Goal: Task Accomplishment & Management: Use online tool/utility

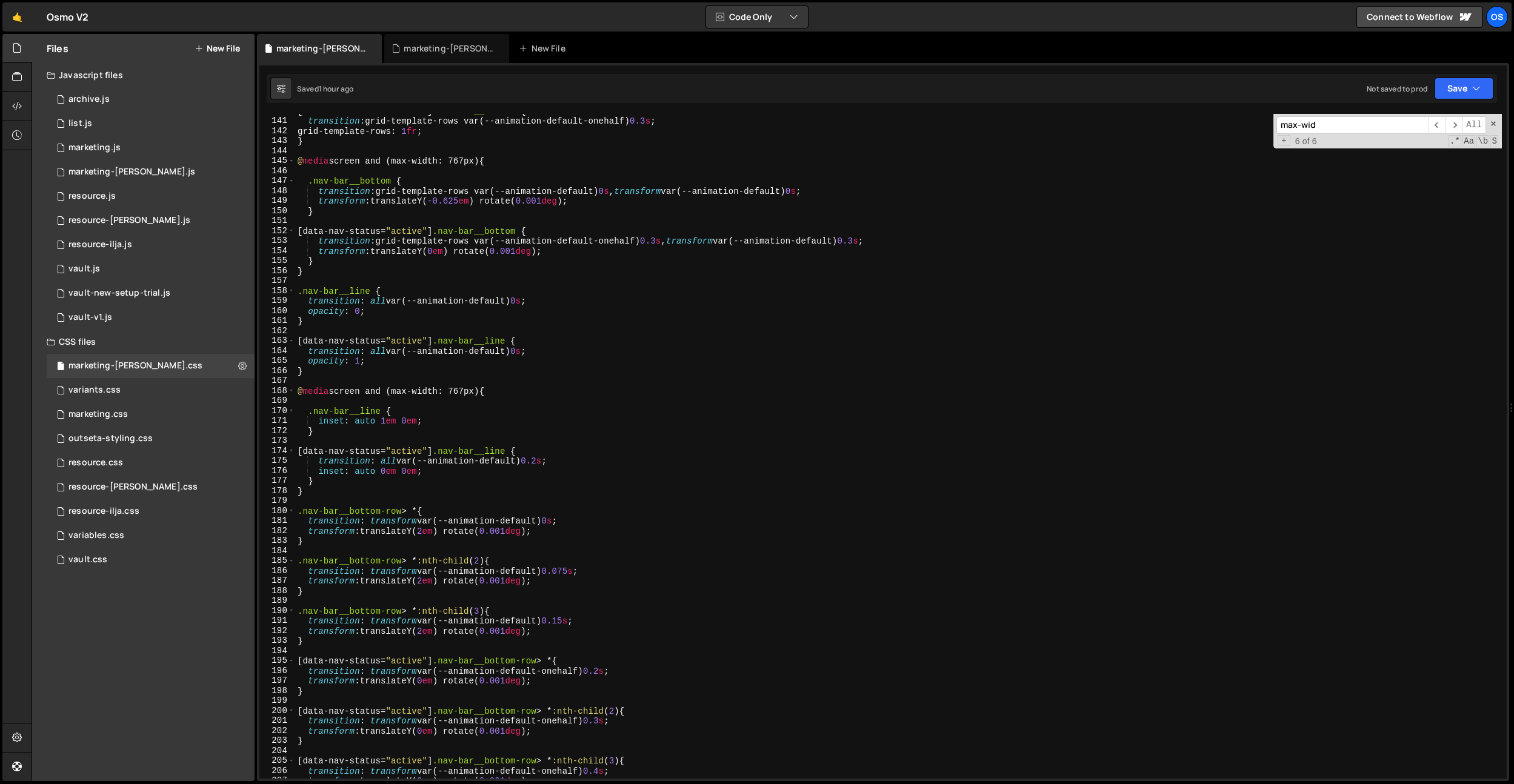
scroll to position [1300, 0]
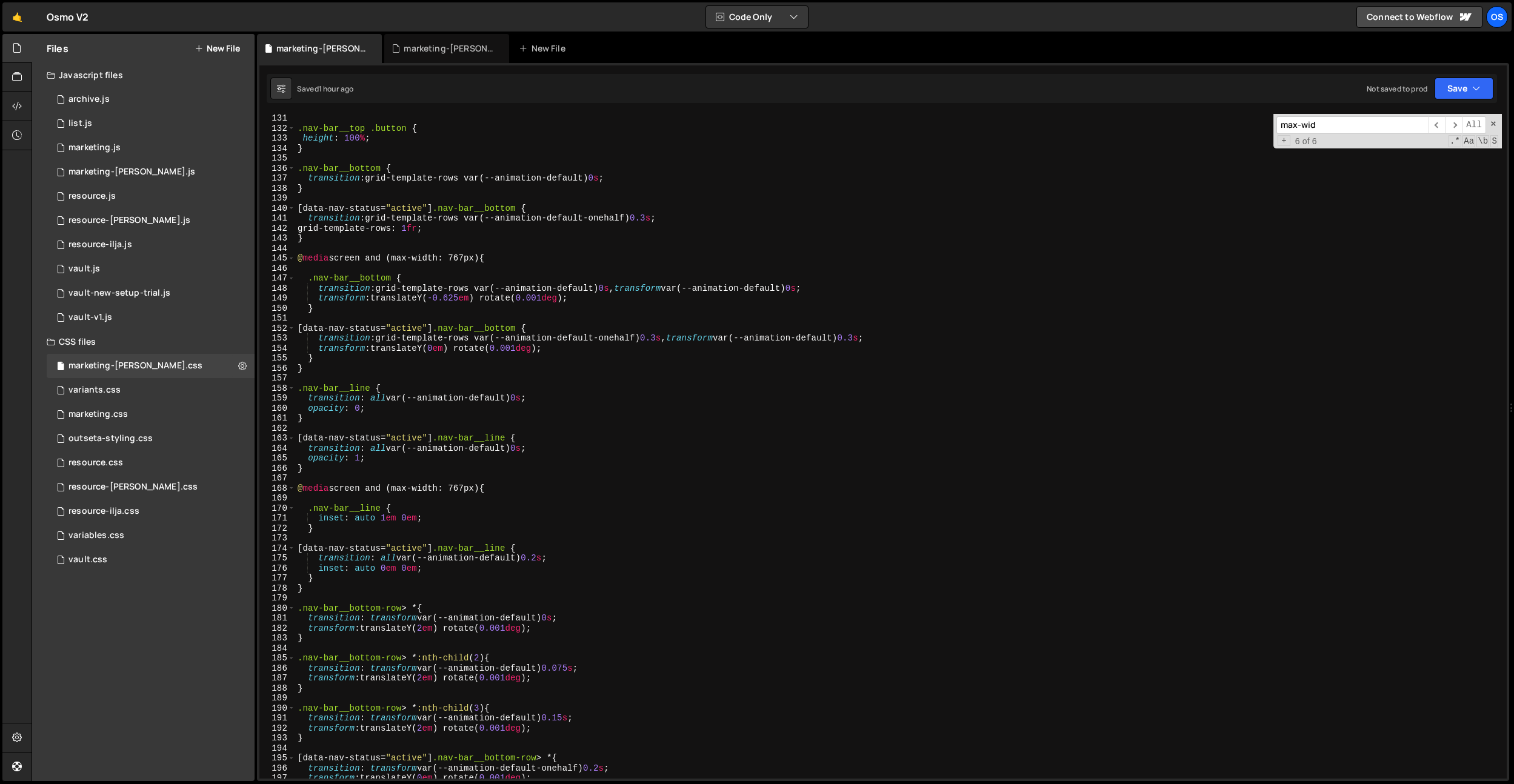
click at [553, 282] on div ".nav-bar__top .button { height : 100 % ; } .nav-bar__bottom { transition : grid…" at bounding box center [898, 455] width 1207 height 685
click at [445, 400] on div ".nav-bar__top .button { height : 100 % ; } .nav-bar__bottom { transition : grid…" at bounding box center [898, 455] width 1207 height 685
click at [532, 396] on div ".nav-bar__top .button { height : 100 % ; } .nav-bar__bottom { transition : grid…" at bounding box center [898, 455] width 1207 height 685
click at [527, 405] on div ".nav-bar__top .button { height : 100 % ; } .nav-bar__bottom { transition : grid…" at bounding box center [898, 455] width 1207 height 685
click at [526, 400] on div ".nav-bar__top .button { height : 100 % ; } .nav-bar__bottom { transition : grid…" at bounding box center [898, 455] width 1207 height 685
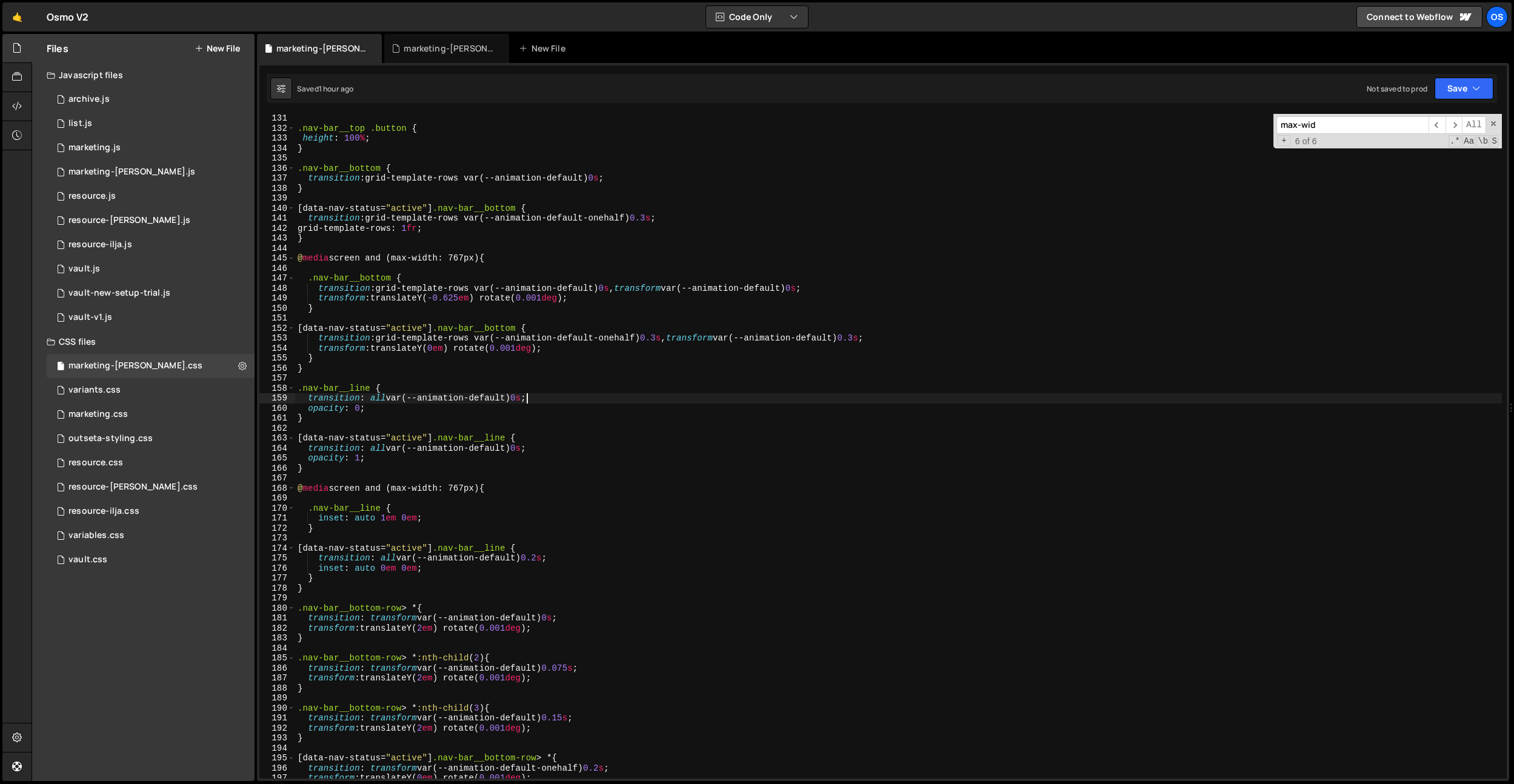
click at [526, 449] on div ".nav-bar__top .button { height : 100 % ; } .nav-bar__bottom { transition : grid…" at bounding box center [898, 455] width 1207 height 685
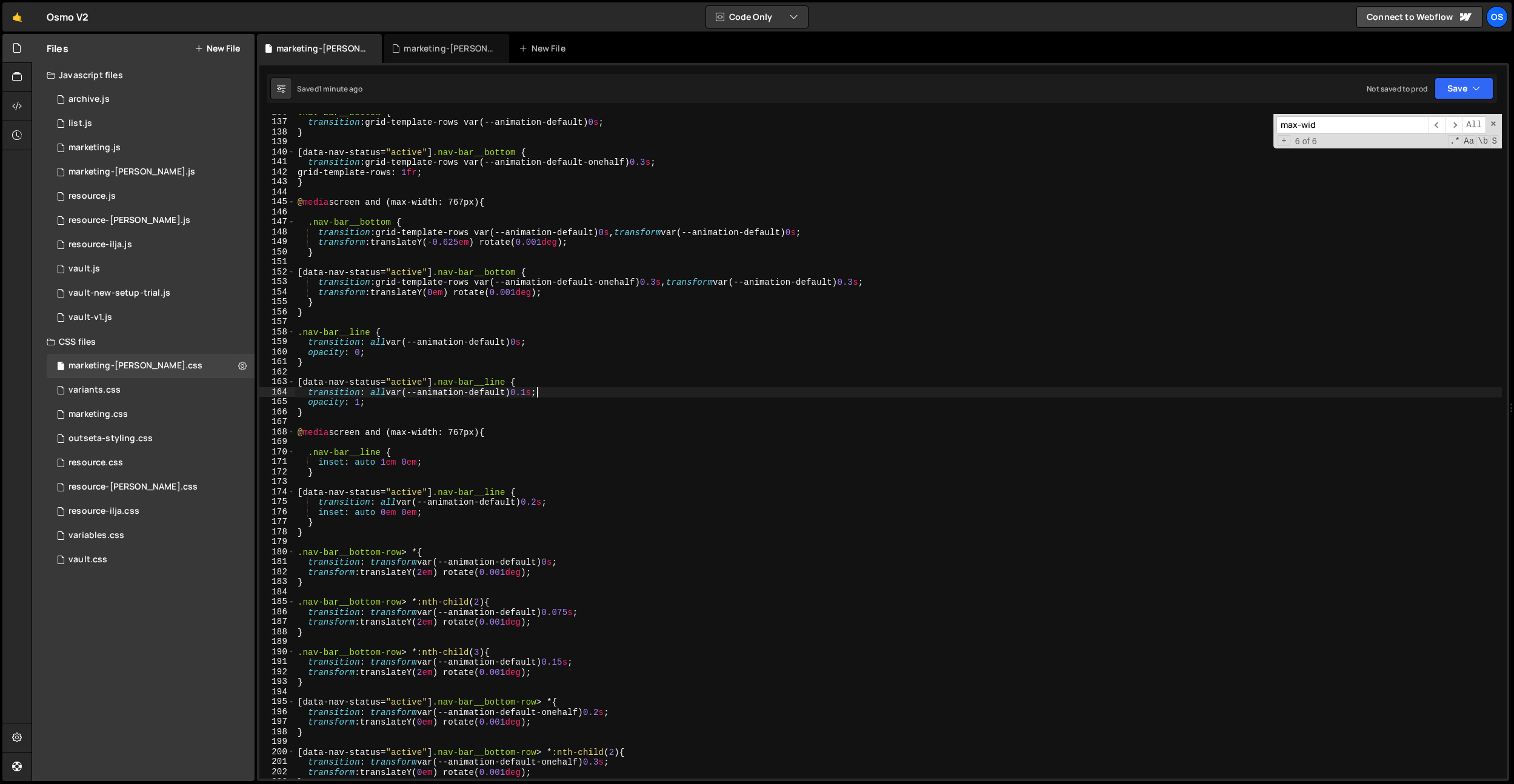
scroll to position [1356, 0]
drag, startPoint x: 509, startPoint y: 431, endPoint x: 431, endPoint y: 453, distance: 81.0
click at [263, 427] on div "transition: all var(--animation-default) 0.1s; 136 137 138 139 140 141 142 143 …" at bounding box center [882, 446] width 1247 height 665
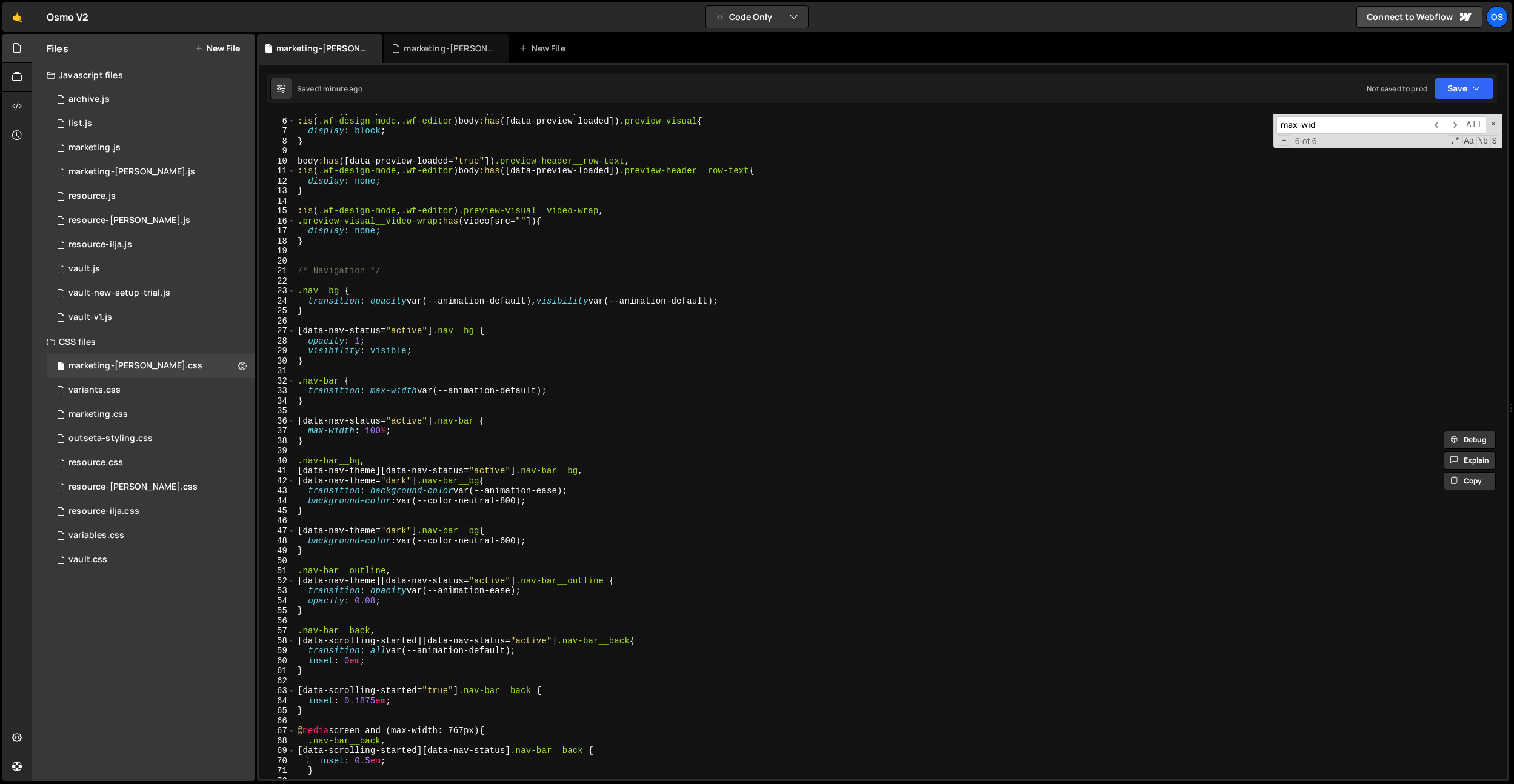
scroll to position [0, 0]
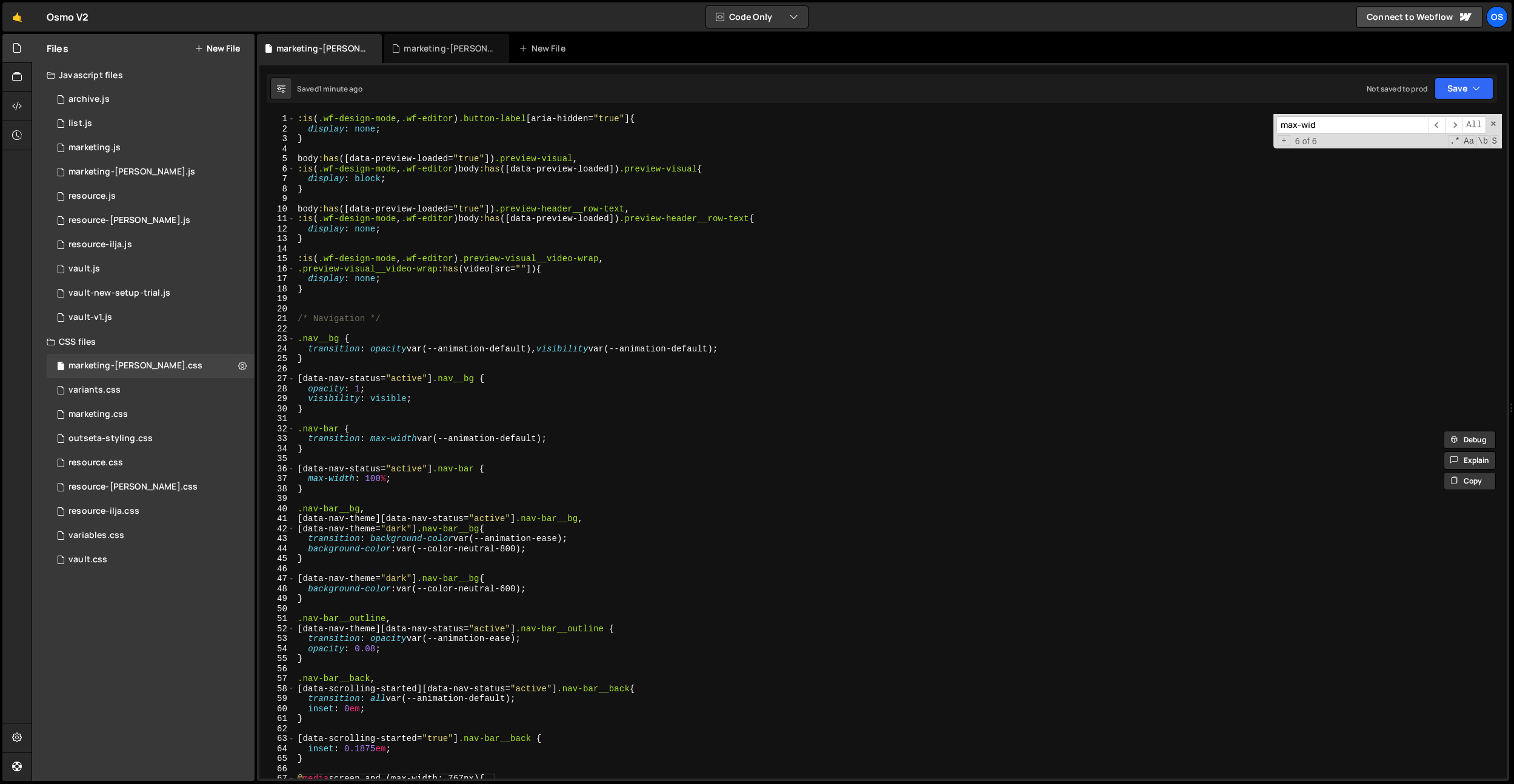
click at [295, 118] on div ":is ( .wf-design-mode , .wf-editor ) .button-label [ aria-hidden = " true " ] {…" at bounding box center [898, 456] width 1207 height 685
type textarea ":is(.wf-design-mode, .wf-editor) .button-label[aria-hidden="true"] {"
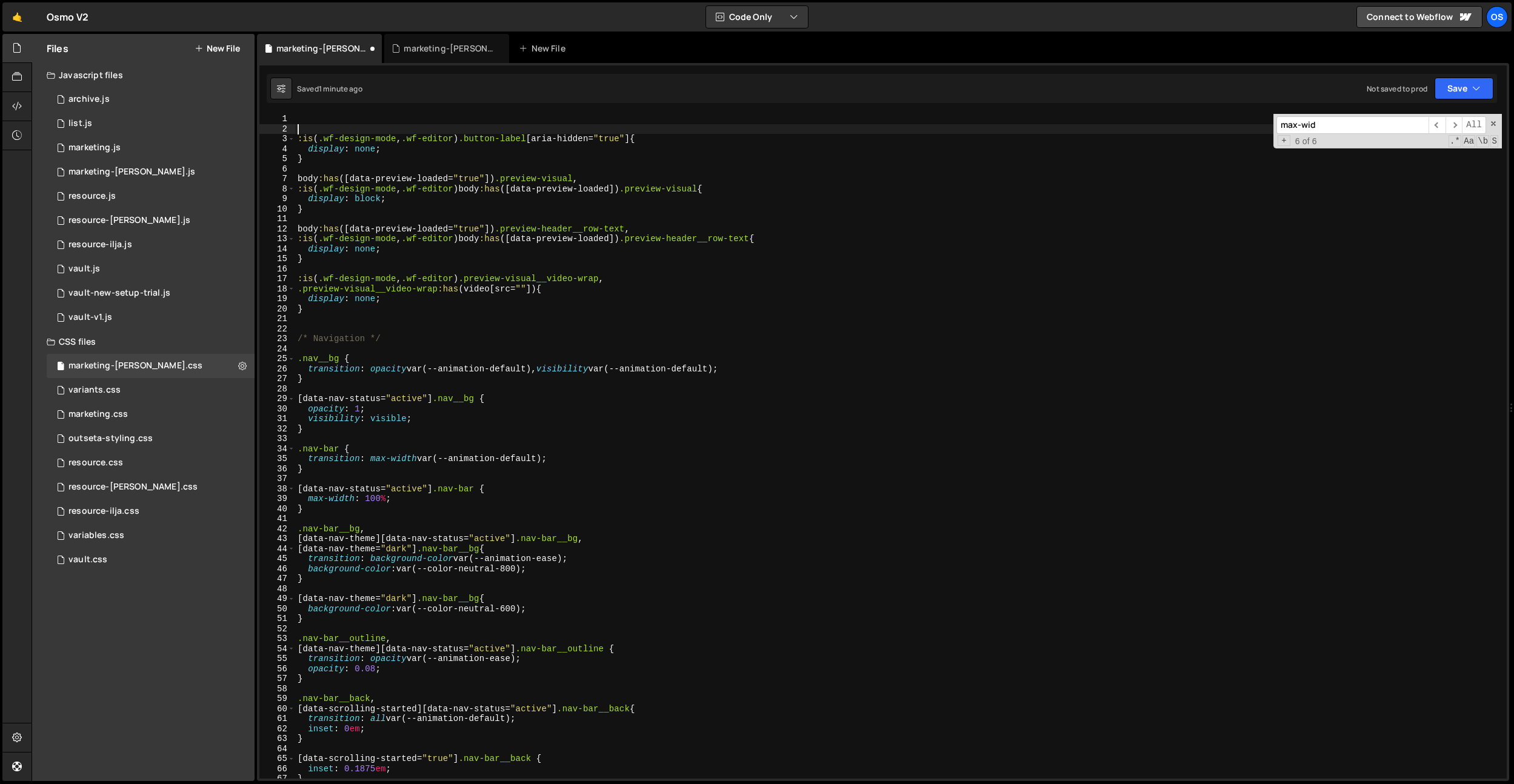
scroll to position [0, 0]
paste textarea "@media screen and (max-width: 767px) {"
type textarea "@media screen and (max-width: 767px) {}"
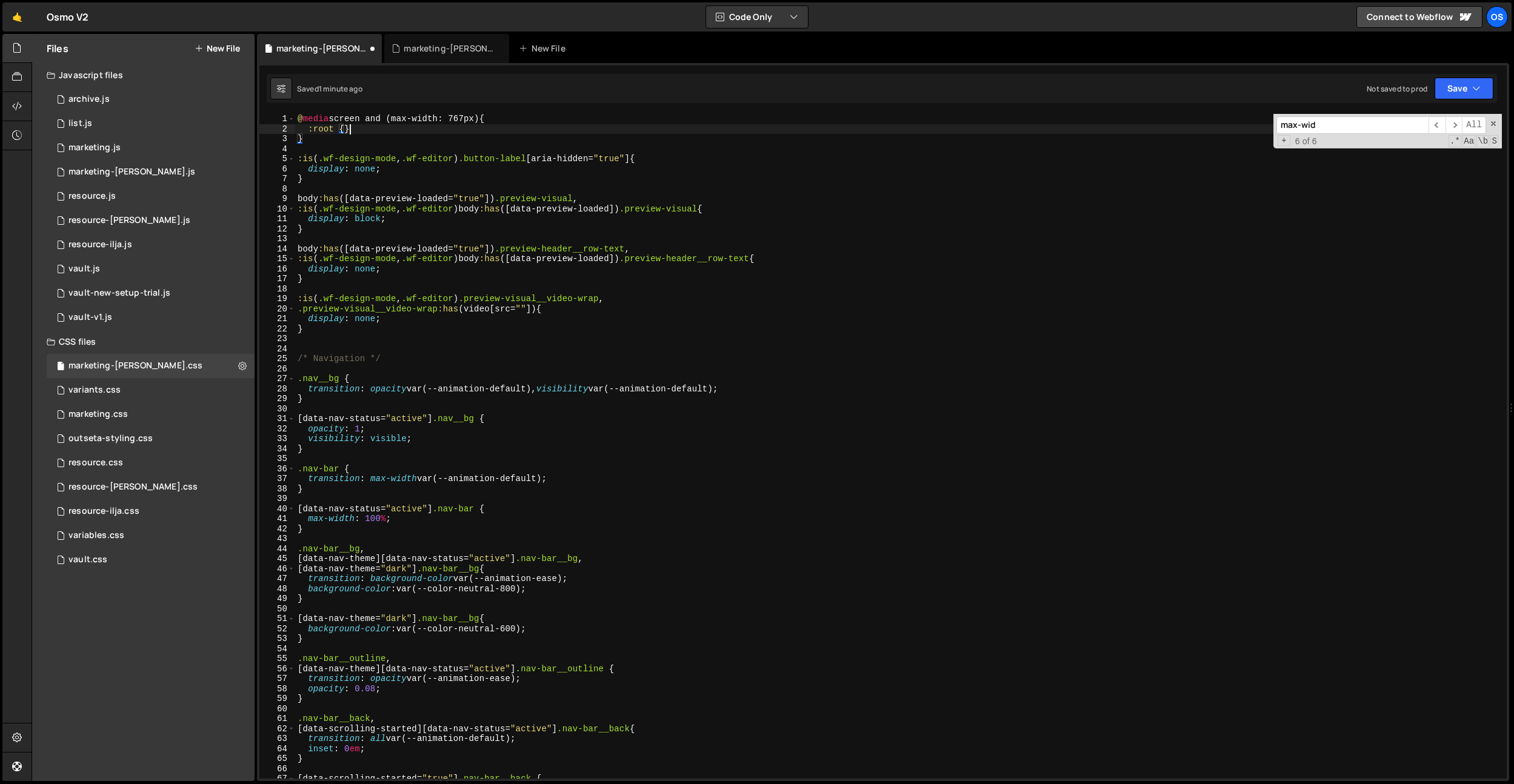
type textarea ":root {}"
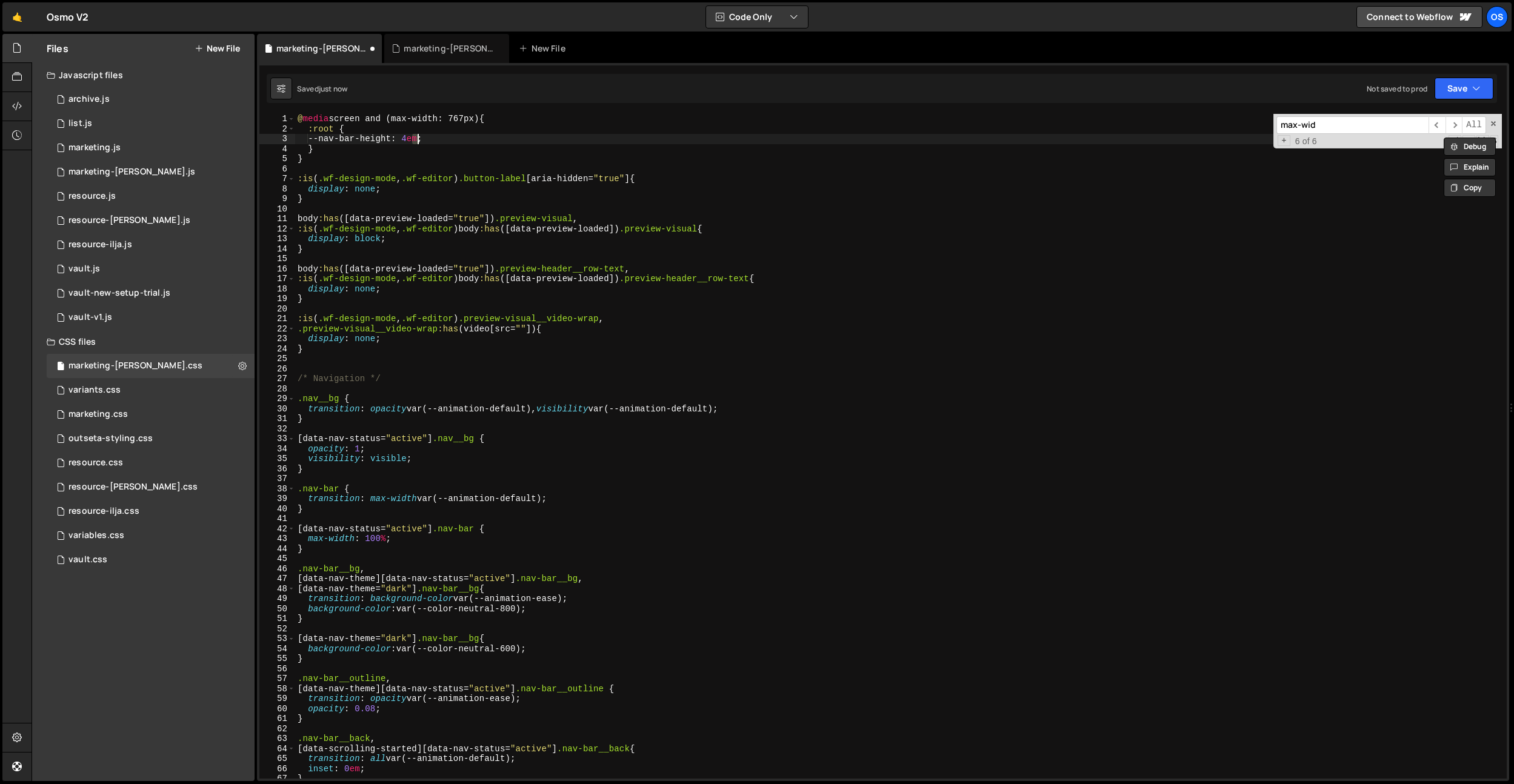
scroll to position [0, 7]
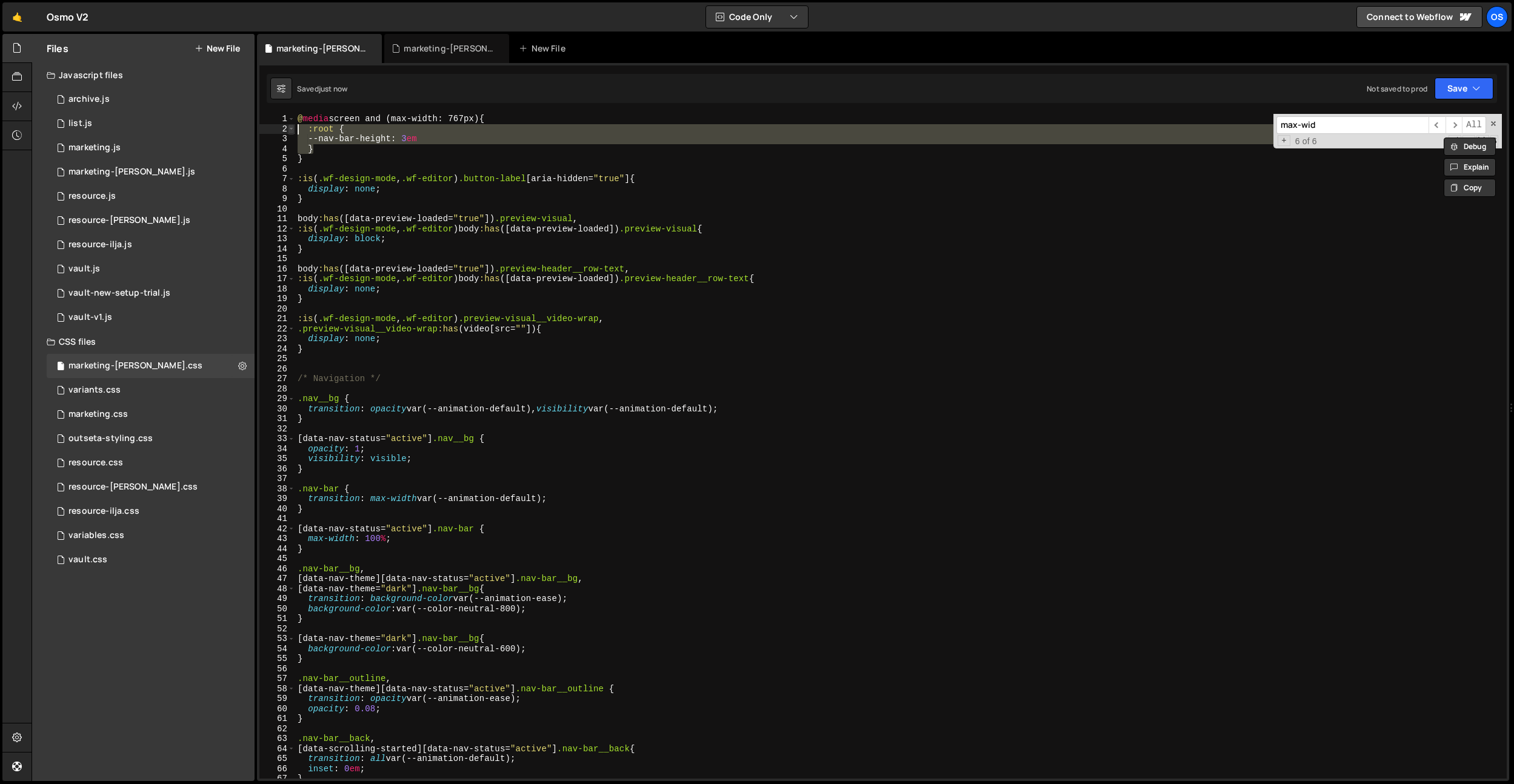
drag, startPoint x: 318, startPoint y: 151, endPoint x: 293, endPoint y: 134, distance: 30.2
click at [293, 134] on div "--nav-bar-height: 3em 1 2 3 4 5 6 7 8 9 10 11 12 13 14 15 16 17 18 19 20 21 22 …" at bounding box center [882, 446] width 1247 height 665
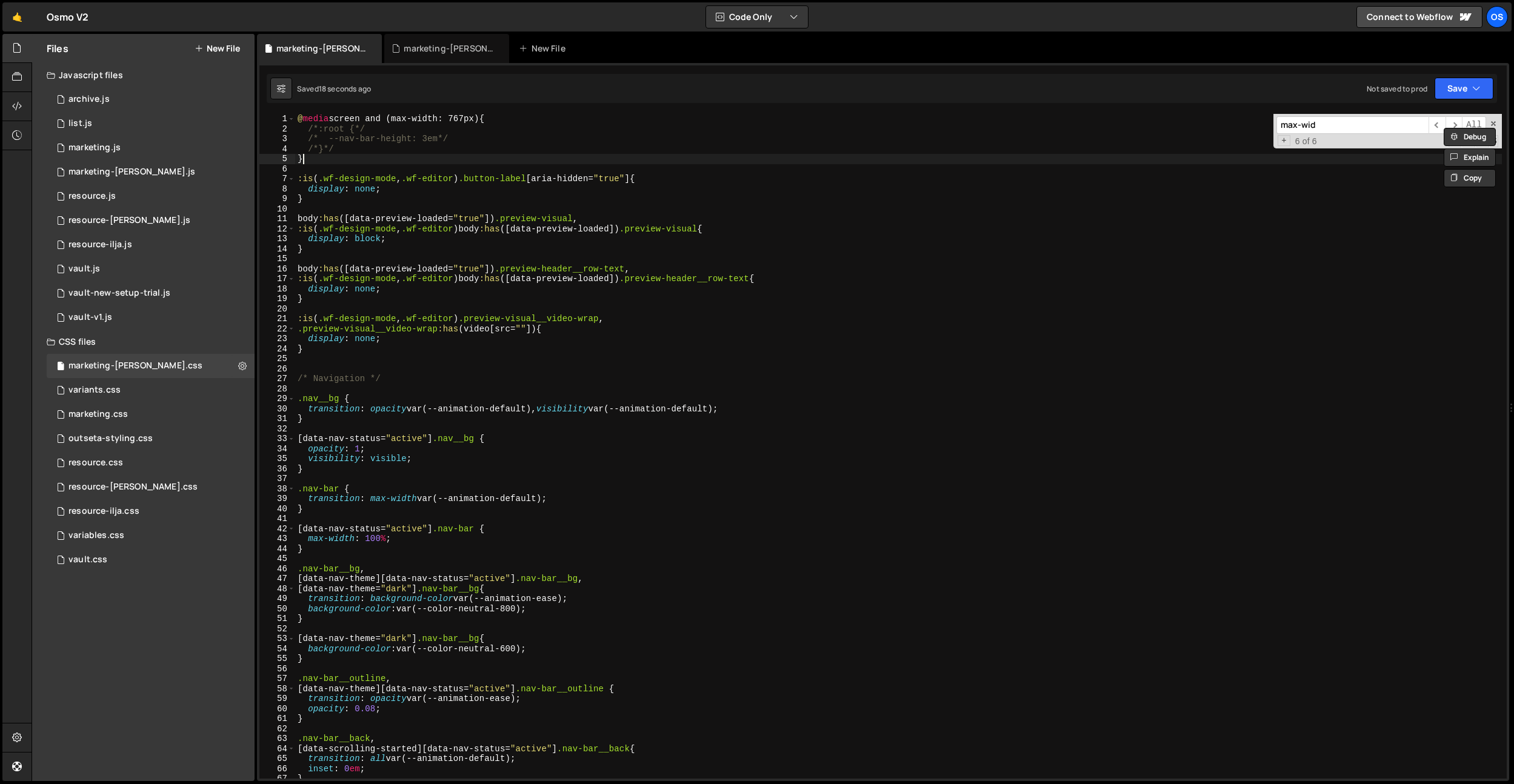
click at [350, 158] on div "@ media screen and (max-width: 767px) { /*:root {*/ /* --nav-bar-height: 3em*/ …" at bounding box center [898, 456] width 1207 height 685
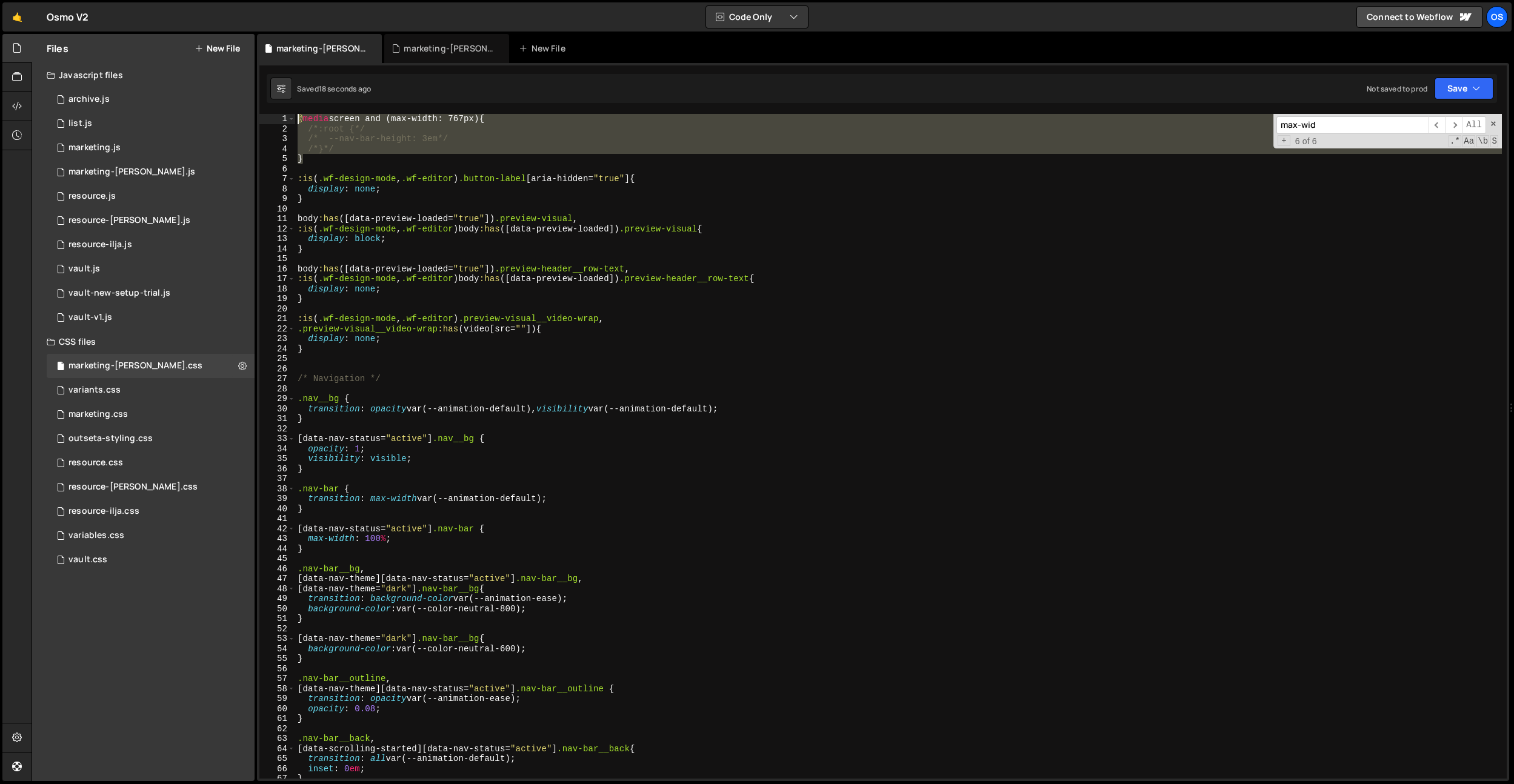
drag, startPoint x: 339, startPoint y: 163, endPoint x: 258, endPoint y: 107, distance: 98.5
click at [258, 107] on div "console.log('hello world'); 1 2 3 4 5 [PERSON_NAME] . hooks . beforeEnter (( ) …" at bounding box center [883, 421] width 1252 height 718
type textarea "@media screen and (max-width: 767px) { /*:root {*/"
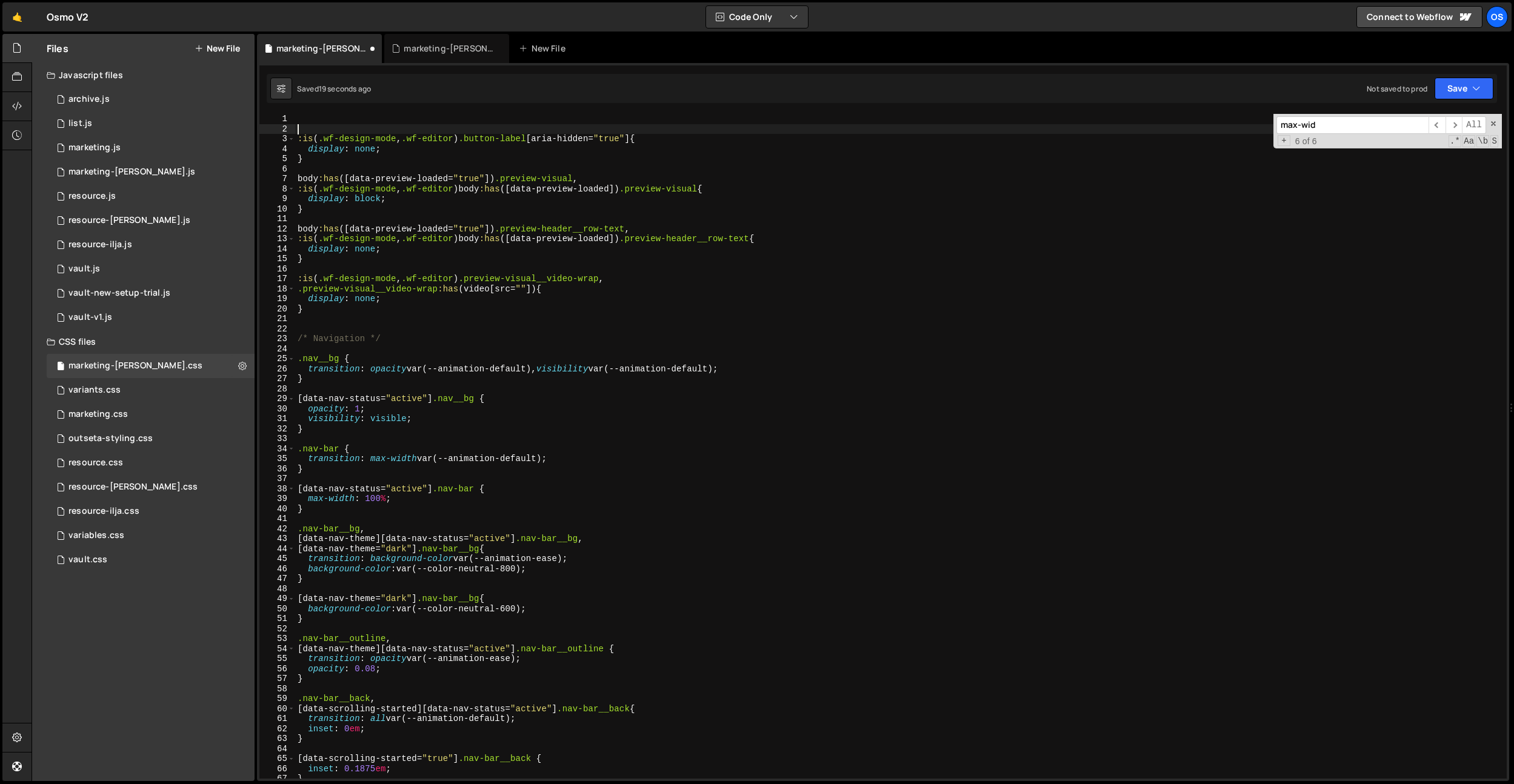
type textarea ":is(.wf-design-mode, .wf-editor) .button-label[aria-hidden="true"] {"
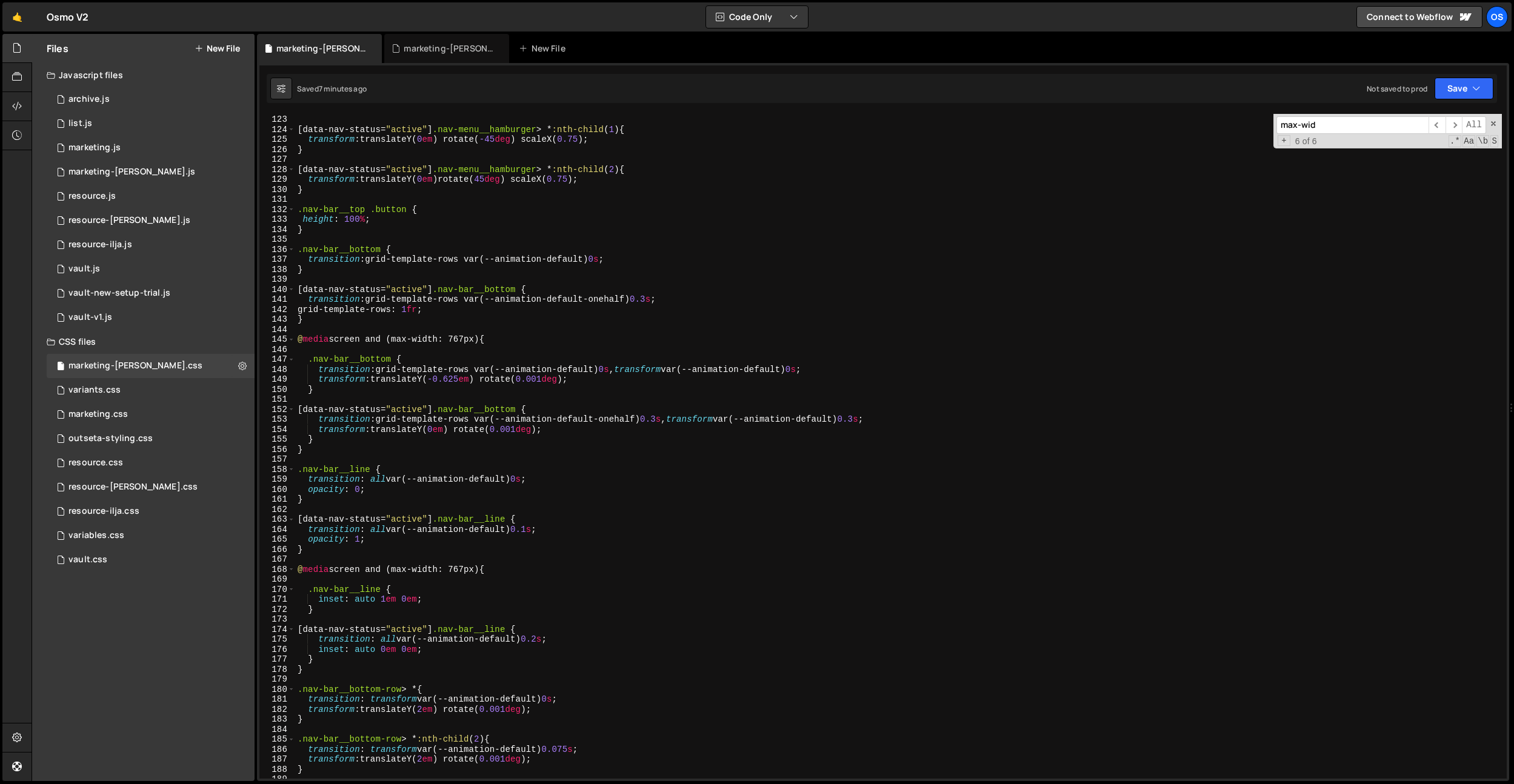
scroll to position [2072, 0]
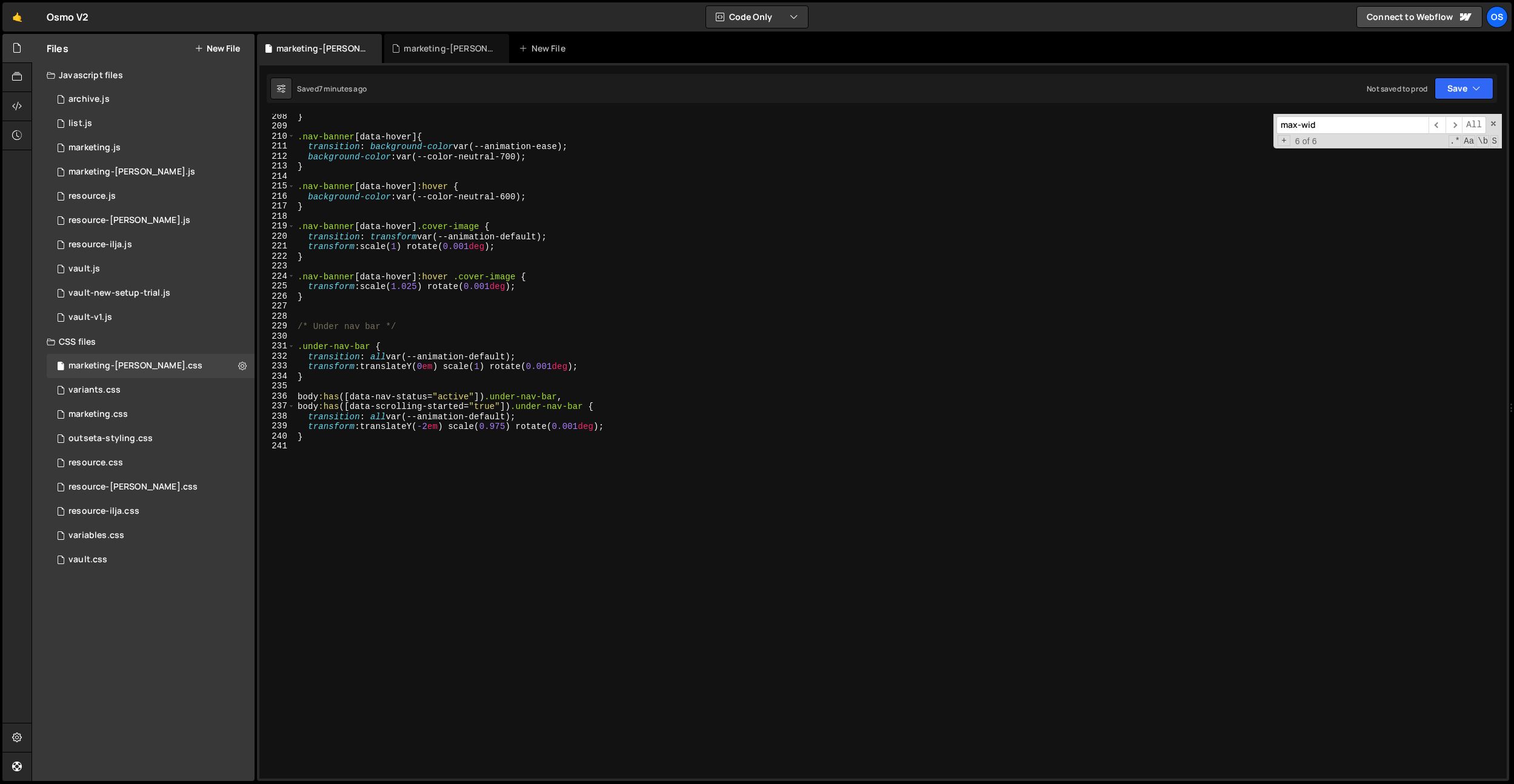
click at [431, 543] on div "} .nav-banner [ data-hover ] { transition : background-color var(--animation-ea…" at bounding box center [898, 453] width 1207 height 685
paste textarea "}"
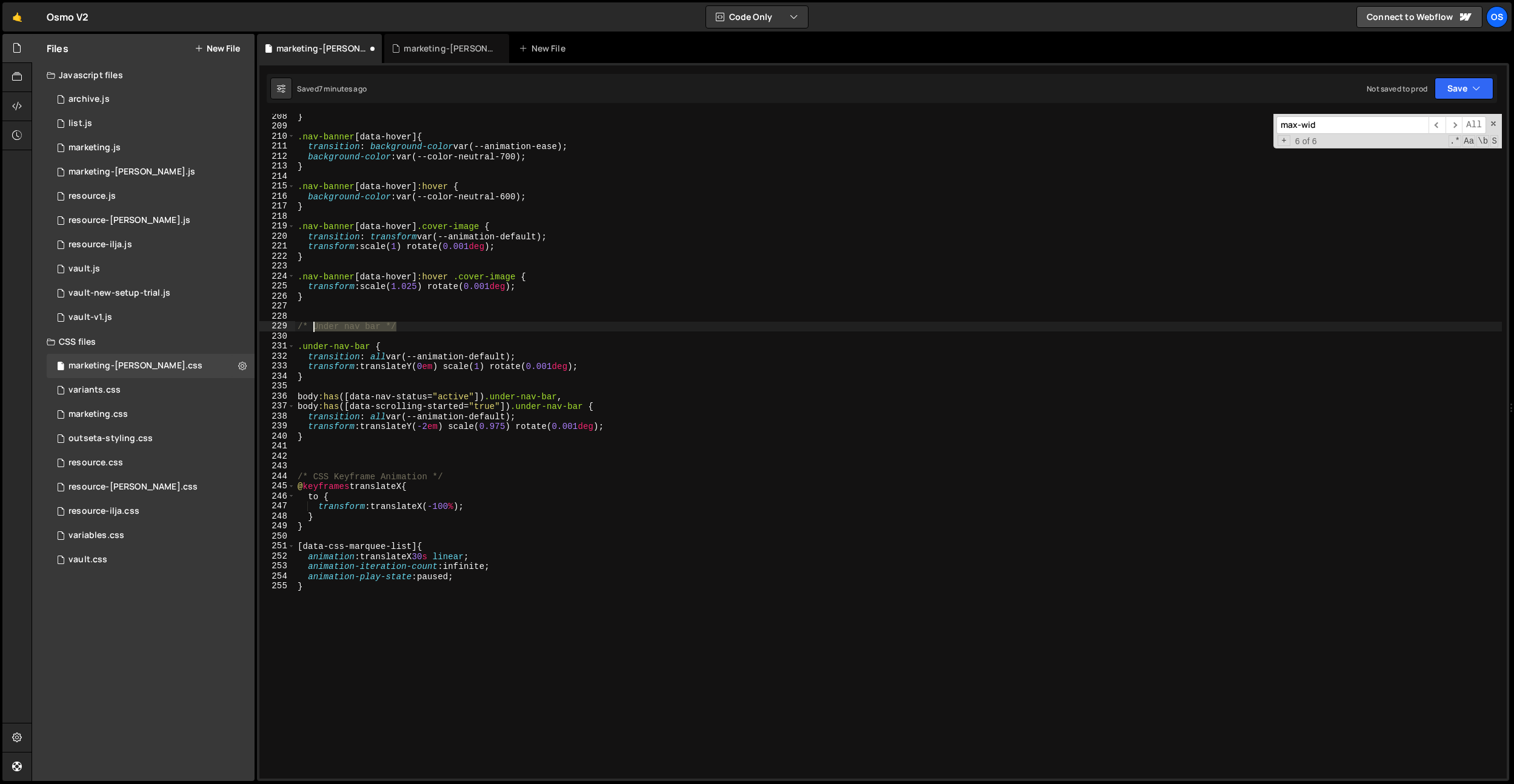
drag, startPoint x: 412, startPoint y: 323, endPoint x: 290, endPoint y: 373, distance: 131.8
click at [261, 325] on div "} 208 209 210 211 212 213 214 215 216 217 218 219 220 221 222 223 224 225 226 2…" at bounding box center [882, 446] width 1247 height 665
type textarea "/* Under nav bar */"
click at [350, 446] on div "} .nav-banner [ data-hover ] { transition : background-color var(--animation-ea…" at bounding box center [898, 453] width 1207 height 685
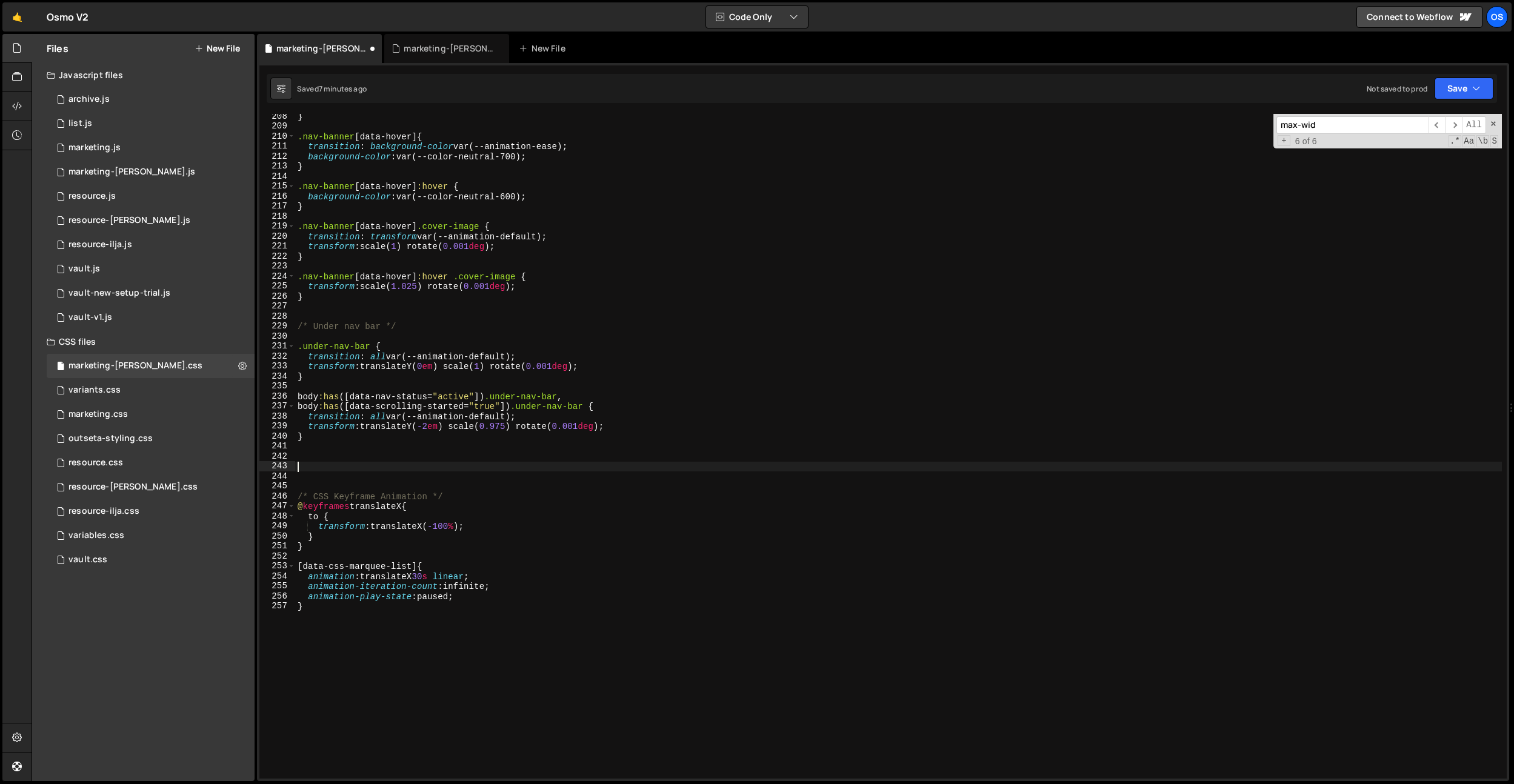
paste textarea "/* Under nav bar */"
drag, startPoint x: 379, startPoint y: 464, endPoint x: 316, endPoint y: 465, distance: 63.0
click at [316, 465] on div "} .nav-banner [ data-hover ] { transition : background-color var(--animation-ea…" at bounding box center [898, 453] width 1207 height 685
click at [349, 467] on div "} .nav-banner [ data-hover ] { transition : background-color var(--animation-ea…" at bounding box center [898, 453] width 1207 height 685
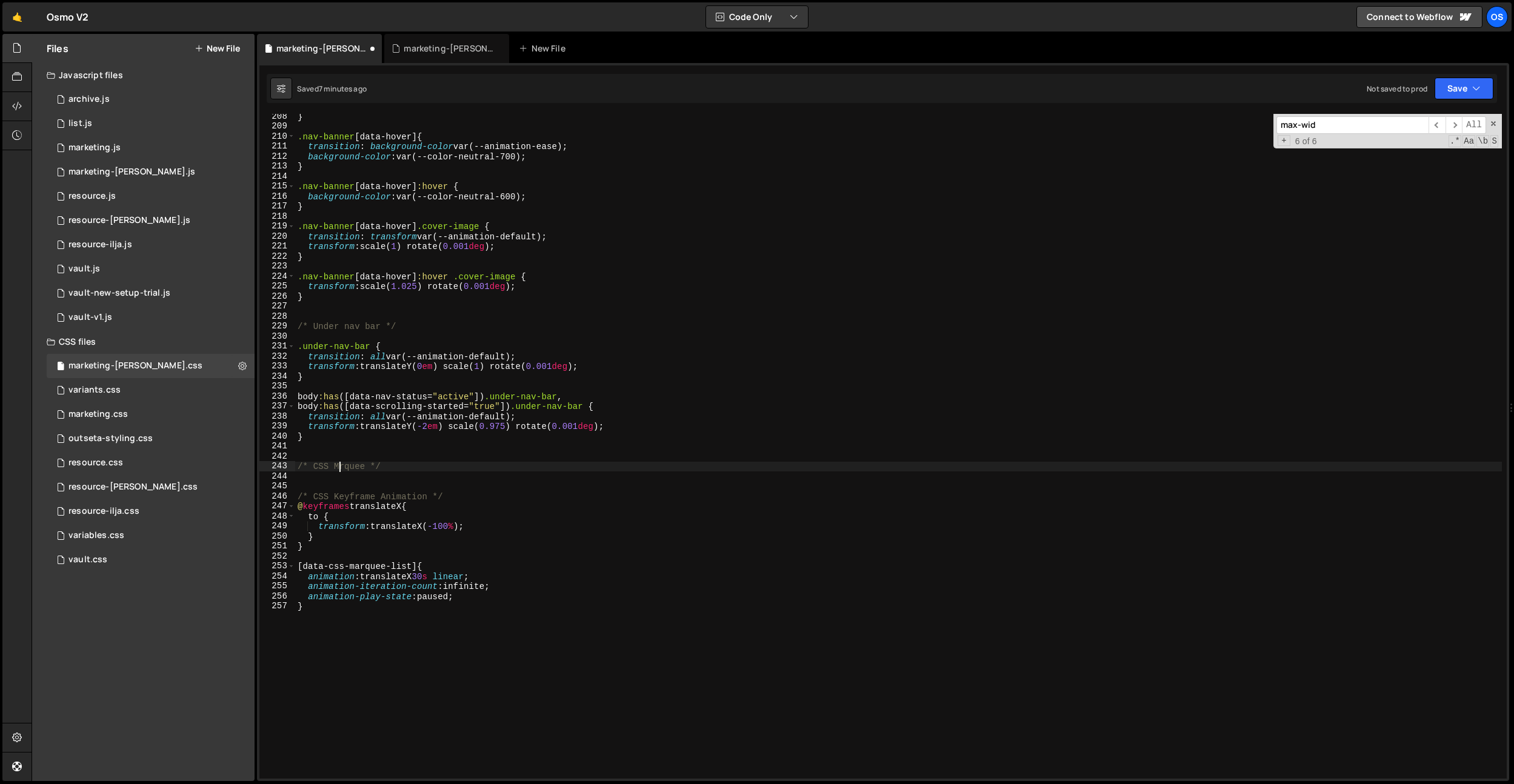
scroll to position [0, 4]
click at [377, 426] on div "} .nav-banner [ data-hover ] { transition : background-color var(--animation-ea…" at bounding box center [898, 453] width 1207 height 685
type textarea "transform: translateY(-2em) scale(0.975) rotate(0.001deg);"
click at [344, 474] on div "} .nav-banner [ data-hover ] { transition : background-color var(--animation-ea…" at bounding box center [898, 453] width 1207 height 685
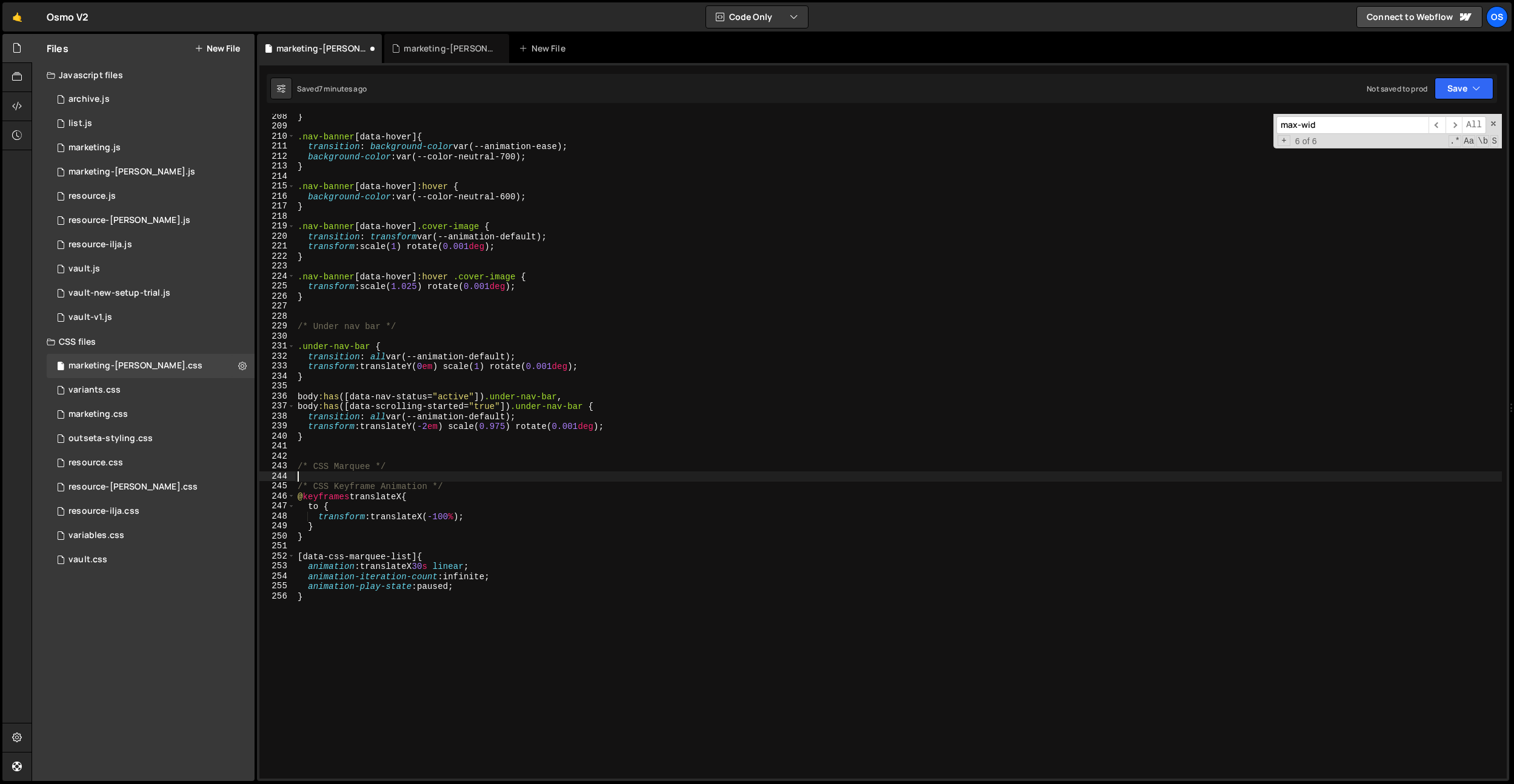
click at [506, 512] on div "} .nav-banner [ data-hover ] { transition : background-color var(--animation-ea…" at bounding box center [898, 453] width 1207 height 685
click at [373, 680] on div "} .nav-banner [ data-hover ] { transition : background-color var(--animation-ea…" at bounding box center [898, 453] width 1207 height 685
click at [428, 682] on div "} .nav-banner [ data-hover ] { transition : background-color var(--animation-ea…" at bounding box center [898, 453] width 1207 height 685
drag, startPoint x: 489, startPoint y: 580, endPoint x: 501, endPoint y: 581, distance: 12.0
click at [500, 576] on div "} .nav-banner [ data-hover ] { transition : background-color var(--animation-ea…" at bounding box center [898, 453] width 1207 height 685
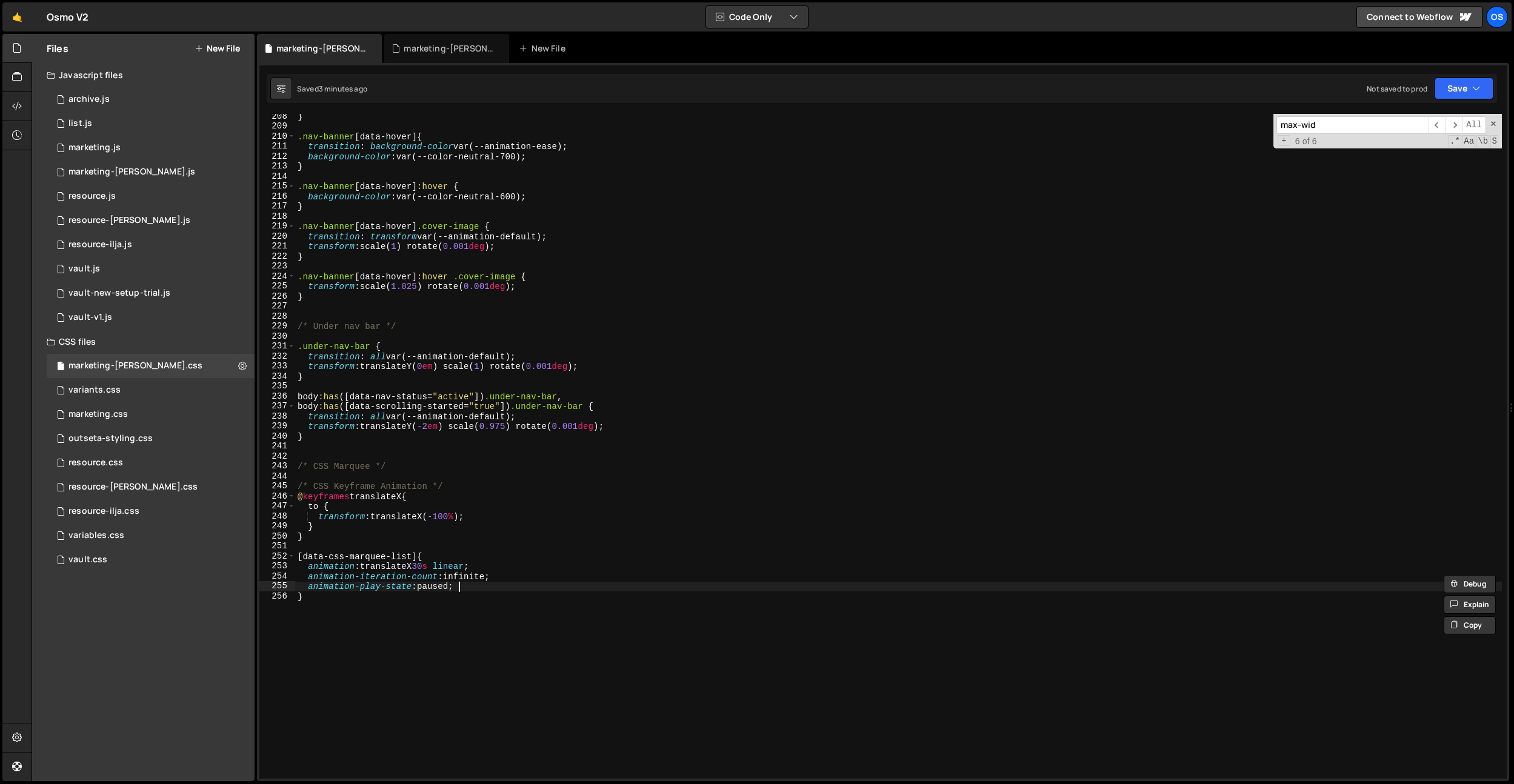
drag, startPoint x: 502, startPoint y: 584, endPoint x: 506, endPoint y: 578, distance: 7.2
click at [506, 578] on div "} .nav-banner [ data-hover ] { transition : background-color var(--animation-ea…" at bounding box center [898, 453] width 1207 height 685
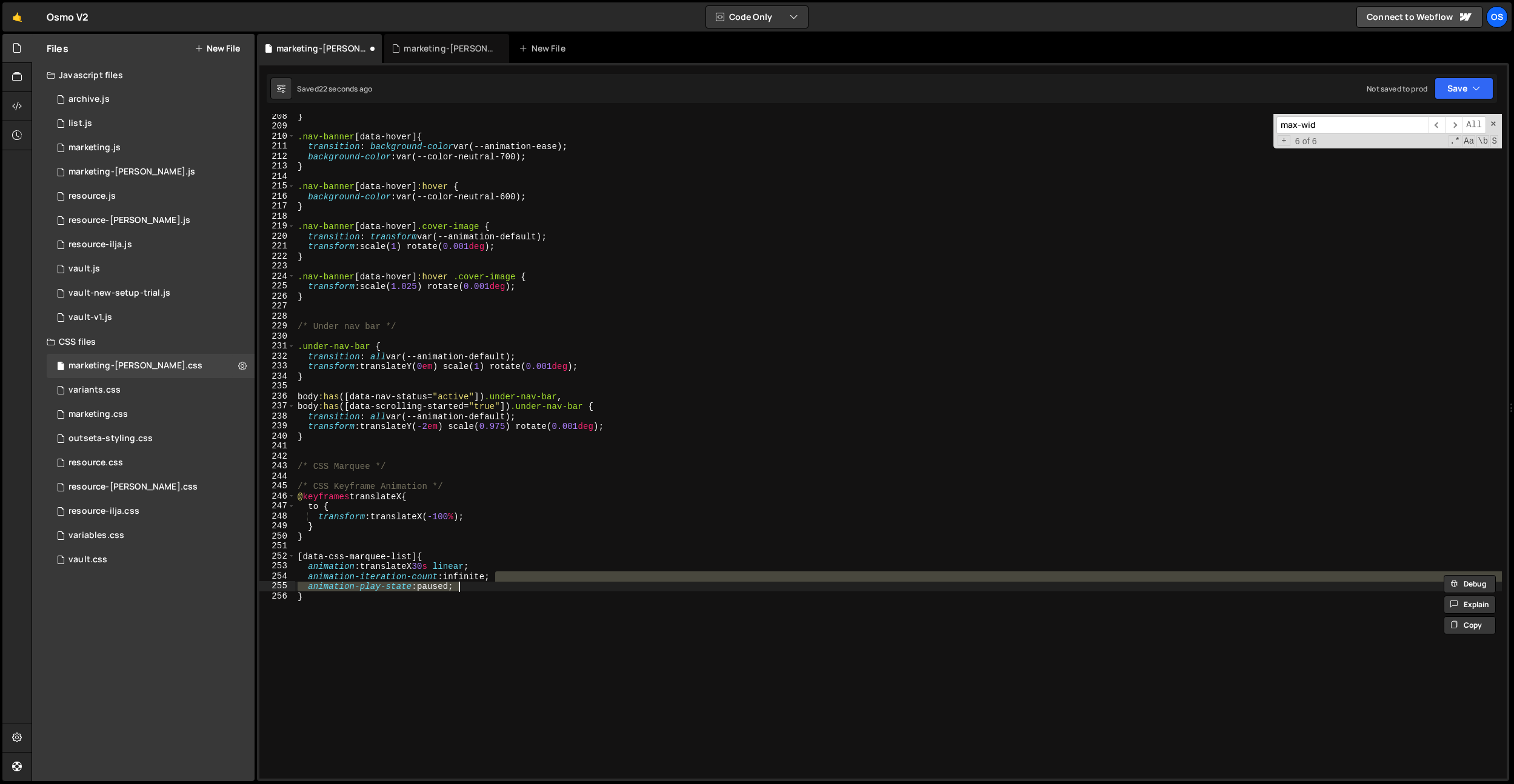
click at [515, 580] on div "} .nav-banner [ data-hover ] { transition : background-color var(--animation-ea…" at bounding box center [898, 446] width 1207 height 665
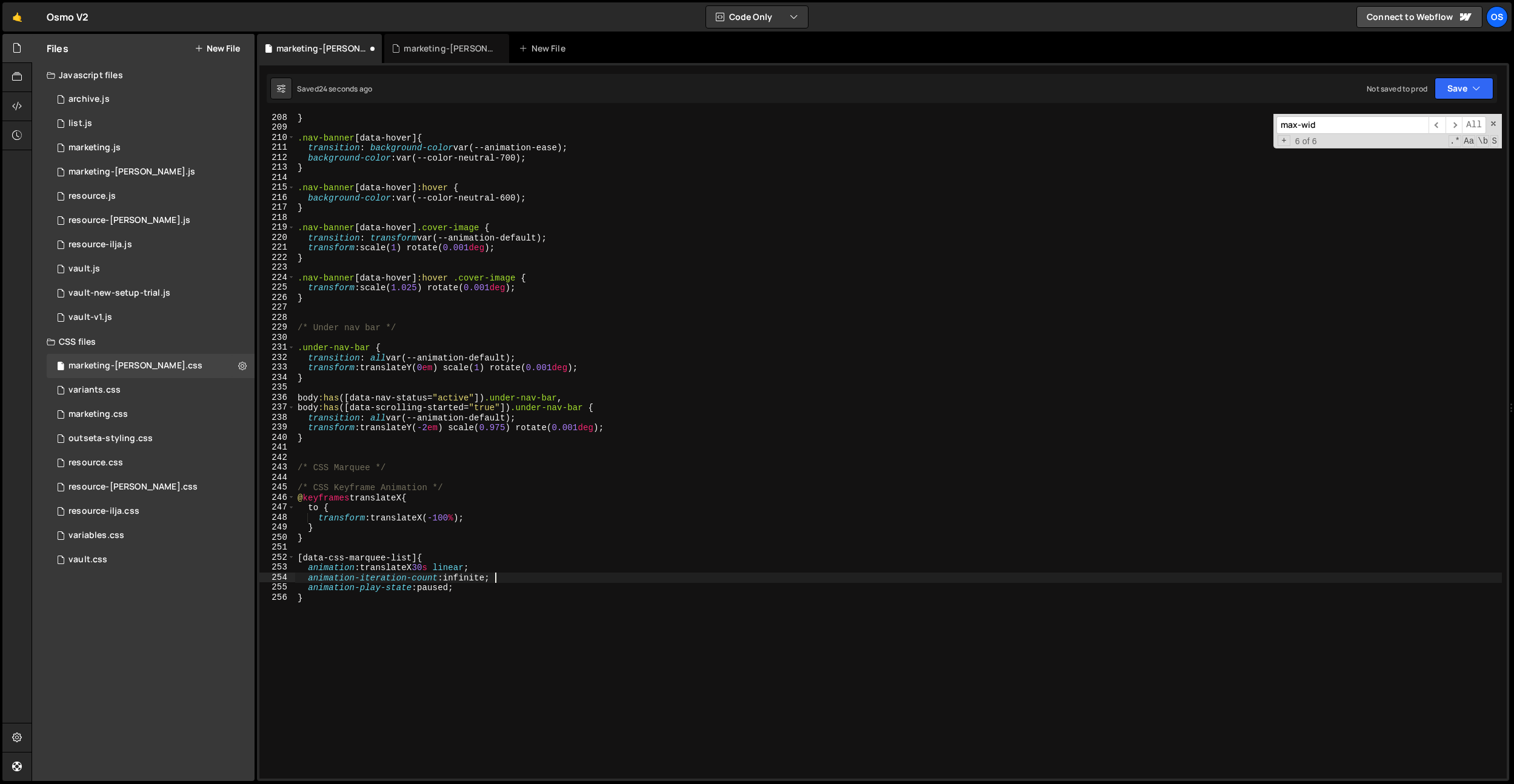
scroll to position [2070, 0]
drag, startPoint x: 504, startPoint y: 407, endPoint x: 309, endPoint y: 406, distance: 195.0
click at [309, 406] on div "} .nav-banner [ data-hover ] { transition : background-color var(--animation-ea…" at bounding box center [898, 453] width 1207 height 685
drag, startPoint x: 512, startPoint y: 407, endPoint x: 246, endPoint y: 409, distance: 266.0
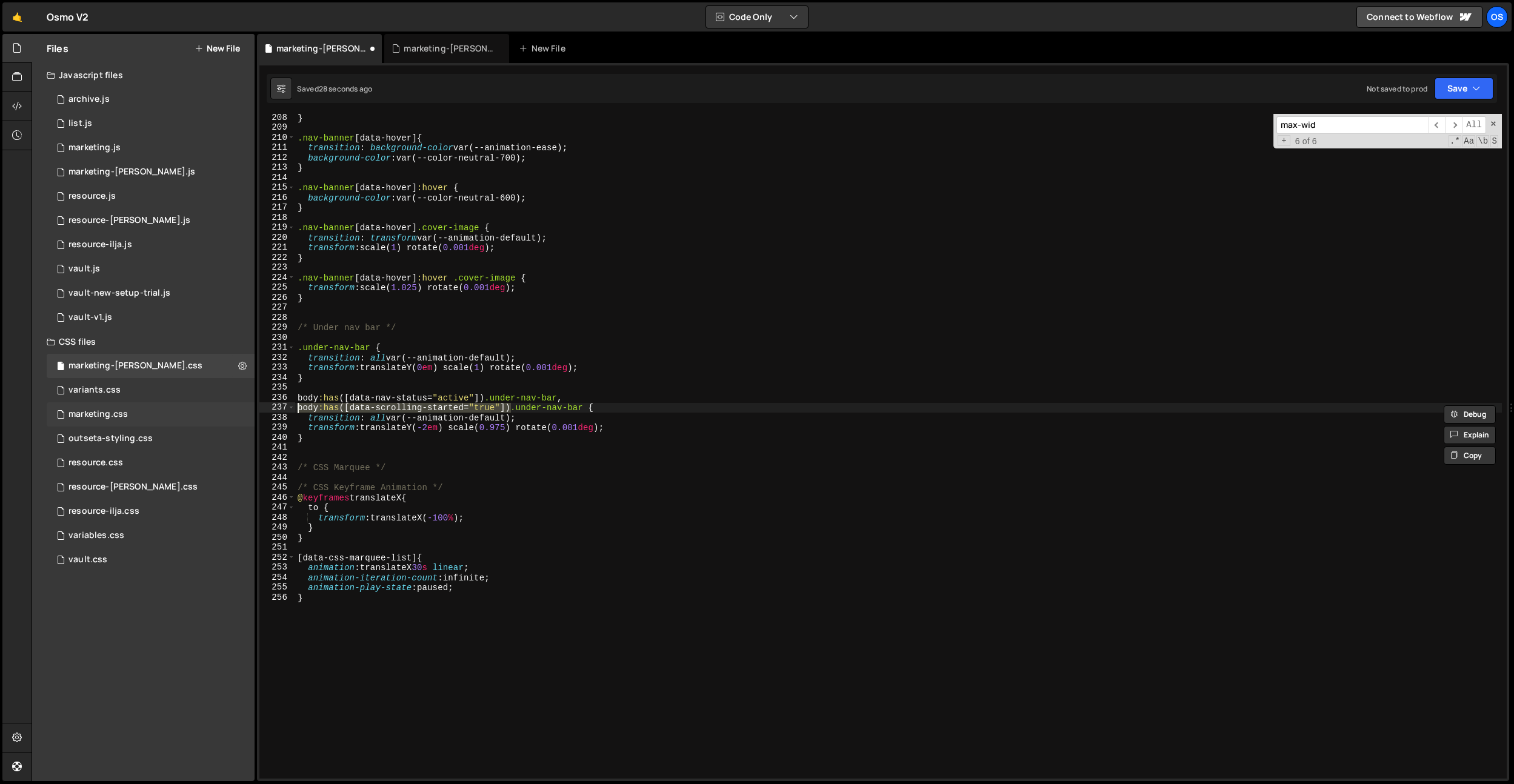
click at [246, 408] on div "Files New File Javascript files 0 archive.js 0 0 list.js 0 0 marketing.js 0 0 0…" at bounding box center [773, 408] width 1483 height 747
click at [354, 601] on div "} .nav-banner [ data-hover ] { transition : background-color var(--animation-ea…" at bounding box center [898, 455] width 1207 height 685
type textarea "}"
paste textarea "body:has([data-scrolling-started="true"])"
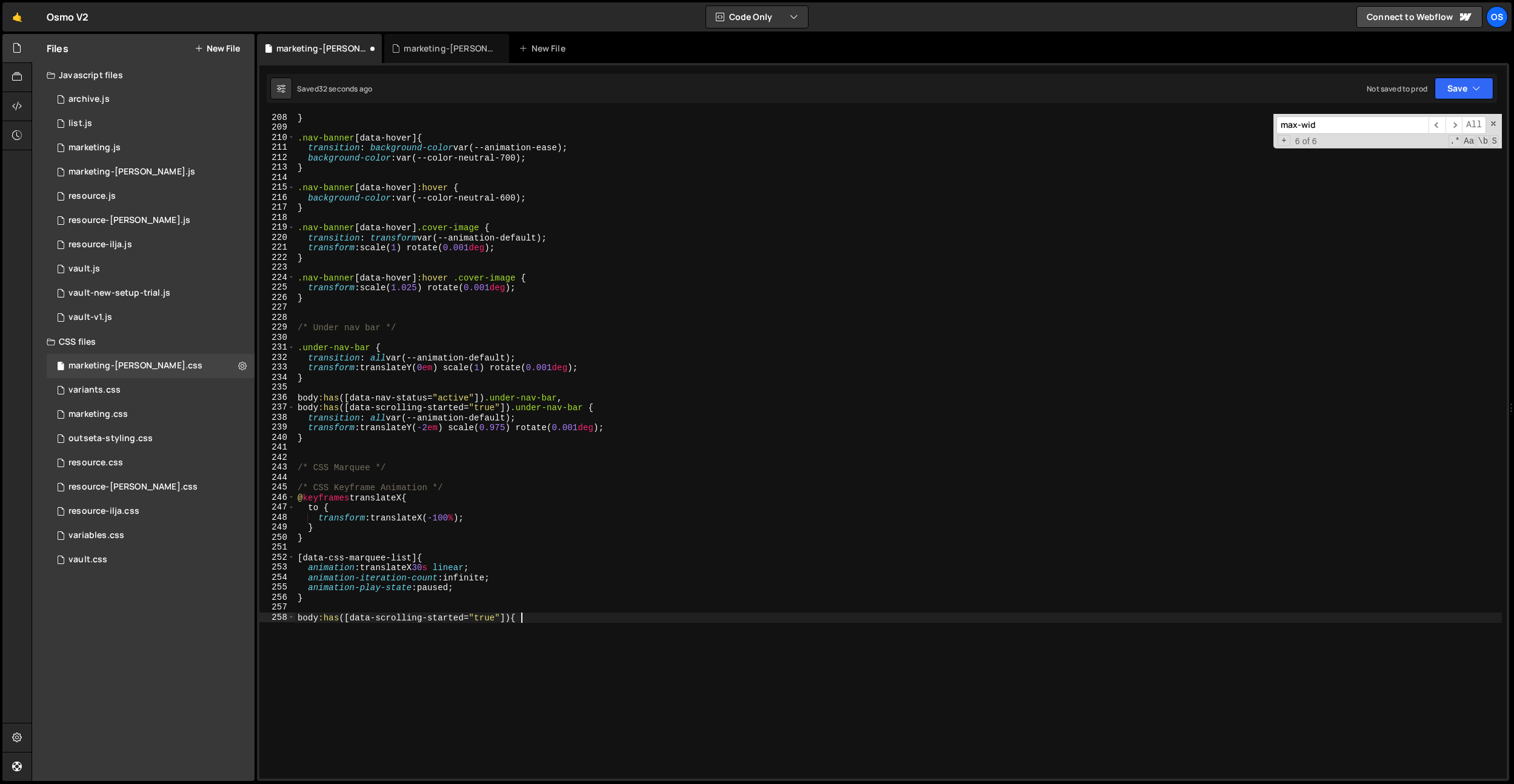
type textarea "body:has([data-scrolling-started="true"]) {}"
drag, startPoint x: 466, startPoint y: 590, endPoint x: 309, endPoint y: 590, distance: 157.0
click at [309, 590] on div "} .nav-banner [ data-hover ] { transition : background-color var(--animation-ea…" at bounding box center [898, 455] width 1207 height 685
type textarea "animation-play-state: paused;"
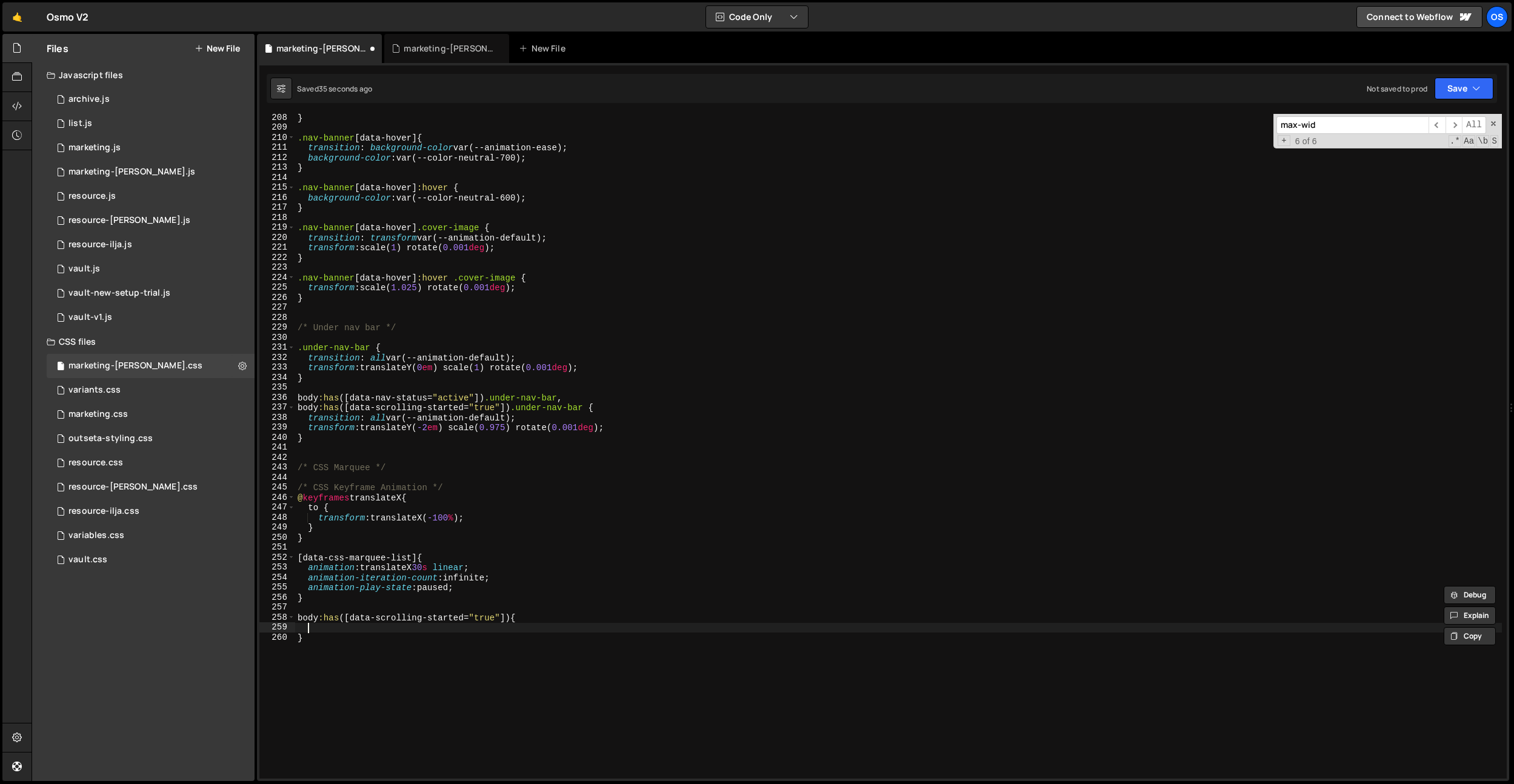
click at [314, 627] on div "} .nav-banner [ data-hover ] { transition : background-color var(--animation-ea…" at bounding box center [898, 455] width 1207 height 685
paste textarea "animation-play-state: paused;"
click at [442, 586] on div "} .nav-banner [ data-hover ] { transition : background-color var(--animation-ea…" at bounding box center [898, 455] width 1207 height 685
click at [441, 586] on div "} .nav-banner [ data-hover ] { transition : background-color var(--animation-ea…" at bounding box center [898, 455] width 1207 height 685
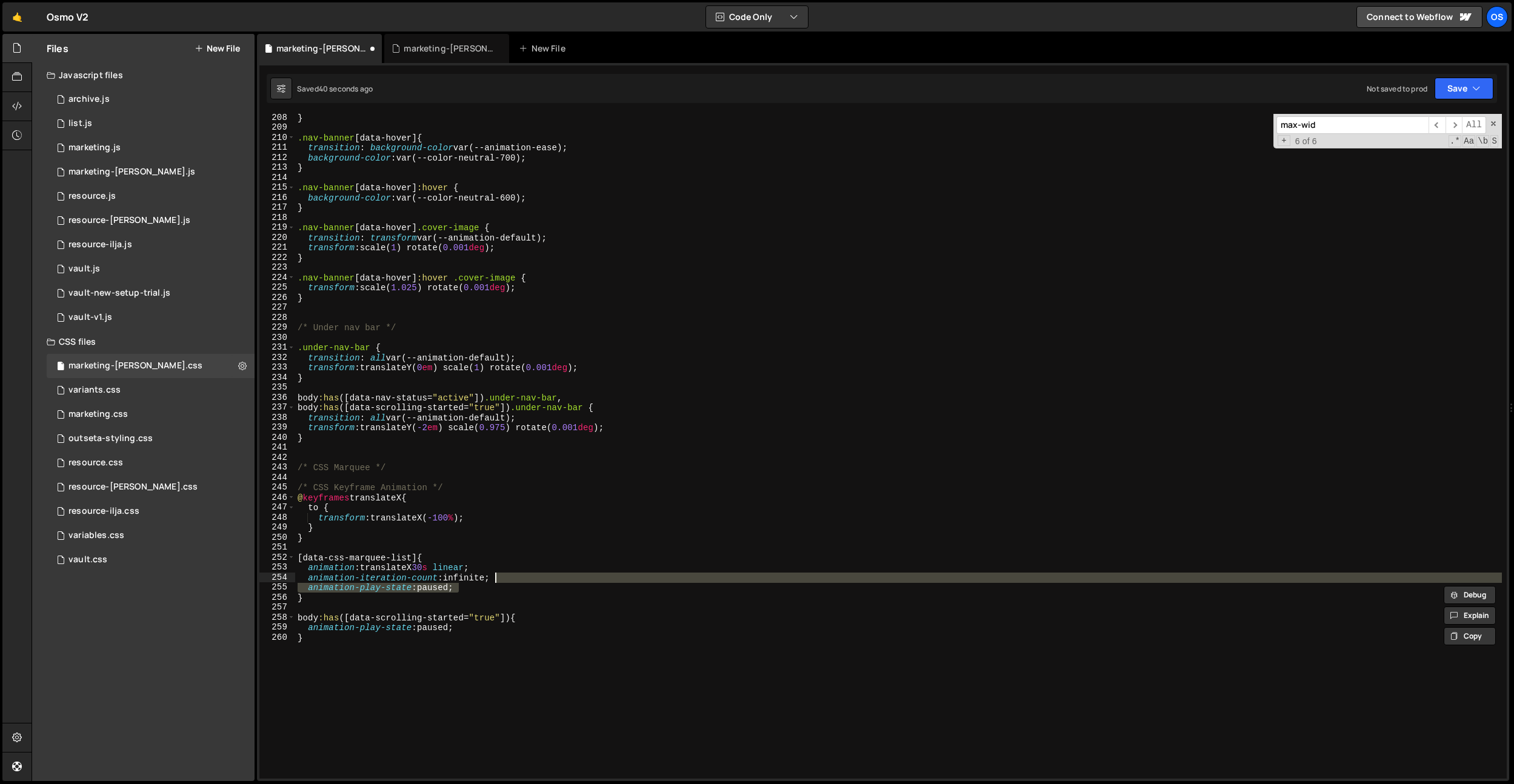
drag, startPoint x: 480, startPoint y: 587, endPoint x: 497, endPoint y: 579, distance: 18.8
click at [497, 579] on div "} .nav-banner [ data-hover ] { transition : background-color var(--animation-ea…" at bounding box center [898, 455] width 1207 height 685
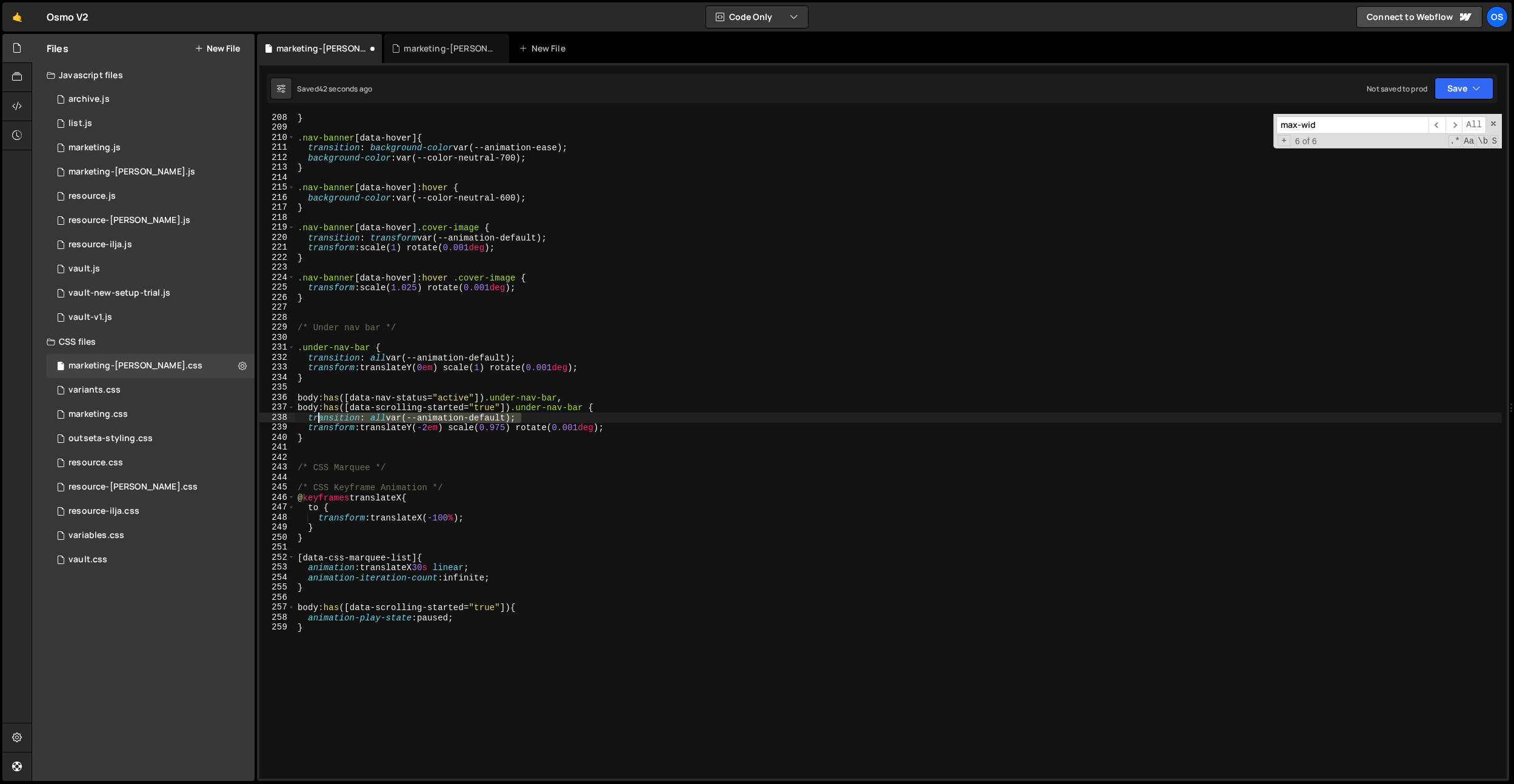
drag, startPoint x: 521, startPoint y: 418, endPoint x: 316, endPoint y: 418, distance: 205.0
click at [316, 418] on div "} .nav-banner [ data-hover ] { transition : background-color var(--animation-ea…" at bounding box center [898, 455] width 1207 height 685
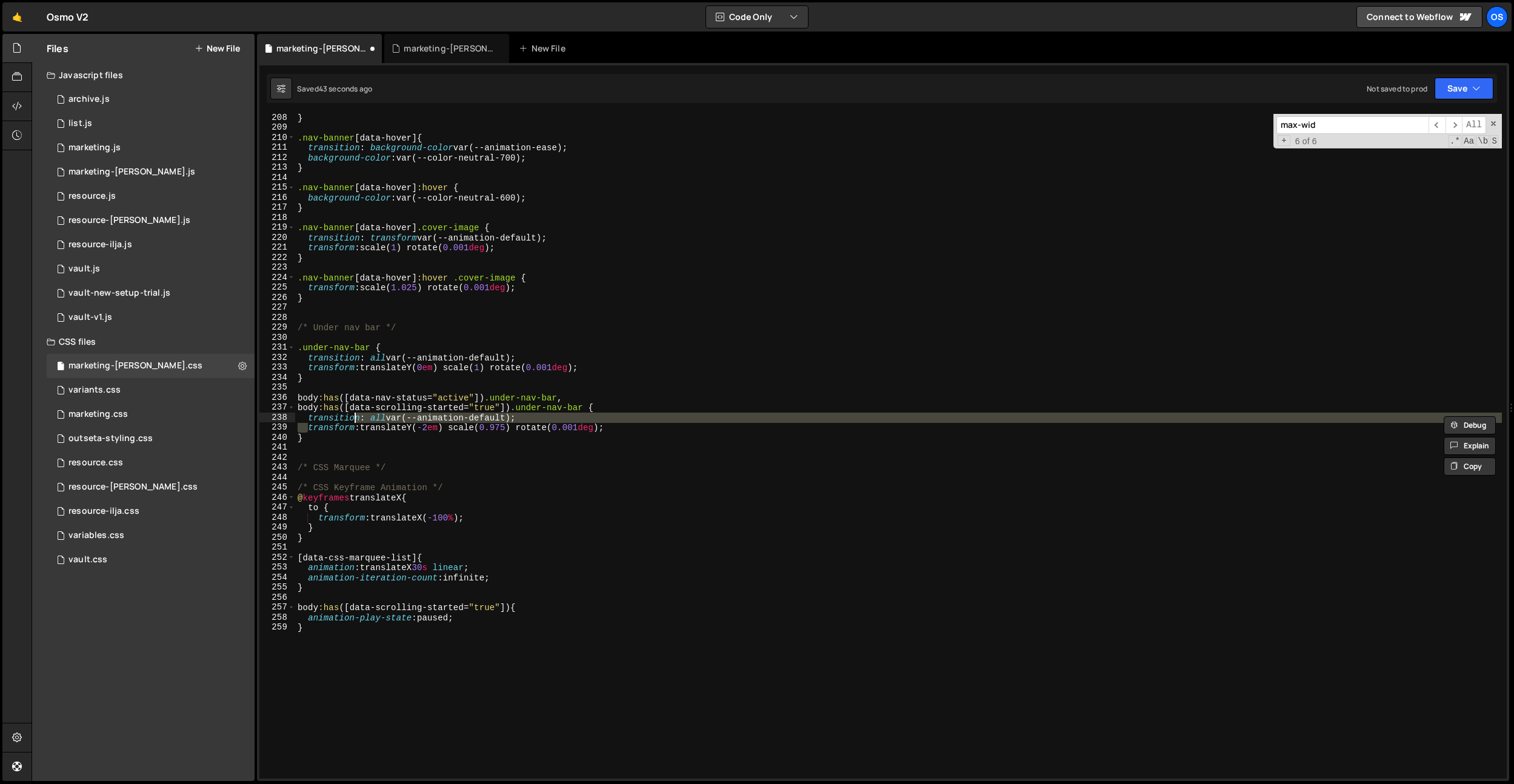
drag, startPoint x: 310, startPoint y: 424, endPoint x: 515, endPoint y: 421, distance: 205.0
click at [413, 416] on div "} .nav-banner [ data-hover ] { transition : background-color var(--animation-ea…" at bounding box center [898, 455] width 1207 height 685
click at [541, 419] on div "} .nav-banner [ data-hover ] { transition : background-color var(--animation-ea…" at bounding box center [898, 446] width 1207 height 665
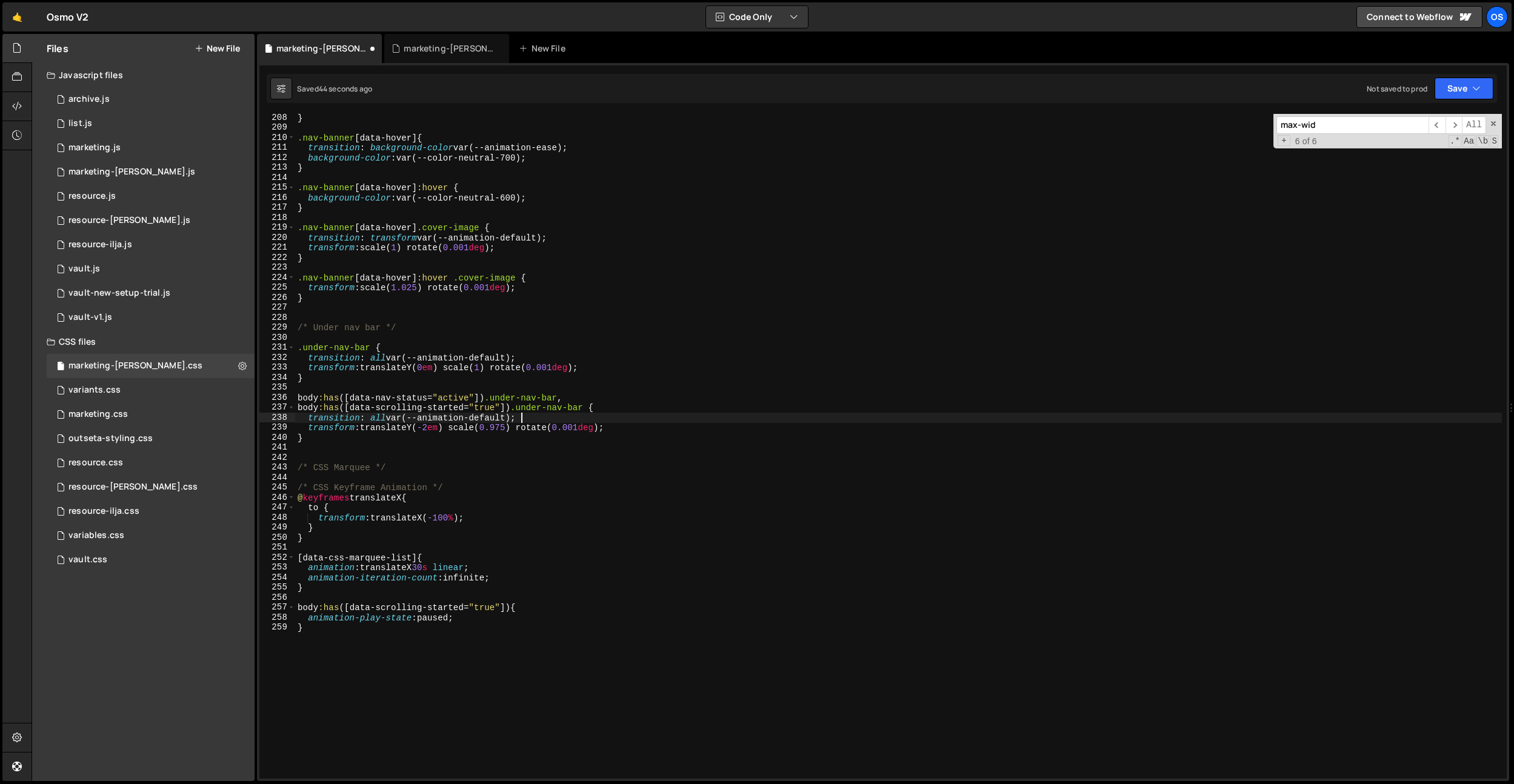
click at [519, 610] on div "} .nav-banner [ data-hover ] { transition : background-color var(--animation-ea…" at bounding box center [898, 455] width 1207 height 685
type textarea "body:has([data-scrolling-started="true"]) {"
click at [526, 605] on div "} .nav-banner [ data-hover ] { transition : background-color var(--animation-ea…" at bounding box center [898, 455] width 1207 height 685
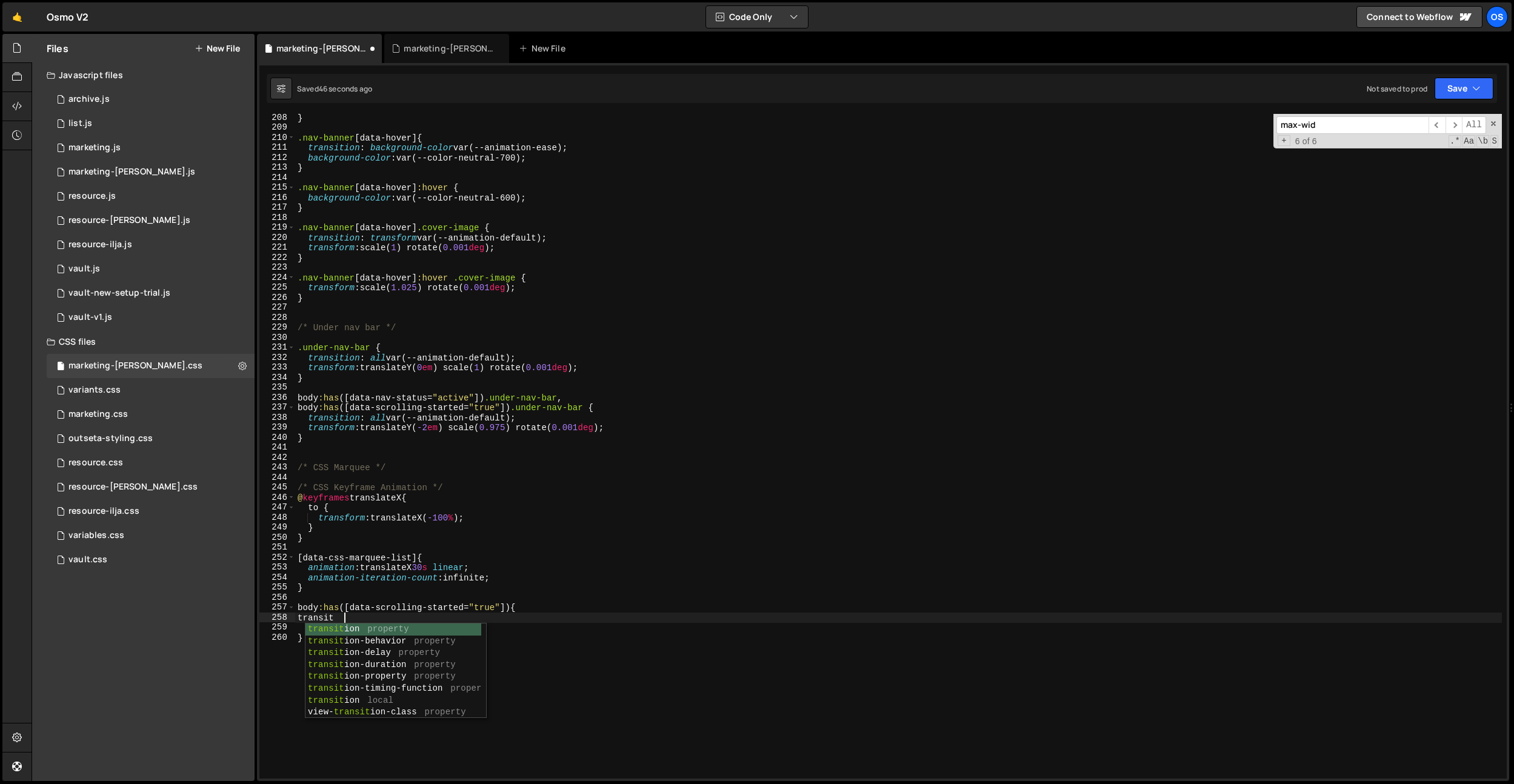
scroll to position [0, 3]
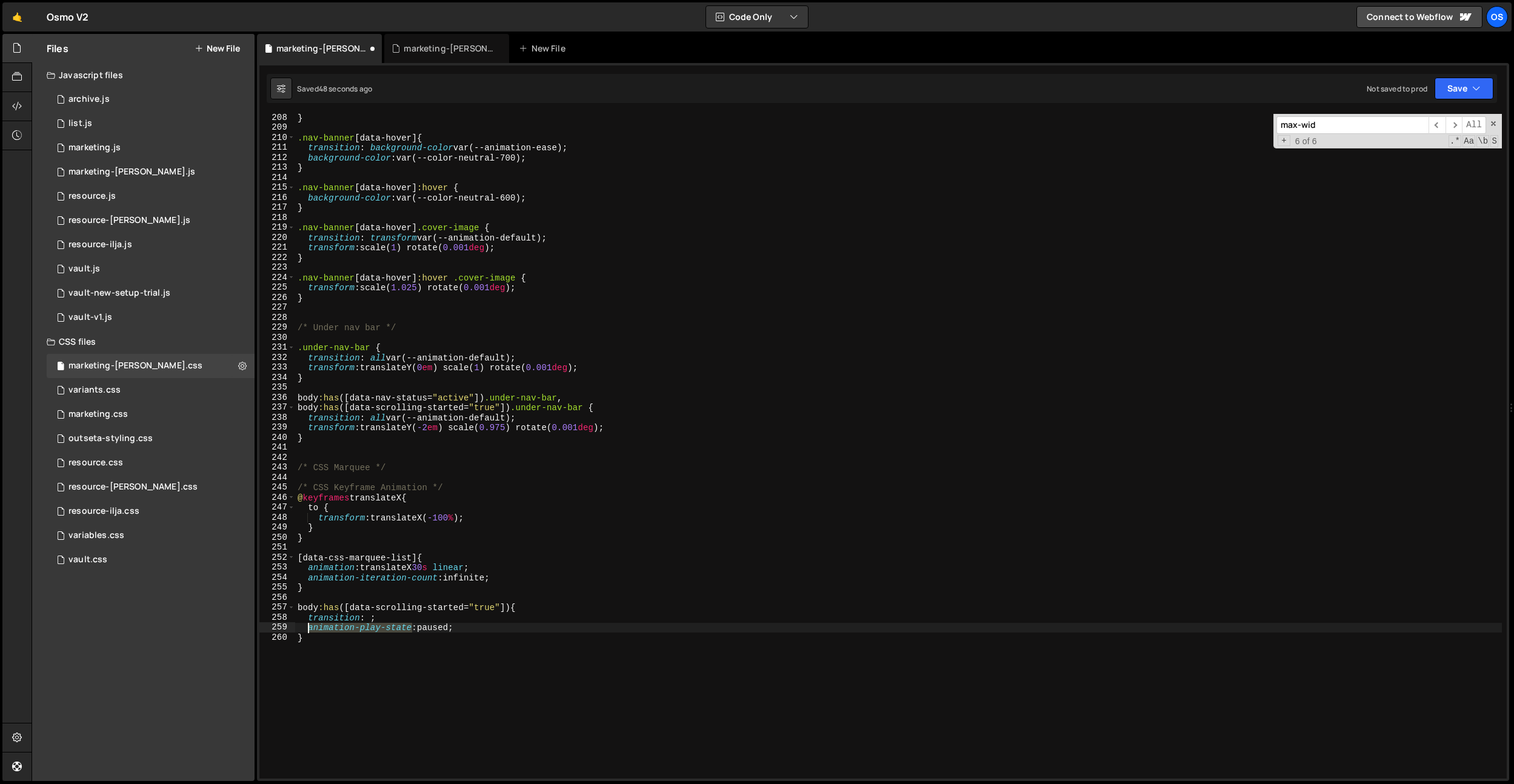
drag, startPoint x: 411, startPoint y: 629, endPoint x: 364, endPoint y: 624, distance: 47.3
click at [307, 630] on div "} .nav-banner [ data-hover ] { transition : background-color var(--animation-ea…" at bounding box center [898, 455] width 1207 height 685
click at [371, 618] on div "} .nav-banner [ data-hover ] { transition : background-color var(--animation-ea…" at bounding box center [898, 455] width 1207 height 685
paste textarea "animation-play-state"
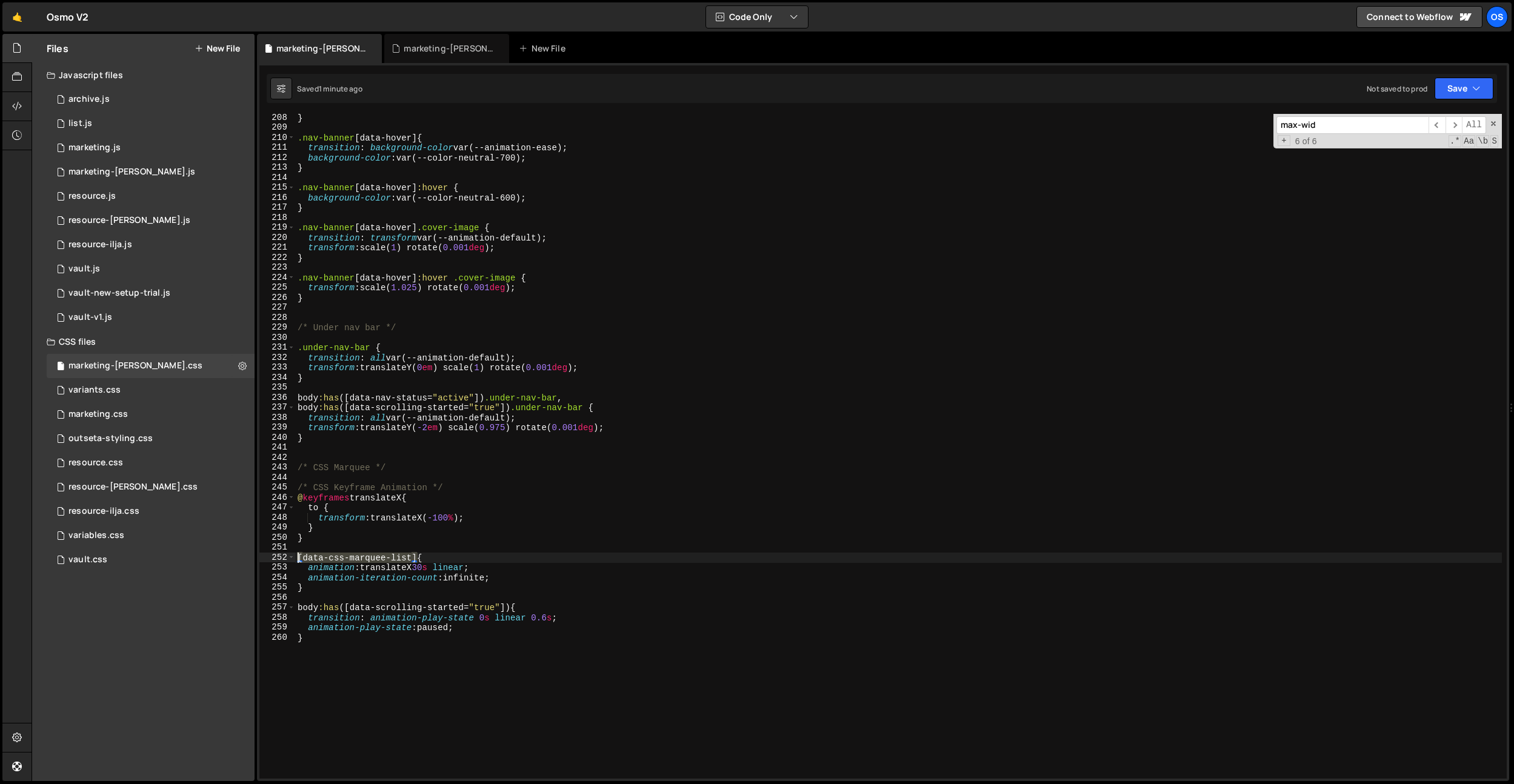
drag, startPoint x: 416, startPoint y: 557, endPoint x: 282, endPoint y: 556, distance: 134.0
click at [282, 556] on div "transition: animation-play-state 0s linear 0.6s; 208 209 210 211 212 213 214 21…" at bounding box center [882, 446] width 1247 height 665
click at [516, 606] on div "} .nav-banner [ data-hover ] { transition : background-color var(--animation-ea…" at bounding box center [898, 455] width 1207 height 685
paste textarea "[data-css-marquee-list]"
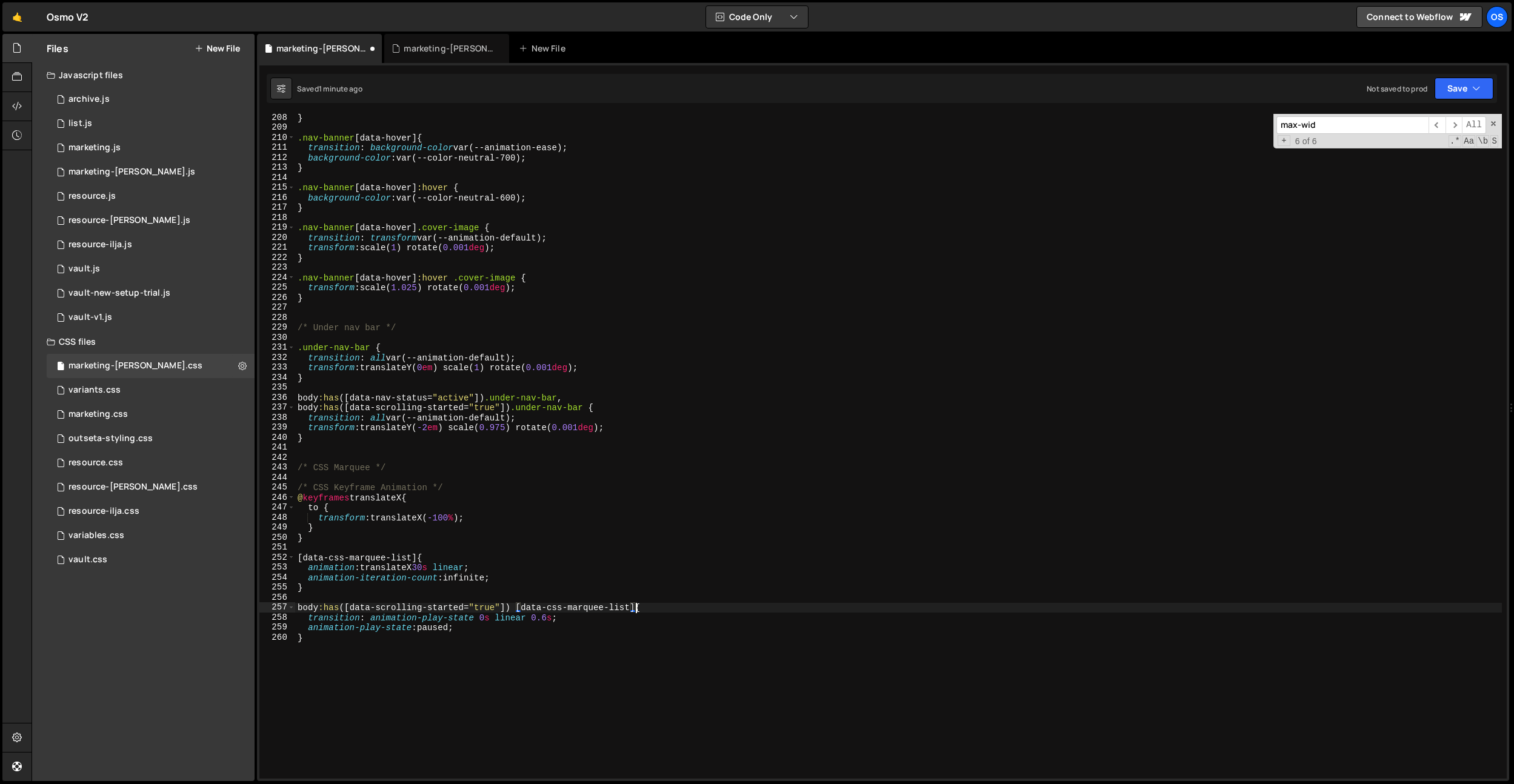
scroll to position [0, 23]
drag, startPoint x: 412, startPoint y: 629, endPoint x: 310, endPoint y: 623, distance: 102.2
click at [309, 625] on div "} .nav-banner [ data-hover ] { transition : background-color var(--animation-ea…" at bounding box center [898, 455] width 1207 height 685
drag, startPoint x: 322, startPoint y: 637, endPoint x: 333, endPoint y: 650, distance: 17.0
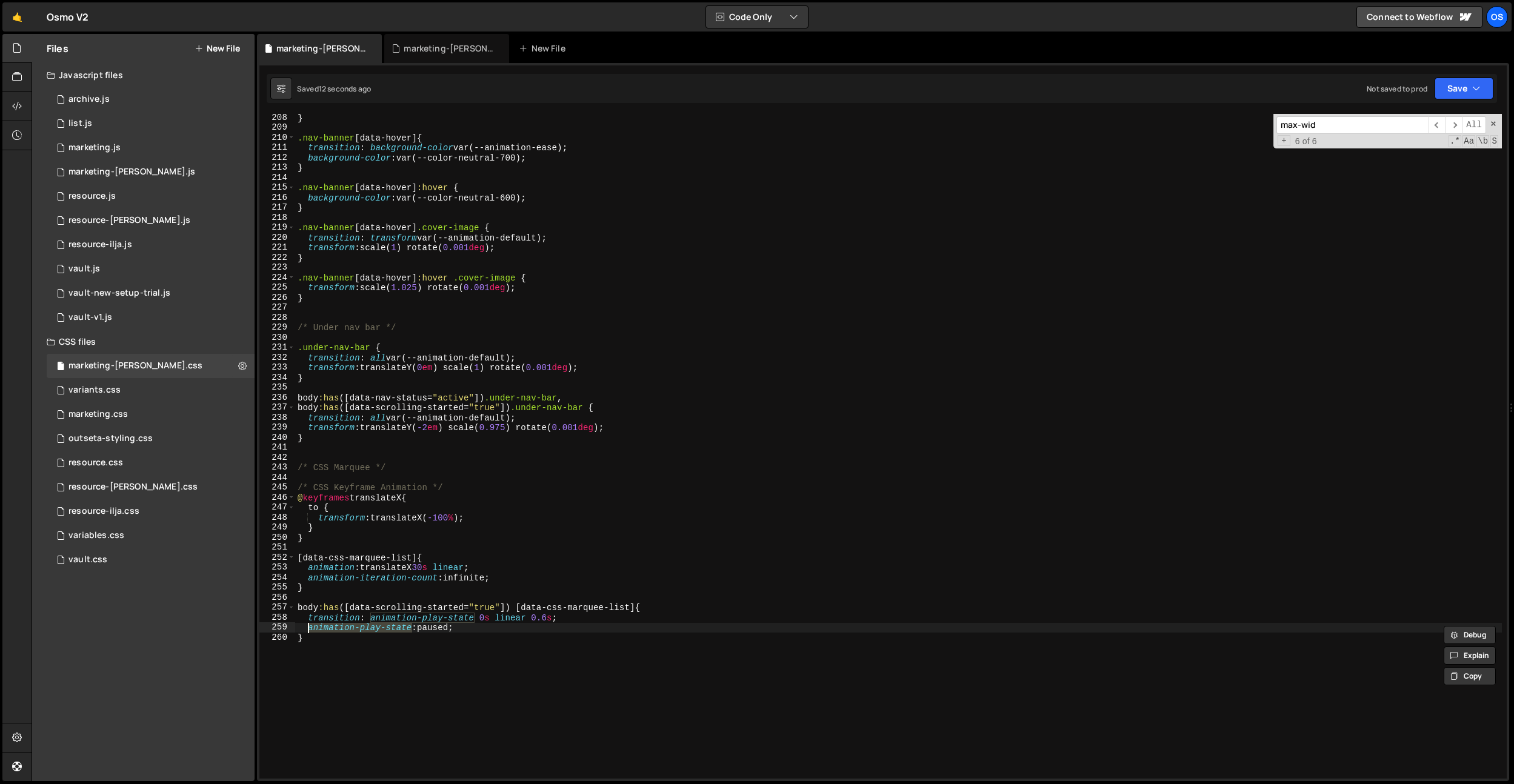
click at [322, 637] on div "} .nav-banner [ data-hover ] { transition : background-color var(--animation-ea…" at bounding box center [898, 455] width 1207 height 685
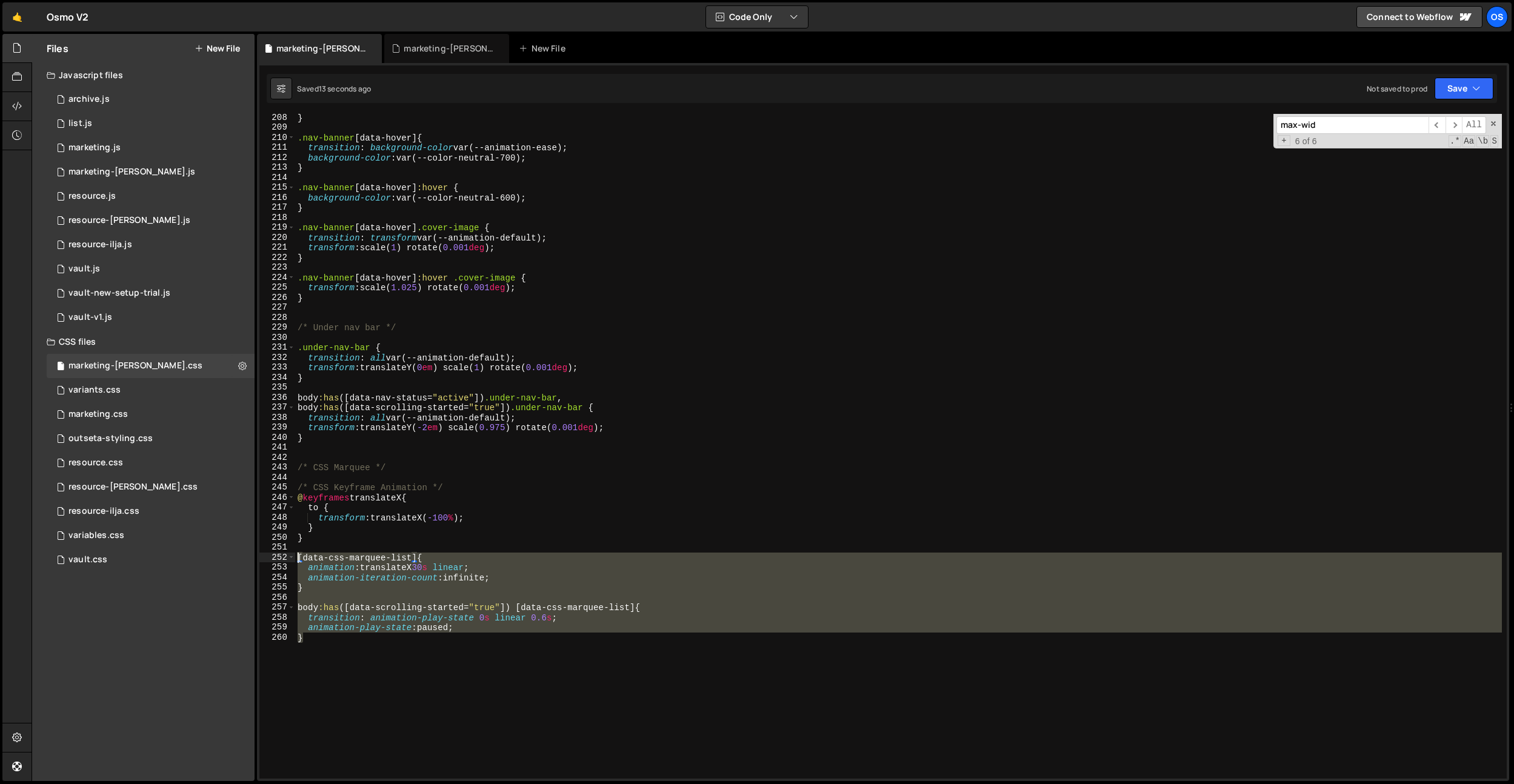
drag, startPoint x: 333, startPoint y: 650, endPoint x: 280, endPoint y: 560, distance: 104.4
click at [280, 560] on div "} 208 209 210 211 212 213 214 215 216 217 218 219 220 221 222 223 224 225 226 2…" at bounding box center [882, 446] width 1247 height 665
drag, startPoint x: 453, startPoint y: 615, endPoint x: 469, endPoint y: 624, distance: 18.4
click at [453, 615] on div "} .nav-banner [ data-hover ] { transition : background-color var(--animation-ea…" at bounding box center [898, 446] width 1207 height 665
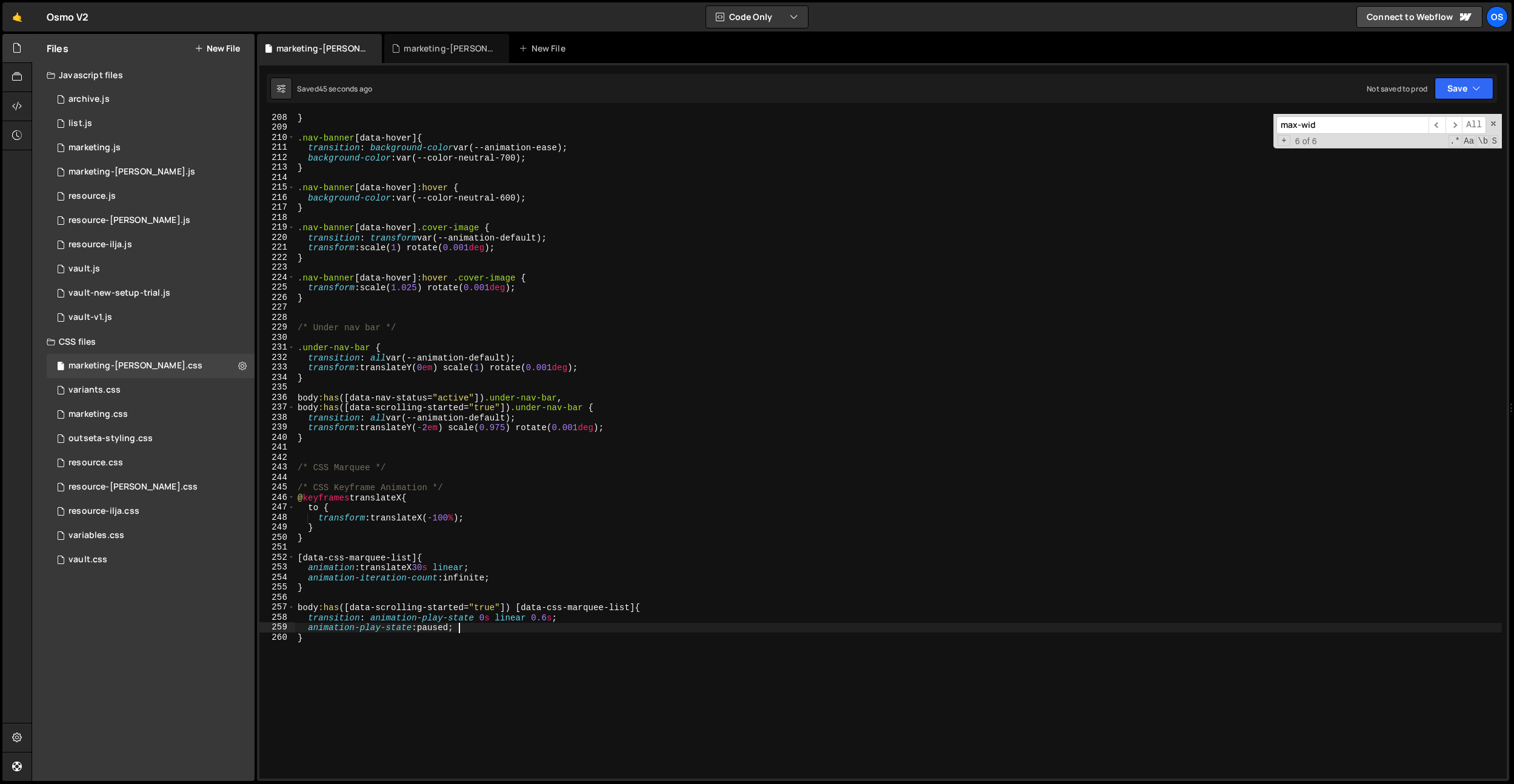
drag, startPoint x: 469, startPoint y: 625, endPoint x: 563, endPoint y: 619, distance: 94.2
click at [470, 625] on div "} .nav-banner [ data-hover ] { transition : background-color var(--animation-ea…" at bounding box center [898, 455] width 1207 height 685
drag, startPoint x: 572, startPoint y: 618, endPoint x: 244, endPoint y: 616, distance: 328.0
click at [244, 616] on div "Files New File Javascript files 0 archive.js 0 0 list.js 0 0 marketing.js 0 0 0…" at bounding box center [773, 408] width 1483 height 747
type textarea "transition: animation-play-state 0s linear 0.6s;"
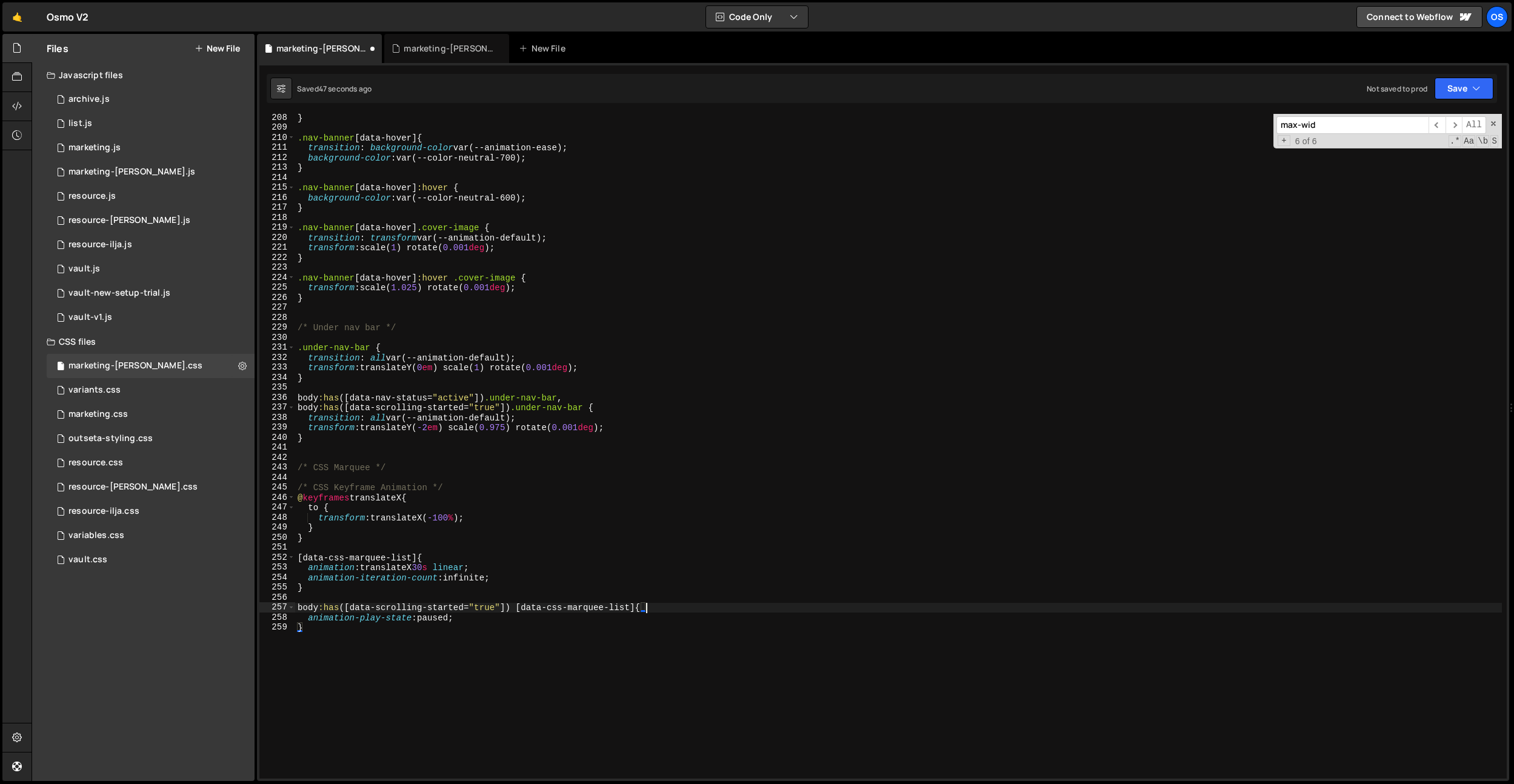
click at [510, 575] on div "} .nav-banner [ data-hover ] { transition : background-color var(--animation-ea…" at bounding box center [898, 455] width 1207 height 685
type textarea "animation-iteration-count: infinite;"
paste textarea "animation-delay: 0.6s;"
click at [416, 588] on div "} .nav-banner [ data-hover ] { transition : background-color var(--animation-ea…" at bounding box center [898, 455] width 1207 height 685
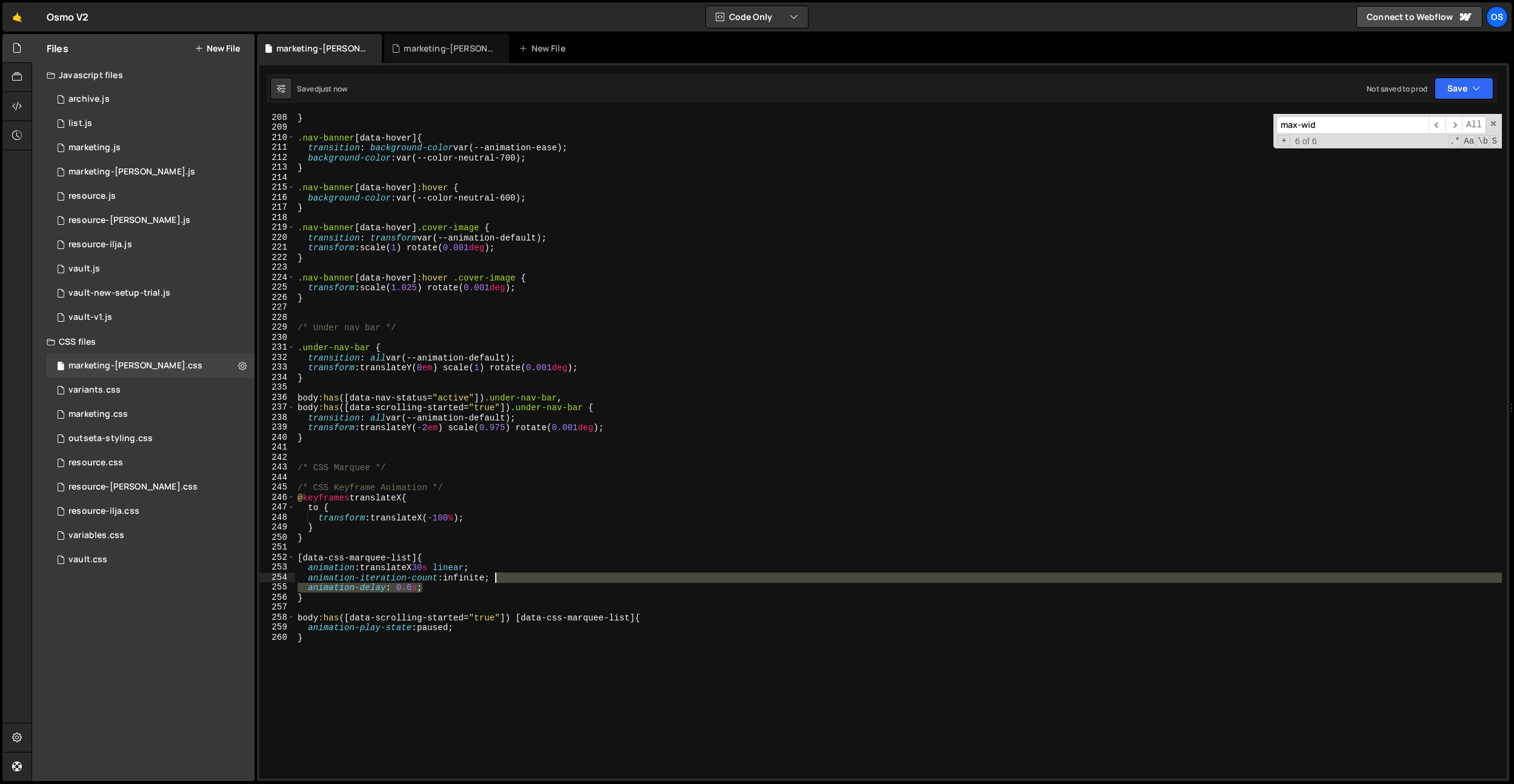
drag, startPoint x: 440, startPoint y: 584, endPoint x: 512, endPoint y: 581, distance: 72.1
click at [512, 581] on div "} .nav-banner [ data-hover ] { transition : background-color var(--animation-ea…" at bounding box center [898, 455] width 1207 height 685
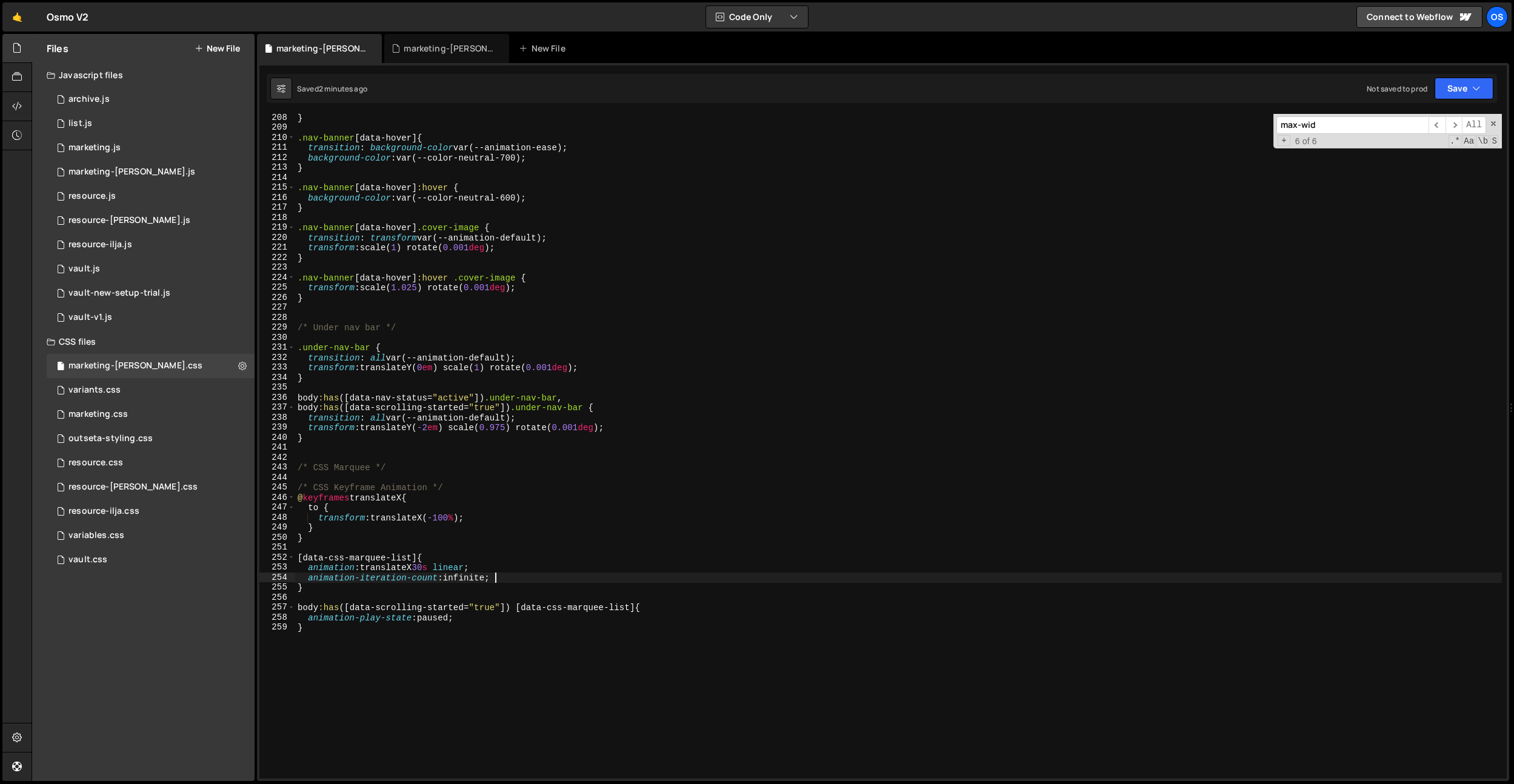
click at [581, 525] on div "} .nav-banner [ data-hover ] { transition : background-color var(--animation-ea…" at bounding box center [898, 455] width 1207 height 685
click at [419, 560] on div "} .nav-banner [ data-hover ] { transition : background-color var(--animation-ea…" at bounding box center [898, 455] width 1207 height 685
type textarea "[data-css-marquee-list] {"
click at [457, 550] on div "} .nav-banner [ data-hover ] { transition : background-color var(--animation-ea…" at bounding box center [898, 455] width 1207 height 685
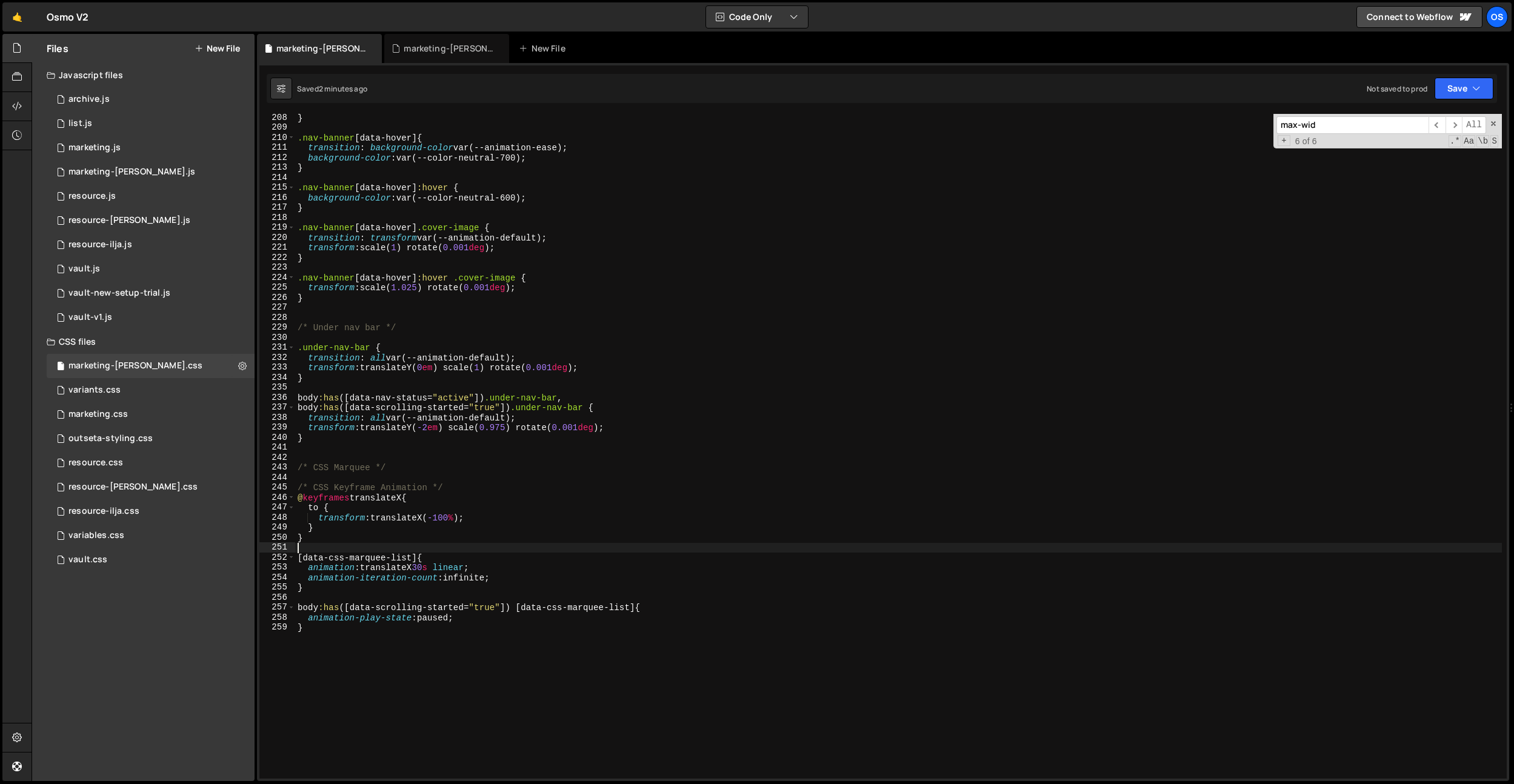
scroll to position [0, 0]
click at [332, 537] on div "} .nav-banner [ data-hover ] { transition : background-color var(--animation-ea…" at bounding box center [898, 455] width 1207 height 685
type textarea "}"
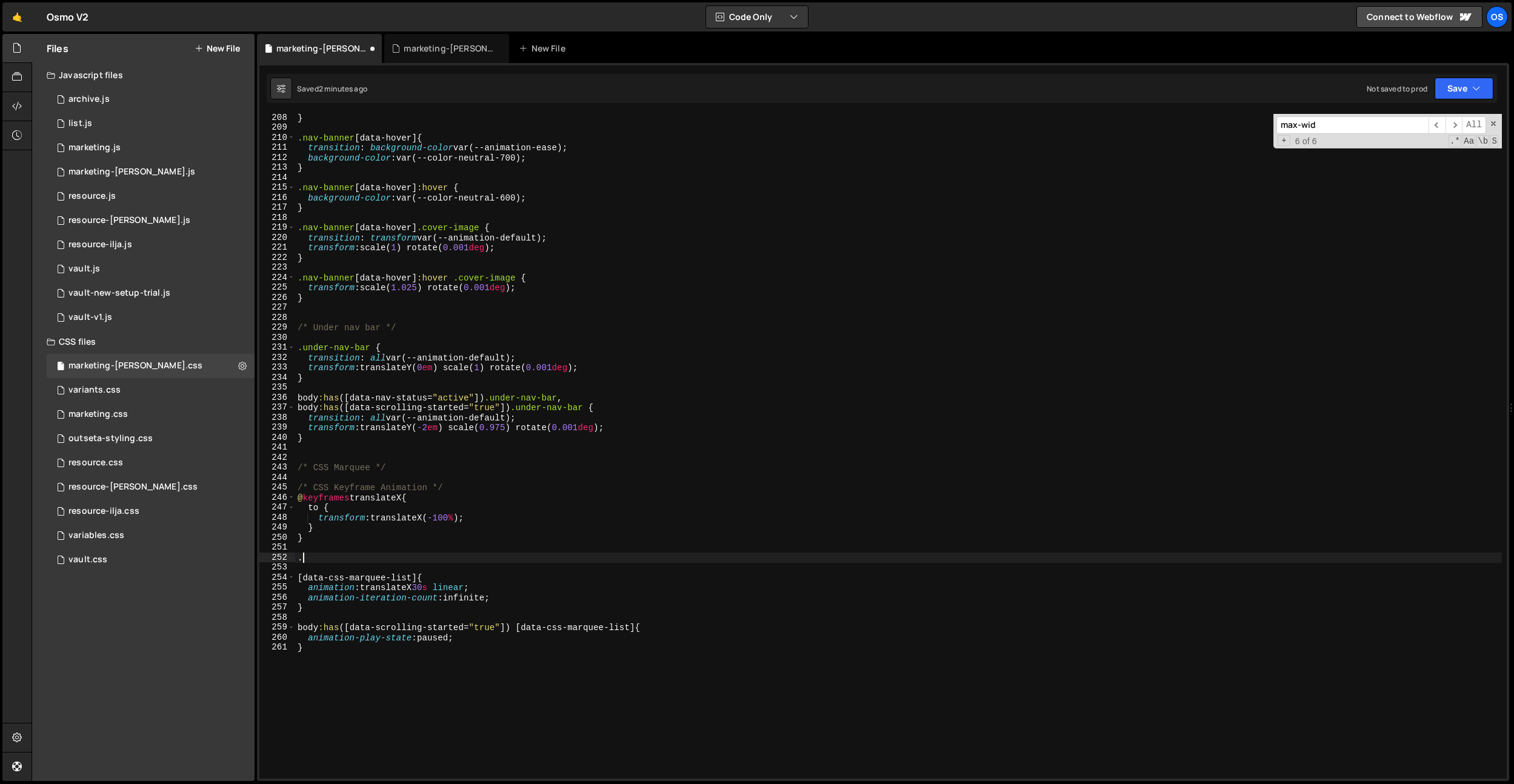
paste textarea "data-css-marquee"
type textarea ".data-css-marquee {}"
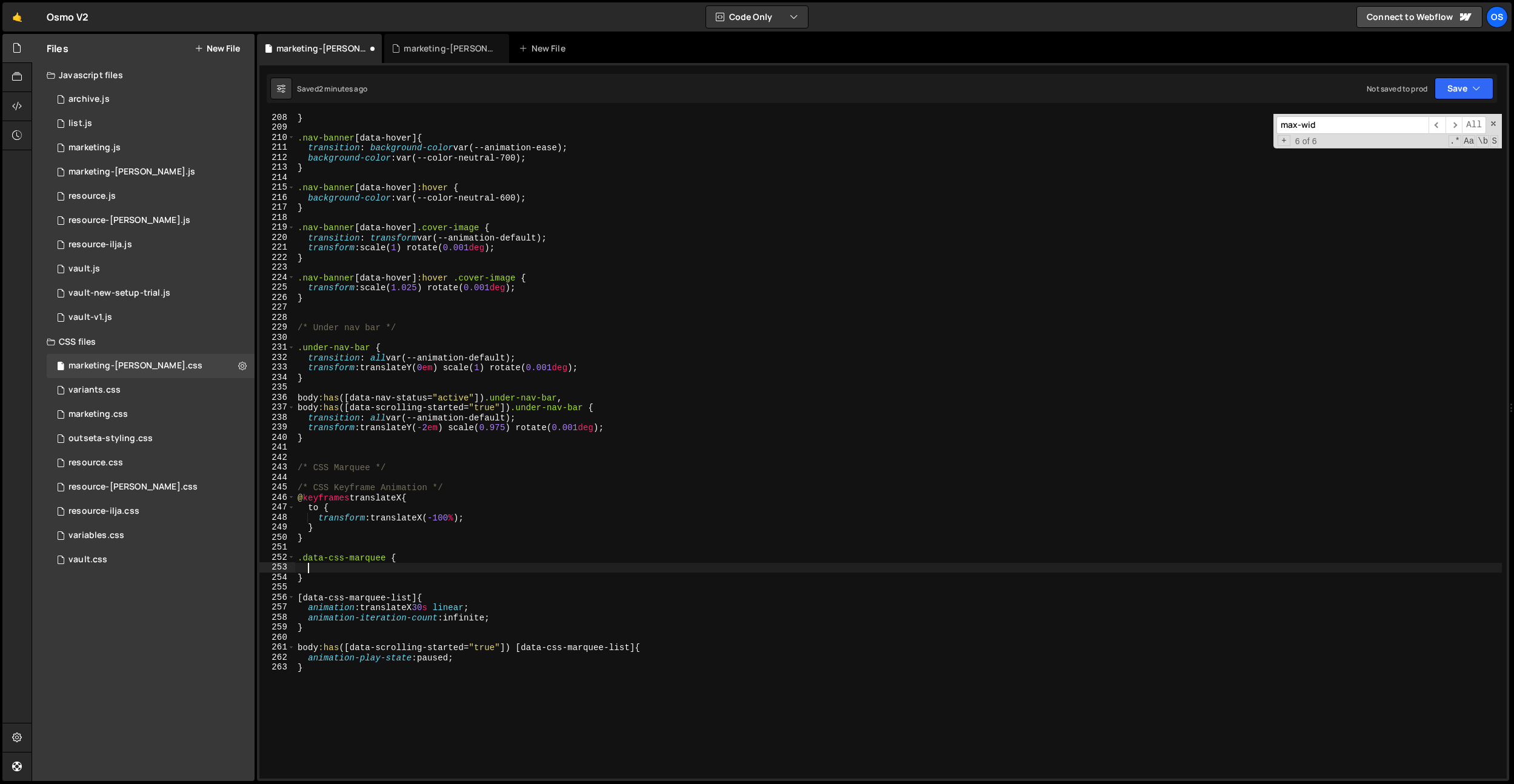
click at [304, 559] on div "} .nav-banner [ data-hover ] { transition : background-color var(--animation-ea…" at bounding box center [898, 455] width 1207 height 685
click at [377, 555] on div "} .nav-banner [ data-hover ] { transition : background-color var(--animation-ea…" at bounding box center [898, 455] width 1207 height 685
click at [474, 648] on div "} .nav-banner [ data-hover ] { transition : background-color var(--animation-ea…" at bounding box center [898, 455] width 1207 height 685
drag, startPoint x: 512, startPoint y: 646, endPoint x: 288, endPoint y: 644, distance: 224.0
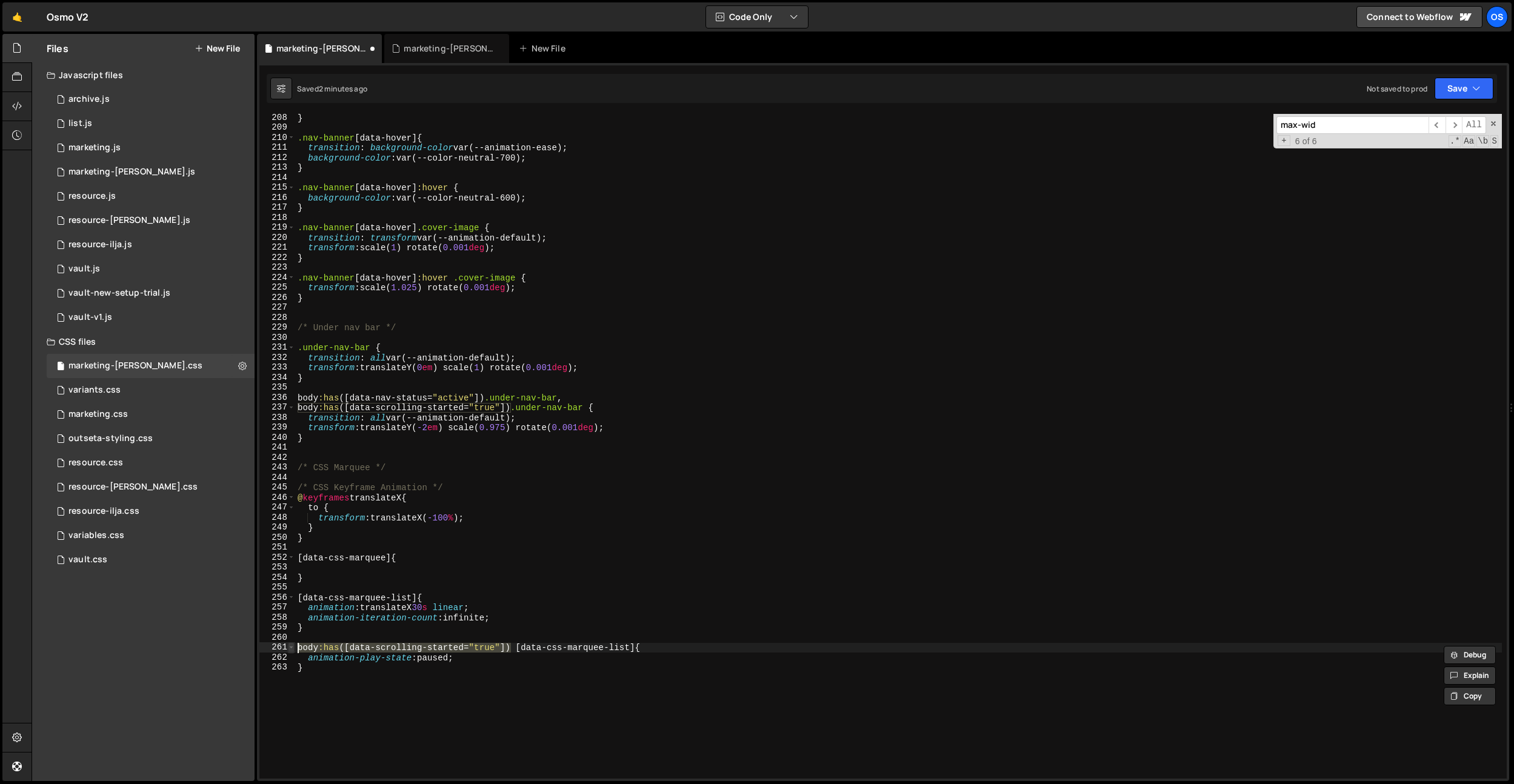
click at [281, 647] on div "body:has([data-scrolling-started="true"]) [data-css-marquee-list] { 208 209 210…" at bounding box center [882, 446] width 1247 height 665
click at [297, 557] on div "} .nav-banner [ data-hover ] { transition : background-color var(--animation-ea…" at bounding box center [898, 455] width 1207 height 685
paste textarea "body:has([data-scrolling-started="true"])"
type textarea "body:has([data-scrolling-started="true"]) [data-css-marquee] {"
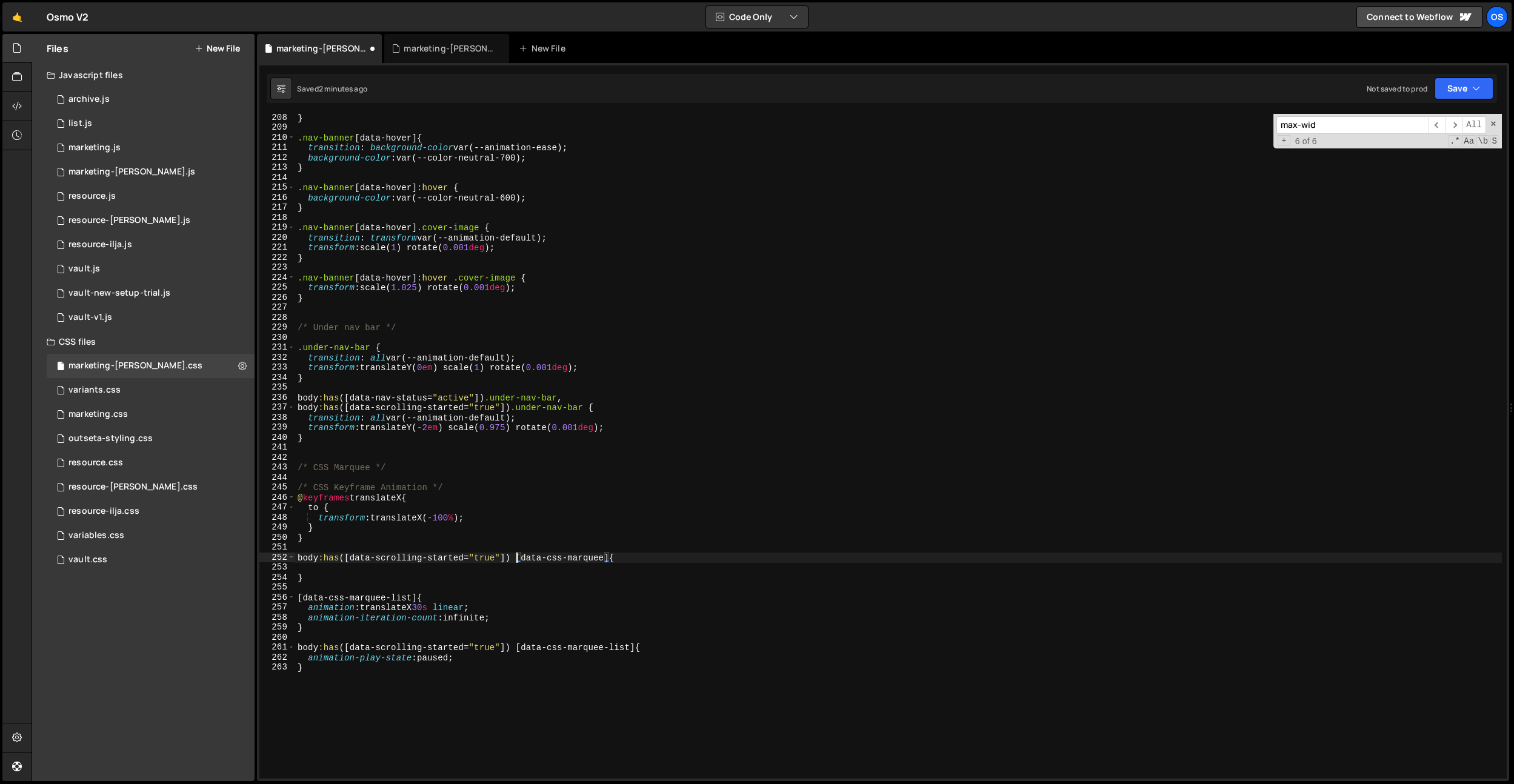
click at [381, 565] on div "} .nav-banner [ data-hover ] { transition : background-color var(--animation-ea…" at bounding box center [898, 455] width 1207 height 685
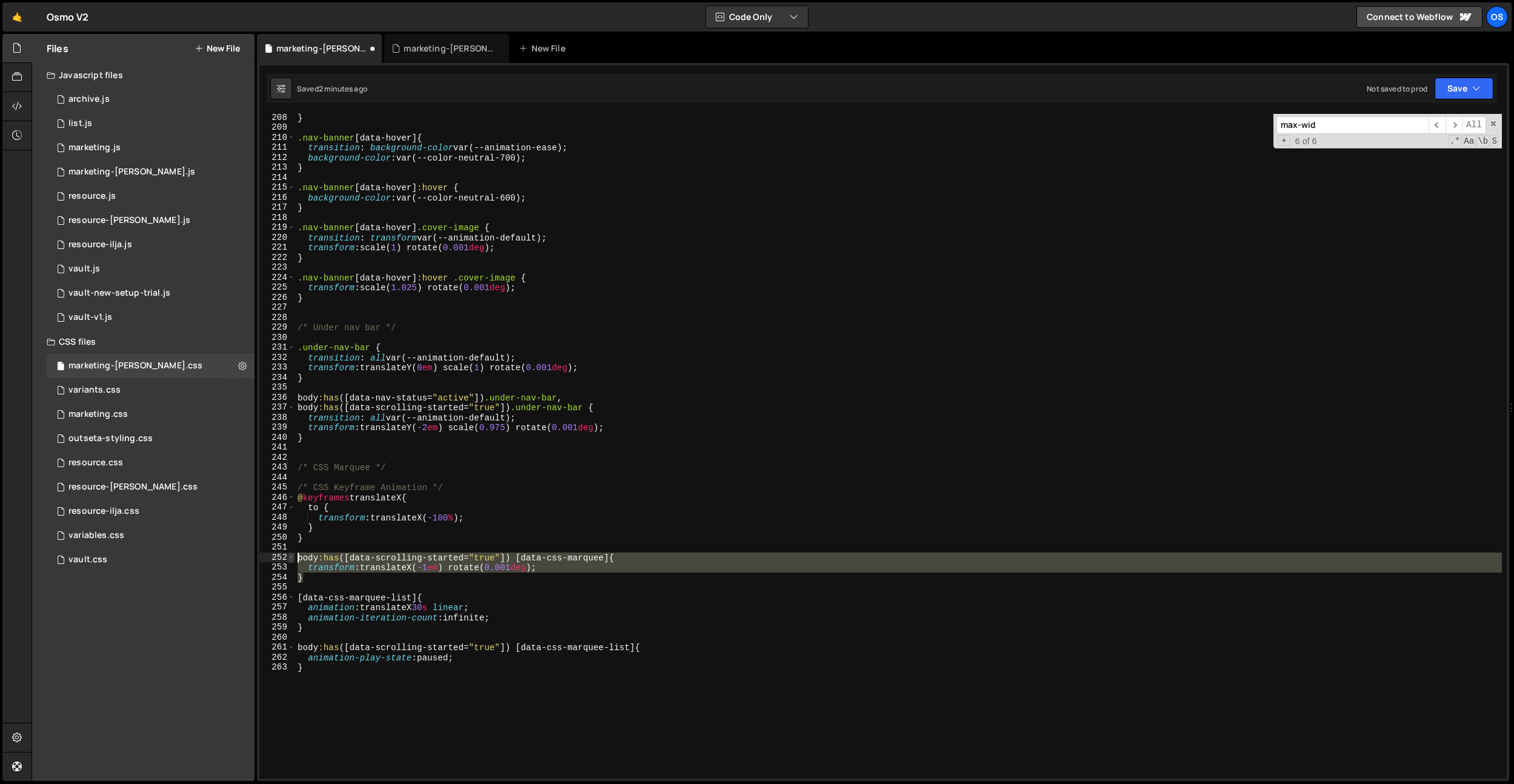
drag, startPoint x: 314, startPoint y: 578, endPoint x: 293, endPoint y: 560, distance: 27.7
click at [293, 560] on div "transform: translateX(-1em) rotate(0.001deg); 208 209 210 211 212 213 214 215 2…" at bounding box center [882, 446] width 1247 height 665
type textarea "body:has([data-scrolling-started="true"]) [data-css-marquee] { transform: trans…"
click at [311, 545] on div "} .nav-banner [ data-hover ] { transition : background-color var(--animation-ea…" at bounding box center [898, 455] width 1207 height 685
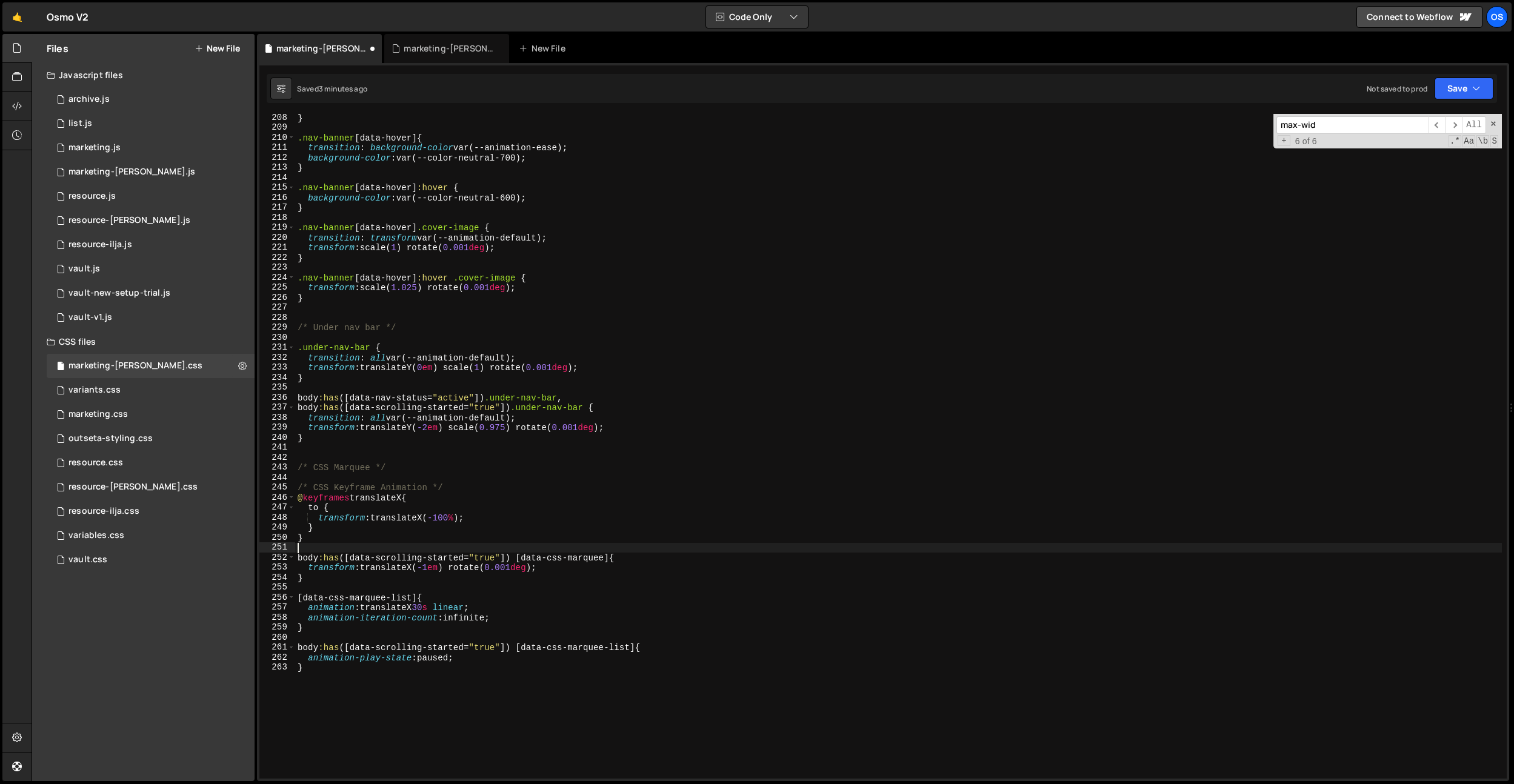
scroll to position [0, 0]
click at [314, 539] on div "} .nav-banner [ data-hover ] { transition : background-color var(--animation-ea…" at bounding box center [898, 455] width 1207 height 685
type textarea "}"
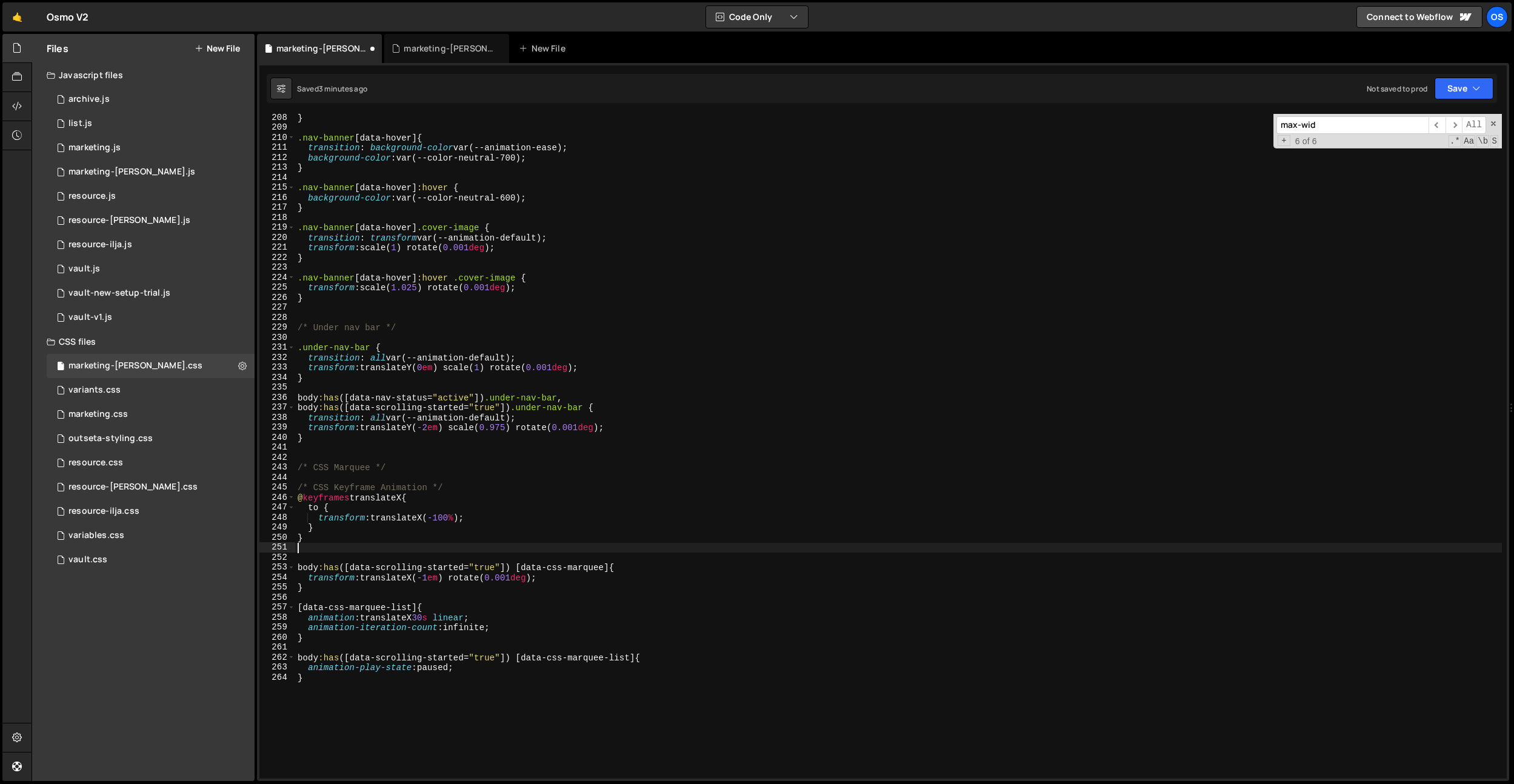
paste textarea "}"
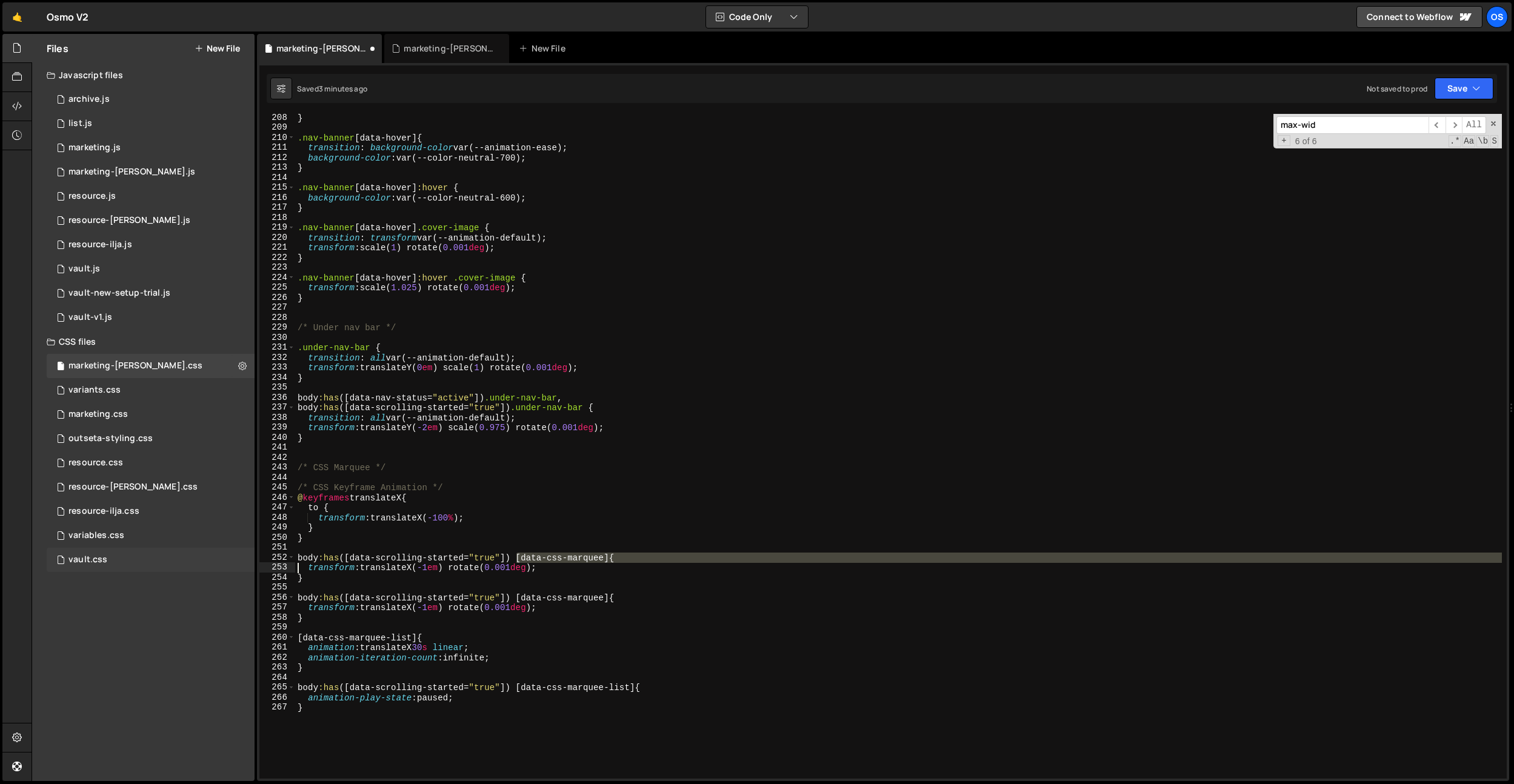
drag, startPoint x: 517, startPoint y: 556, endPoint x: 245, endPoint y: 559, distance: 272.0
click at [245, 559] on div "Files New File Javascript files 0 archive.js 0 0 list.js 0 0 marketing.js 0 0 0…" at bounding box center [773, 408] width 1483 height 747
click at [431, 565] on div "} .nav-banner [ data-hover ] { transition : background-color var(--animation-ea…" at bounding box center [898, 455] width 1207 height 685
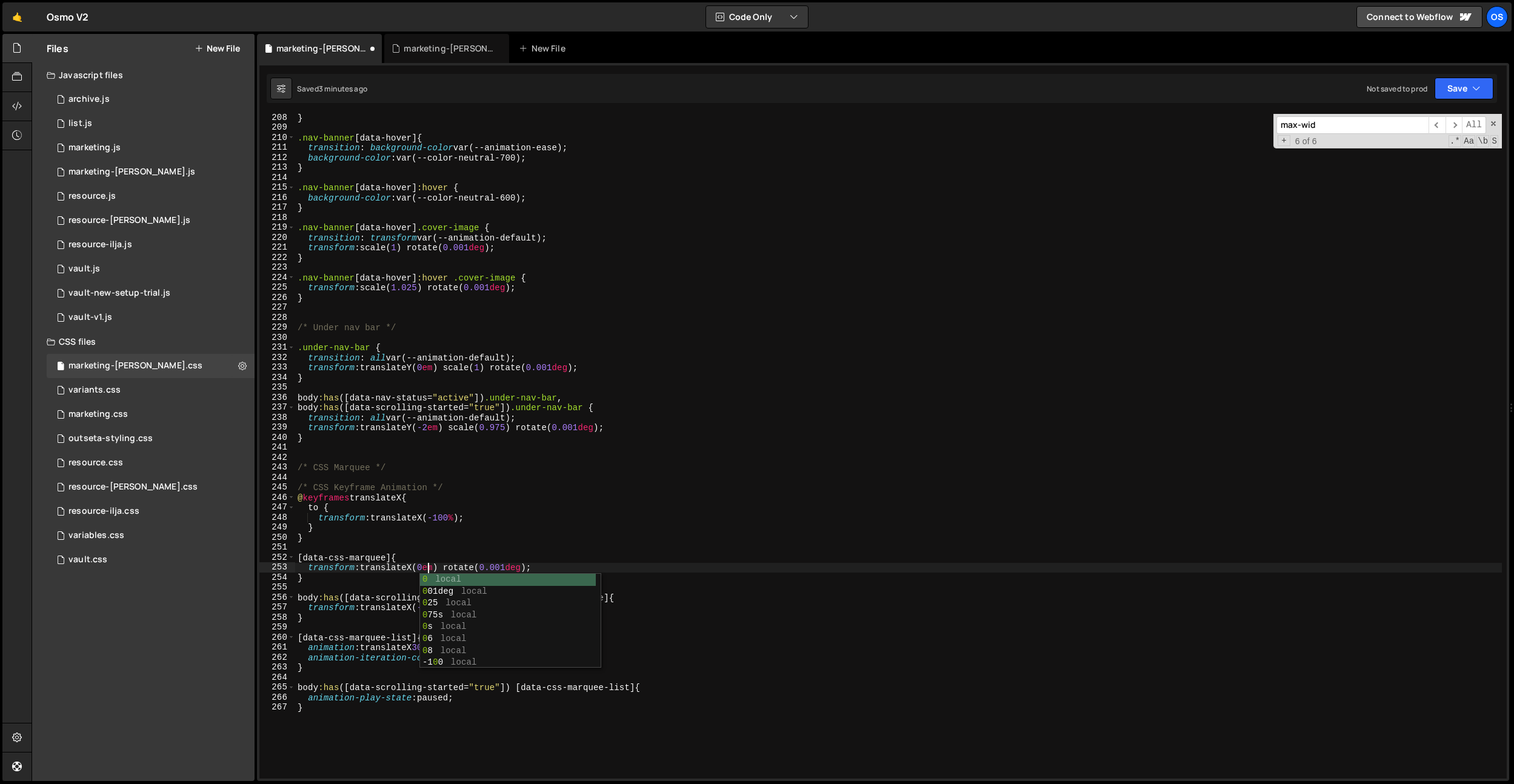
click at [469, 496] on div "} .nav-banner [ data-hover ] { transition : background-color var(--animation-ea…" at bounding box center [898, 455] width 1207 height 685
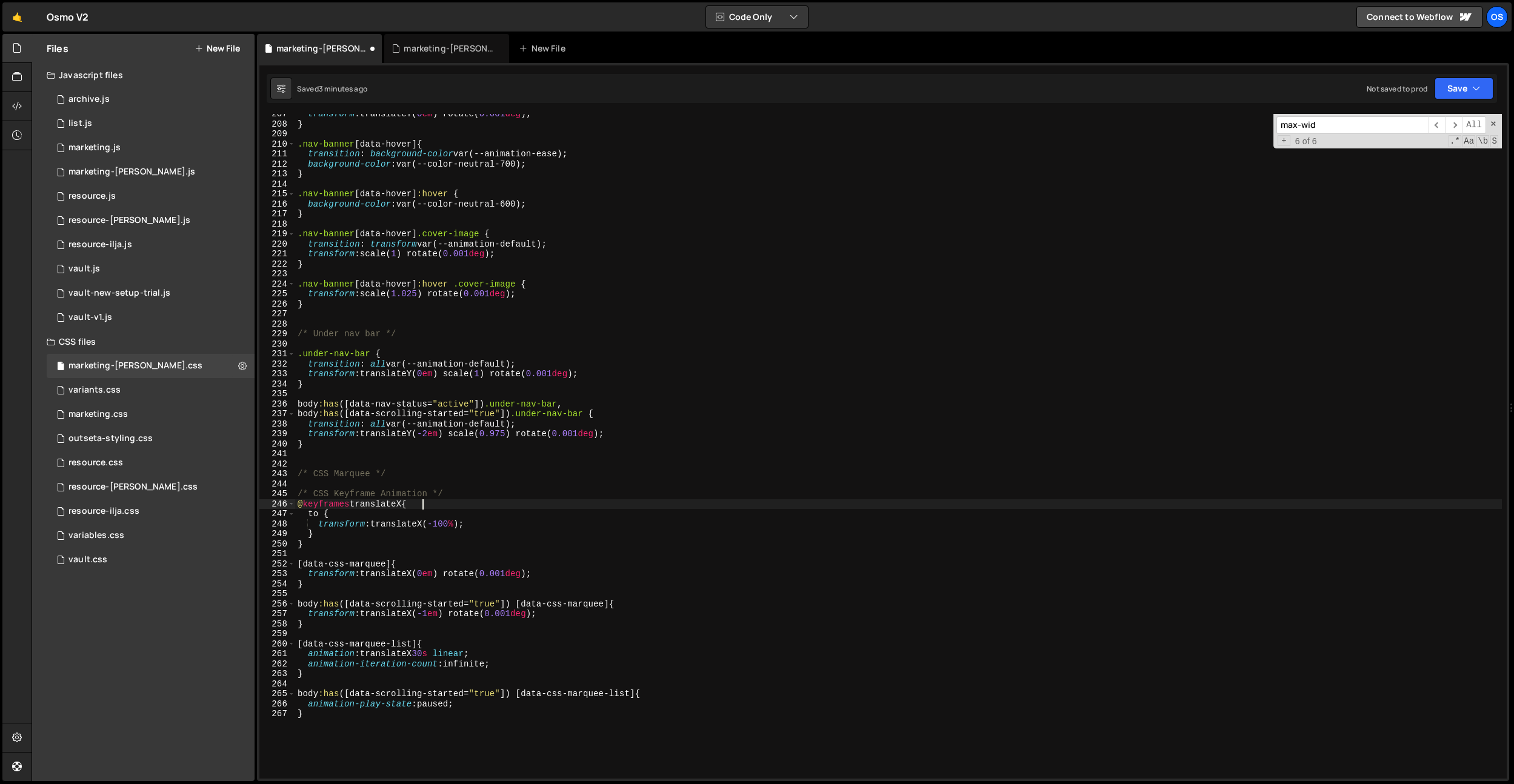
scroll to position [2060, 0]
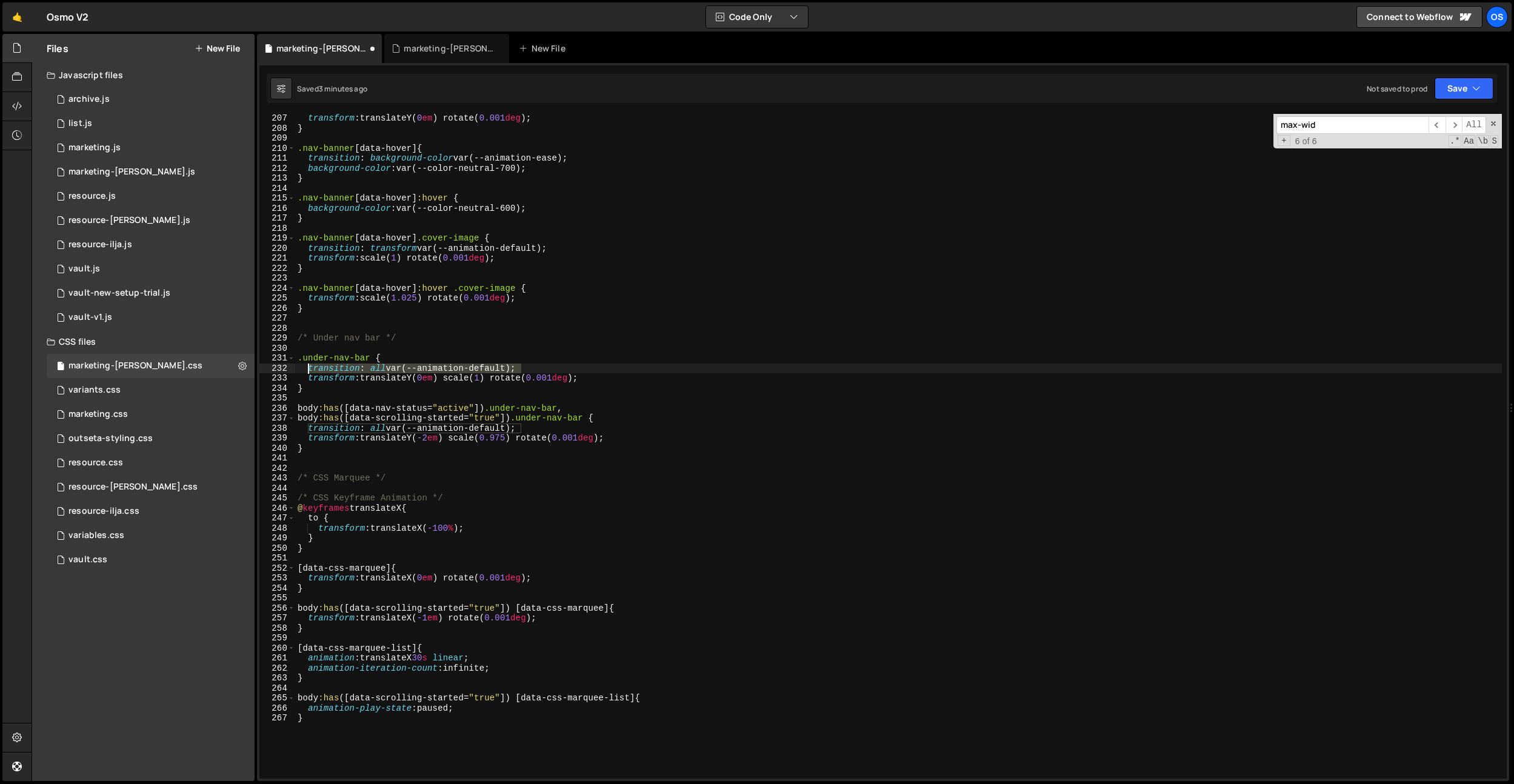
drag, startPoint x: 523, startPoint y: 366, endPoint x: 310, endPoint y: 369, distance: 213.0
click at [310, 367] on div "transform : translateY( 0 em ) rotate( 0.001 deg ) ; } .nav-banner [ data-hover…" at bounding box center [898, 455] width 1207 height 685
click at [440, 566] on div "transform : translateY( 0 em ) rotate( 0.001 deg ) ; } .nav-banner [ data-hover…" at bounding box center [898, 455] width 1207 height 685
type textarea "[data-css-marquee] {"
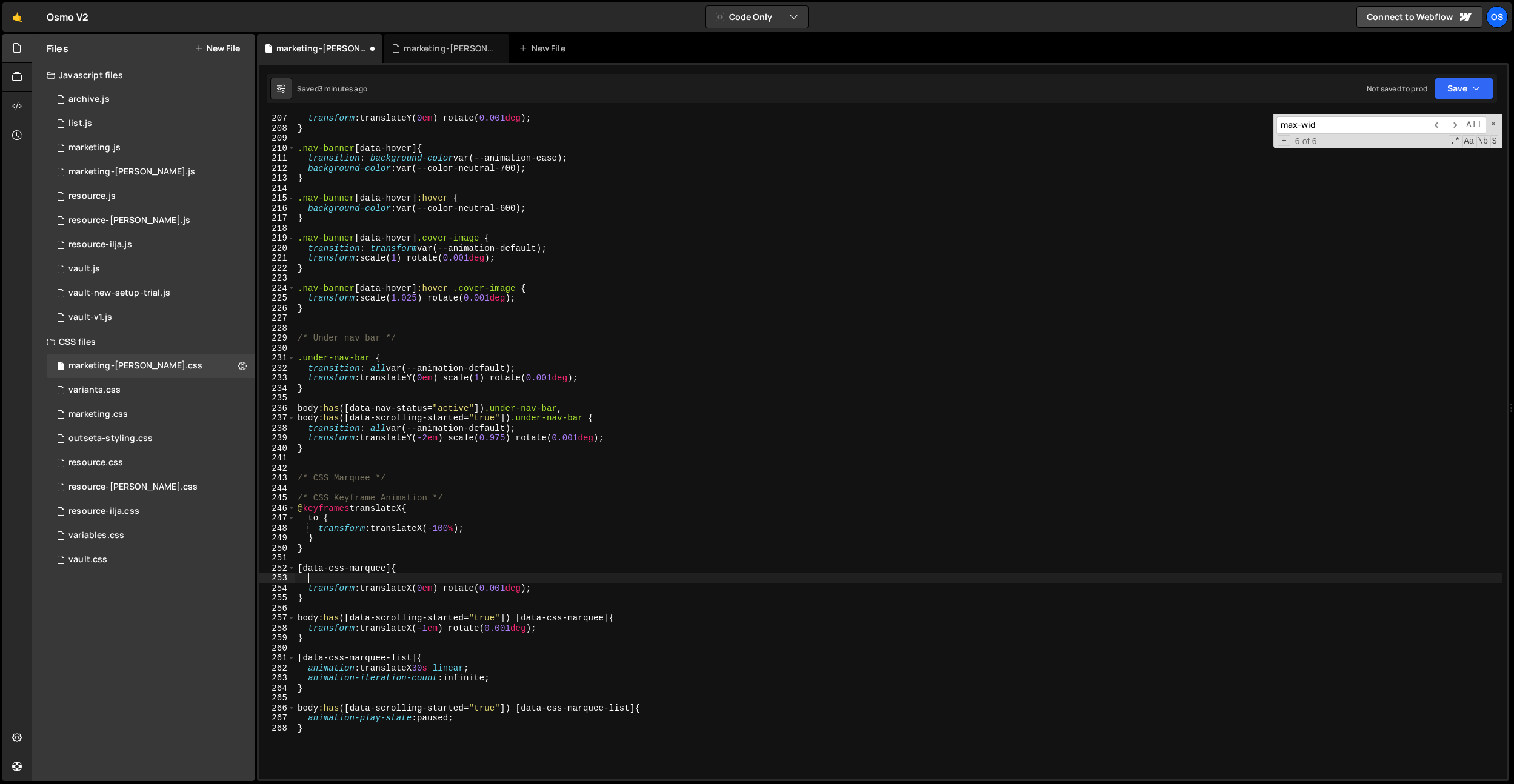
paste textarea "transition: all var(--animation-default);"
click at [375, 577] on div "transform : translateY( 0 em ) rotate( 0.001 deg ) ; } .nav-banner [ data-hover…" at bounding box center [898, 455] width 1207 height 685
click at [374, 577] on div "transform : translateY( 0 em ) rotate( 0.001 deg ) ; } .nav-banner [ data-hover…" at bounding box center [898, 455] width 1207 height 685
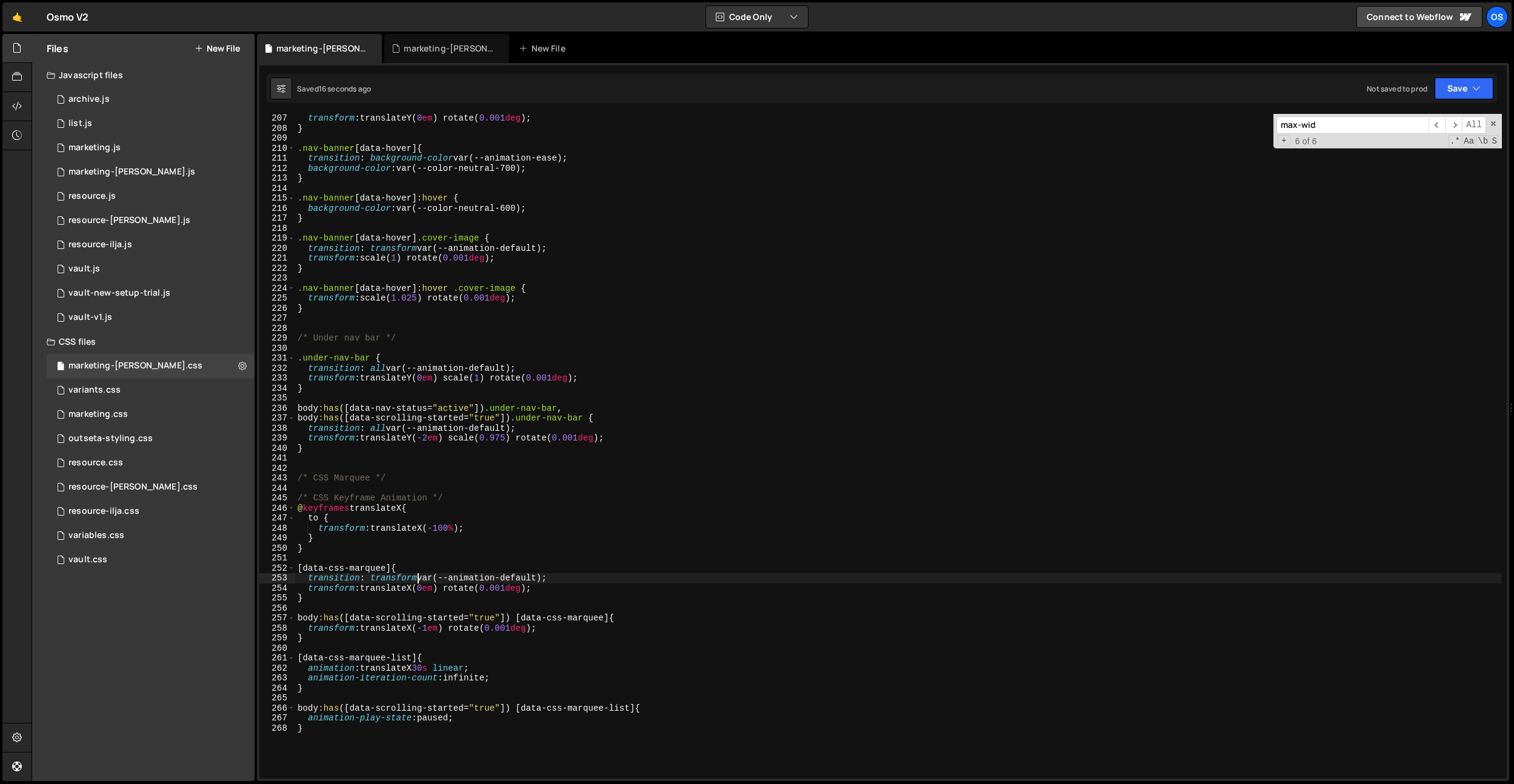
click at [429, 626] on div "transform : translateY( 0 em ) rotate( 0.001 deg ) ; } .nav-banner [ data-hover…" at bounding box center [898, 455] width 1207 height 685
type textarea "transform: translateX(-1.5em) rotate(0.001deg);"
click at [348, 644] on div "transform : translateY( 0 em ) rotate( 0.001 deg ) ; } .nav-banner [ data-hover…" at bounding box center [898, 455] width 1207 height 685
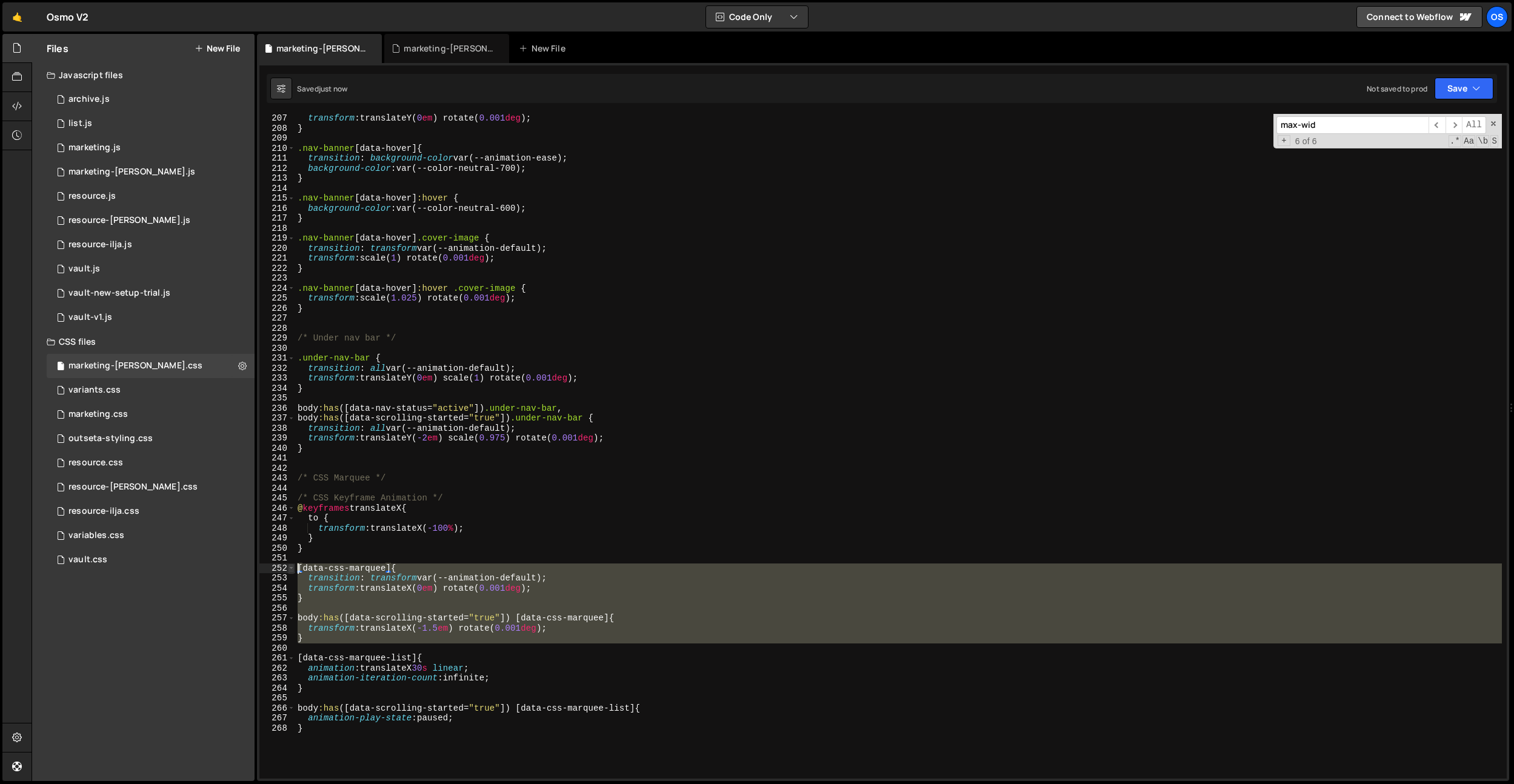
drag, startPoint x: 347, startPoint y: 643, endPoint x: 289, endPoint y: 565, distance: 97.2
click at [290, 566] on div "207 208 209 210 211 212 213 214 215 216 217 218 219 220 221 222 223 224 225 226…" at bounding box center [882, 446] width 1247 height 665
type textarea "[data-css-marquee] { transition: transform var(--animation-default);"
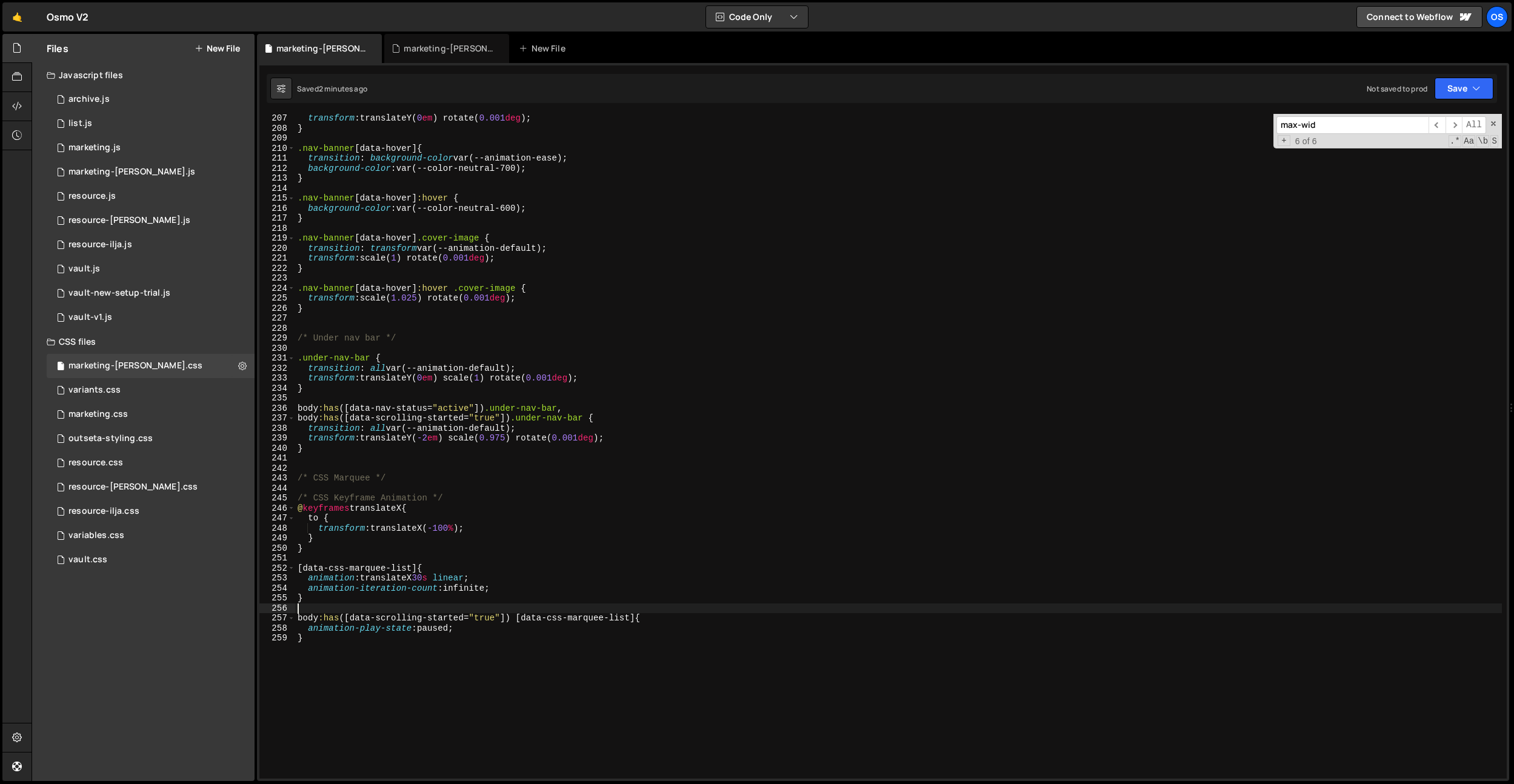
drag, startPoint x: 386, startPoint y: 603, endPoint x: 412, endPoint y: 517, distance: 89.8
click at [386, 603] on div "transform : translateY( 0 em ) rotate( 0.001 deg ) ; } .nav-banner [ data-hover…" at bounding box center [898, 455] width 1207 height 685
click at [495, 585] on div "transform : translateY( 0 em ) rotate( 0.001 deg ) ; } .nav-banner [ data-hover…" at bounding box center [898, 455] width 1207 height 685
type textarea "animation-iteration-count: infinite;"
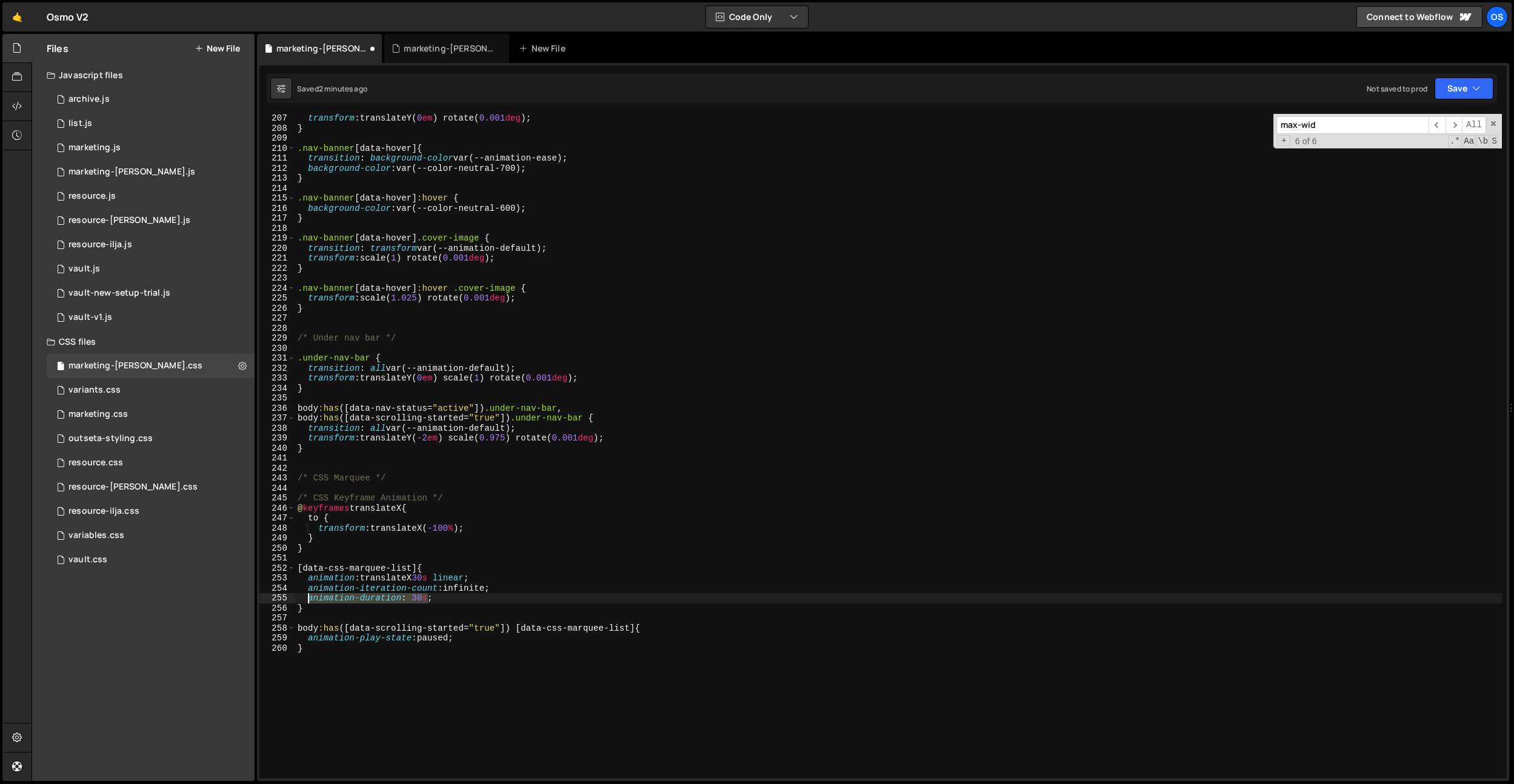
drag, startPoint x: 427, startPoint y: 598, endPoint x: 307, endPoint y: 601, distance: 120.0
click at [309, 601] on div "transform : translateY( 0 em ) rotate( 0.001 deg ) ; } .nav-banner [ data-hover…" at bounding box center [898, 455] width 1207 height 685
click at [422, 598] on div "transform : translateY( 0 em ) rotate( 0.001 deg ) ; } .nav-banner [ data-hover…" at bounding box center [898, 446] width 1207 height 665
click at [422, 598] on div "transform : translateY( 0 em ) rotate( 0.001 deg ) ; } .nav-banner [ data-hover…" at bounding box center [898, 455] width 1207 height 685
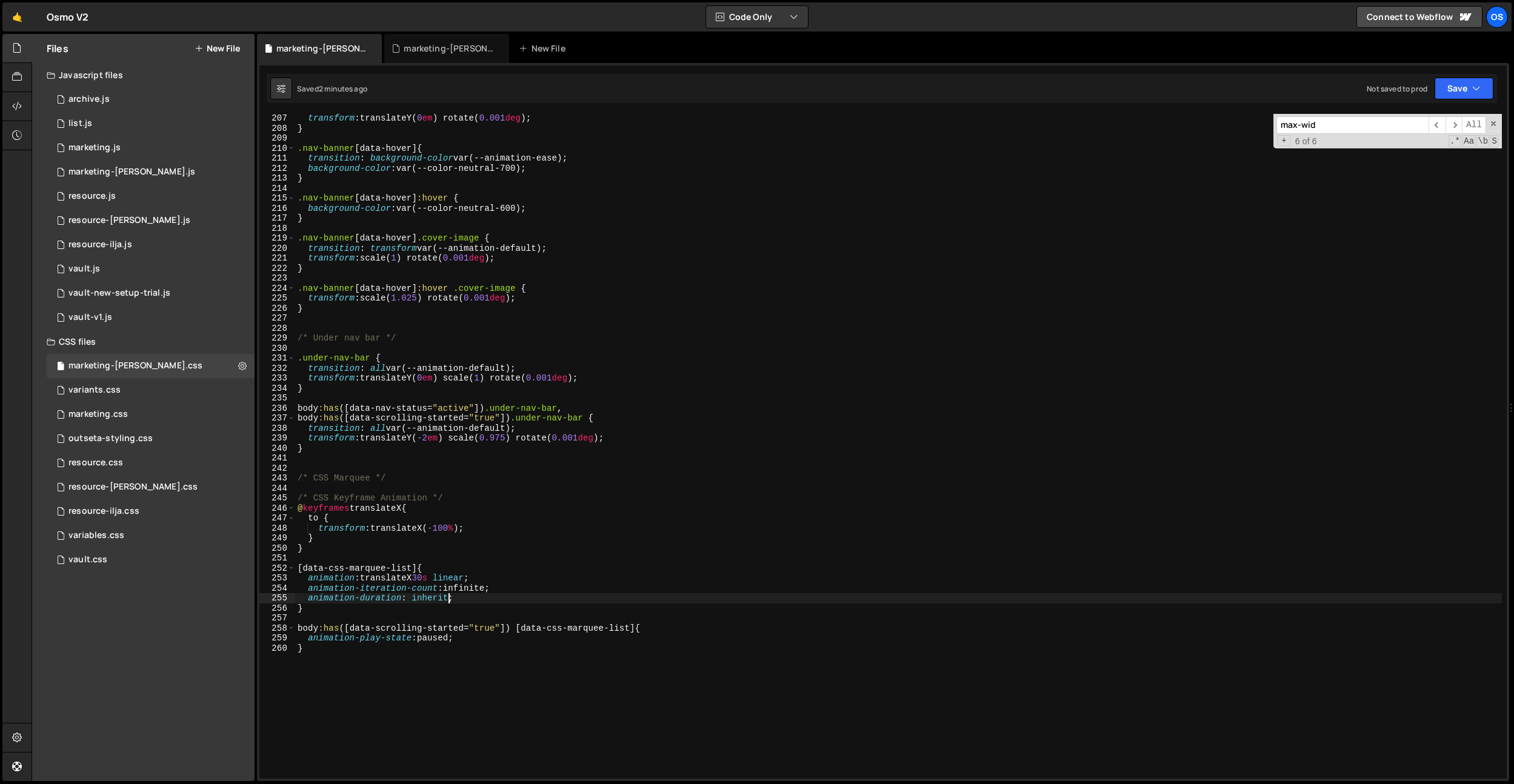
click at [653, 361] on div "transform : translateY( 0 em ) rotate( 0.001 deg ) ; } .nav-banner [ data-hover…" at bounding box center [898, 455] width 1207 height 685
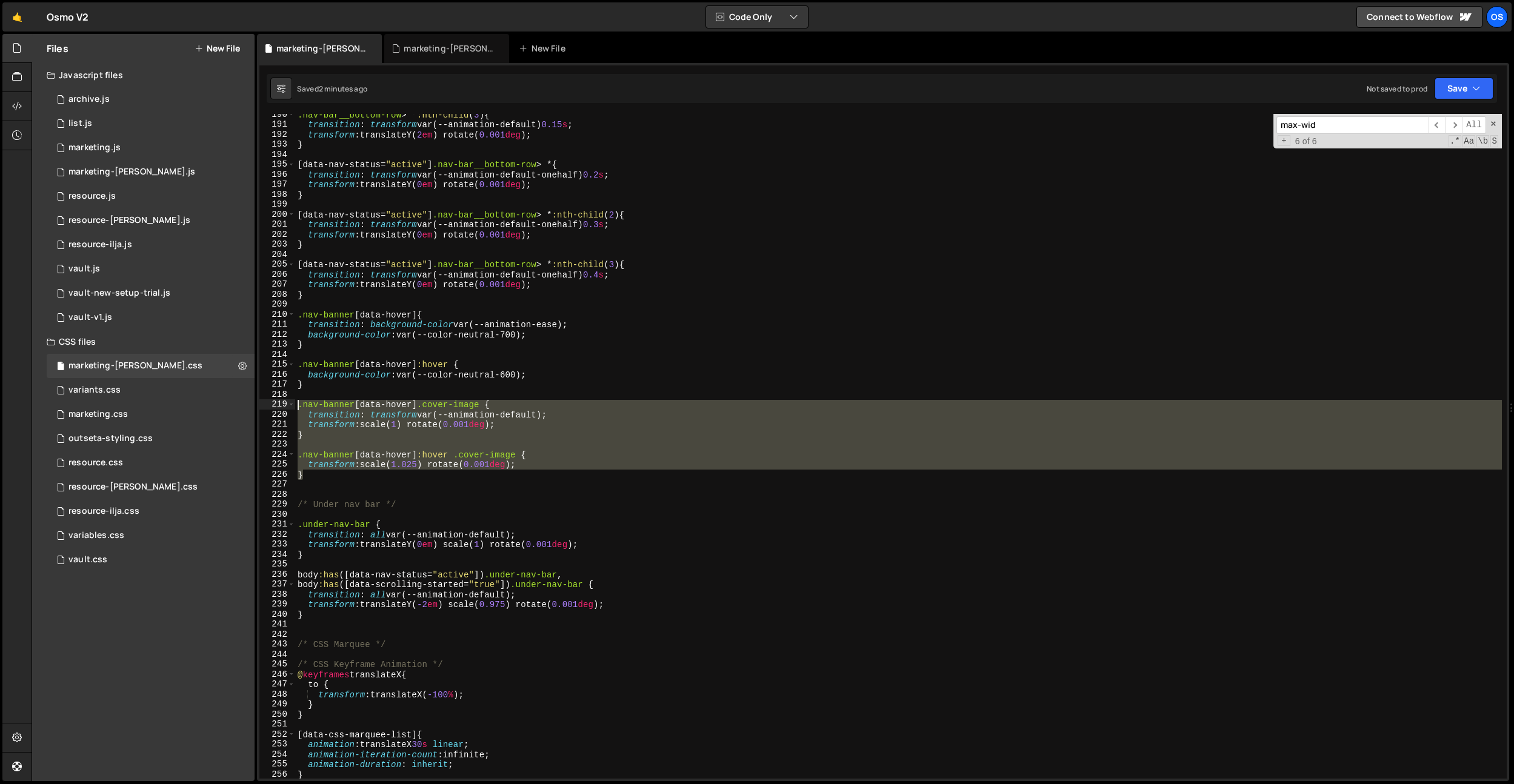
drag, startPoint x: 342, startPoint y: 474, endPoint x: 279, endPoint y: 405, distance: 93.4
click at [279, 405] on div ".under-nav-bar { 190 191 192 193 194 195 196 197 198 199 200 201 202 203 204 20…" at bounding box center [882, 446] width 1247 height 665
type textarea ".nav-banner[data-hover] .cover-image { transition: transform var(--animation-de…"
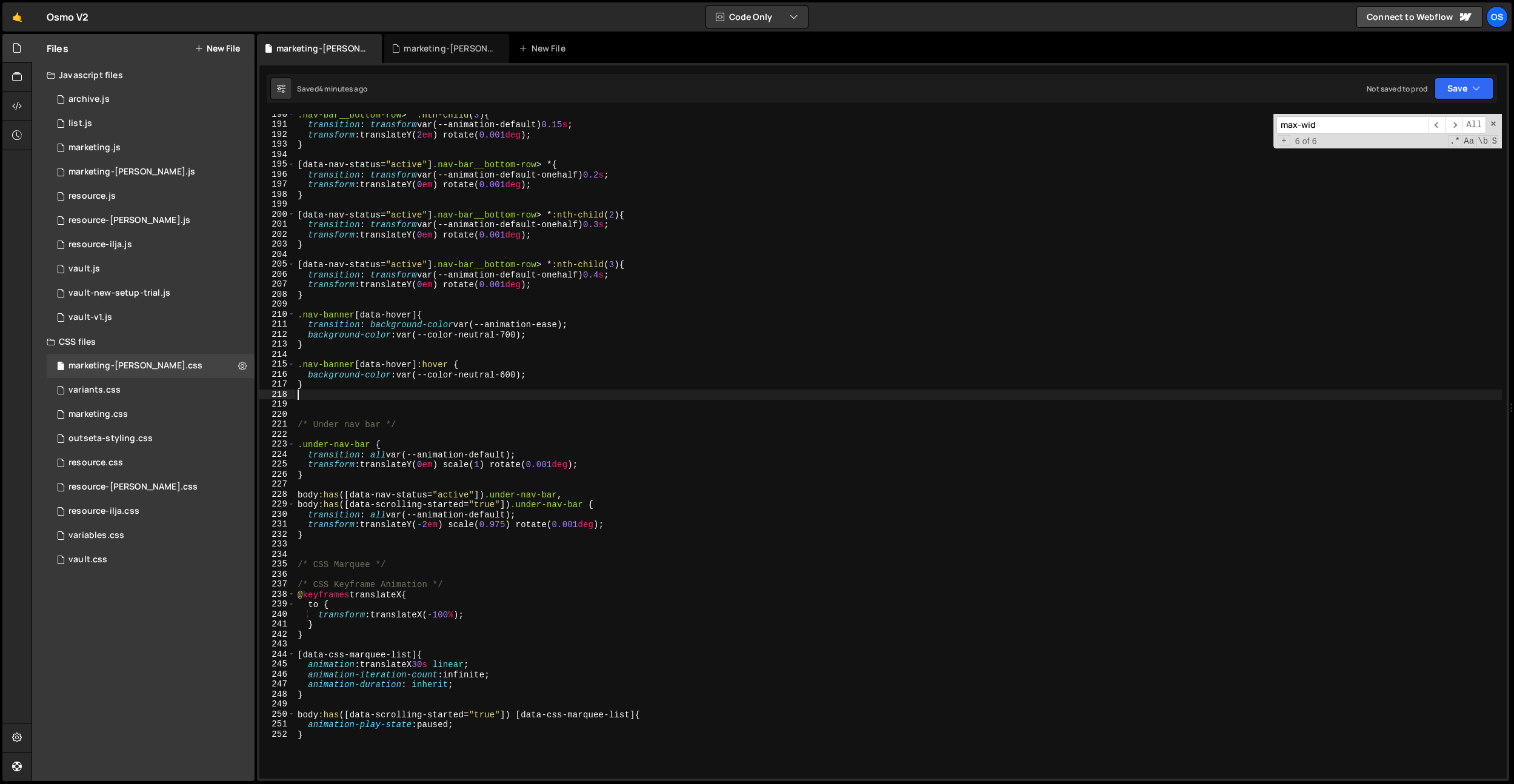
click at [552, 229] on div ".nav-bar__bottom-row > * :nth-child ( 3 ) { transition : transform var(--animat…" at bounding box center [898, 452] width 1207 height 685
type textarea "transform: translateY(0em) rotate(0.001deg);"
click at [476, 202] on div ".nav-bar__bottom-row > * :nth-child ( 3 ) { transition : transform var(--animat…" at bounding box center [898, 452] width 1207 height 685
paste input "--duration-default"
type input "--duration-default"
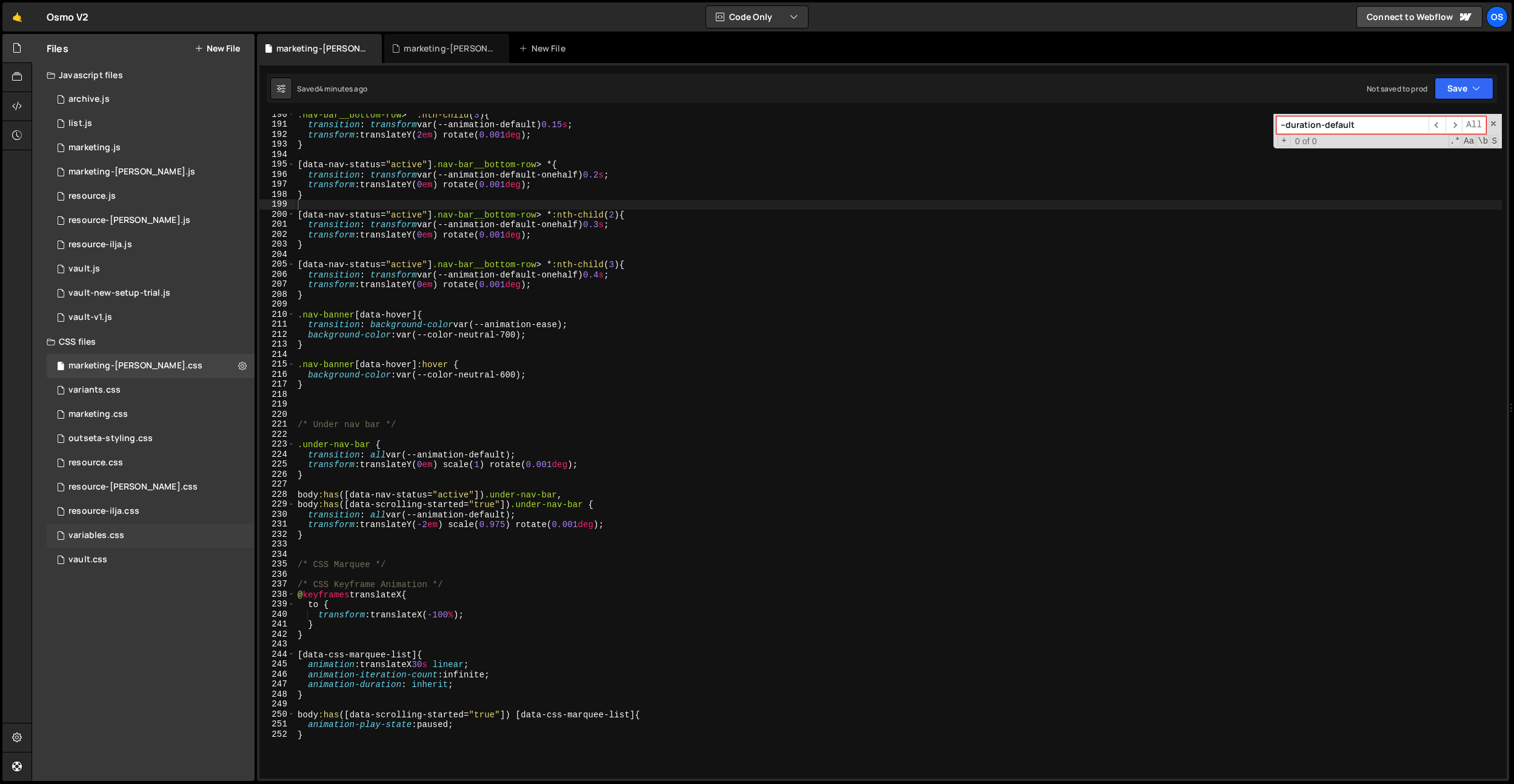
click at [126, 530] on div "variables.css 0" at bounding box center [151, 535] width 208 height 24
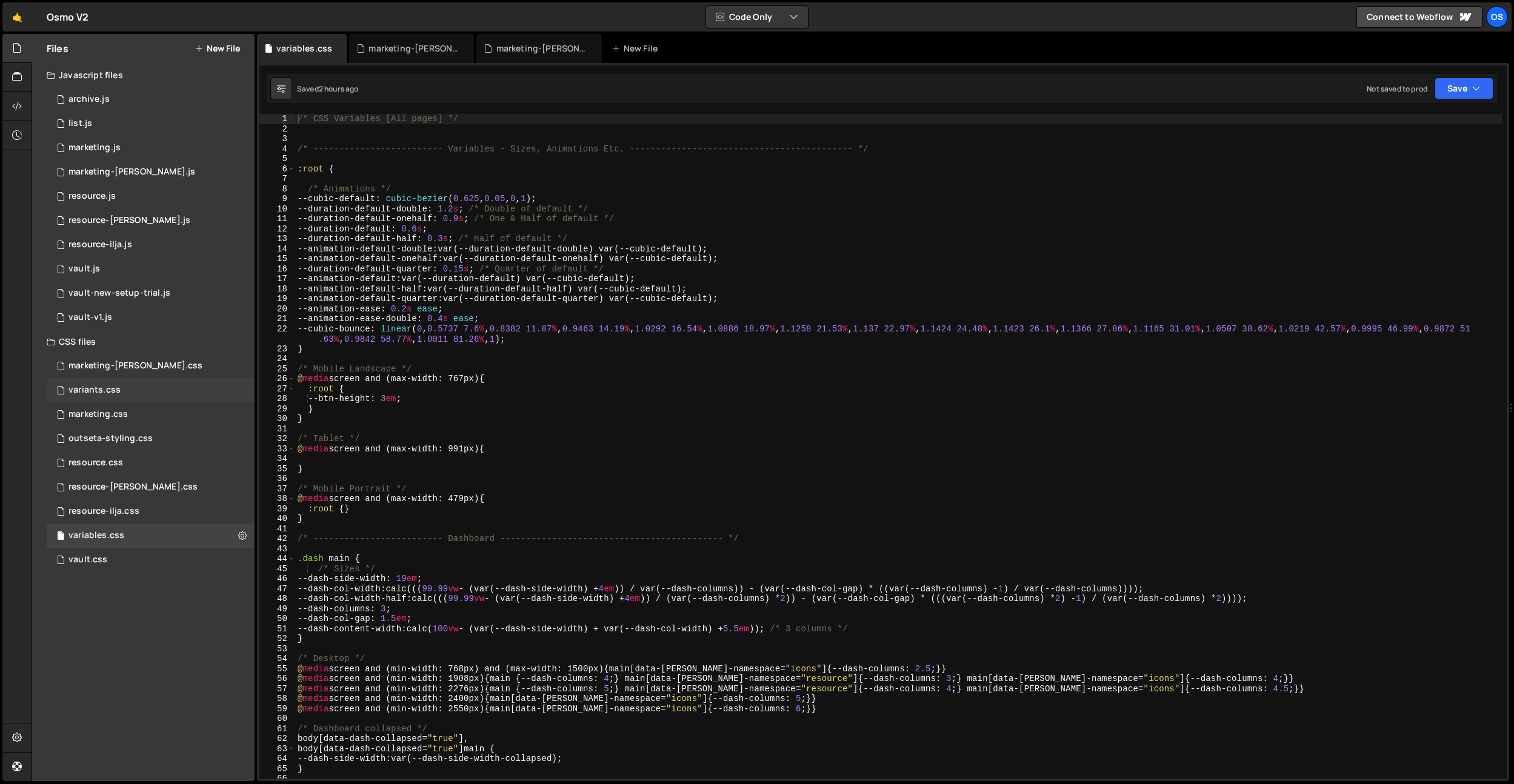
click at [123, 386] on div "variants.css 0" at bounding box center [151, 390] width 208 height 24
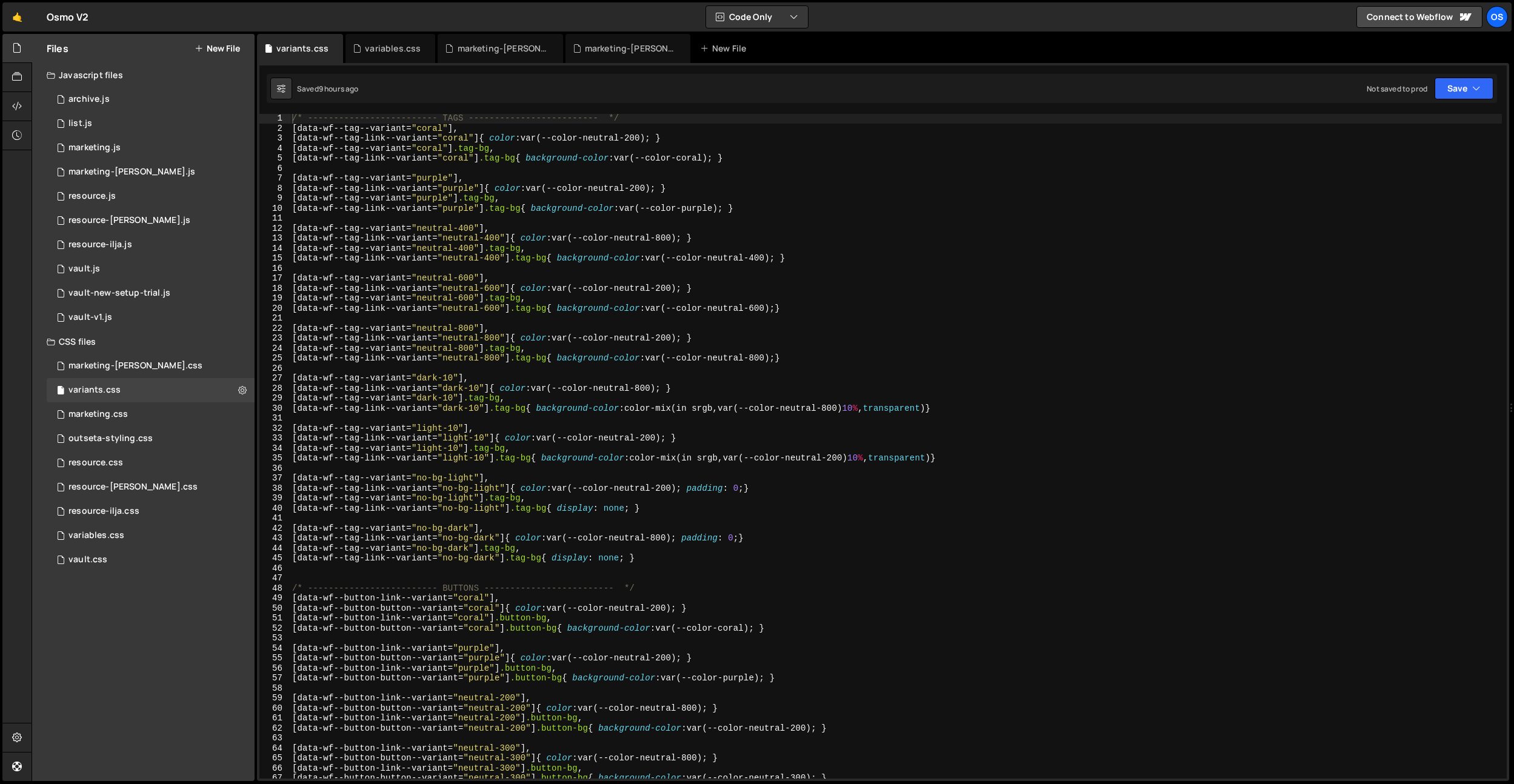
scroll to position [652, 0]
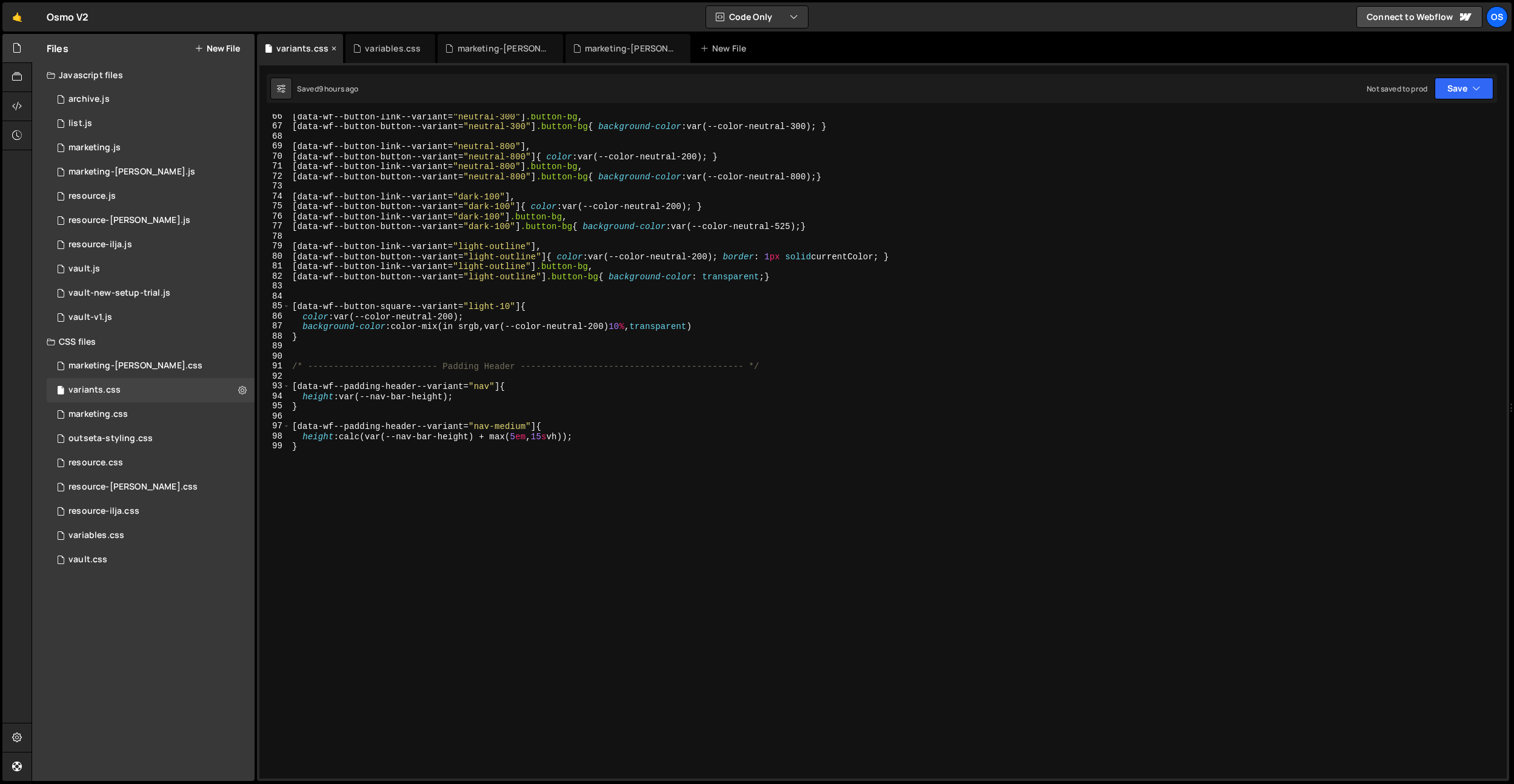
click at [333, 50] on icon at bounding box center [333, 48] width 8 height 13
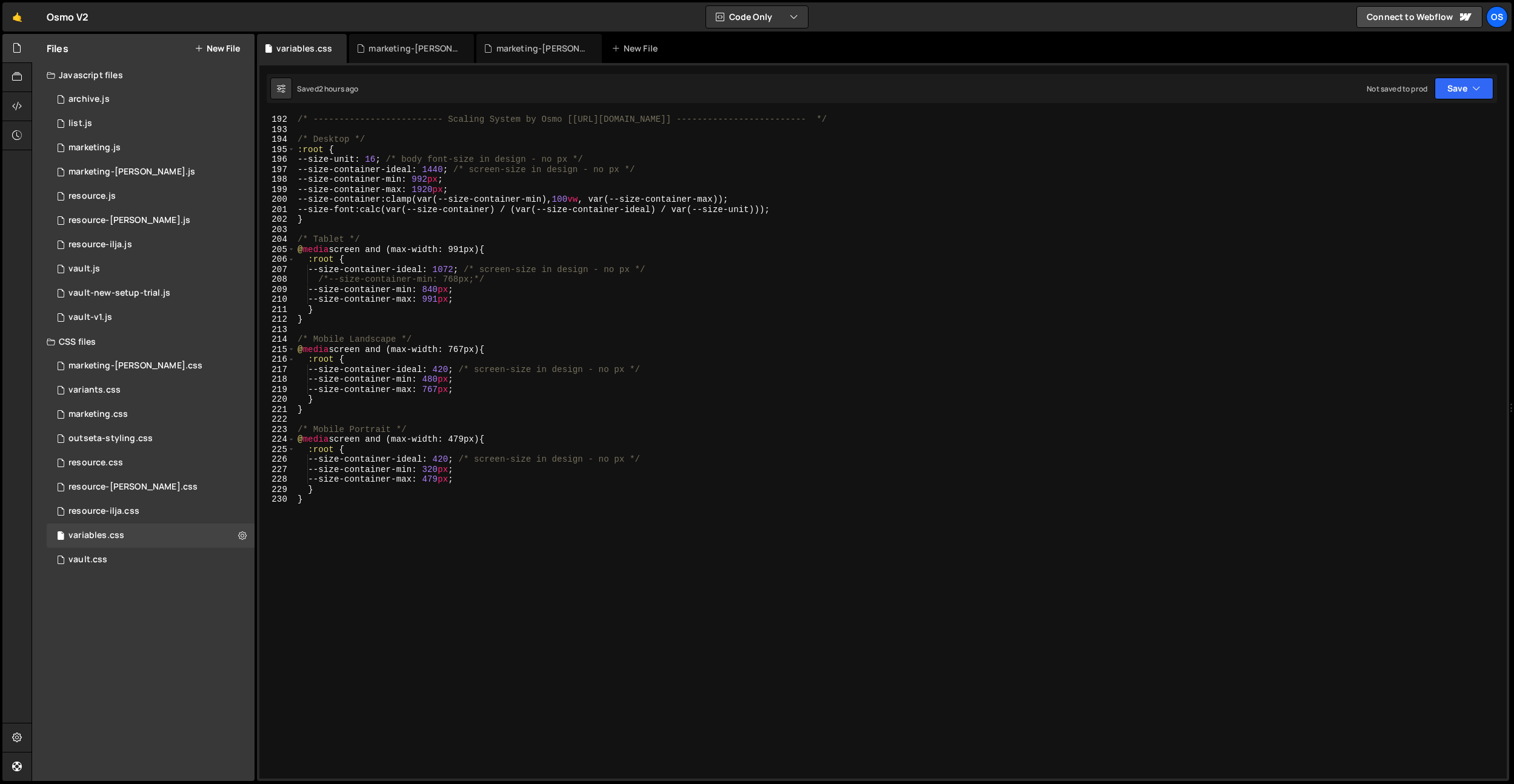
scroll to position [1859, 0]
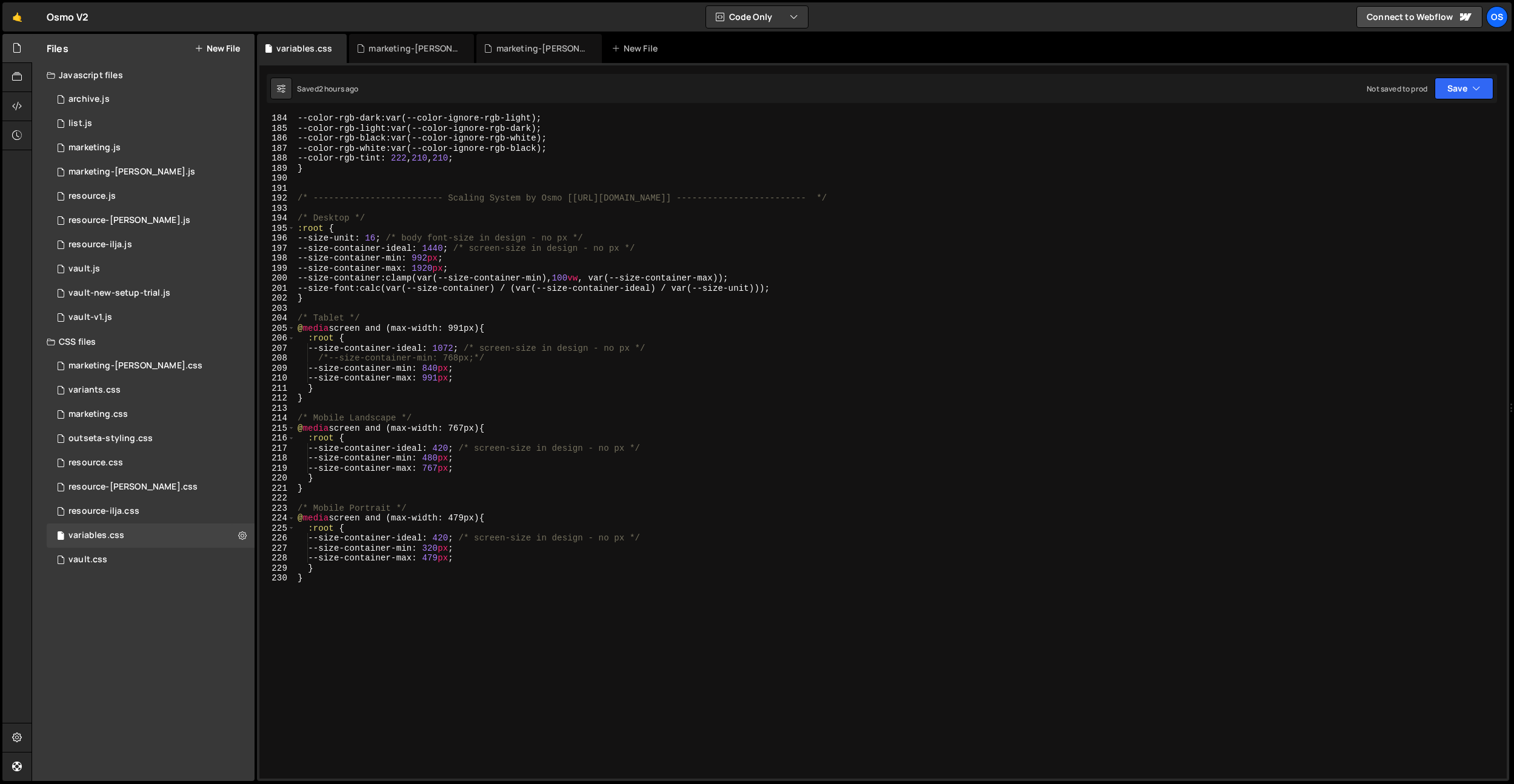
type textarea "}"
click at [366, 596] on div "--color-rgb-dark : var(--color-ignore-rgb-light) ; --color-rgb-light : var(--co…" at bounding box center [898, 455] width 1207 height 685
drag, startPoint x: 107, startPoint y: 558, endPoint x: 225, endPoint y: 498, distance: 132.4
click at [107, 558] on div "vault.css 0" at bounding box center [151, 559] width 208 height 24
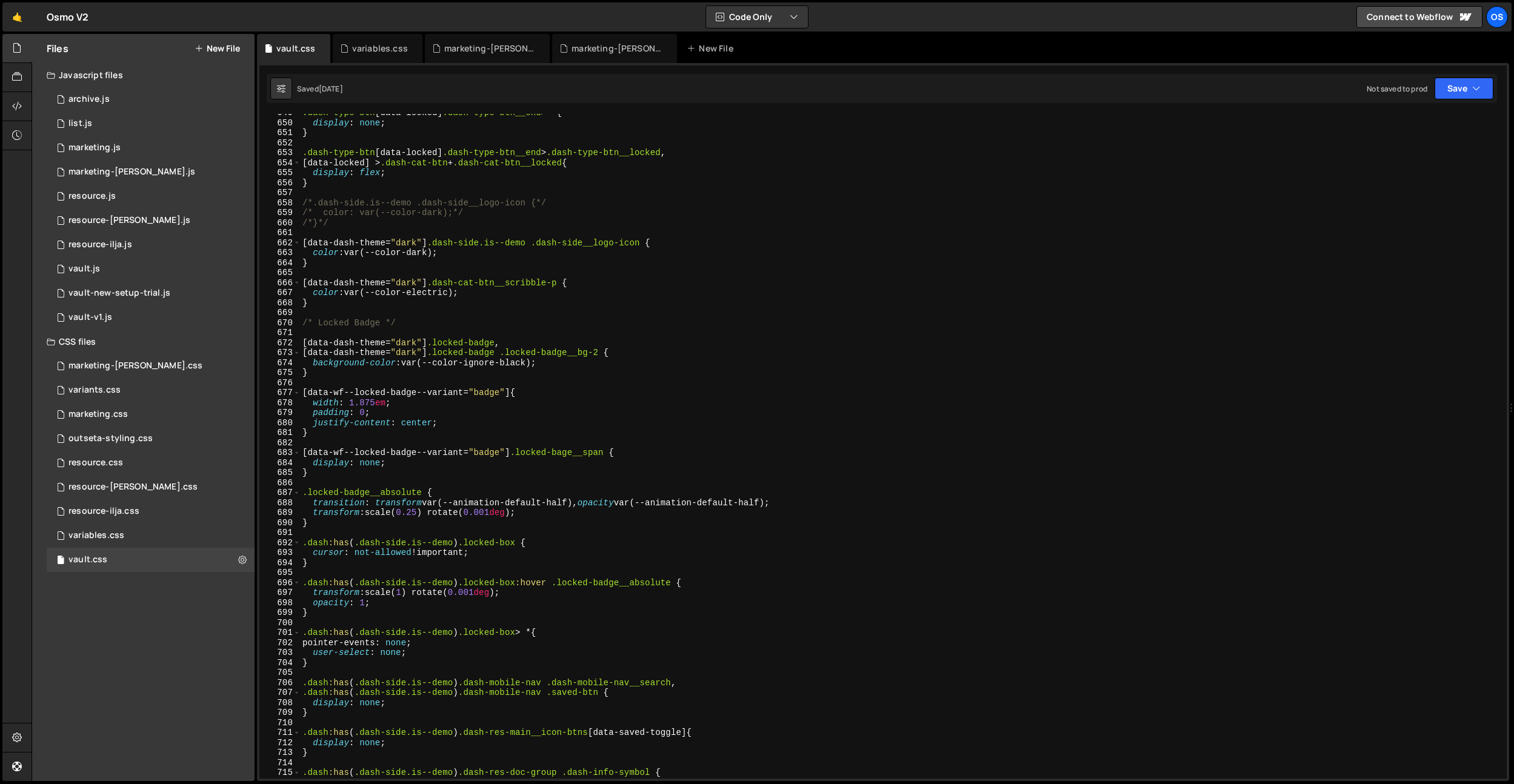
scroll to position [4484, 0]
click at [322, 49] on icon at bounding box center [320, 48] width 8 height 13
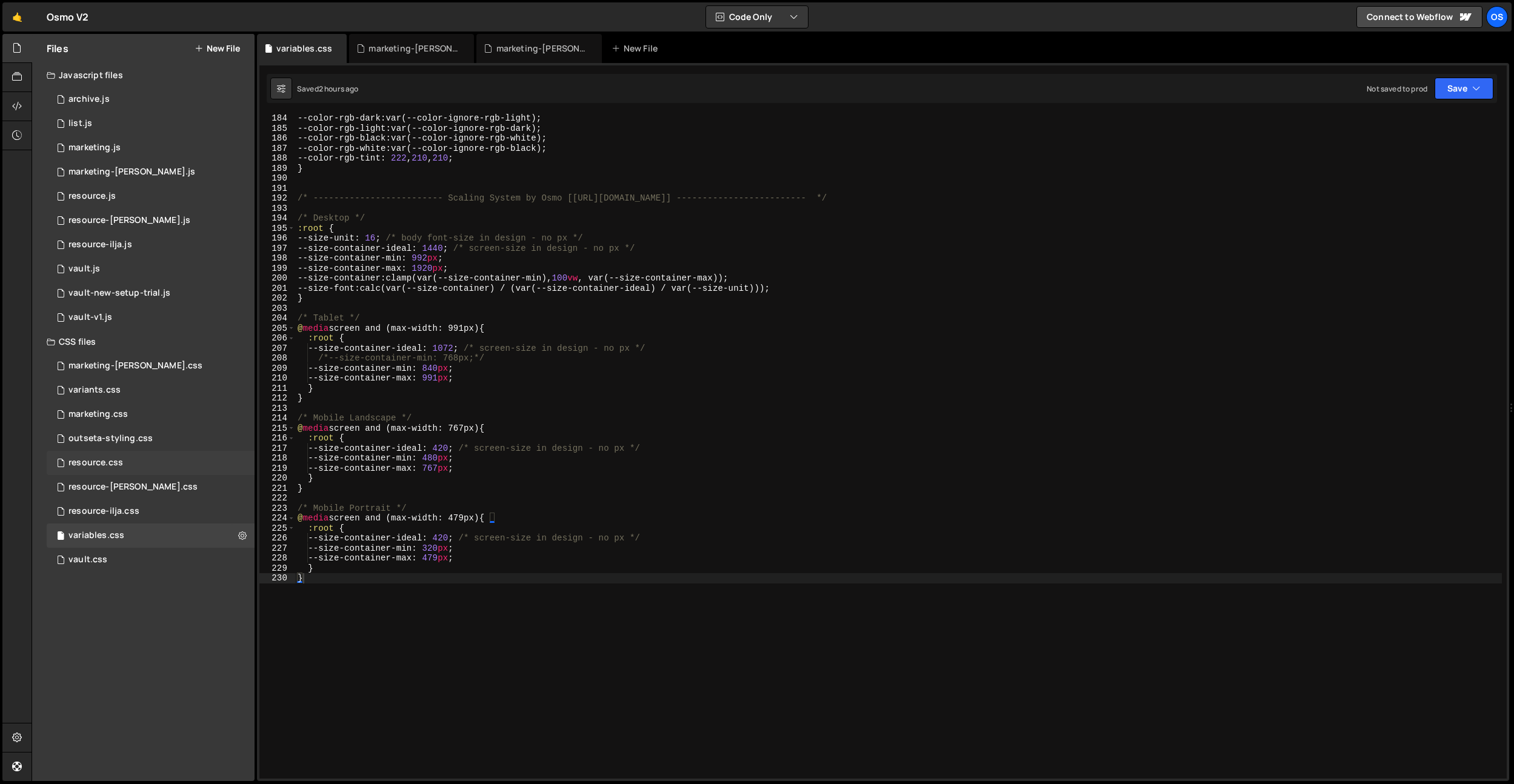
click at [113, 461] on div "resource.css" at bounding box center [95, 462] width 55 height 11
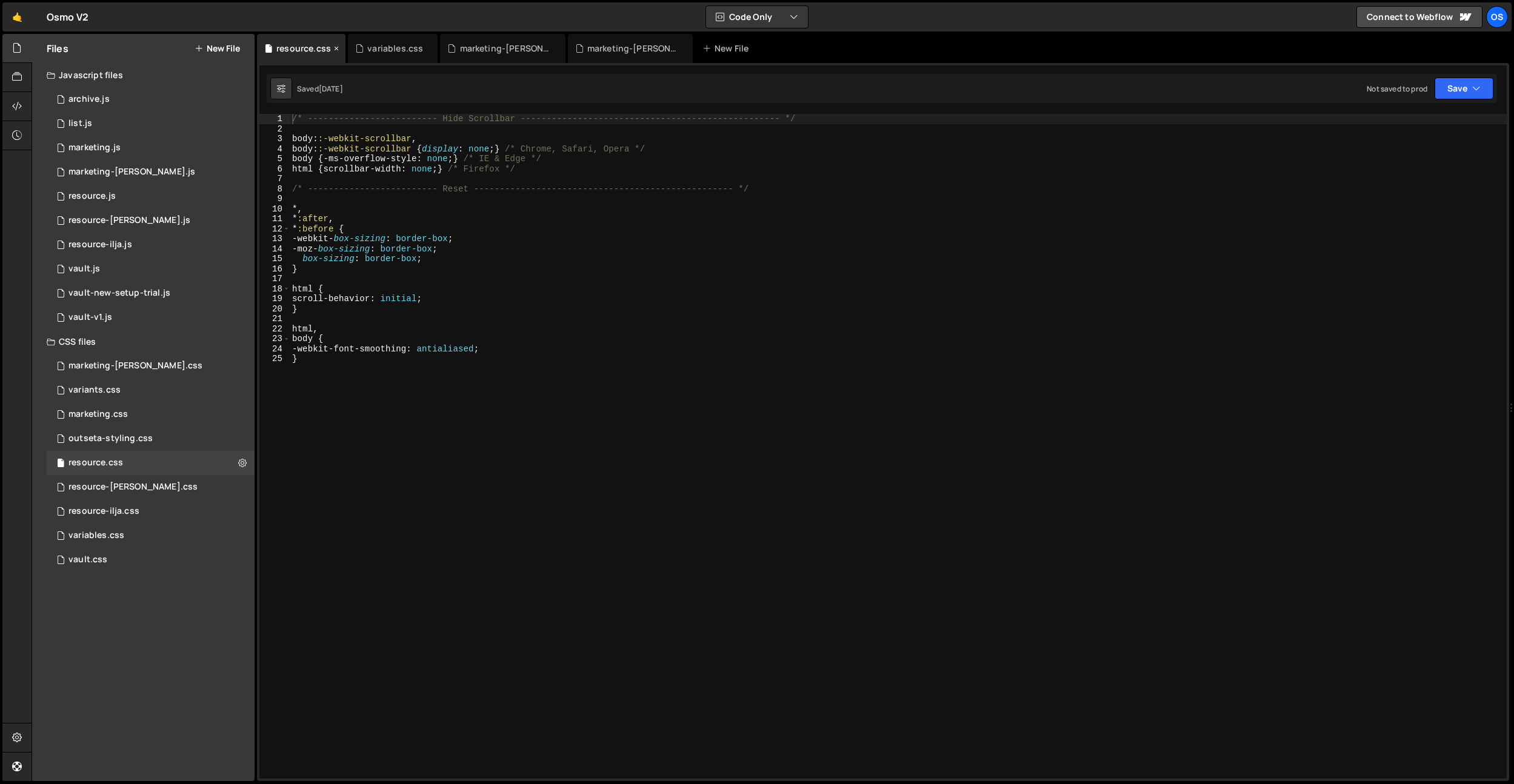
click at [334, 49] on icon at bounding box center [335, 48] width 8 height 13
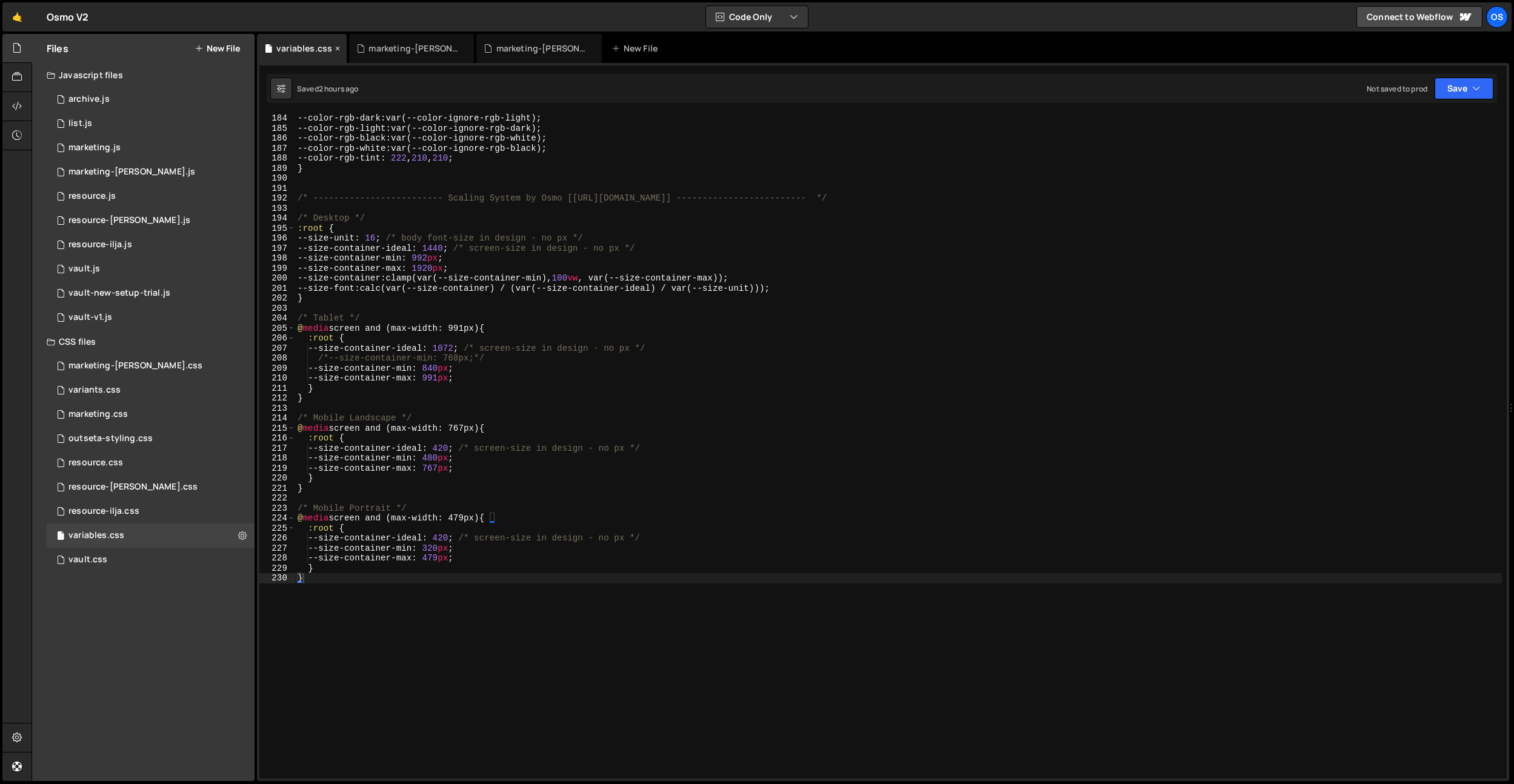
click at [334, 49] on icon at bounding box center [337, 48] width 8 height 13
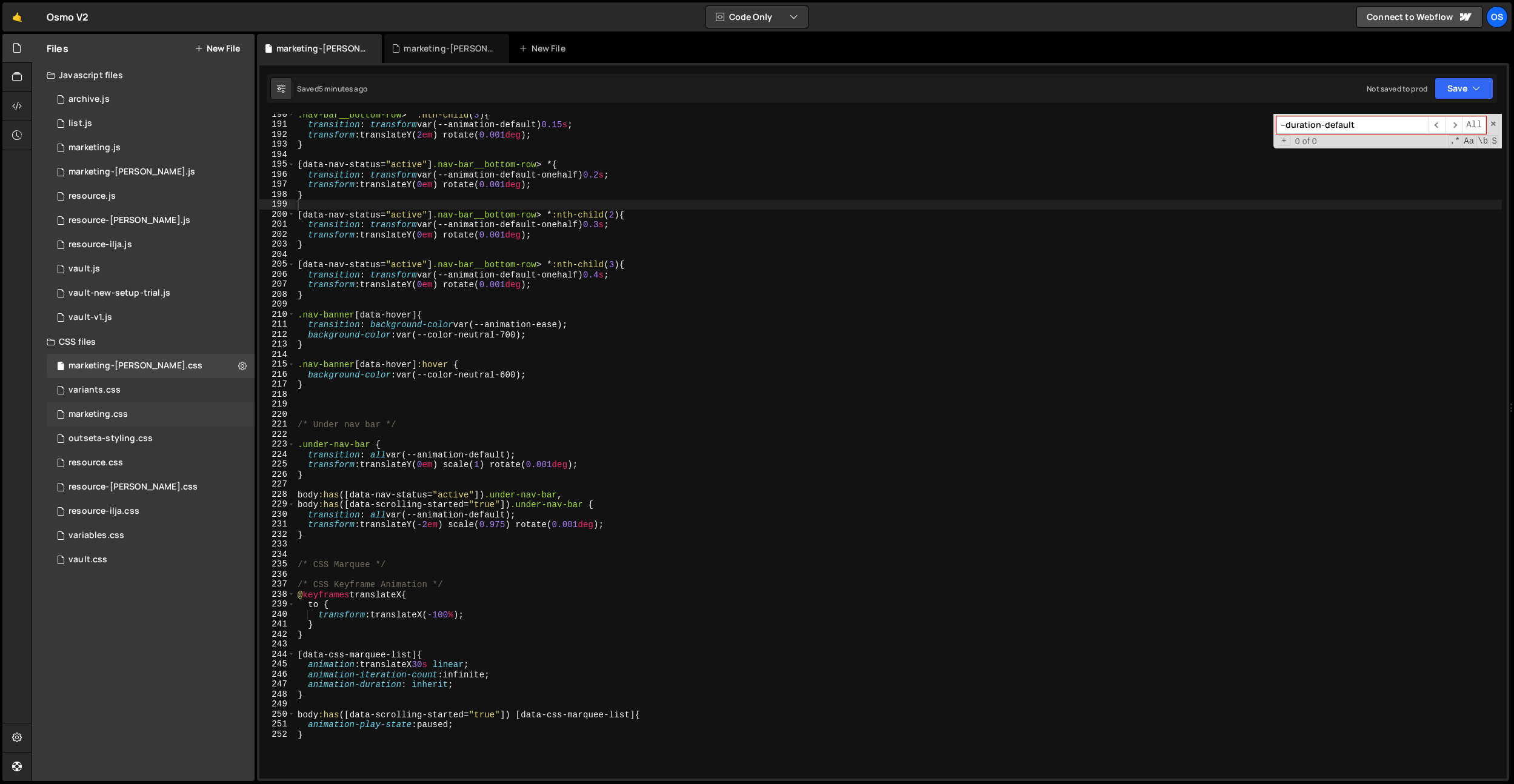
click at [122, 409] on div "marketing.css" at bounding box center [98, 414] width 59 height 11
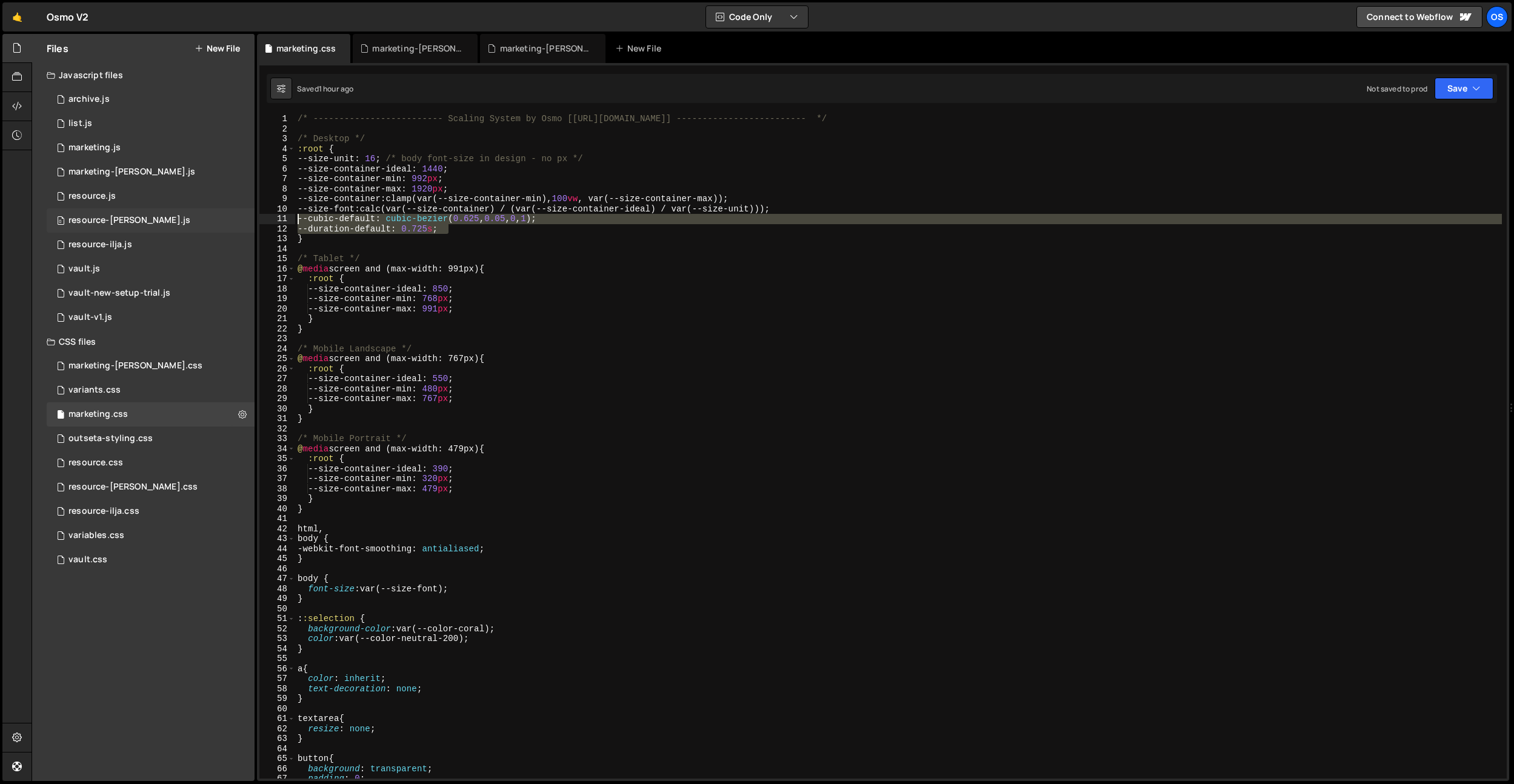
drag, startPoint x: 475, startPoint y: 232, endPoint x: 254, endPoint y: 223, distance: 221.2
click at [253, 223] on div "Files New File Javascript files 0 archive.js 0 0 list.js 0 0 marketing.js 0 0 0…" at bounding box center [773, 408] width 1483 height 747
type textarea "--cubic-default: cubic-bezier(0.625, 0.05, 0, 1); --duration-default: 0.725s;"
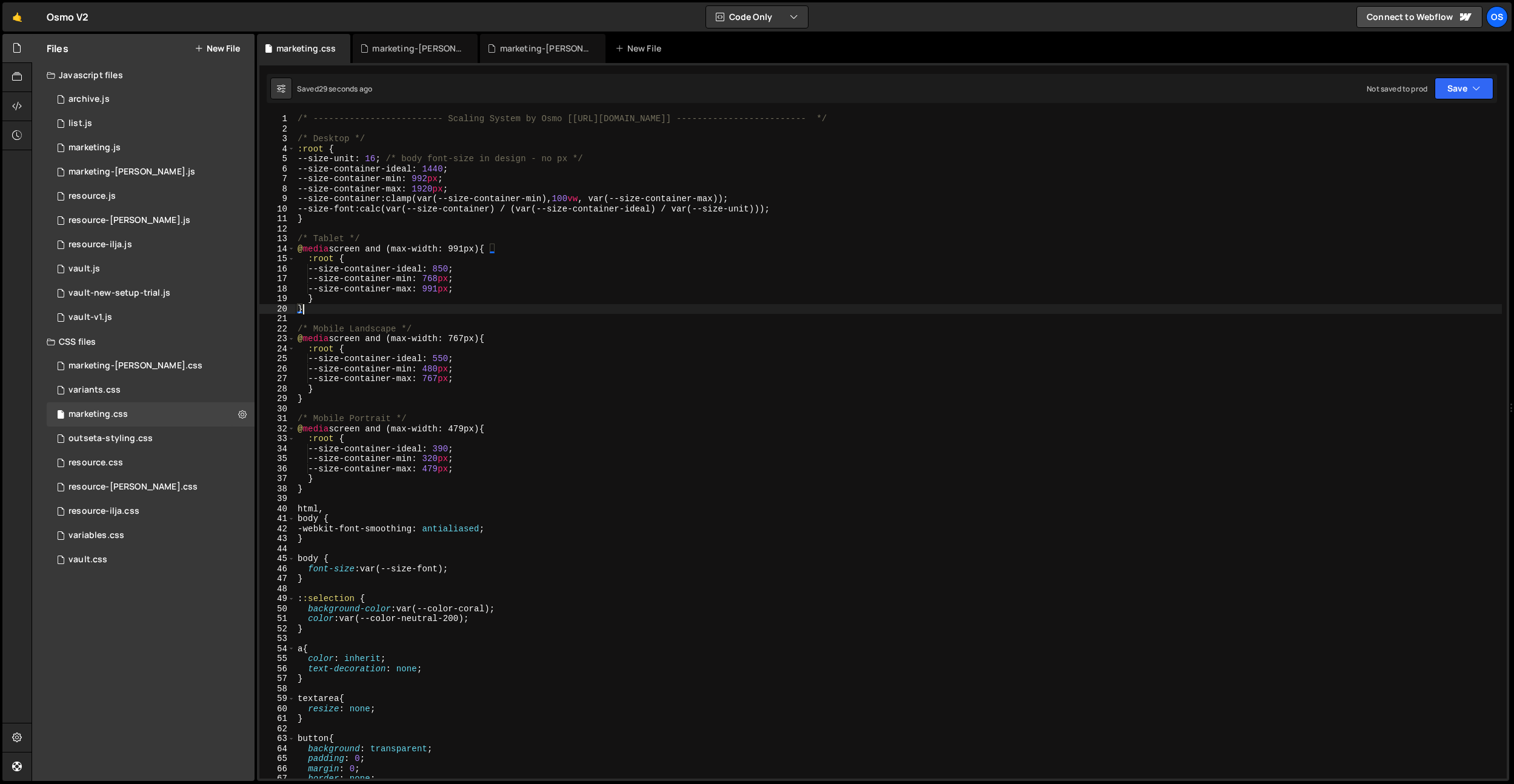
click at [506, 307] on div "/* ------------------------- Scaling System by Osmo [[URL][DOMAIN_NAME]] ------…" at bounding box center [898, 456] width 1207 height 685
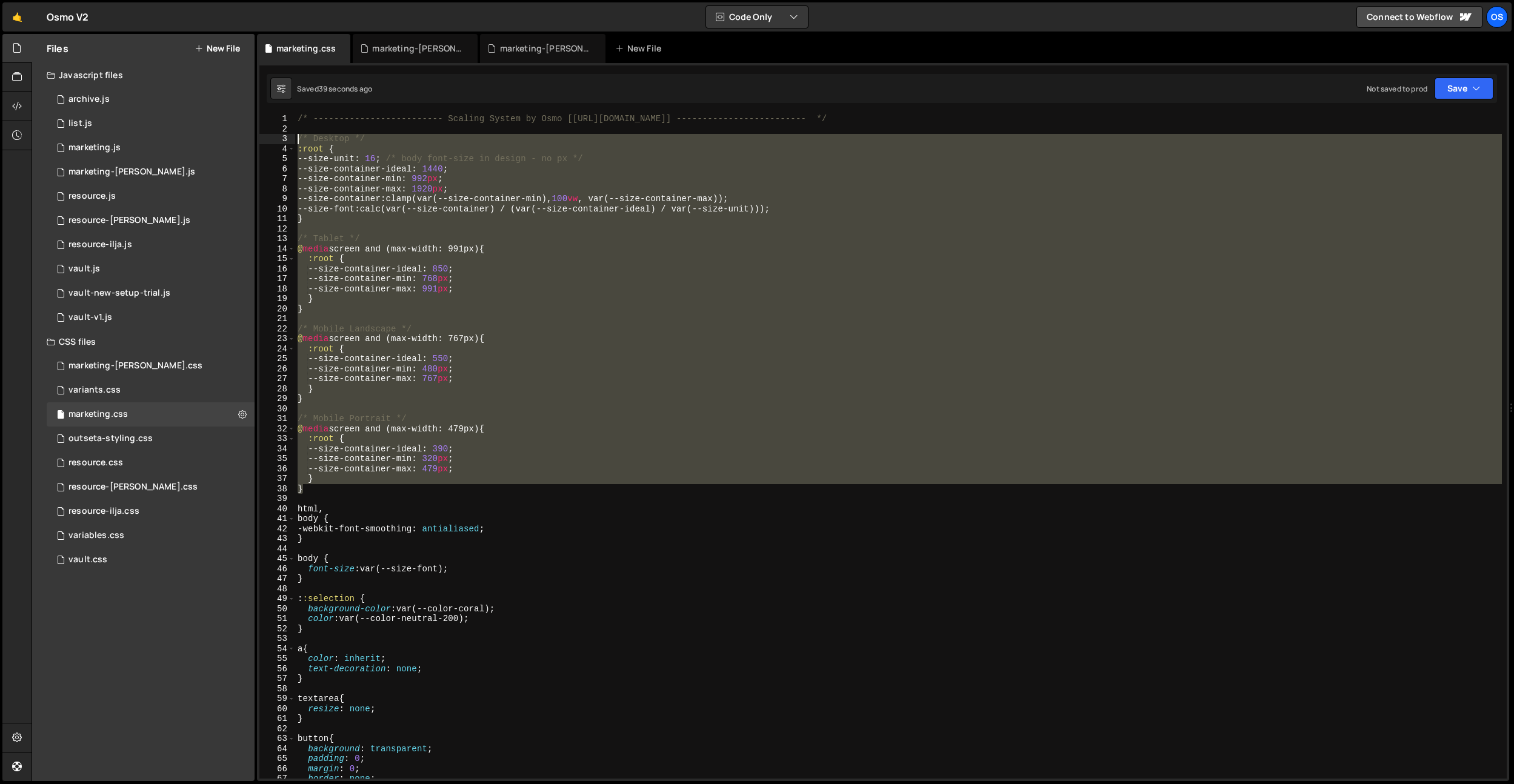
drag, startPoint x: 331, startPoint y: 487, endPoint x: 259, endPoint y: 143, distance: 351.5
click at [259, 143] on div "console.log('hello world'); 1 2 3 4 5 [PERSON_NAME] . hooks . beforeEnter (( ) …" at bounding box center [883, 421] width 1252 height 718
click at [315, 489] on div "/* ------------------------- Scaling System by Osmo [[URL][DOMAIN_NAME]] ------…" at bounding box center [898, 446] width 1207 height 665
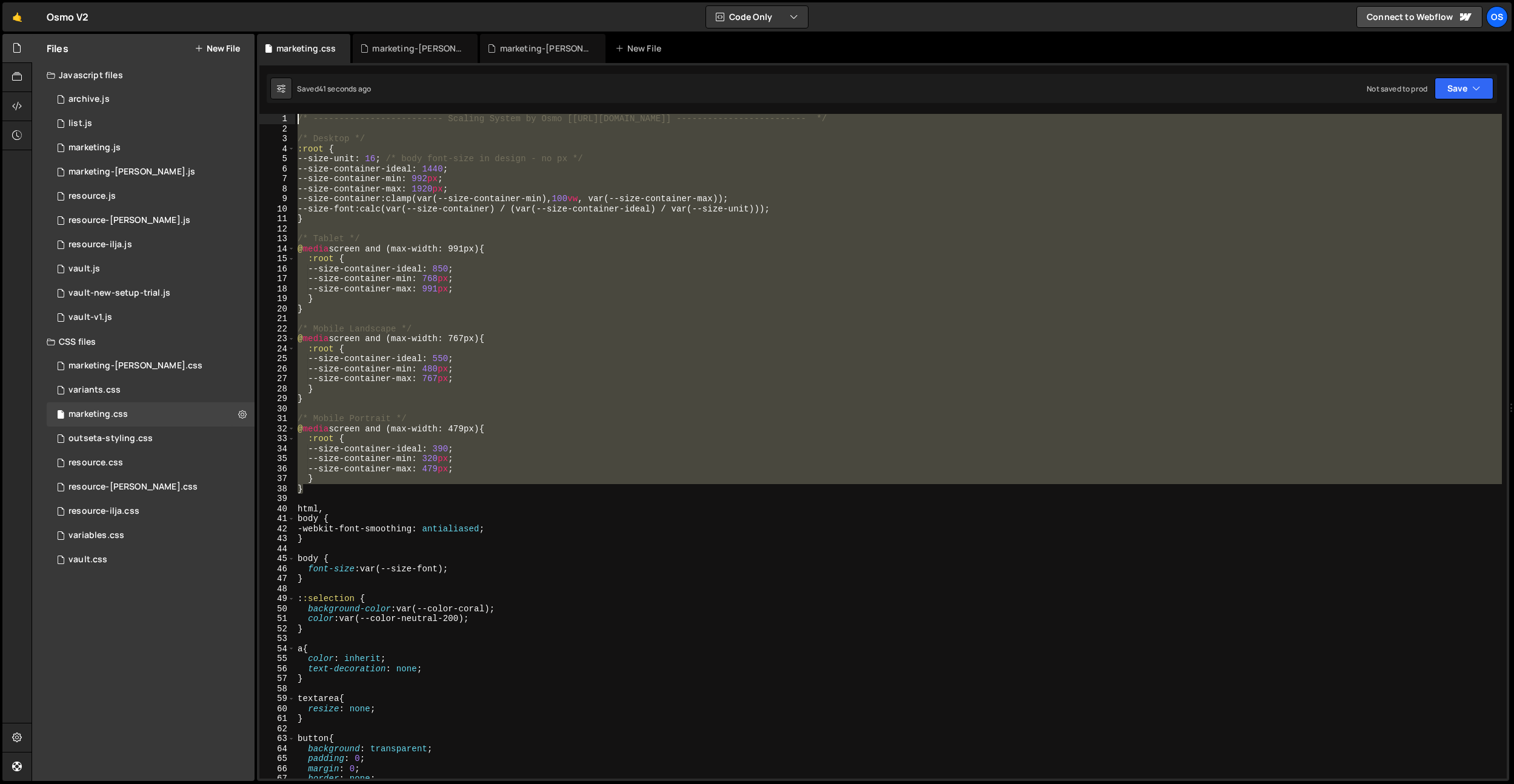
drag, startPoint x: 317, startPoint y: 489, endPoint x: 269, endPoint y: 113, distance: 379.1
click at [269, 114] on div "} 1 2 3 4 5 6 7 8 9 10 11 12 13 14 15 16 17 18 19 20 21 22 23 24 25 26 27 28 29…" at bounding box center [882, 446] width 1247 height 665
type textarea "/* ------------------------- Scaling System by Osmo [[URL][DOMAIN_NAME]] ------…"
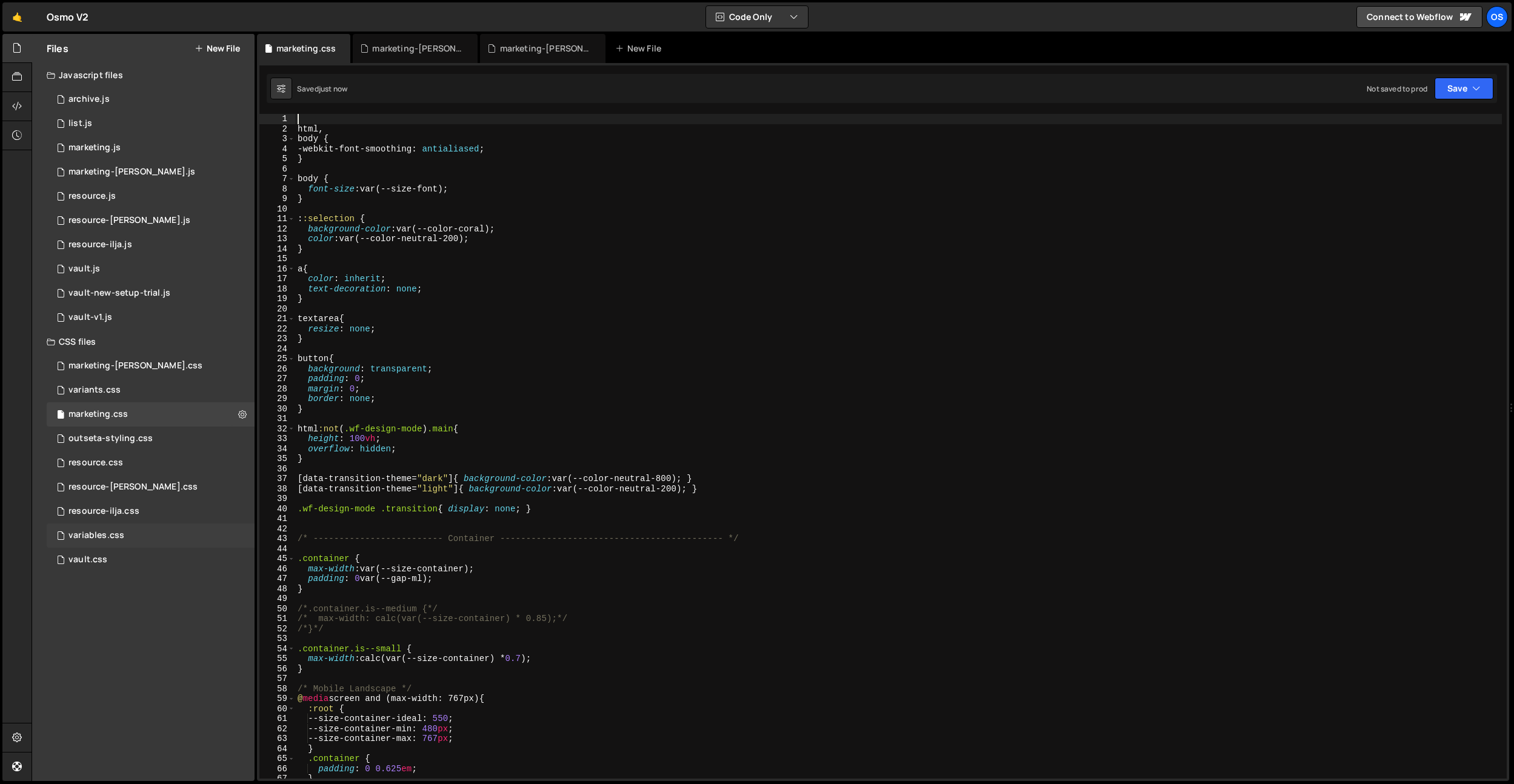
click at [128, 540] on div "variables.css 0" at bounding box center [151, 535] width 208 height 24
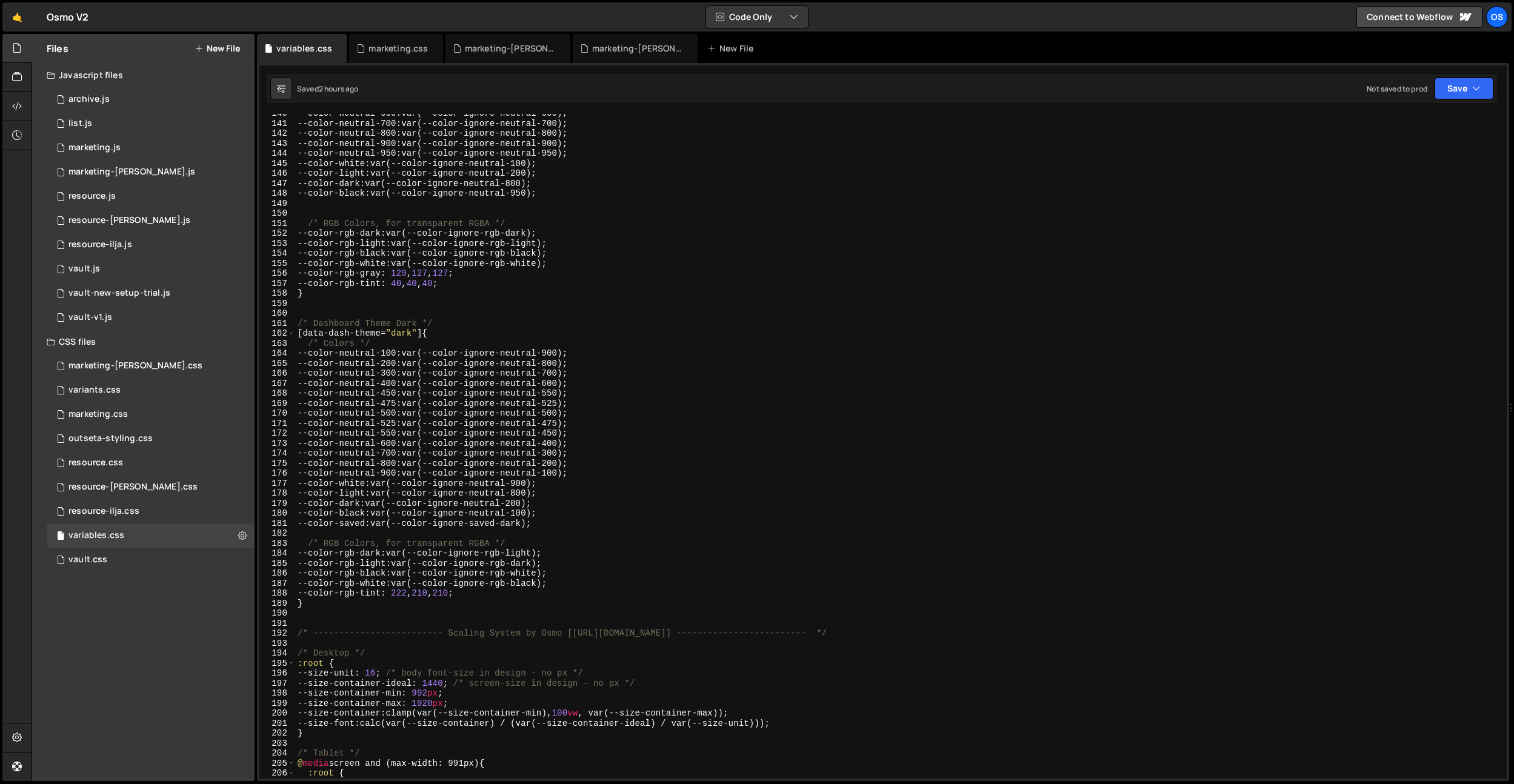
scroll to position [1425, 0]
click at [385, 49] on div "marketing.css" at bounding box center [398, 48] width 59 height 13
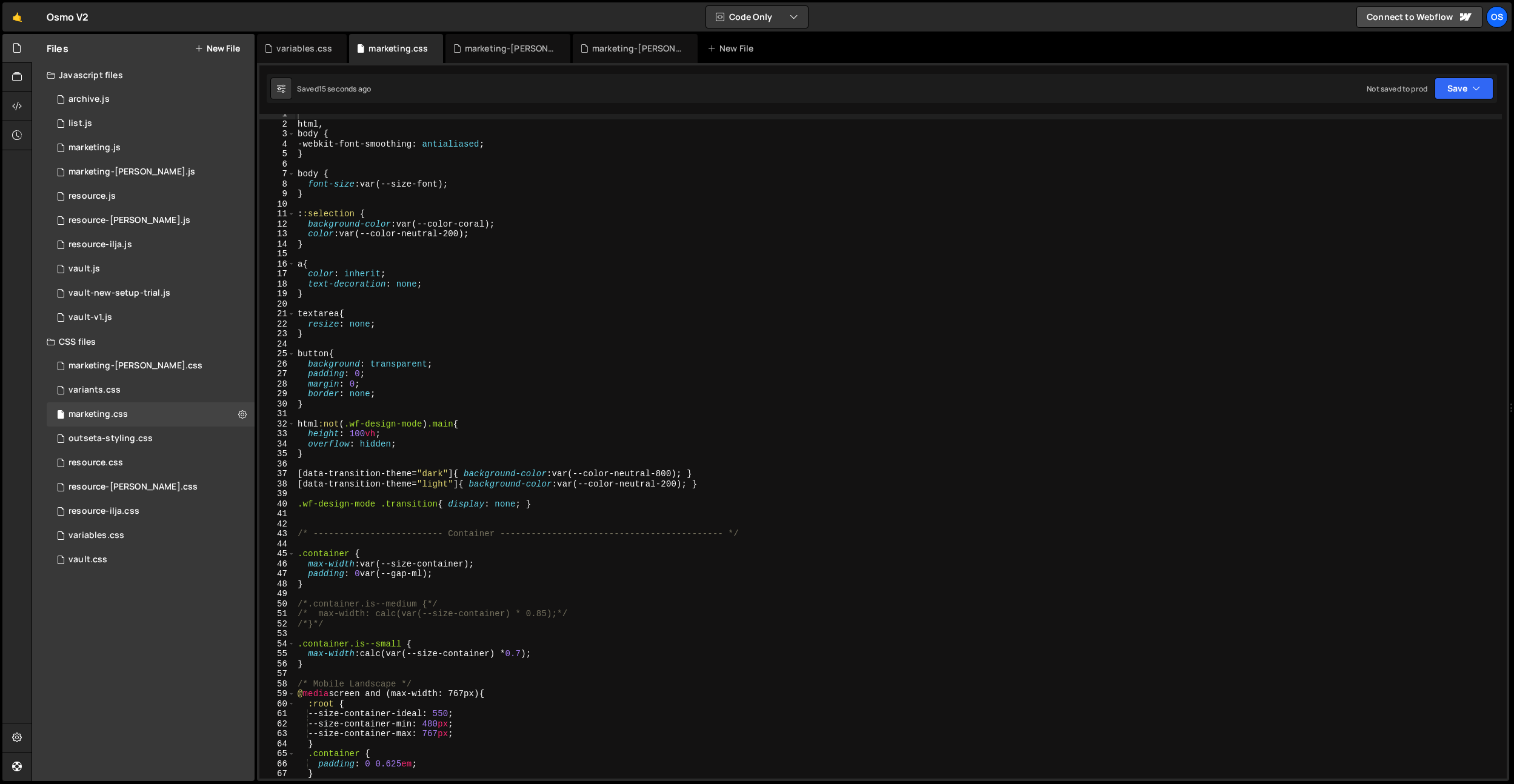
scroll to position [103, 0]
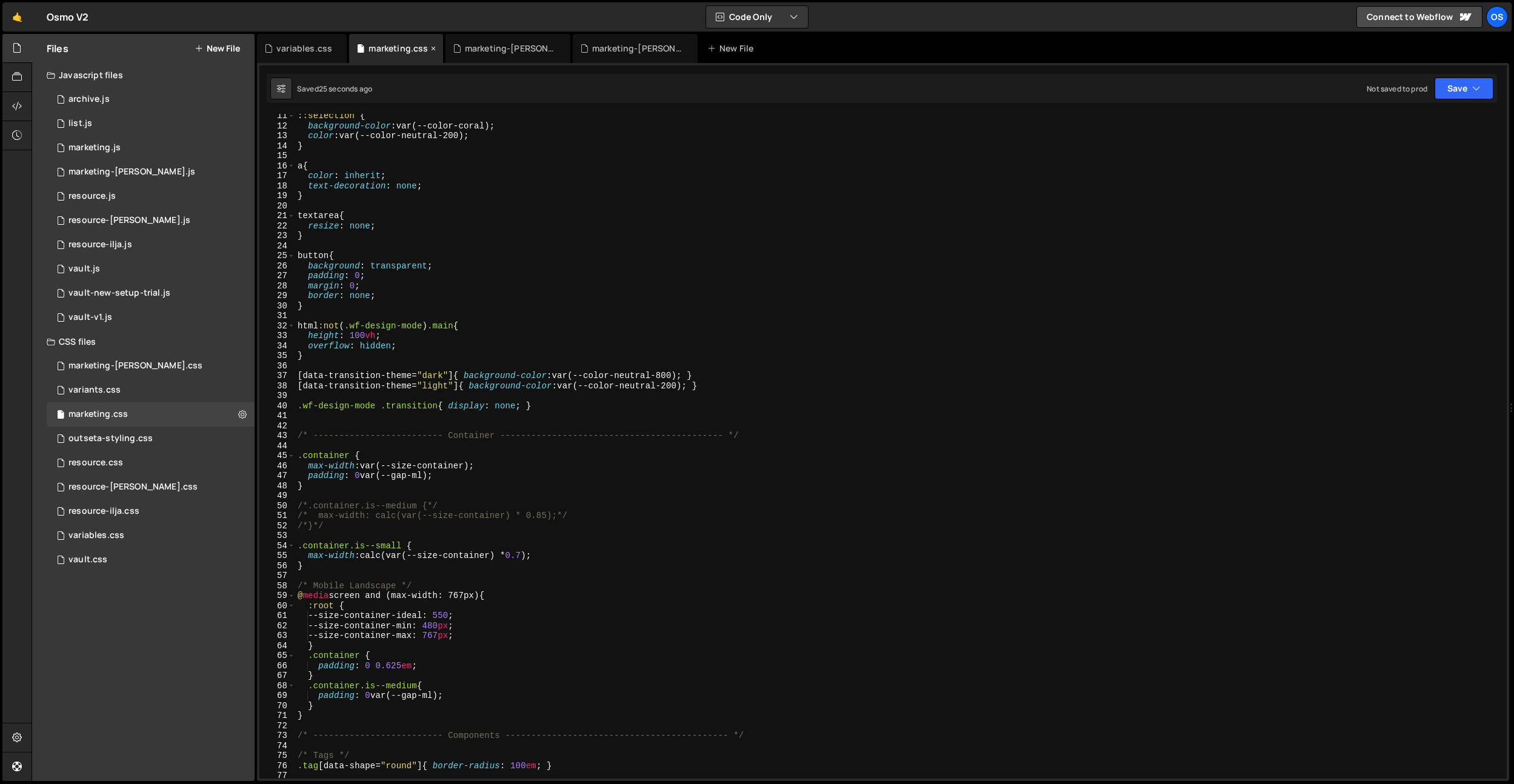
click at [431, 49] on icon at bounding box center [433, 48] width 8 height 13
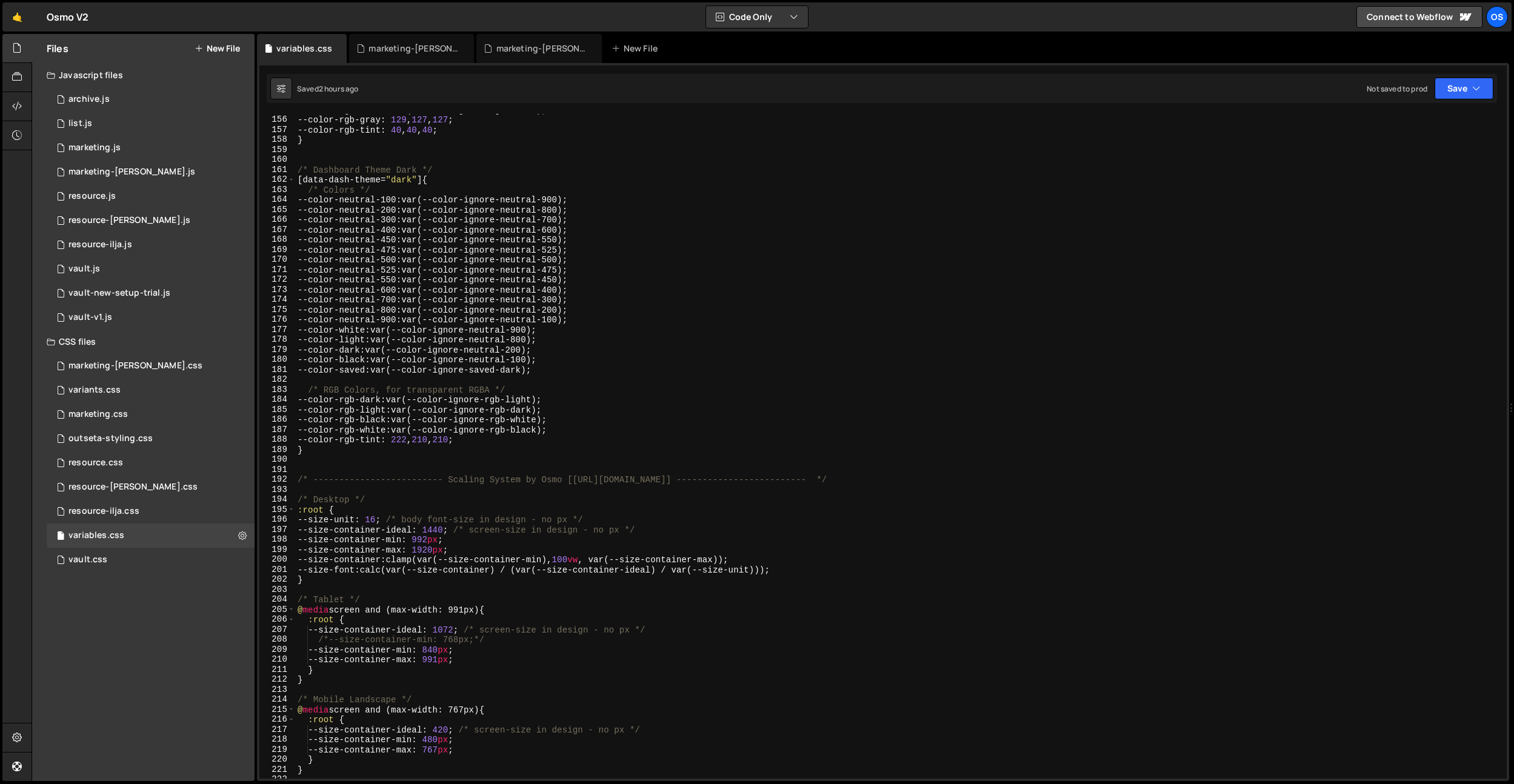
scroll to position [1992, 0]
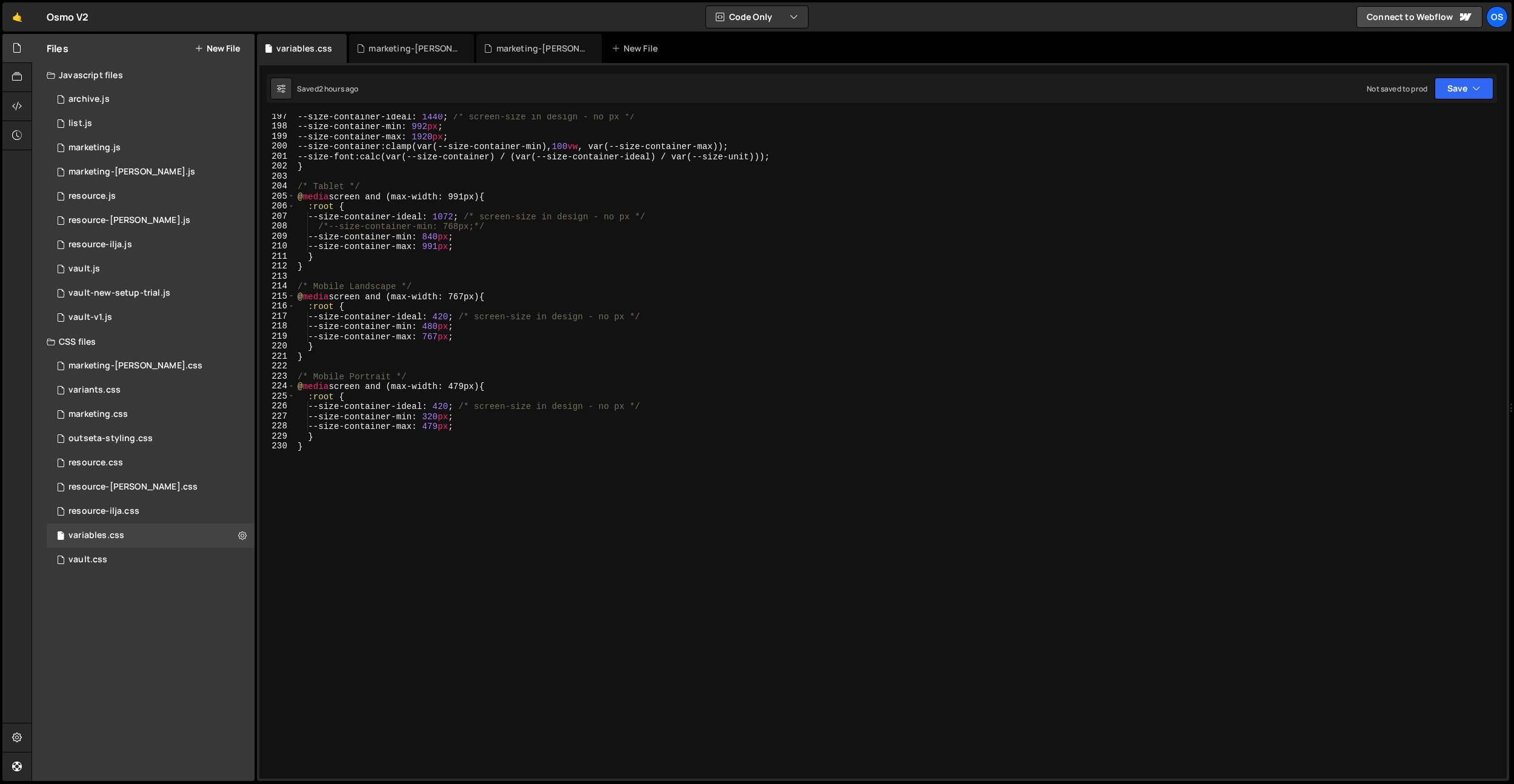
type textarea "}"
click at [459, 552] on div "--size-container-ideal : 1440 ; /* screen-size in design - no px */ --size-cont…" at bounding box center [898, 453] width 1207 height 685
paste textarea "}"
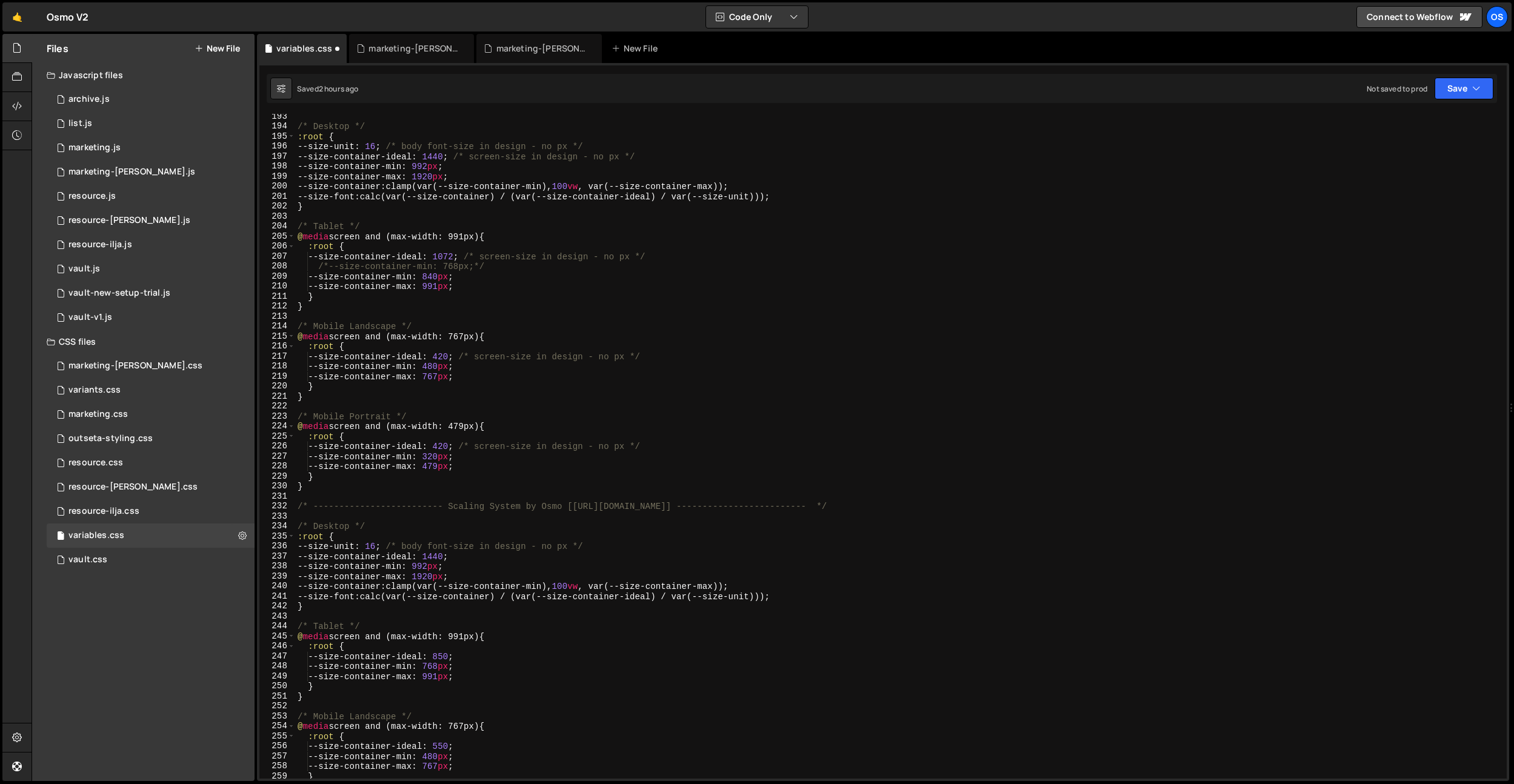
scroll to position [1886, 0]
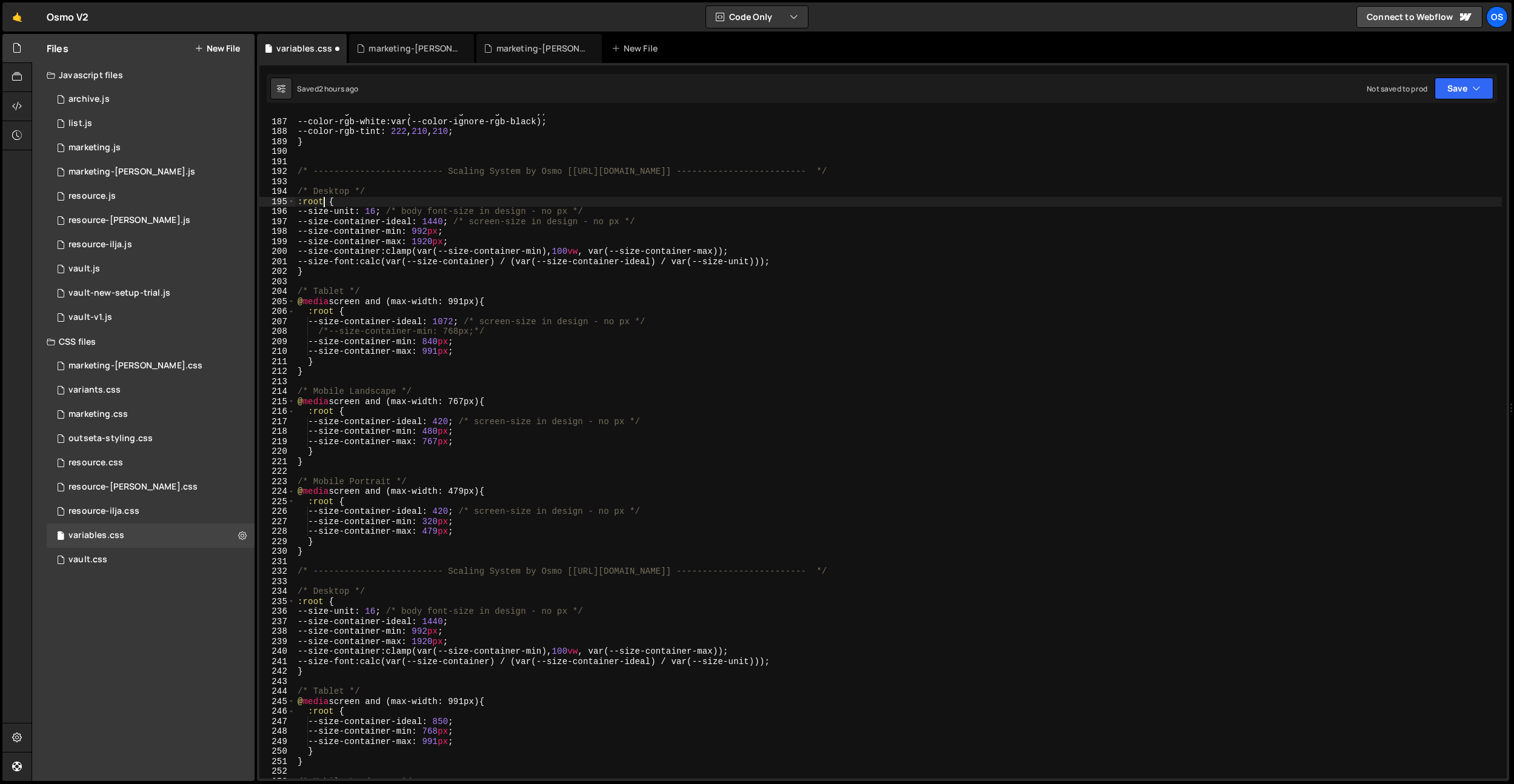
click at [324, 201] on div "--color-rgb-black : var(--color-ignore-rgb-white) ; --color-rgb-white : var(--c…" at bounding box center [898, 449] width 1207 height 685
click at [385, 294] on div "--color-rgb-black : var(--color-ignore-rgb-white) ; --color-rgb-white : var(--c…" at bounding box center [898, 449] width 1207 height 685
click at [390, 306] on div "--color-rgb-black : var(--color-ignore-rgb-white) ; --color-rgb-white : var(--c…" at bounding box center [898, 449] width 1207 height 685
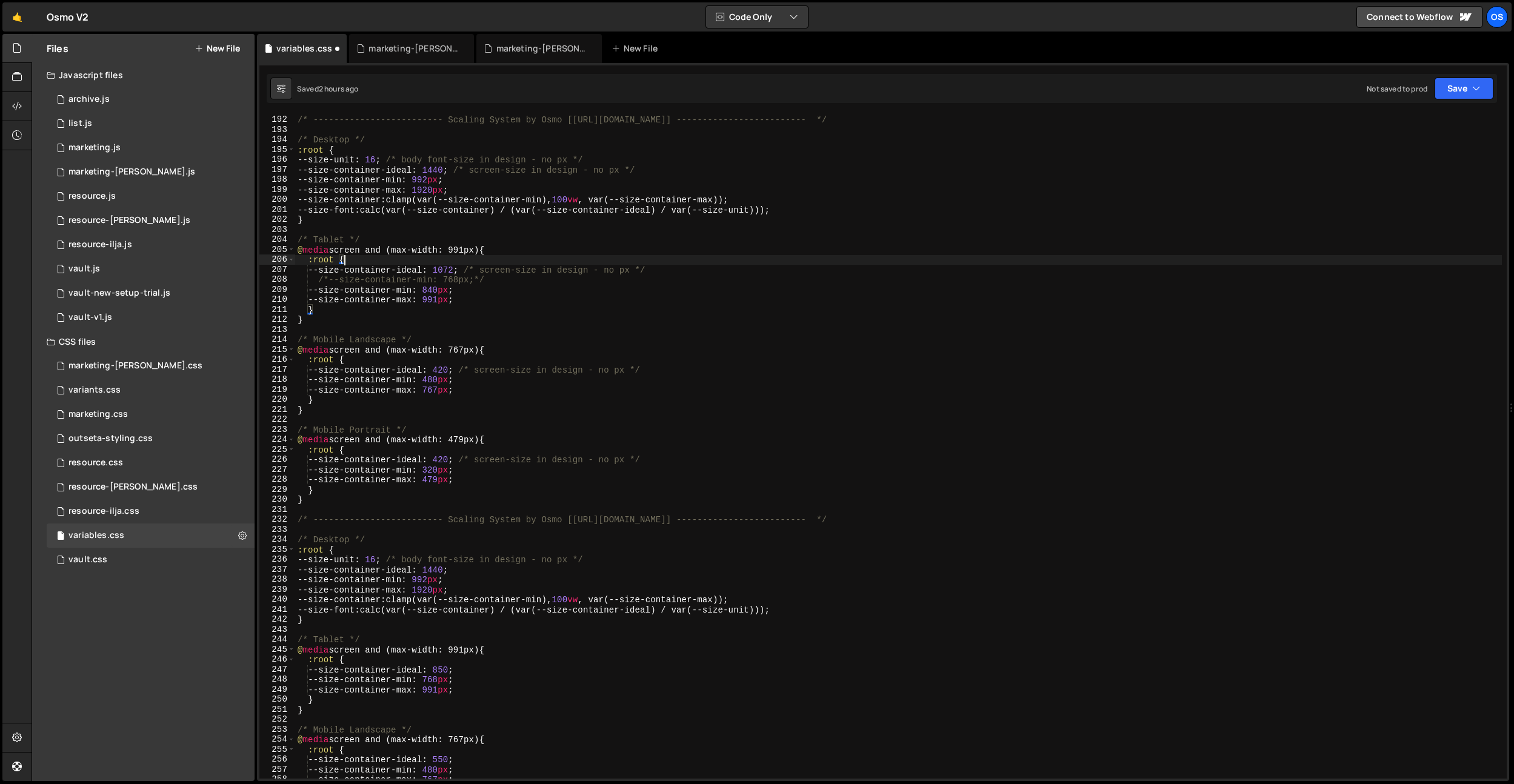
scroll to position [1943, 0]
click at [357, 691] on div "/* ------------------------- Scaling System by Osmo [[URL][DOMAIN_NAME]] ------…" at bounding box center [898, 452] width 1207 height 685
type textarea "}"
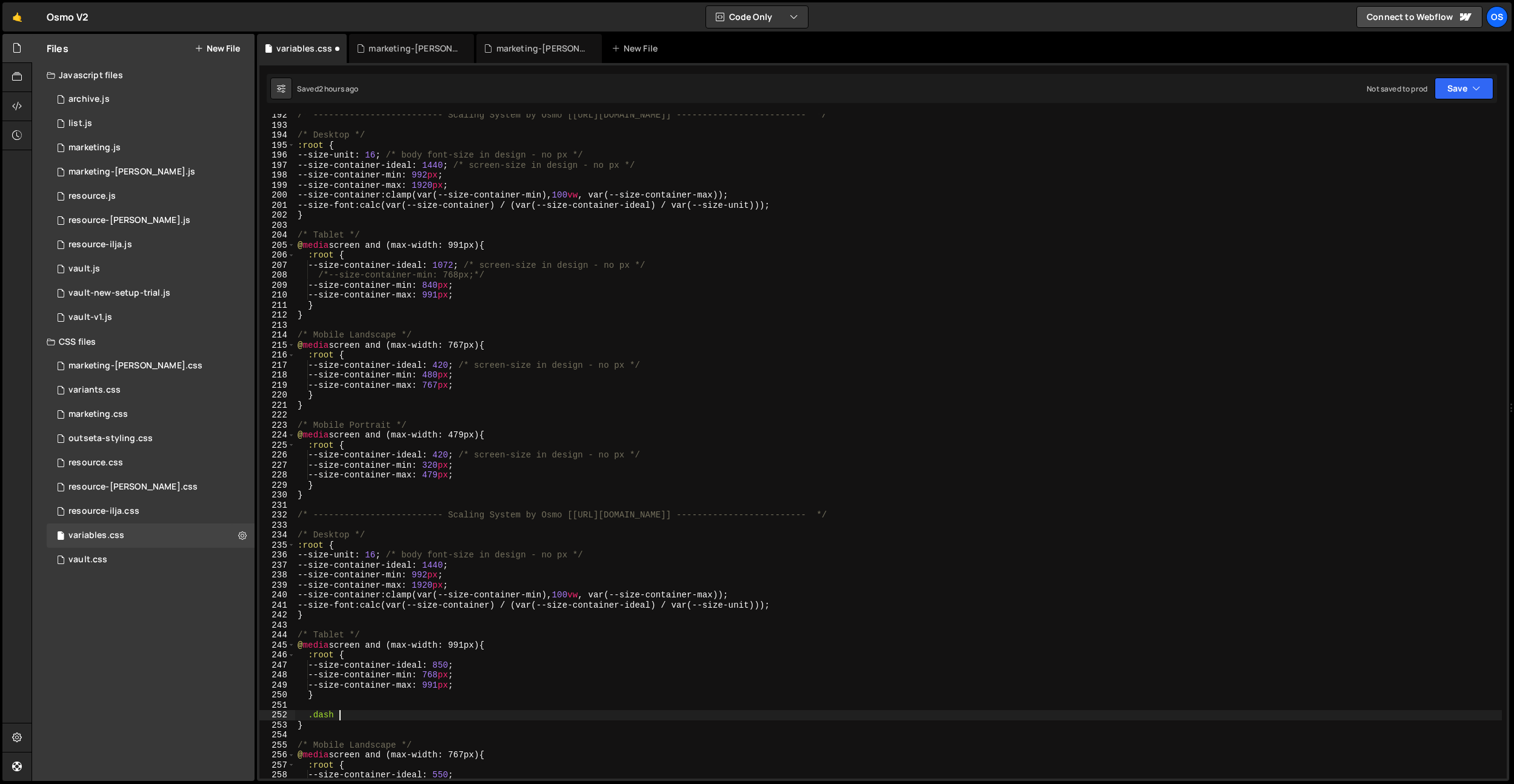
scroll to position [0, 2]
type textarea "."
type textarea ":"
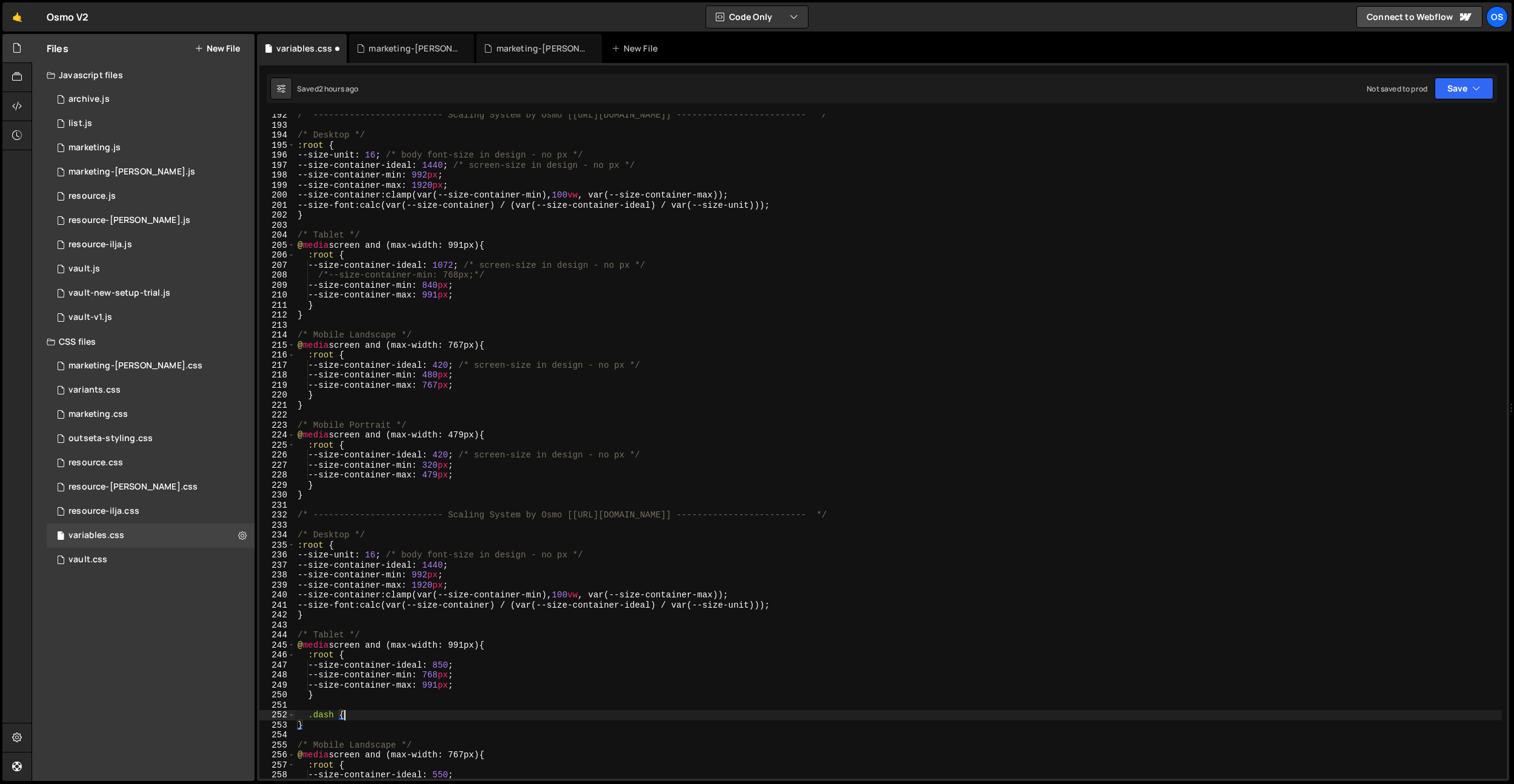
type textarea ".dash {}"
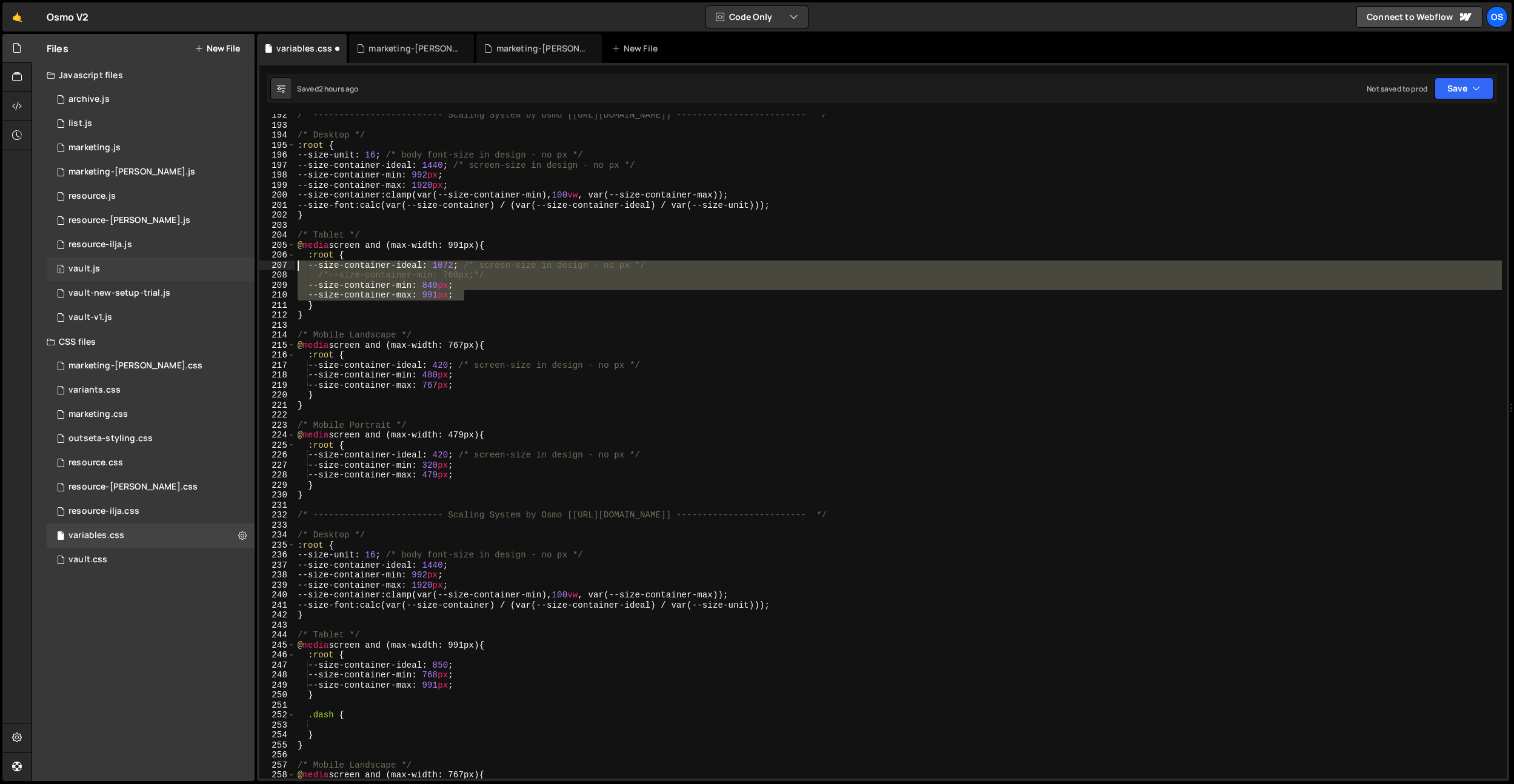
drag, startPoint x: 480, startPoint y: 295, endPoint x: 236, endPoint y: 268, distance: 245.5
click at [236, 268] on div "Files New File Javascript files 0 archive.js 0 0 list.js 0 0 marketing.js 0 0 0…" at bounding box center [773, 408] width 1483 height 747
type textarea "--size-container-ideal: 1072; /* screen-size in design - no px */ /*--size-cont…"
click at [323, 726] on div "/* ------------------------- Scaling System by Osmo [[URL][DOMAIN_NAME]] ------…" at bounding box center [898, 452] width 1207 height 685
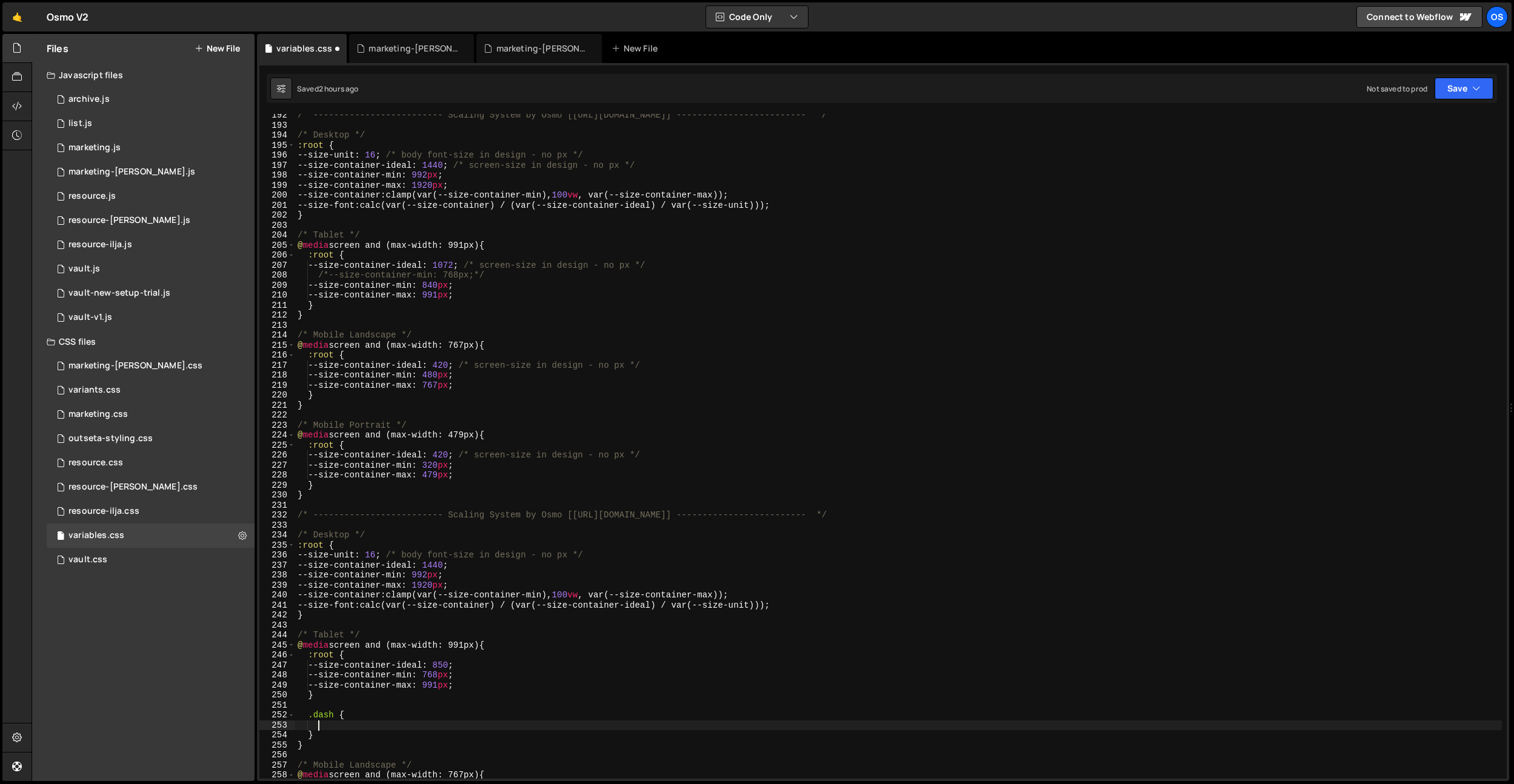
paste textarea "--size-container-max: 991px;"
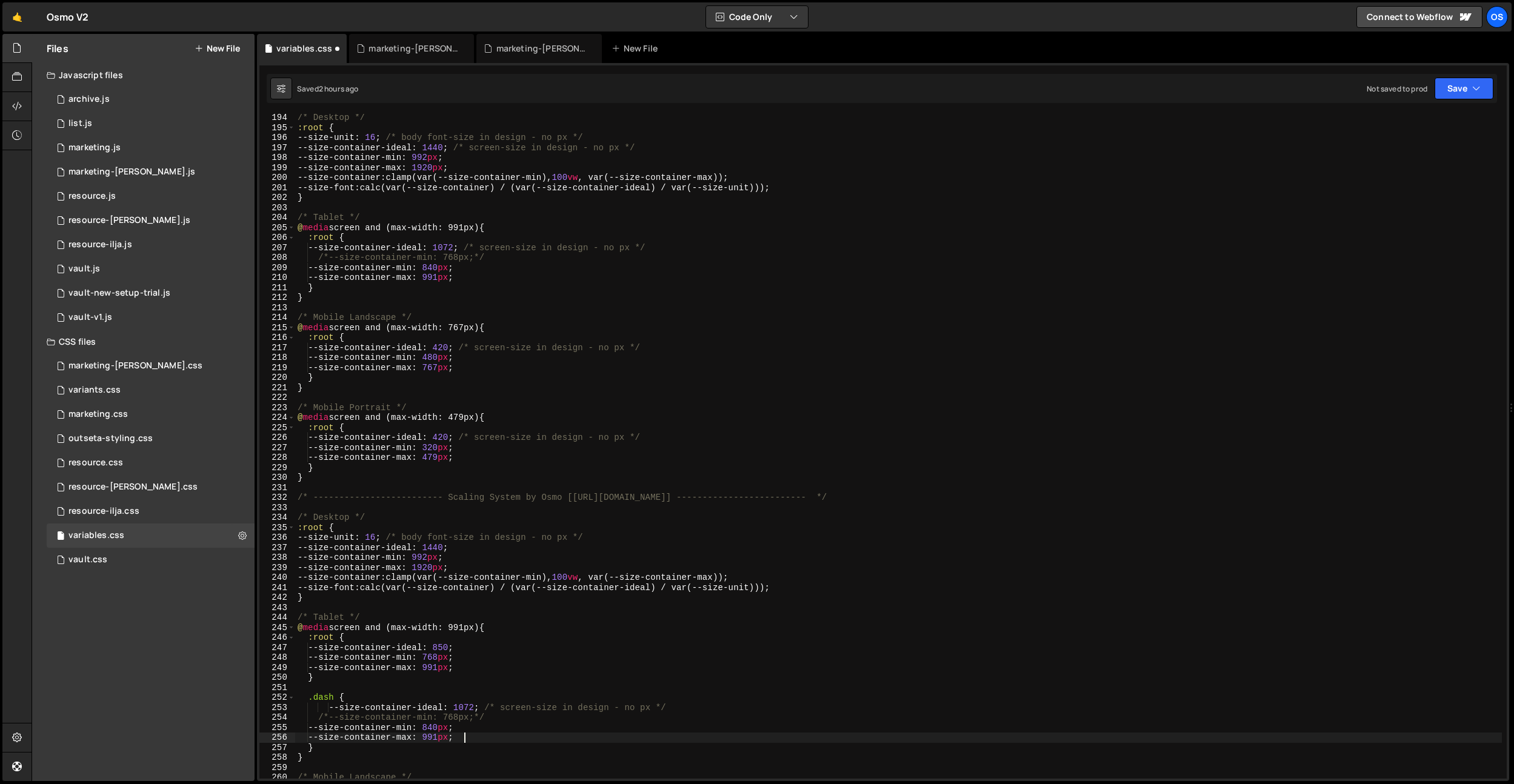
click at [341, 708] on div "/* Desktop */ :root { --size-unit : 16 ; /* body font-size in design - no px */…" at bounding box center [898, 455] width 1207 height 685
click at [488, 727] on div "/* Desktop */ :root { --size-unit : 16 ; /* body font-size in design - no px */…" at bounding box center [898, 456] width 1207 height 685
drag, startPoint x: 504, startPoint y: 719, endPoint x: 378, endPoint y: 716, distance: 126.0
click at [273, 723] on div "--size-container-min: 840px; 194 195 196 197 198 199 200 201 202 203 204 205 20…" at bounding box center [882, 446] width 1247 height 665
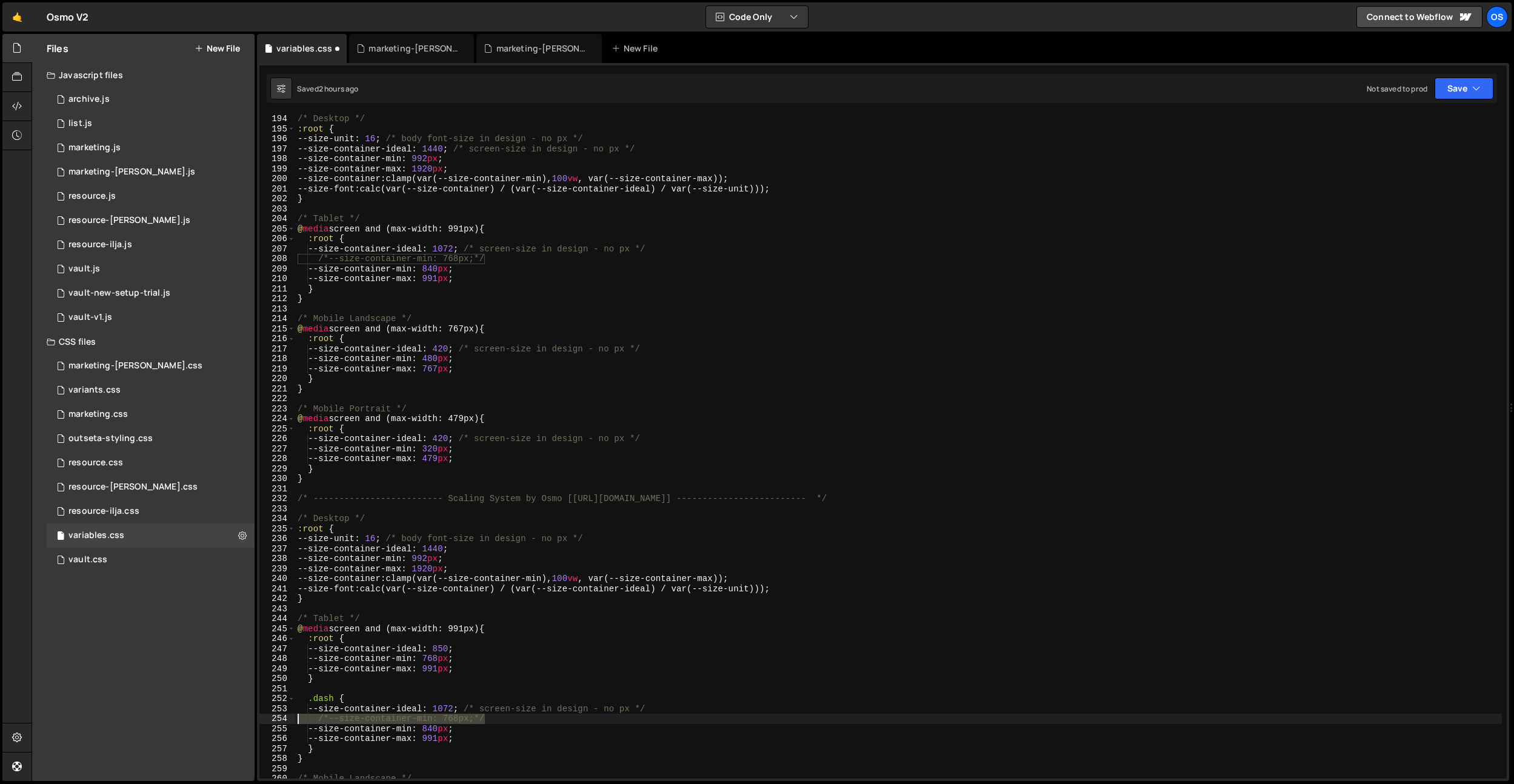
type textarea "/*--size-container-min: 768px;*/"
drag, startPoint x: 679, startPoint y: 706, endPoint x: 474, endPoint y: 711, distance: 205.1
click at [474, 711] on div "/* Desktop */ :root { --size-unit : 16 ; /* body font-size in design - no px */…" at bounding box center [898, 456] width 1207 height 685
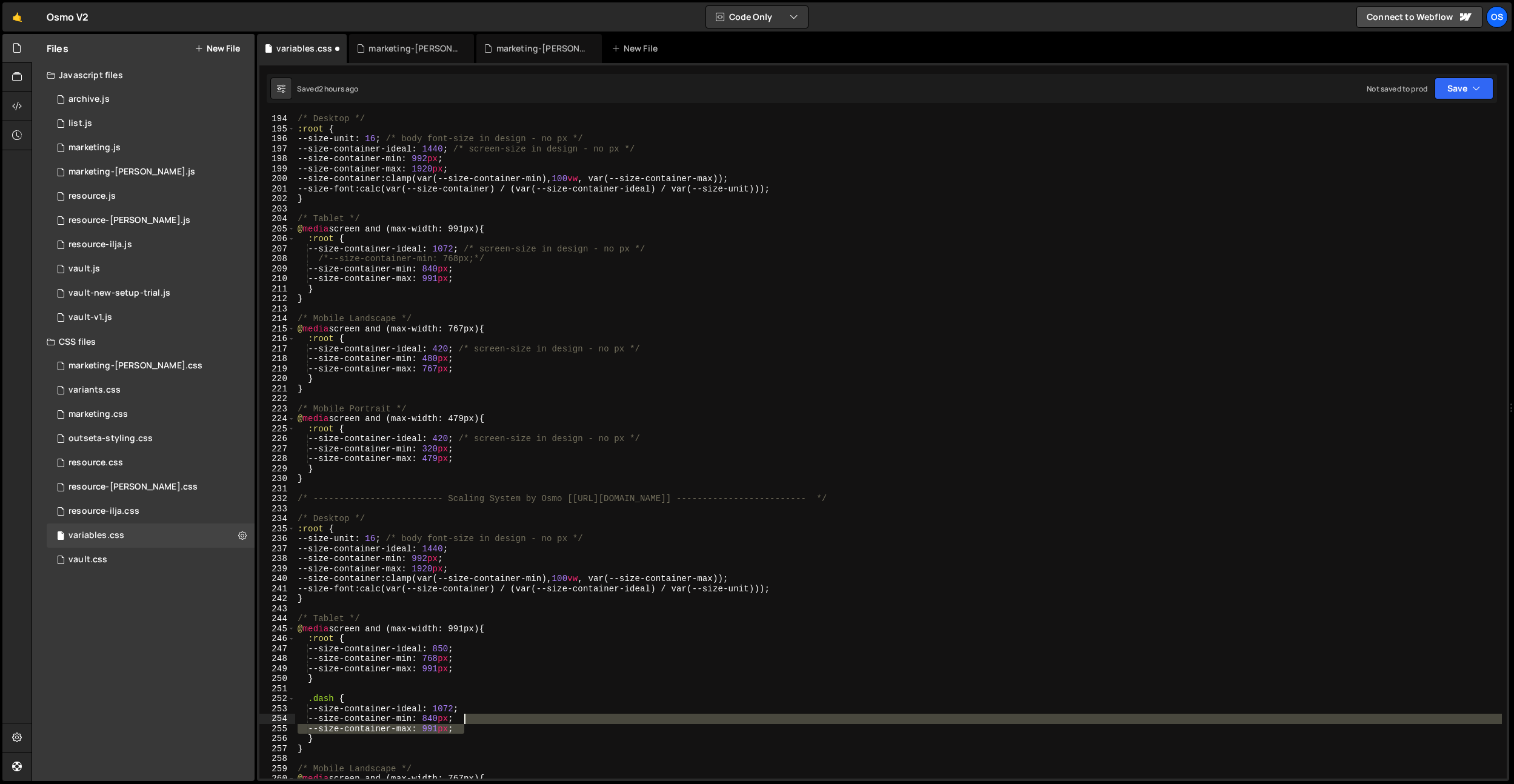
click at [474, 720] on div "/* Desktop */ :root { --size-unit : 16 ; /* body font-size in design - no px */…" at bounding box center [898, 456] width 1207 height 685
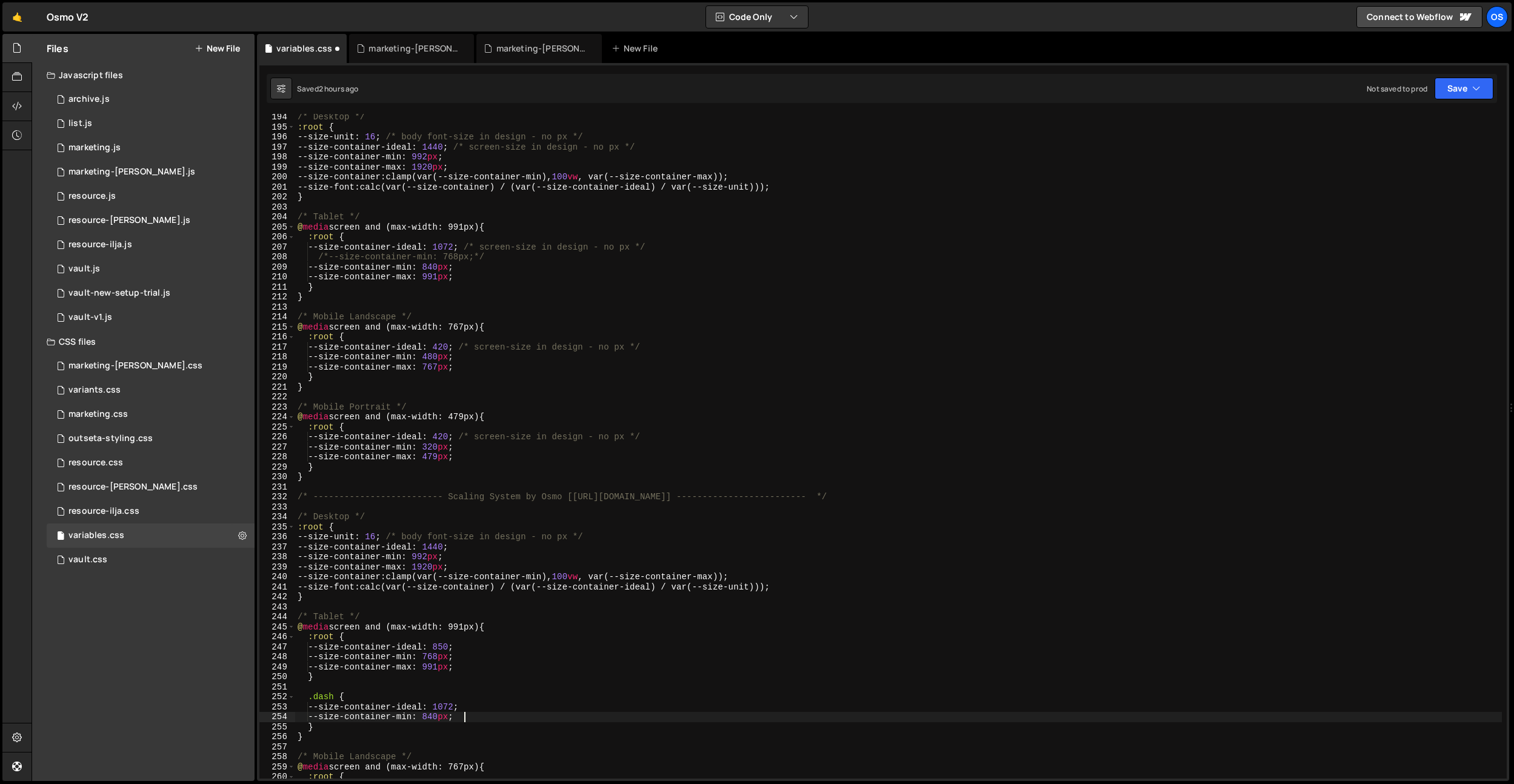
scroll to position [1981, 0]
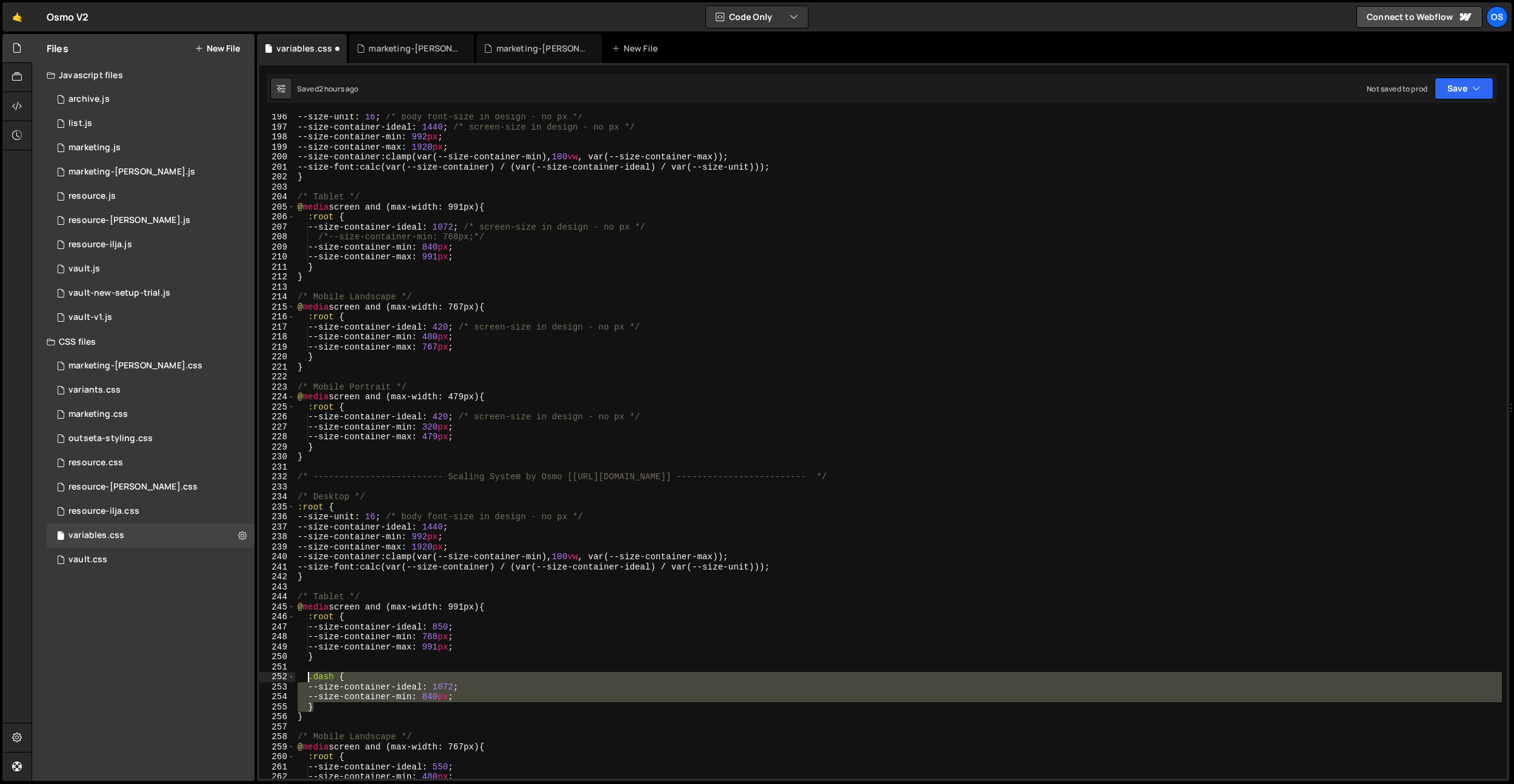
drag, startPoint x: 319, startPoint y: 706, endPoint x: 309, endPoint y: 679, distance: 28.8
click at [307, 679] on div "--size-unit : 16 ; /* body font-size in design - no px */ --size-container-idea…" at bounding box center [898, 454] width 1207 height 685
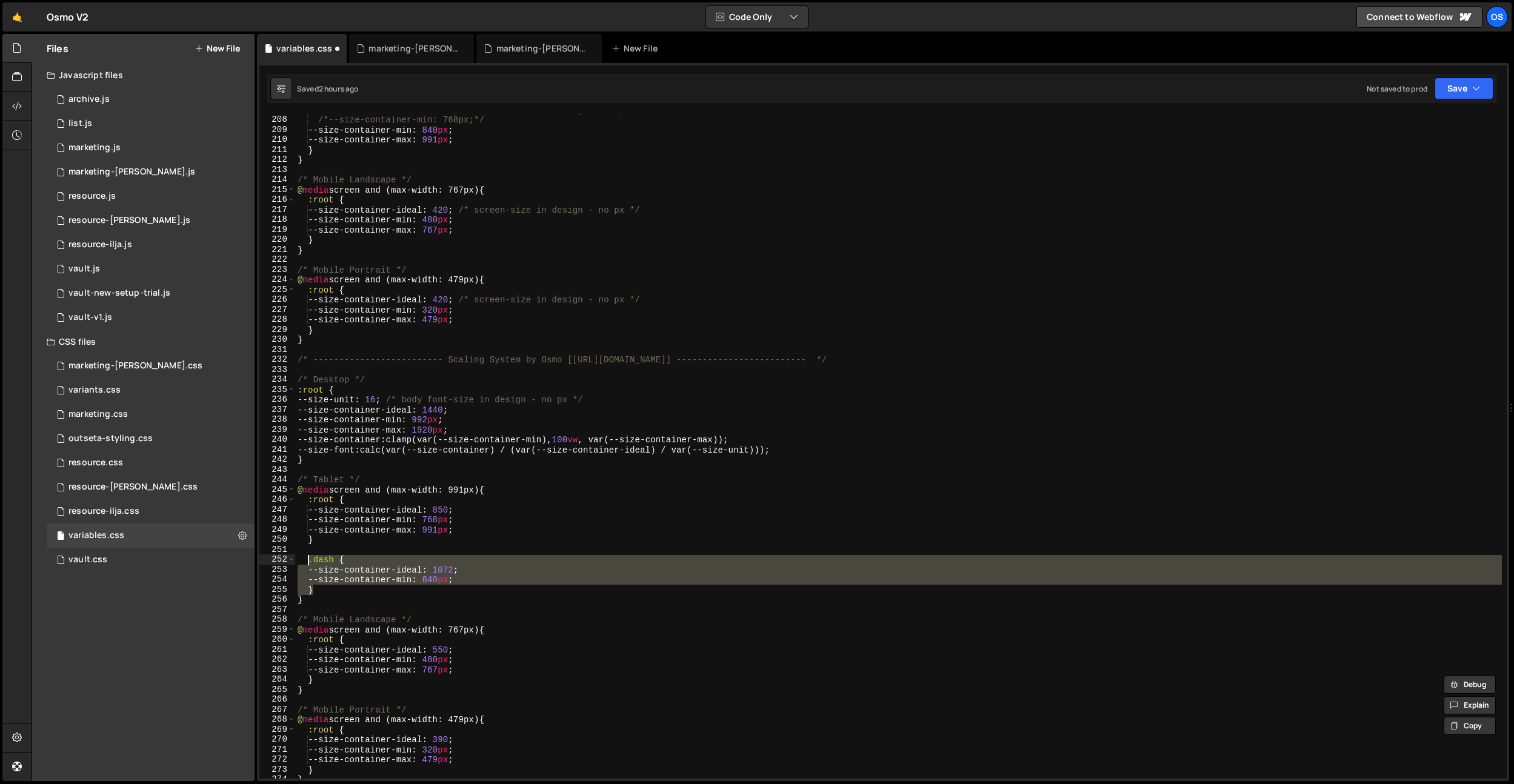
scroll to position [2122, 0]
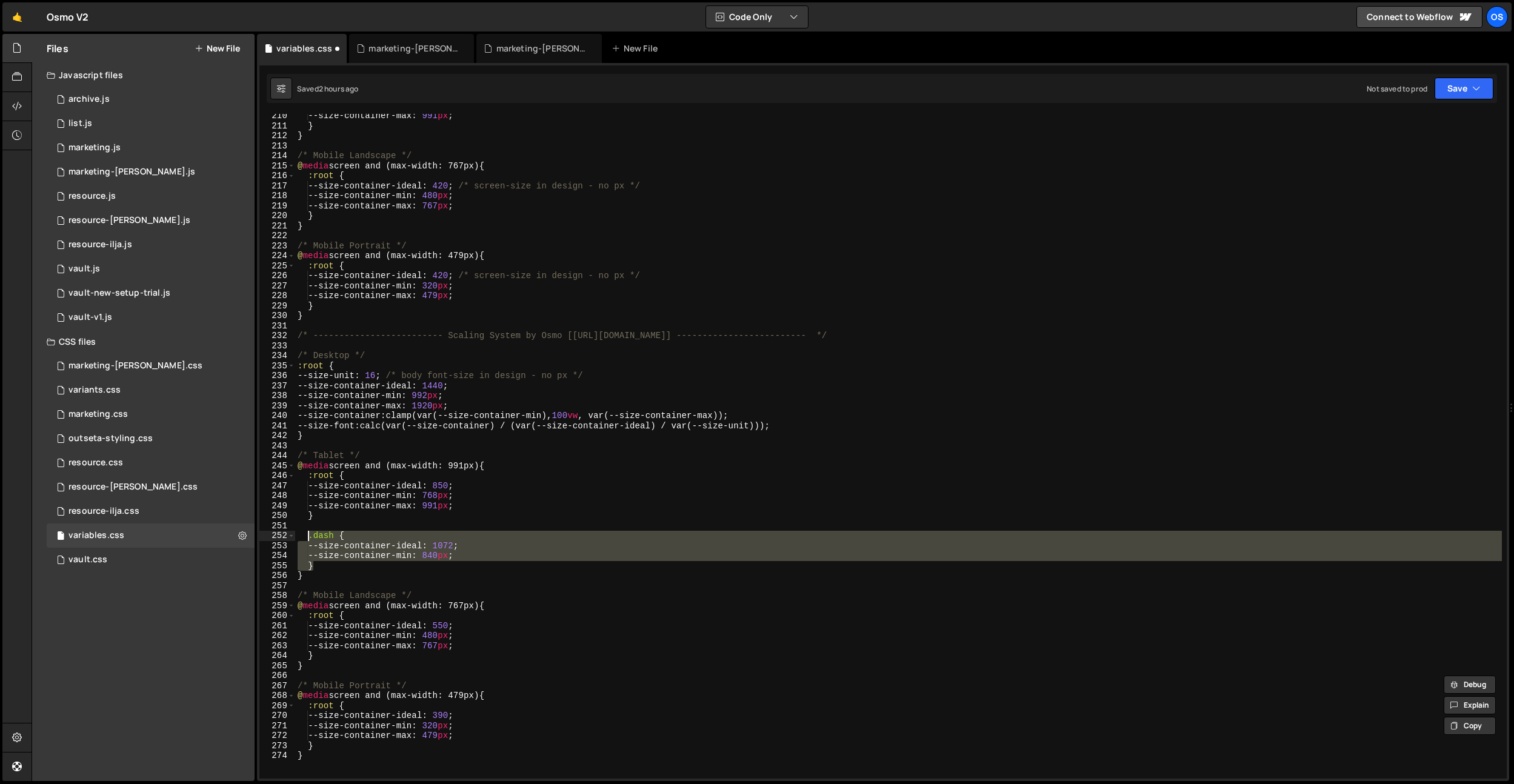
click at [361, 746] on div "--size-container-max : 991 px ; } } /* Mobile Landscape */ @ media screen and (…" at bounding box center [898, 453] width 1207 height 685
type textarea "}"
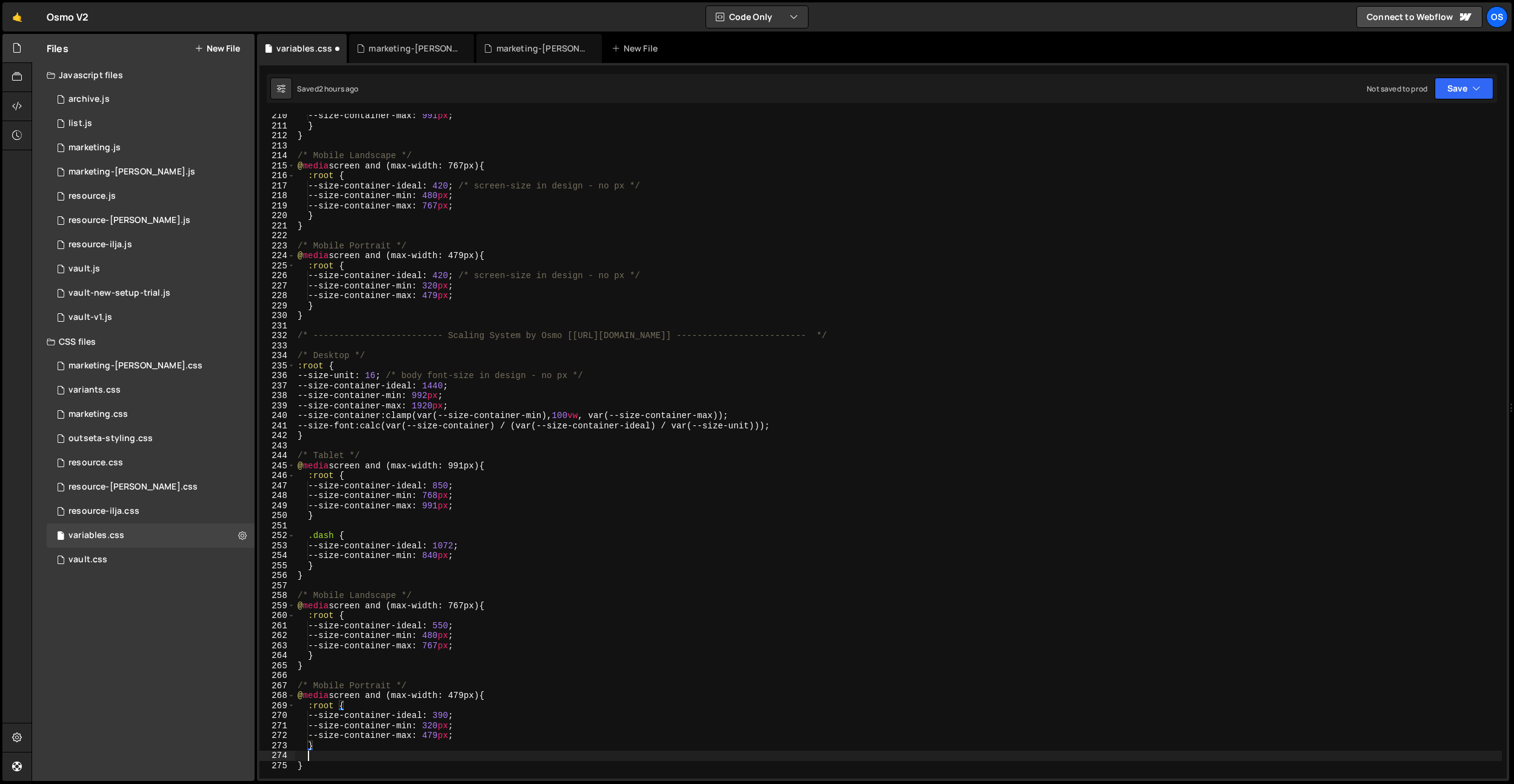
paste textarea "}"
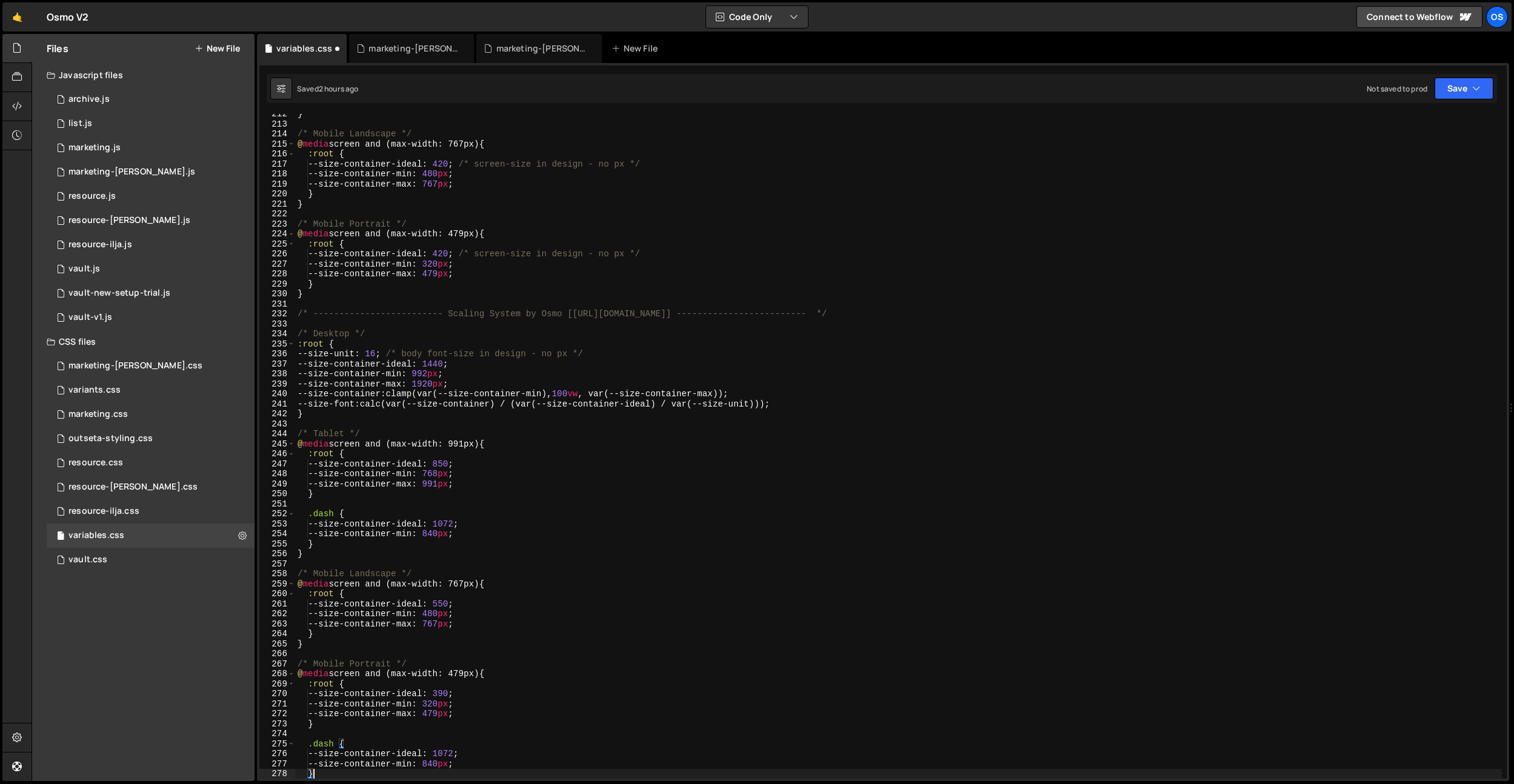
scroll to position [2144, 0]
click at [456, 255] on div "} /* Mobile Landscape */ @ media screen and (max-width: 767px) { :root { --size…" at bounding box center [898, 452] width 1207 height 685
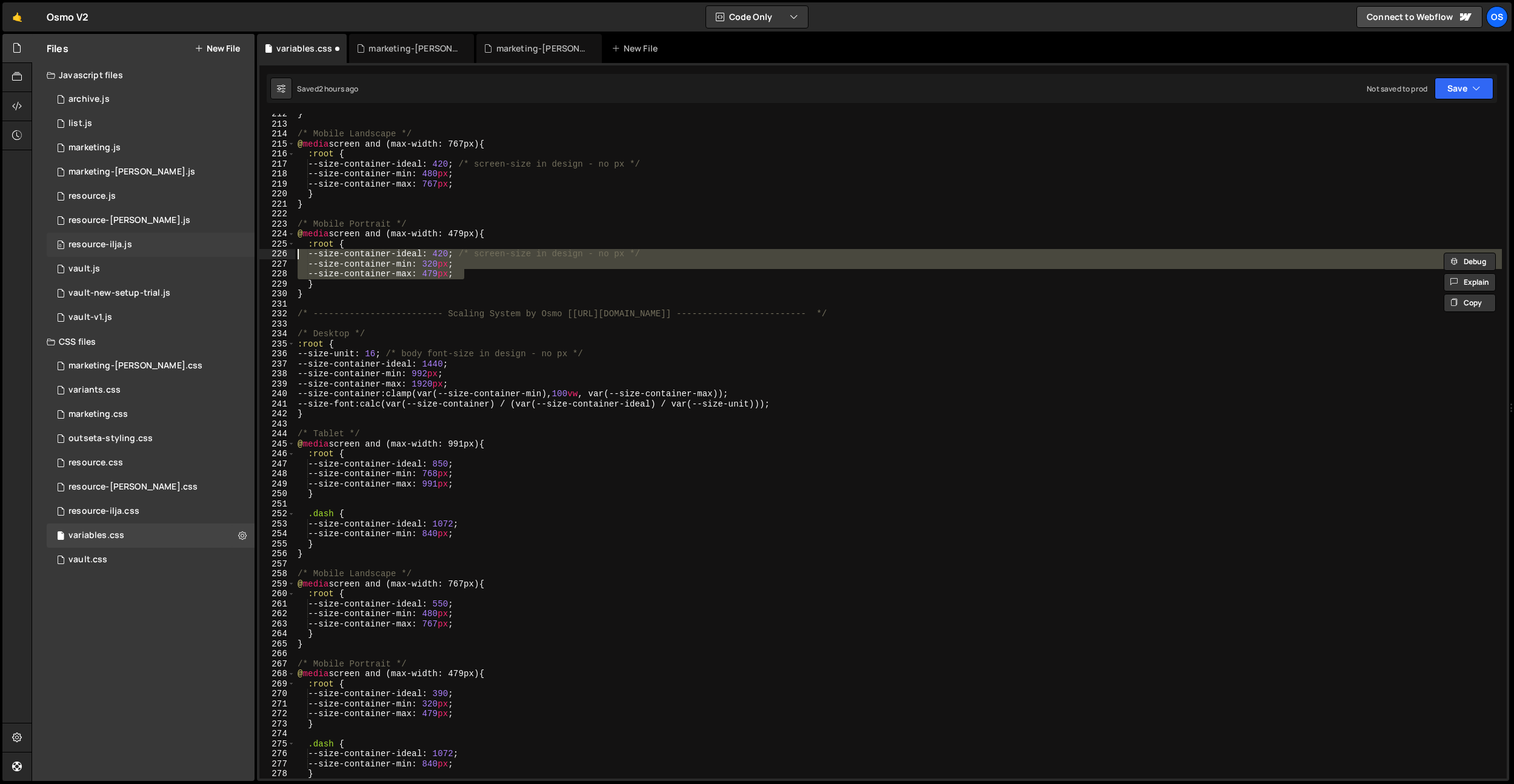
drag, startPoint x: 479, startPoint y: 272, endPoint x: 231, endPoint y: 254, distance: 248.7
click at [231, 254] on div "Files New File Javascript files 0 archive.js 0 0 list.js 0 0 marketing.js 0 0 0…" at bounding box center [773, 408] width 1483 height 747
click at [457, 248] on div "} /* Mobile Landscape */ @ media screen and (max-width: 767px) { :root { --size…" at bounding box center [898, 452] width 1207 height 685
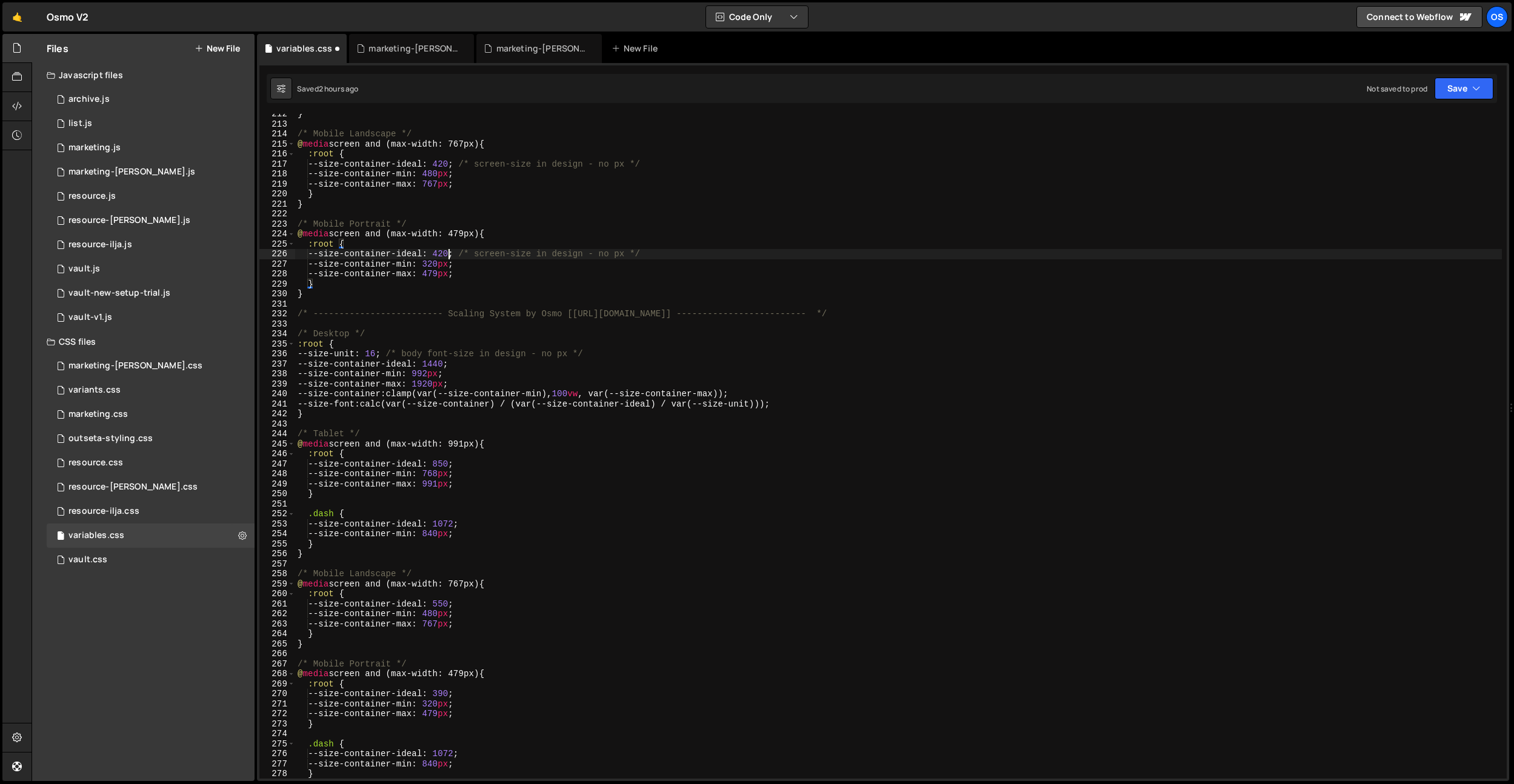
click at [449, 254] on div "} /* Mobile Landscape */ @ media screen and (max-width: 767px) { :root { --size…" at bounding box center [898, 452] width 1207 height 685
click at [456, 751] on div "} /* Mobile Landscape */ @ media screen and (max-width: 767px) { :root { --size…" at bounding box center [898, 452] width 1207 height 685
drag, startPoint x: 456, startPoint y: 751, endPoint x: 483, endPoint y: 744, distance: 27.9
click at [456, 751] on div "} /* Mobile Landscape */ @ media screen and (max-width: 767px) { :root { --size…" at bounding box center [898, 452] width 1207 height 685
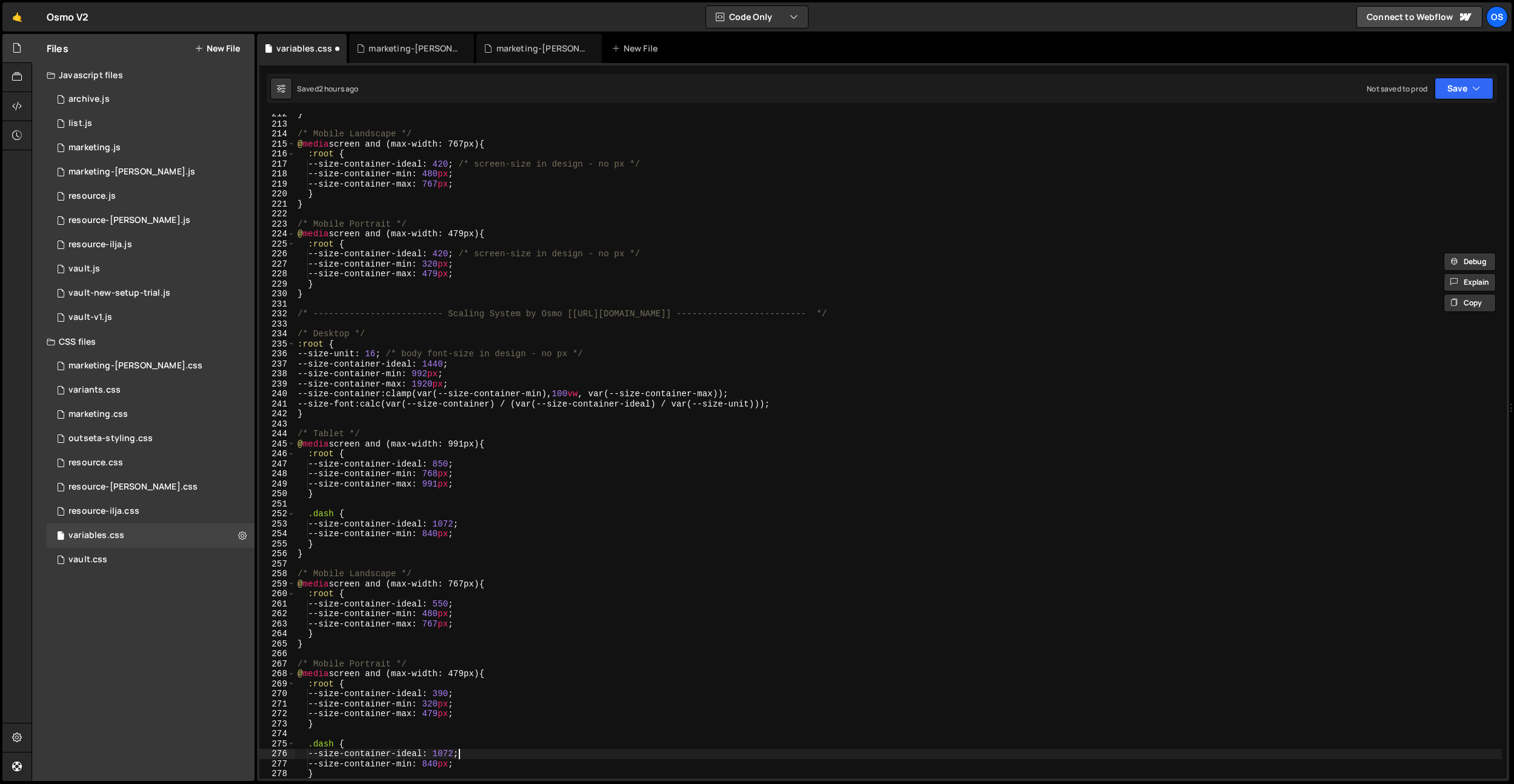
paste textarea "420"
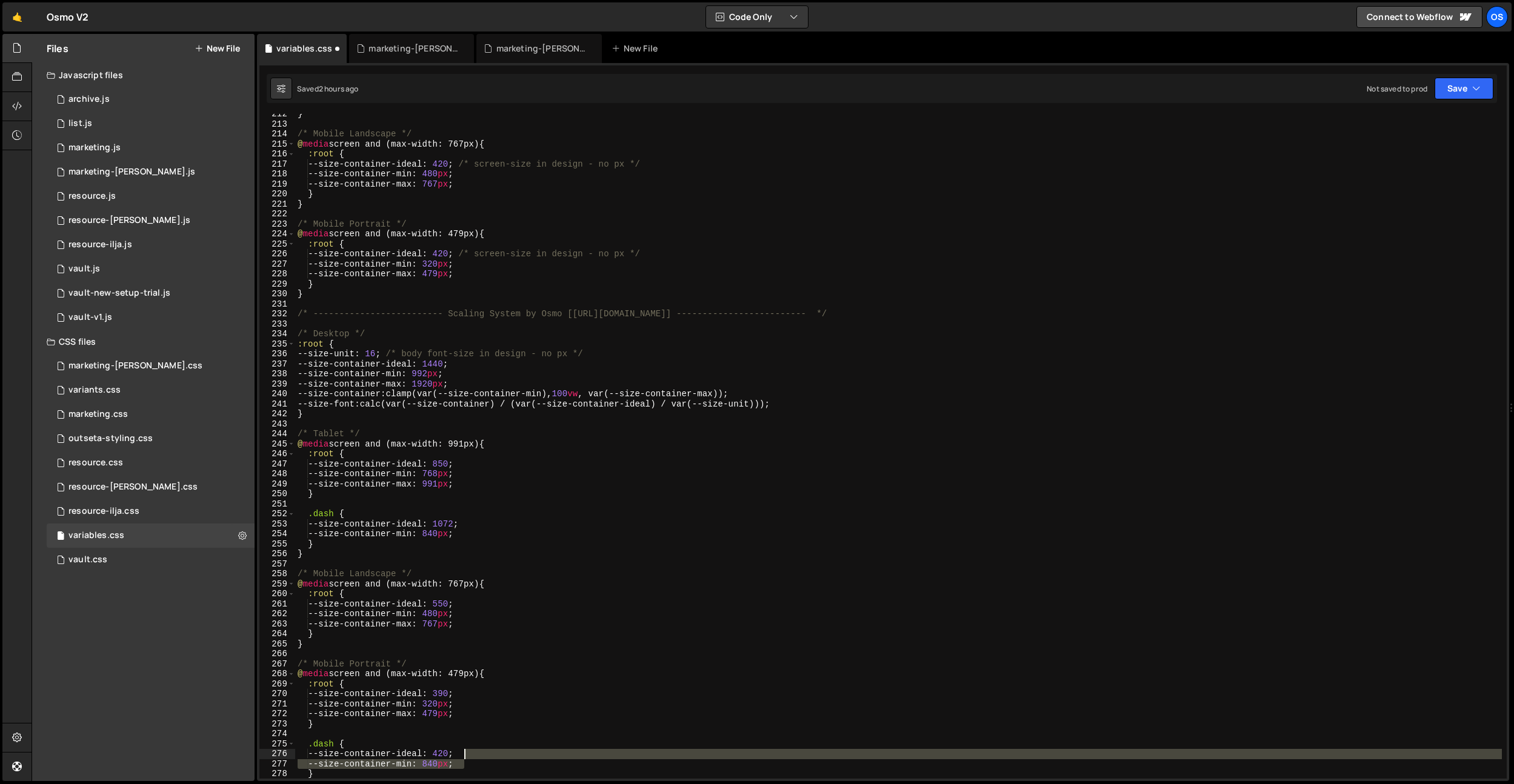
drag, startPoint x: 482, startPoint y: 763, endPoint x: 486, endPoint y: 756, distance: 8.1
click at [486, 756] on div "} /* Mobile Landscape */ @ media screen and (max-width: 767px) { :root { --size…" at bounding box center [898, 452] width 1207 height 685
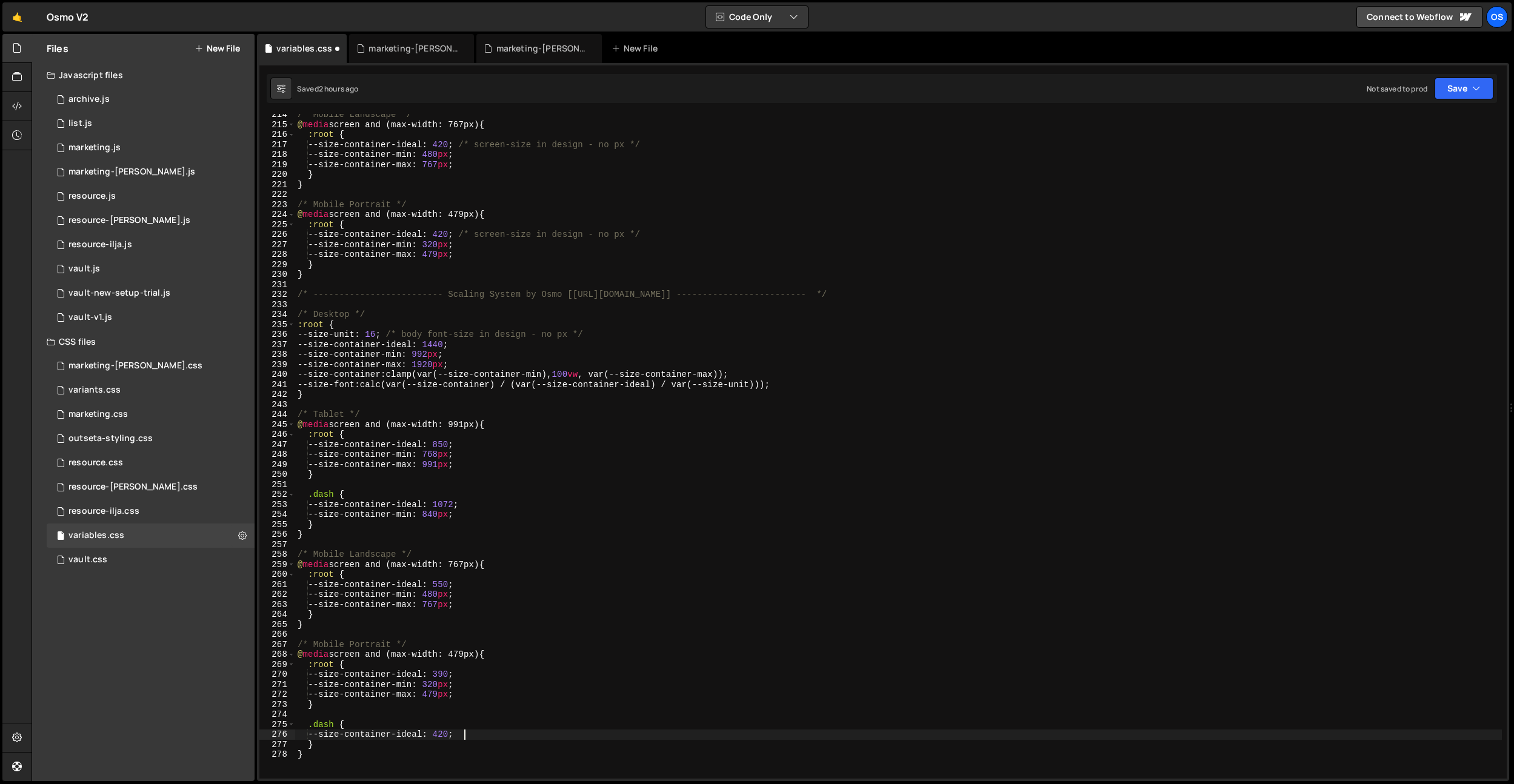
scroll to position [2159, 0]
drag, startPoint x: 468, startPoint y: 738, endPoint x: 318, endPoint y: 747, distance: 150.3
click at [318, 737] on div "/* Mobile Landscape */ @ media screen and (max-width: 767px) { :root { --size-c…" at bounding box center [898, 455] width 1207 height 685
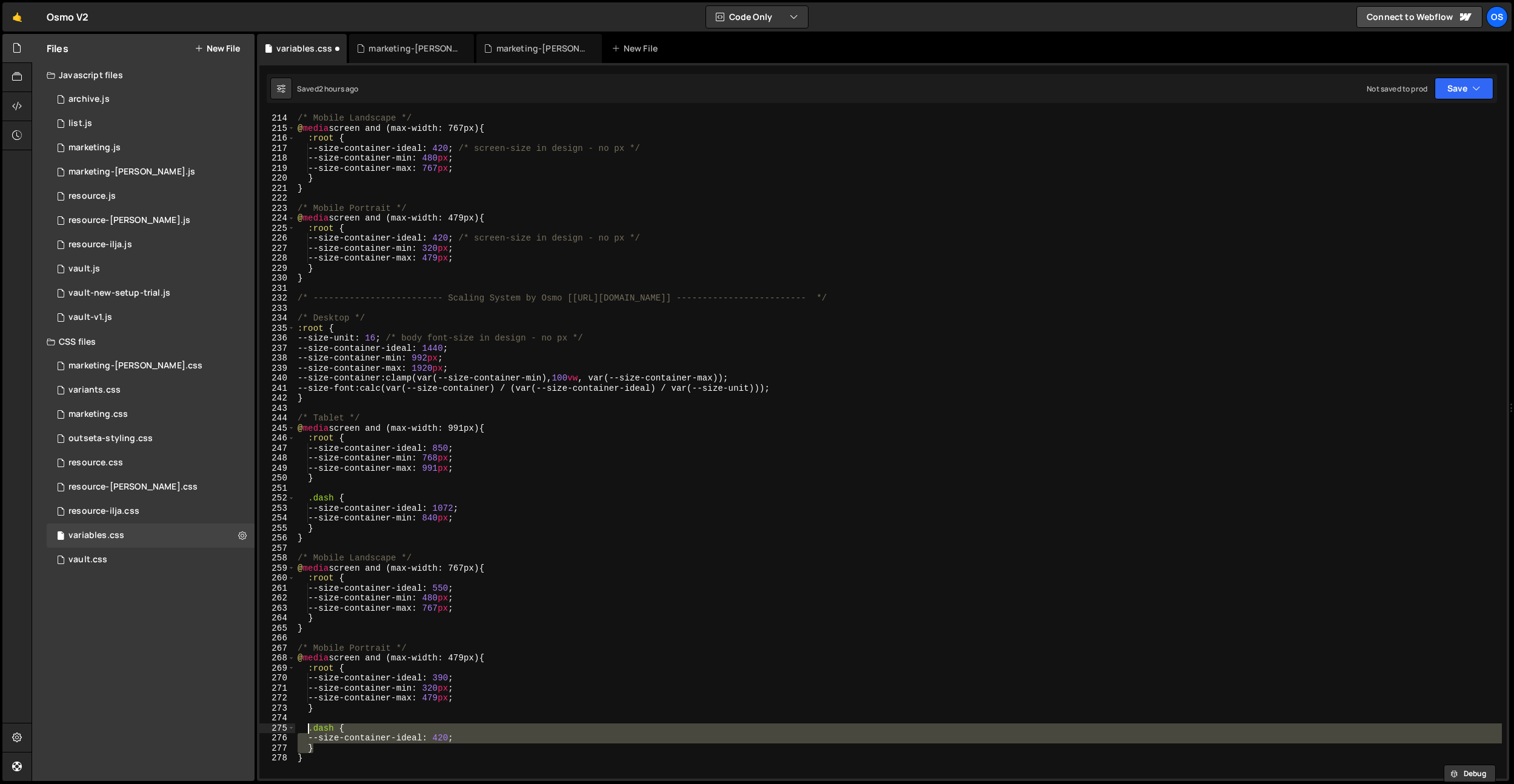
drag, startPoint x: 318, startPoint y: 751, endPoint x: 321, endPoint y: 637, distance: 114.0
click at [307, 723] on div "/* Mobile Landscape */ @ media screen and (max-width: 767px) { :root { --size-c…" at bounding box center [898, 455] width 1207 height 685
click at [324, 623] on div "/* Mobile Landscape */ @ media screen and (max-width: 767px) { :root { --size-c…" at bounding box center [898, 455] width 1207 height 685
type textarea "}"
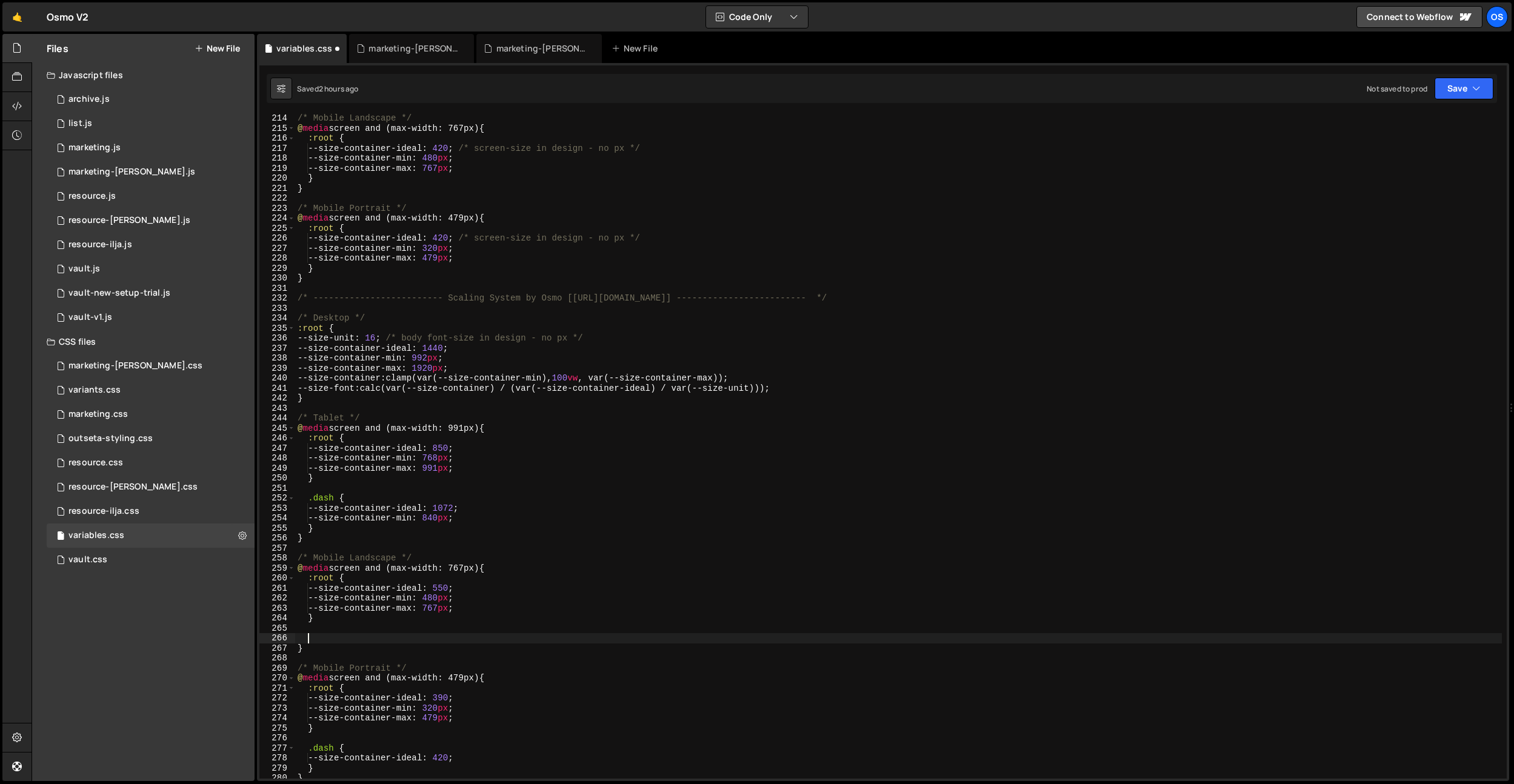
paste textarea "}"
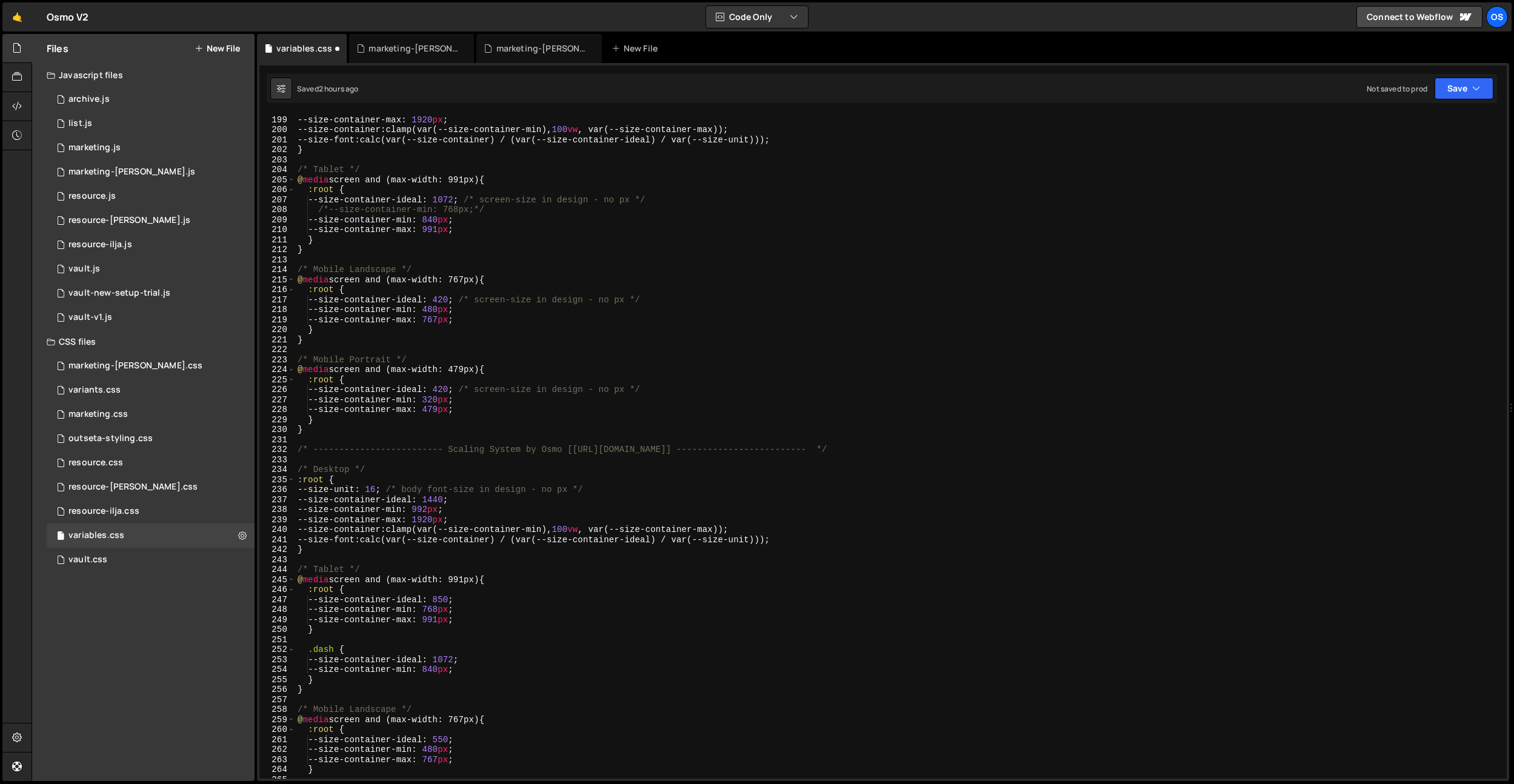
scroll to position [1983, 0]
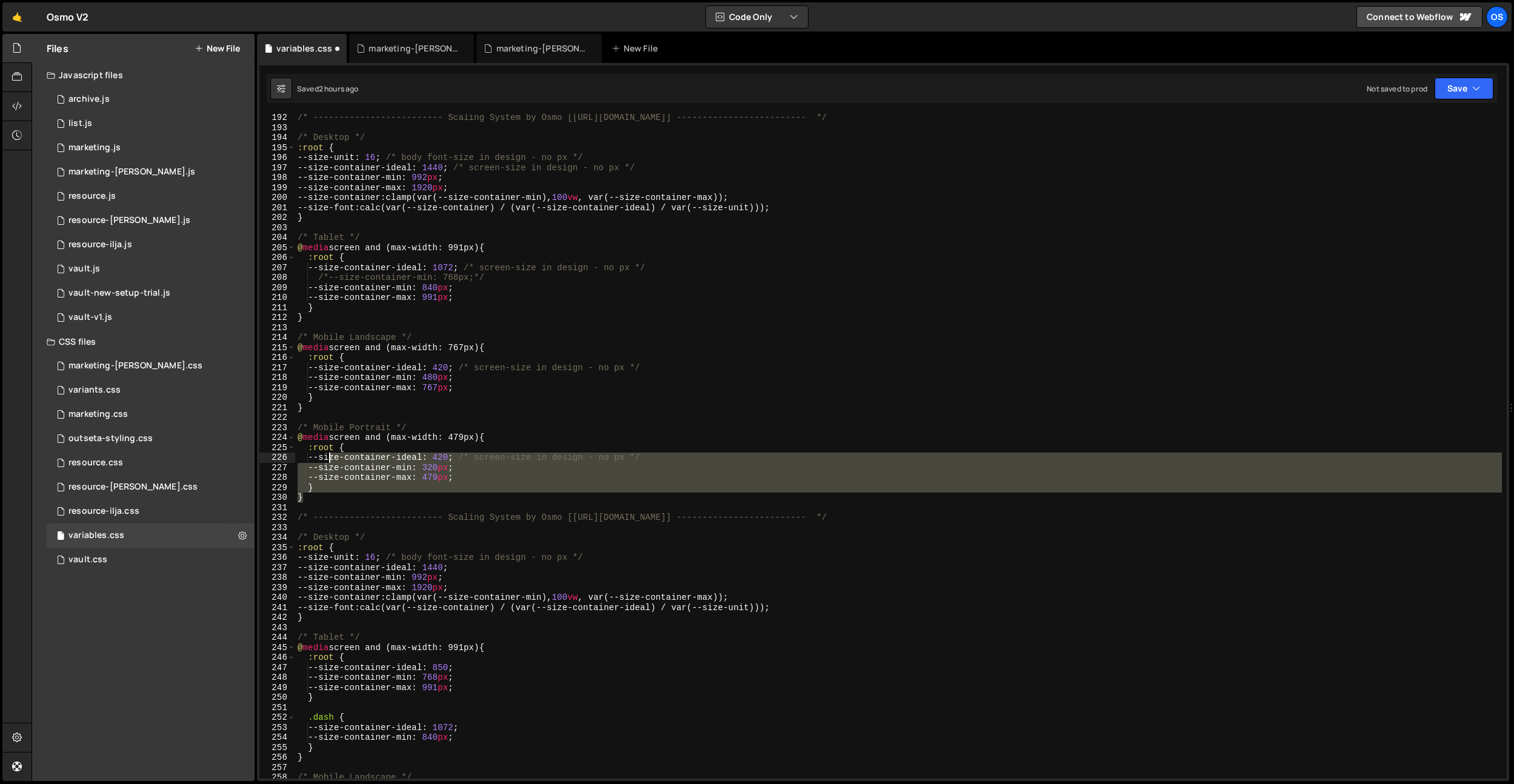
click at [326, 453] on div "/* ------------------------- Scaling System by Osmo [[URL][DOMAIN_NAME]] ------…" at bounding box center [898, 455] width 1207 height 685
type textarea "--size-container-ideal: 420; /* screen-size in design - no px */ --size-contain…"
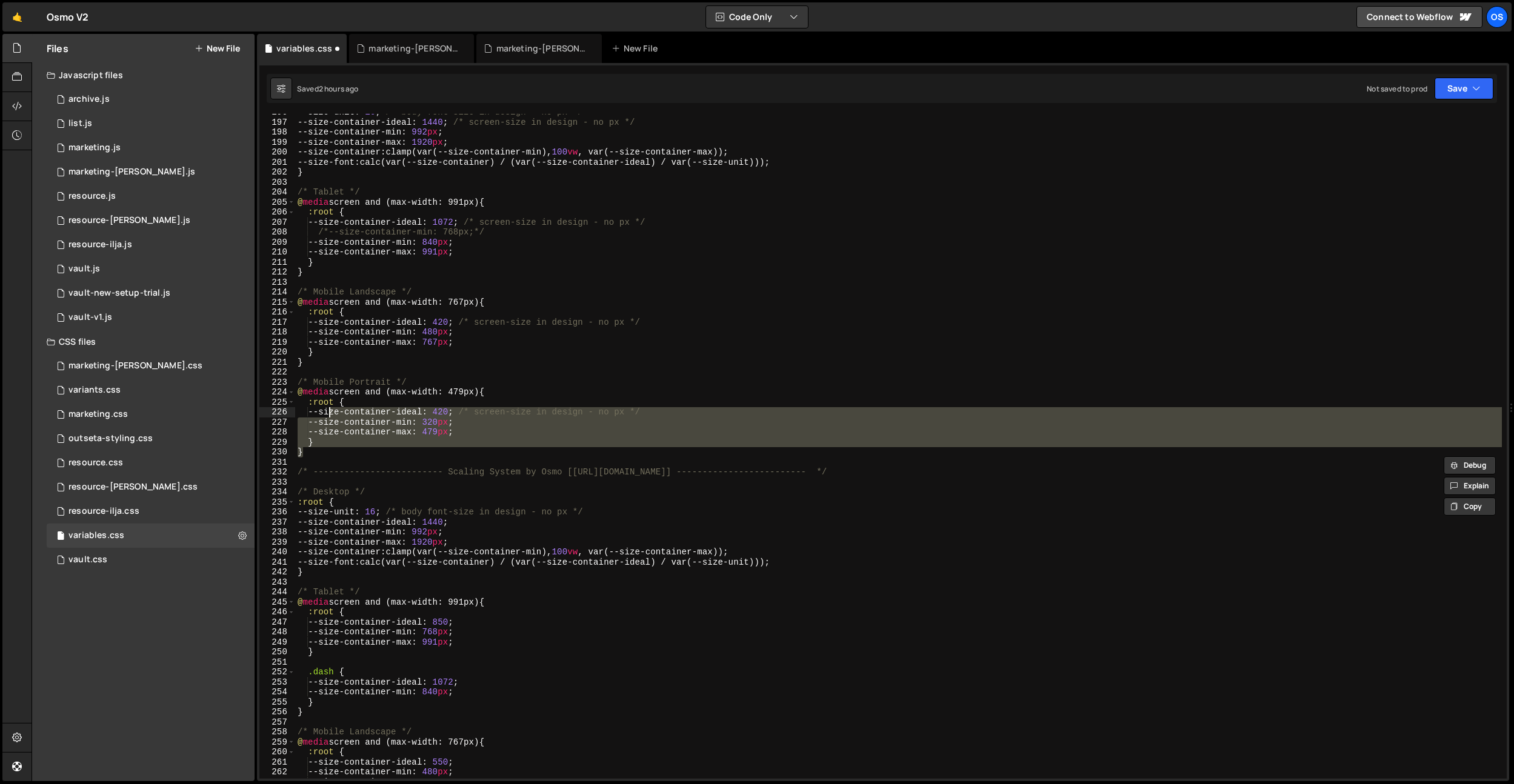
scroll to position [1977, 0]
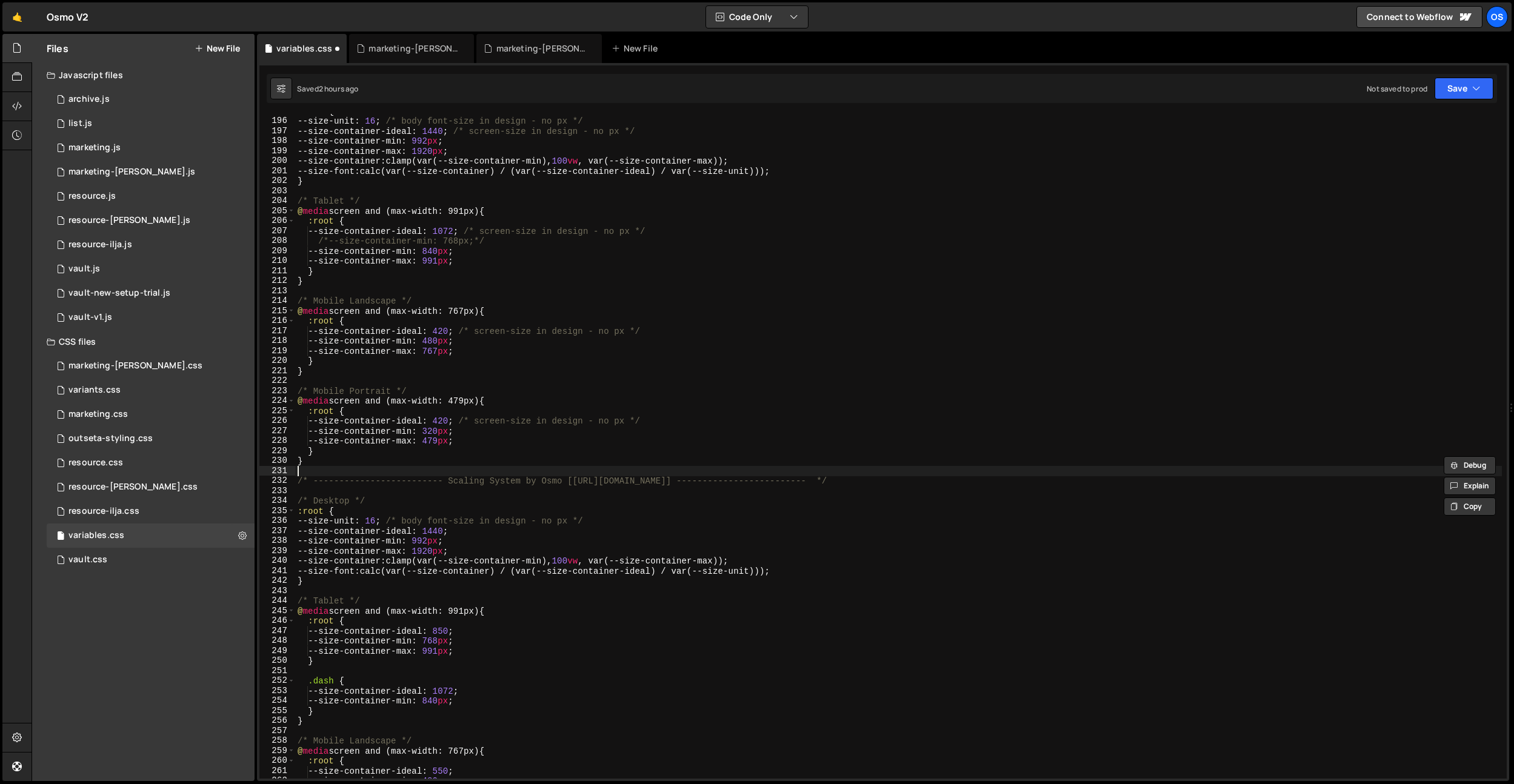
click at [324, 467] on div ":root { --size-unit : 16 ; /* body font-size in design - no px */ --size-contai…" at bounding box center [898, 448] width 1207 height 685
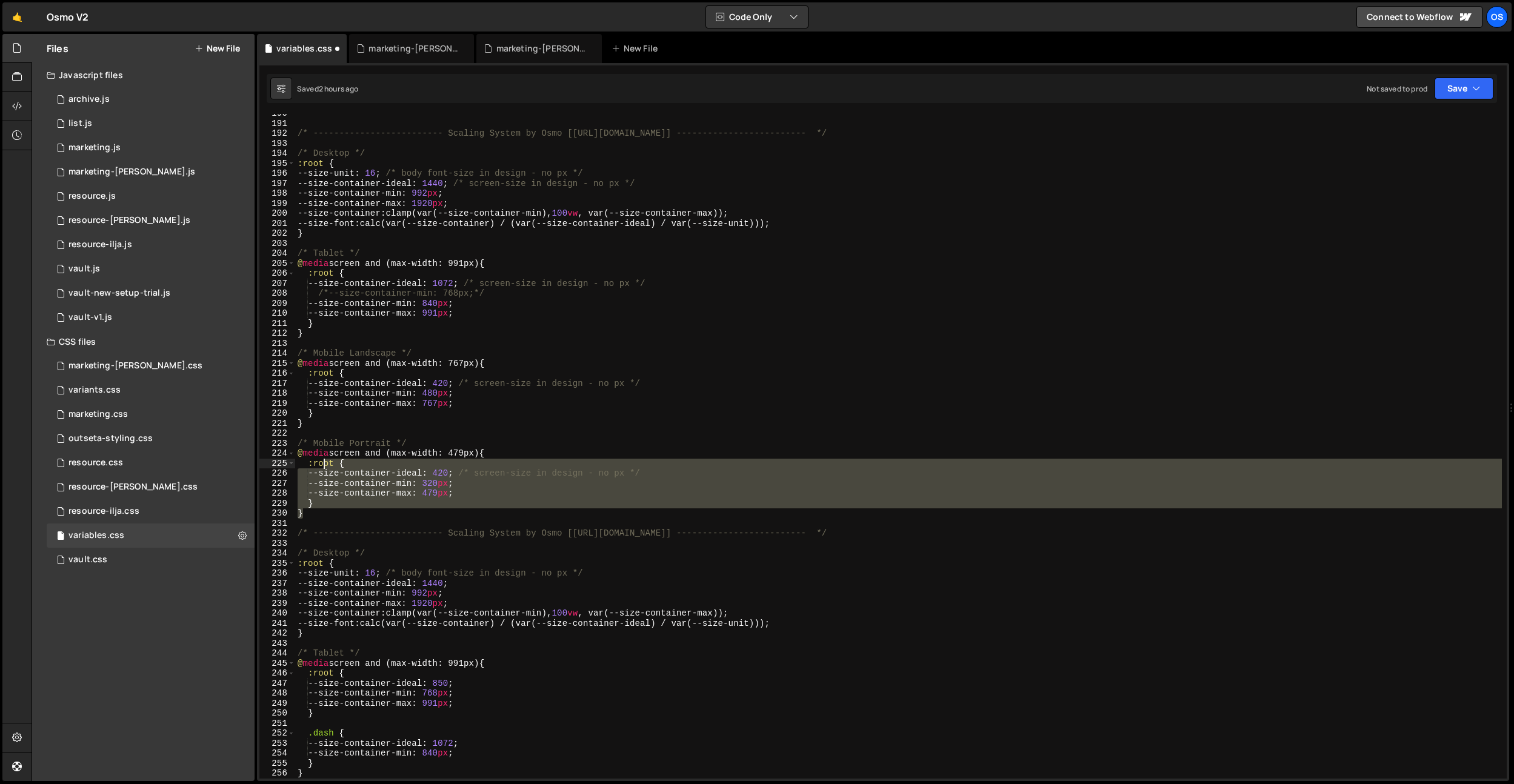
scroll to position [1917, 0]
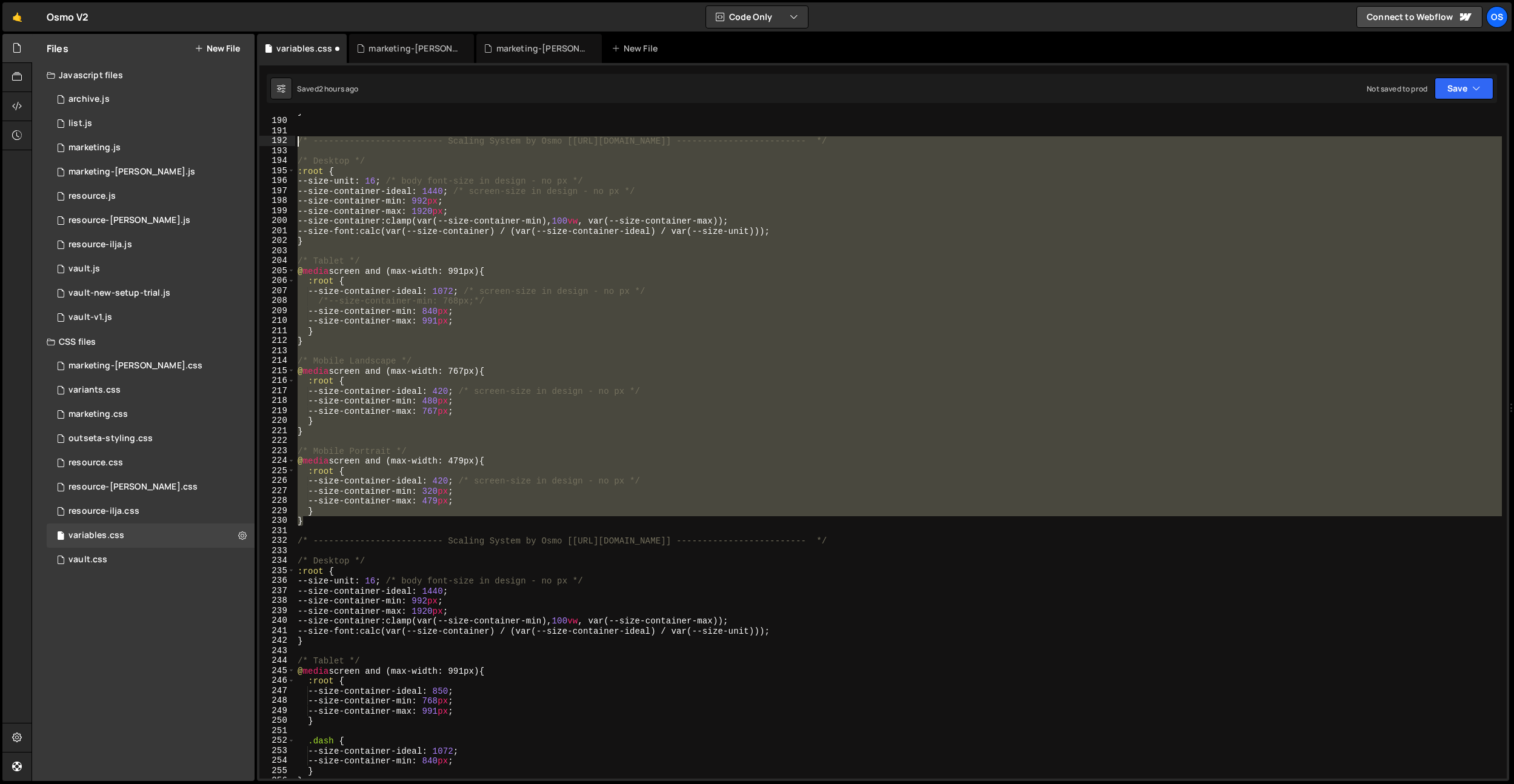
drag, startPoint x: 323, startPoint y: 462, endPoint x: 287, endPoint y: 139, distance: 325.0
click at [287, 139] on div "189 190 191 192 193 194 195 196 197 198 199 200 201 202 203 204 205 206 207 208…" at bounding box center [882, 446] width 1247 height 665
type textarea "/* ------------------------- Scaling System by Osmo [[URL][DOMAIN_NAME]] ------…"
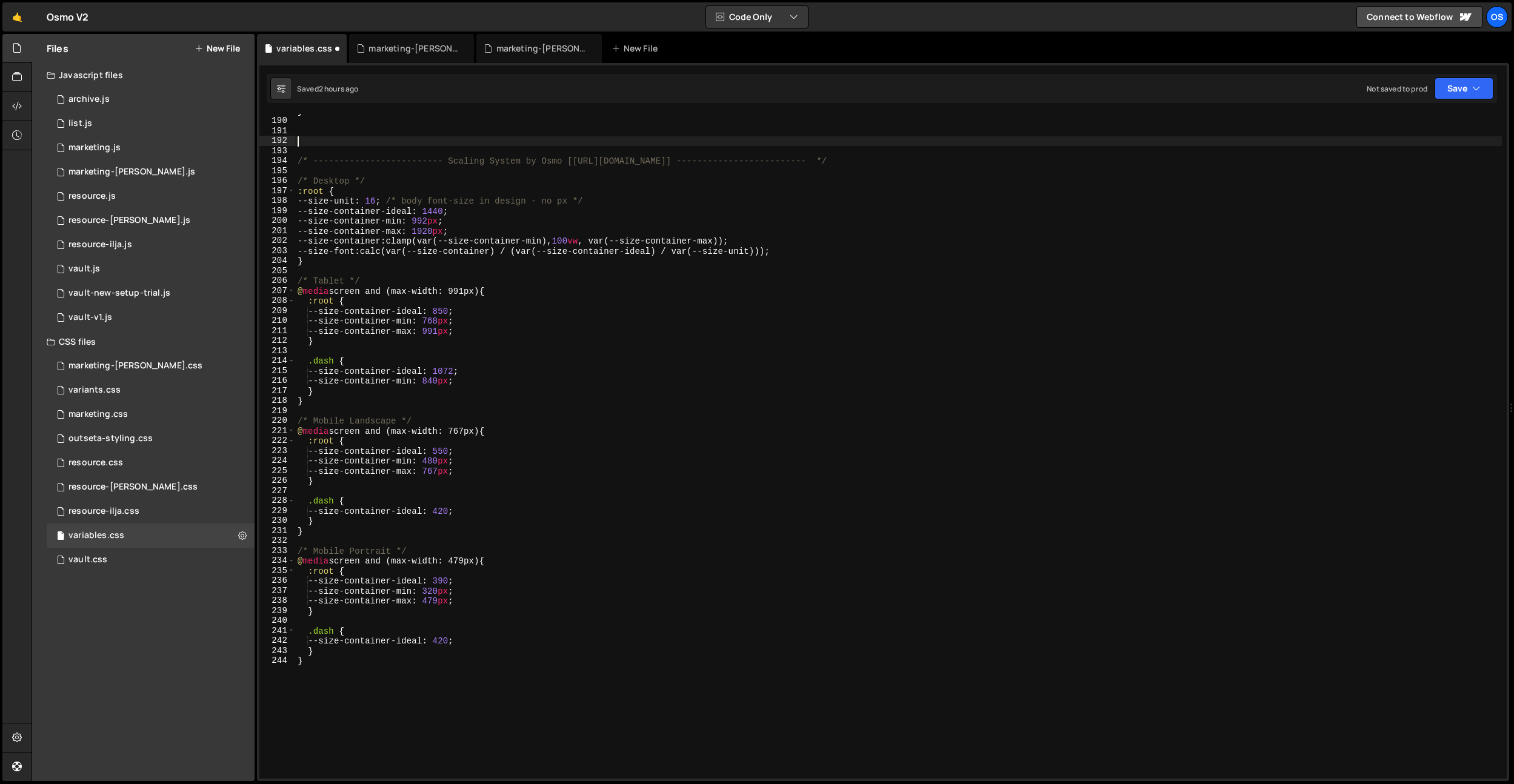
type textarea "} }"
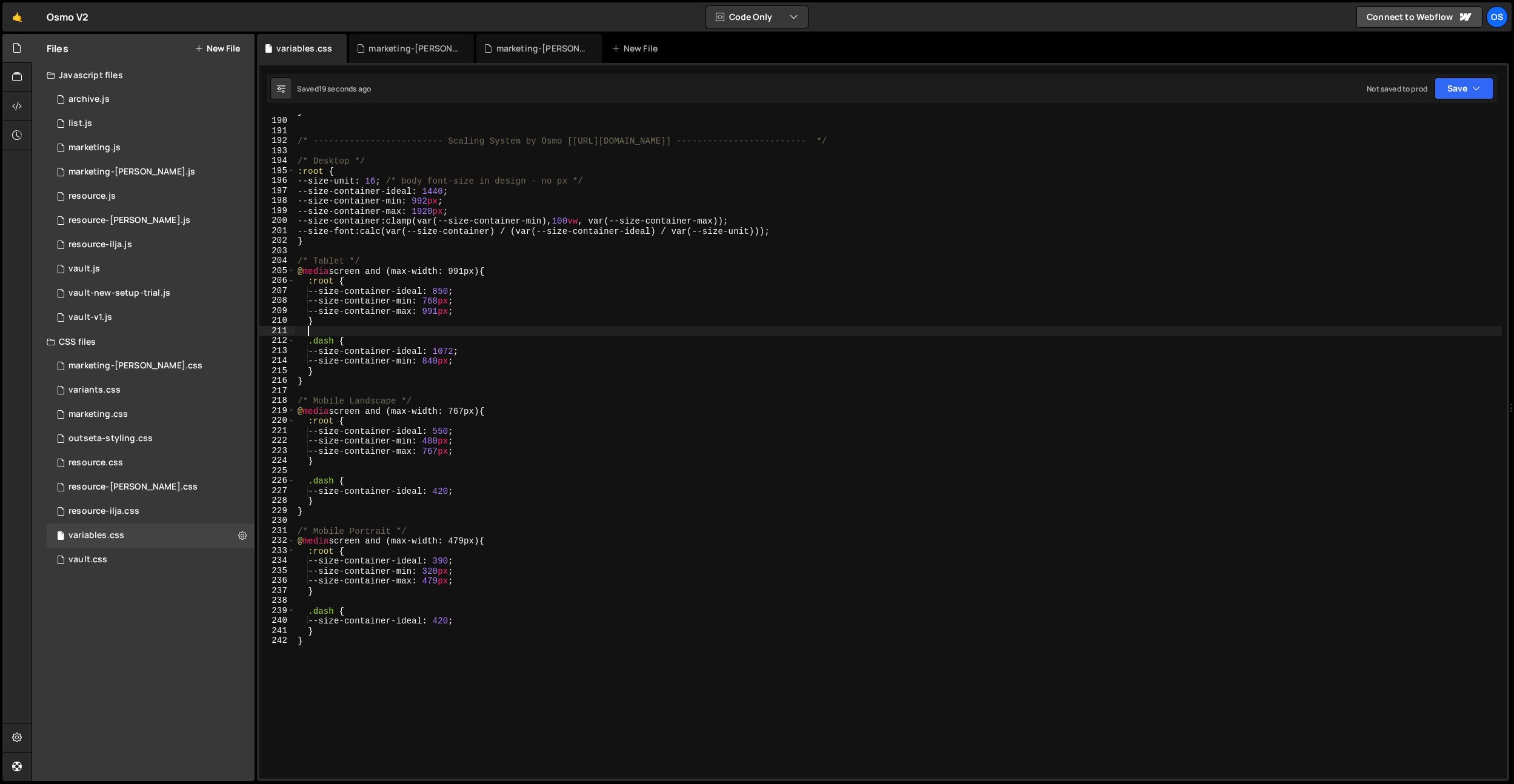
click at [601, 334] on div "} /* ------------------------- Scaling System by Osmo [[URL][DOMAIN_NAME]] ----…" at bounding box center [898, 448] width 1207 height 685
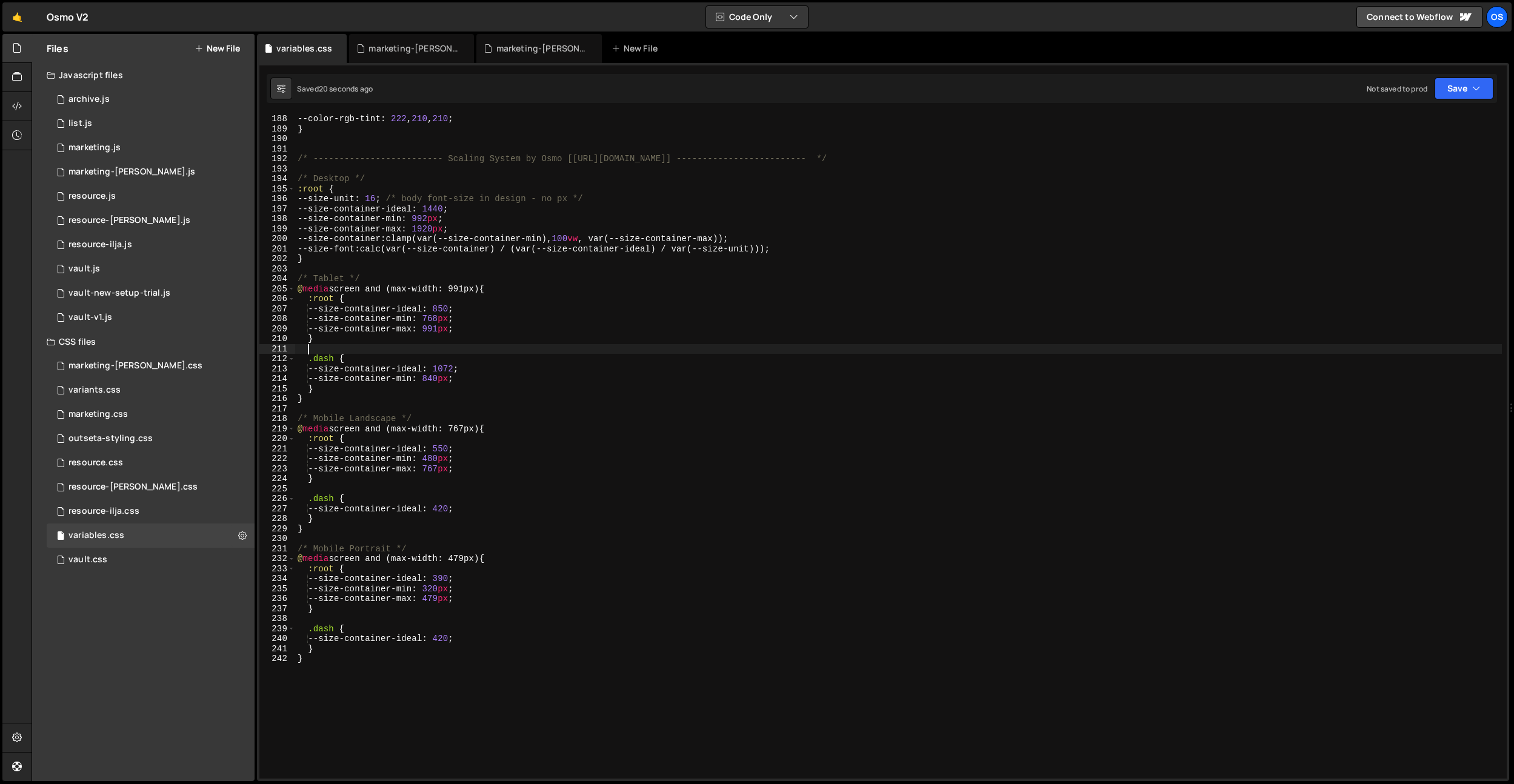
scroll to position [1607, 0]
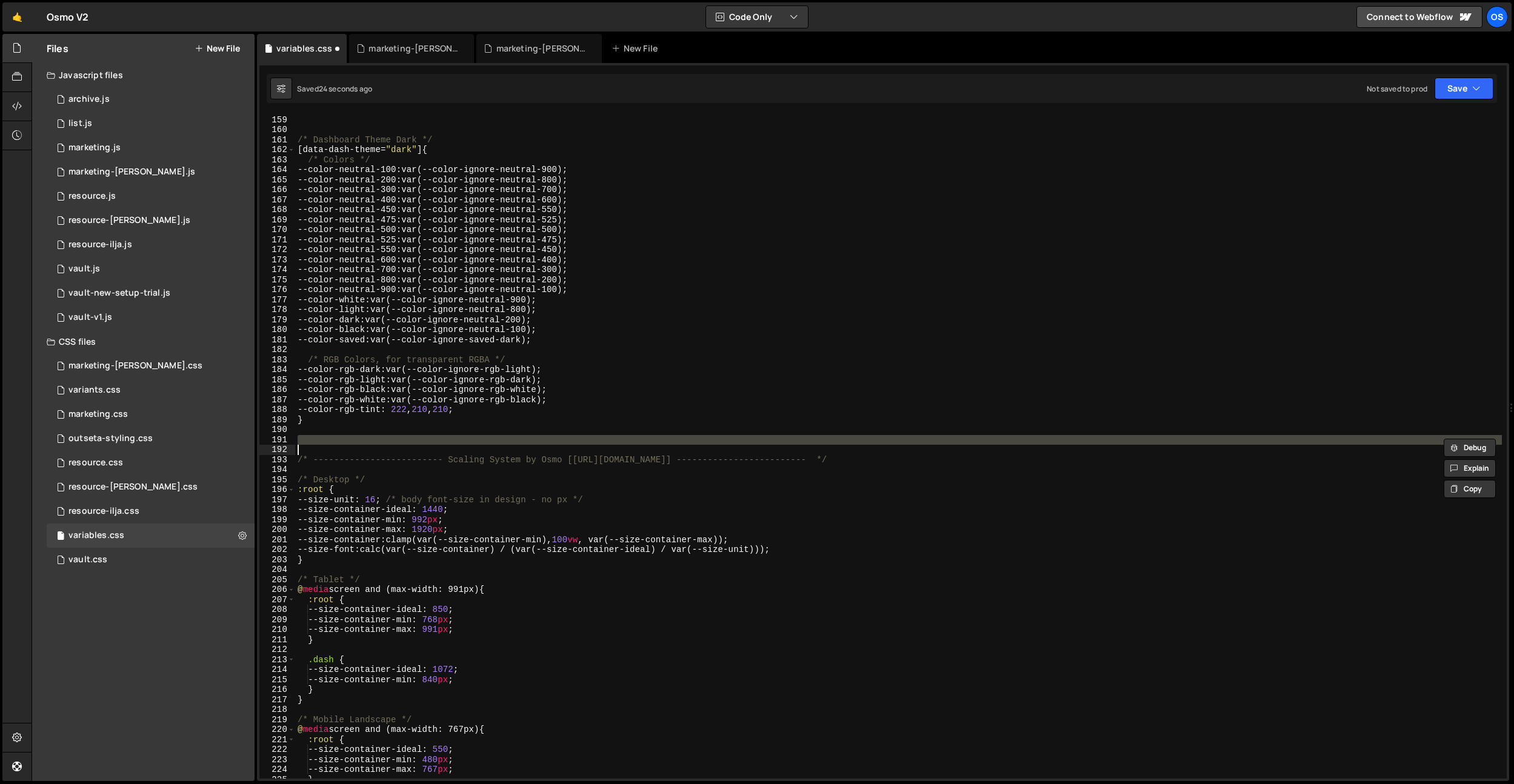
type textarea "} }"
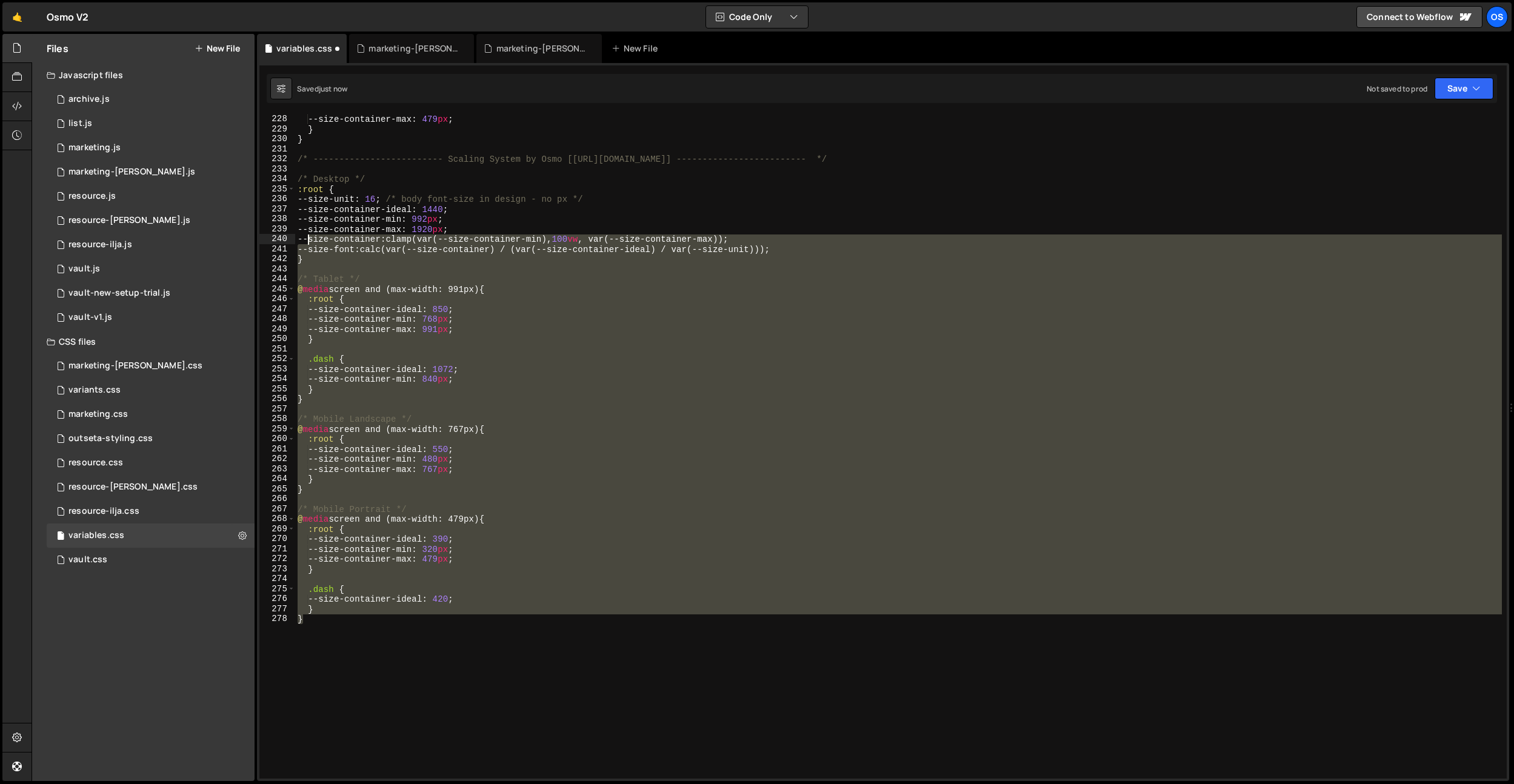
scroll to position [2298, 0]
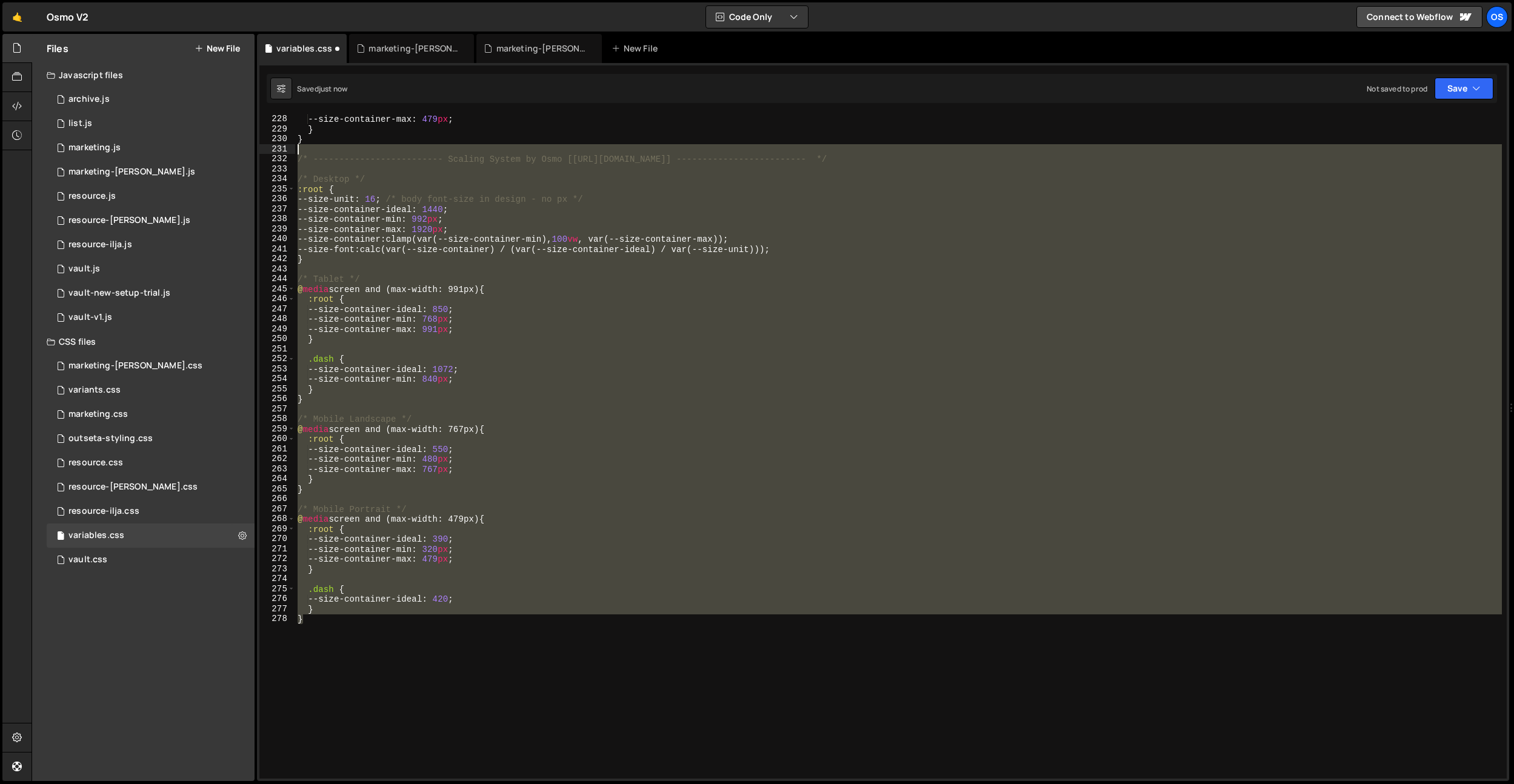
drag, startPoint x: 386, startPoint y: 591, endPoint x: 293, endPoint y: 153, distance: 447.8
click at [293, 153] on div "} 227 228 229 230 231 232 233 234 235 236 237 238 239 240 241 242 243 244 245 2…" at bounding box center [882, 446] width 1247 height 665
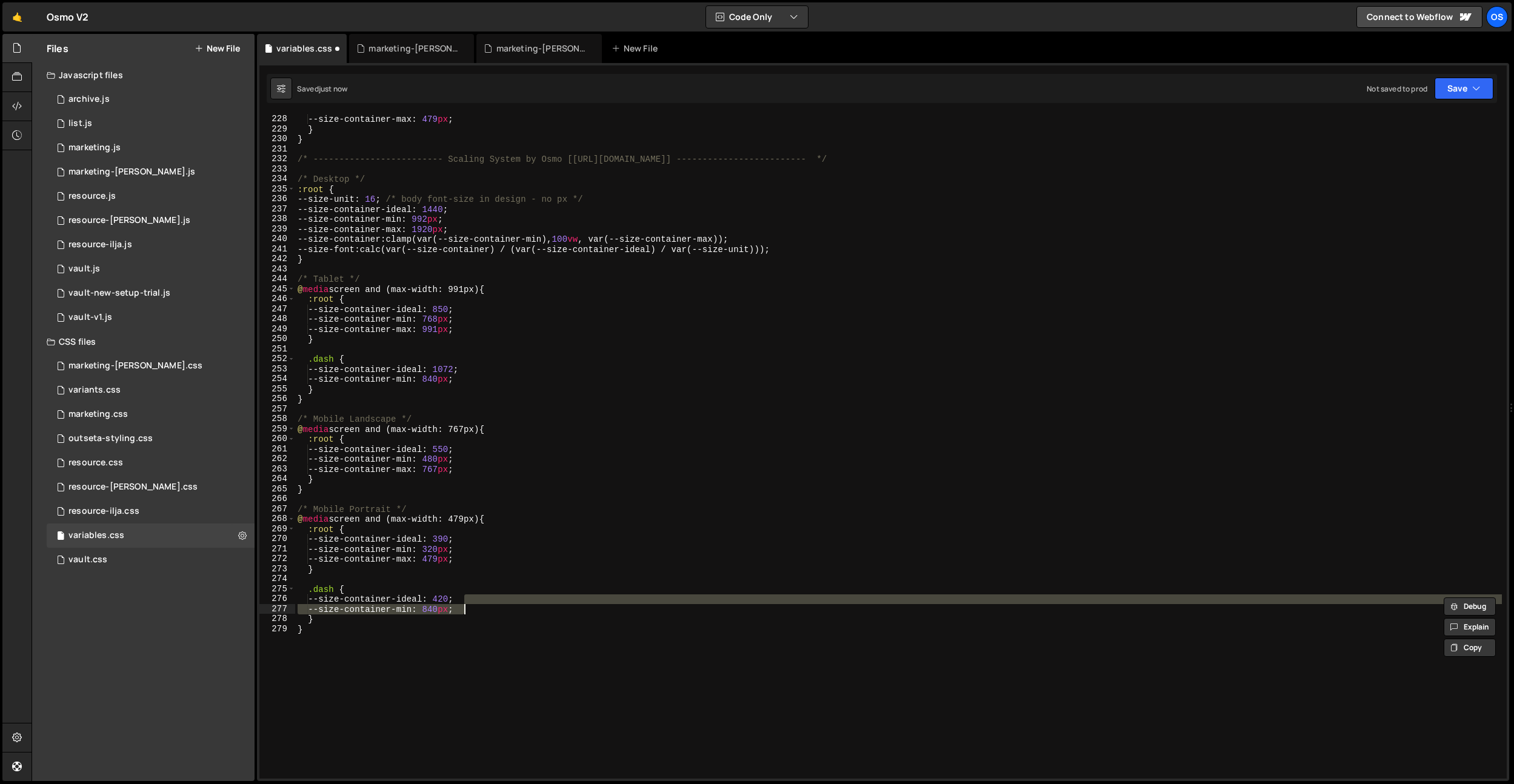
type textarea "--size-container-ideal: 1072;"
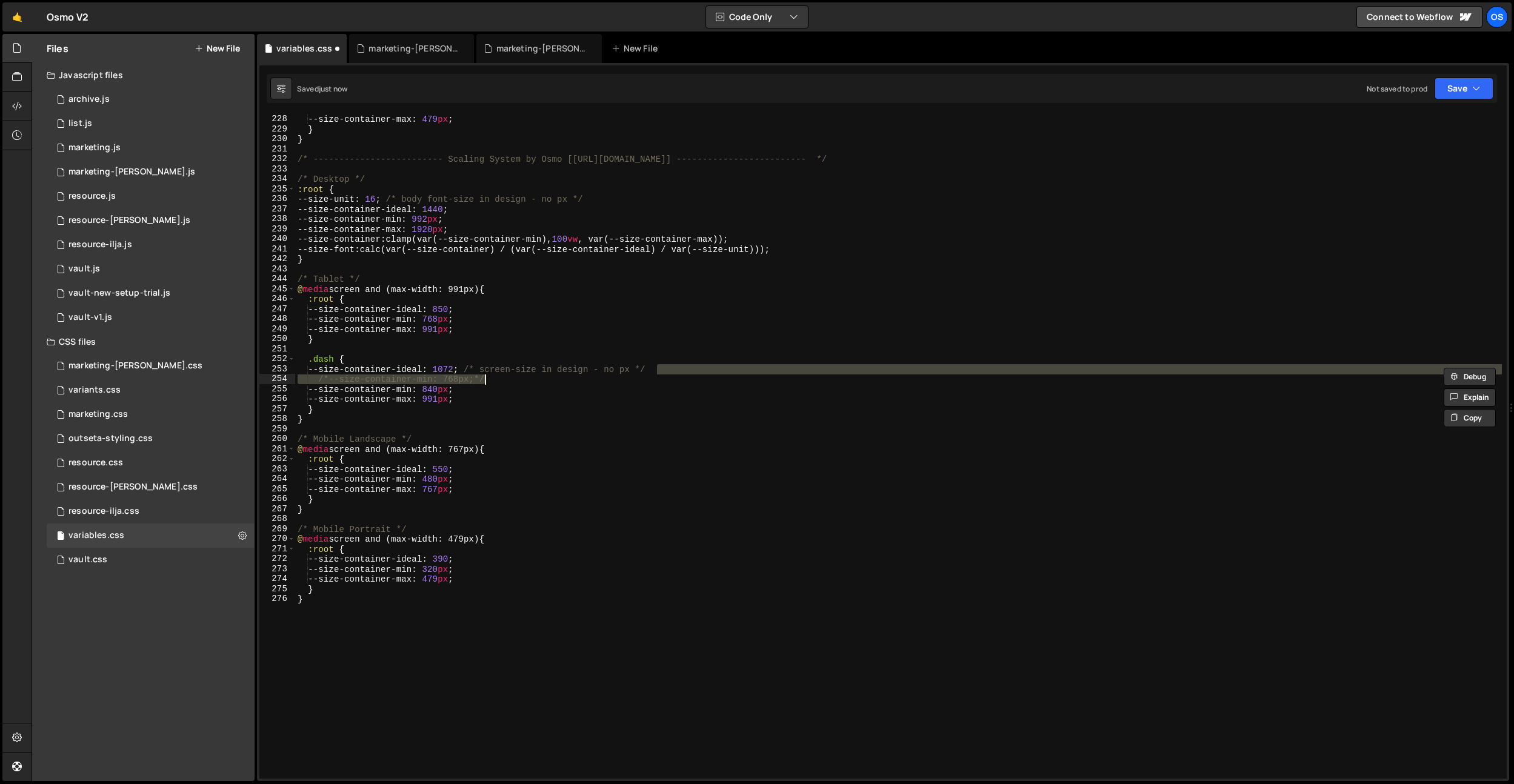
type textarea "--size-container-ideal: 1072; /* screen-size in design - no px */"
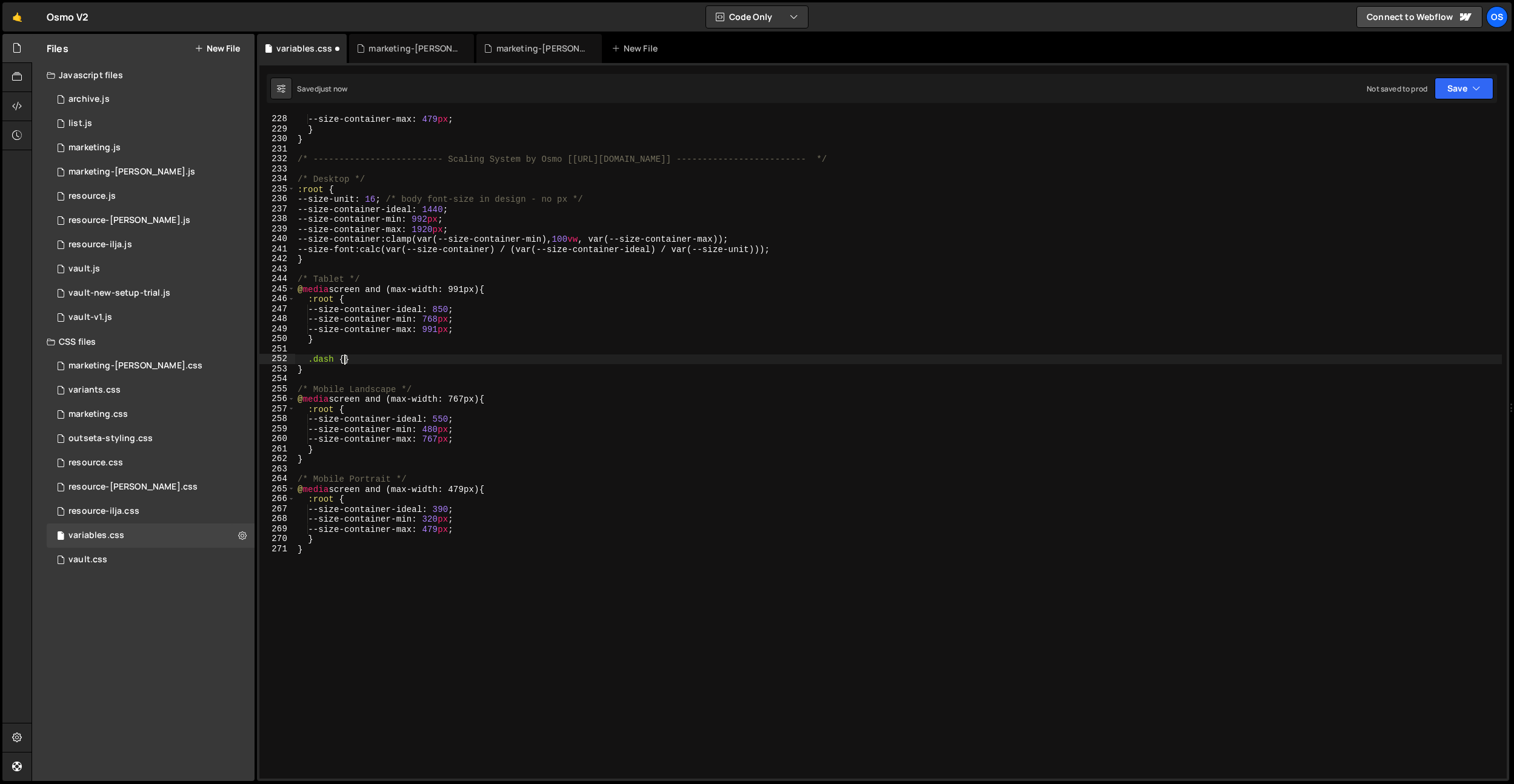
type textarea ".dash"
type textarea ":"
type textarea "}"
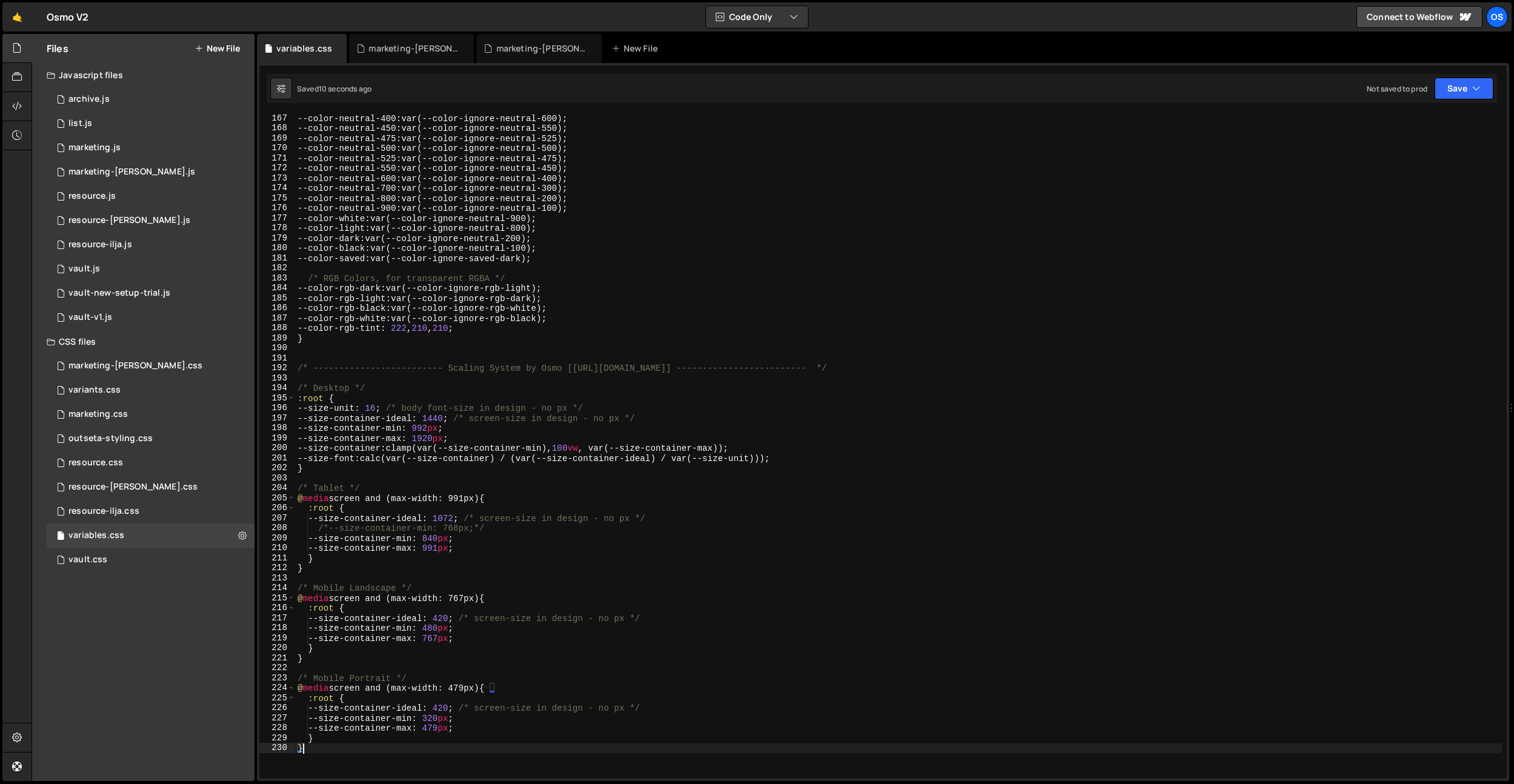
scroll to position [1992, 0]
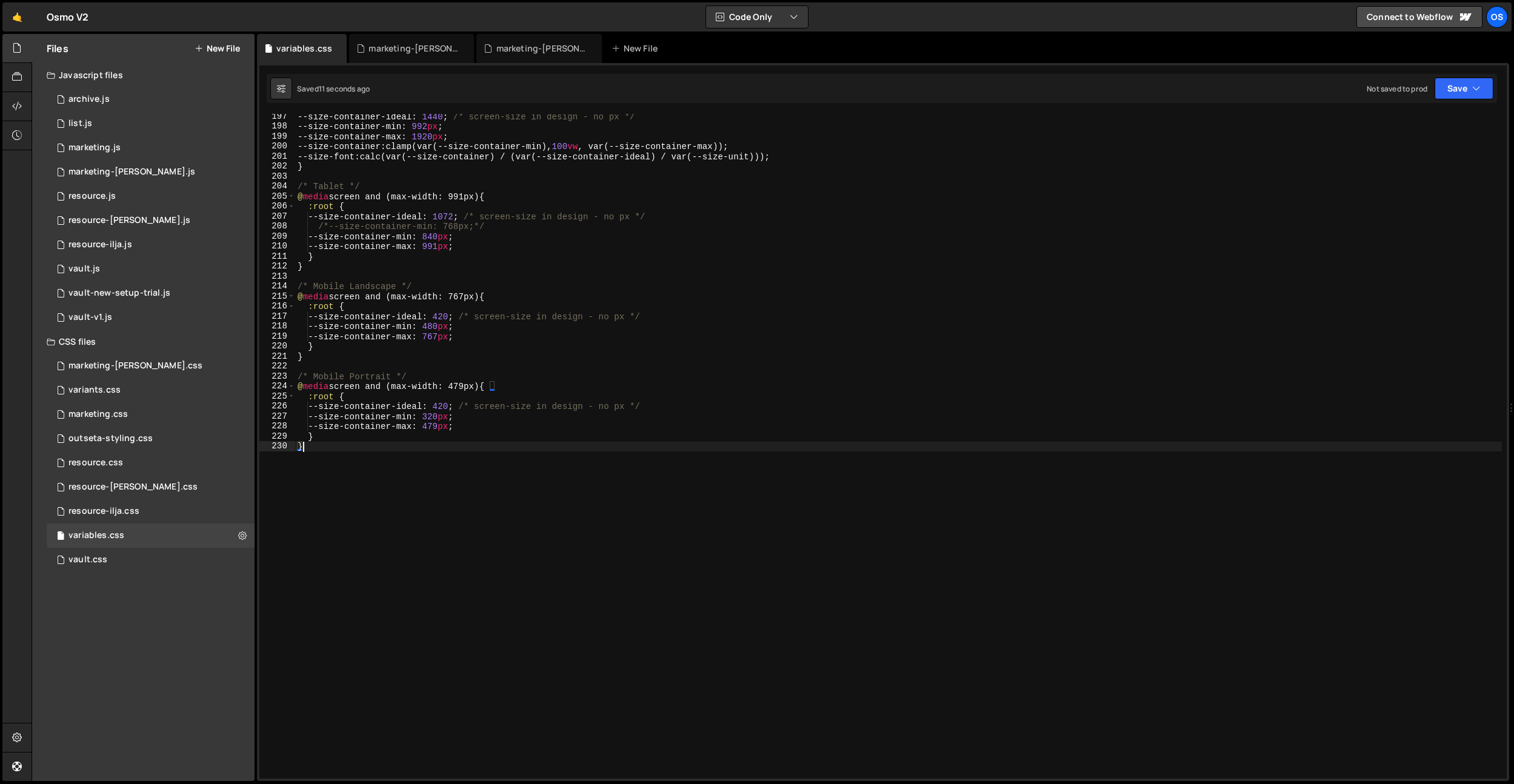
click at [511, 432] on div "--size-container-ideal : 1440 ; /* screen-size in design - no px */ --size-cont…" at bounding box center [898, 453] width 1207 height 685
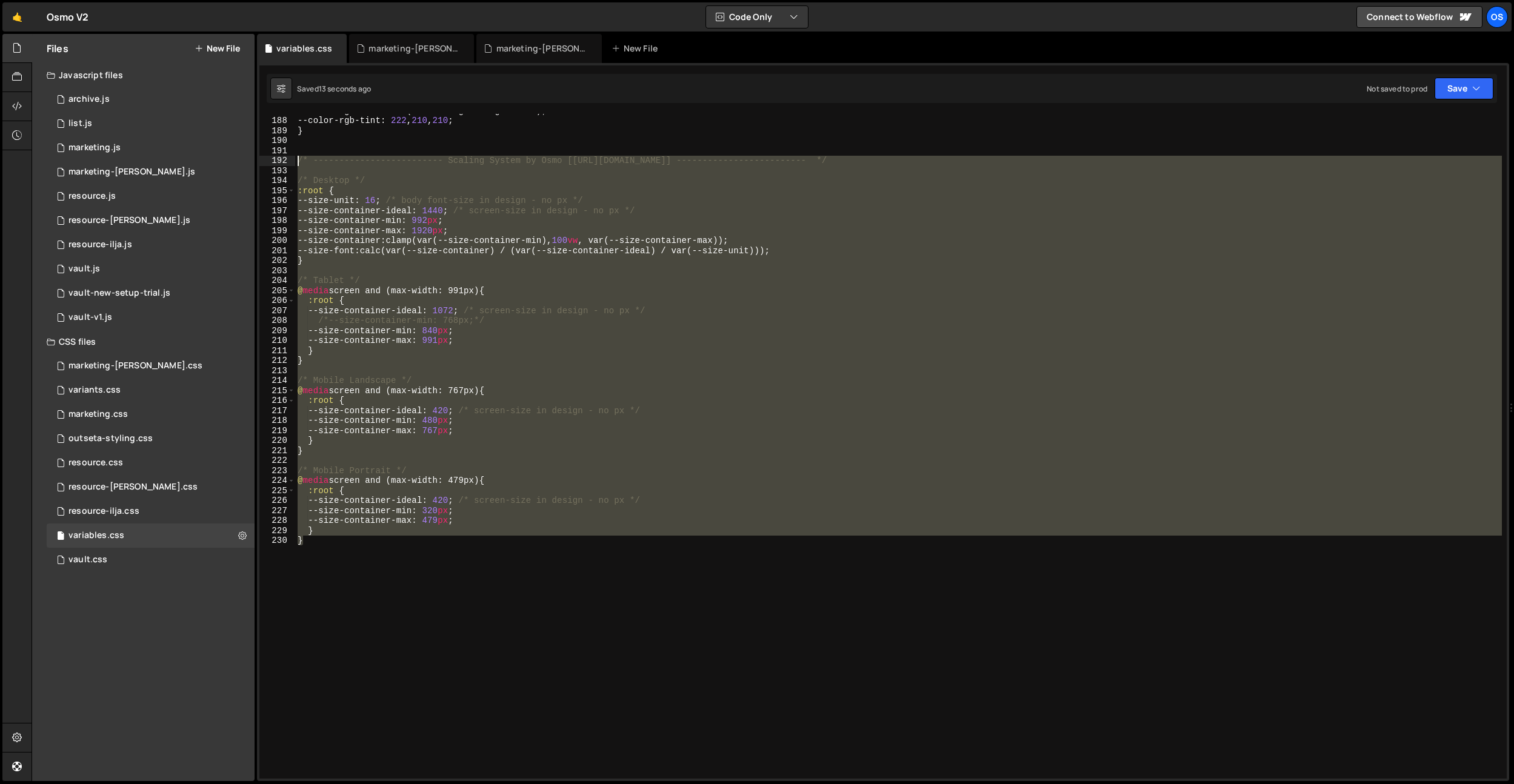
scroll to position [1897, 0]
drag, startPoint x: 462, startPoint y: 486, endPoint x: 287, endPoint y: 164, distance: 366.5
click at [287, 164] on div "} 187 188 189 190 191 192 193 194 195 196 197 198 199 200 201 202 203 204 205 2…" at bounding box center [882, 446] width 1247 height 665
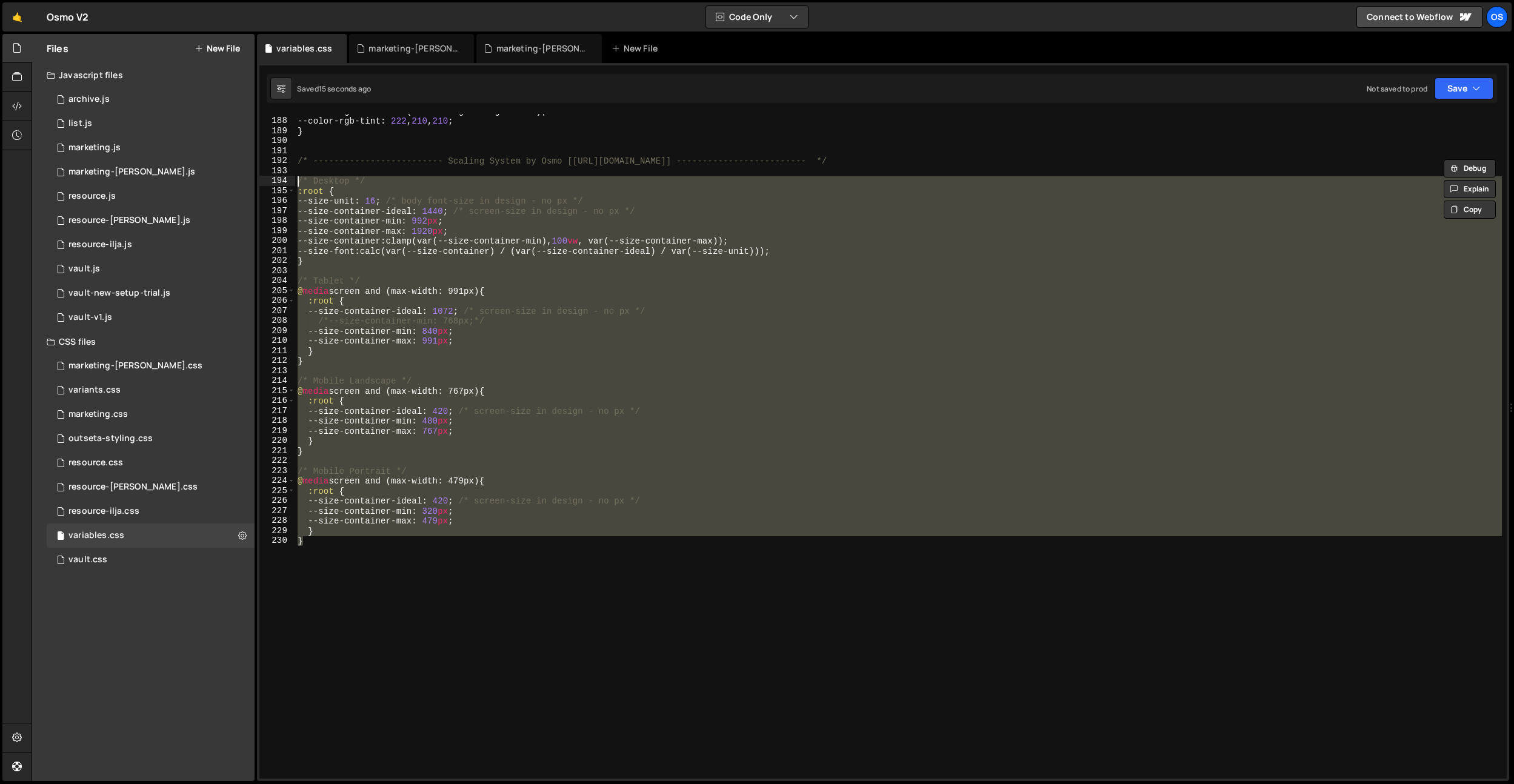
drag, startPoint x: 351, startPoint y: 457, endPoint x: 297, endPoint y: 182, distance: 280.3
click at [297, 182] on div "--color-rgb-white : var(--color-ignore-rgb-black) ; --color-rgb-tint : 222 , 21…" at bounding box center [898, 448] width 1207 height 685
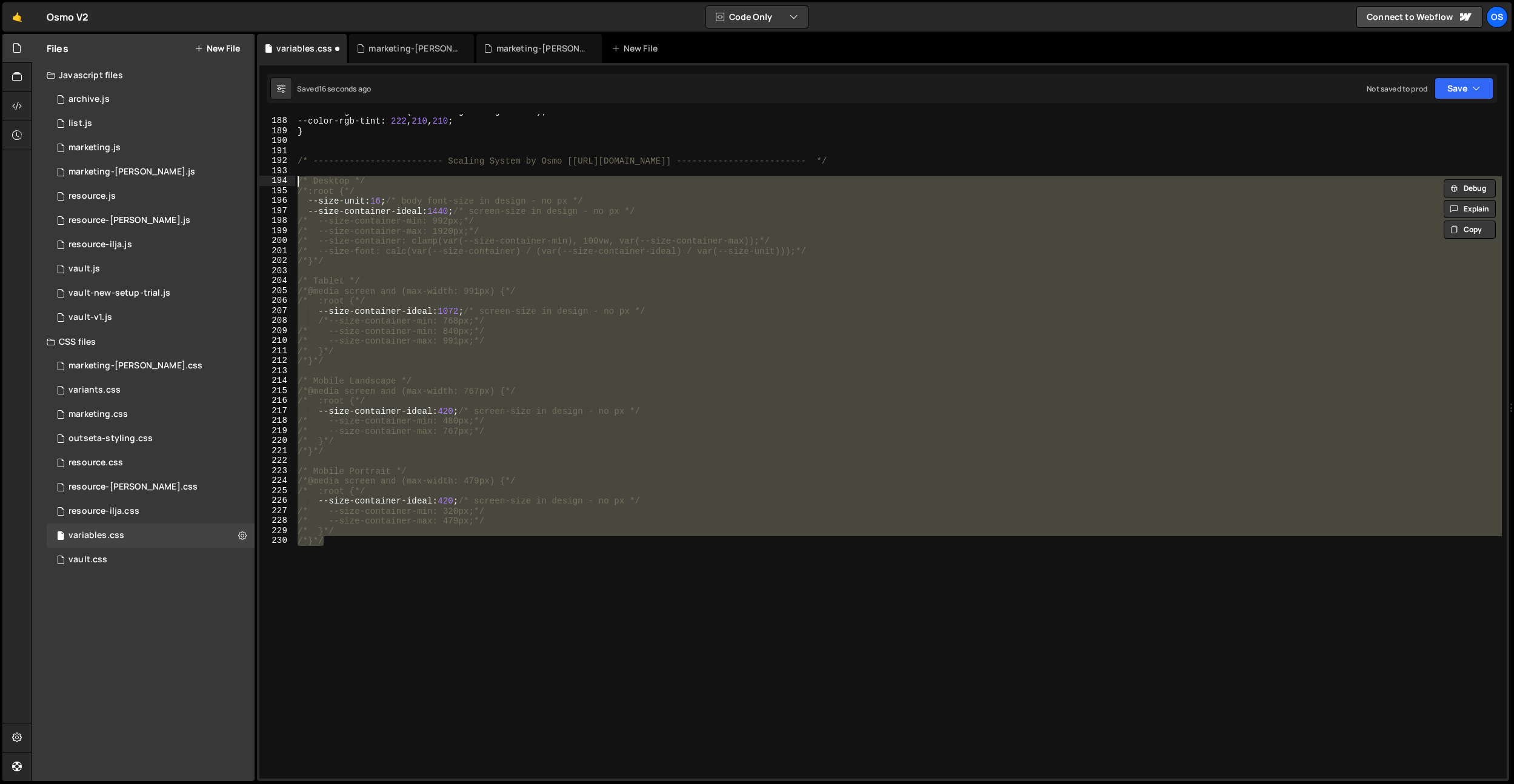
click at [449, 607] on div "--color-rgb-white : var(--color-ignore-rgb-black) ; --color-rgb-tint : 222 , 21…" at bounding box center [898, 446] width 1207 height 665
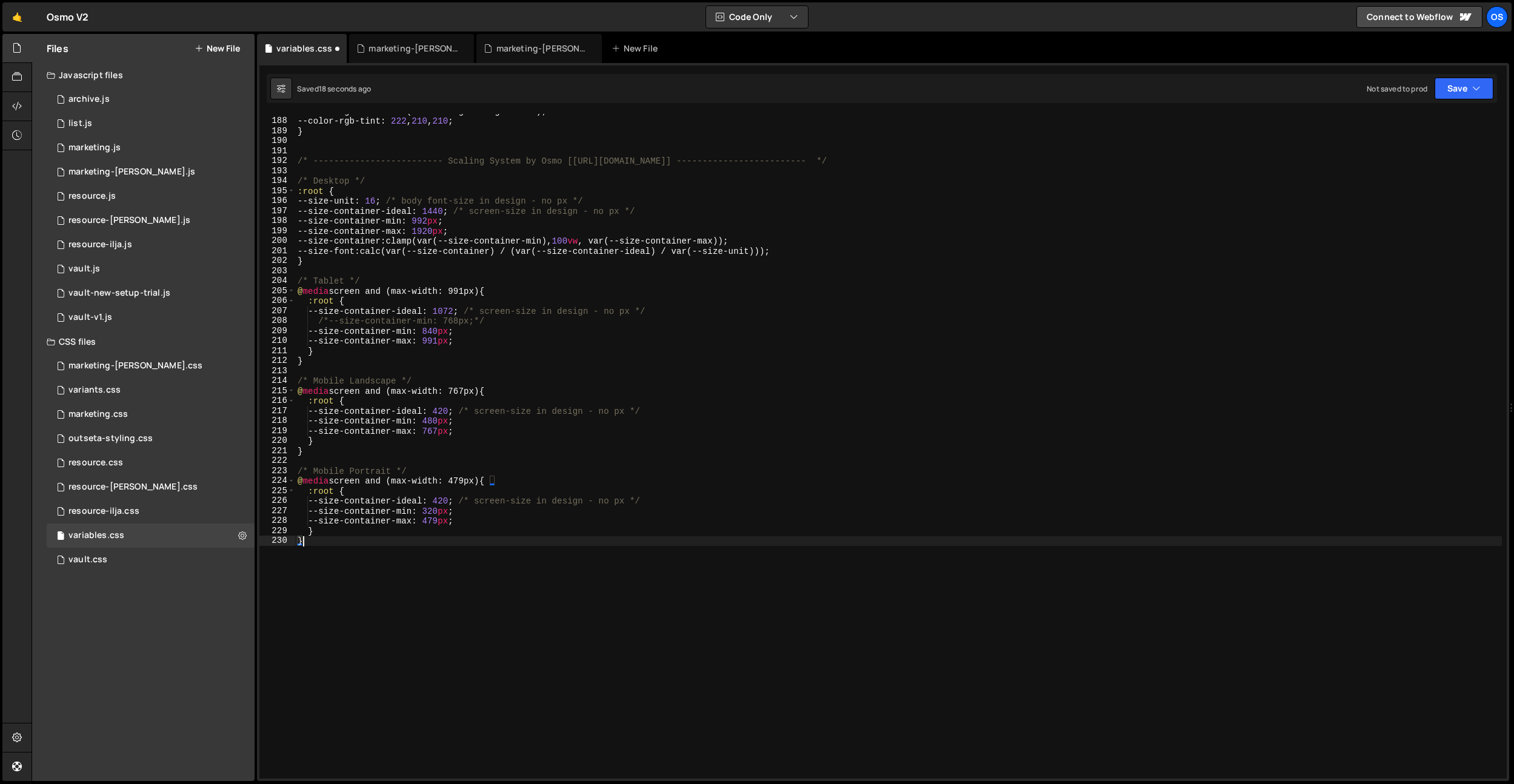
click at [387, 568] on div "--color-rgb-white : var(--color-ignore-rgb-black) ; --color-rgb-tint : 222 , 21…" at bounding box center [898, 448] width 1207 height 685
type textarea "}"
paste textarea "}"
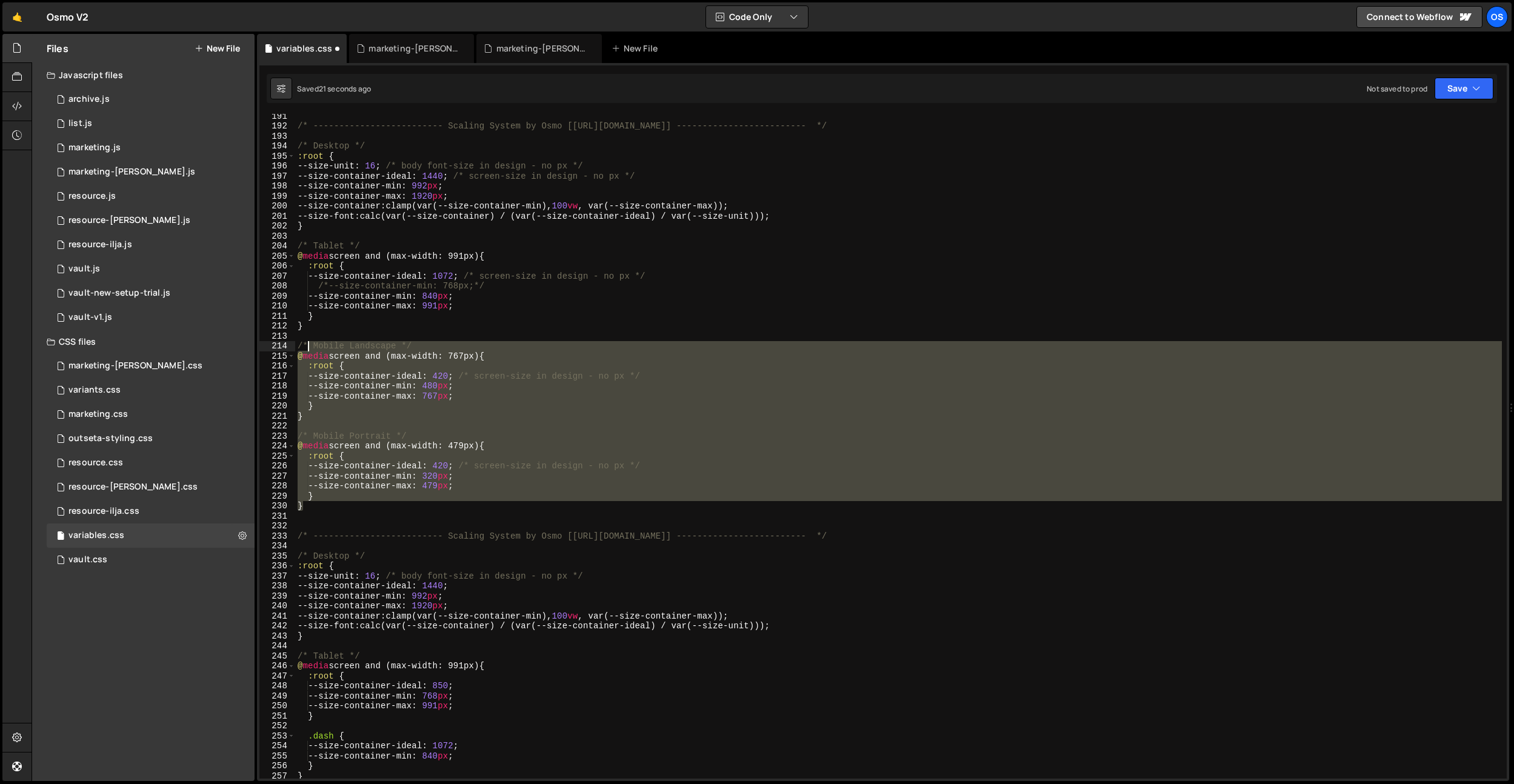
scroll to position [1932, 0]
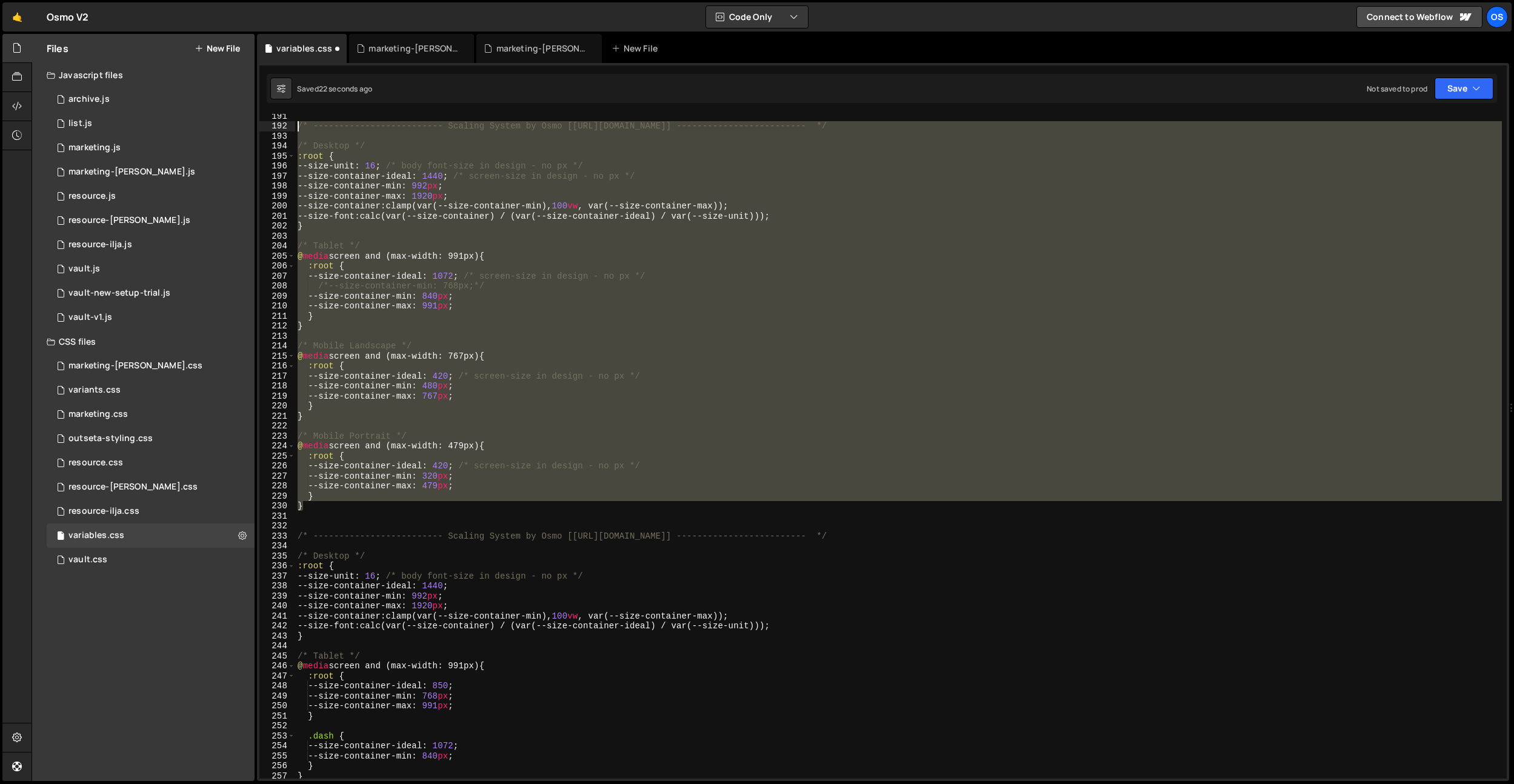
drag, startPoint x: 335, startPoint y: 478, endPoint x: 286, endPoint y: 131, distance: 350.4
click at [286, 131] on div "} 191 192 193 194 195 196 197 198 199 200 201 202 203 204 205 206 207 208 209 2…" at bounding box center [882, 446] width 1247 height 665
type textarea "/* ------------------------- Scaling System by Osmo [[URL][DOMAIN_NAME]] ------…"
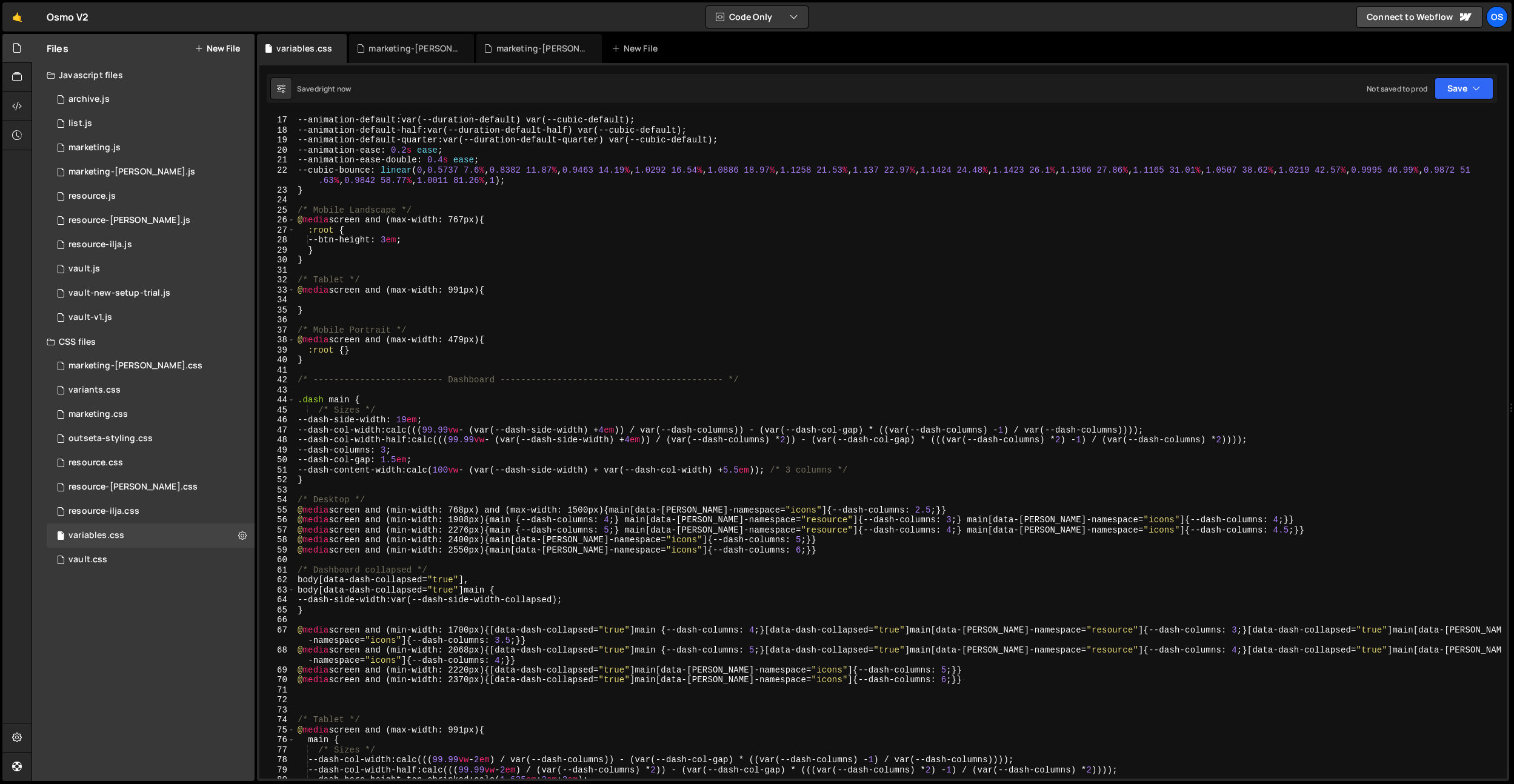
scroll to position [159, 0]
click at [347, 401] on div "--duration-default-quarter : 0.15 s ; /* Quarter of default */ --animation-defa…" at bounding box center [898, 447] width 1207 height 685
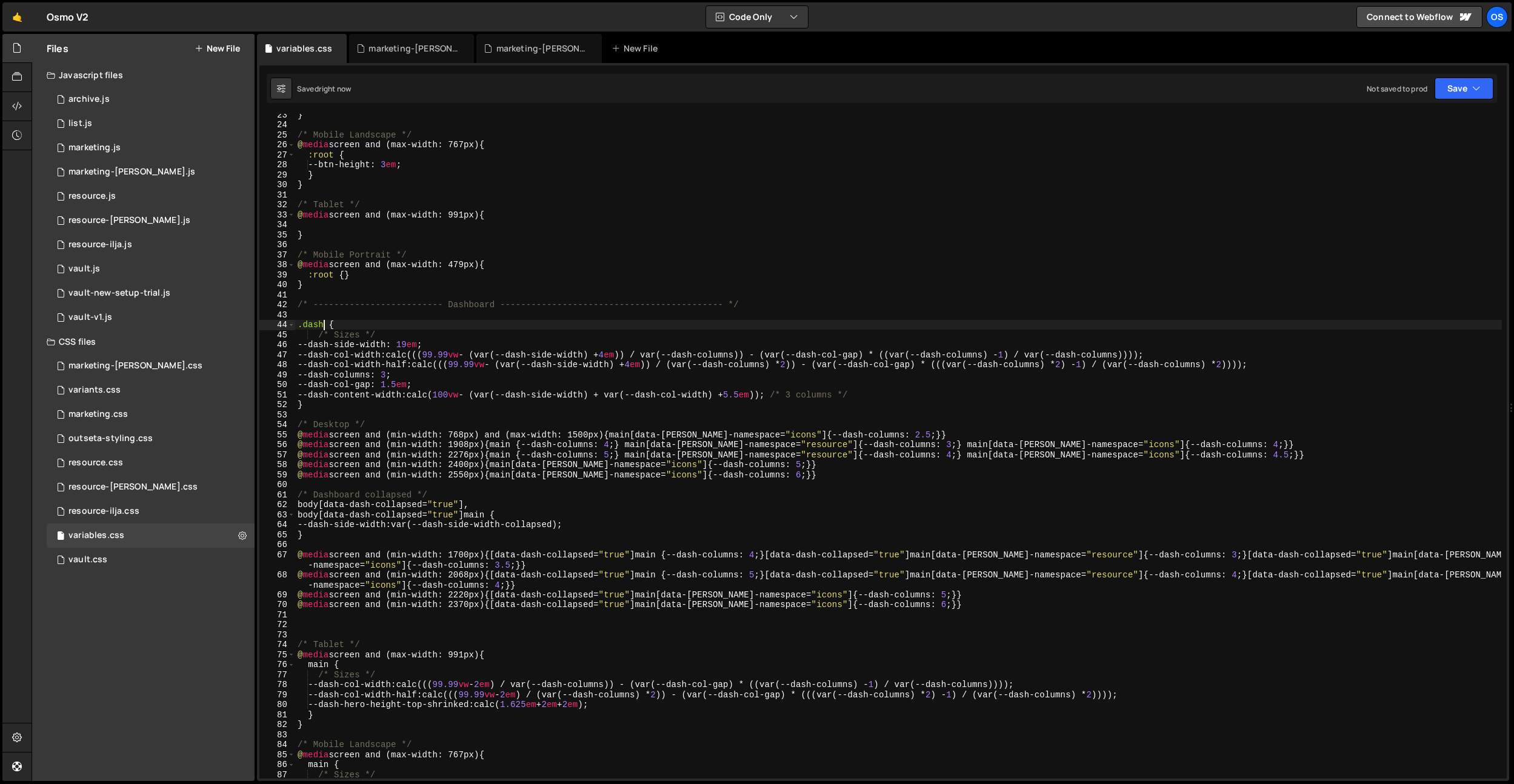
scroll to position [300, 0]
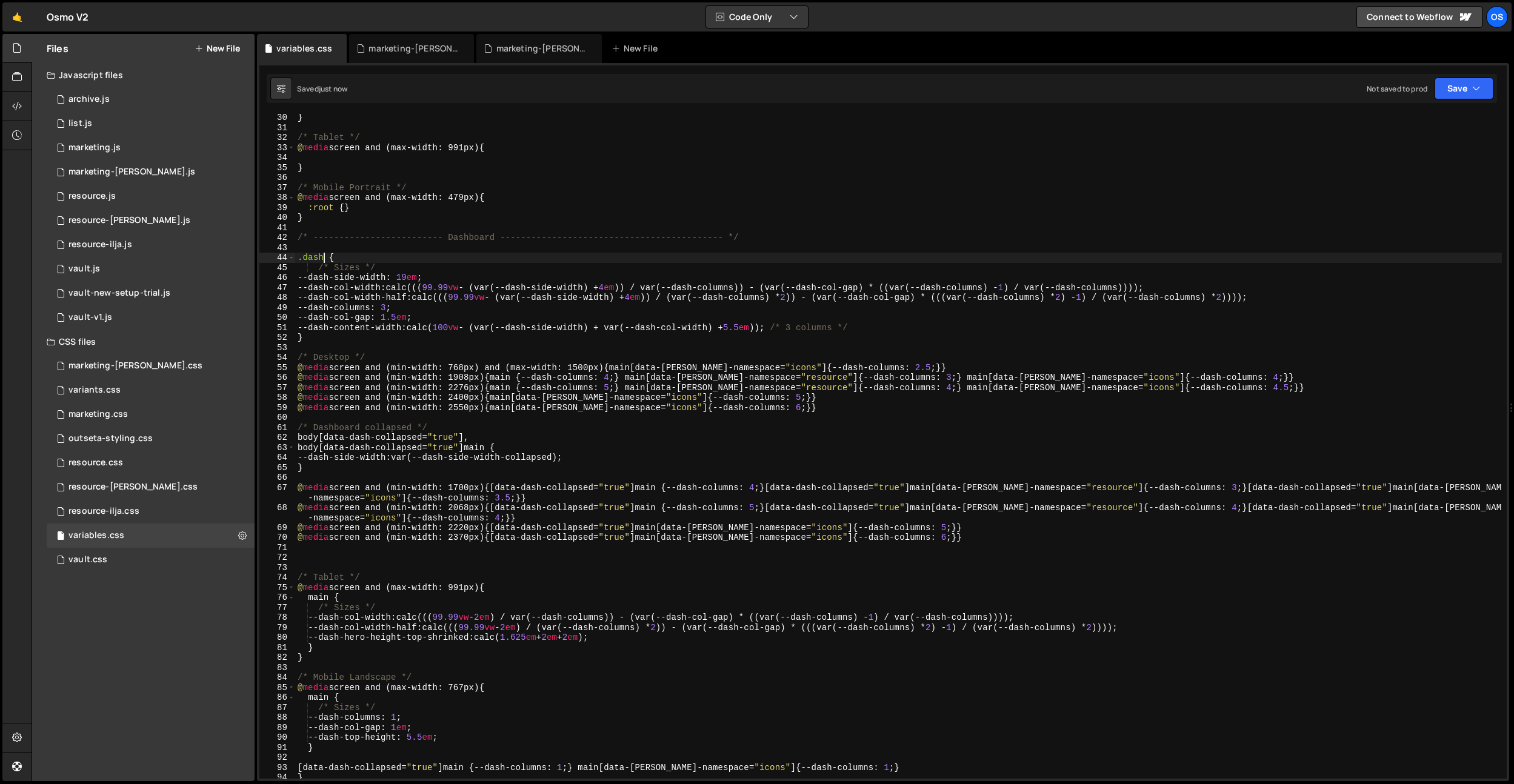
click at [321, 598] on div "} /* Tablet */ @ media screen and (max-width: 991px) { } /* Mobile Portrait */ …" at bounding box center [898, 455] width 1207 height 685
click at [426, 537] on div "} /* Tablet */ @ media screen and (max-width: 991px) { } /* Mobile Portrait */ …" at bounding box center [898, 455] width 1207 height 685
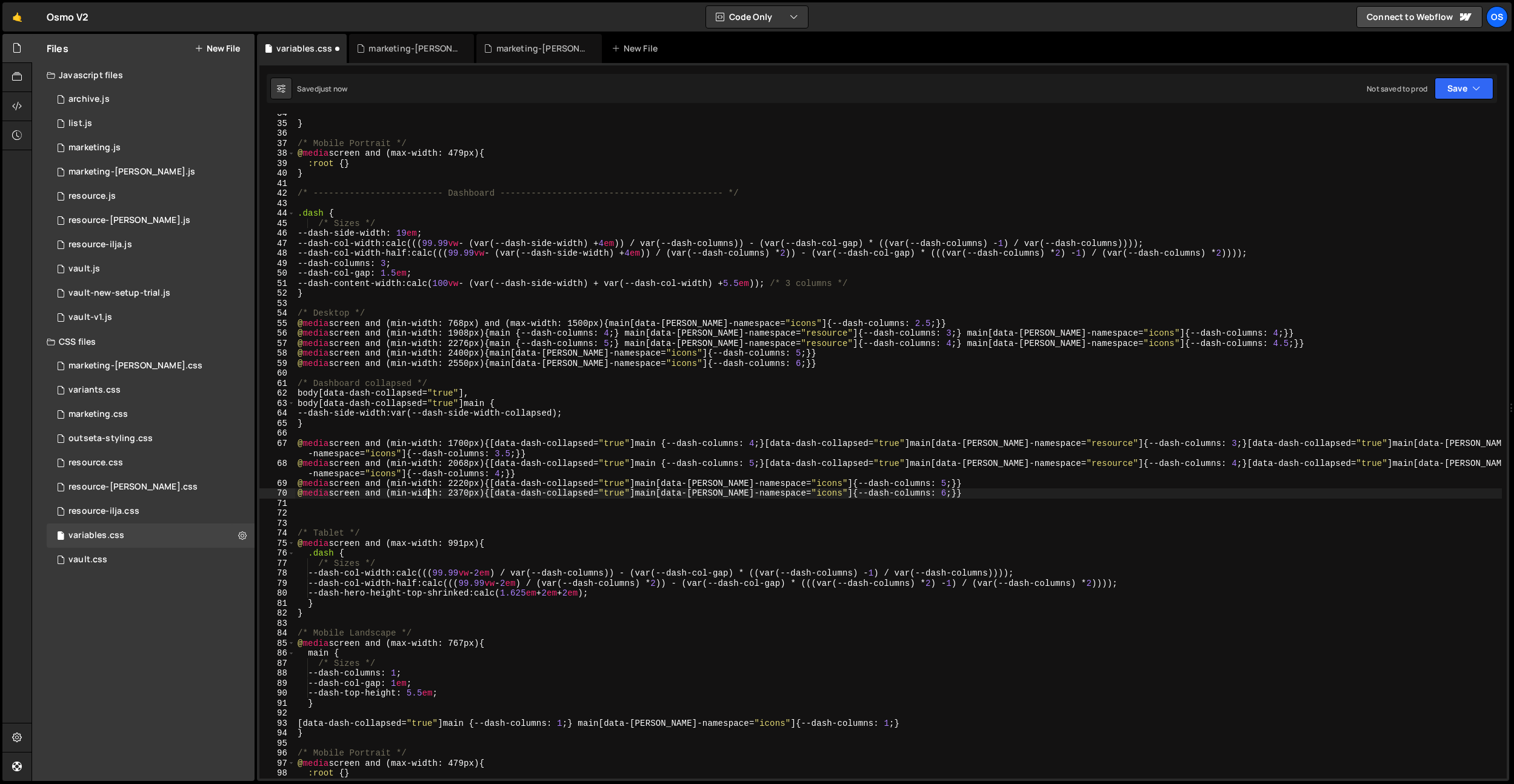
scroll to position [345, 0]
click at [317, 655] on div "} /* Mobile Portrait */ @ media screen and (max-width: 479px) { :root { } } /* …" at bounding box center [898, 451] width 1207 height 685
click at [416, 551] on div "} /* Mobile Portrait */ @ media screen and (max-width: 479px) { :root { } } /* …" at bounding box center [898, 451] width 1207 height 685
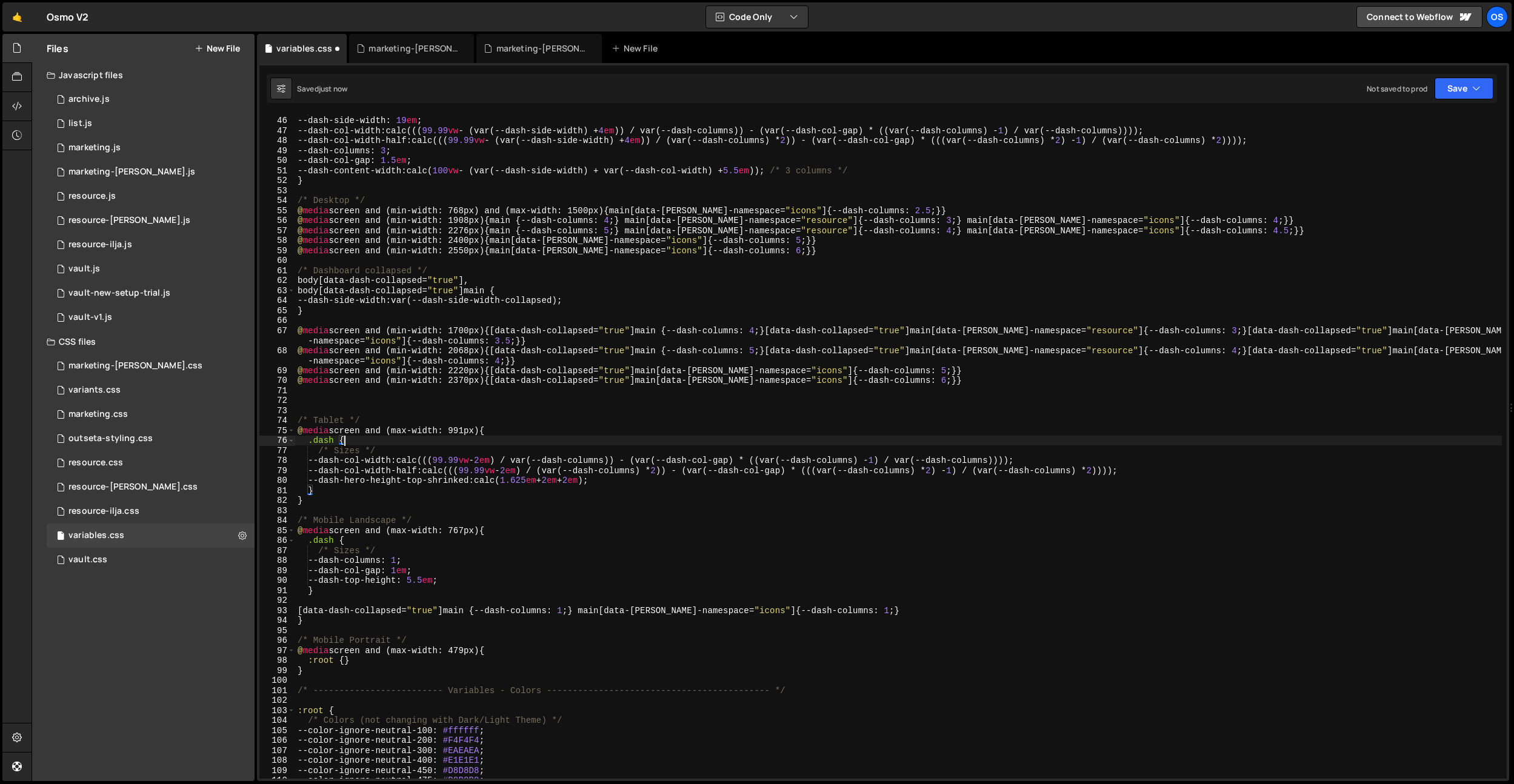
scroll to position [458, 0]
click at [378, 642] on div "/* Sizes */ --dash-side-width : 19 em ; --dash-col-width : calc((( 99.99 vw - (…" at bounding box center [898, 448] width 1207 height 685
click at [336, 543] on div "/* Sizes */ --dash-side-width : 19 em ; --dash-col-width : calc((( 99.99 vw - (…" at bounding box center [898, 448] width 1207 height 685
click at [332, 439] on div "/* Sizes */ --dash-side-width : 19 em ; --dash-col-width : calc((( 99.99 vw - (…" at bounding box center [898, 448] width 1207 height 685
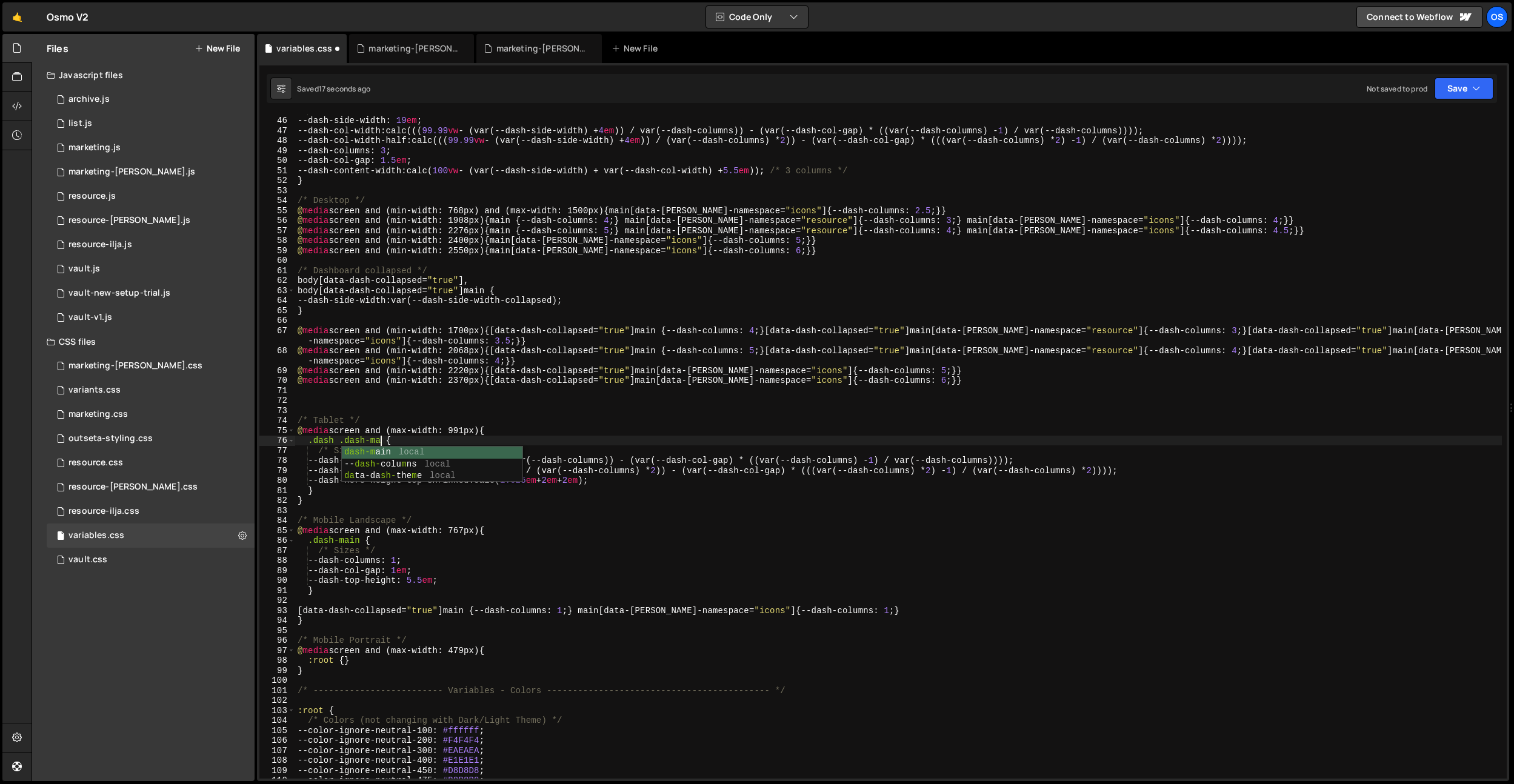
scroll to position [0, 6]
drag, startPoint x: 392, startPoint y: 443, endPoint x: 307, endPoint y: 443, distance: 85.0
click at [307, 443] on div "/* Sizes */ --dash-side-width : 19 em ; --dash-col-width : calc((( 99.99 vw - (…" at bounding box center [898, 448] width 1207 height 685
drag, startPoint x: 307, startPoint y: 541, endPoint x: 358, endPoint y: 539, distance: 51.0
click at [358, 539] on div "/* Sizes */ --dash-side-width : 19 em ; --dash-col-width : calc((( 99.99 vw - (…" at bounding box center [898, 448] width 1207 height 685
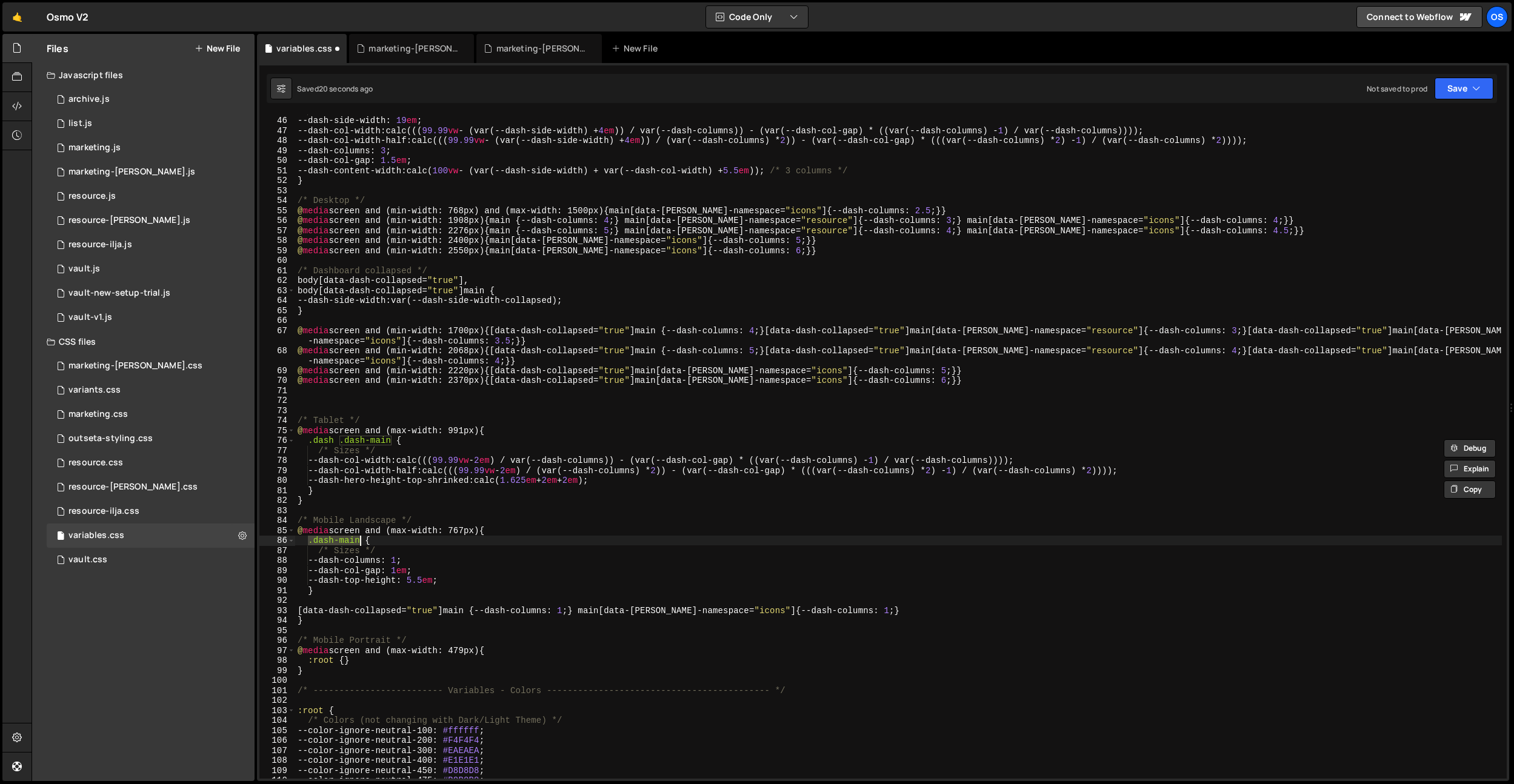
paste textarea ".dash"
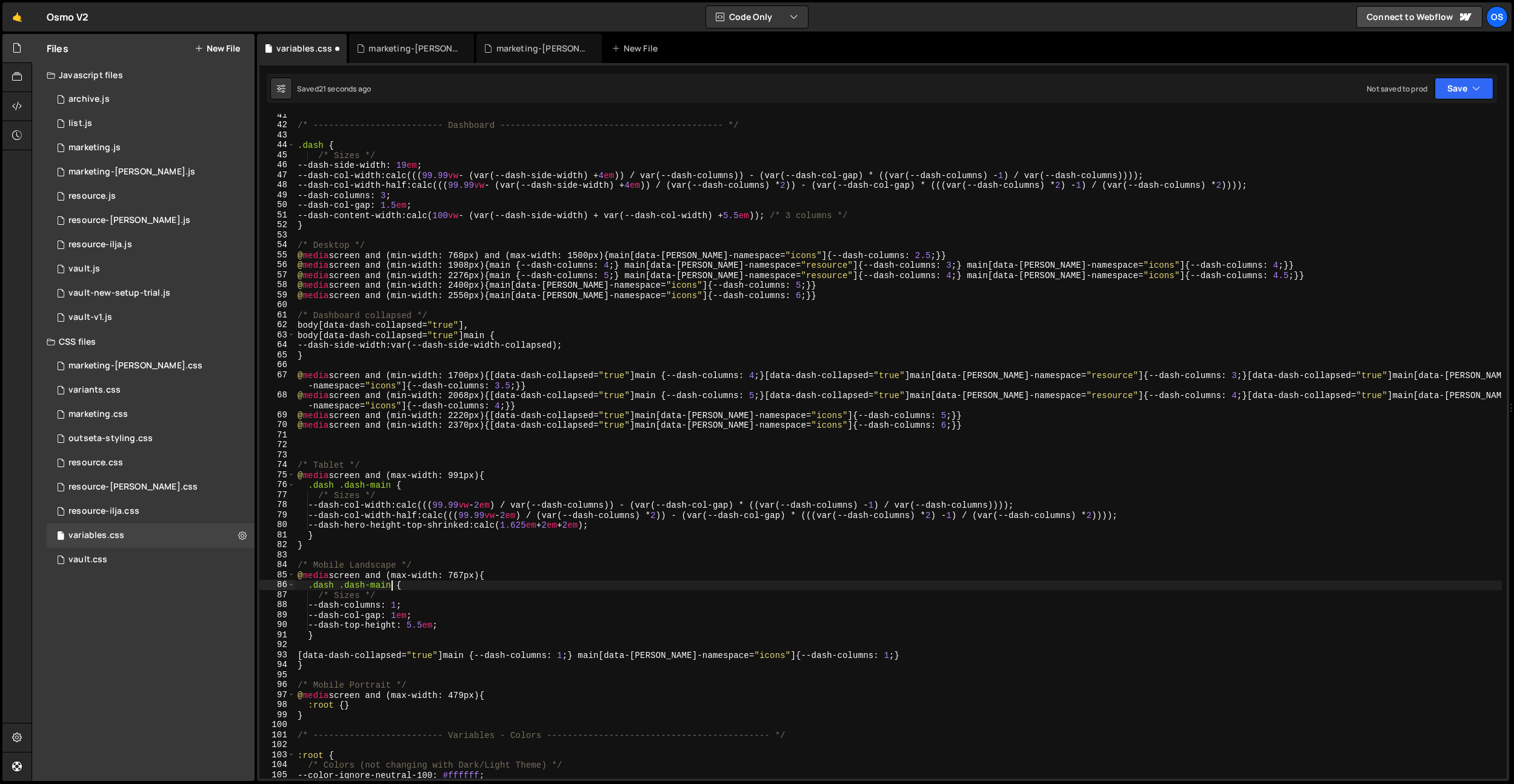
scroll to position [413, 0]
drag, startPoint x: 322, startPoint y: 145, endPoint x: 291, endPoint y: 154, distance: 32.3
click at [291, 146] on div ".dash .dash-main { 41 42 43 44 45 46 47 48 49 50 51 52 53 54 55 56 57 58 59 60 …" at bounding box center [882, 446] width 1247 height 665
paste textarea ".dash-main"
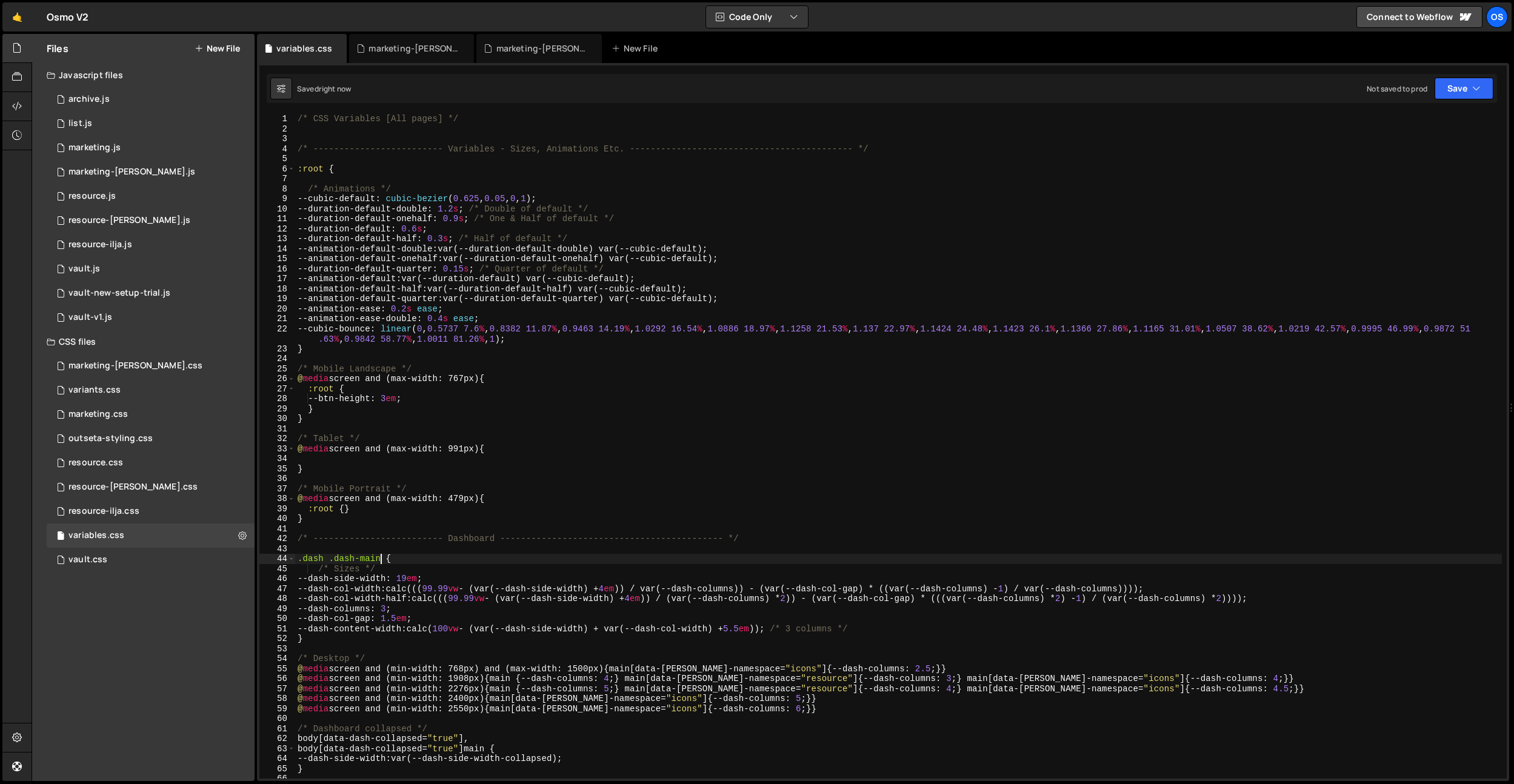
scroll to position [0, 0]
drag, startPoint x: 383, startPoint y: 556, endPoint x: 292, endPoint y: 556, distance: 91.0
click at [292, 556] on div ".dash .dash-main { 1 2 3 4 5 6 7 8 9 10 11 12 13 14 15 16 17 18 19 20 21 22 23 …" at bounding box center [882, 446] width 1247 height 665
type textarea "main {"
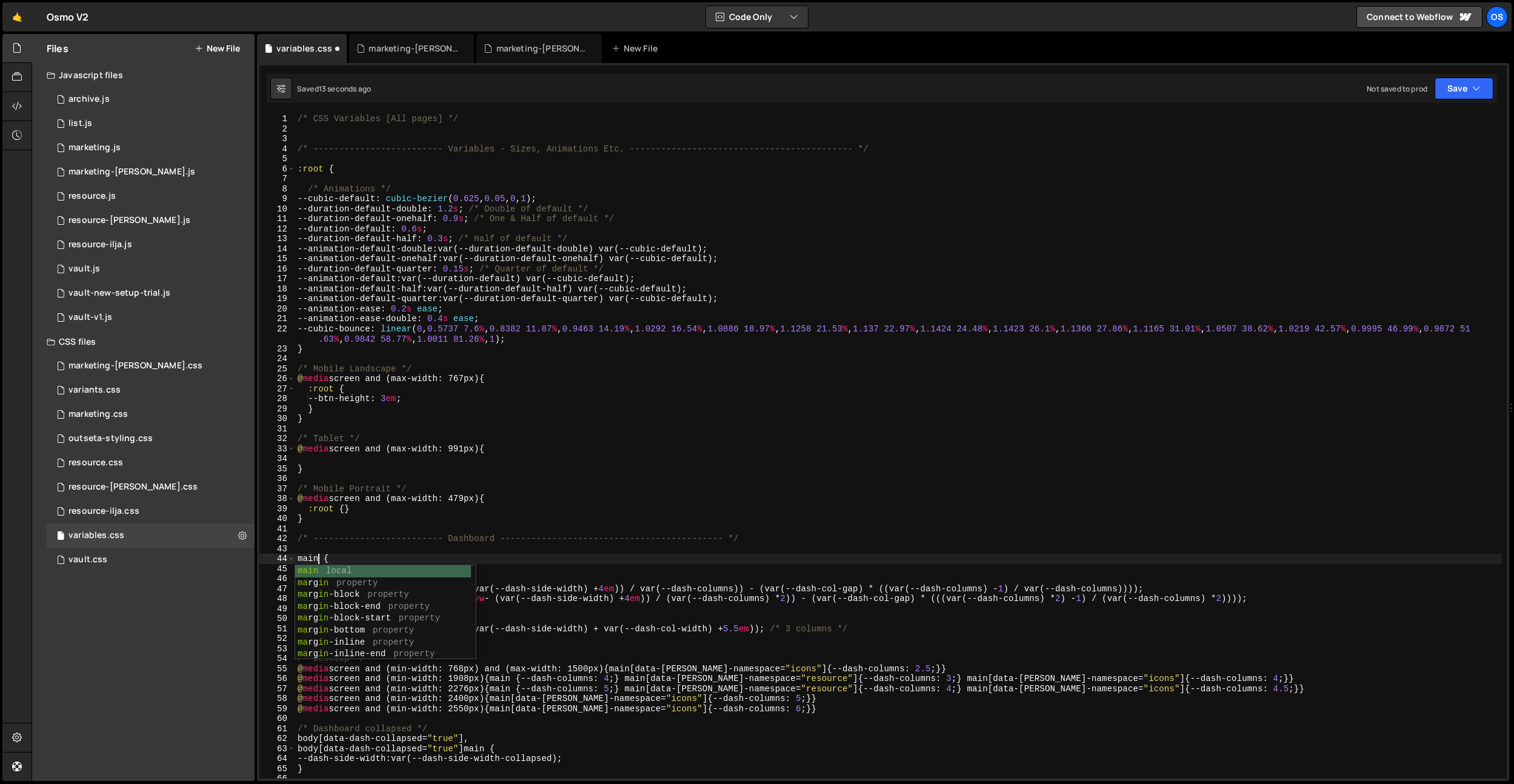
drag, startPoint x: 360, startPoint y: 431, endPoint x: 314, endPoint y: 526, distance: 105.6
click at [359, 433] on div "/* CSS Variables [All pages] */ /* ------------------------- Variables - Sizes,…" at bounding box center [898, 461] width 1207 height 694
click at [302, 558] on div "/* CSS Variables [All pages] */ /* ------------------------- Variables - Sizes,…" at bounding box center [898, 461] width 1207 height 694
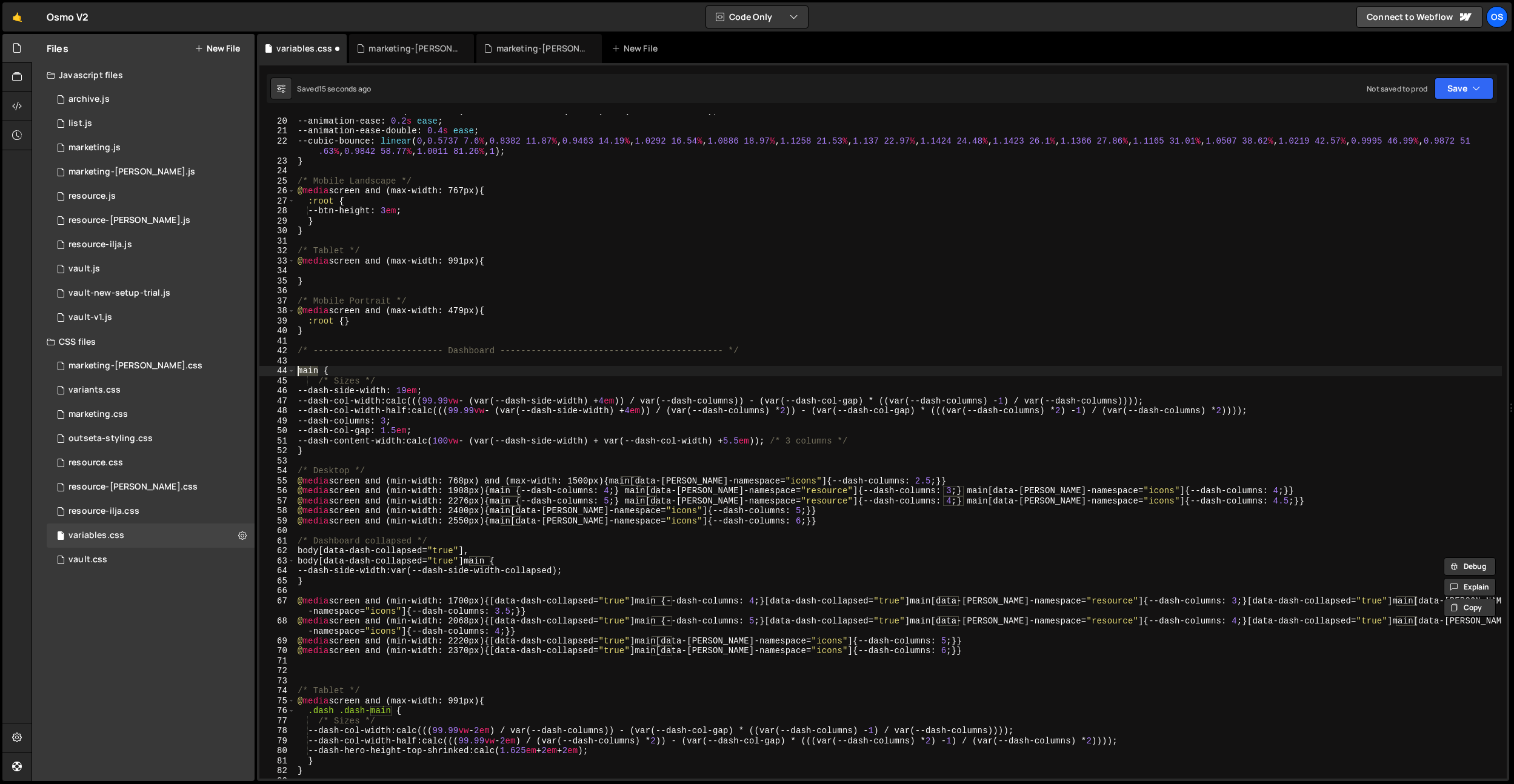
scroll to position [263, 0]
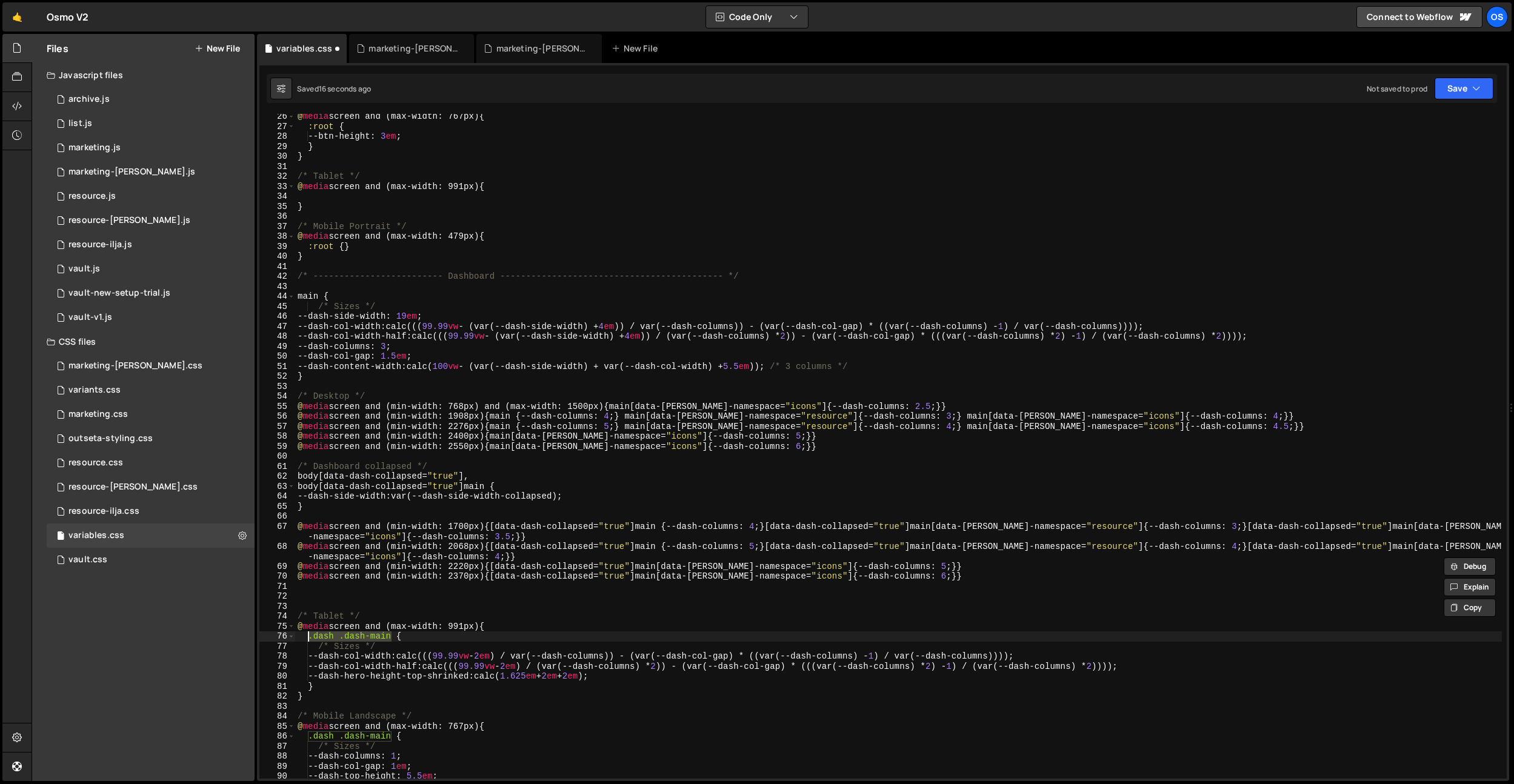
drag, startPoint x: 392, startPoint y: 637, endPoint x: 312, endPoint y: 638, distance: 80.0
click at [308, 639] on div "@ media screen and (max-width: 767px) { :root { --btn-height : 3 em ; } } /* Ta…" at bounding box center [898, 453] width 1207 height 685
paste textarea
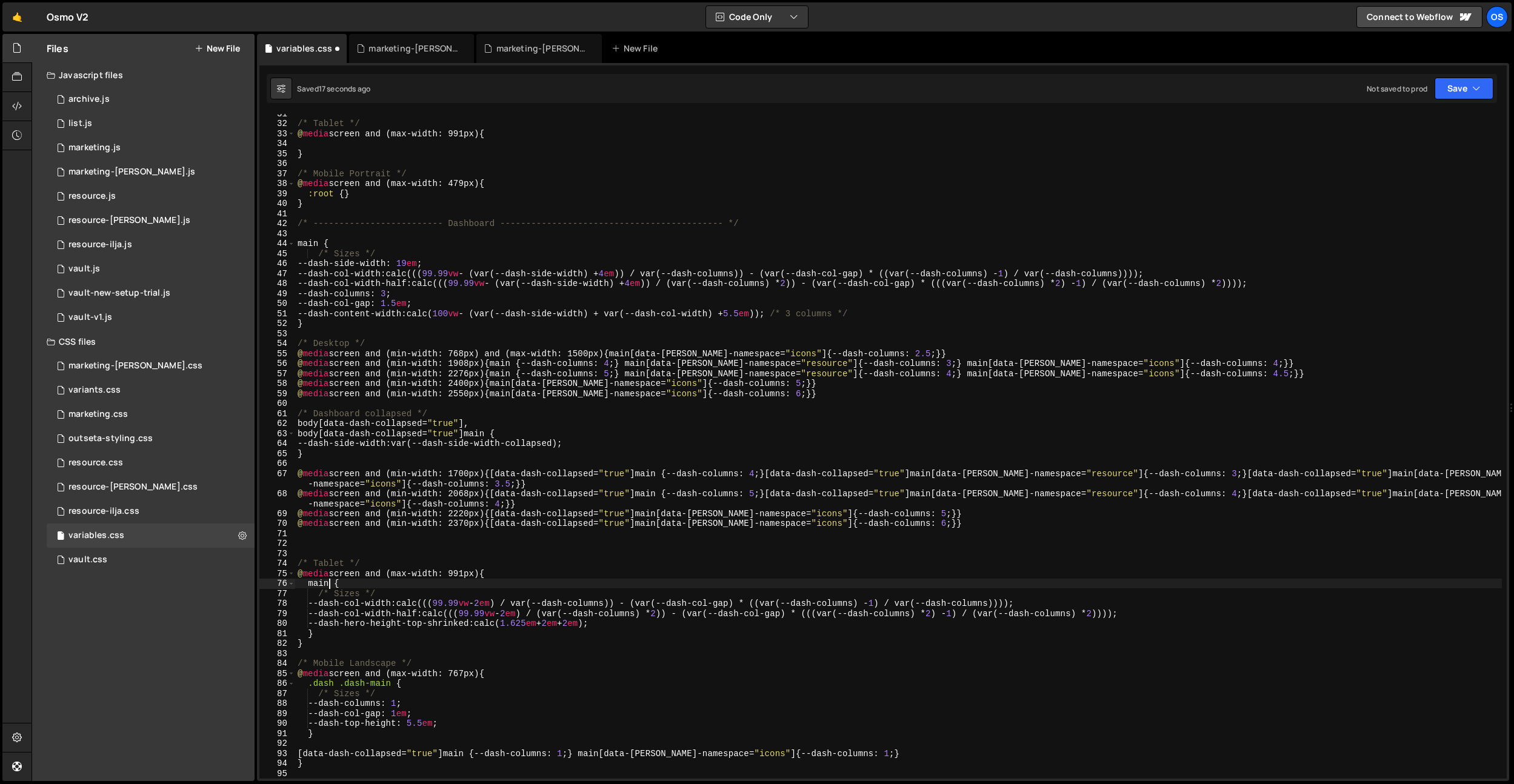
scroll to position [343, 0]
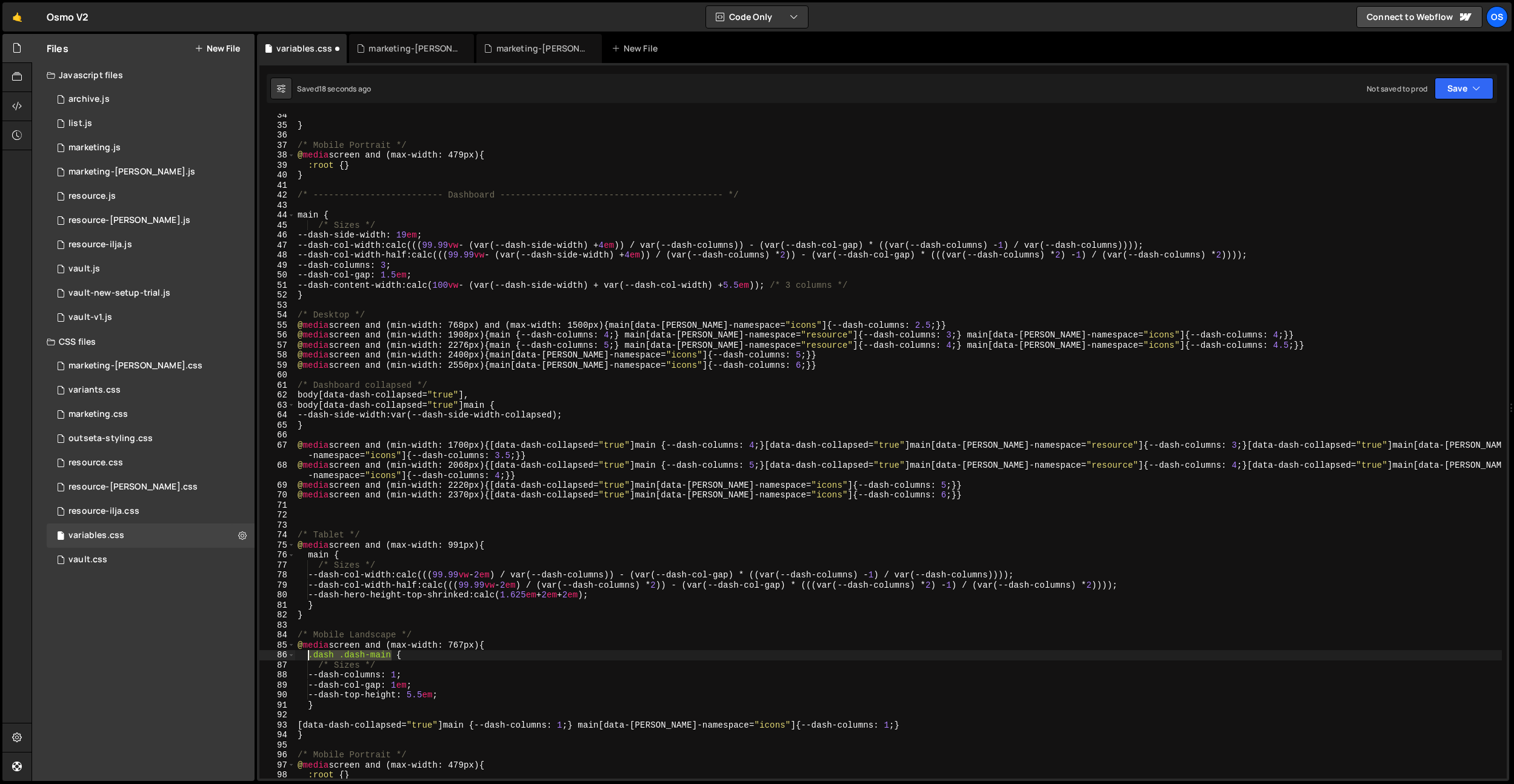
drag, startPoint x: 390, startPoint y: 655, endPoint x: 309, endPoint y: 658, distance: 81.1
click at [309, 658] on div "} /* Mobile Portrait */ @ media screen and (max-width: 479px) { :root { } } /* …" at bounding box center [898, 452] width 1207 height 685
paste textarea
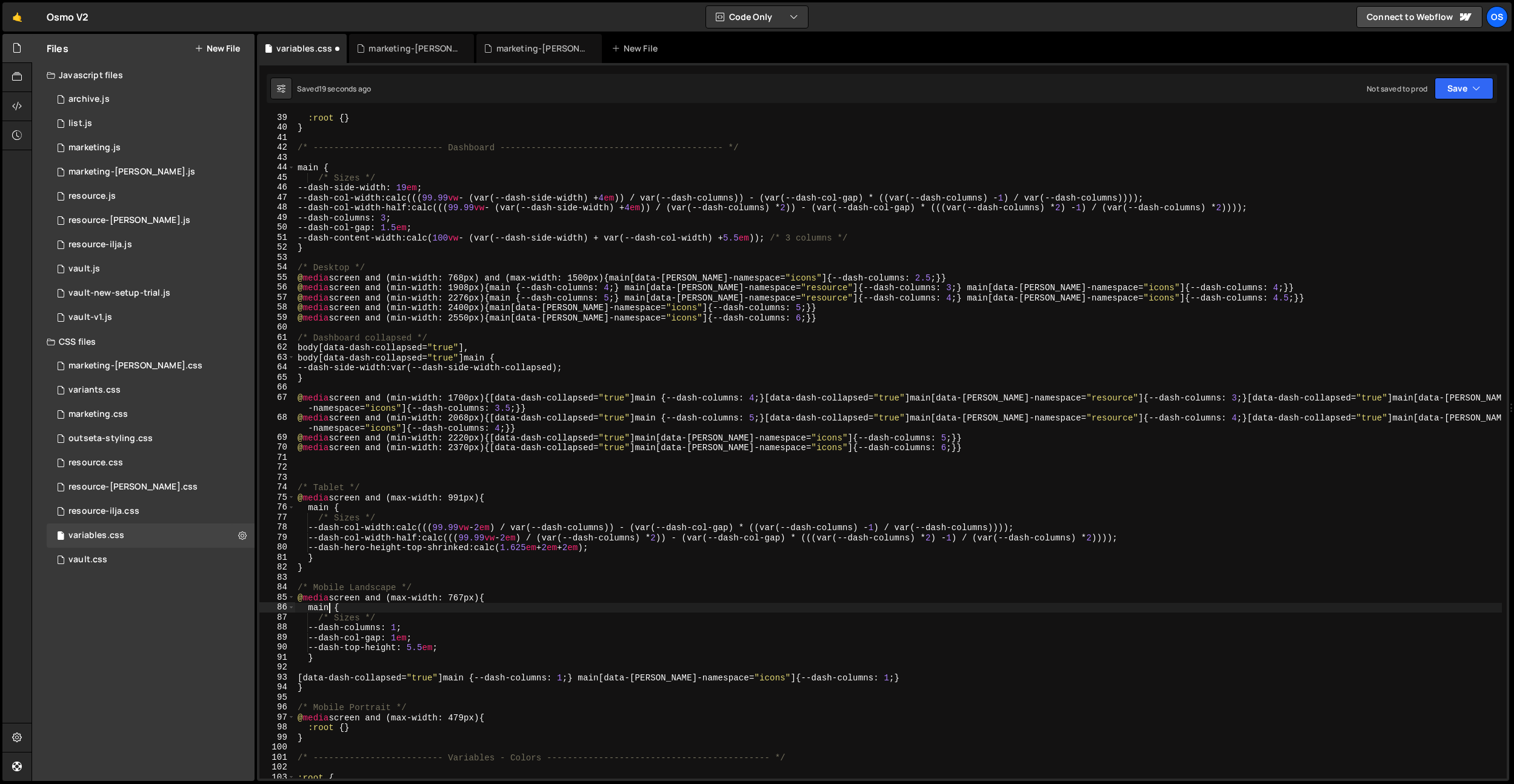
scroll to position [485, 0]
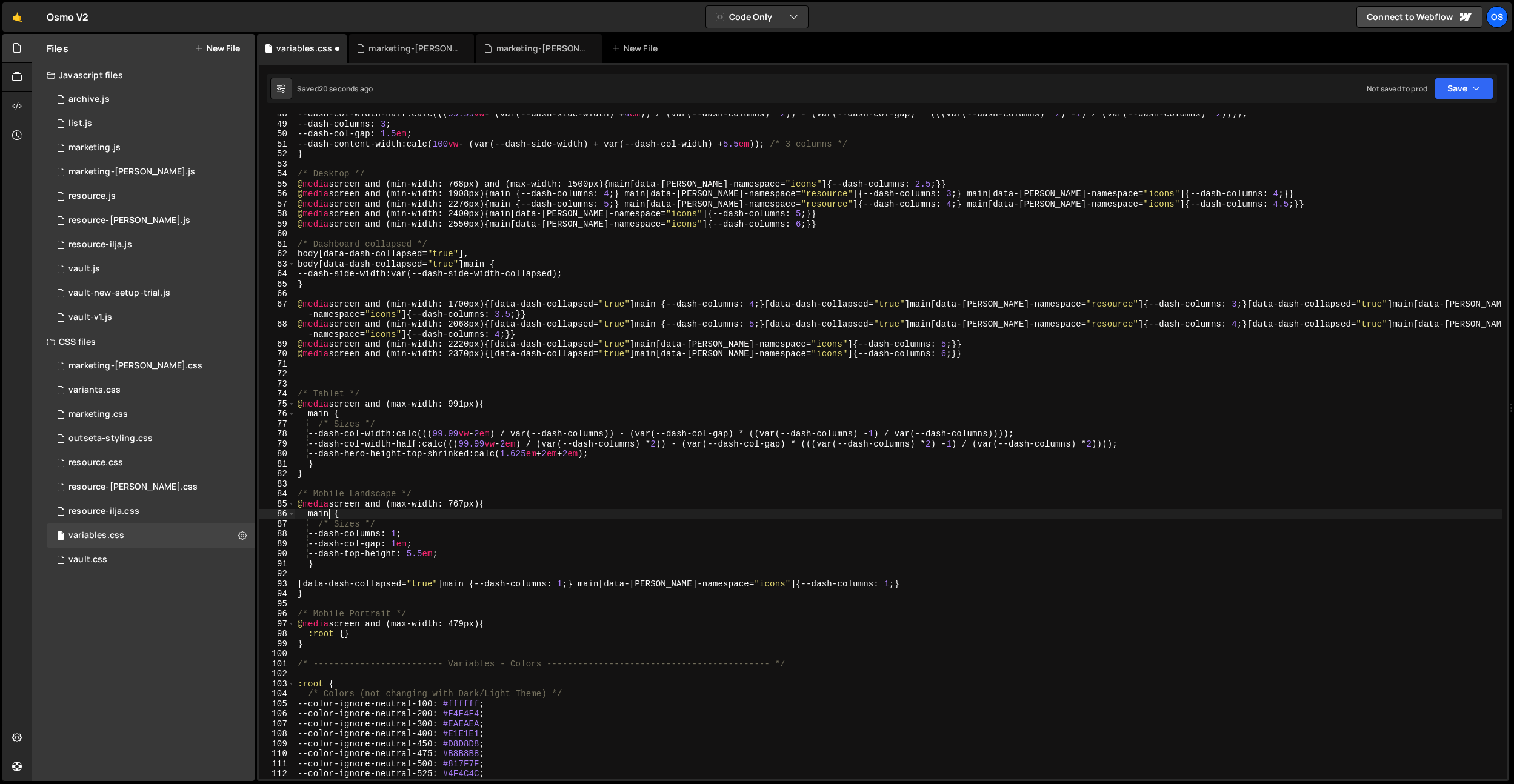
click at [345, 625] on div "--dash-col-width-half : calc((( 99.99 vw - (var(--dash-side-width) + 4 em )) / …" at bounding box center [898, 452] width 1207 height 685
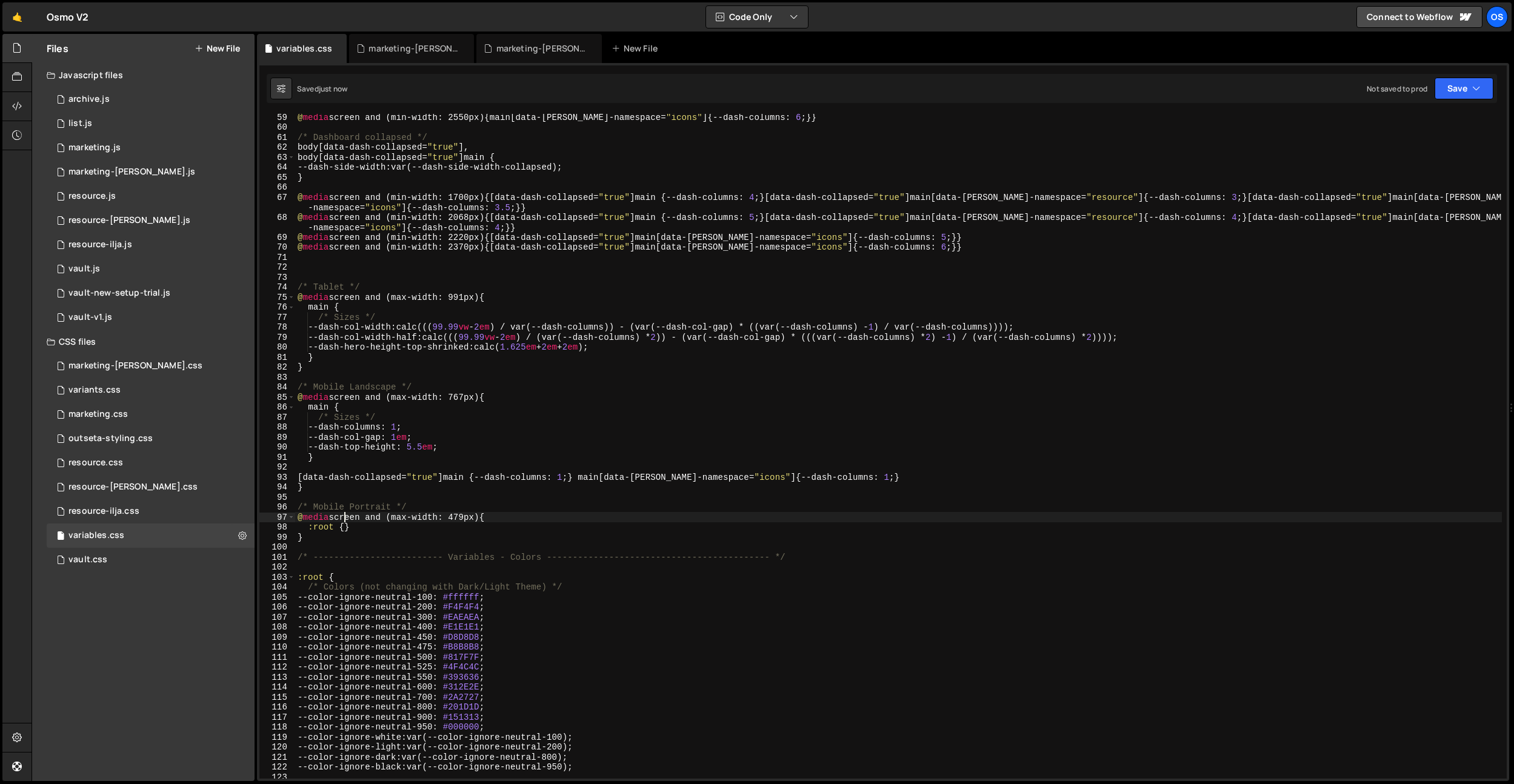
click at [309, 409] on div "@ media screen and (min-width: 2550px) { main [ data-[PERSON_NAME]-namespace = …" at bounding box center [898, 454] width 1207 height 685
click at [309, 307] on div "@ media screen and (min-width: 2550px) { main [ data-[PERSON_NAME]-namespace = …" at bounding box center [898, 454] width 1207 height 685
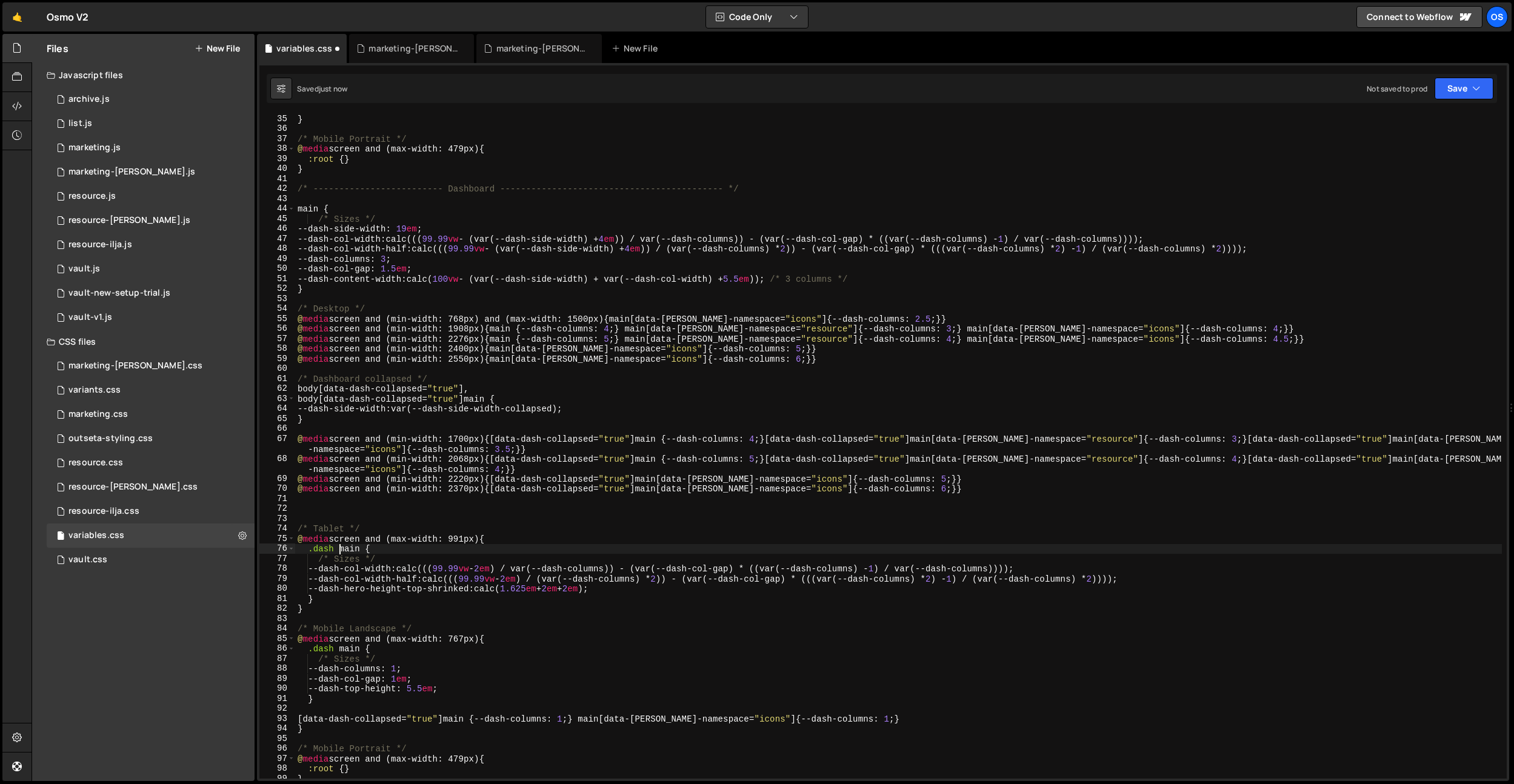
scroll to position [350, 0]
click at [297, 209] on div "} /* Mobile Portrait */ @ media screen and (max-width: 479px) { :root { } } /* …" at bounding box center [898, 456] width 1207 height 685
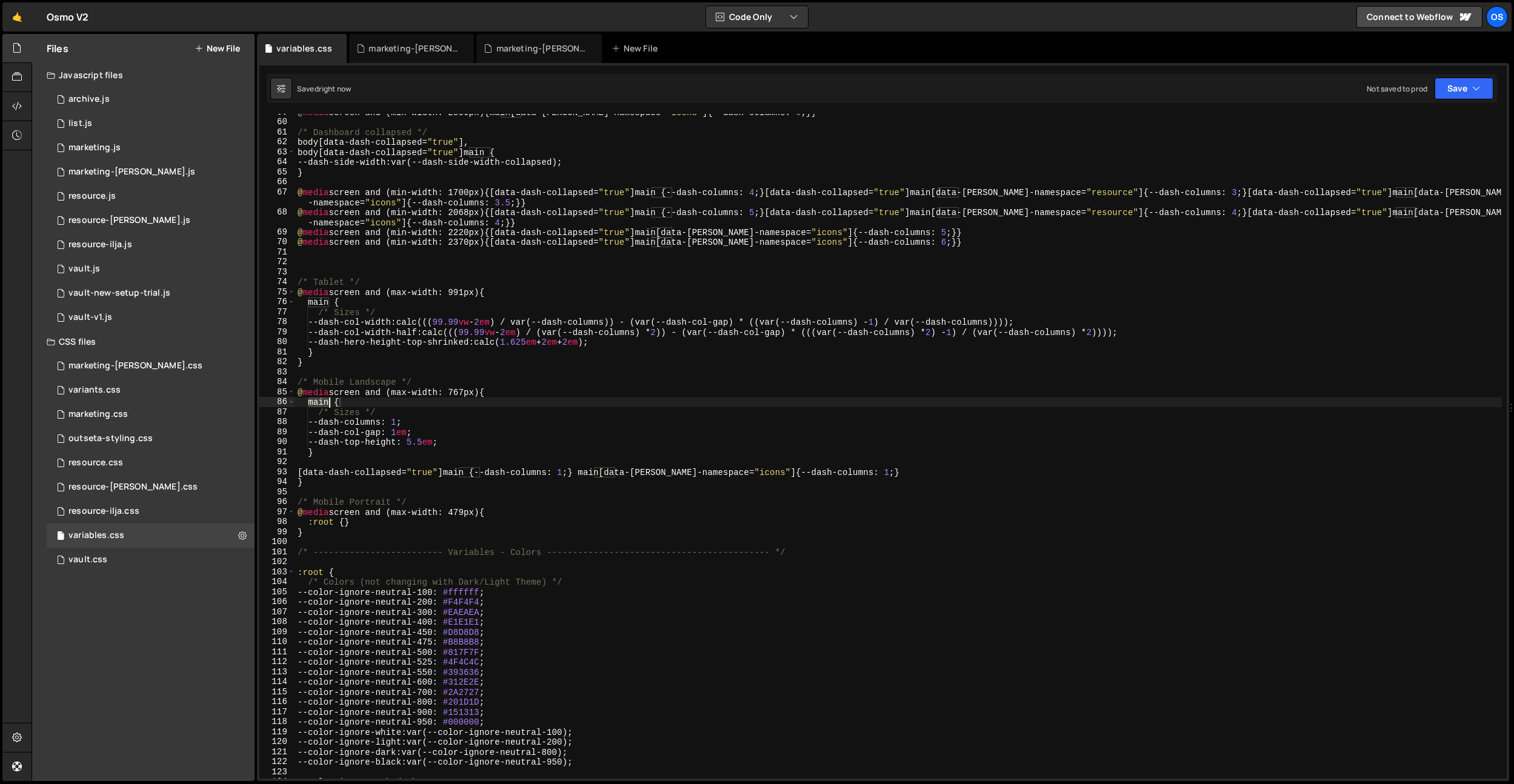
scroll to position [728, 0]
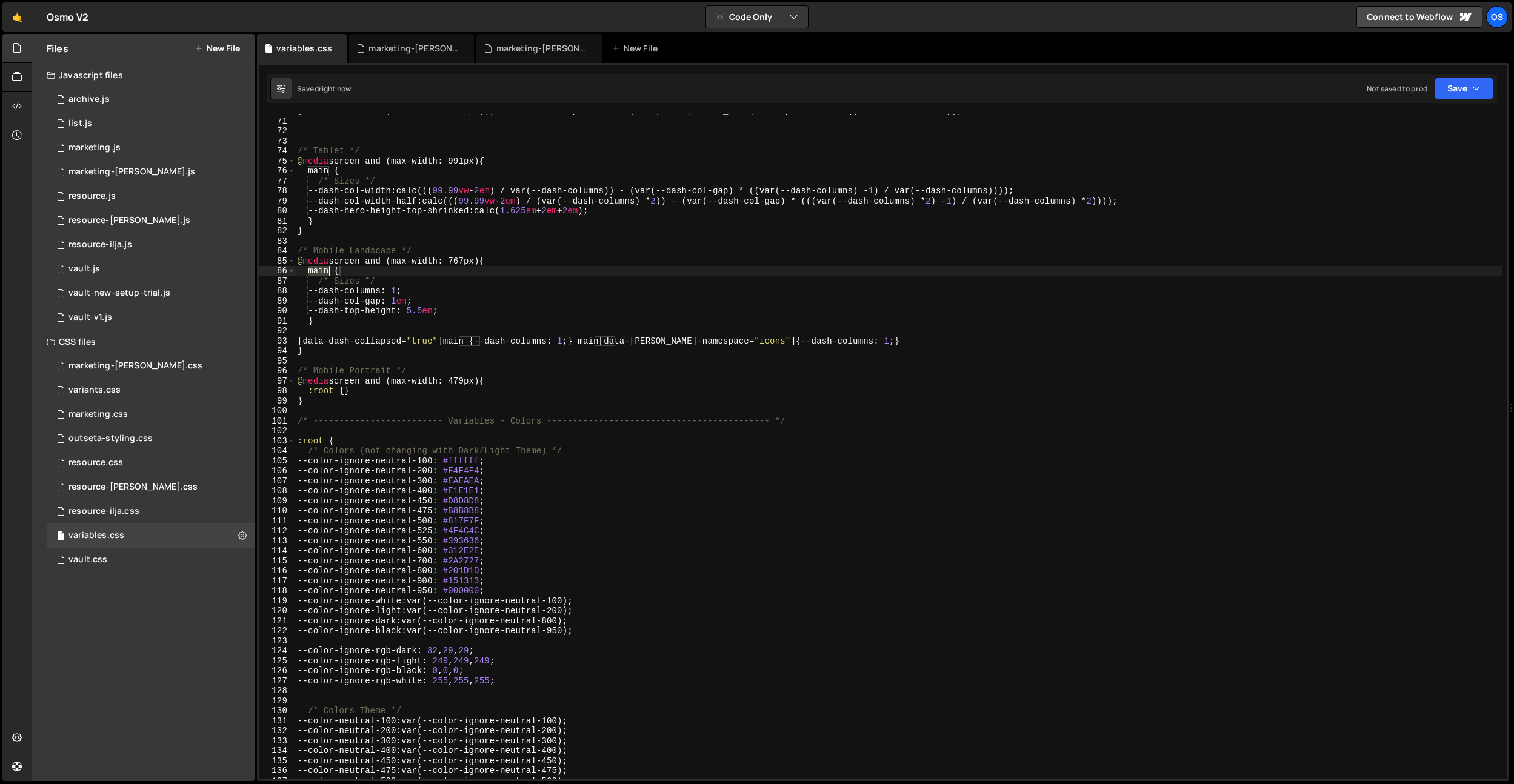
click at [476, 424] on div "@ media screen and (min-width: 2370px) { [ data-dash-collapsed = " true " ] mai…" at bounding box center [898, 448] width 1207 height 685
type textarea "/* ------------------------- Variables - Colors -------------------------------…"
click at [402, 409] on div "@ media screen and (min-width: 2370px) { [ data-dash-collapsed = " true " ] mai…" at bounding box center [898, 448] width 1207 height 685
click at [352, 390] on div "@ media screen and (min-width: 2370px) { [ data-dash-collapsed = " true " ] mai…" at bounding box center [898, 448] width 1207 height 685
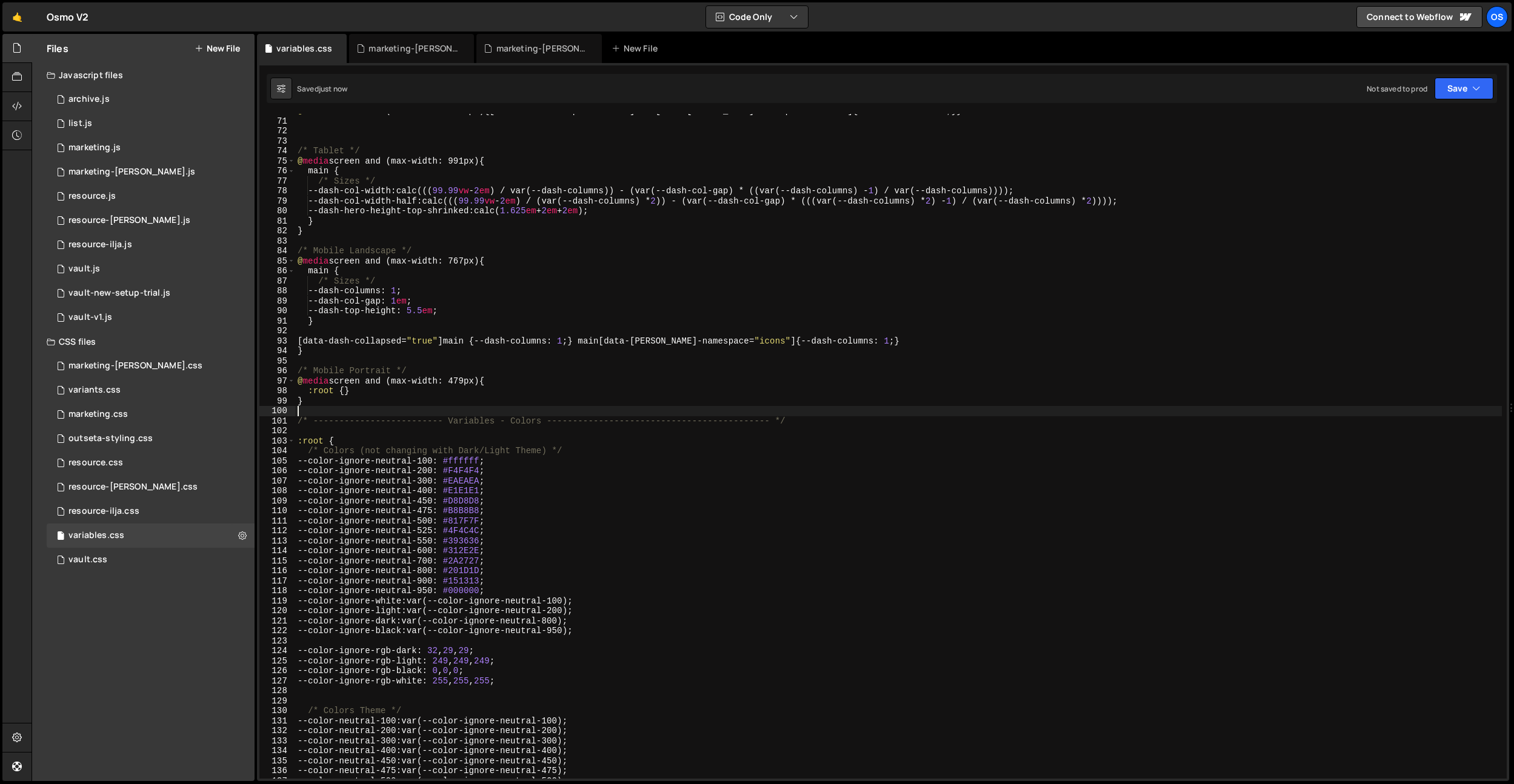
type textarea ":root {}"
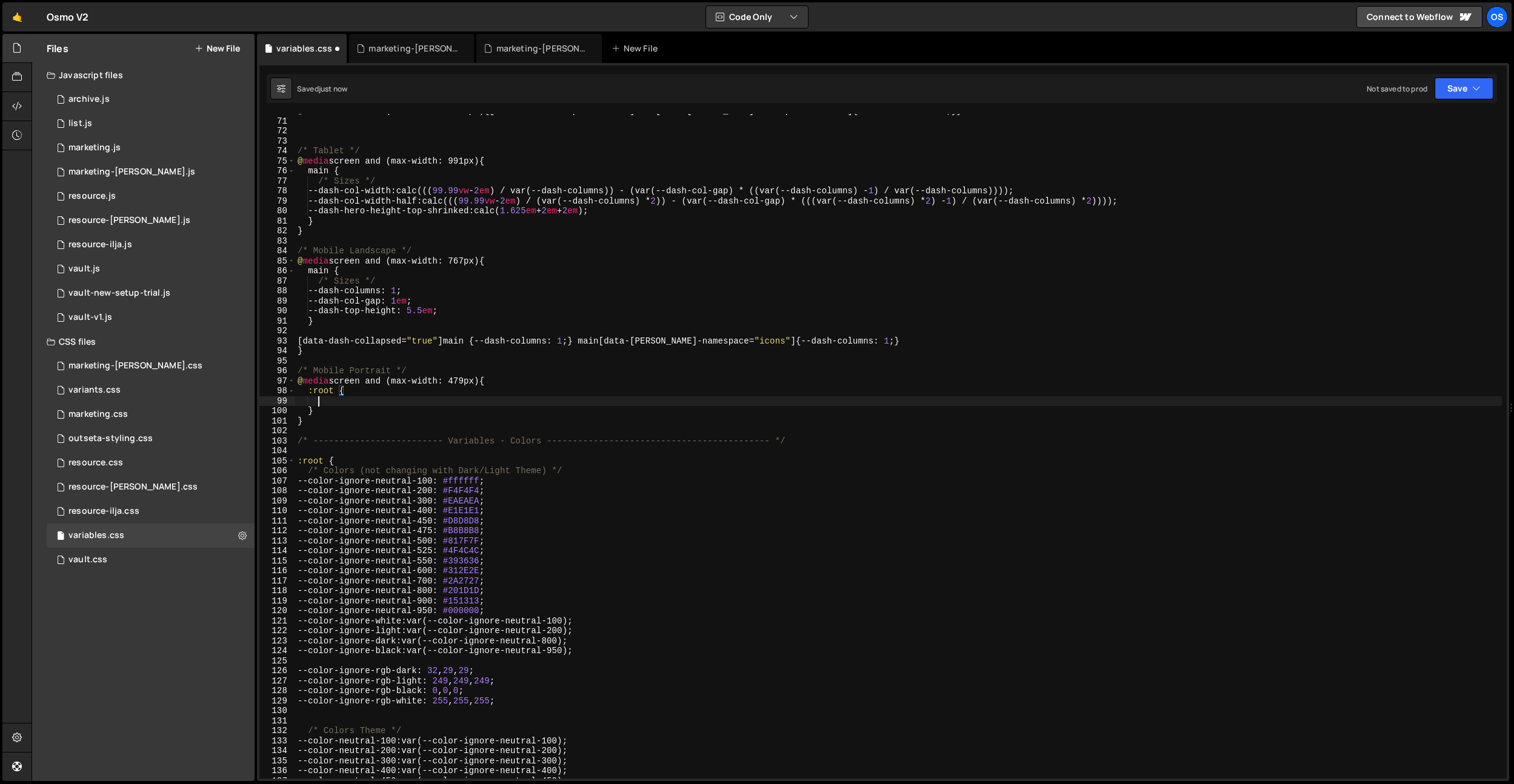
scroll to position [0, 1]
drag, startPoint x: 329, startPoint y: 390, endPoint x: 342, endPoint y: 338, distance: 53.6
click at [329, 390] on div "@ media screen and (min-width: 2370px) { [ data-dash-collapsed = " true " ] mai…" at bounding box center [898, 448] width 1207 height 685
click at [323, 314] on div "@ media screen and (min-width: 2370px) { [ data-dash-collapsed = " true " ] mai…" at bounding box center [898, 448] width 1207 height 685
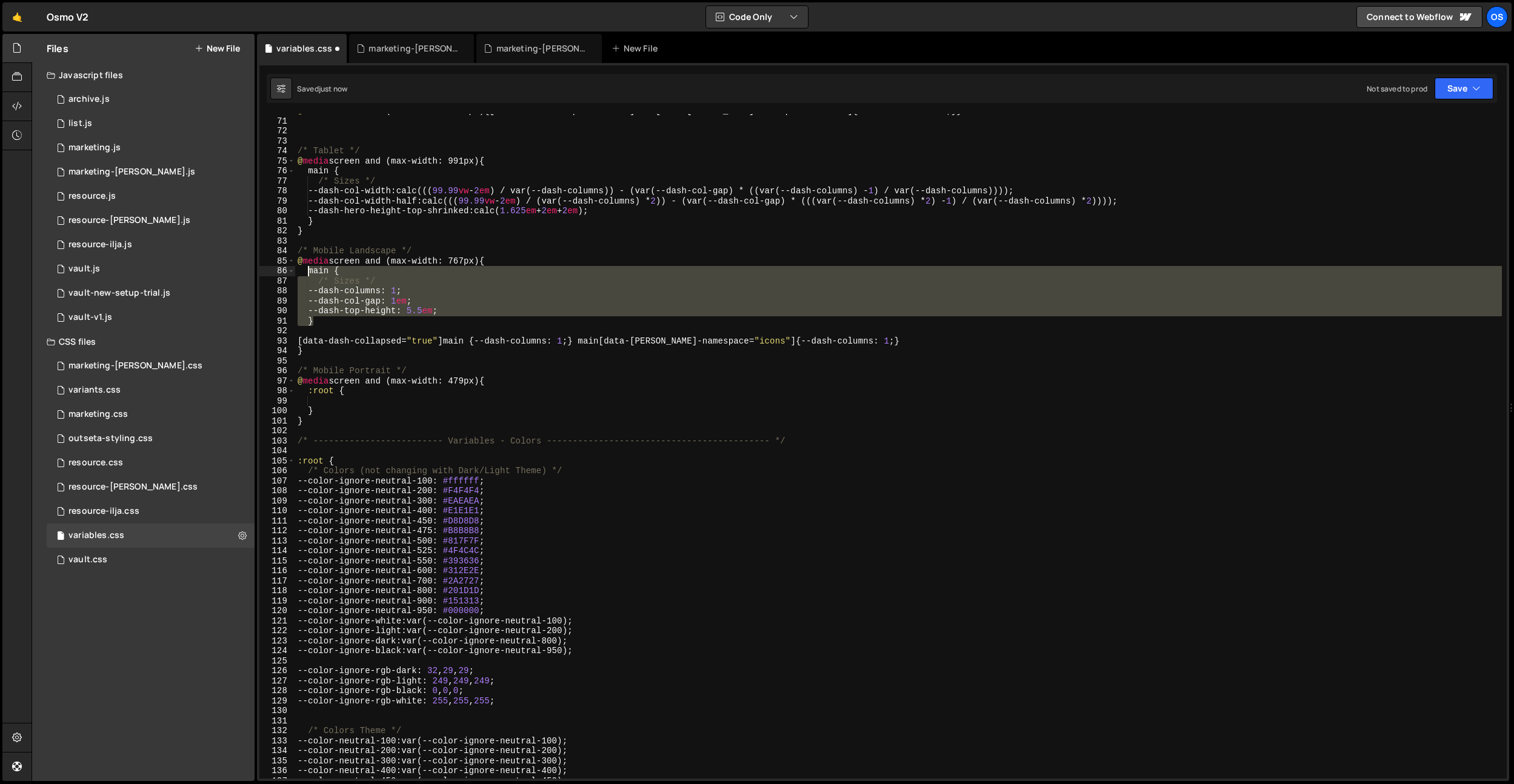
drag, startPoint x: 321, startPoint y: 319, endPoint x: 309, endPoint y: 272, distance: 48.5
click at [309, 272] on div "@ media screen and (min-width: 2370px) { [ data-dash-collapsed = " true " ] mai…" at bounding box center [898, 448] width 1207 height 685
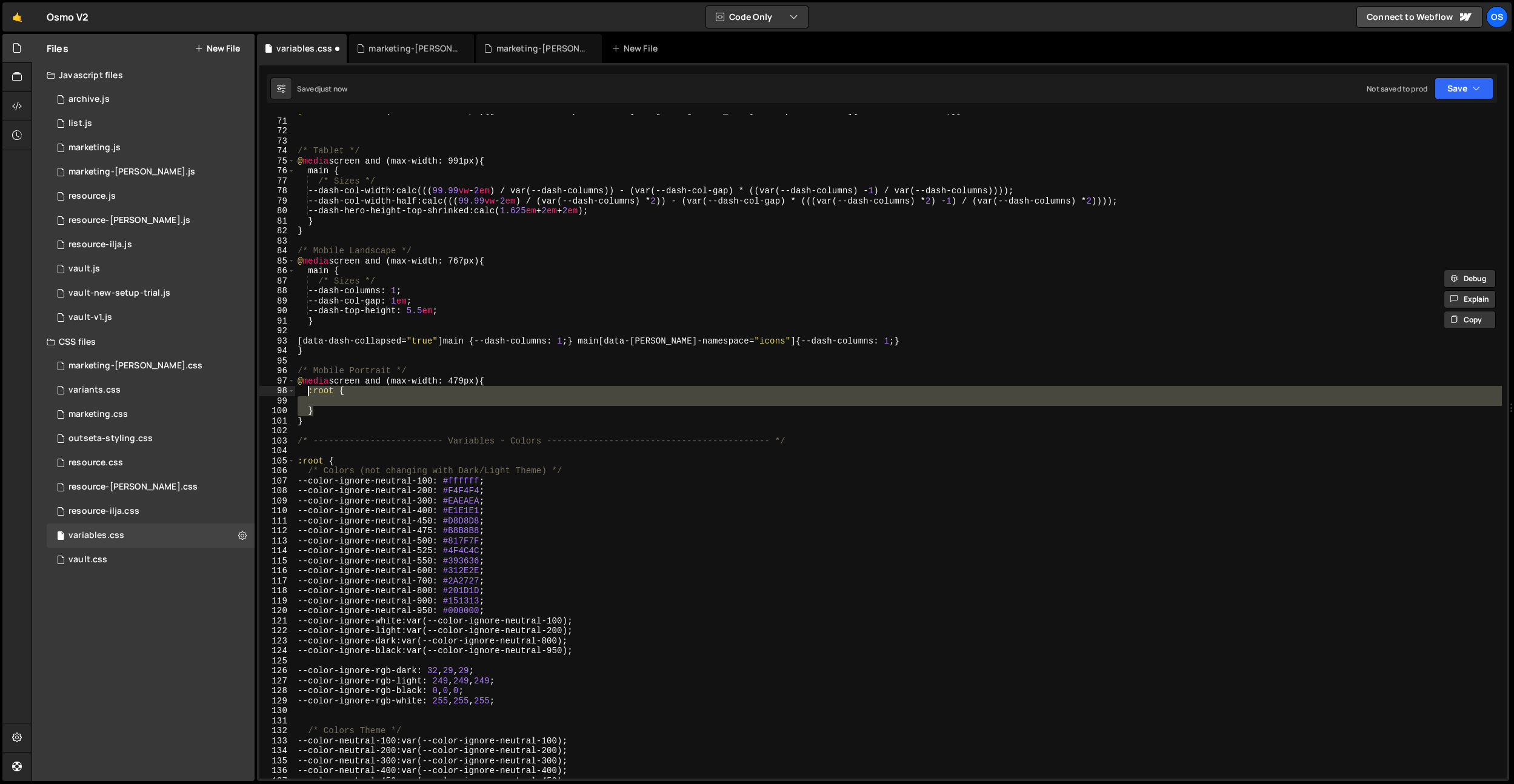
drag, startPoint x: 319, startPoint y: 407, endPoint x: 357, endPoint y: 412, distance: 38.3
click at [309, 393] on div "@ media screen and (min-width: 2370px) { [ data-dash-collapsed = " true " ] mai…" at bounding box center [898, 448] width 1207 height 685
paste textarea "}"
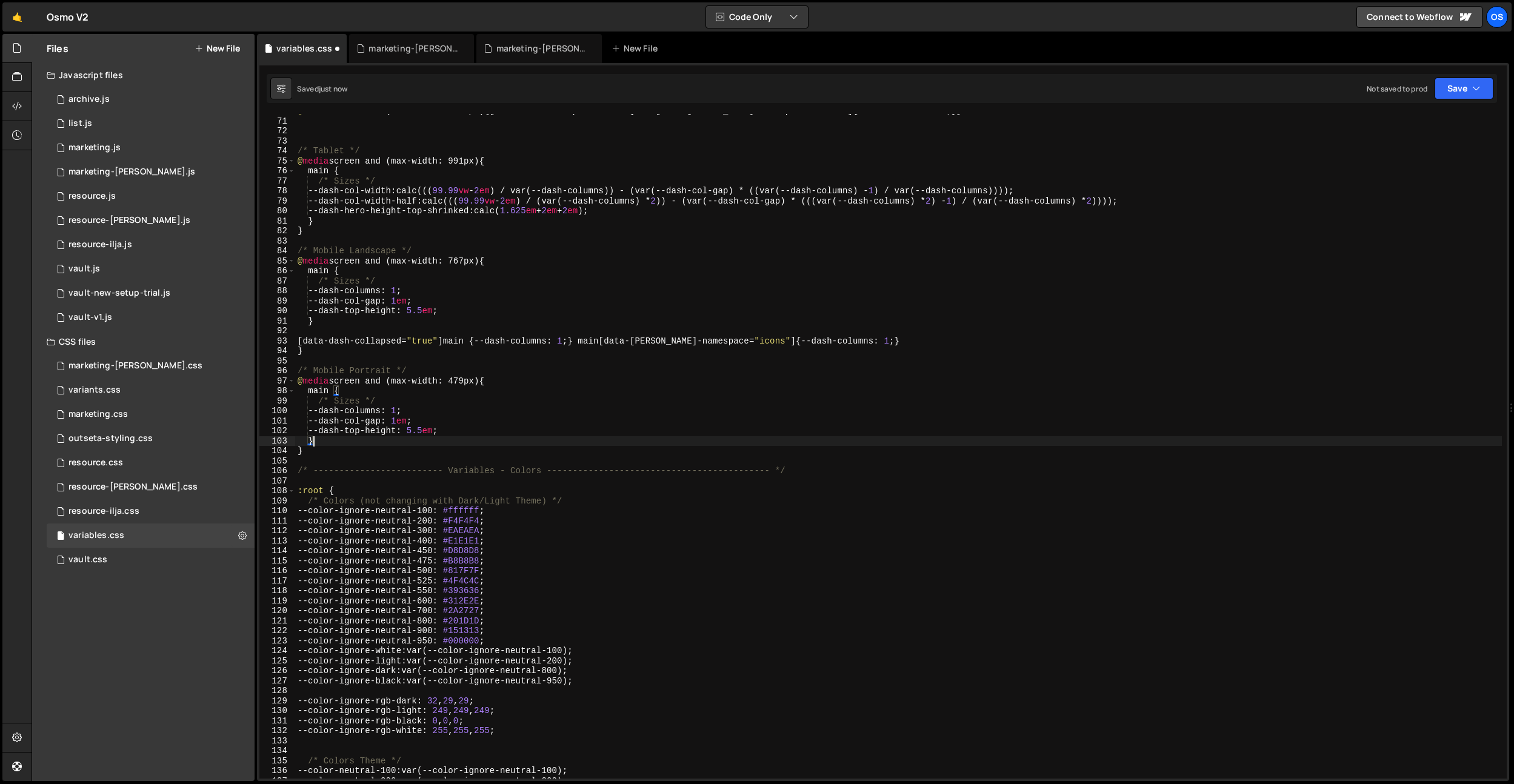
drag, startPoint x: 328, startPoint y: 444, endPoint x: 345, endPoint y: 438, distance: 18.0
click at [328, 443] on div "@ media screen and (min-width: 2370px) { [ data-dash-collapsed = " true " ] mai…" at bounding box center [898, 448] width 1207 height 685
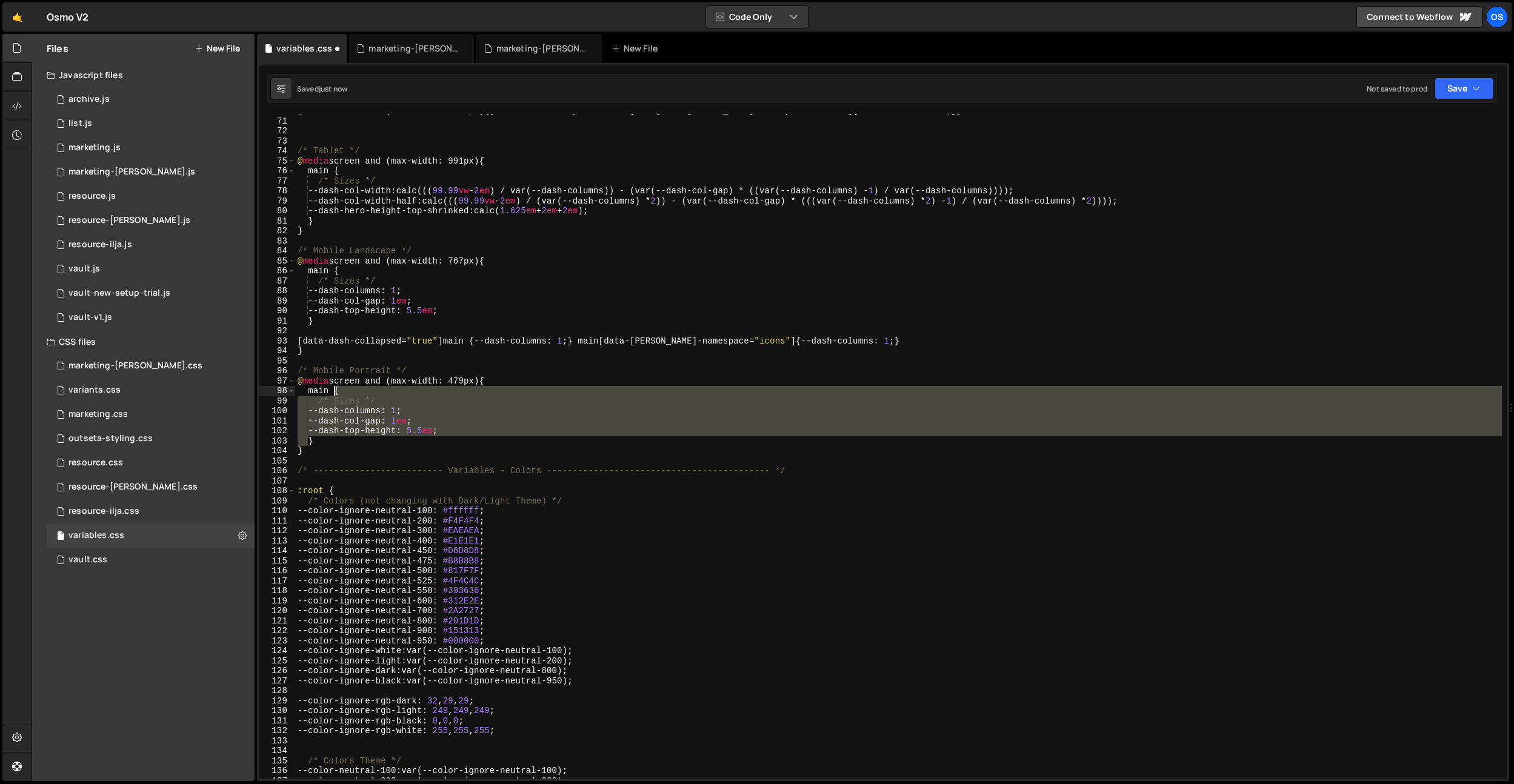
drag, startPoint x: 307, startPoint y: 441, endPoint x: 338, endPoint y: 393, distance: 57.1
click at [338, 393] on div "@ media screen and (min-width: 2370px) { [ data-dash-collapsed = " true " ] mai…" at bounding box center [898, 448] width 1207 height 685
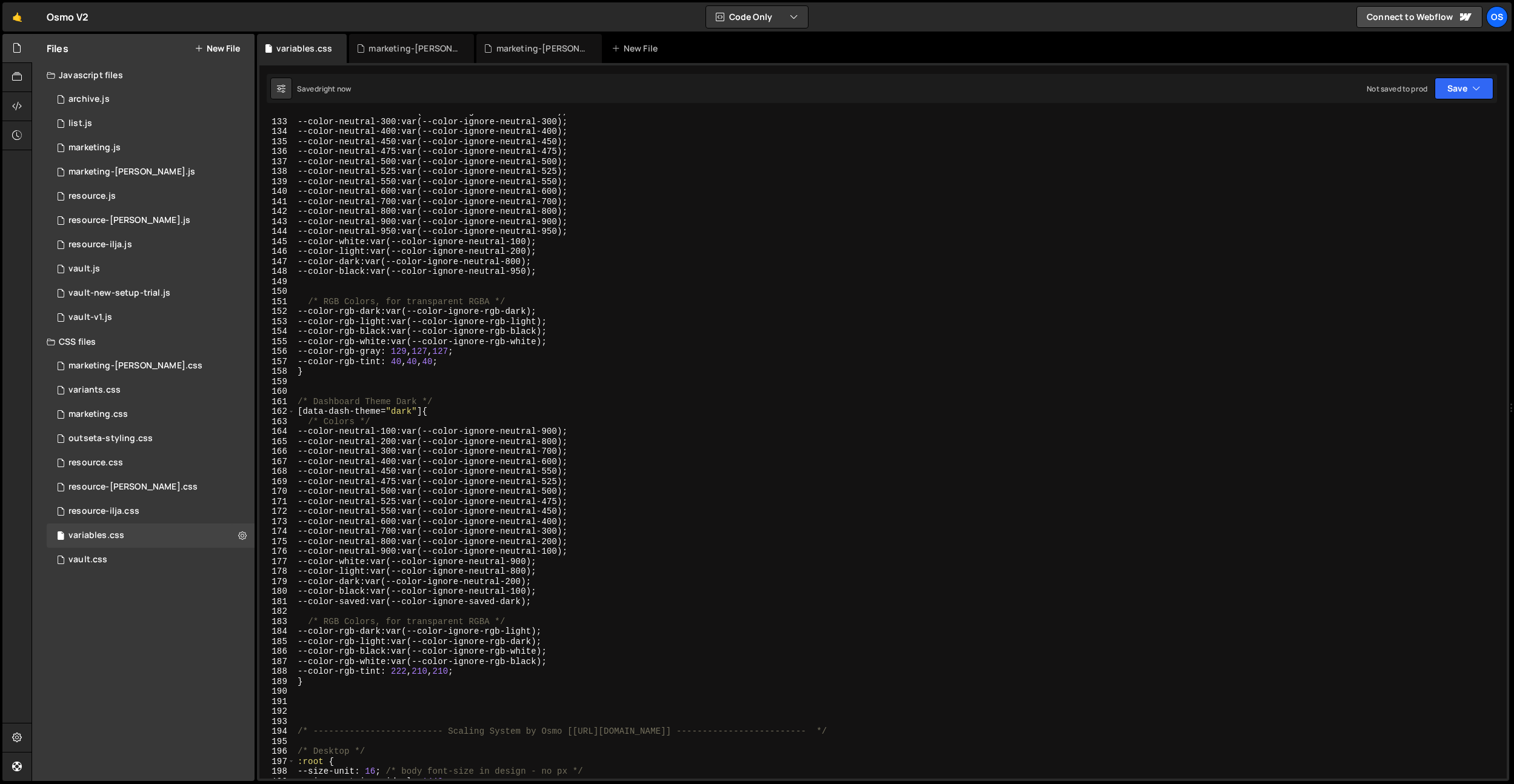
scroll to position [1679, 0]
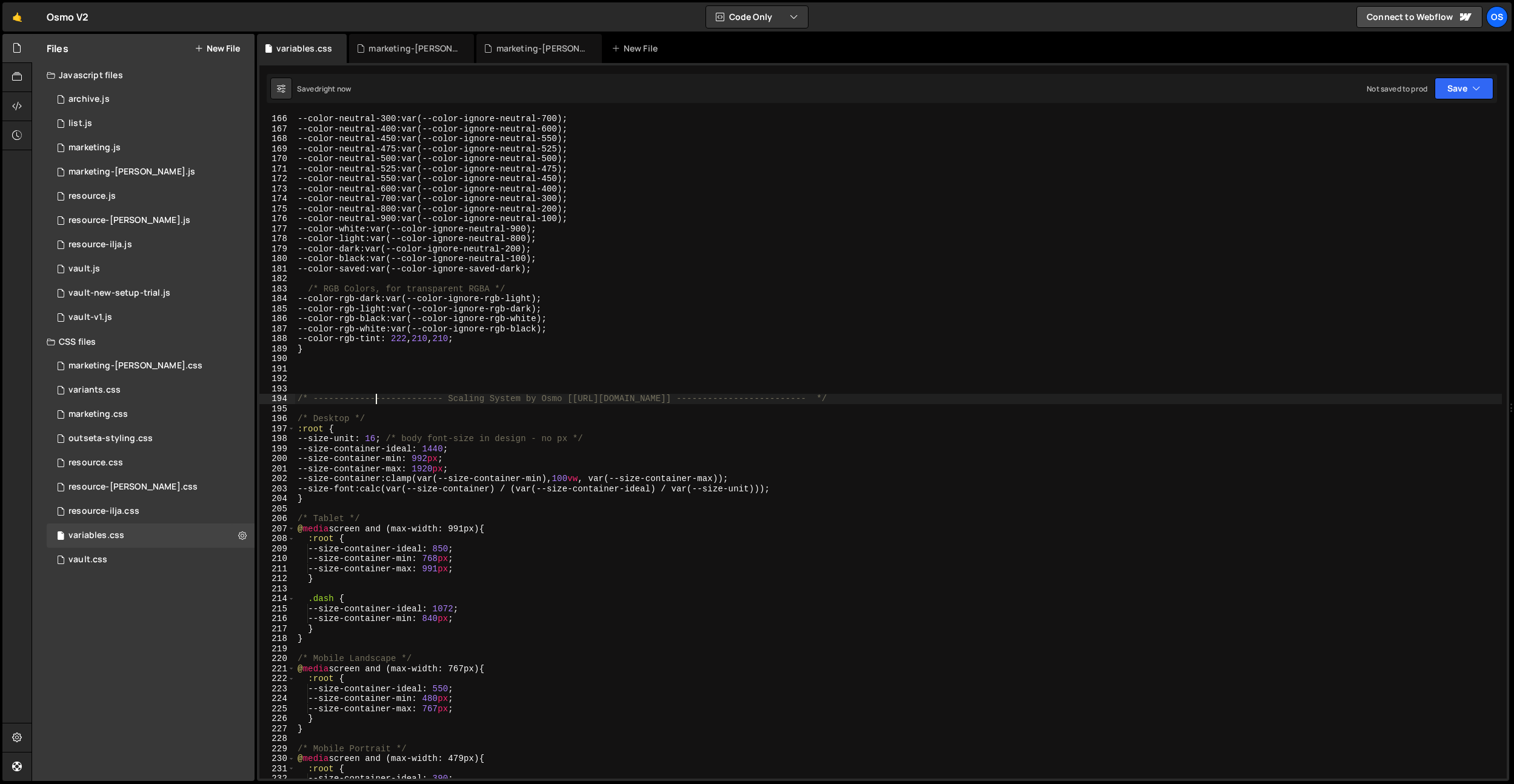
click at [376, 397] on div "--color-neutral-300 : var(--color-ignore-neutral-700) ; --color-neutral-400 : v…" at bounding box center [898, 456] width 1207 height 685
type textarea "/* ------------------------- Scaling System by Osmo [[URL][DOMAIN_NAME]] ------…"
click at [361, 383] on div "--color-neutral-300 : var(--color-ignore-neutral-700) ; --color-neutral-400 : v…" at bounding box center [898, 456] width 1207 height 685
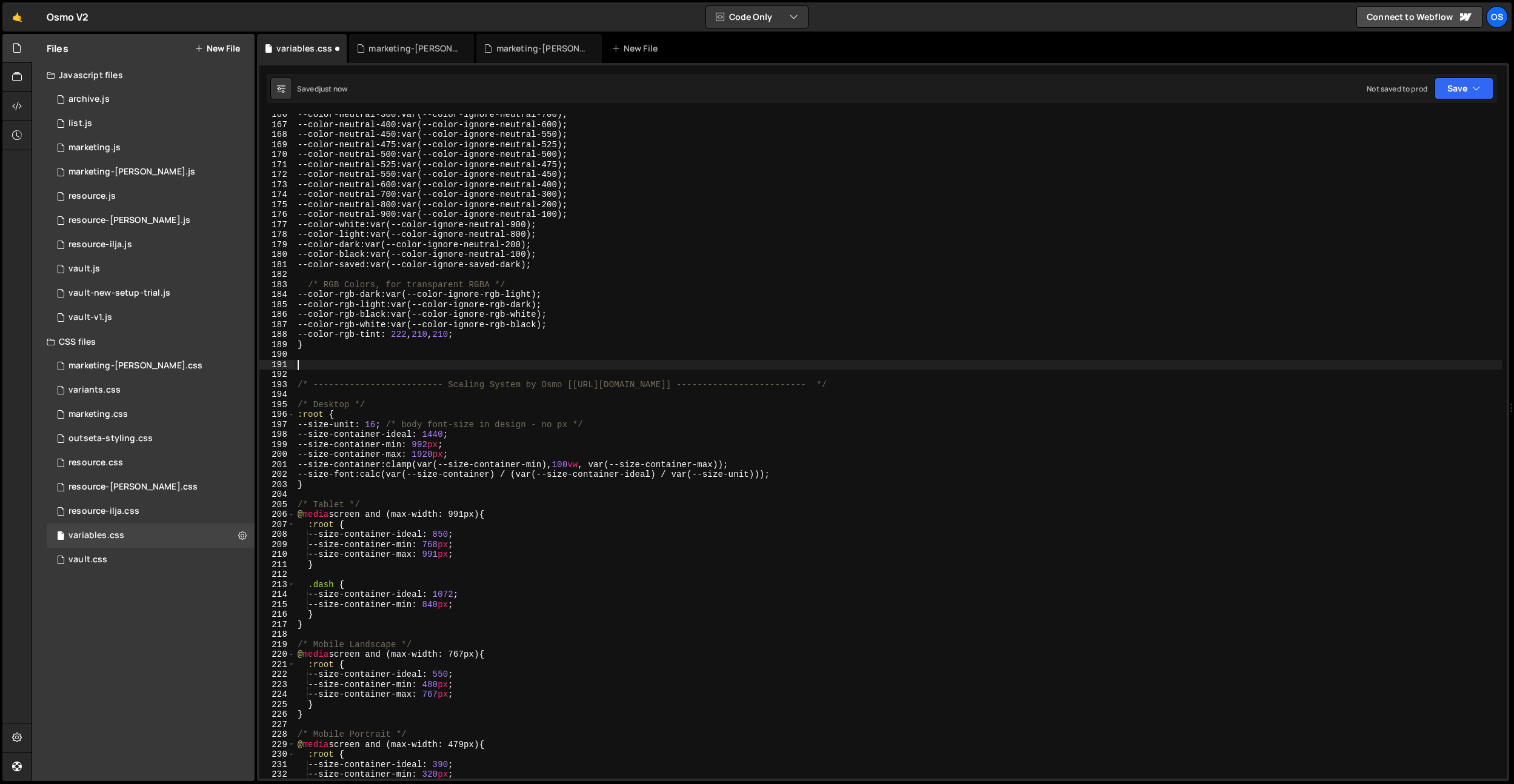
scroll to position [1816, 0]
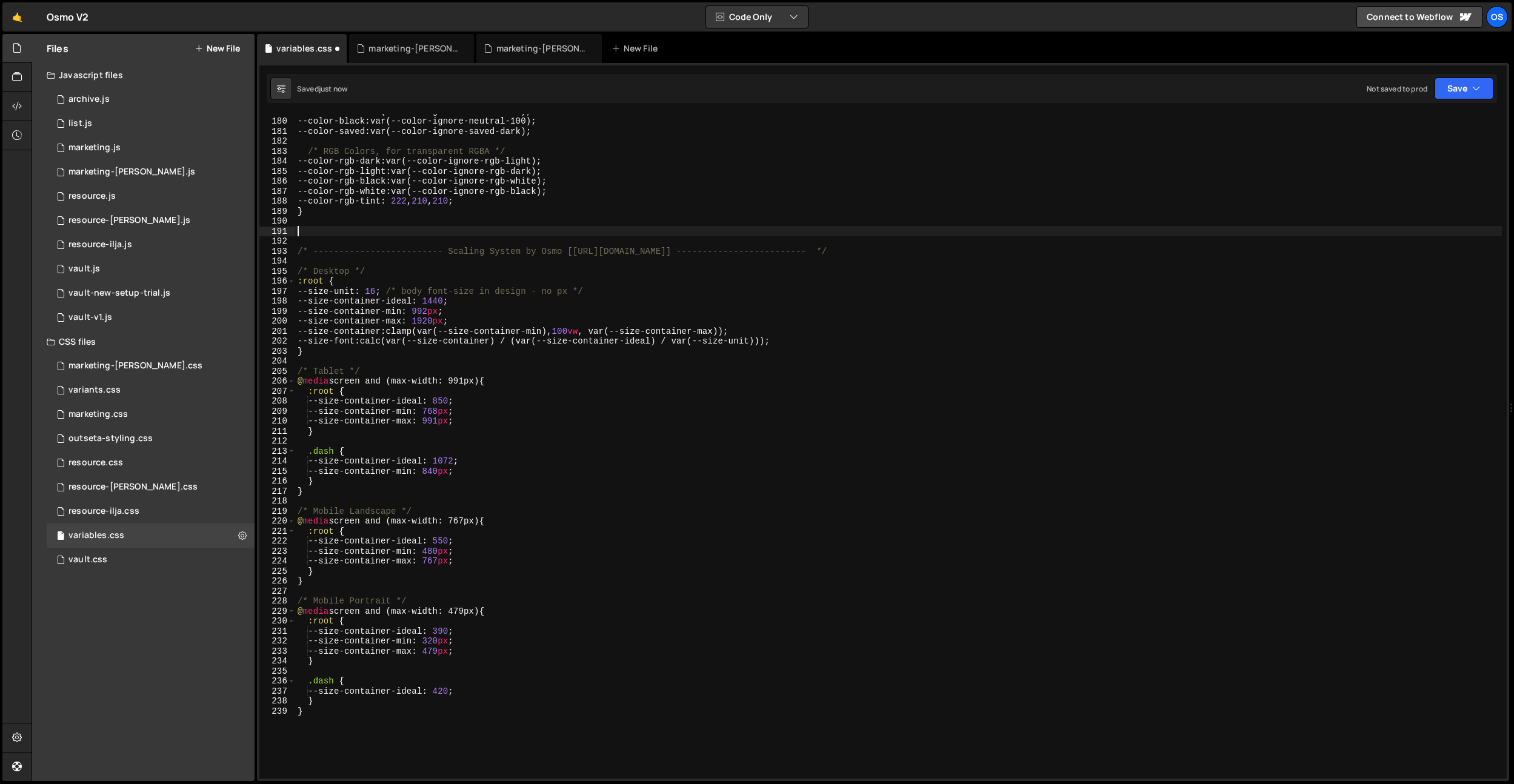
click at [472, 461] on div "--color-dark : var(--color-ignore-neutral-200) ; --color-black : var(--color-ig…" at bounding box center [898, 448] width 1207 height 685
click at [330, 451] on div "--color-dark : var(--color-ignore-neutral-200) ; --color-black : var(--color-ig…" at bounding box center [898, 448] width 1207 height 685
click at [334, 448] on div "--color-dark : var(--color-ignore-neutral-200) ; --color-black : var(--color-ig…" at bounding box center [898, 448] width 1207 height 685
type textarea ".dash {"
click at [111, 386] on div "variants.css" at bounding box center [94, 390] width 52 height 11
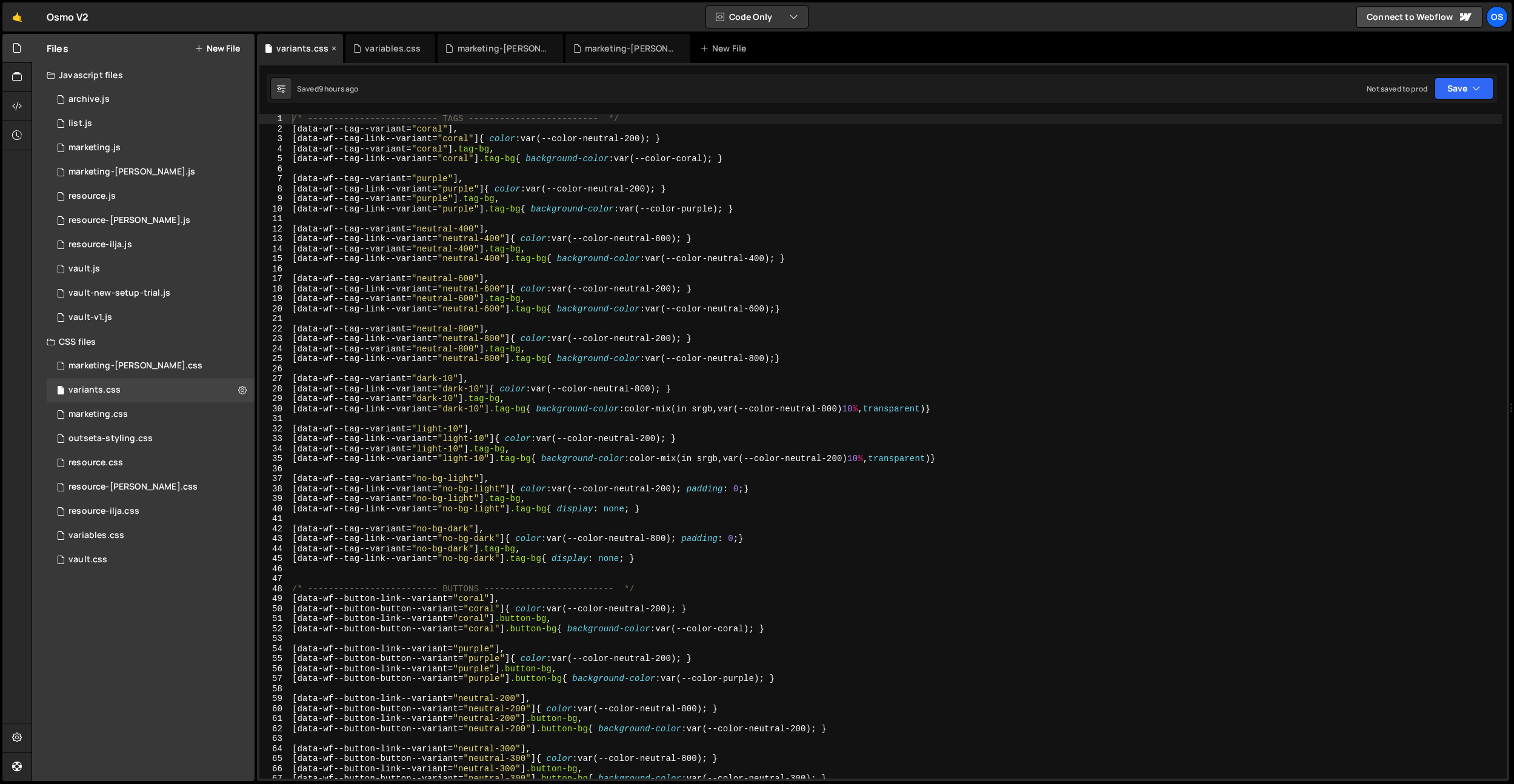
click at [336, 51] on icon at bounding box center [333, 48] width 8 height 13
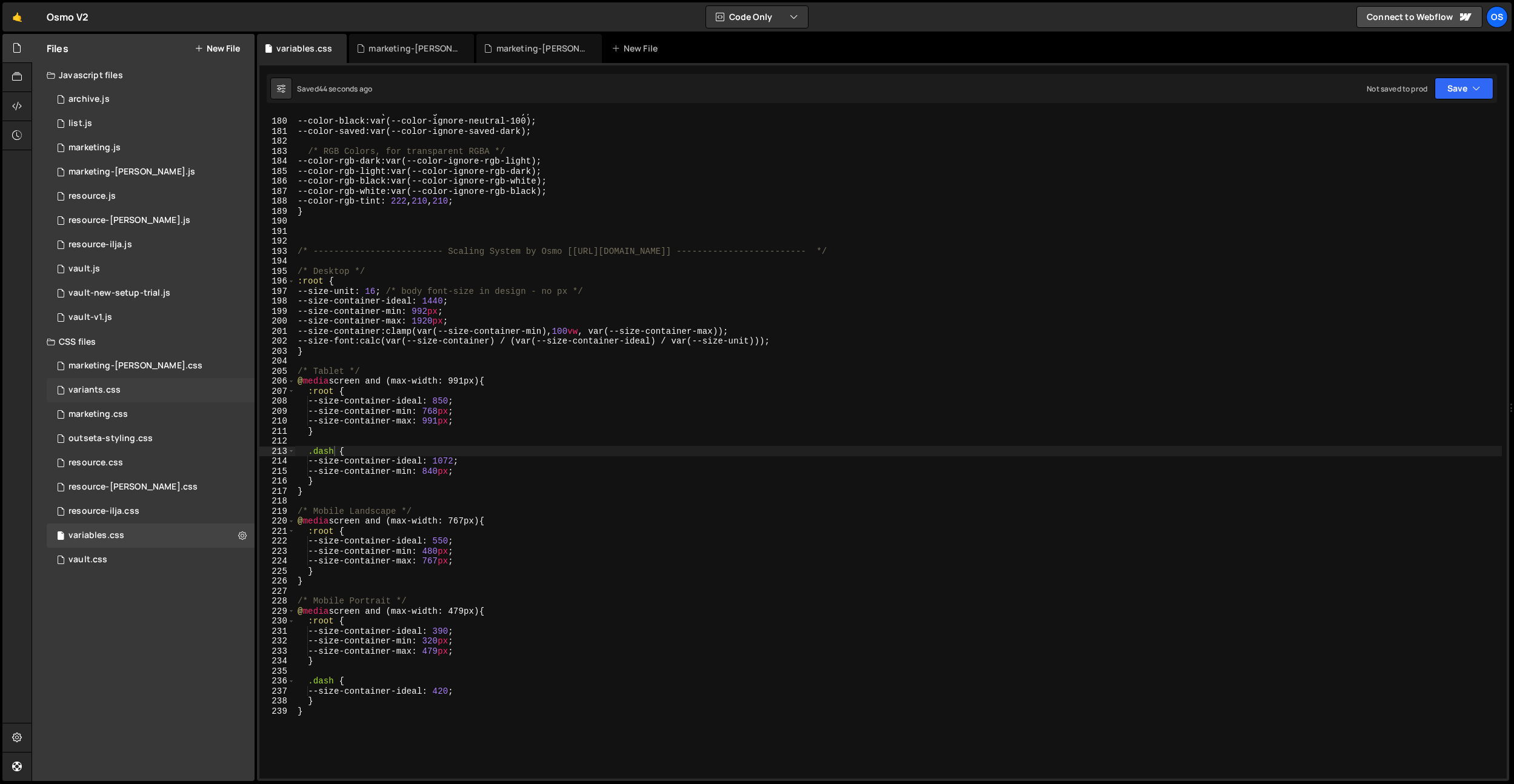
click at [92, 383] on div "variants.css 0" at bounding box center [151, 390] width 208 height 24
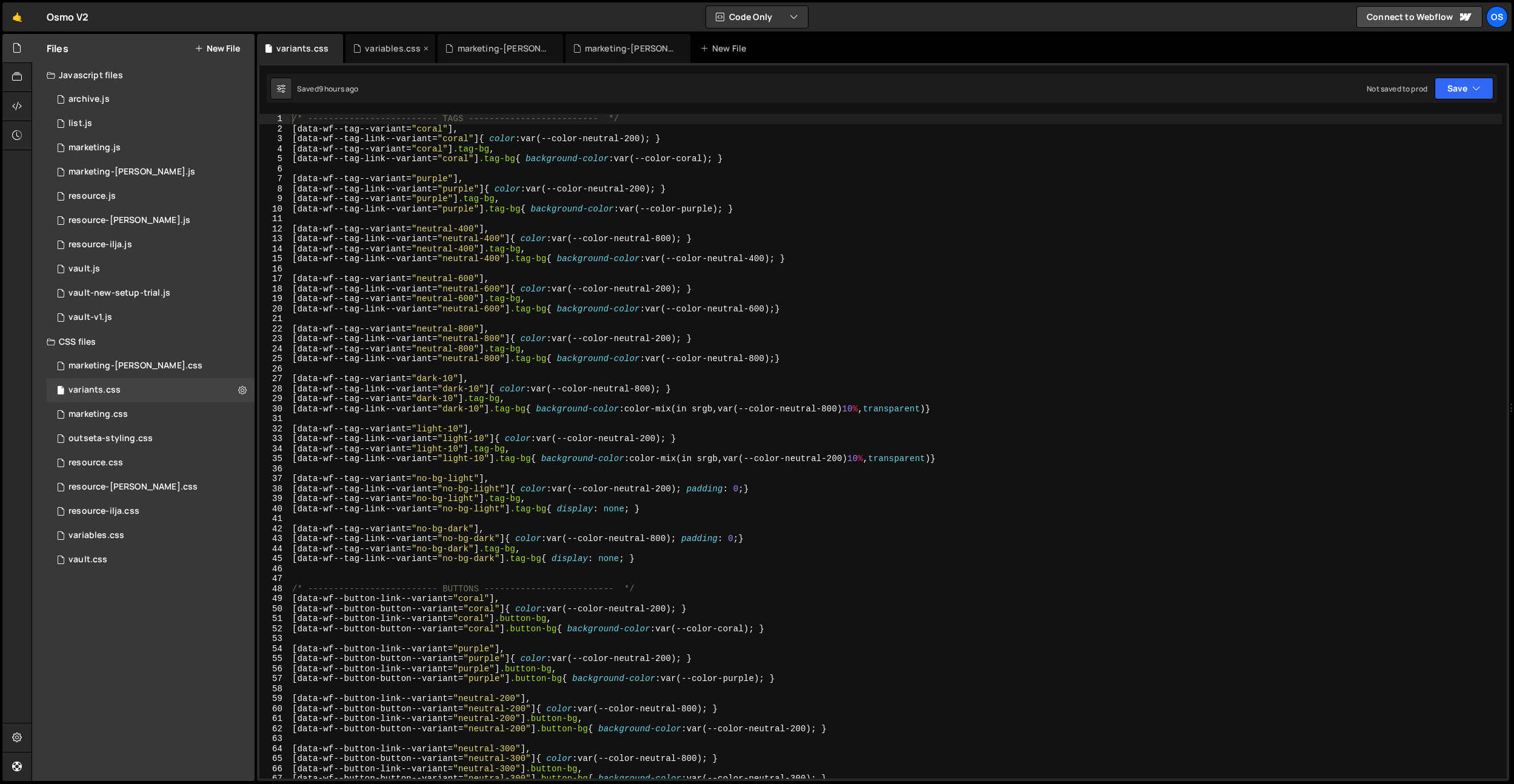
drag, startPoint x: 332, startPoint y: 51, endPoint x: 327, endPoint y: 59, distance: 9.4
click at [0, 0] on icon at bounding box center [0, 0] width 0 height 0
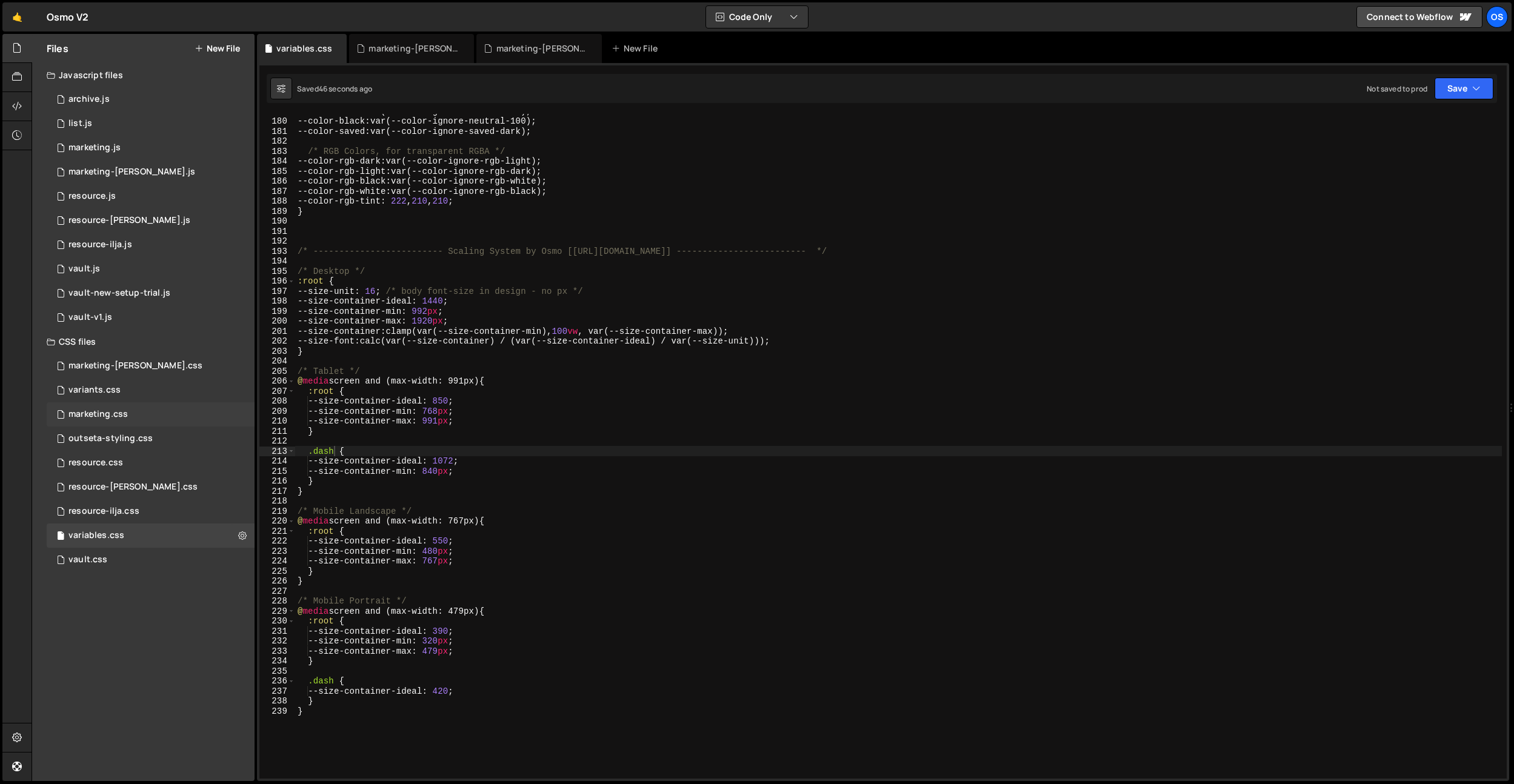
click at [128, 416] on div "marketing.css 0" at bounding box center [151, 414] width 208 height 24
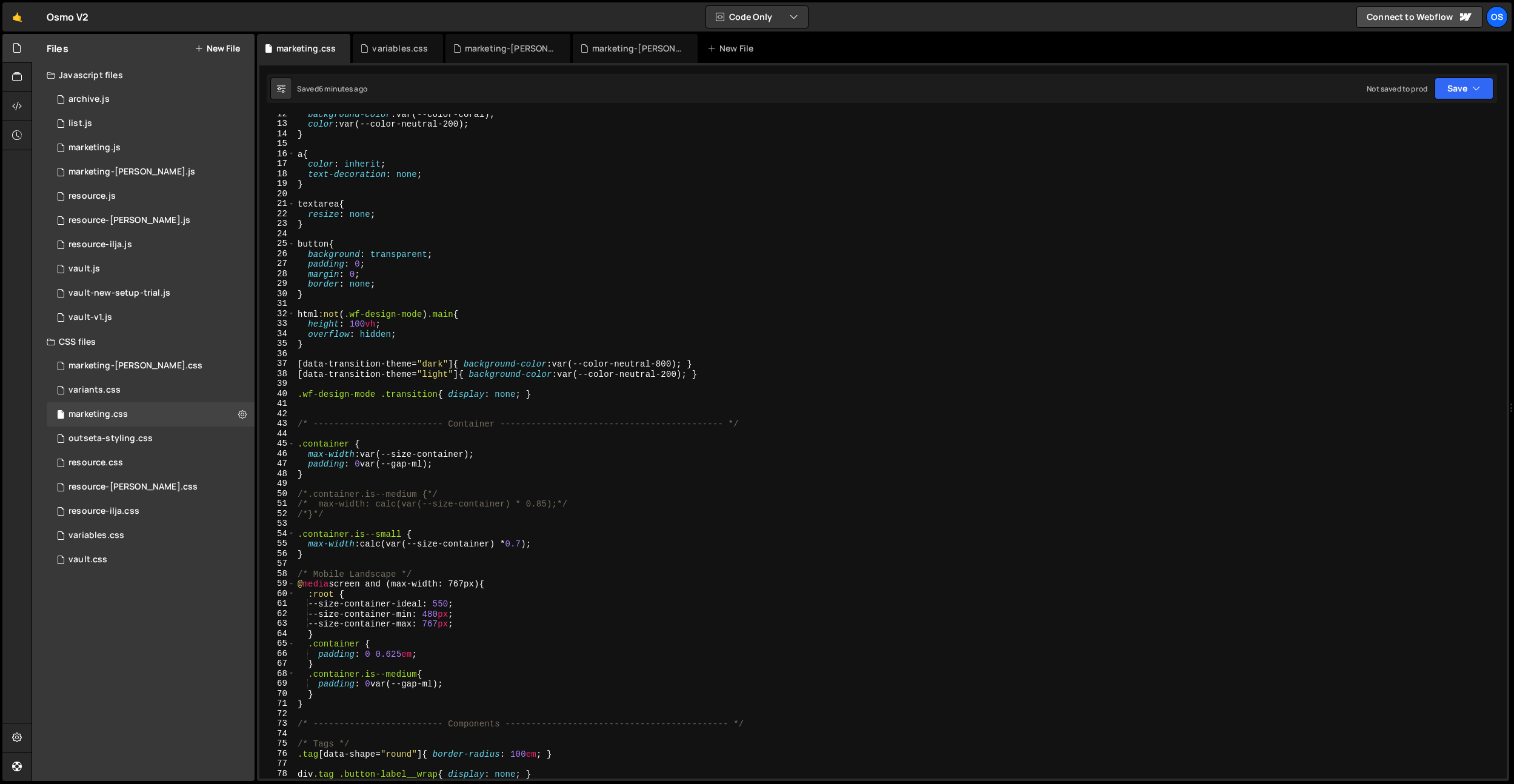
scroll to position [245, 0]
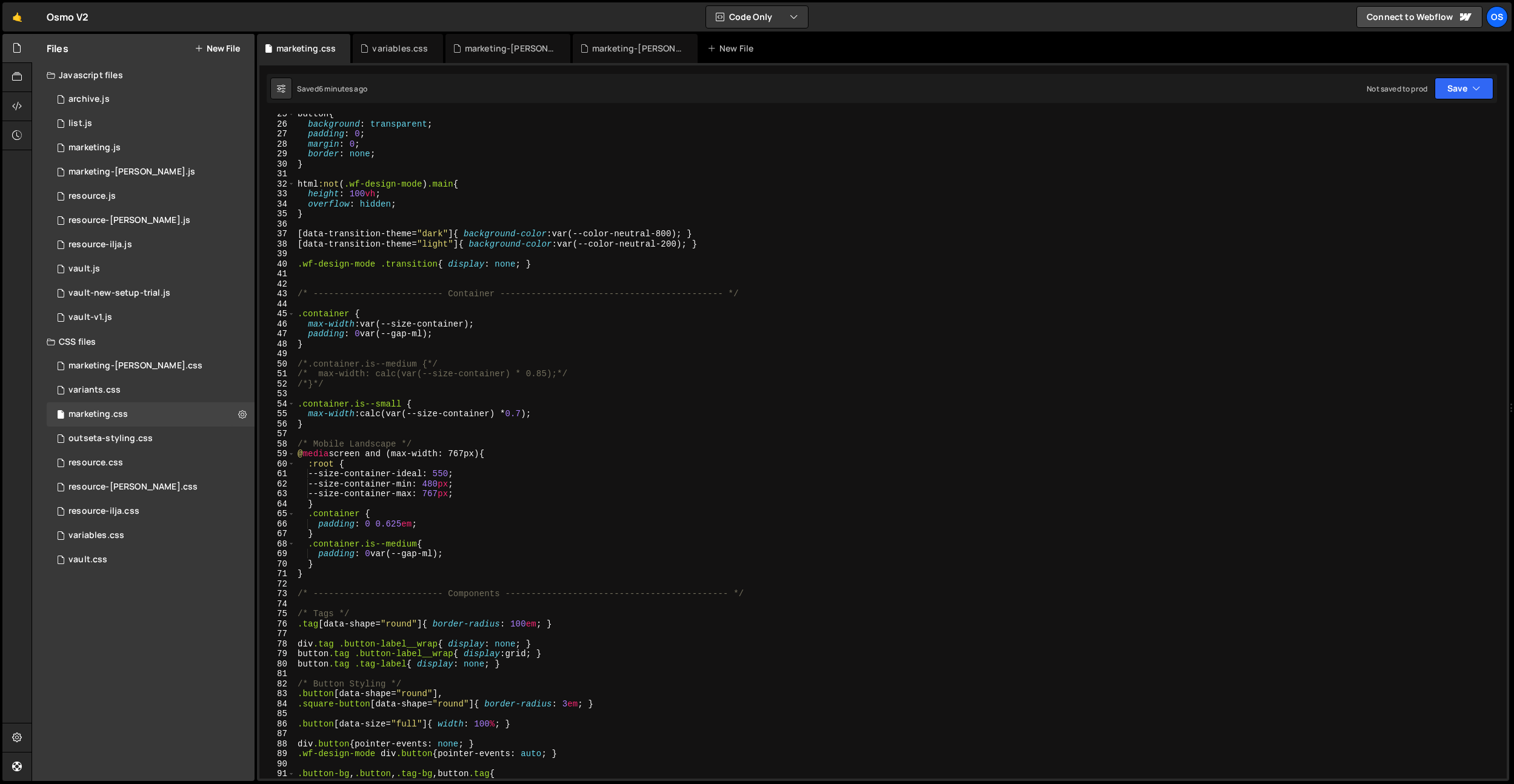
click at [379, 482] on div "button { background : transparent ; padding : 0 ; margin : 0 ; border : none ; …" at bounding box center [898, 452] width 1207 height 685
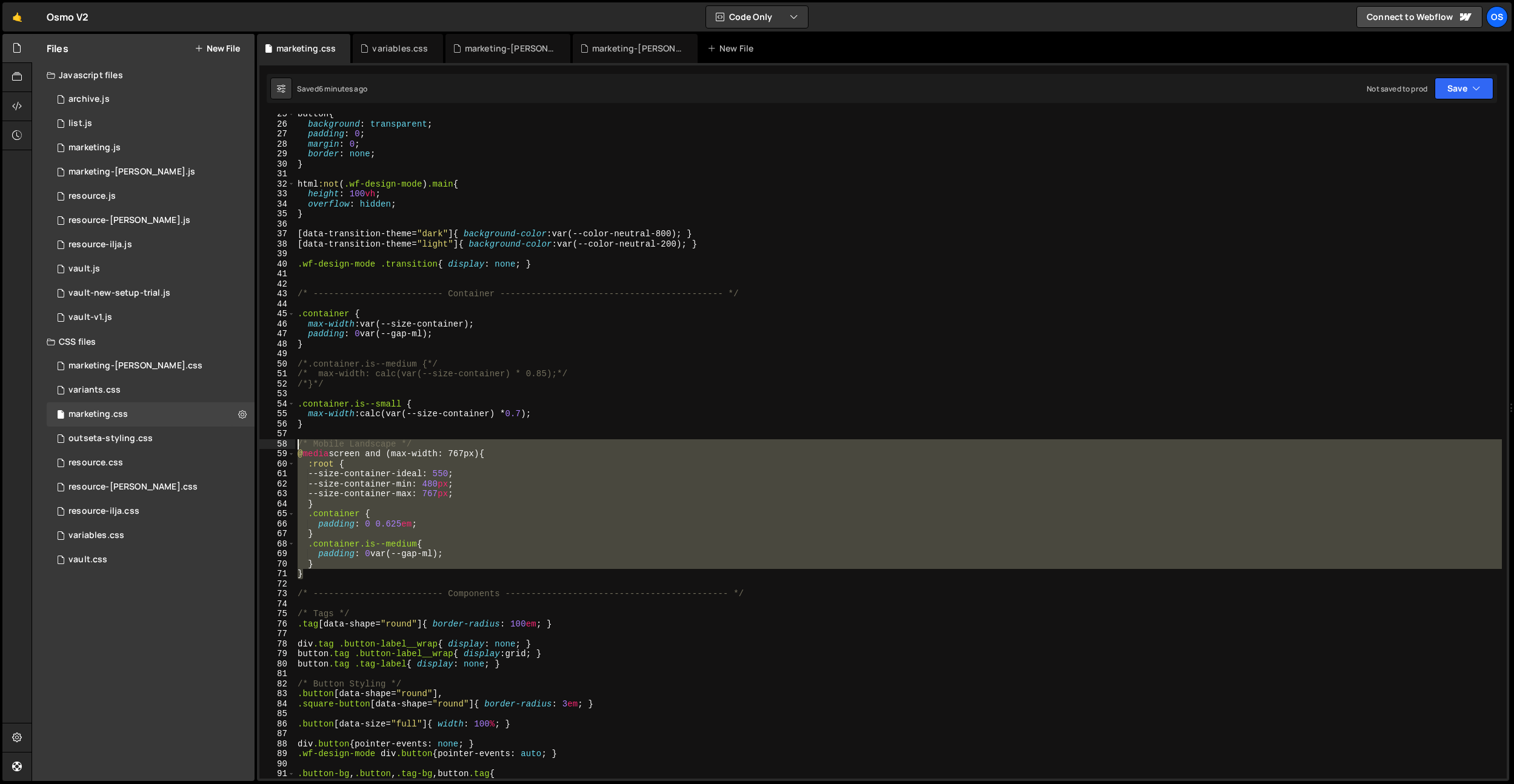
drag, startPoint x: 306, startPoint y: 575, endPoint x: 291, endPoint y: 446, distance: 129.9
click at [291, 446] on div "--size-container-min: 480px; 25 26 27 28 29 30 31 32 33 34 35 36 37 38 39 40 41…" at bounding box center [882, 446] width 1247 height 665
drag, startPoint x: 365, startPoint y: 484, endPoint x: 321, endPoint y: 504, distance: 48.3
click at [365, 484] on div "button { background : transparent ; padding : 0 ; margin : 0 ; border : none ; …" at bounding box center [898, 446] width 1207 height 665
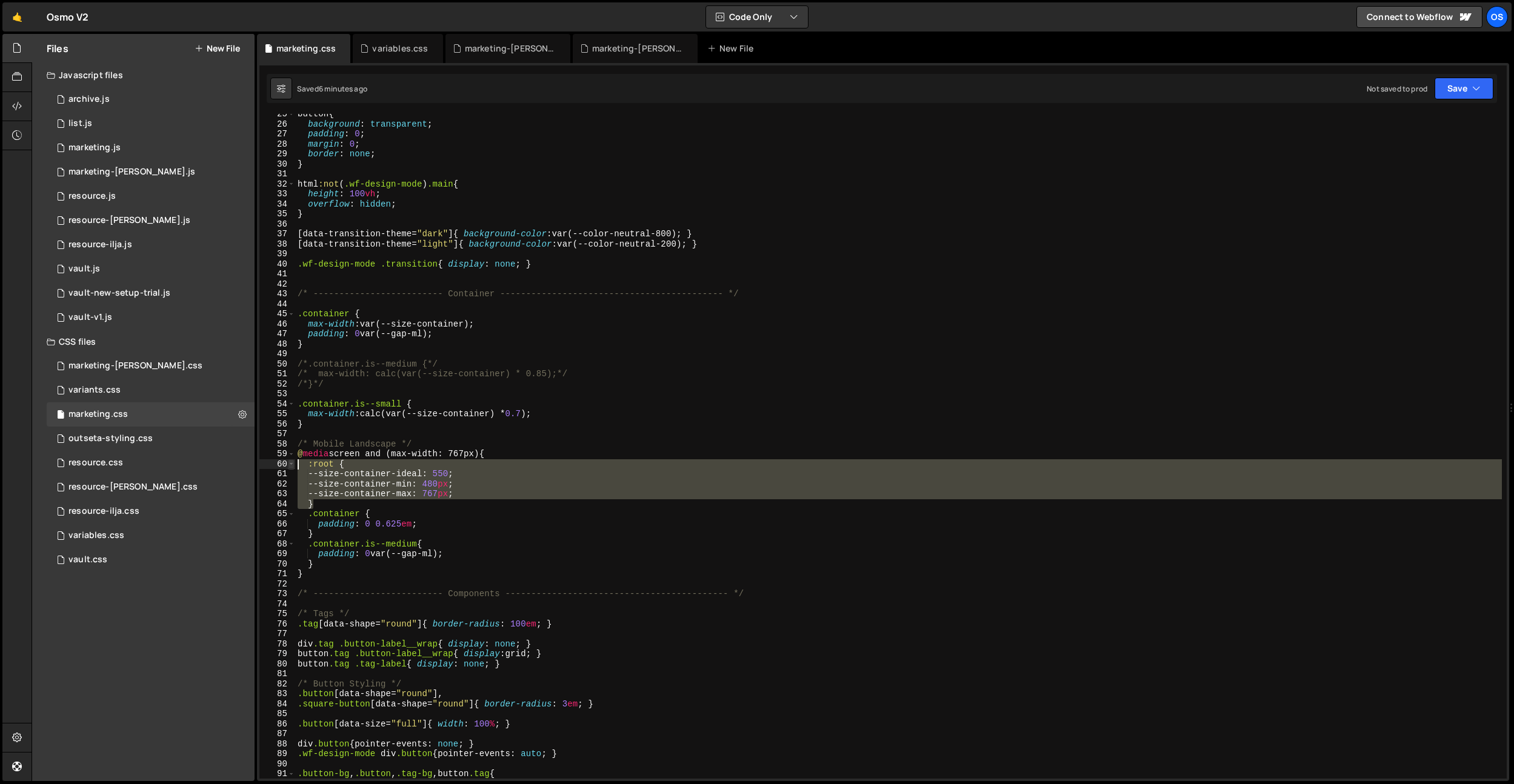
drag, startPoint x: 320, startPoint y: 505, endPoint x: 290, endPoint y: 467, distance: 48.4
click at [290, 467] on div "--size-container-min: 480px; 25 26 27 28 29 30 31 32 33 34 35 36 37 38 39 40 41…" at bounding box center [882, 446] width 1247 height 665
type textarea ":root { --size-container-ideal: 550;"
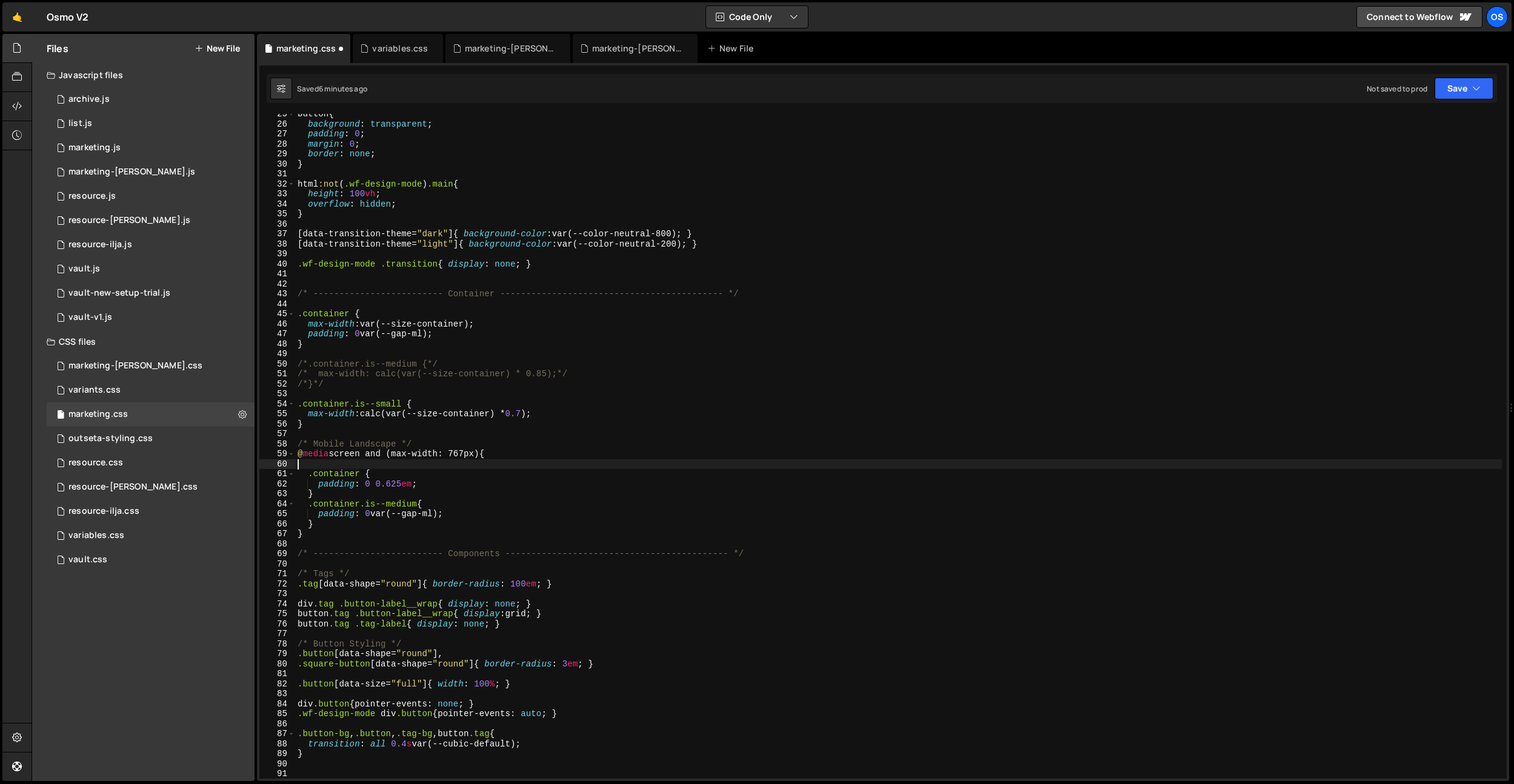
type textarea "@media screen and (max-width: 767px) {"
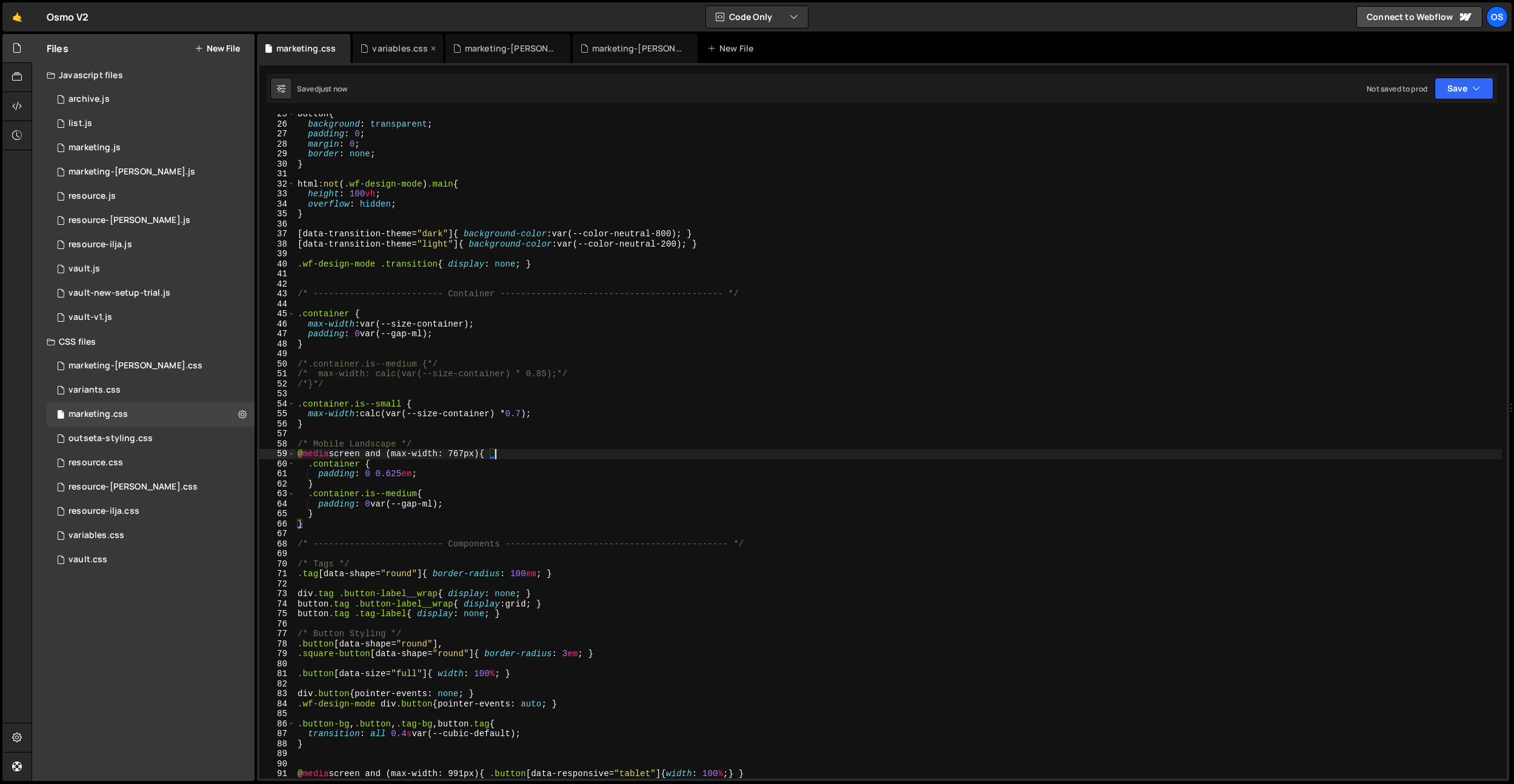
click at [390, 51] on div "variables.css" at bounding box center [400, 48] width 56 height 13
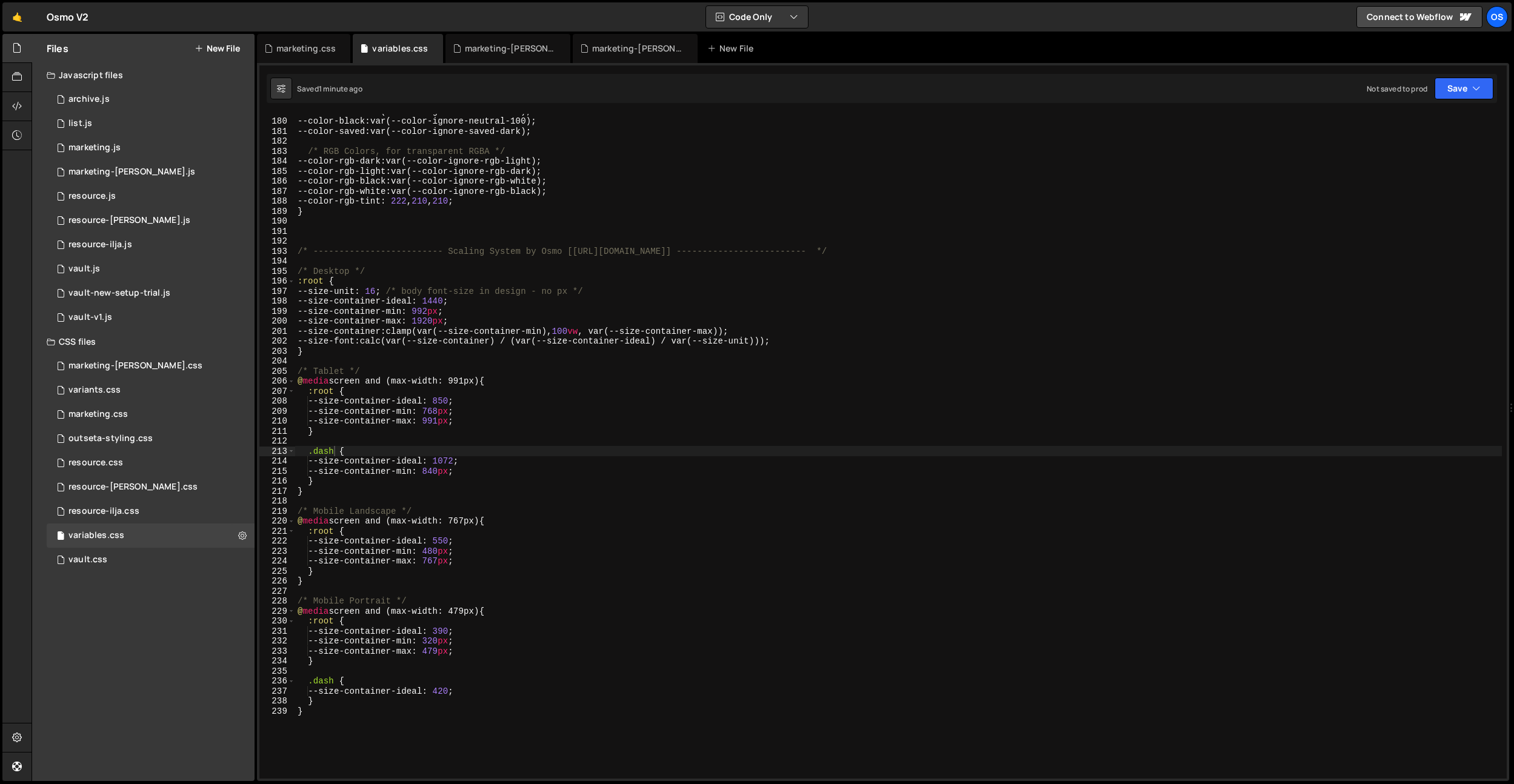
click at [526, 659] on div "--color-dark : var(--color-ignore-neutral-200) ; --color-black : var(--color-ig…" at bounding box center [898, 448] width 1207 height 685
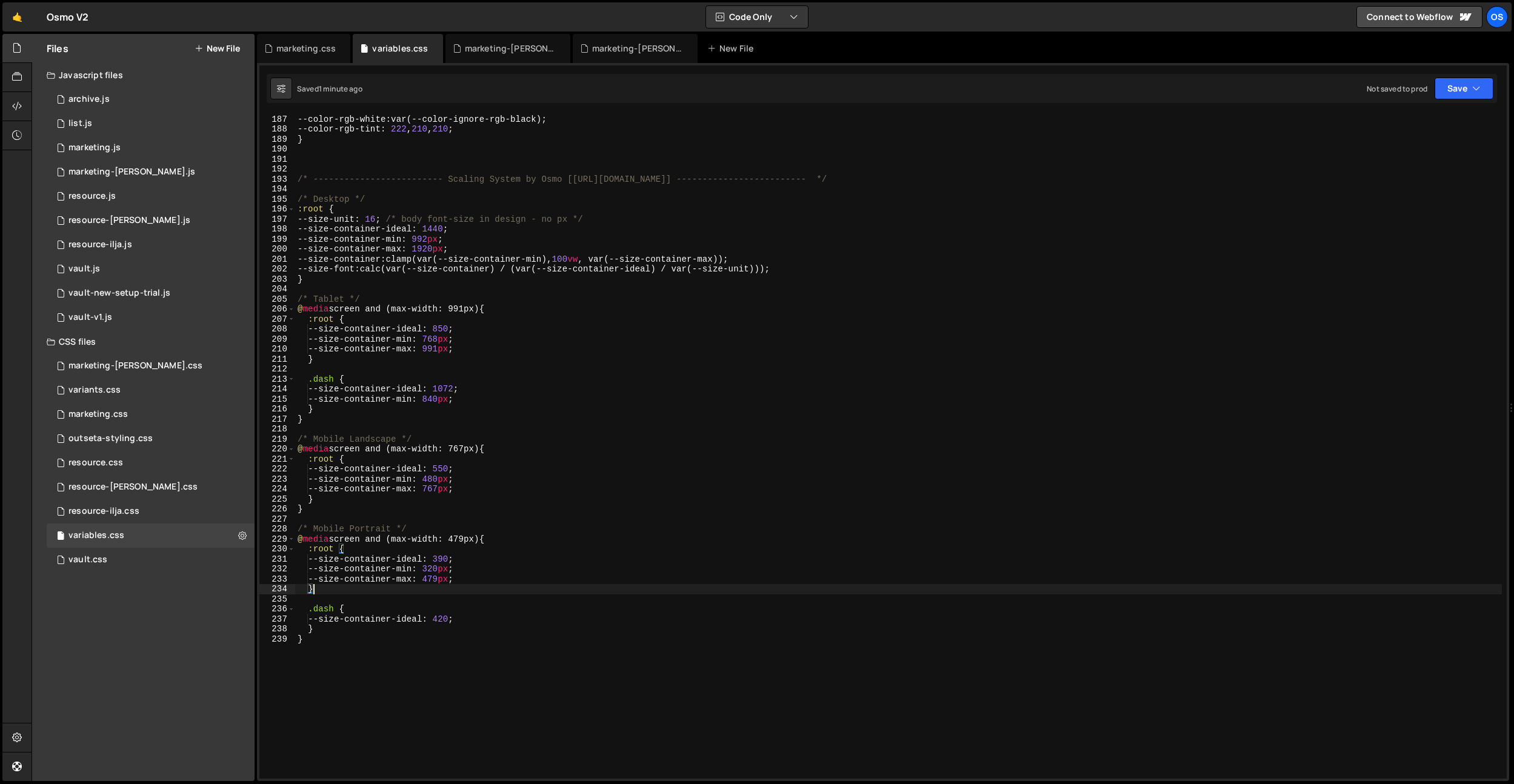
click at [500, 674] on div "--color-rgb-black : var(--color-ignore-rgb-white) ; --color-rgb-white : var(--c…" at bounding box center [898, 446] width 1207 height 685
type textarea "}"
paste textarea "}"
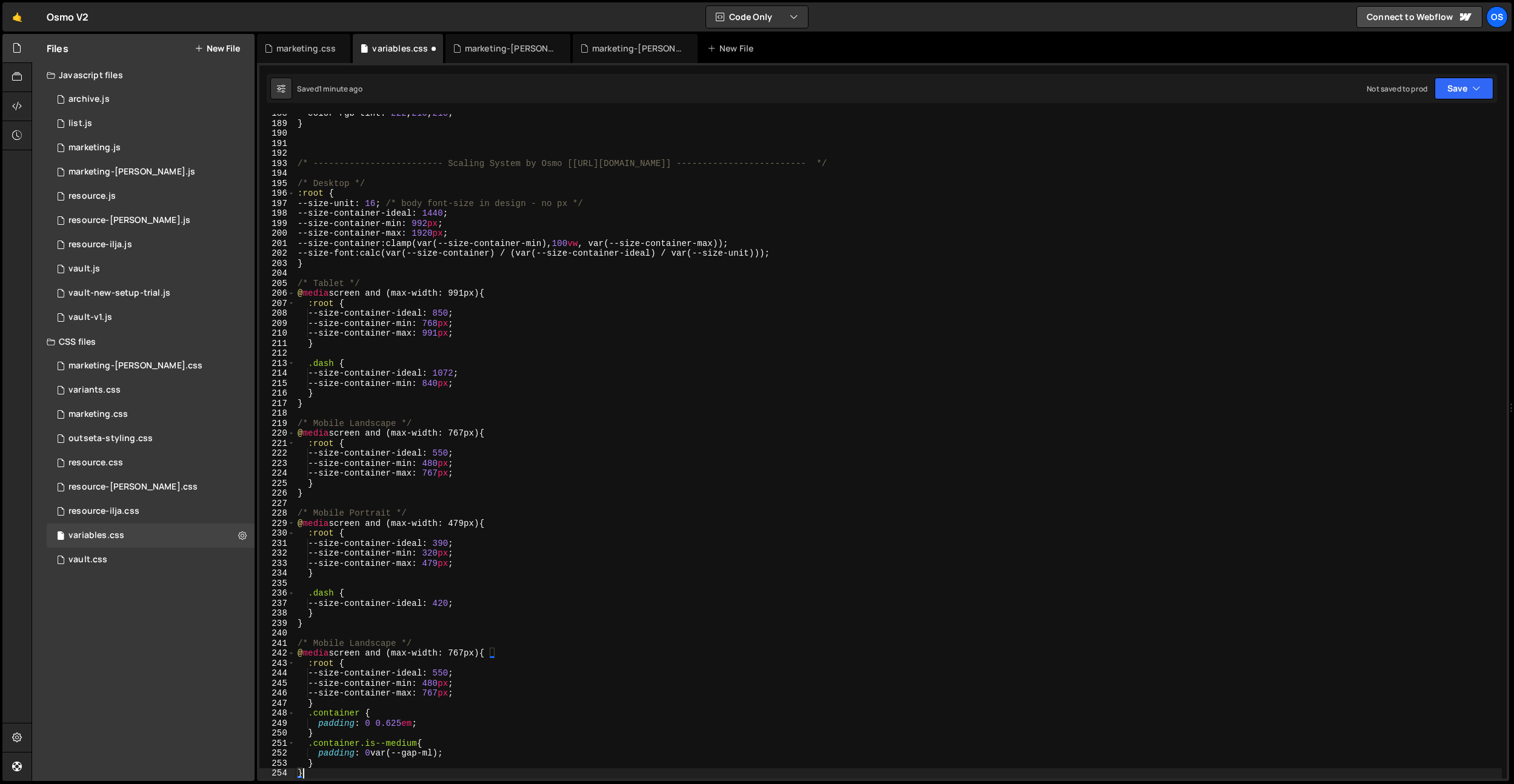
scroll to position [1934, 0]
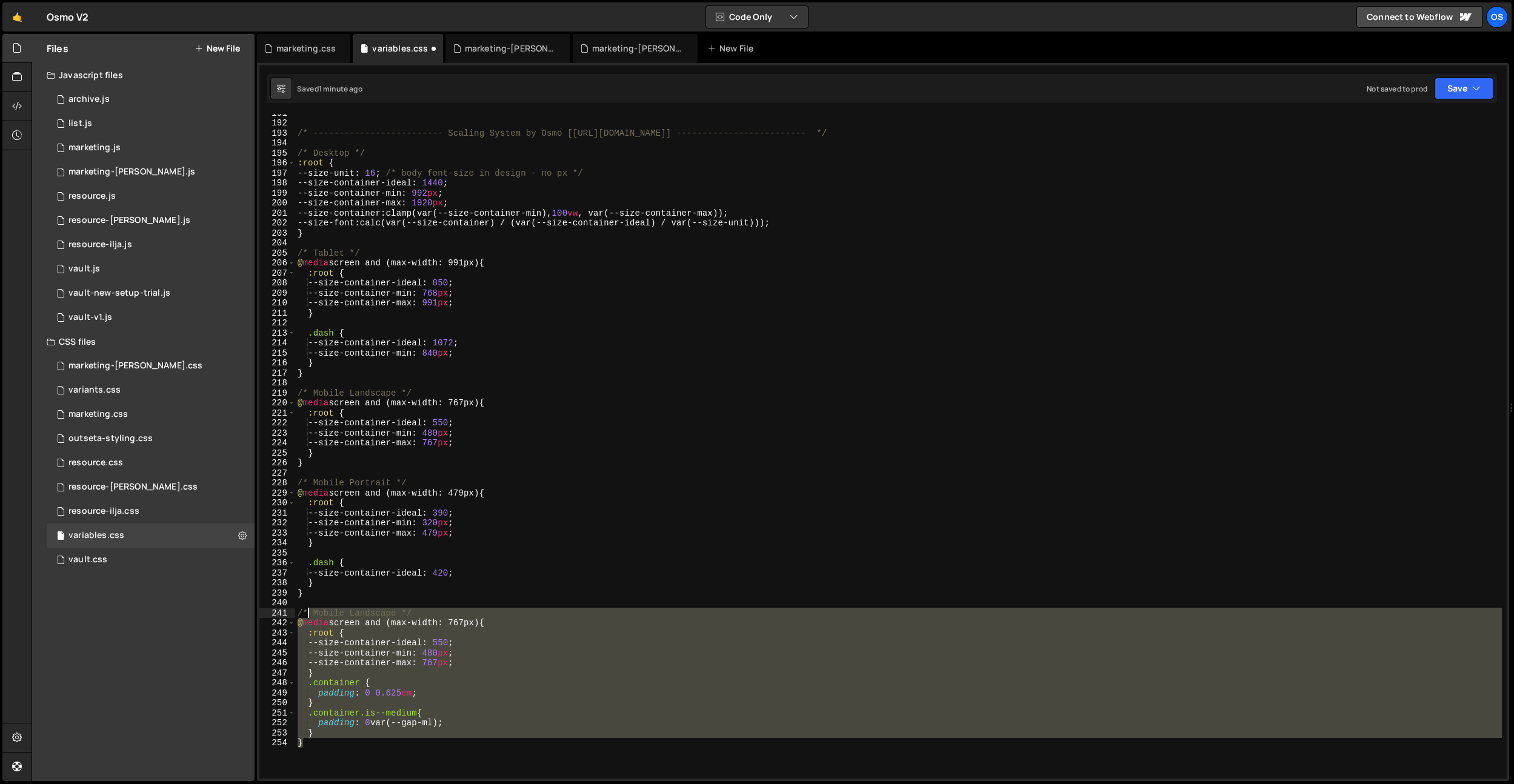
drag, startPoint x: 401, startPoint y: 762, endPoint x: 305, endPoint y: 610, distance: 179.8
click at [305, 610] on div "/* ------------------------- Scaling System by Osmo [[URL][DOMAIN_NAME]] ------…" at bounding box center [898, 450] width 1207 height 685
type textarea "/"
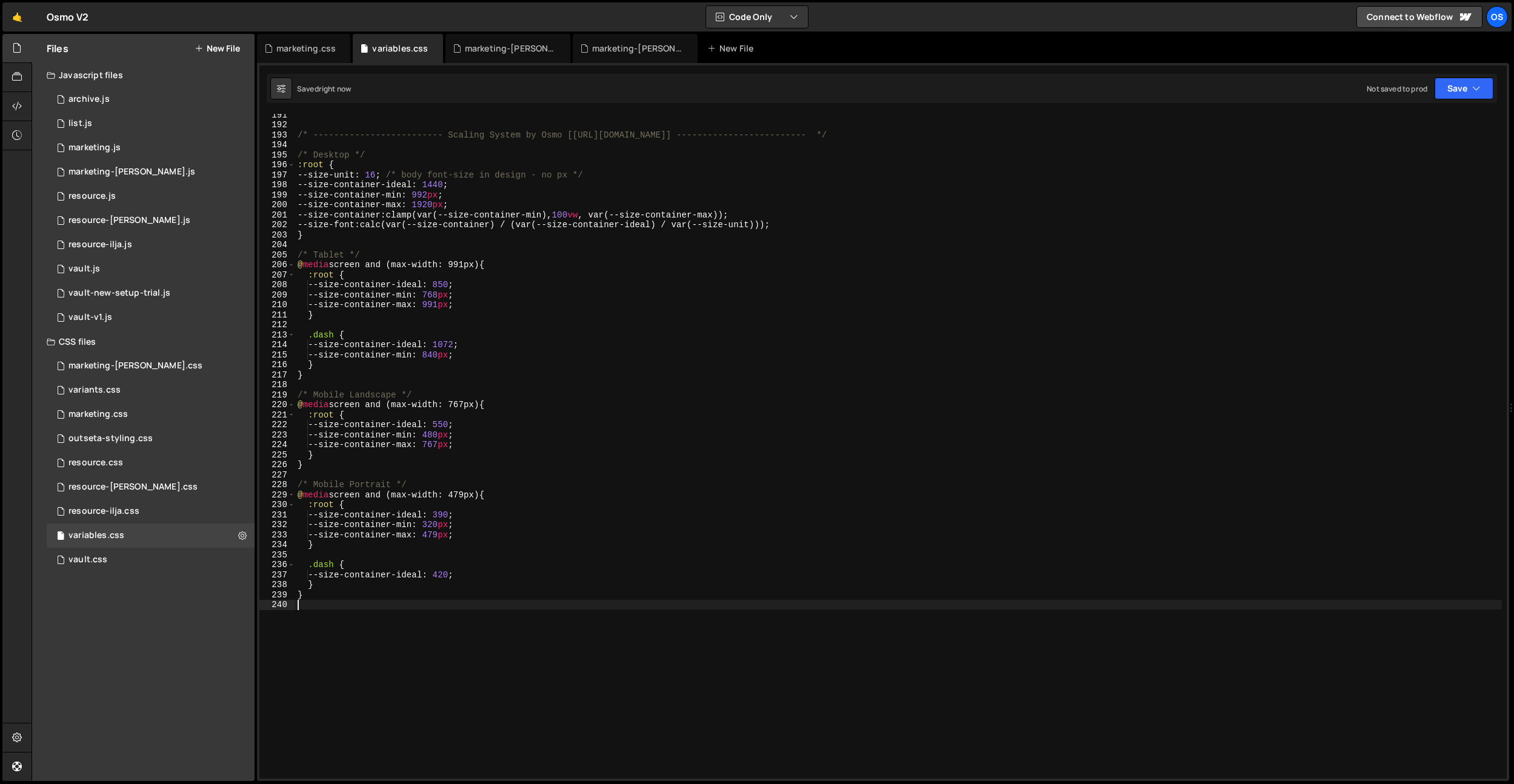
click at [364, 614] on div "/* ------------------------- Scaling System by Osmo [[URL][DOMAIN_NAME]] ------…" at bounding box center [898, 452] width 1207 height 685
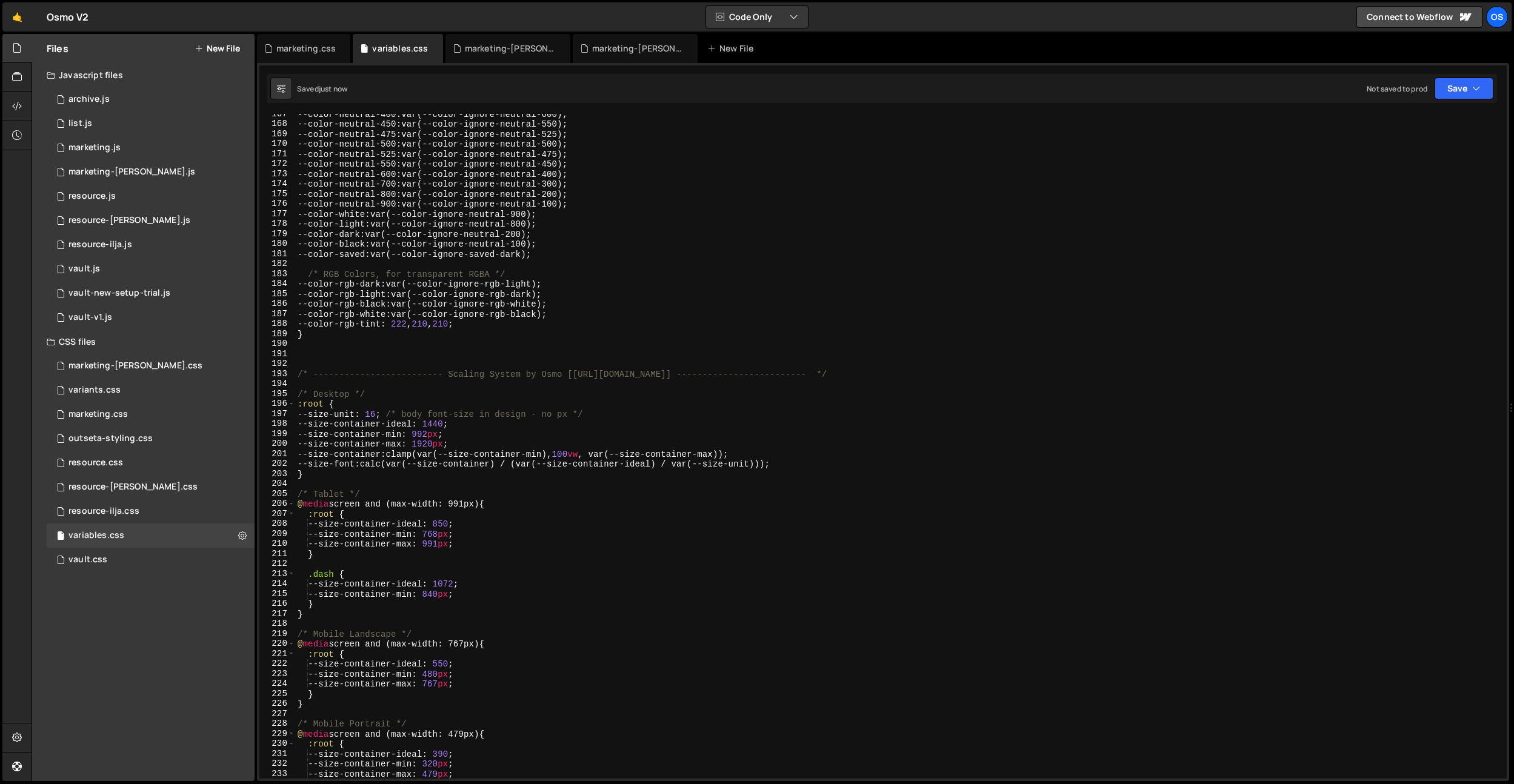
scroll to position [1839, 0]
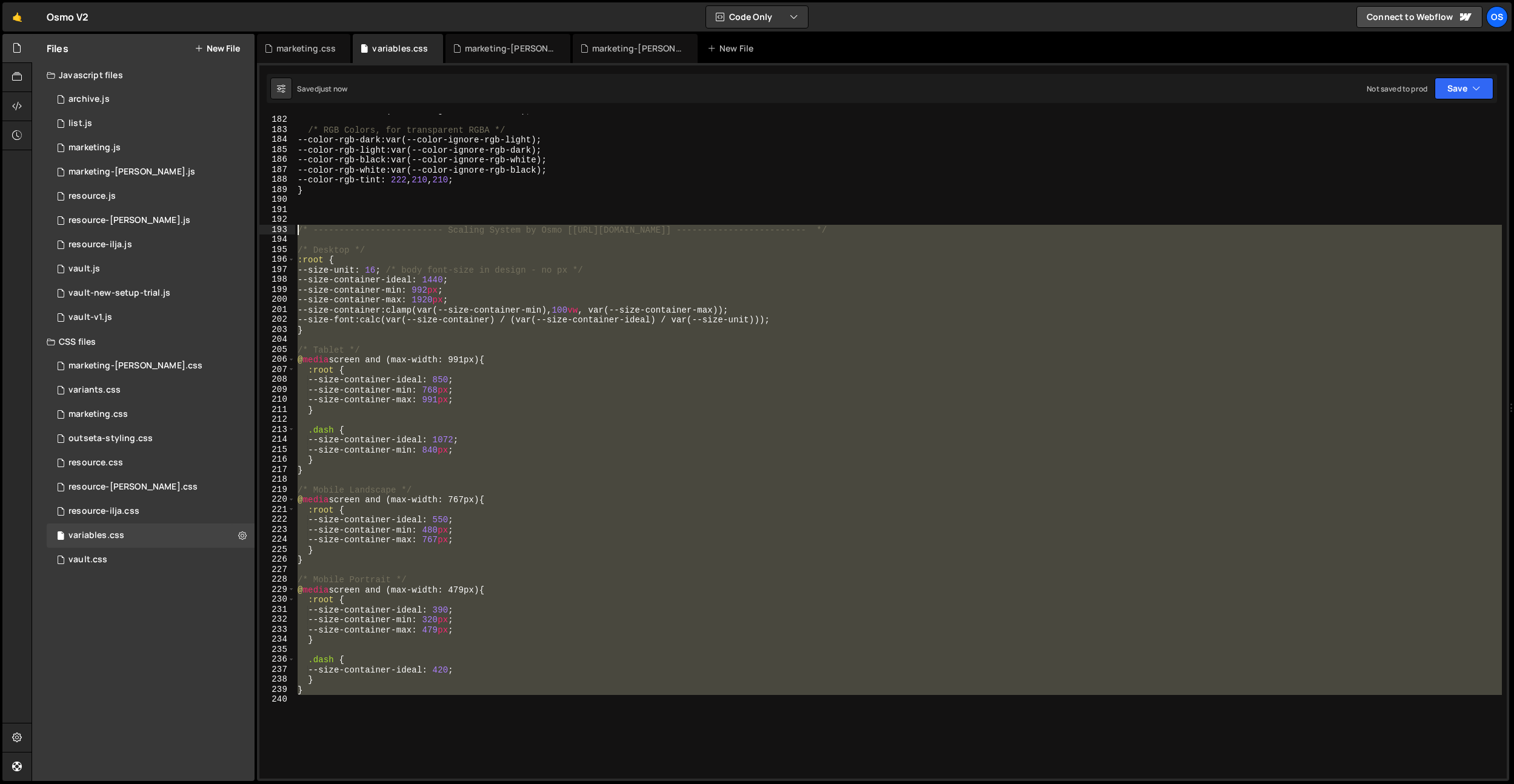
drag, startPoint x: 375, startPoint y: 725, endPoint x: 298, endPoint y: 230, distance: 501.0
click at [298, 230] on div "--color-saved : var(--color-ignore-saved-dark) ; /* RGB Colors, for transparent…" at bounding box center [898, 447] width 1207 height 685
type textarea "/* ------------------------- Scaling System by Osmo [[URL][DOMAIN_NAME]] ------…"
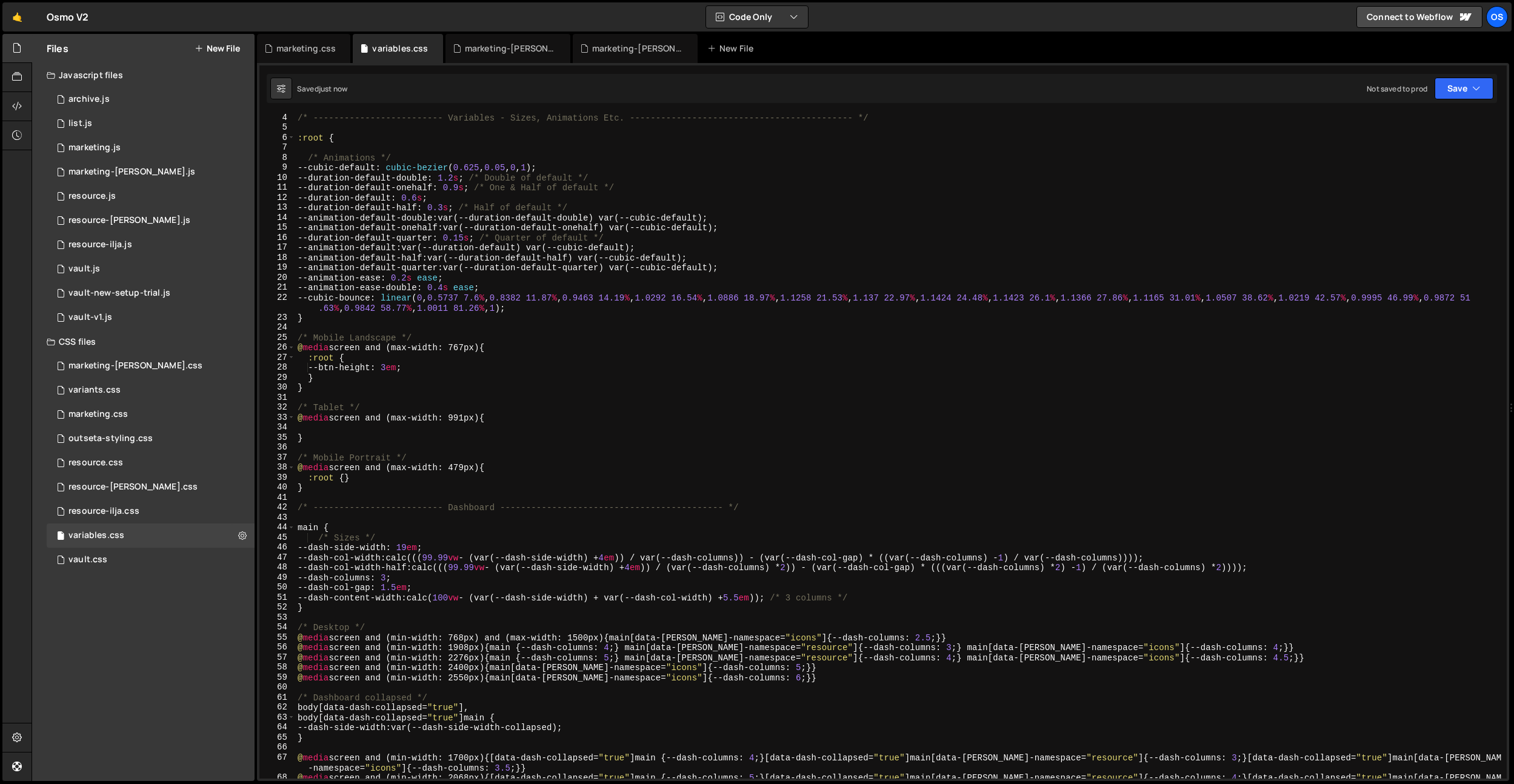
scroll to position [0, 0]
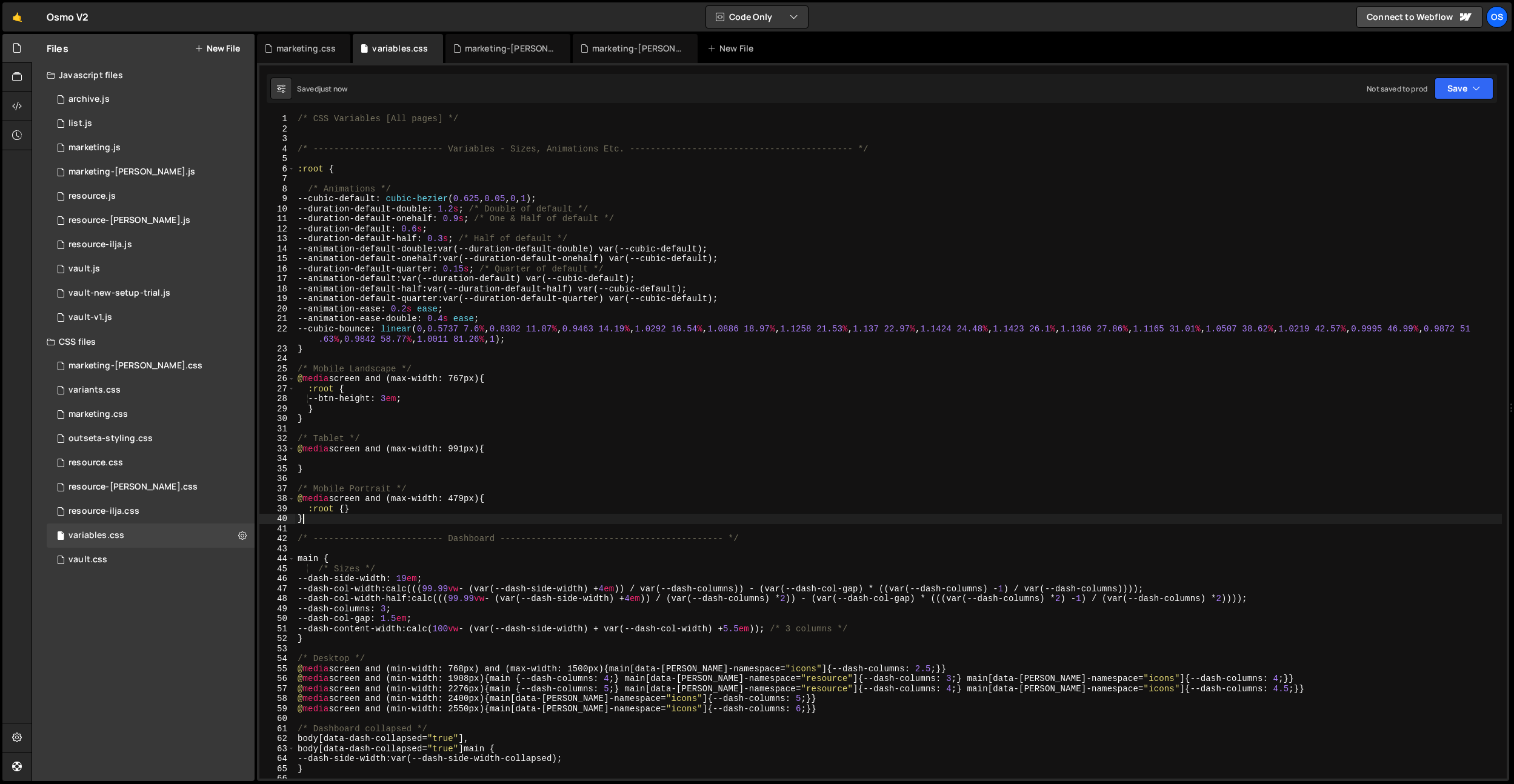
click at [324, 518] on div "/* CSS Variables [All pages] */ /* ------------------------- Variables - Sizes,…" at bounding box center [898, 461] width 1207 height 694
type textarea "}"
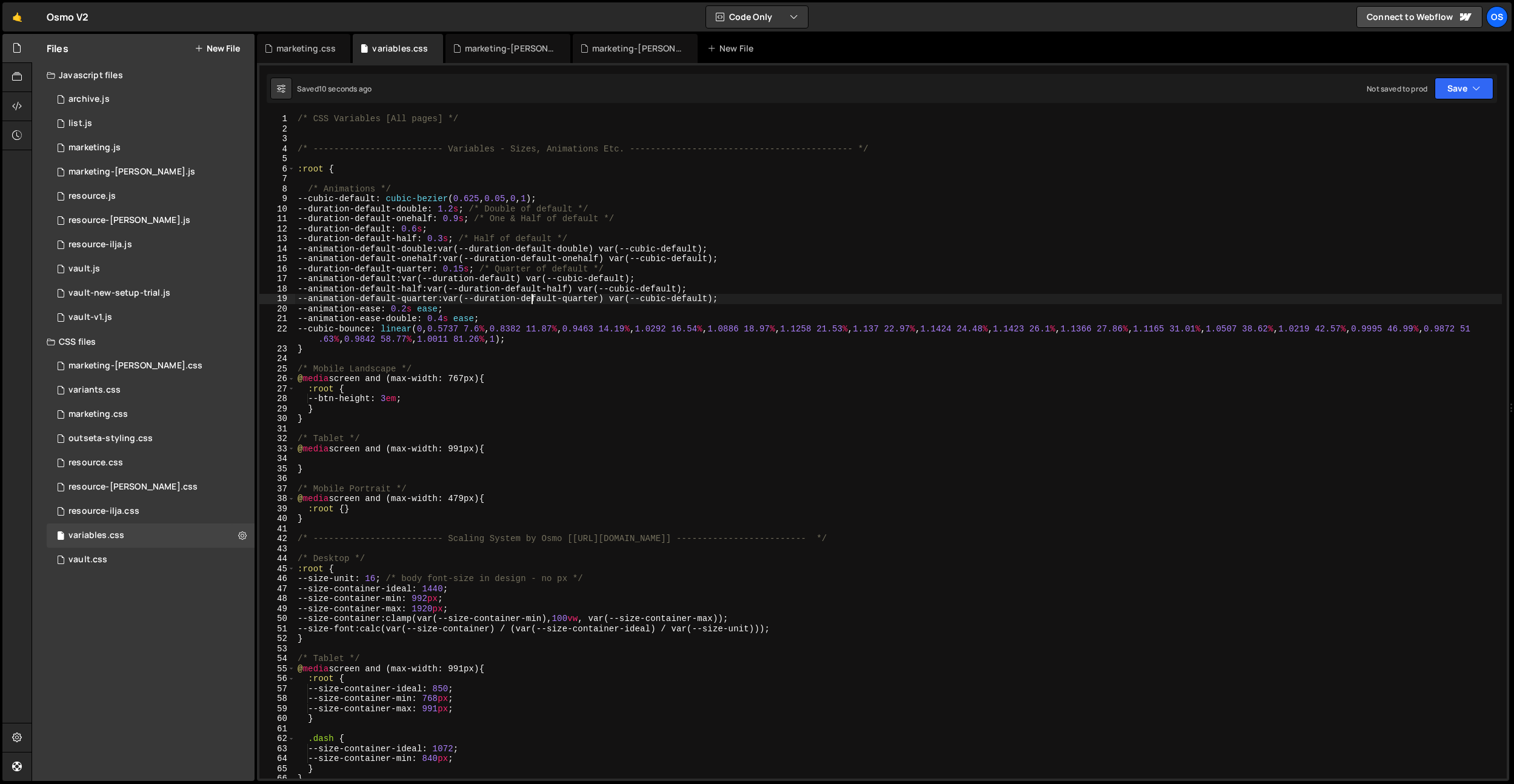
click at [532, 298] on div "/* CSS Variables [All pages] */ /* ------------------------- Variables - Sizes,…" at bounding box center [898, 456] width 1207 height 685
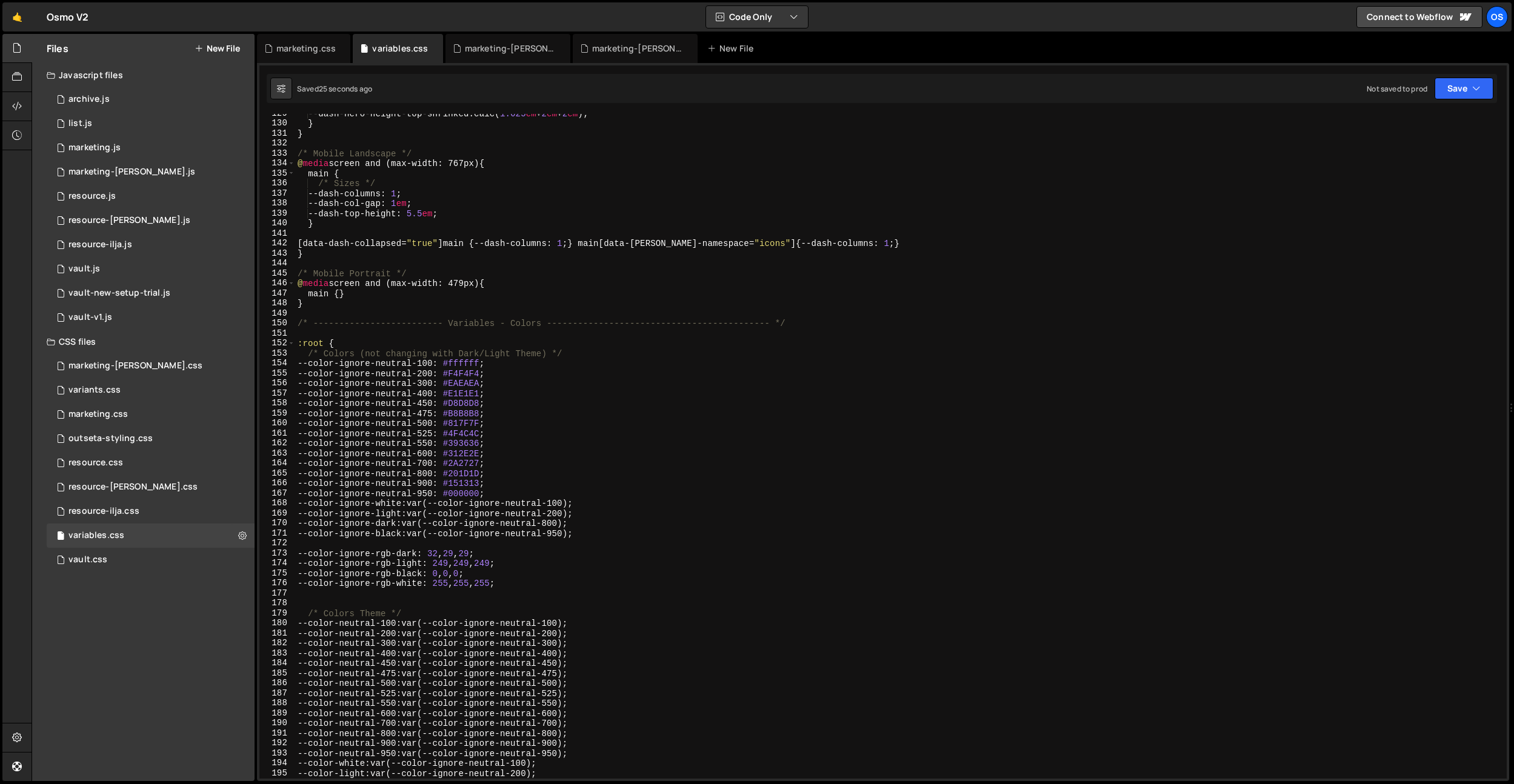
scroll to position [1314, 0]
click at [324, 347] on div "--dash-hero-height-top-shrinked : calc( 1.625 em + 2 em + 2 em ) ; } } /* Mobil…" at bounding box center [898, 451] width 1207 height 685
drag, startPoint x: 330, startPoint y: 347, endPoint x: 293, endPoint y: 347, distance: 37.0
click at [293, 347] on div ":root .dash { 129 130 131 132 133 134 135 136 137 138 139 140 141 142 143 144 1…" at bounding box center [882, 446] width 1247 height 665
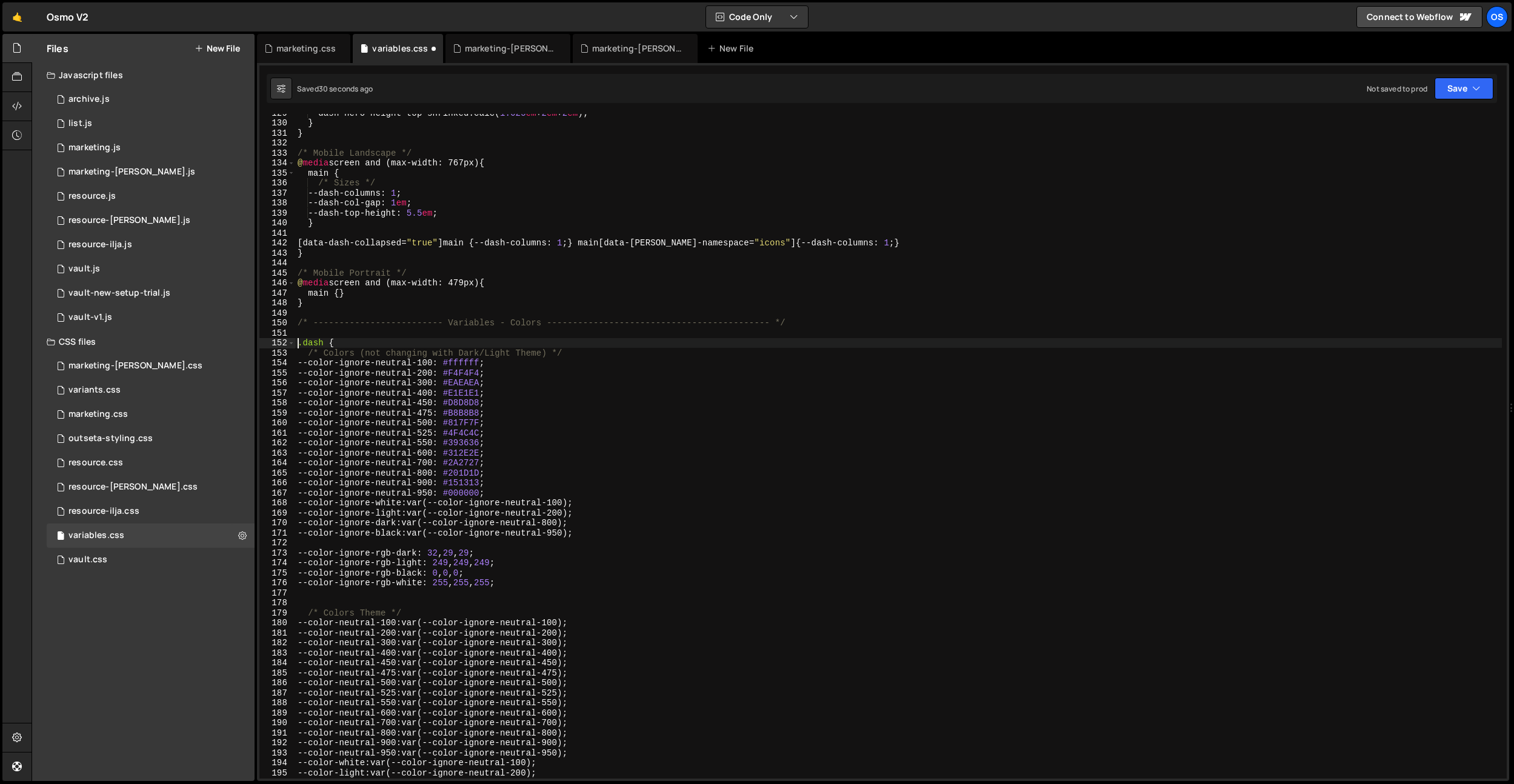
scroll to position [1319, 0]
drag, startPoint x: 324, startPoint y: 340, endPoint x: 263, endPoint y: 337, distance: 61.1
click at [263, 337] on div ".dash { 129 130 131 132 133 134 135 136 137 138 139 140 141 142 143 144 145 146…" at bounding box center [882, 446] width 1247 height 665
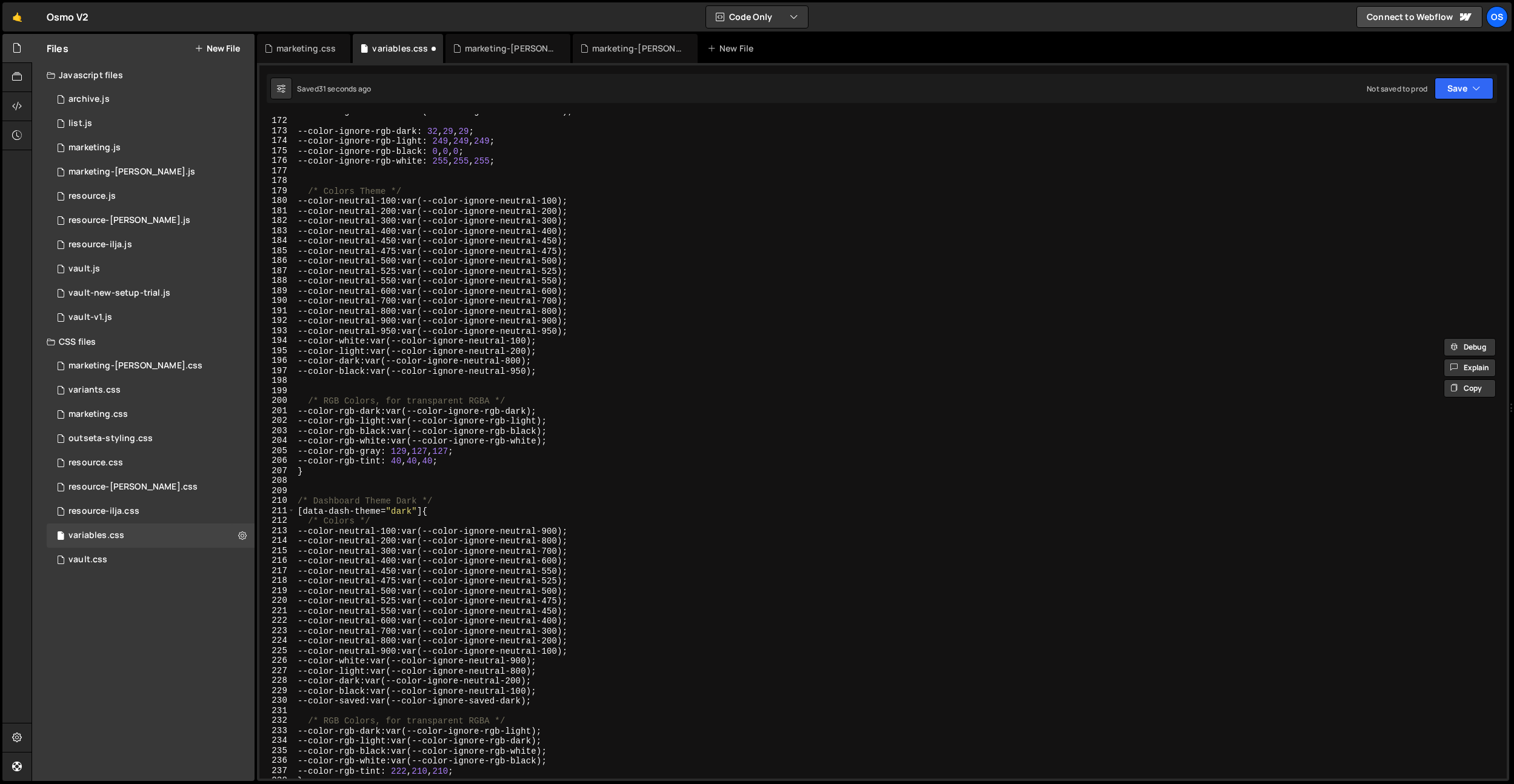
scroll to position [1737, 0]
click at [298, 512] on div "--color-ignore-black : var(--color-ignore-neutral-950) ; --color-ignore-rgb-dar…" at bounding box center [898, 448] width 1207 height 685
paste textarea ".dash"
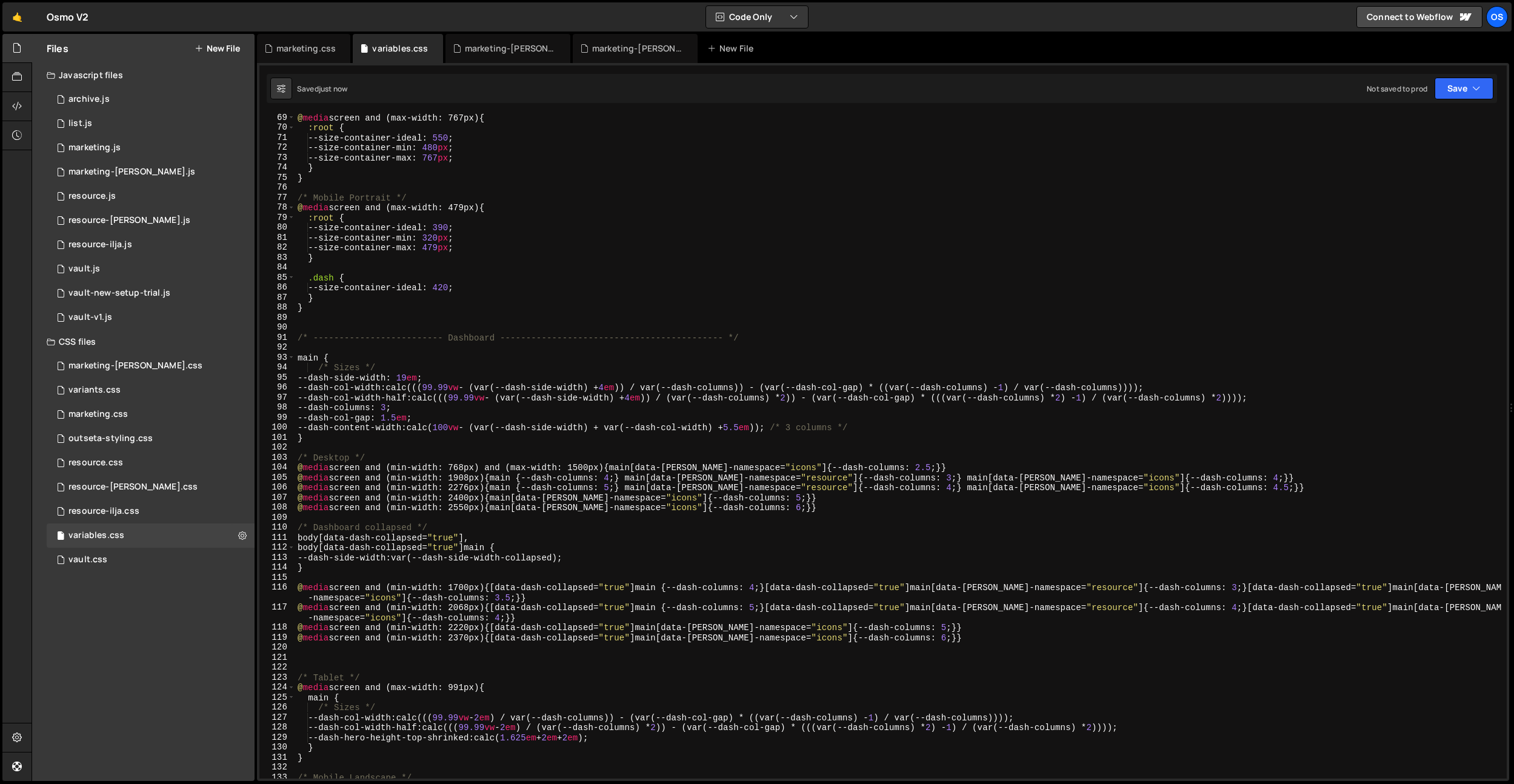
scroll to position [979, 0]
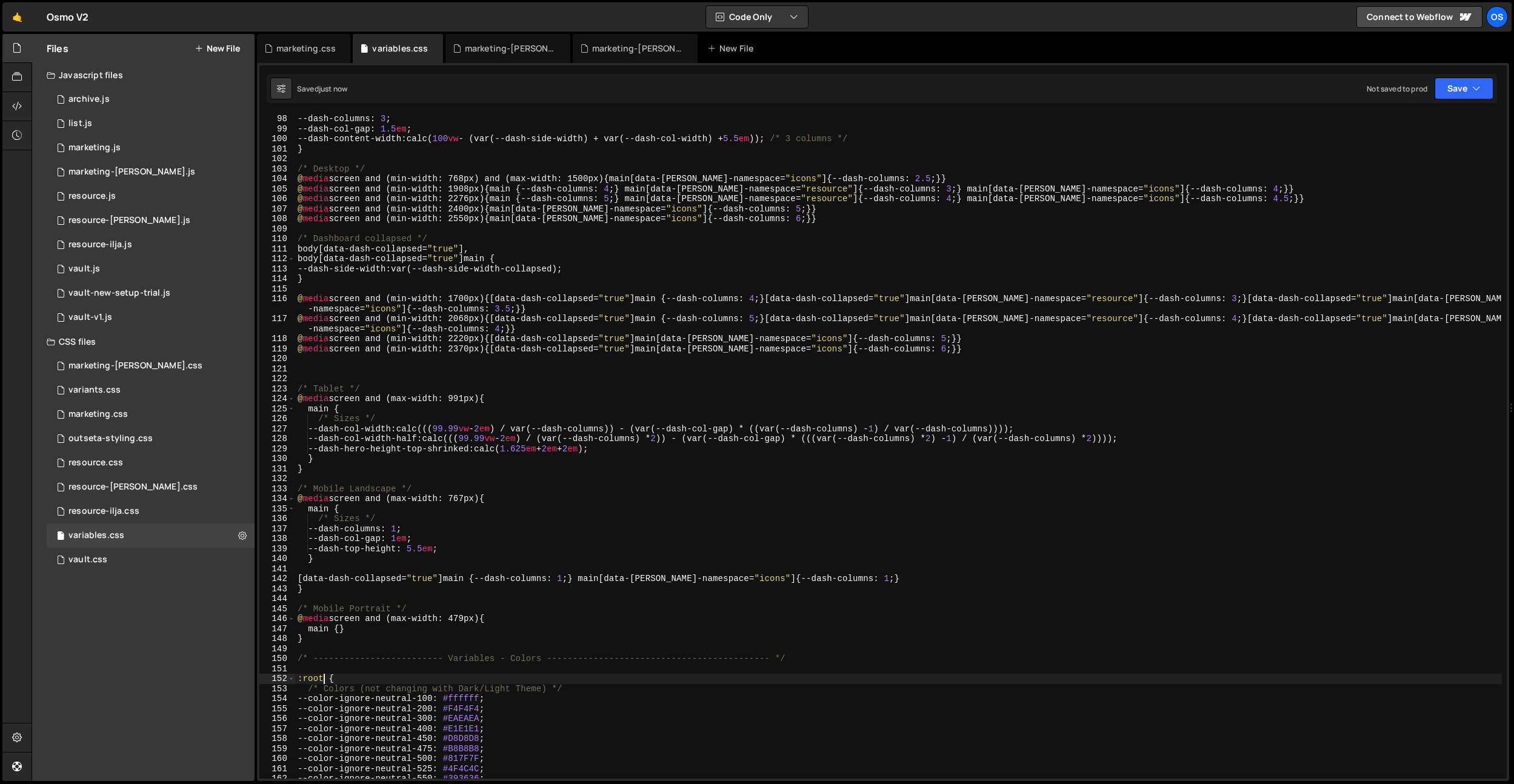
click at [376, 348] on div "--dash-columns : 3 ; --dash-col-gap : 1.5 em ; --dash-content-width : calc( 100…" at bounding box center [898, 456] width 1207 height 685
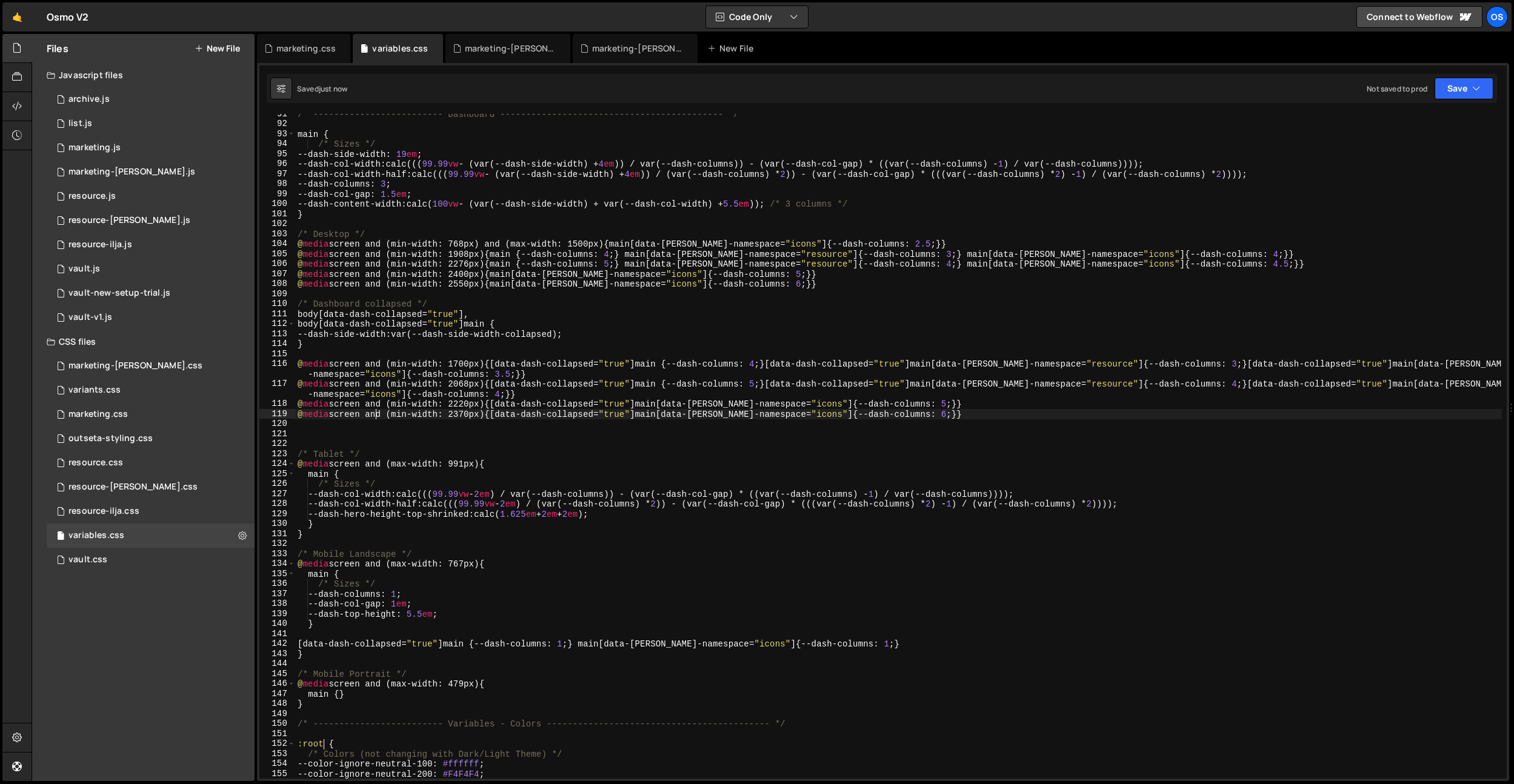
scroll to position [994, 0]
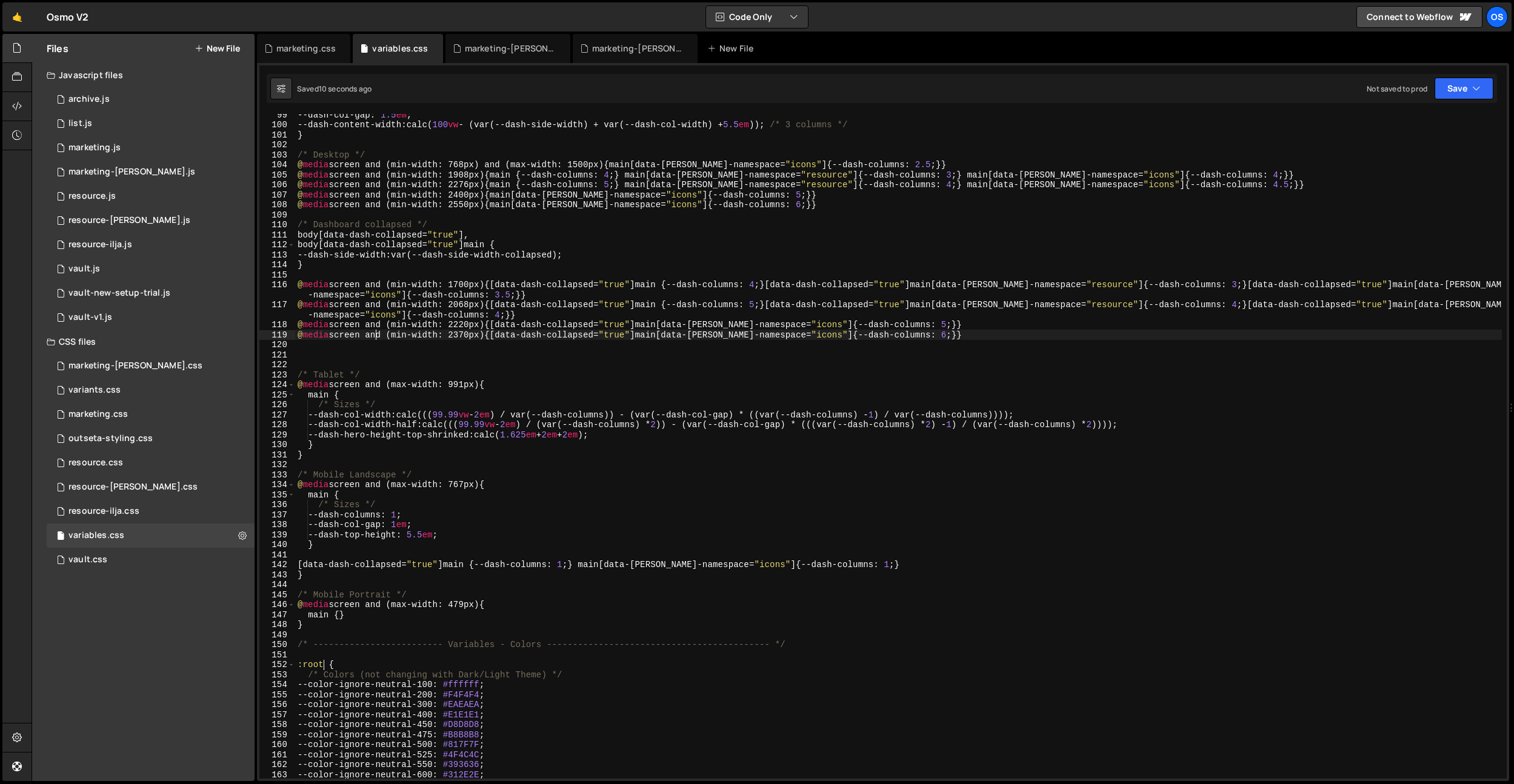
type textarea ":root {"
drag, startPoint x: 325, startPoint y: 667, endPoint x: 336, endPoint y: 516, distance: 151.4
click at [292, 667] on div ":root { 99 100 101 102 103 104 105 106 107 108 109 110 111 112 113 114 115 116 …" at bounding box center [882, 446] width 1247 height 665
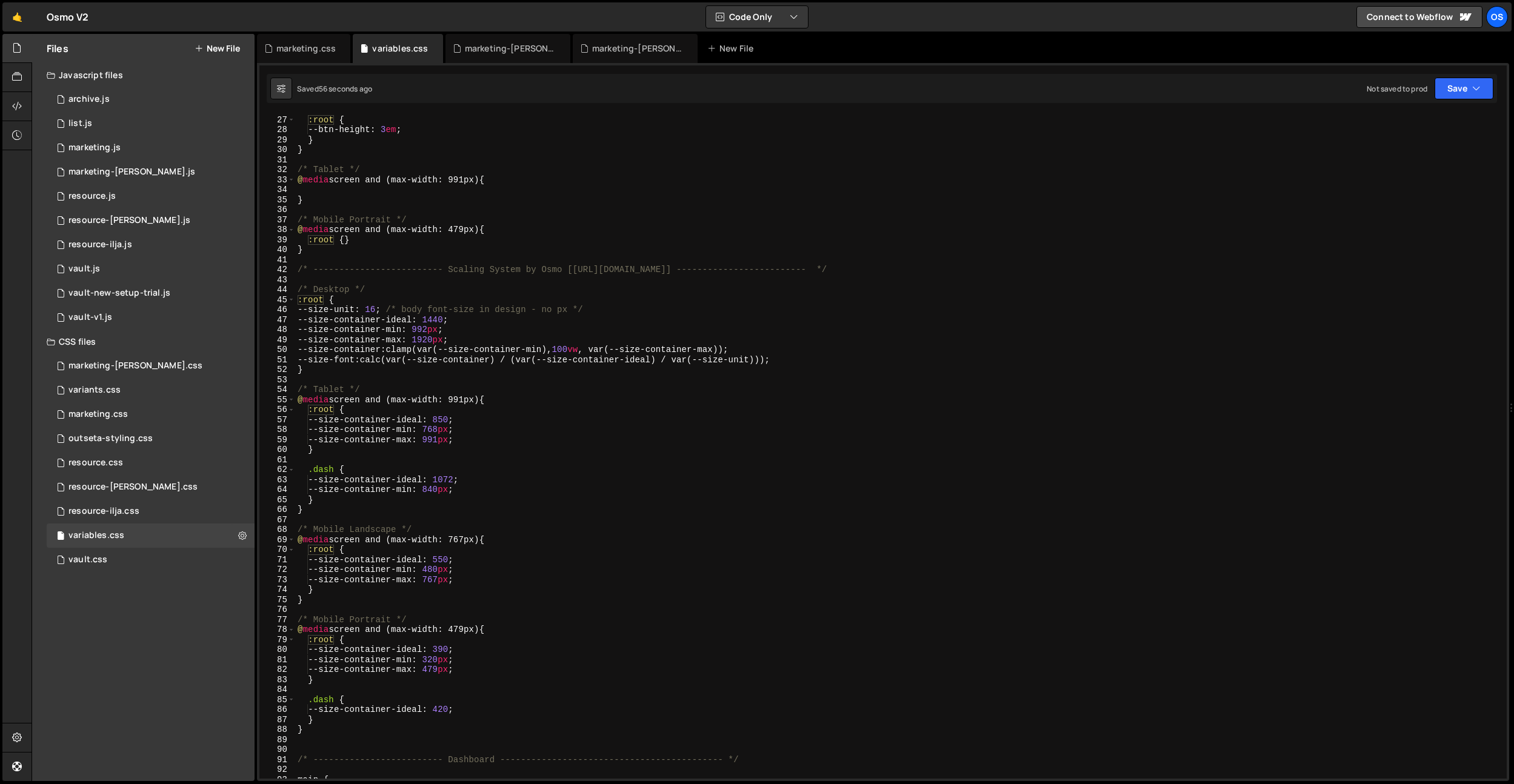
scroll to position [0, 0]
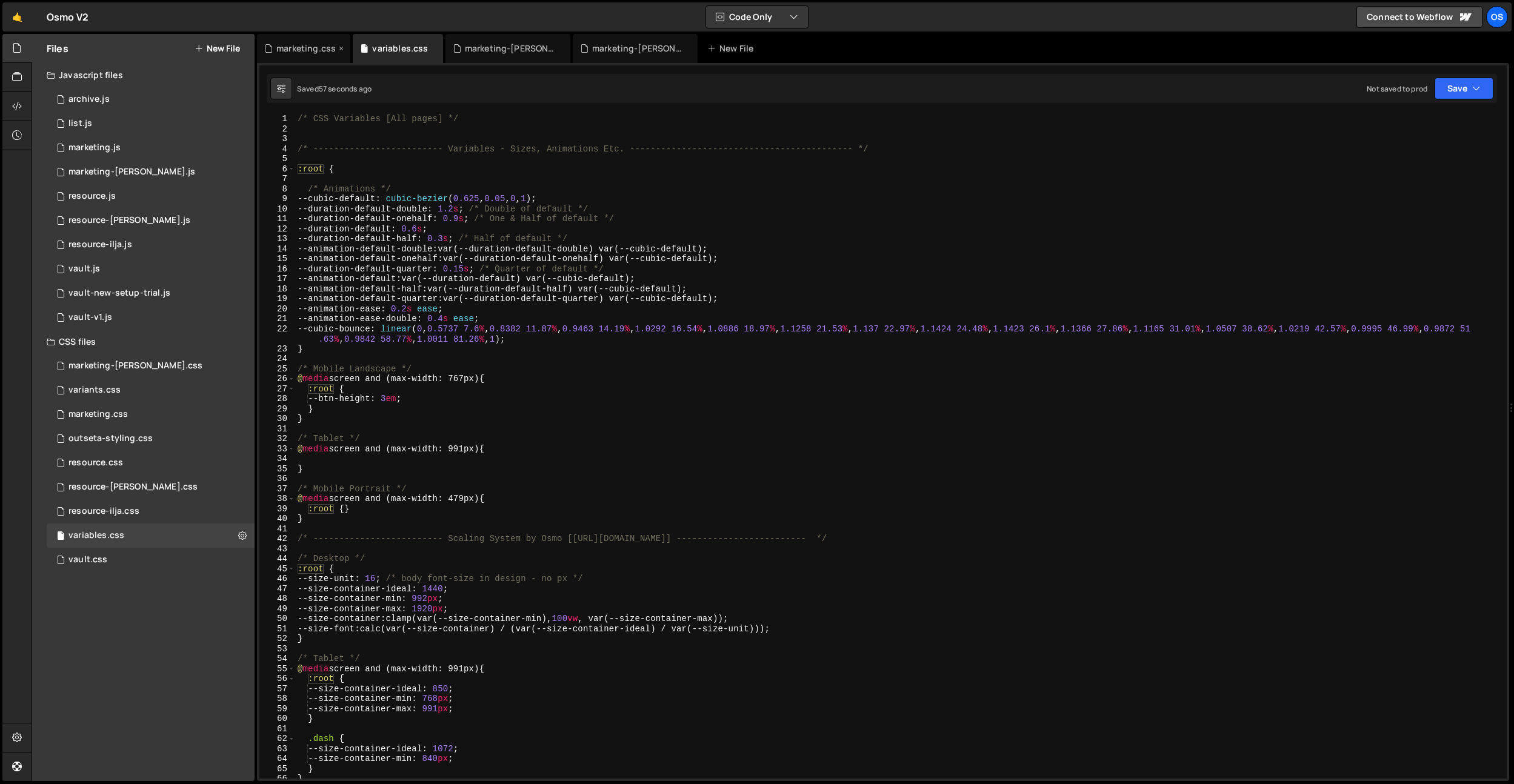
click at [328, 53] on div "marketing.css" at bounding box center [306, 48] width 59 height 13
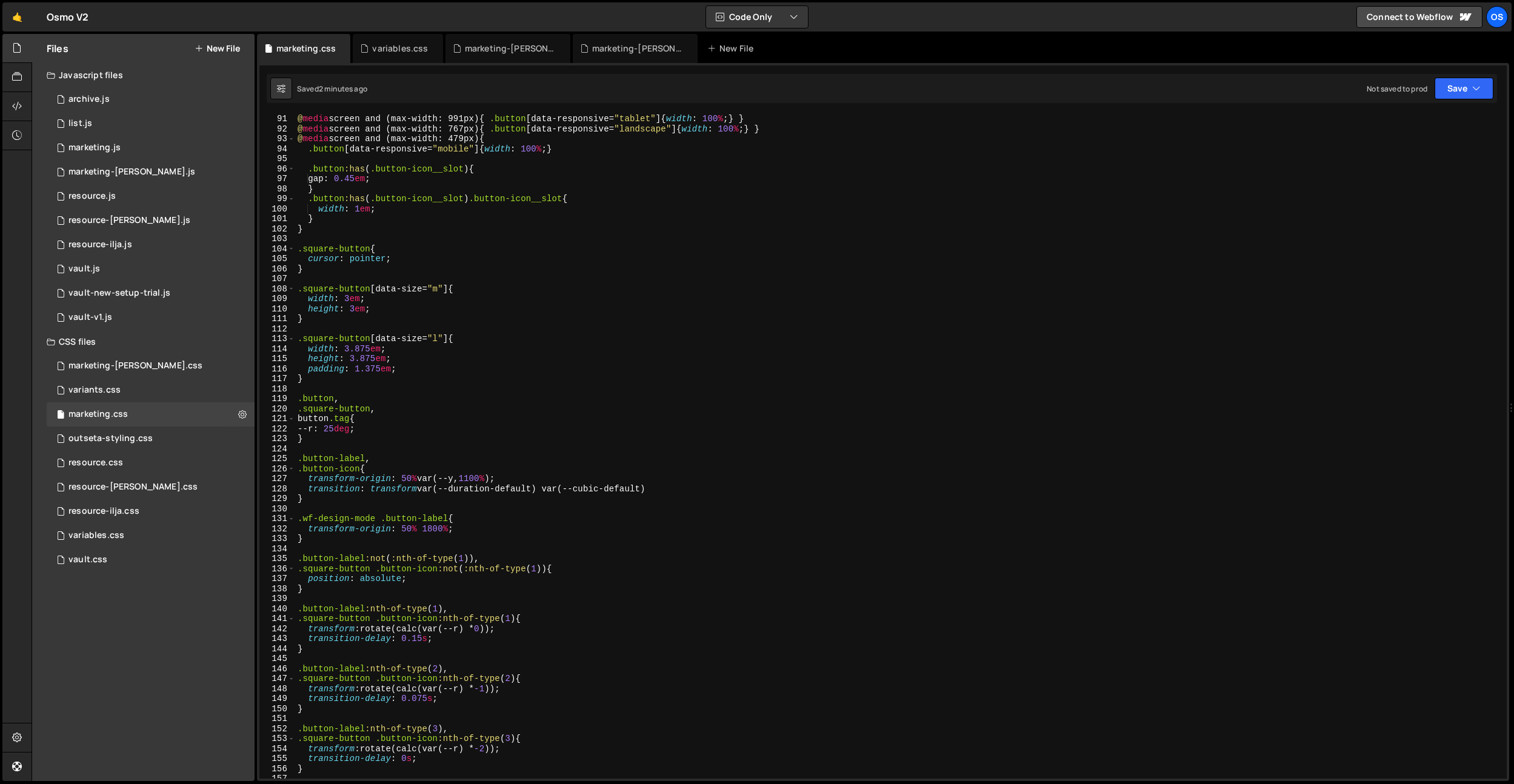
scroll to position [760, 0]
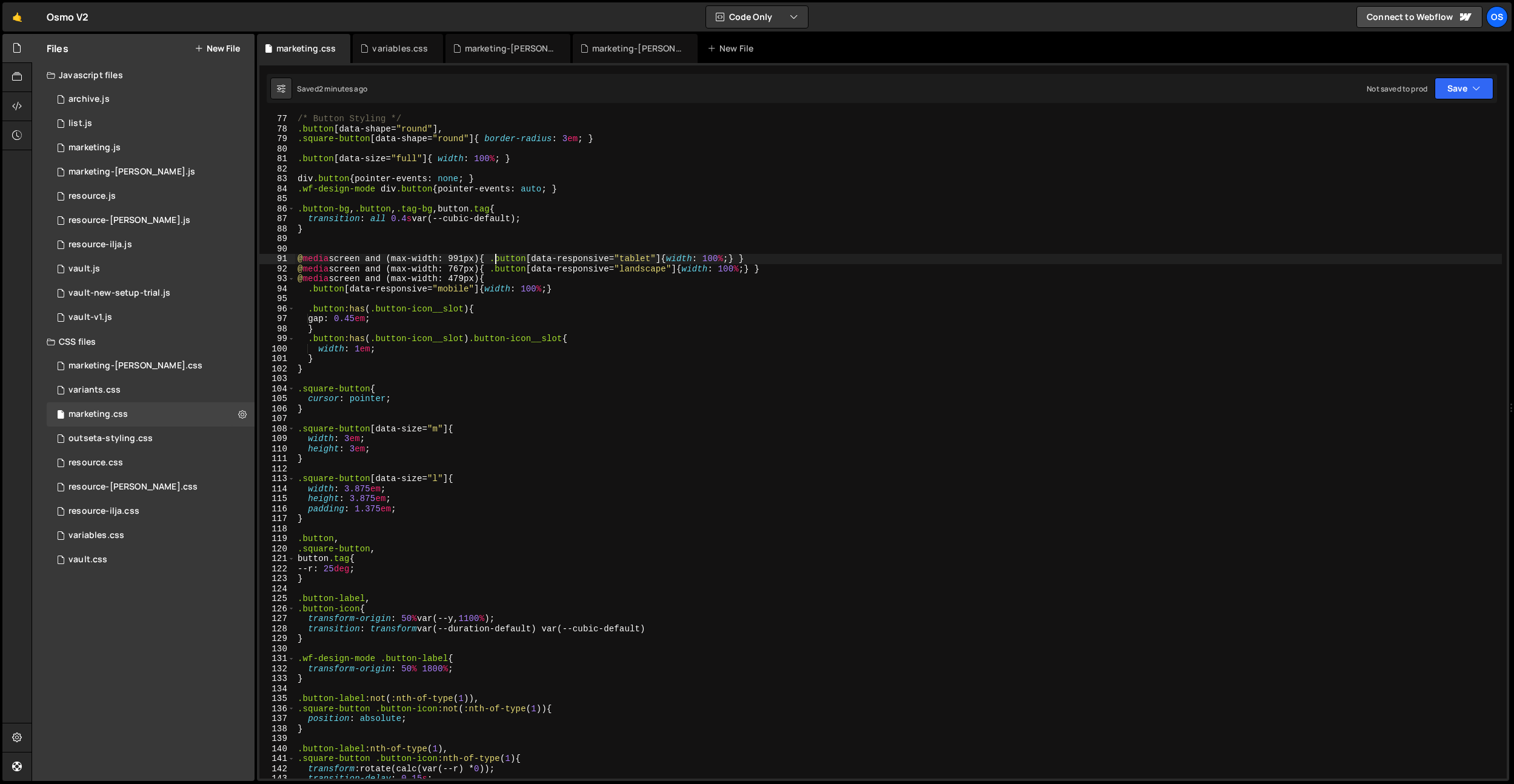
click at [497, 261] on div "/* Button Styling */ .button [ data-shape = " round " ], .square-button [ data-…" at bounding box center [898, 456] width 1207 height 685
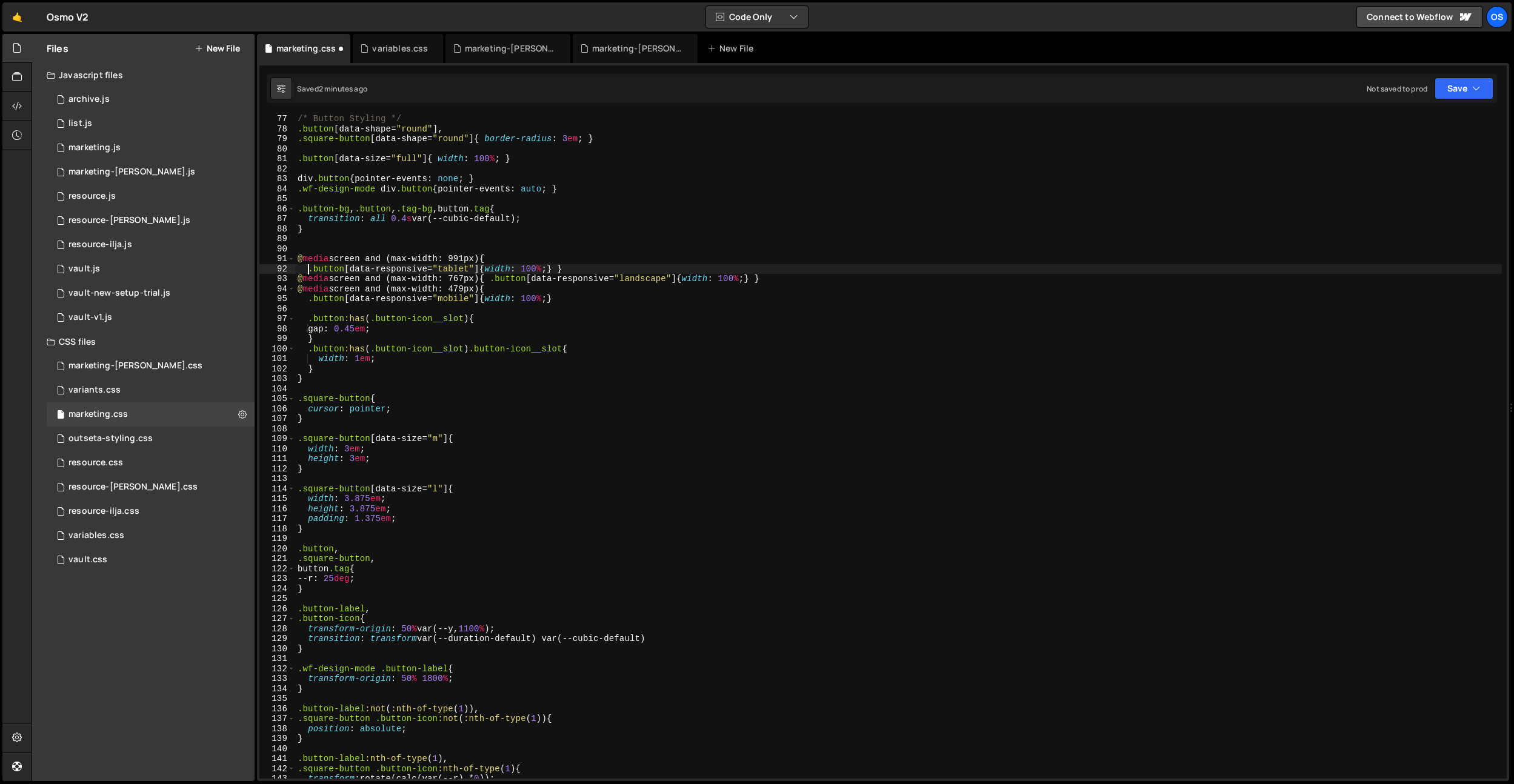
click at [484, 268] on div "/* Button Styling */ .button [ data-shape = " round " ], .square-button [ data-…" at bounding box center [898, 456] width 1207 height 685
type textarea ".button[data-responsive="tablet"]{ width: 100%;} }"
click at [552, 271] on div "/* Button Styling */ .button [ data-shape = " round " ], .square-button [ data-…" at bounding box center [898, 456] width 1207 height 685
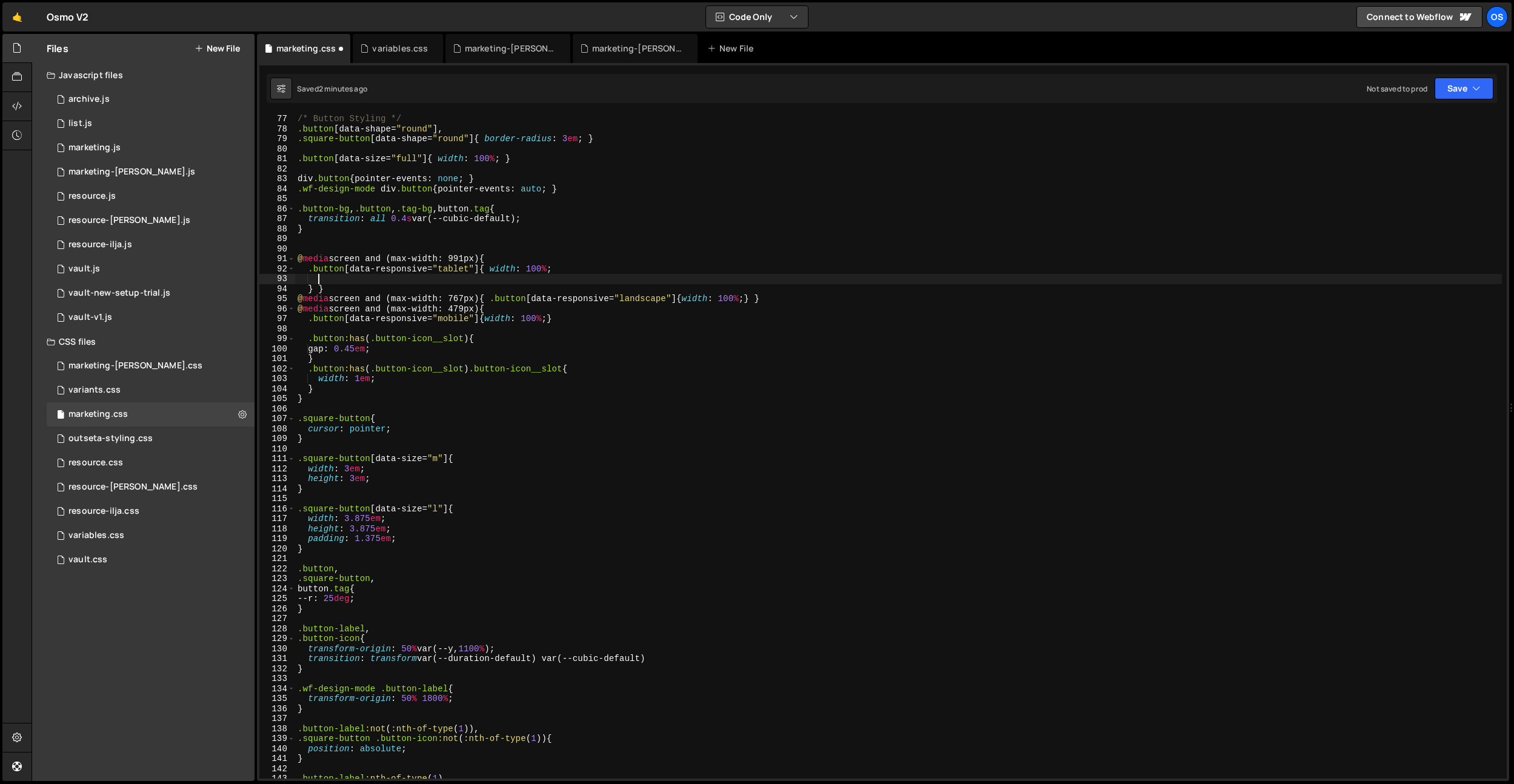
click at [490, 271] on div "/* Button Styling */ .button [ data-shape = " round " ], .square-button [ data-…" at bounding box center [898, 456] width 1207 height 685
type textarea "width: 100%;"
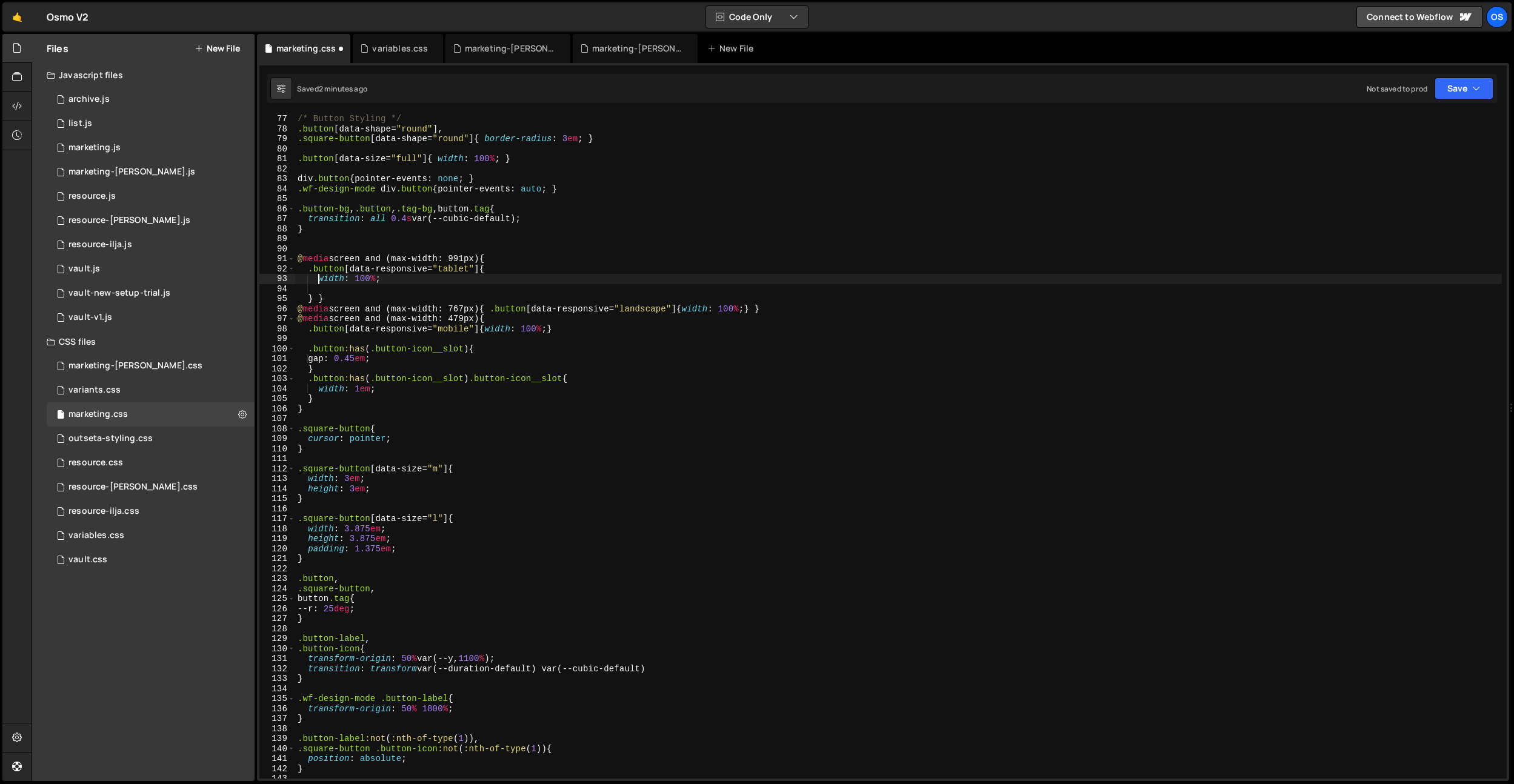
scroll to position [0, 1]
click at [324, 290] on div "/* Button Styling */ .button [ data-shape = " round " ], .square-button [ data-…" at bounding box center [898, 456] width 1207 height 685
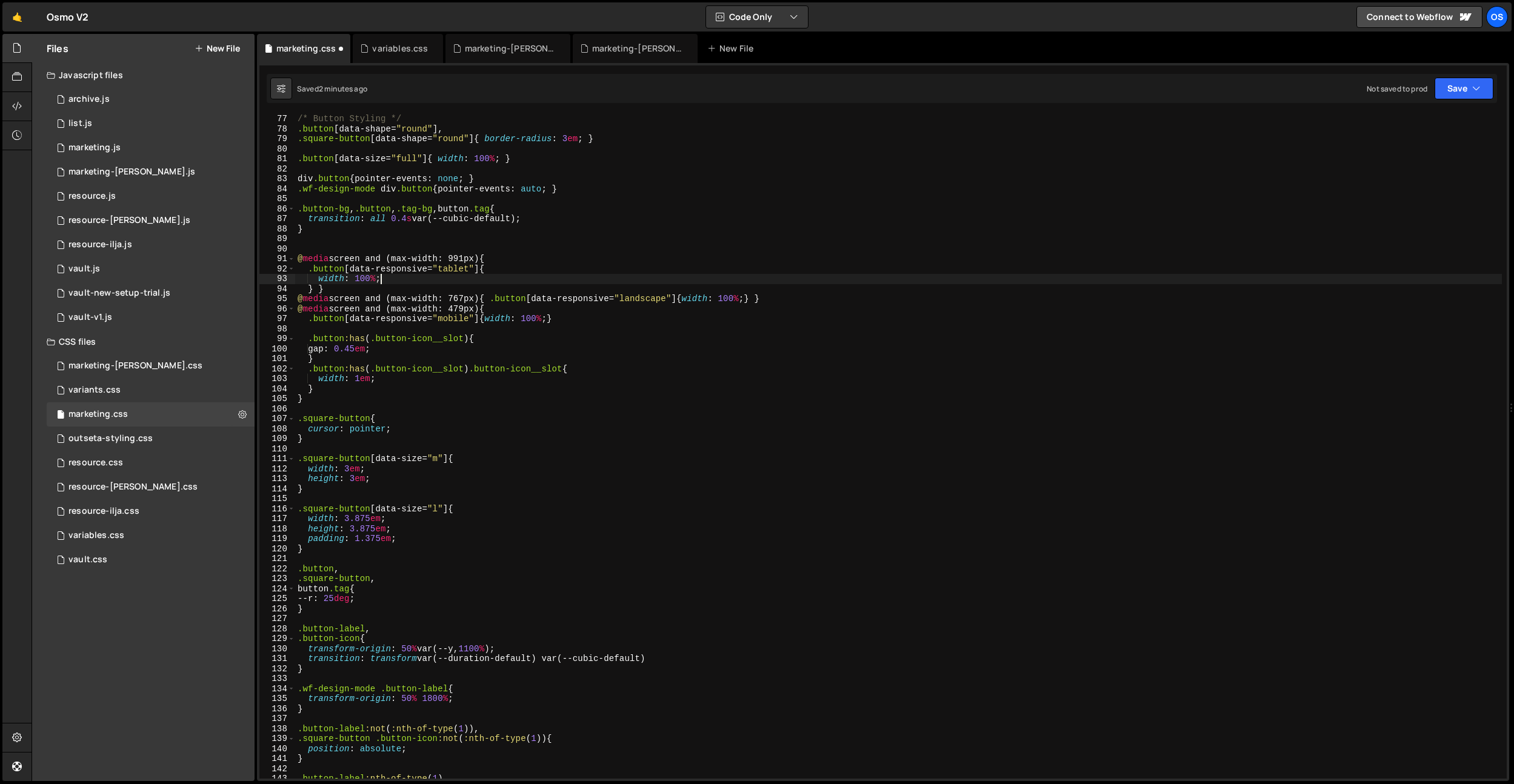
click at [318, 289] on div "/* Button Styling */ .button [ data-shape = " round " ], .square-button [ data-…" at bounding box center [898, 456] width 1207 height 685
type textarea "} }"
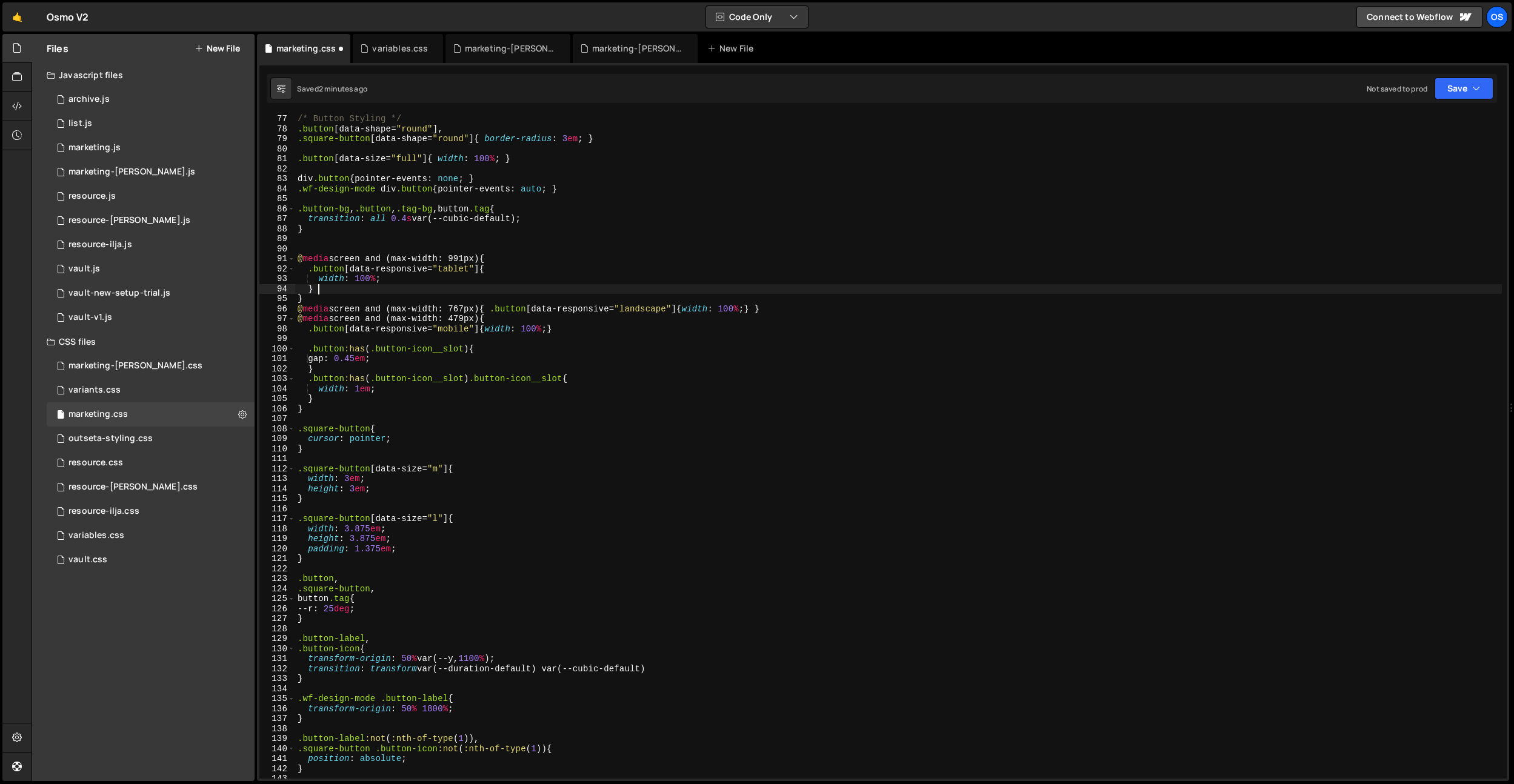
click at [496, 312] on div "/* Button Styling */ .button [ data-shape = " round " ], .square-button [ data-…" at bounding box center [898, 456] width 1207 height 685
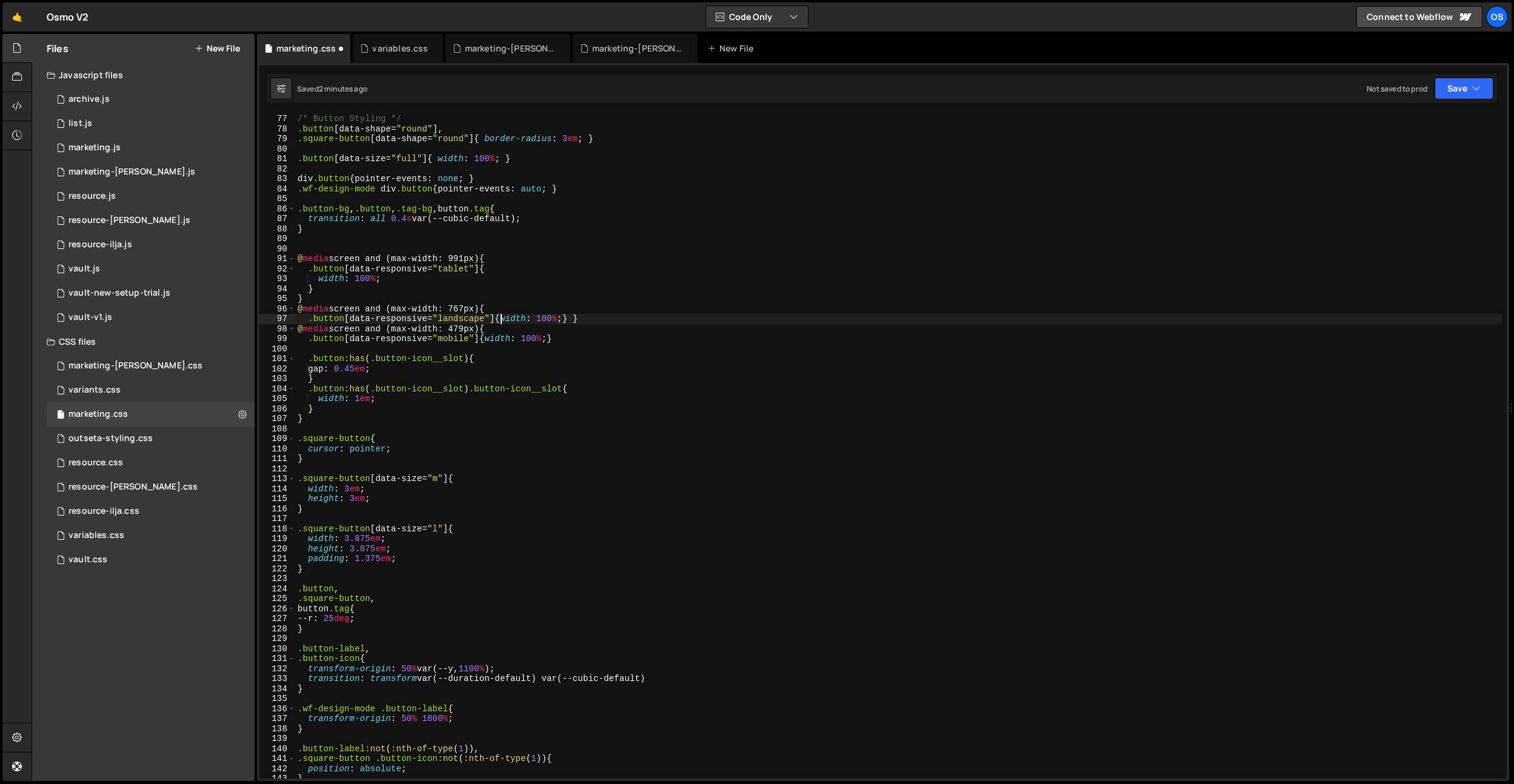
click at [500, 323] on div "/* Button Styling */ .button [ data-shape = " round " ], .square-button [ data-…" at bounding box center [898, 456] width 1207 height 685
type textarea "width: 100%;} }"
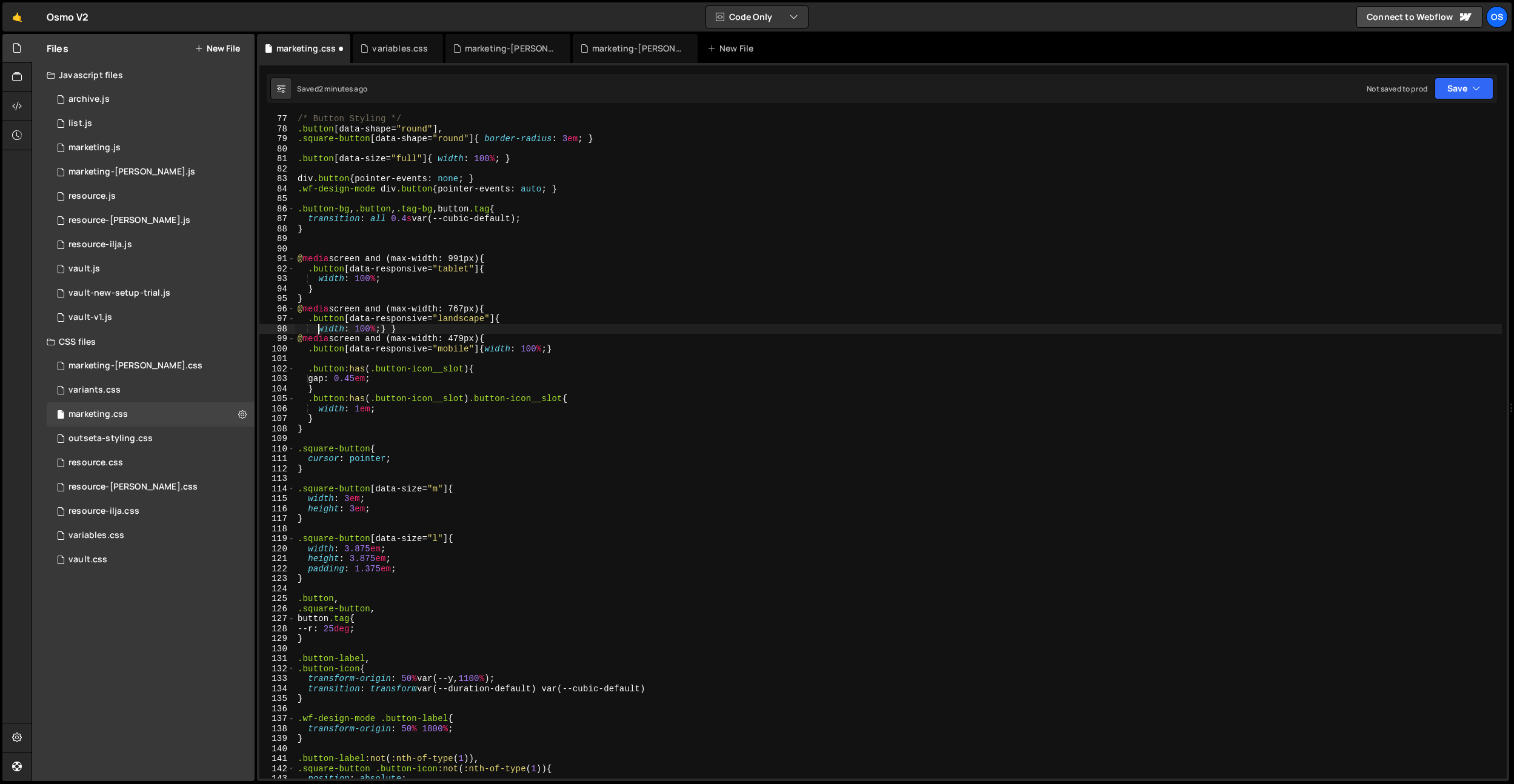
scroll to position [0, 1]
click at [380, 330] on div "/* Button Styling */ .button [ data-shape = " round " ], .square-button [ data-…" at bounding box center [898, 456] width 1207 height 685
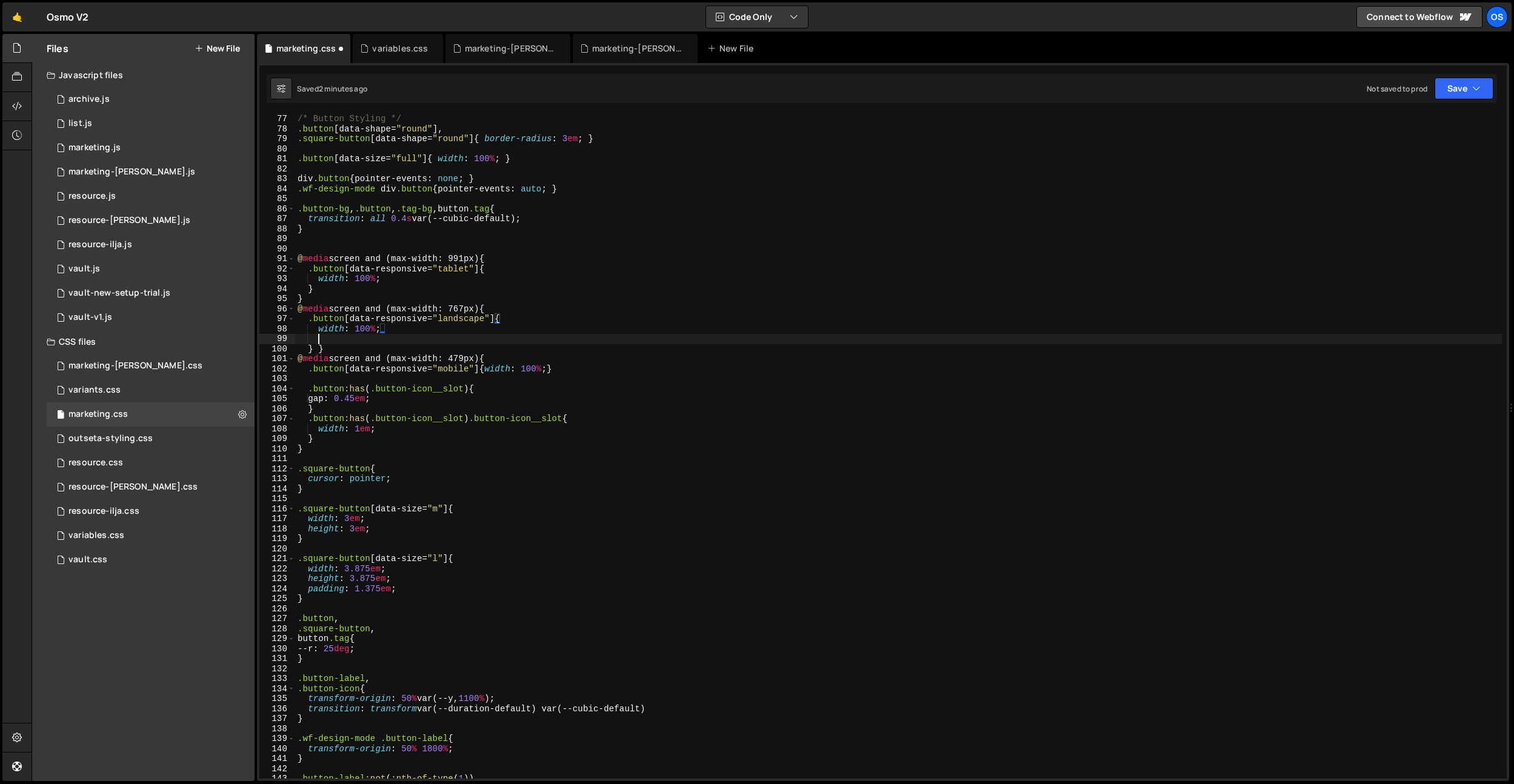
scroll to position [0, 1]
click at [317, 348] on div "/* Button Styling */ .button [ data-shape = " round " ], .square-button [ data-…" at bounding box center [898, 456] width 1207 height 685
type textarea "}}"
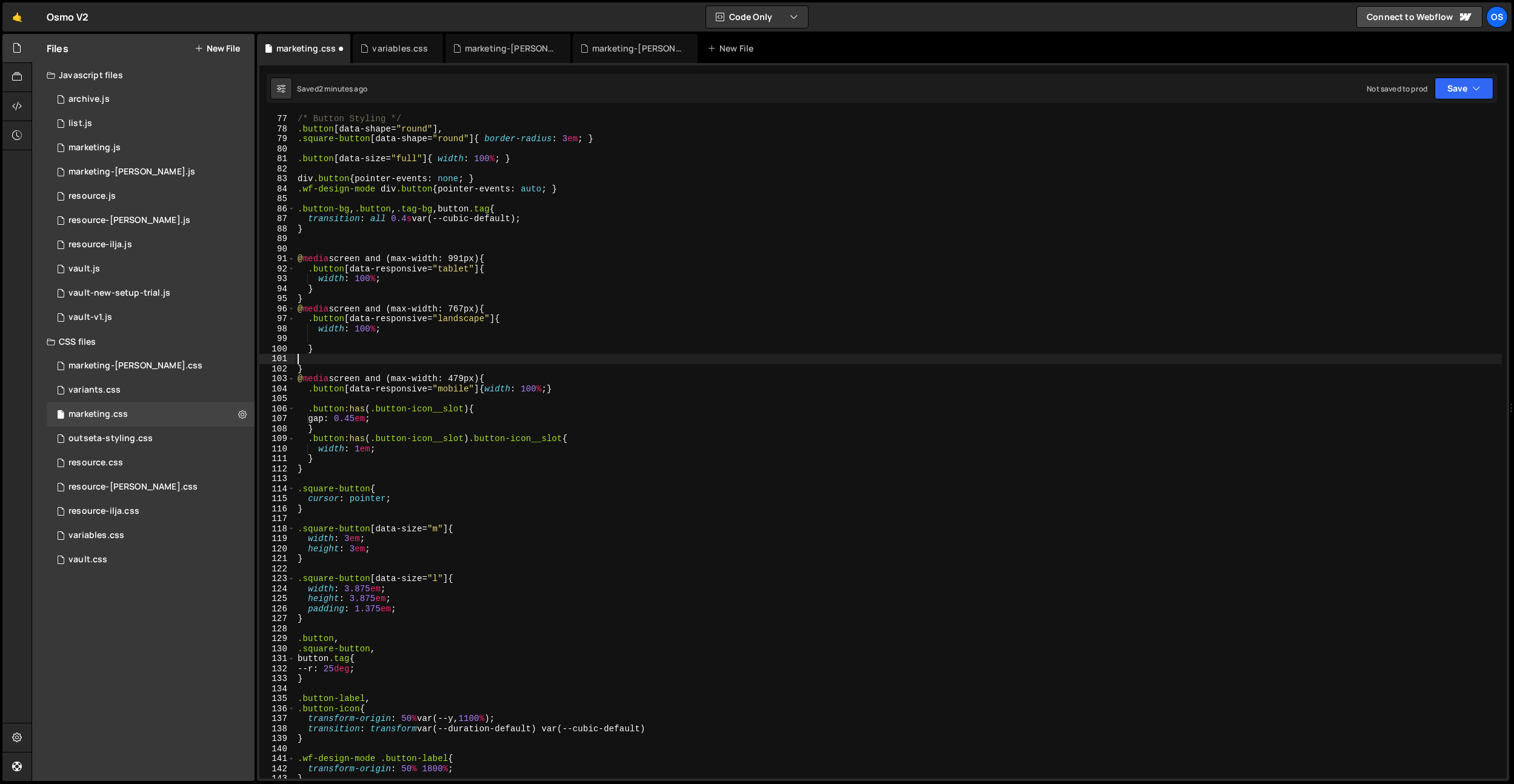
type textarea "}"
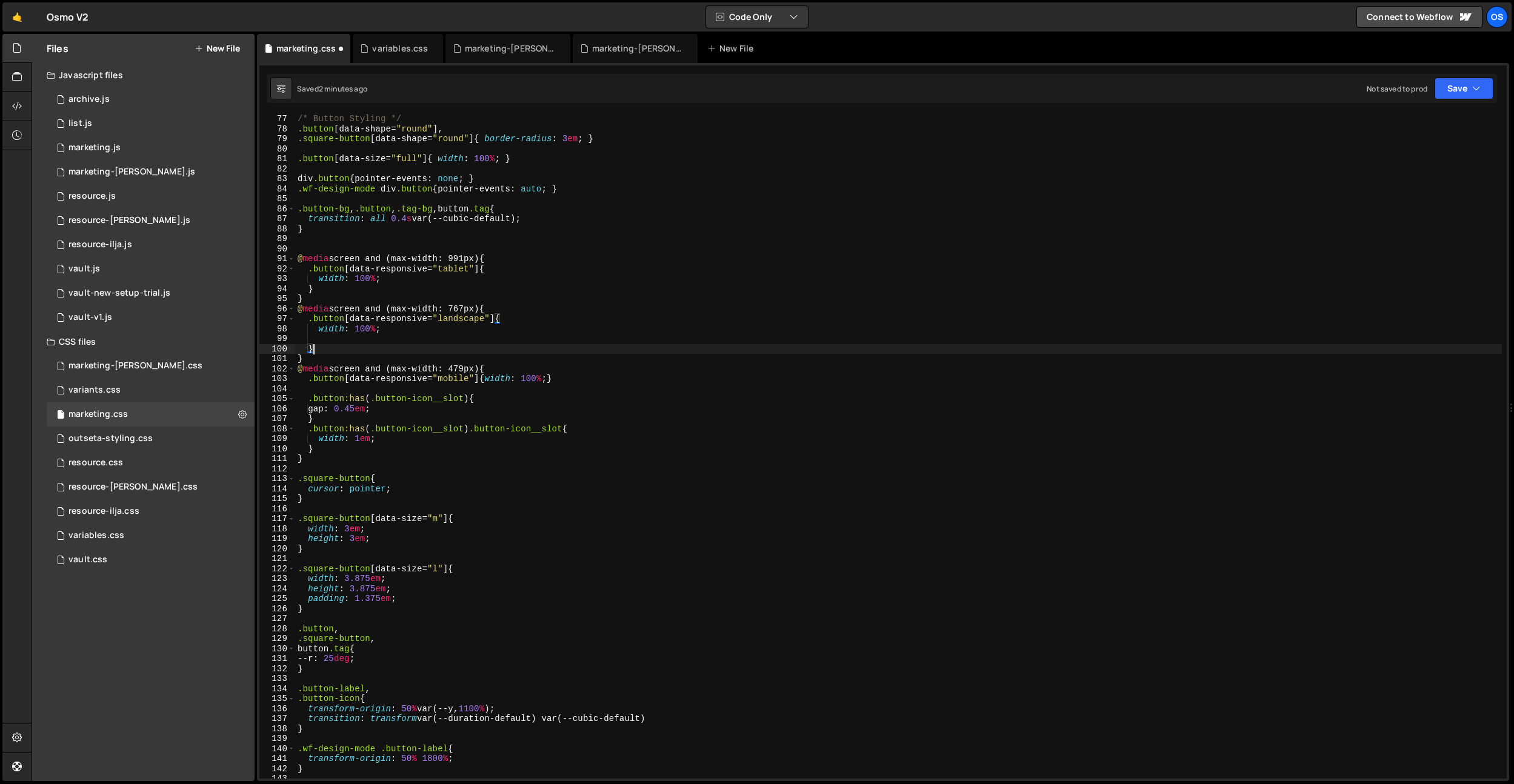
click at [336, 342] on div "/* Button Styling */ .button [ data-shape = " round " ], .square-button [ data-…" at bounding box center [898, 456] width 1207 height 685
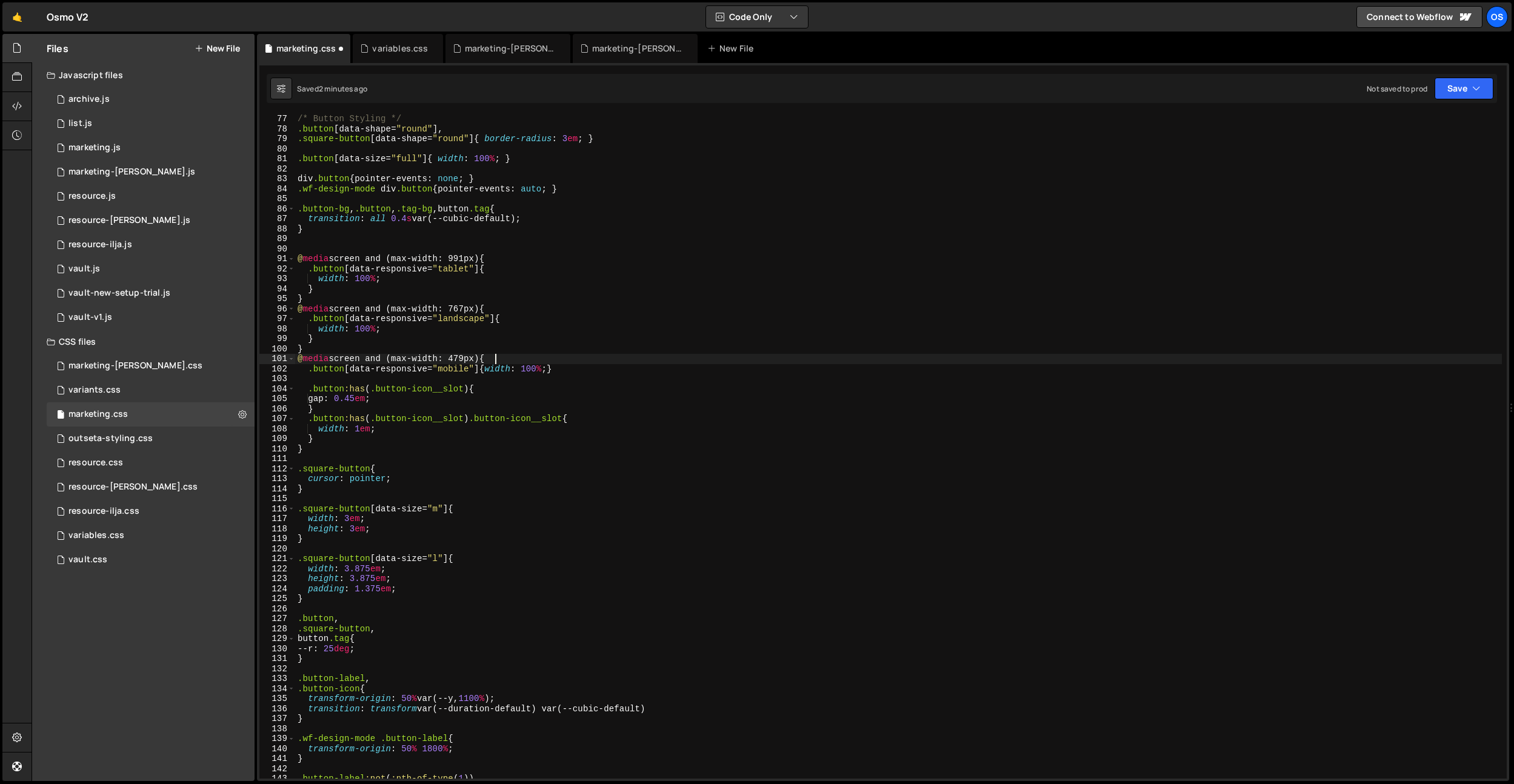
click at [534, 358] on div "/* Button Styling */ .button [ data-shape = " round " ], .square-button [ data-…" at bounding box center [898, 456] width 1207 height 685
drag, startPoint x: 465, startPoint y: 298, endPoint x: 440, endPoint y: 302, distance: 25.3
click at [465, 298] on div "/* Button Styling */ .button [ data-shape = " round " ], .square-button [ data-…" at bounding box center [898, 456] width 1207 height 685
click at [486, 369] on div "/* Button Styling */ .button [ data-shape = " round " ], .square-button [ data-…" at bounding box center [898, 456] width 1207 height 685
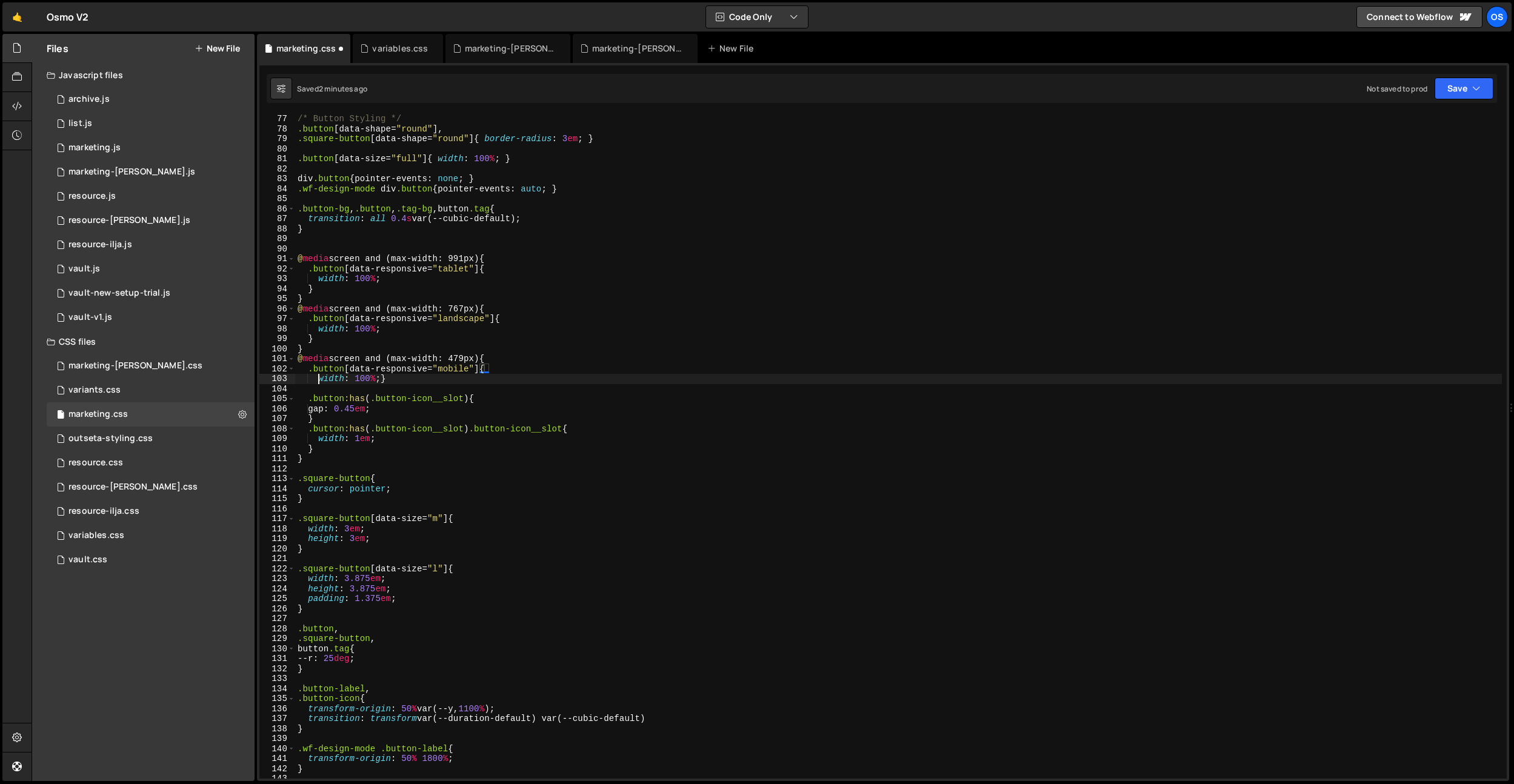
scroll to position [0, 1]
click at [381, 381] on div "/* Button Styling */ .button [ data-shape = " round " ], .square-button [ data-…" at bounding box center [898, 456] width 1207 height 685
type textarea "width: 100%}"
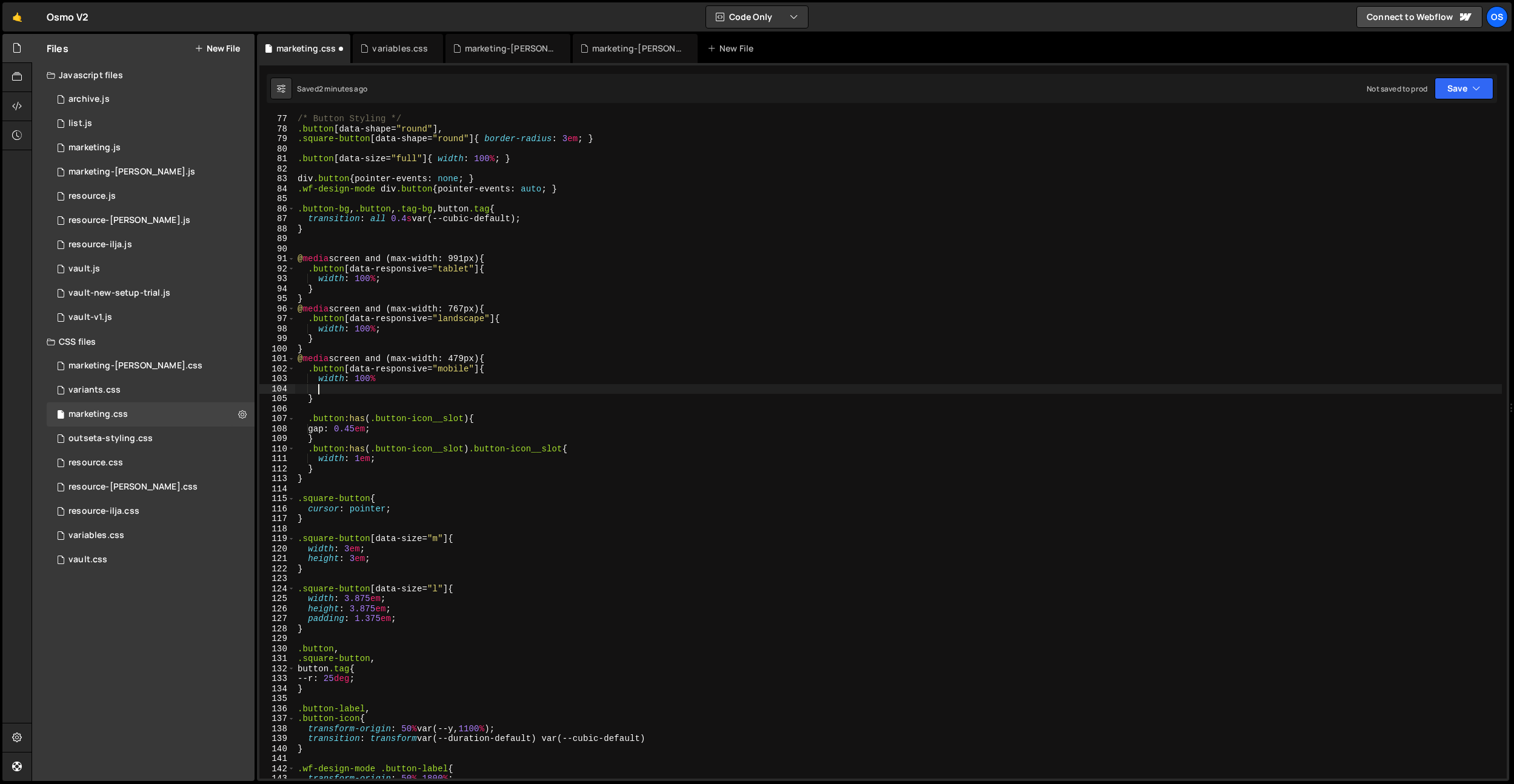
click at [381, 381] on div "/* Button Styling */ .button [ data-shape = " round " ], .square-button [ data-…" at bounding box center [898, 456] width 1207 height 685
type textarea "width: 100%;"
click at [367, 385] on div "/* Button Styling */ .button [ data-shape = " round " ], .square-button [ data-…" at bounding box center [898, 456] width 1207 height 685
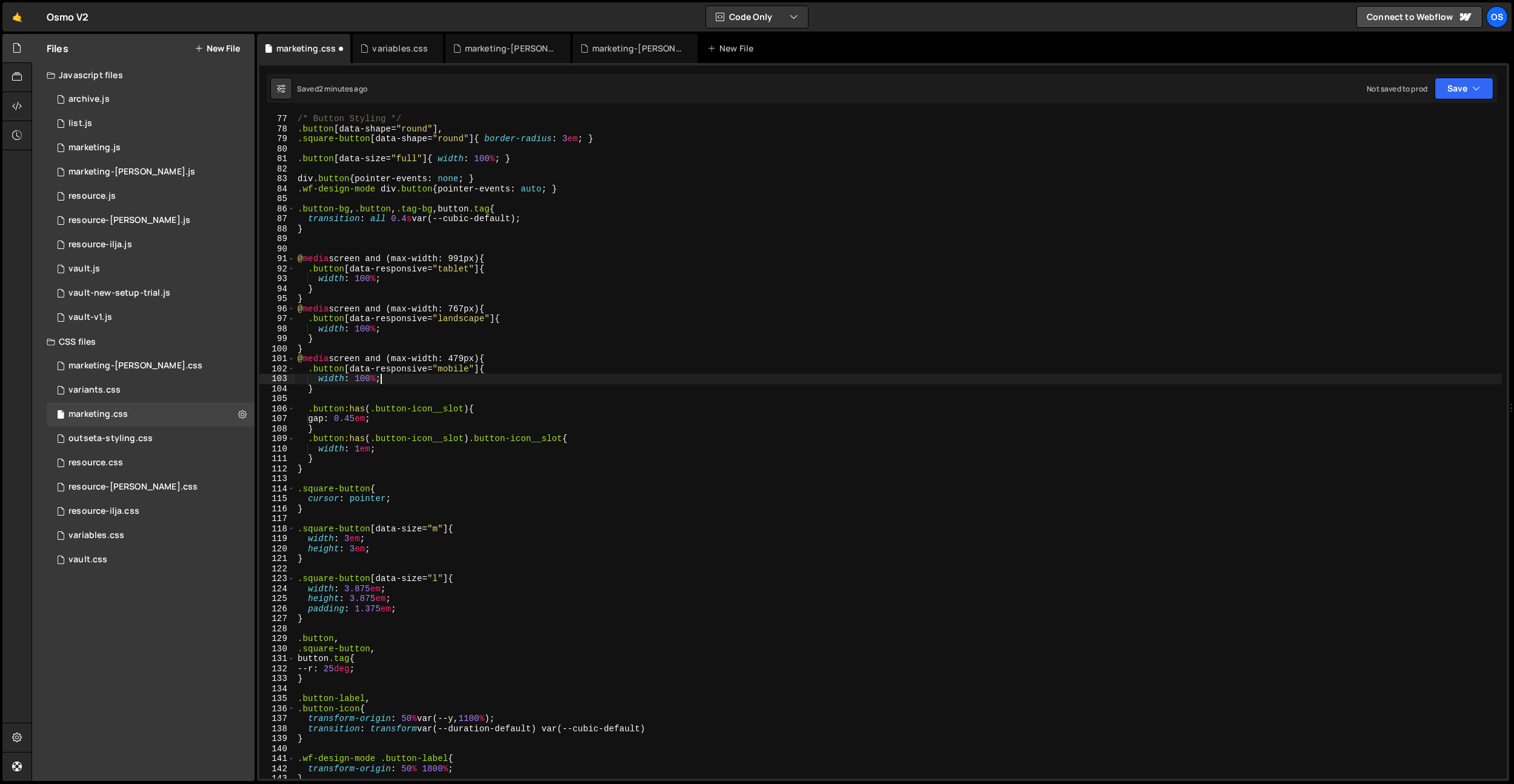
type textarea "}"
click at [350, 424] on div "/* Button Styling */ .button [ data-shape = " round " ], .square-button [ data-…" at bounding box center [898, 456] width 1207 height 685
type textarea "}"
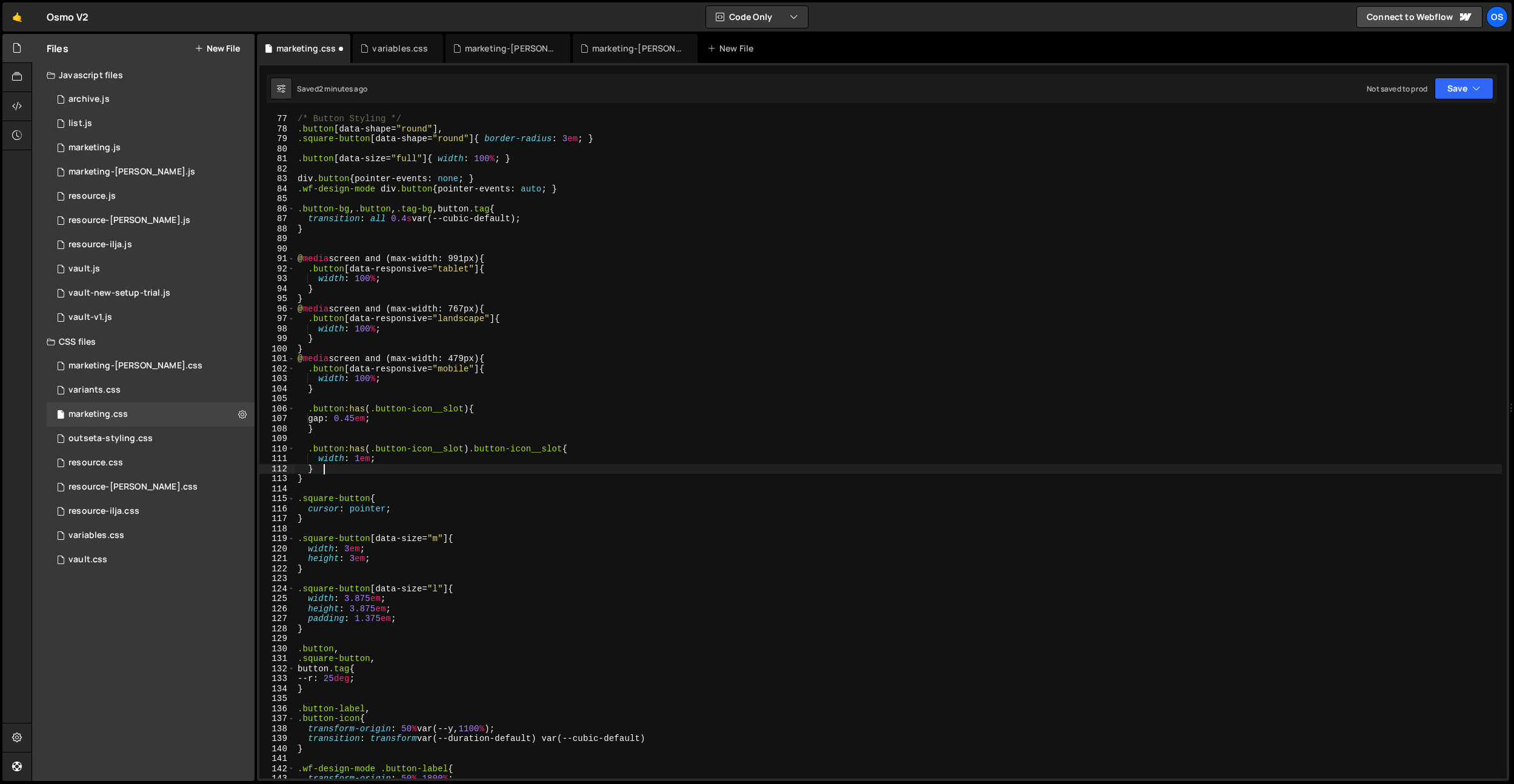
drag, startPoint x: 414, startPoint y: 465, endPoint x: 474, endPoint y: 491, distance: 65.4
click at [414, 466] on div "/* Button Styling */ .button [ data-shape = " round " ], .square-button [ data-…" at bounding box center [898, 456] width 1207 height 685
type textarea "}"
click at [411, 487] on div "/* Button Styling */ .button [ data-shape = " round " ], .square-button [ data-…" at bounding box center [898, 456] width 1207 height 685
drag, startPoint x: 324, startPoint y: 350, endPoint x: 324, endPoint y: 340, distance: 10.0
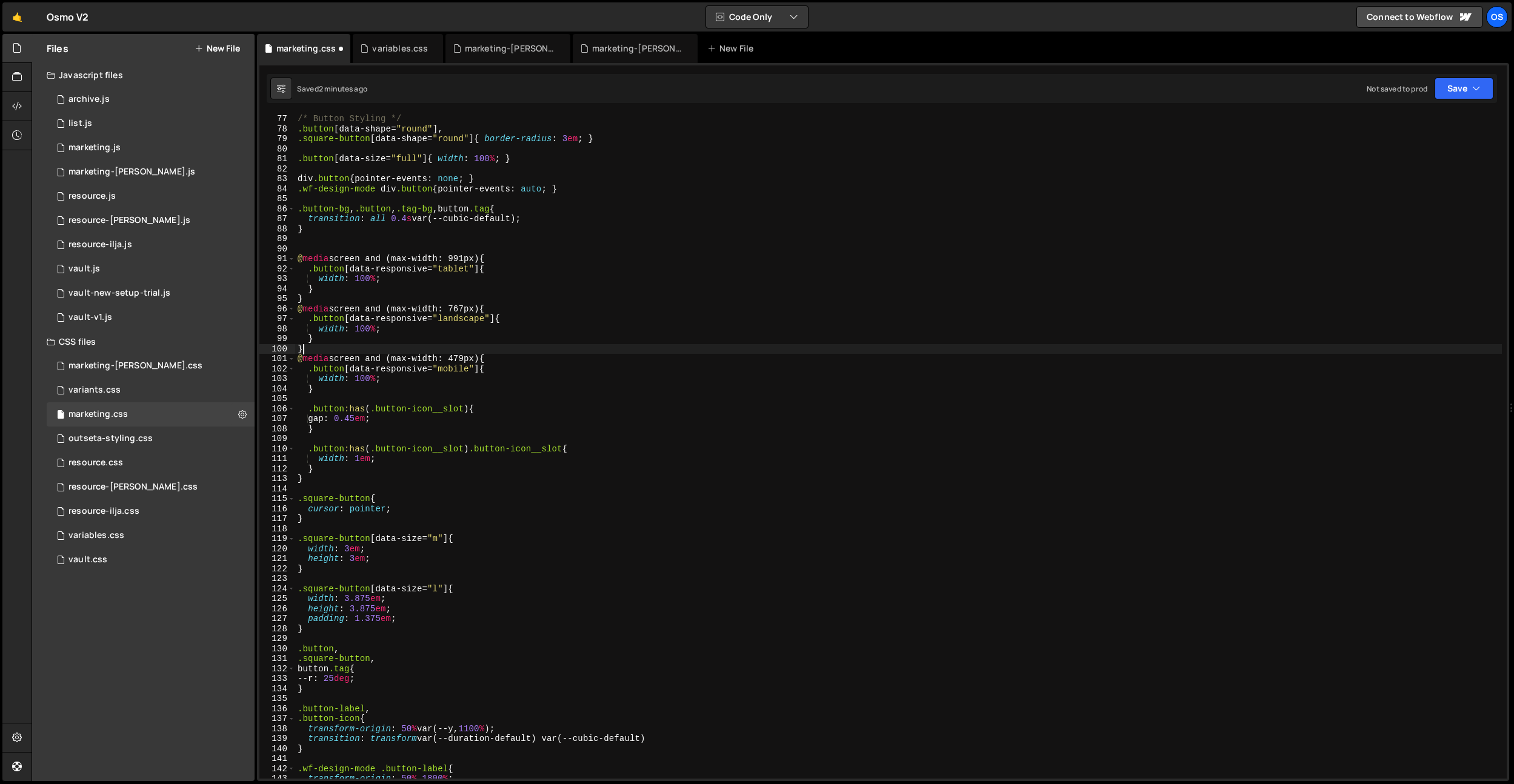
click at [324, 350] on div "/* Button Styling */ .button [ data-shape = " round " ], .square-button [ data-…" at bounding box center [898, 456] width 1207 height 685
type textarea "}"
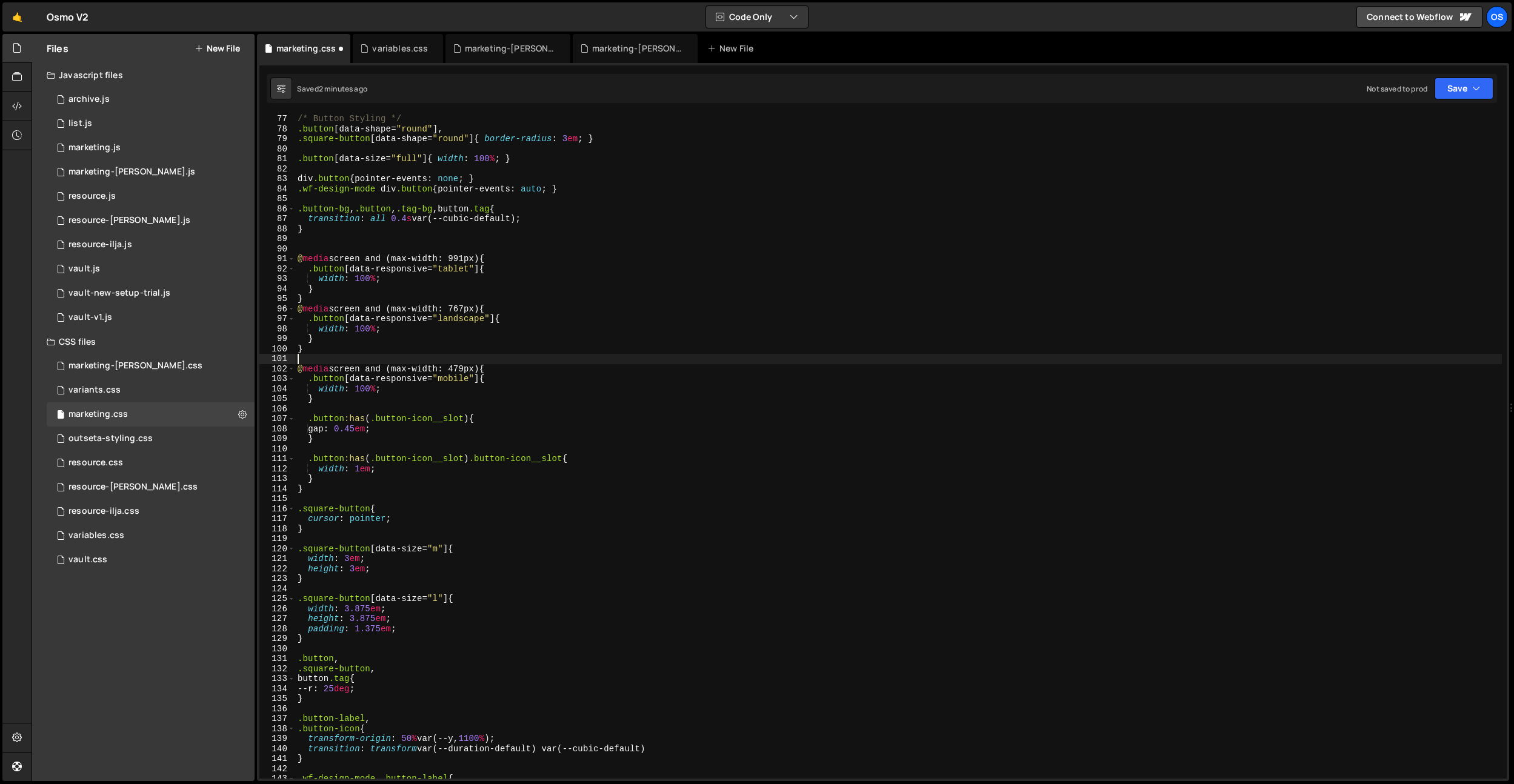
click at [323, 298] on div "/* Button Styling */ .button [ data-shape = " round " ], .square-button [ data-…" at bounding box center [898, 456] width 1207 height 685
type textarea "}"
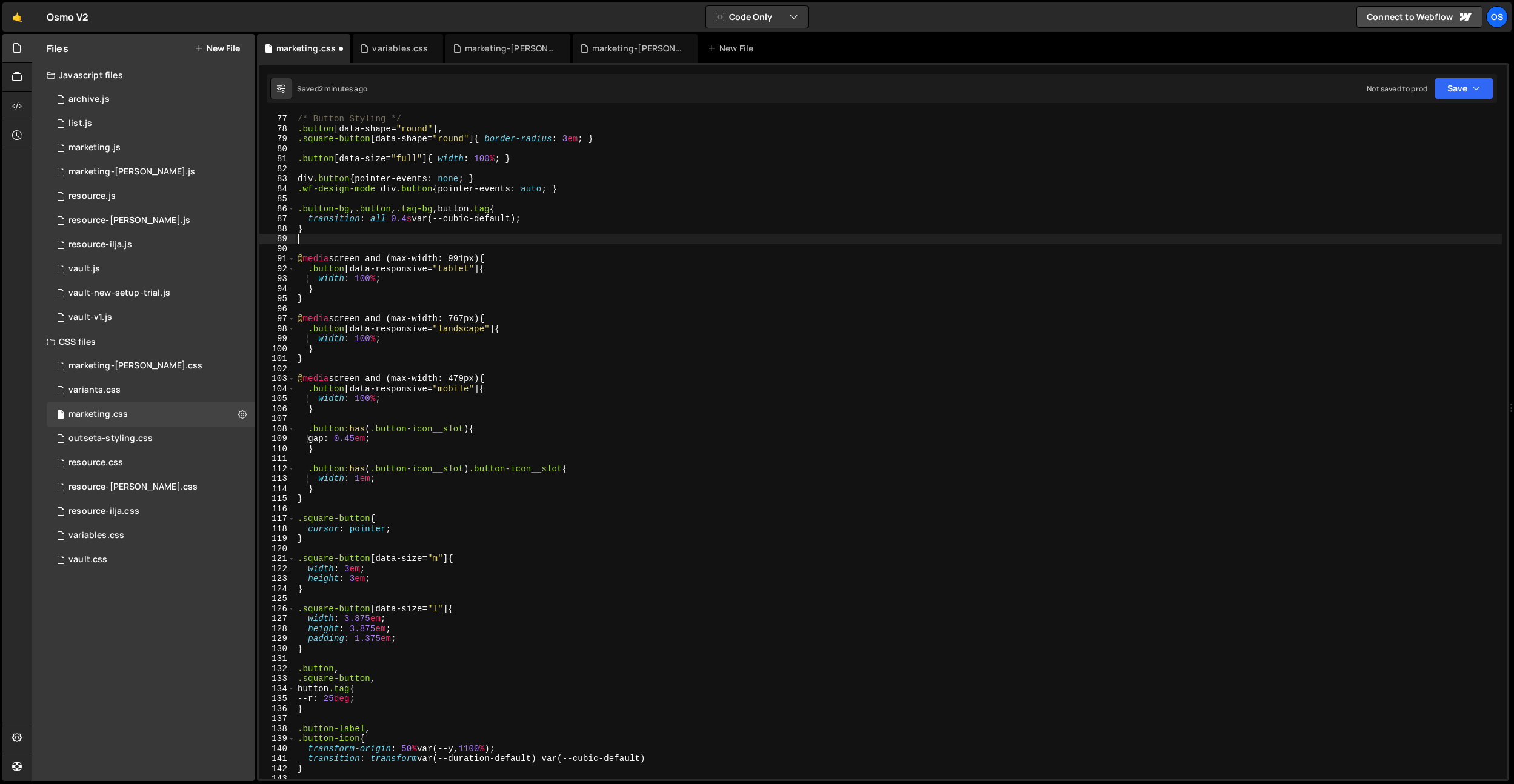
click at [371, 239] on div "/* Button Styling */ .button [ data-shape = " round " ], .square-button [ data-…" at bounding box center [898, 456] width 1207 height 685
click at [366, 243] on div "/* Button Styling */ .button [ data-shape = " round " ], .square-button [ data-…" at bounding box center [898, 456] width 1207 height 685
click at [361, 244] on div "/* Button Styling */ .button [ data-shape = " round " ], .square-button [ data-…" at bounding box center [898, 456] width 1207 height 685
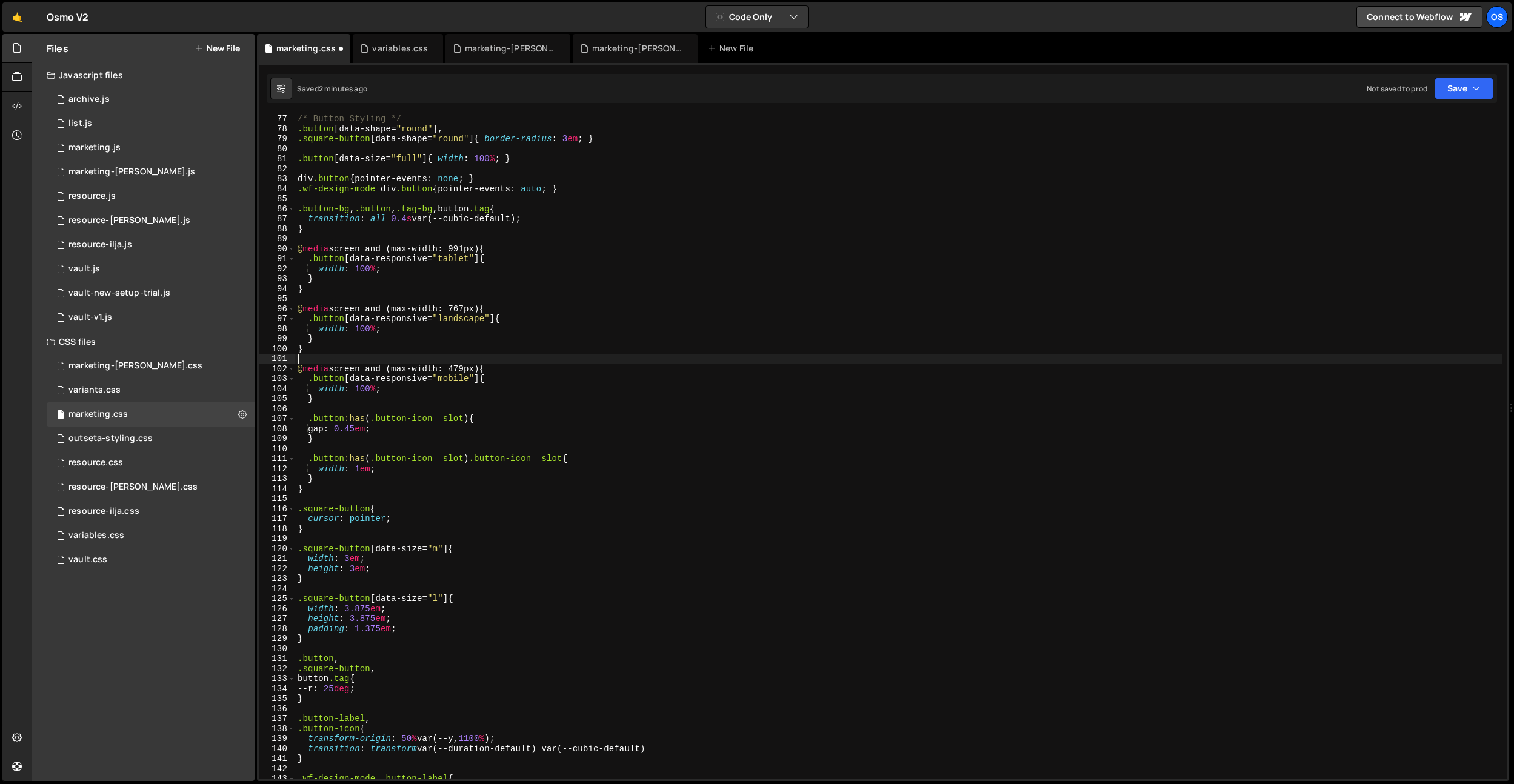
click at [668, 359] on div "/* Button Styling */ .button [ data-shape = " round " ], .square-button [ data-…" at bounding box center [898, 456] width 1207 height 685
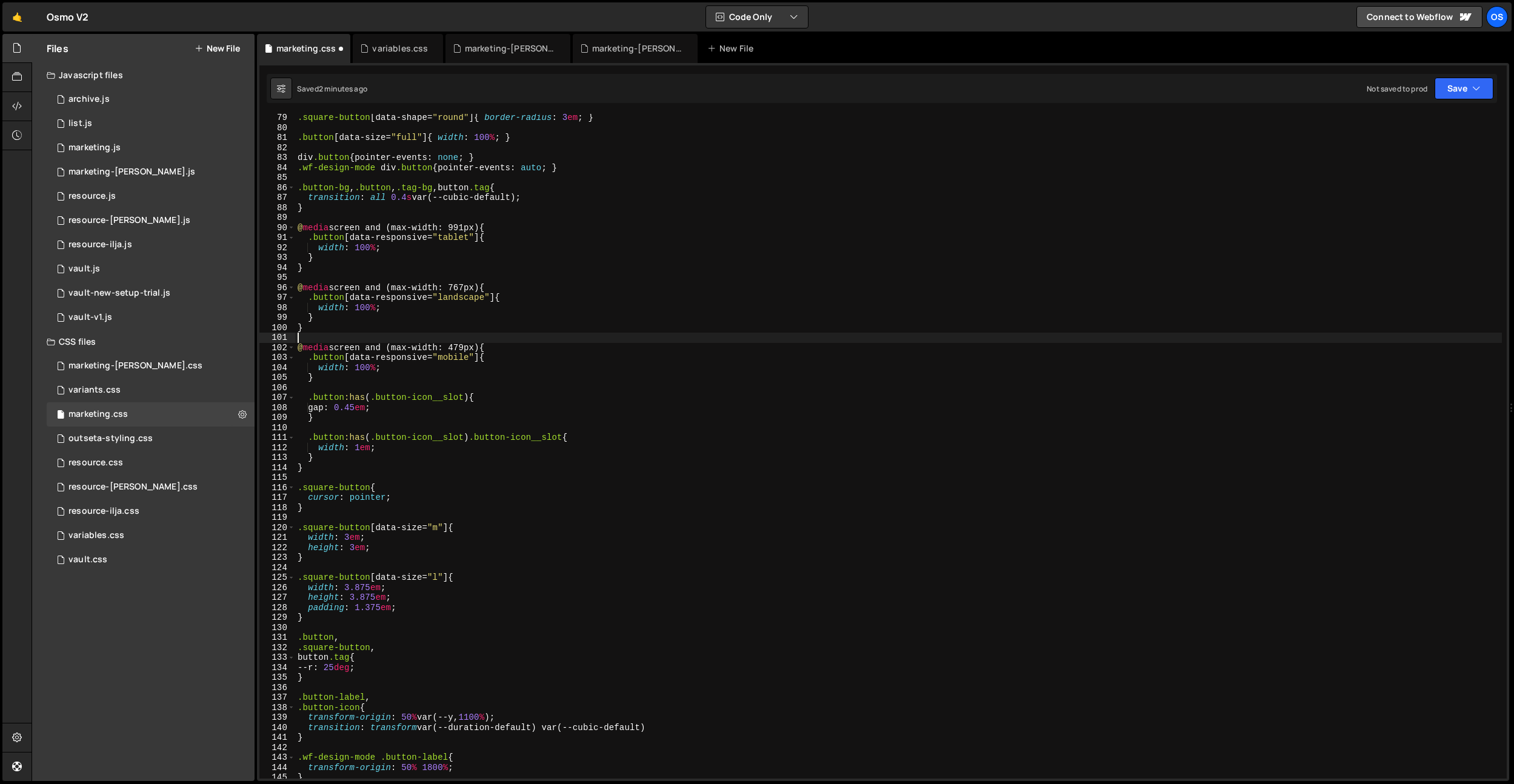
scroll to position [849, 0]
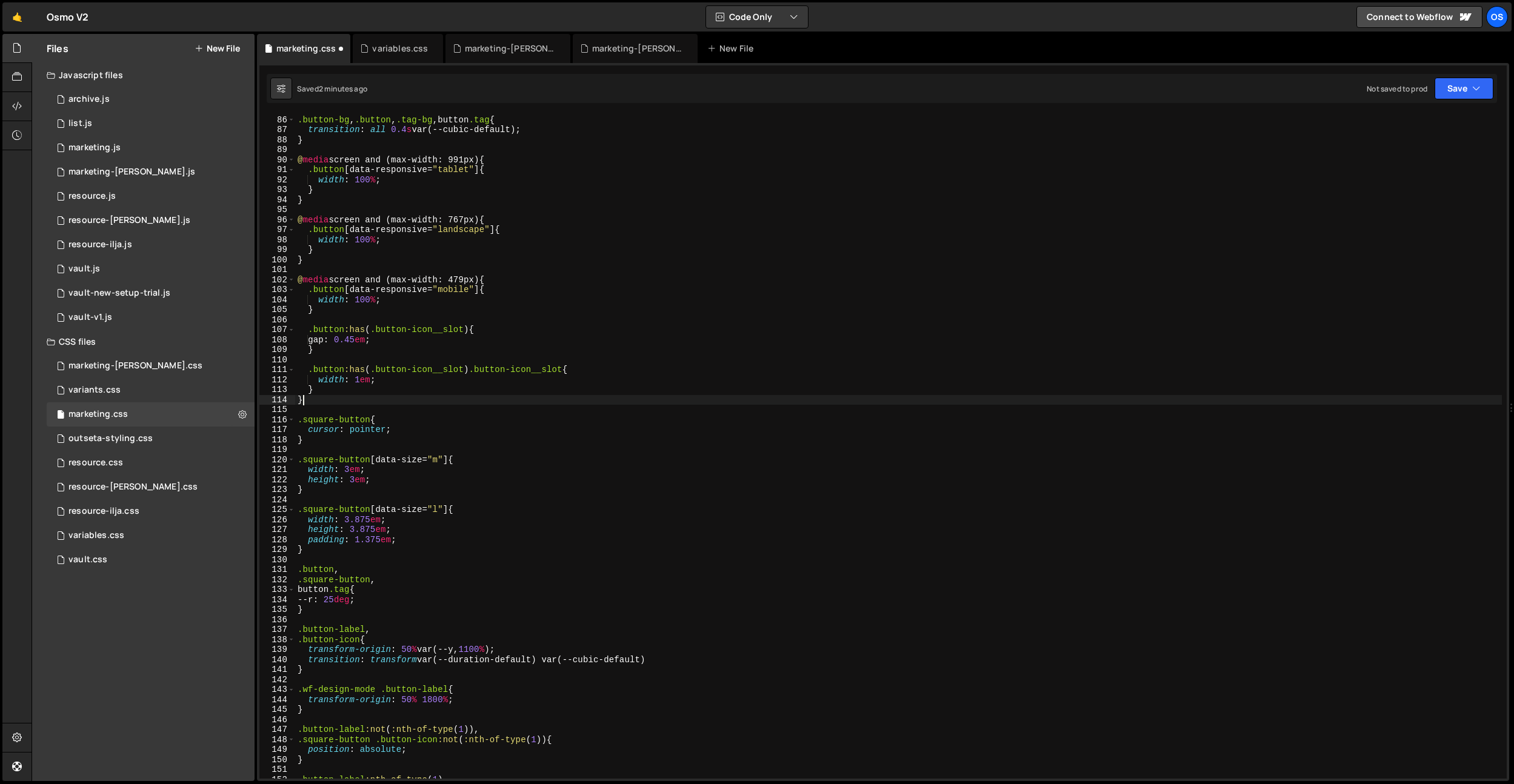
click at [359, 397] on div ".button-bg , .button , .tag-bg , button .tag { transition : all 0.4 s var(--cub…" at bounding box center [898, 447] width 1207 height 685
type textarea "}"
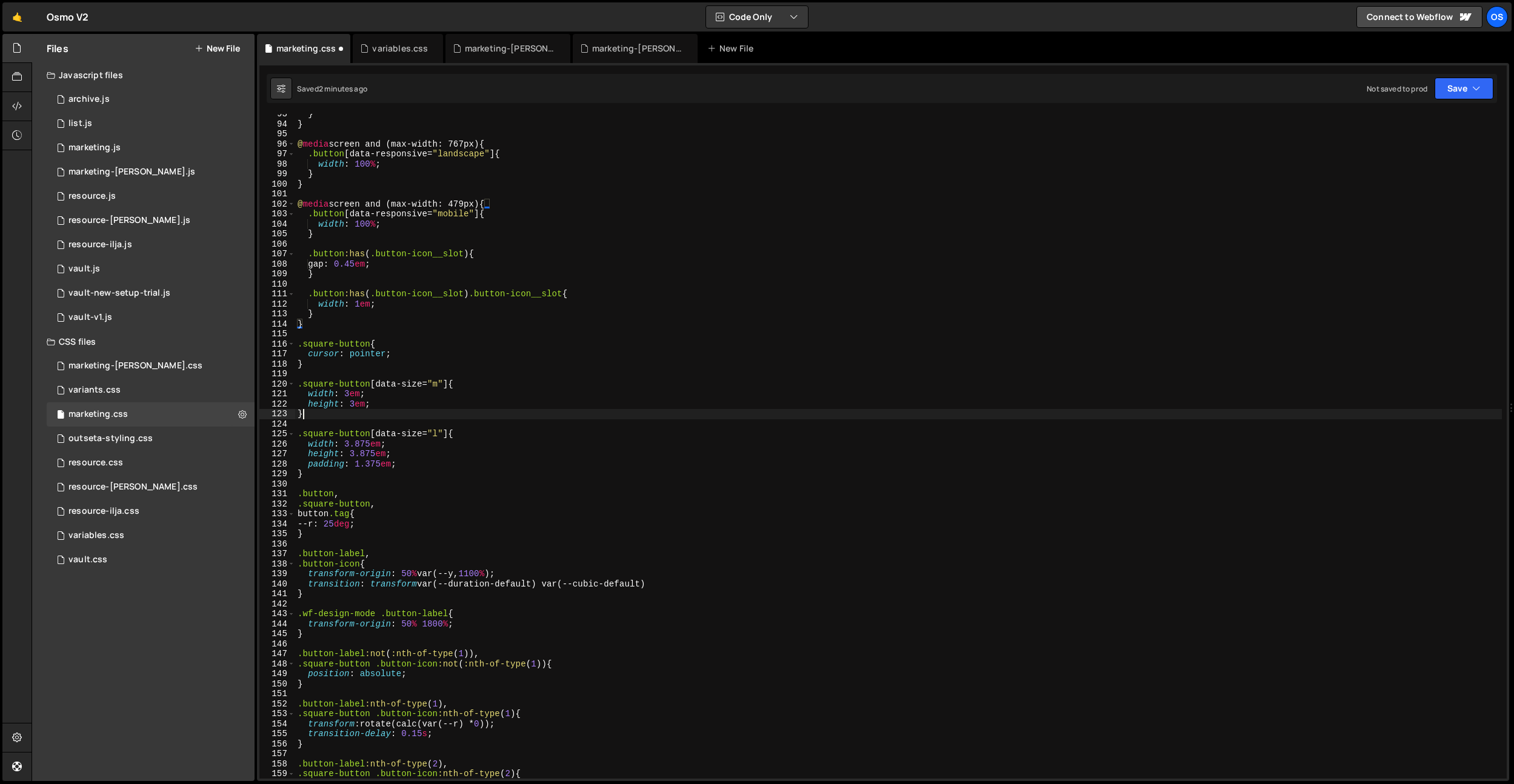
click at [443, 416] on div "} } @ media screen and (max-width: 767px) { .button [ data-responsive = " lands…" at bounding box center [898, 452] width 1207 height 685
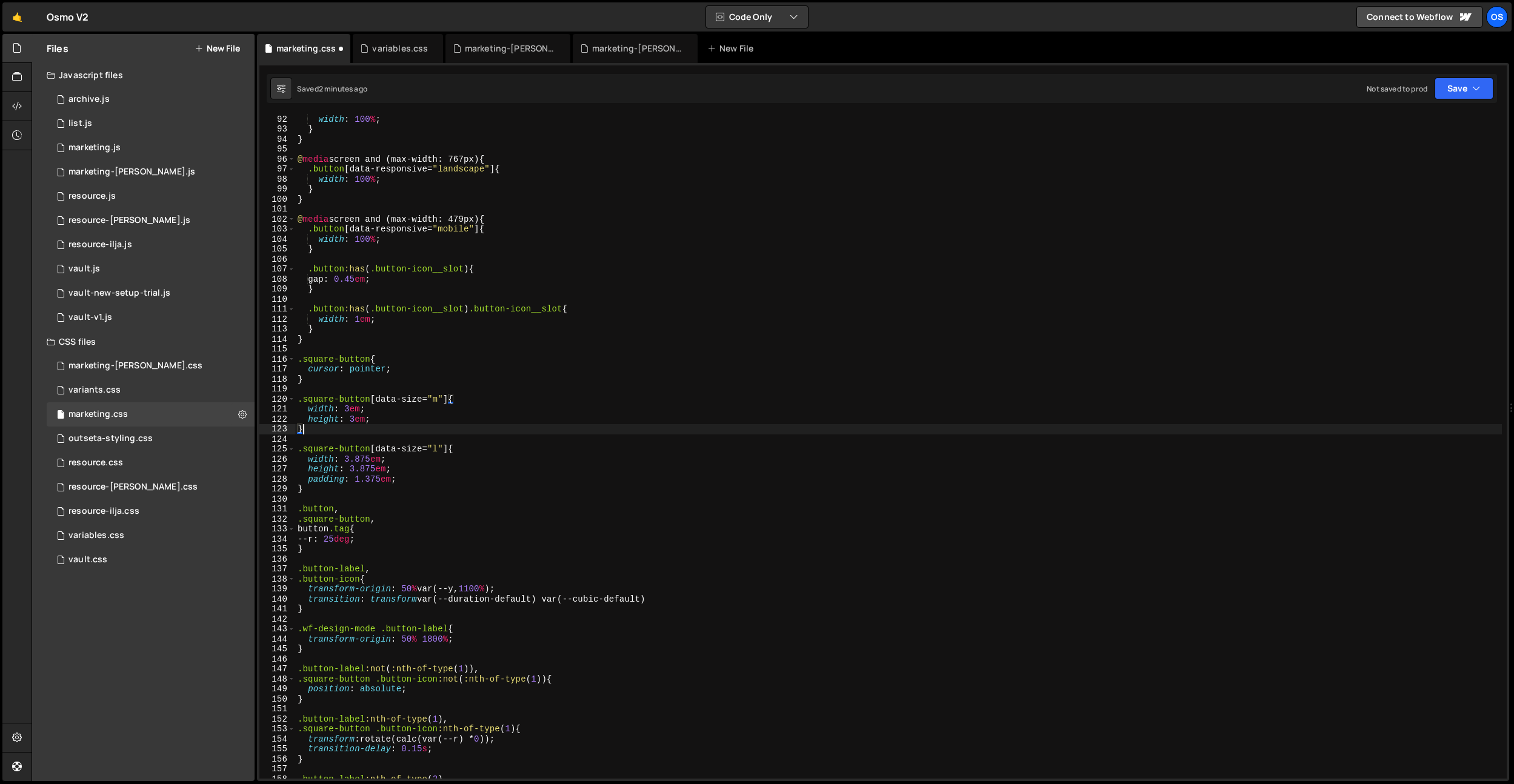
scroll to position [909, 0]
click at [338, 341] on div ".button [ data-responsive = " tablet " ] { width : 100 % ; } } @ media screen a…" at bounding box center [898, 446] width 1207 height 685
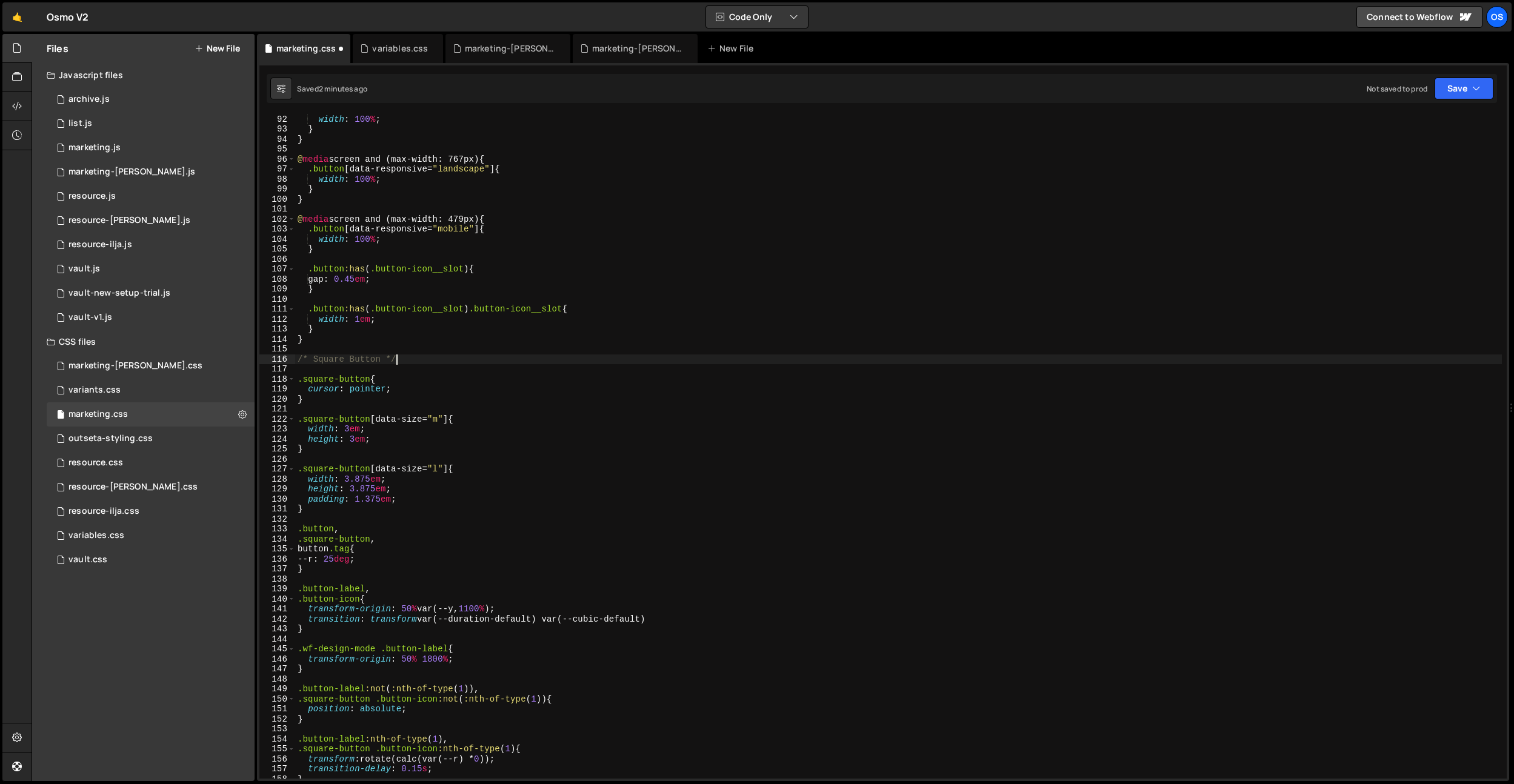
scroll to position [0, 6]
drag, startPoint x: 400, startPoint y: 355, endPoint x: 418, endPoint y: 358, distance: 18.2
click at [403, 356] on div ".button [ data-responsive = " tablet " ] { width : 100 % ; } } @ media screen a…" at bounding box center [898, 446] width 1207 height 685
drag, startPoint x: 418, startPoint y: 358, endPoint x: 333, endPoint y: 395, distance: 92.7
click at [269, 357] on div "/* Square Button */ 91 92 93 94 95 96 97 98 99 100 101 102 103 104 105 106 107 …" at bounding box center [882, 446] width 1247 height 665
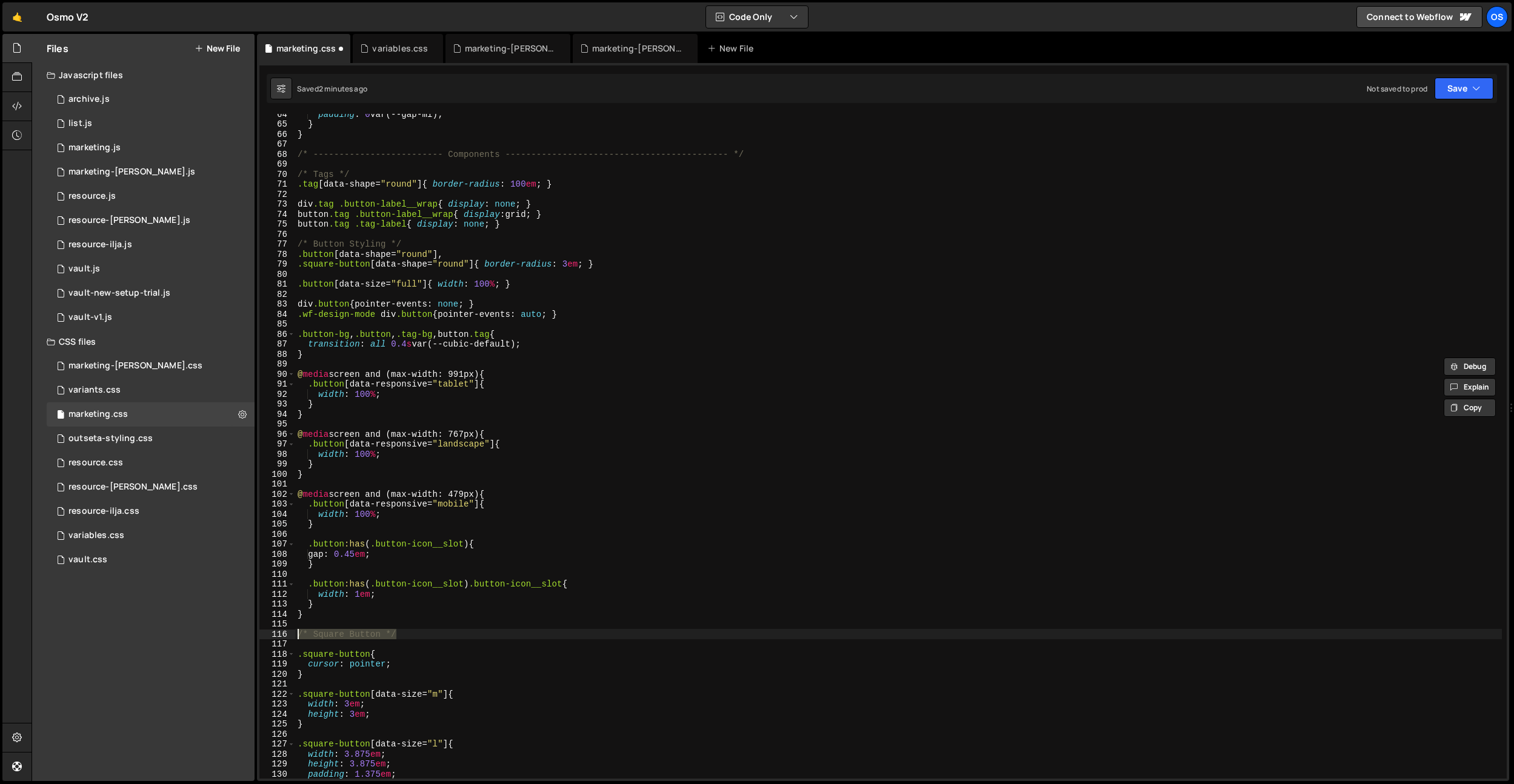
scroll to position [627, 0]
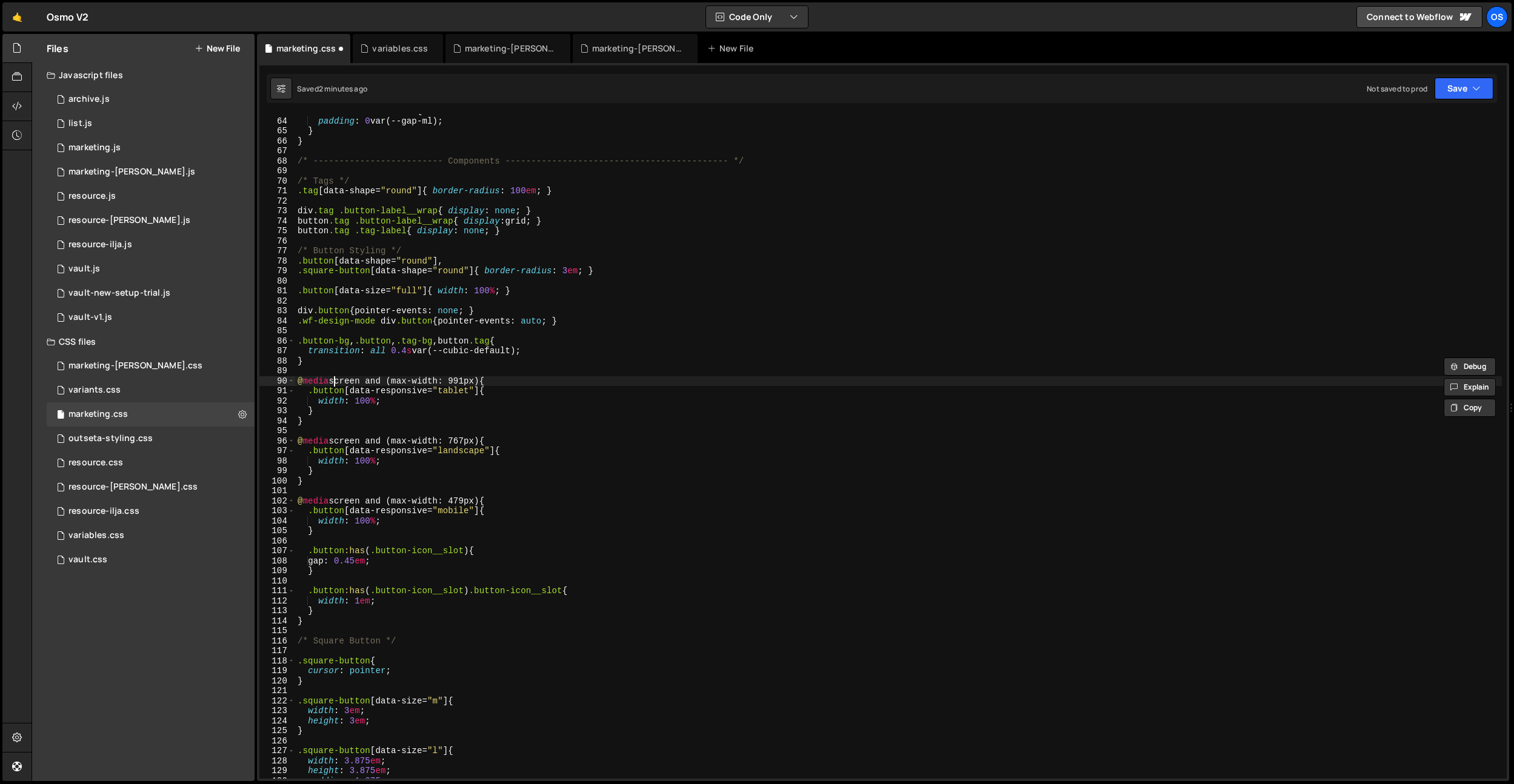
click at [334, 377] on div ".container.is--medium { padding : 0 var(--gap-ml) ; } } /* --------------------…" at bounding box center [898, 448] width 1207 height 685
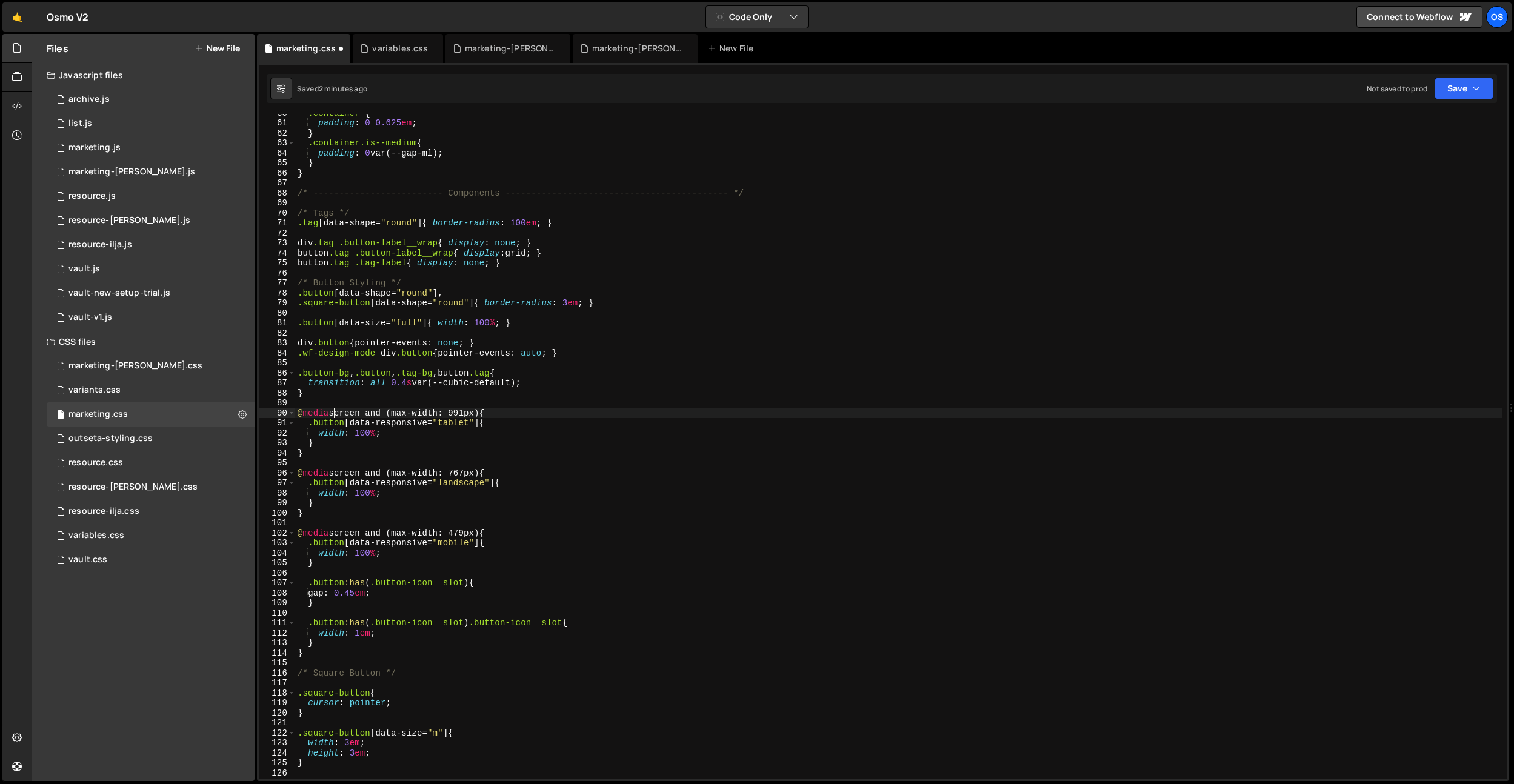
scroll to position [596, 0]
click at [431, 223] on div ".container { padding : 0 0.625 em ; } .container.is--medium { padding : 0 var(-…" at bounding box center [898, 451] width 1207 height 685
type textarea "border-radius: 100em; }"
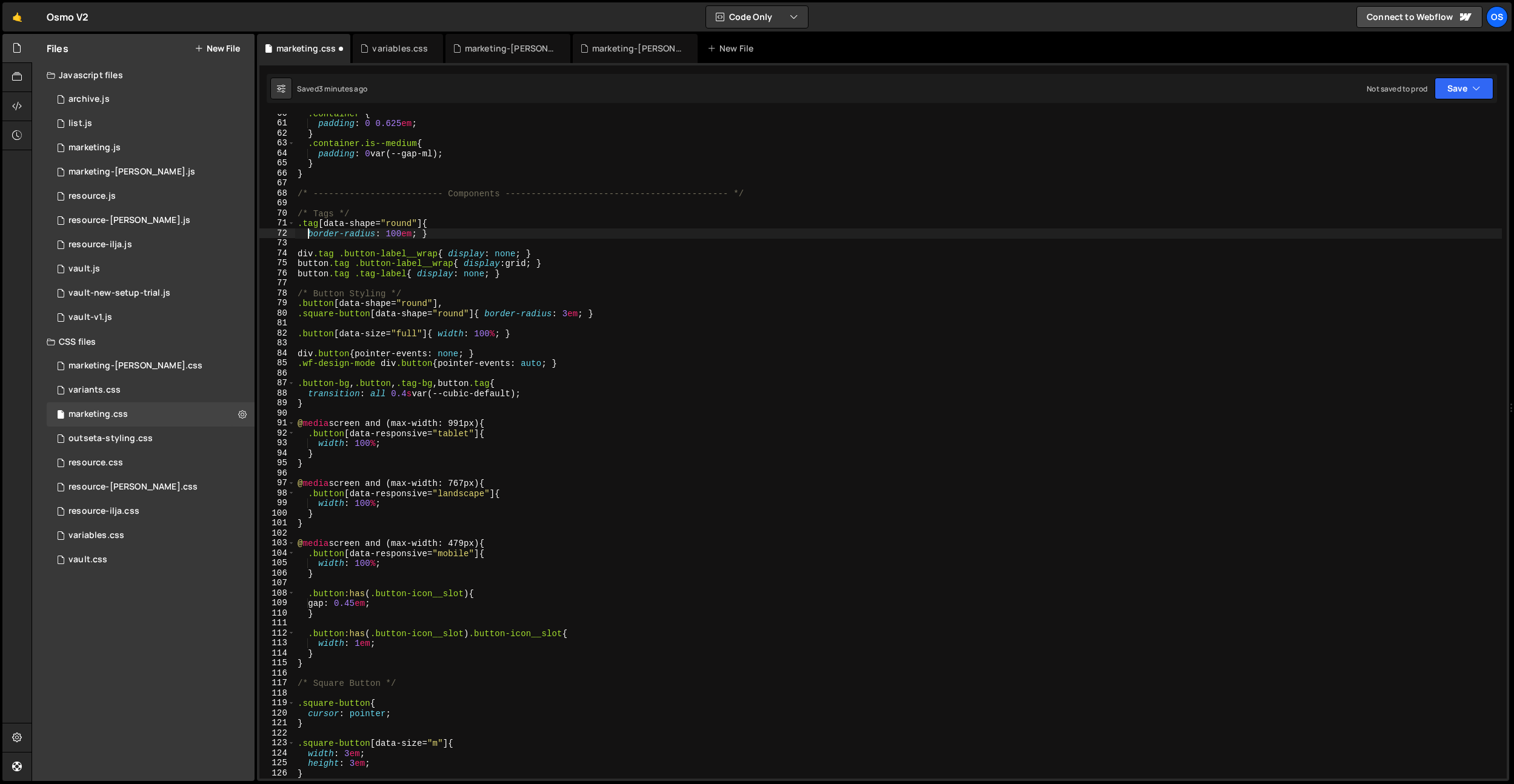
click at [420, 231] on div ".container { padding : 0 0.625 em ; } .container.is--medium { padding : 0 var(-…" at bounding box center [898, 451] width 1207 height 685
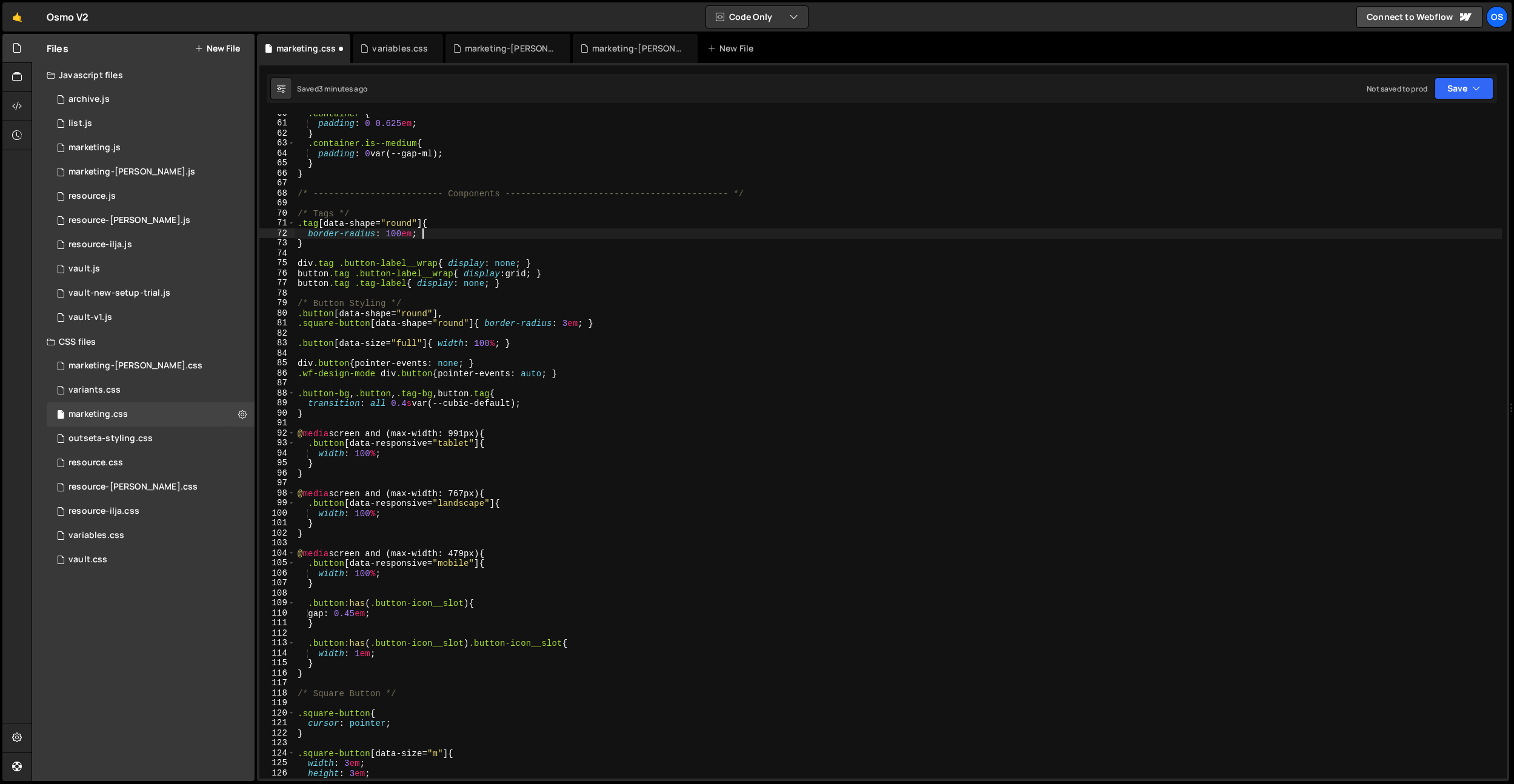
click at [423, 225] on div ".container { padding : 0 0.625 em ; } .container.is--medium { padding : 0 var(-…" at bounding box center [898, 451] width 1207 height 685
click at [450, 264] on div ".container { padding : 0 0.625 em ; } .container.is--medium { padding : 0 var(-…" at bounding box center [898, 451] width 1207 height 685
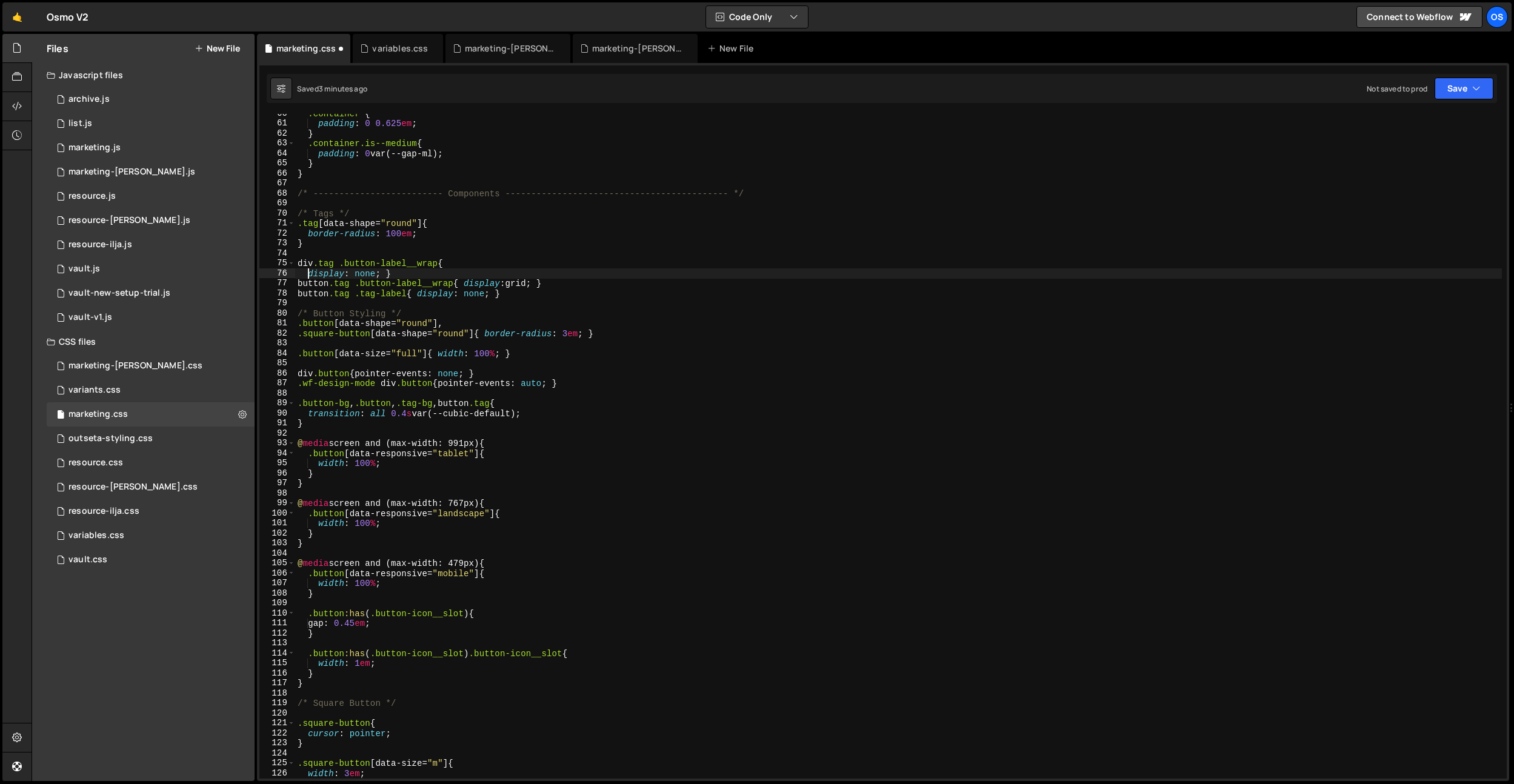
click at [436, 266] on div ".container { padding : 0 0.625 em ; } .container.is--medium { padding : 0 var(-…" at bounding box center [898, 451] width 1207 height 685
click at [425, 275] on div ".container { padding : 0 0.625 em ; } .container.is--medium { padding : 0 var(-…" at bounding box center [898, 451] width 1207 height 685
type textarea "display: none;}"
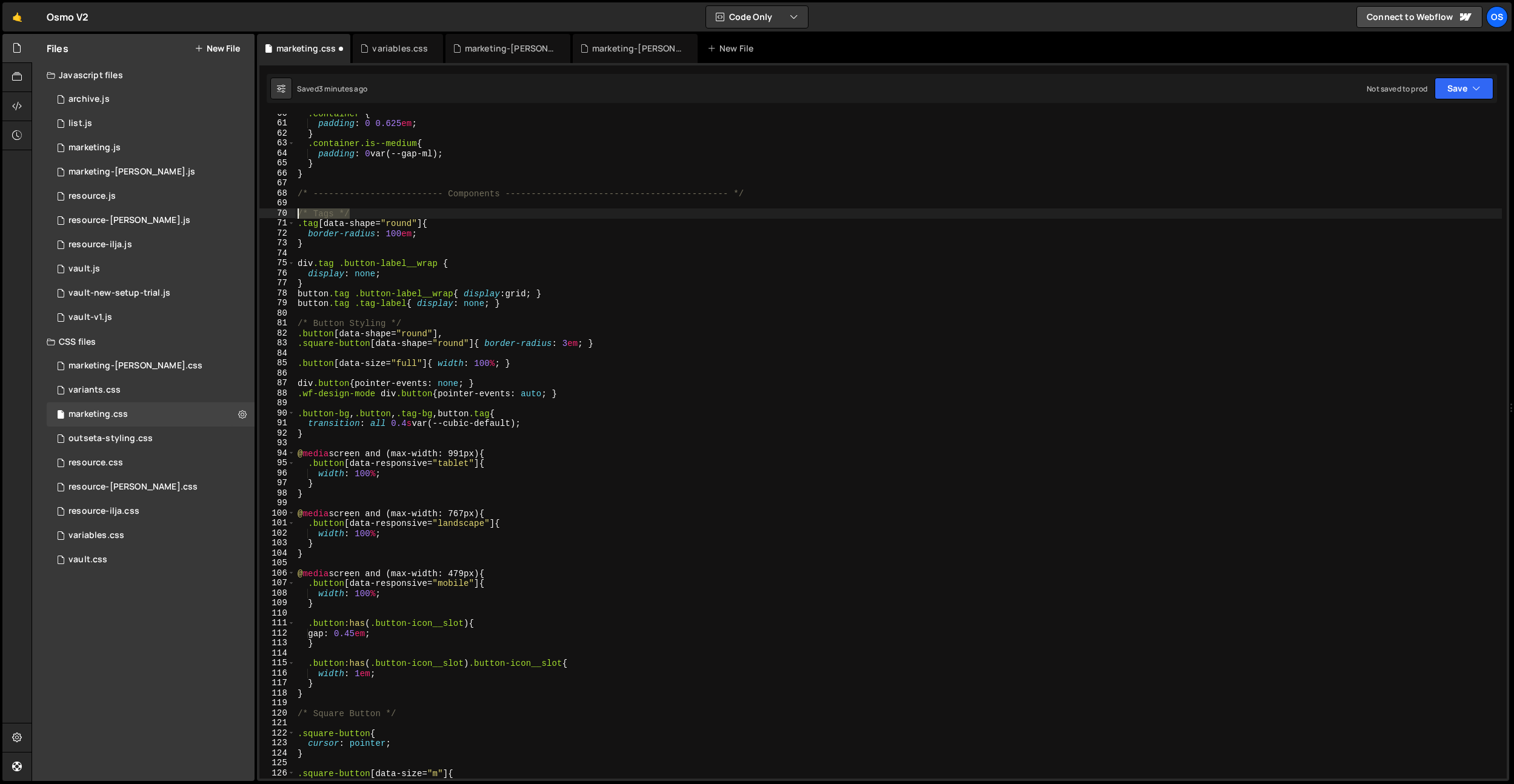
drag, startPoint x: 357, startPoint y: 211, endPoint x: 296, endPoint y: 213, distance: 61.0
click at [296, 213] on div ".container { padding : 0 0.625 em ; } .container.is--medium { padding : 0 var(-…" at bounding box center [898, 451] width 1207 height 685
type textarea "/* Tags */"
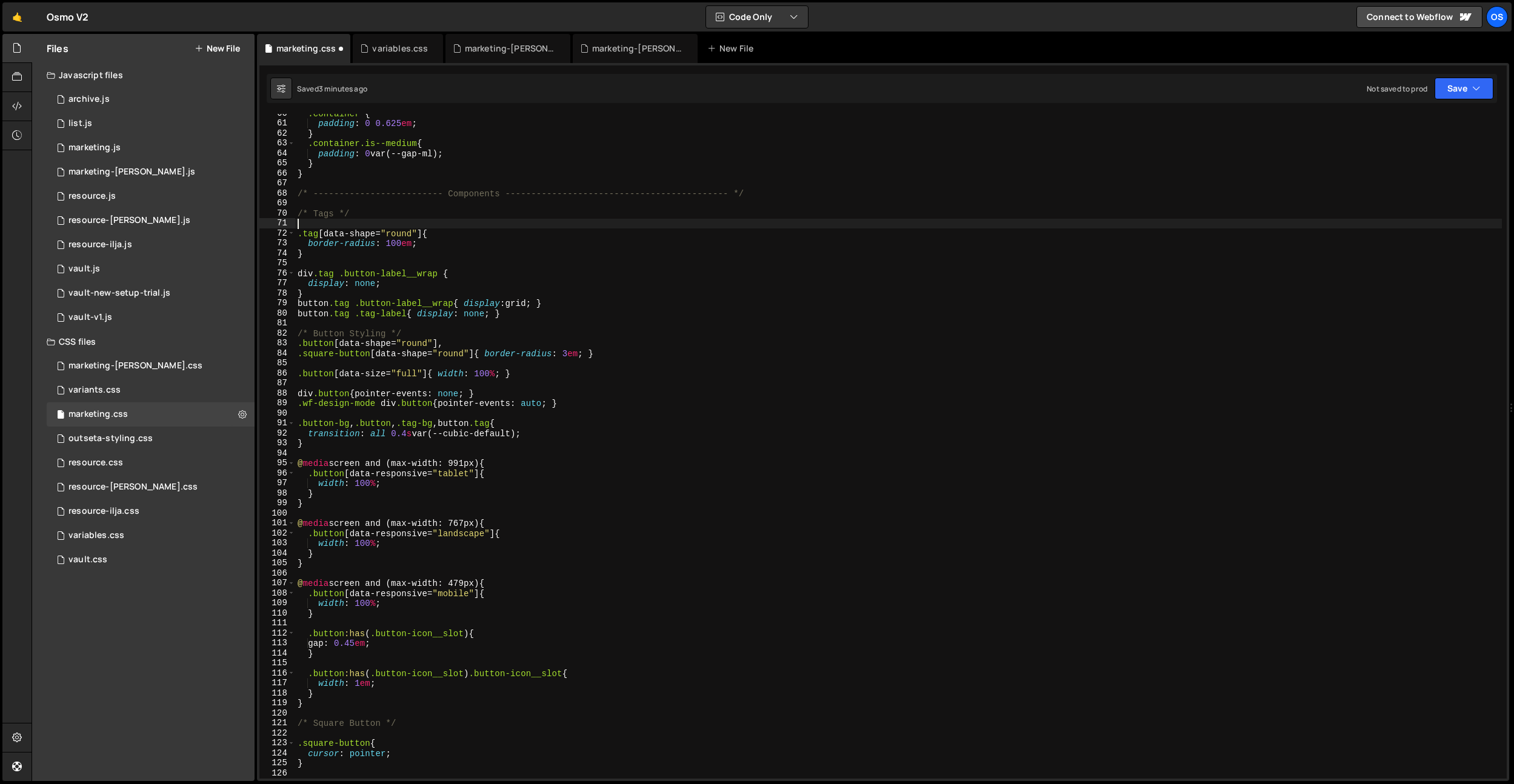
type textarea "/* Tags */"
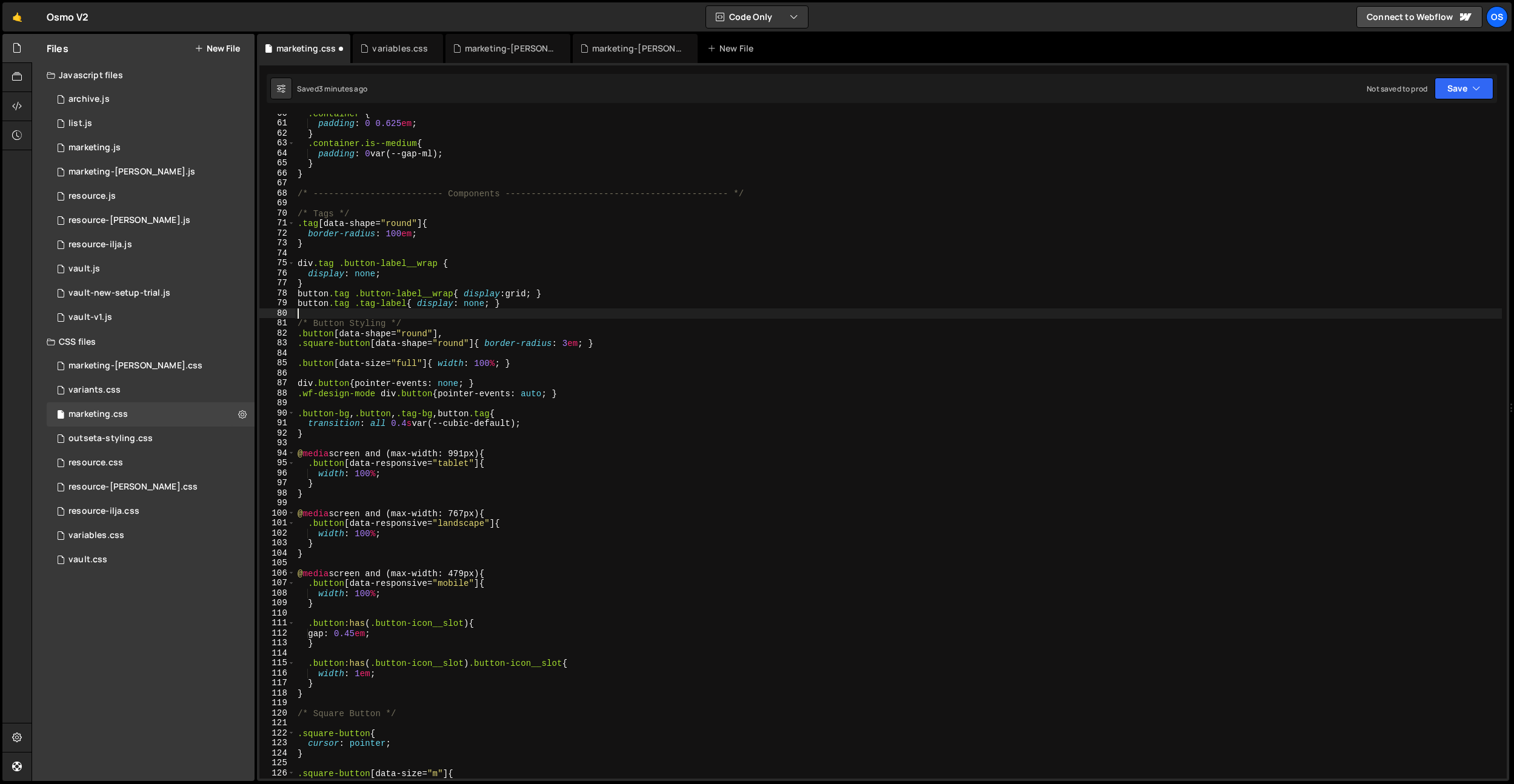
click at [333, 314] on div ".container { padding : 0 0.625 em ; } .container.is--medium { padding : 0 var(-…" at bounding box center [898, 451] width 1207 height 685
click at [409, 322] on div ".container { padding : 0 0.625 em ; } .container.is--medium { padding : 0 var(-…" at bounding box center [898, 451] width 1207 height 685
type textarea "/* Button Styling */"
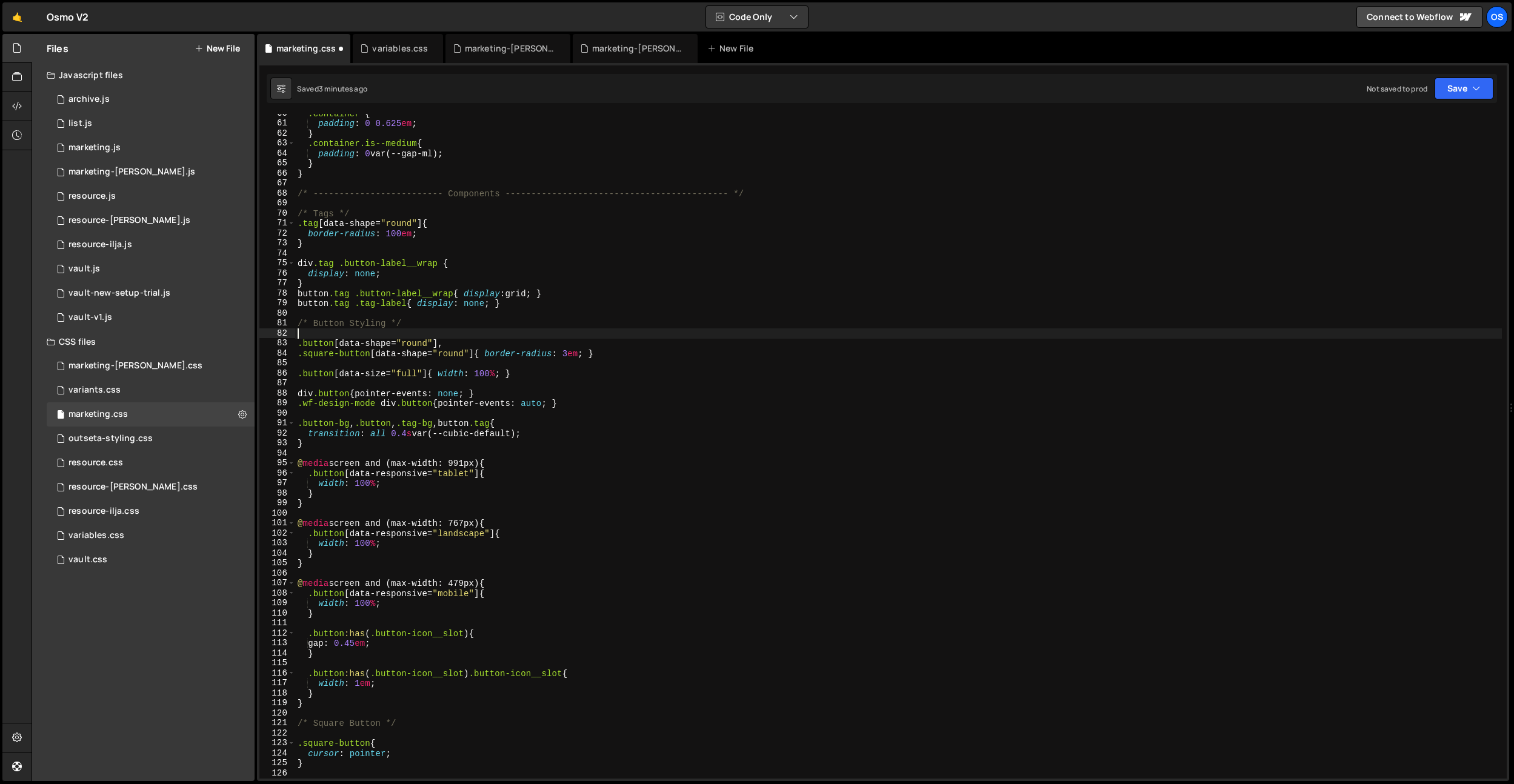
click at [416, 304] on div ".container { padding : 0 0.625 em ; } .container.is--medium { padding : 0 var(-…" at bounding box center [898, 451] width 1207 height 685
type textarea "display: none; }"
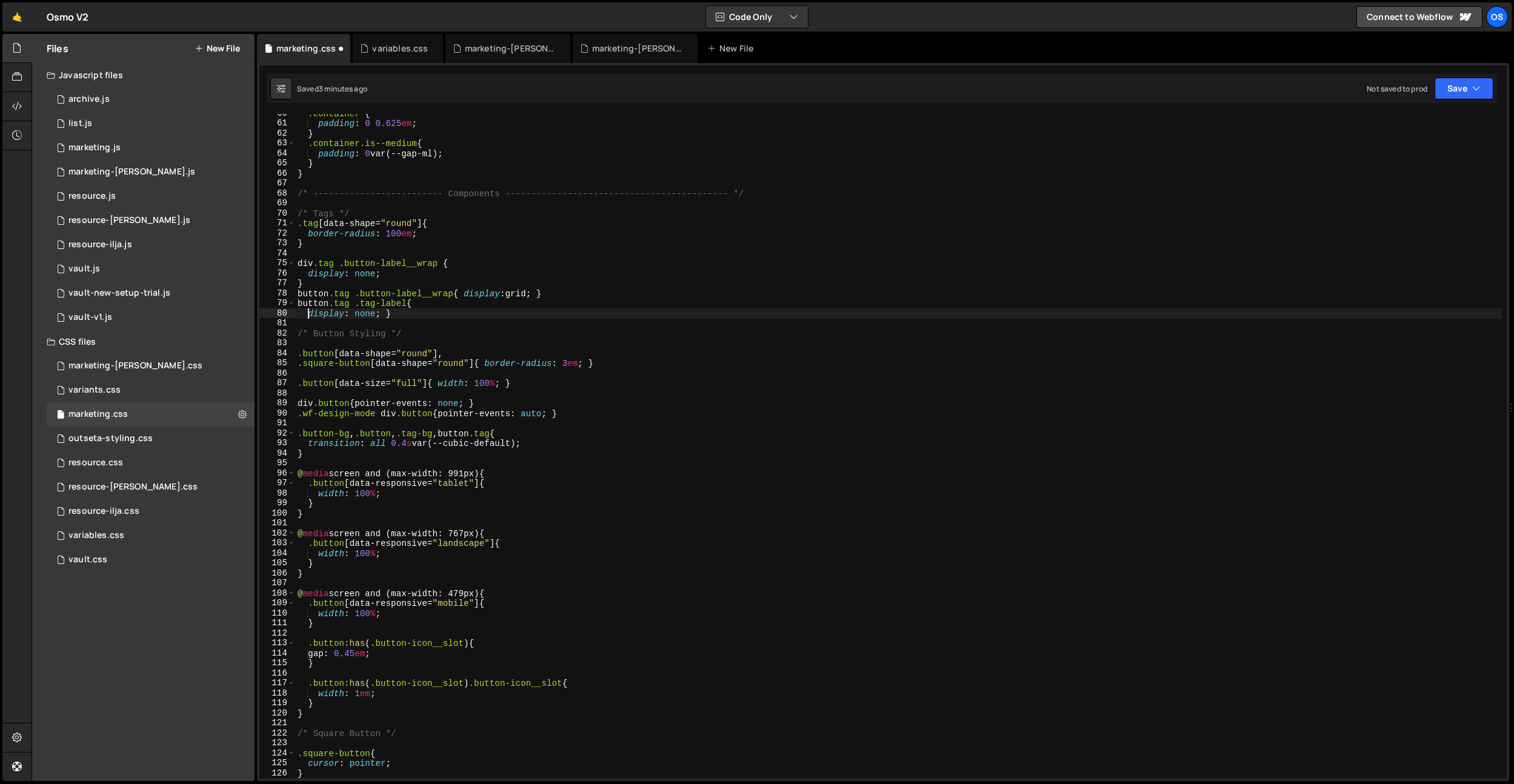
click at [388, 315] on div ".container { padding : 0 0.625 em ; } .container.is--medium { padding : 0 var(-…" at bounding box center [898, 451] width 1207 height 685
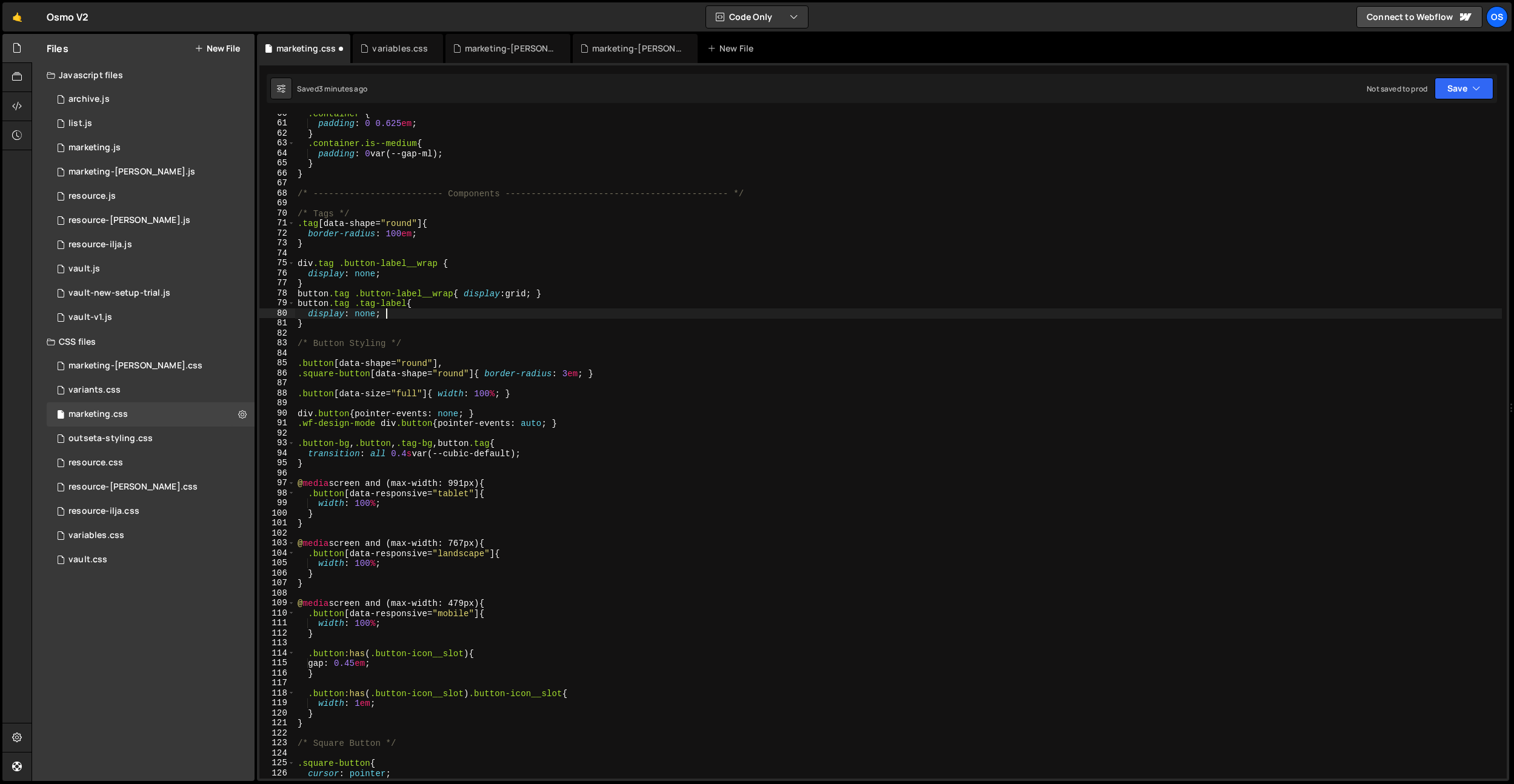
click at [408, 305] on div ".container { padding : 0 0.625 em ; } .container.is--medium { padding : 0 var(-…" at bounding box center [898, 451] width 1207 height 685
click at [454, 294] on div ".container { padding : 0 0.625 em ; } .container.is--medium { padding : 0 var(-…" at bounding box center [898, 451] width 1207 height 685
click at [470, 296] on div ".container { padding : 0 0.625 em ; } .container.is--medium { padding : 0 var(-…" at bounding box center [898, 451] width 1207 height 685
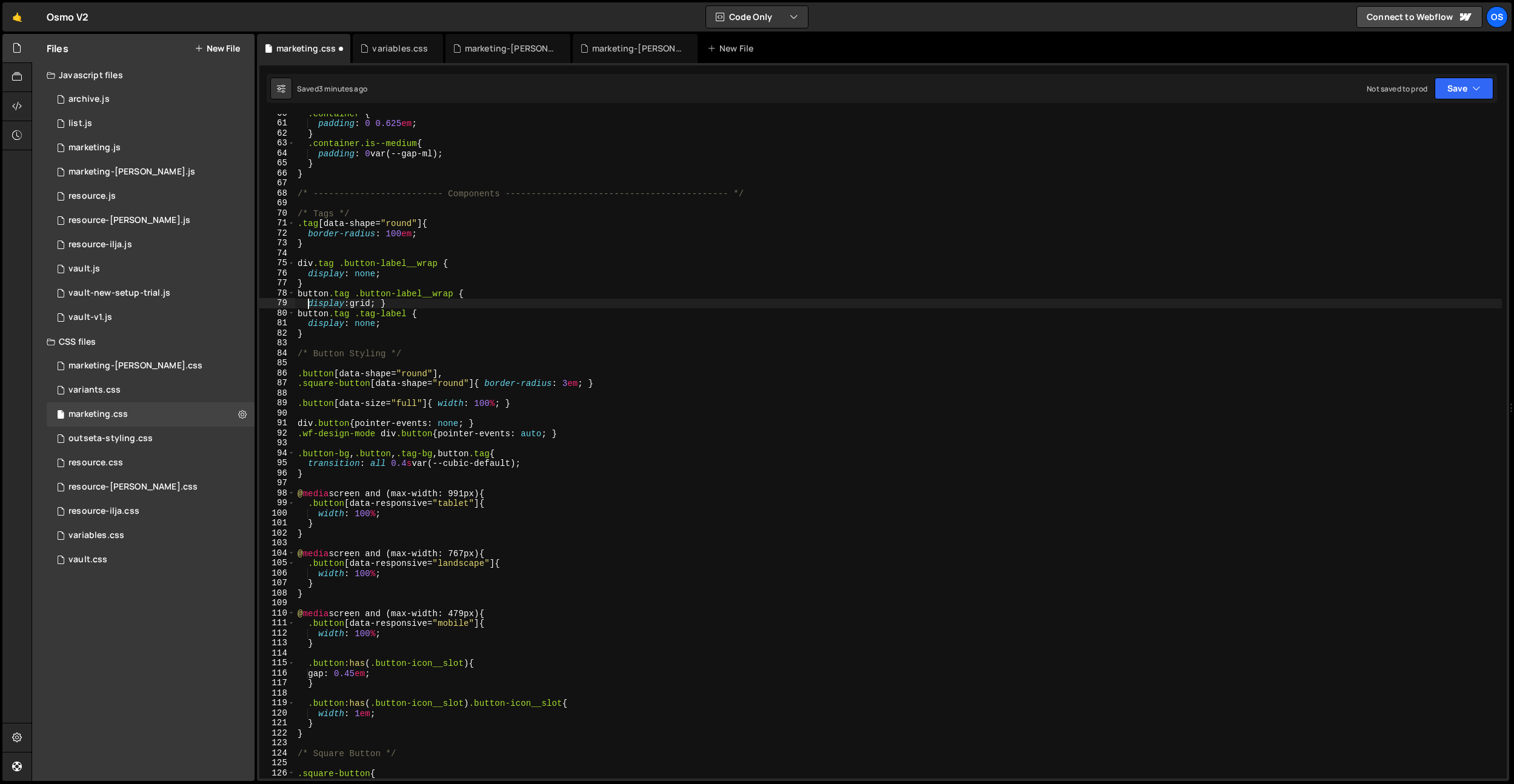
scroll to position [0, 1]
click at [412, 300] on div ".container { padding : 0 0.625 em ; } .container.is--medium { padding : 0 var(-…" at bounding box center [898, 451] width 1207 height 685
type textarea "display: grid;}"
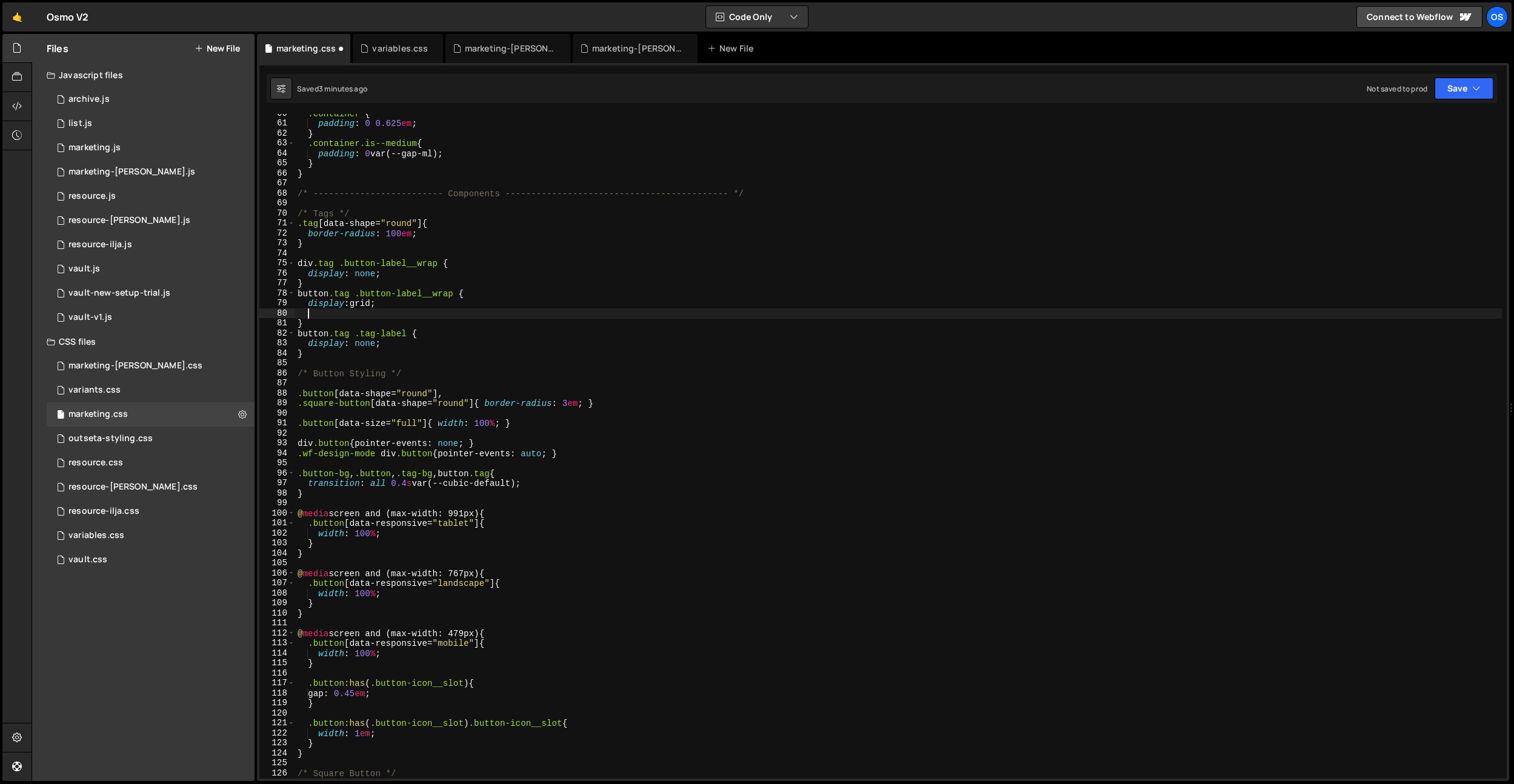
scroll to position [0, 0]
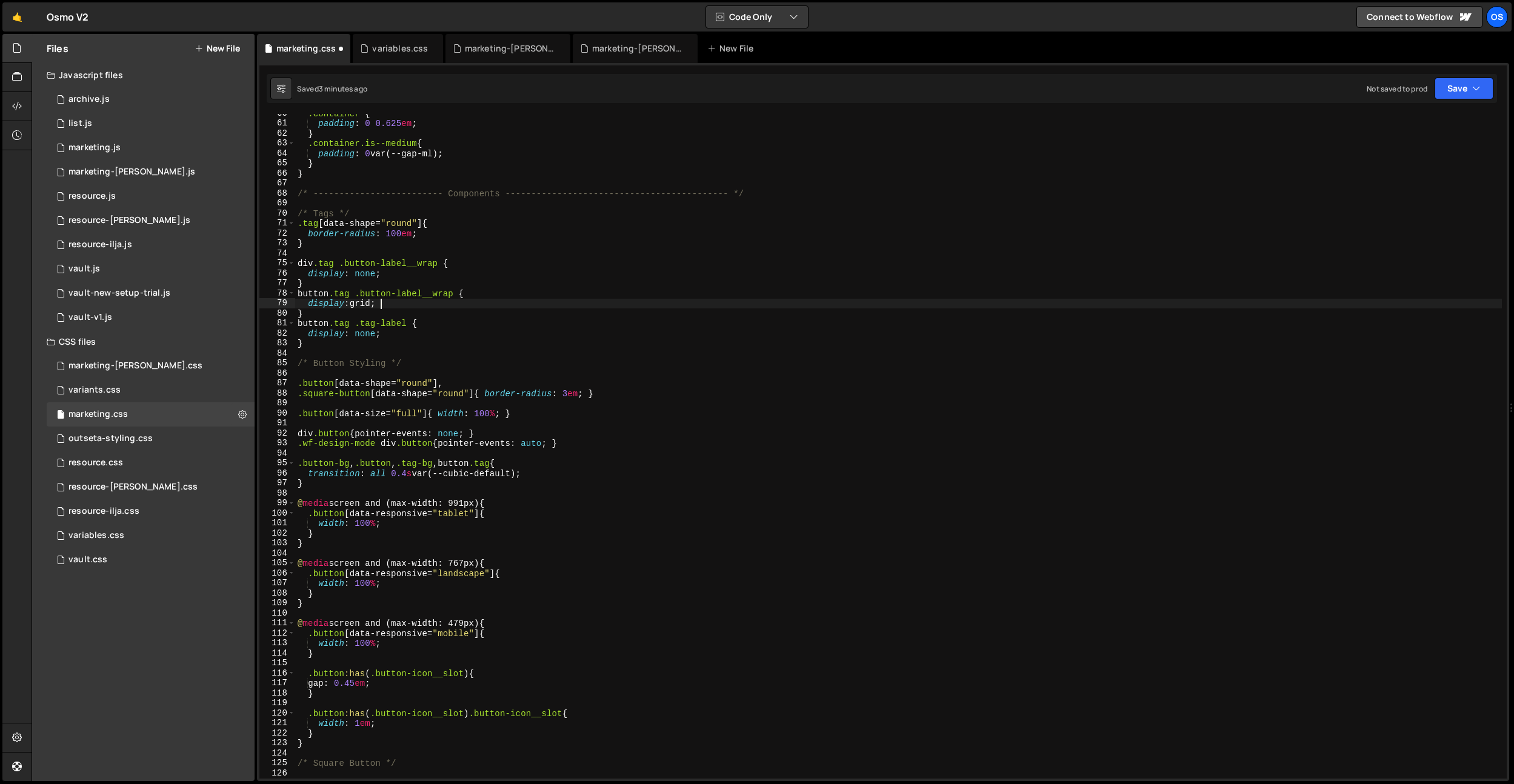
click at [404, 347] on div ".container { padding : 0 0.625 em ; } .container.is--medium { padding : 0 var(-…" at bounding box center [898, 451] width 1207 height 685
type textarea "}"
click at [379, 375] on div ".container { padding : 0 0.625 em ; } .container.is--medium { padding : 0 var(-…" at bounding box center [898, 451] width 1207 height 685
click at [450, 384] on div ".container { padding : 0 0.625 em ; } .container.is--medium { padding : 0 var(-…" at bounding box center [898, 451] width 1207 height 685
click at [485, 396] on div ".container { padding : 0 0.625 em ; } .container.is--medium { padding : 0 var(-…" at bounding box center [898, 451] width 1207 height 685
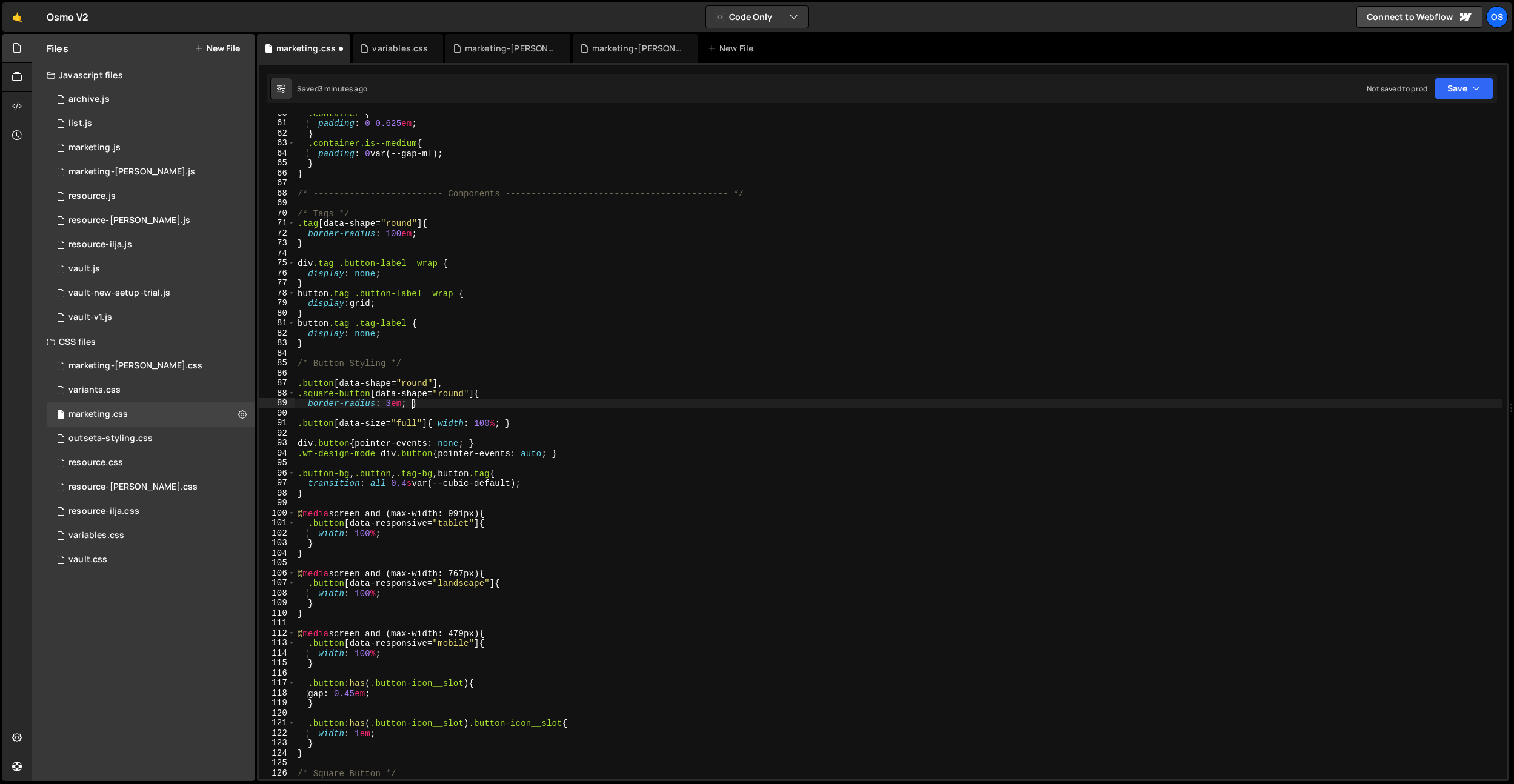
click at [411, 406] on div ".container { padding : 0 0.625 em ; } .container.is--medium { padding : 0 var(-…" at bounding box center [898, 451] width 1207 height 685
type textarea "border-radius: 3em;}"
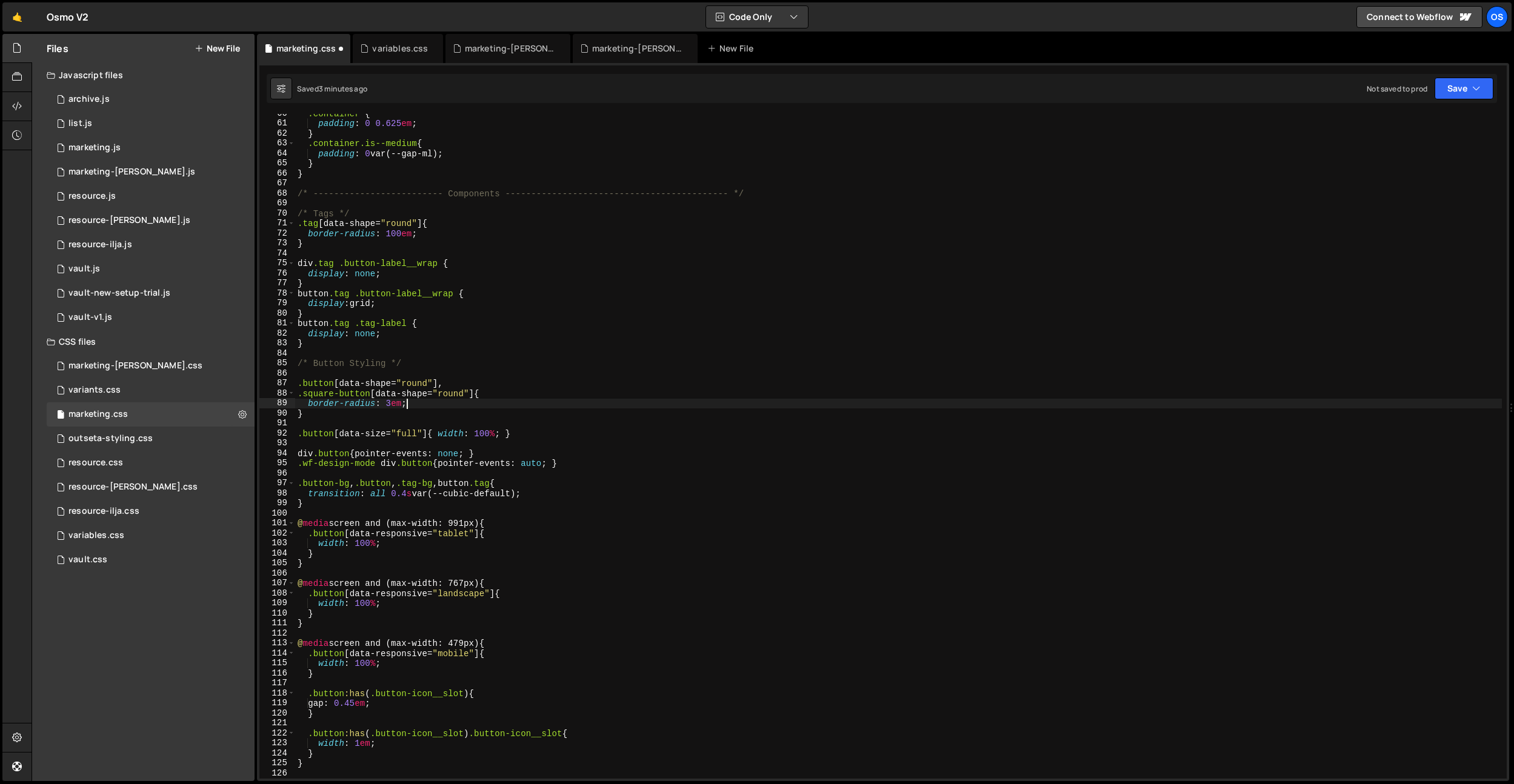
click at [438, 435] on div ".container { padding : 0 0.625 em ; } .container.is--medium { padding : 0 var(-…" at bounding box center [898, 451] width 1207 height 685
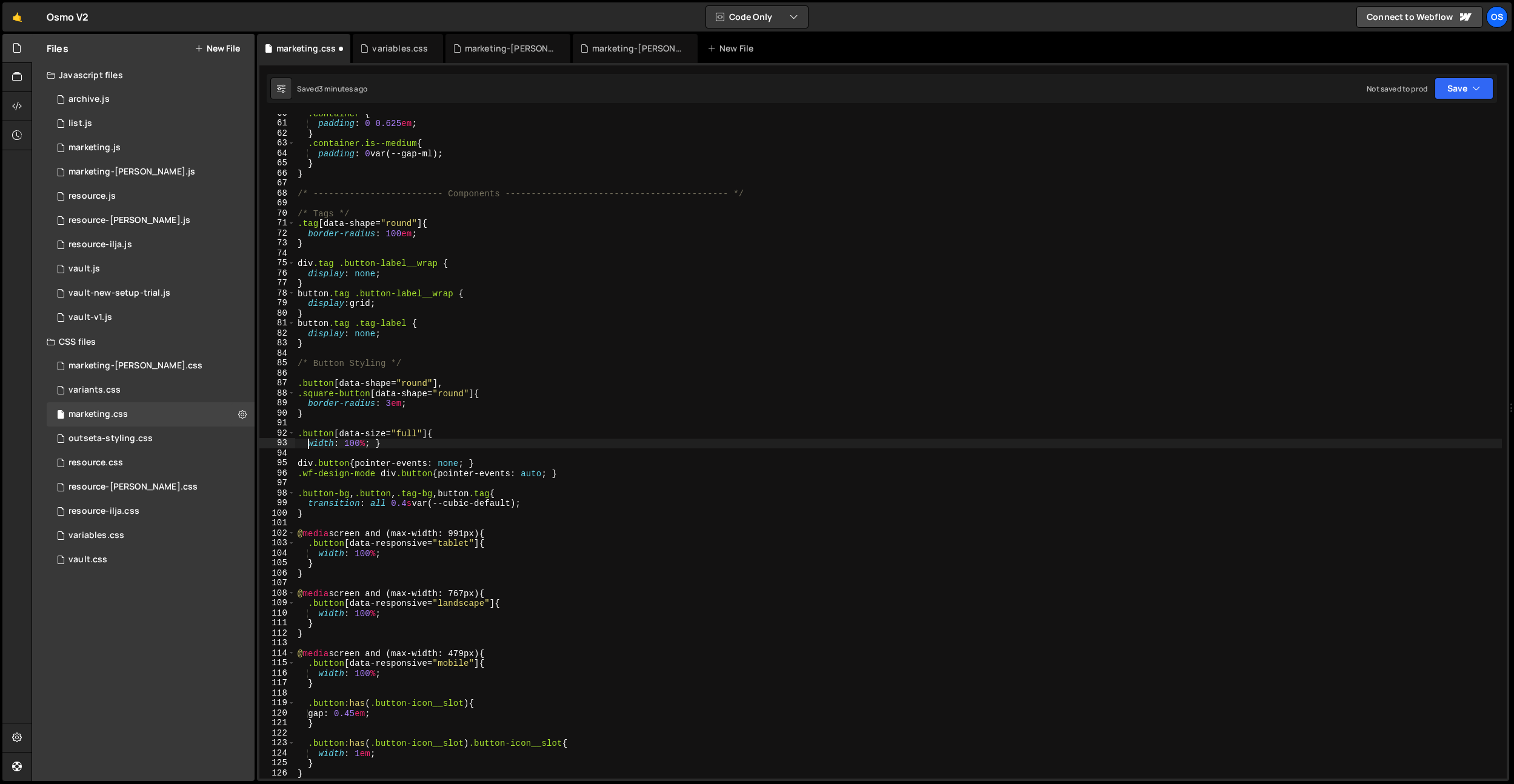
click at [373, 444] on div ".container { padding : 0 0.625 em ; } .container.is--medium { padding : 0 var(-…" at bounding box center [898, 451] width 1207 height 685
type textarea "width: 100%;}"
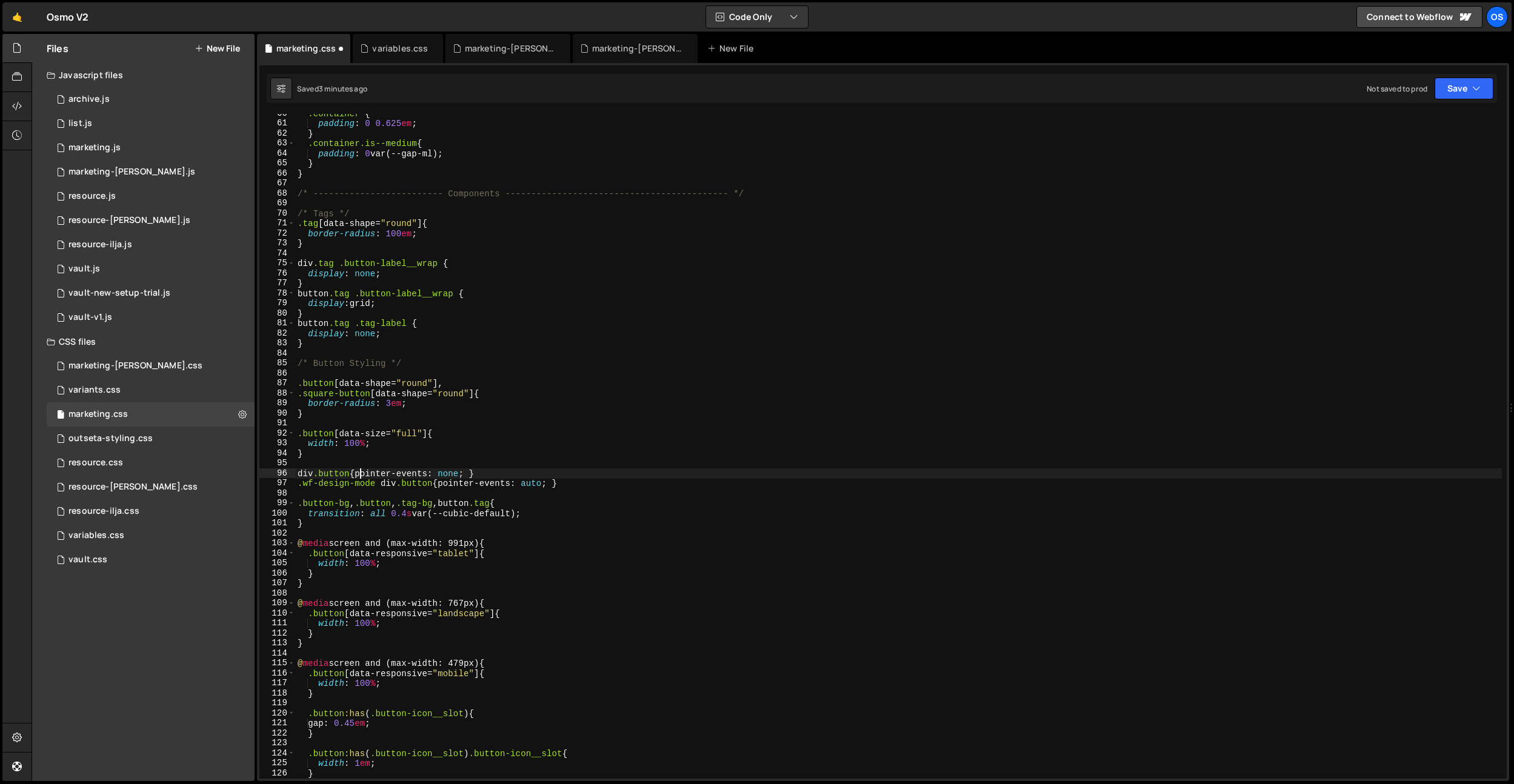
click at [359, 475] on div ".container { padding : 0 0.625 em ; } .container.is--medium { padding : 0 var(-…" at bounding box center [898, 451] width 1207 height 685
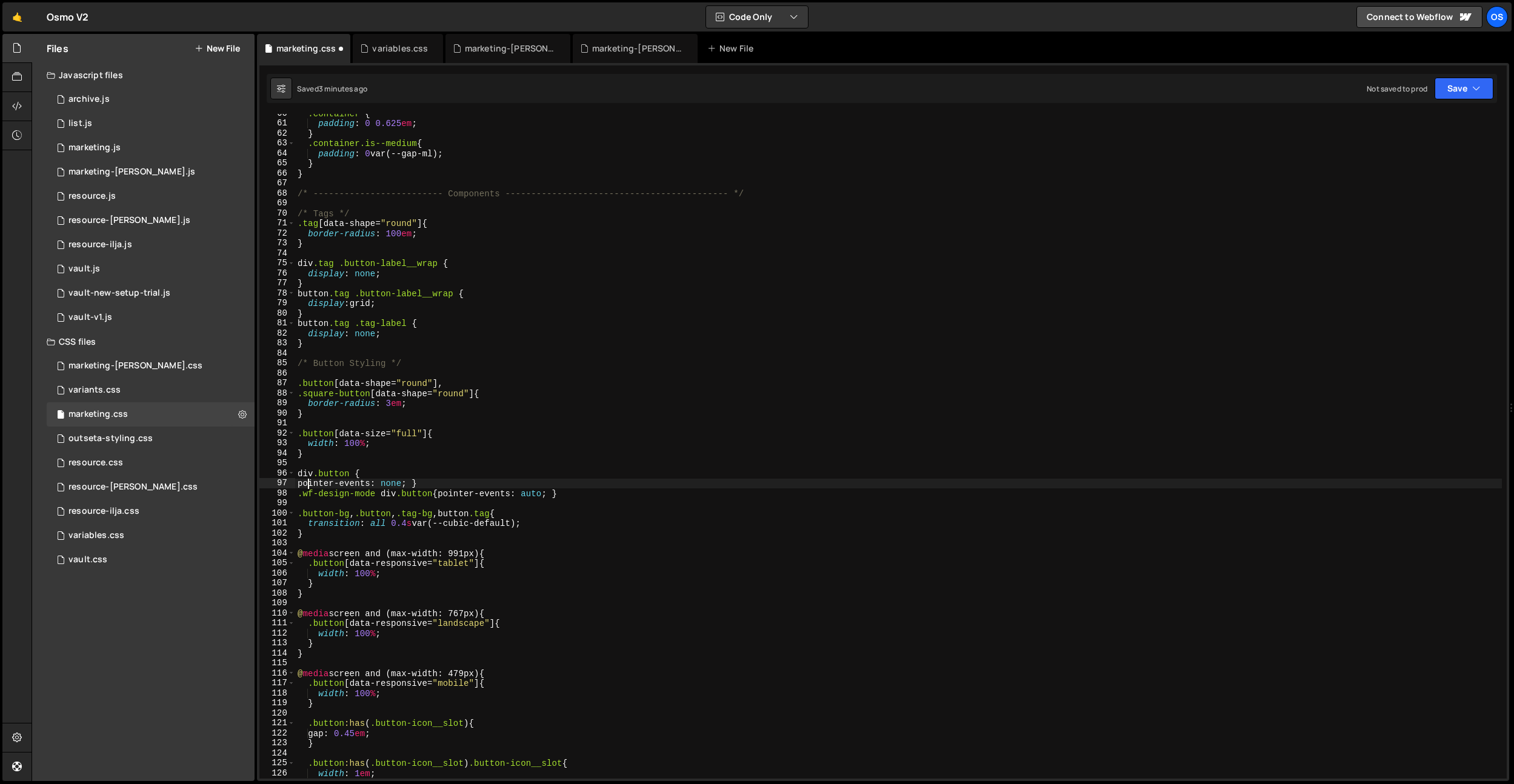
click at [424, 481] on div ".container { padding : 0 0.625 em ; } .container.is--medium { padding : 0 var(-…" at bounding box center [898, 451] width 1207 height 685
type textarea "pointer-events: none; }"
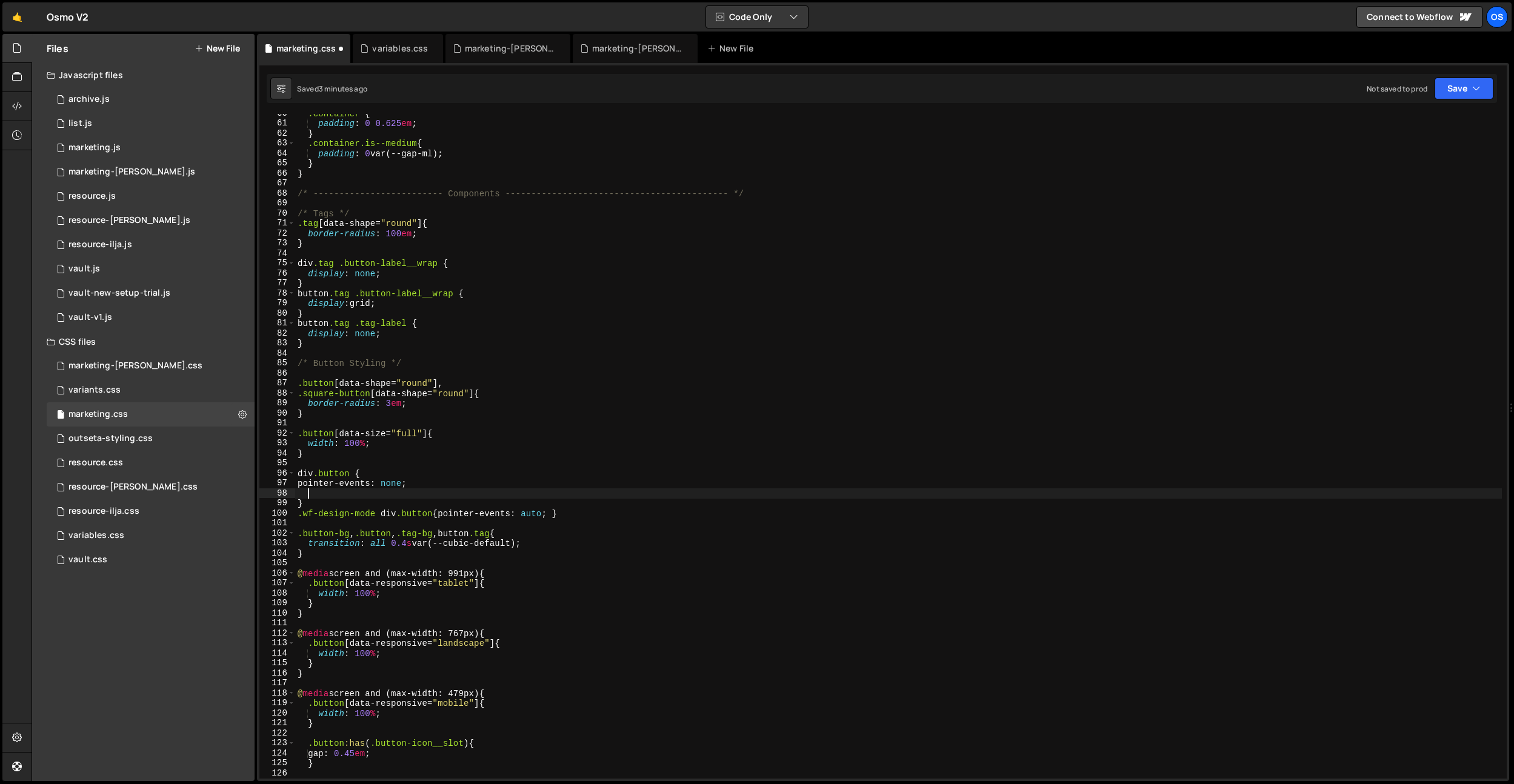
scroll to position [0, 0]
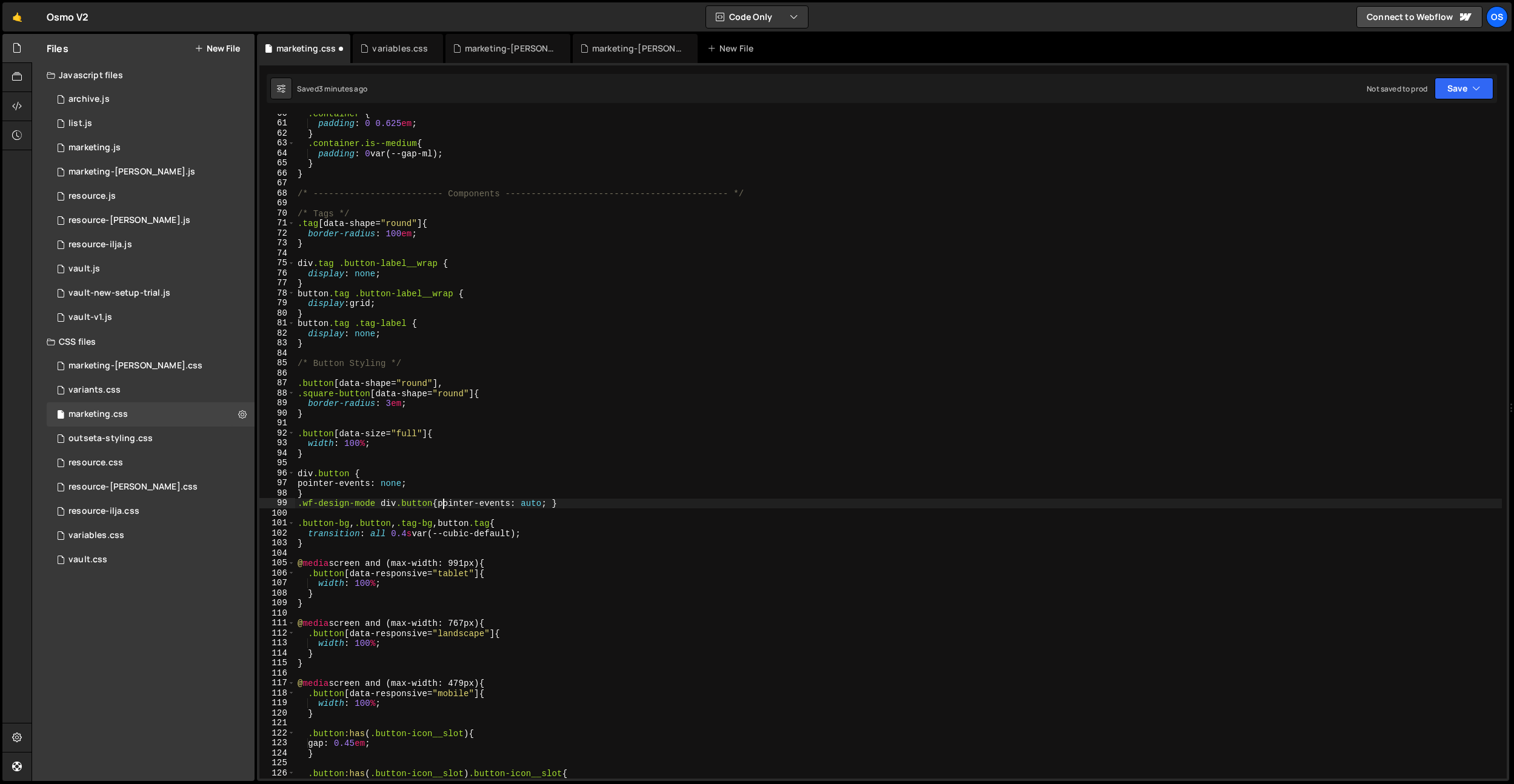
click at [443, 503] on div ".container { padding : 0 0.625 em ; } .container.is--medium { padding : 0 var(-…" at bounding box center [898, 451] width 1207 height 685
type textarea "pointer-events: auto; }"
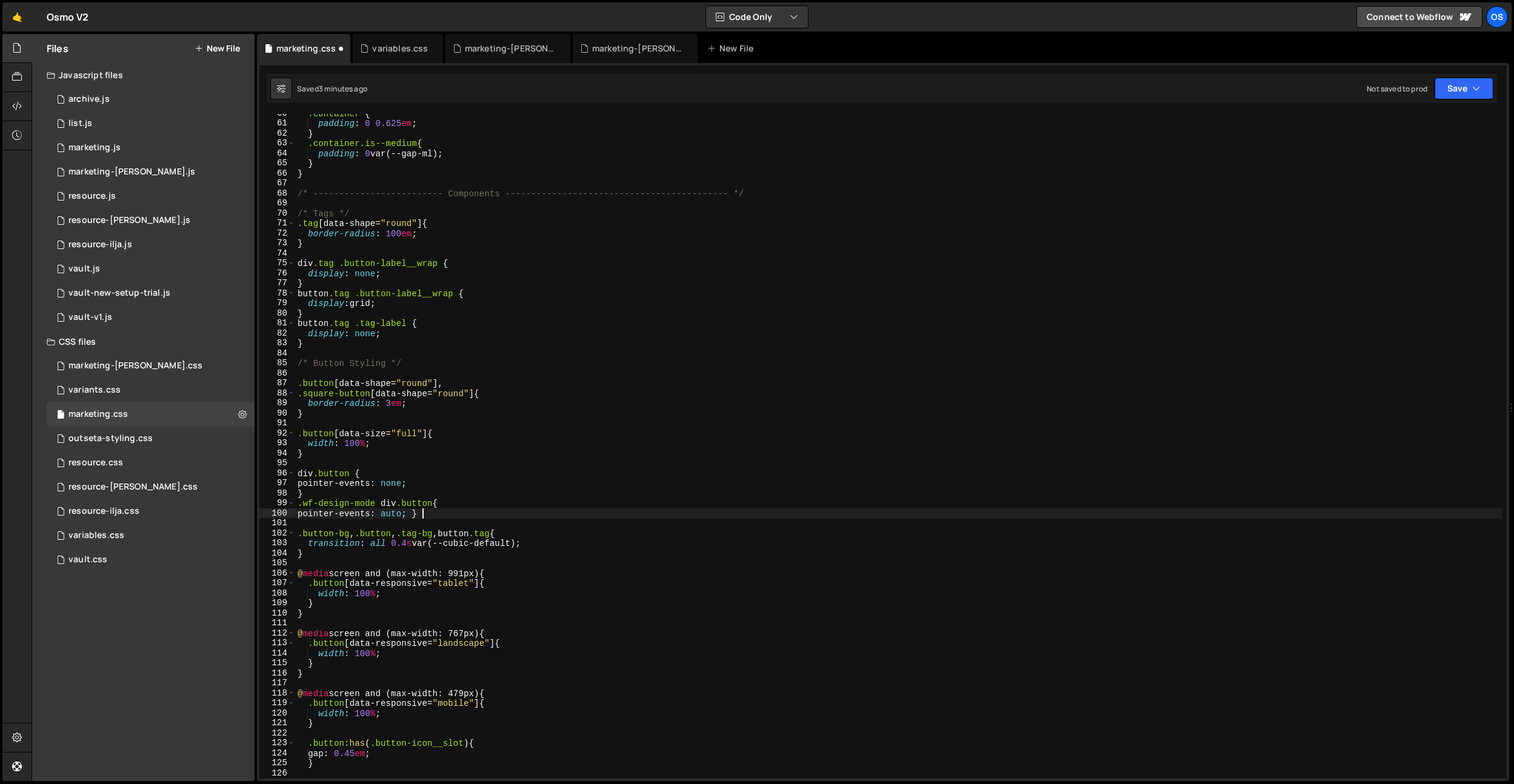
click at [422, 515] on div ".container { padding : 0 0.625 em ; } .container.is--medium { padding : 0 var(-…" at bounding box center [898, 451] width 1207 height 685
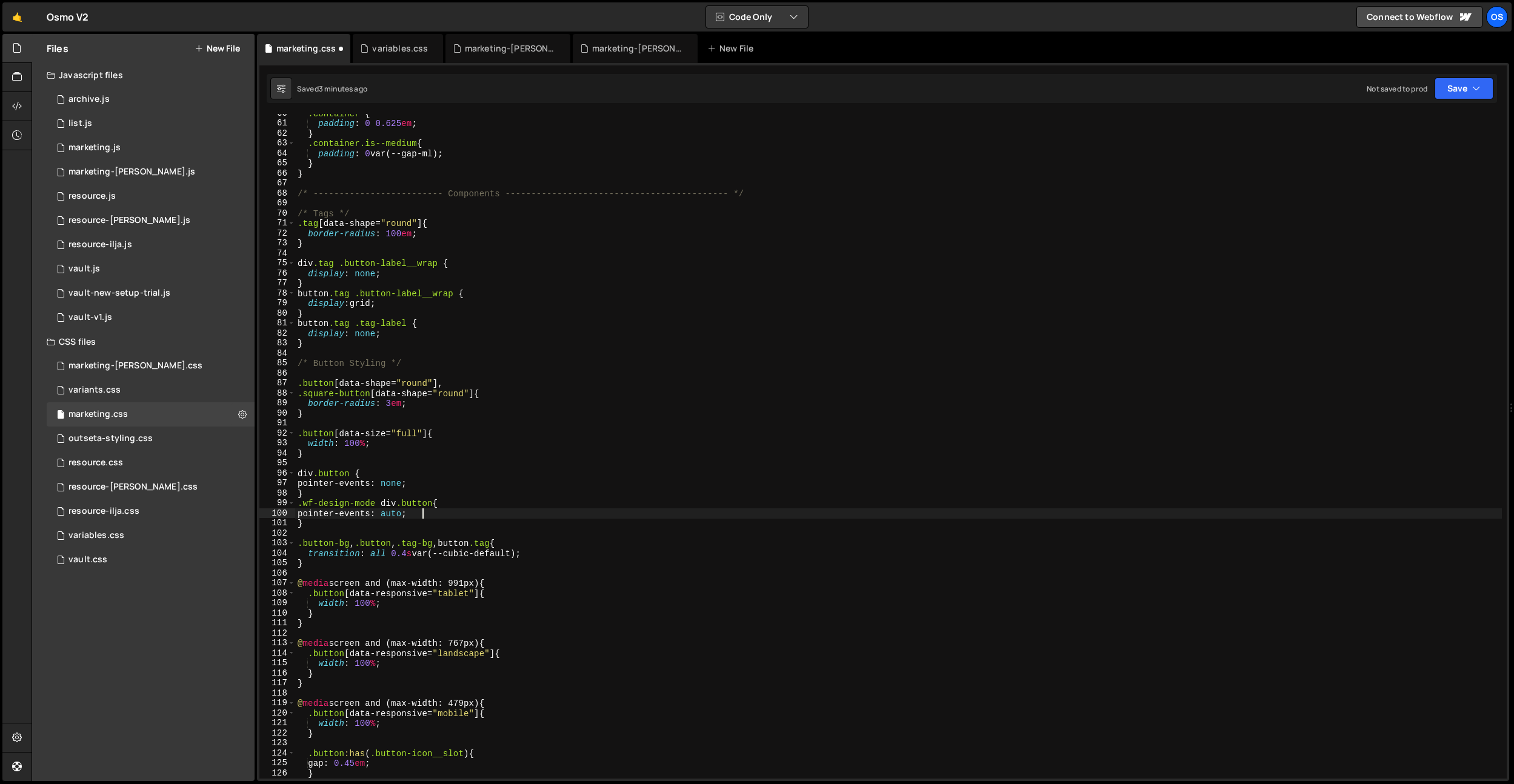
click at [369, 494] on div ".container { padding : 0 0.625 em ; } .container.is--medium { padding : 0 var(-…" at bounding box center [898, 451] width 1207 height 685
type textarea "}"
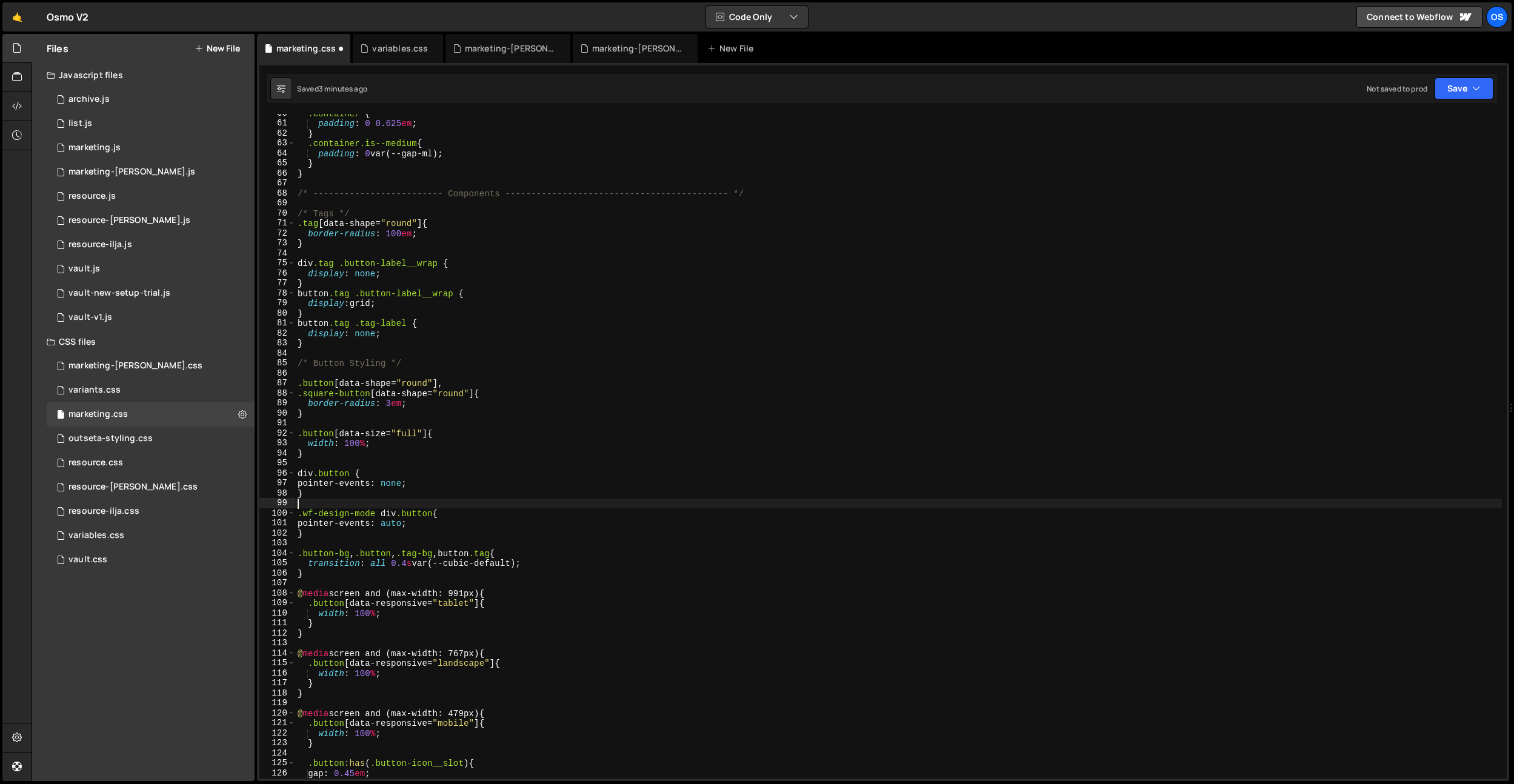
click at [445, 387] on div ".container { padding : 0 0.625 em ; } .container.is--medium { padding : 0 var(-…" at bounding box center [898, 451] width 1207 height 685
click at [332, 286] on div ".container { padding : 0 0.625 em ; } .container.is--medium { padding : 0 var(-…" at bounding box center [898, 451] width 1207 height 685
type textarea "}"
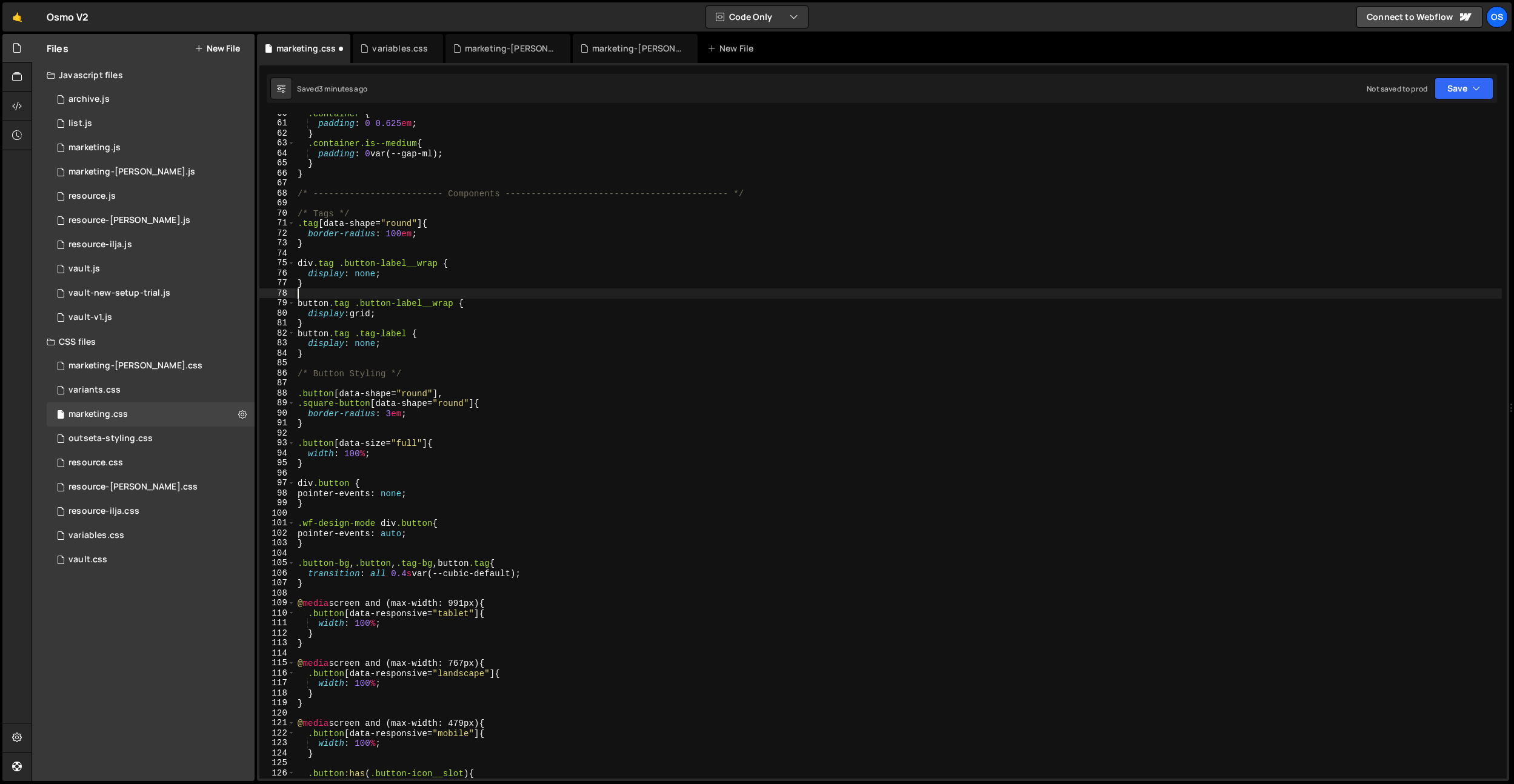
click at [317, 321] on div ".container { padding : 0 0.625 em ; } .container.is--medium { padding : 0 var(-…" at bounding box center [898, 451] width 1207 height 685
type textarea "}"
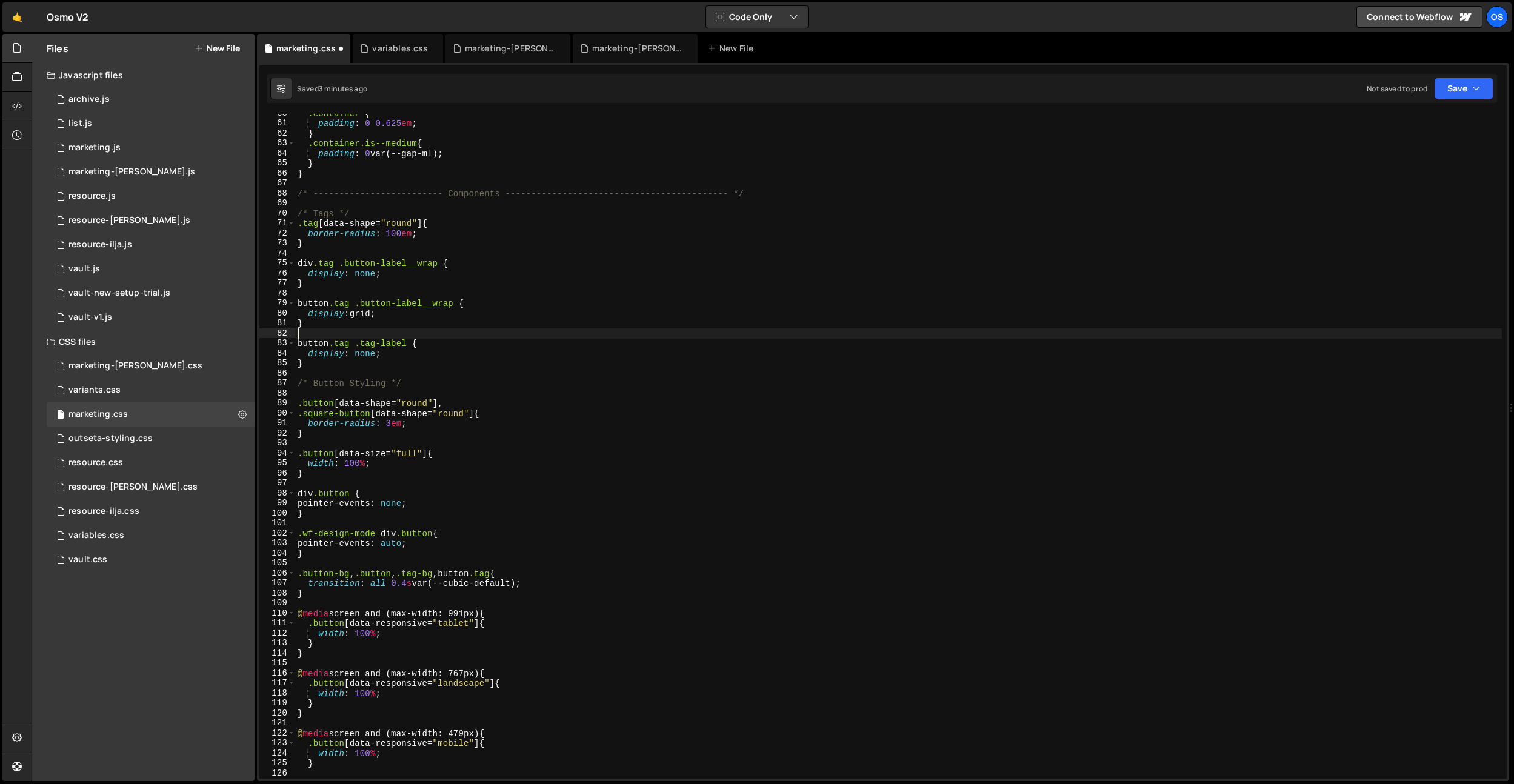
click at [511, 381] on div ".container { padding : 0 0.625 em ; } .container.is--medium { padding : 0 var(-…" at bounding box center [898, 451] width 1207 height 685
type textarea "/* Button Styling */"
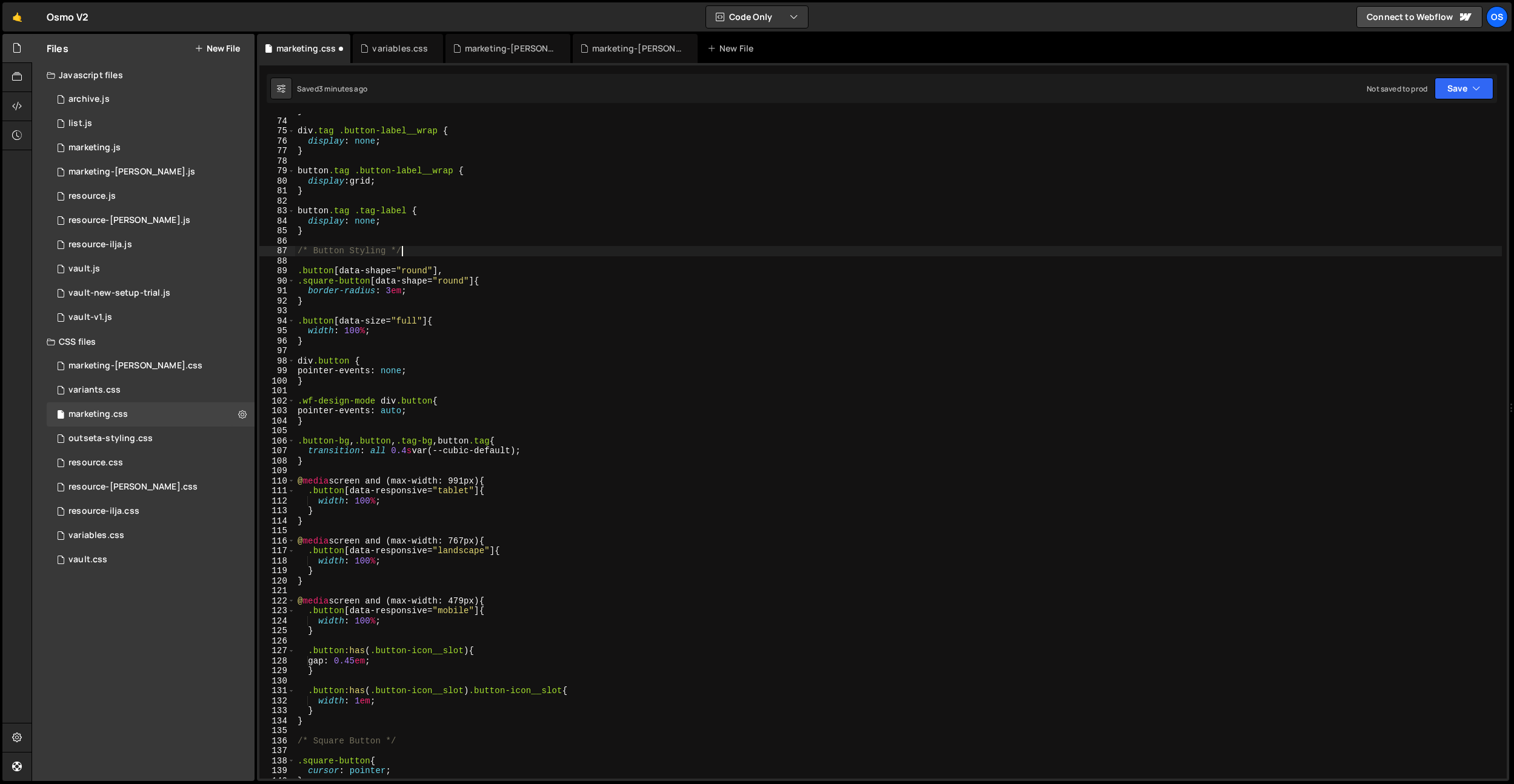
scroll to position [727, 0]
click at [448, 472] on div "} div .tag .button-label__wrap { display : none ; } button .tag .button-label__…" at bounding box center [898, 448] width 1207 height 685
click at [363, 442] on div "} div .tag .button-label__wrap { display : none ; } button .tag .button-label__…" at bounding box center [898, 448] width 1207 height 685
click at [385, 487] on div "} div .tag .button-label__wrap { display : none ; } button .tag .button-label__…" at bounding box center [898, 448] width 1207 height 685
click at [463, 494] on div "} div .tag .button-label__wrap { display : none ; } button .tag .button-label__…" at bounding box center [898, 448] width 1207 height 685
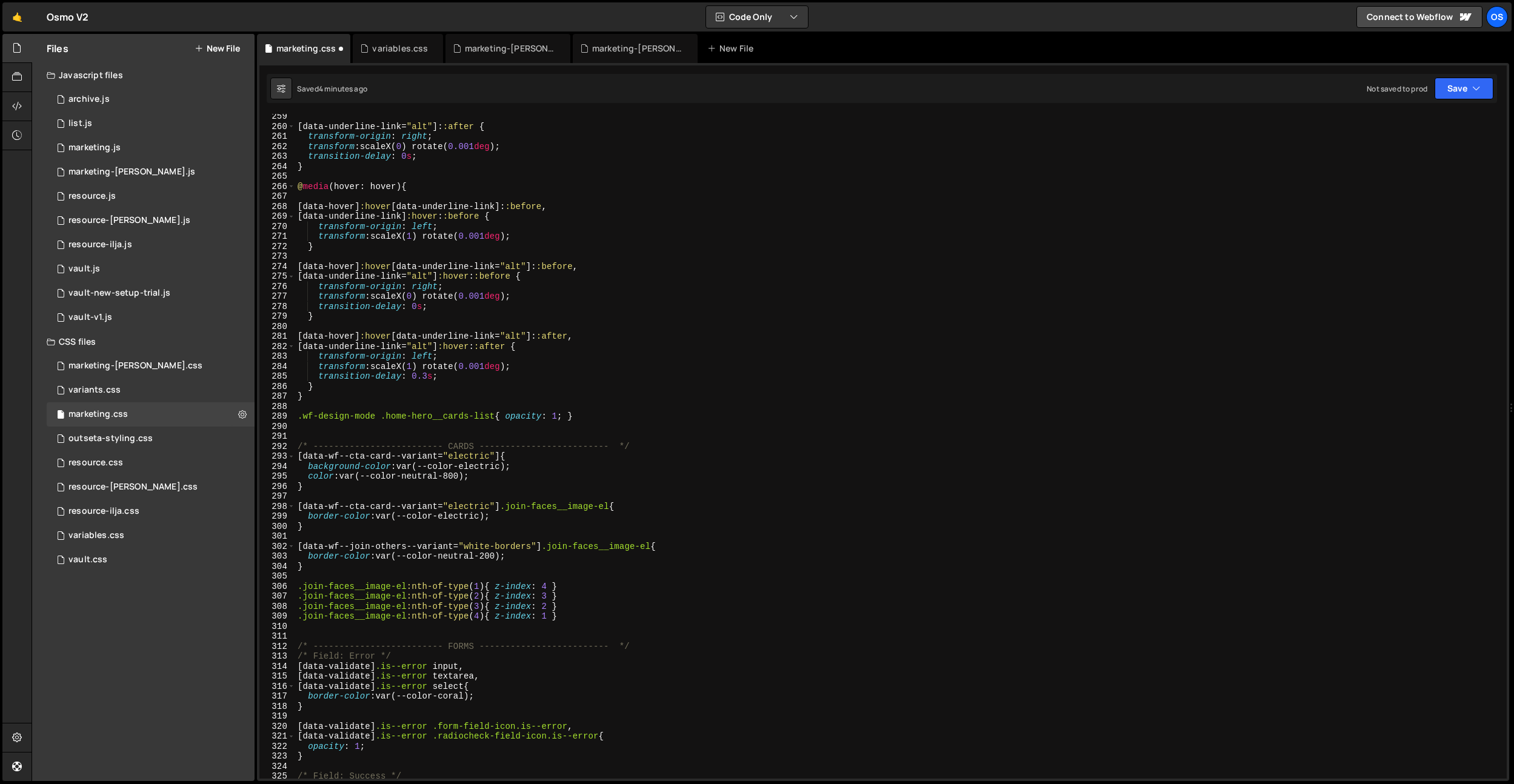
scroll to position [2686, 0]
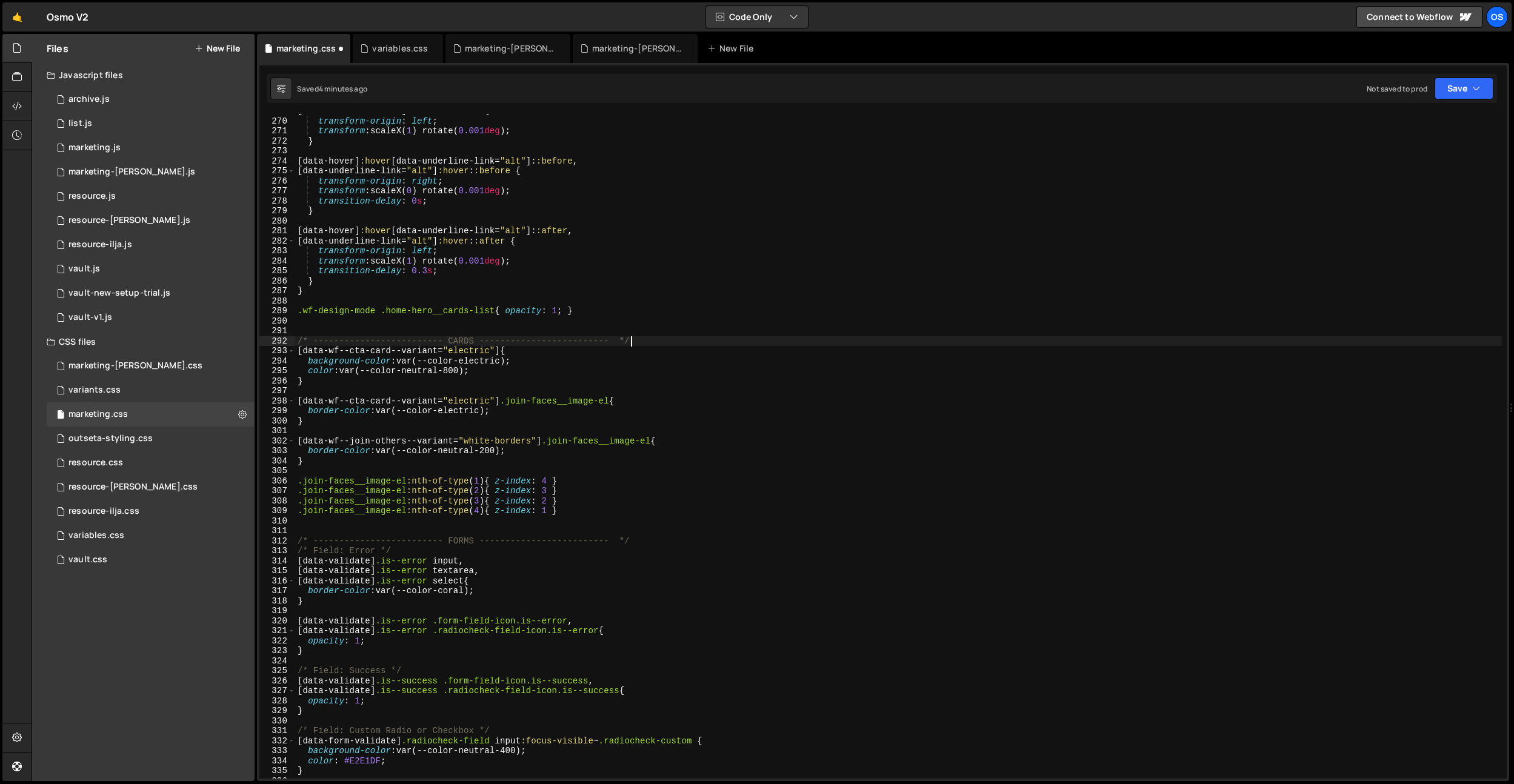
drag, startPoint x: 635, startPoint y: 340, endPoint x: 645, endPoint y: 376, distance: 37.4
click at [635, 340] on div "[ data-underline-link ] :hover : :before { transform-origin : left ; transform …" at bounding box center [898, 448] width 1207 height 685
type textarea "/* ------------------------- CARDS ------------------------- */"
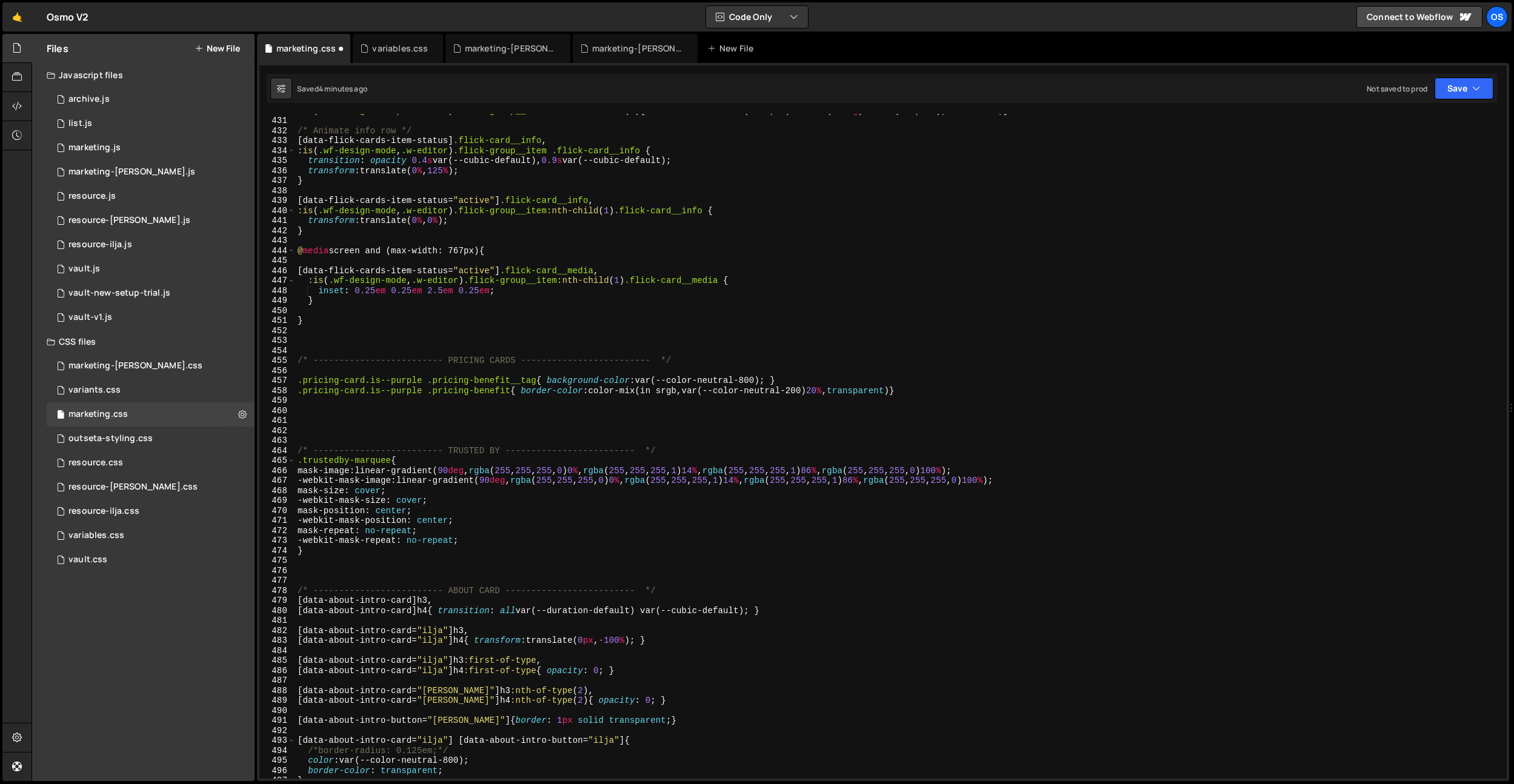
scroll to position [4298, 0]
click at [599, 522] on div "/* Animate info row */ [ data-flick-cards-item-status ] .flick-card__info , :is…" at bounding box center [898, 455] width 1207 height 685
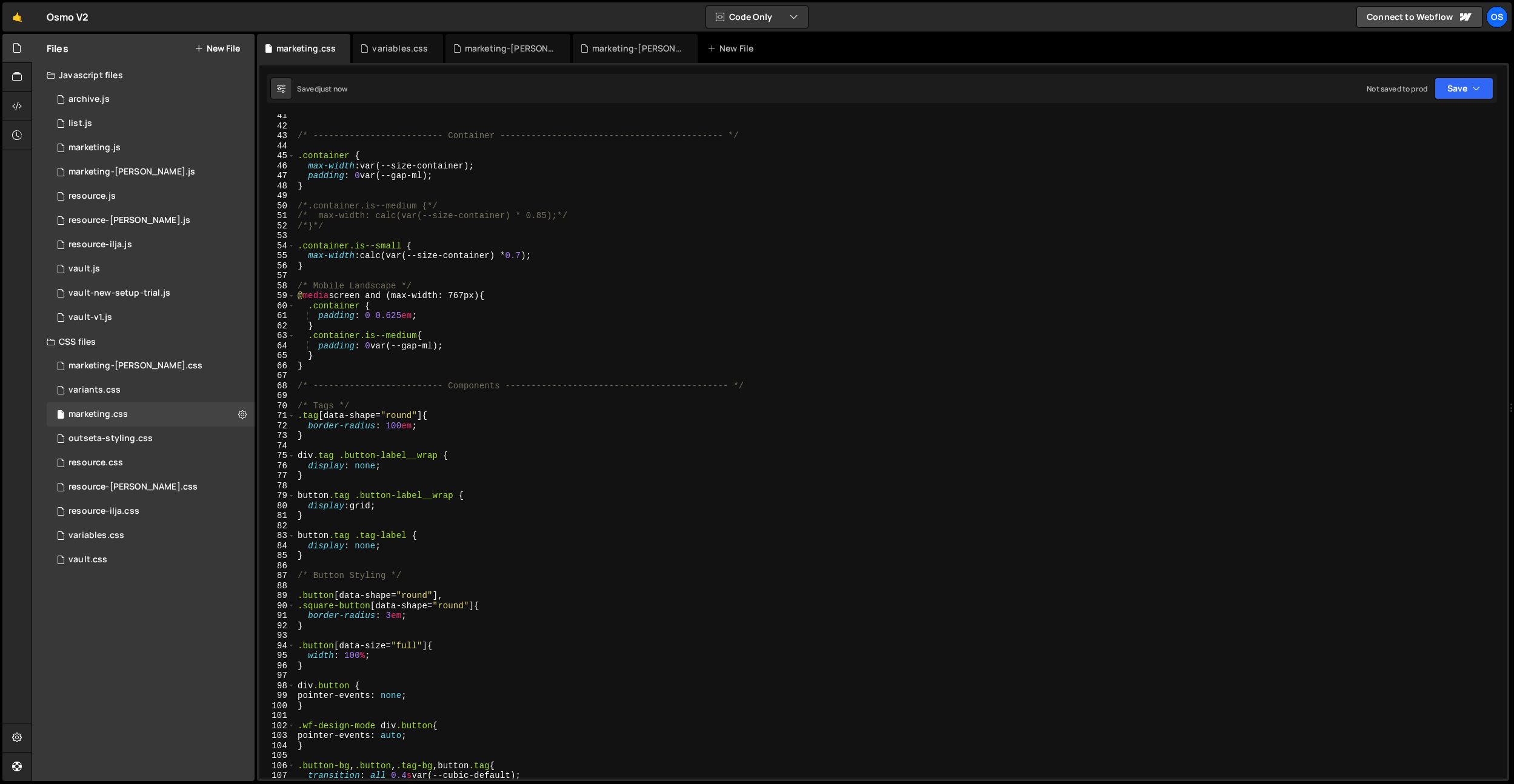
scroll to position [0, 0]
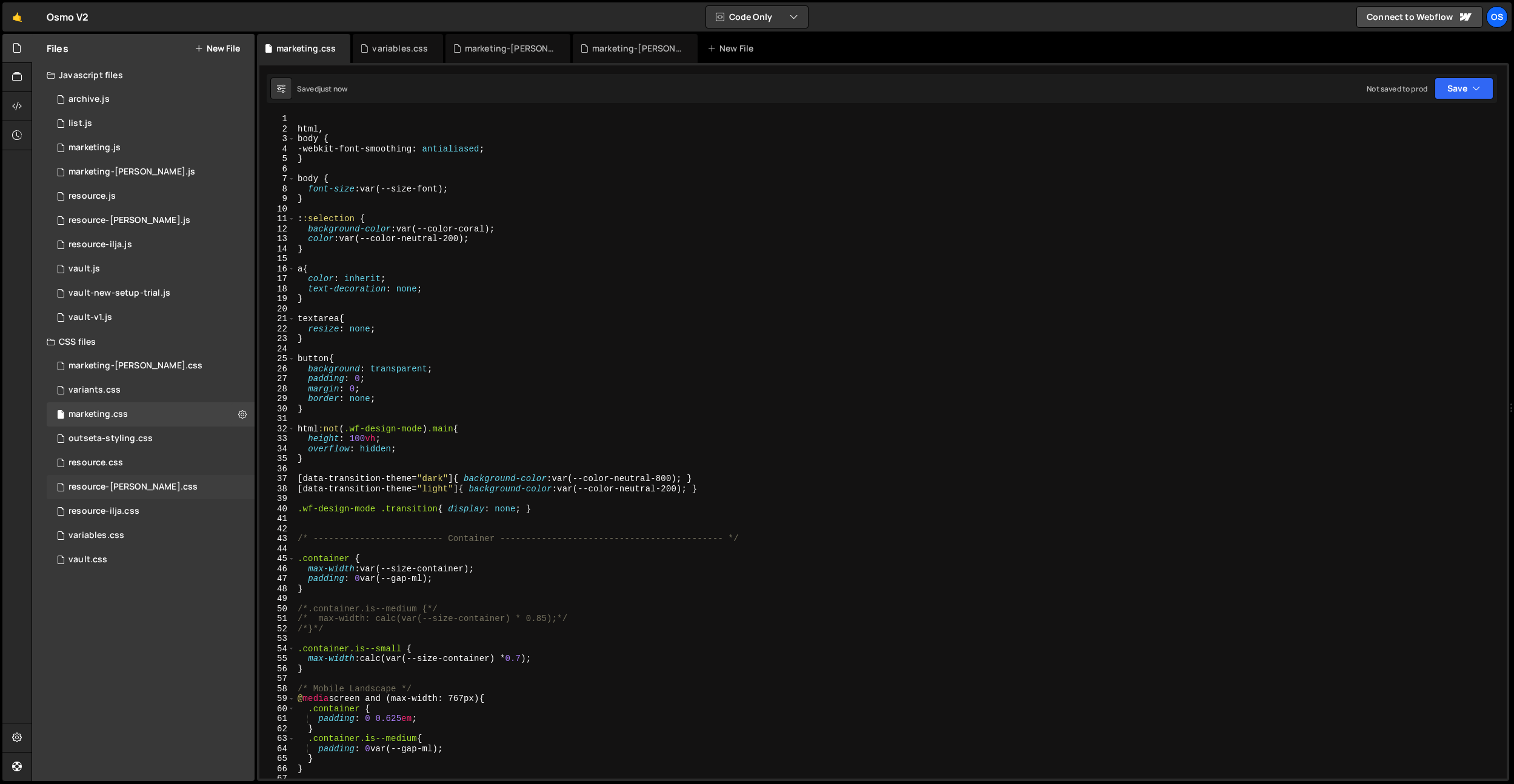
type textarea "-webkit-mask-position: center;"
click at [519, 47] on div "marketing-[PERSON_NAME].css" at bounding box center [510, 48] width 91 height 13
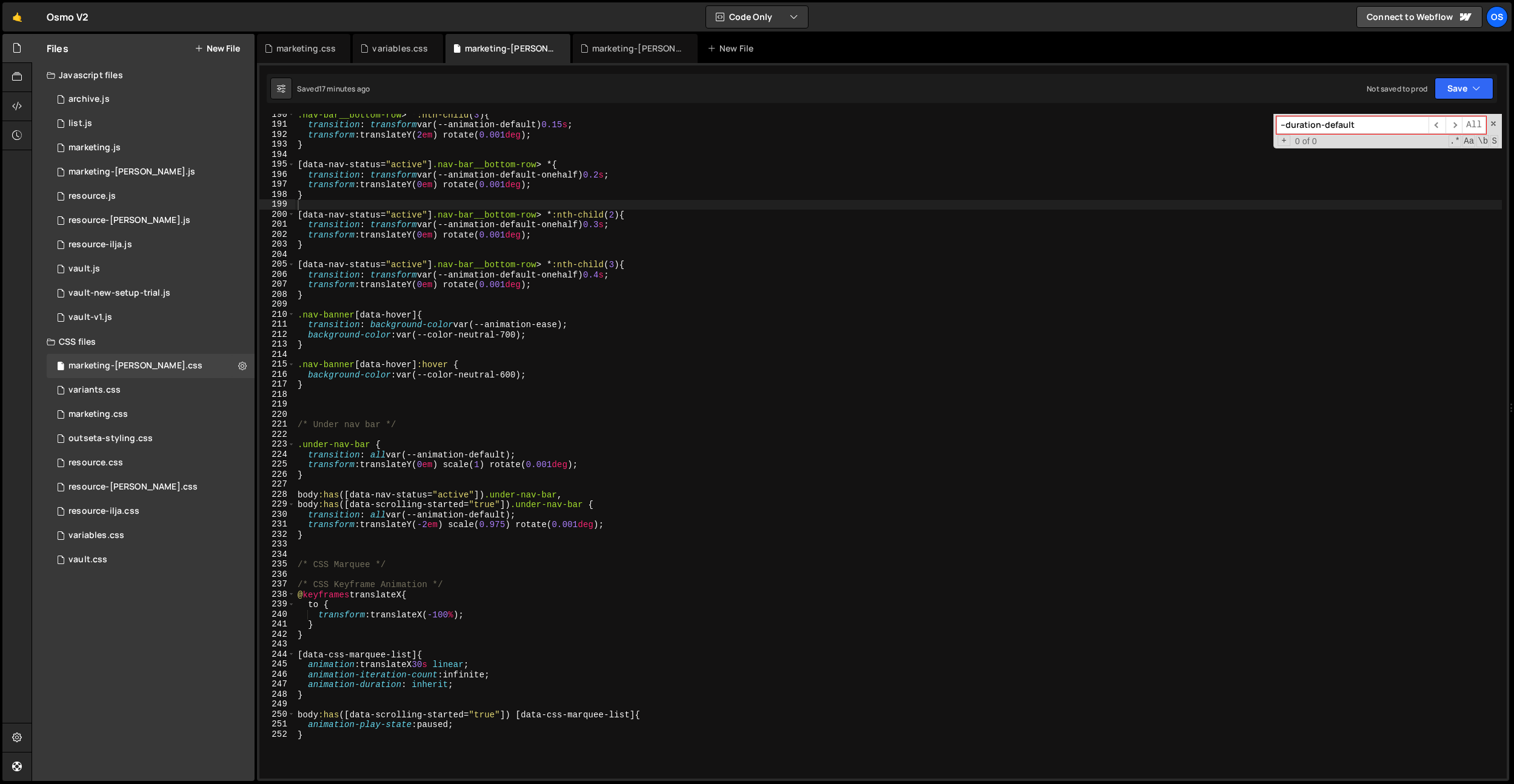
click at [320, 414] on div ".nav-bar__bottom-row > * :nth-child ( 3 ) { transition : transform var(--animat…" at bounding box center [898, 452] width 1207 height 685
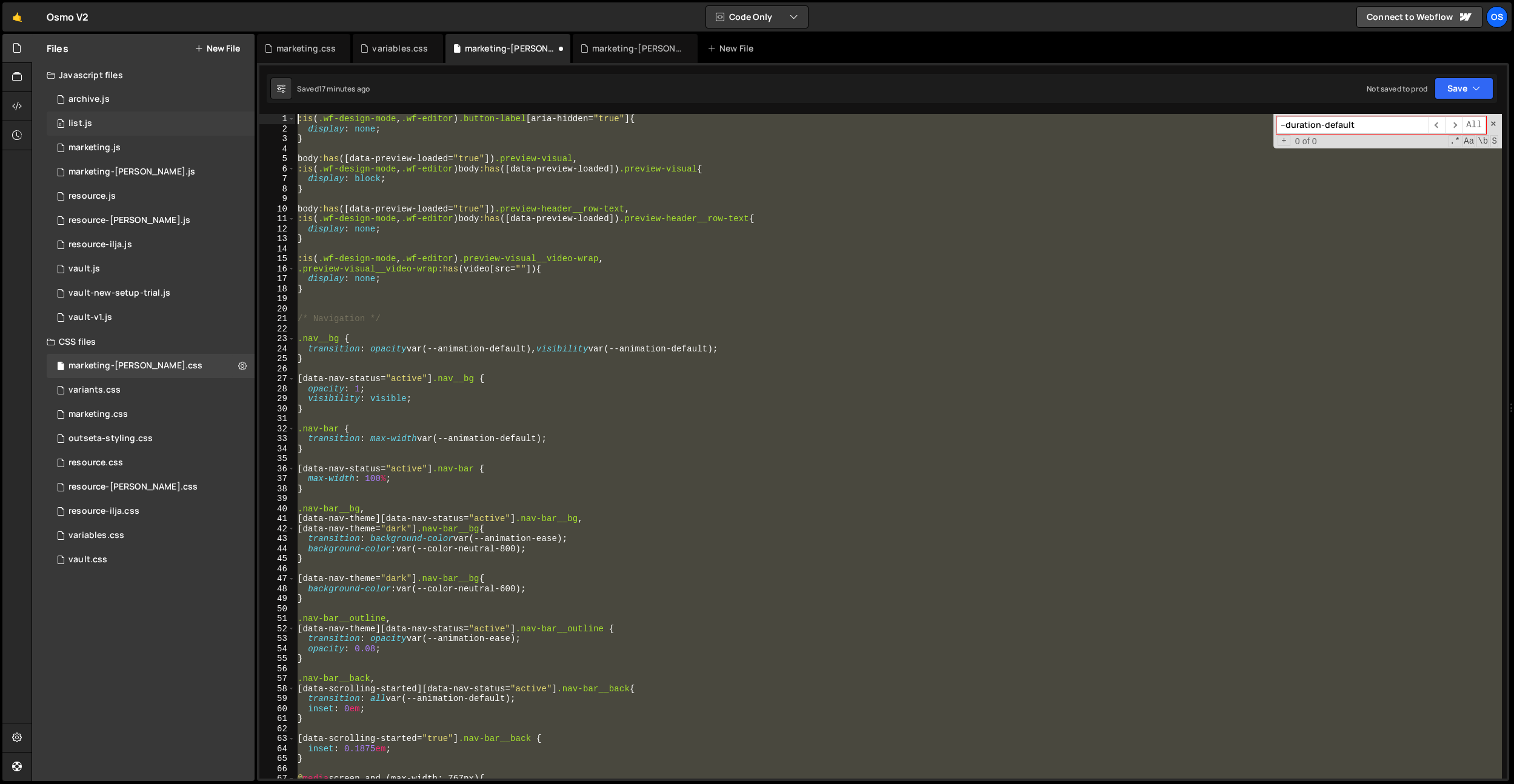
drag, startPoint x: 353, startPoint y: 749, endPoint x: 246, endPoint y: 123, distance: 635.1
click at [246, 123] on div "Files New File Javascript files 0 archive.js 0 0 list.js 0 0 marketing.js 0 0 0…" at bounding box center [773, 408] width 1483 height 747
type textarea ":is(.wf-design-mode, .wf-editor) .button-label[aria-hidden="true"] { display: n…"
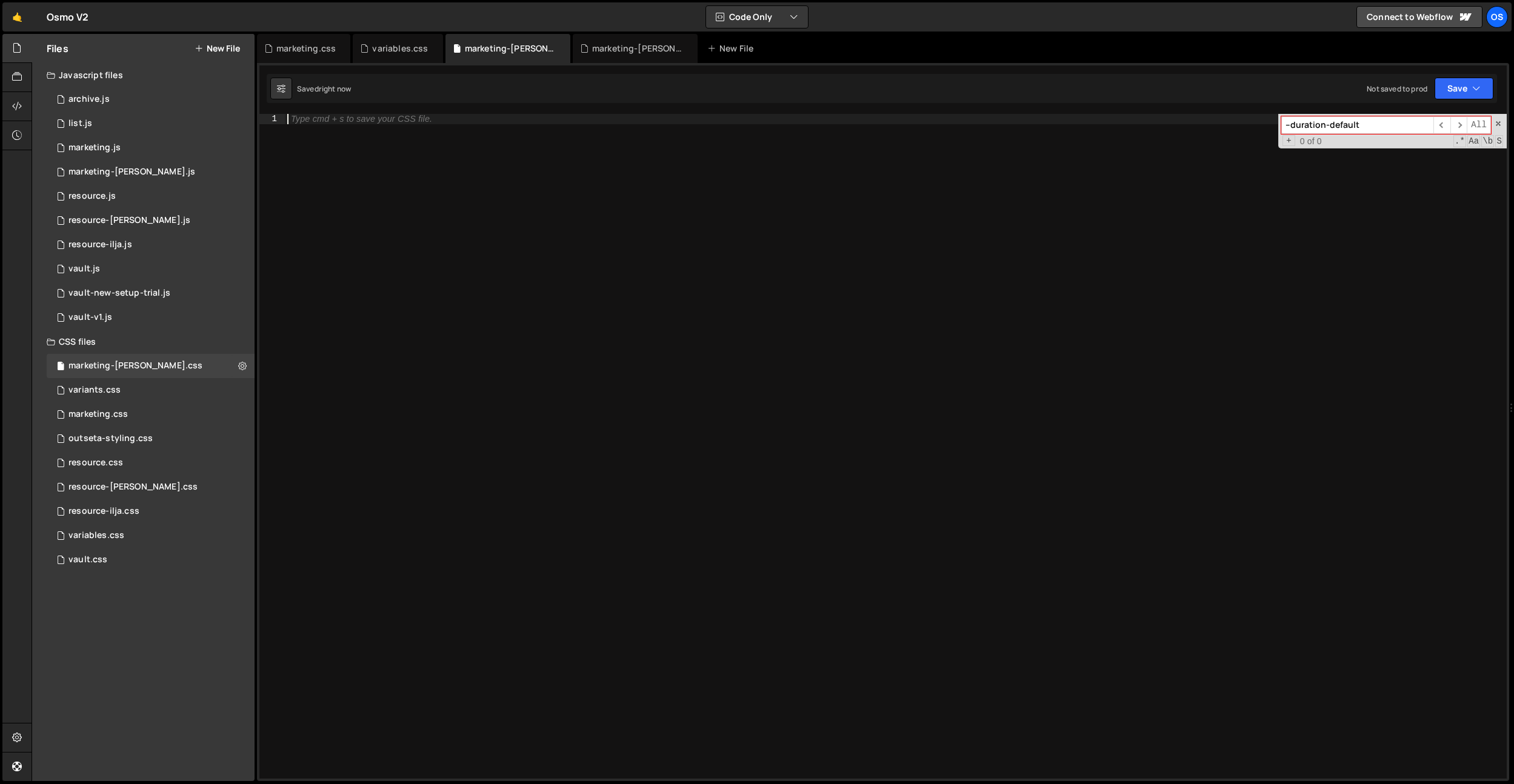
drag, startPoint x: 310, startPoint y: 54, endPoint x: 319, endPoint y: 80, distance: 27.5
click at [310, 54] on div "marketing.css" at bounding box center [306, 48] width 59 height 13
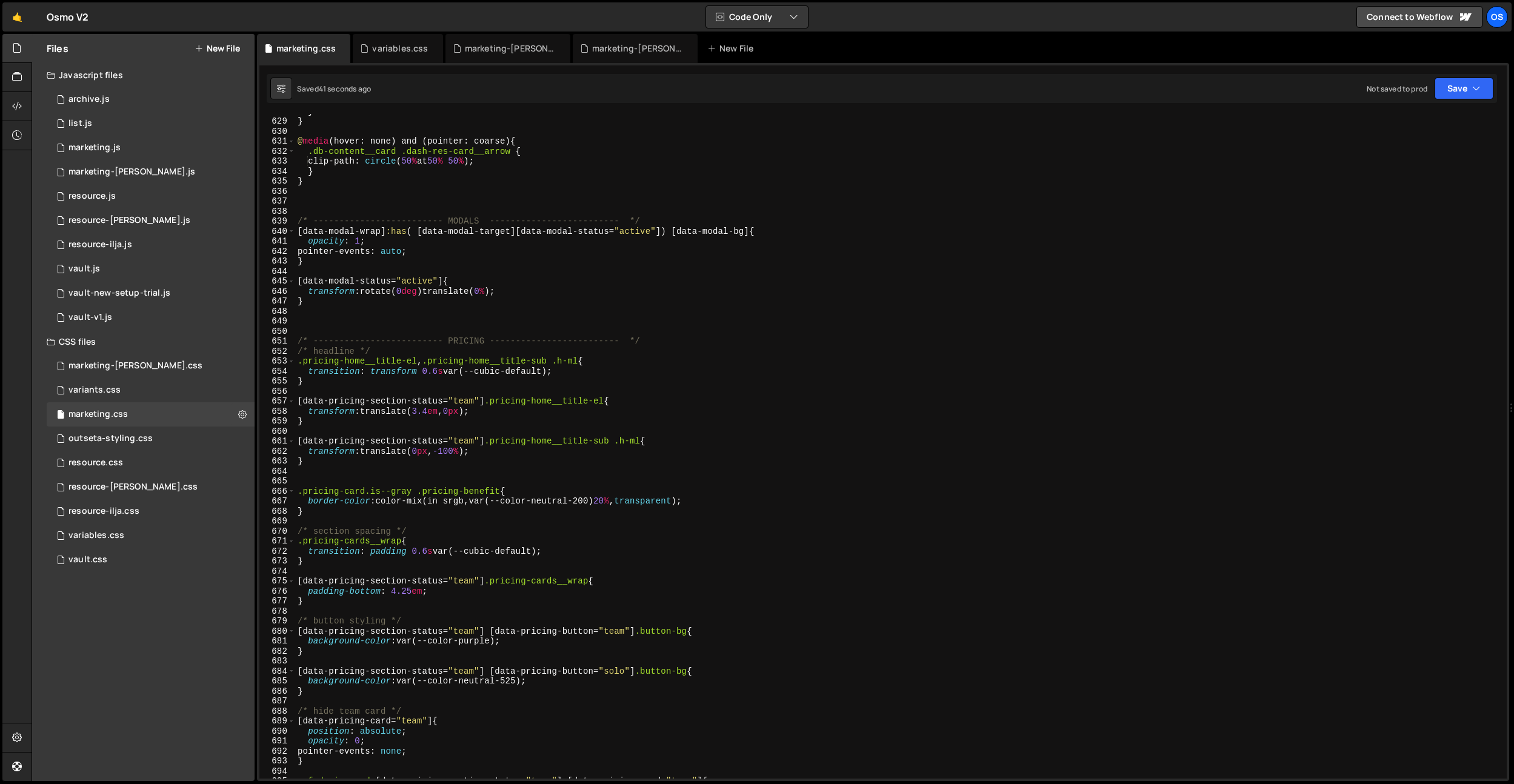
scroll to position [7059, 0]
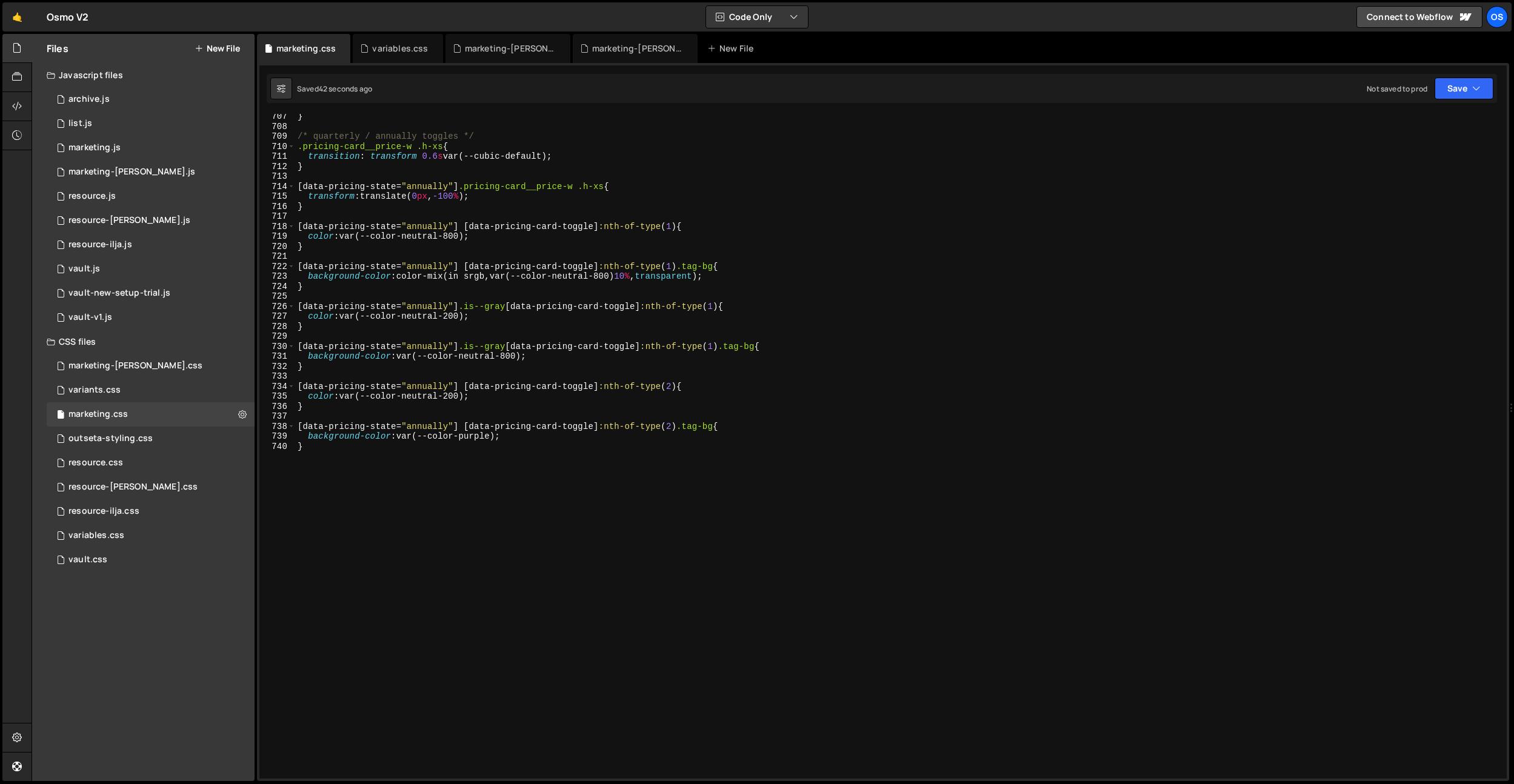
type textarea "}"
click at [540, 599] on div "} /* quarterly / annually toggles */ .pricing-card__price-w .h-xs { transition …" at bounding box center [898, 453] width 1207 height 685
paste textarea "}"
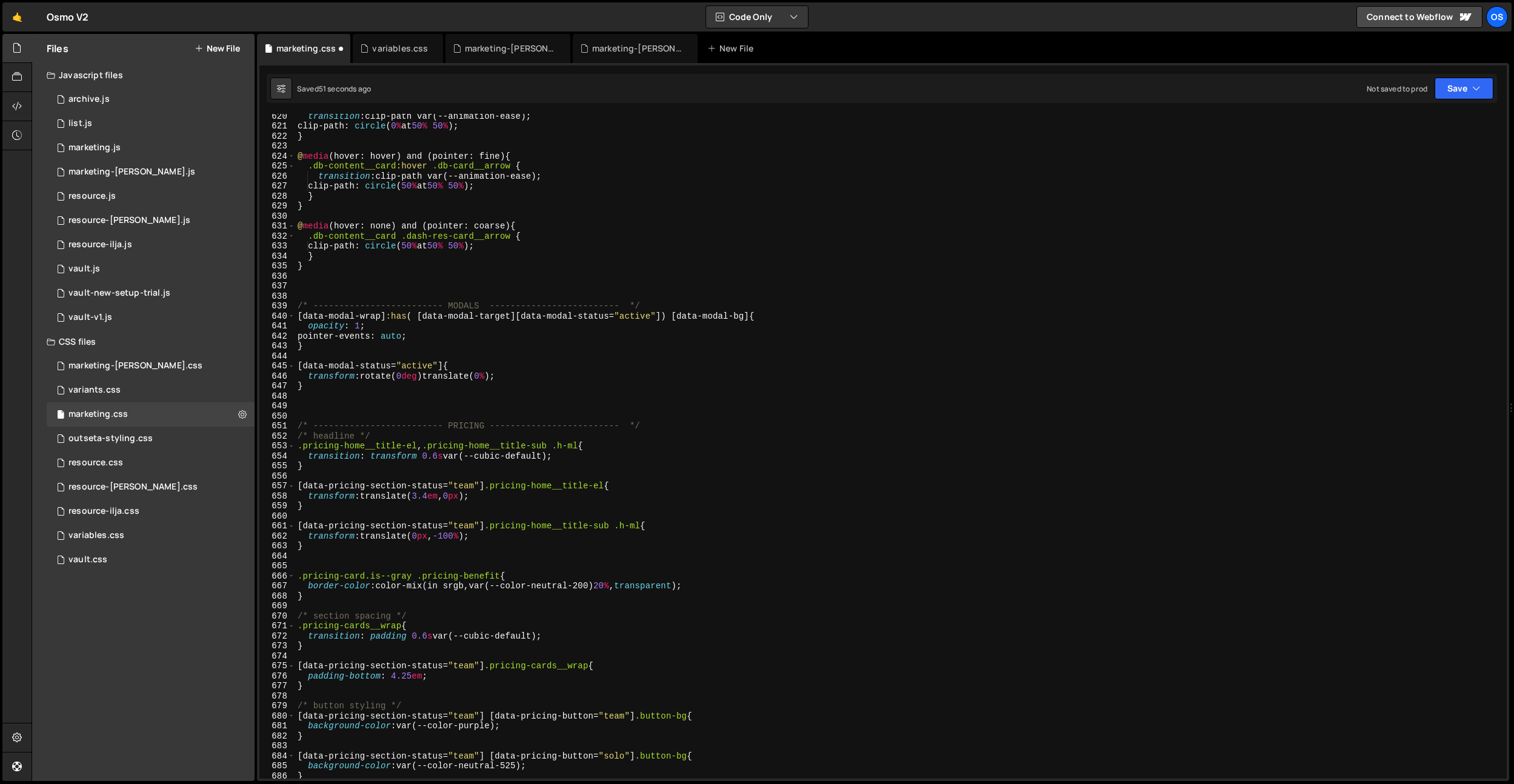
scroll to position [6182, 0]
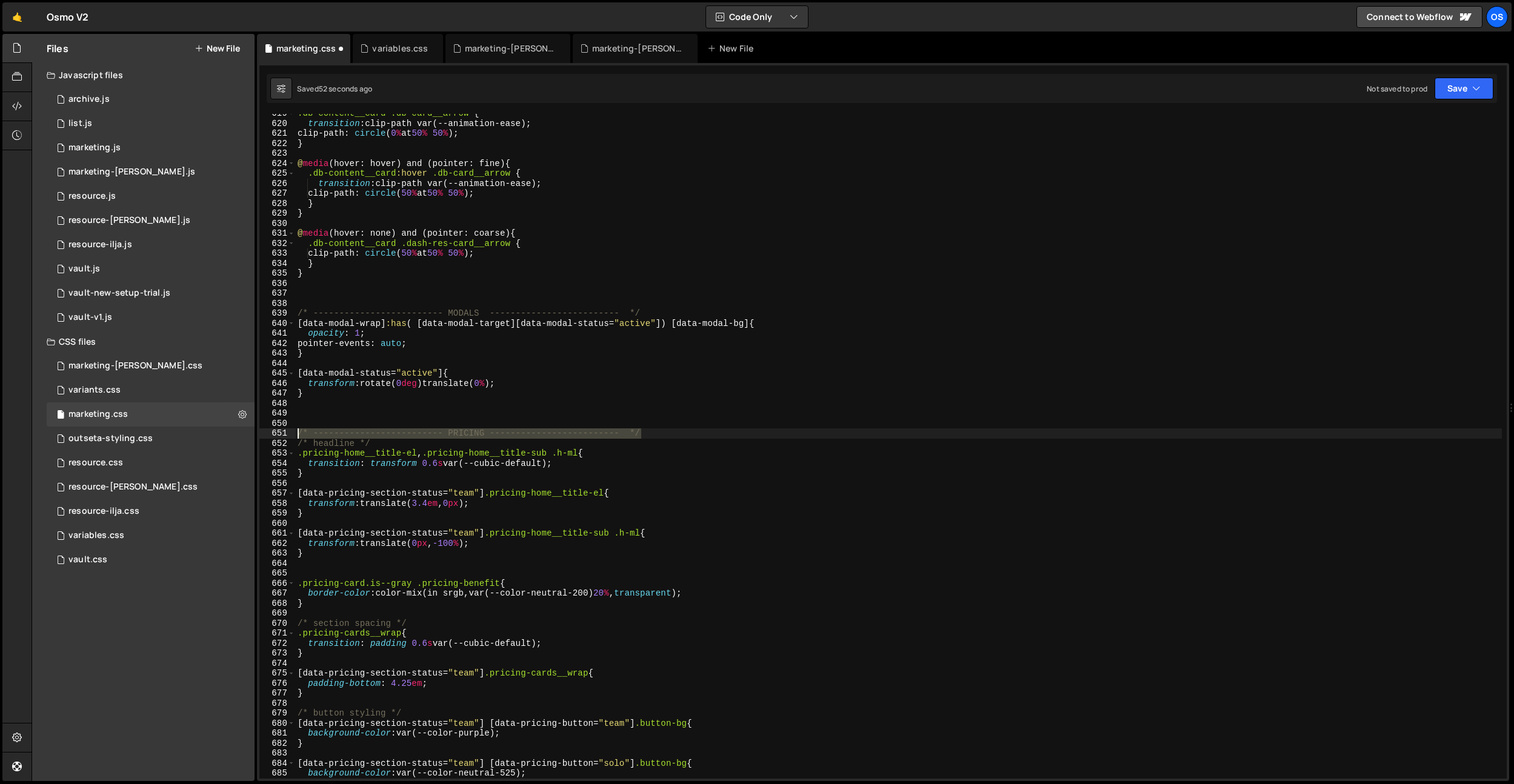
drag, startPoint x: 666, startPoint y: 434, endPoint x: 283, endPoint y: 428, distance: 383.0
click at [283, 428] on div "} 619 620 621 622 623 624 625 626 627 628 629 630 631 632 633 634 635 636 637 6…" at bounding box center [882, 446] width 1247 height 665
type textarea "/* ------------------------- PRICING ------------------------- */"
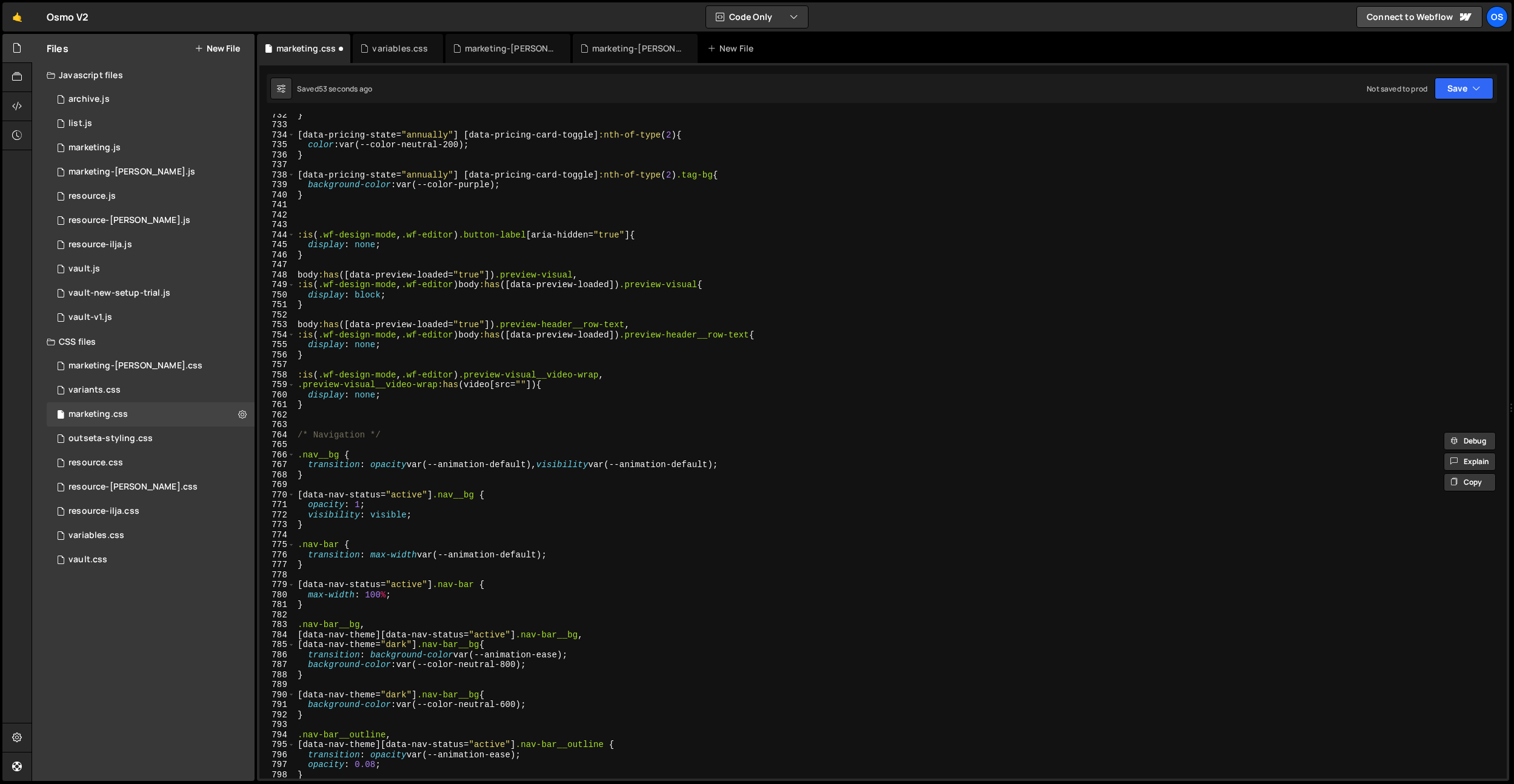
scroll to position [7310, 0]
click at [333, 417] on div "} [ data-pricing-state = " annually " ] [ data-pricing-card-toggle ] :nth-of-ty…" at bounding box center [898, 452] width 1207 height 685
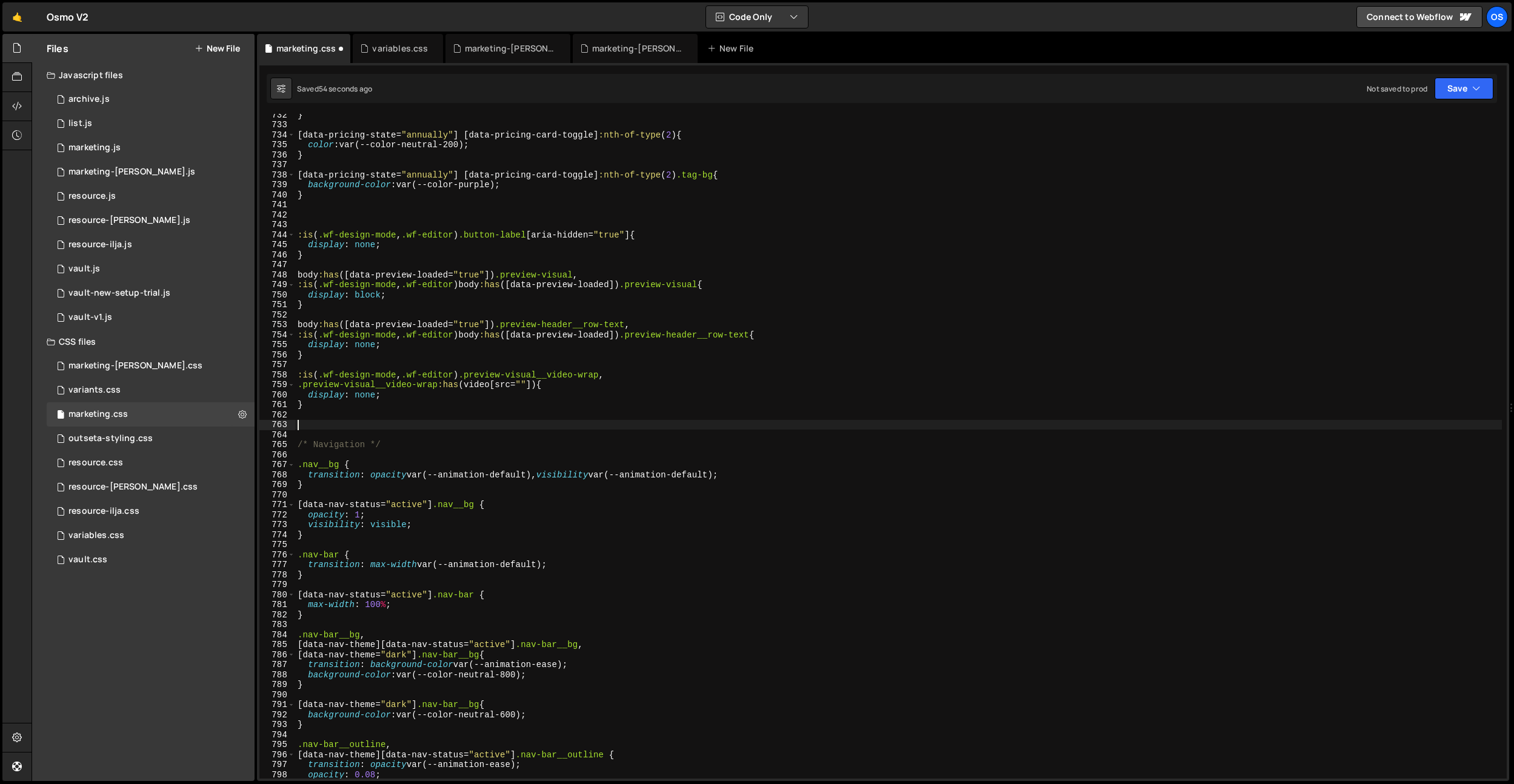
paste textarea "/* ------------------------- PRICING ------------------------- */"
click at [455, 421] on div "} [ data-pricing-state = " annually " ] [ data-pricing-card-toggle ] :nth-of-ty…" at bounding box center [898, 452] width 1207 height 685
type textarea "/* ------------------------- NAVIGATION ------------------------- */"
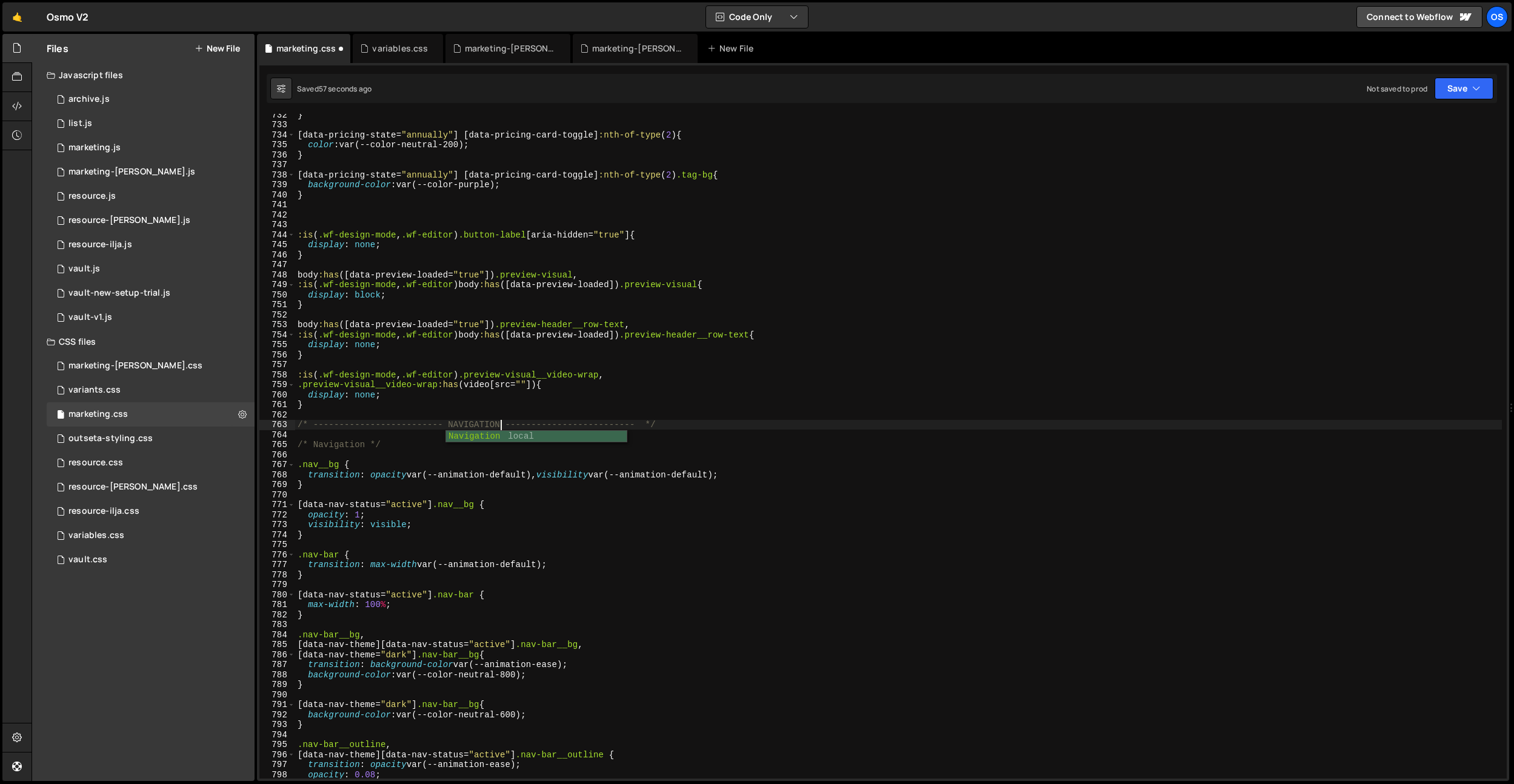
click at [401, 411] on div "} [ data-pricing-state = " annually " ] [ data-pricing-card-toggle ] :nth-of-ty…" at bounding box center [898, 452] width 1207 height 685
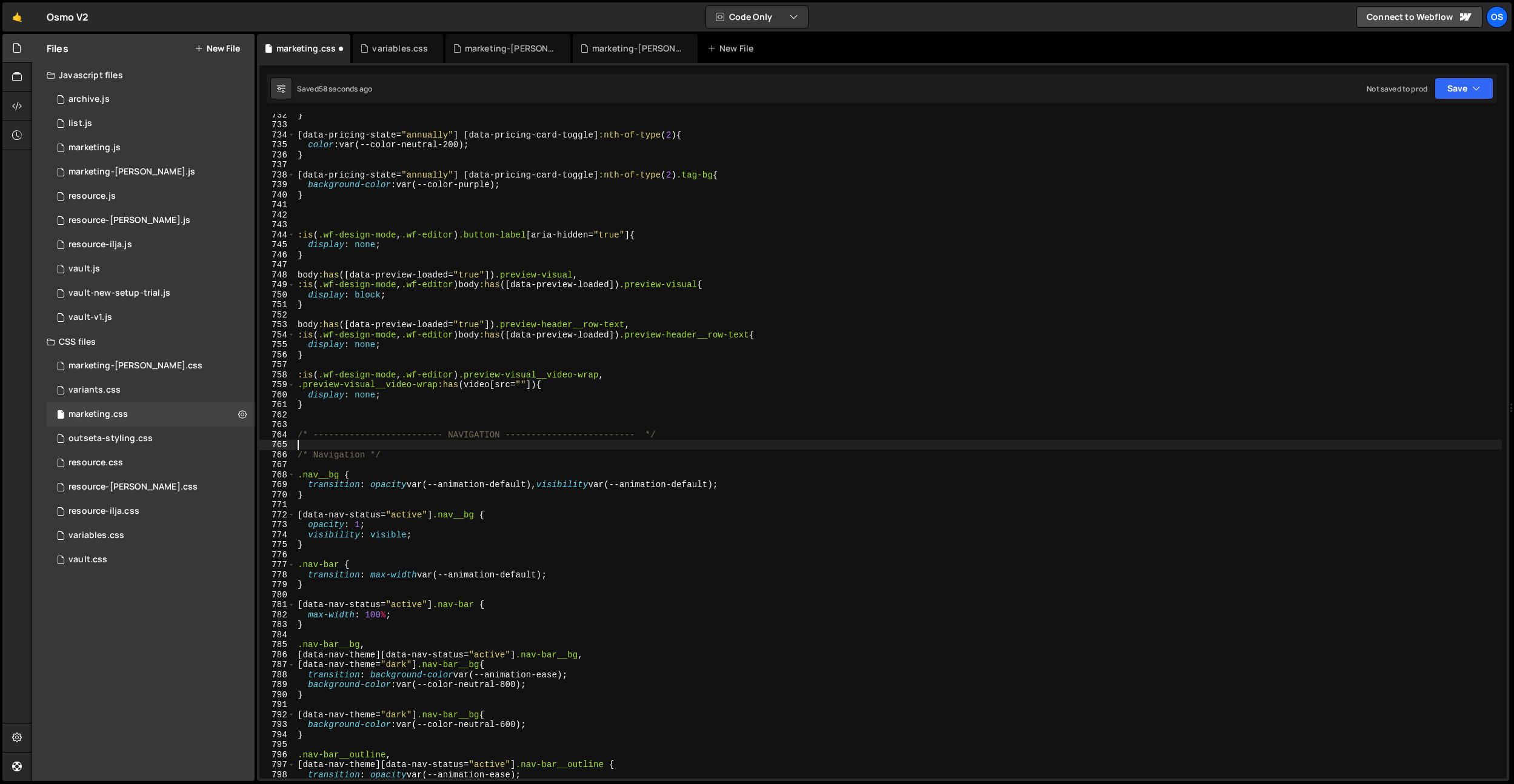
drag, startPoint x: 395, startPoint y: 449, endPoint x: 293, endPoint y: 449, distance: 102.0
click at [294, 449] on div "732 733 734 735 736 737 738 739 740 741 742 743 744 745 746 747 748 749 750 751…" at bounding box center [882, 446] width 1247 height 665
drag, startPoint x: 435, startPoint y: 471, endPoint x: 405, endPoint y: 455, distance: 34.0
click at [435, 471] on div "} [ data-pricing-state = " annually " ] [ data-pricing-card-toggle ] :nth-of-ty…" at bounding box center [898, 452] width 1207 height 685
drag, startPoint x: 406, startPoint y: 455, endPoint x: 259, endPoint y: 457, distance: 147.0
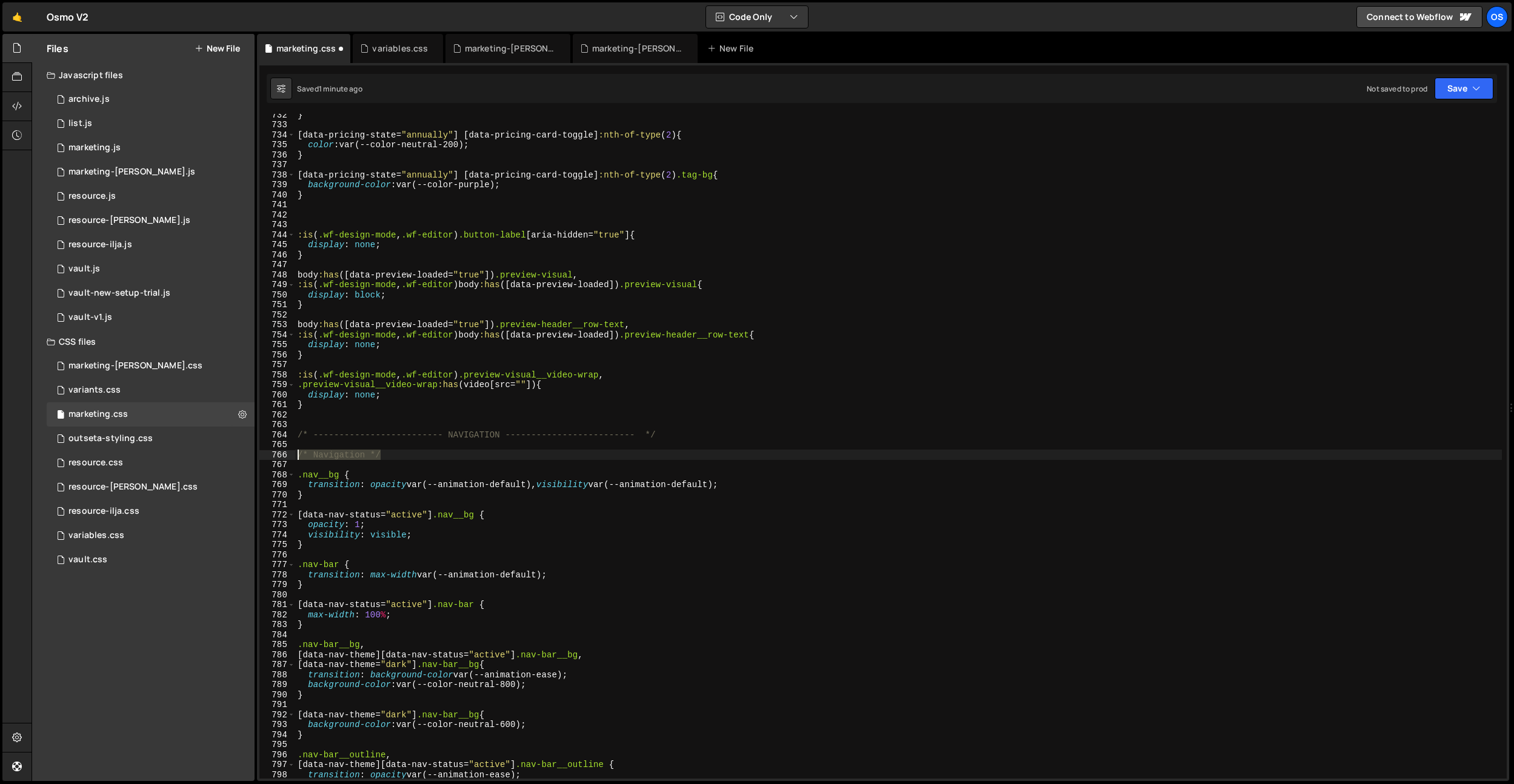
click at [259, 457] on div ".nav__bg { 732 733 734 735 736 737 738 739 740 741 742 743 744 745 746 747 748 …" at bounding box center [882, 446] width 1247 height 665
type textarea "/* Navigation */"
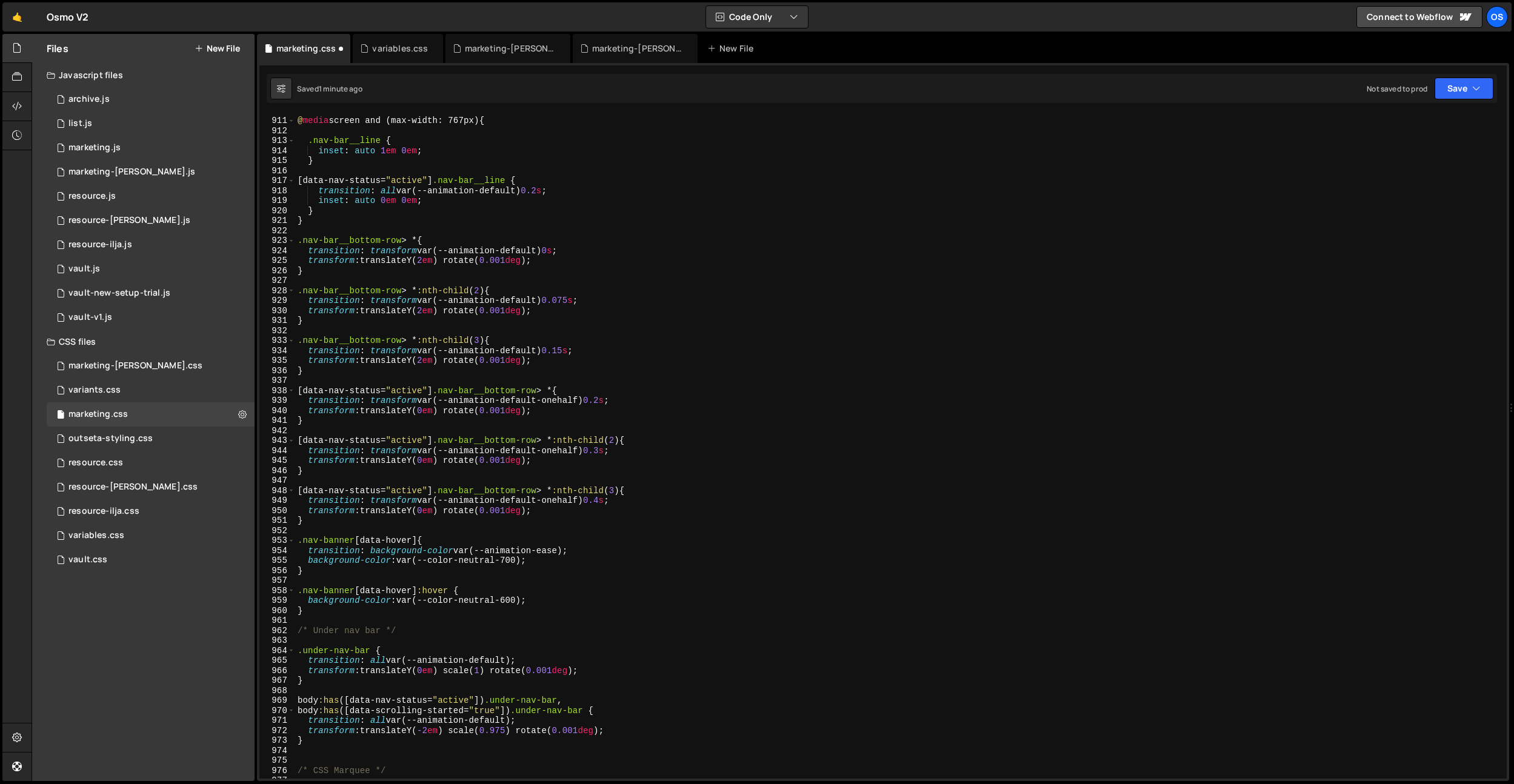
scroll to position [9362, 0]
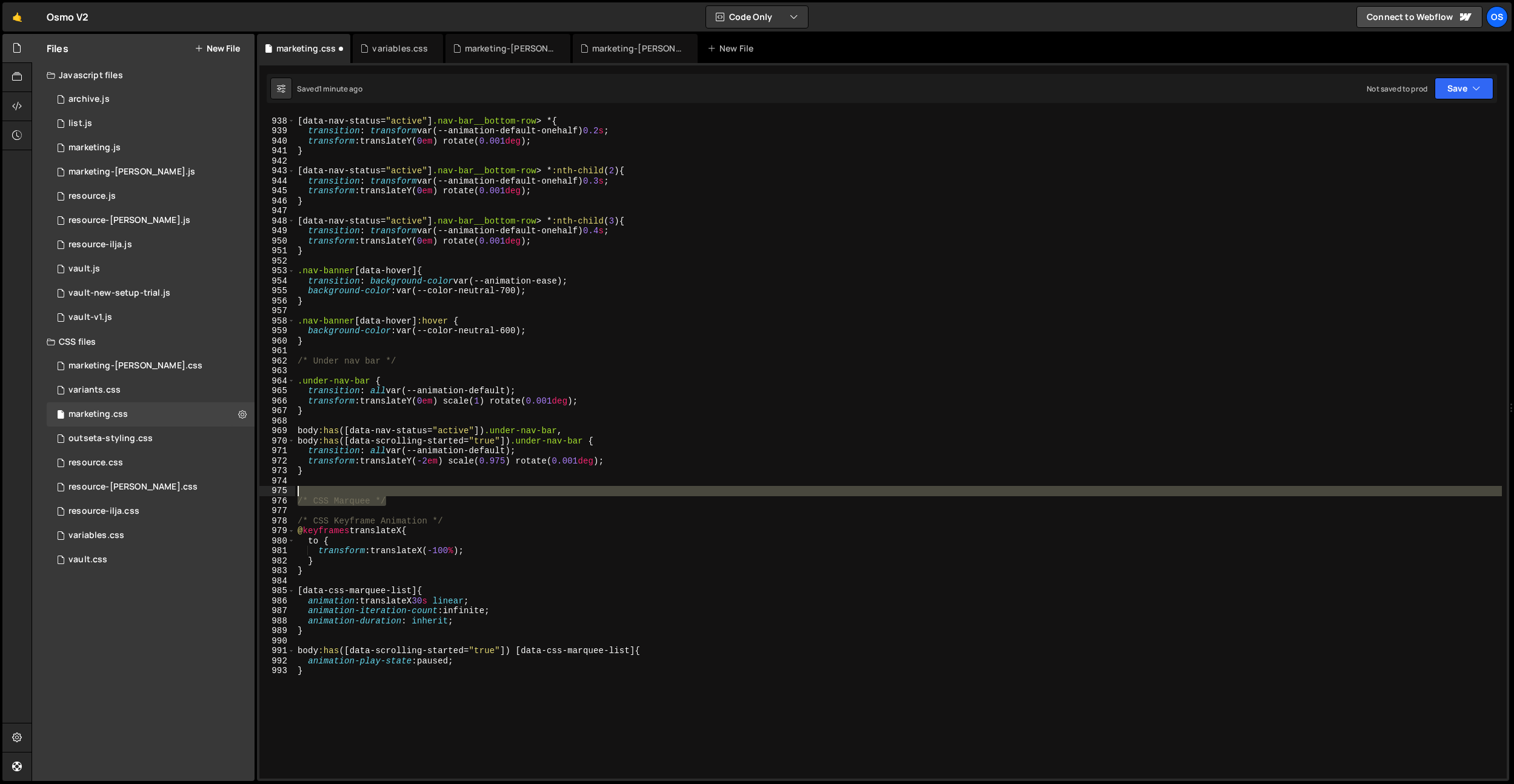
drag, startPoint x: 402, startPoint y: 498, endPoint x: 286, endPoint y: 495, distance: 116.0
click at [286, 495] on div "937 938 939 940 941 942 943 944 945 946 947 948 949 950 951 952 953 954 955 956…" at bounding box center [882, 446] width 1247 height 665
click at [418, 499] on div "[ data-nav-status = " active " ] .nav-bar__bottom-row > * { transition : transf…" at bounding box center [898, 446] width 1207 height 665
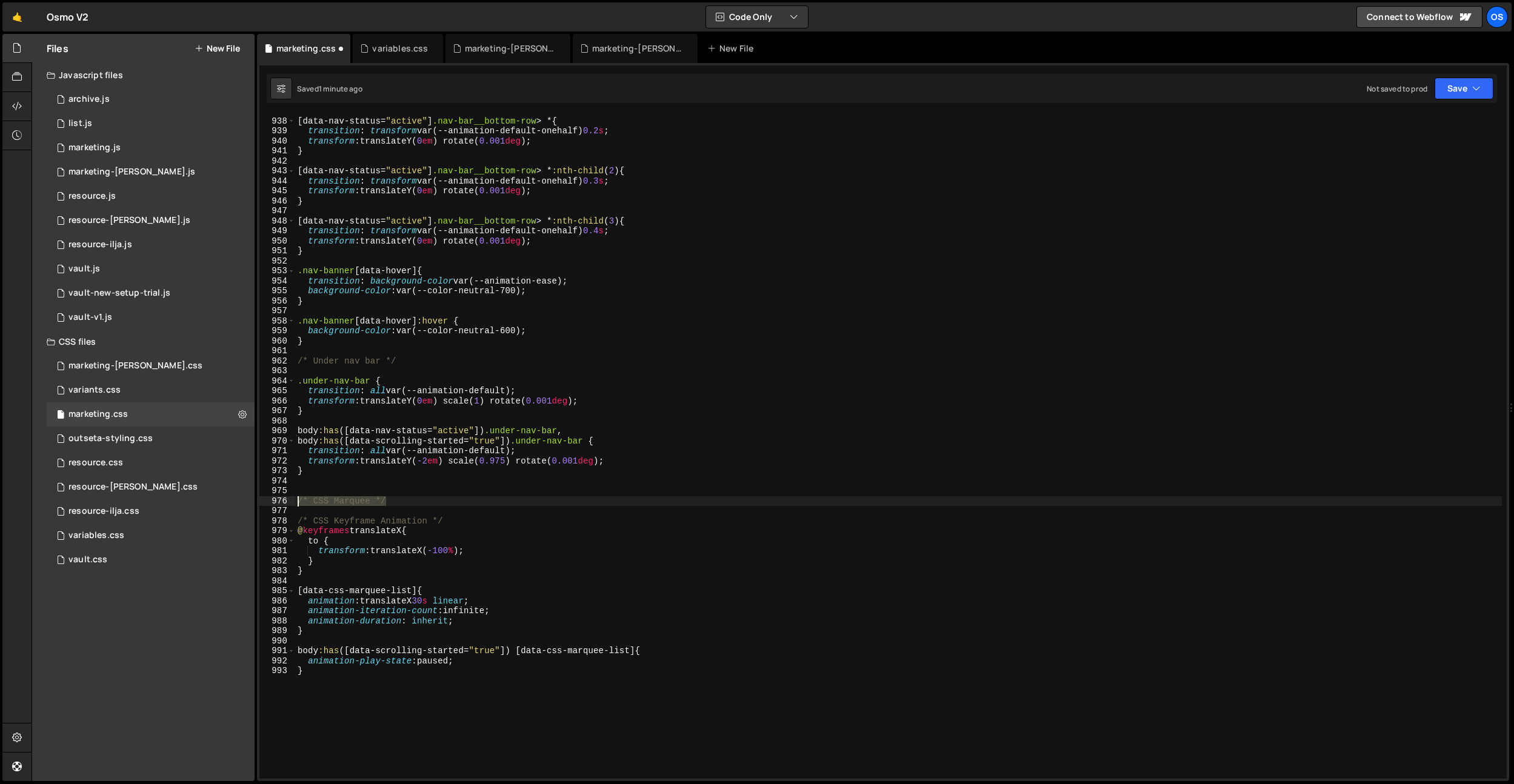
drag, startPoint x: 426, startPoint y: 502, endPoint x: 276, endPoint y: 516, distance: 150.7
click at [236, 503] on div "Files New File Javascript files 0 archive.js 0 0 list.js 0 0 marketing.js 0 0 0…" at bounding box center [773, 408] width 1483 height 747
paste textarea "------------------------- PRICING -------------------------"
click at [455, 502] on div "[ data-nav-status = " active " ] .nav-bar__bottom-row > * { transition : transf…" at bounding box center [898, 448] width 1207 height 685
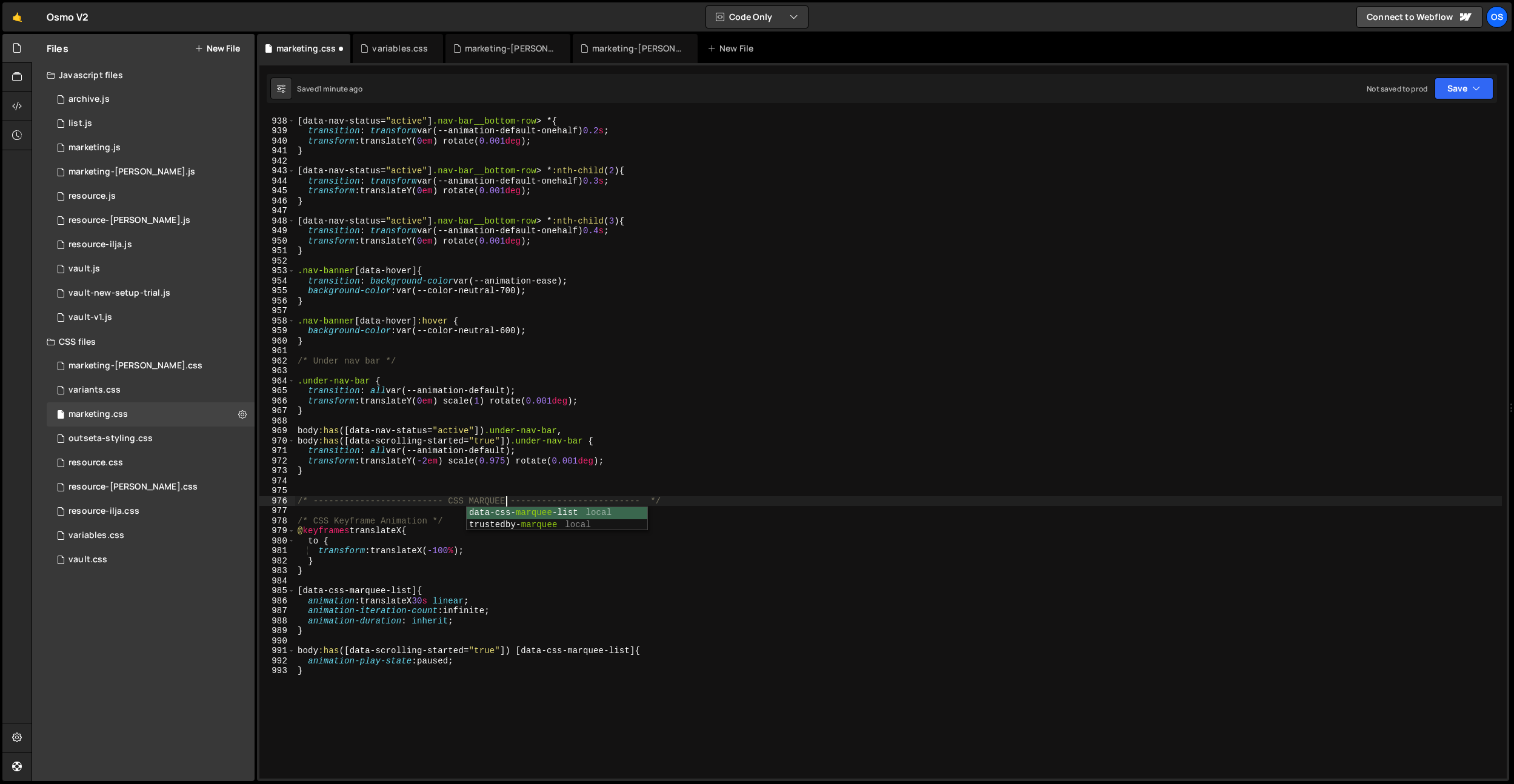
click at [538, 358] on div "[ data-nav-status = " active " ] .nav-bar__bottom-row > * { transition : transf…" at bounding box center [898, 448] width 1207 height 685
drag, startPoint x: 425, startPoint y: 359, endPoint x: 286, endPoint y: 360, distance: 139.0
click at [286, 360] on div "/* Under nav bar */ 937 938 939 940 941 942 943 944 945 946 947 948 949 950 951…" at bounding box center [882, 446] width 1247 height 665
paste textarea "------------------------- PRICING -------------------------"
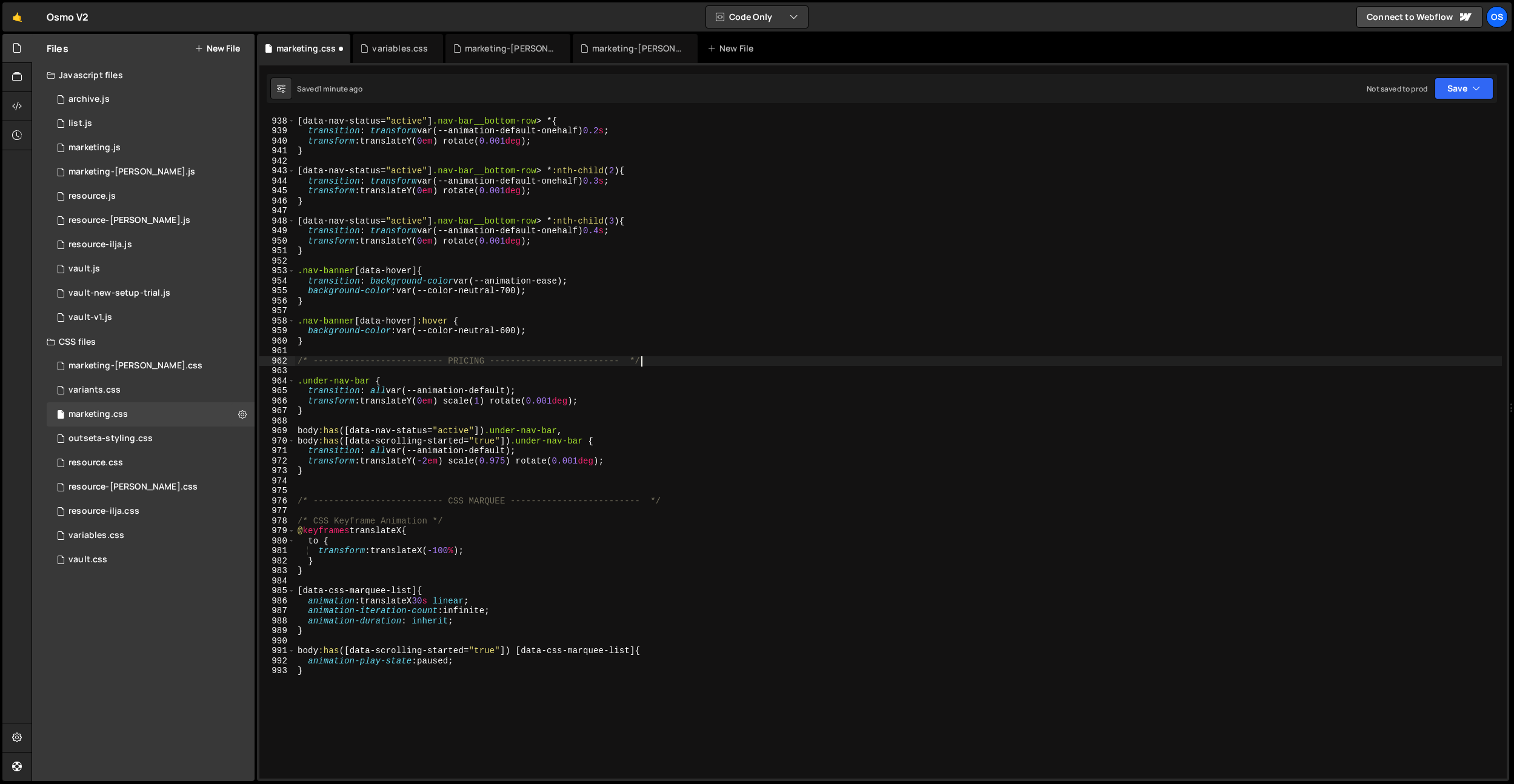
click at [464, 358] on div "[ data-nav-status = " active " ] .nav-bar__bottom-row > * { transition : transf…" at bounding box center [898, 448] width 1207 height 685
click at [465, 358] on div "[ data-nav-status = " active " ] .nav-bar__bottom-row > * { transition : transf…" at bounding box center [898, 448] width 1207 height 685
type textarea "/* ------------------------- UNDER NAV BAR ------------------------- */"
click at [574, 358] on div "[ data-nav-status = " active " ] .nav-bar__bottom-row > * { transition : transf…" at bounding box center [898, 448] width 1207 height 685
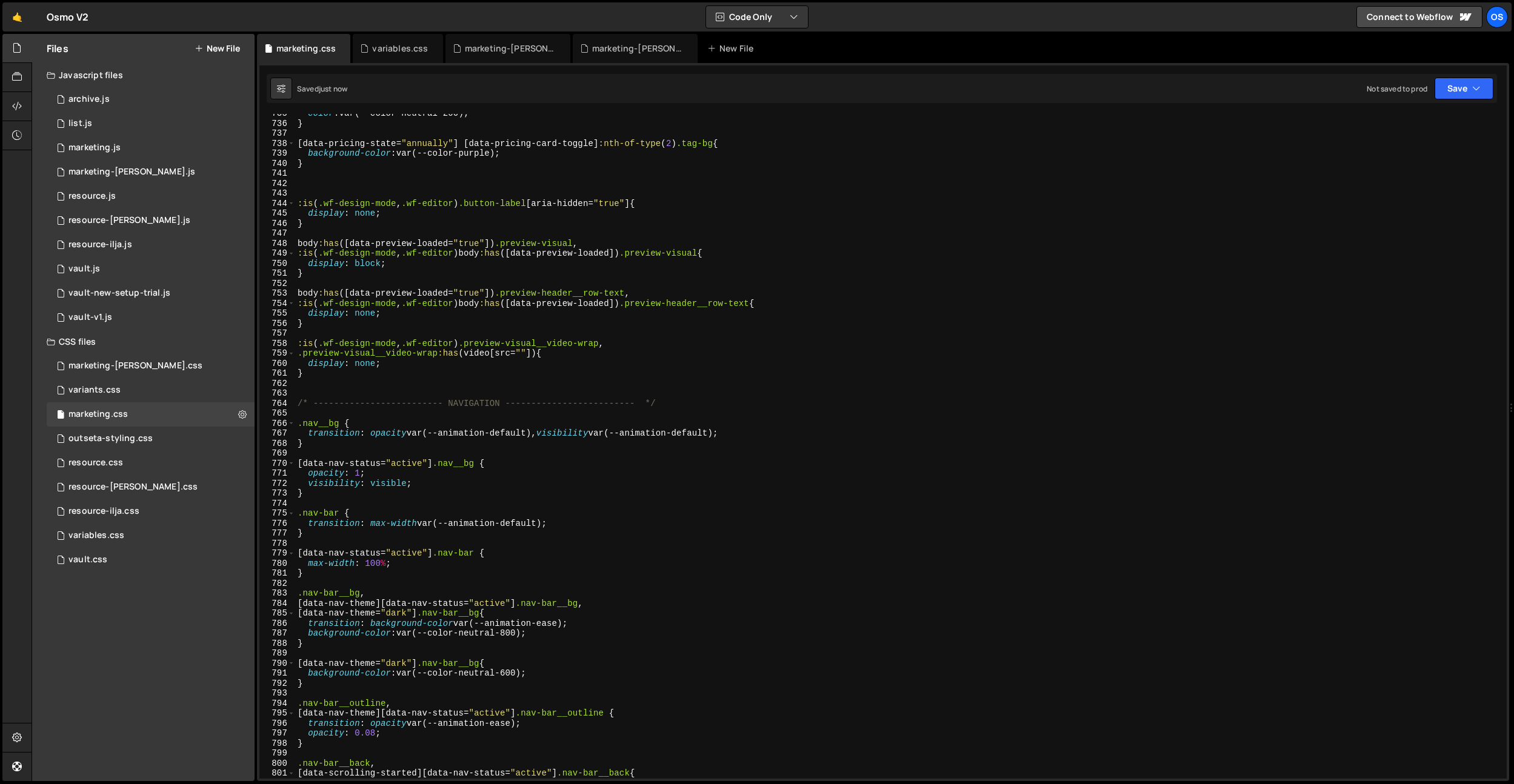
scroll to position [7170, 0]
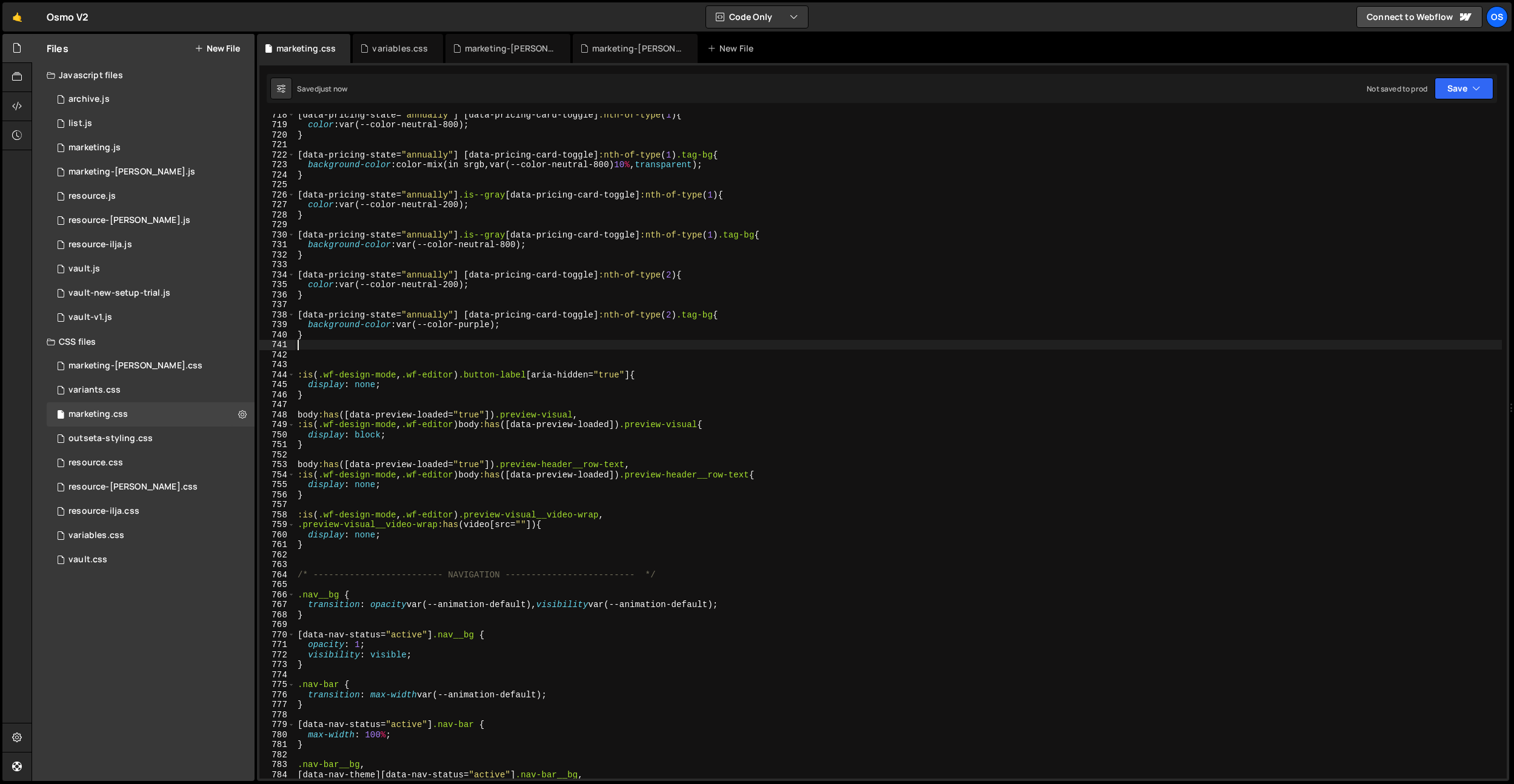
click at [368, 346] on div "[ data-pricing-state = " annually " ] [ data-pricing-card-toggle ] :nth-of-type…" at bounding box center [898, 452] width 1207 height 685
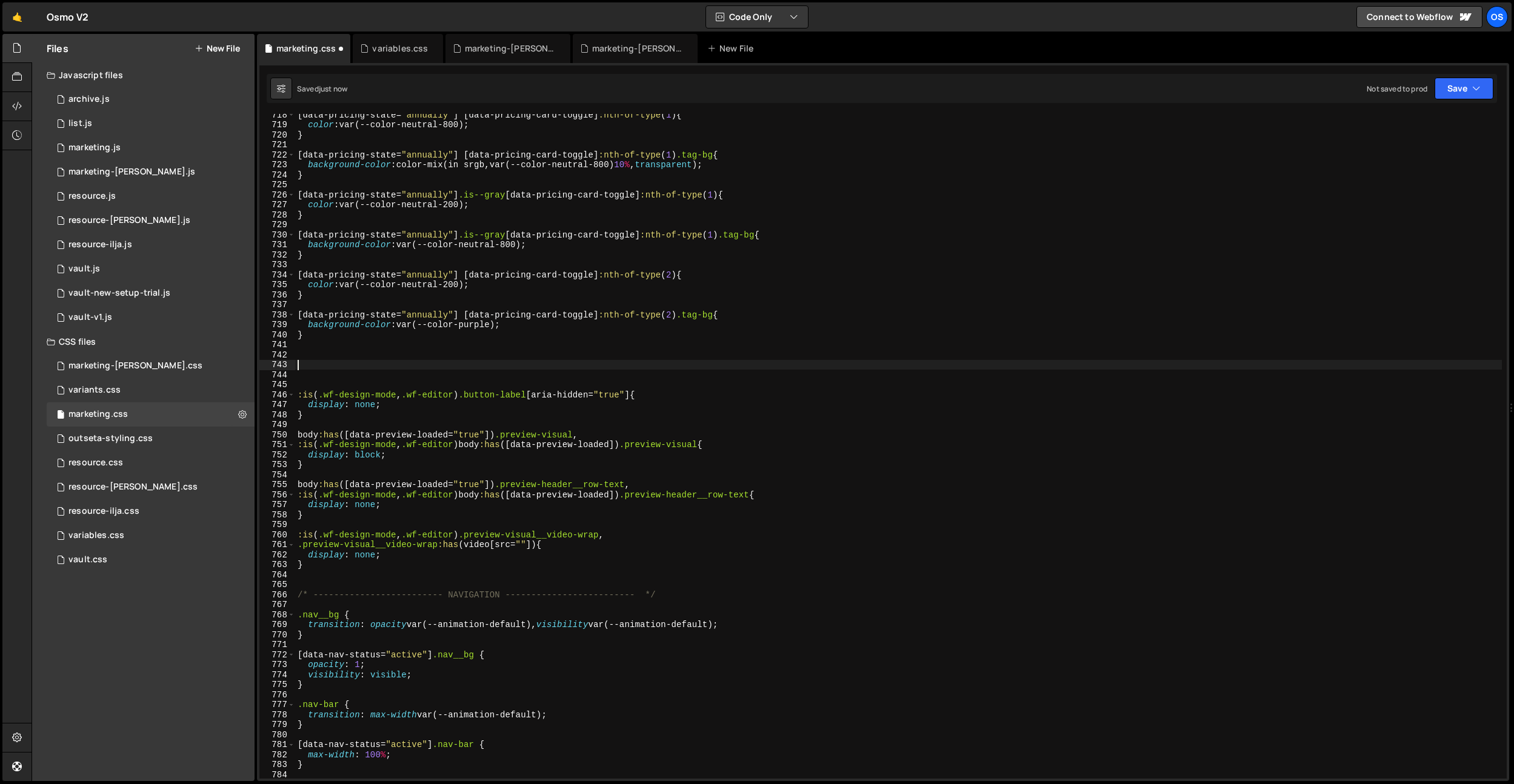
paste textarea "/* ------------------------- PRICING ------------------------- */"
click at [474, 365] on div "[ data-pricing-state = " annually " ] [ data-pricing-card-toggle ] :nth-of-type…" at bounding box center [898, 452] width 1207 height 685
click at [477, 338] on div "[ data-pricing-state = " annually " ] [ data-pricing-card-toggle ] :nth-of-type…" at bounding box center [898, 452] width 1207 height 685
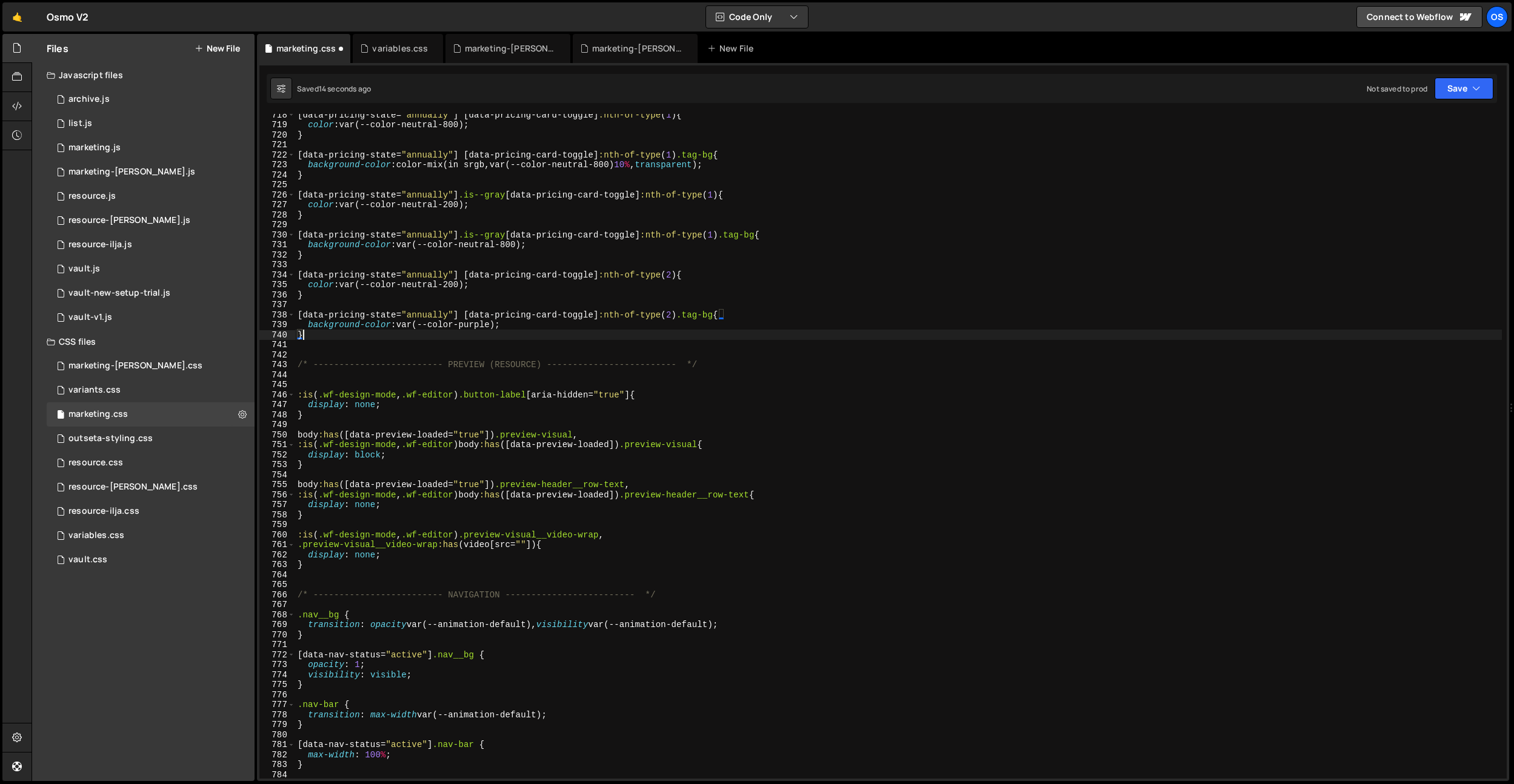
scroll to position [0, 0]
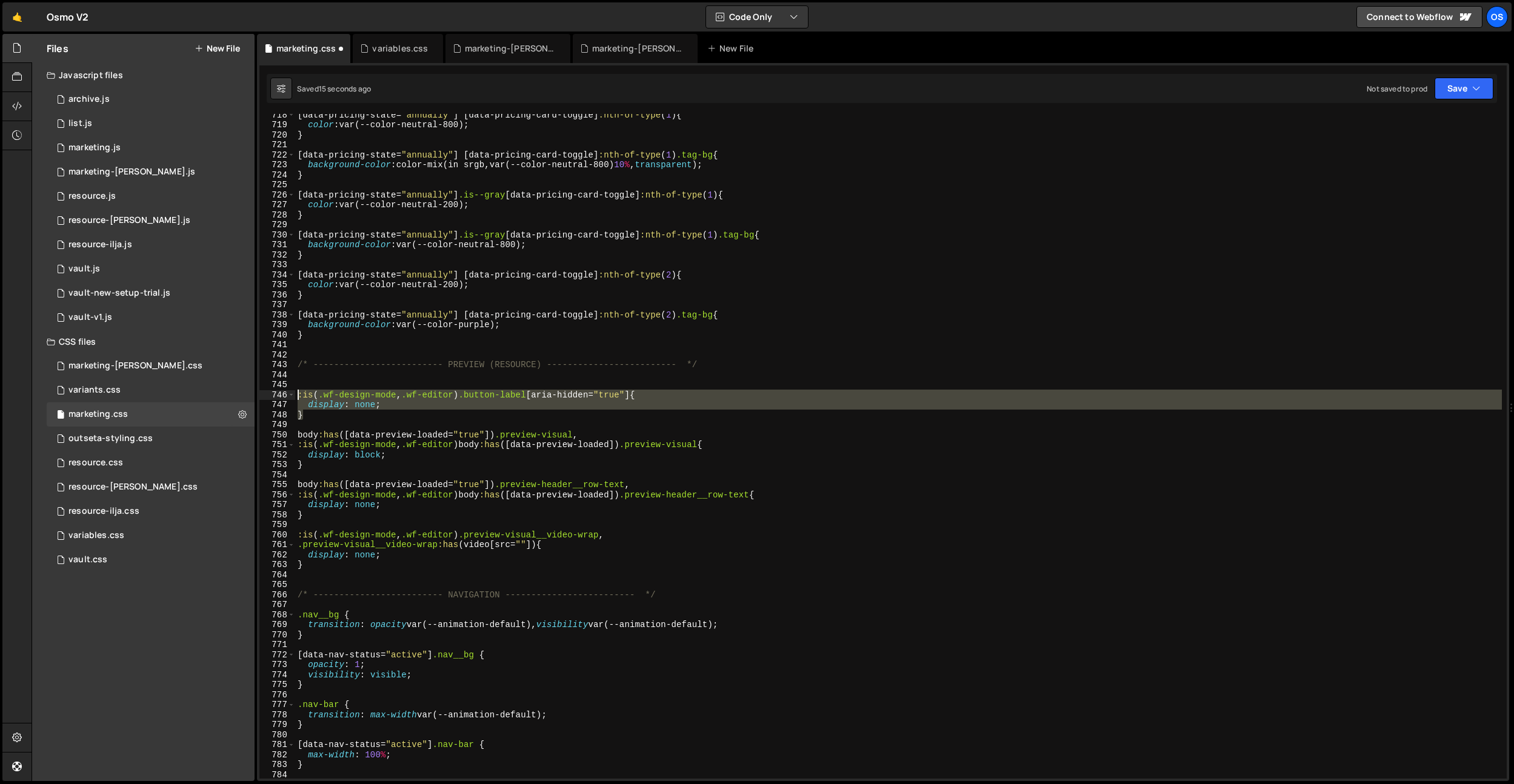
drag, startPoint x: 357, startPoint y: 419, endPoint x: 270, endPoint y: 398, distance: 89.5
click at [270, 398] on div "} 718 719 720 721 722 723 724 725 726 727 728 729 730 731 732 733 734 735 736 7…" at bounding box center [882, 446] width 1247 height 665
type textarea ":is(.wf-design-mode, .wf-editor) .button-label[aria-hidden="true"] { display: n…"
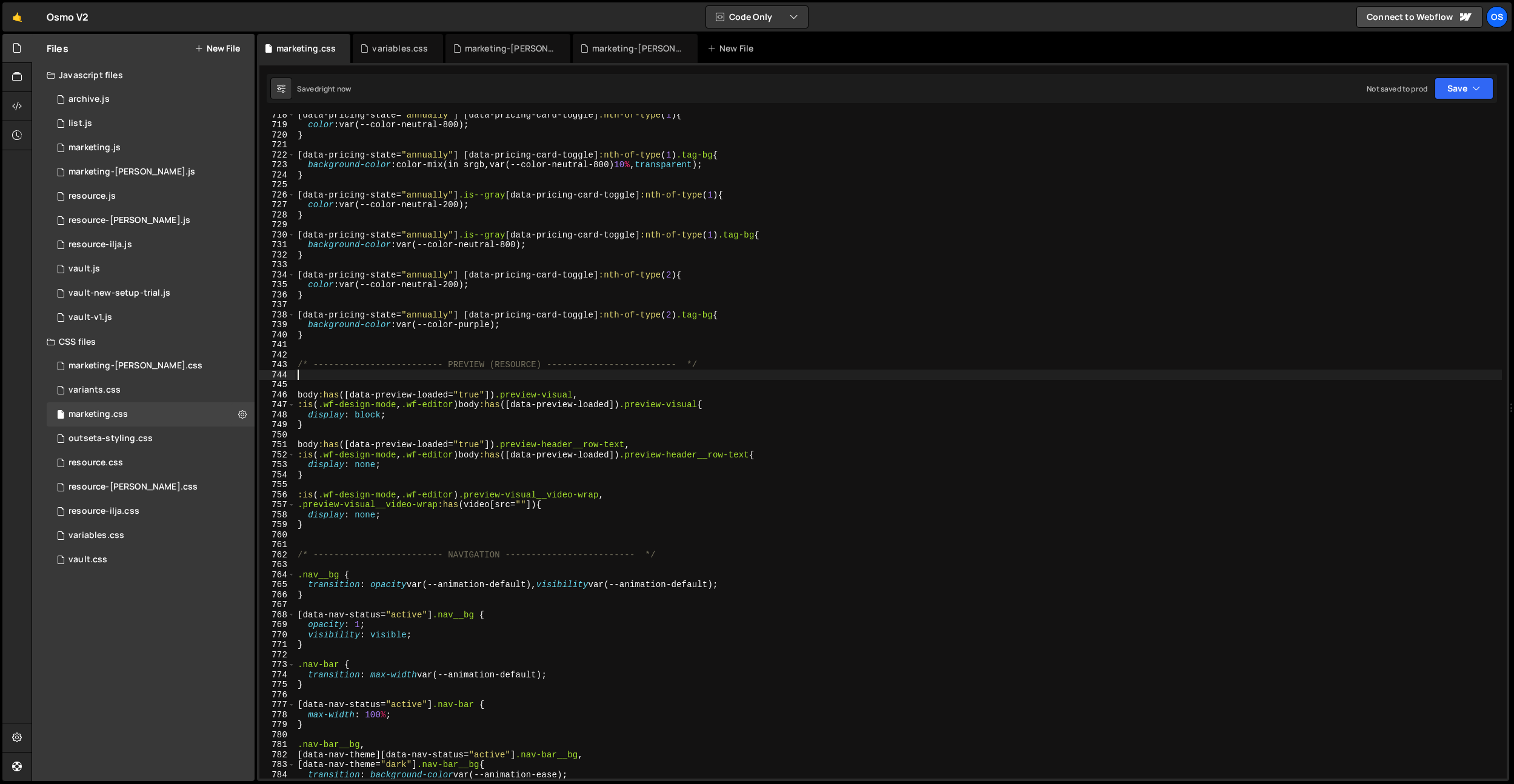
click at [545, 326] on div "[ data-pricing-state = " annually " ] [ data-pricing-card-toggle ] :nth-of-type…" at bounding box center [898, 452] width 1207 height 685
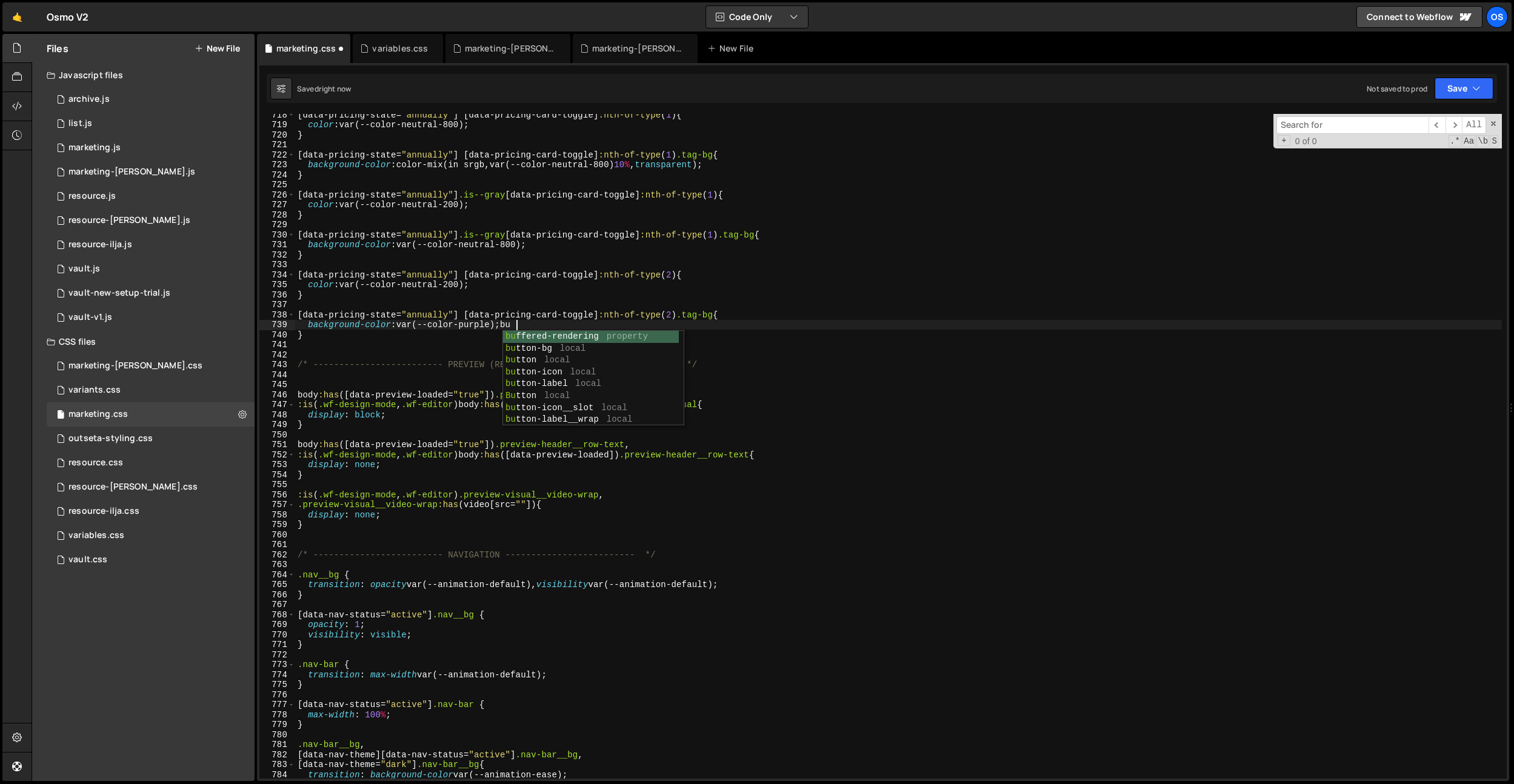
type textarea "background-color: var(--color-purple);"
click at [518, 300] on div "[ data-pricing-state = " annually " ] [ data-pricing-card-toggle ] :nth-of-type…" at bounding box center [898, 452] width 1207 height 685
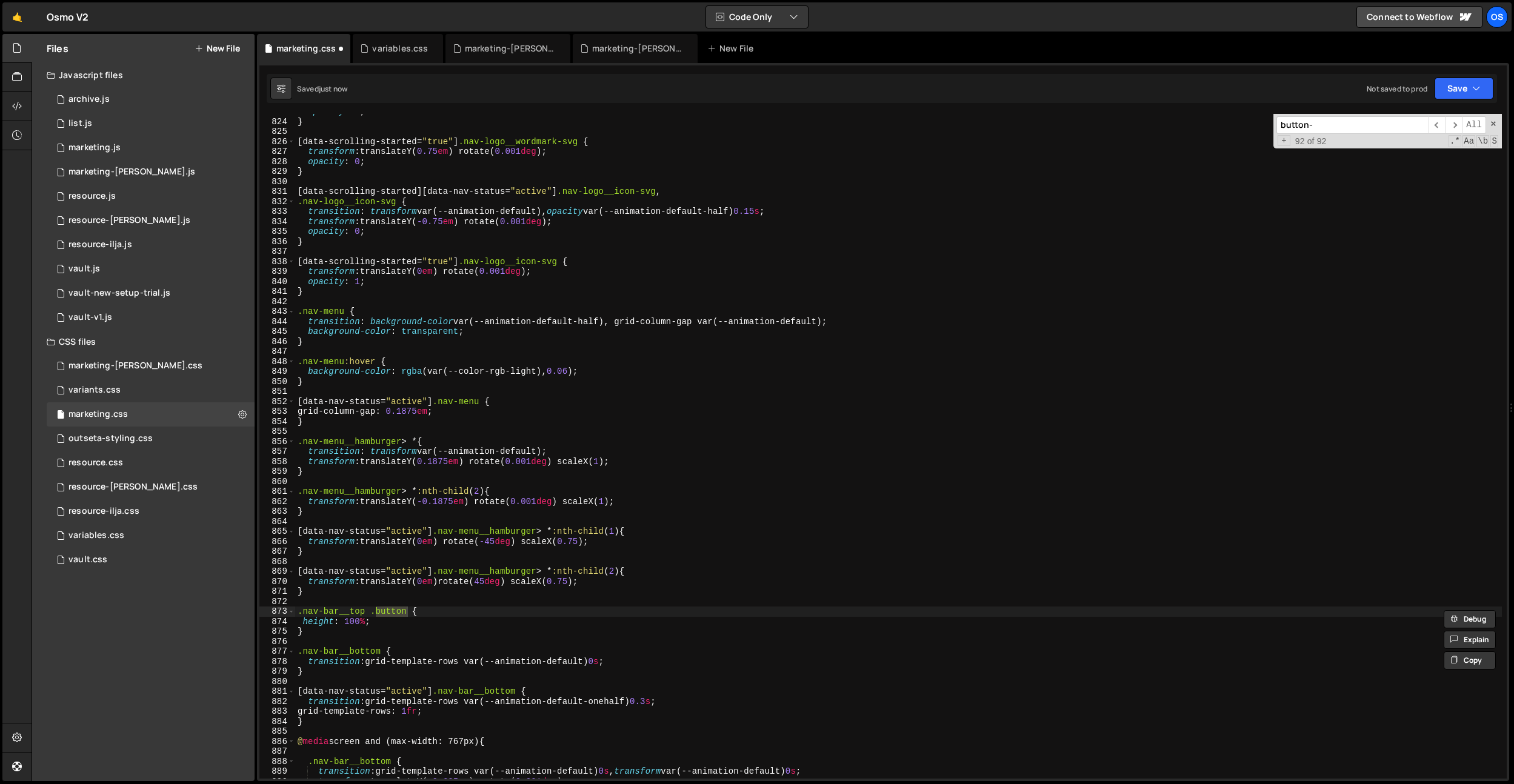
scroll to position [407, 0]
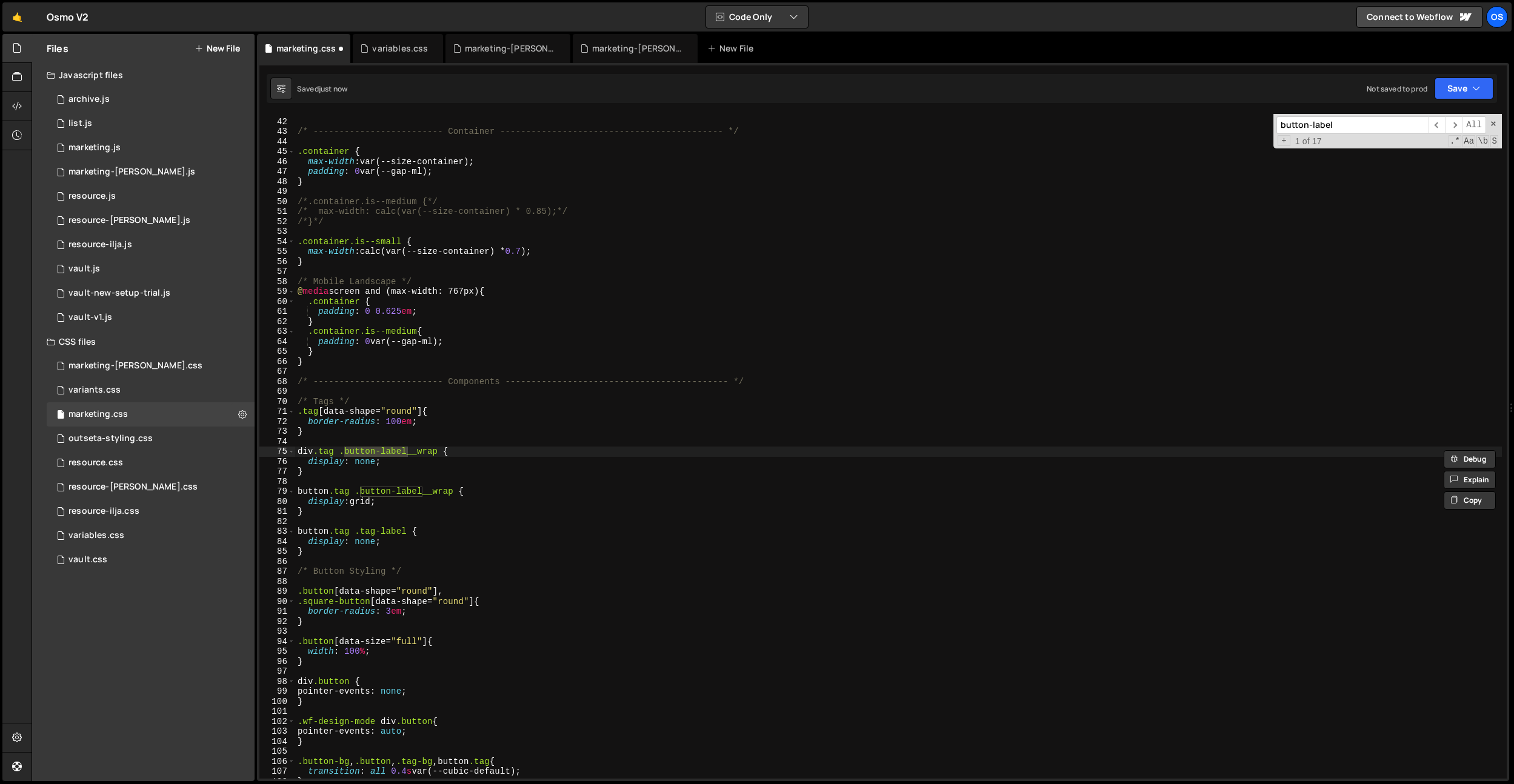
type input "button-label"
click at [386, 553] on div "/* ------------------------- Container ----------------------------------------…" at bounding box center [898, 449] width 1207 height 685
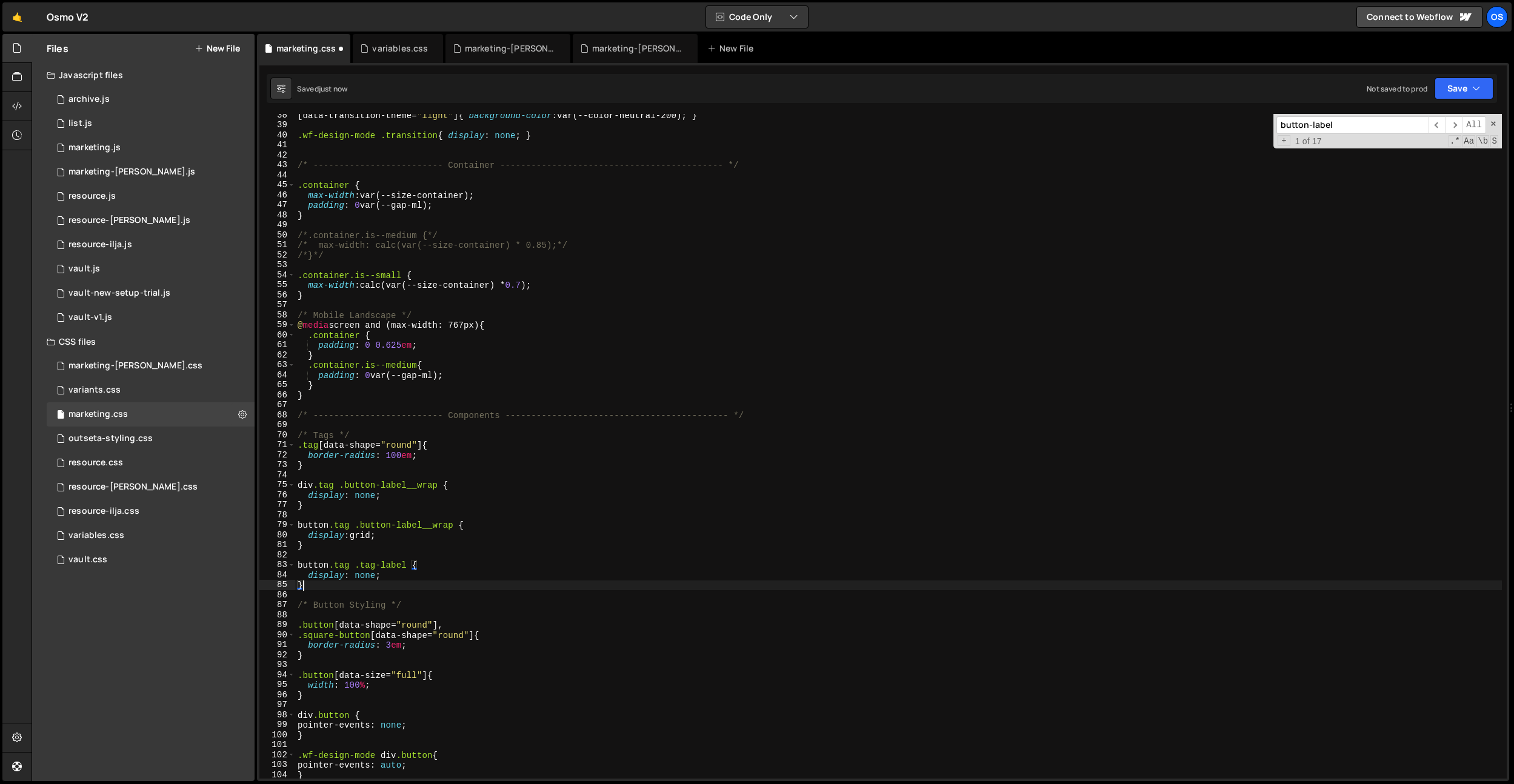
scroll to position [372, 0]
click at [483, 416] on div "[ data-transition-theme = " light " ] { background-color : var(--color-neutral-…" at bounding box center [898, 453] width 1207 height 685
click at [472, 169] on div "[ data-transition-theme = " light " ] { background-color : var(--color-neutral-…" at bounding box center [898, 453] width 1207 height 685
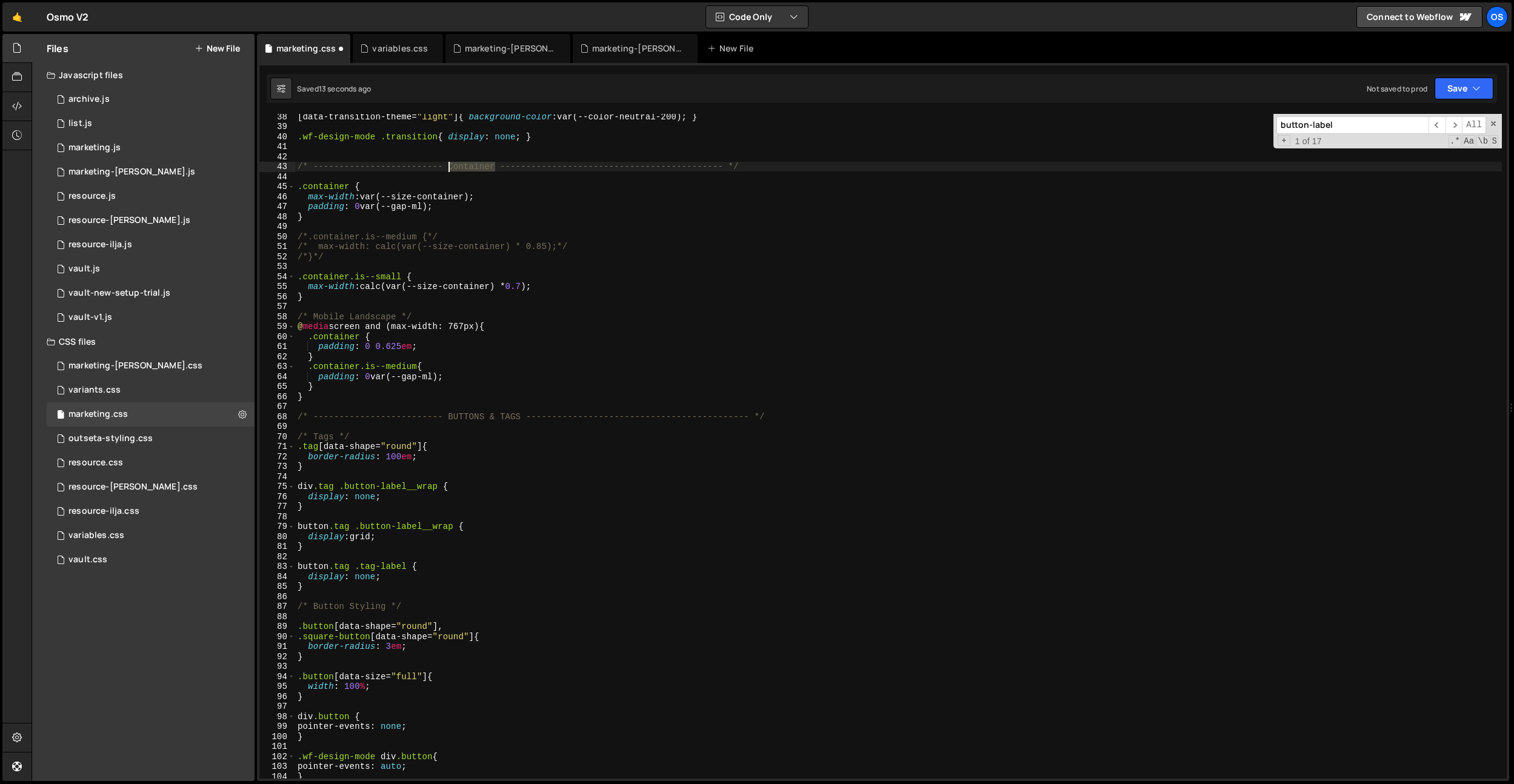
click at [472, 169] on div "[ data-transition-theme = " light " ] { background-color : var(--color-neutral-…" at bounding box center [898, 453] width 1207 height 685
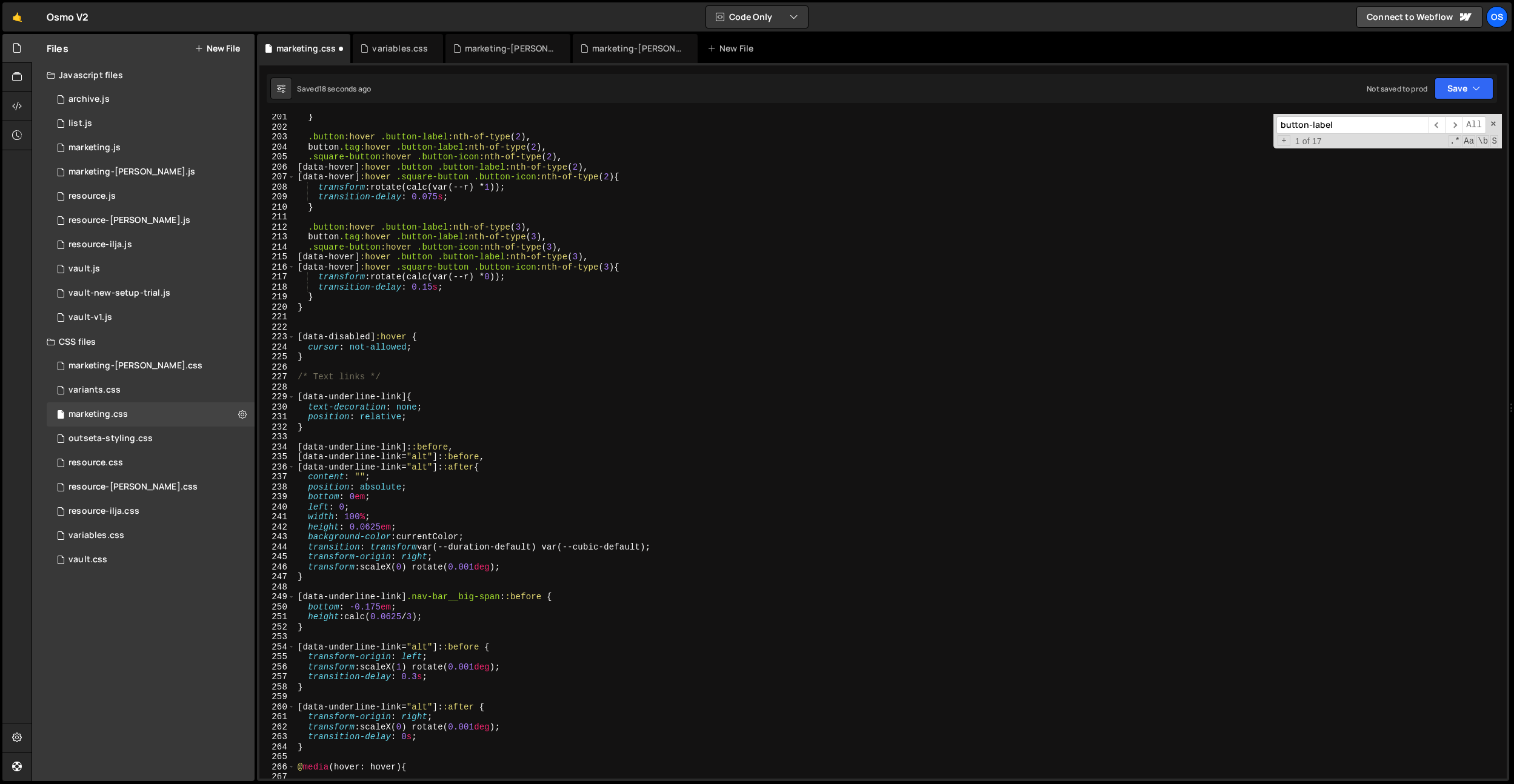
scroll to position [2001, 0]
click at [374, 307] on div "} .button :hover .button-label :nth-of-type ( 2 ), button .tag :hover .button-l…" at bounding box center [898, 454] width 1207 height 685
type textarea "}"
drag, startPoint x: 359, startPoint y: 331, endPoint x: 352, endPoint y: 349, distance: 19.3
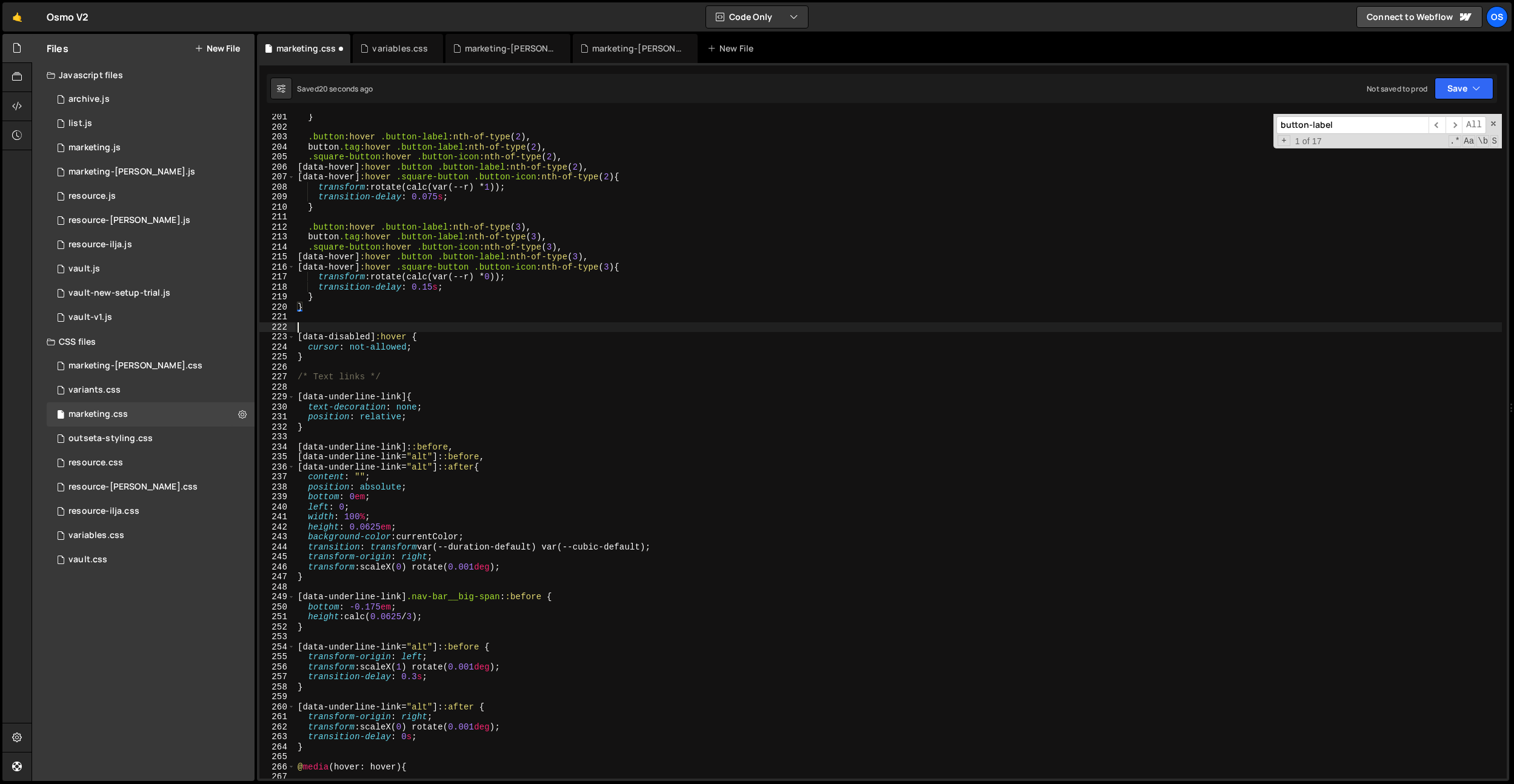
click at [359, 332] on div "} .button :hover .button-label :nth-of-type ( 2 ), button .tag :hover .button-l…" at bounding box center [898, 454] width 1207 height 685
click at [345, 358] on div "} .button :hover .button-label :nth-of-type ( 2 ), button .tag :hover .button-l…" at bounding box center [898, 454] width 1207 height 685
type textarea "}"
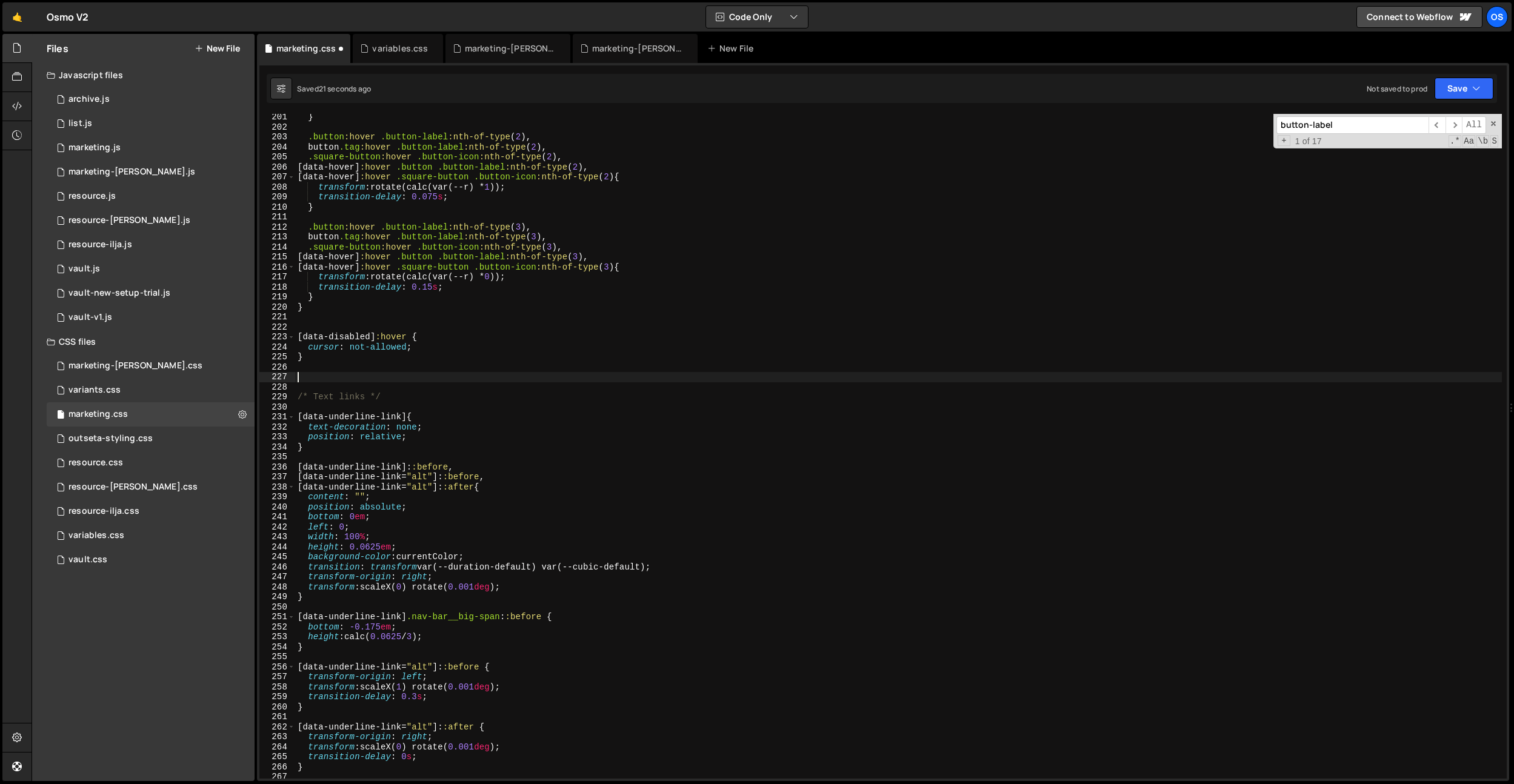
paste textarea "}"
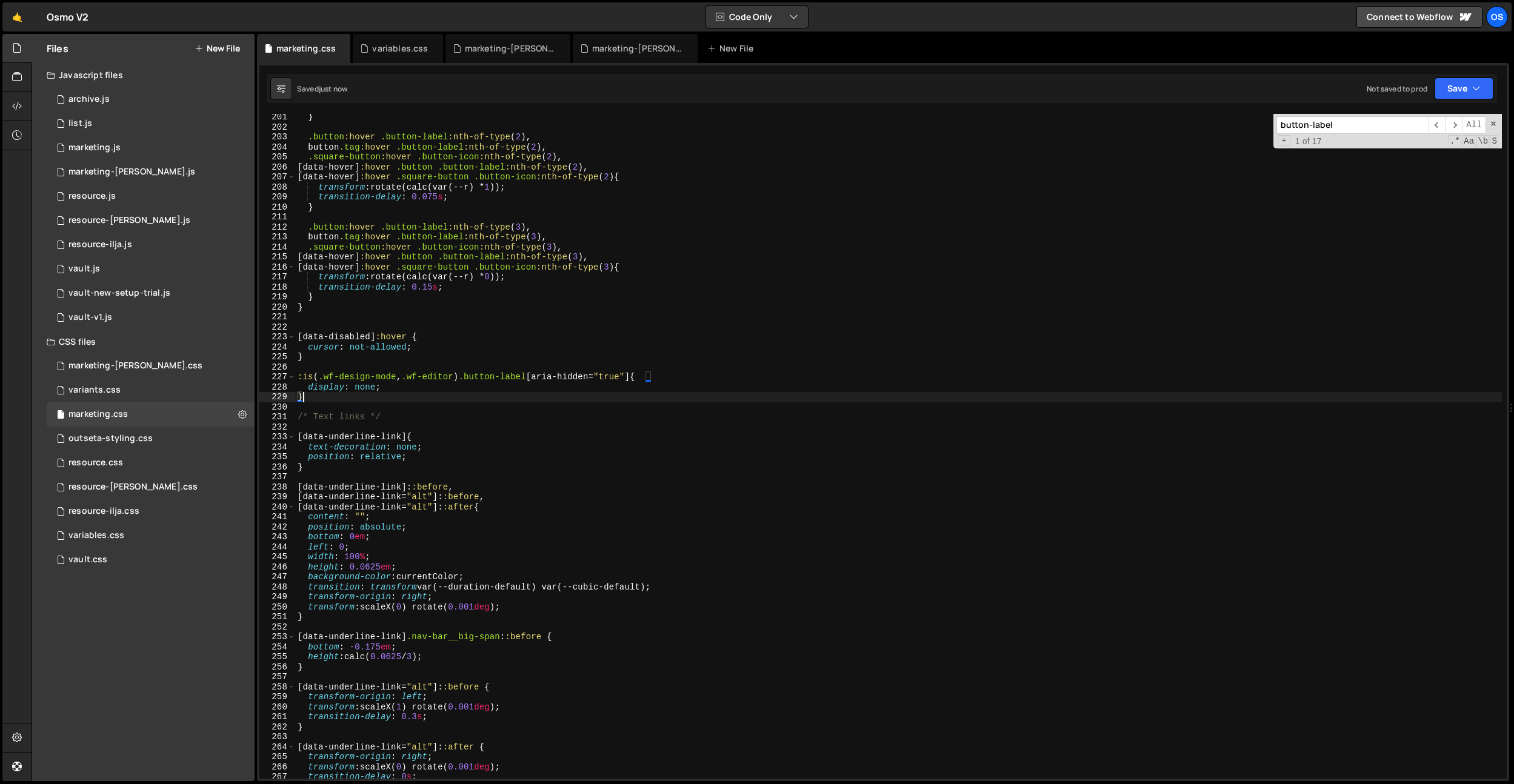
click at [414, 336] on div "} .button :hover .button-label :nth-of-type ( 2 ), button .tag :hover .button-l…" at bounding box center [898, 454] width 1207 height 685
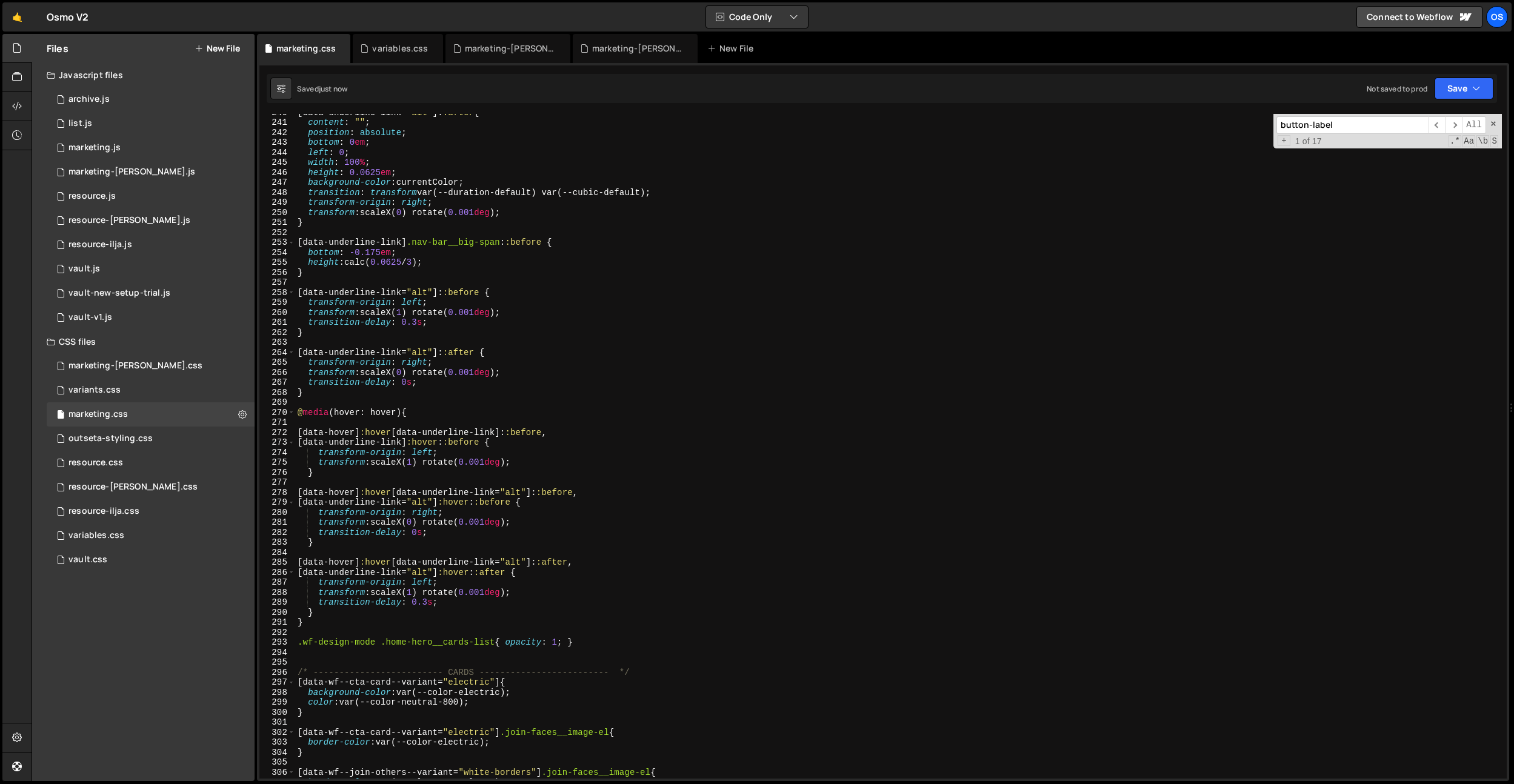
scroll to position [2388, 0]
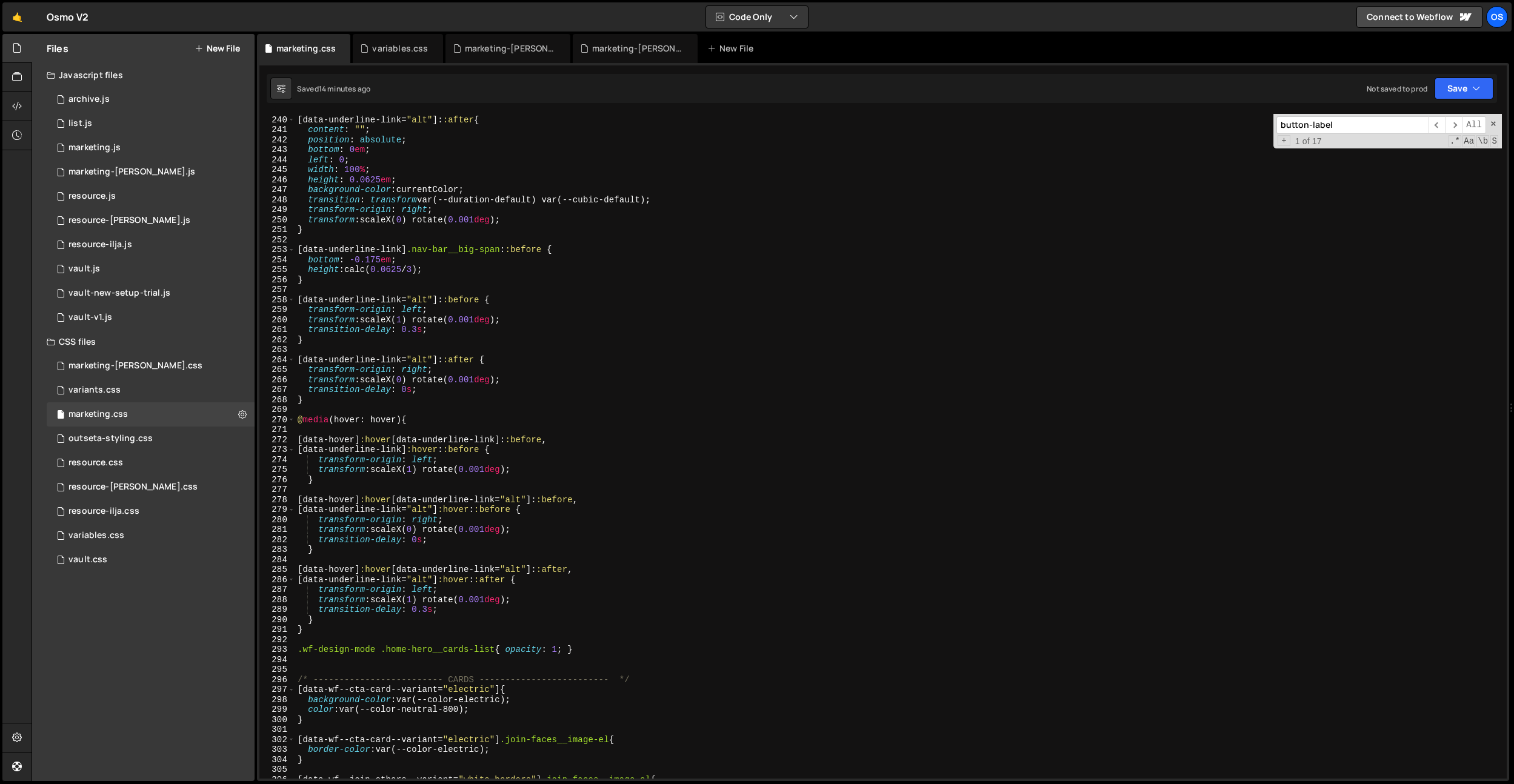
click at [386, 223] on div "[ data-underline-link = " alt " ]: :before , [ data-underline-link = " alt " ]:…" at bounding box center [898, 447] width 1207 height 685
type textarea "transform: scaleX(0) rotate(0.001deg);"
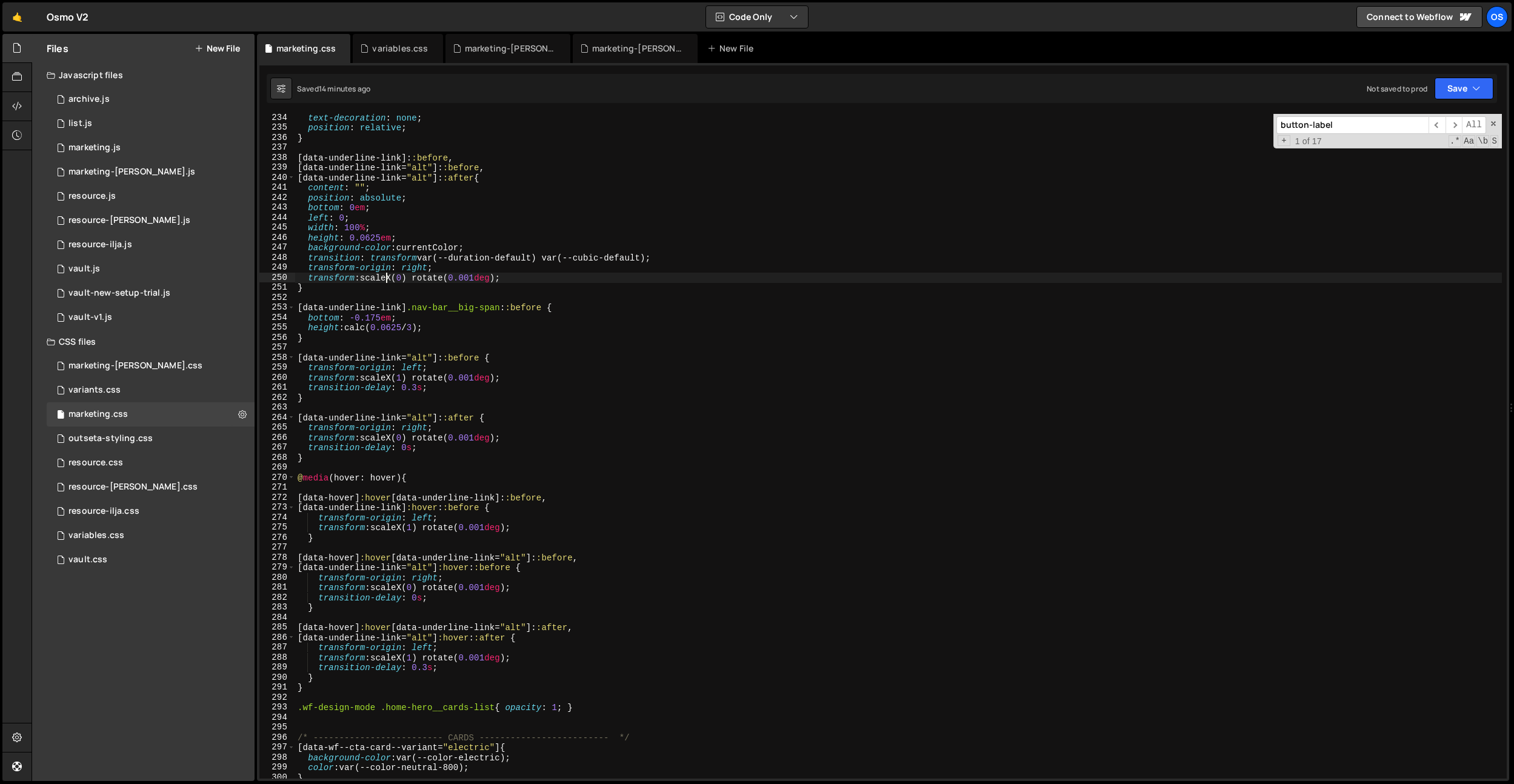
scroll to position [2324, 0]
click at [340, 350] on div "[ data-underline-link ] { text-decoration : none ; position : relative ; } [ da…" at bounding box center [898, 450] width 1207 height 685
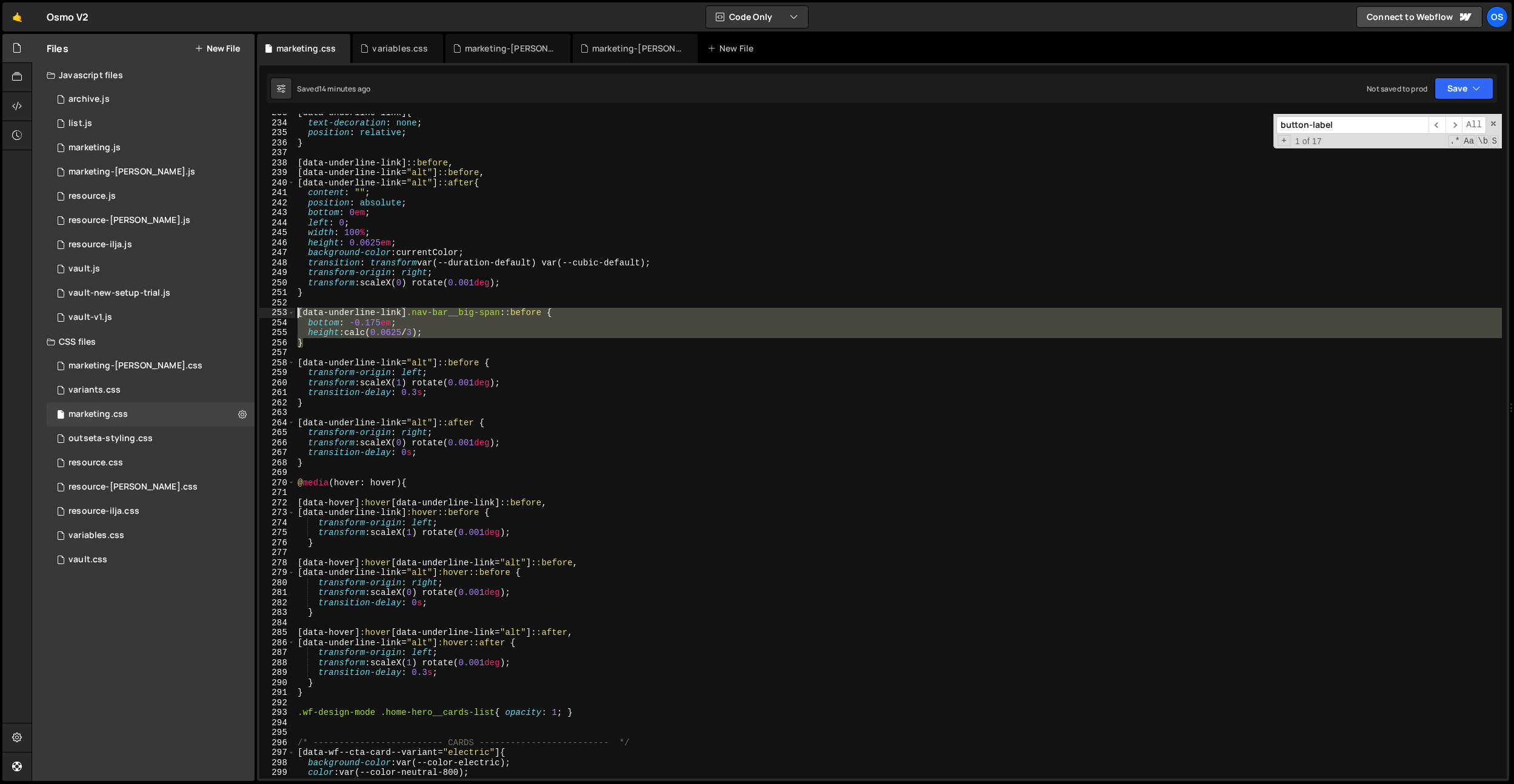
drag, startPoint x: 337, startPoint y: 347, endPoint x: 276, endPoint y: 313, distance: 69.8
click at [276, 313] on div "233 234 235 236 237 238 239 240 241 242 243 244 245 246 247 248 249 250 251 252…" at bounding box center [882, 446] width 1247 height 665
type textarea "}"
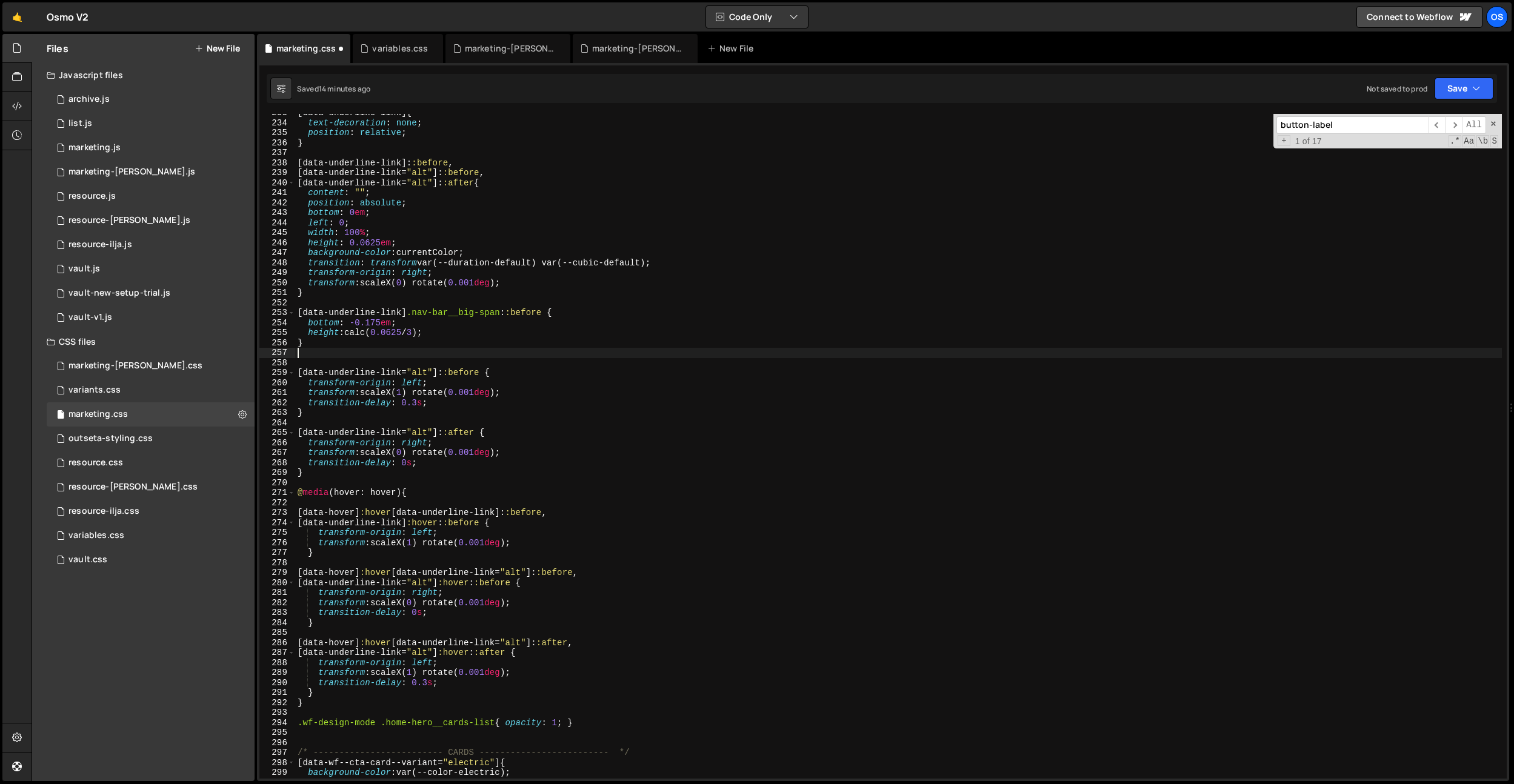
paste textarea "}"
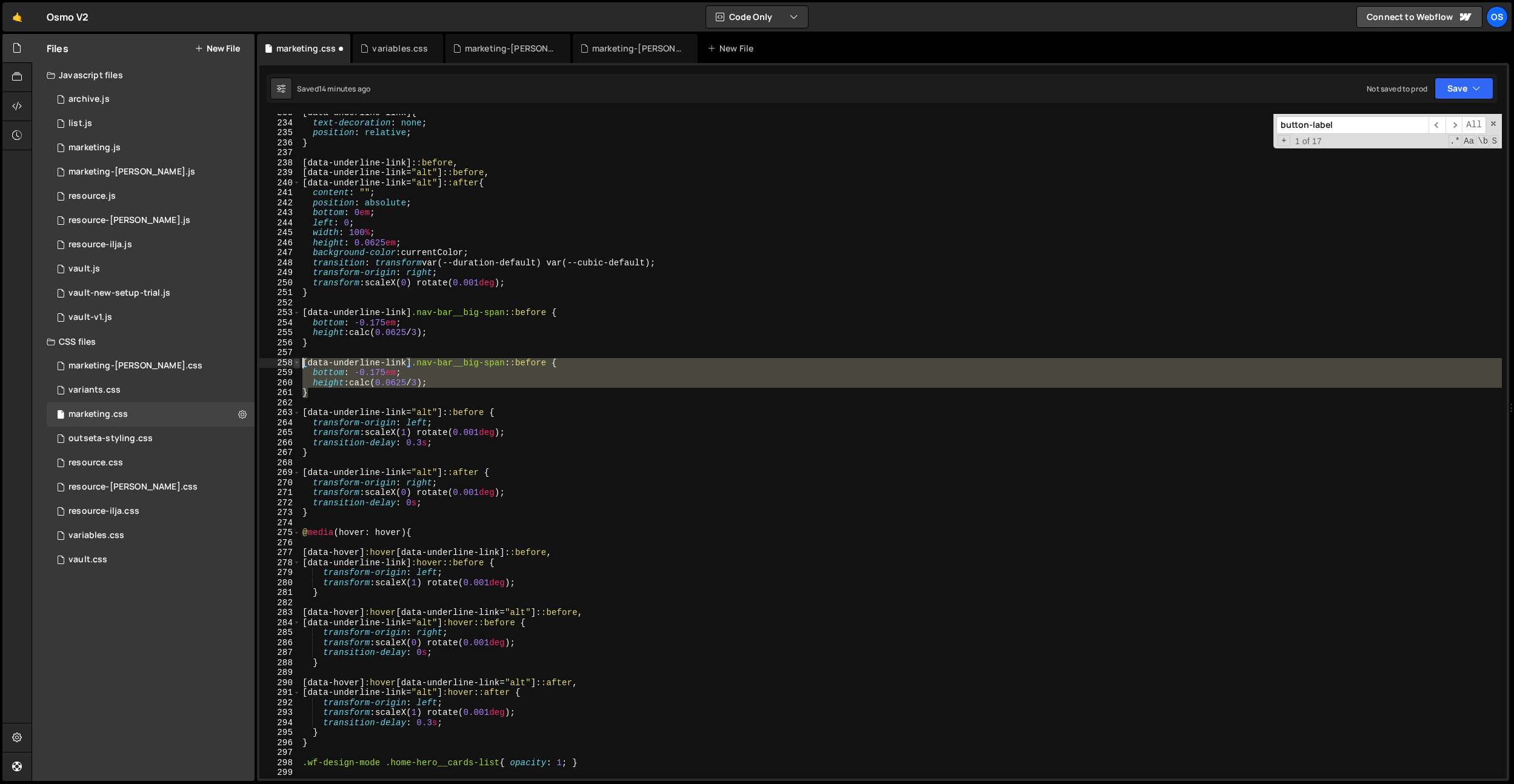
drag, startPoint x: 316, startPoint y: 392, endPoint x: 295, endPoint y: 364, distance: 35.0
click at [295, 364] on div "} 233 234 235 236 237 238 239 240 241 242 243 244 245 246 247 248 249 250 251 2…" at bounding box center [882, 446] width 1247 height 665
type textarea "[data-underline-link].nav-bar__big-span::before { bottom: -0.175em;"
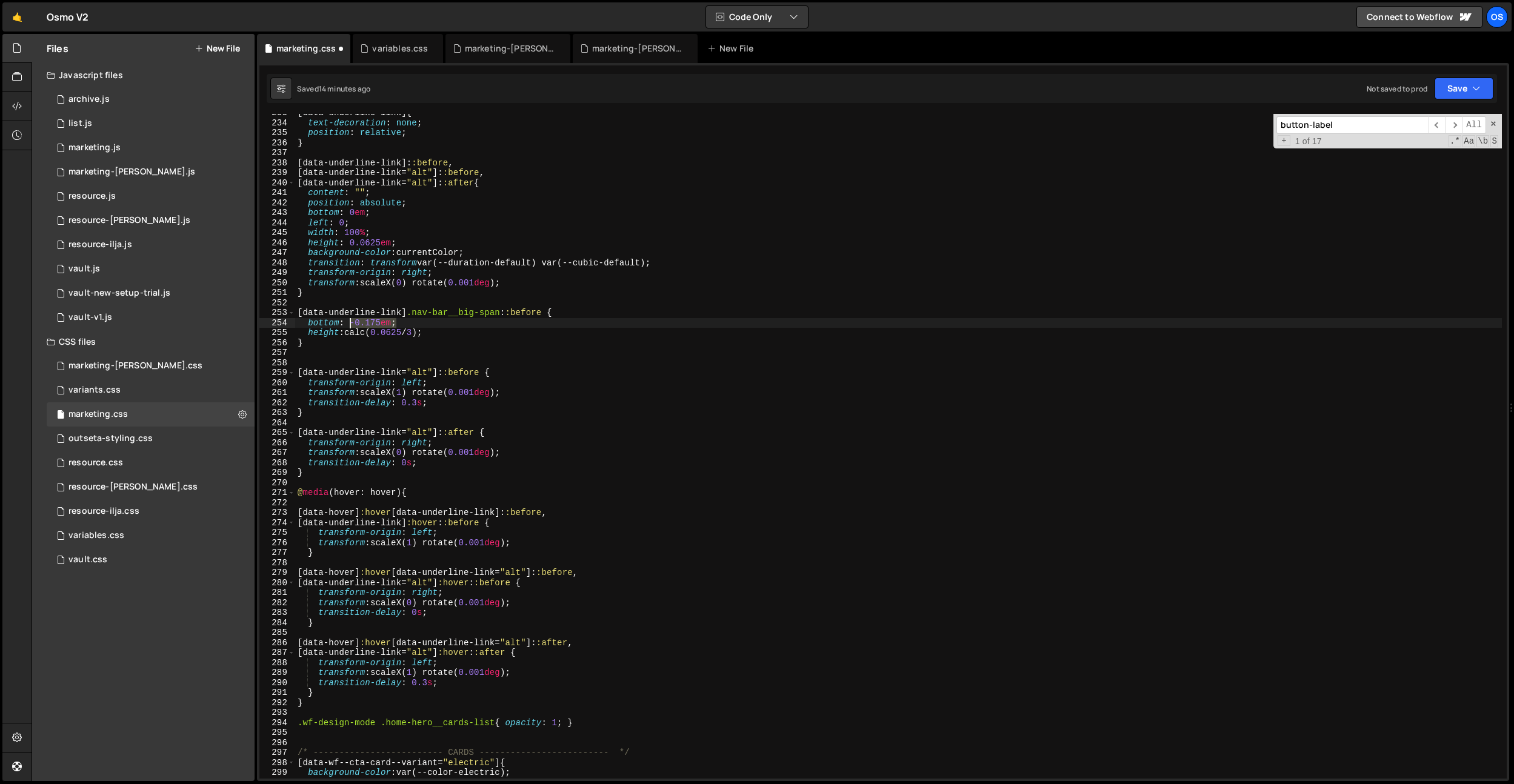
drag, startPoint x: 407, startPoint y: 323, endPoint x: 351, endPoint y: 323, distance: 56.0
click at [351, 323] on div "[ data-underline-link ] { text-decoration : none ; position : relative ; } [ da…" at bounding box center [898, 450] width 1207 height 685
drag, startPoint x: 374, startPoint y: 210, endPoint x: 381, endPoint y: 289, distance: 79.3
click at [352, 213] on div "[ data-underline-link ] { text-decoration : none ; position : relative ; } [ da…" at bounding box center [898, 450] width 1207 height 685
paste textarea "-0.175"
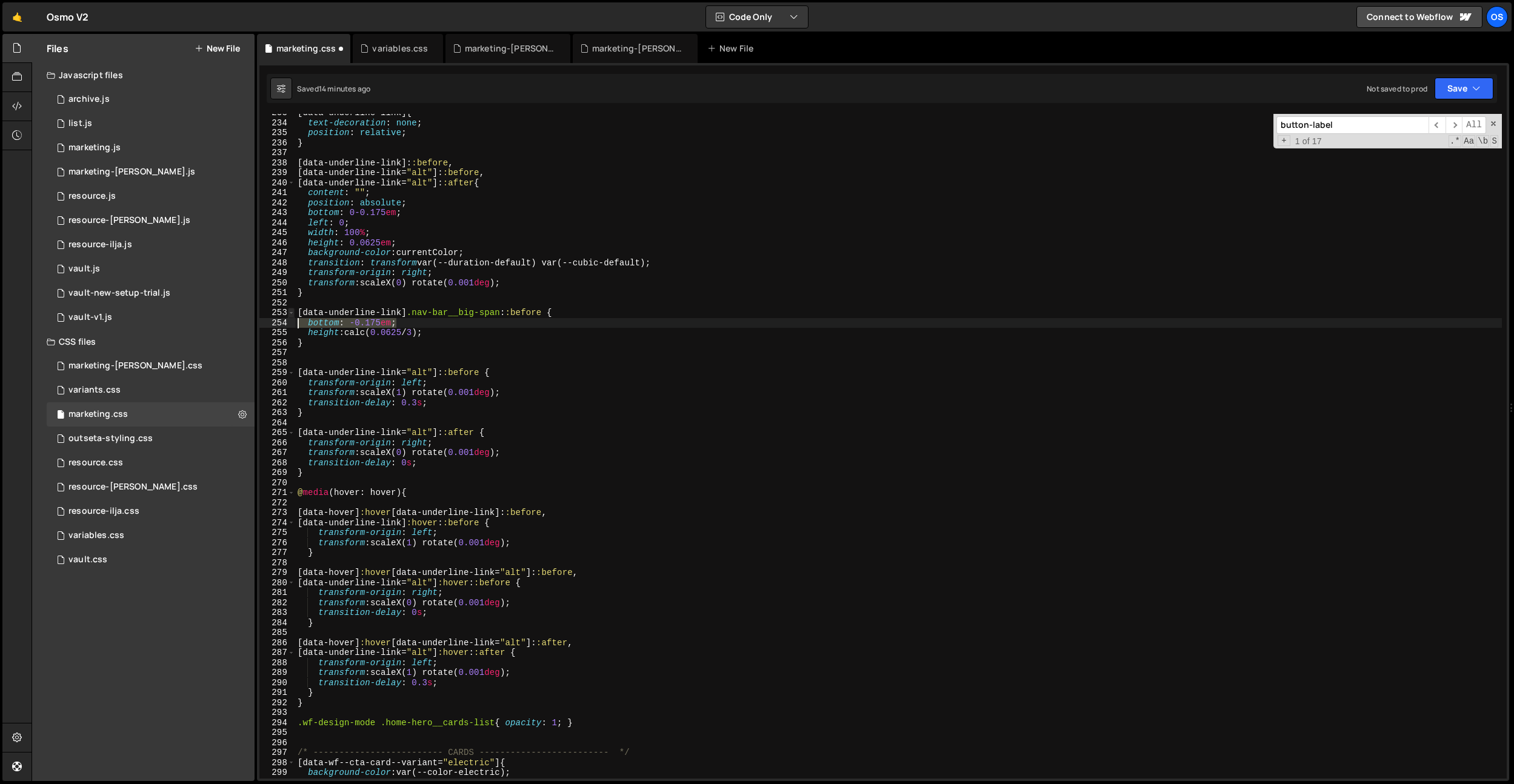
drag, startPoint x: 421, startPoint y: 323, endPoint x: 293, endPoint y: 311, distance: 128.6
click at [293, 317] on div "bottom: 0-0.175em; 233 234 235 236 237 238 239 240 241 242 243 244 245 246 247 …" at bounding box center [882, 446] width 1247 height 665
type textarea "[data-underline-link].nav-bar__big-span::before { bottom: -0.175em;"
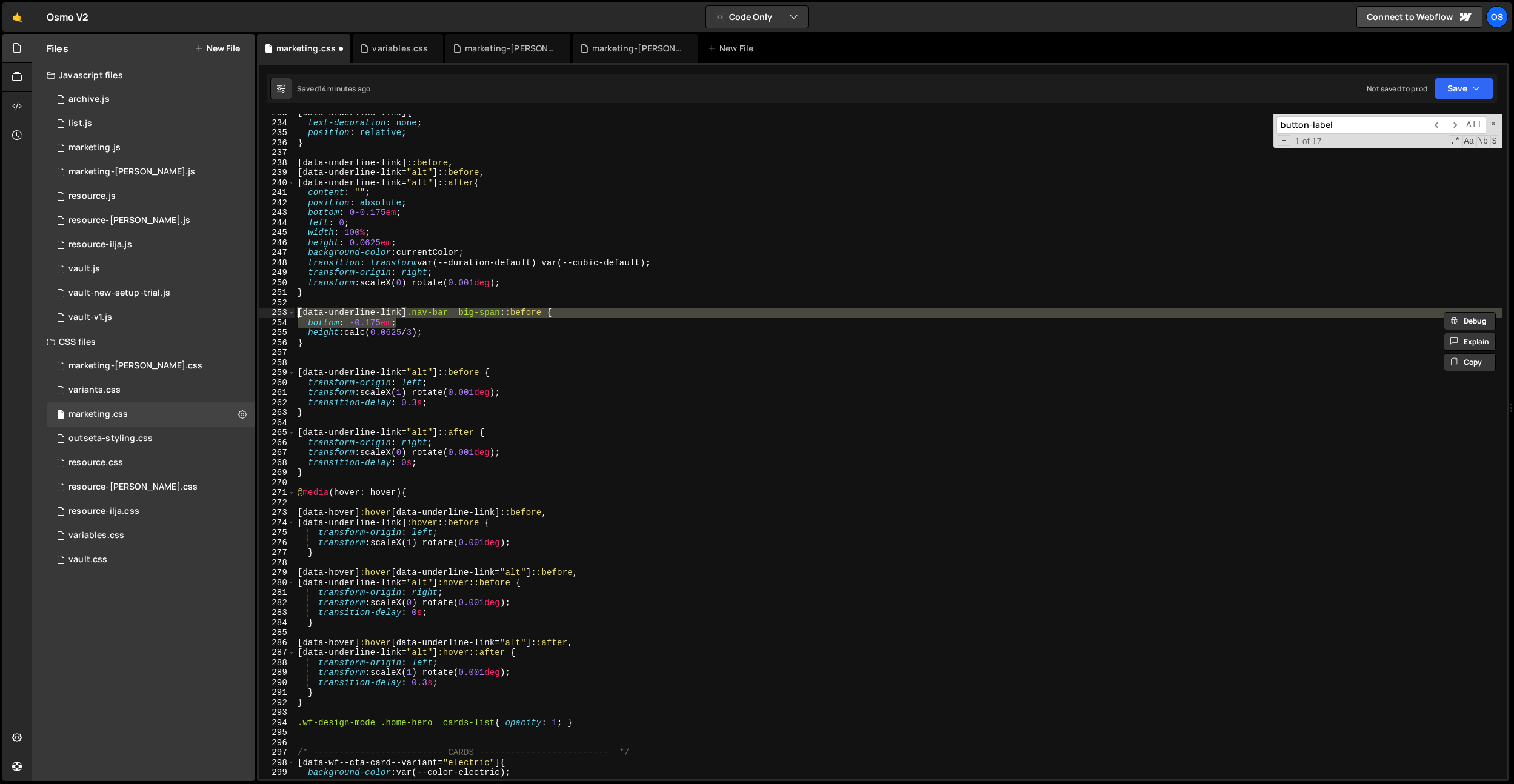
click at [465, 350] on div "[ data-underline-link ] { text-decoration : none ; position : relative ; } [ da…" at bounding box center [898, 450] width 1207 height 685
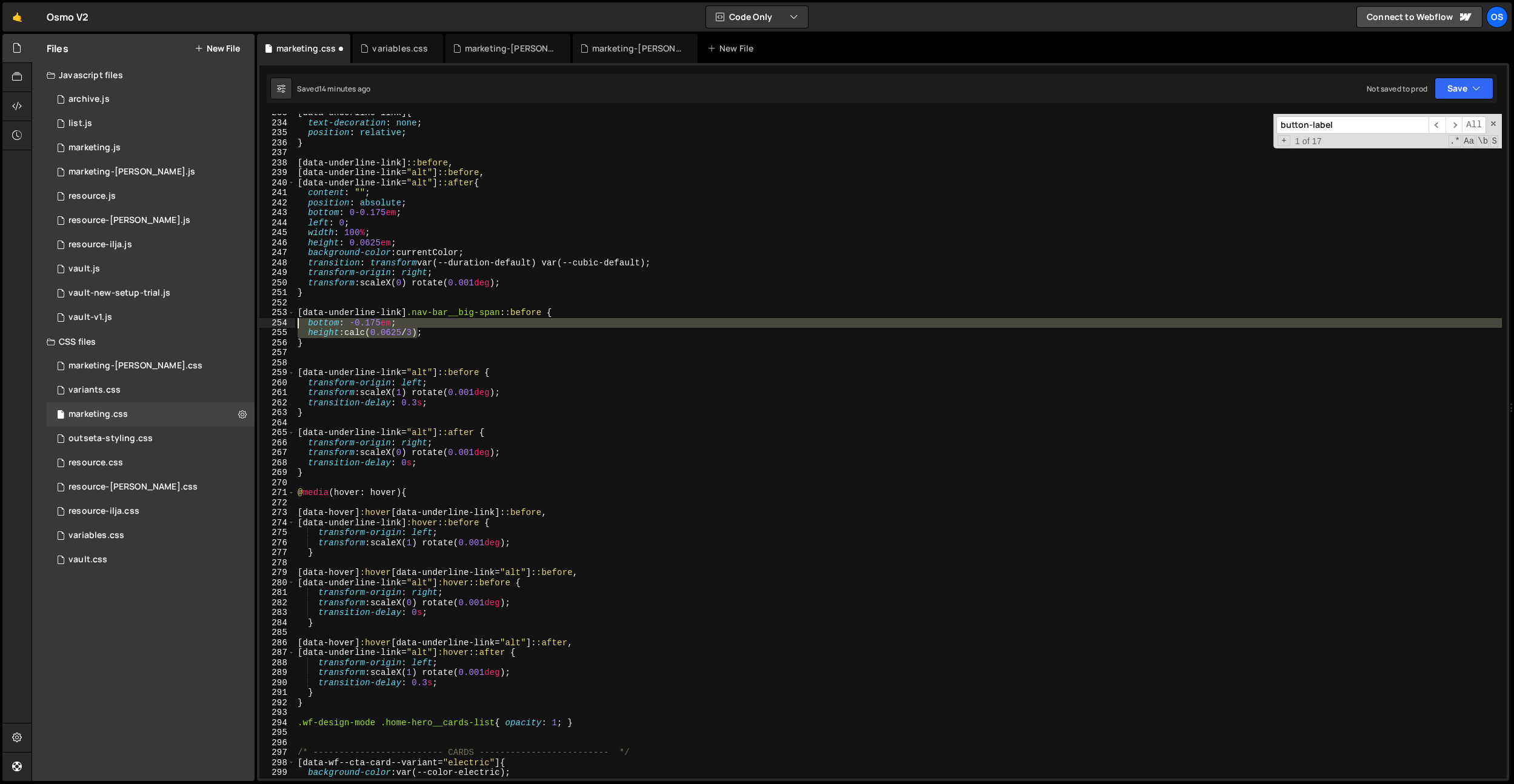
drag, startPoint x: 416, startPoint y: 328, endPoint x: 368, endPoint y: 321, distance: 48.5
click at [263, 319] on div "233 234 235 236 237 238 239 240 241 242 243 244 245 246 247 248 249 250 251 252…" at bounding box center [882, 446] width 1247 height 665
click at [368, 321] on div "[ data-underline-link ] { text-decoration : none ; position : relative ; } [ da…" at bounding box center [898, 446] width 1207 height 665
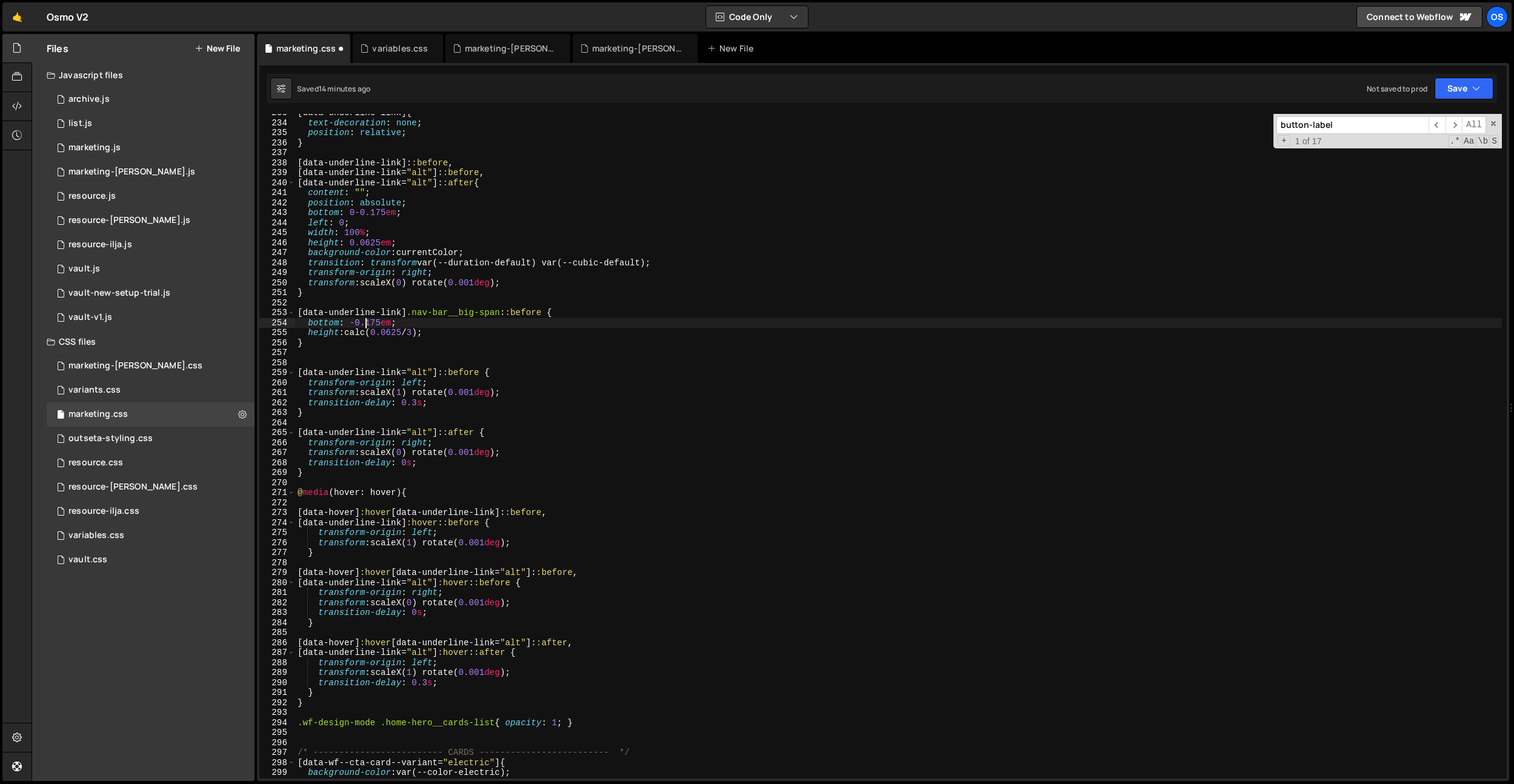
click at [383, 213] on div "[ data-underline-link ] { text-decoration : none ; position : relative ; } [ da…" at bounding box center [898, 450] width 1207 height 685
click at [362, 212] on div "[ data-underline-link ] { text-decoration : none ; position : relative ; } [ da…" at bounding box center [898, 450] width 1207 height 685
click at [375, 214] on div "[ data-underline-link ] { text-decoration : none ; position : relative ; } [ da…" at bounding box center [898, 450] width 1207 height 685
click at [513, 177] on div "[ data-underline-link ] { text-decoration : none ; position : relative ; } [ da…" at bounding box center [898, 450] width 1207 height 685
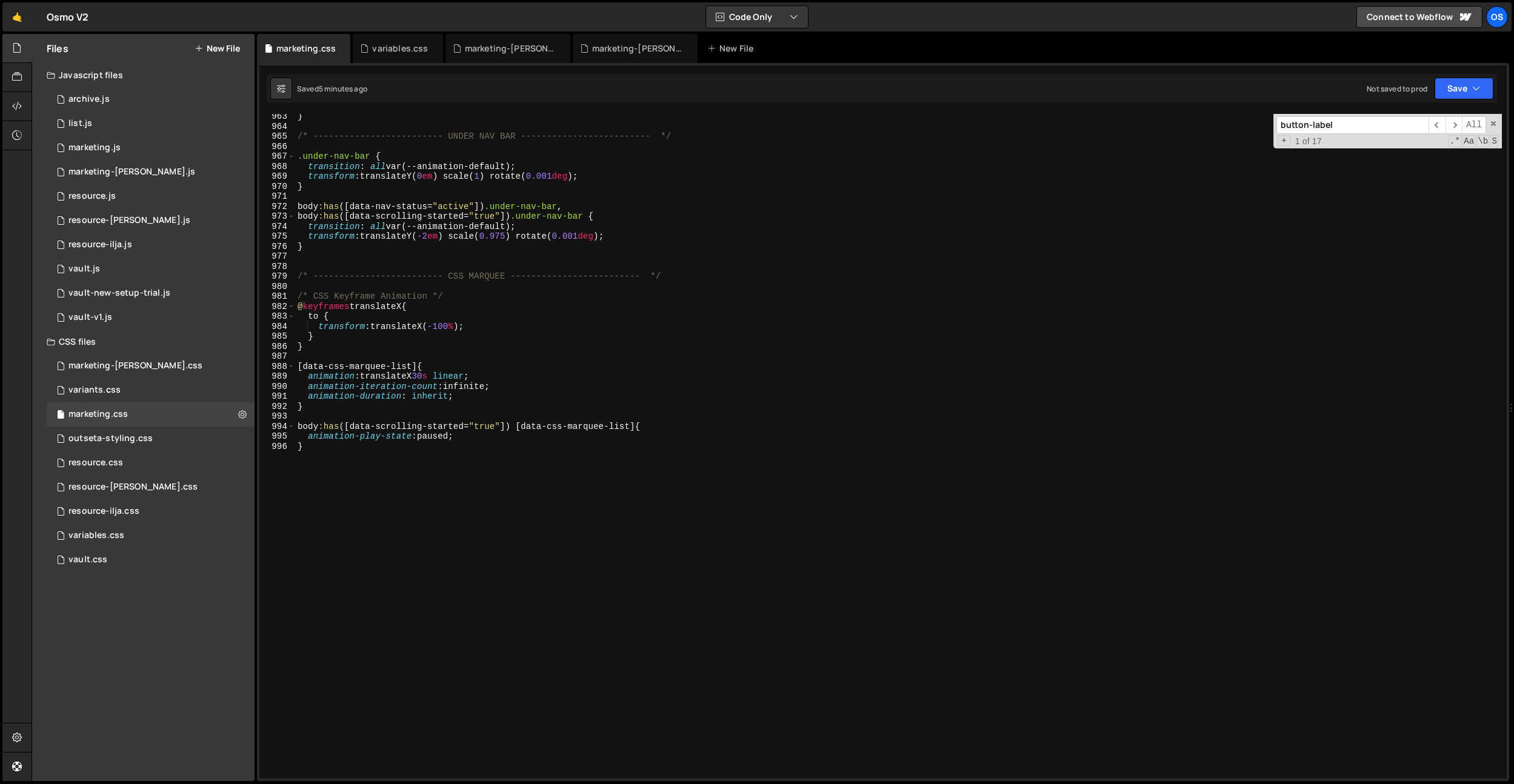
scroll to position [9618, 0]
click at [354, 331] on div "} /* ------------------------- UNDER NAV BAR ------------------------- */ .unde…" at bounding box center [898, 453] width 1207 height 685
click at [342, 244] on div "} /* ------------------------- UNDER NAV BAR ------------------------- */ .unde…" at bounding box center [898, 453] width 1207 height 685
type textarea "}"
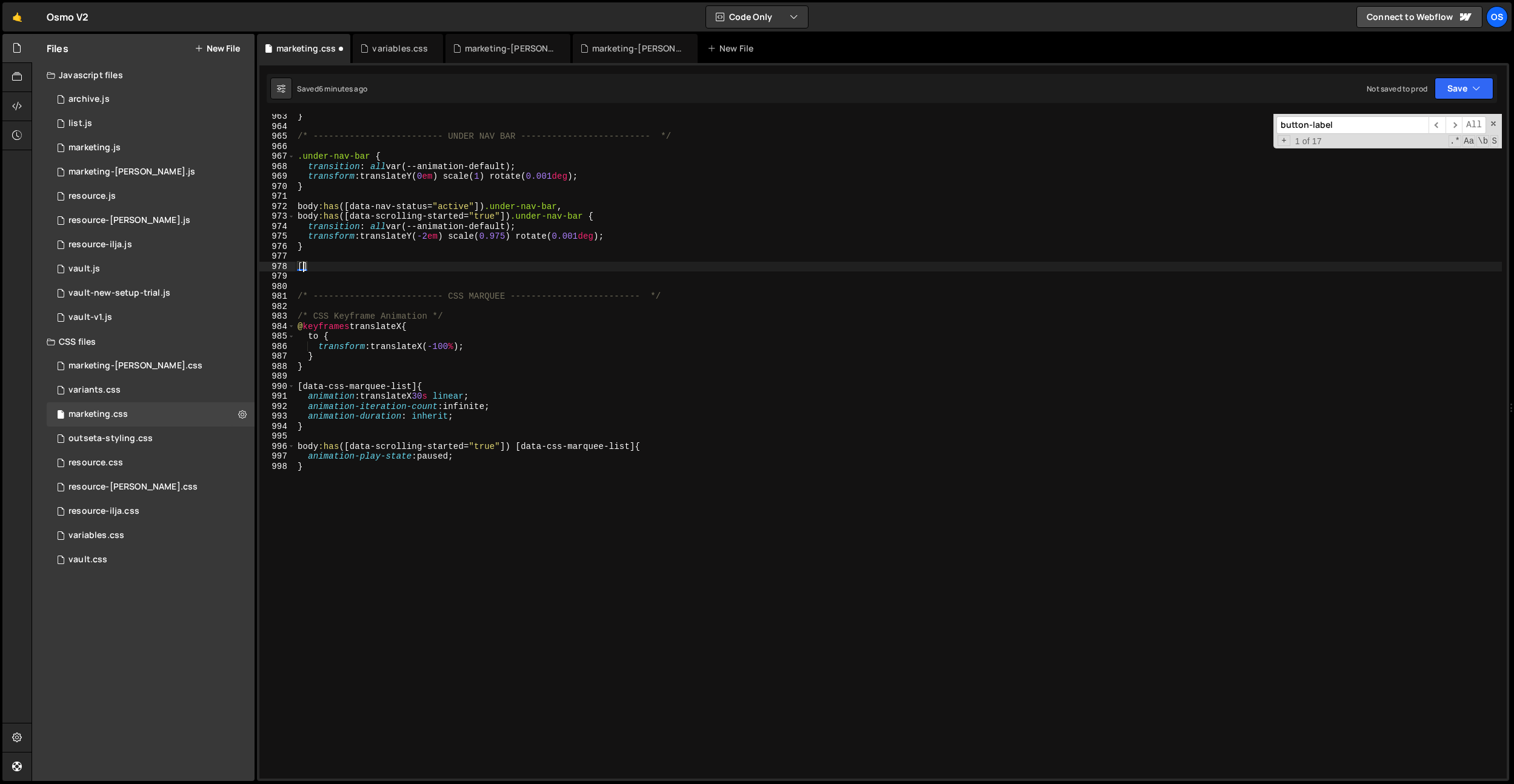
paste textarea "data-wf--under-nav-bar--variant]"
type textarea "[data-wf--under-nav-bar--variant="purple"] {}"
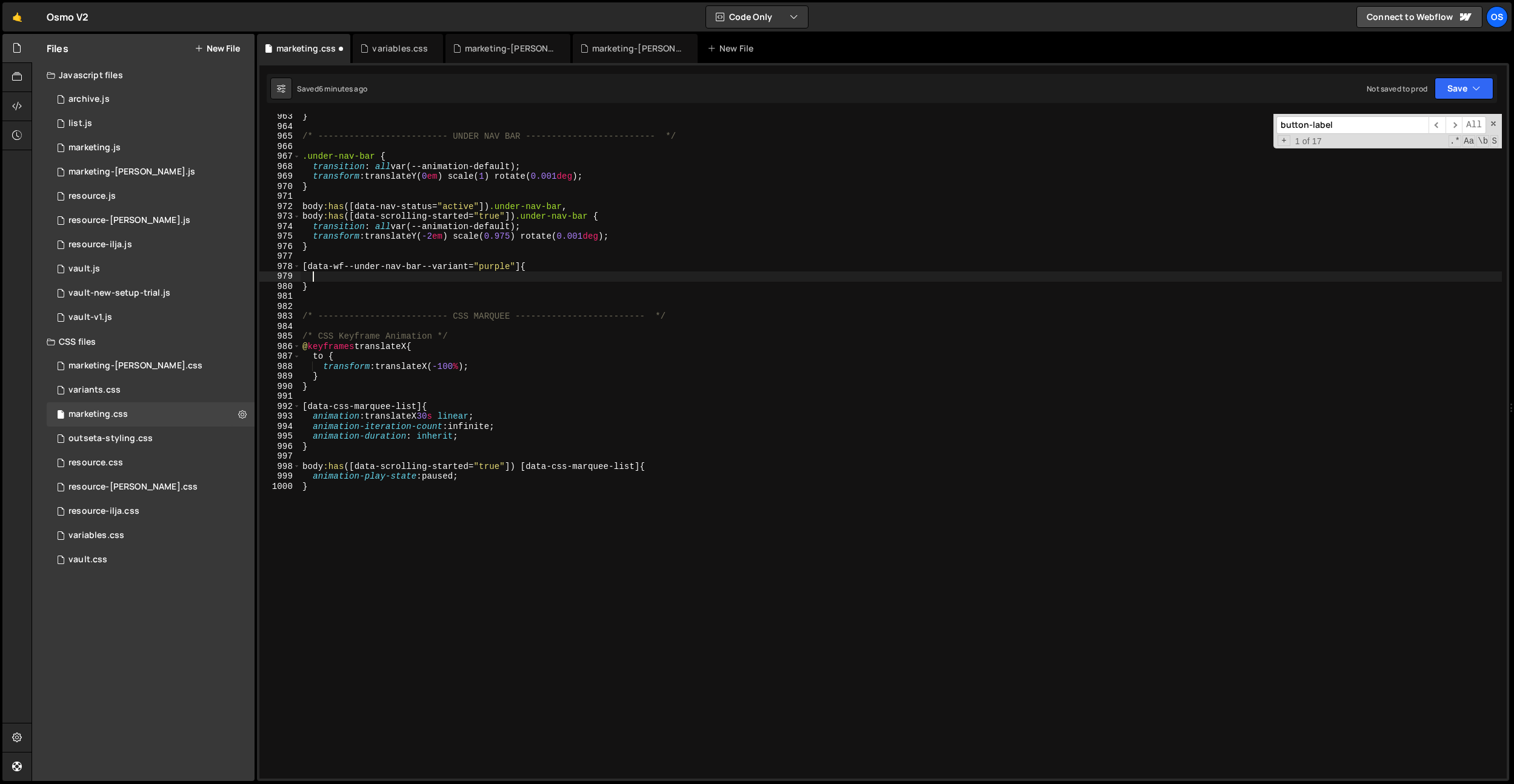
scroll to position [0, 0]
click at [521, 265] on div "} /* ------------------------- UNDER NAV BAR ------------------------- */ .unde…" at bounding box center [901, 453] width 1202 height 685
paste textarea ".nav-marquee"
click at [534, 265] on div "} /* ------------------------- UNDER NAV BAR ------------------------- */ .unde…" at bounding box center [901, 453] width 1202 height 685
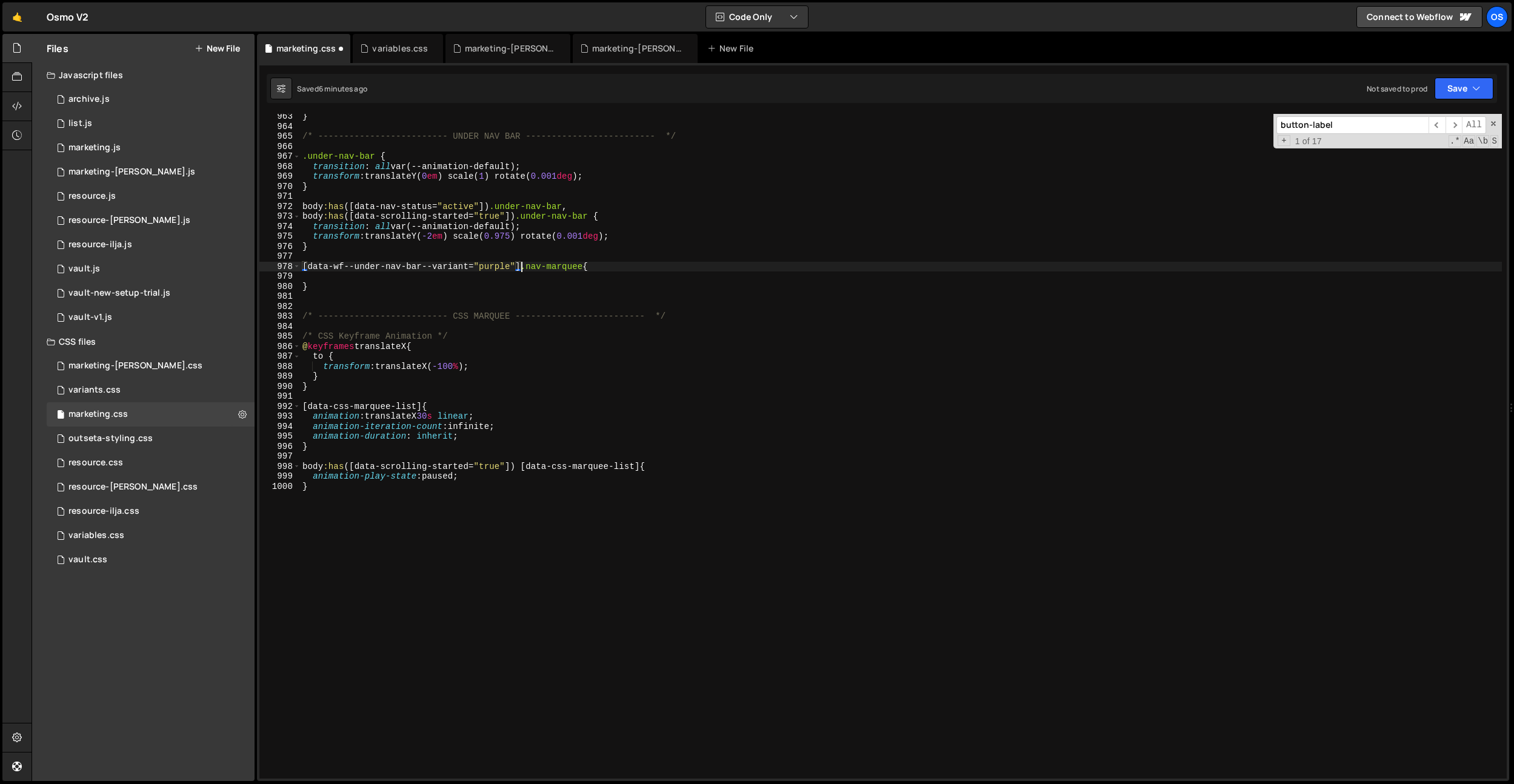
click at [584, 267] on div "} /* ------------------------- UNDER NAV BAR ------------------------- */ .unde…" at bounding box center [901, 453] width 1202 height 685
drag, startPoint x: 523, startPoint y: 268, endPoint x: 518, endPoint y: 276, distance: 9.4
click at [523, 268] on div "} /* ------------------------- UNDER NAV BAR ------------------------- */ .unde…" at bounding box center [901, 453] width 1202 height 685
type textarea "[data-wf--under-nav-bar--variant="purple"] .nav-marquee {"
click at [518, 276] on div "} /* ------------------------- UNDER NAV BAR ------------------------- */ .unde…" at bounding box center [901, 453] width 1202 height 685
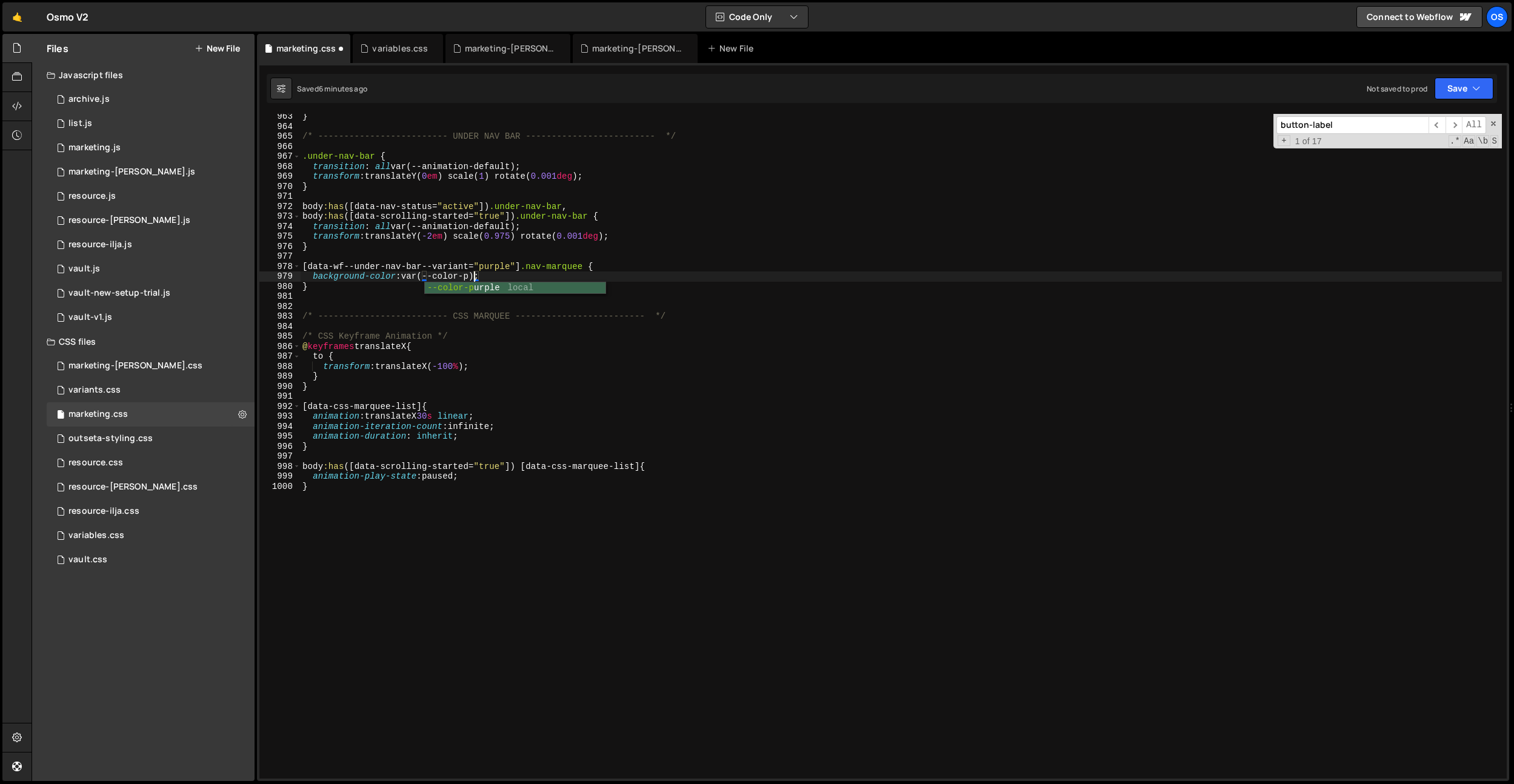
scroll to position [0, 12]
click at [641, 465] on div "} /* ------------------------- UNDER NAV BAR ------------------------- */ .unde…" at bounding box center [901, 453] width 1202 height 685
click at [588, 263] on div "} /* ------------------------- UNDER NAV BAR ------------------------- */ .unde…" at bounding box center [901, 453] width 1202 height 685
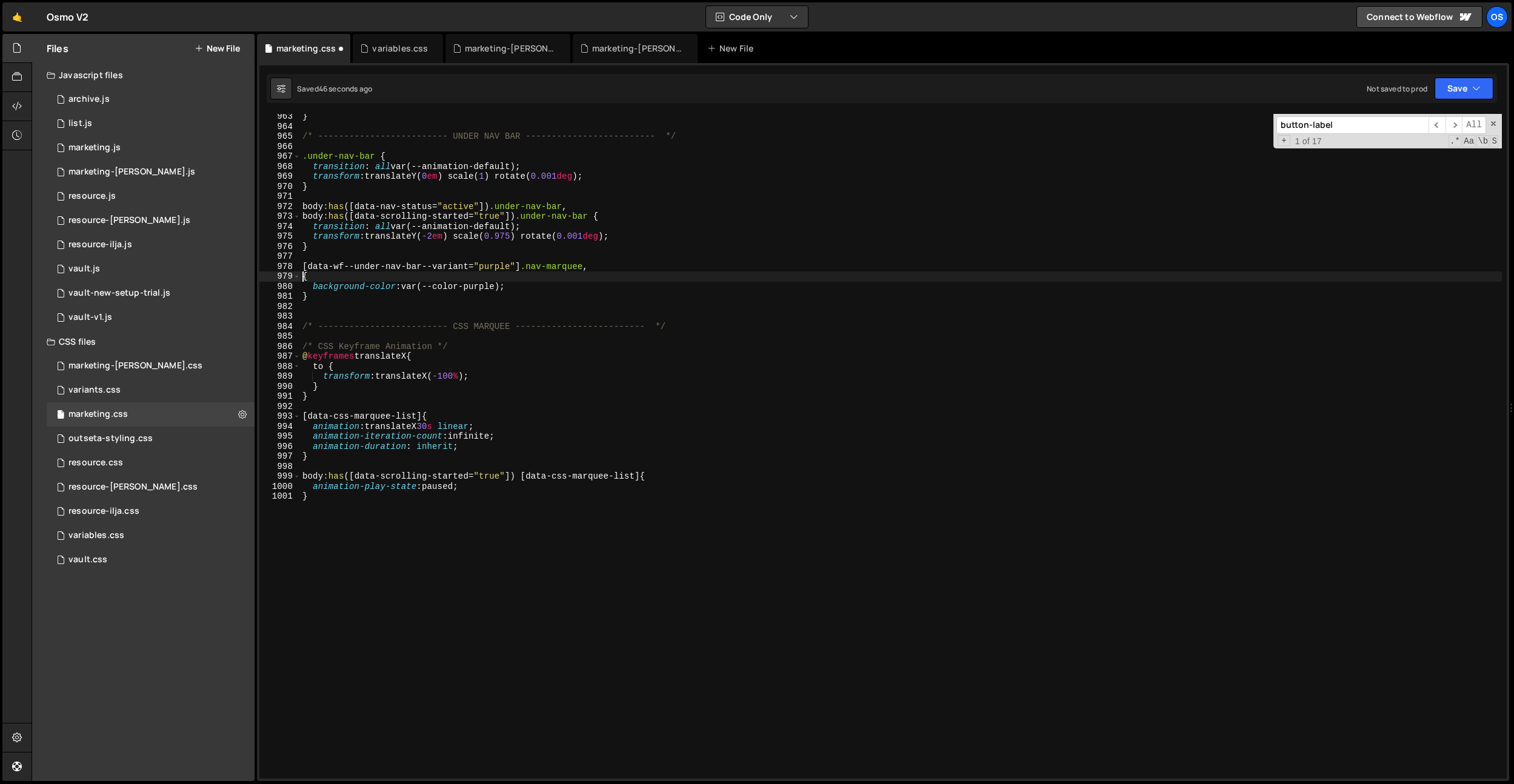
scroll to position [0, 0]
paste textarea "nav-product-info__end"
click at [469, 300] on div "} /* ------------------------- UNDER NAV BAR ------------------------- */ .unde…" at bounding box center [901, 453] width 1202 height 685
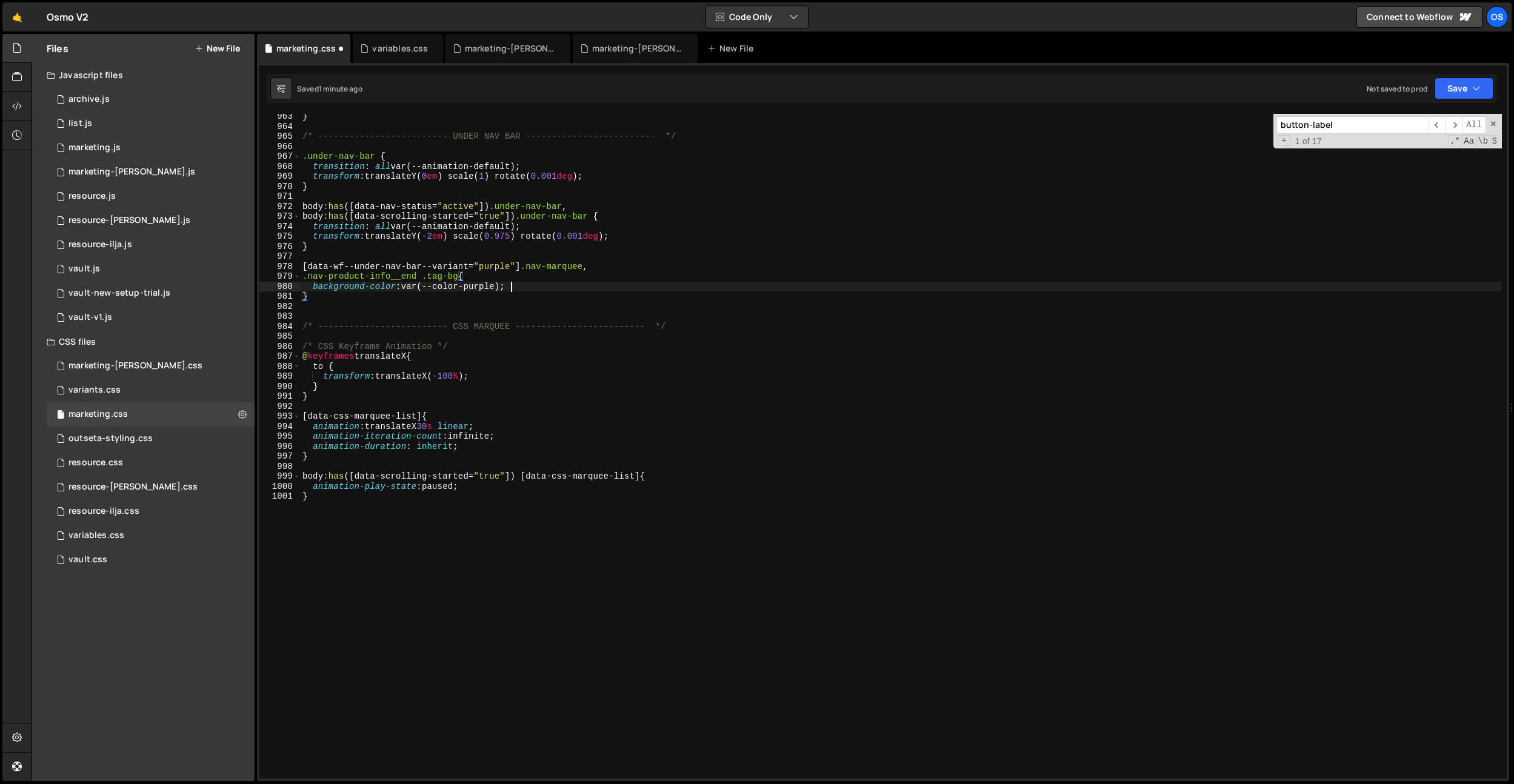
click at [540, 286] on div "} /* ------------------------- UNDER NAV BAR ------------------------- */ .unde…" at bounding box center [901, 453] width 1202 height 685
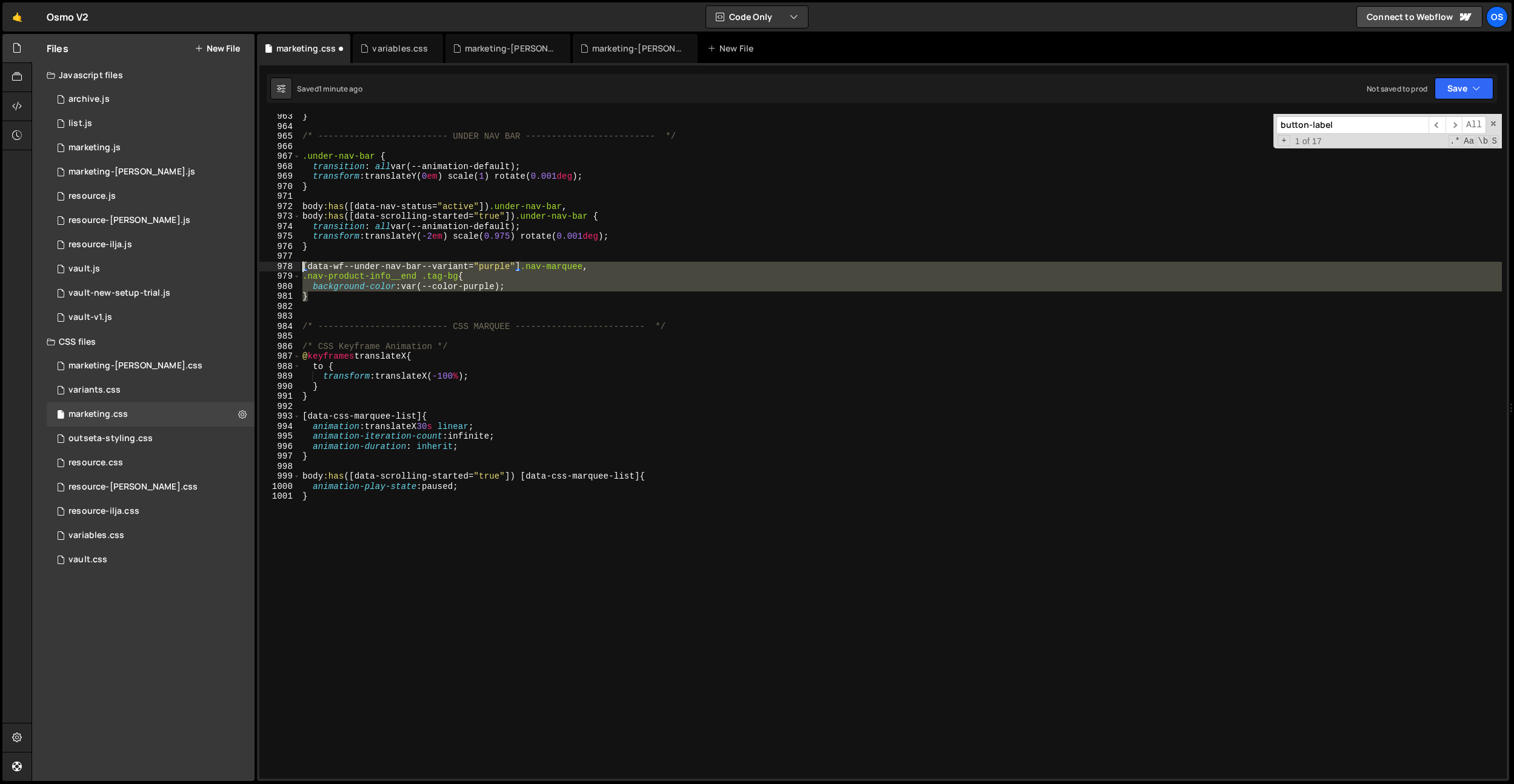
drag, startPoint x: 385, startPoint y: 295, endPoint x: 295, endPoint y: 266, distance: 94.6
click at [295, 266] on div "background-color: var(--color-purple); 963 964 965 966 967 968 969 970 971 972 …" at bounding box center [882, 446] width 1247 height 665
type textarea "[data-wf--under-nav-bar--variant="purple"] .nav-marquee, .nav-product-info__end…"
click at [515, 260] on div "} /* ------------------------- UNDER NAV BAR ------------------------- */ .unde…" at bounding box center [901, 453] width 1202 height 685
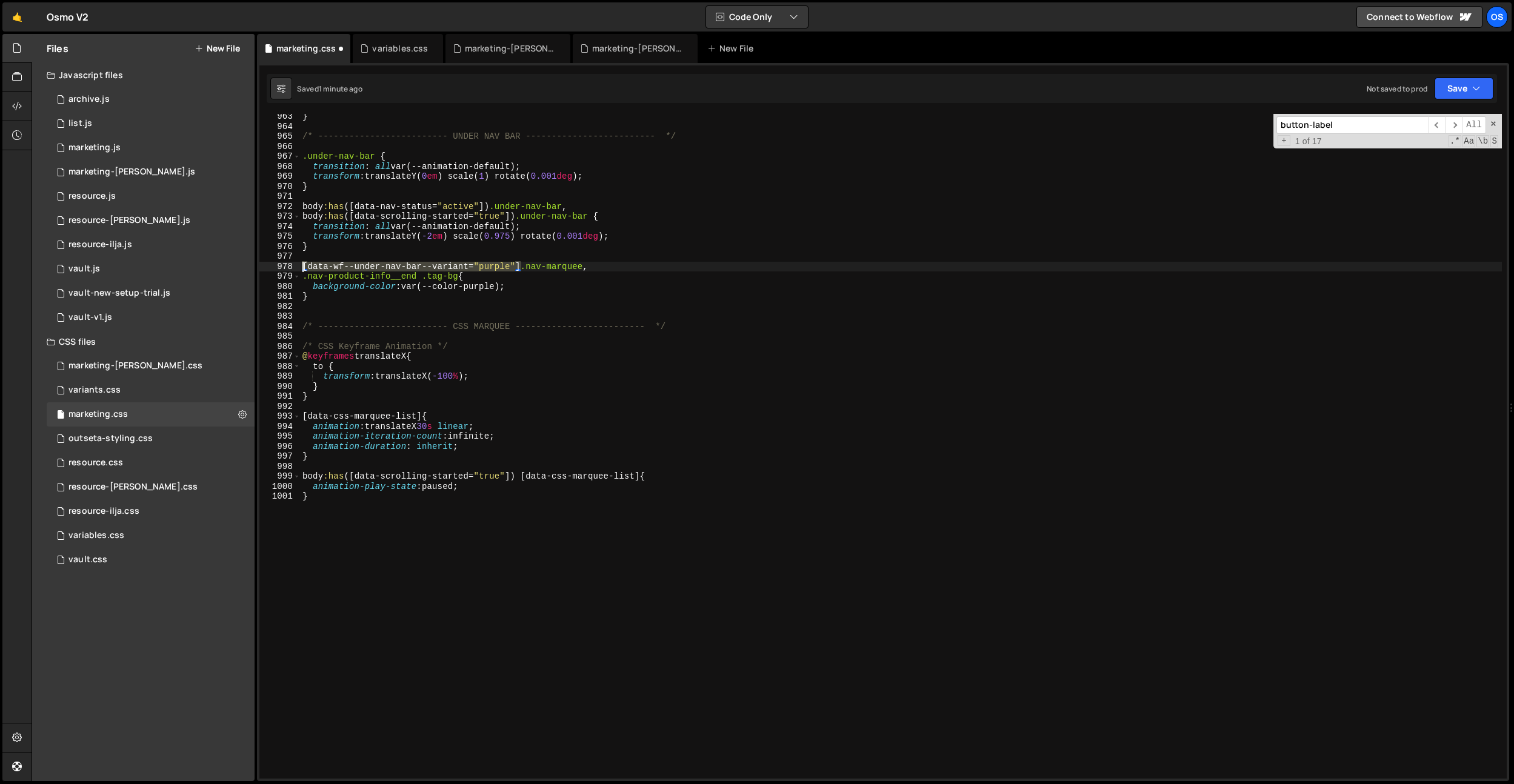
drag, startPoint x: 520, startPoint y: 263, endPoint x: 302, endPoint y: 276, distance: 218.4
click at [298, 265] on div "963 964 965 966 967 968 969 970 971 972 973 974 975 976 977 978 979 980 981 982…" at bounding box center [882, 446] width 1247 height 665
click at [303, 277] on div "} /* ------------------------- UNDER NAV BAR ------------------------- */ .unde…" at bounding box center [901, 453] width 1202 height 685
paste textarea "[data-wf--under-nav-bar--variant="purple"]"
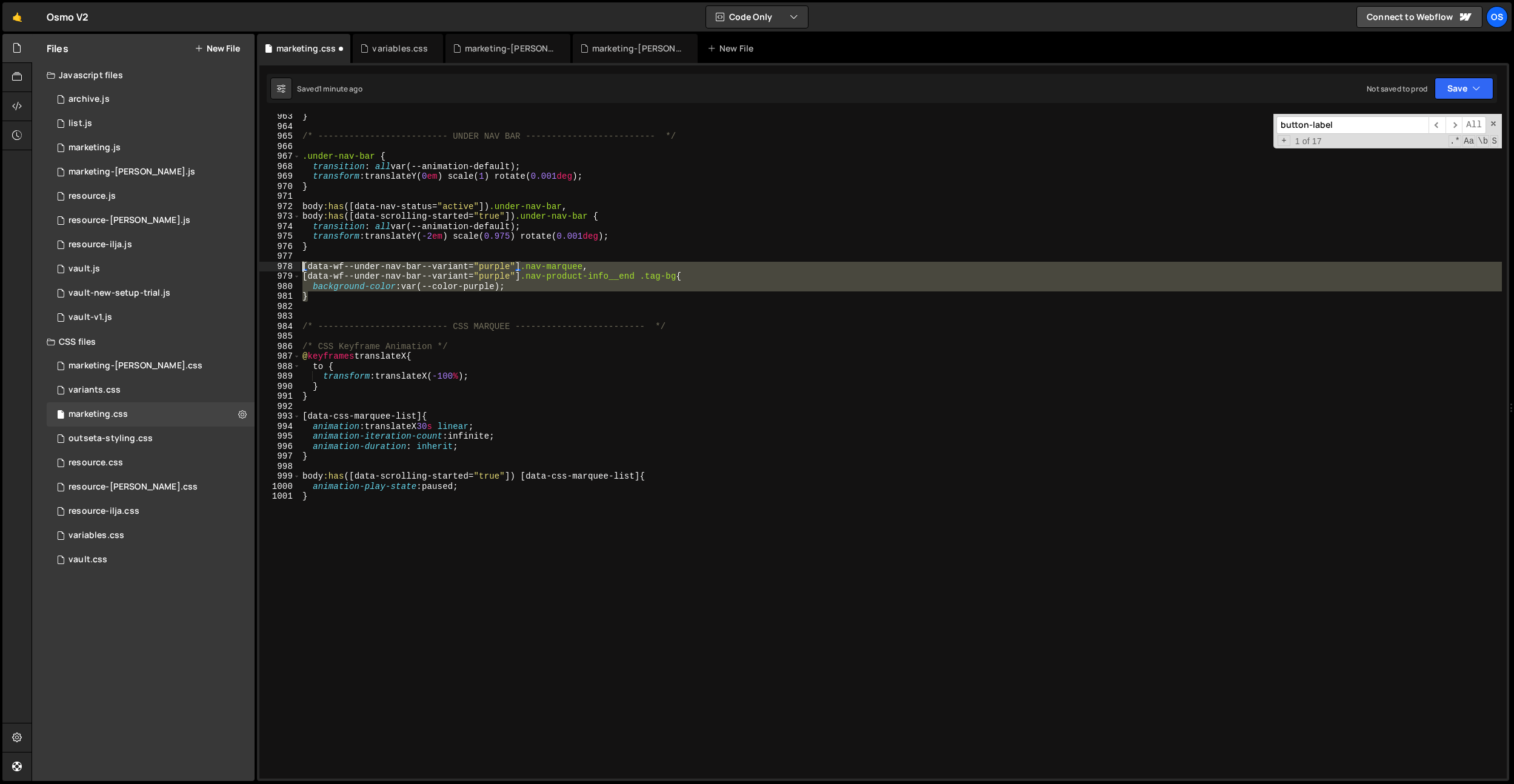
drag, startPoint x: 367, startPoint y: 298, endPoint x: 293, endPoint y: 267, distance: 80.2
click at [293, 267] on div "[data-wf--under-nav-bar--variant="purple"] .nav-product-info__end .tag-bg{ 963 …" at bounding box center [882, 446] width 1247 height 665
type textarea "}"
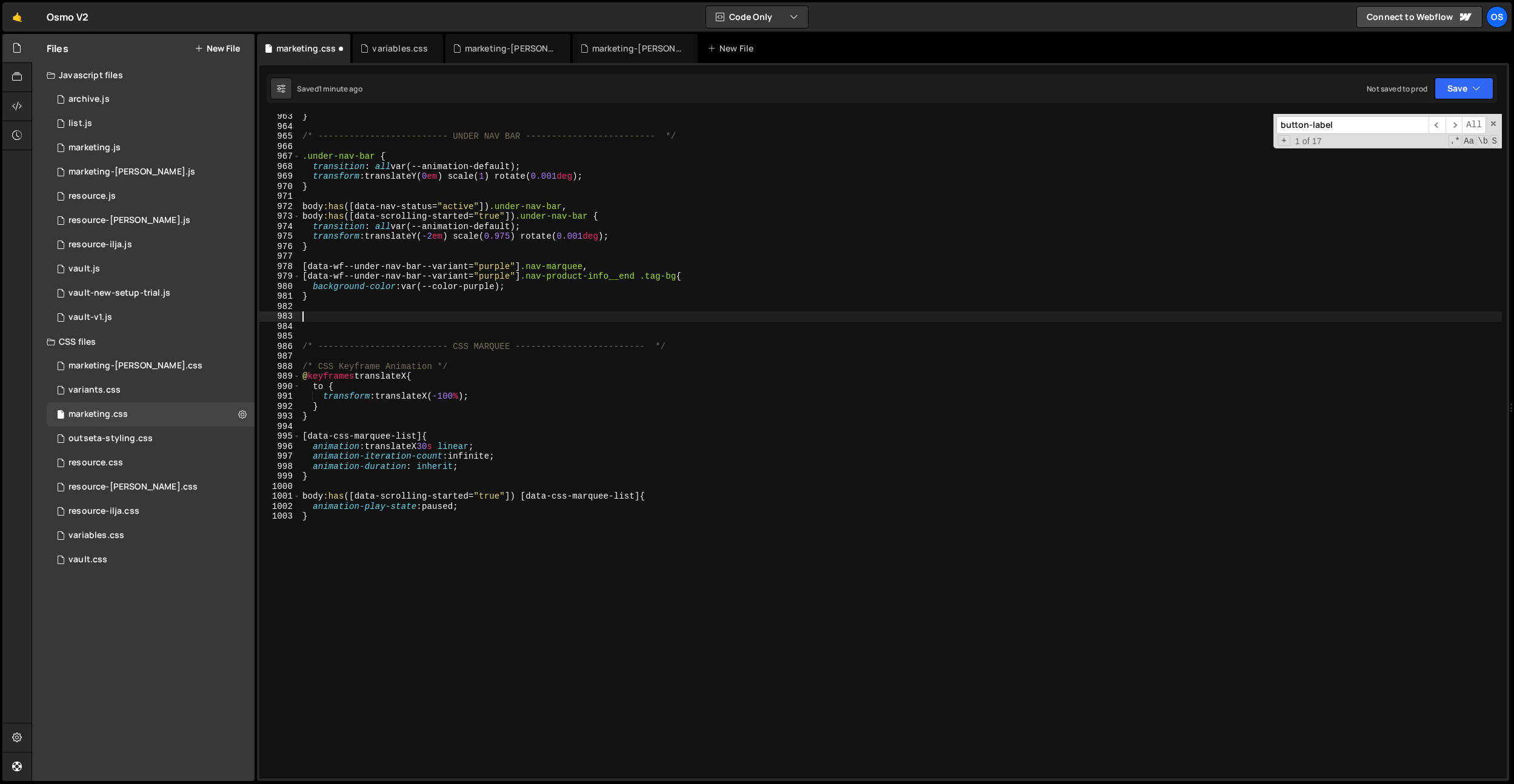
paste textarea "}"
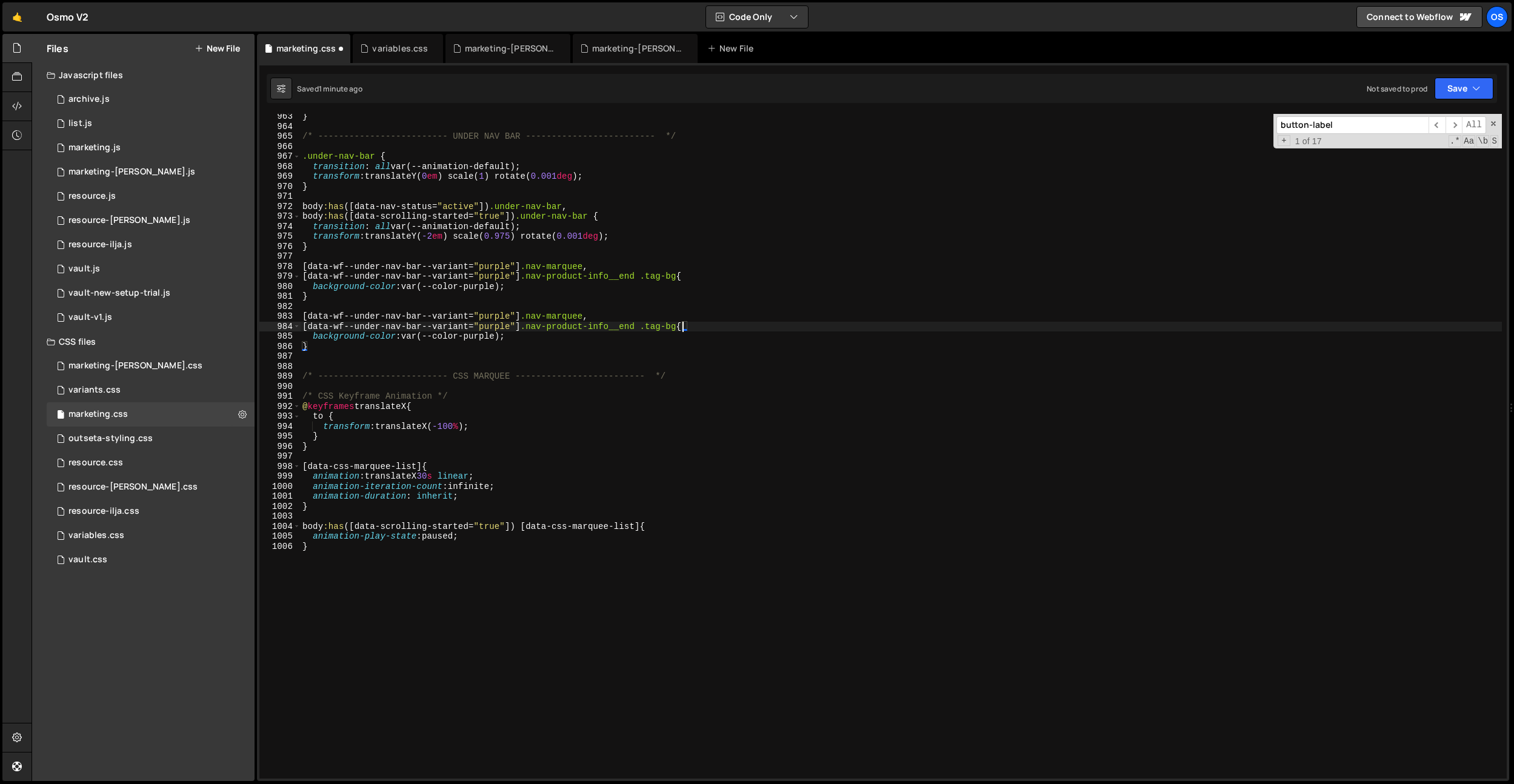
click at [684, 329] on div "} /* ------------------------- UNDER NAV BAR ------------------------- */ .unde…" at bounding box center [901, 453] width 1202 height 685
drag, startPoint x: 534, startPoint y: 338, endPoint x: 589, endPoint y: 349, distance: 56.1
click at [361, 341] on div "} /* ------------------------- UNDER NAV BAR ------------------------- */ .unde…" at bounding box center [901, 453] width 1202 height 685
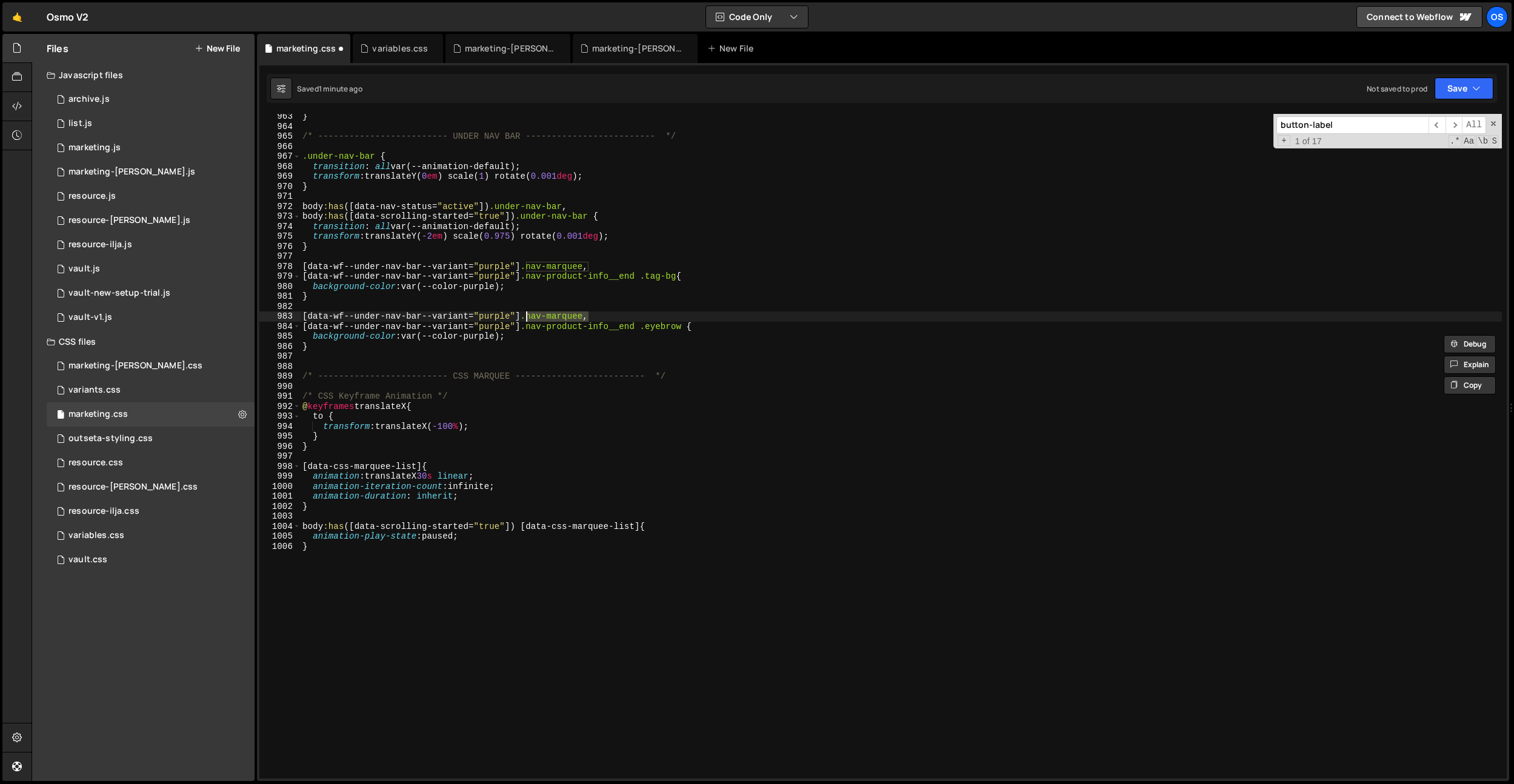
drag, startPoint x: 590, startPoint y: 319, endPoint x: 529, endPoint y: 317, distance: 61.0
click at [529, 317] on div "} /* ------------------------- UNDER NAV BAR ------------------------- */ .unde…" at bounding box center [901, 453] width 1202 height 685
drag, startPoint x: 663, startPoint y: 298, endPoint x: 688, endPoint y: 340, distance: 48.9
click at [663, 299] on div "} /* ------------------------- UNDER NAV BAR ------------------------- */ .unde…" at bounding box center [901, 453] width 1202 height 685
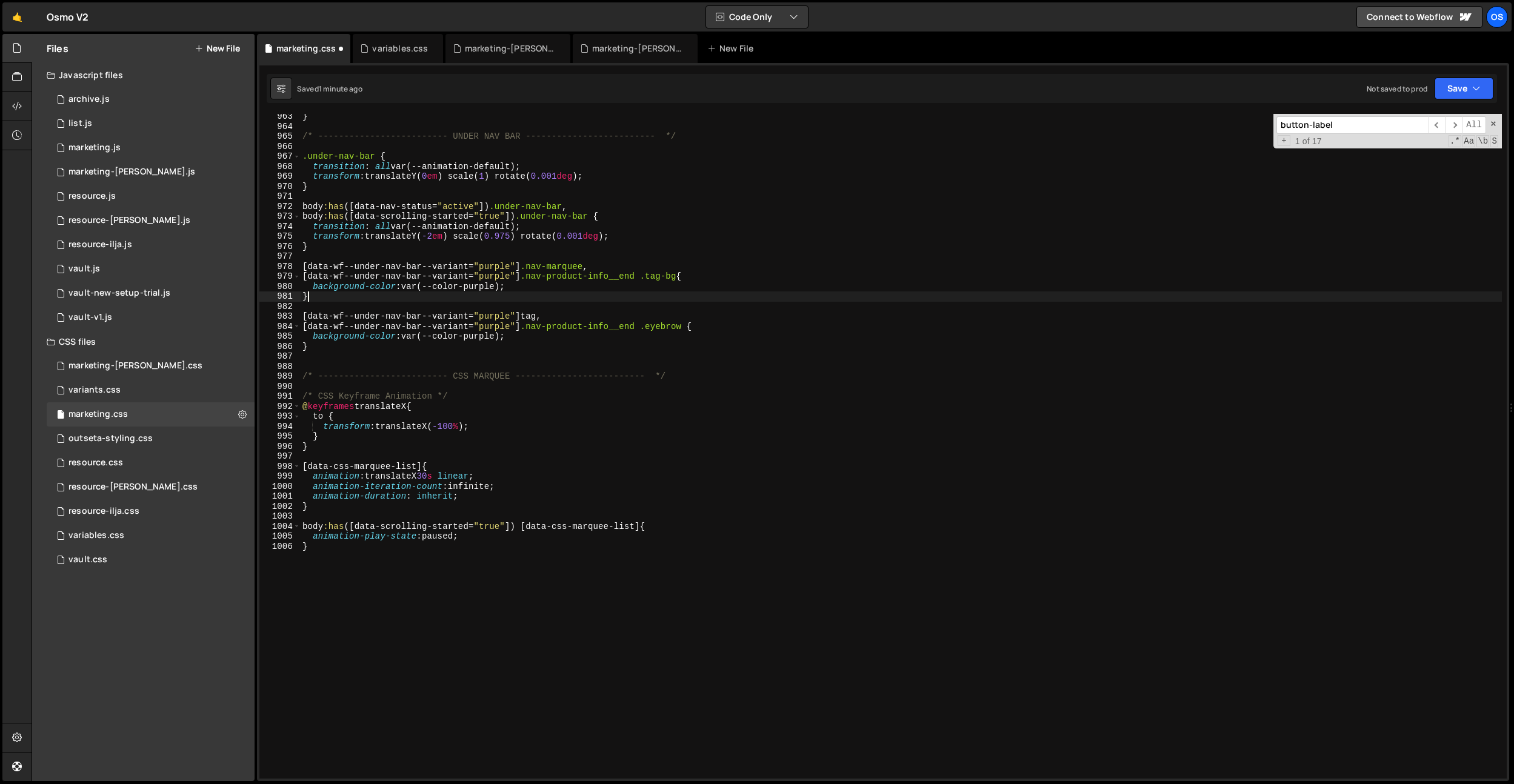
scroll to position [0, 0]
click at [532, 319] on div "} /* ------------------------- UNDER NAV BAR ------------------------- */ .unde…" at bounding box center [901, 453] width 1202 height 685
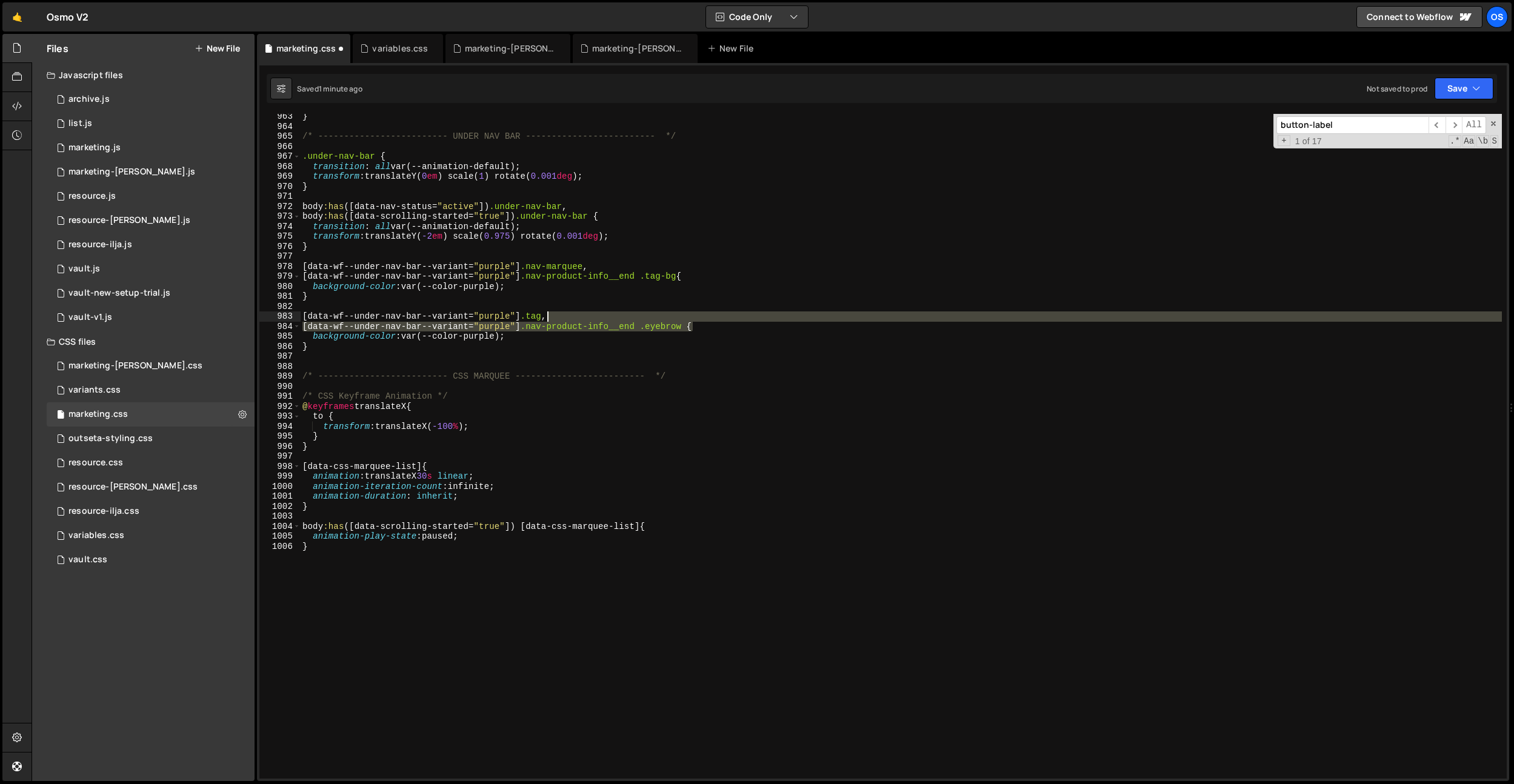
drag, startPoint x: 692, startPoint y: 323, endPoint x: 547, endPoint y: 318, distance: 145.1
click at [547, 318] on div "} /* ------------------------- UNDER NAV BAR ------------------------- */ .unde…" at bounding box center [901, 453] width 1202 height 685
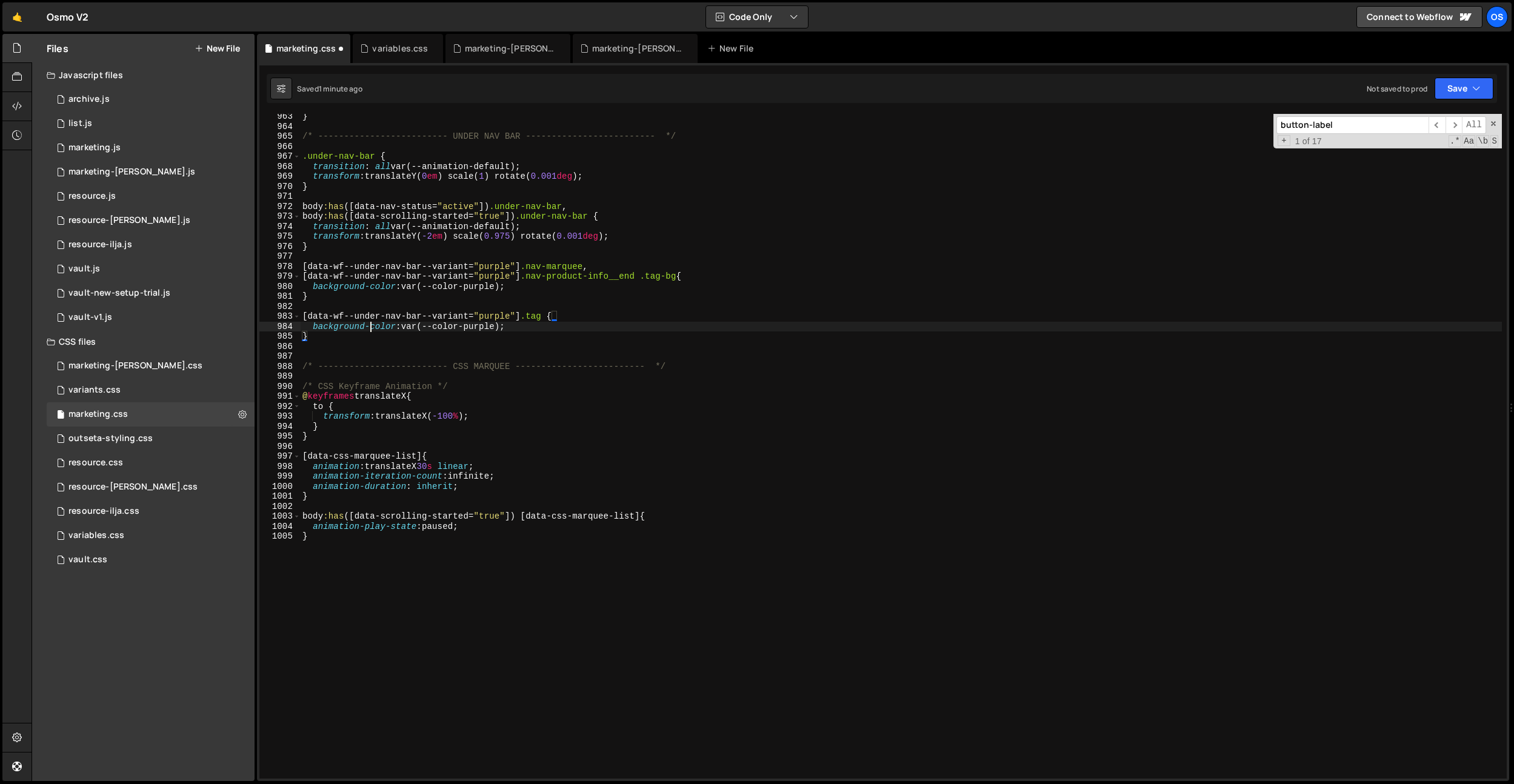
click at [368, 328] on div "} /* ------------------------- UNDER NAV BAR ------------------------- */ .unde…" at bounding box center [901, 453] width 1202 height 685
click at [407, 325] on div "} /* ------------------------- UNDER NAV BAR ------------------------- */ .unde…" at bounding box center [901, 453] width 1202 height 685
click at [422, 325] on div "} /* ------------------------- UNDER NAV BAR ------------------------- */ .unde…" at bounding box center [901, 453] width 1202 height 685
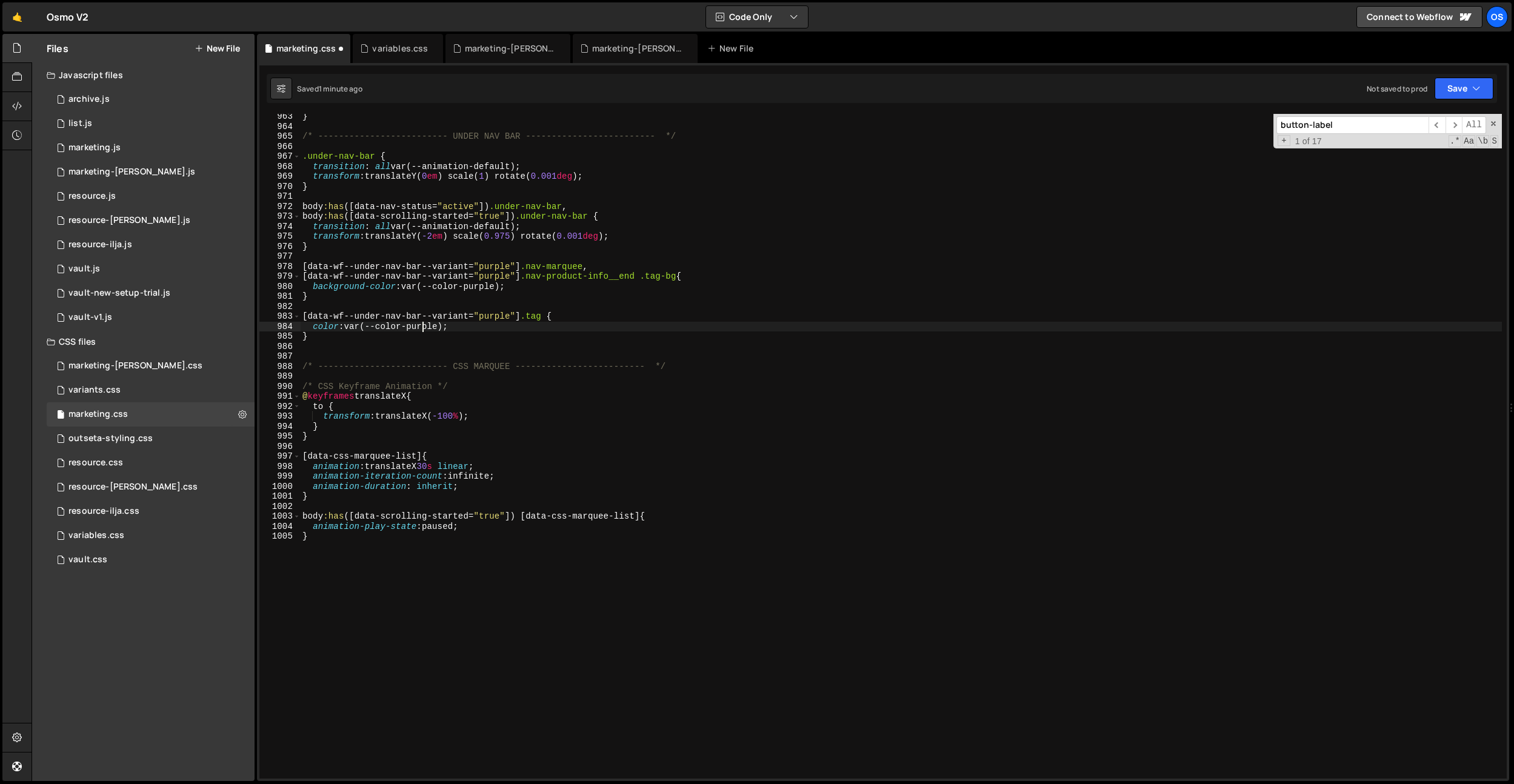
click at [422, 325] on div "} /* ------------------------- UNDER NAV BAR ------------------------- */ .unde…" at bounding box center [901, 453] width 1202 height 685
type textarea "color: var(--color-light);"
click at [524, 309] on div "} /* ------------------------- UNDER NAV BAR ------------------------- */ .unde…" at bounding box center [901, 453] width 1202 height 685
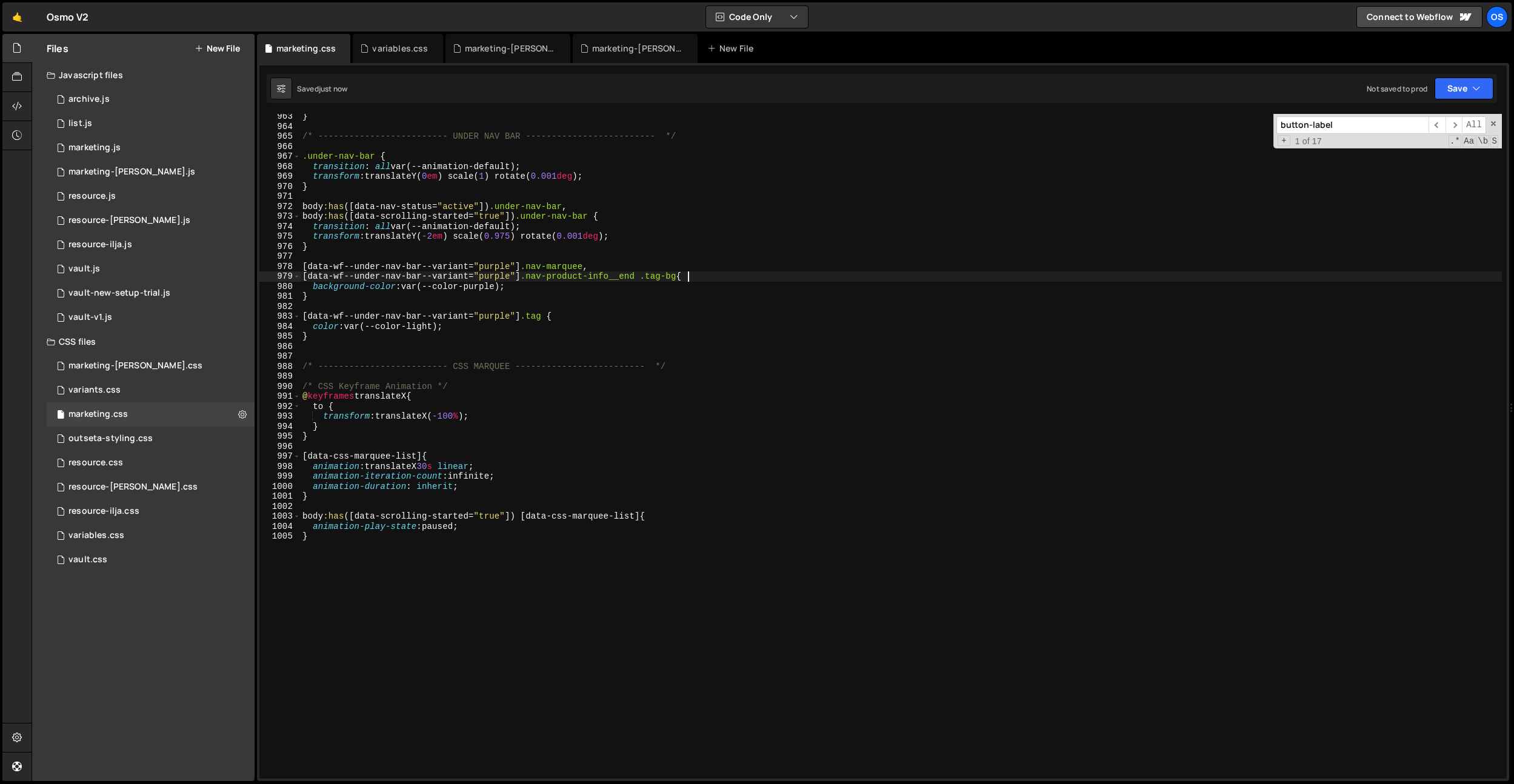
click at [751, 276] on div "} /* ------------------------- UNDER NAV BAR ------------------------- */ .unde…" at bounding box center [901, 453] width 1202 height 685
drag, startPoint x: 590, startPoint y: 268, endPoint x: 274, endPoint y: 274, distance: 316.1
click at [247, 266] on div "Files New File Javascript files 0 archive.js 0 0 list.js 0 0 marketing.js 0 0 0…" at bounding box center [773, 408] width 1483 height 747
type textarea "[data-wf--under-nav-bar--variant="purple"] .nav-marquee,"
click at [340, 307] on div "} /* ------------------------- UNDER NAV BAR ------------------------- */ .unde…" at bounding box center [901, 453] width 1202 height 685
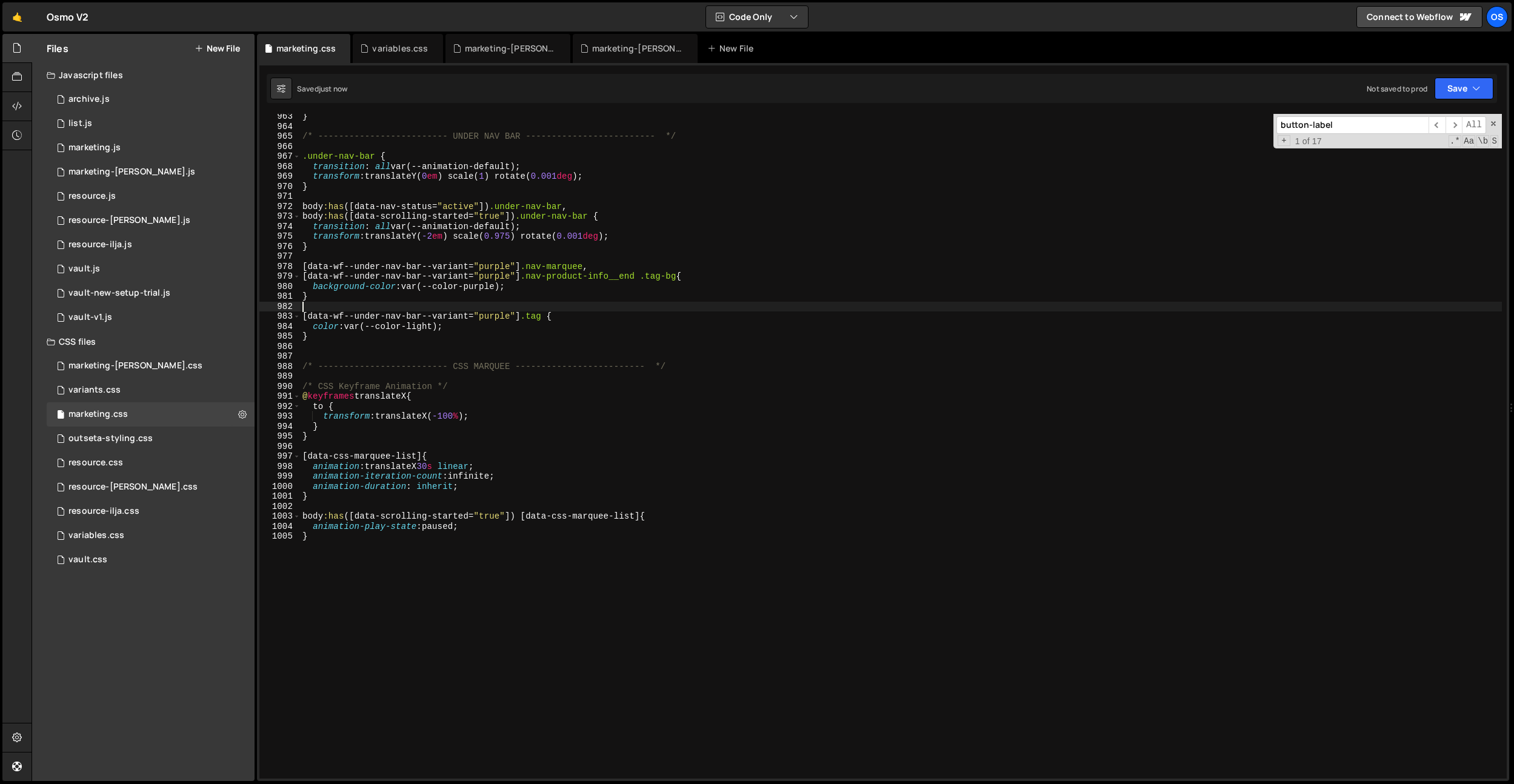
paste textarea "[data-wf--under-nav-bar--variant="purple"] .nav-marquee"
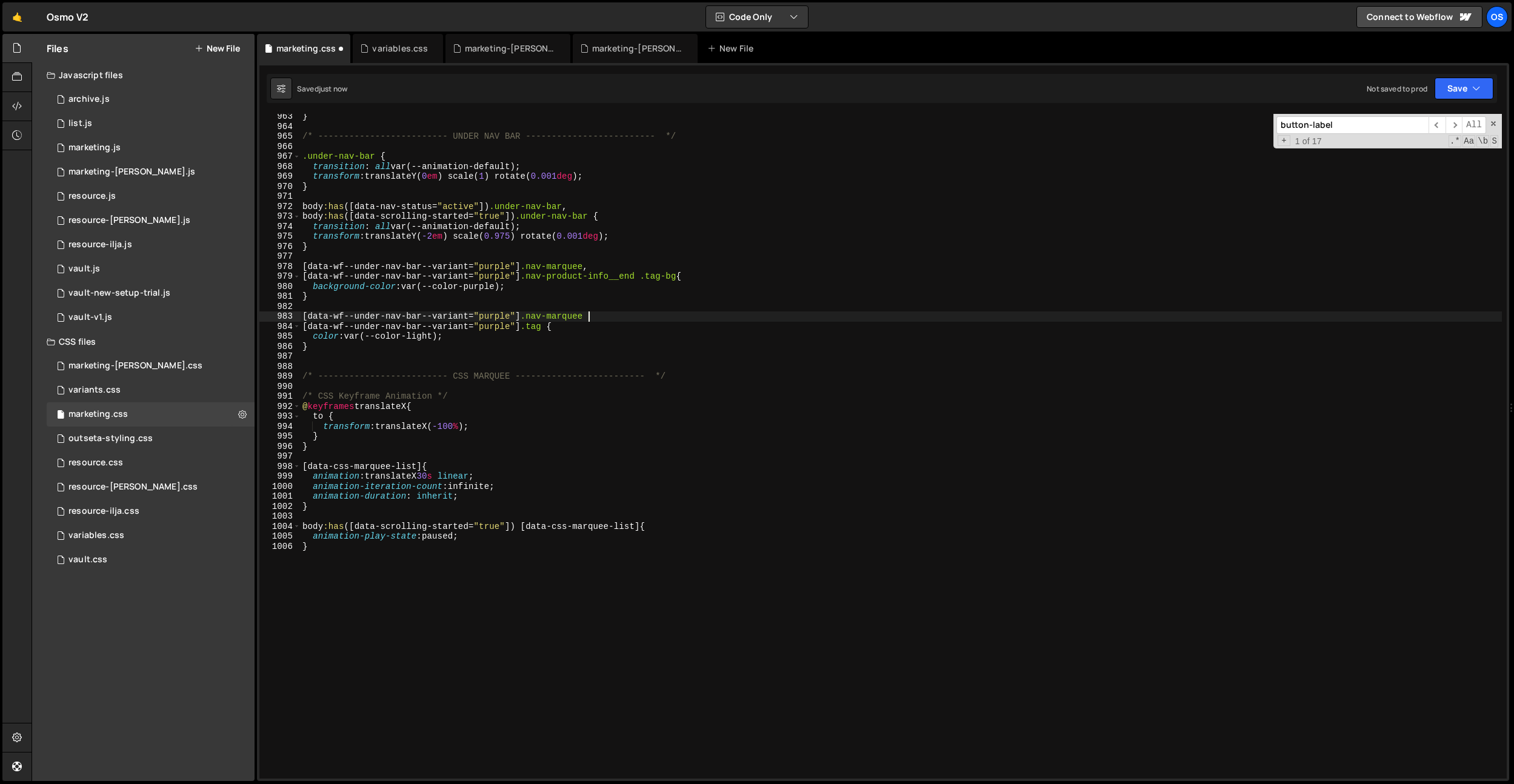
scroll to position [0, 20]
click at [601, 341] on div "} /* ------------------------- UNDER NAV BAR ------------------------- */ .unde…" at bounding box center [901, 453] width 1202 height 685
drag, startPoint x: 641, startPoint y: 272, endPoint x: 527, endPoint y: 279, distance: 114.2
click at [527, 279] on div "} /* ------------------------- UNDER NAV BAR ------------------------- */ .unde…" at bounding box center [901, 453] width 1202 height 685
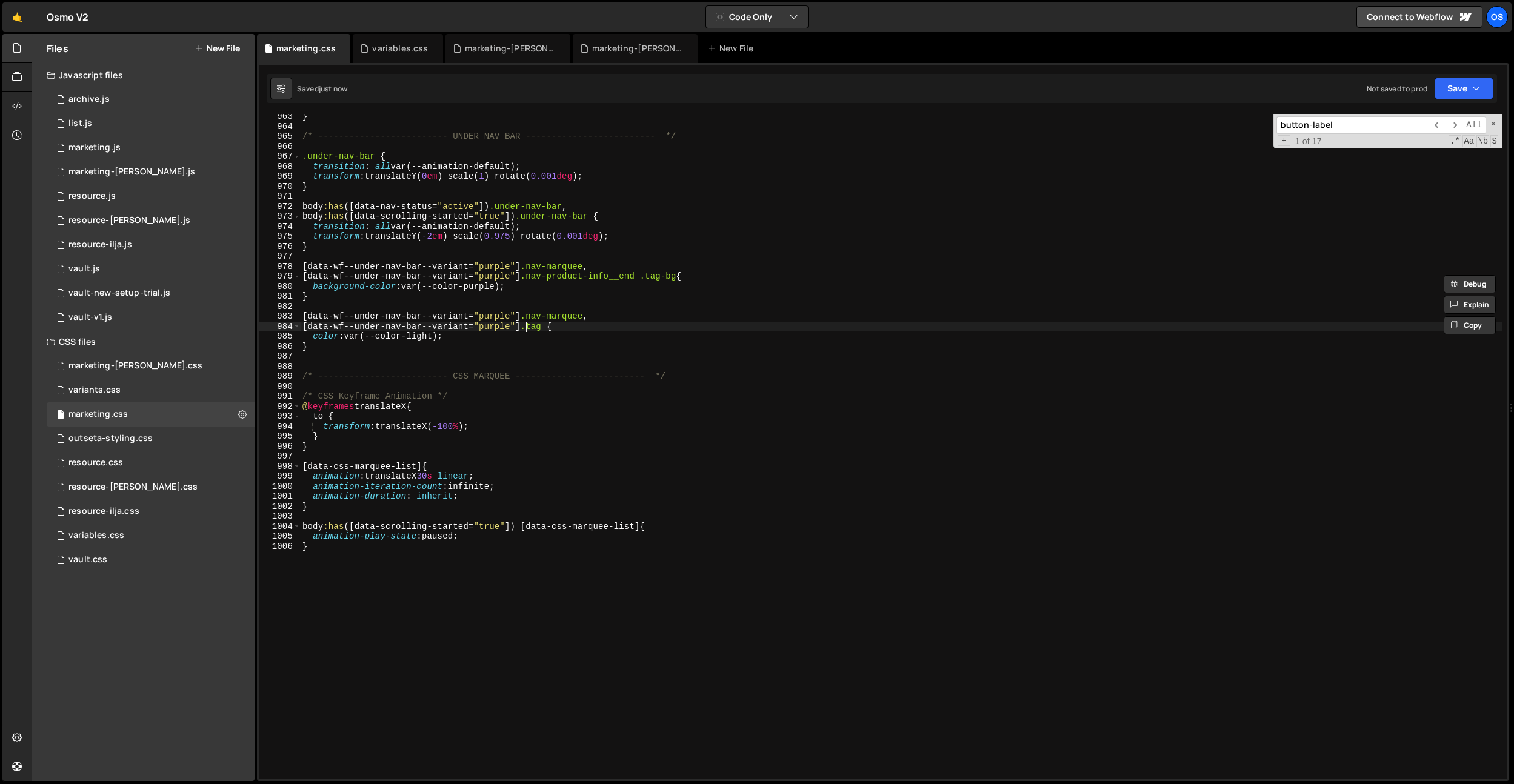
click at [525, 326] on div "} /* ------------------------- UNDER NAV BAR ------------------------- */ .unde…" at bounding box center [901, 453] width 1202 height 685
paste textarea "nav-product-info__end."
click at [519, 312] on div "} /* ------------------------- UNDER NAV BAR ------------------------- */ .unde…" at bounding box center [901, 453] width 1202 height 685
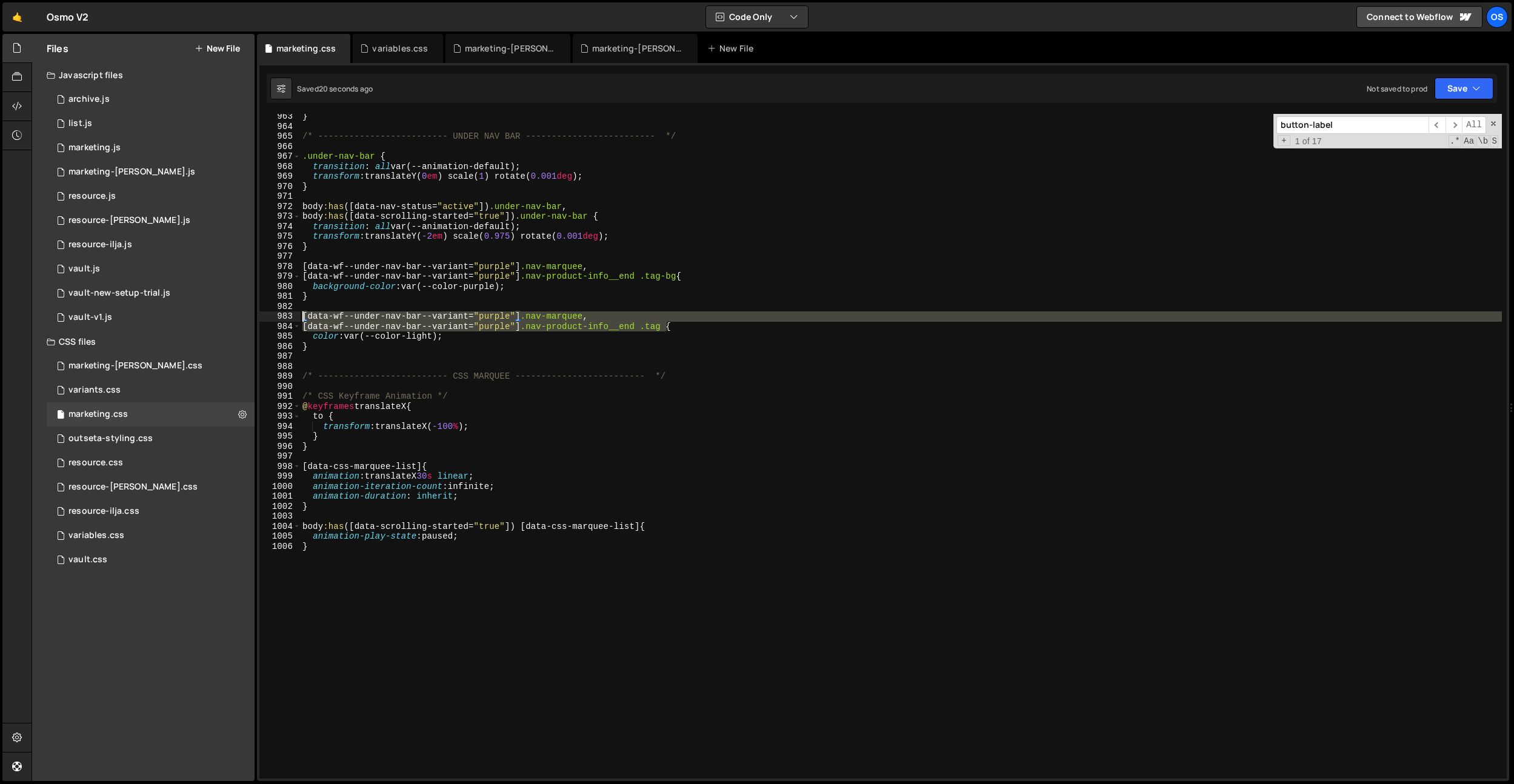
drag, startPoint x: 668, startPoint y: 326, endPoint x: 257, endPoint y: 311, distance: 411.3
click at [257, 311] on div "console.log('hello world'); 1 2 3 4 5 [PERSON_NAME] . hooks . beforeEnter (( ) …" at bounding box center [883, 421] width 1252 height 718
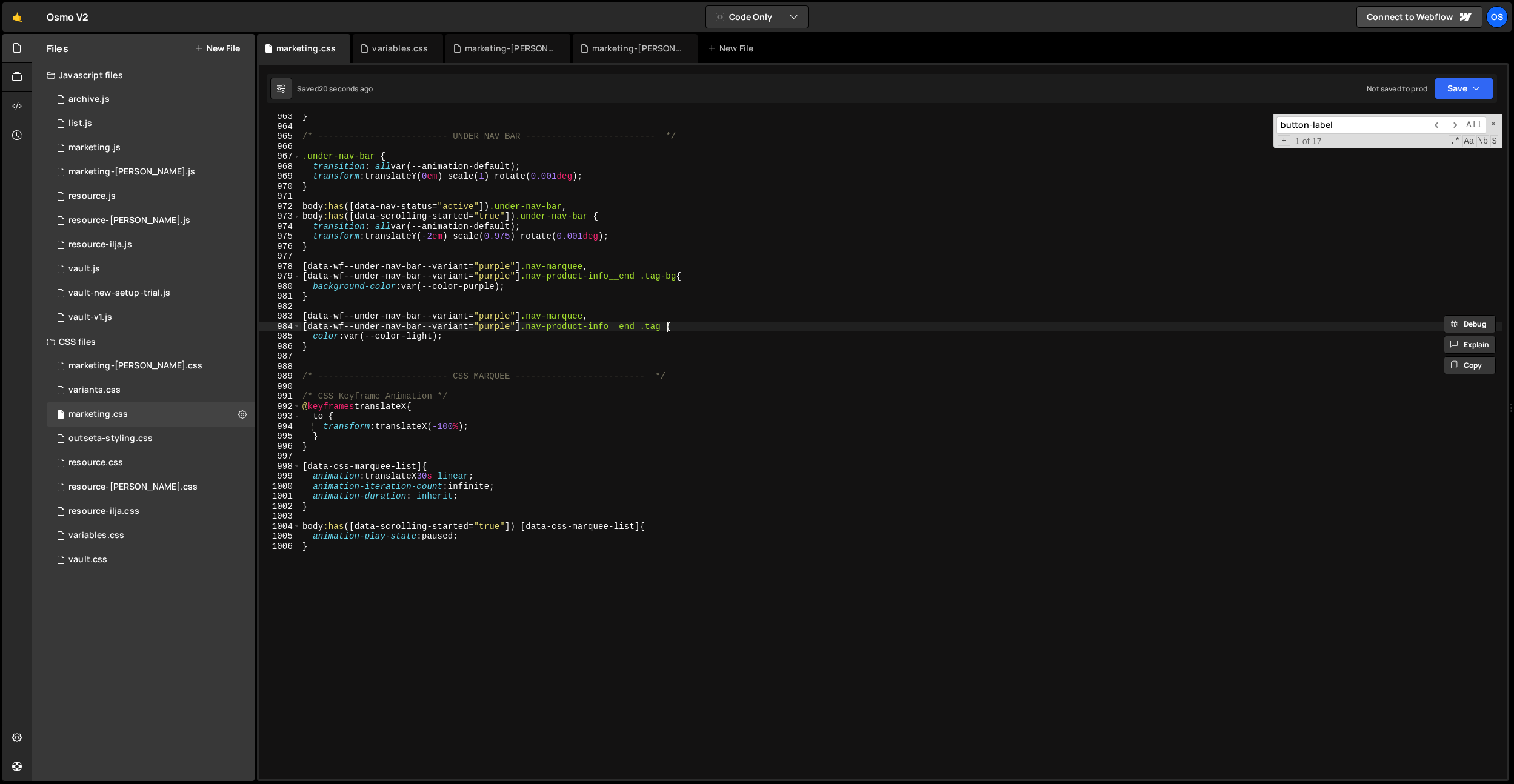
scroll to position [0, 0]
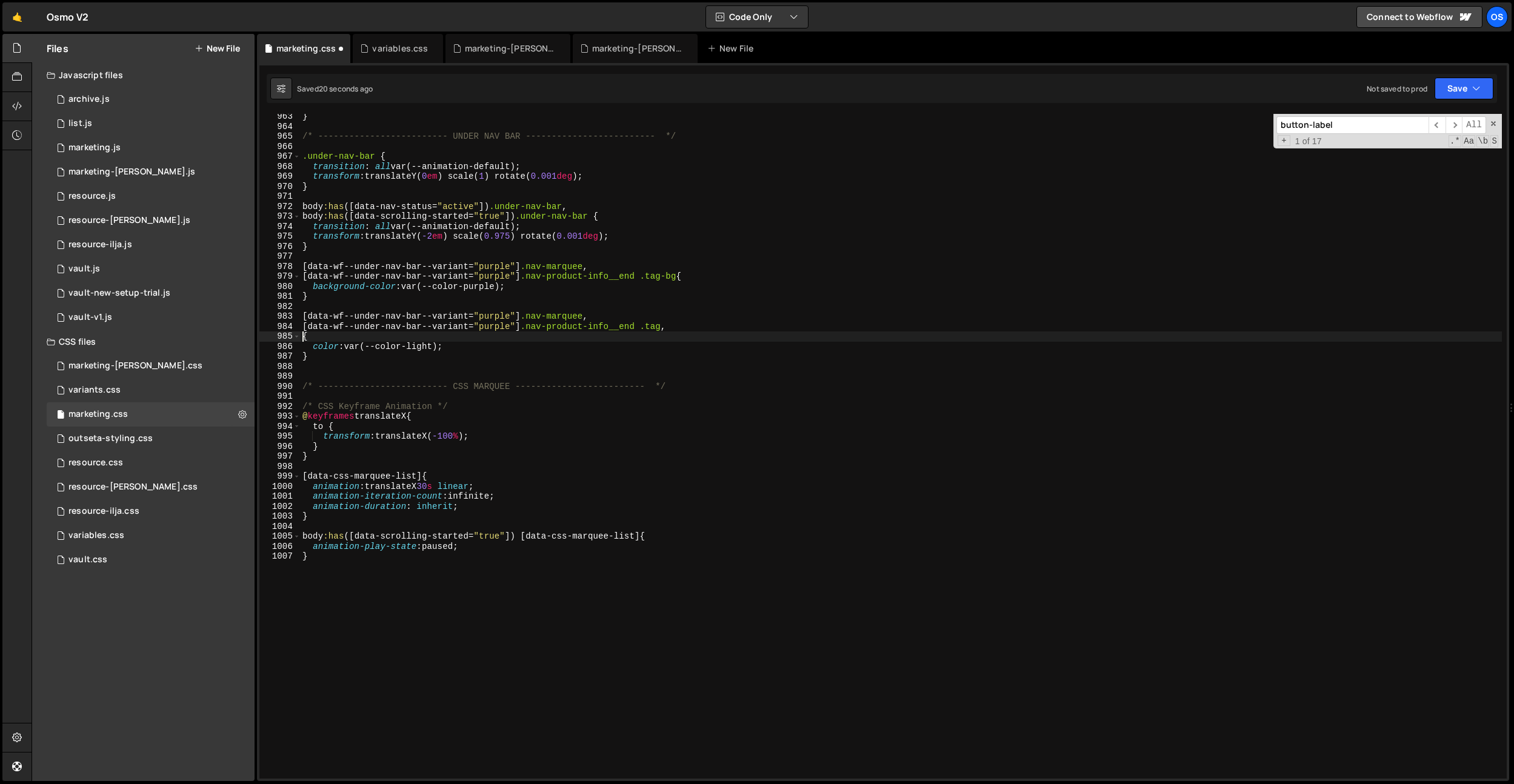
paste textarea "[data-wf--under-nav-bar--variant="purple"] .nav-product-info__end .tag"
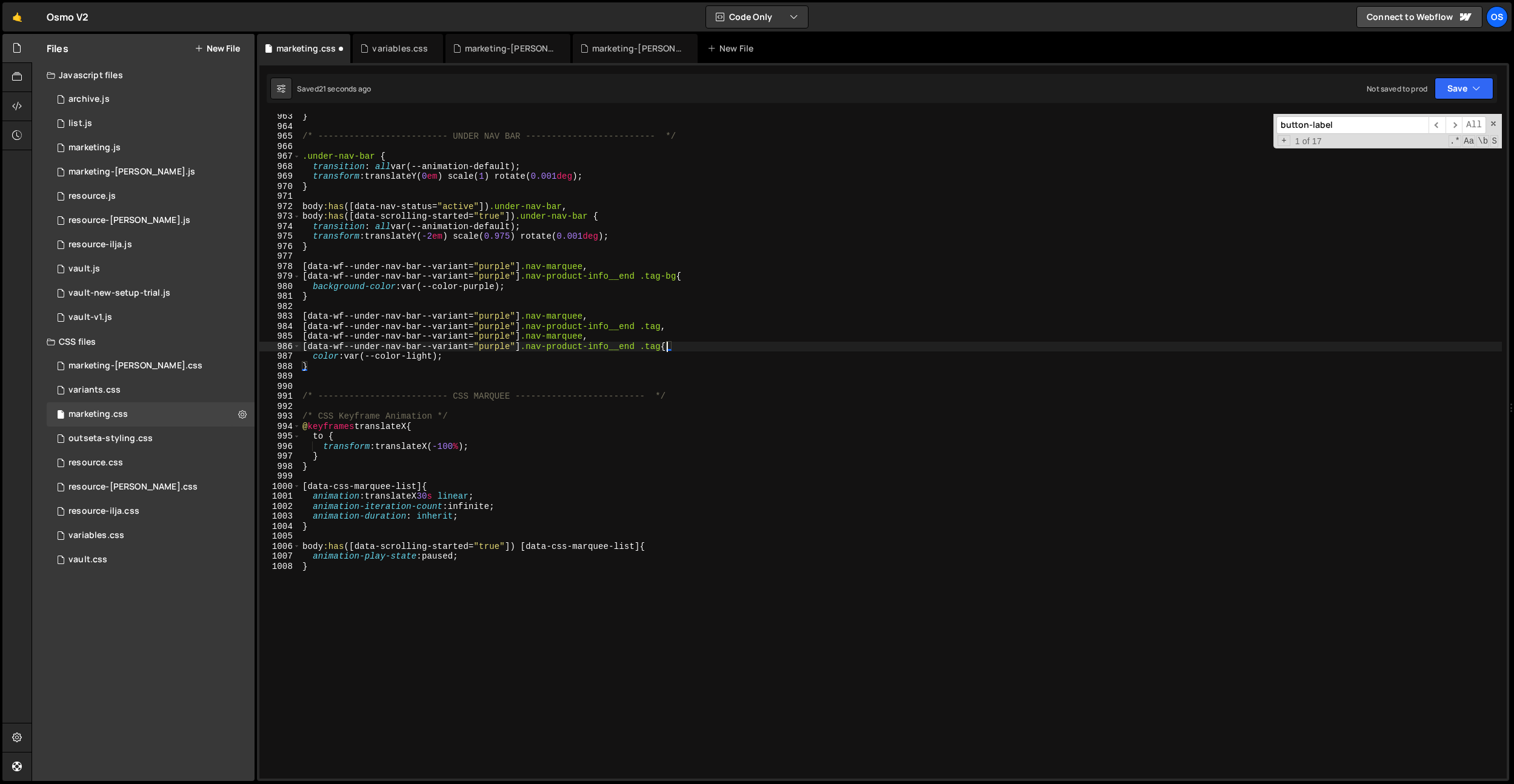
click at [488, 340] on div "} /* ------------------------- UNDER NAV BAR ------------------------- */ .unde…" at bounding box center [901, 453] width 1202 height 685
click at [488, 339] on div "} /* ------------------------- UNDER NAV BAR ------------------------- */ .unde…" at bounding box center [901, 453] width 1202 height 685
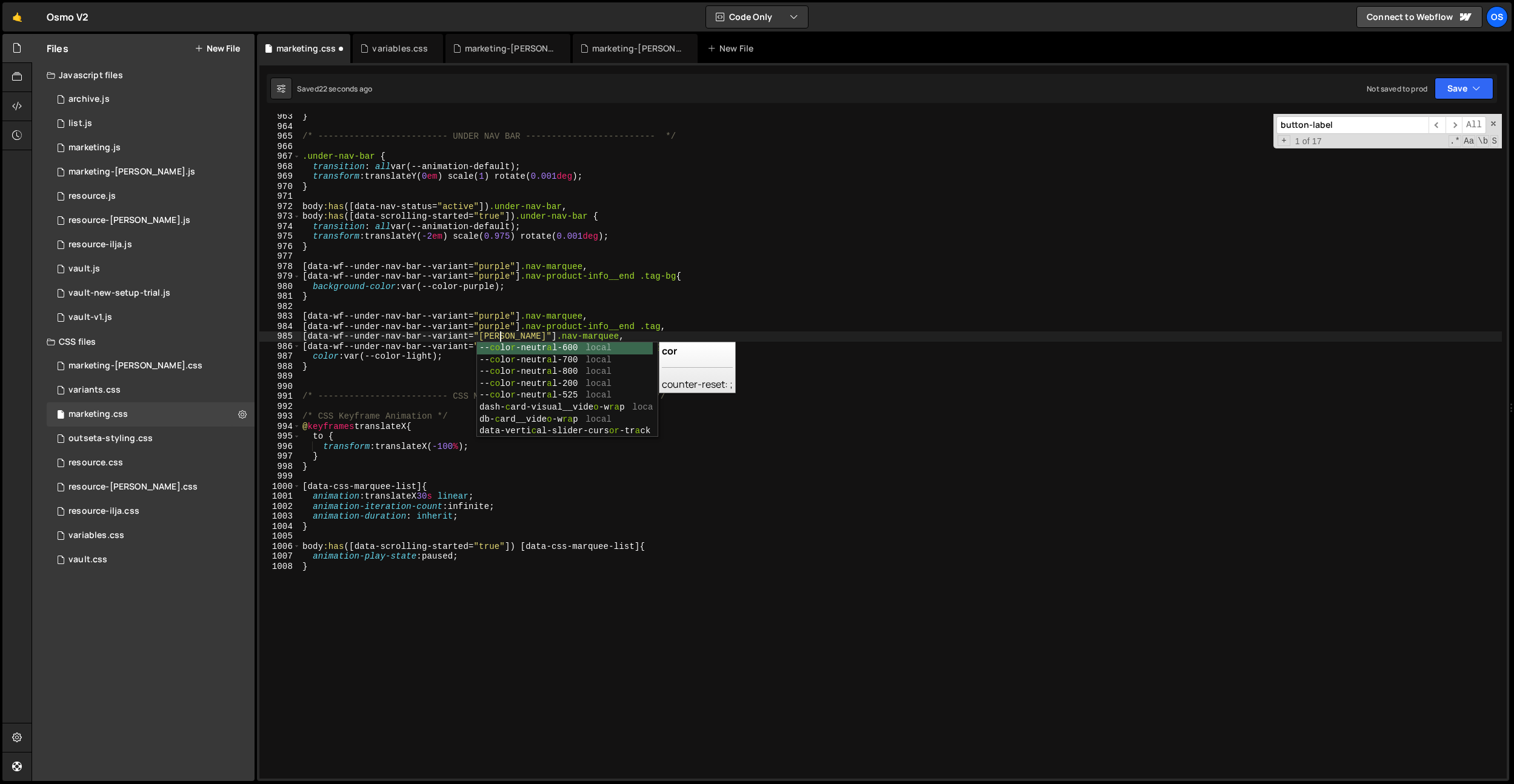
scroll to position [0, 14]
click at [488, 326] on div "} /* ------------------------- UNDER NAV BAR ------------------------- */ .unde…" at bounding box center [901, 453] width 1202 height 685
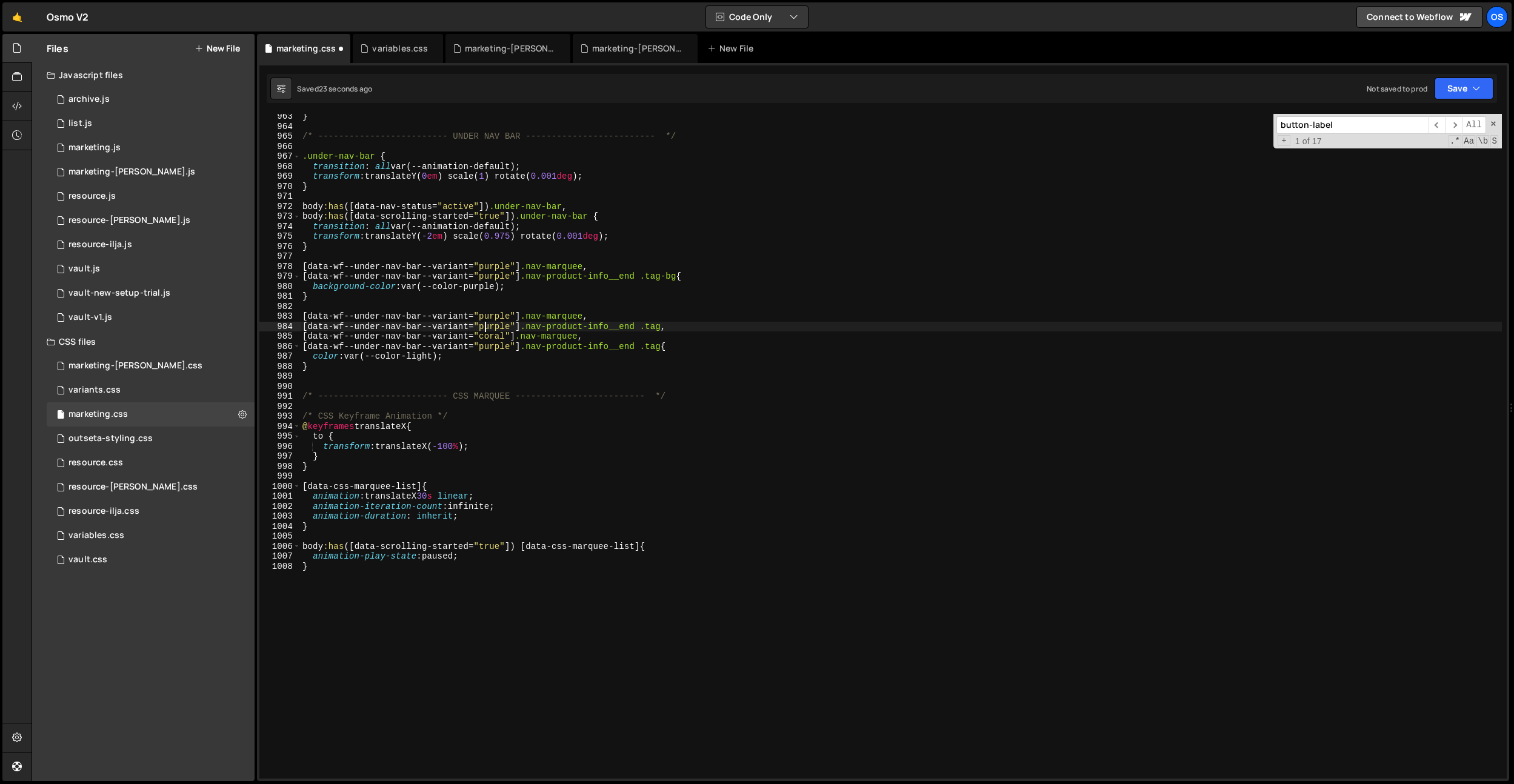
click at [489, 349] on div "} /* ------------------------- UNDER NAV BAR ------------------------- */ .unde…" at bounding box center [901, 453] width 1202 height 685
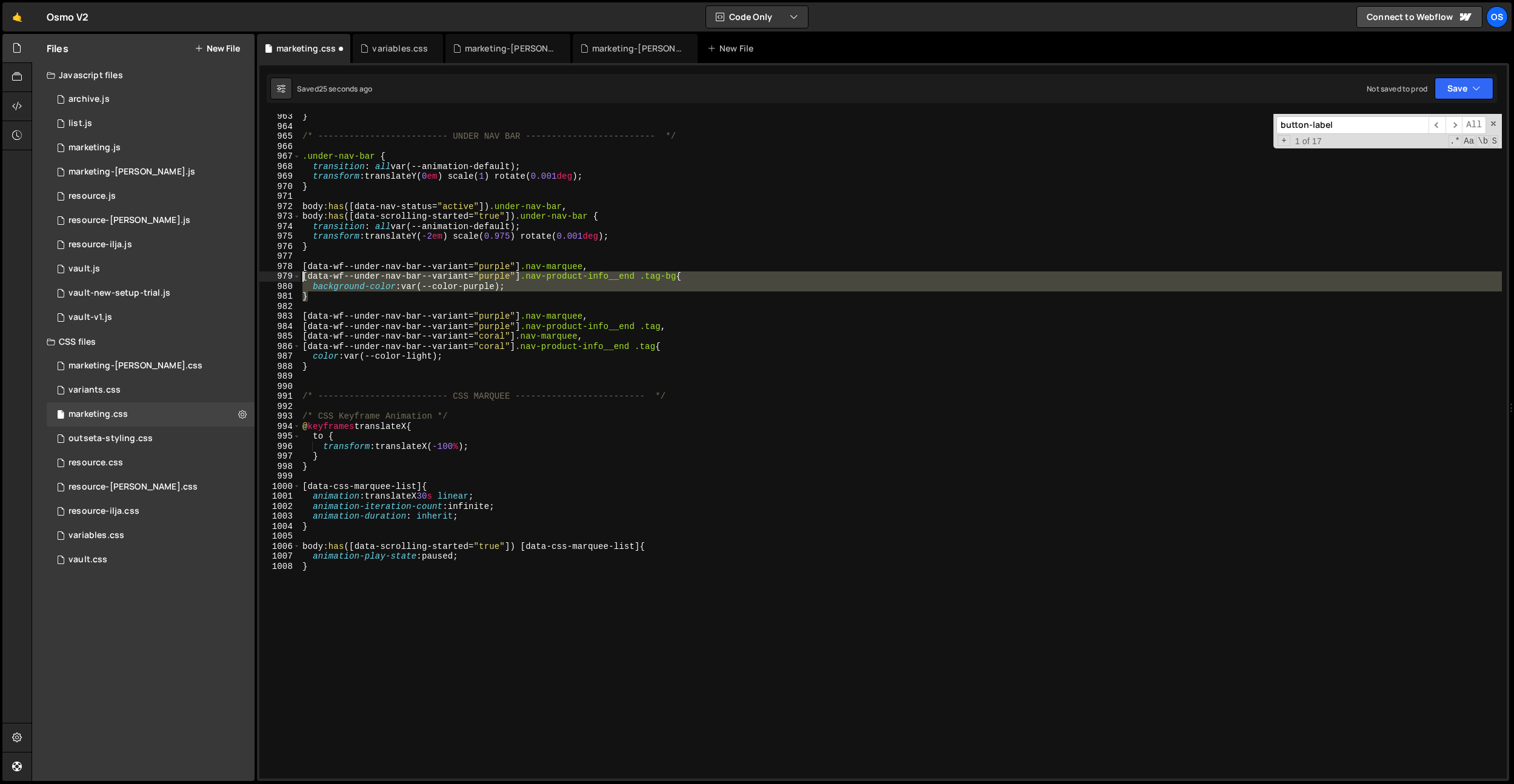
drag, startPoint x: 382, startPoint y: 297, endPoint x: 262, endPoint y: 262, distance: 125.0
click at [261, 262] on div "[data-wf--under-nav-bar--variant="coral"] .nav-product-info__end .tag{ 963 964 …" at bounding box center [882, 446] width 1247 height 665
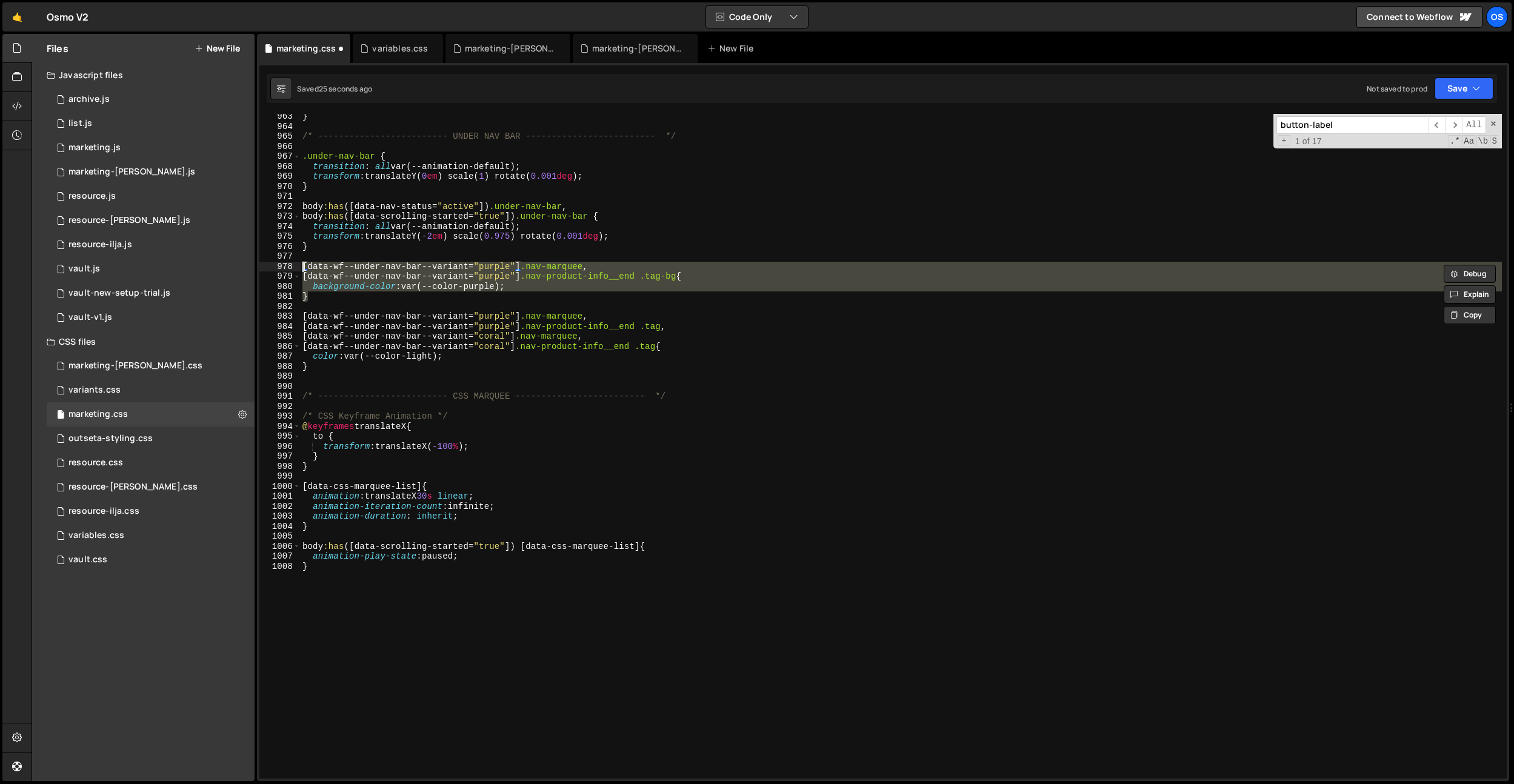
type textarea "}"
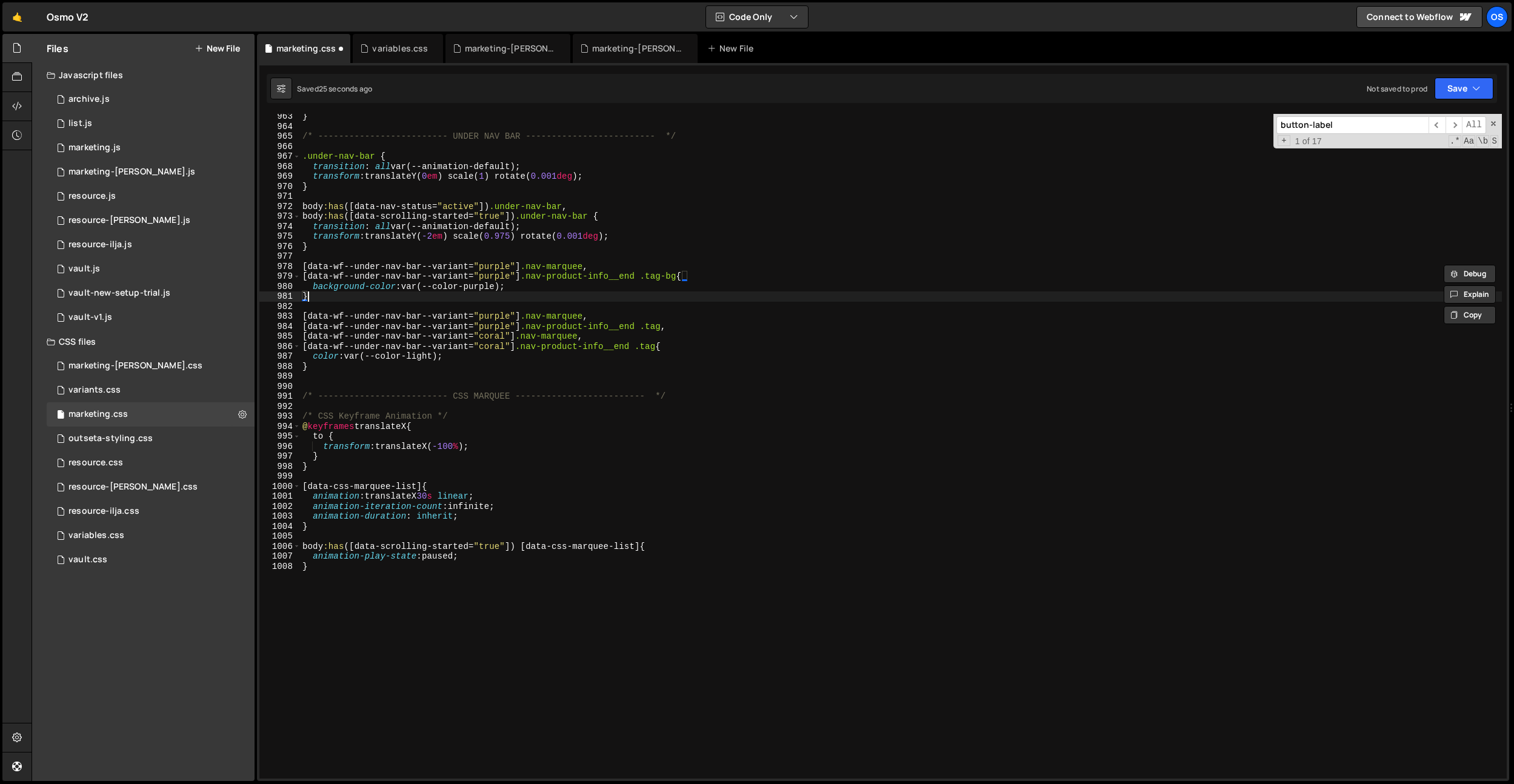
scroll to position [0, 0]
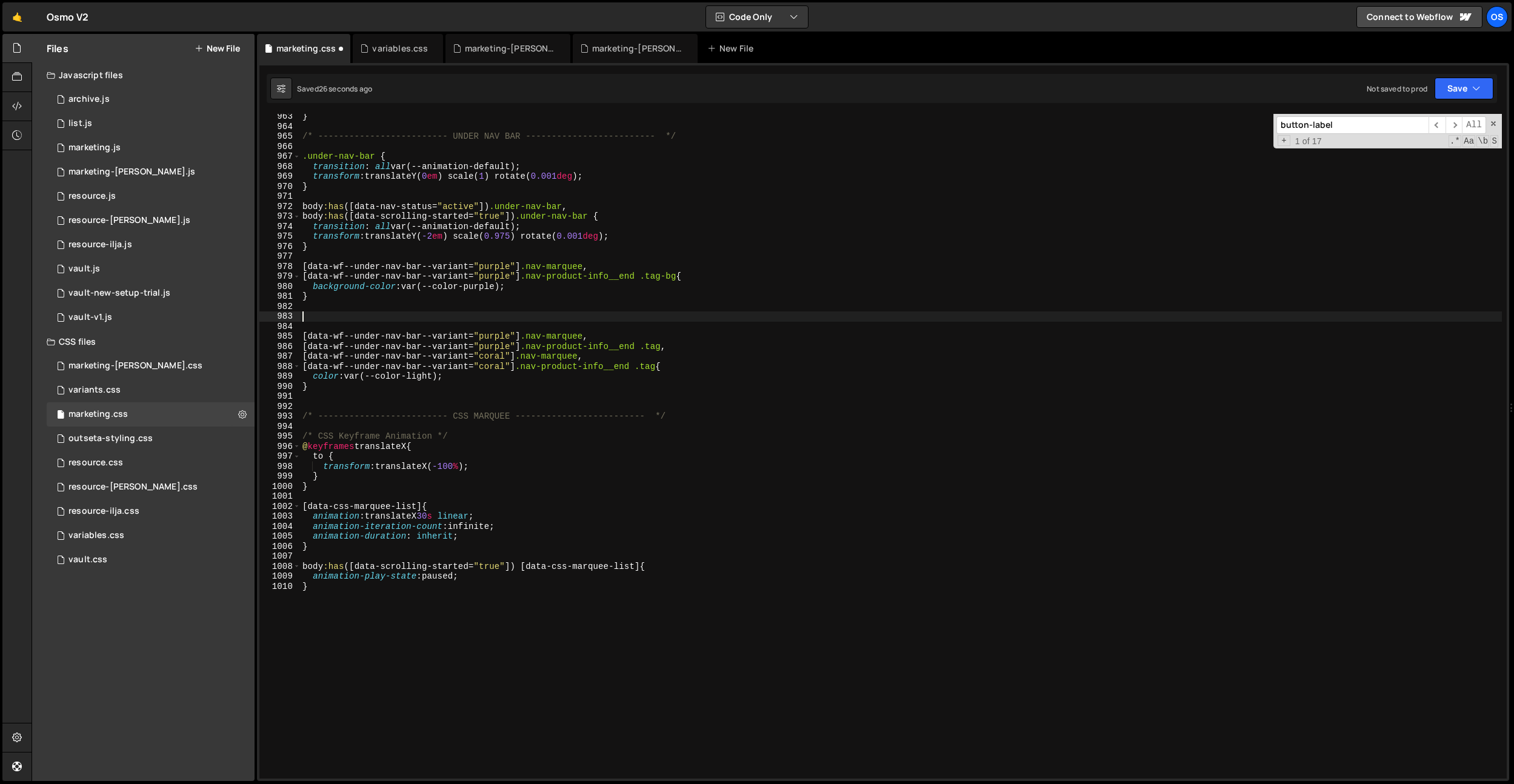
paste textarea "}"
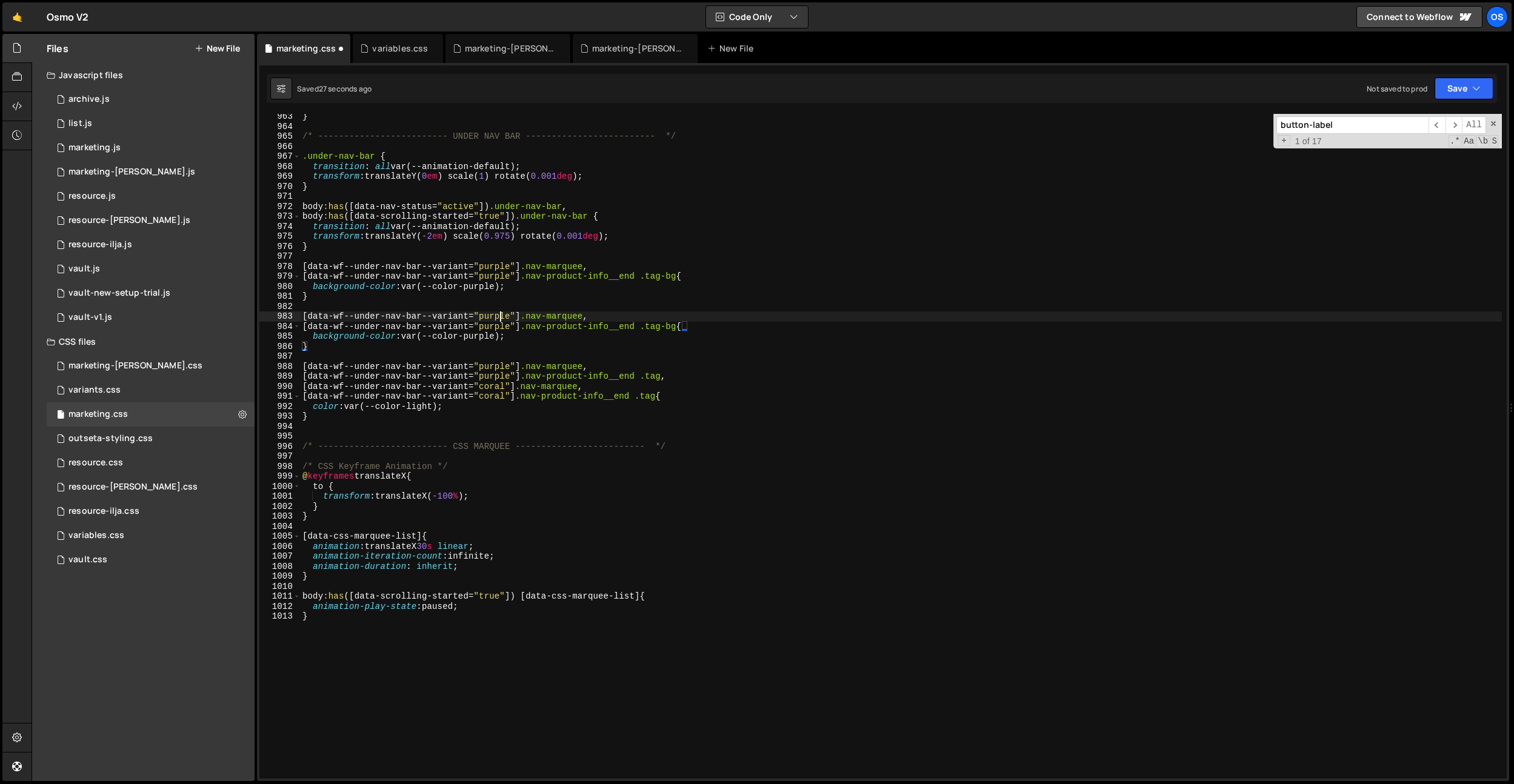
click at [498, 320] on div "} /* ------------------------- UNDER NAV BAR ------------------------- */ .unde…" at bounding box center [901, 453] width 1202 height 685
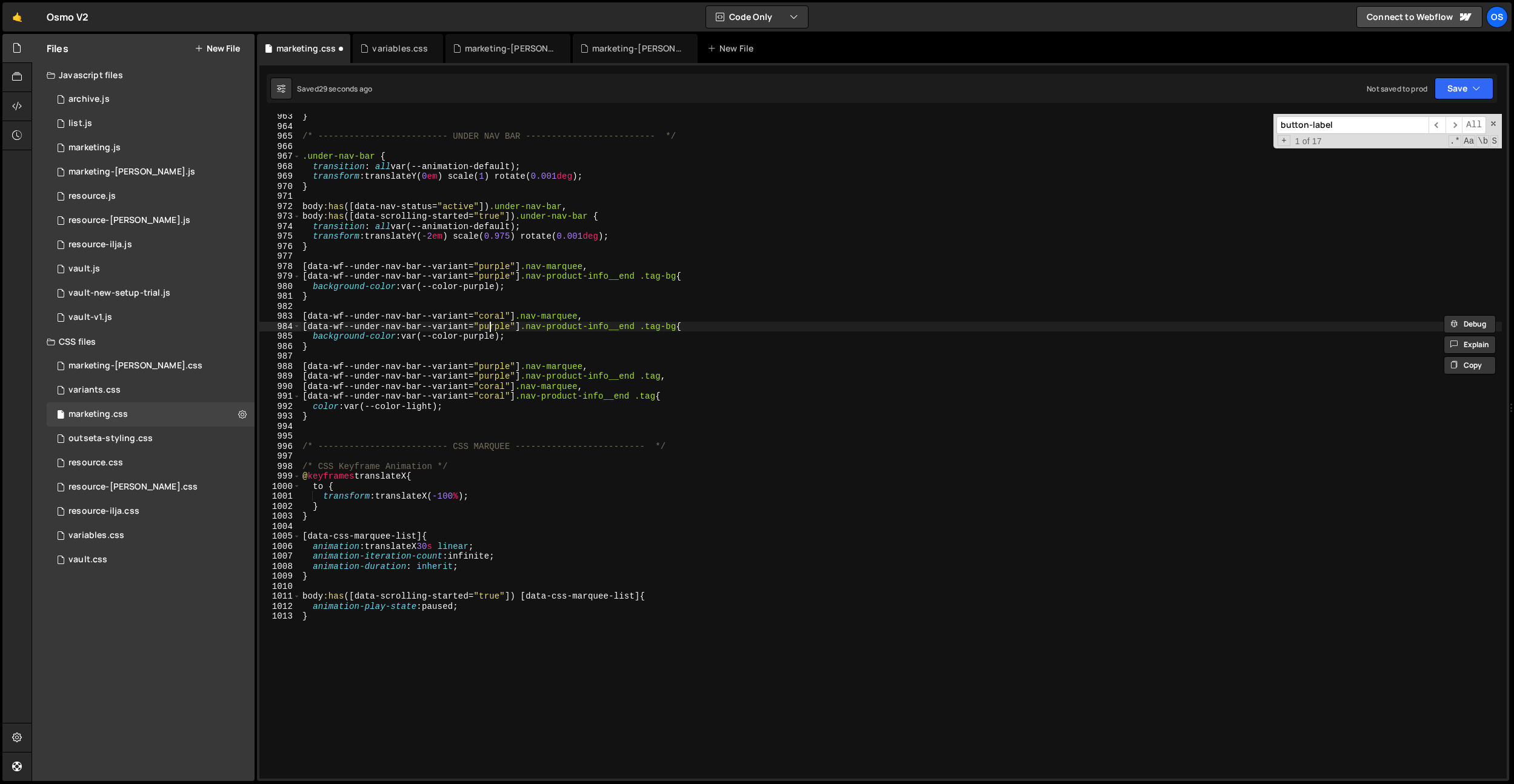
click at [491, 324] on div "} /* ------------------------- UNDER NAV BAR ------------------------- */ .unde…" at bounding box center [901, 453] width 1202 height 685
paste textarea "coral"
click at [480, 334] on div "} /* ------------------------- UNDER NAV BAR ------------------------- */ .unde…" at bounding box center [901, 453] width 1202 height 685
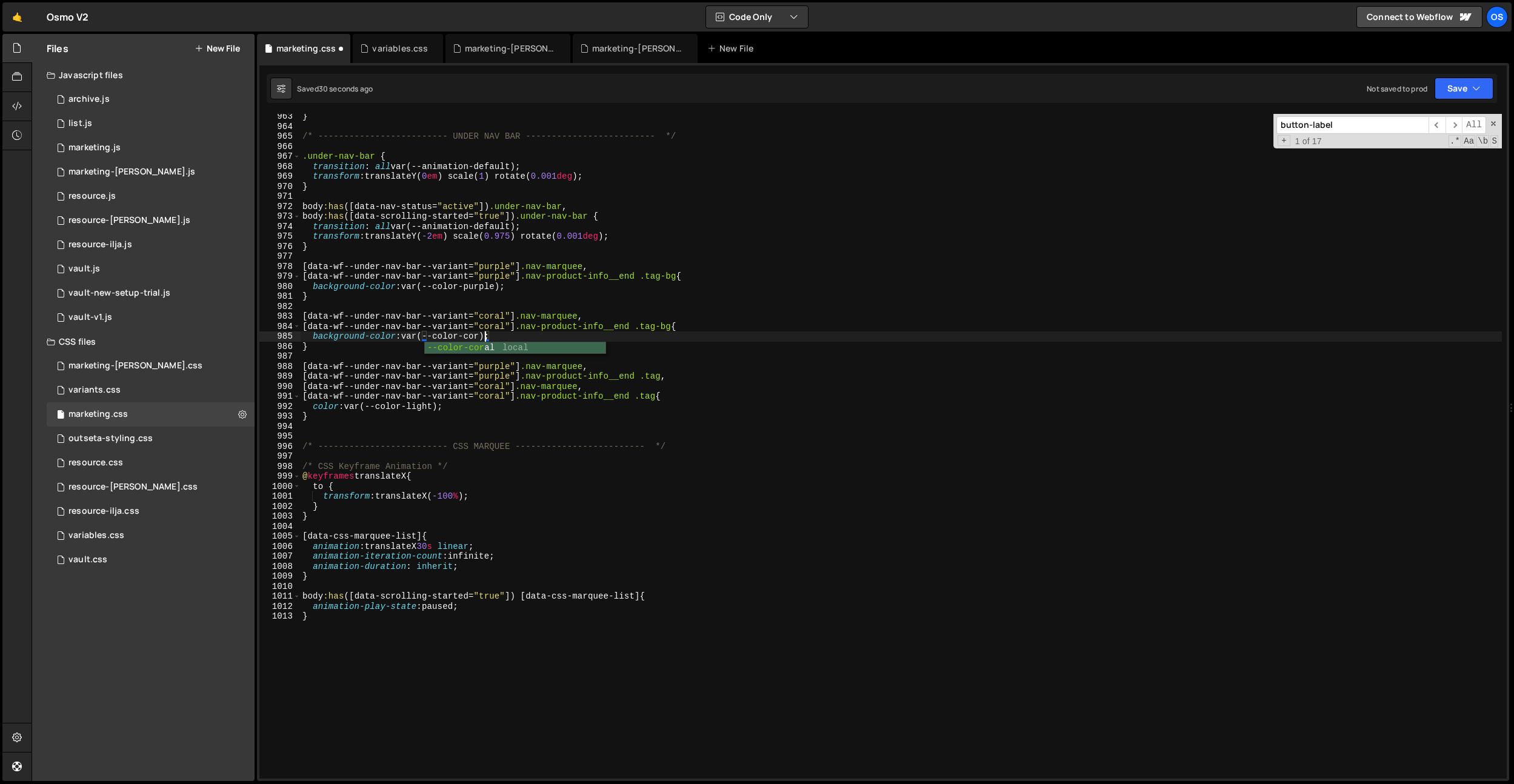
scroll to position [0, 13]
type textarea "background-color: var(--color-coral);"
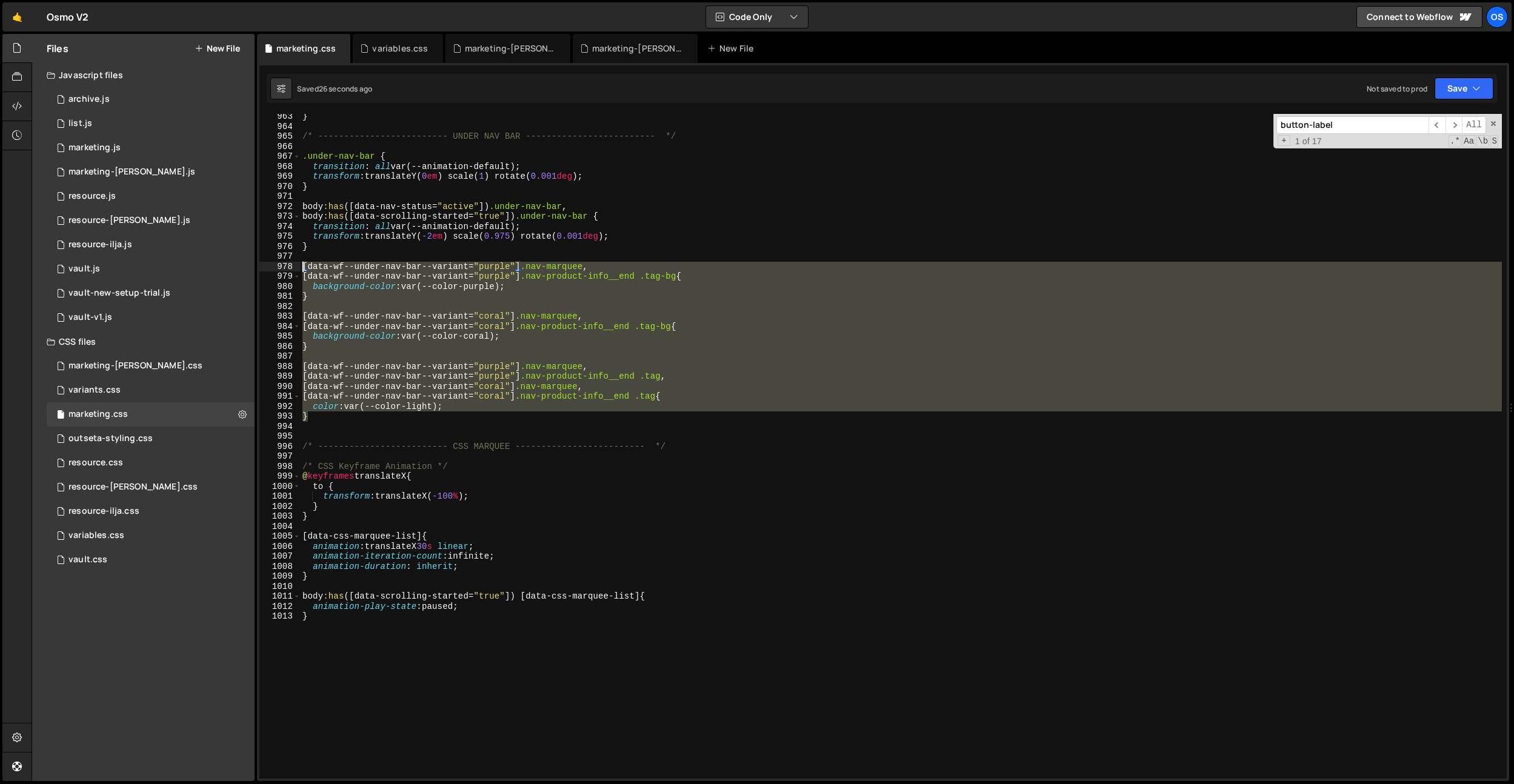
drag, startPoint x: 316, startPoint y: 418, endPoint x: 289, endPoint y: 268, distance: 152.4
click at [289, 268] on div "background-color: var(--color-coral); 963 964 965 966 967 968 969 970 971 972 9…" at bounding box center [882, 446] width 1247 height 665
type textarea "[data-wf--under-nav-bar--variant="purple"] .nav-marquee, [data-wf--under-nav-ba…"
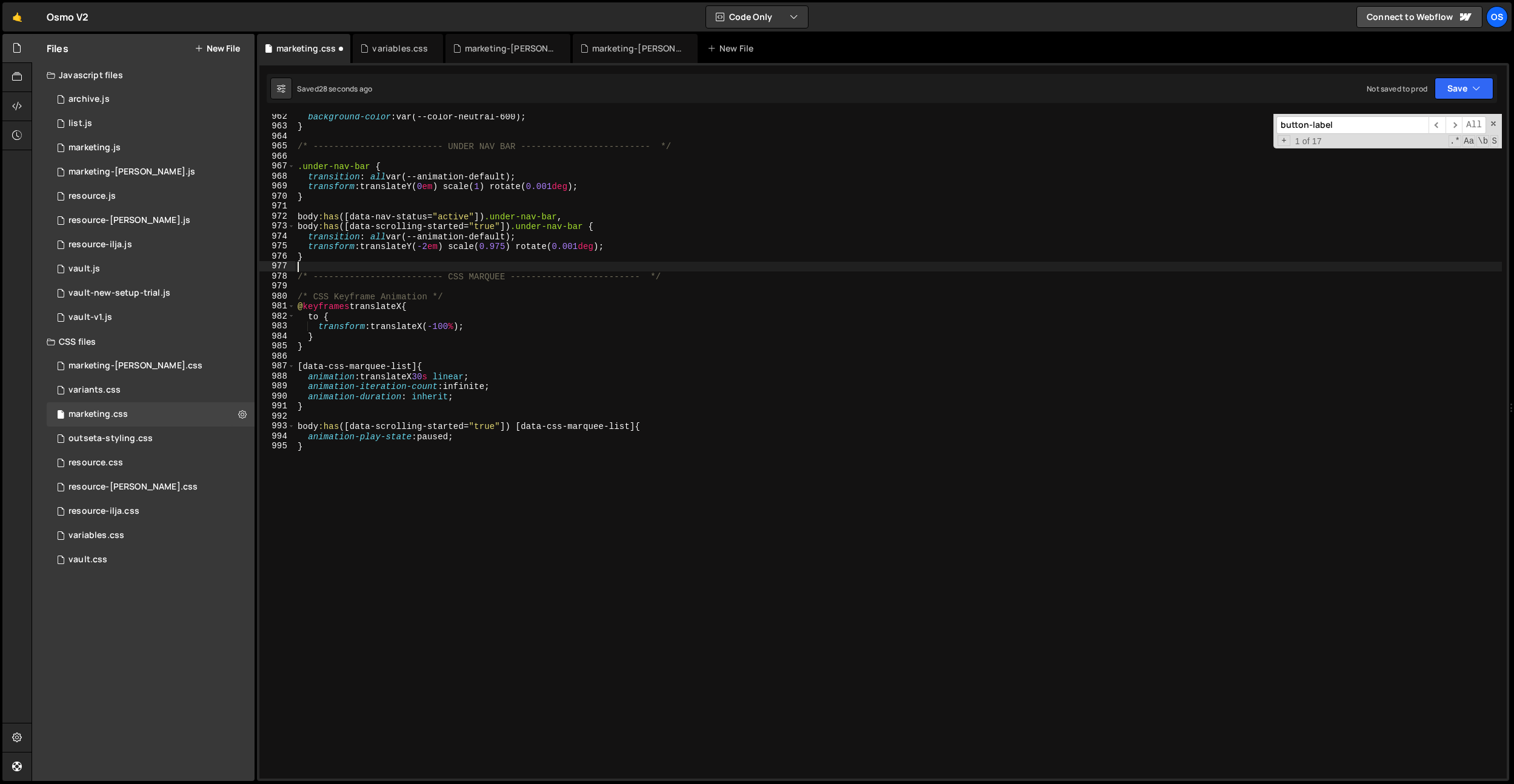
scroll to position [9608, 0]
click at [410, 53] on div "variables.css" at bounding box center [400, 48] width 56 height 13
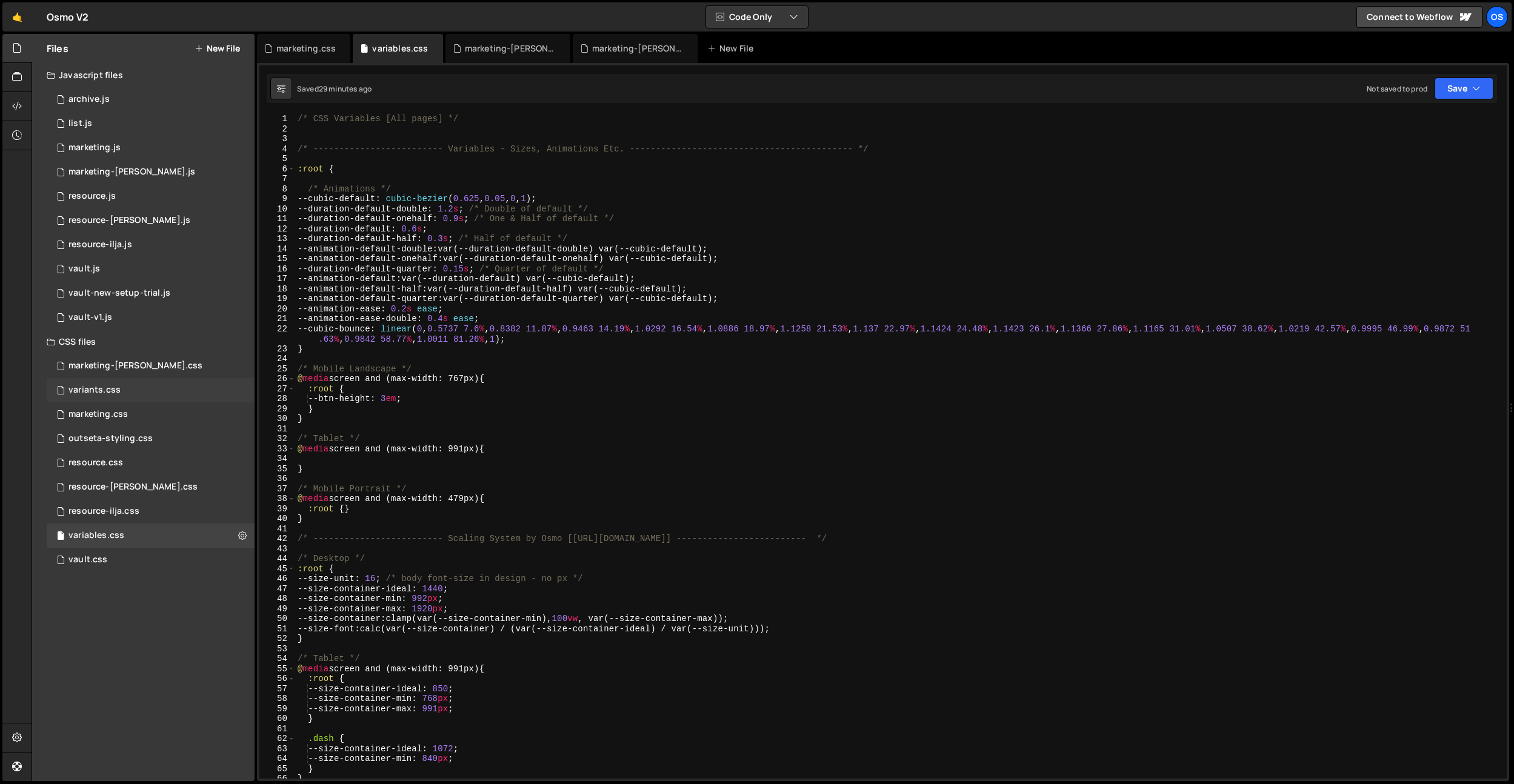
click at [96, 394] on div "variants.css" at bounding box center [94, 390] width 52 height 11
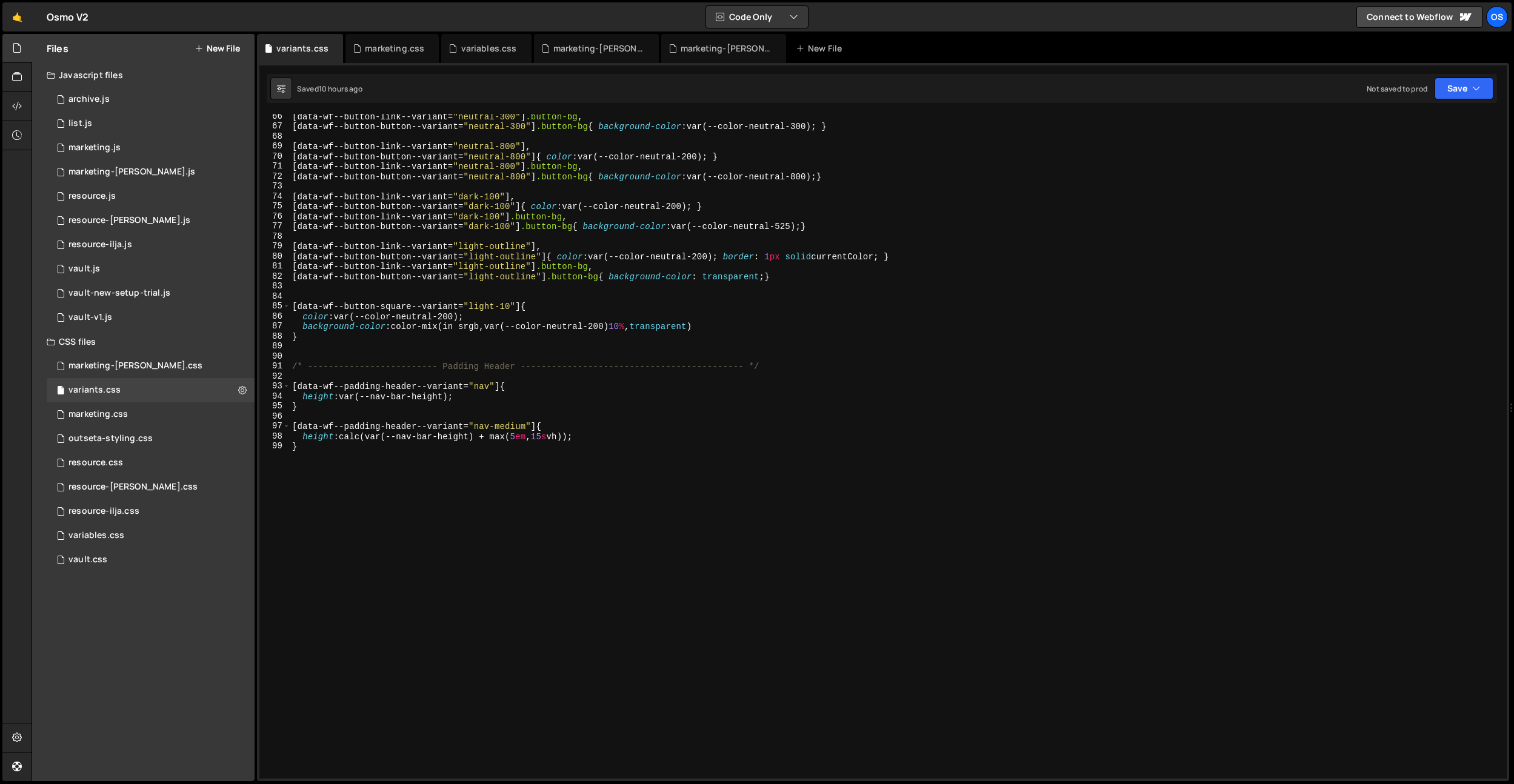
scroll to position [652, 0]
type textarea "}"
click at [438, 470] on div "[ data-wf--button-link--variant = " neutral-300 " ] .button-bg , [ data-wf--but…" at bounding box center [895, 453] width 1212 height 685
paste textarea "}"
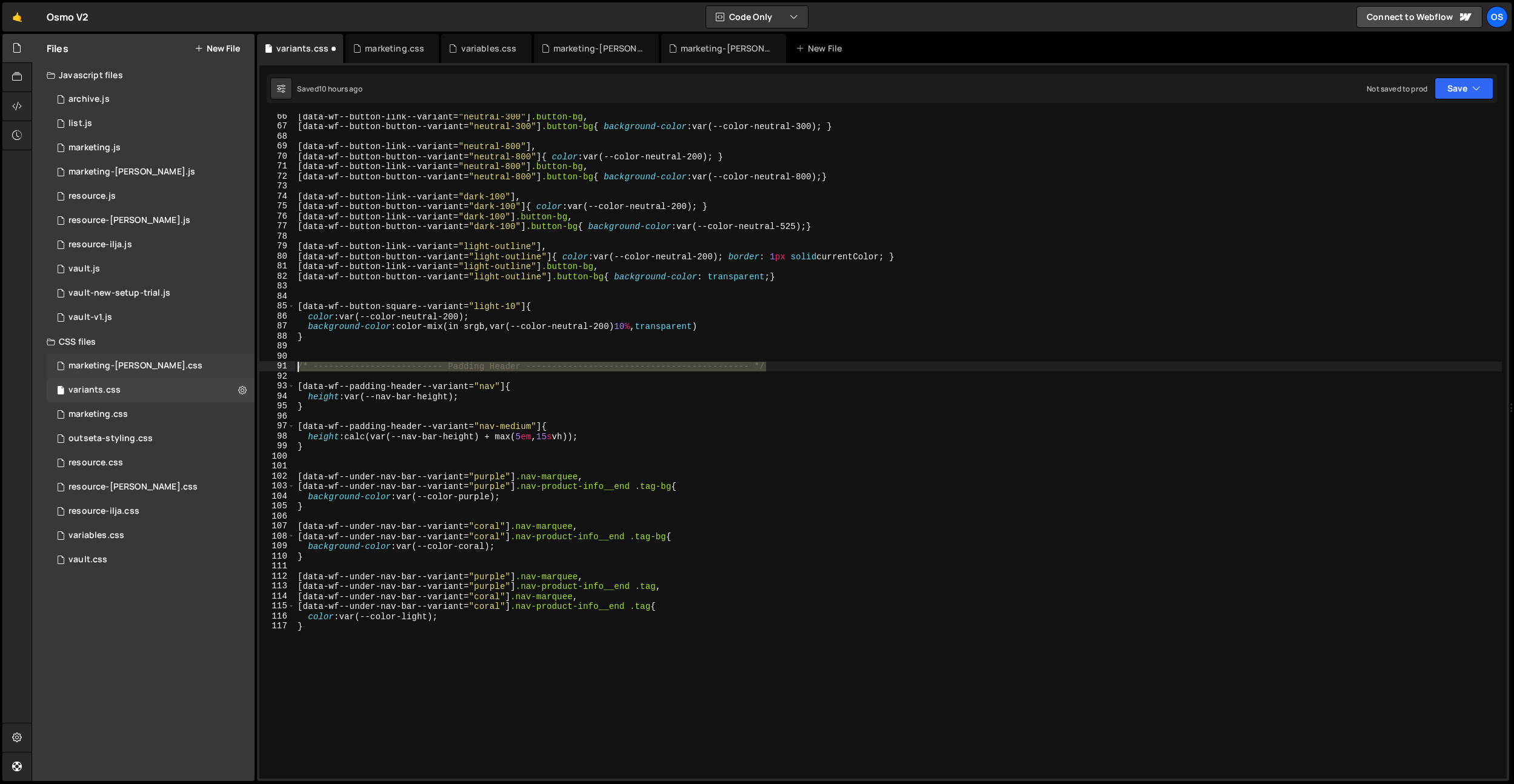
drag, startPoint x: 784, startPoint y: 369, endPoint x: 195, endPoint y: 366, distance: 589.0
click at [195, 366] on div "Files New File Javascript files 0 archive.js 0 0 list.js 0 0 marketing.js 0 0 0…" at bounding box center [773, 408] width 1483 height 747
type textarea "/* ------------------------- Padding Header -----------------------------------…"
click at [339, 453] on div "[ data-wf--button-link--variant = " neutral-300 " ] .button-bg , [ data-wf--but…" at bounding box center [898, 453] width 1207 height 685
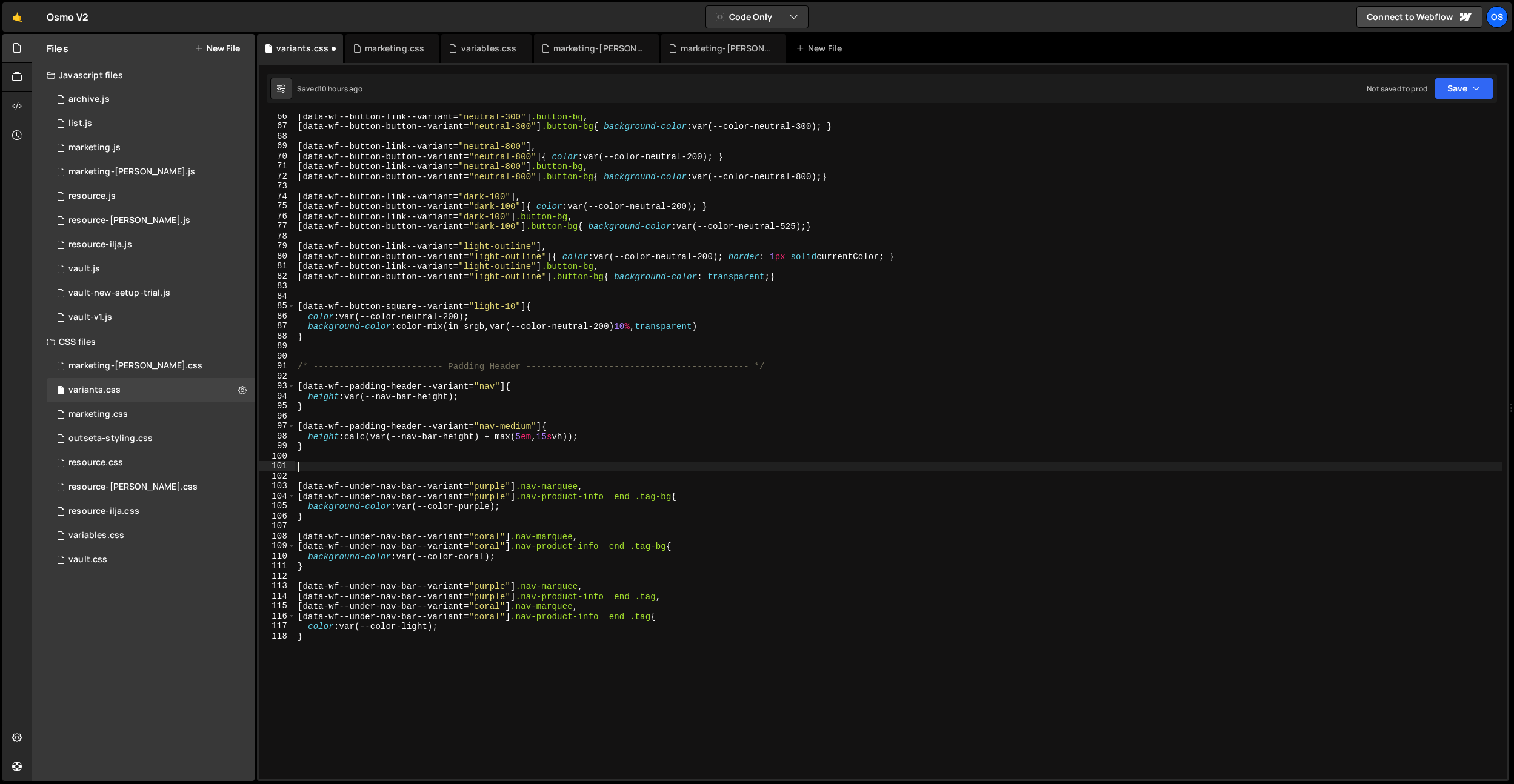
paste textarea "/* ------------------------- Padding Header -----------------------------------…"
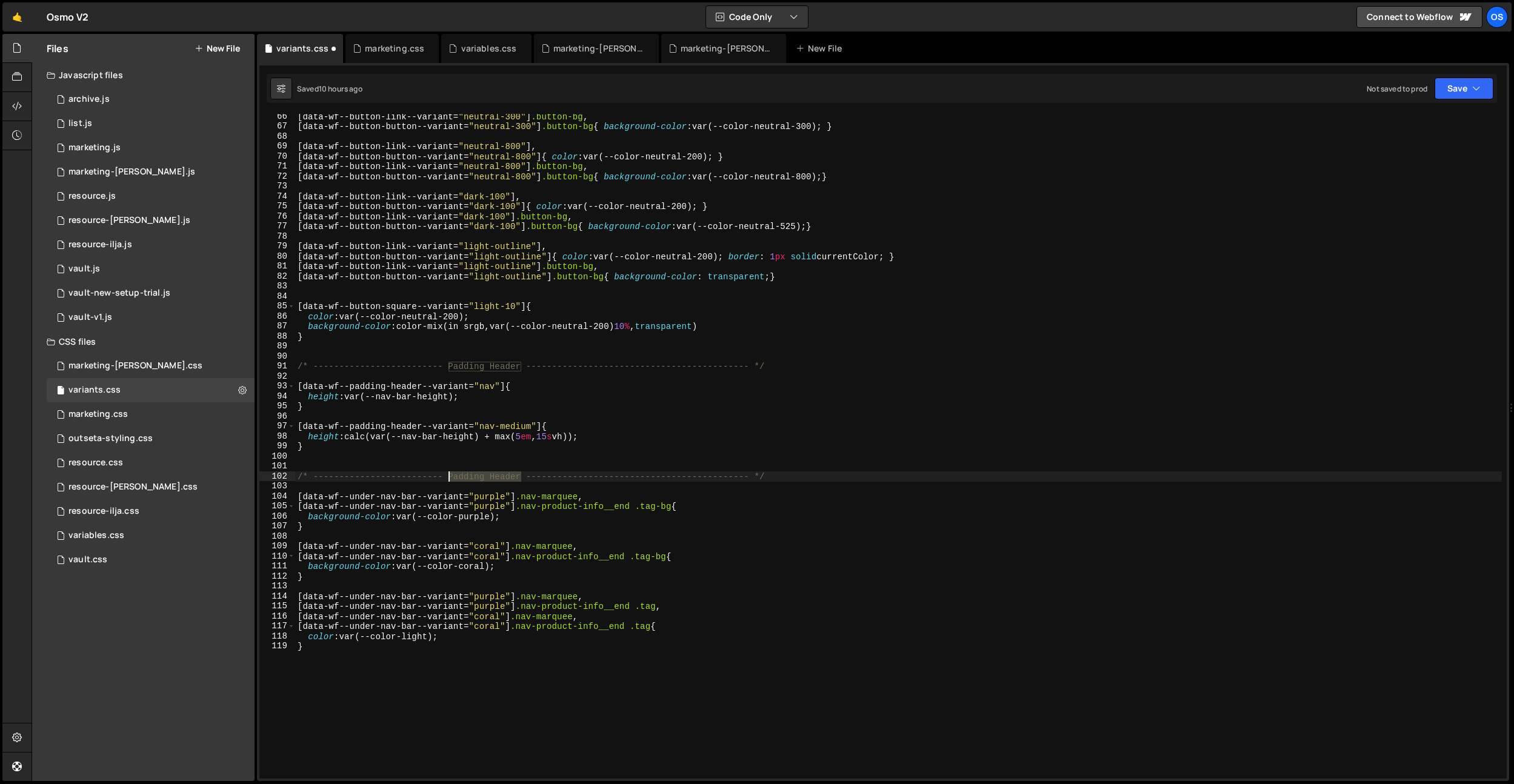
drag, startPoint x: 523, startPoint y: 473, endPoint x: 450, endPoint y: 474, distance: 73.0
click at [450, 474] on div "[ data-wf--button-link--variant = " neutral-300 " ] .button-bg , [ data-wf--but…" at bounding box center [898, 453] width 1207 height 685
drag, startPoint x: 406, startPoint y: 46, endPoint x: 393, endPoint y: 47, distance: 13.0
click at [406, 46] on div "marketing.css" at bounding box center [394, 48] width 59 height 13
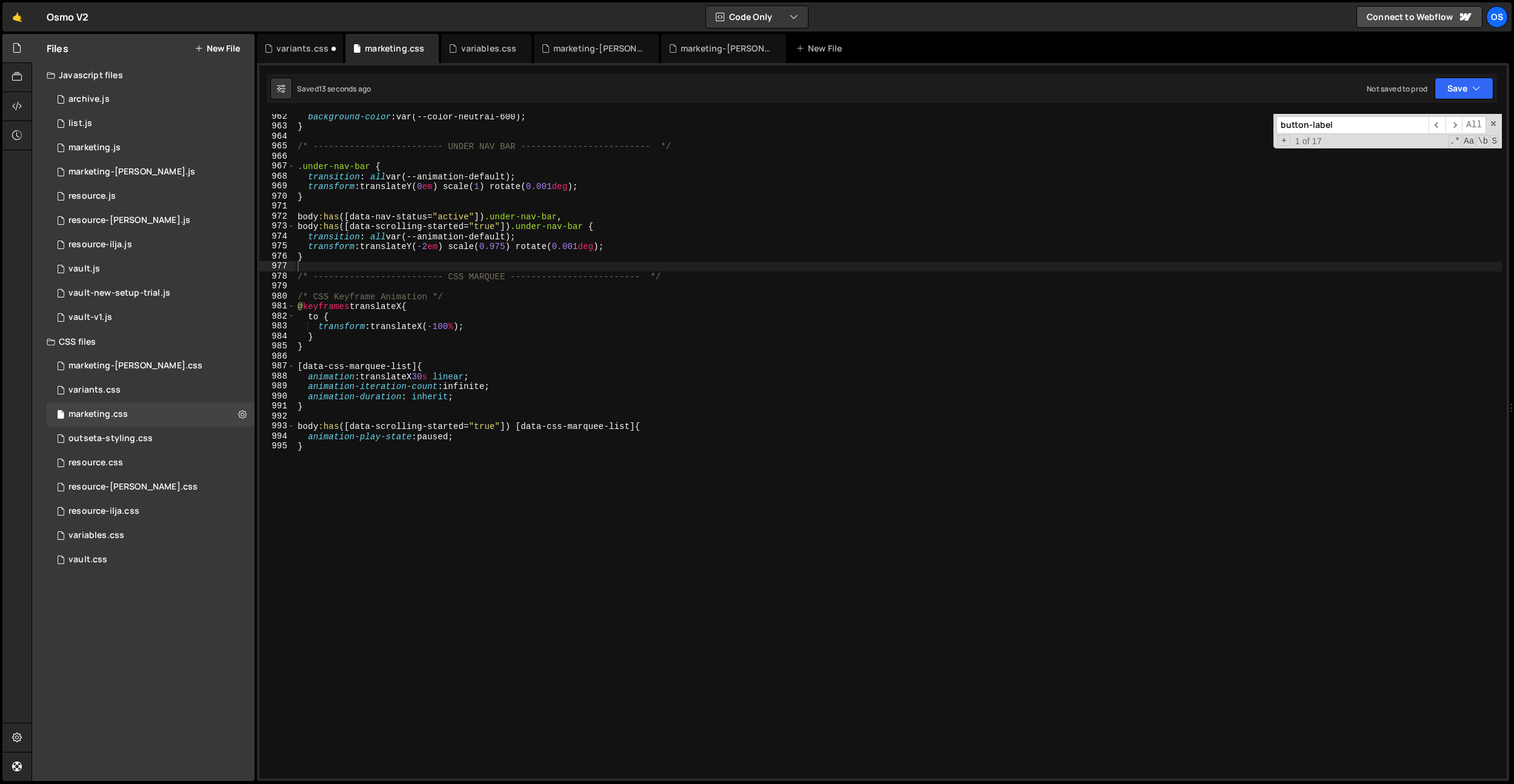
drag, startPoint x: 321, startPoint y: 47, endPoint x: 354, endPoint y: 111, distance: 72.0
click at [321, 47] on div "variants.css" at bounding box center [302, 48] width 52 height 13
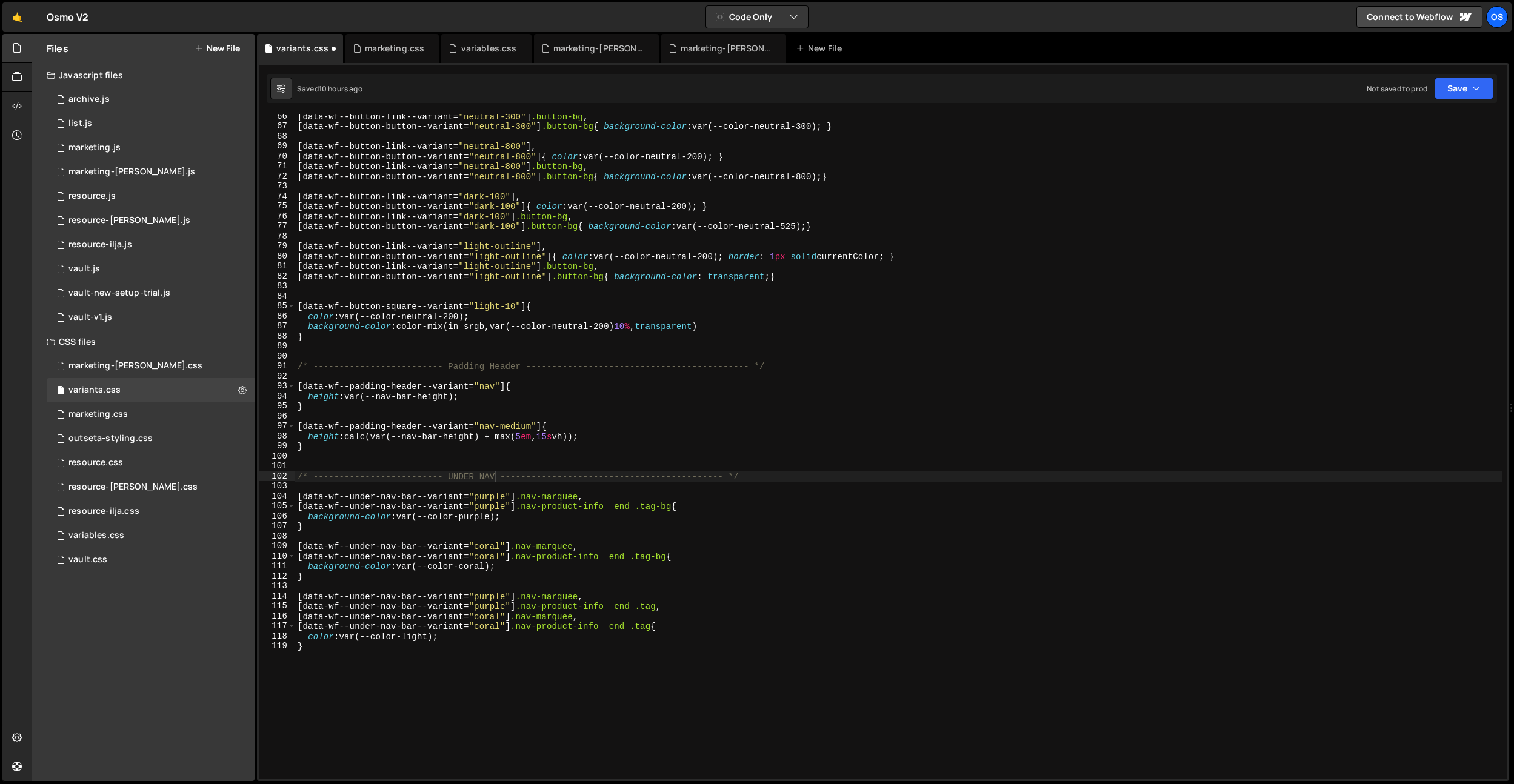
drag, startPoint x: 504, startPoint y: 498, endPoint x: 501, endPoint y: 491, distance: 7.6
click at [504, 495] on div "[ data-wf--button-link--variant = " neutral-300 " ] .button-bg , [ data-wf--but…" at bounding box center [898, 453] width 1207 height 685
drag, startPoint x: 497, startPoint y: 476, endPoint x: 497, endPoint y: 486, distance: 10.0
click at [497, 476] on div "[ data-wf--button-link--variant = " neutral-300 " ] .button-bg , [ data-wf--but…" at bounding box center [898, 453] width 1207 height 685
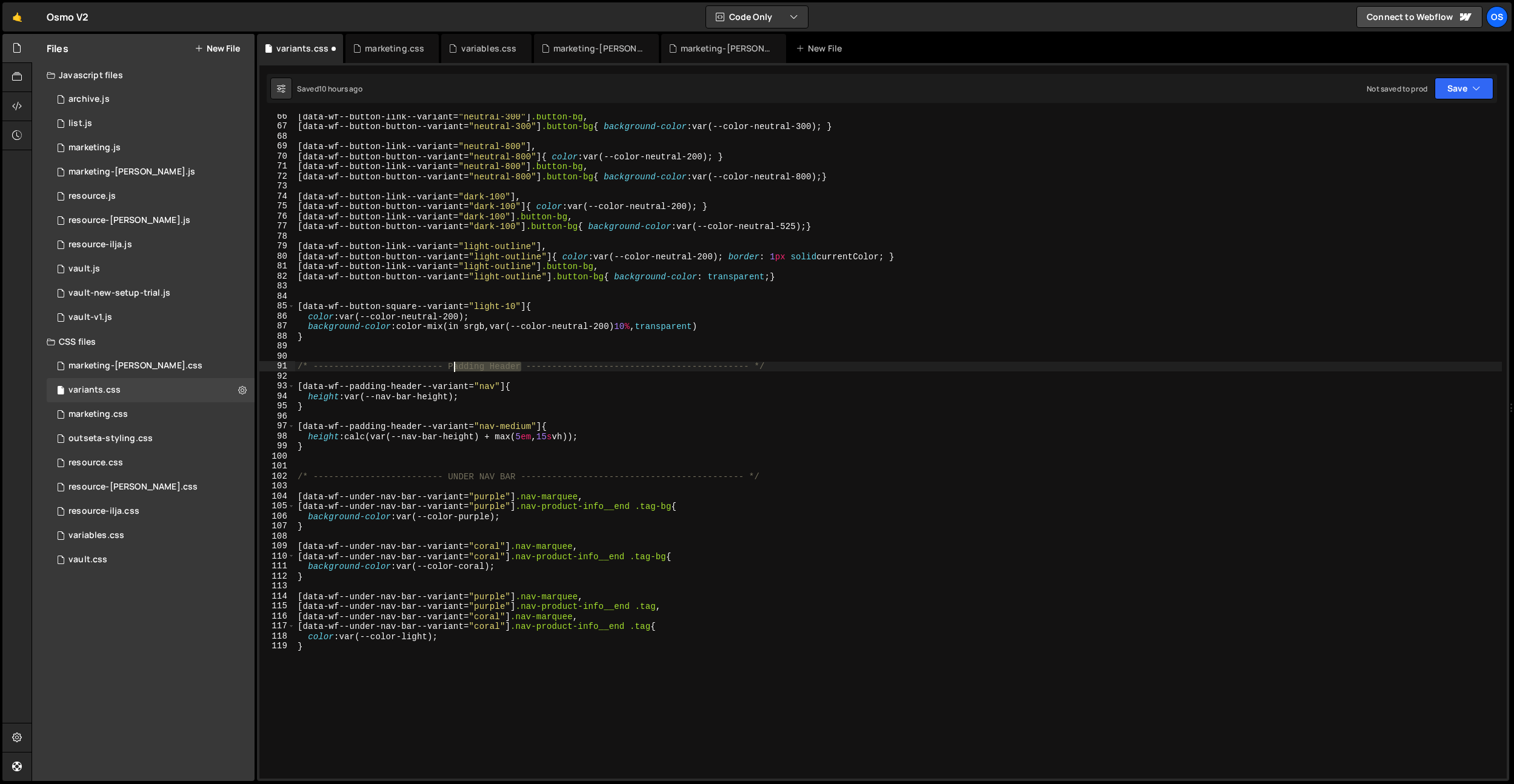
drag, startPoint x: 521, startPoint y: 364, endPoint x: 453, endPoint y: 366, distance: 68.0
click at [453, 366] on div "[ data-wf--button-link--variant = " neutral-300 " ] .button-bg , [ data-wf--but…" at bounding box center [898, 453] width 1207 height 685
drag, startPoint x: 549, startPoint y: 267, endPoint x: 546, endPoint y: 273, distance: 6.7
click at [549, 267] on div "[ data-wf--button-link--variant = " neutral-300 " ] .button-bg , [ data-wf--but…" at bounding box center [898, 453] width 1207 height 685
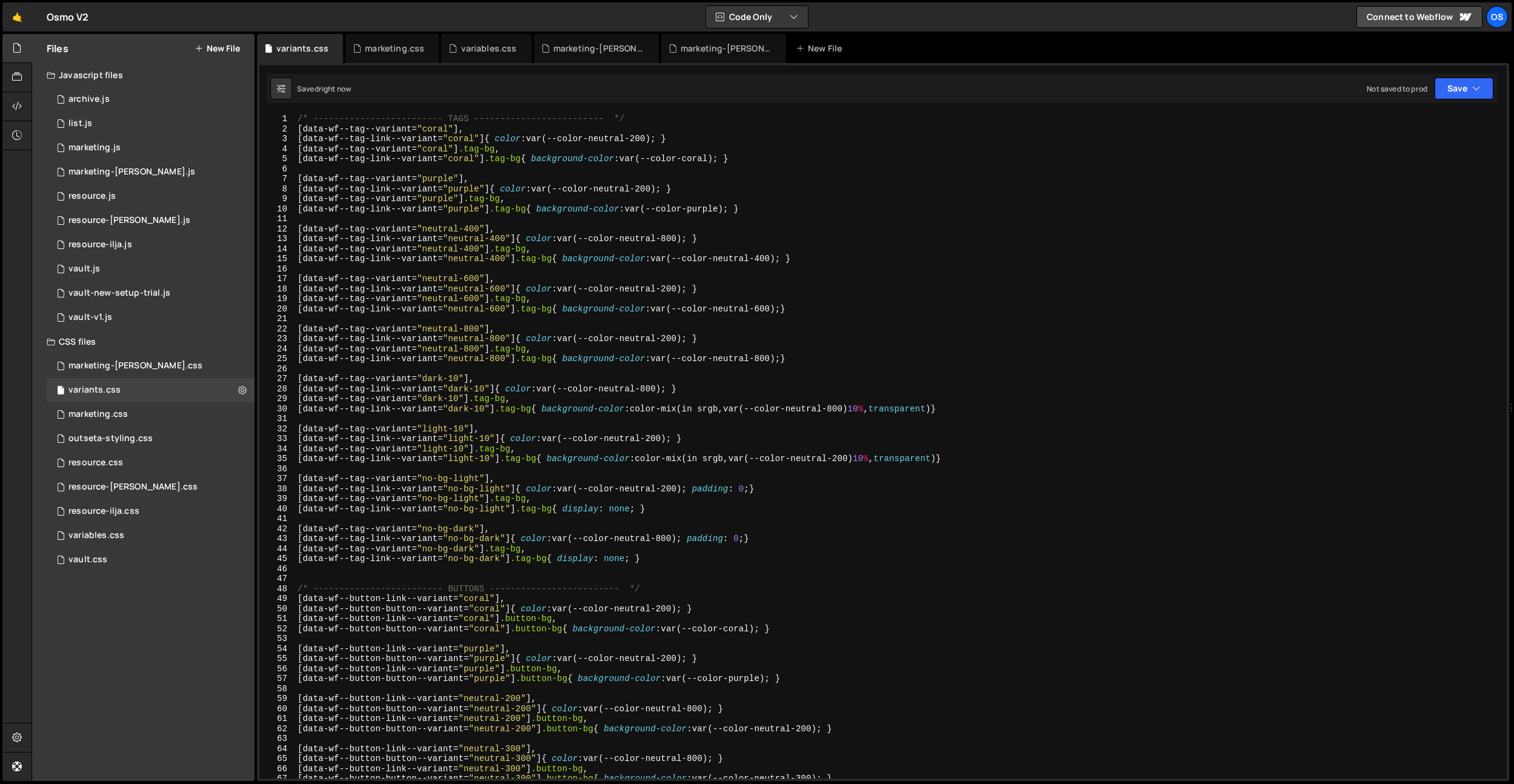
scroll to position [0, 0]
click at [667, 591] on div "/* ------------------------- TAGS ------------------------- */ [ data-wf--tag--…" at bounding box center [898, 456] width 1207 height 685
type textarea "/* ------------------------- BUTTONS ------------------------- */"
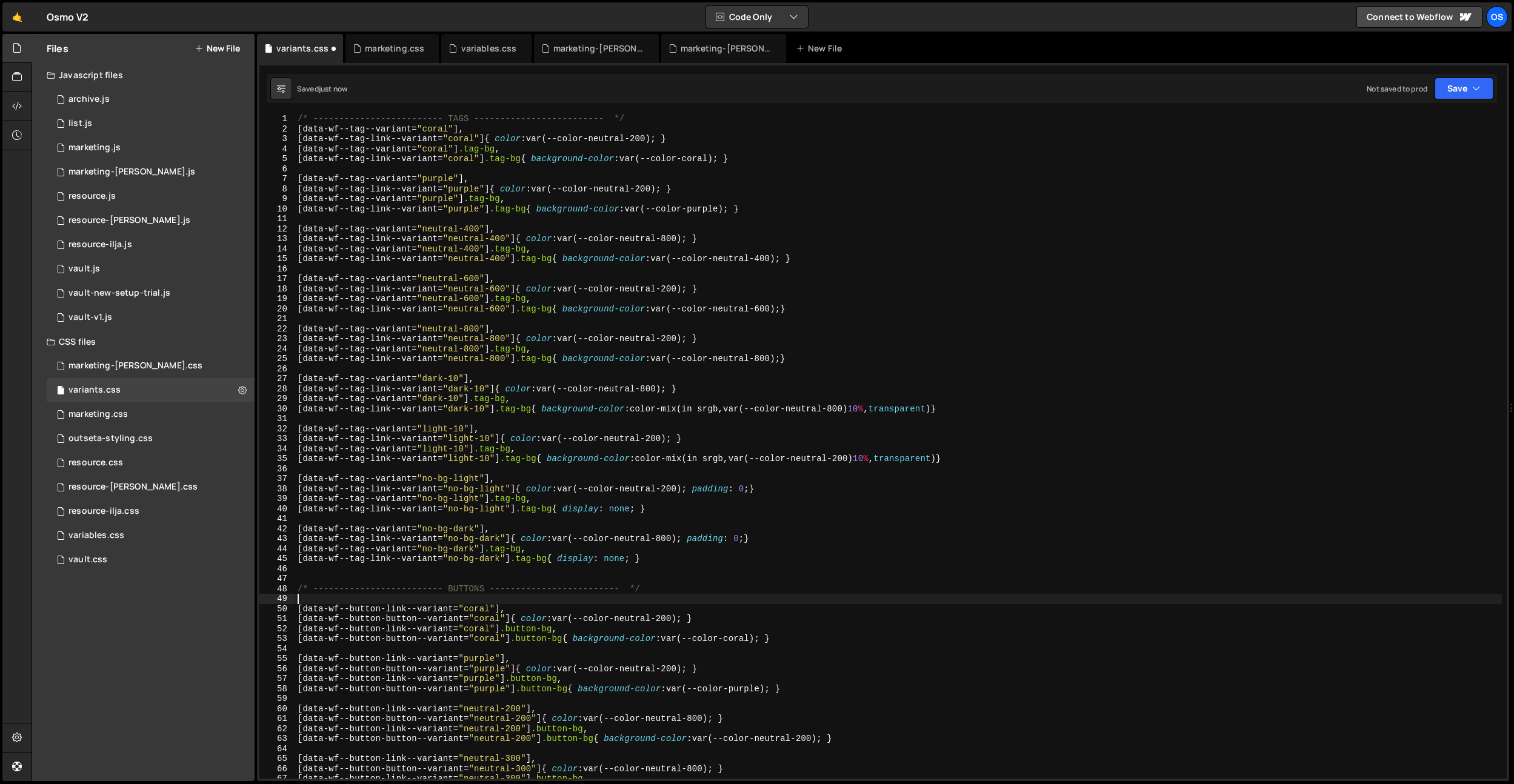
drag, startPoint x: 632, startPoint y: 116, endPoint x: 633, endPoint y: 123, distance: 7.1
click at [632, 116] on div "/* ------------------------- TAGS ------------------------- */ [ data-wf--tag--…" at bounding box center [898, 456] width 1207 height 685
type textarea "/* ------------------------- TAGS ------------------------- */"
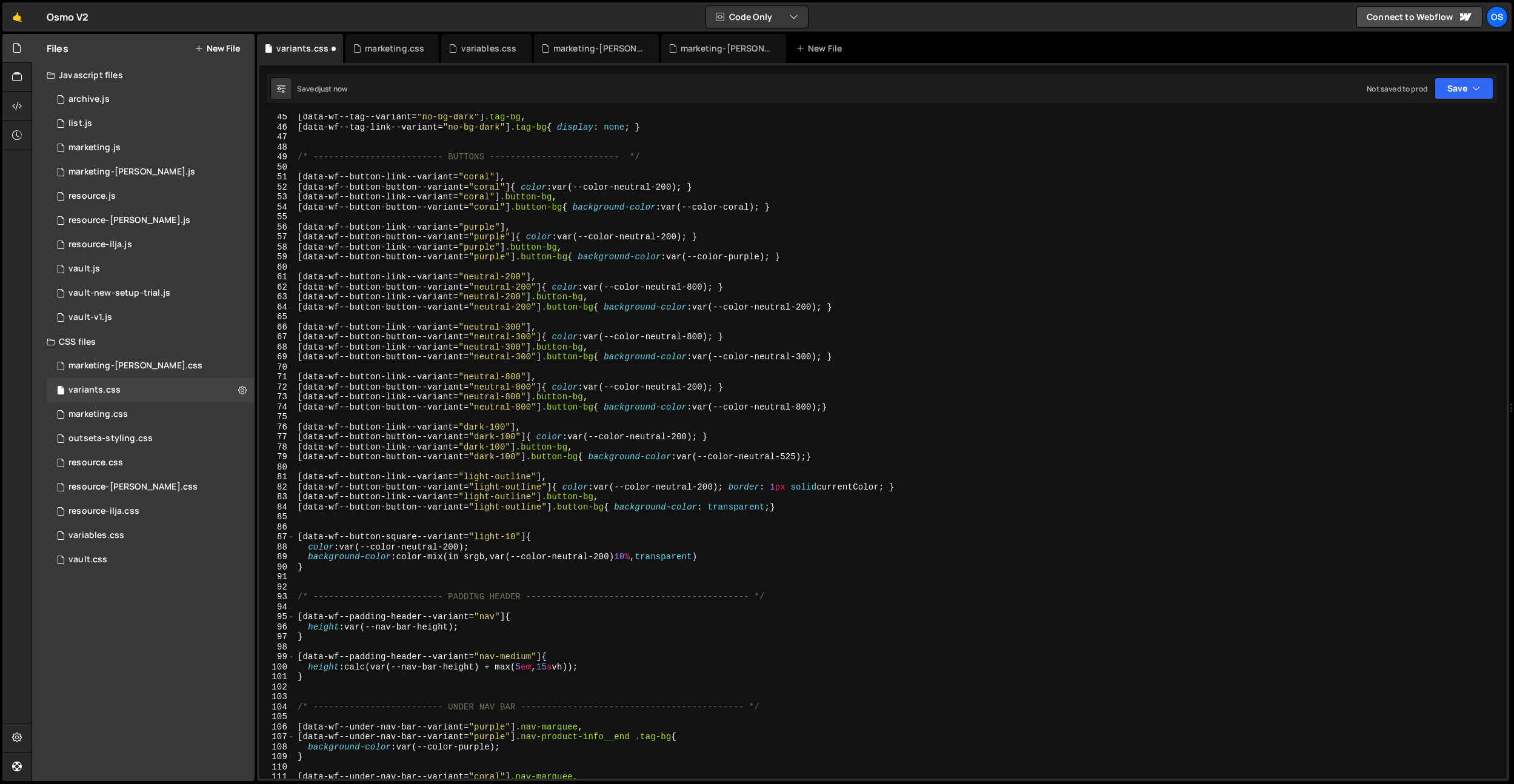
scroll to position [444, 0]
click at [523, 576] on div "[ data-wf--tag--variant = " no-bg-dark " ] .tag-bg , [ data-wf--tag-link--varia…" at bounding box center [898, 452] width 1207 height 685
click at [379, 524] on div "[ data-wf--tag--variant = " no-bg-dark " ] .tag-bg , [ data-wf--tag-link--varia…" at bounding box center [898, 452] width 1207 height 685
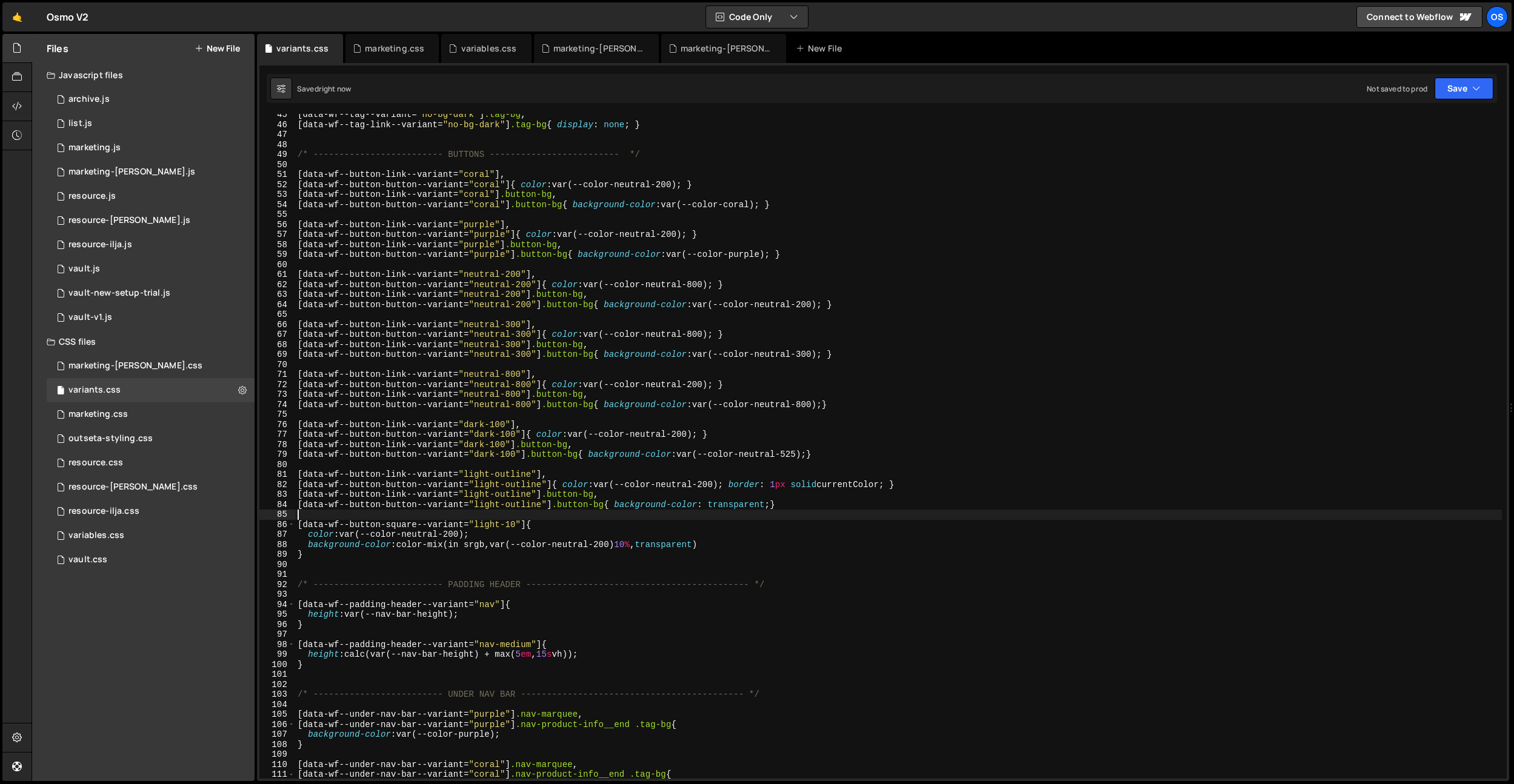
click at [565, 512] on div "[ data-wf--tag--variant = " no-bg-dark " ] .tag-bg , [ data-wf--tag-link--varia…" at bounding box center [898, 452] width 1207 height 685
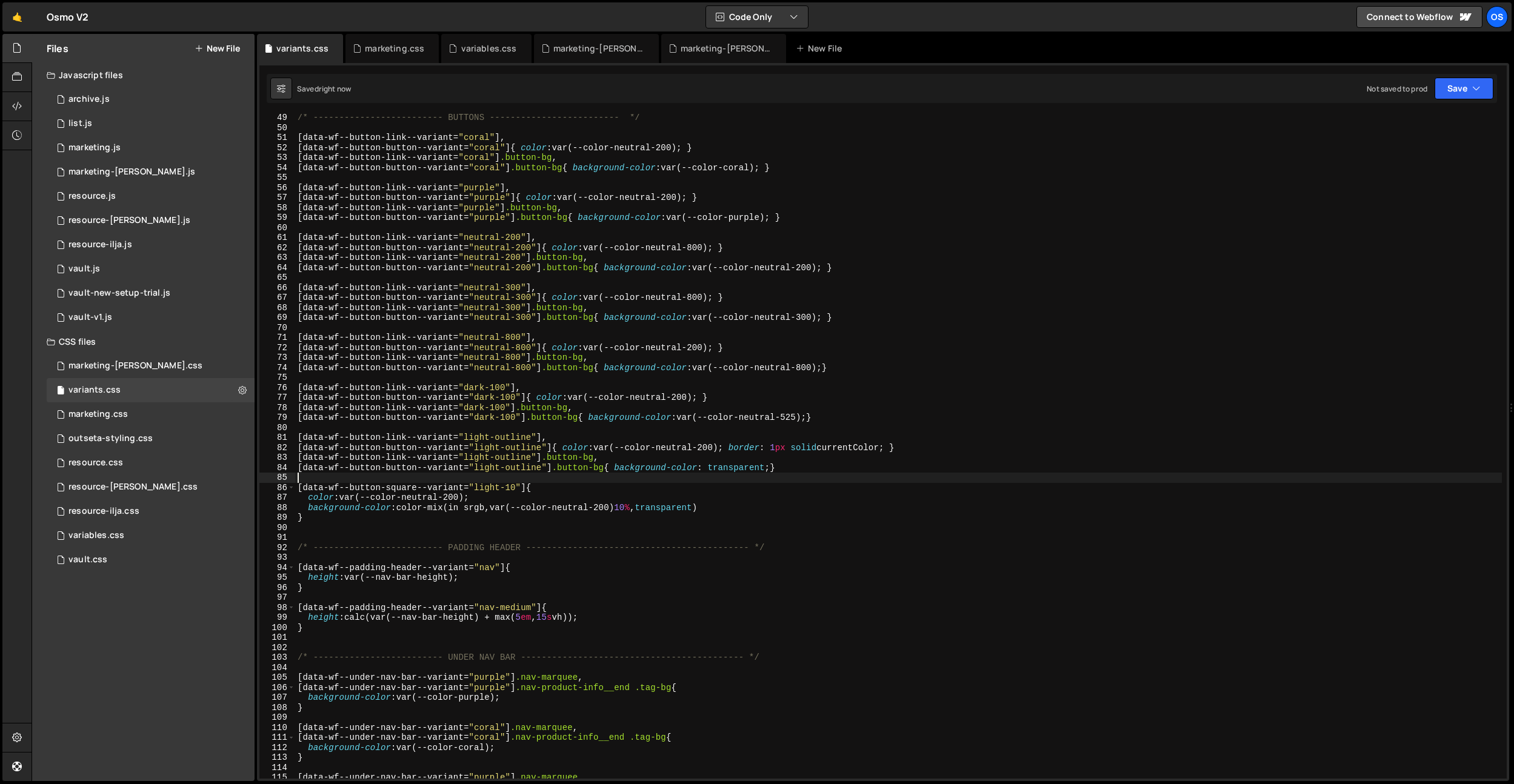
scroll to position [502, 0]
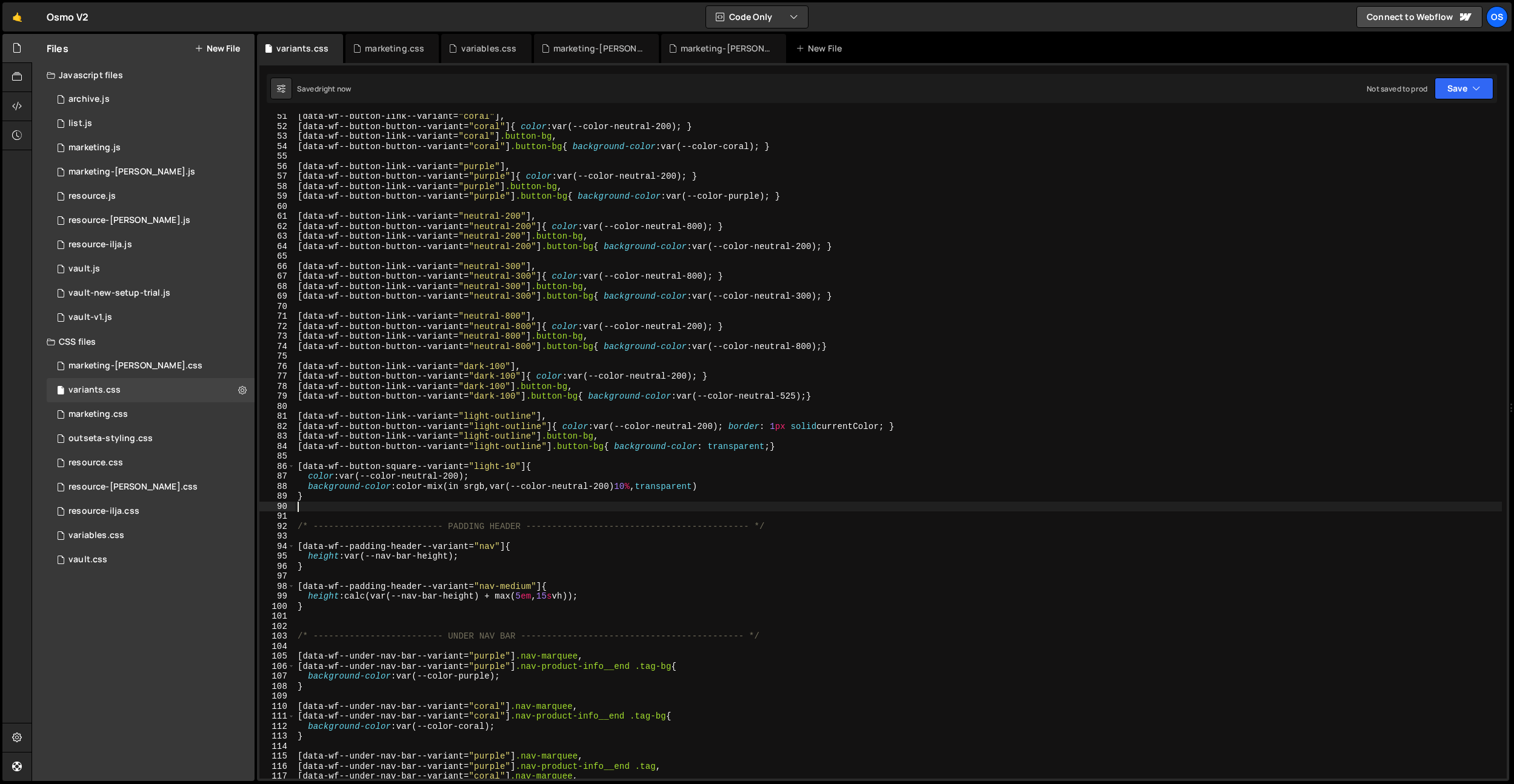
click at [562, 511] on div "[ data-wf--button-link--variant = " coral " ], [ data-wf--button-button--varian…" at bounding box center [898, 453] width 1207 height 685
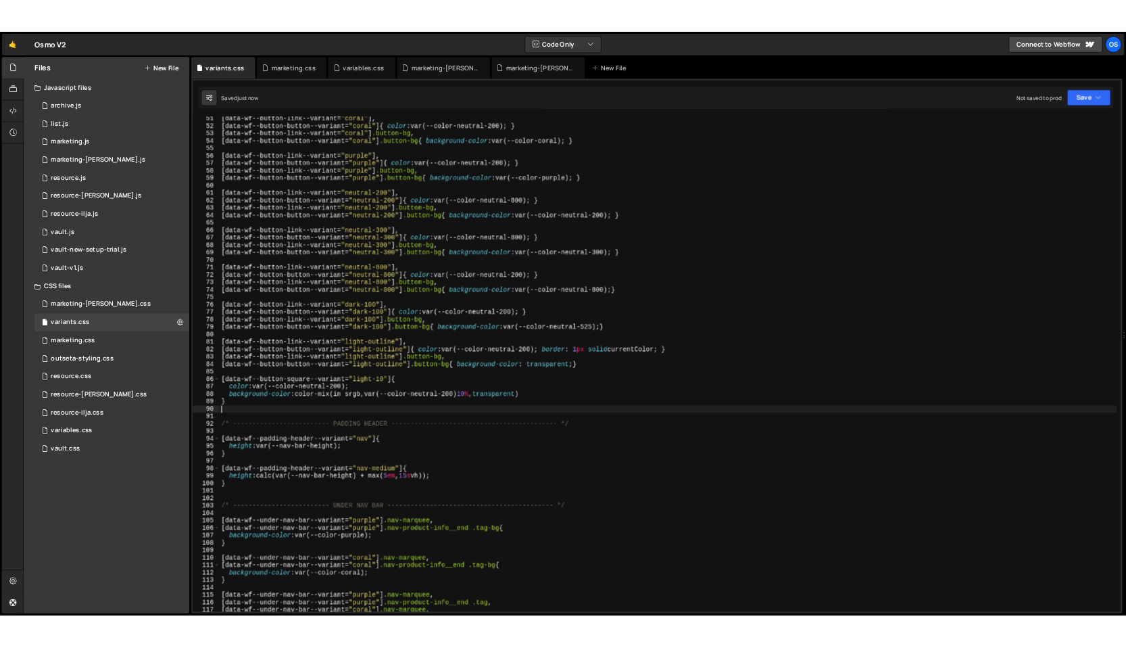
scroll to position [696, 0]
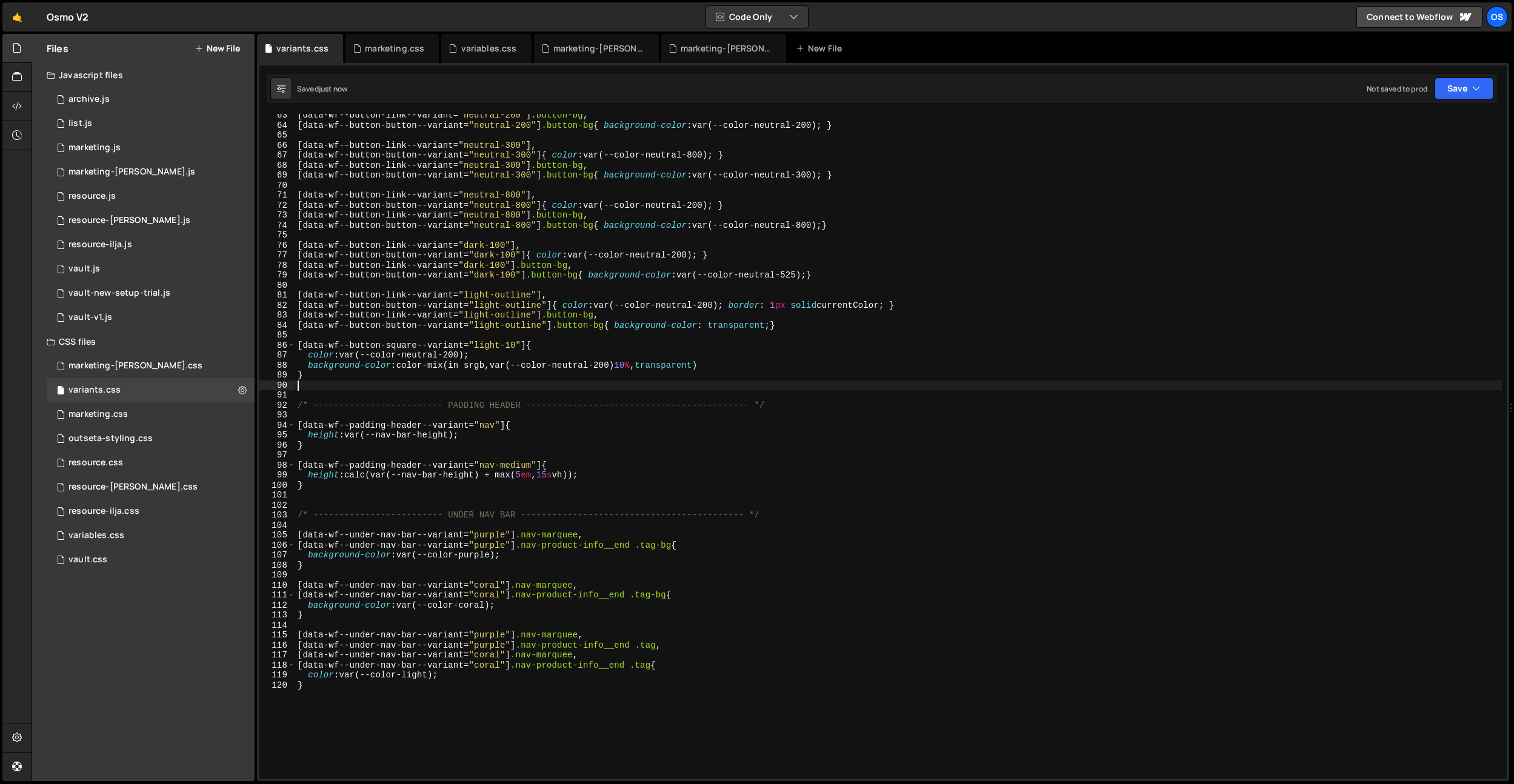
click at [587, 586] on div "[ data-wf--button-link--variant = " neutral-200 " ] .button-bg , [ data-wf--but…" at bounding box center [898, 452] width 1207 height 685
click at [694, 749] on div "[ data-wf--button-link--variant = " neutral-200 " ] .button-bg , [ data-wf--but…" at bounding box center [898, 452] width 1207 height 685
click at [668, 711] on div "[ data-wf--button-link--variant = " neutral-200 " ] .button-bg , [ data-wf--but…" at bounding box center [898, 452] width 1207 height 685
type textarea "}"
click at [331, 50] on icon at bounding box center [333, 48] width 8 height 13
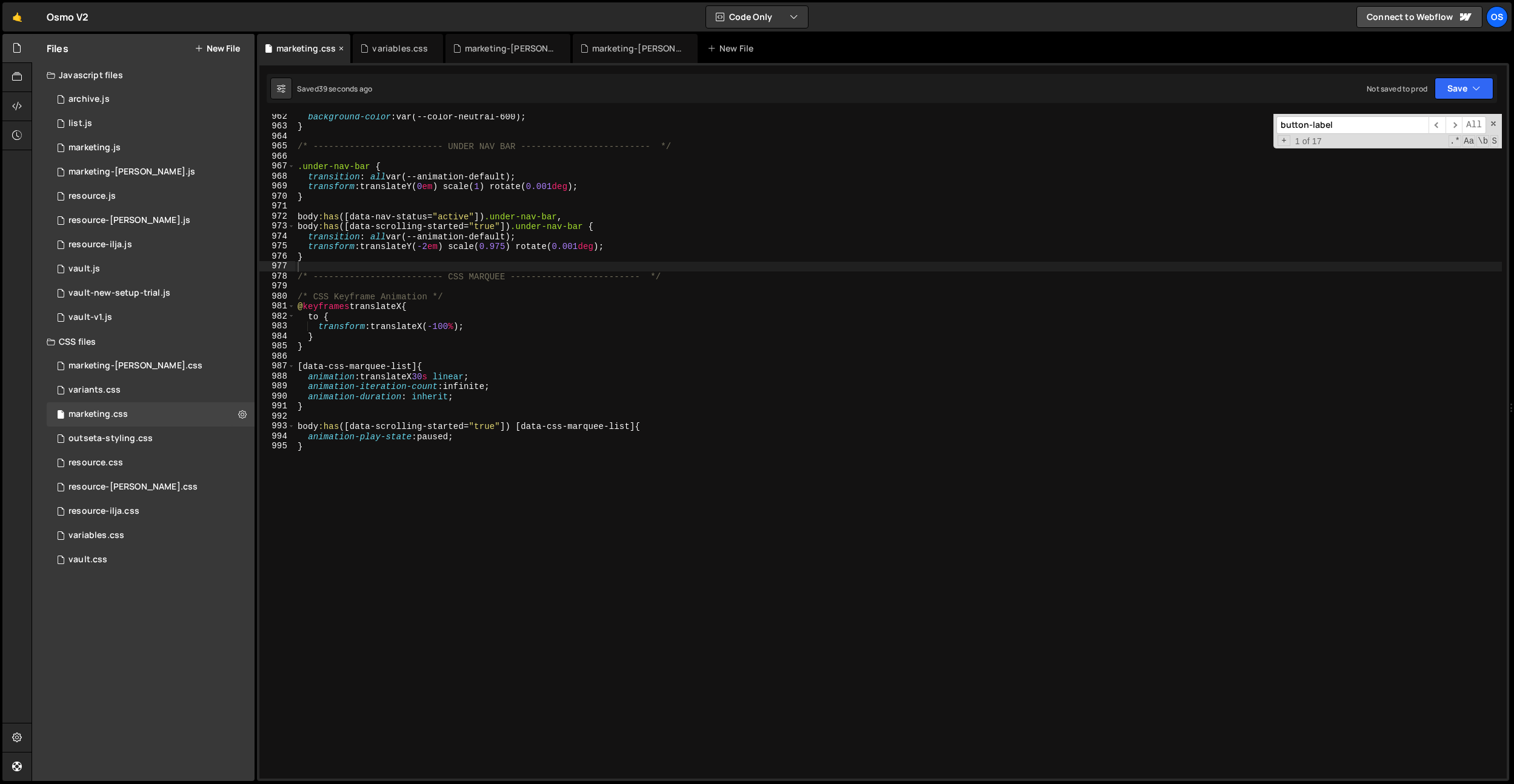
click at [340, 46] on icon at bounding box center [341, 48] width 8 height 13
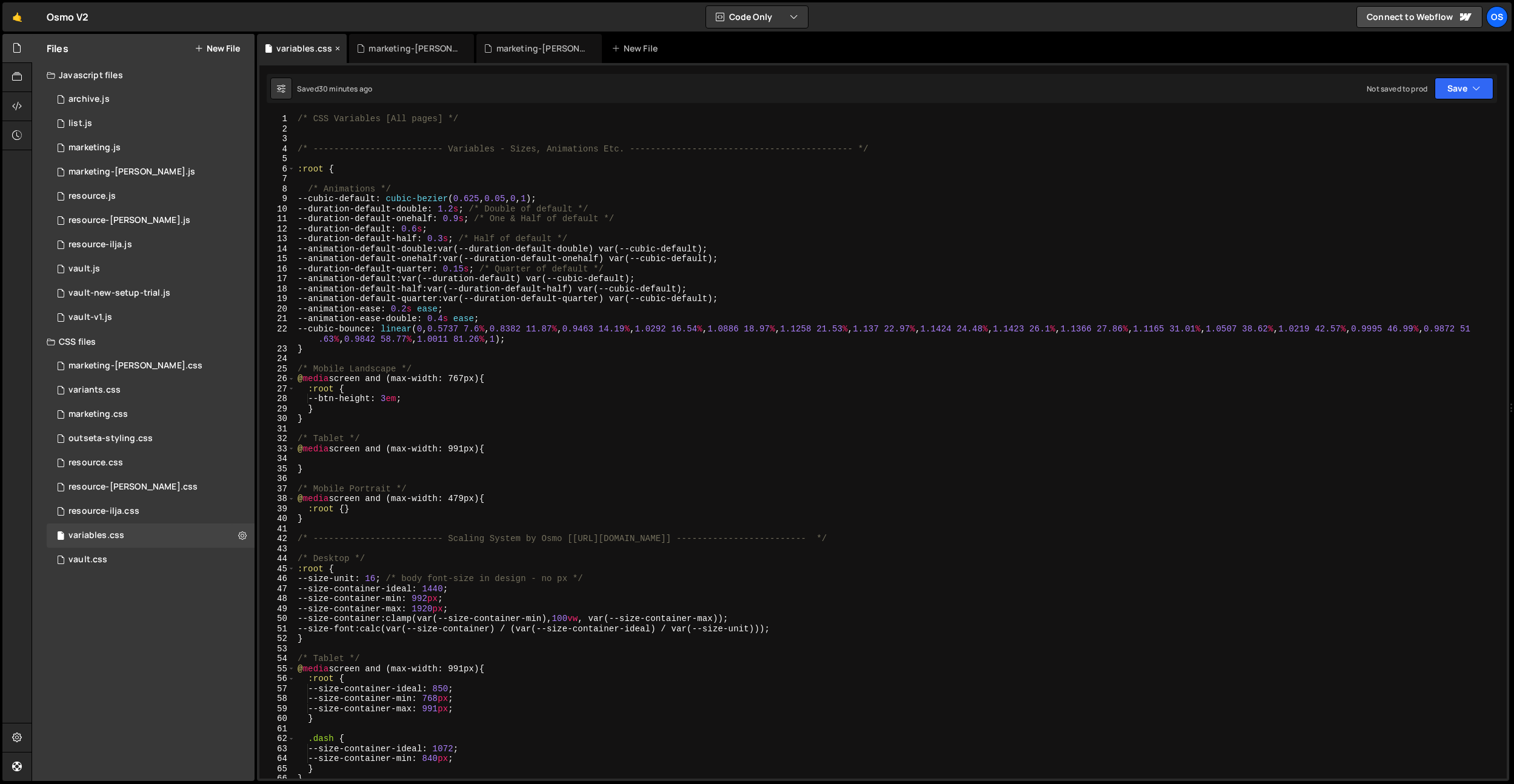
click at [338, 50] on icon at bounding box center [337, 48] width 8 height 13
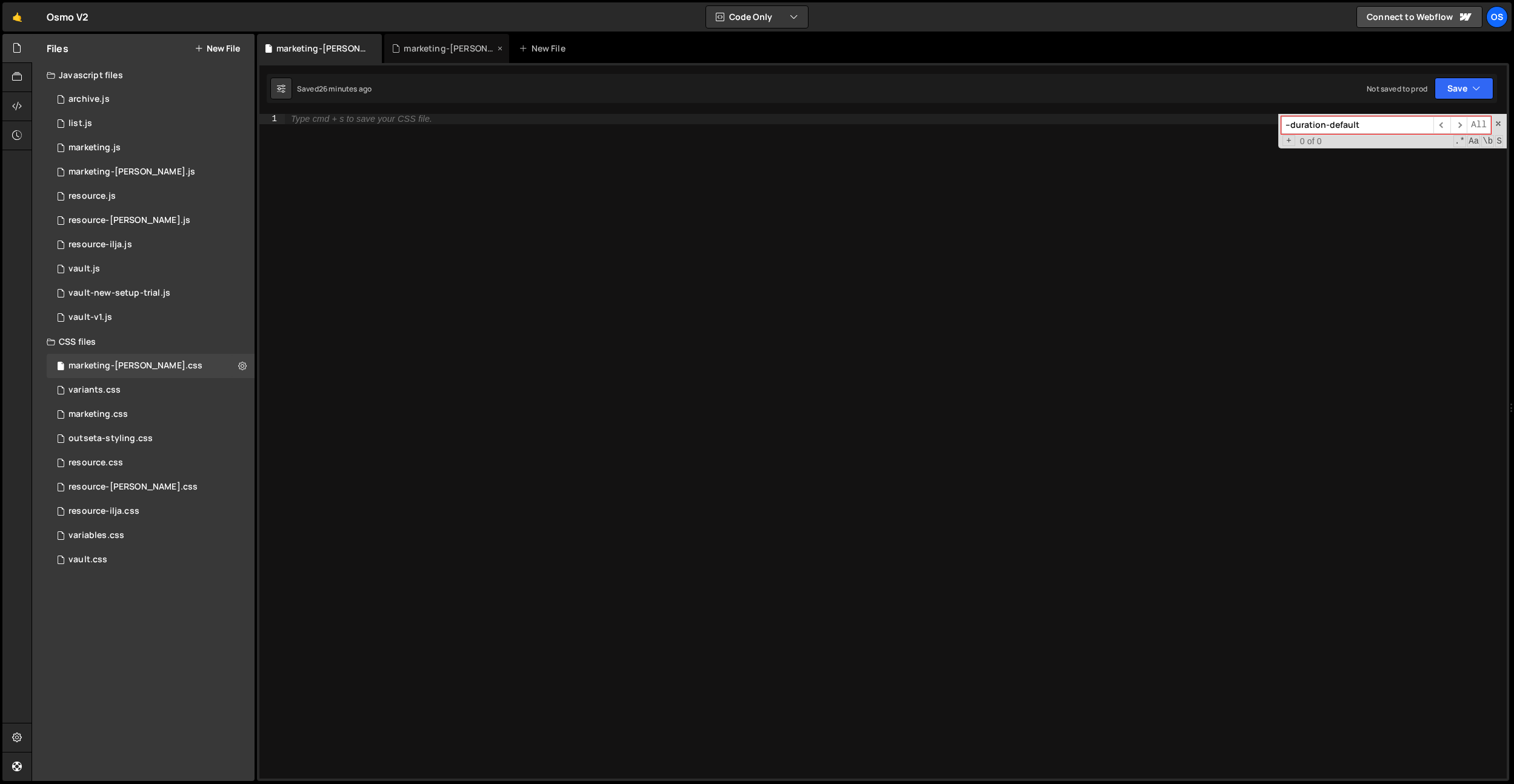
click at [424, 47] on div "marketing-[PERSON_NAME].js" at bounding box center [448, 48] width 91 height 13
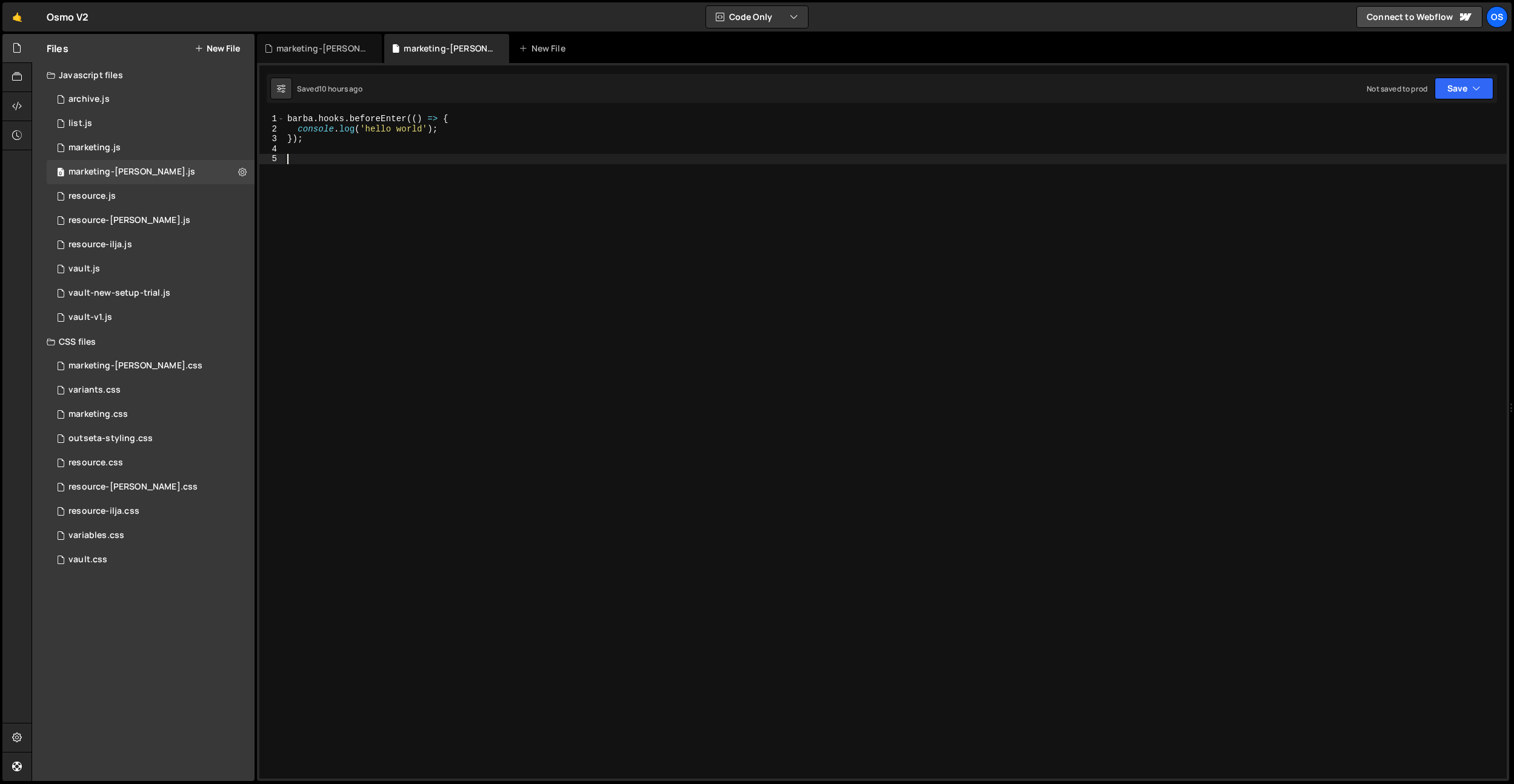
click at [376, 182] on div "barba . hooks . beforeEnter (( ) => { console . log ( 'hello world' ) ; }) ;" at bounding box center [895, 456] width 1222 height 685
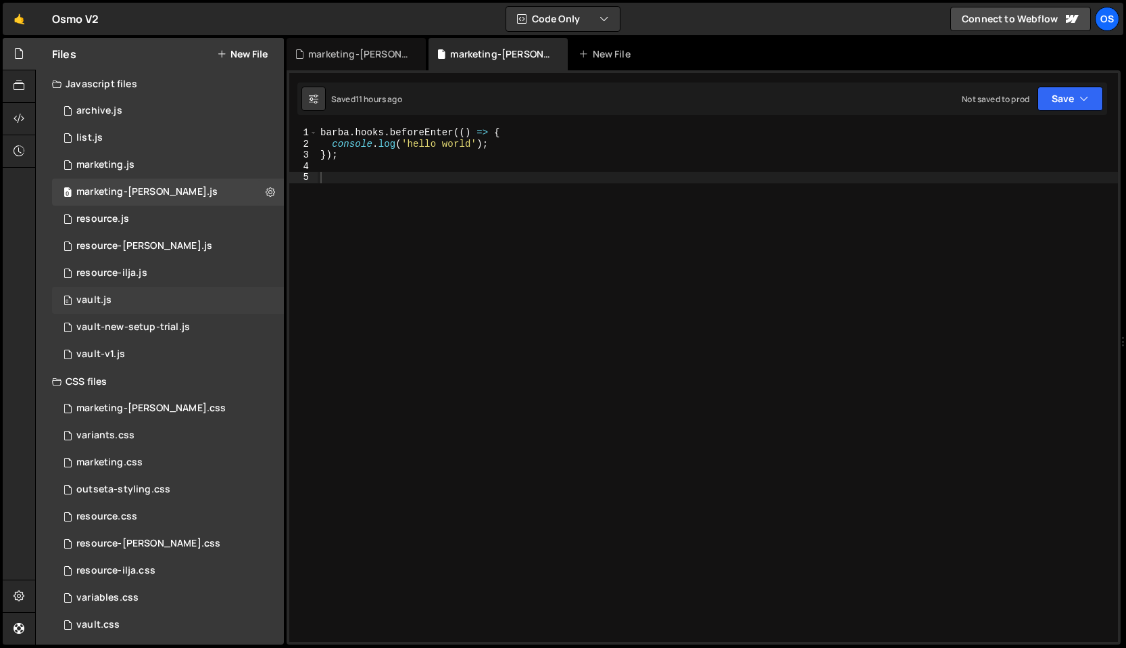
click at [133, 295] on div "0 vault.js 0" at bounding box center [168, 300] width 232 height 27
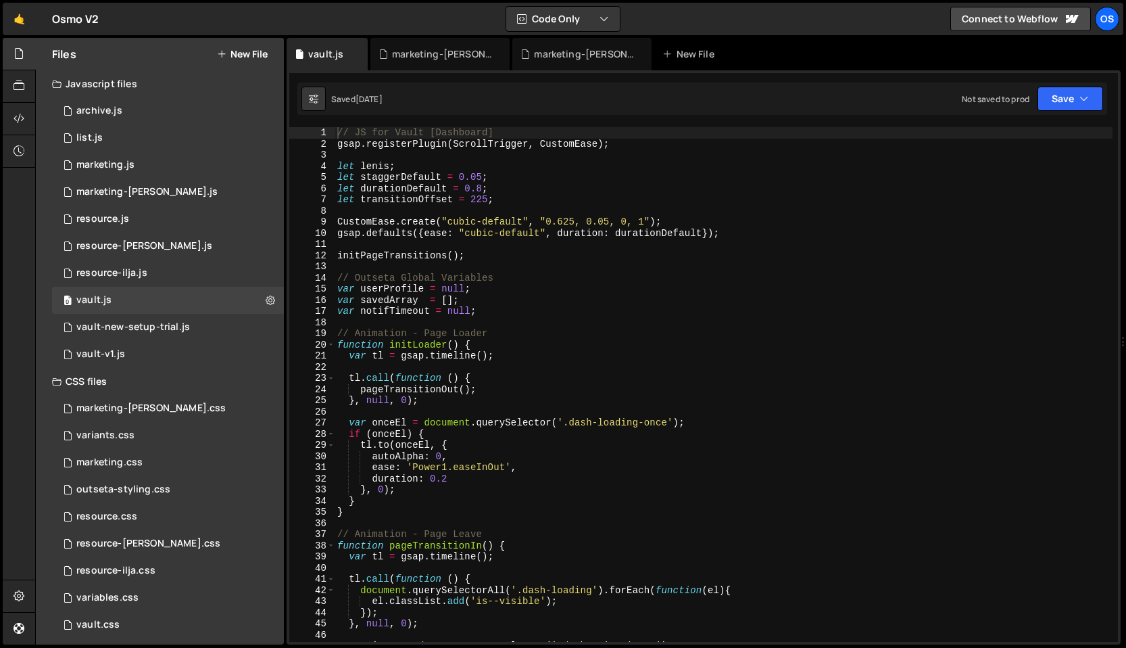
type textarea "var savedArray = [];"
click at [491, 295] on div "// JS for Vault [Dashboard] gsap . registerPlugin ( ScrollTrigger , CustomEase …" at bounding box center [724, 395] width 778 height 537
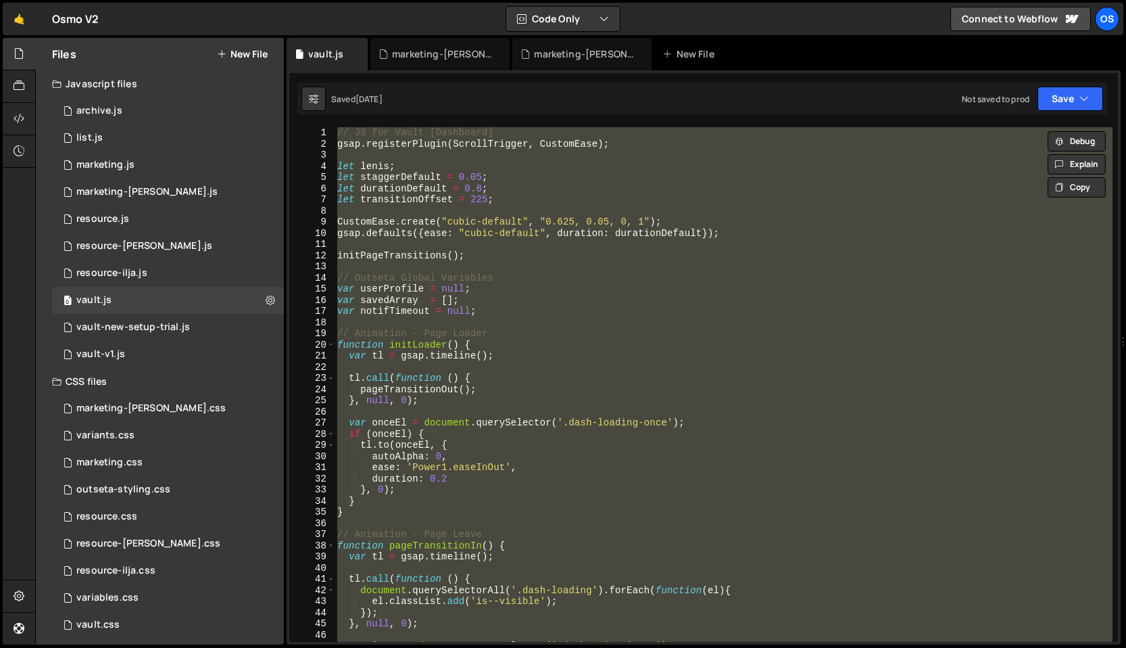
click at [435, 208] on div "// JS for Vault [Dashboard] gsap . registerPlugin ( ScrollTrigger , CustomEase …" at bounding box center [724, 384] width 778 height 514
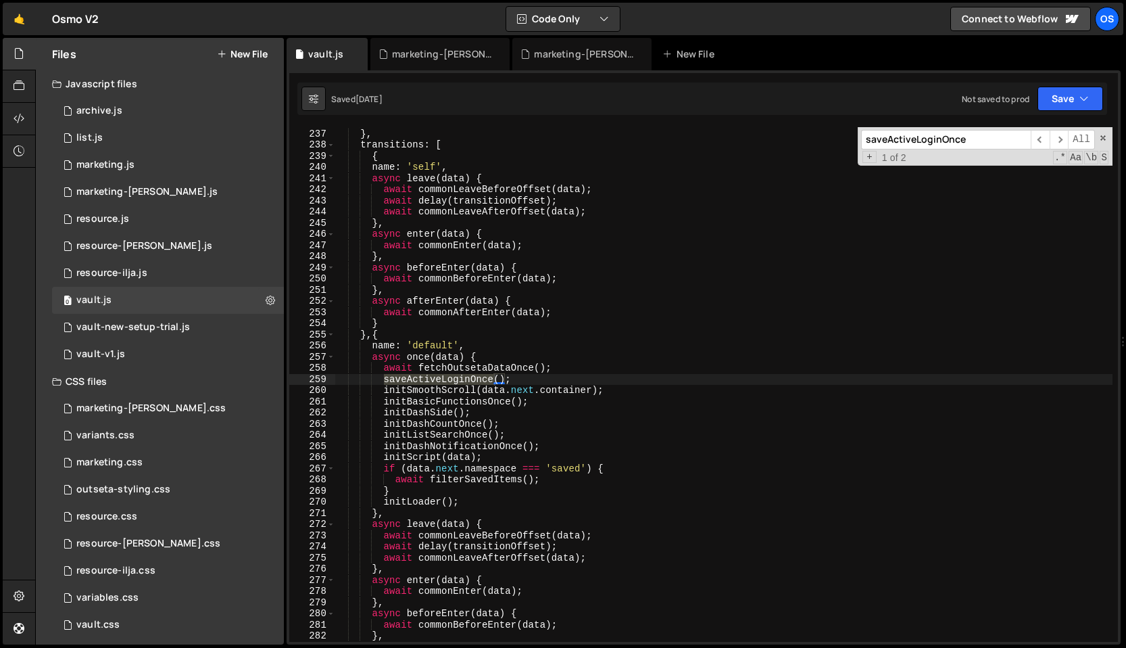
scroll to position [20087, 0]
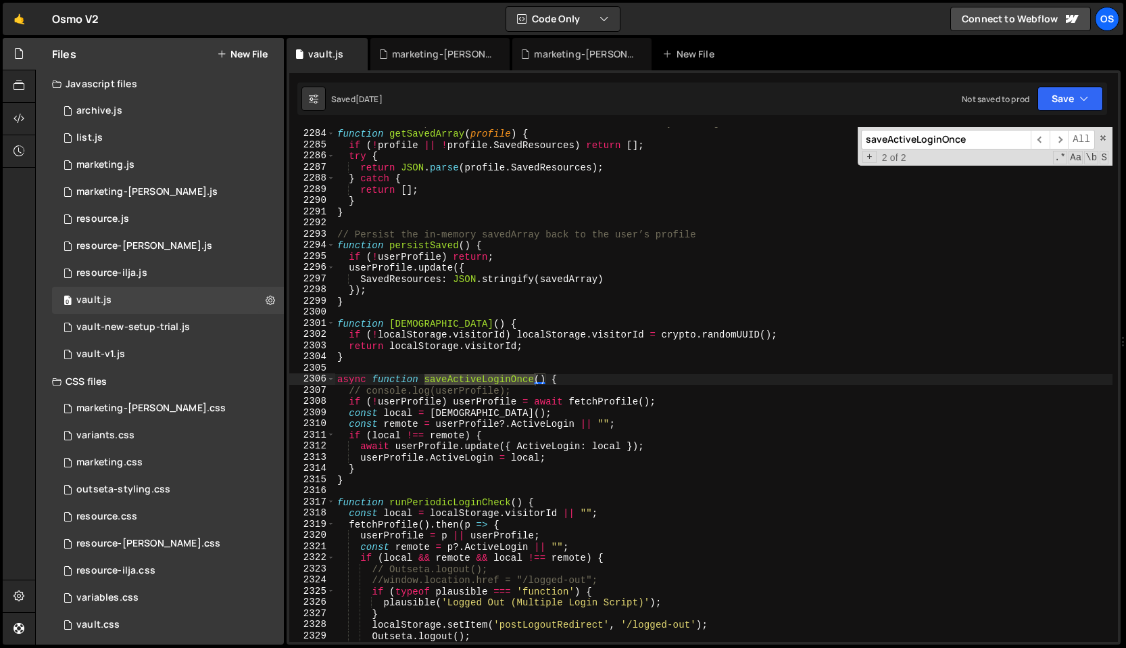
type input "saveActiveLoginOnce"
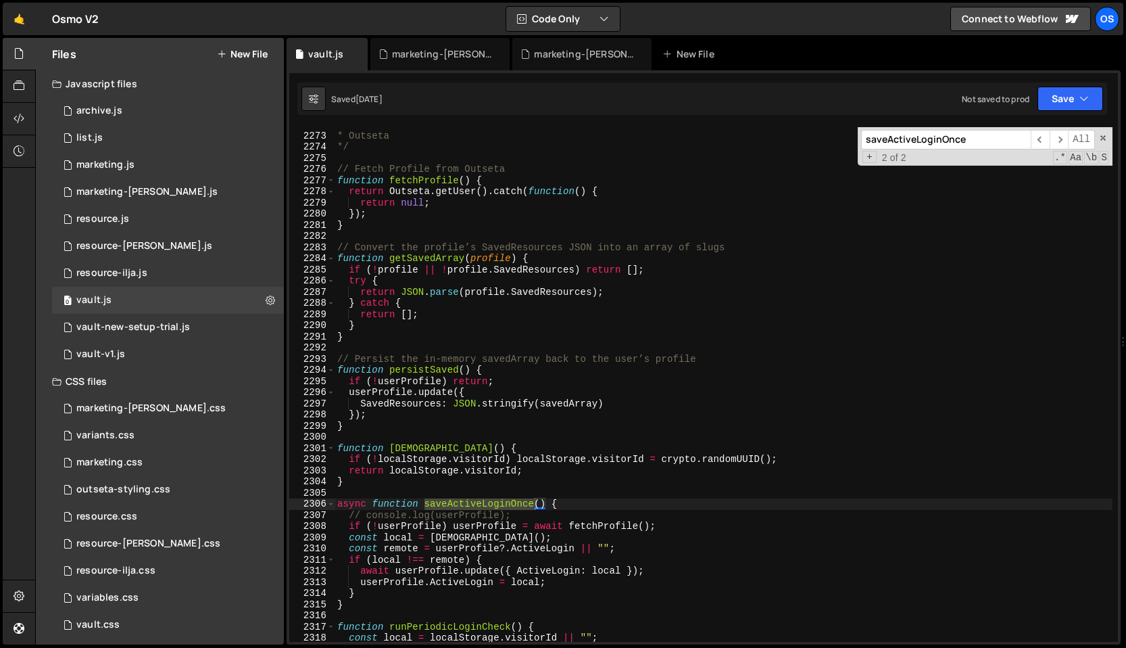
scroll to position [19987, 0]
click at [518, 339] on div "/** * Outseta */ // Fetch Profile from Outseta function fetchProfile ( ) { retu…" at bounding box center [724, 389] width 778 height 537
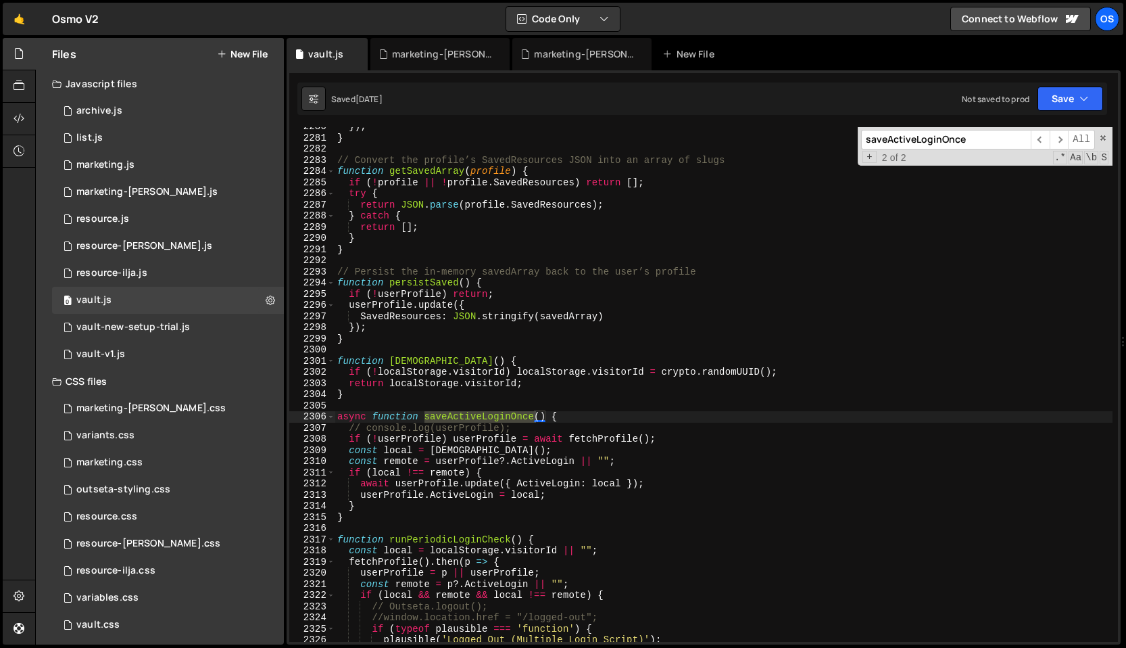
scroll to position [20058, 0]
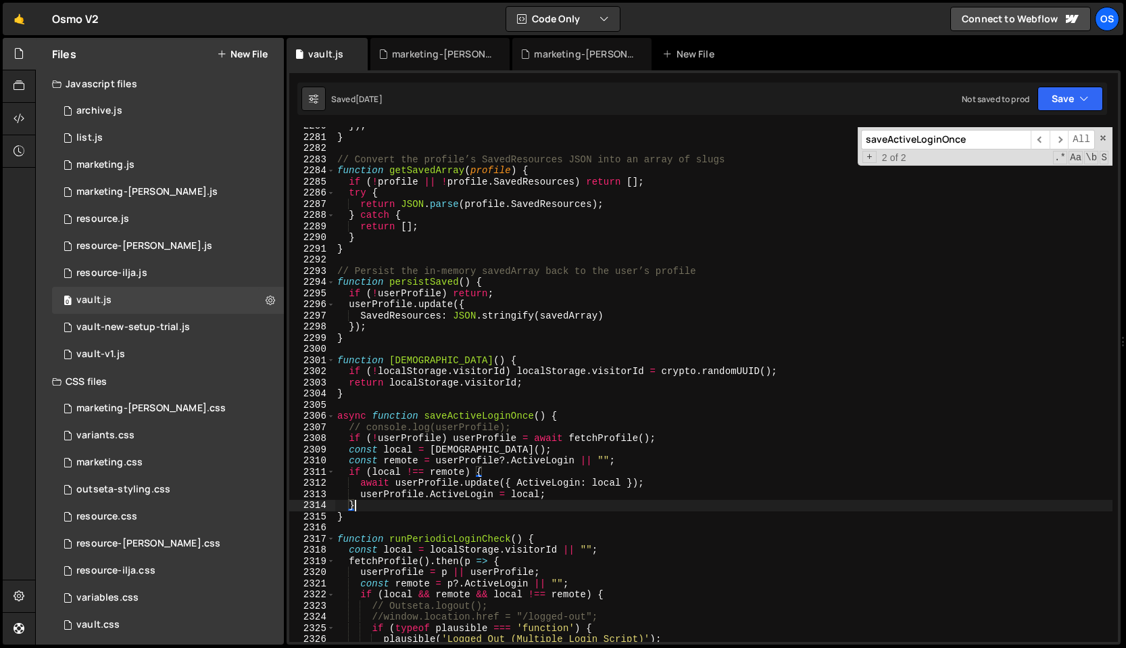
click at [359, 508] on div "}) ; } // Convert the profile’s SavedResources JSON into an array of slugs func…" at bounding box center [724, 388] width 778 height 537
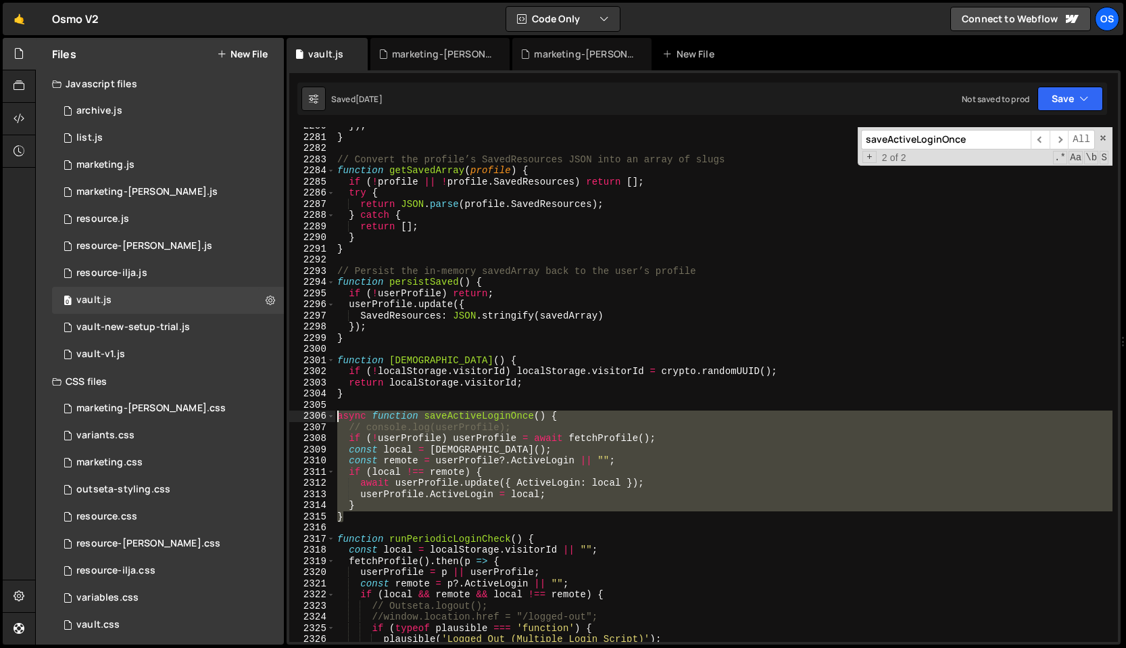
drag, startPoint x: 354, startPoint y: 517, endPoint x: 325, endPoint y: 419, distance: 102.1
click at [325, 419] on div "} 2280 2281 2282 2283 2284 2285 2286 2287 2288 2289 2290 2291 2292 2293 2294 22…" at bounding box center [703, 384] width 829 height 514
paste textarea "}"
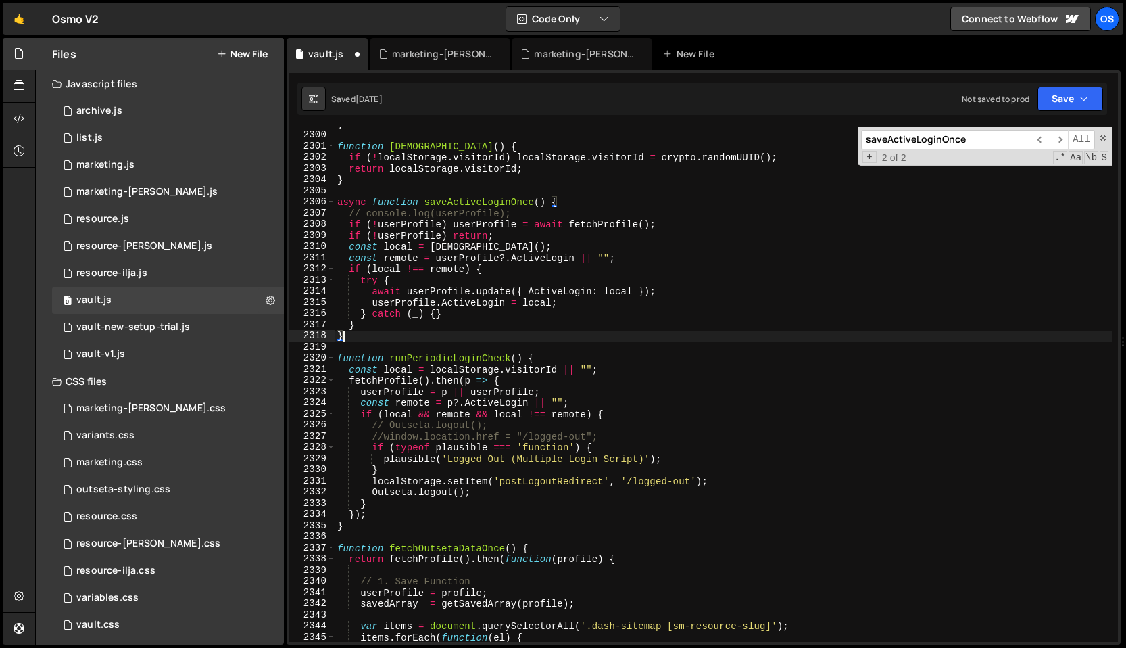
scroll to position [20202, 0]
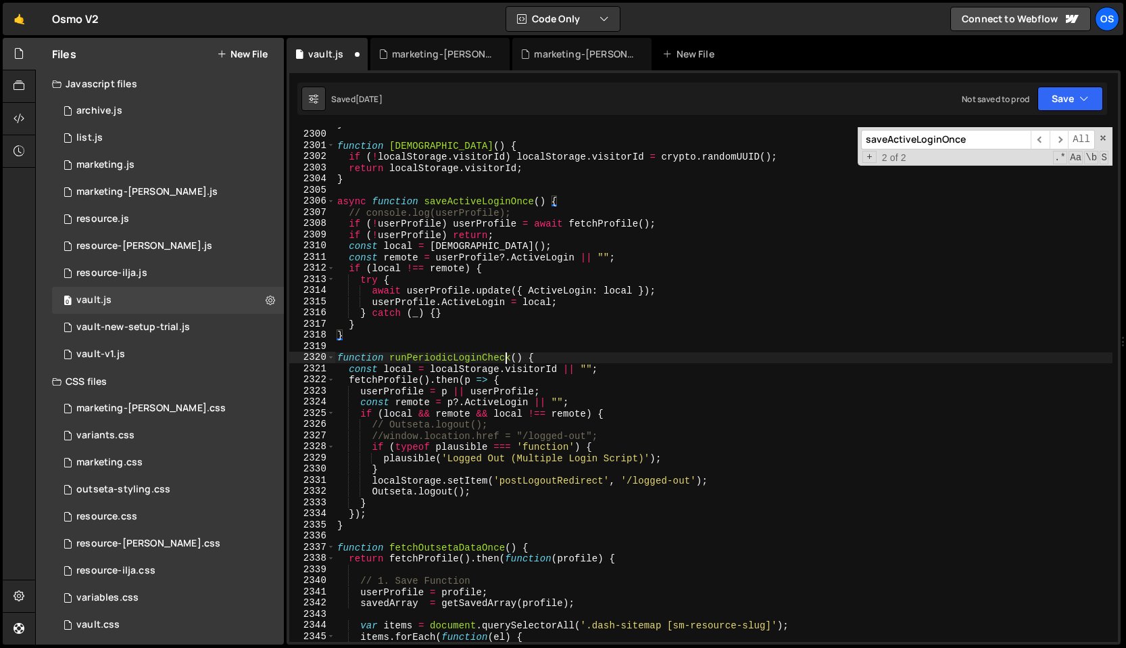
click at [504, 352] on div "} function getVisitorId ( ) { if ( ! localStorage . visitorId ) localStorage . …" at bounding box center [724, 386] width 778 height 537
type textarea "function runPeriodicLoginCheck() {"
paste input "fetchOutsetaData"
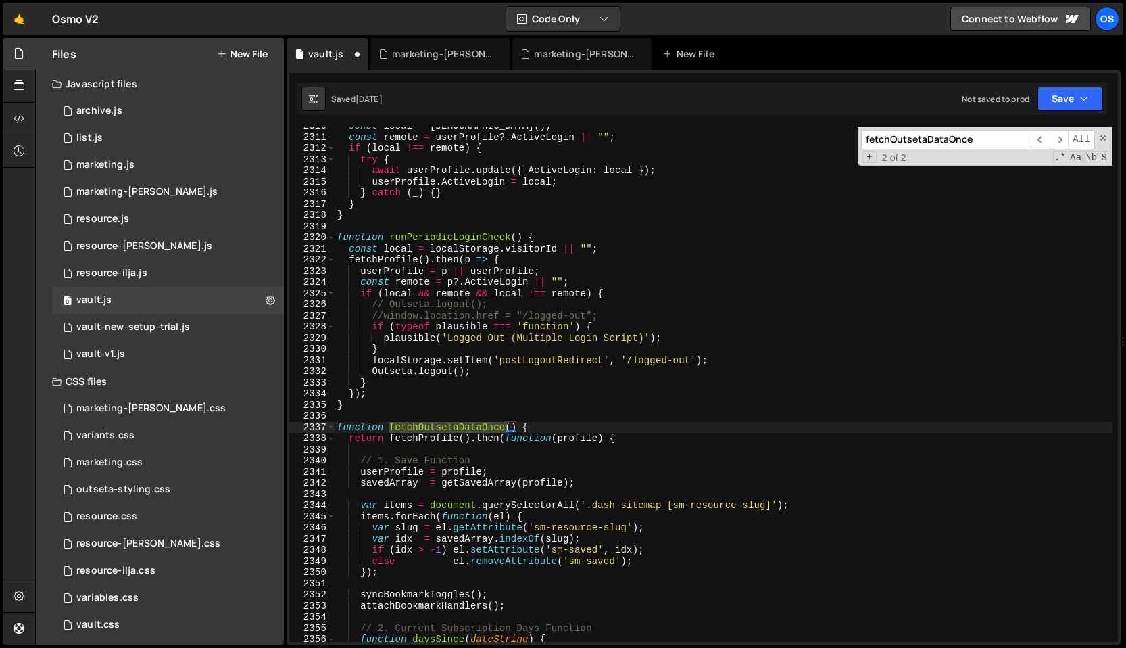
scroll to position [20330, 0]
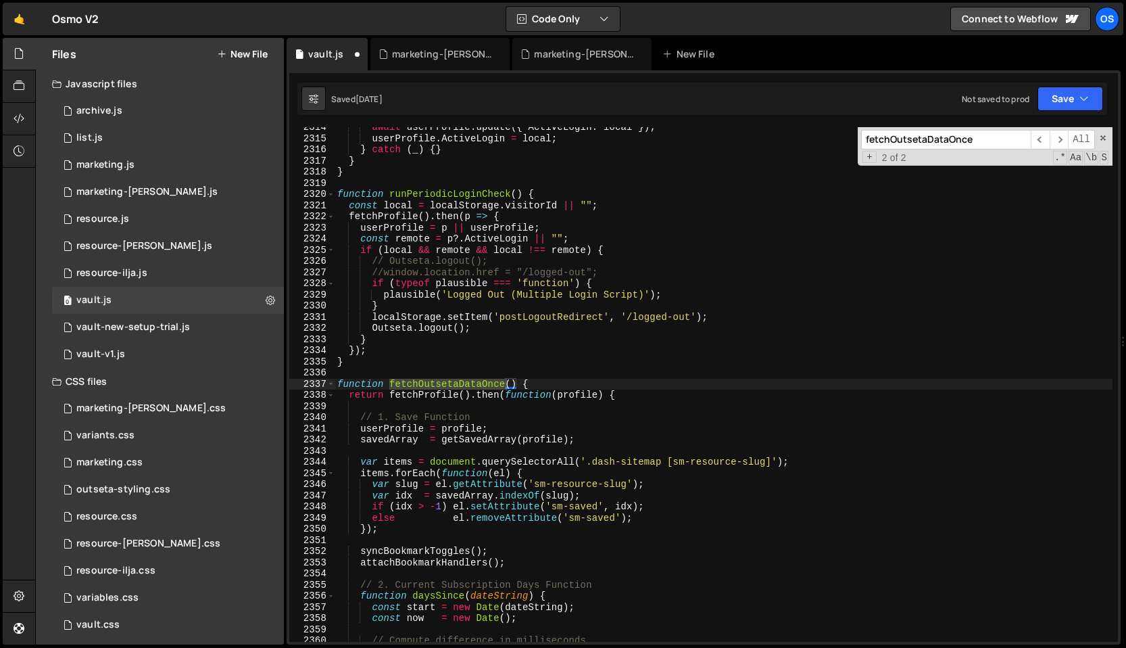
type input "fetchOutsetaDataOnce"
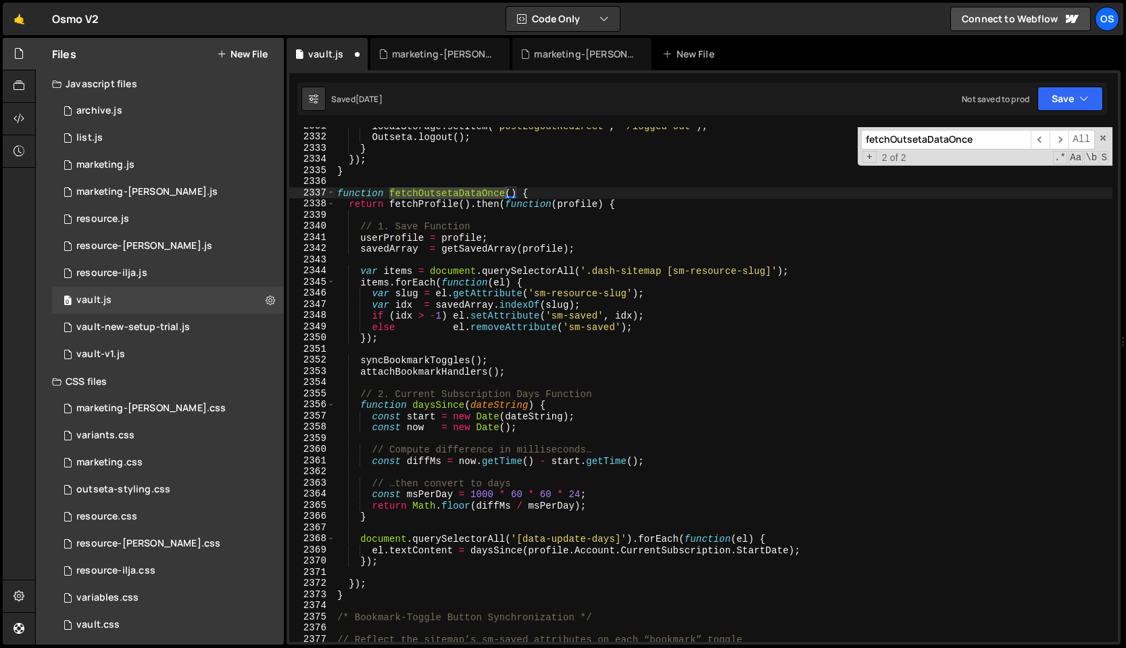
scroll to position [20481, 0]
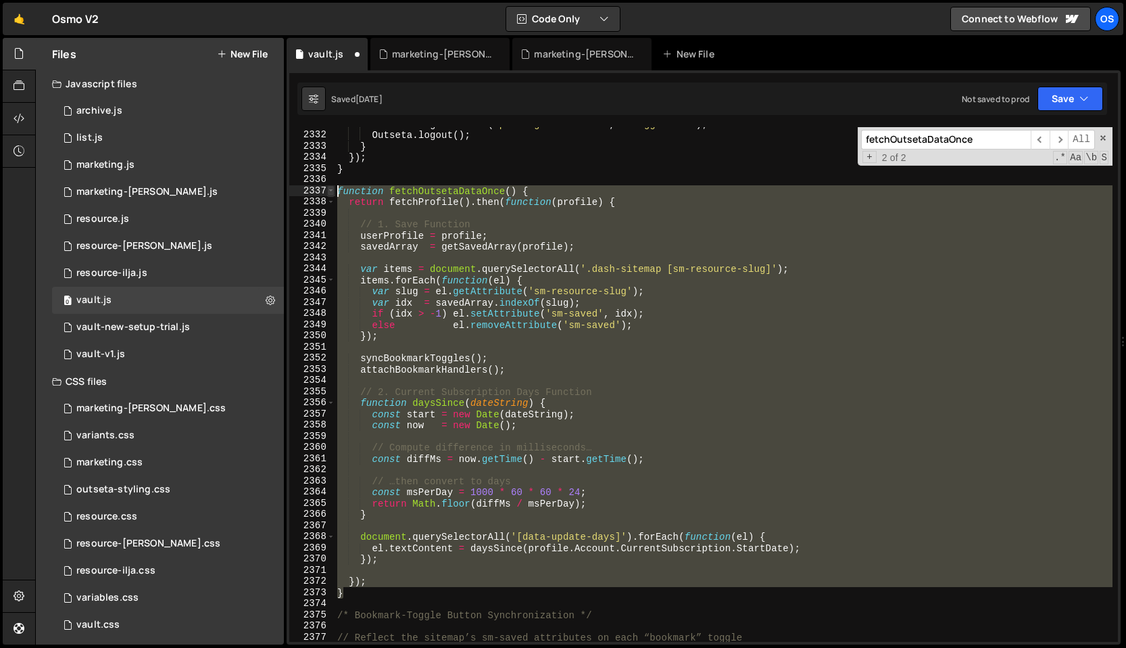
drag, startPoint x: 357, startPoint y: 592, endPoint x: 332, endPoint y: 187, distance: 405.0
click at [332, 187] on div "} 2331 2332 2333 2334 2335 2336 2337 2338 2339 2340 2341 2342 2343 2344 2345 23…" at bounding box center [703, 384] width 829 height 514
paste textarea "}"
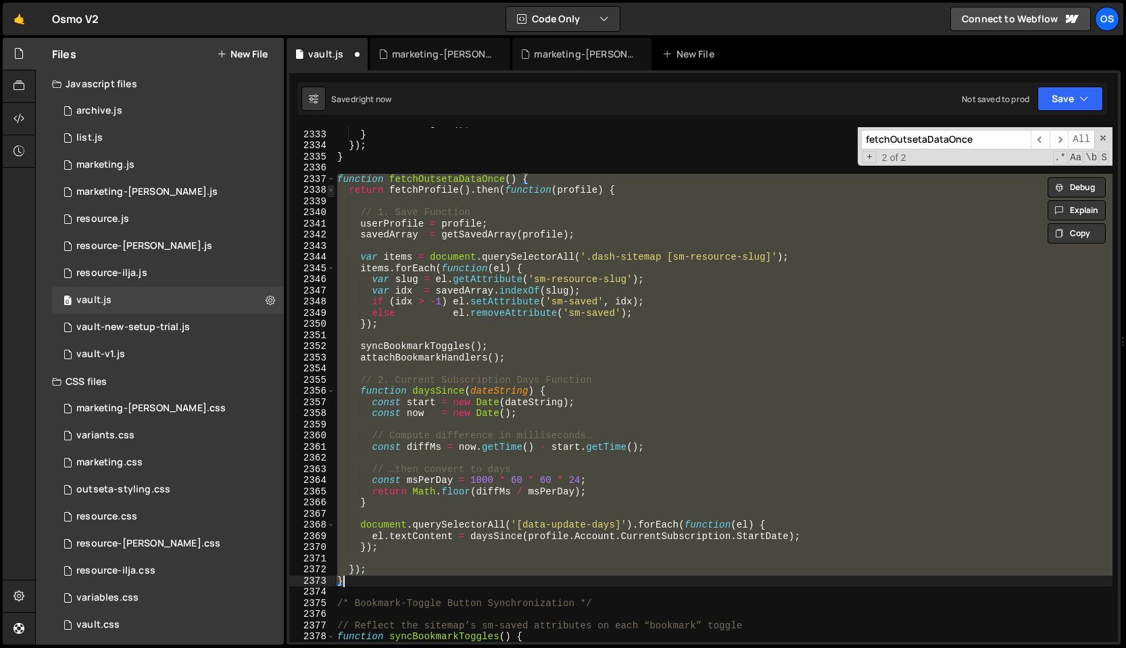
paste textarea
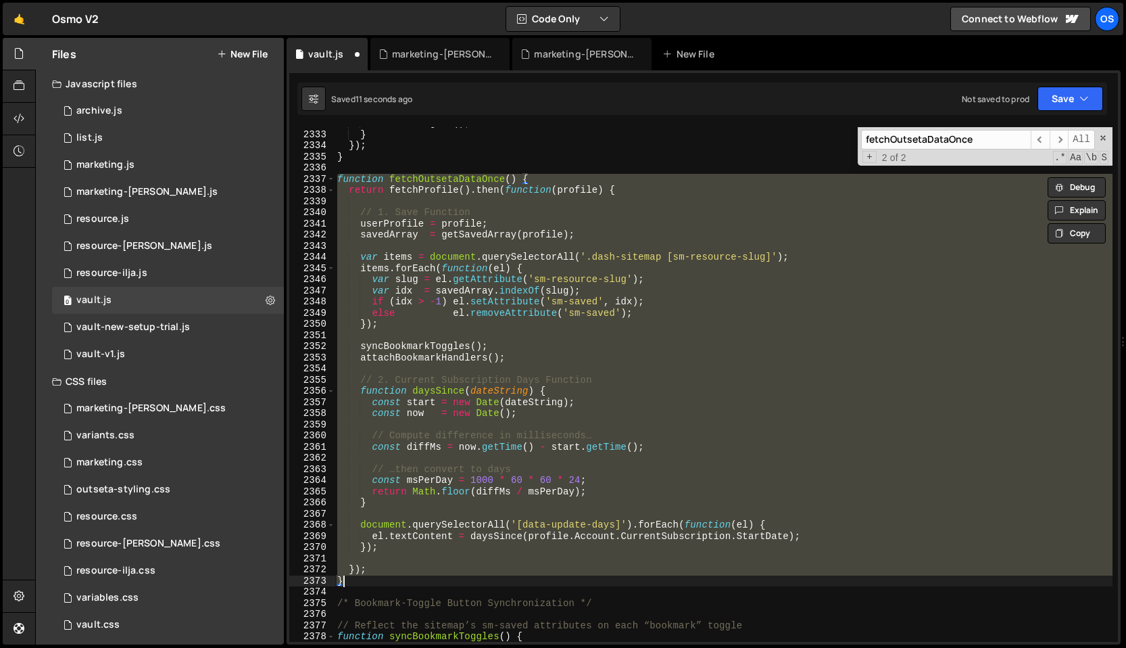
click at [479, 181] on div "Outseta . logout ( ) ; } }) ; } function fetchOutsetaDataOnce ( ) { return fetc…" at bounding box center [724, 384] width 778 height 514
click at [479, 181] on div "Outseta . logout ( ) ; } }) ; } function fetchOutsetaDataOnce ( ) { return fetc…" at bounding box center [724, 386] width 778 height 537
drag, startPoint x: 350, startPoint y: 578, endPoint x: 323, endPoint y: 178, distance: 400.4
click at [323, 178] on div "function fetchOutsetaDataOnce() { 2332 2333 2334 2335 2336 2337 2338 2339 2340 …" at bounding box center [703, 384] width 829 height 514
paste textarea "}"
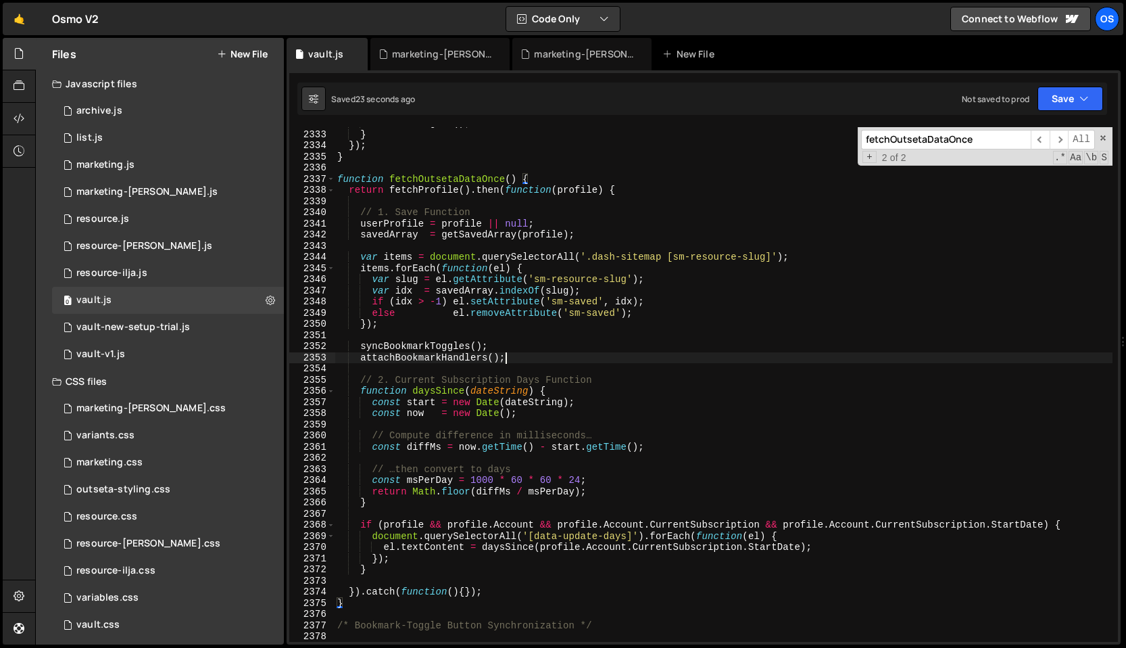
click at [506, 360] on div "Outseta . logout ( ) ; } }) ; } function fetchOutsetaDataOnce ( ) { return fetc…" at bounding box center [724, 386] width 778 height 537
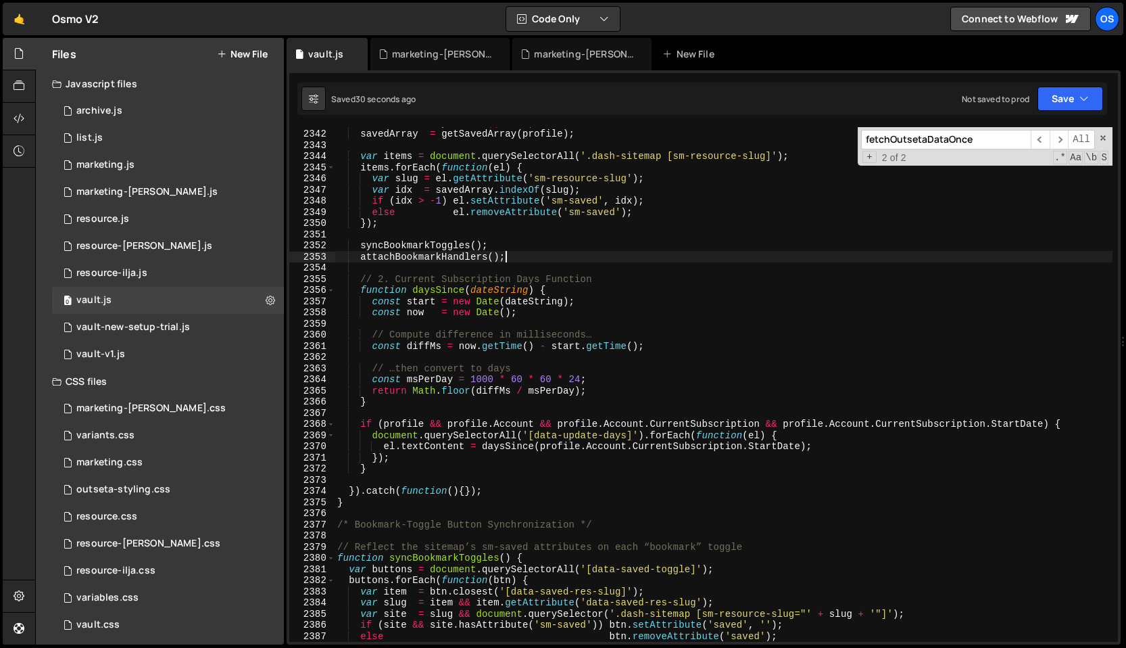
scroll to position [20554, 0]
click at [377, 506] on div "userProfile = profile || null ; savedArray = getSavedArray ( profile ) ; var it…" at bounding box center [724, 385] width 778 height 537
type textarea "}"
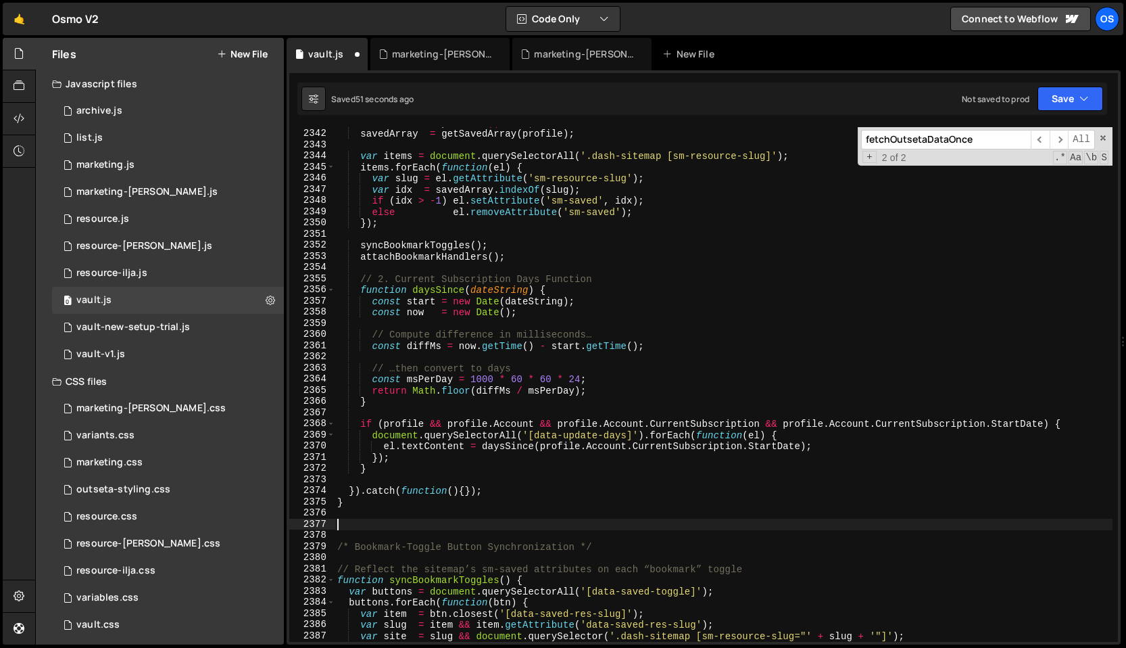
paste textarea "}"
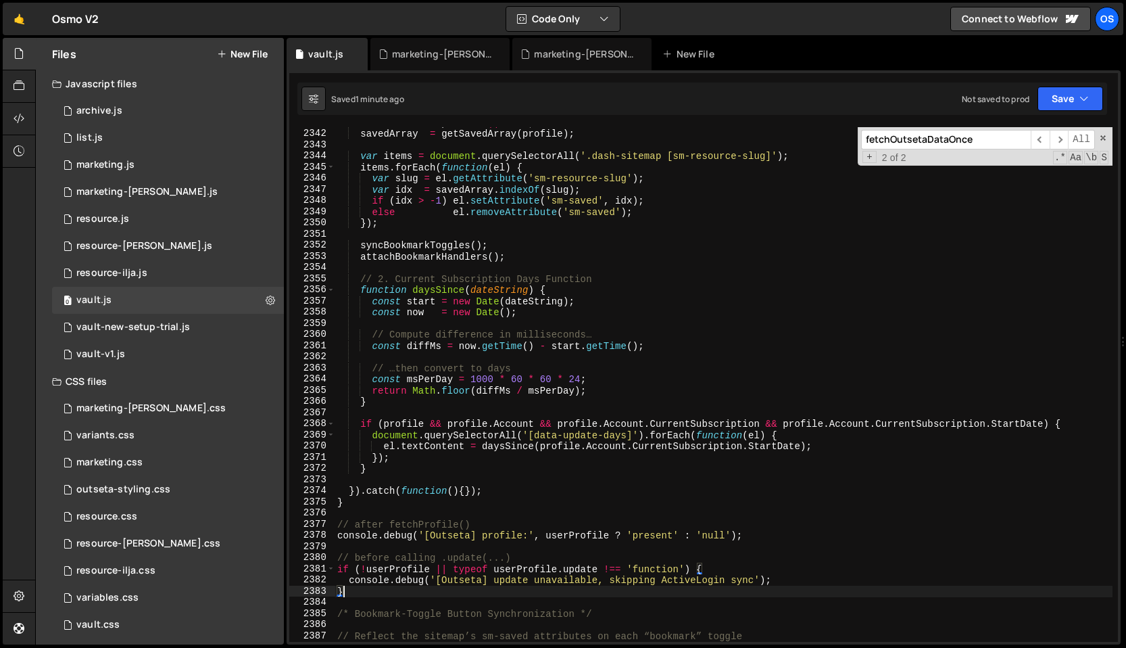
click at [440, 333] on div "userProfile = profile || null ; savedArray = getSavedArray ( profile ) ; var it…" at bounding box center [724, 385] width 778 height 537
type textarea "// Compute difference in milliseconds…"
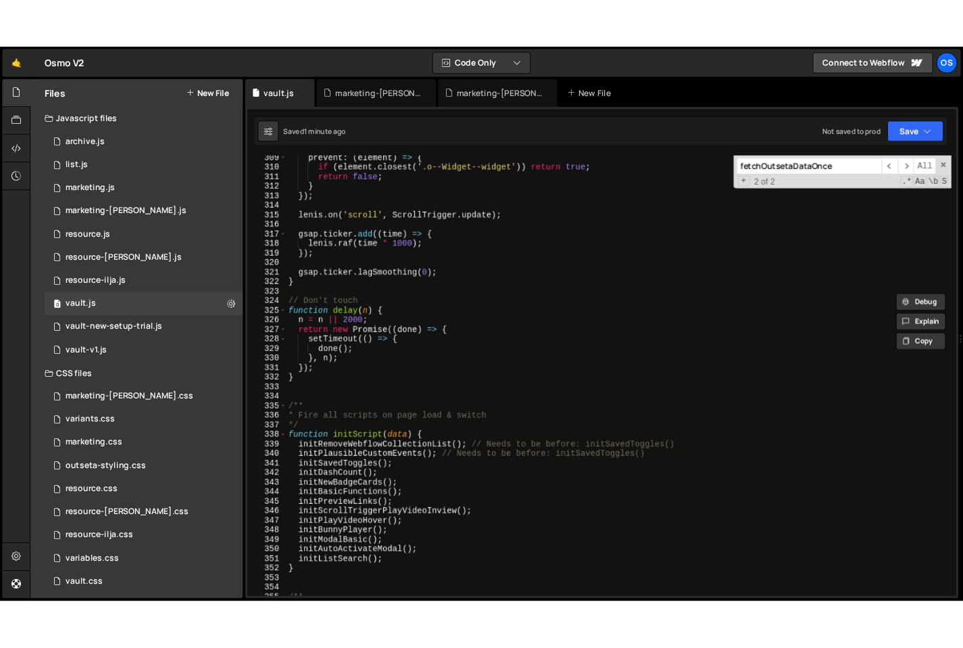
scroll to position [2706, 0]
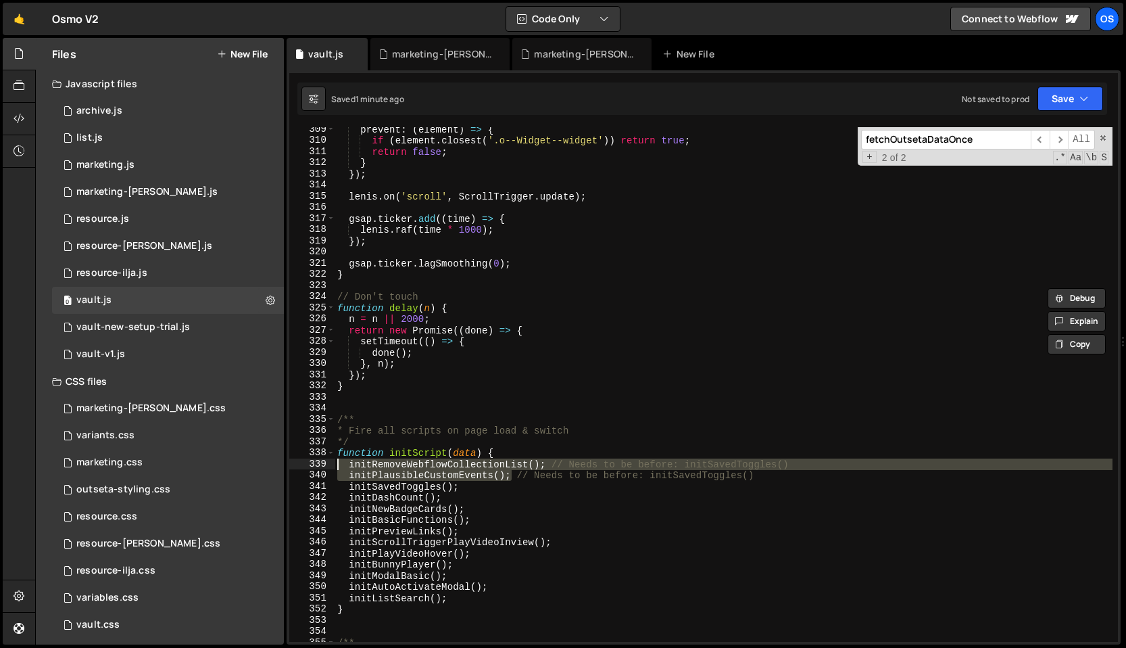
drag, startPoint x: 514, startPoint y: 479, endPoint x: 325, endPoint y: 461, distance: 189.4
click at [325, 461] on div "} } 309 310 311 312 313 314 315 316 317 318 319 320 321 322 323 324 325 326 327…" at bounding box center [703, 384] width 829 height 514
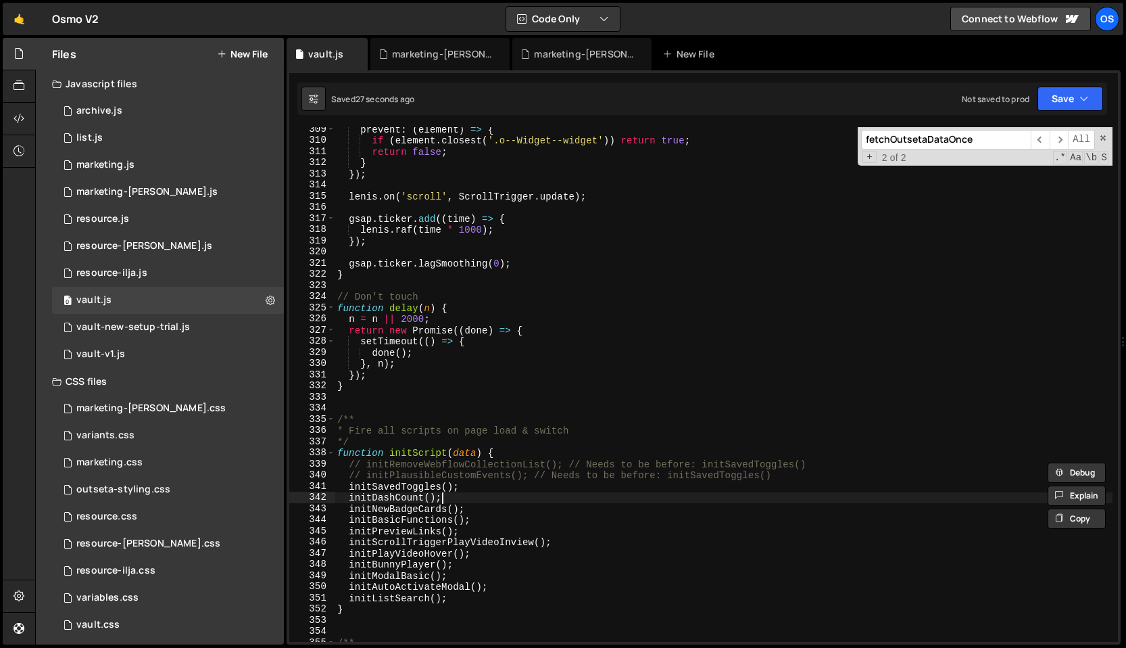
click at [471, 500] on div "prevent : ( element ) => { if ( element . closest ( '.o--Widget--widget' )) ret…" at bounding box center [724, 392] width 778 height 537
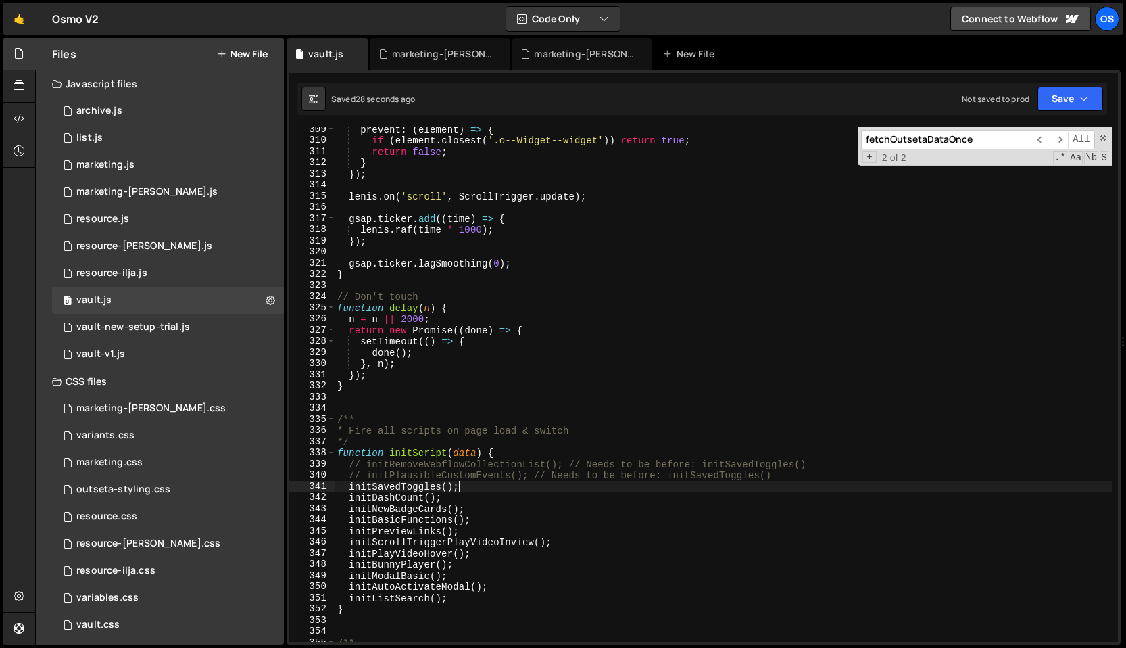
click at [471, 487] on div "prevent : ( element ) => { if ( element . closest ( '.o--Widget--widget' )) ret…" at bounding box center [724, 392] width 778 height 537
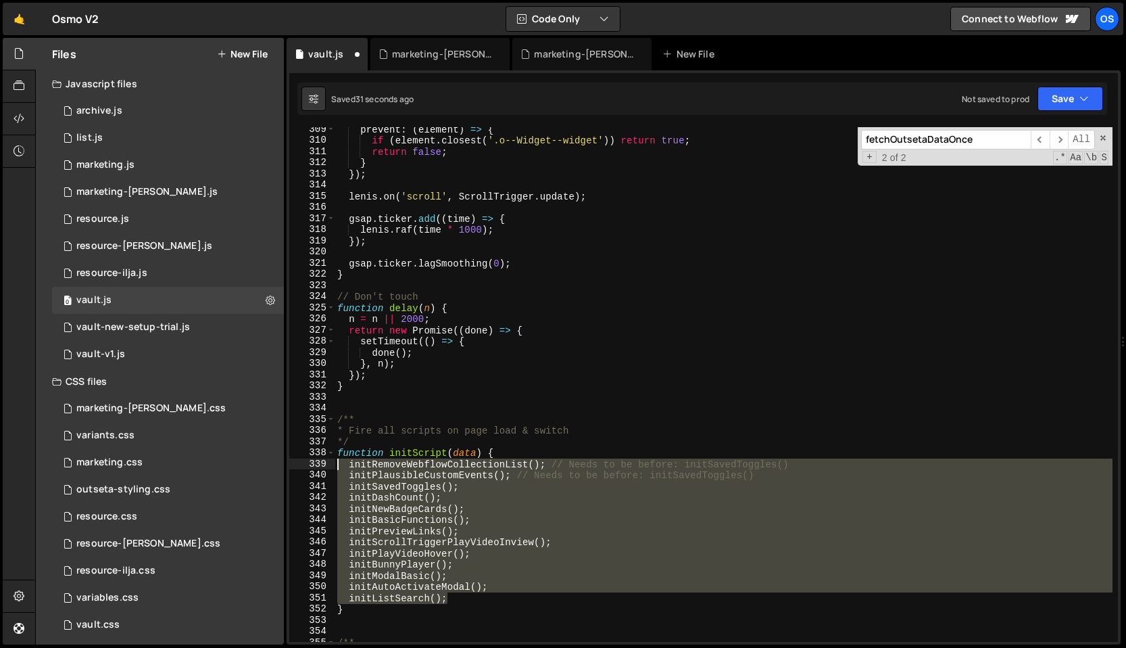
drag, startPoint x: 466, startPoint y: 600, endPoint x: 293, endPoint y: 467, distance: 218.0
click at [293, 467] on div "initRemoveWebflowCollectionList(); // Needs to be before: initSavedToggles() 30…" at bounding box center [703, 384] width 829 height 514
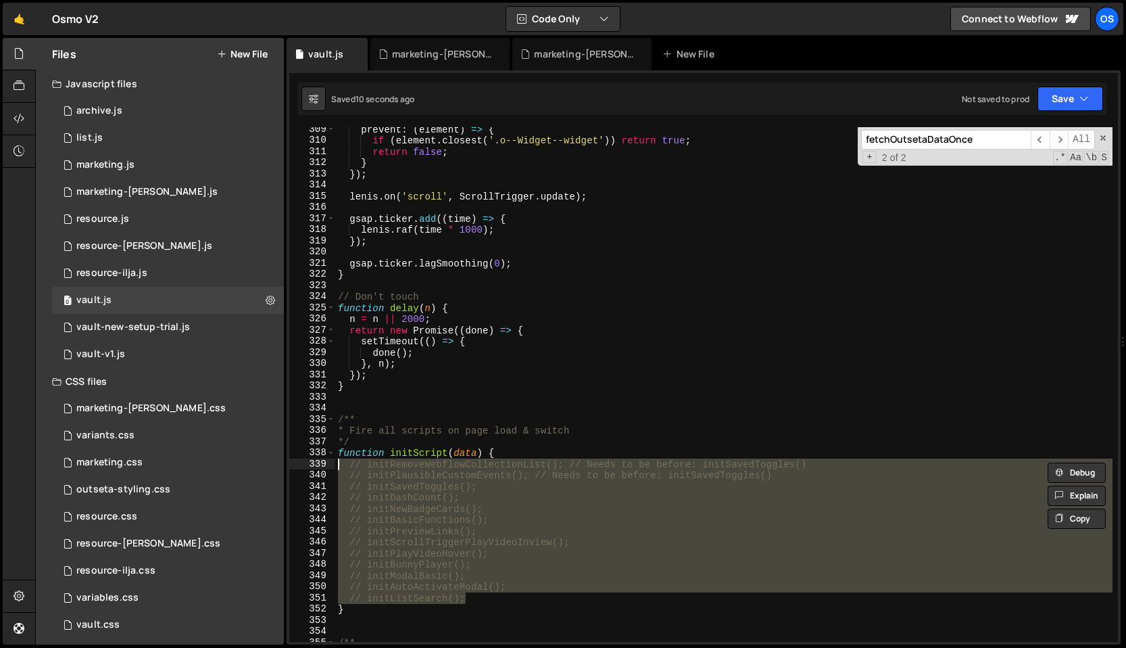
click at [552, 361] on div "prevent : ( element ) => { if ( element . closest ( '.o--Widget--widget' )) ret…" at bounding box center [723, 392] width 777 height 537
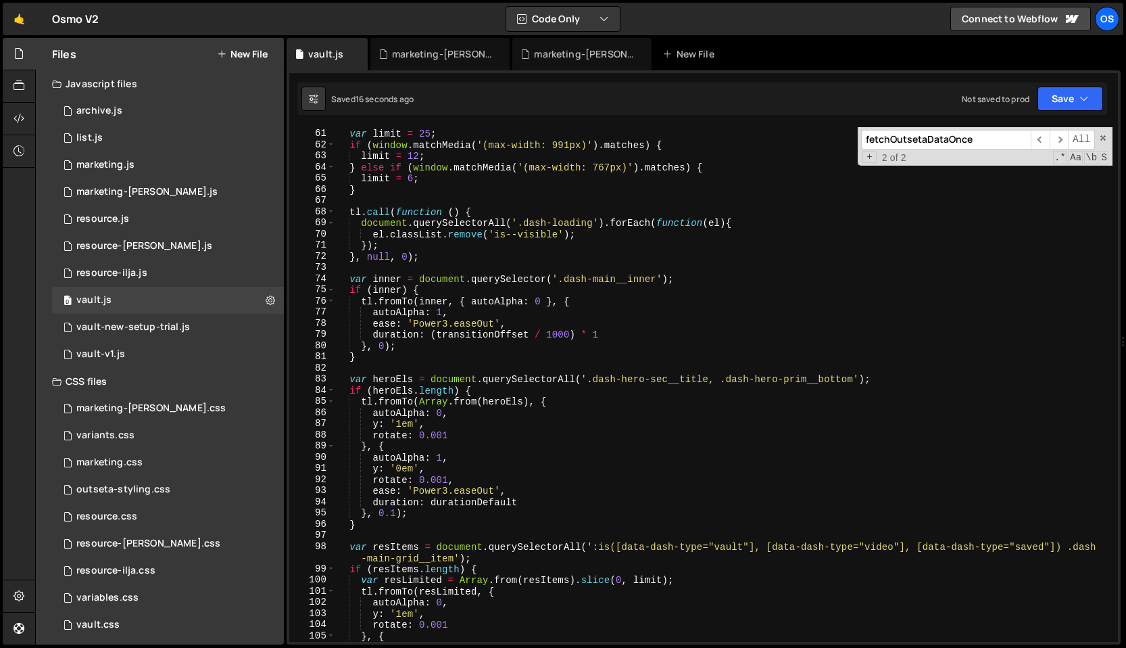
scroll to position [717, 0]
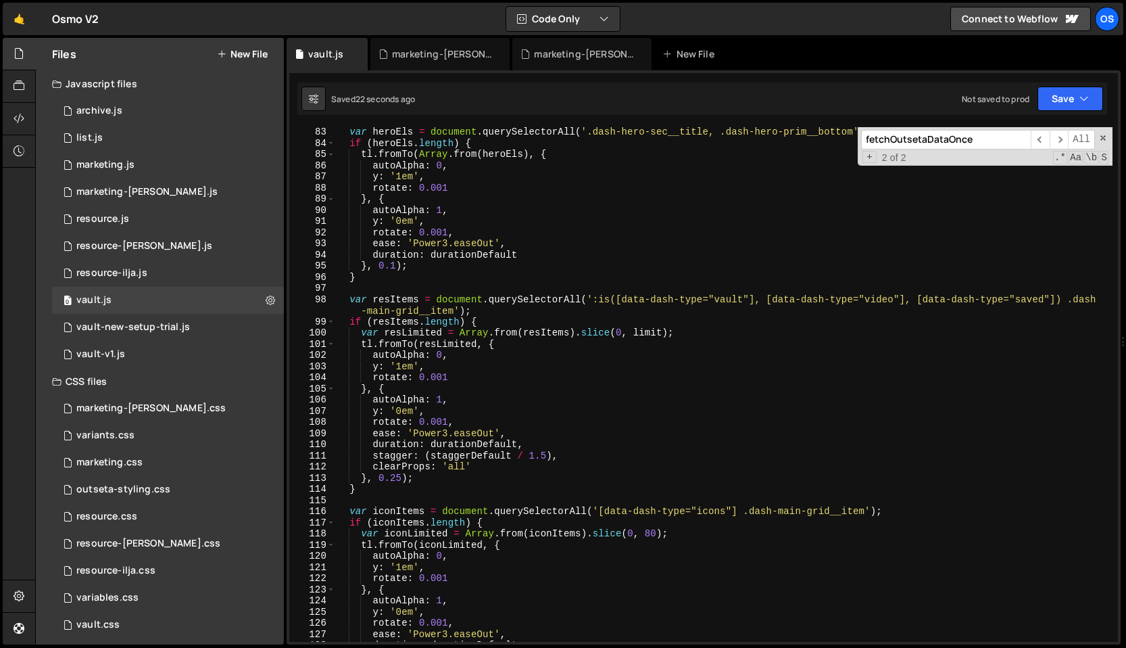
click at [556, 360] on div "var heroEls = document . querySelectorAll ( '.dash-hero-sec__title, .dash-hero-…" at bounding box center [723, 394] width 777 height 537
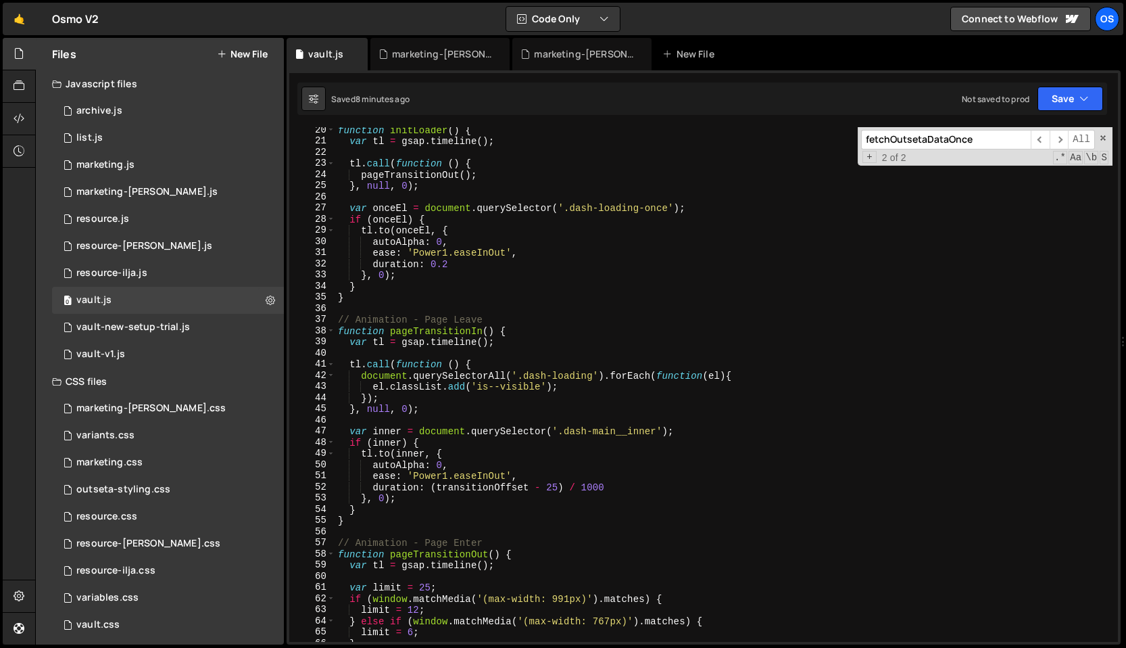
scroll to position [320, 0]
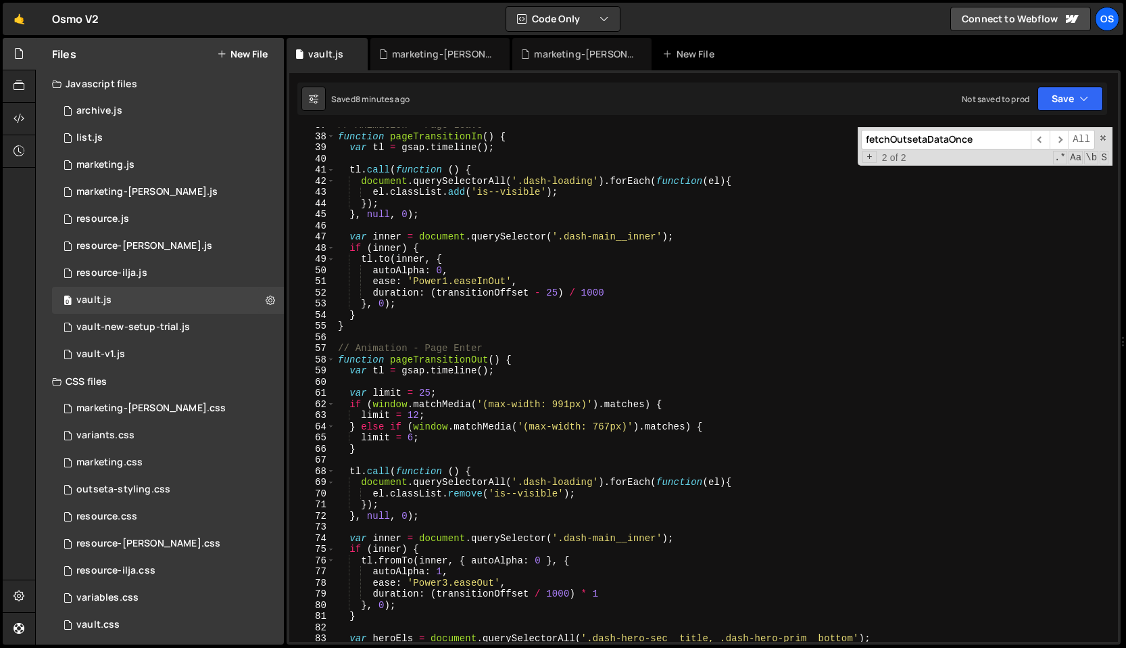
click at [533, 354] on div "// Animation - Page Leave function pageTransitionIn ( ) { var tl = gsap . timel…" at bounding box center [723, 388] width 777 height 537
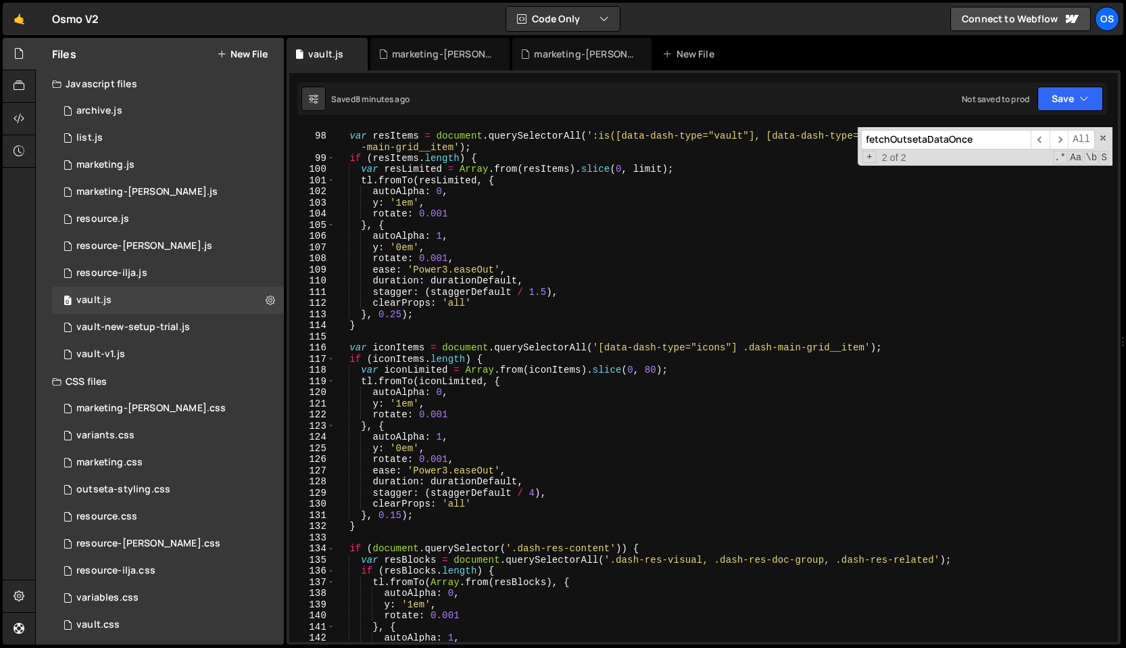
scroll to position [911, 0]
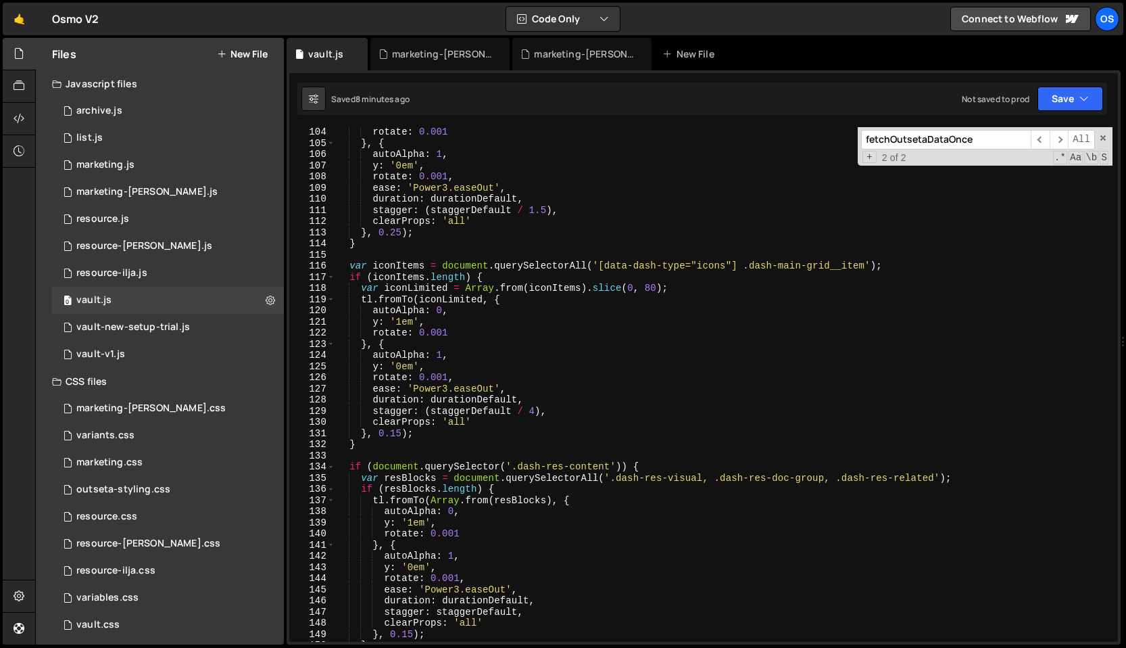
click at [533, 353] on div "rotate : 0.001 } , { autoAlpha : 1 , y : '0em' , rotate : 0.001 , ease : 'Power…" at bounding box center [723, 394] width 777 height 537
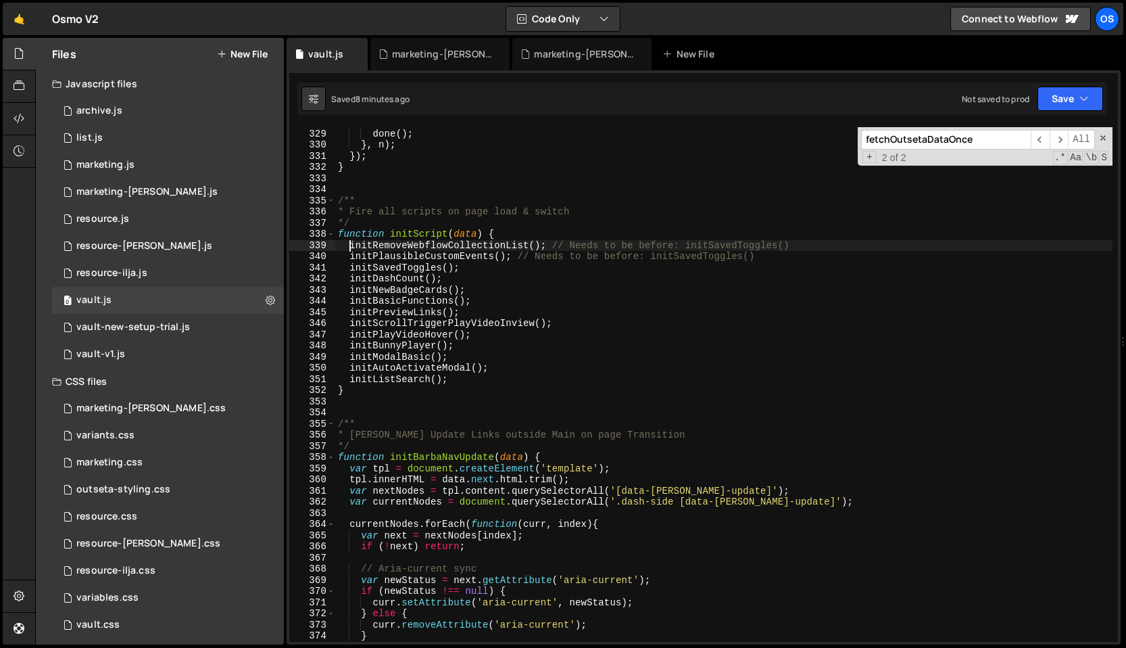
click at [541, 312] on div "setTimeout (( ) => { done ( ) ; } , n ) ; }) ; } /** * Fire all scripts on page…" at bounding box center [723, 385] width 777 height 537
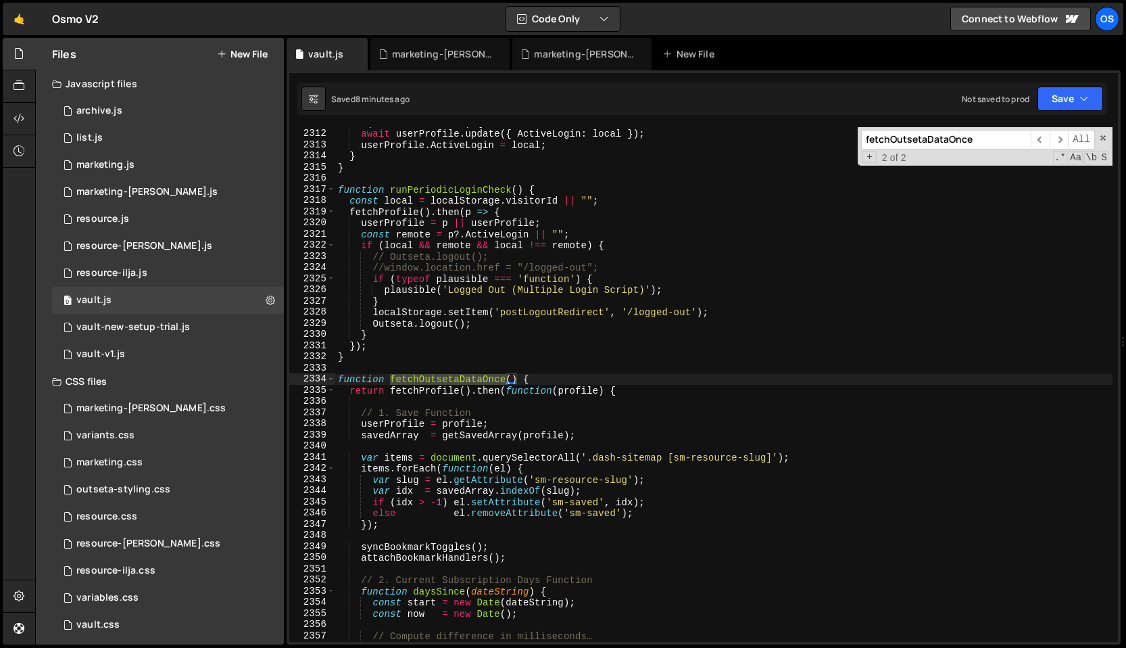
click at [356, 387] on div "if ( local !== remote ) { await userProfile . update ({ ActiveLogin : local }) …" at bounding box center [723, 385] width 777 height 537
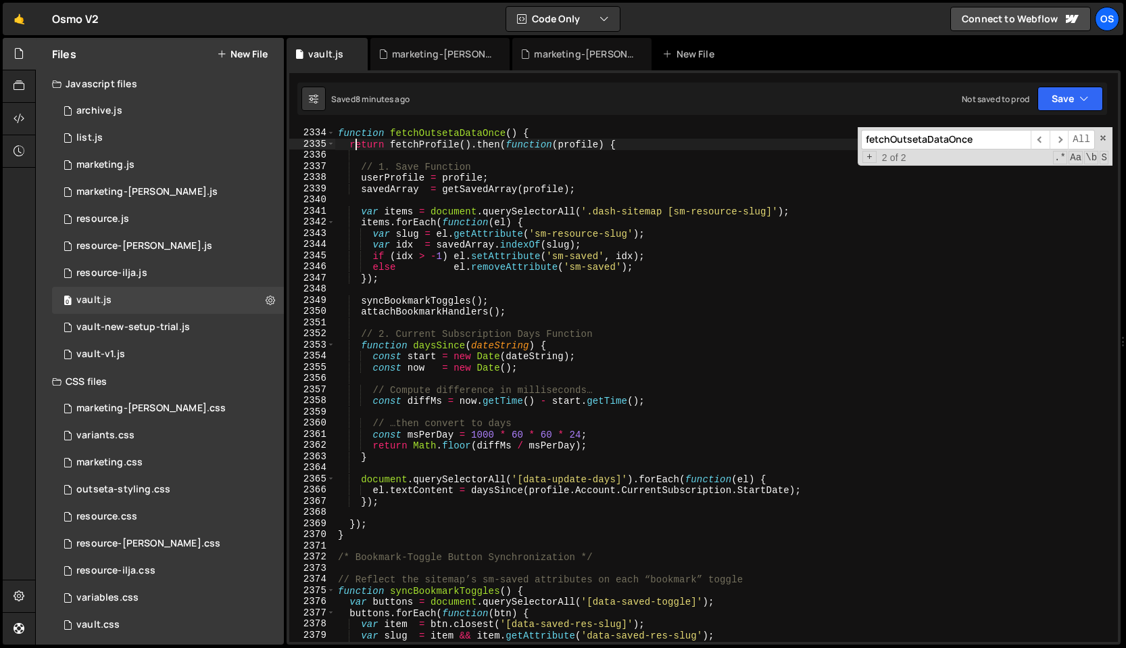
scroll to position [20525, 0]
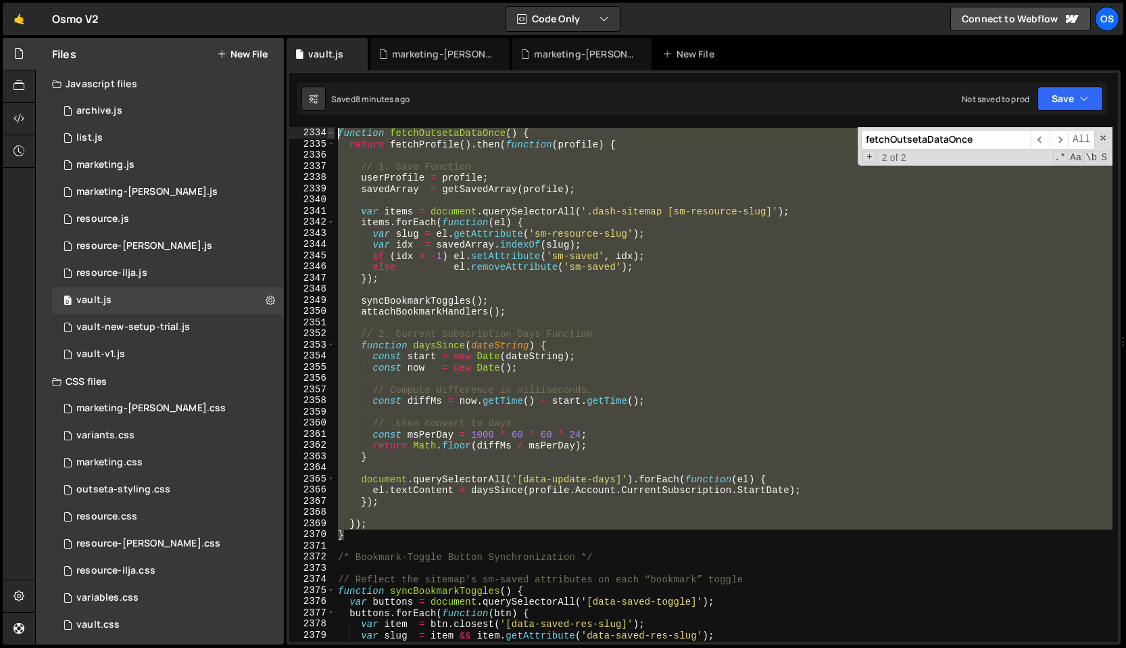
drag, startPoint x: 347, startPoint y: 537, endPoint x: 331, endPoint y: 136, distance: 401.2
click at [331, 136] on div "return fetchProfile().then(function(profile) { 2333 2334 2335 2336 2337 2338 23…" at bounding box center [703, 384] width 829 height 514
paste textarea "}"
type textarea "}"
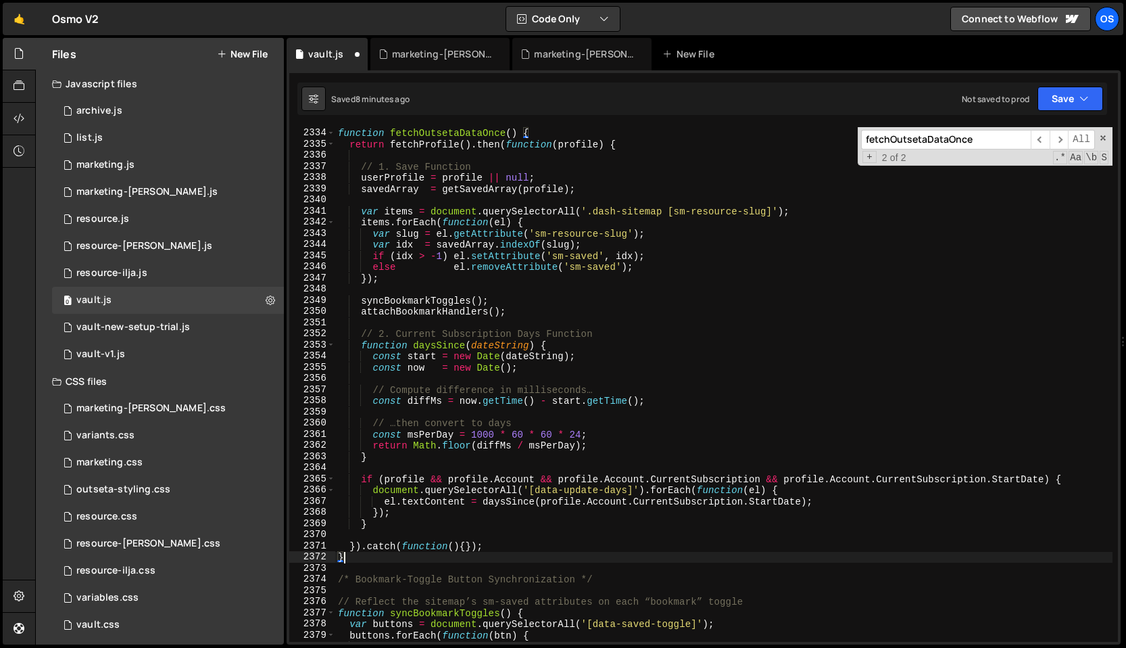
click at [948, 139] on input "fetchOutsetaDataOnce" at bounding box center [946, 140] width 170 height 20
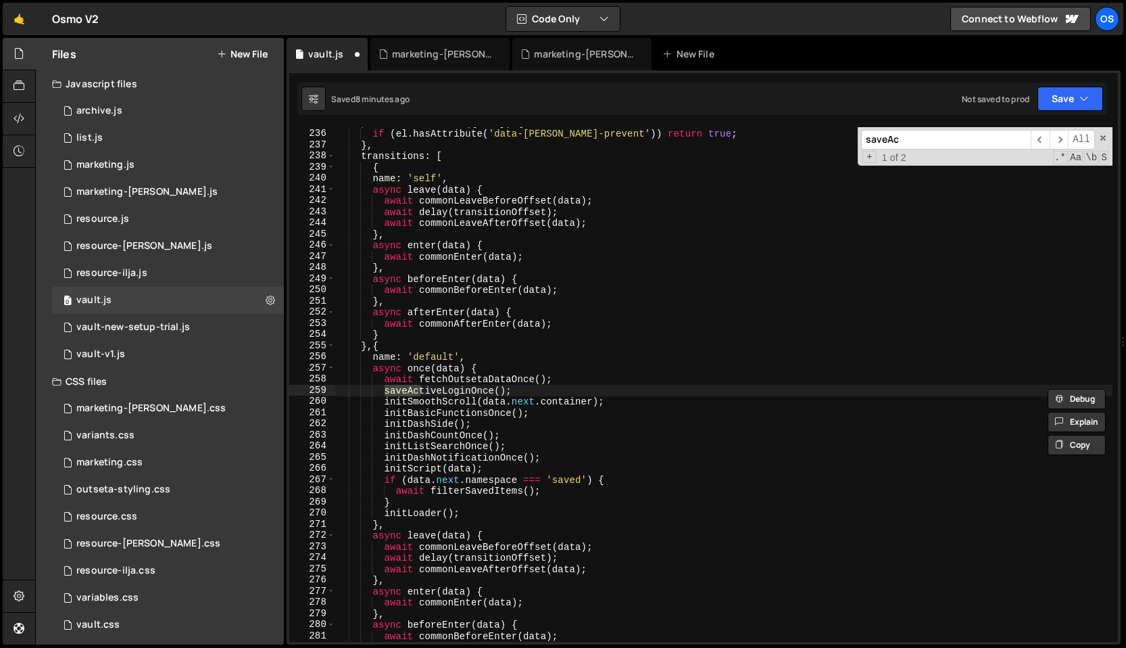
scroll to position [20071, 0]
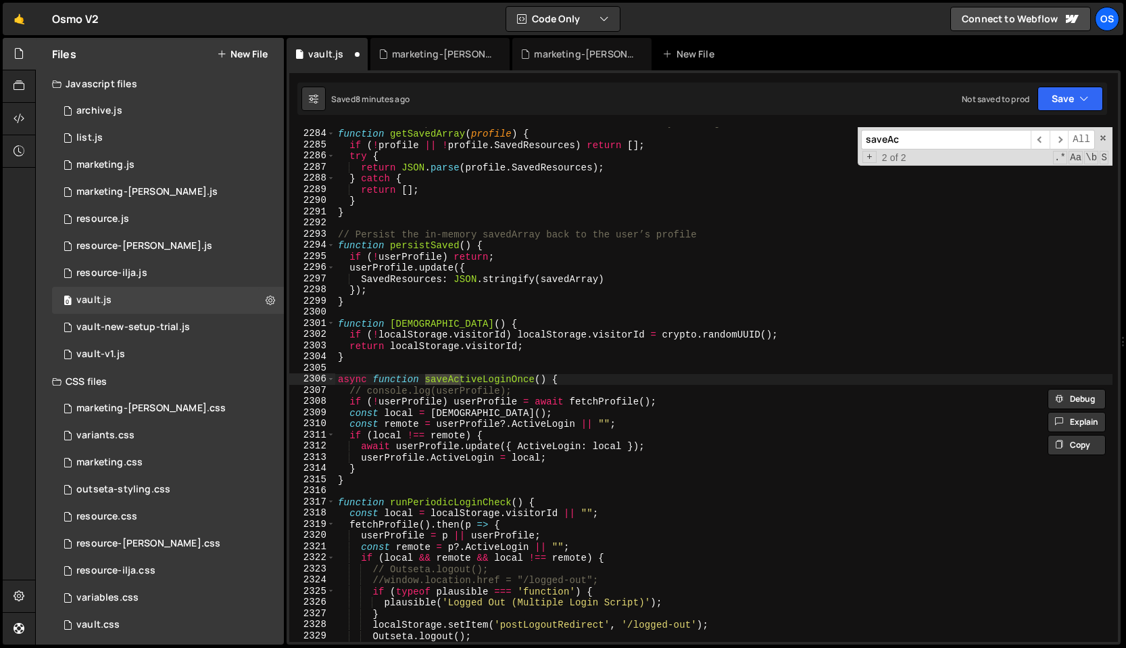
type input "saveAc"
click at [364, 484] on div "// Convert the profile’s SavedResources JSON into an array of slugs function ge…" at bounding box center [723, 385] width 777 height 537
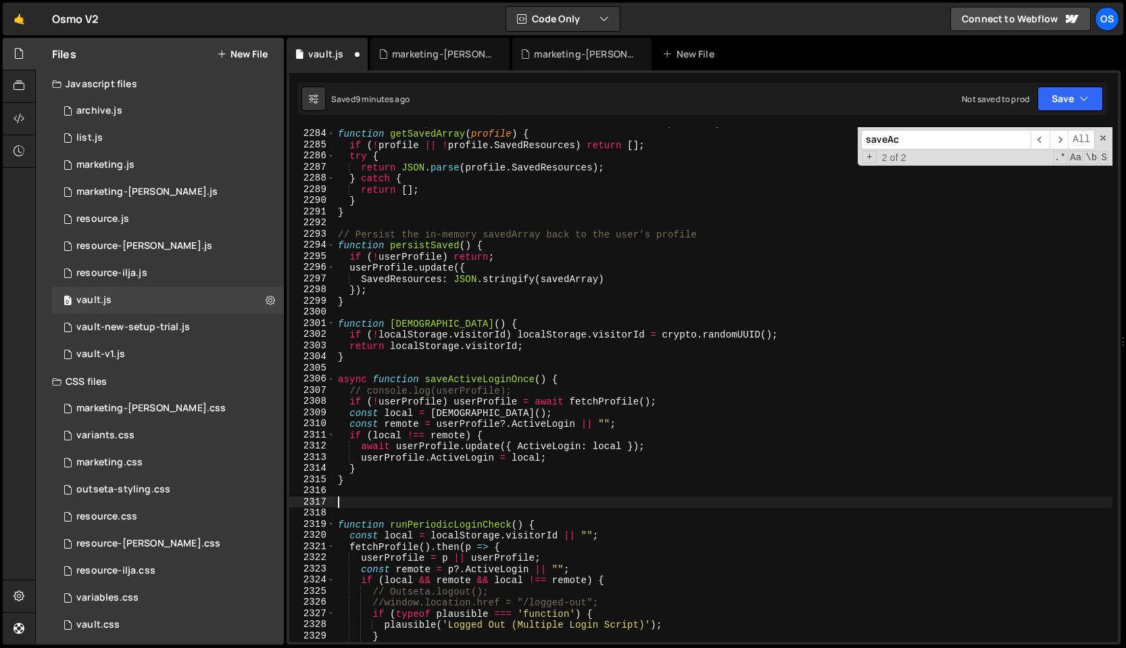
paste textarea "}"
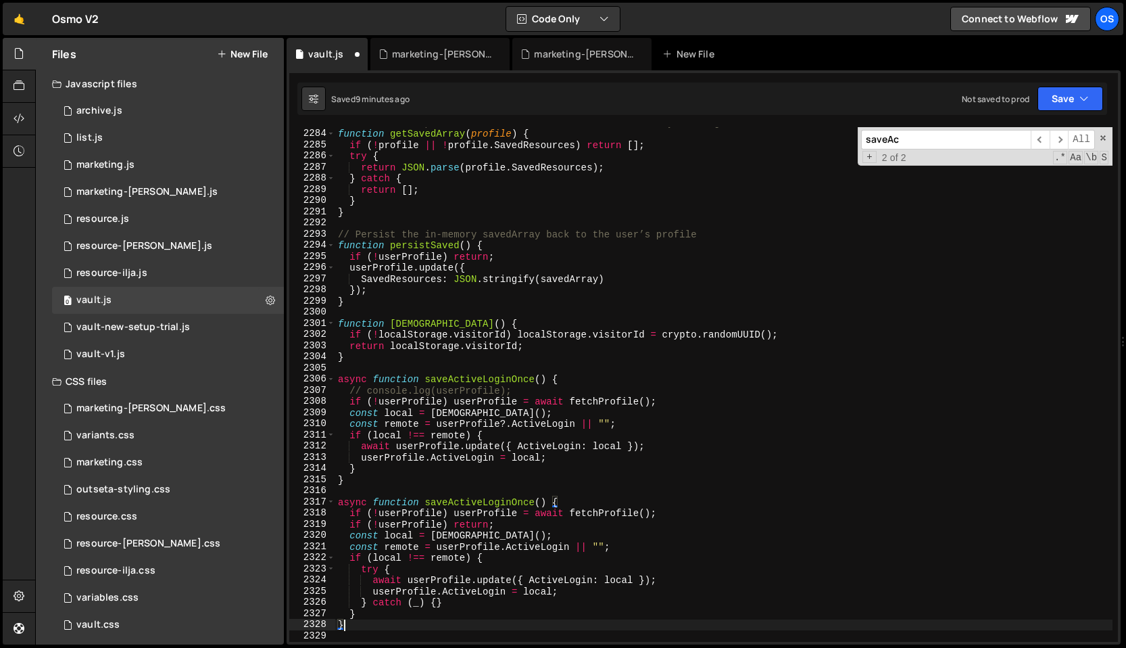
click at [517, 383] on div "// Convert the profile’s SavedResources JSON into an array of slugs function ge…" at bounding box center [723, 385] width 777 height 537
drag, startPoint x: 526, startPoint y: 392, endPoint x: 352, endPoint y: 395, distance: 174.4
click at [352, 395] on div "// Convert the profile’s SavedResources JSON into an array of slugs function ge…" at bounding box center [723, 385] width 777 height 537
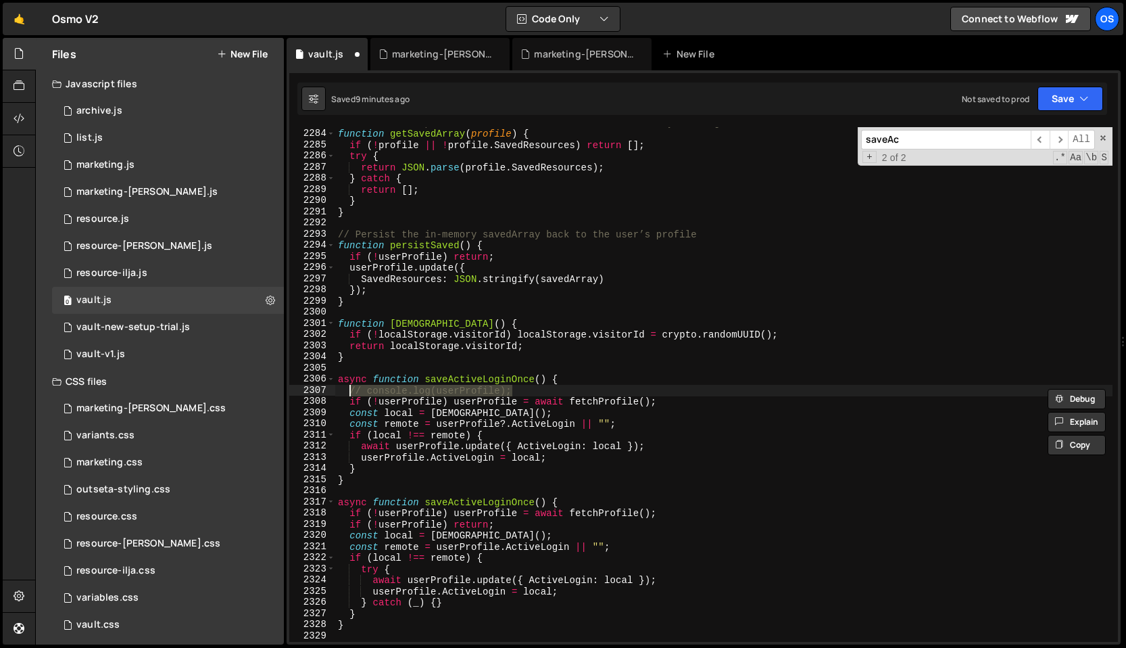
click at [658, 512] on div "// Convert the profile’s SavedResources JSON into an array of slugs function ge…" at bounding box center [723, 385] width 777 height 537
type textarea "if (!userProfile) userProfile = await fetchProfile();"
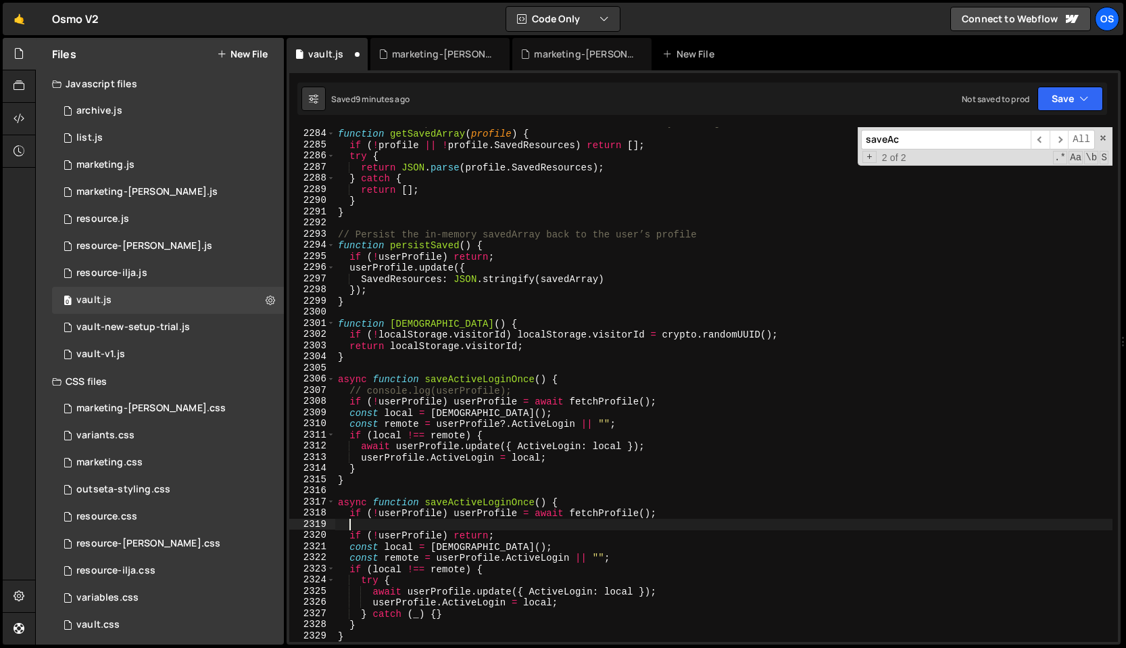
paste textarea "// console.log(userProfile);"
type textarea "// console.log(userProfile);"
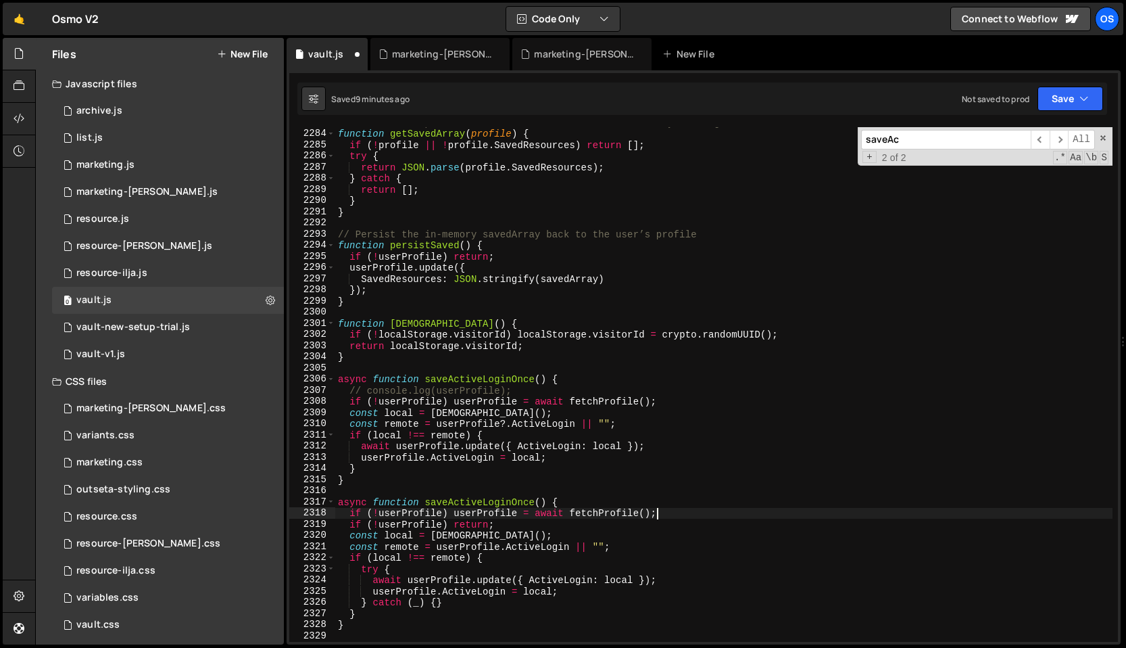
click at [624, 527] on div "// Convert the profile’s SavedResources JSON into an array of slugs function ge…" at bounding box center [723, 385] width 777 height 537
type textarea "if (!userProfile) return;"
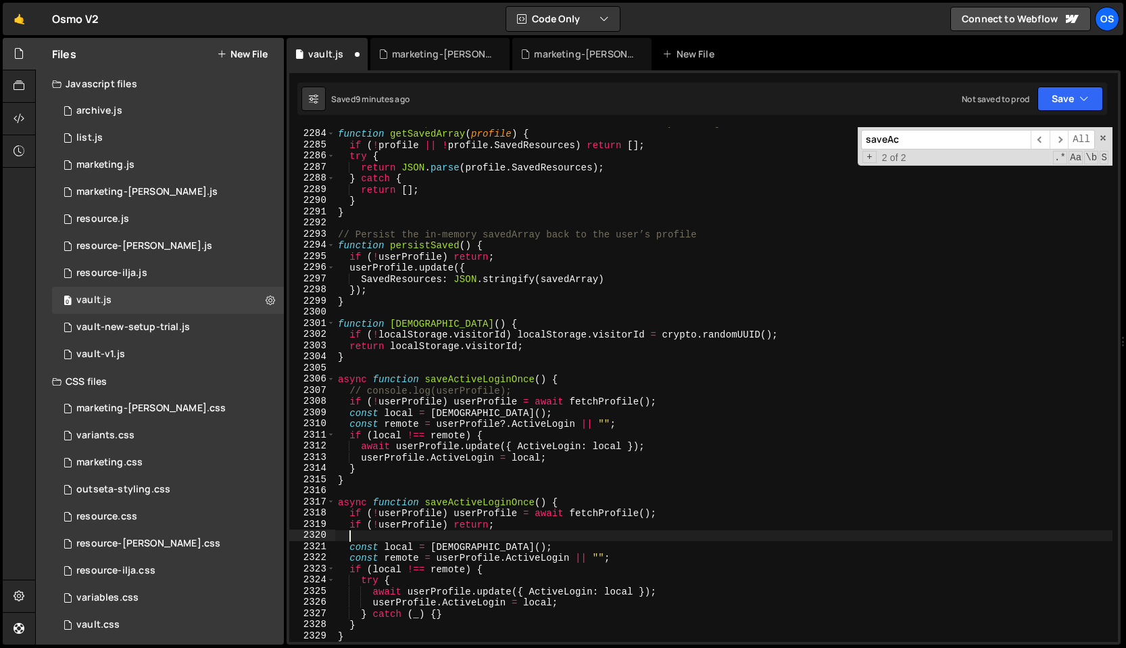
paste textarea "// console.log(userProfile);"
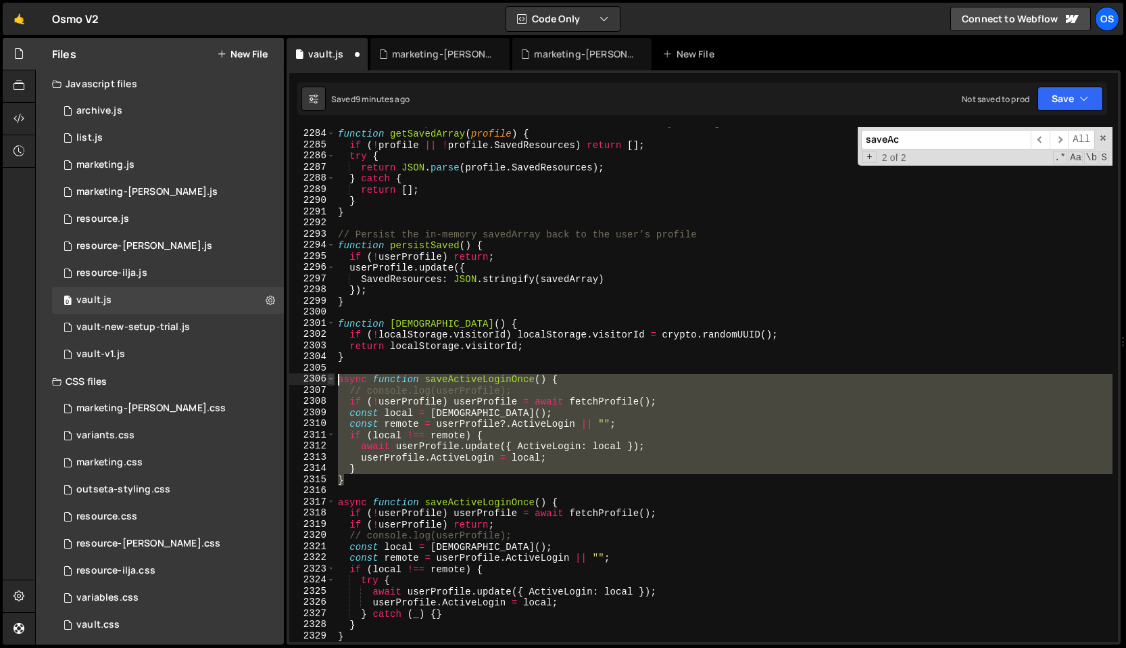
drag, startPoint x: 378, startPoint y: 479, endPoint x: 334, endPoint y: 379, distance: 109.3
click at [334, 379] on div "// console.log(userProfile); 2283 2284 2285 2286 2287 2288 2289 2290 2291 2292 …" at bounding box center [703, 384] width 829 height 514
type textarea "async function saveActiveLoginOnce() { // console.log(userProfile);"
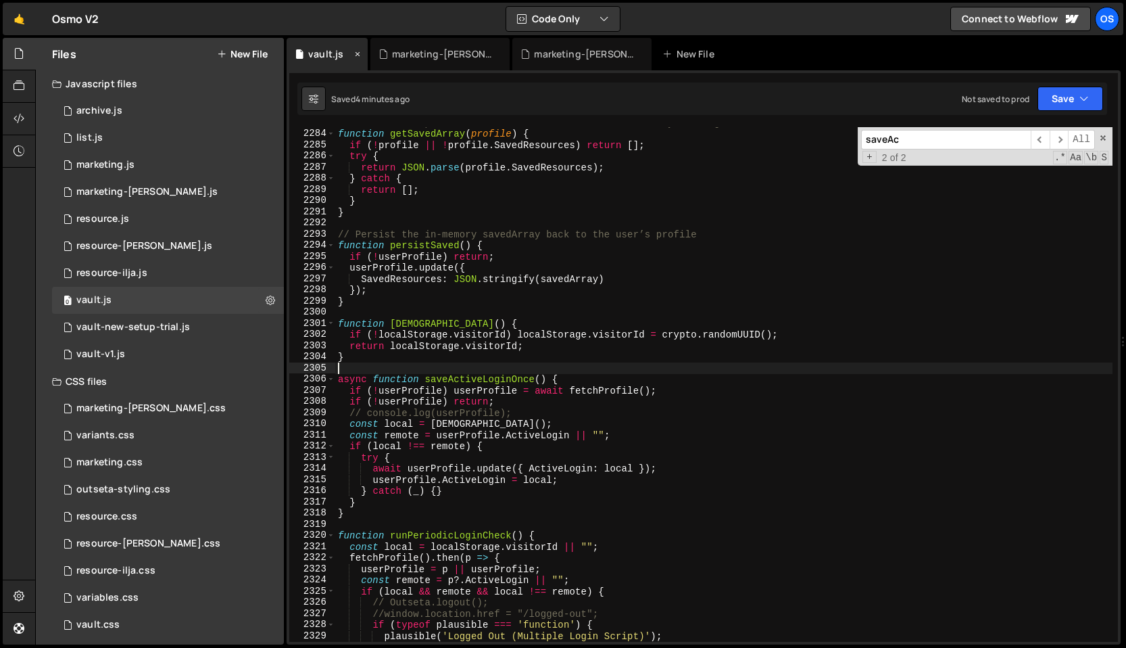
click at [359, 57] on icon at bounding box center [357, 54] width 9 height 14
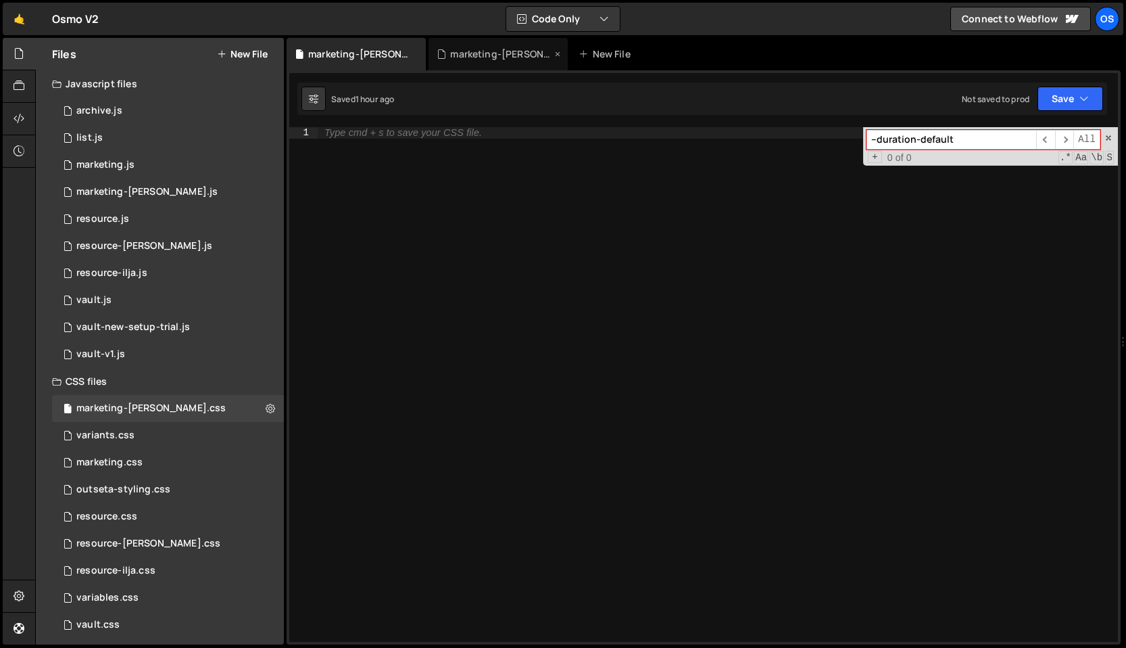
click at [454, 61] on div "marketing-[PERSON_NAME].js" at bounding box center [498, 54] width 139 height 32
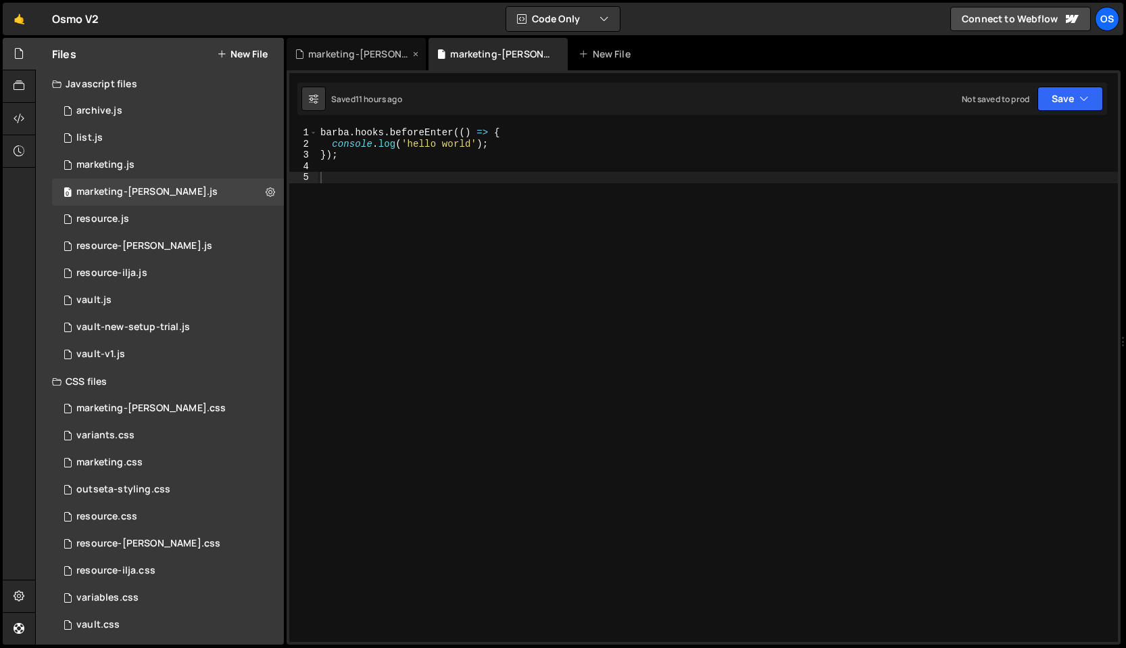
click at [388, 62] on div "marketing-[PERSON_NAME].css" at bounding box center [356, 54] width 139 height 32
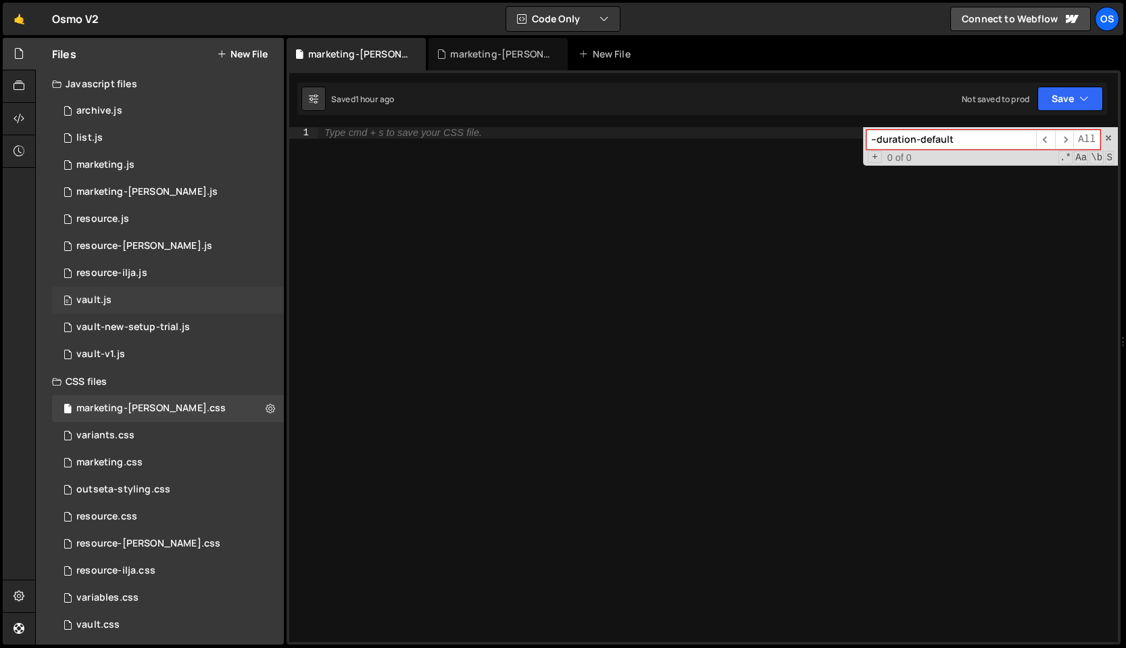
click at [122, 312] on div "0 vault.js 0" at bounding box center [168, 300] width 232 height 27
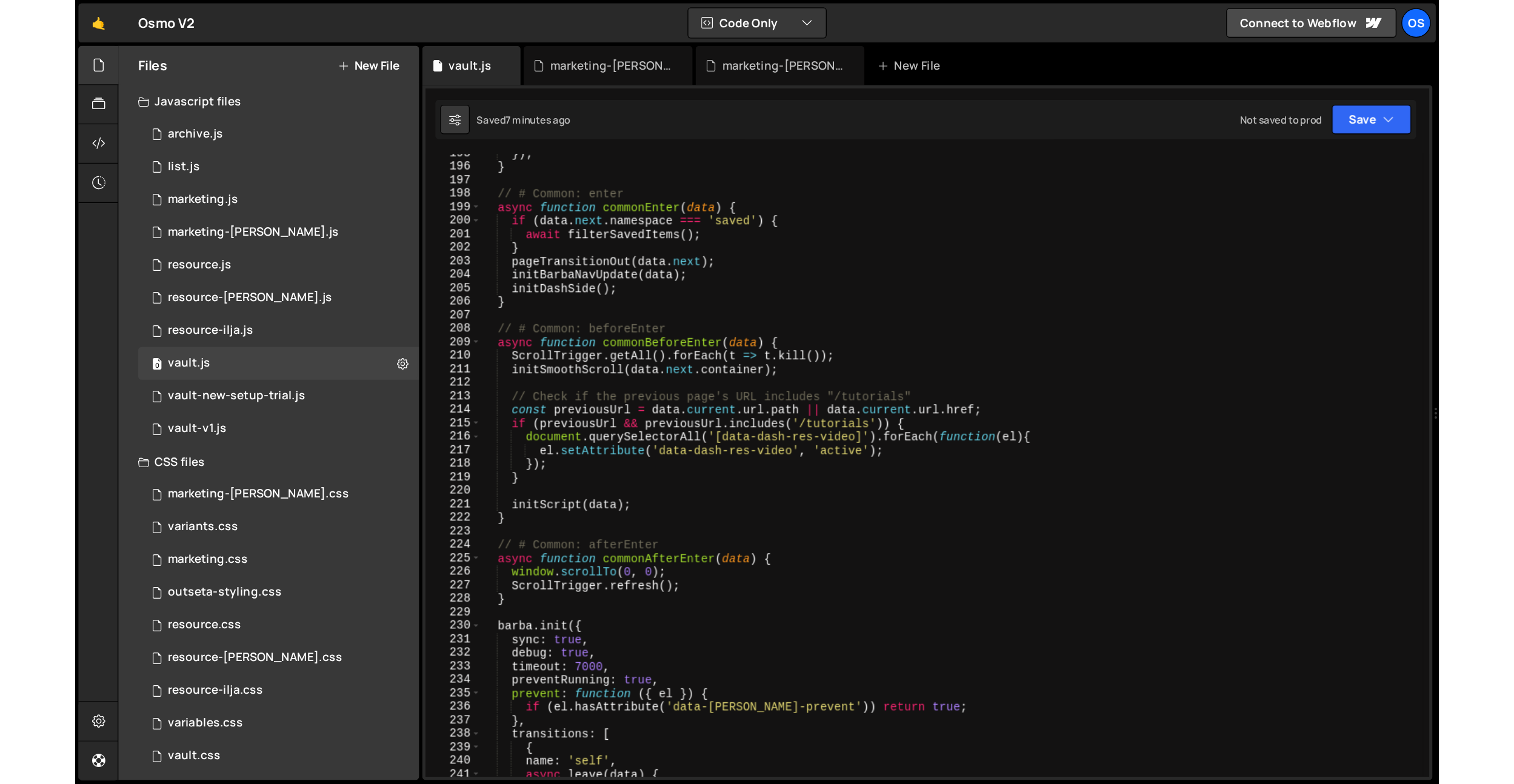
scroll to position [1530, 0]
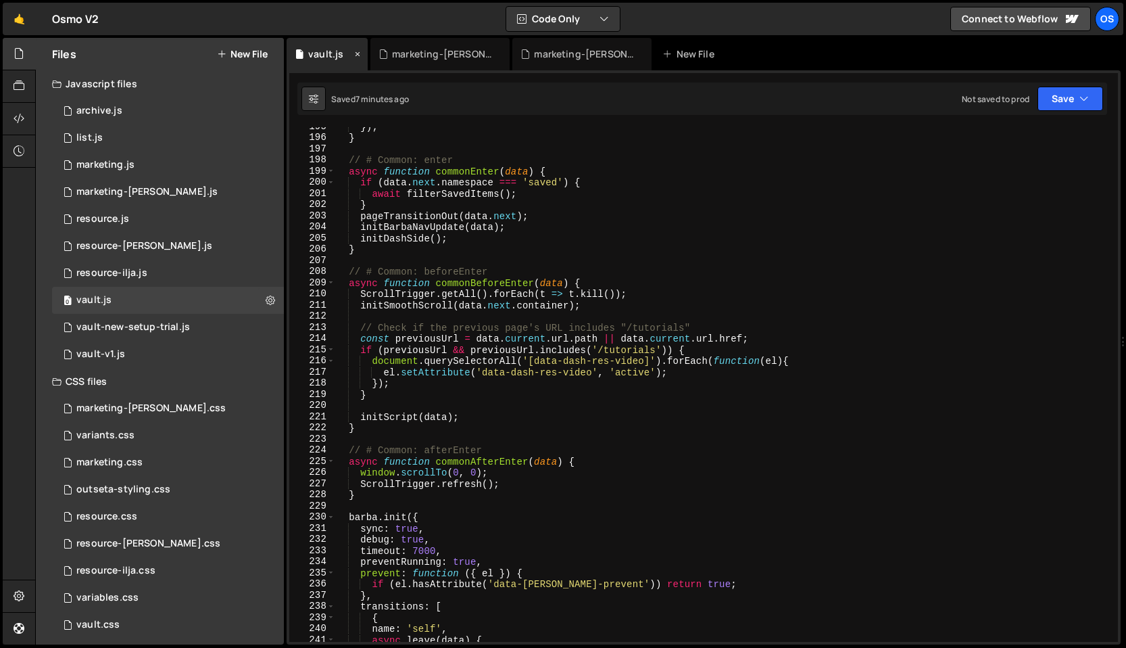
click at [360, 51] on icon at bounding box center [357, 54] width 9 height 14
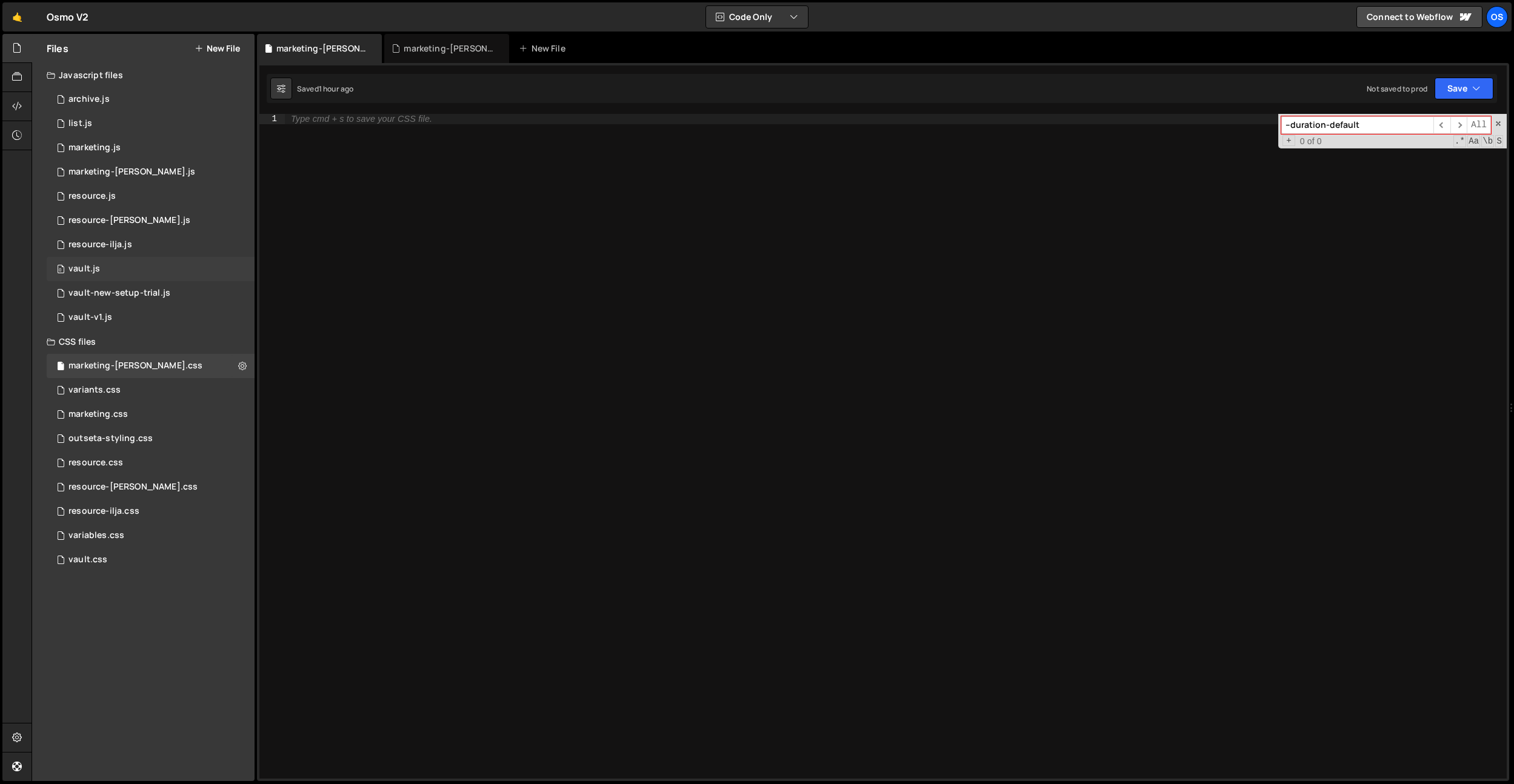
click at [94, 276] on div "0 vault.js 0" at bounding box center [151, 269] width 208 height 24
click at [100, 269] on div "0 vault.js 0" at bounding box center [151, 269] width 208 height 24
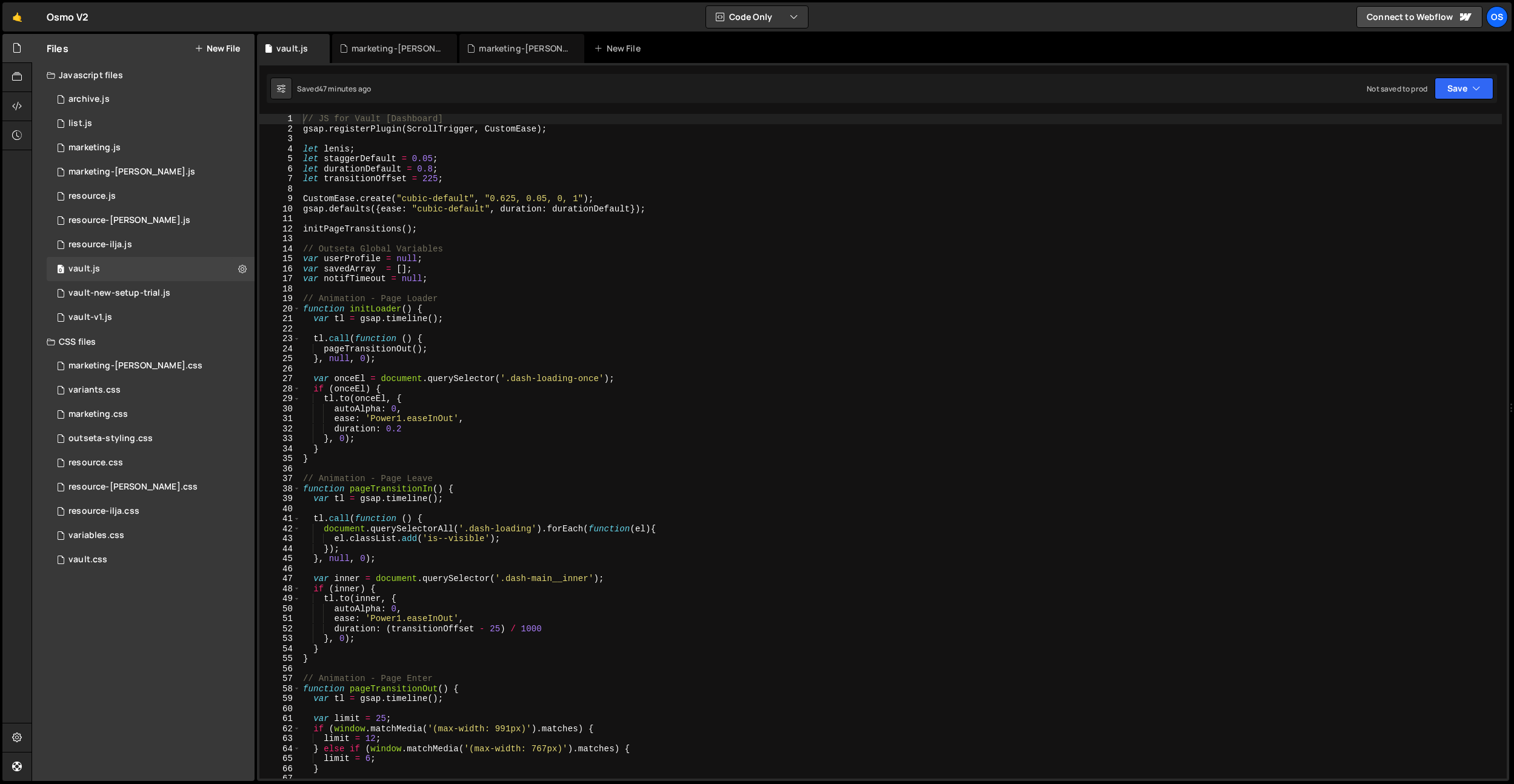
click at [469, 254] on div "// JS for Vault [Dashboard] gsap . registerPlugin ( ScrollTrigger , CustomEase …" at bounding box center [901, 456] width 1201 height 685
click at [610, 338] on div "// JS for Vault [Dashboard] gsap . registerPlugin ( ScrollTrigger , CustomEase …" at bounding box center [901, 456] width 1201 height 685
type textarea "tl.call(function () {"
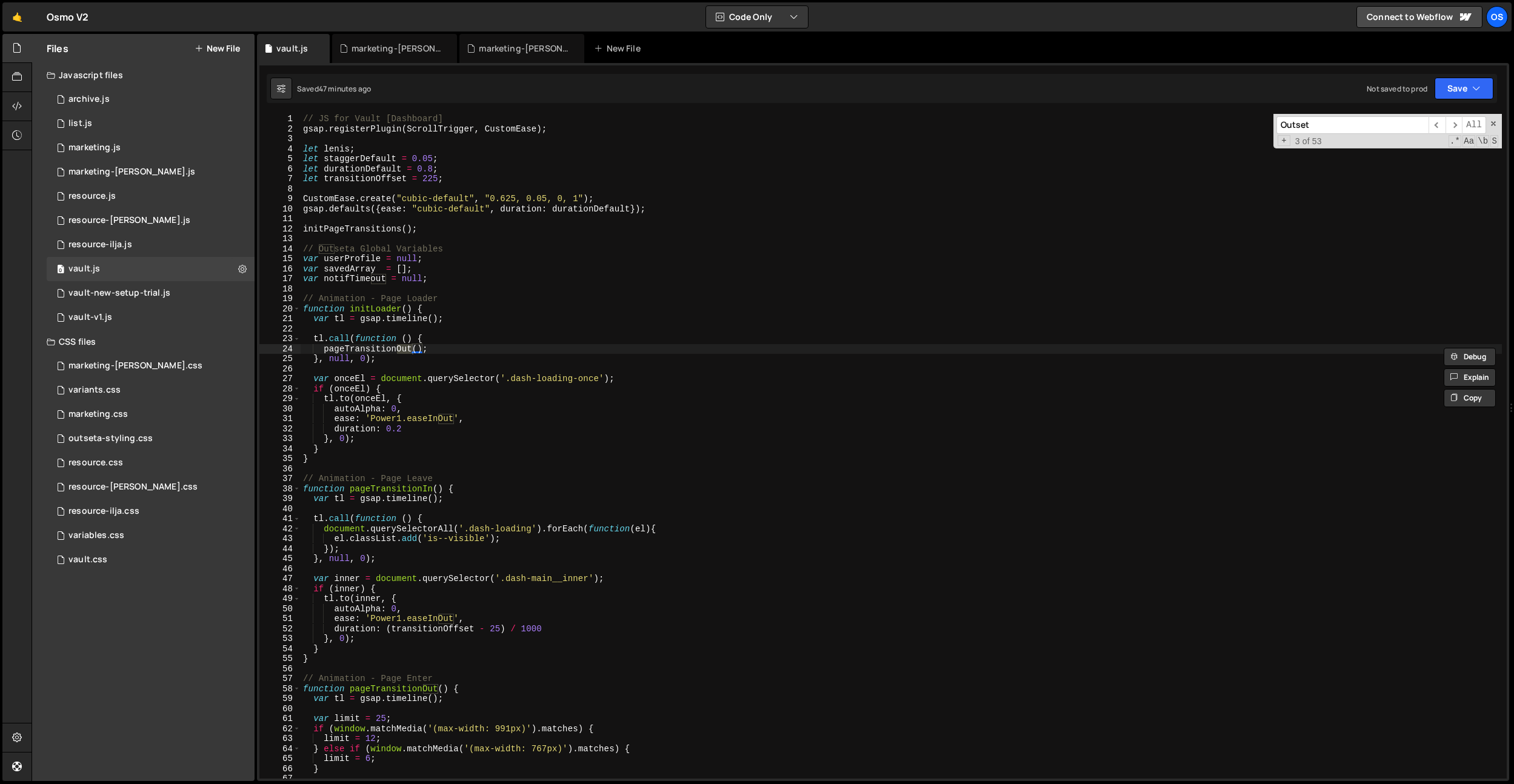
scroll to position [1766, 0]
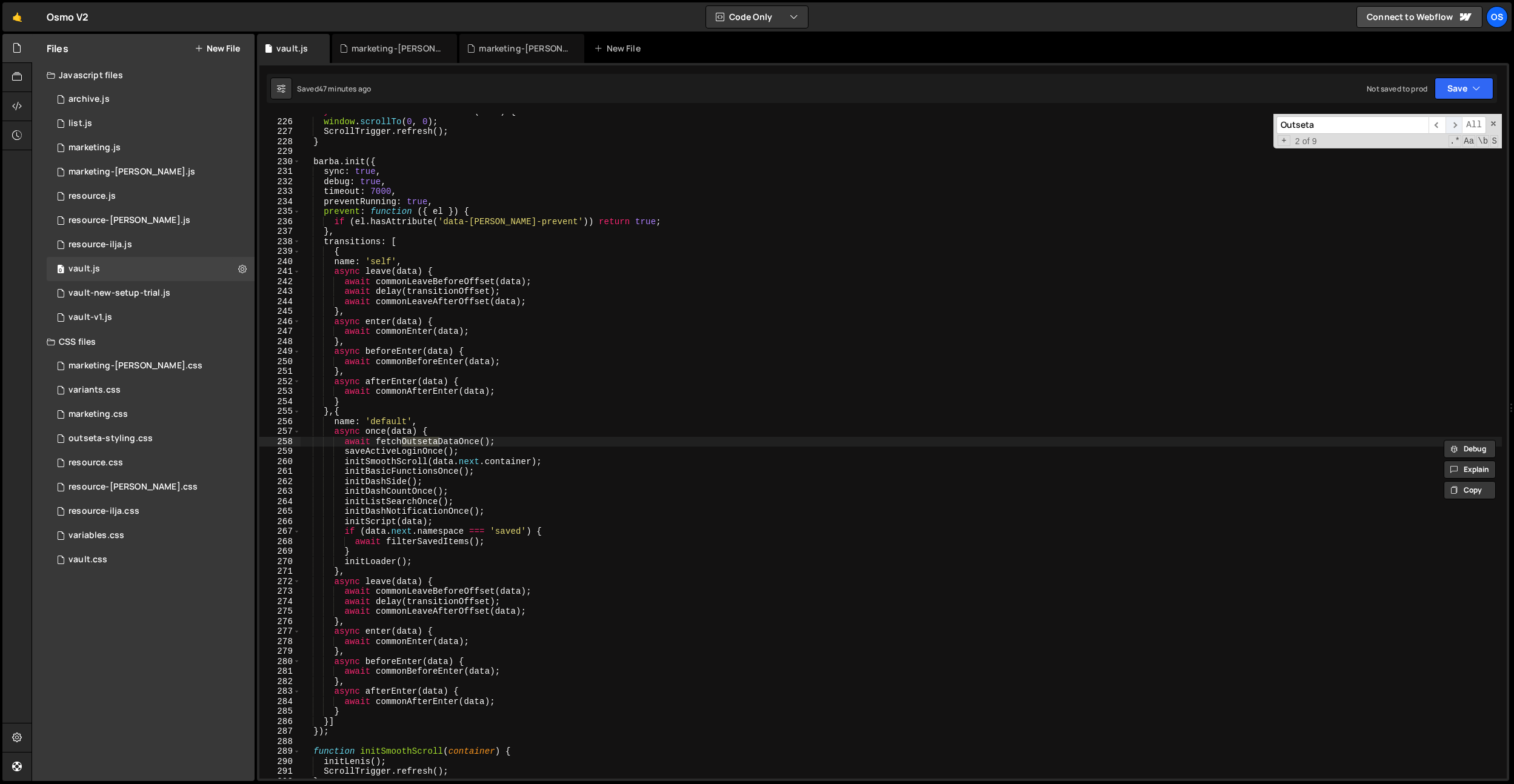
type input "Outseta"
click at [1446, 125] on span "​" at bounding box center [1453, 125] width 17 height 18
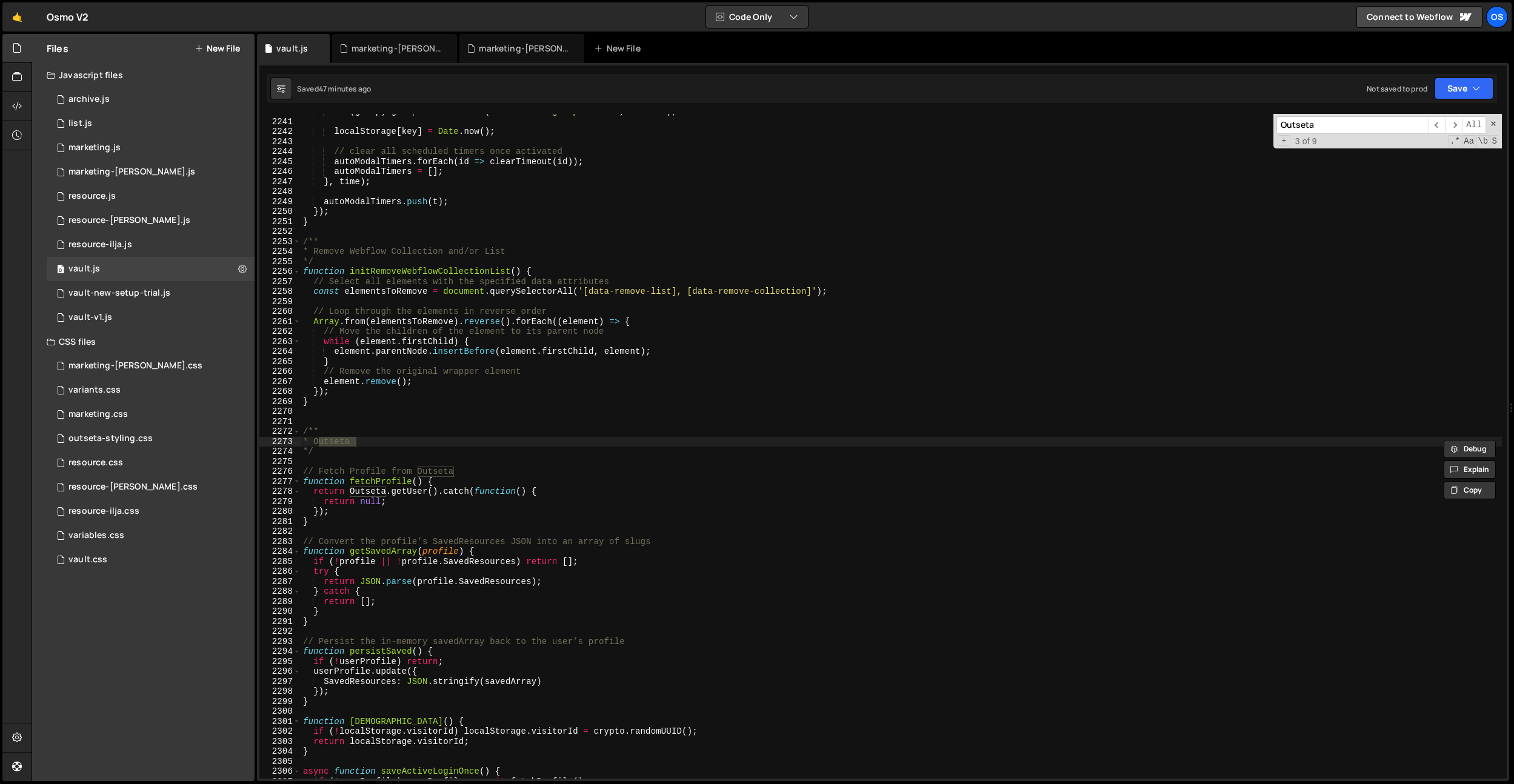
click at [372, 446] on div "if ( group ) group . setAttribute ( 'data-modal-group-status' , 'active' ) ; lo…" at bounding box center [901, 449] width 1201 height 685
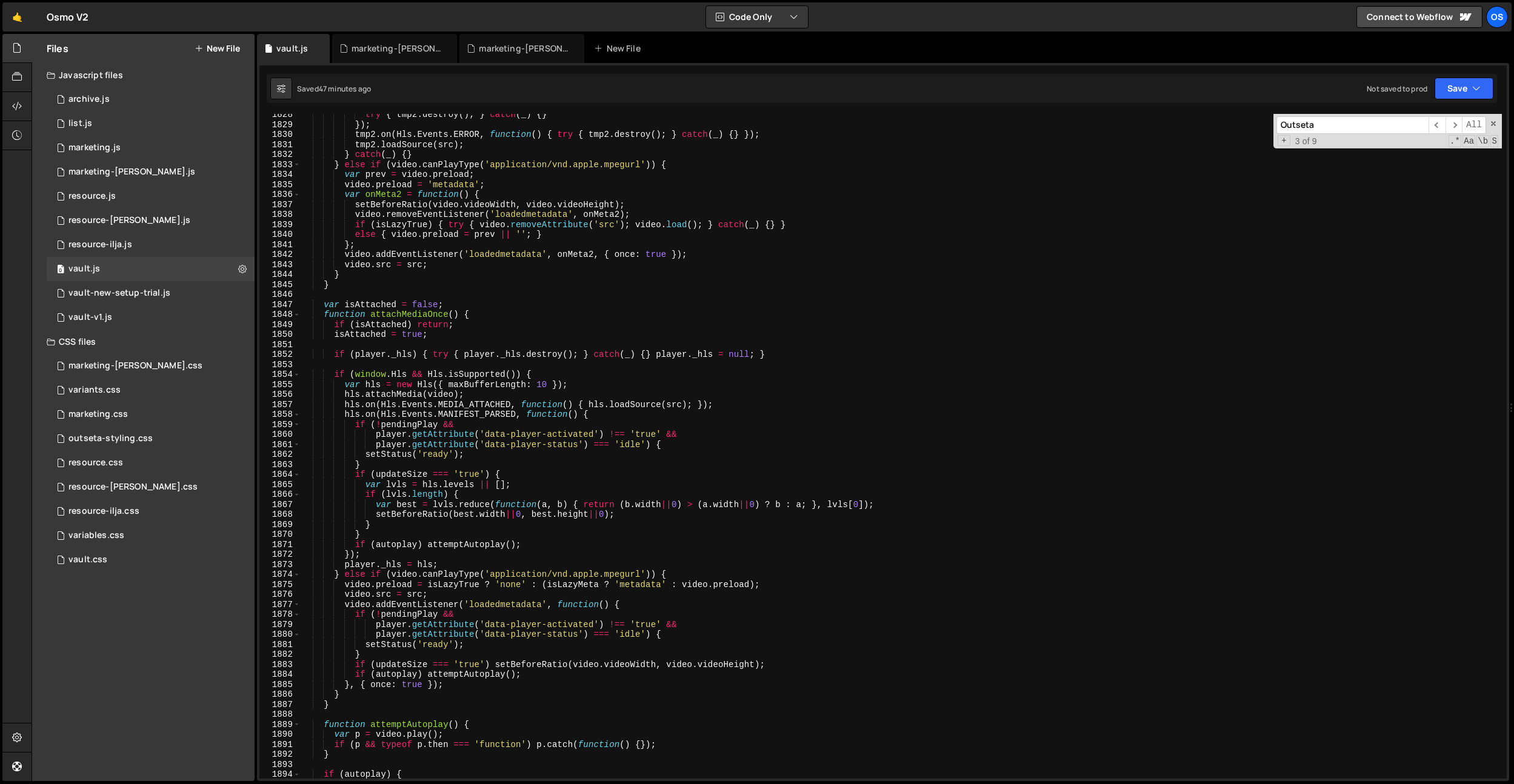
scroll to position [14201, 0]
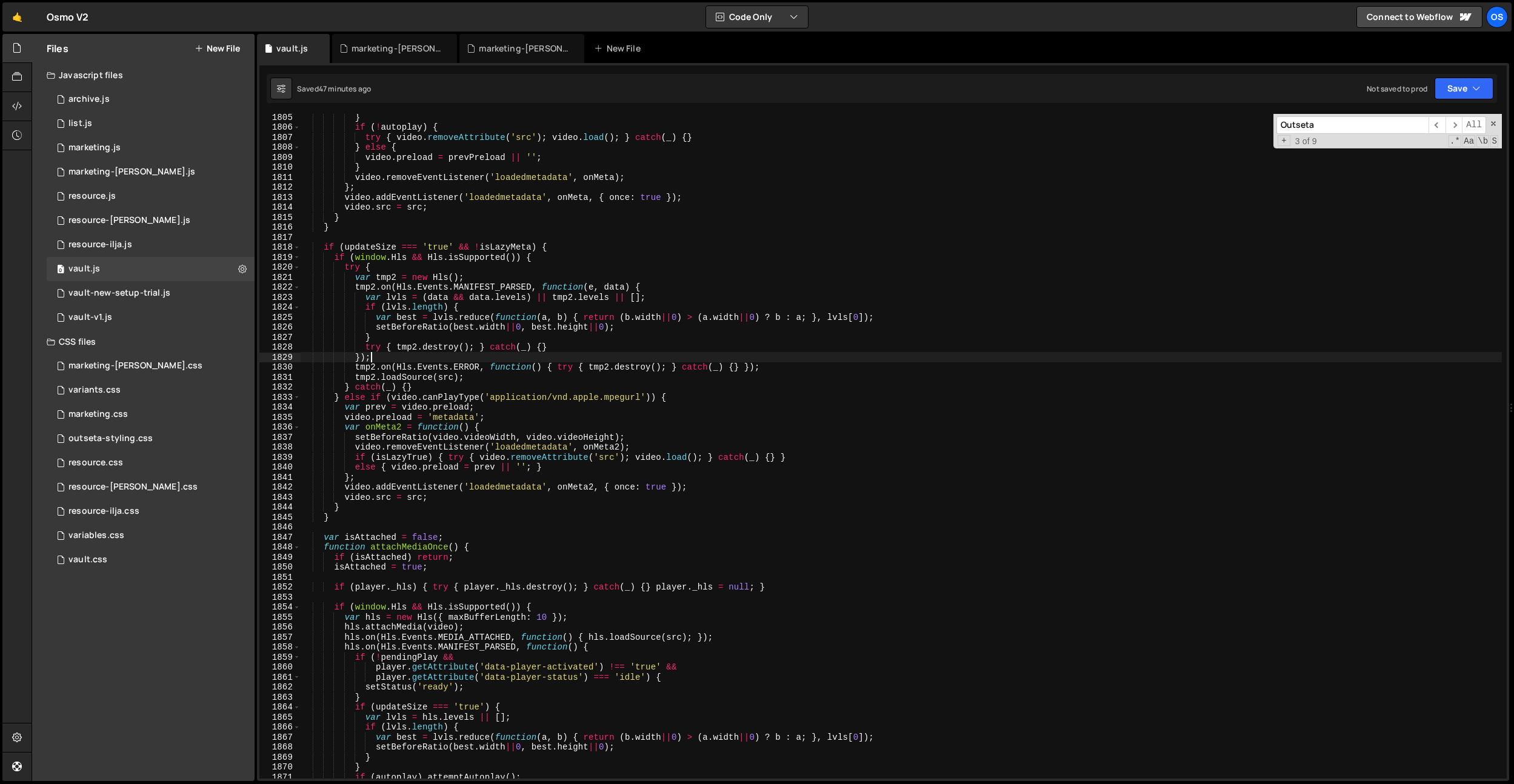
click at [487, 357] on div "} if ( ! autoplay ) { try { video . removeAttribute ( 'src' ) ; video . load ( …" at bounding box center [901, 454] width 1201 height 685
type textarea "});"
type input "once"
click at [1430, 125] on span "​" at bounding box center [1436, 125] width 17 height 18
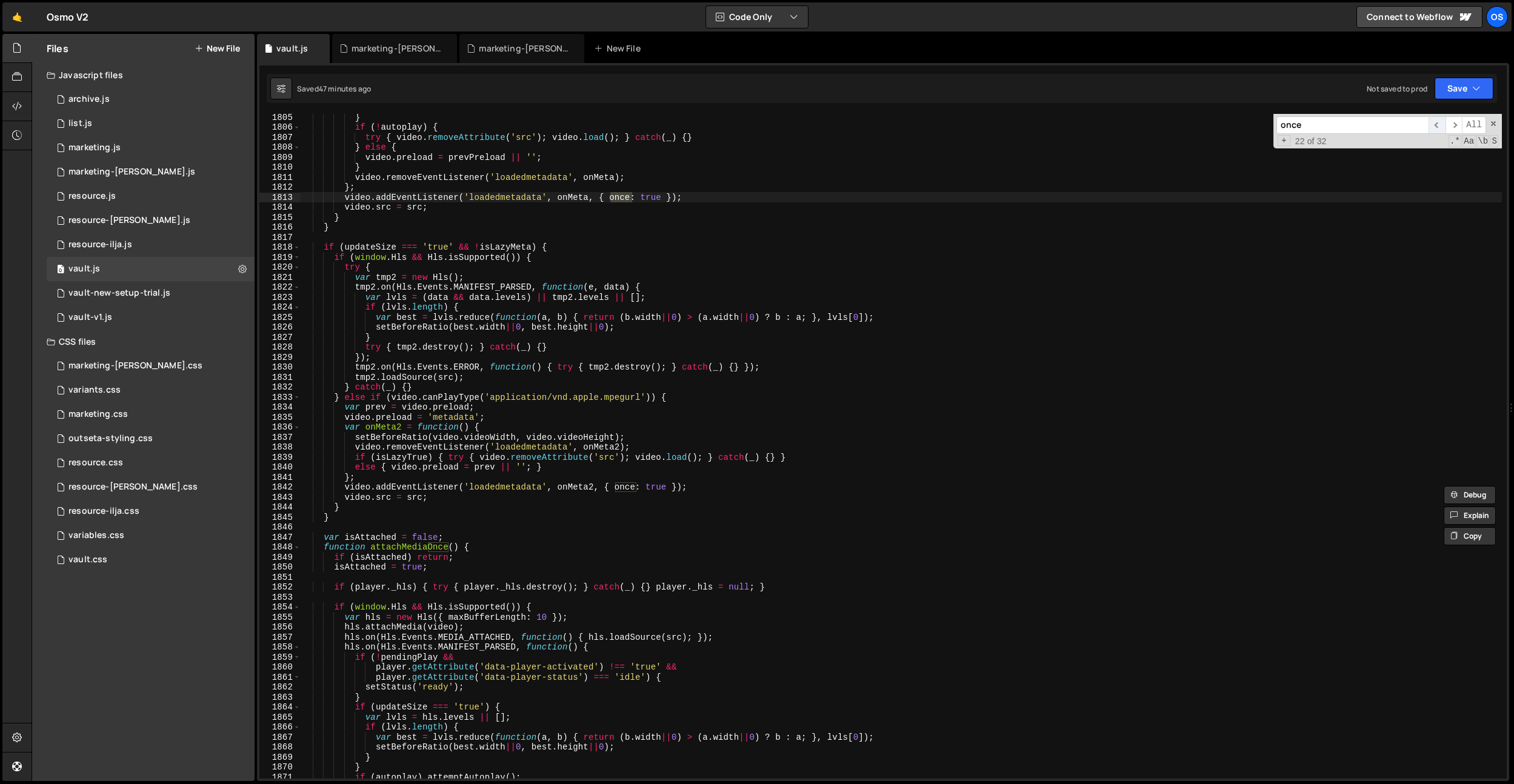
click at [1441, 123] on span "​" at bounding box center [1436, 125] width 17 height 18
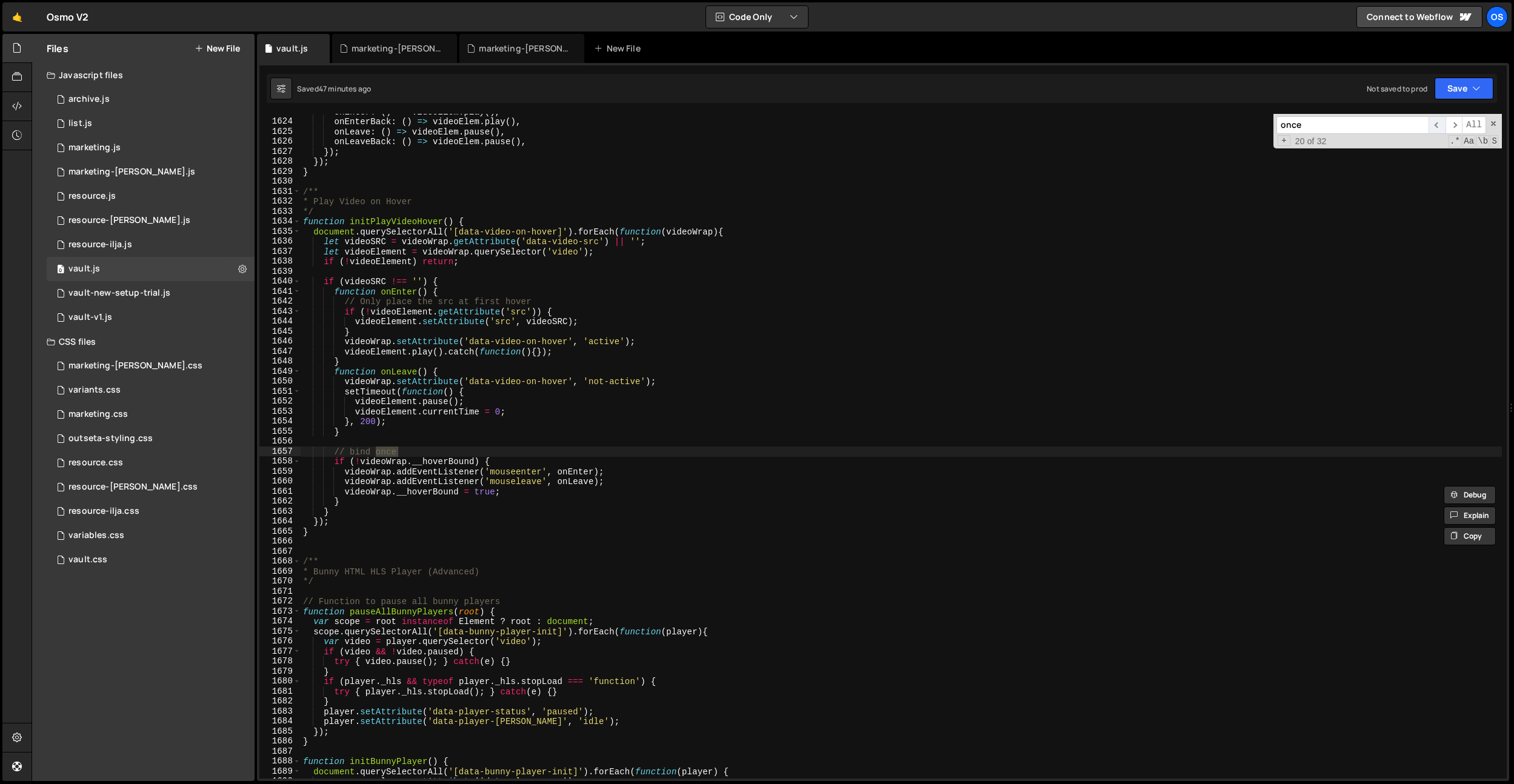
click at [1441, 123] on span "​" at bounding box center [1436, 125] width 17 height 18
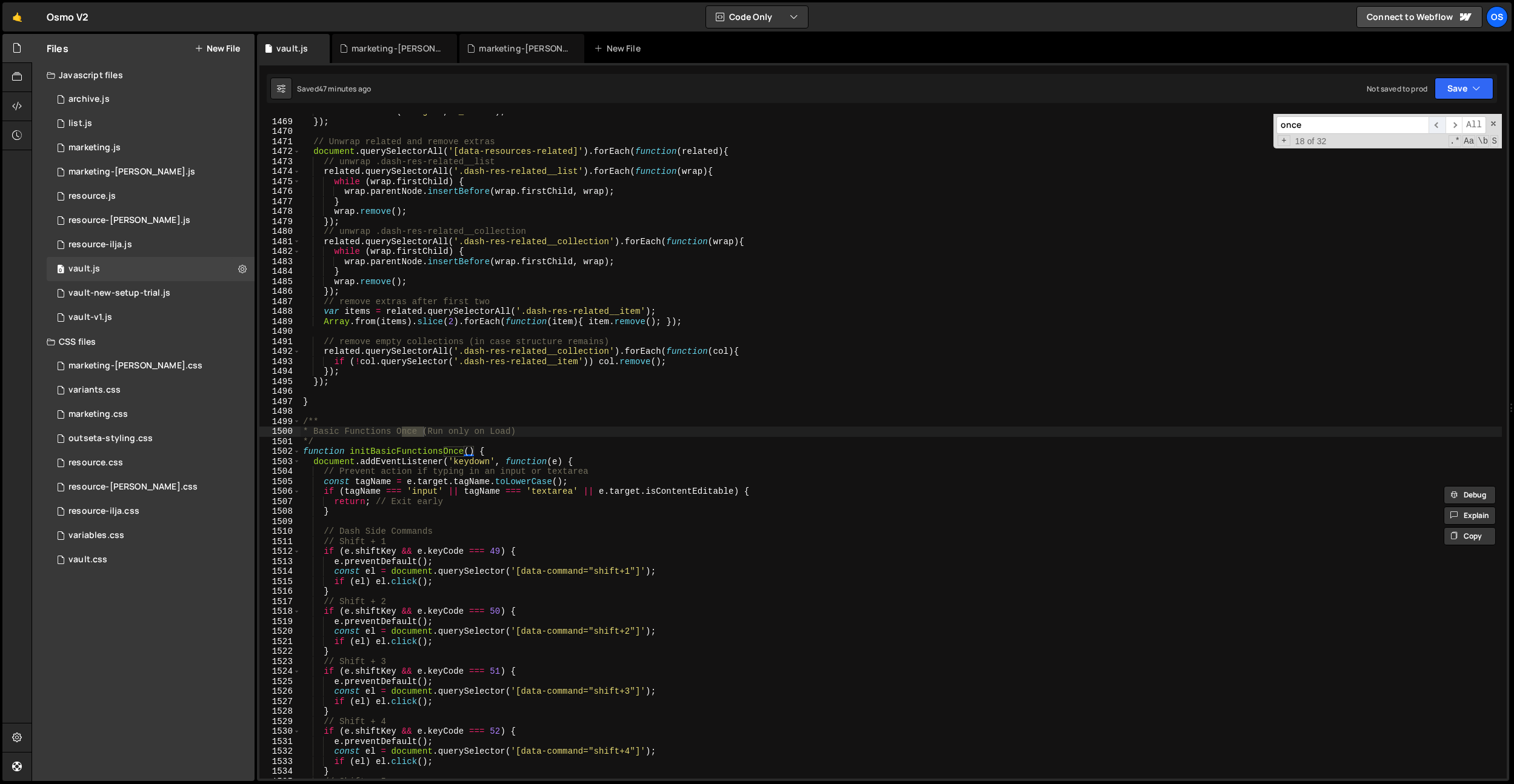
click at [1441, 123] on span "​" at bounding box center [1436, 125] width 17 height 18
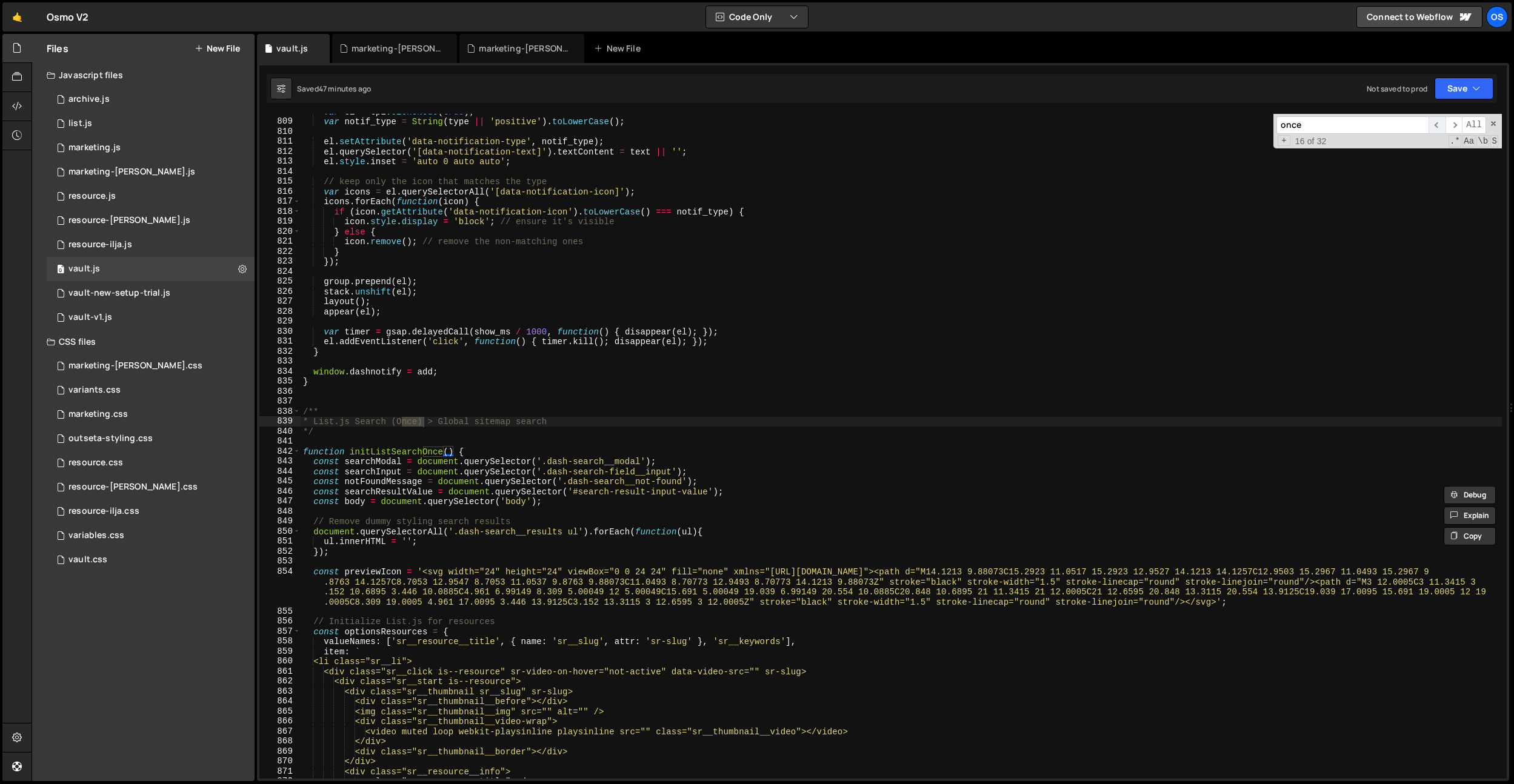
click at [1441, 123] on span "​" at bounding box center [1436, 125] width 17 height 18
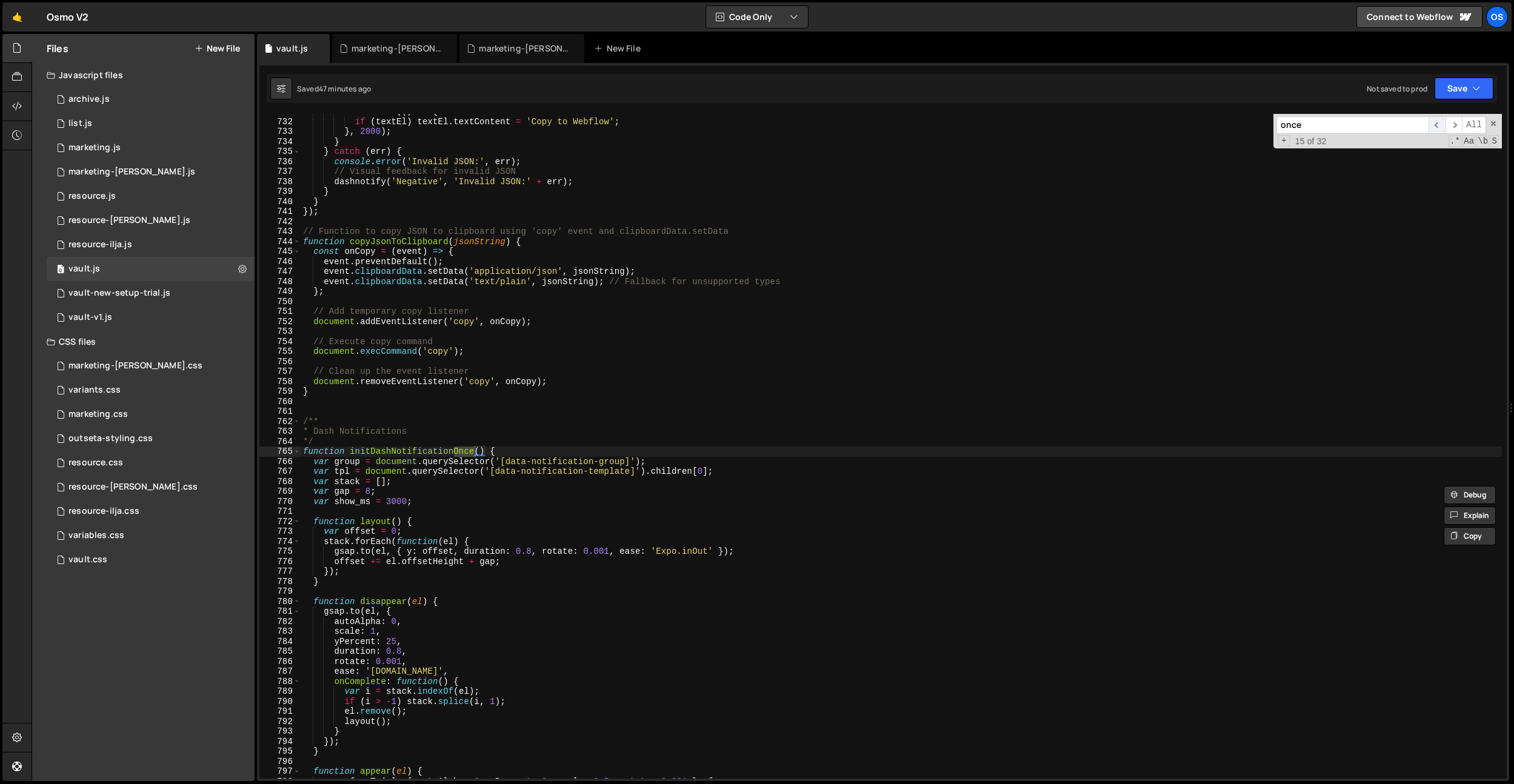
click at [1441, 123] on span "​" at bounding box center [1436, 125] width 17 height 18
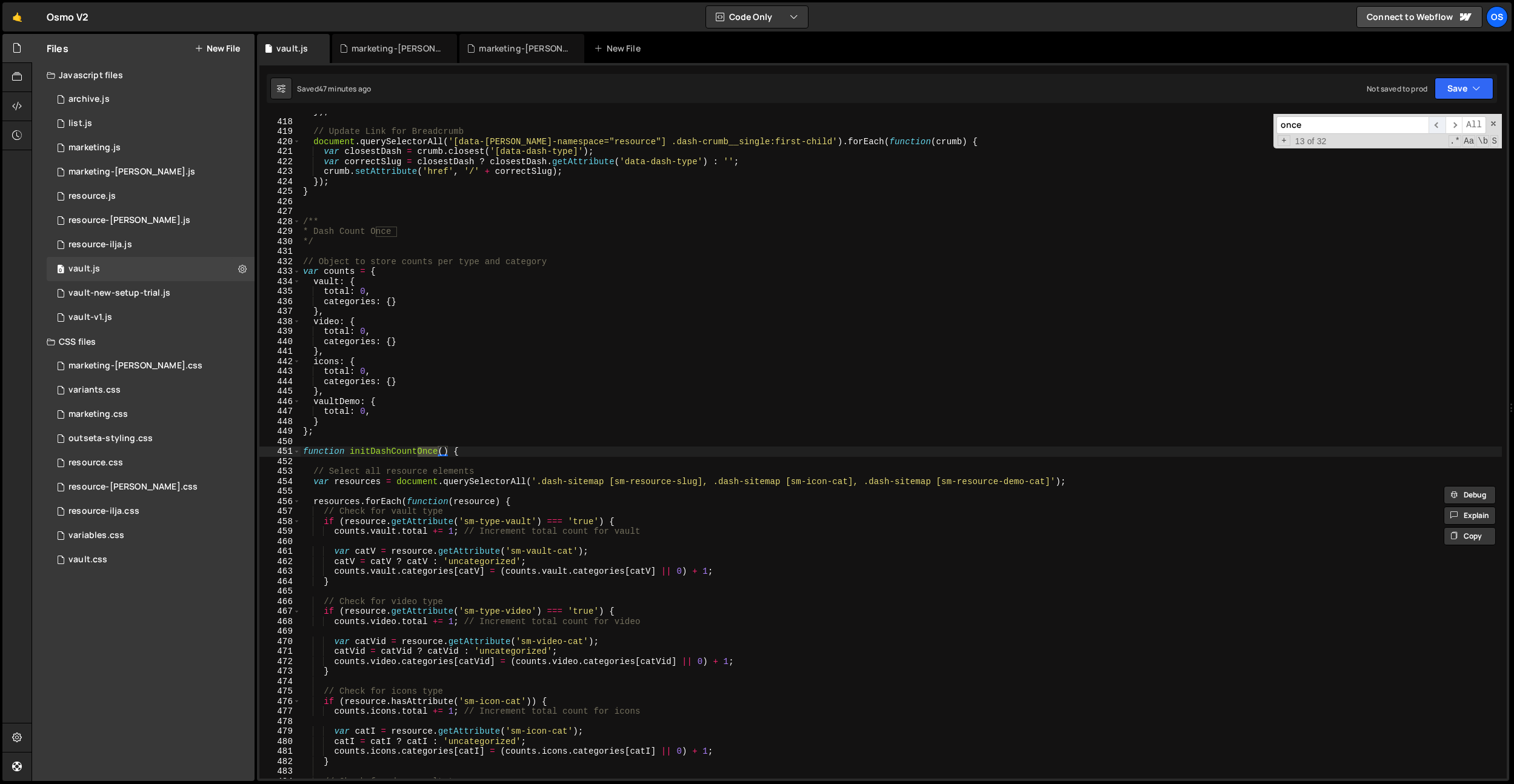
click at [1441, 123] on span "​" at bounding box center [1436, 125] width 17 height 18
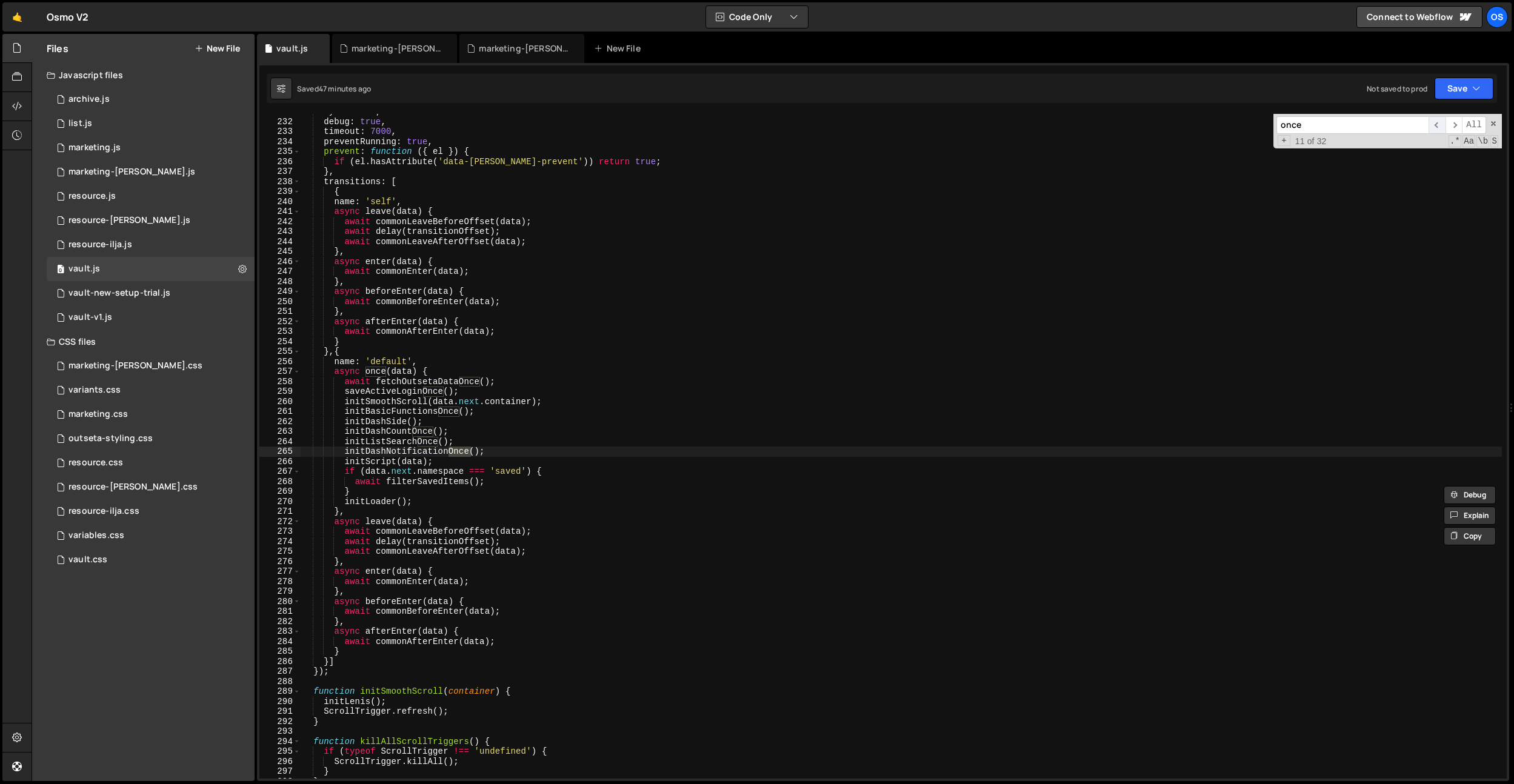
scroll to position [1813, 0]
click at [1441, 123] on span "​" at bounding box center [1436, 125] width 17 height 18
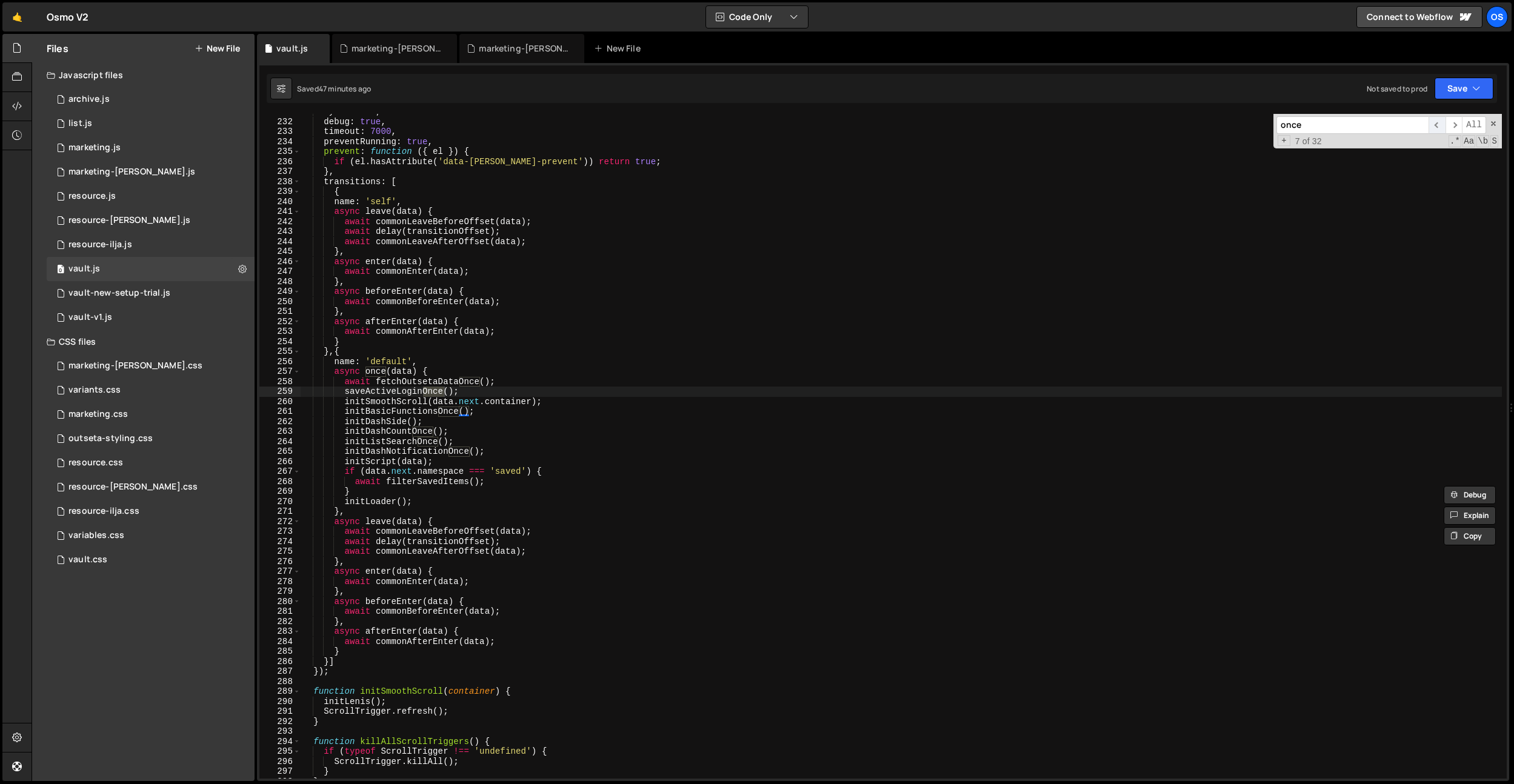
click at [1441, 123] on span "​" at bounding box center [1436, 125] width 17 height 18
click at [461, 371] on div "sync : true , debug : true , timeout : 7000 , preventRunning : true , prevent :…" at bounding box center [901, 449] width 1201 height 685
click at [512, 380] on div "sync : true , debug : true , timeout : 7000 , preventRunning : true , prevent :…" at bounding box center [901, 449] width 1201 height 685
type textarea "await fetchOutsetaDataOnce();"
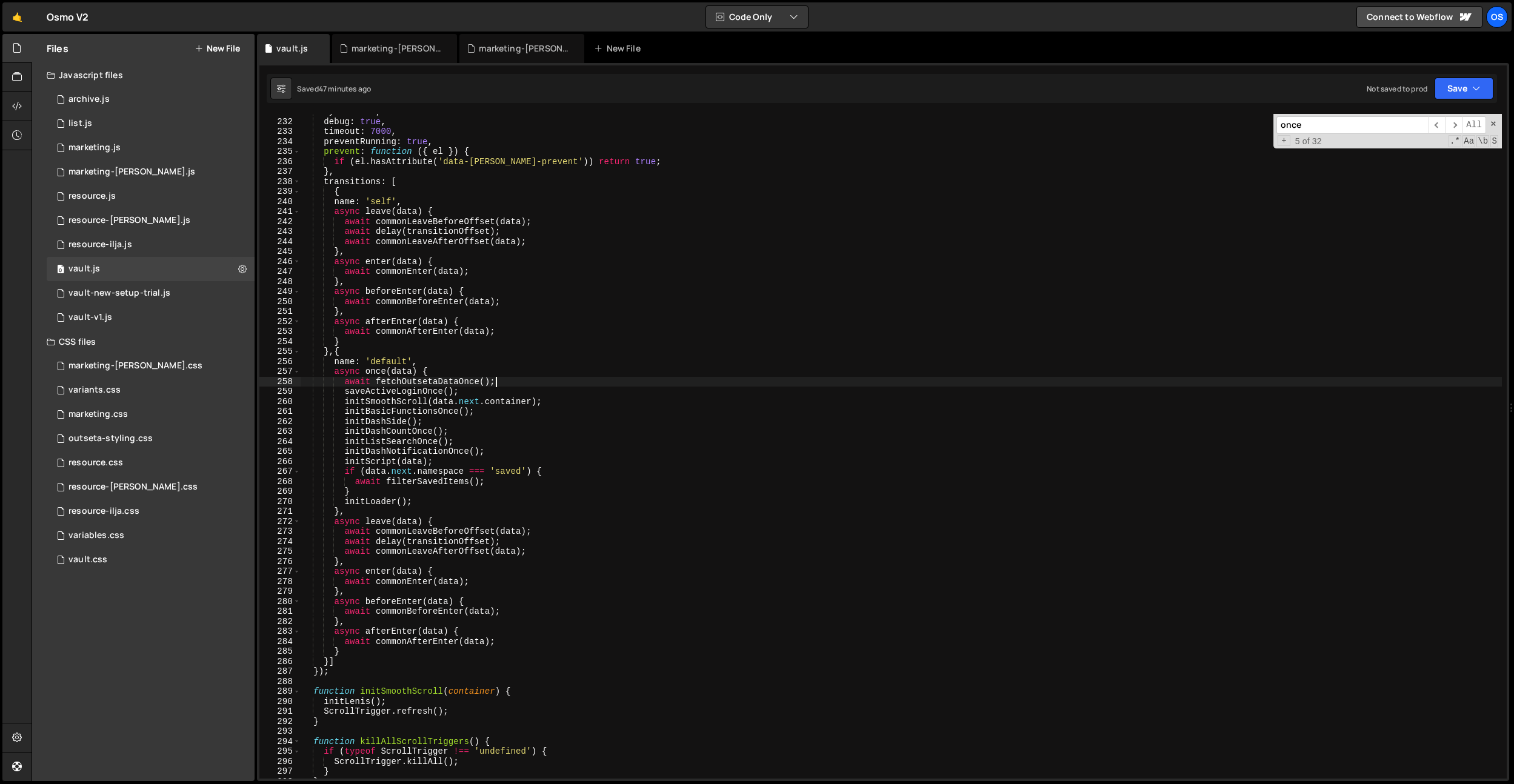
click at [462, 383] on div "sync : true , debug : true , timeout : 7000 , preventRunning : true , prevent :…" at bounding box center [901, 449] width 1201 height 685
click at [1305, 128] on input "once" at bounding box center [1353, 125] width 152 height 18
paste input "fetchOutsetaDataO"
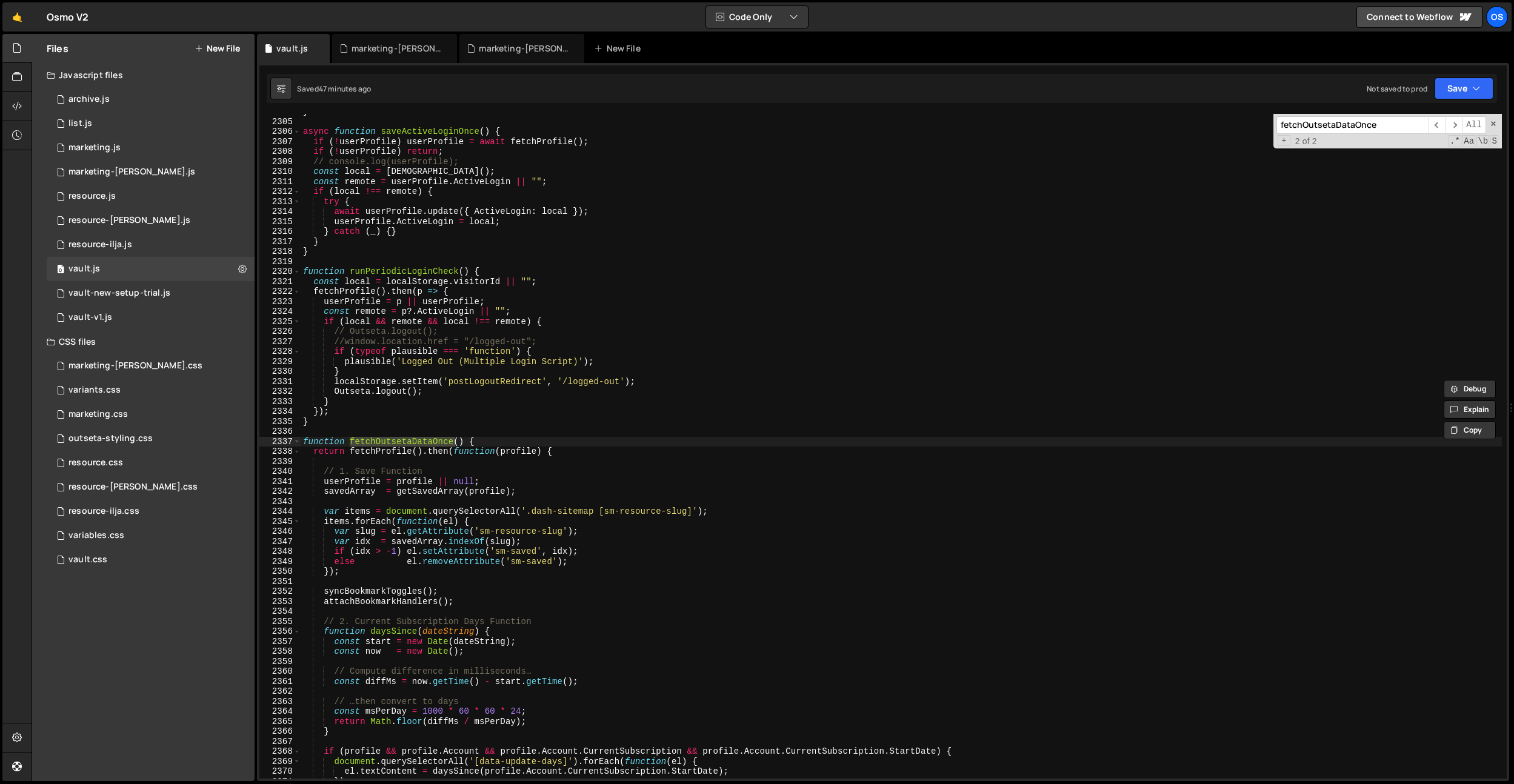
scroll to position [18126, 0]
type input "fetchOutsetaDataOnce"
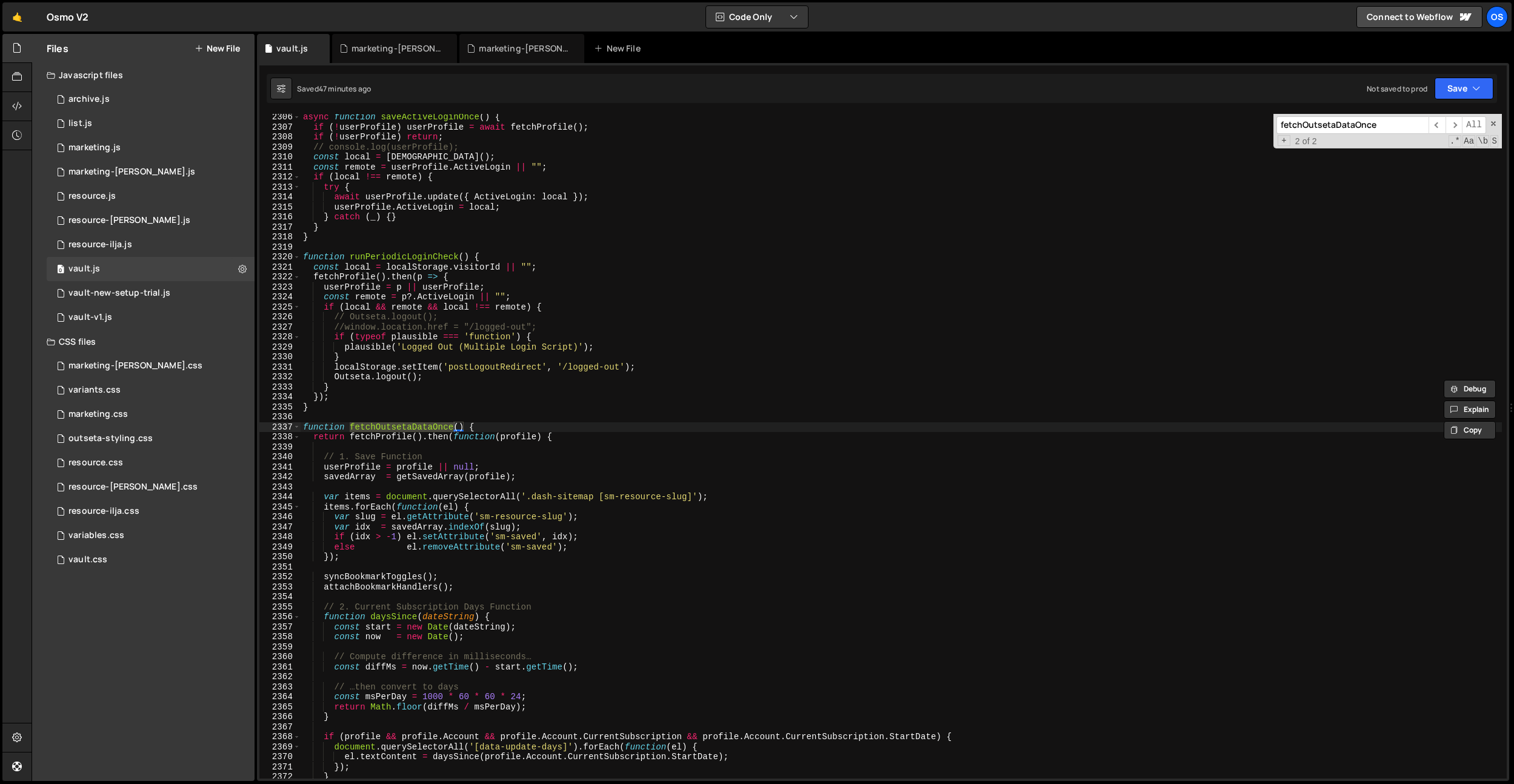
scroll to position [18260, 0]
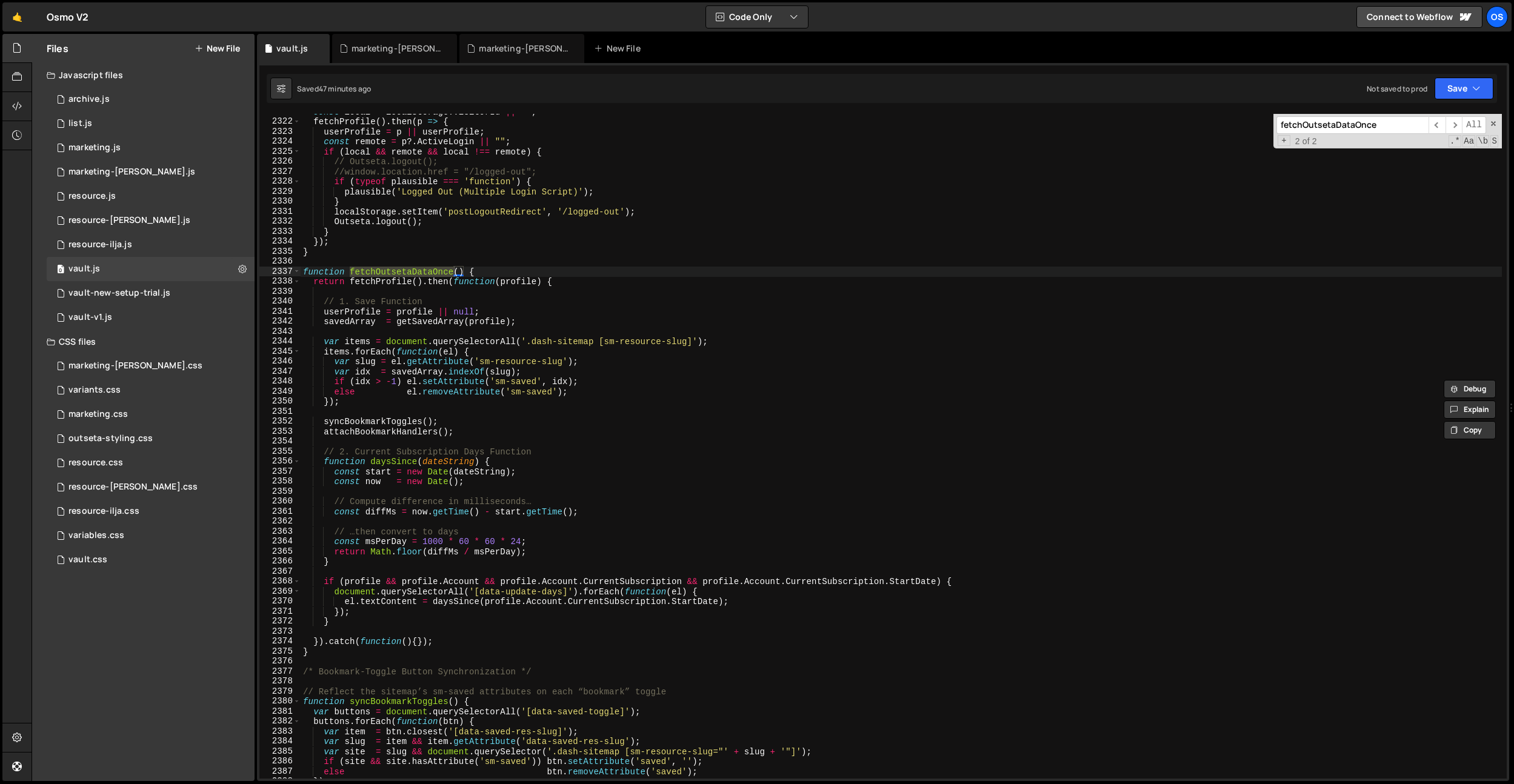
click at [454, 412] on div "const local = localStorage . visitorId || "" ; fetchProfile ( ) . then ( p => {…" at bounding box center [901, 449] width 1201 height 685
click at [498, 271] on div "const local = localStorage . visitorId || "" ; fetchProfile ( ) . then ( p => {…" at bounding box center [901, 449] width 1201 height 685
type textarea "function fetchOutsetaDataOnce() {"
click at [420, 271] on div "const local = localStorage . visitorId || "" ; fetchProfile ( ) . then ( p => {…" at bounding box center [901, 449] width 1201 height 685
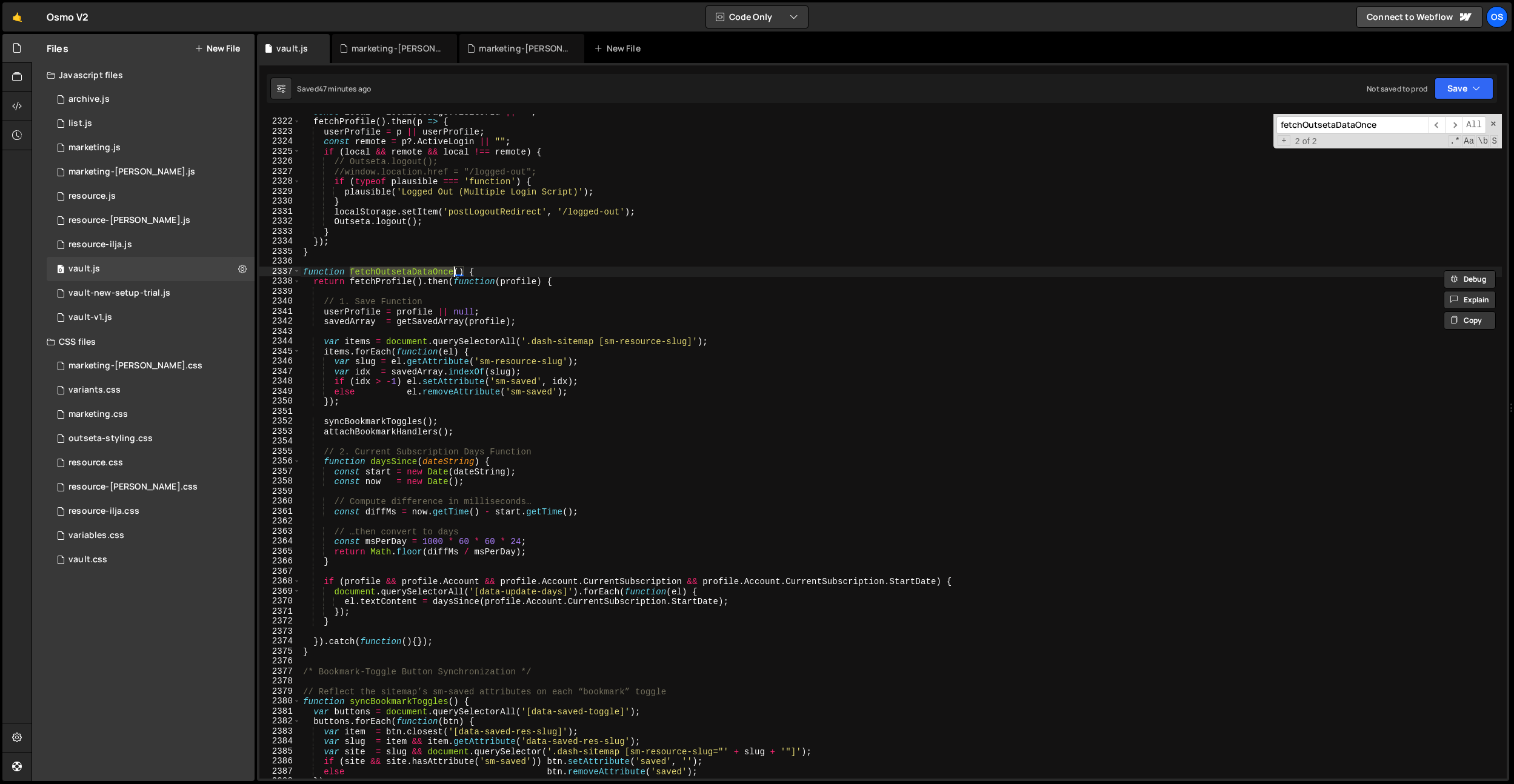
click at [483, 272] on div "const local = localStorage . visitorId || "" ; fetchProfile ( ) . then ( p => {…" at bounding box center [901, 449] width 1201 height 685
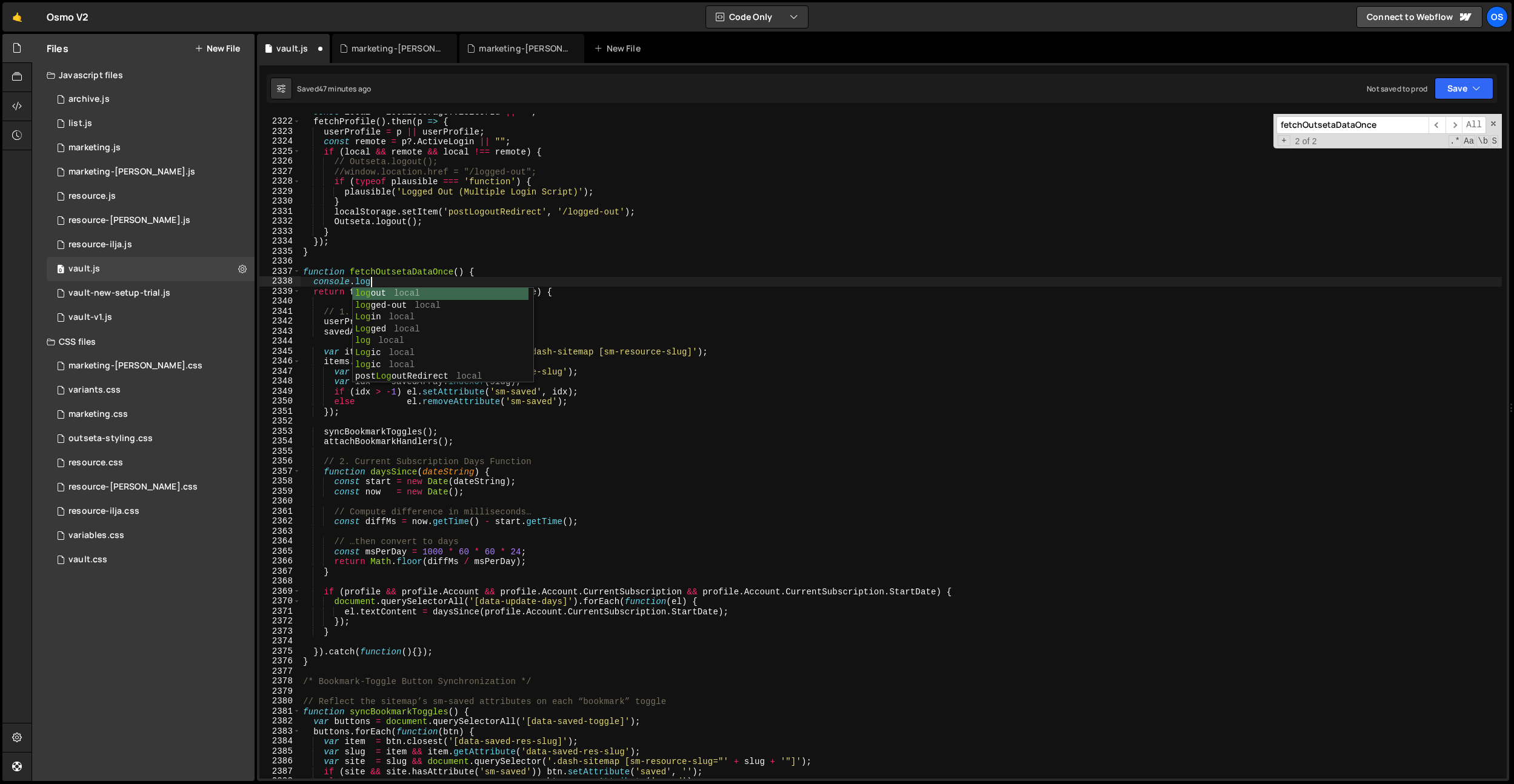
scroll to position [0, 4]
click at [508, 289] on div "const local = localStorage . visitorId || "" ; fetchProfile ( ) . then ( p => {…" at bounding box center [901, 449] width 1201 height 685
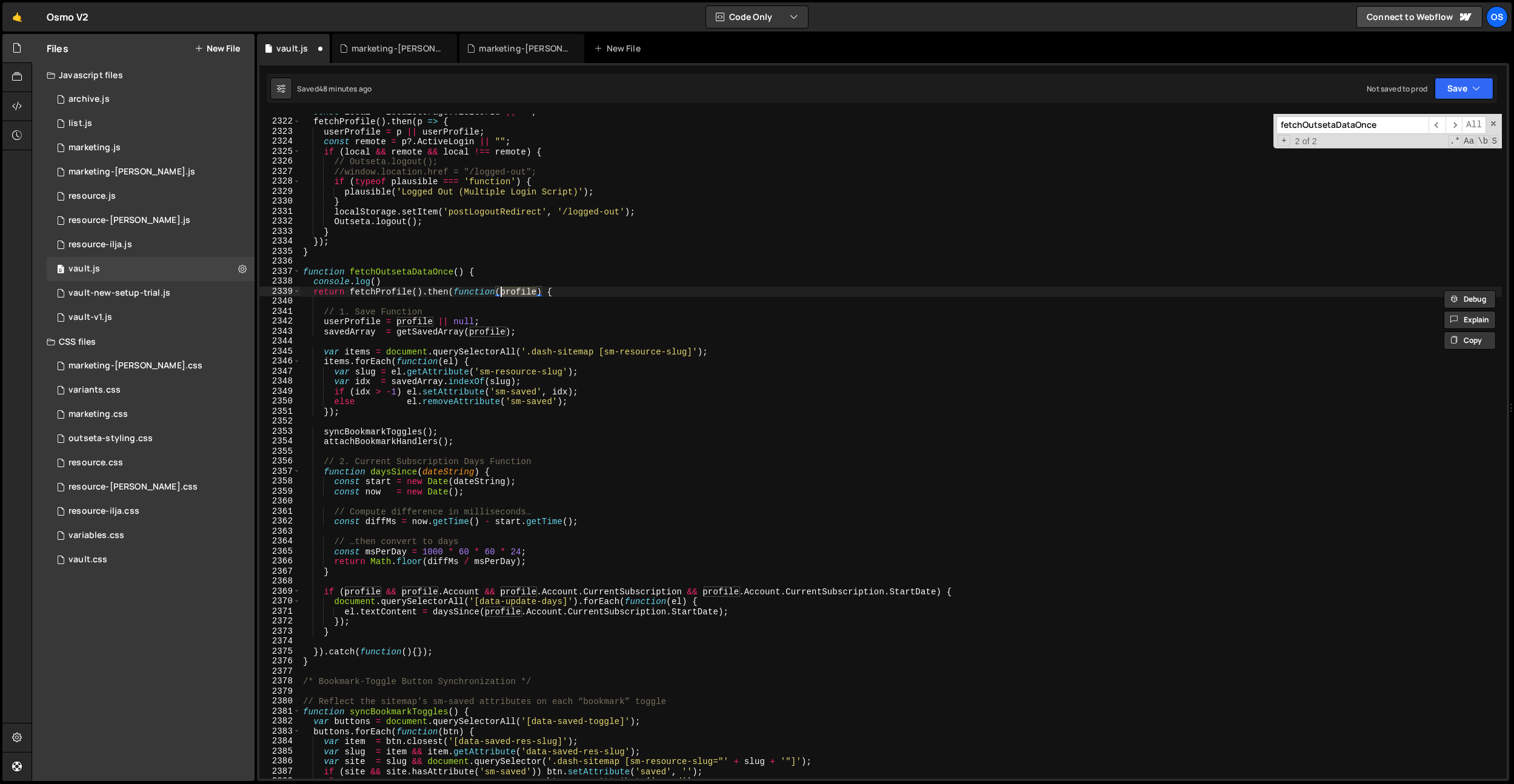
click at [378, 283] on div "const local = localStorage . visitorId || "" ; fetchProfile ( ) . then ( p => {…" at bounding box center [901, 449] width 1201 height 685
paste textarea "profile"
type textarea "console.log(profile);"
drag, startPoint x: 431, startPoint y: 280, endPoint x: 315, endPoint y: 282, distance: 116.0
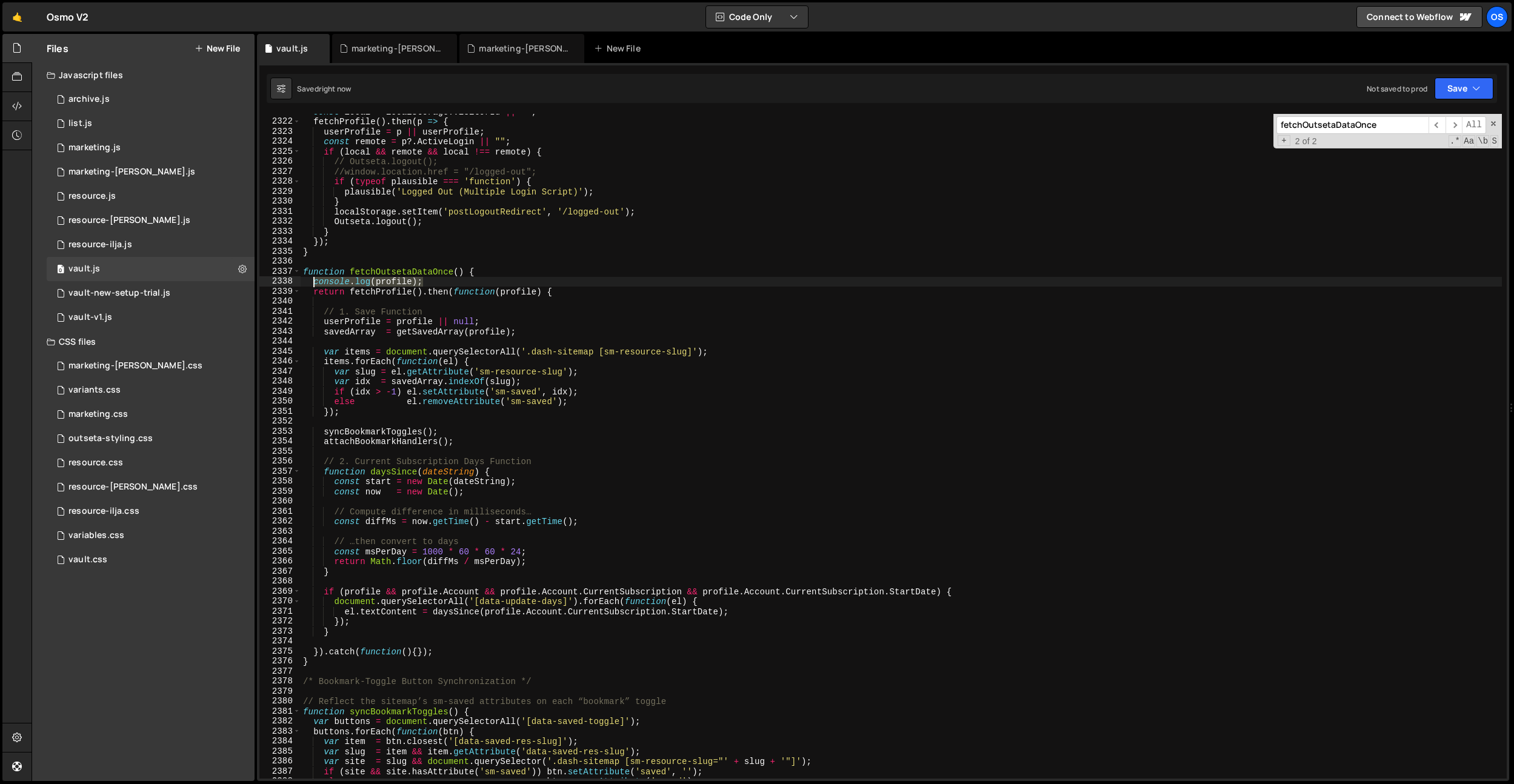
click at [315, 282] on div "const local = localStorage . visitorId || "" ; fetchProfile ( ) . then ( p => {…" at bounding box center [901, 449] width 1201 height 685
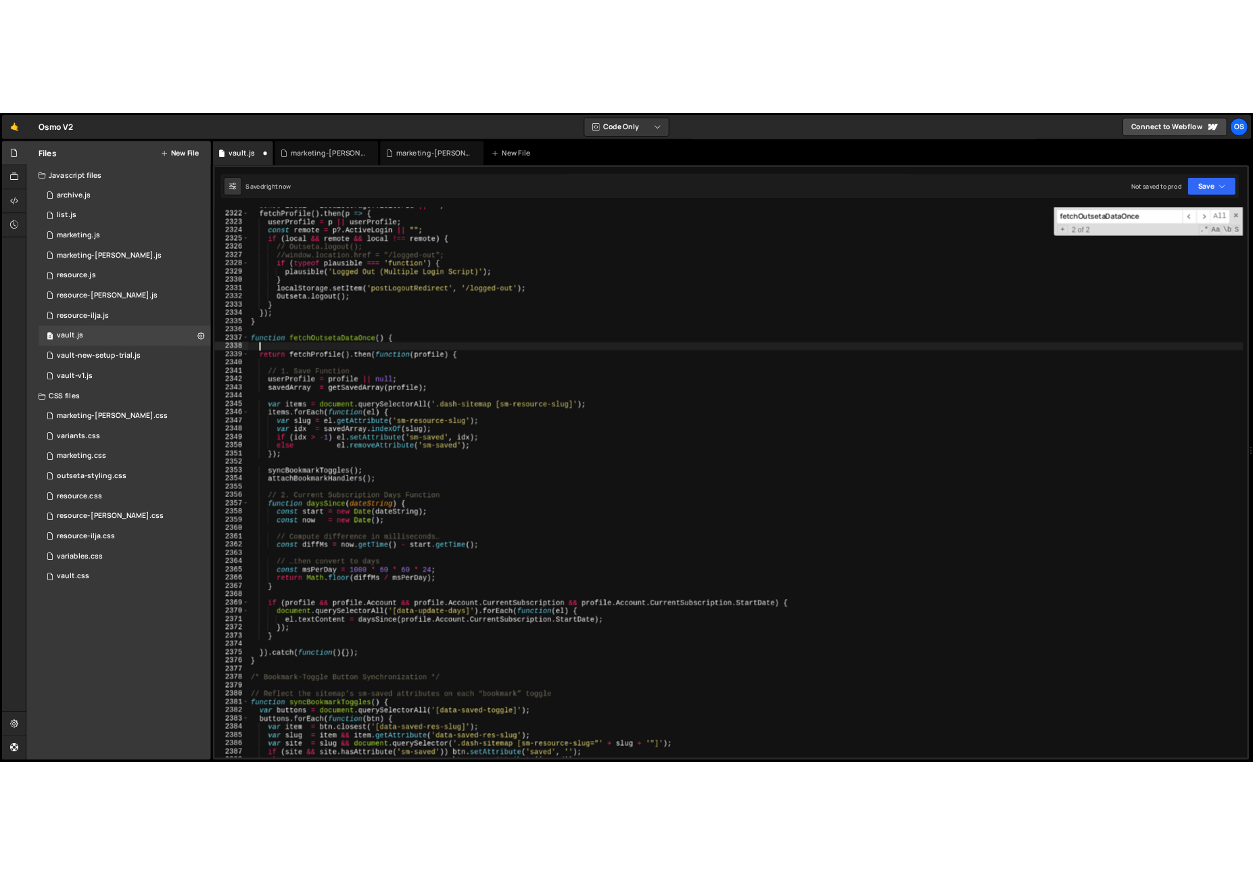
scroll to position [0, 0]
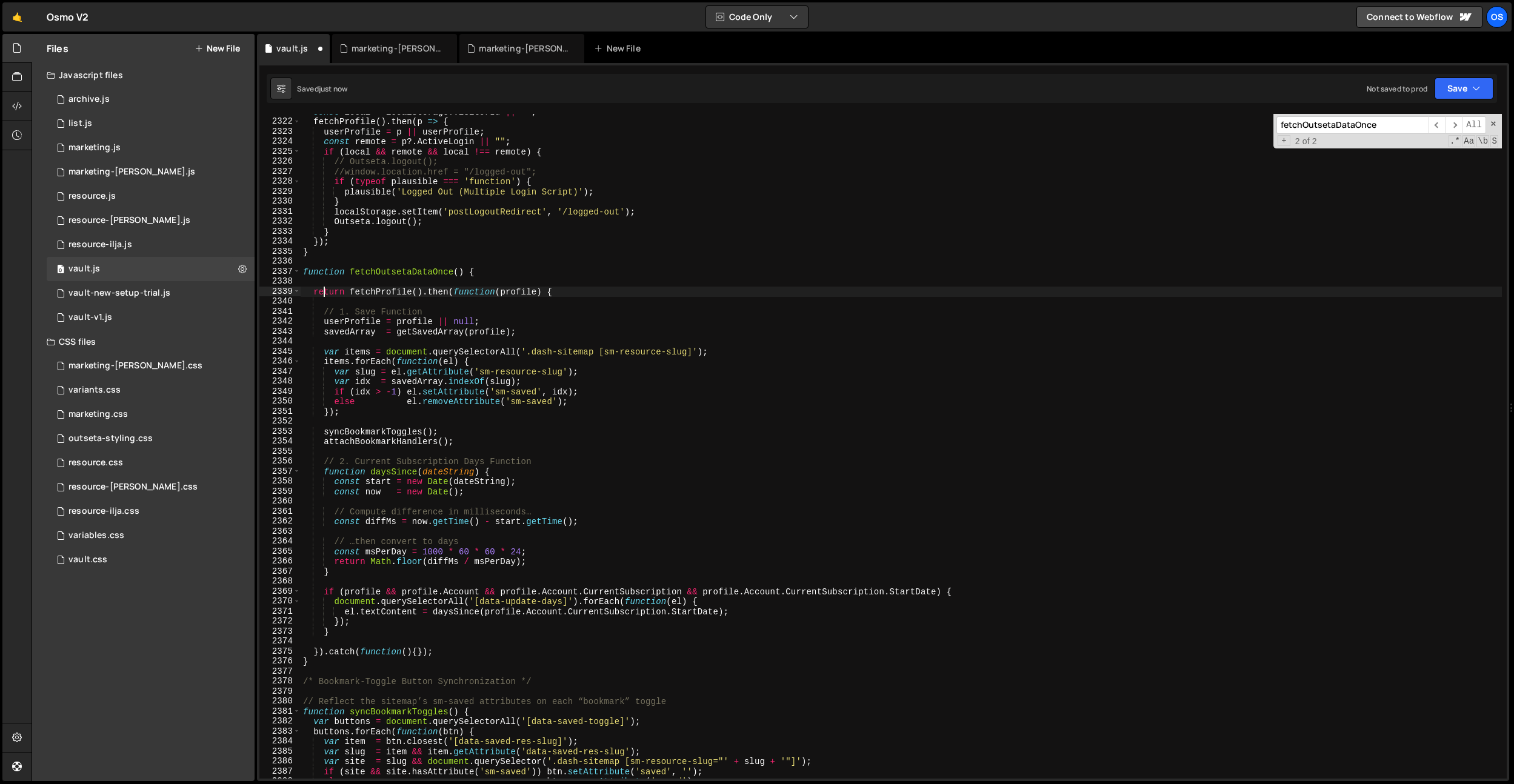
click at [326, 297] on div "const local = localStorage . visitorId || "" ; fetchProfile ( ) . then ( p => {…" at bounding box center [901, 449] width 1201 height 685
type textarea "return fetchProfile().then(function(profile) {"
click at [325, 301] on div "const local = localStorage . visitorId || "" ; fetchProfile ( ) . then ( p => {…" at bounding box center [901, 449] width 1201 height 685
paste textarea "console.log(profile);"
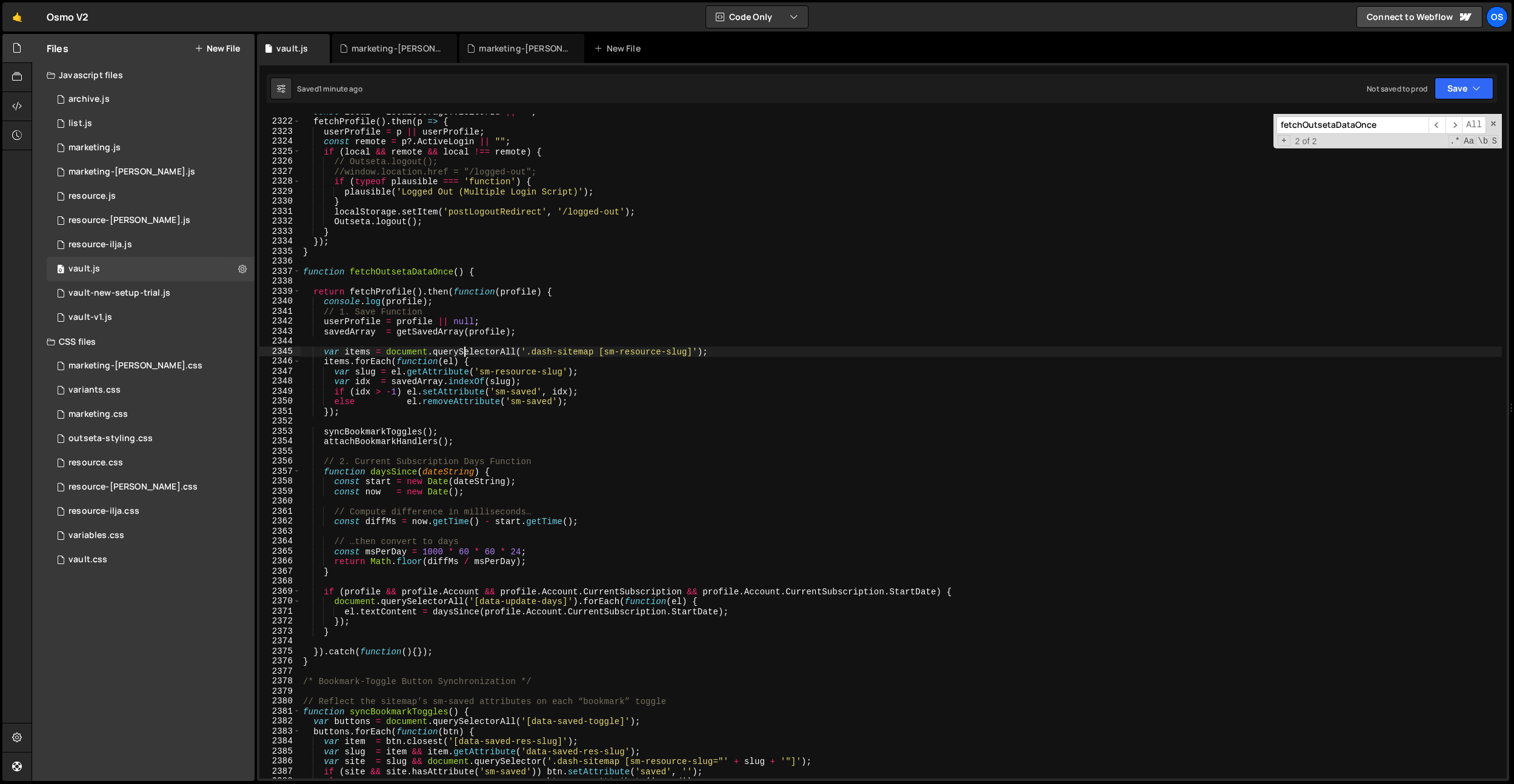
click at [465, 349] on div "const local = localStorage . visitorId || "" ; fetchProfile ( ) . then ( p => {…" at bounding box center [901, 449] width 1201 height 685
click at [371, 304] on div "const local = localStorage . visitorId || "" ; fetchProfile ( ) . then ( p => {…" at bounding box center [901, 449] width 1201 height 685
click at [402, 303] on div "const local = localStorage . visitorId || "" ; fetchProfile ( ) . then ( p => {…" at bounding box center [901, 449] width 1201 height 685
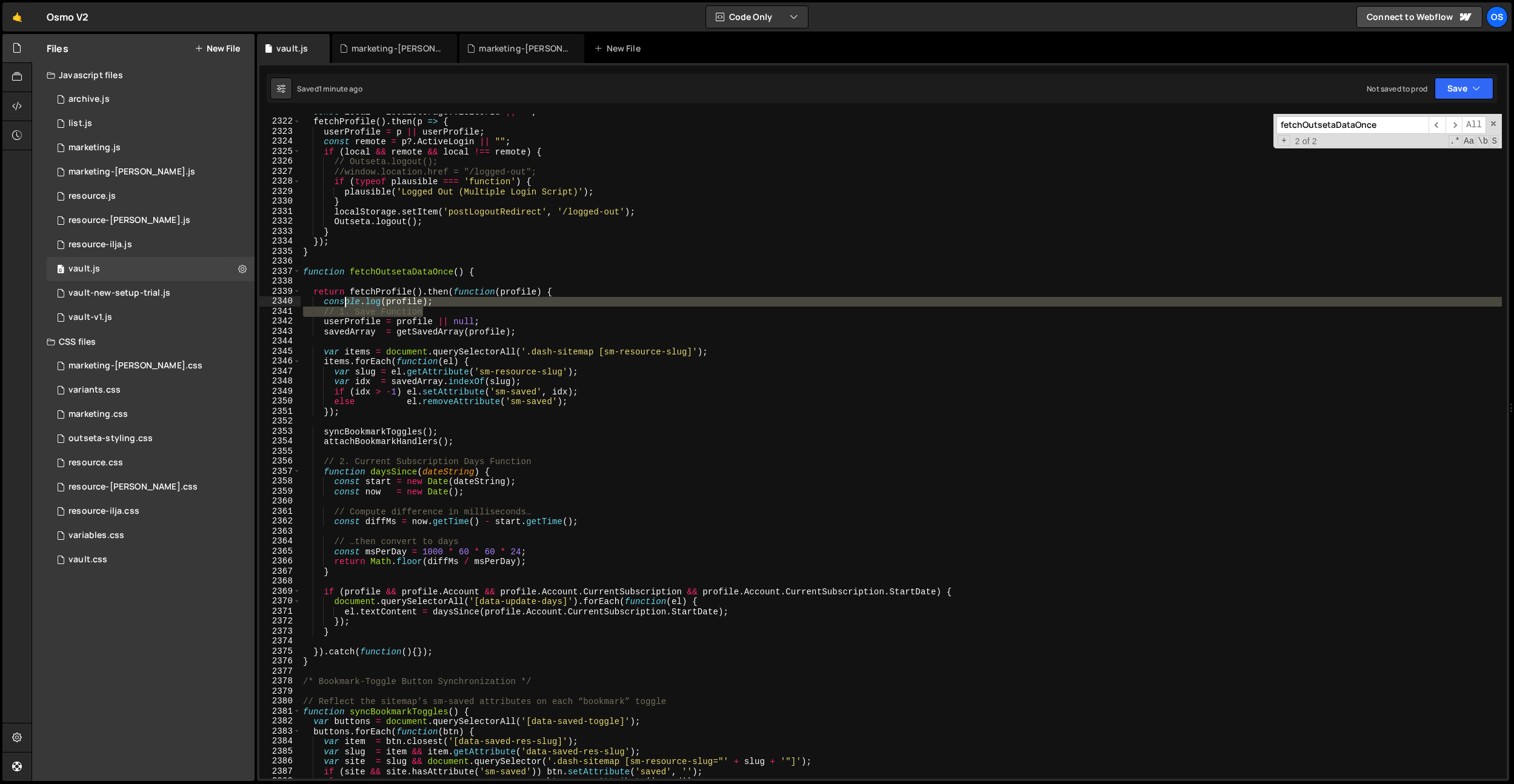
drag, startPoint x: 454, startPoint y: 306, endPoint x: 345, endPoint y: 305, distance: 109.0
click at [345, 305] on div "const local = localStorage . visitorId || "" ; fetchProfile ( ) . then ( p => {…" at bounding box center [901, 449] width 1201 height 685
drag, startPoint x: 364, startPoint y: 300, endPoint x: 328, endPoint y: 300, distance: 36.0
click at [364, 300] on div "const local = localStorage . visitorId || "" ; fetchProfile ( ) . then ( p => {…" at bounding box center [901, 446] width 1201 height 665
type textarea "console.log(profile);"
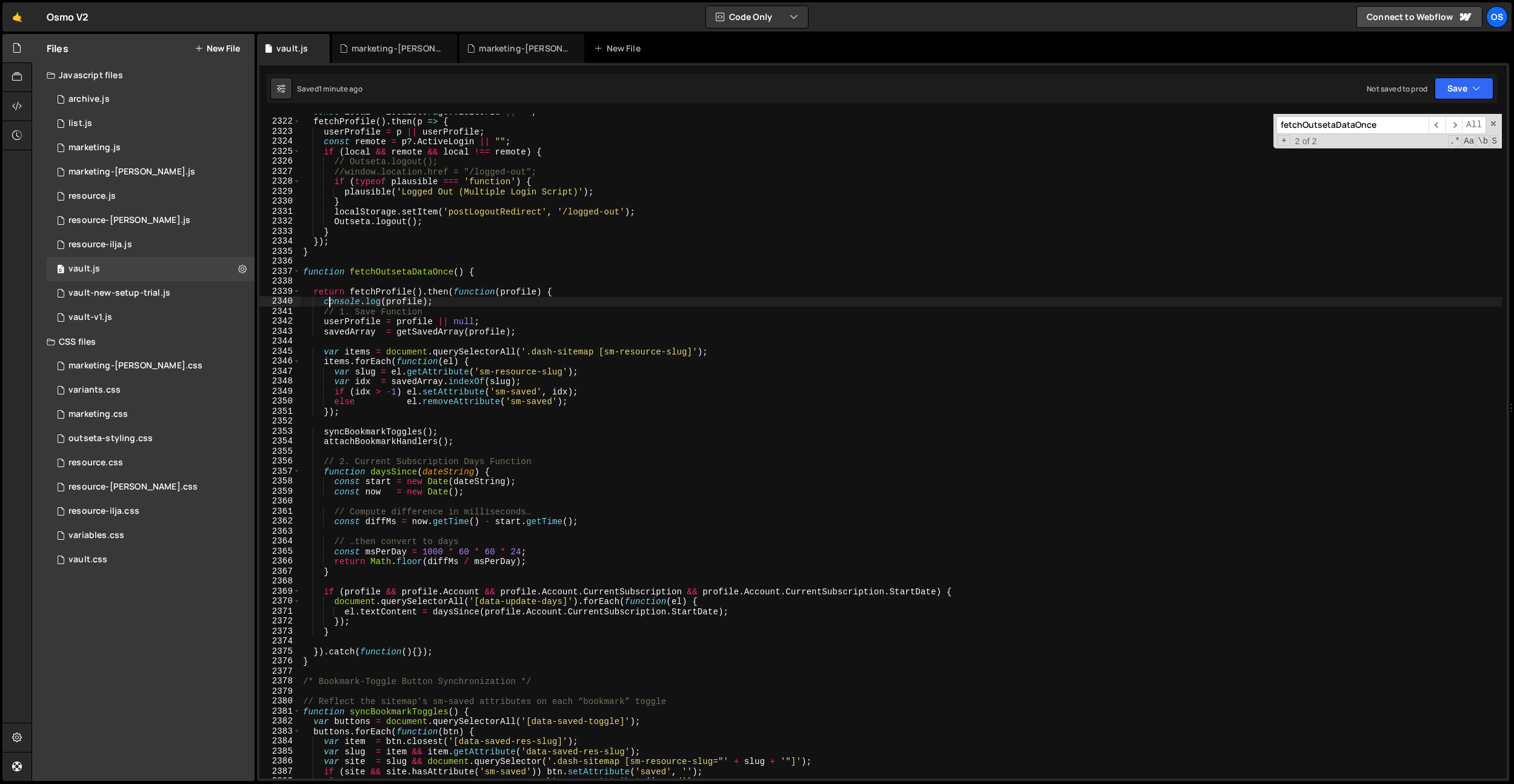
click at [336, 300] on div "const local = localStorage . visitorId || "" ; fetchProfile ( ) . then ( p => {…" at bounding box center [901, 449] width 1201 height 685
drag, startPoint x: 321, startPoint y: 303, endPoint x: 451, endPoint y: 304, distance: 130.0
click at [451, 304] on div "const local = localStorage . visitorId || "" ; fetchProfile ( ) . then ( p => {…" at bounding box center [901, 449] width 1201 height 685
type textarea "return fetchProfile().then(function(profile) {"
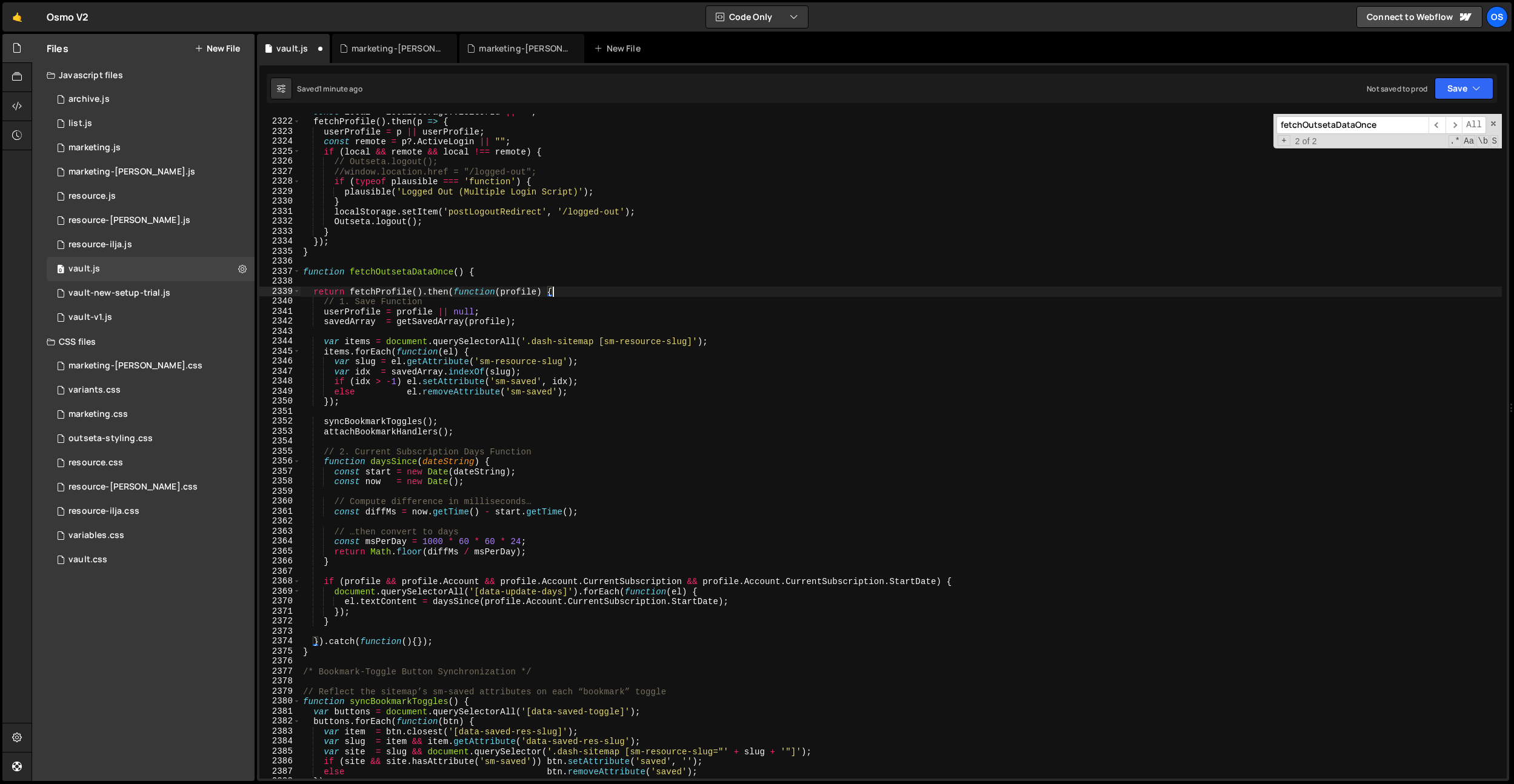
click at [497, 264] on div "const local = localStorage . visitorId || "" ; fetchProfile ( ) . then ( p => {…" at bounding box center [901, 449] width 1201 height 685
click at [495, 269] on div "const local = localStorage . visitorId || "" ; fetchProfile ( ) . then ( p => {…" at bounding box center [901, 449] width 1201 height 685
type textarea "function fetchOutsetaDataOnce() {"
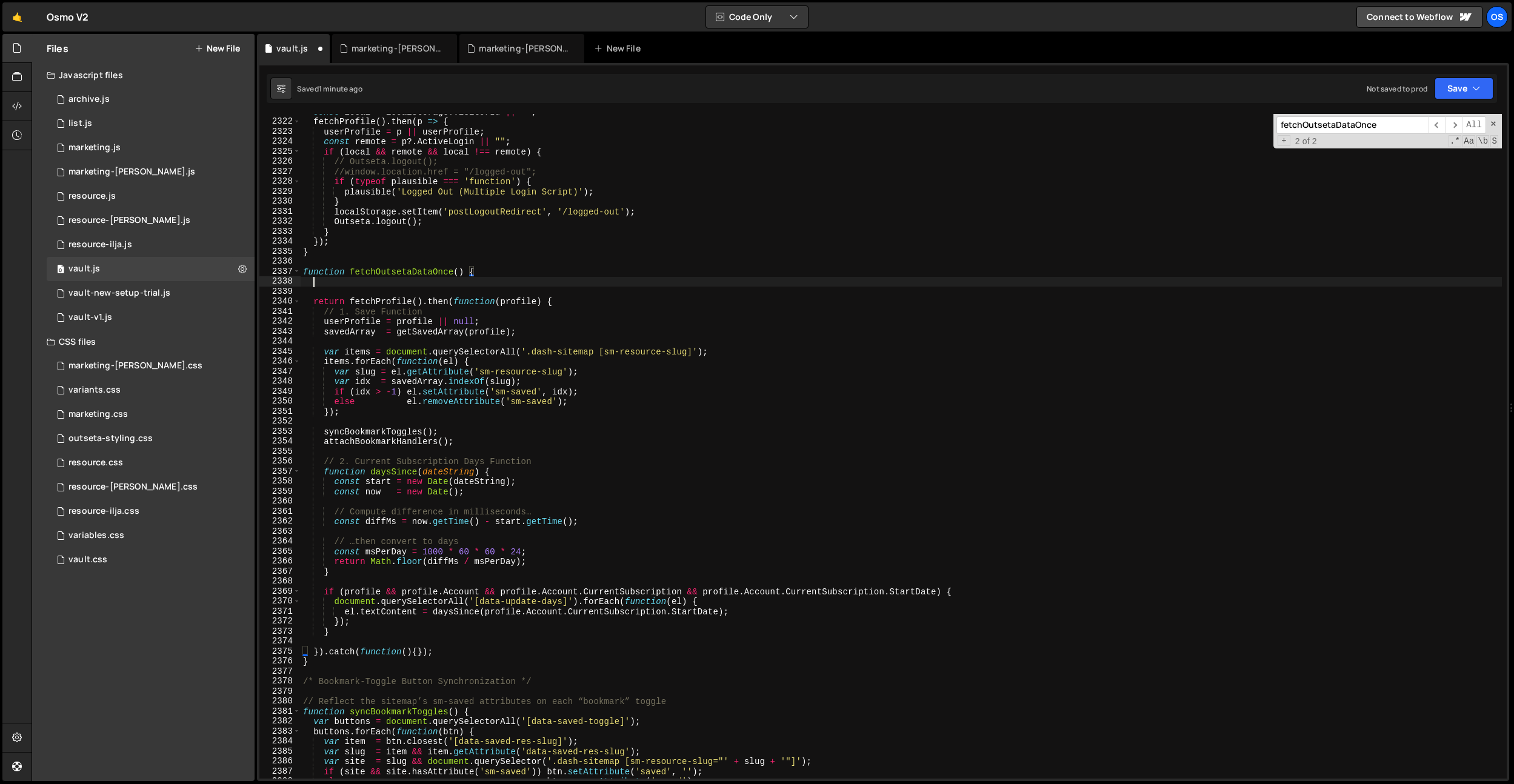
paste textarea "console.log(profile);"
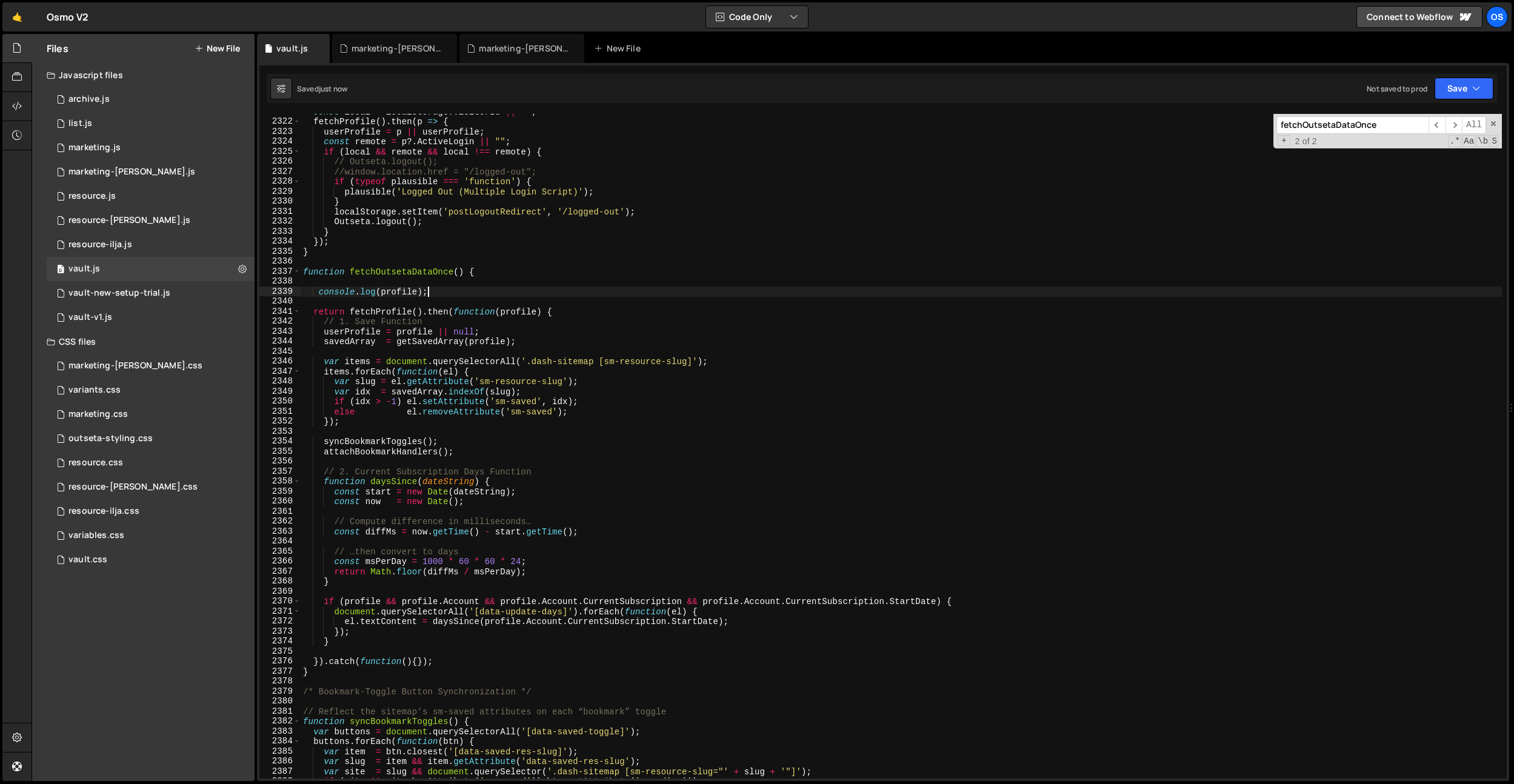
click at [401, 290] on div "const local = localStorage . visitorId || "" ; fetchProfile ( ) . then ( p => {…" at bounding box center [901, 449] width 1201 height 685
type textarea "console.log('hello');"
click at [411, 289] on div "const local = localStorage . visitorId || "" ; fetchProfile ( ) . then ( p => {…" at bounding box center [901, 449] width 1201 height 685
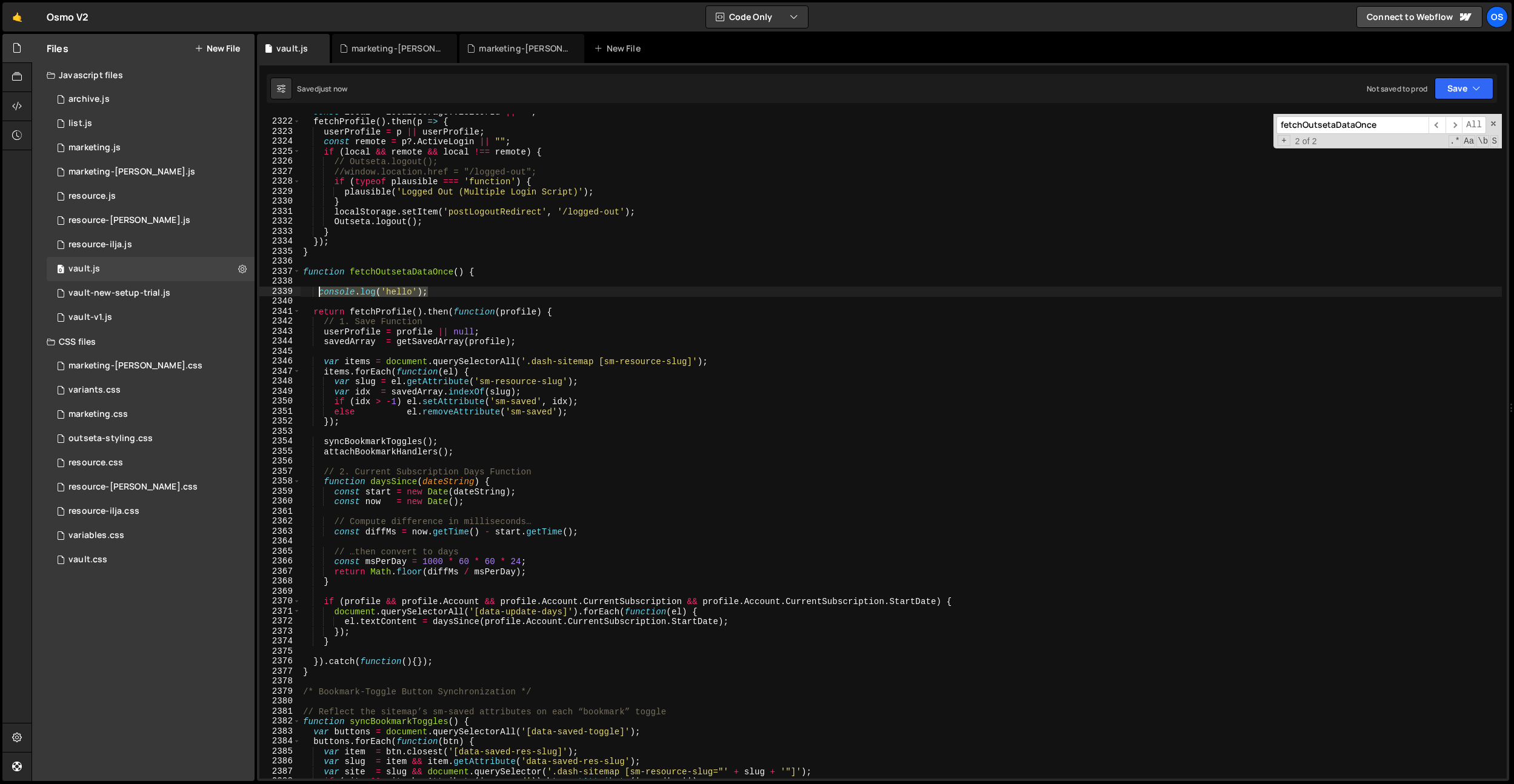
drag, startPoint x: 440, startPoint y: 291, endPoint x: 320, endPoint y: 292, distance: 120.0
click at [320, 292] on div "const local = localStorage . visitorId || "" ; fetchProfile ( ) . then ( p => {…" at bounding box center [901, 449] width 1201 height 685
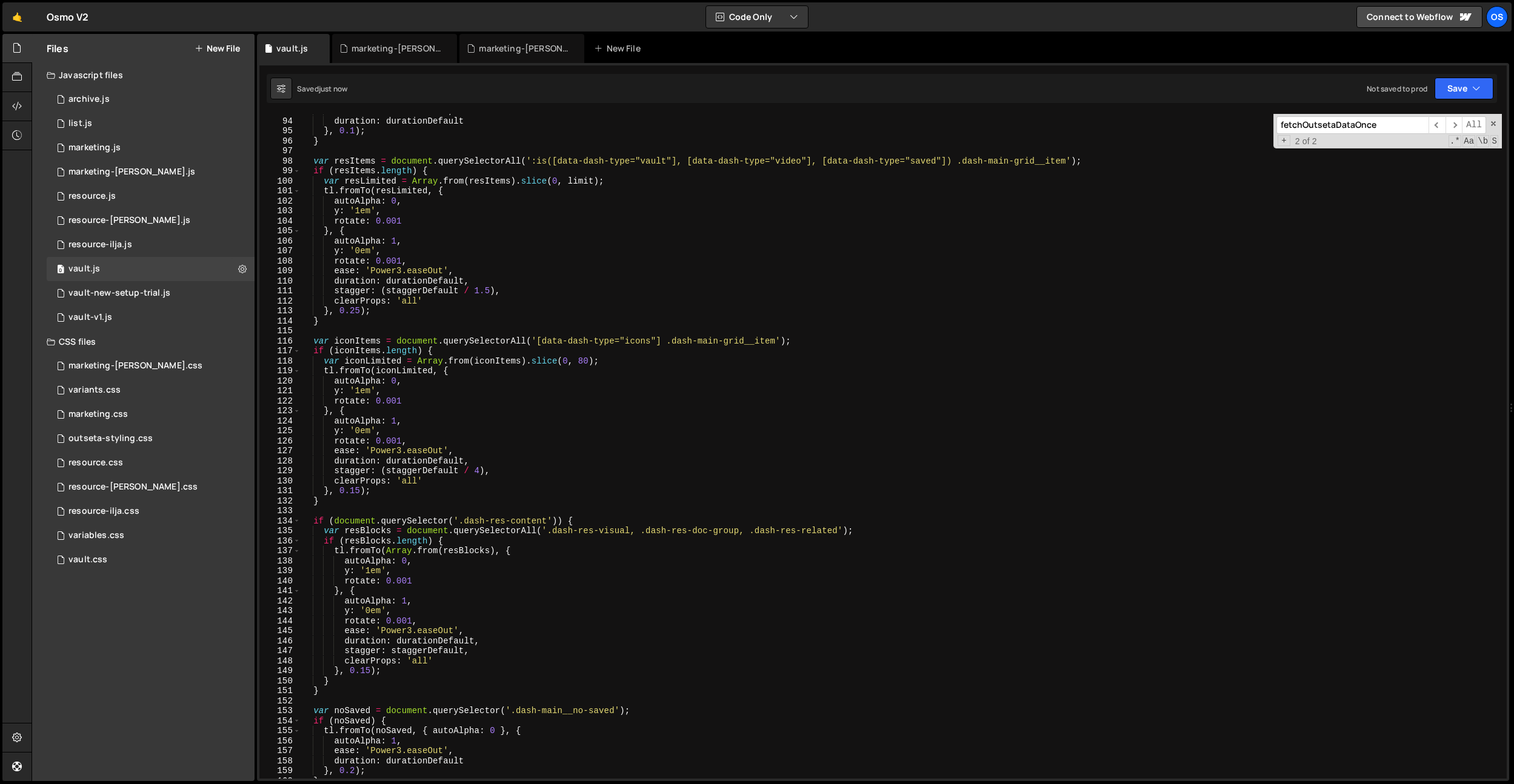
scroll to position [0, 0]
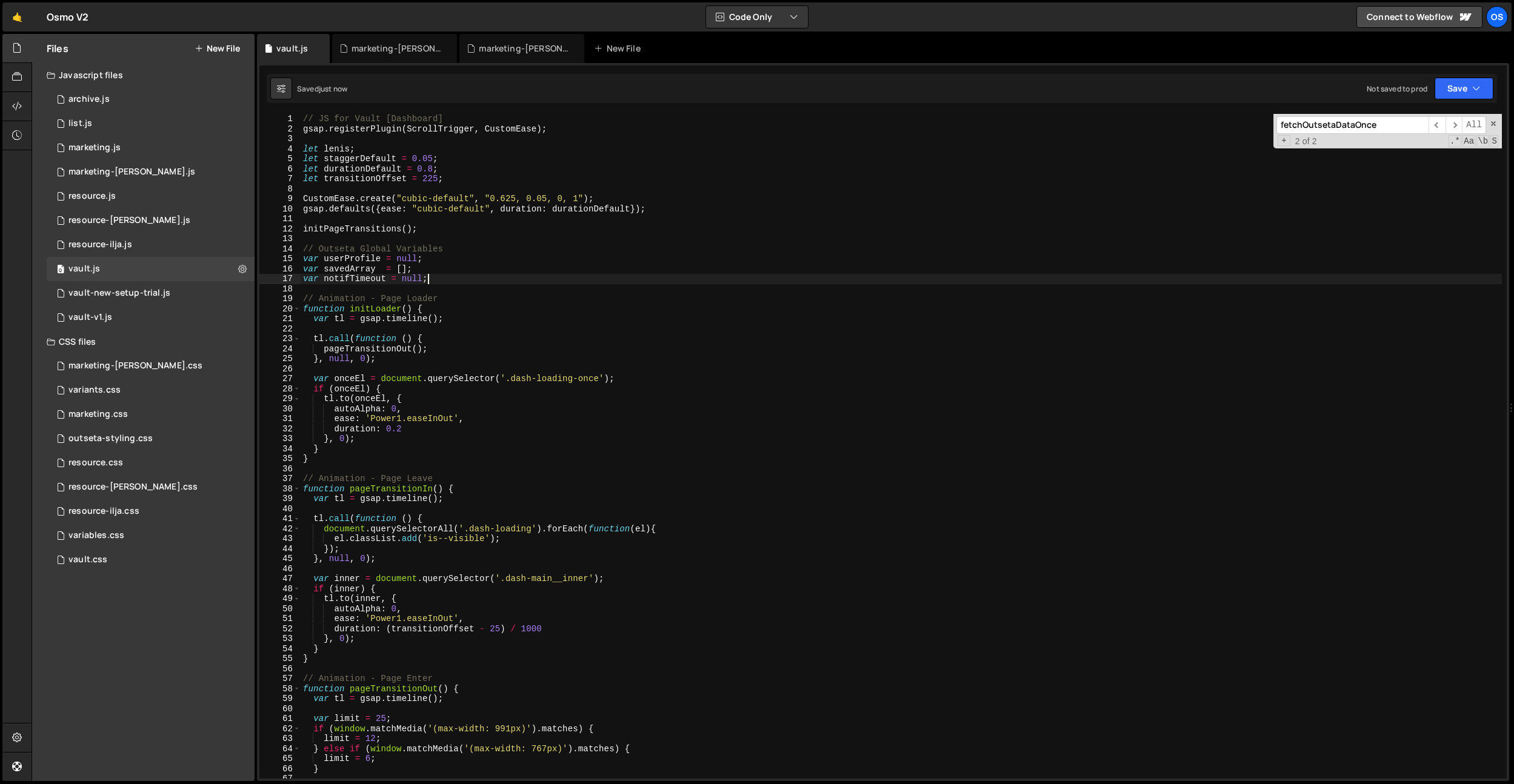
click at [958, 279] on div "// JS for Vault [Dashboard] gsap . registerPlugin ( ScrollTrigger , CustomEase …" at bounding box center [901, 456] width 1201 height 685
type textarea "var notifTimeout = null;"
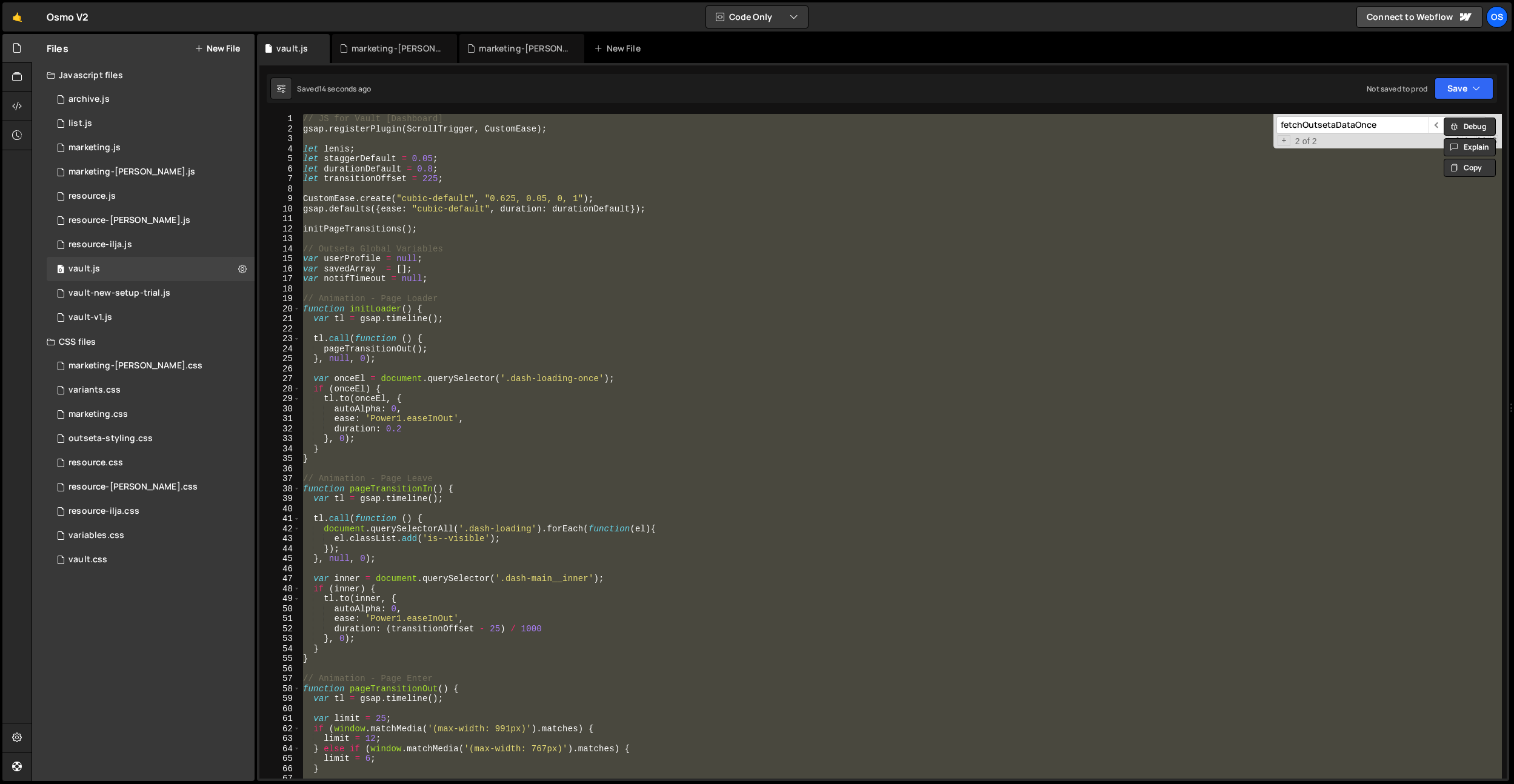
click at [537, 308] on div "// JS for Vault [Dashboard] gsap . registerPlugin ( ScrollTrigger , CustomEase …" at bounding box center [901, 446] width 1201 height 665
type textarea "function initLoader() {"
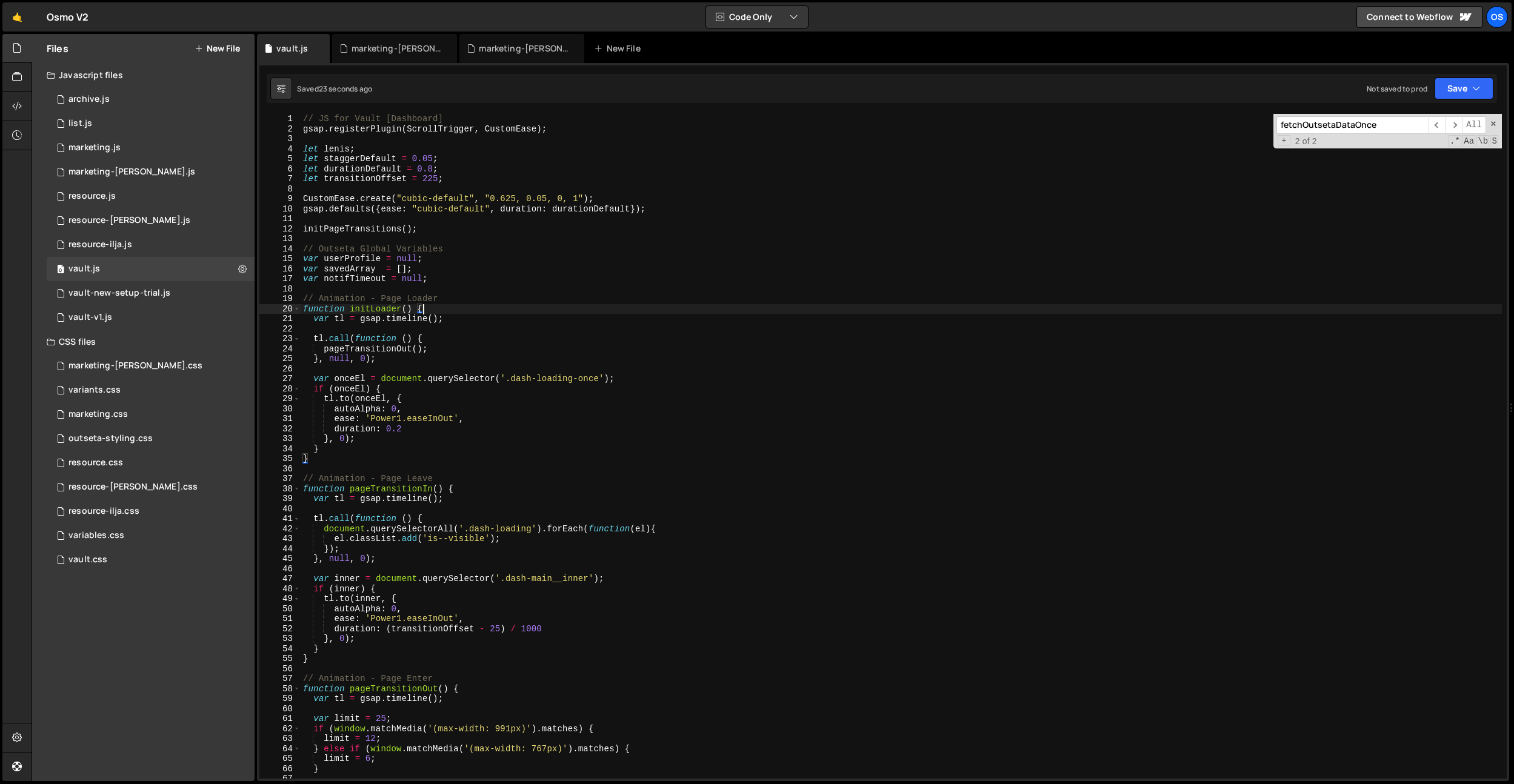
click at [502, 328] on div "// JS for Vault [Dashboard] gsap . registerPlugin ( ScrollTrigger , CustomEase …" at bounding box center [901, 456] width 1201 height 685
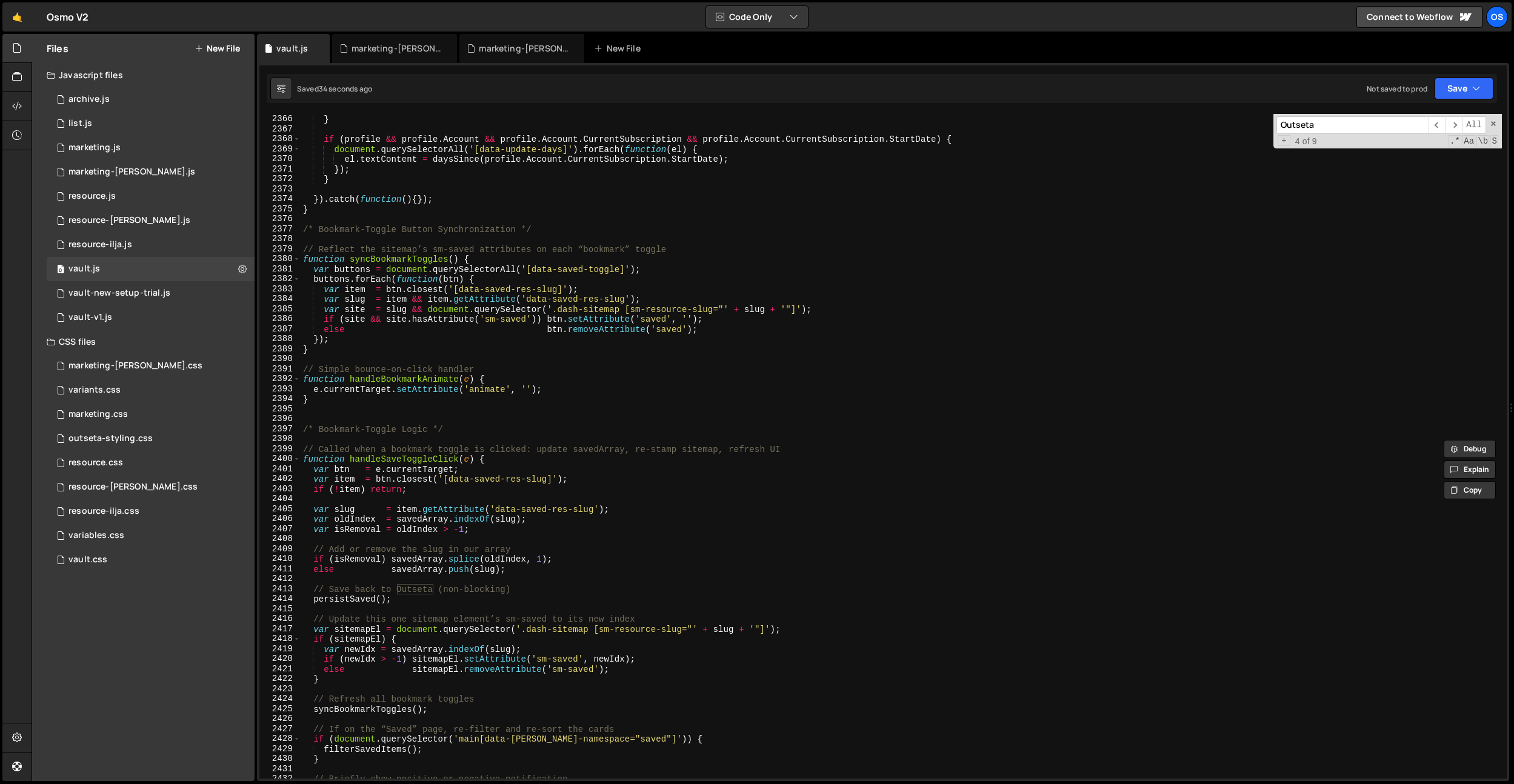
scroll to position [18607, 0]
type input "Outseta"
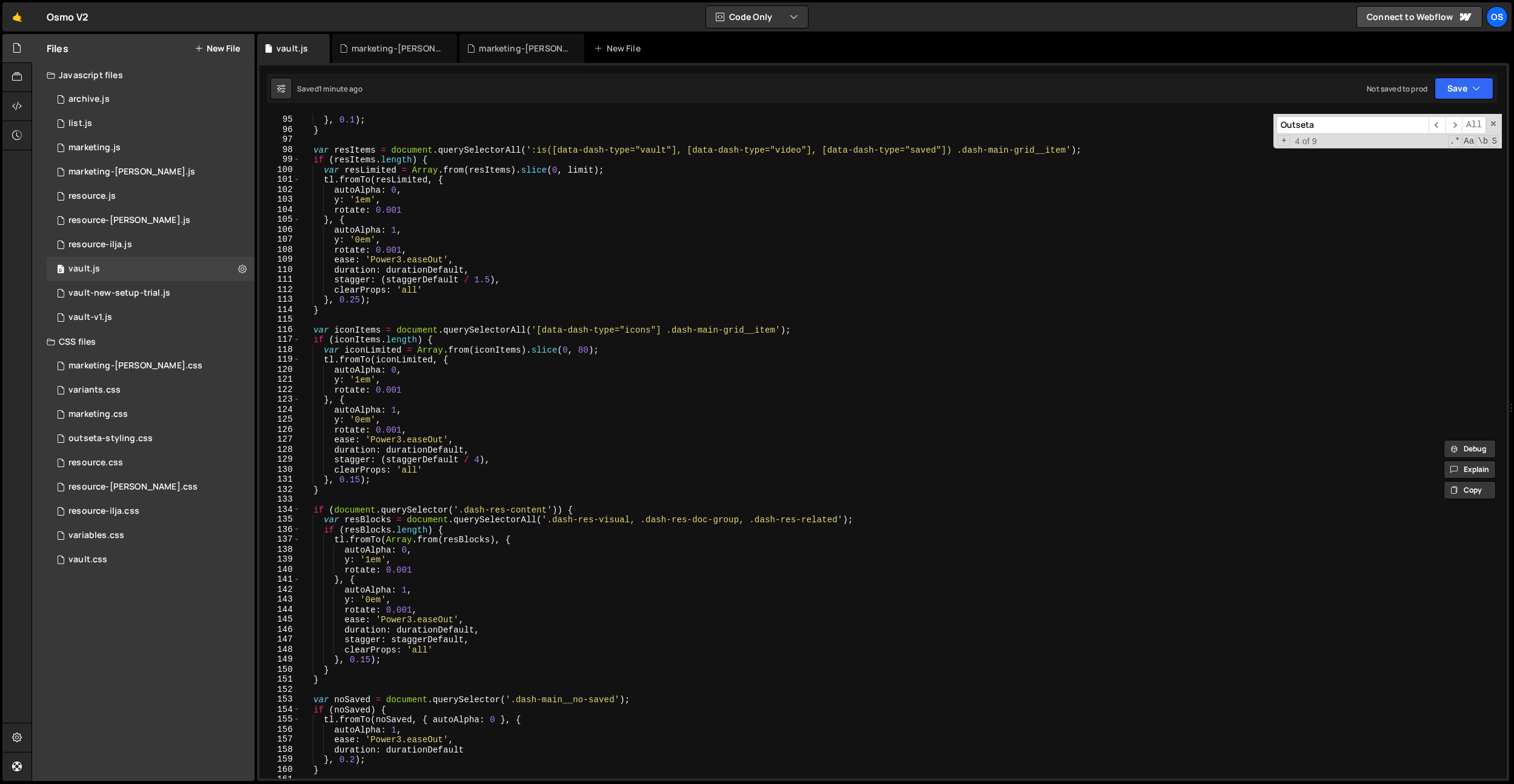
scroll to position [0, 0]
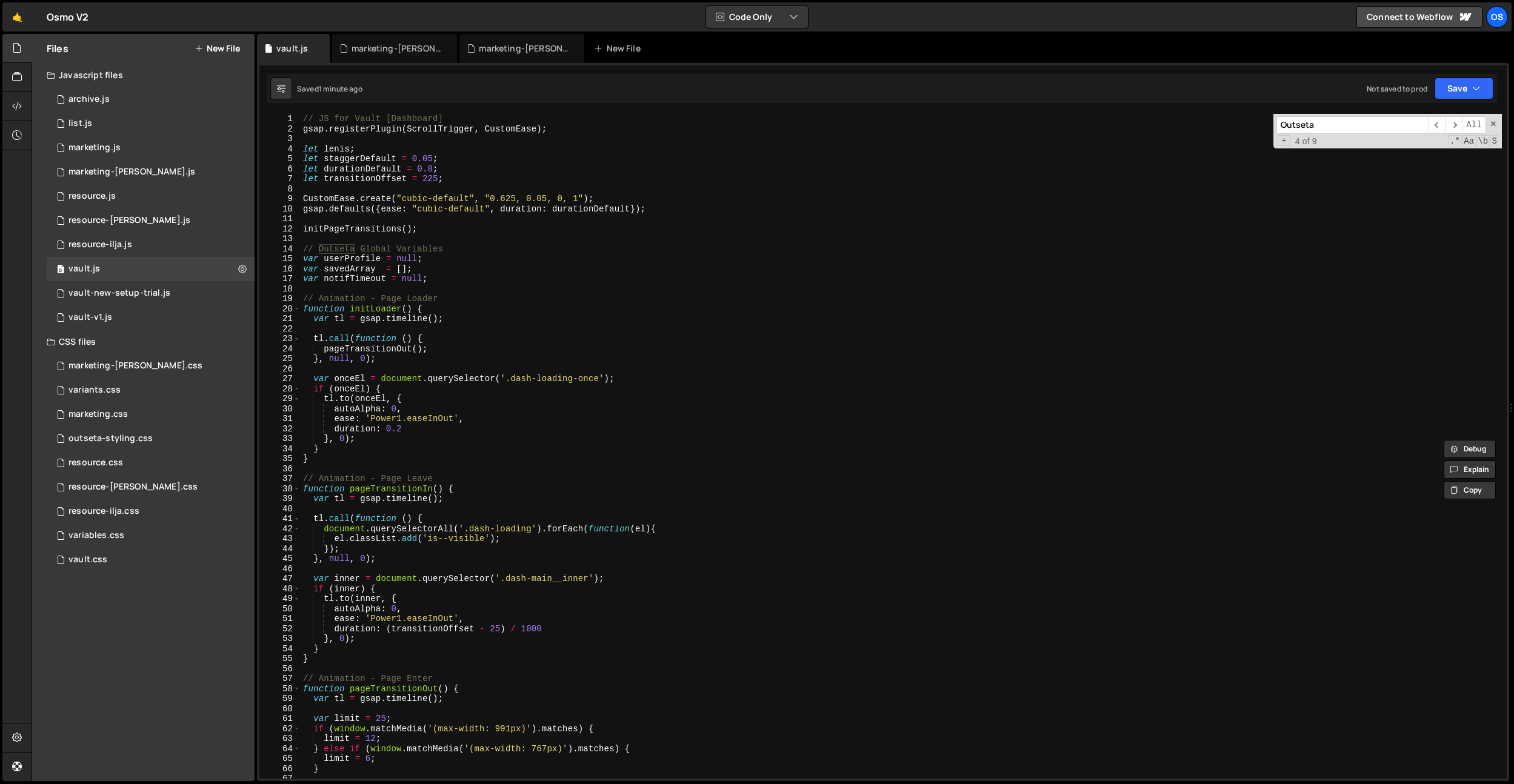
type textarea "gsap.registerPlugin(ScrollTrigger, CustomEase);"
click at [544, 125] on div "// JS for Vault [Dashboard] gsap . registerPlugin ( ScrollTrigger , CustomEase …" at bounding box center [901, 456] width 1201 height 685
click at [553, 128] on div "// JS for Vault [Dashboard] gsap . registerPlugin ( ScrollTrigger , CustomEase …" at bounding box center [901, 456] width 1201 height 685
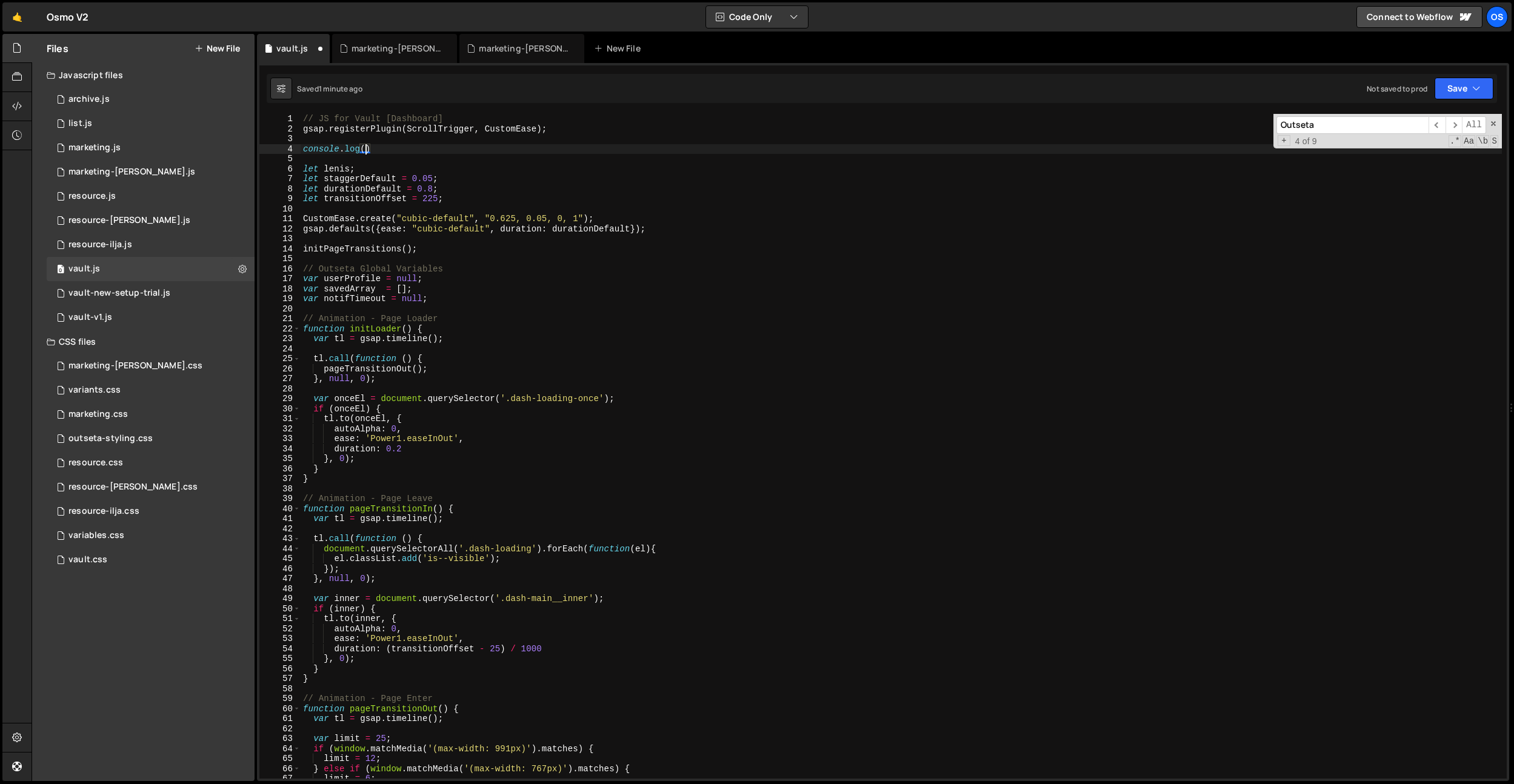
paste textarea "Outseta.debugOn)"
type textarea "console.log(Outseta.debugOn);"
click at [376, 145] on div "// JS for Vault [Dashboard] gsap . registerPlugin ( ScrollTrigger , CustomEase …" at bounding box center [901, 456] width 1201 height 685
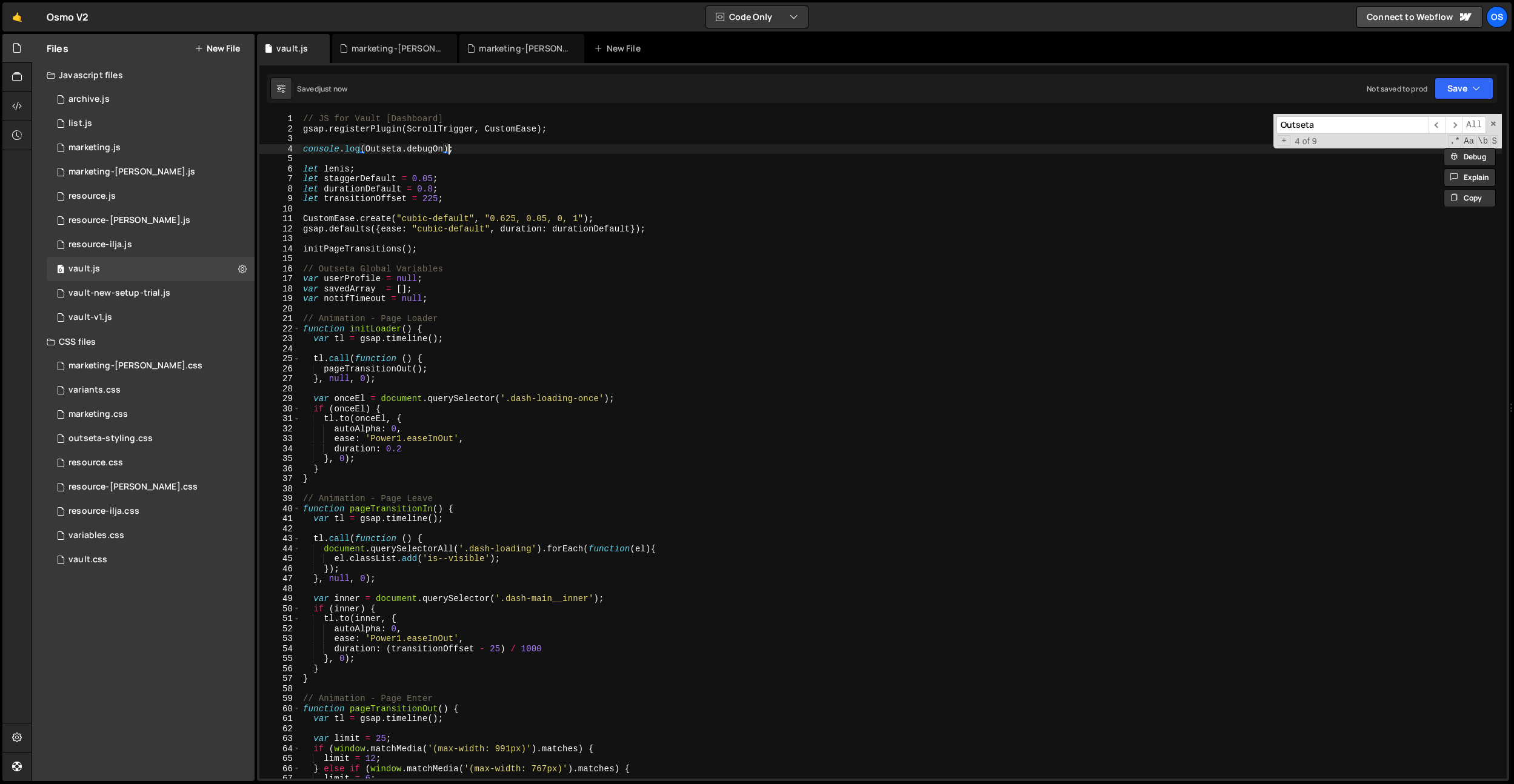
click at [450, 147] on div "// JS for Vault [Dashboard] gsap . registerPlugin ( ScrollTrigger , CustomEase …" at bounding box center [901, 456] width 1201 height 685
drag, startPoint x: 442, startPoint y: 151, endPoint x: 368, endPoint y: 151, distance: 74.0
click at [368, 151] on div "// JS for Vault [Dashboard] gsap . registerPlugin ( ScrollTrigger , CustomEase …" at bounding box center [901, 456] width 1201 height 685
drag, startPoint x: 481, startPoint y: 148, endPoint x: 254, endPoint y: 151, distance: 227.0
click at [254, 151] on div "Files New File Javascript files 0 archive.js 0 0 list.js 0 0 marketing.js 0 0 0…" at bounding box center [773, 408] width 1483 height 747
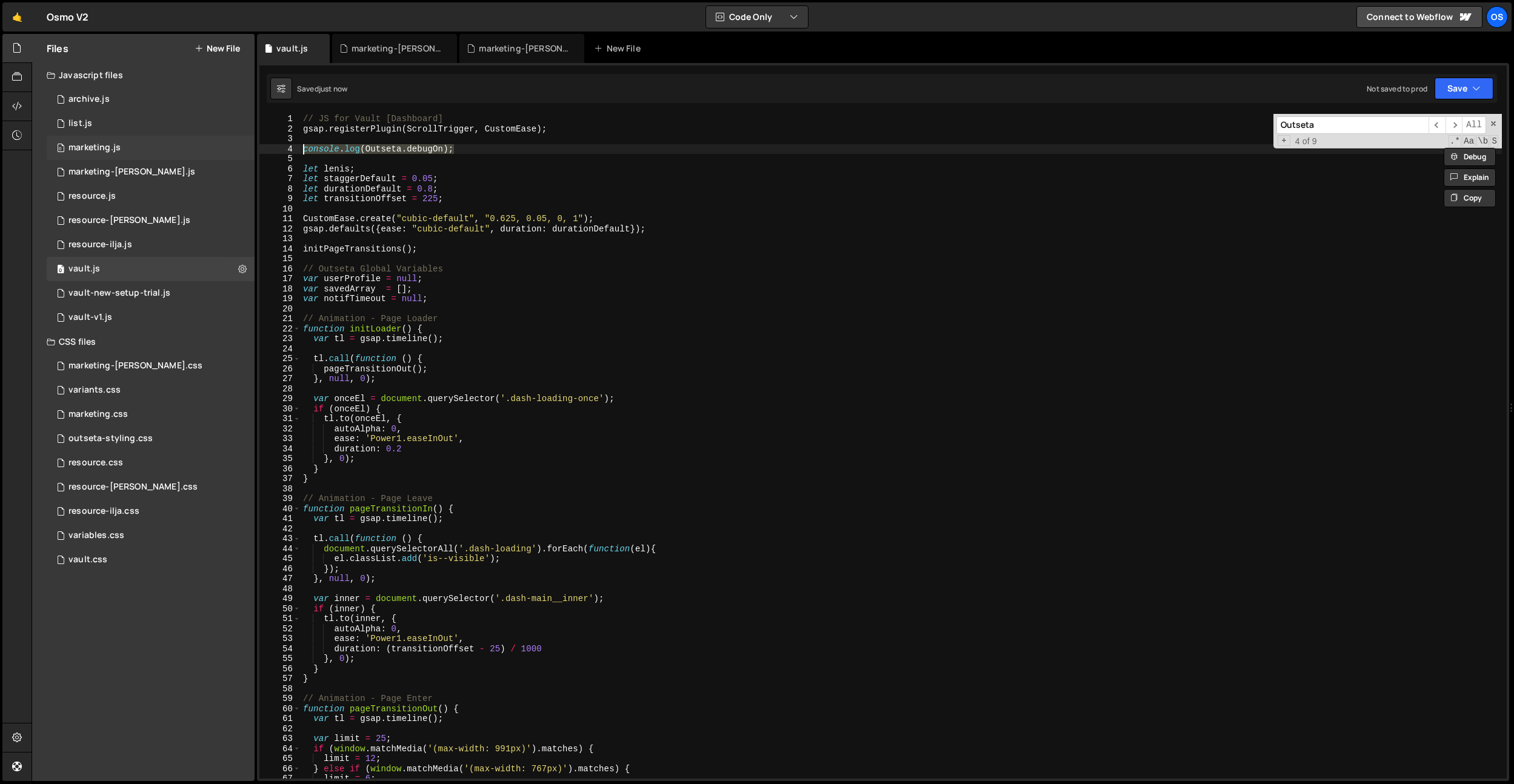
scroll to position [0, 0]
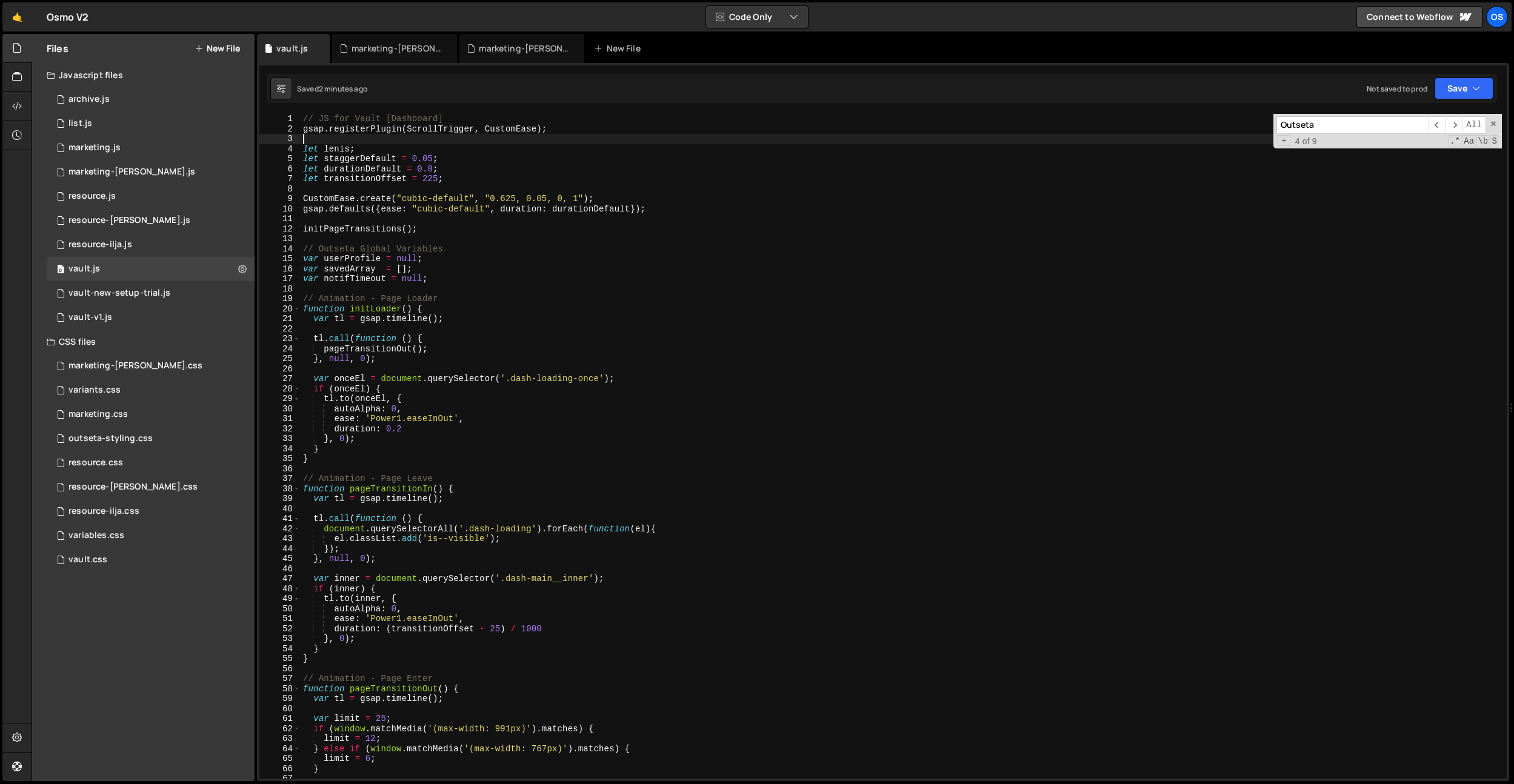
click at [461, 140] on div "// JS for Vault [Dashboard] gsap . registerPlugin ( ScrollTrigger , CustomEase …" at bounding box center [901, 456] width 1201 height 685
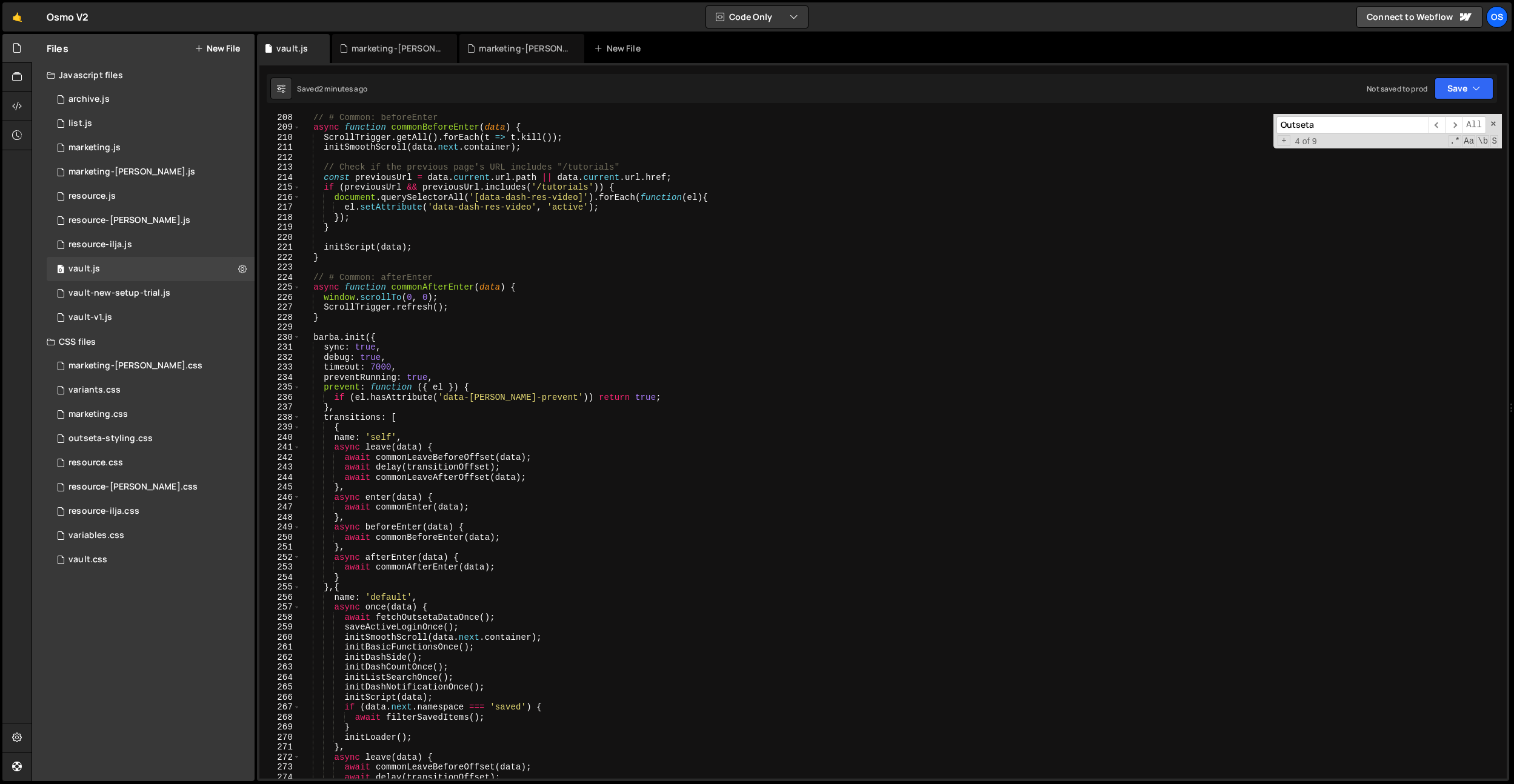
scroll to position [1982, 0]
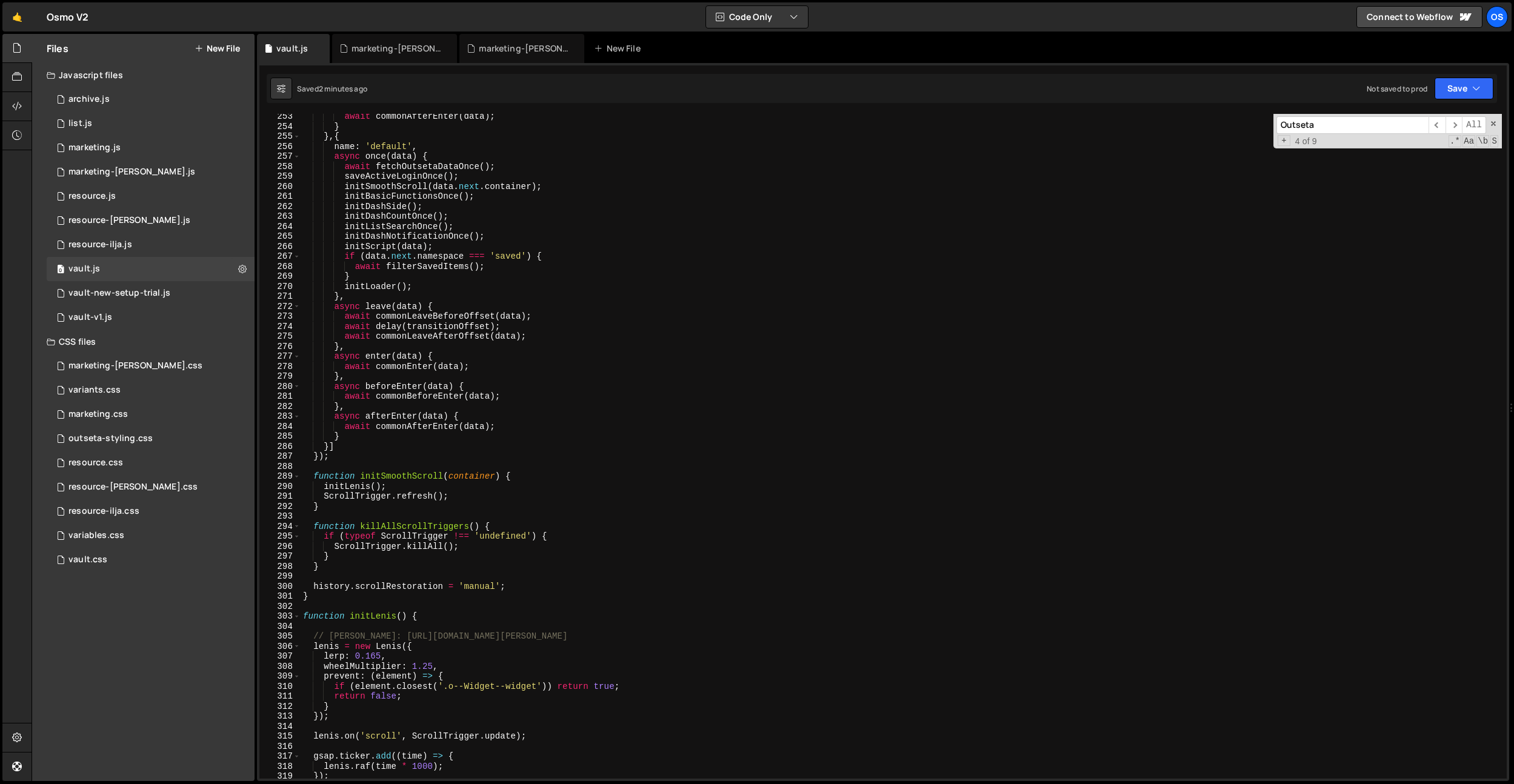
click at [853, 263] on div "await commonAfterEnter ( data ) ; } } , { name : 'default' , async once ( data …" at bounding box center [901, 453] width 1201 height 685
click at [538, 414] on div "await commonAfterEnter ( data ) ; } } , { name : 'default' , async once ( data …" at bounding box center [901, 453] width 1201 height 685
type textarea "async afterEnter(data) {"
paste input "waitFor"
type input "waitForOutseta"
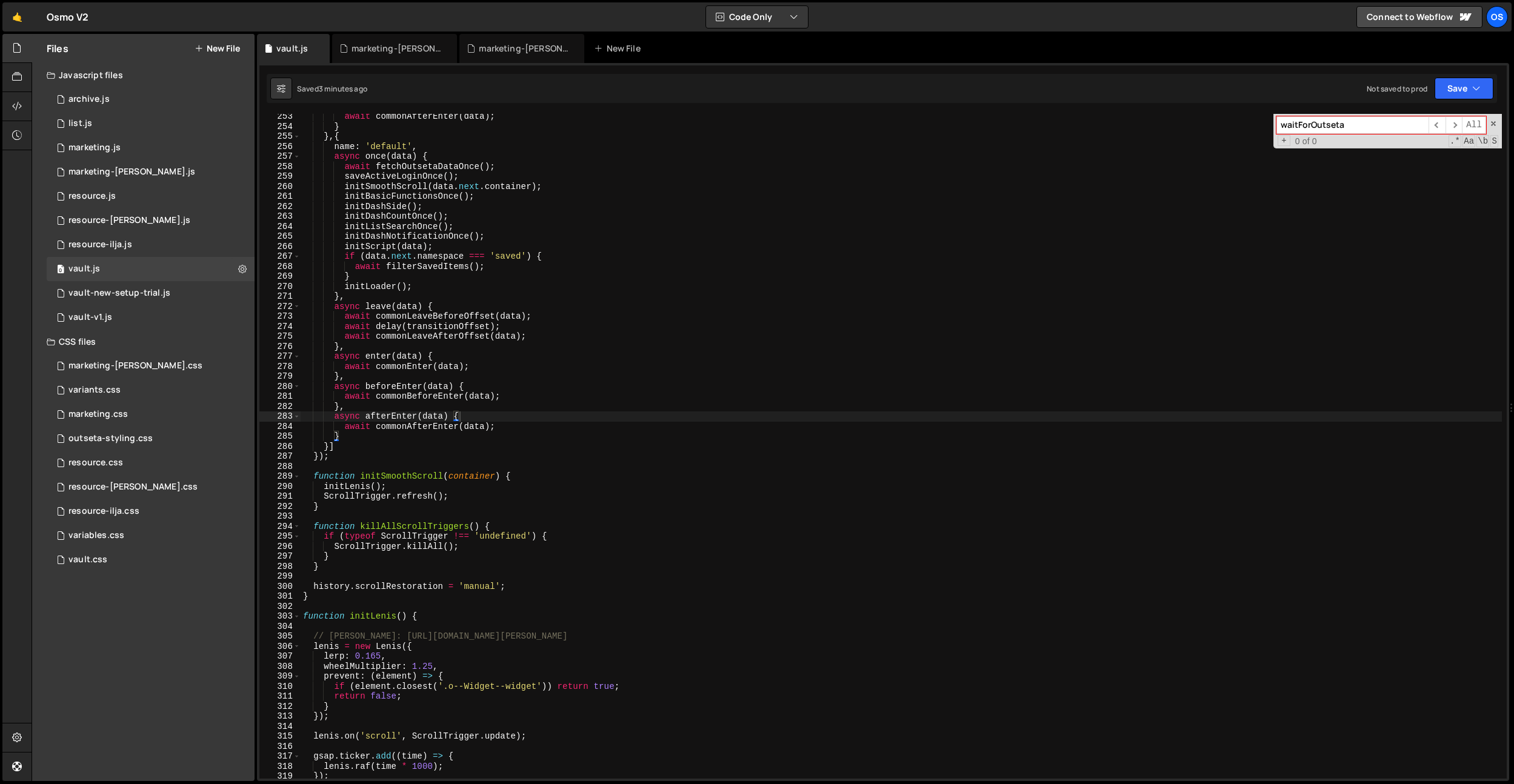
type textarea "async beforeEnter(data) {"
click at [437, 384] on div "await commonAfterEnter ( data ) ; } } , { name : 'default' , async once ( data …" at bounding box center [901, 453] width 1201 height 685
paste input "fetchProfile"
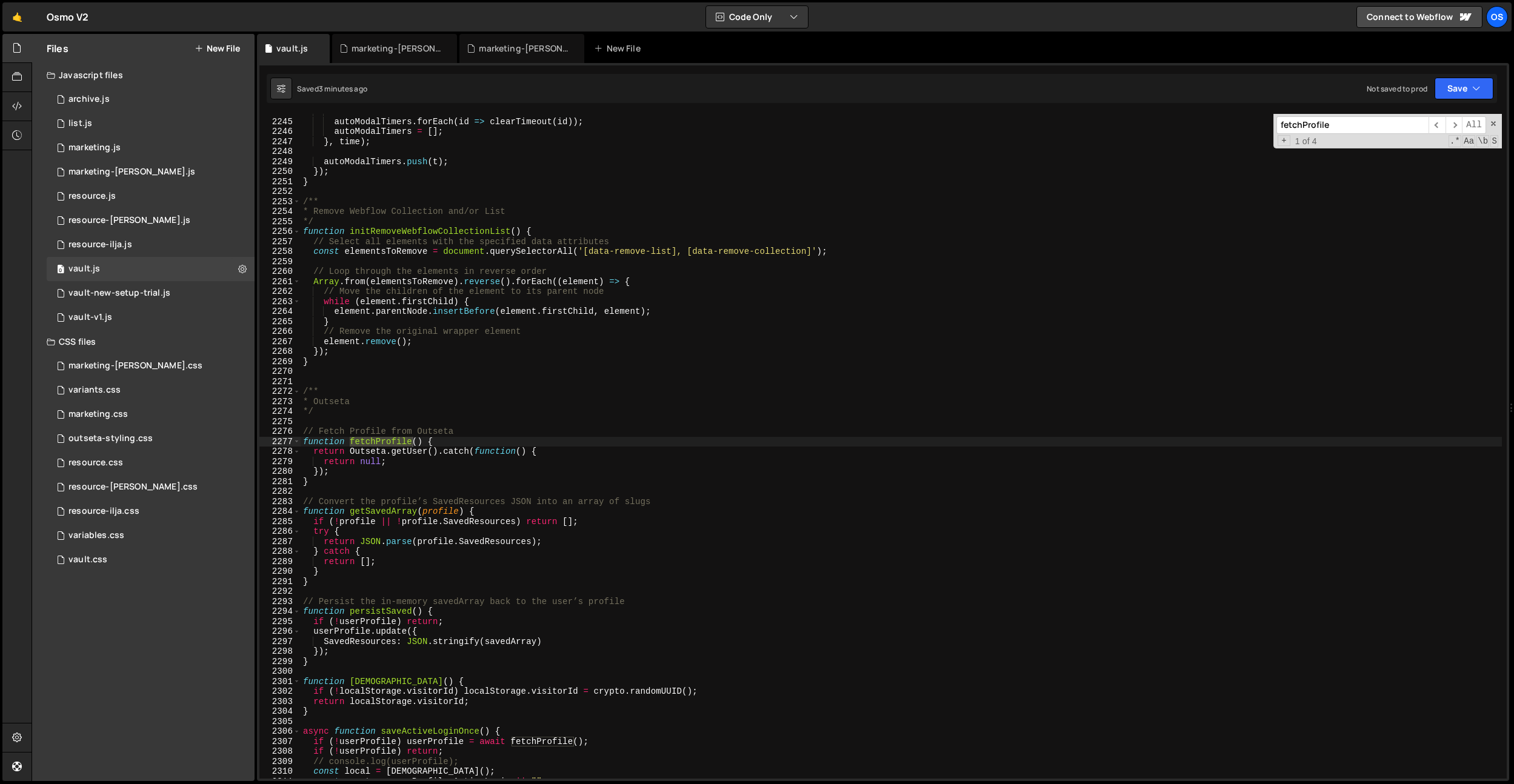
scroll to position [17654, 0]
type input "fetchProfile"
click at [375, 459] on div "// clear all scheduled timers once activated autoModalTimers . forEach ( id => …" at bounding box center [901, 449] width 1201 height 685
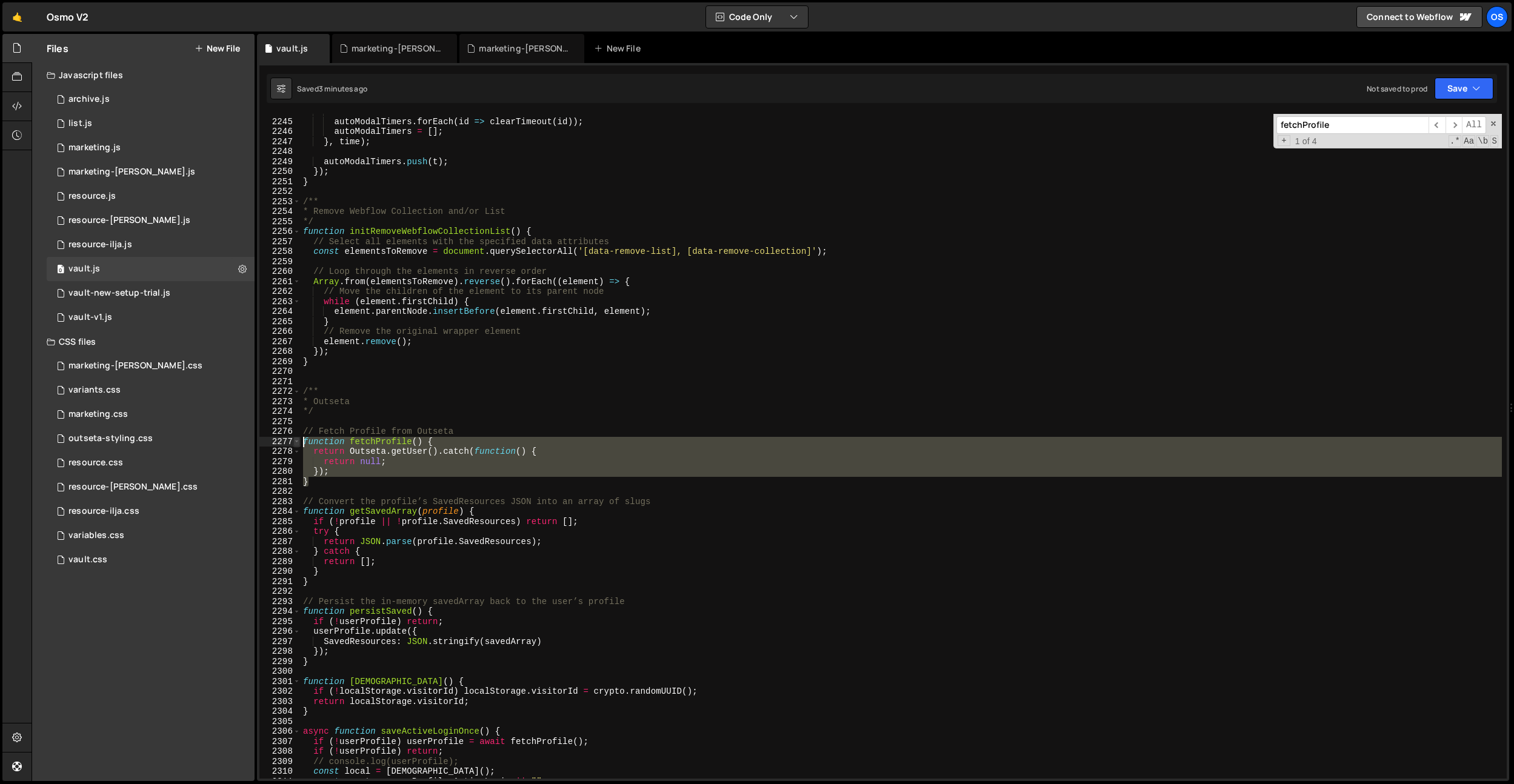
drag, startPoint x: 320, startPoint y: 486, endPoint x: 297, endPoint y: 444, distance: 47.9
click at [297, 444] on div "return null; 2244 2245 2246 2247 2248 2249 2250 2251 2252 2253 2254 2255 2256 2…" at bounding box center [882, 446] width 1247 height 665
paste textarea "}"
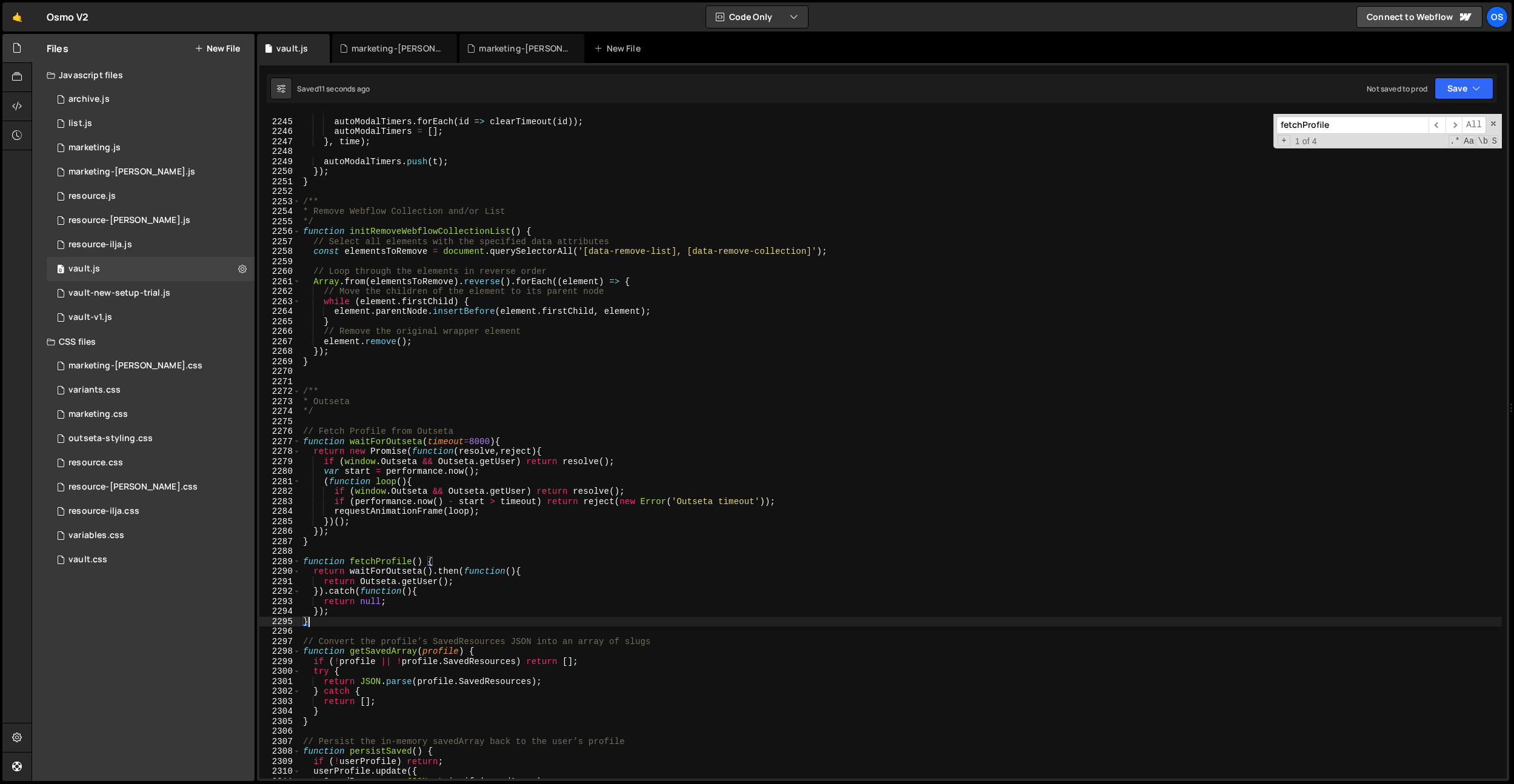
click at [515, 330] on div "// clear all scheduled timers once activated autoModalTimers . forEach ( id => …" at bounding box center [901, 449] width 1201 height 685
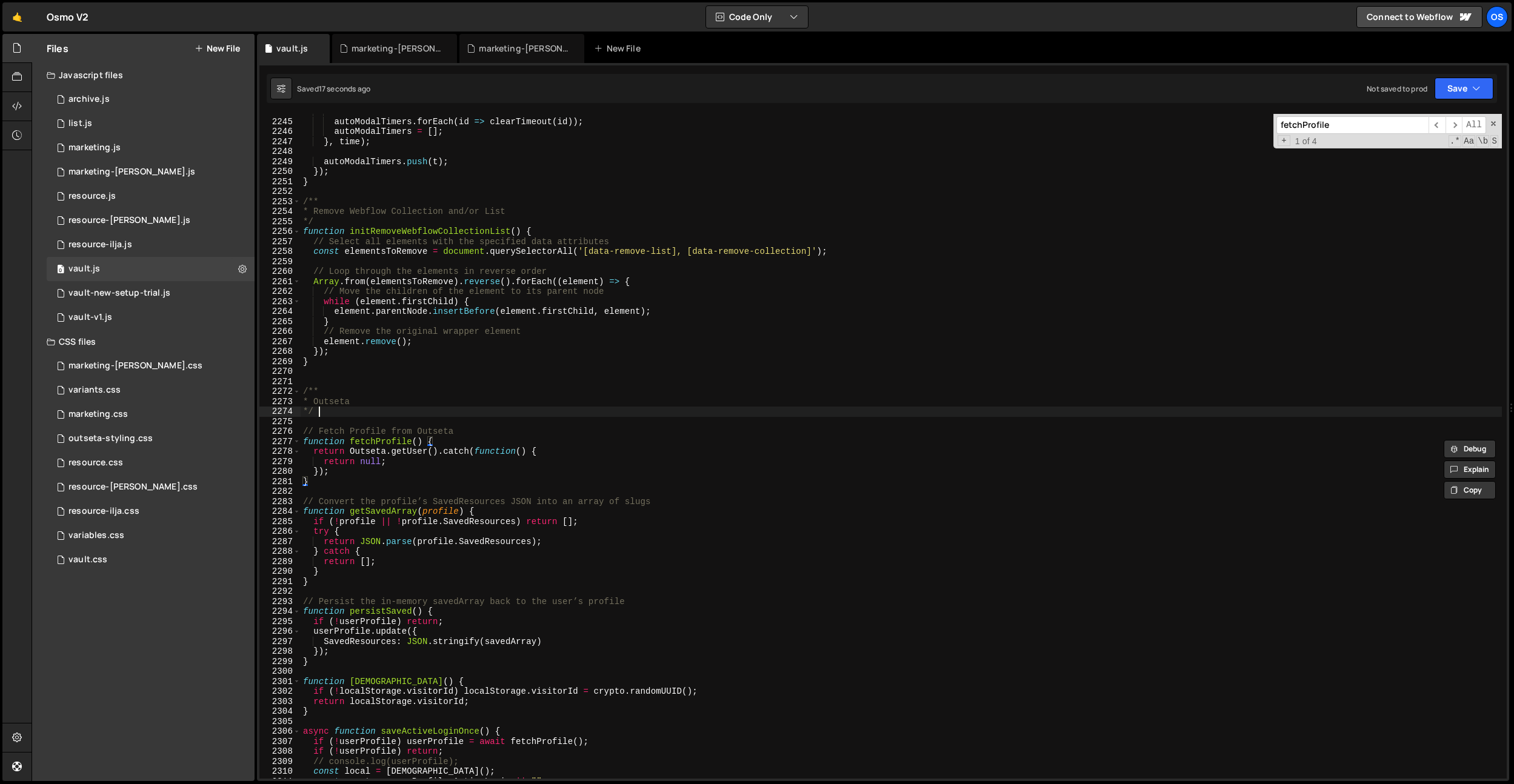
click at [513, 414] on div "// clear all scheduled timers once activated autoModalTimers . forEach ( id => …" at bounding box center [901, 449] width 1201 height 685
type textarea "*/"
paste input "isLoggedIn"
type input "isLoggedIn"
type textarea "}"
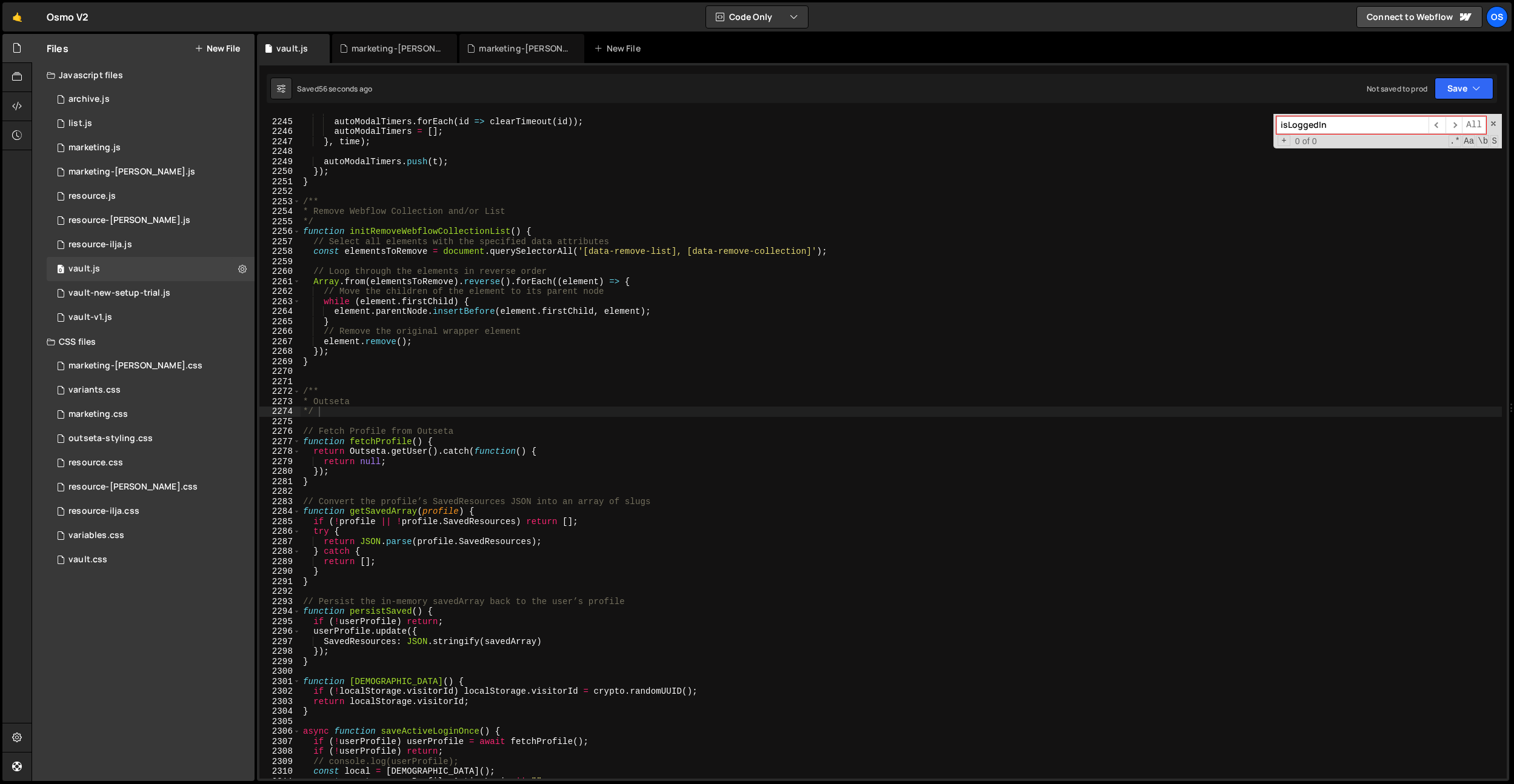
click at [377, 479] on div "// clear all scheduled timers once activated autoModalTimers . forEach ( id => …" at bounding box center [901, 449] width 1201 height 685
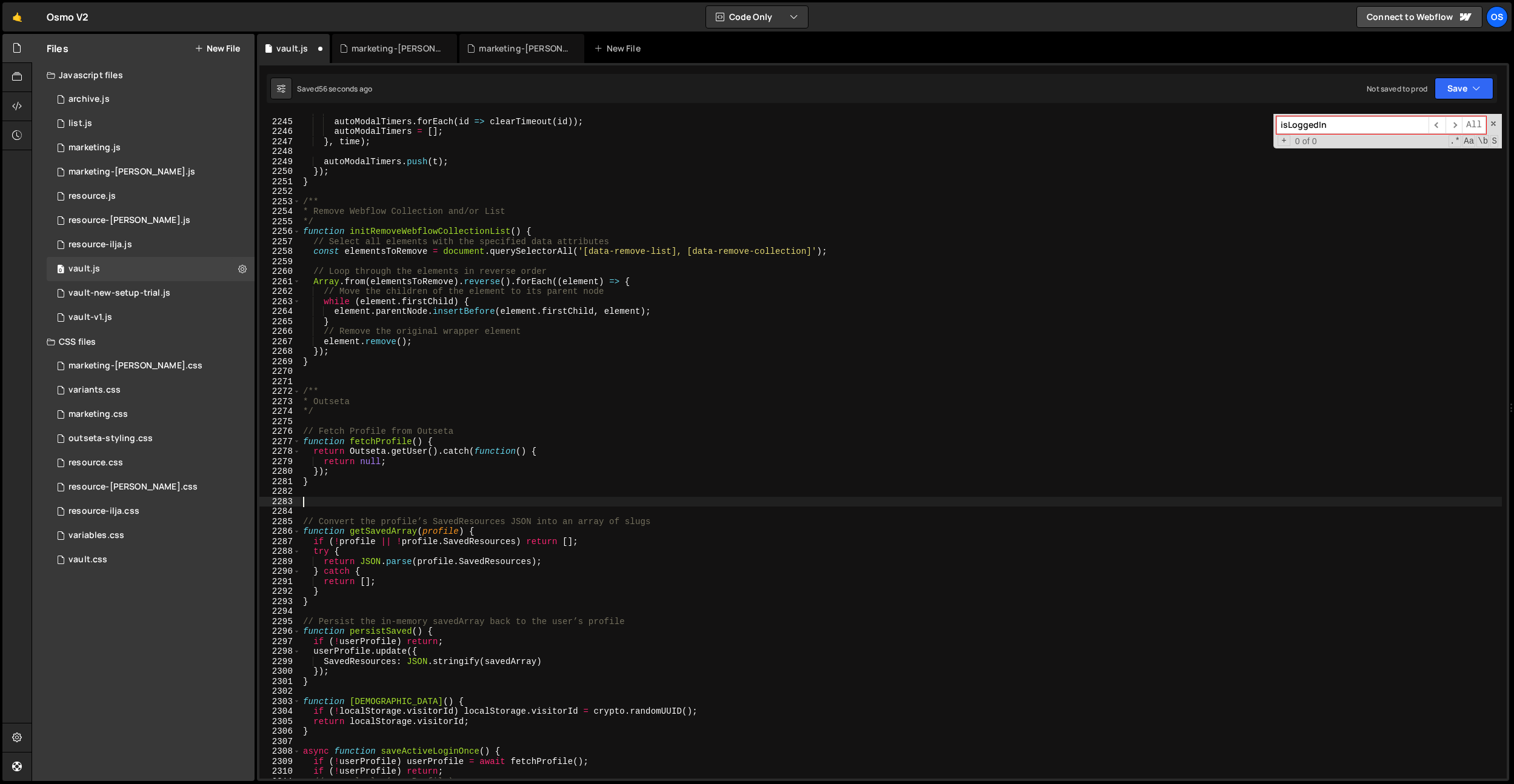
paste textarea "}"
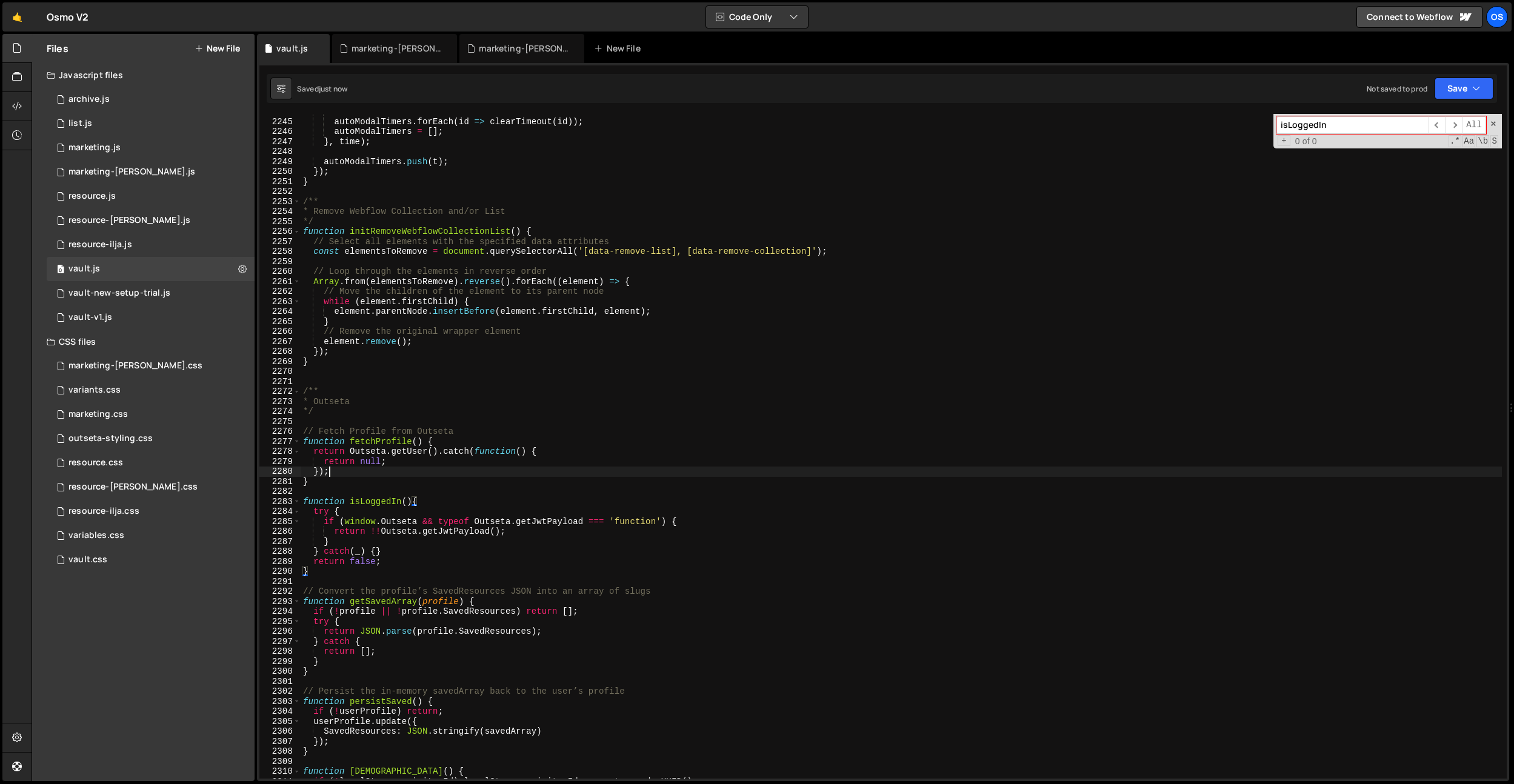
click at [554, 474] on div "// clear all scheduled timers once activated autoModalTimers . forEach ( id => …" at bounding box center [901, 449] width 1201 height 685
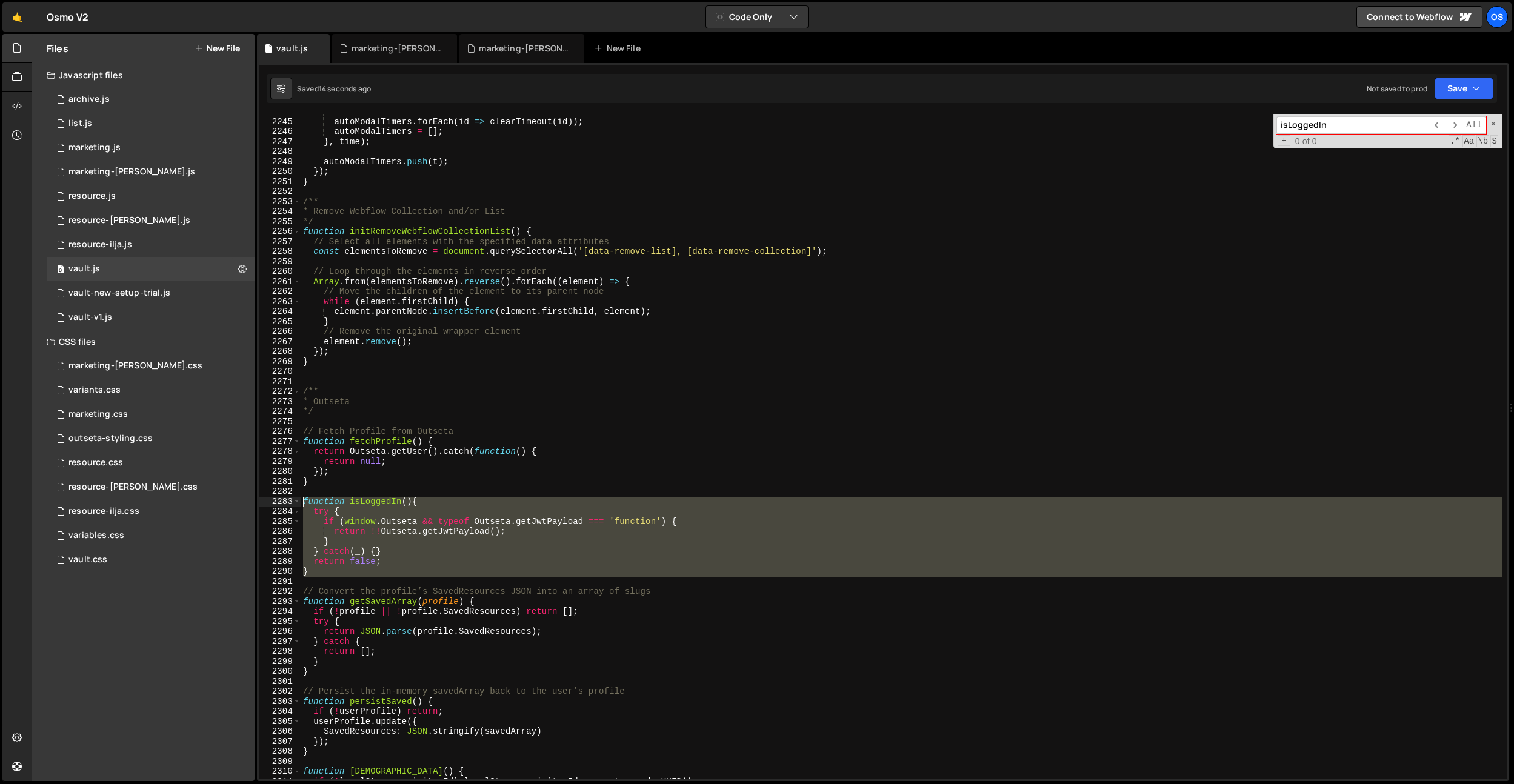
drag, startPoint x: 321, startPoint y: 578, endPoint x: 286, endPoint y: 504, distance: 81.9
click at [286, 504] on div "}); 2244 2245 2246 2247 2248 2249 2250 2251 2252 2253 2254 2255 2256 2257 2258 …" at bounding box center [882, 446] width 1247 height 665
paste textarea "}"
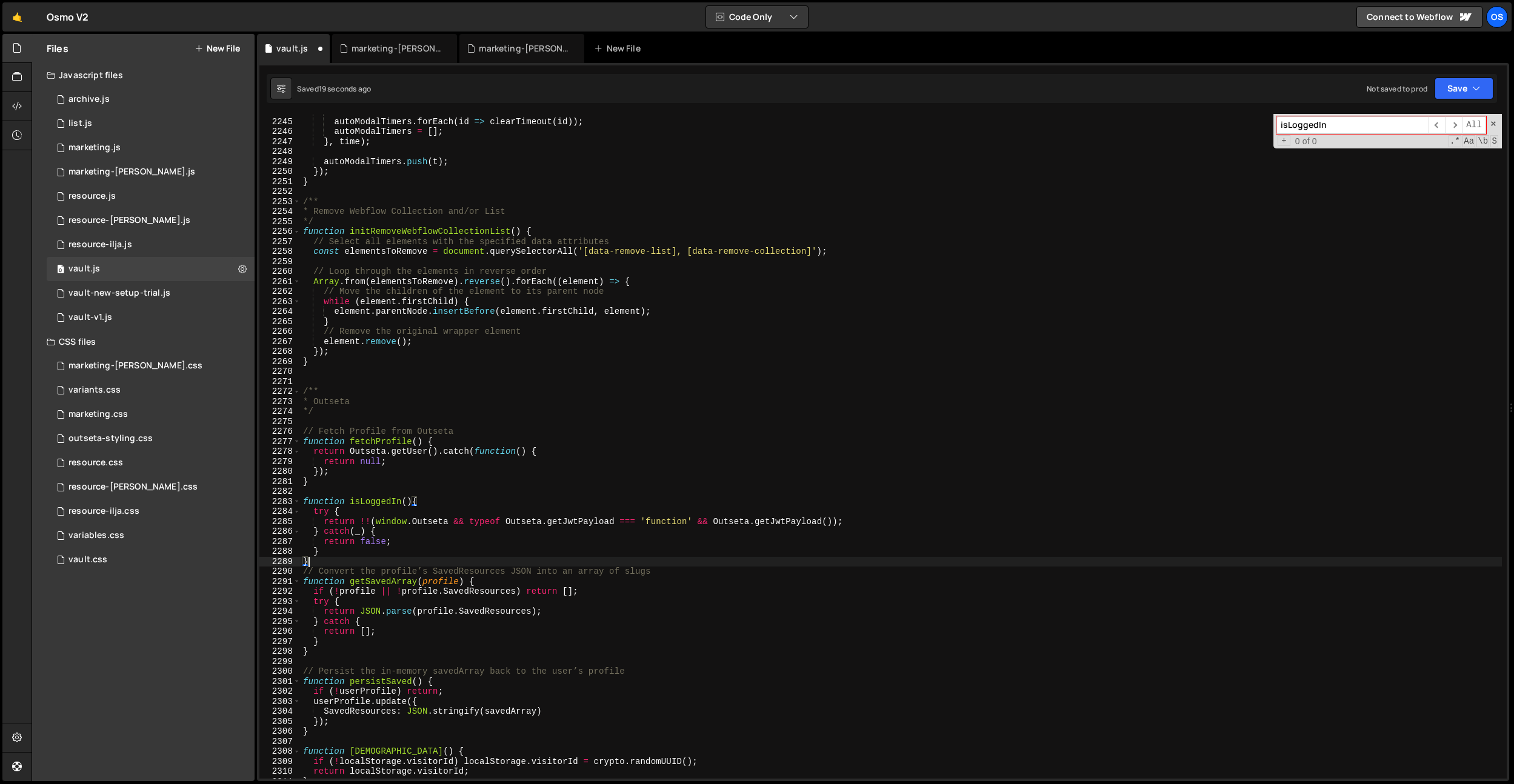
click at [526, 459] on div "// clear all scheduled timers once activated autoModalTimers . forEach ( id => …" at bounding box center [901, 449] width 1201 height 685
type textarea "return null;"
paste input "fetchOutsetaDataOnce"
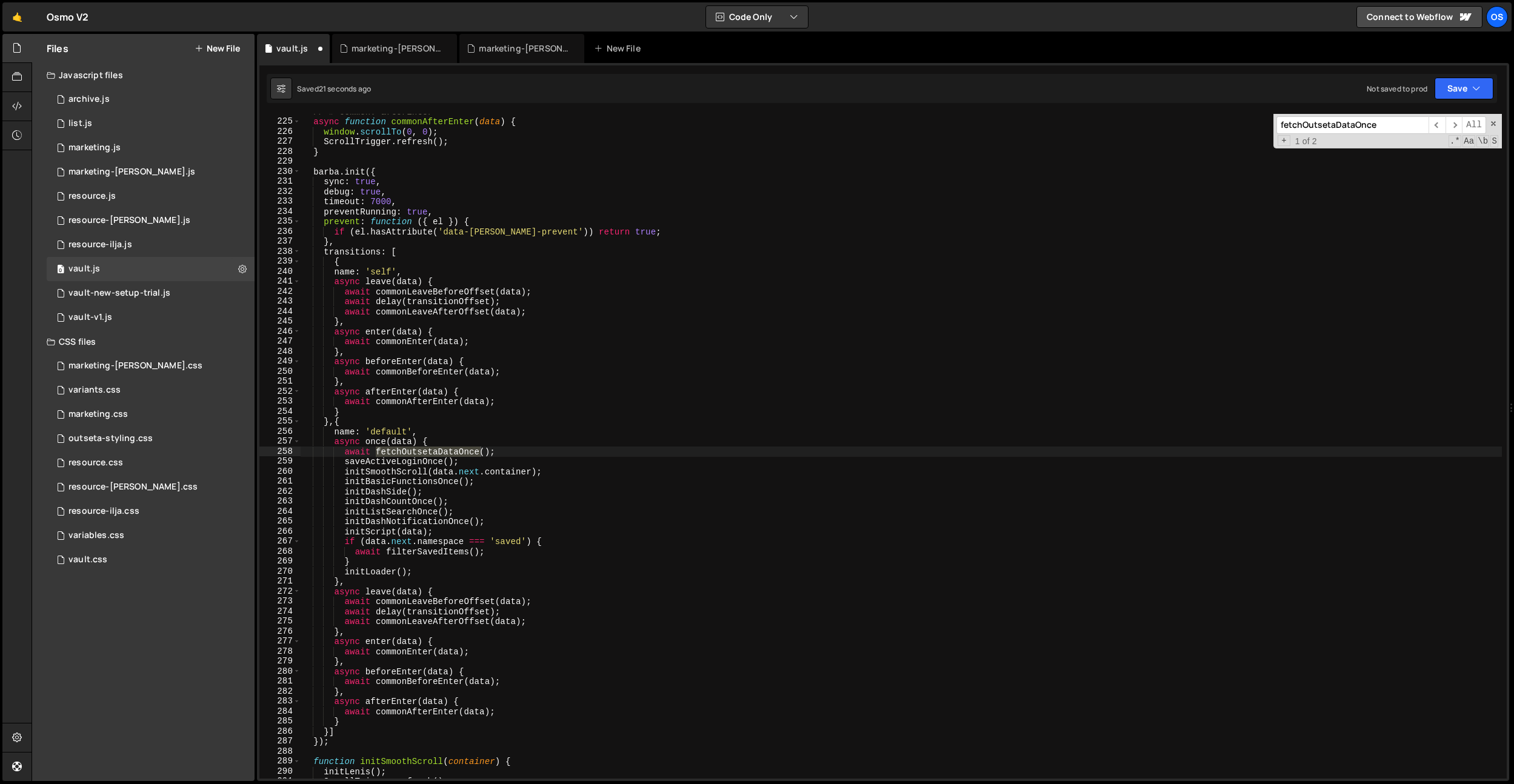
scroll to position [1753, 0]
type input "fetchOutsetaDataOnce"
click at [491, 467] on div "// # Common: afterEnter async function commonAfterEnter ( data ) { window . scr…" at bounding box center [901, 449] width 1201 height 685
drag, startPoint x: 503, startPoint y: 448, endPoint x: 345, endPoint y: 452, distance: 158.1
click at [345, 452] on div "// # Common: afterEnter async function commonAfterEnter ( data ) { window . scr…" at bounding box center [901, 449] width 1201 height 685
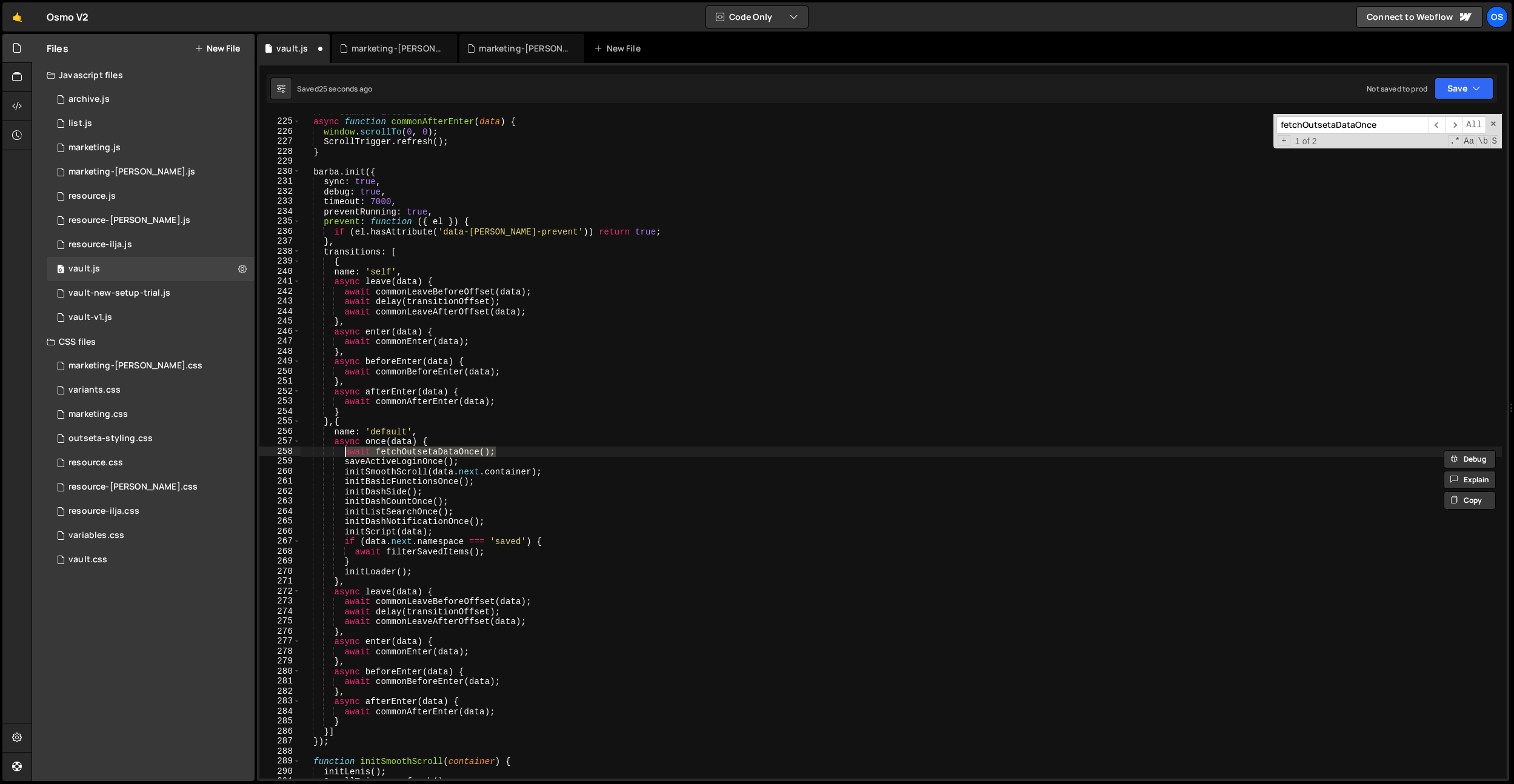
paste textarea "}"
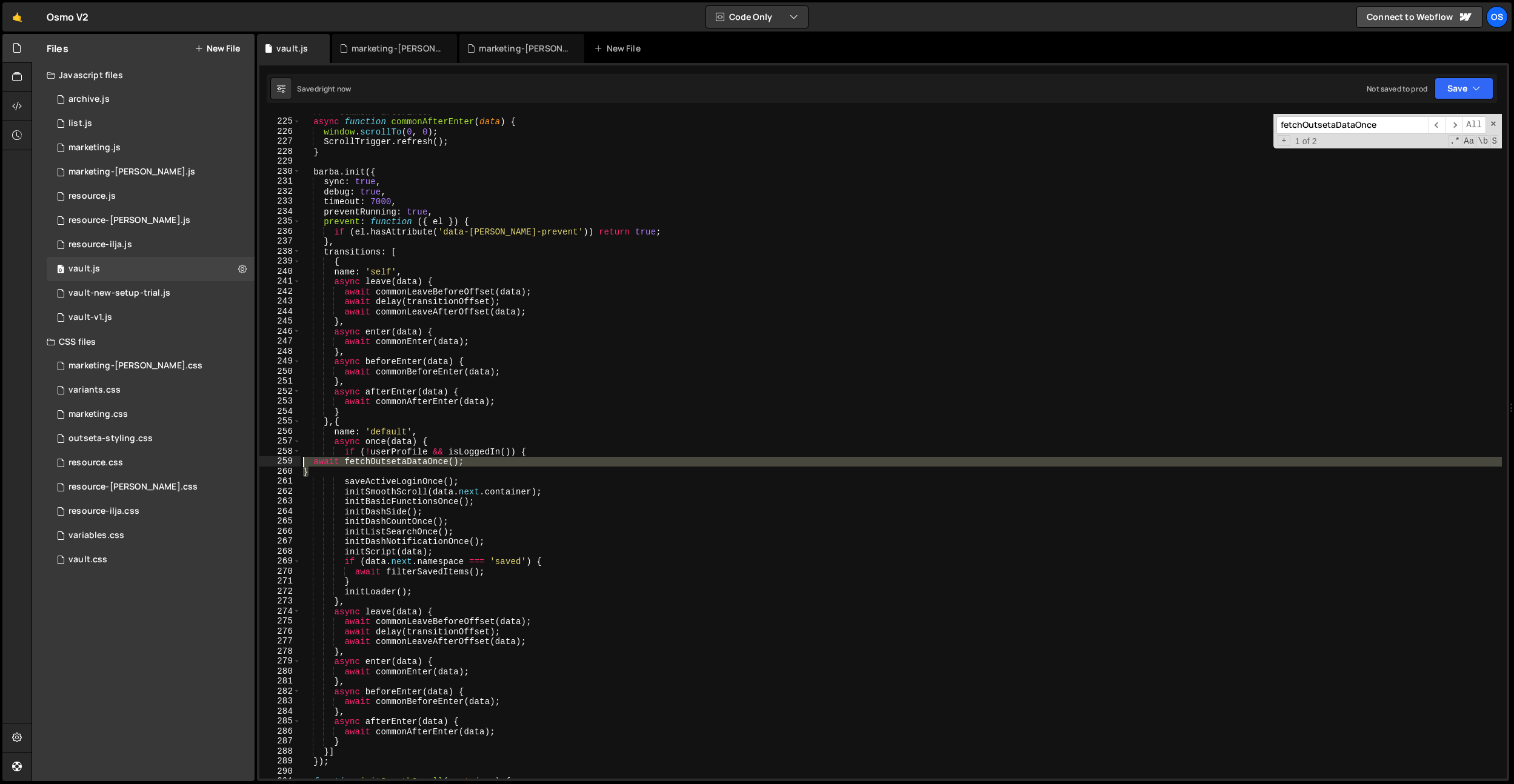
drag, startPoint x: 317, startPoint y: 470, endPoint x: 295, endPoint y: 464, distance: 22.8
click at [295, 464] on div "} 224 225 226 227 228 229 230 231 232 233 234 235 236 237 238 239 240 241 242 2…" at bounding box center [882, 446] width 1247 height 665
click at [445, 448] on div "// # Common: afterEnter async function commonAfterEnter ( data ) { window . scr…" at bounding box center [901, 449] width 1201 height 685
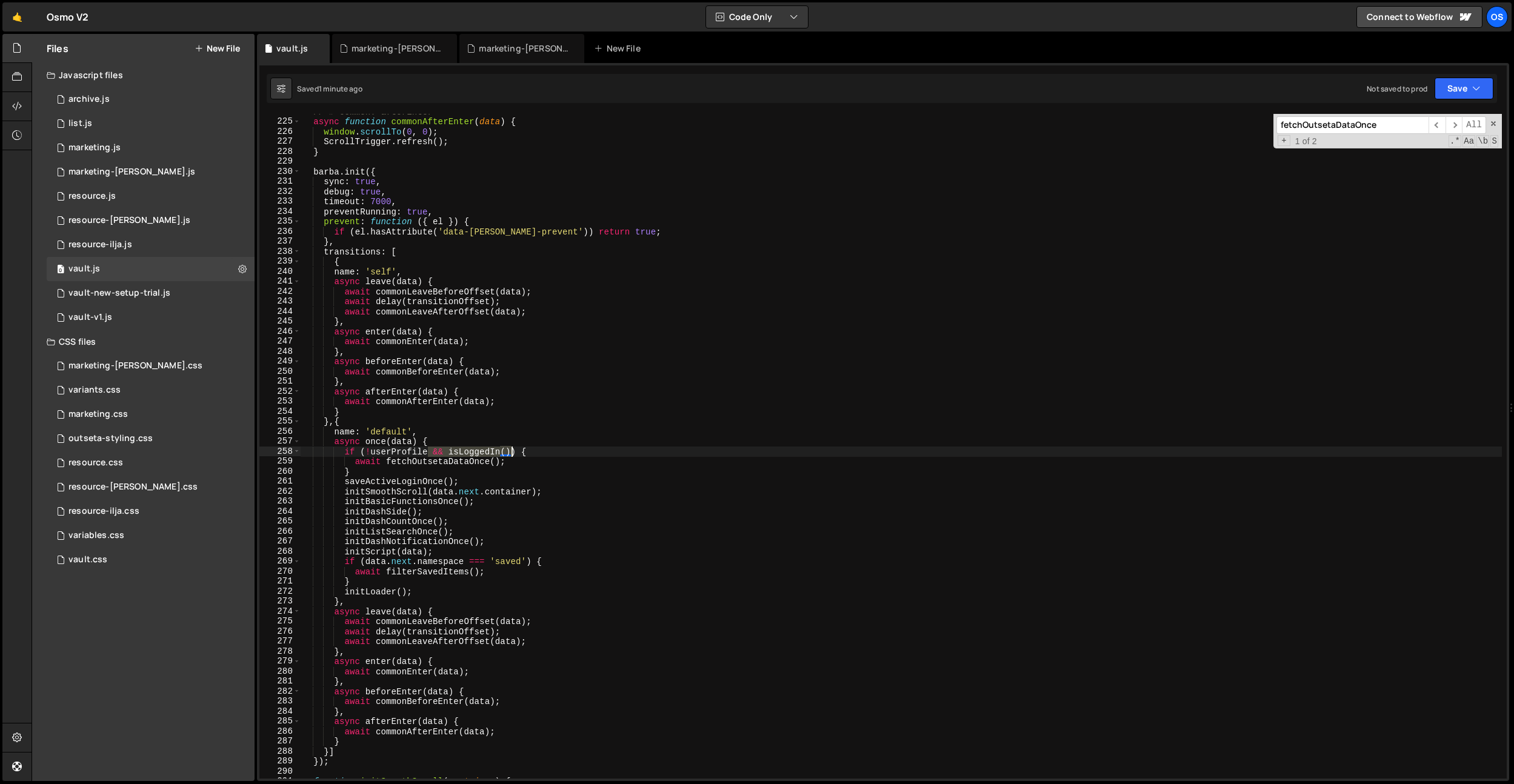
drag, startPoint x: 428, startPoint y: 450, endPoint x: 510, endPoint y: 448, distance: 82.0
click at [510, 448] on div "// # Common: afterEnter async function commonAfterEnter ( data ) { window . scr…" at bounding box center [901, 449] width 1201 height 685
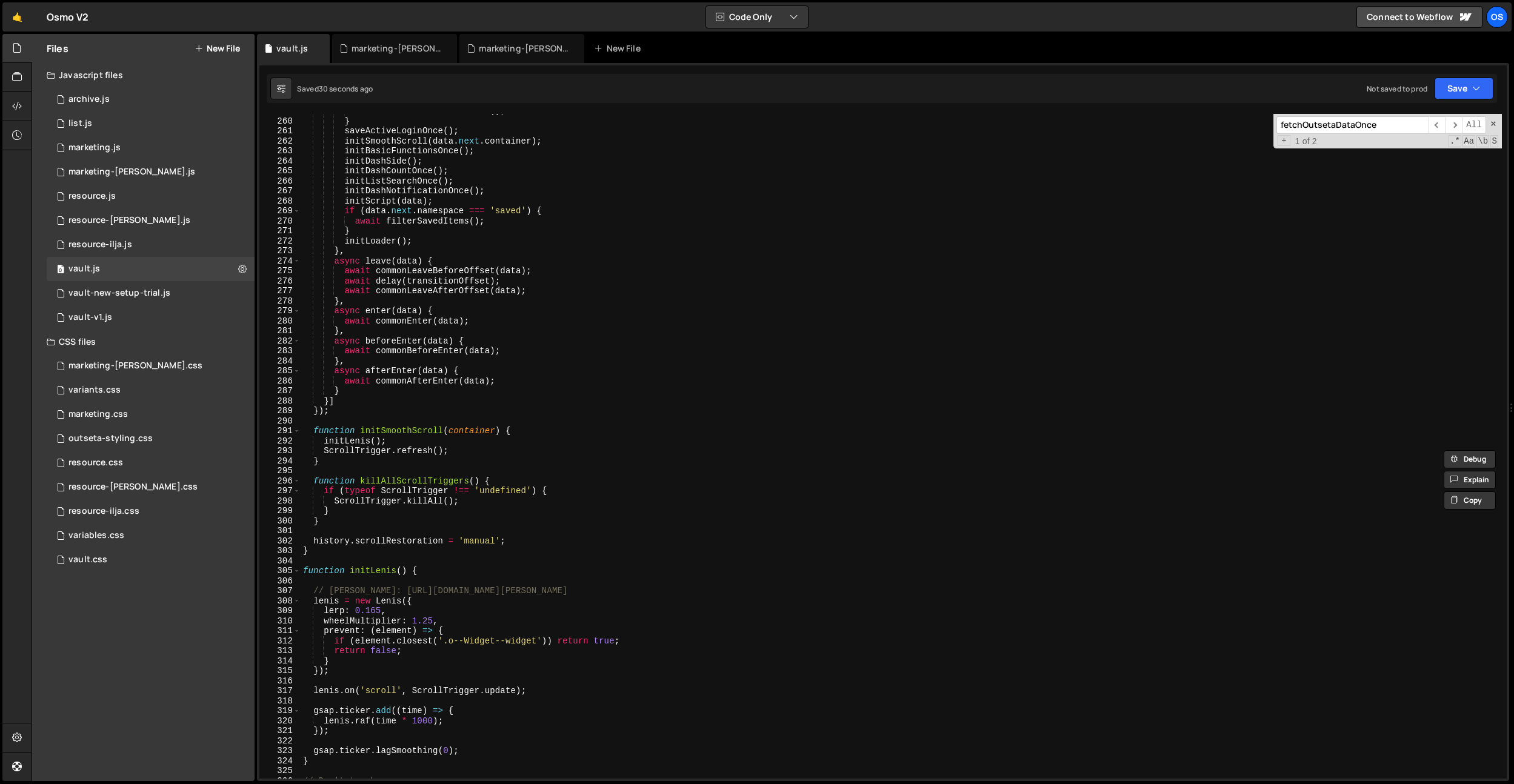
scroll to position [1816, 0]
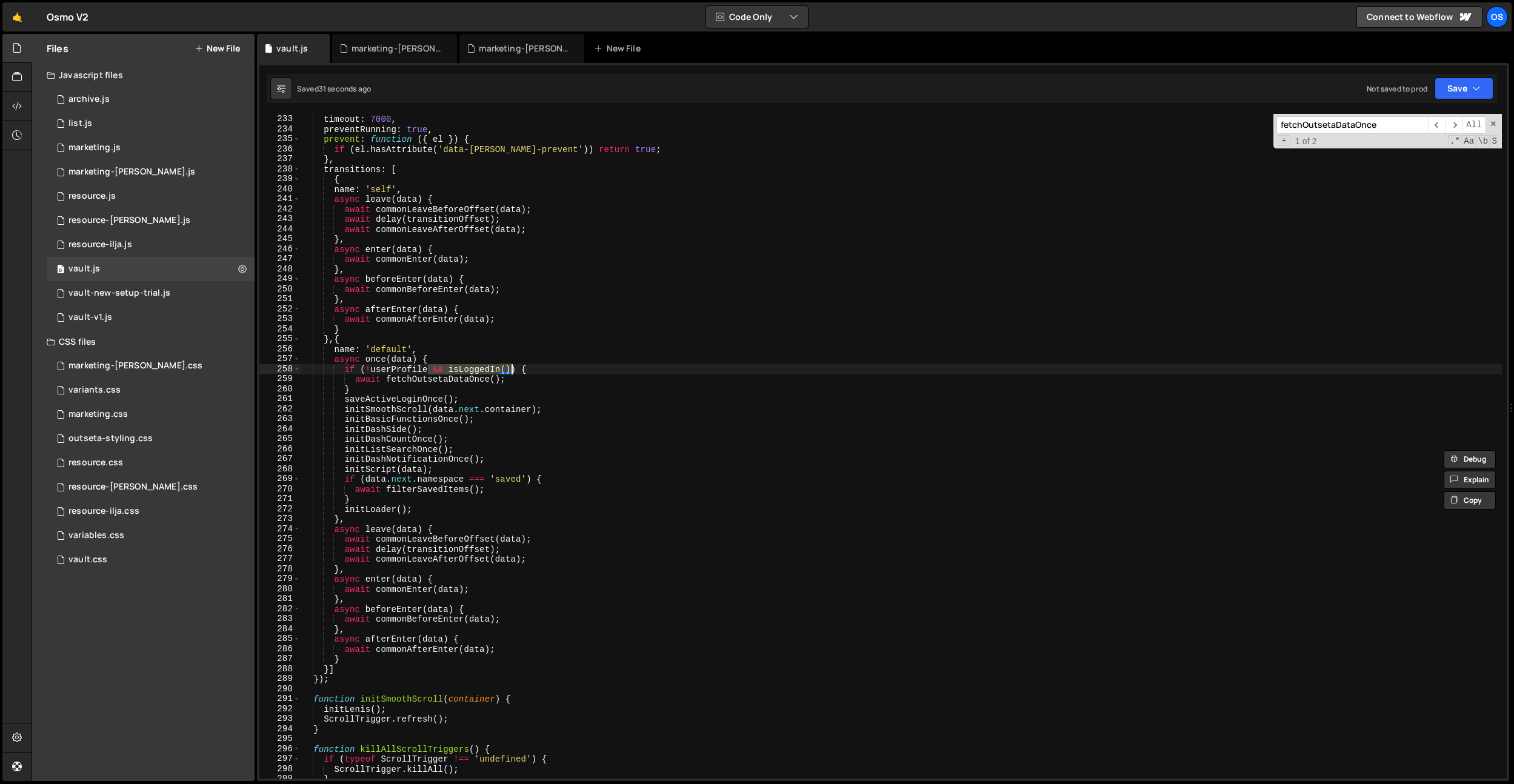
click at [479, 373] on div "debug : true , timeout : 7000 , preventRunning : true , prevent : function ( { …" at bounding box center [901, 446] width 1201 height 665
click at [479, 373] on div "debug : true , timeout : 7000 , preventRunning : true , prevent : function ( { …" at bounding box center [901, 446] width 1201 height 685
click at [547, 400] on div "debug : true , timeout : 7000 , preventRunning : true , prevent : function ( { …" at bounding box center [901, 446] width 1201 height 685
type textarea "saveActiveLoginOnce();"
paste input "isLoggedIn"
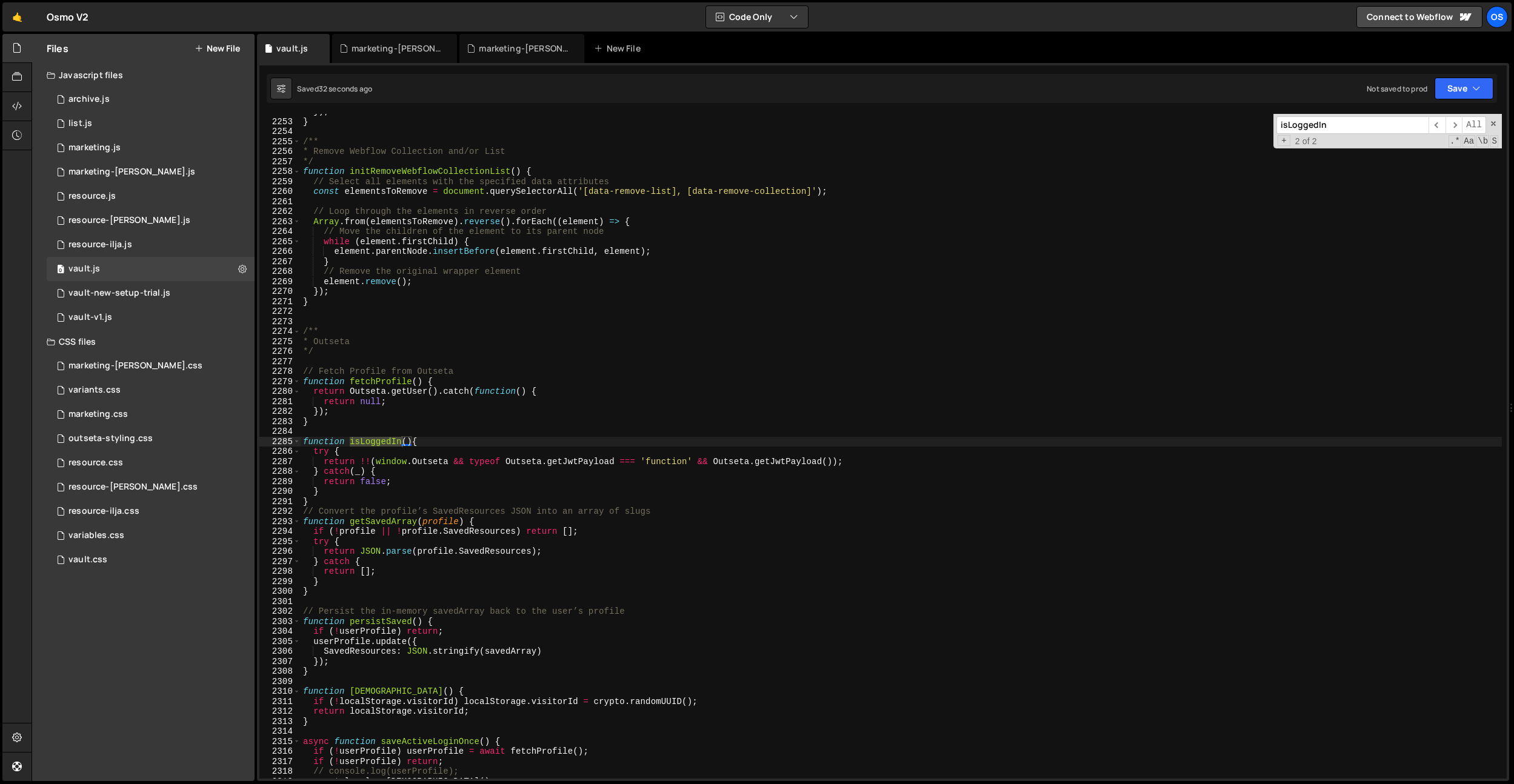
scroll to position [17654, 0]
type input "isLoggedIn"
click at [547, 400] on div "}) ; } /** * Remove Webflow Collection and/or List */ function initRemoveWebflo…" at bounding box center [901, 449] width 1201 height 685
click at [344, 503] on div "}) ; } /** * Remove Webflow Collection and/or List */ function initRemoveWebflo…" at bounding box center [901, 449] width 1201 height 685
type textarea "}"
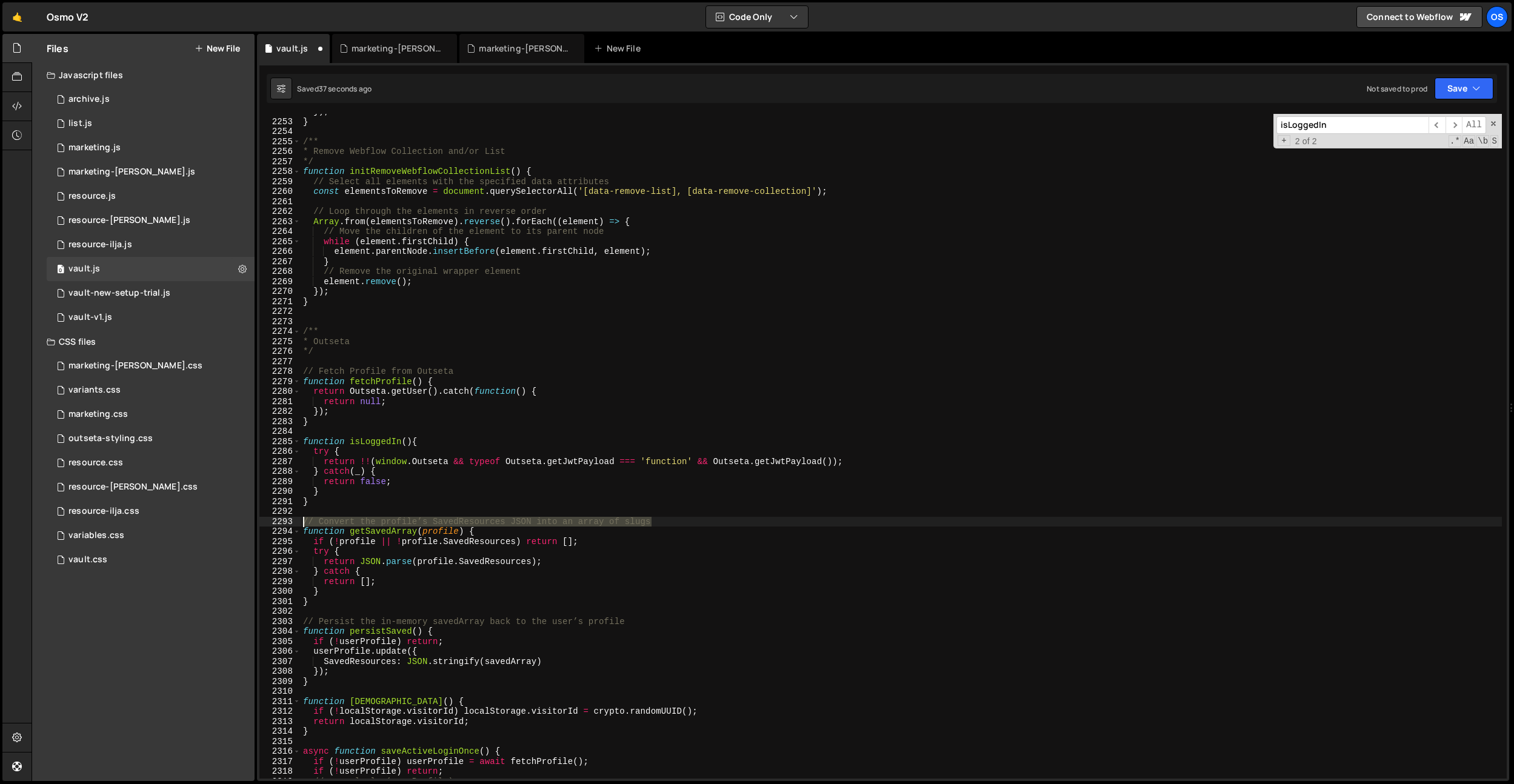
drag, startPoint x: 655, startPoint y: 522, endPoint x: 298, endPoint y: 478, distance: 359.7
click at [229, 520] on div "Files New File Javascript files 0 archive.js 0 0 list.js 0 0 marketing.js 0 0 0…" at bounding box center [773, 408] width 1483 height 747
type textarea "// Convert the profile’s SavedResources JSON into an array of slugs"
click at [336, 432] on div "}) ; } /** * Remove Webflow Collection and/or List */ function initRemoveWebflo…" at bounding box center [901, 449] width 1201 height 685
paste textarea "// Convert the profile’s SavedResources JSON into an array of slugs"
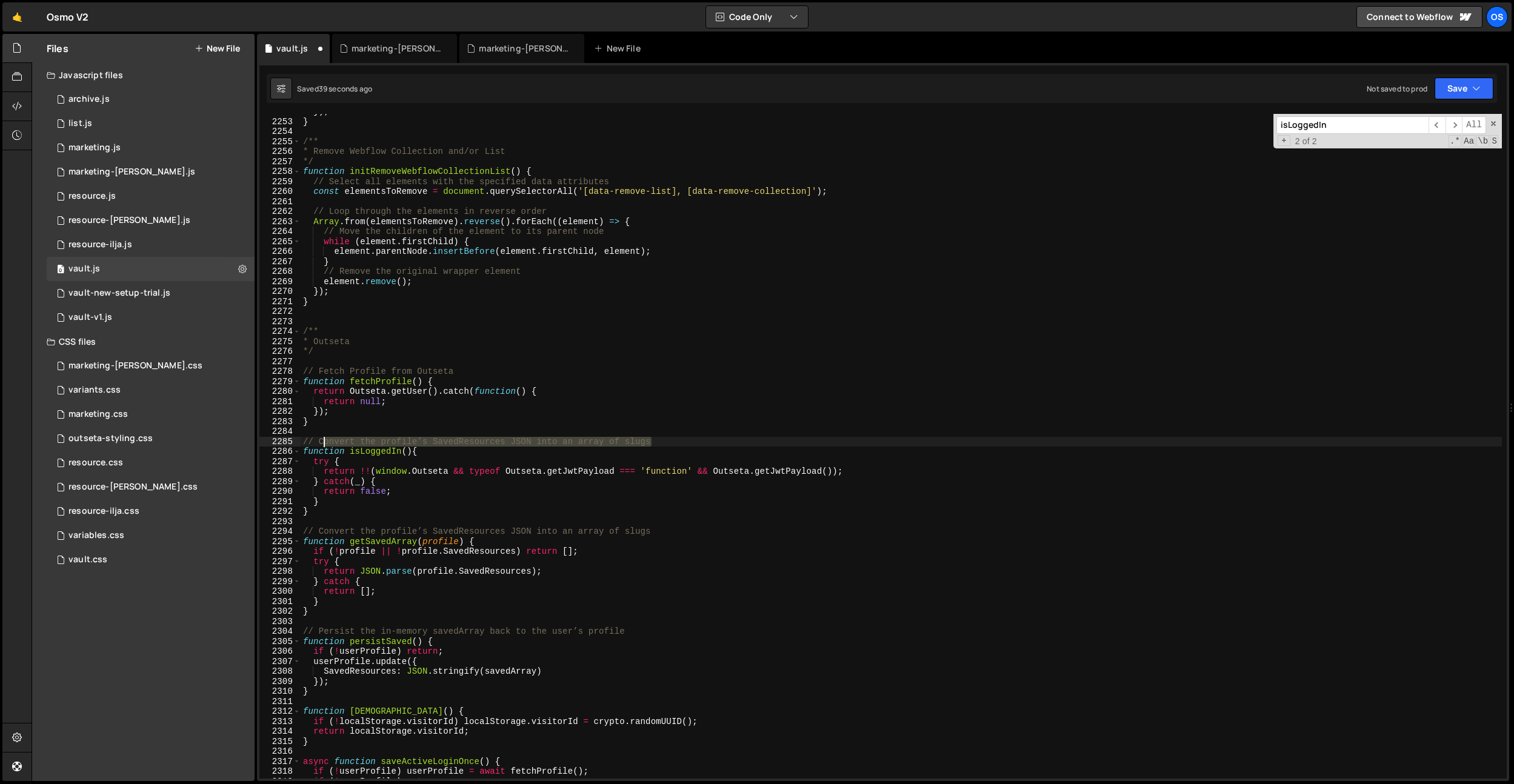
drag, startPoint x: 677, startPoint y: 443, endPoint x: 323, endPoint y: 441, distance: 354.0
click at [323, 441] on div "}) ; } /** * Remove Webflow Collection and/or List */ function initRemoveWebflo…" at bounding box center [901, 449] width 1201 height 685
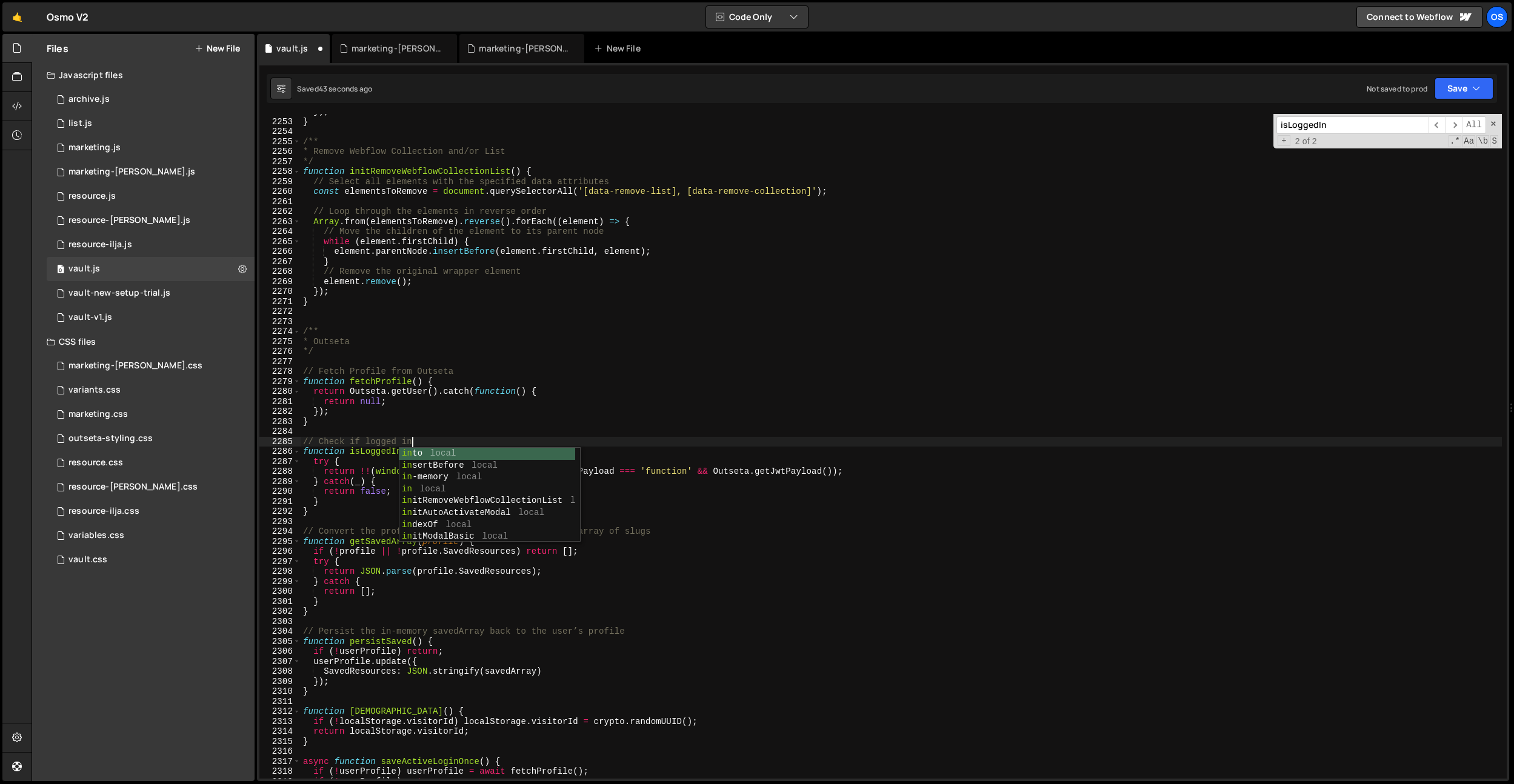
click at [860, 295] on div "}) ; } /** * Remove Webflow Collection and/or List */ function initRemoveWebflo…" at bounding box center [901, 449] width 1201 height 685
type textarea "});"
click at [96, 146] on div "marketing.js" at bounding box center [94, 148] width 52 height 11
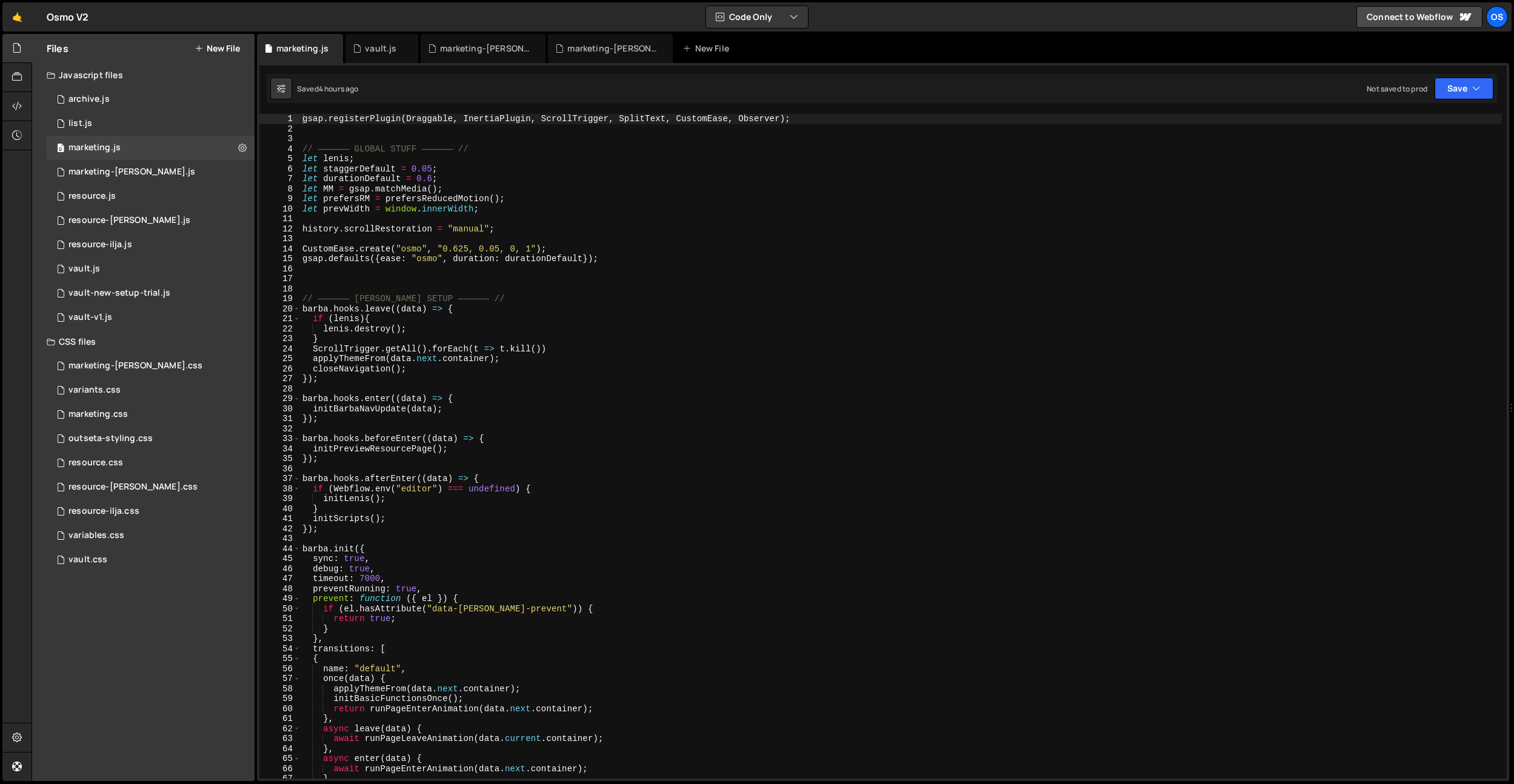
click at [418, 293] on div "gsap . registerPlugin ( Draggable , InertiaPlugin , ScrollTrigger , SplitText ,…" at bounding box center [901, 456] width 1202 height 685
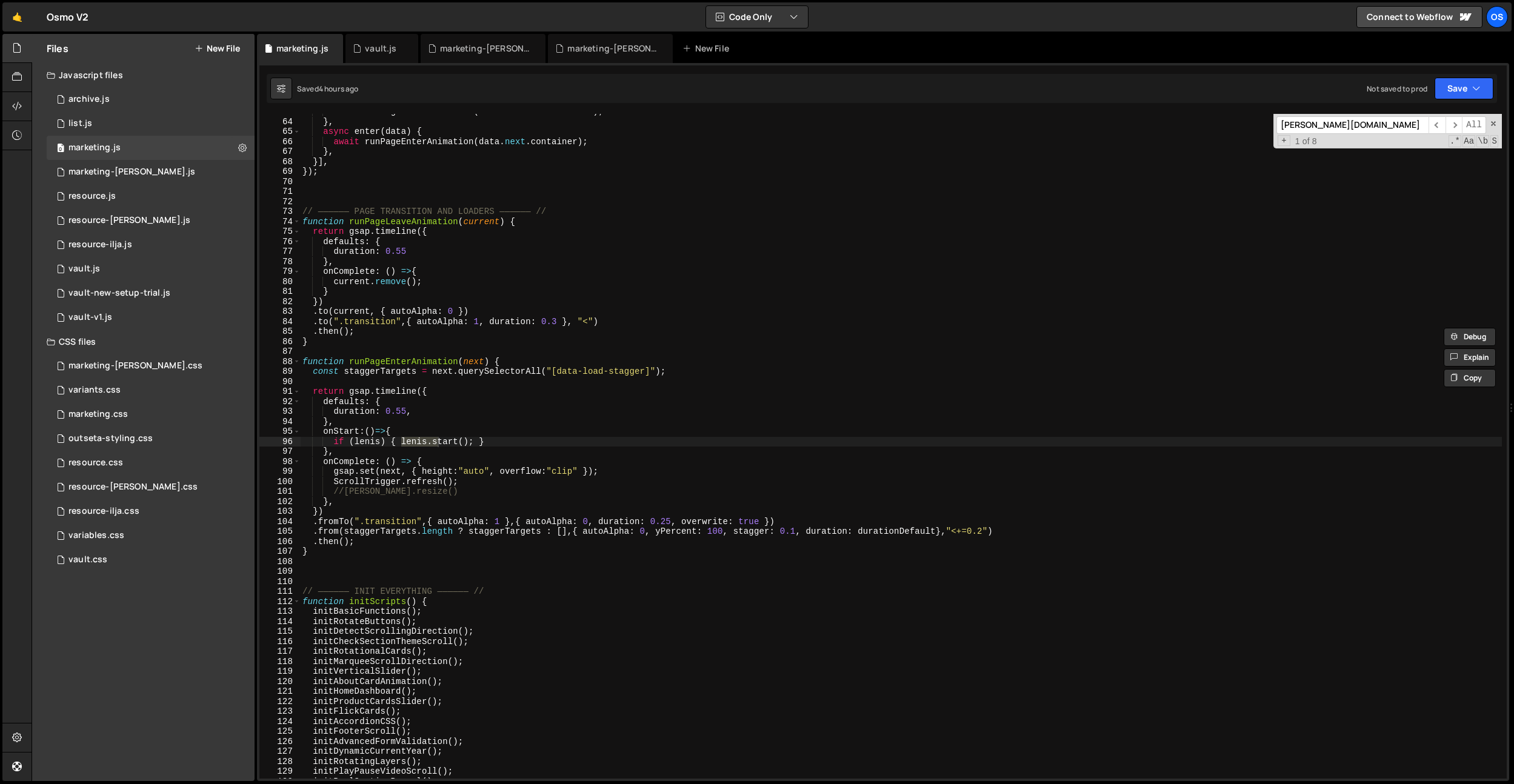
scroll to position [17217, 0]
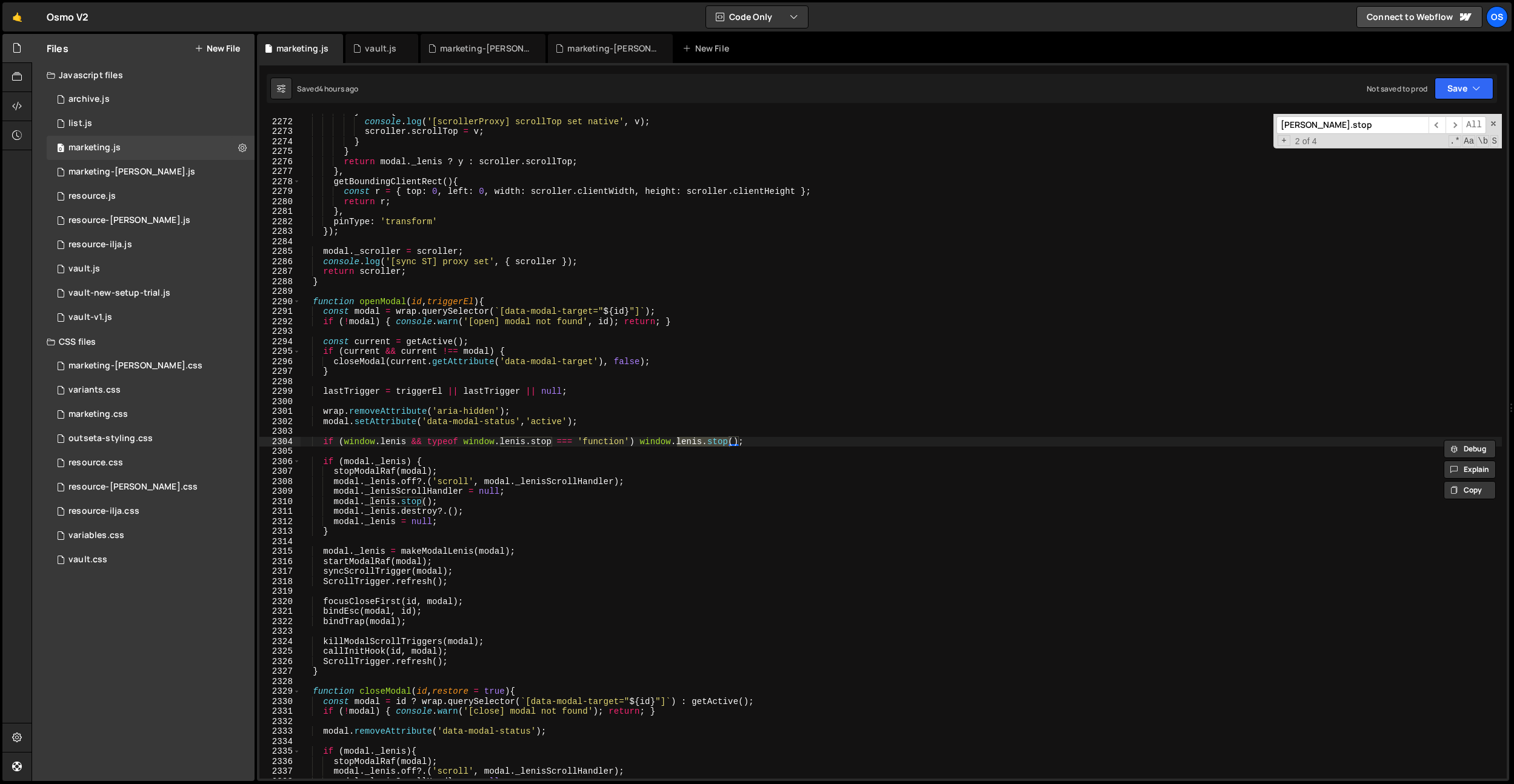
type input "lenis.stop"
drag, startPoint x: 553, startPoint y: 445, endPoint x: 502, endPoint y: 438, distance: 51.5
click at [502, 438] on div "} else { console . log ( '[scrollerProxy] scrollTop set native' , v ) ; scrolle…" at bounding box center [901, 449] width 1202 height 685
click at [572, 490] on div "} else { console . log ( '[scrollerProxy] scrollTop set native' , v ) ; scrolle…" at bounding box center [901, 449] width 1202 height 685
type textarea "modal._lenisScrollHandler = null;"
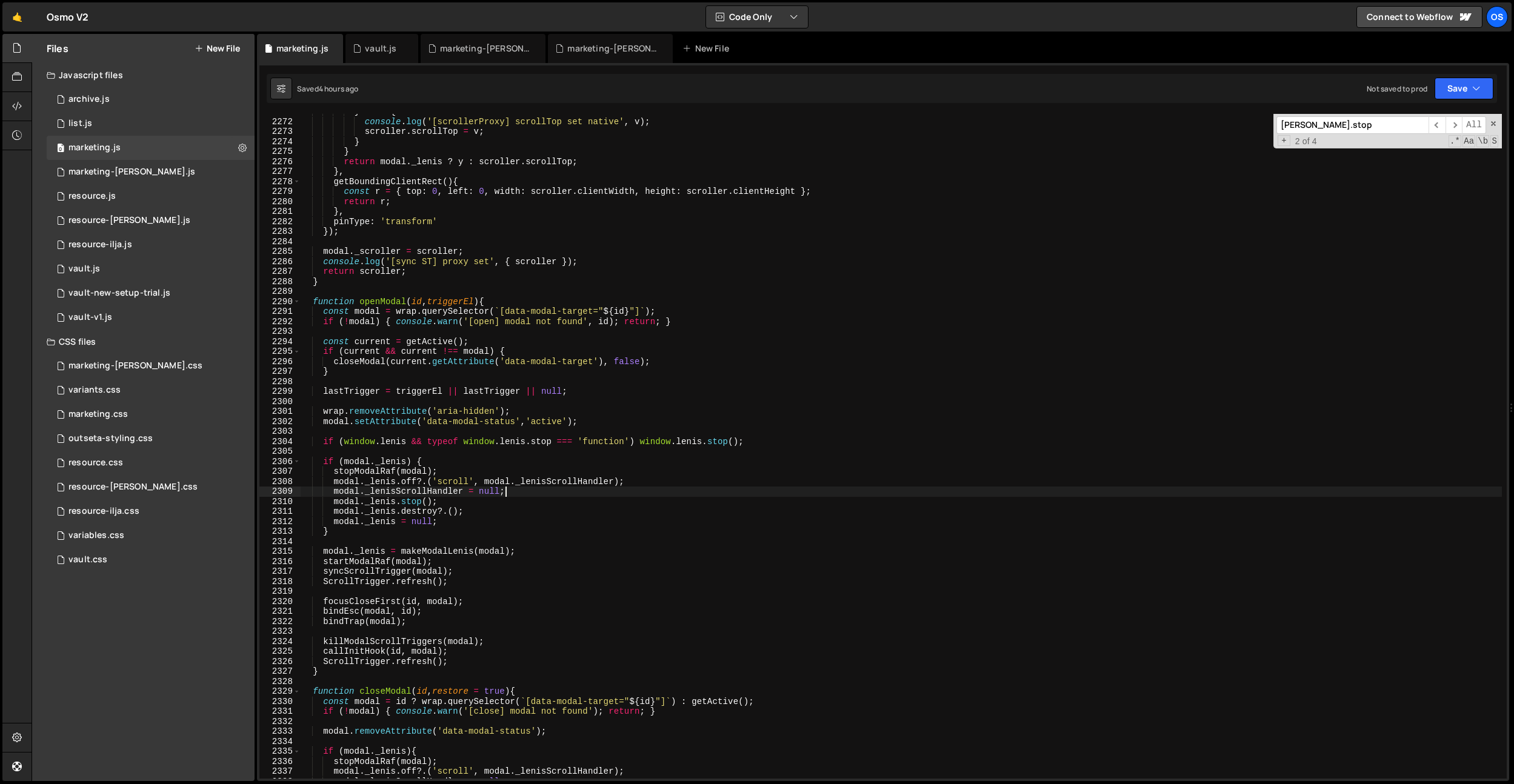
click at [1326, 126] on input "lenis.stop" at bounding box center [1353, 125] width 152 height 18
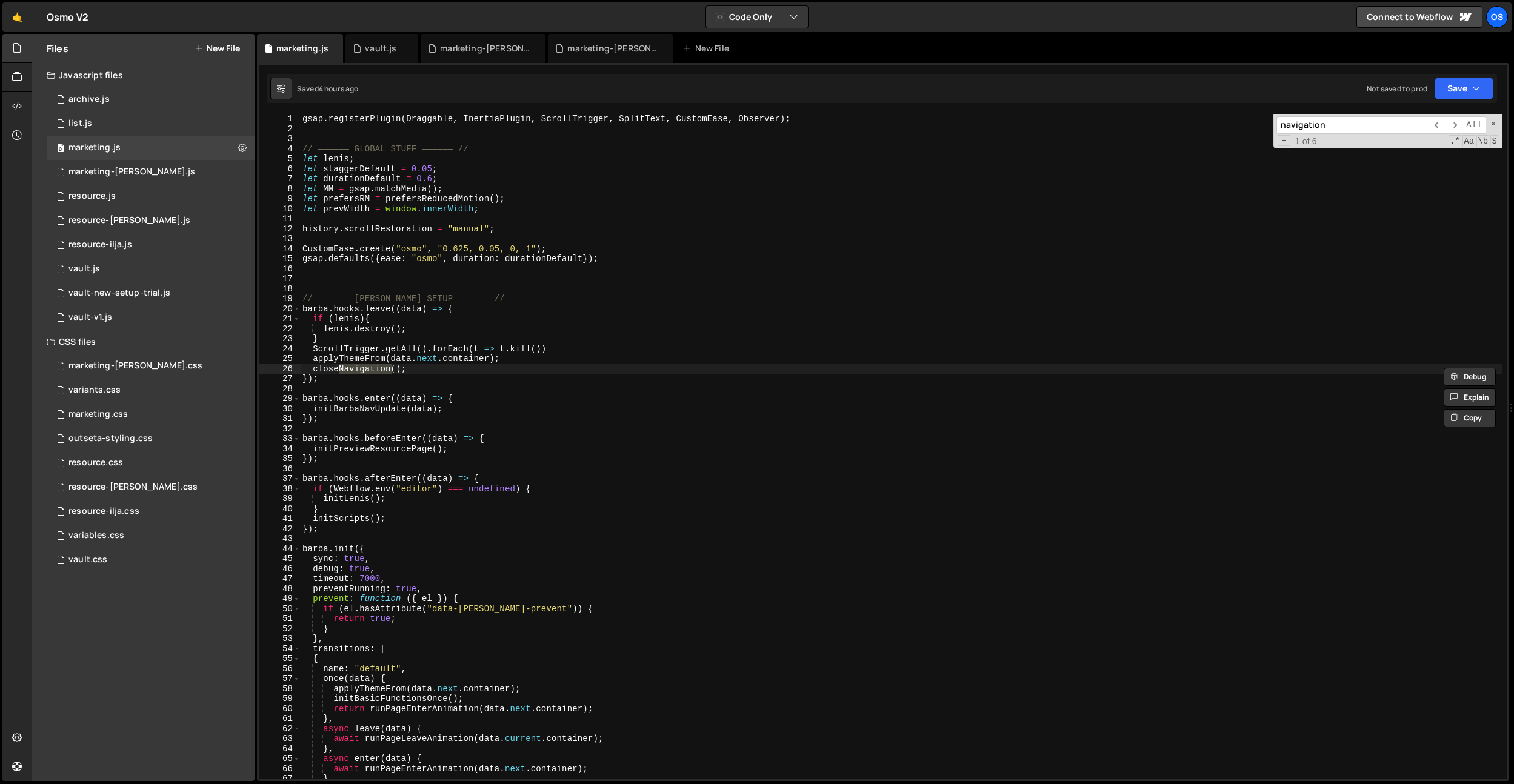
scroll to position [1568, 0]
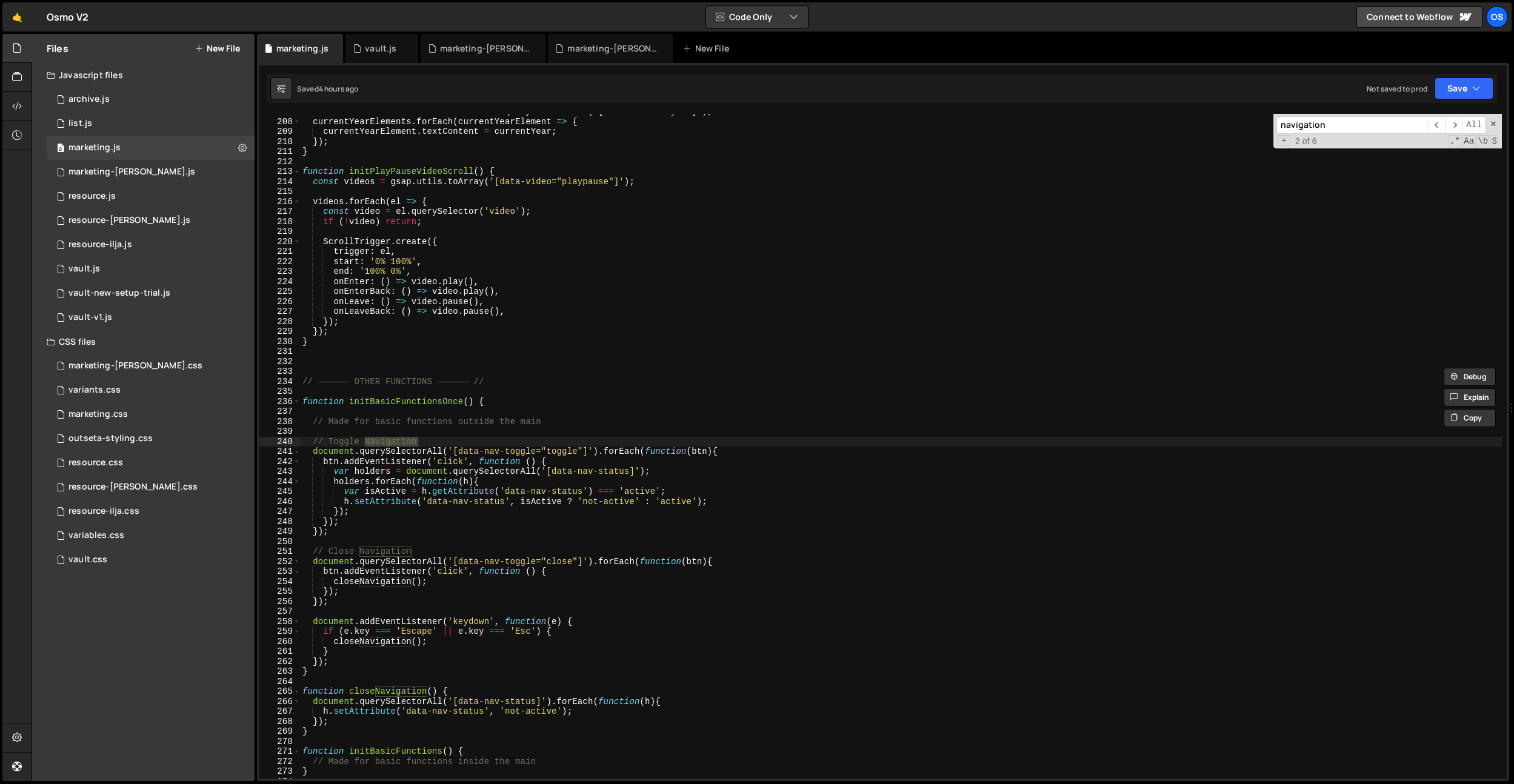
type input "navigation"
click at [603, 548] on div "const currentYearElements = document . querySelectorAll ( '[data-current-year]'…" at bounding box center [901, 449] width 1202 height 685
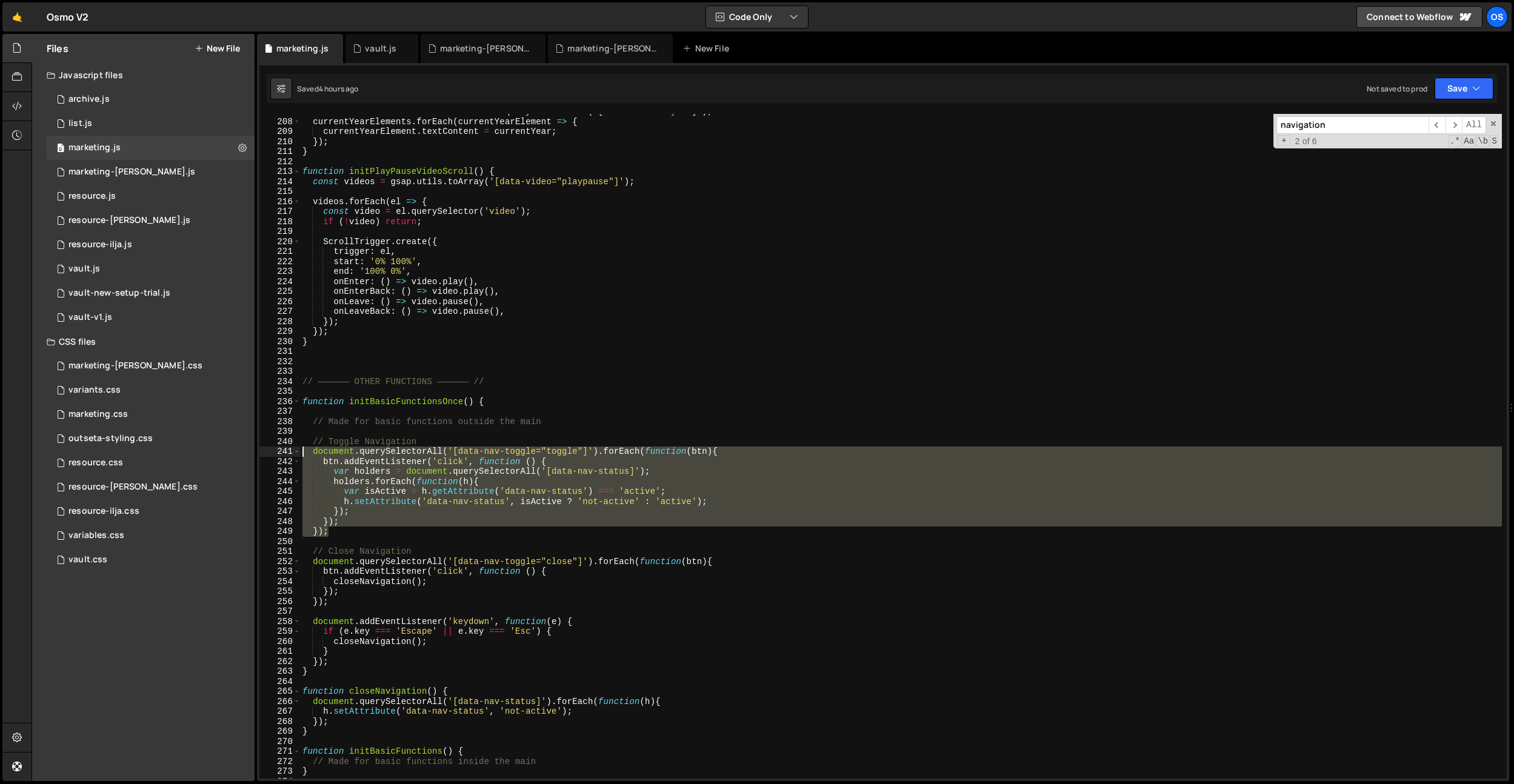
drag, startPoint x: 343, startPoint y: 530, endPoint x: 300, endPoint y: 452, distance: 89.1
click at [300, 452] on div "const currentYearElements = document . querySelectorAll ( '[data-current-year]'…" at bounding box center [901, 449] width 1202 height 685
type textarea "document.querySelectorAll('[data-nav-toggle="toggle"]').forEach(function(btn){ …"
click at [534, 410] on div "const currentYearElements = document . querySelectorAll ( '[data-current-year]'…" at bounding box center [901, 449] width 1202 height 685
drag, startPoint x: 338, startPoint y: 530, endPoint x: 316, endPoint y: 453, distance: 80.1
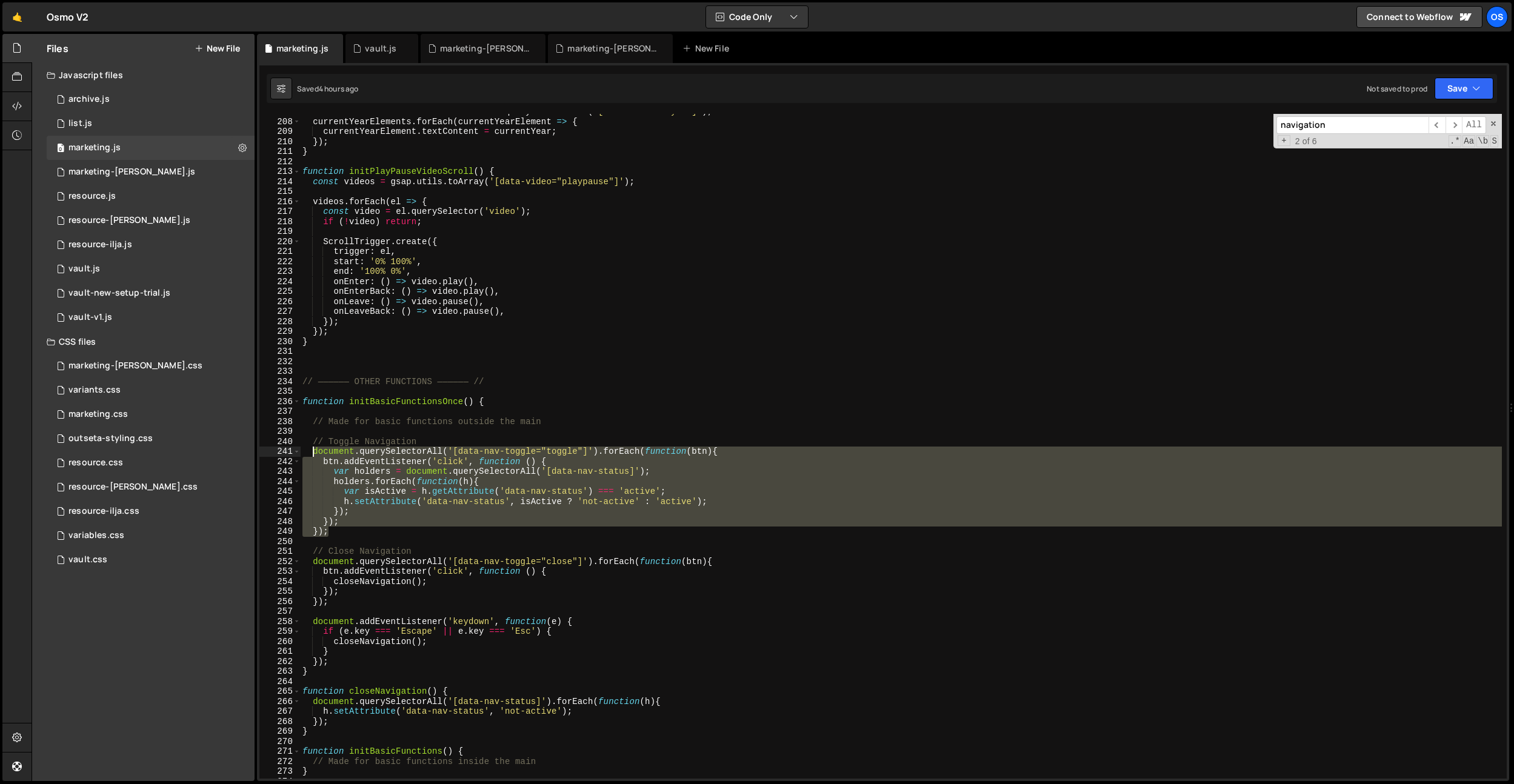
click at [316, 453] on div "const currentYearElements = document . querySelectorAll ( '[data-current-year]'…" at bounding box center [901, 449] width 1202 height 685
paste textarea "});"
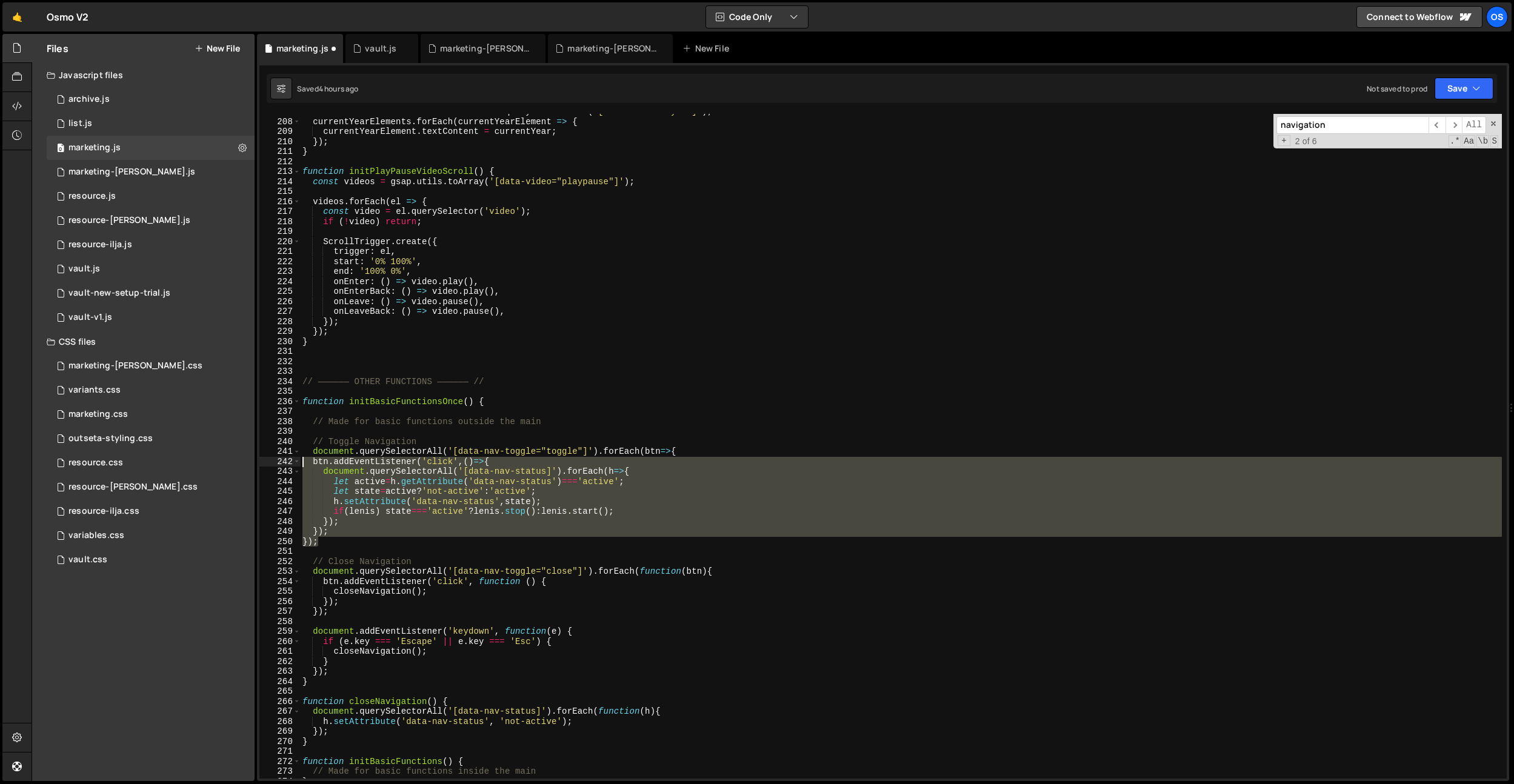
drag, startPoint x: 325, startPoint y: 539, endPoint x: 293, endPoint y: 465, distance: 80.6
click at [293, 465] on div "}); 207 208 209 210 211 212 213 214 215 216 217 218 219 220 221 222 223 224 225…" at bounding box center [882, 446] width 1247 height 665
click at [465, 527] on div "const currentYearElements = document . querySelectorAll ( '[data-current-year]'…" at bounding box center [901, 446] width 1202 height 665
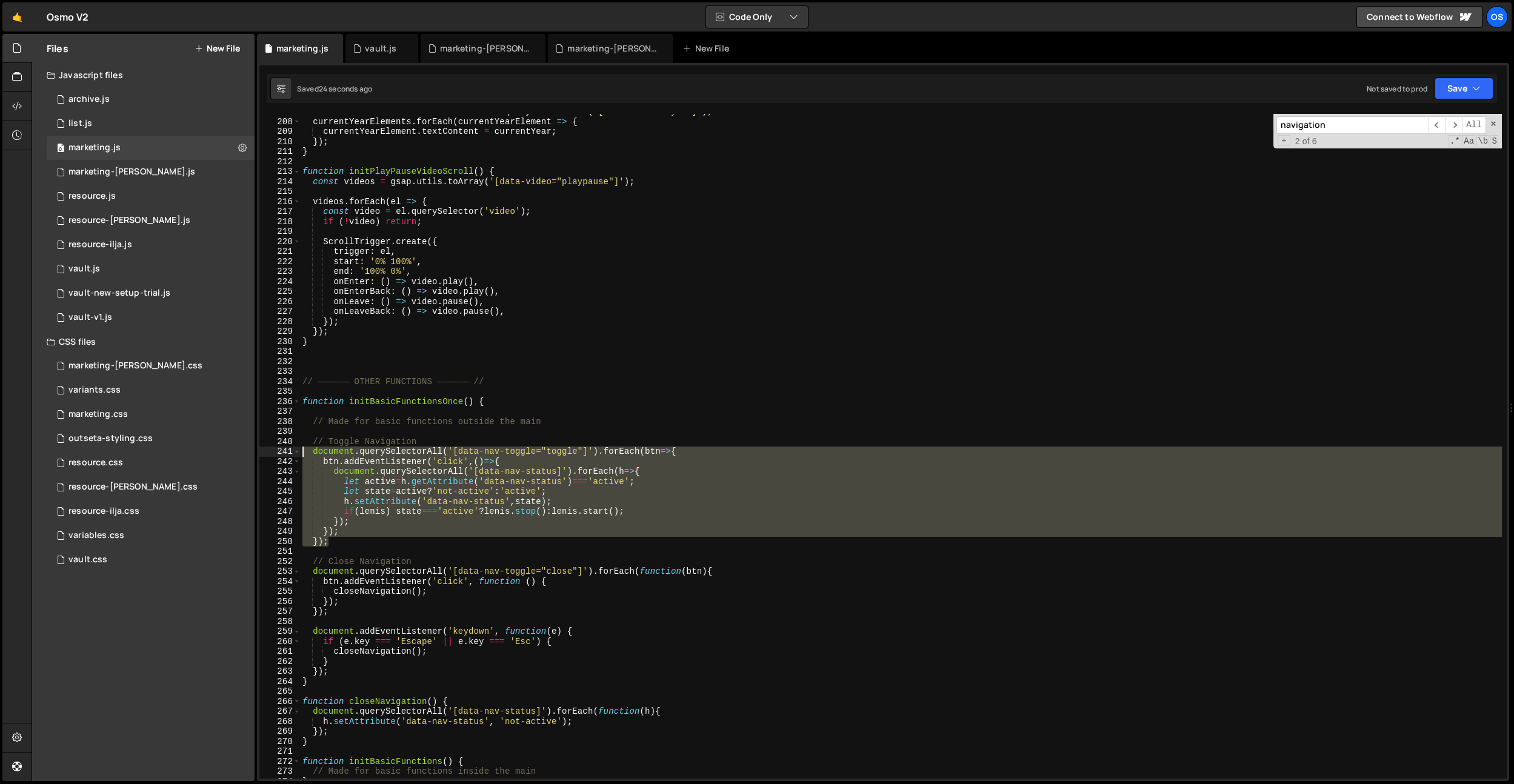
drag, startPoint x: 344, startPoint y: 544, endPoint x: 287, endPoint y: 449, distance: 110.8
click at [287, 449] on div "}); 207 208 209 210 211 212 213 214 215 216 217 218 219 220 221 222 223 224 225…" at bounding box center [882, 446] width 1247 height 665
paste textarea "});"
click at [486, 499] on div "const currentYearElements = document . querySelectorAll ( '[data-current-year]'…" at bounding box center [901, 446] width 1202 height 665
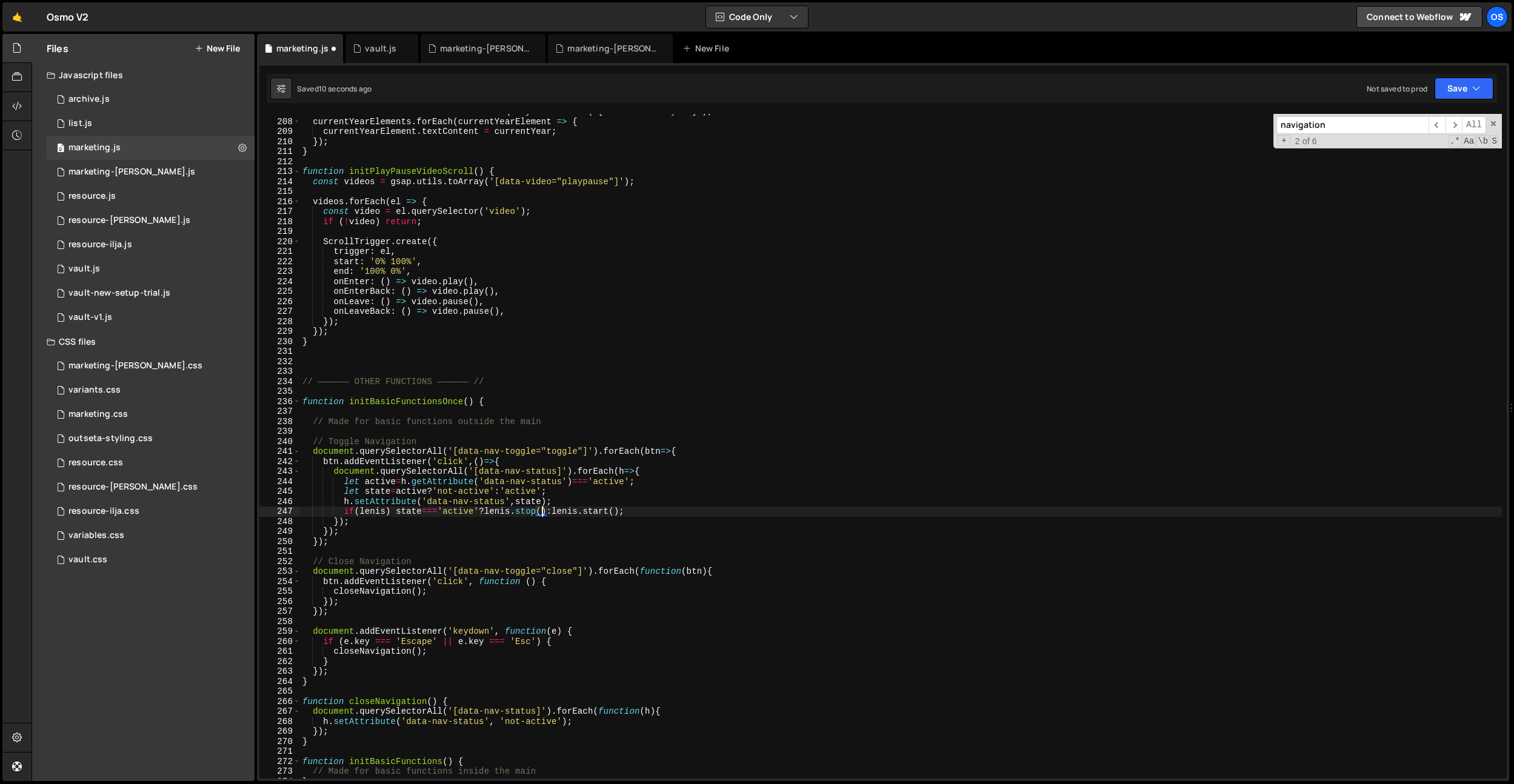
click at [543, 509] on div "const currentYearElements = document . querySelectorAll ( '[data-current-year]'…" at bounding box center [901, 449] width 1202 height 685
drag, startPoint x: 554, startPoint y: 513, endPoint x: 620, endPoint y: 513, distance: 66.0
click at [620, 513] on div "const currentYearElements = document . querySelectorAll ( '[data-current-year]'…" at bounding box center [901, 449] width 1202 height 685
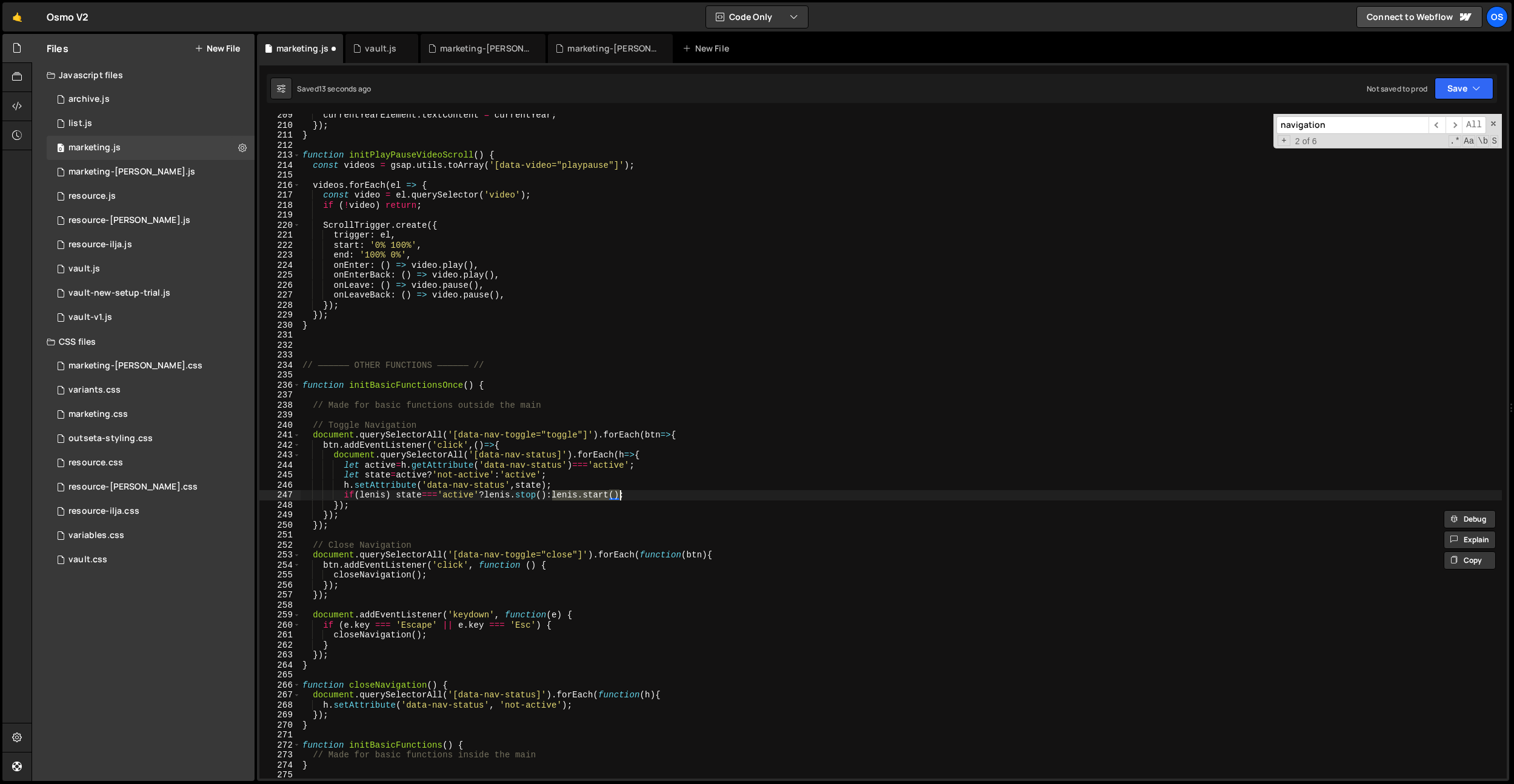
scroll to position [1605, 0]
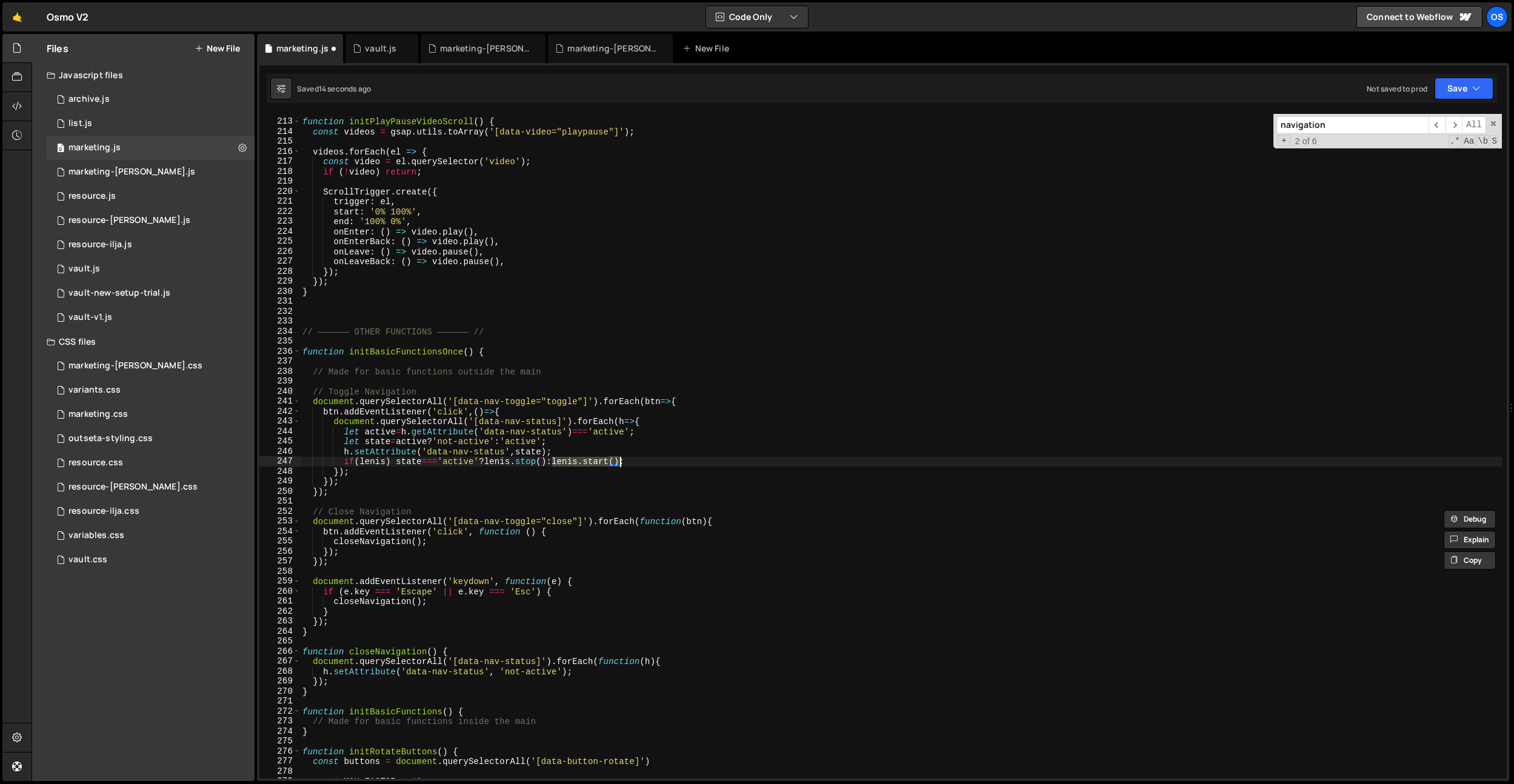
click at [457, 541] on div "function initPlayPauseVideoScroll ( ) { const videos = gsap . utils . toArray (…" at bounding box center [901, 449] width 1202 height 685
type textarea "closeNavigation();"
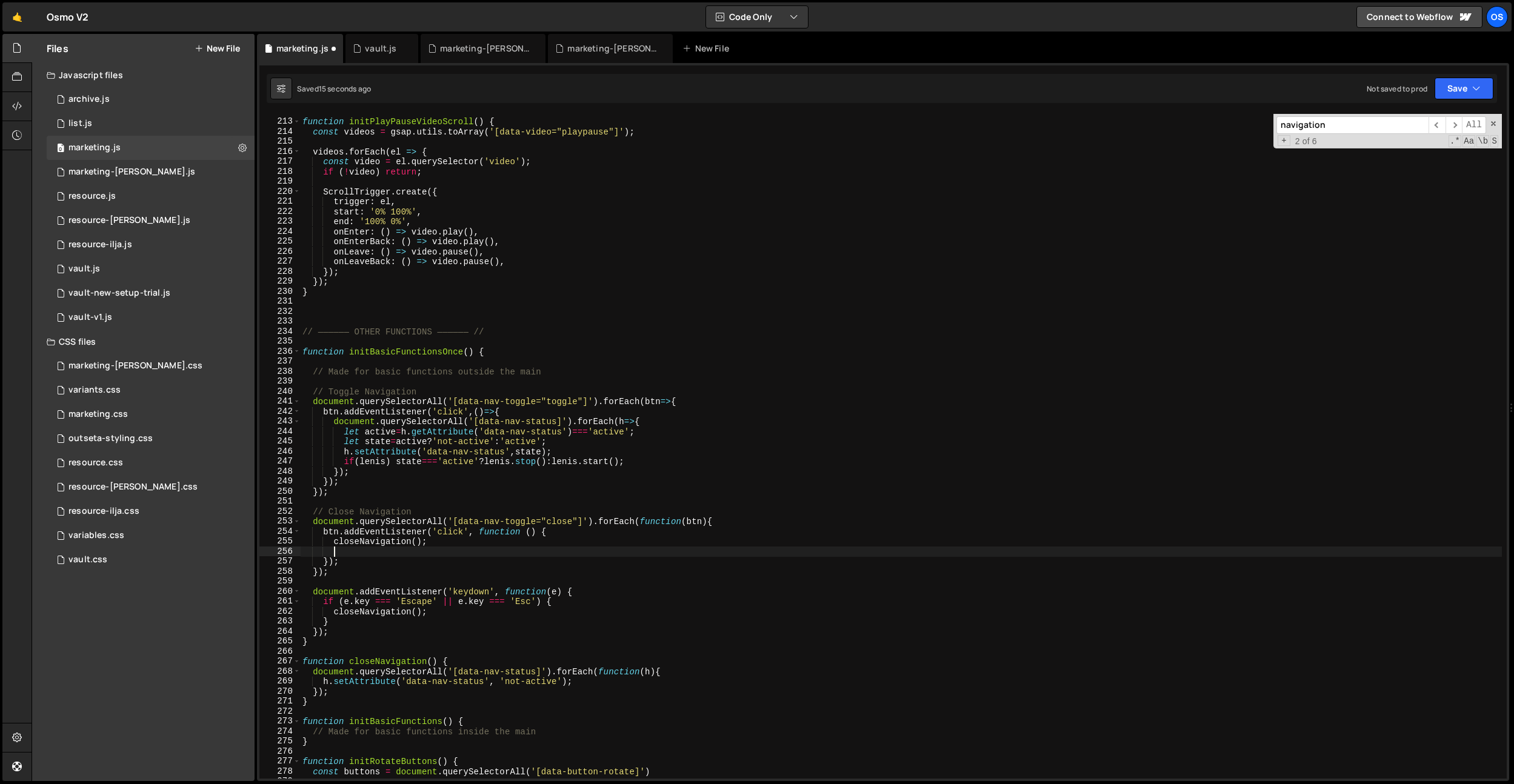
scroll to position [0, 1]
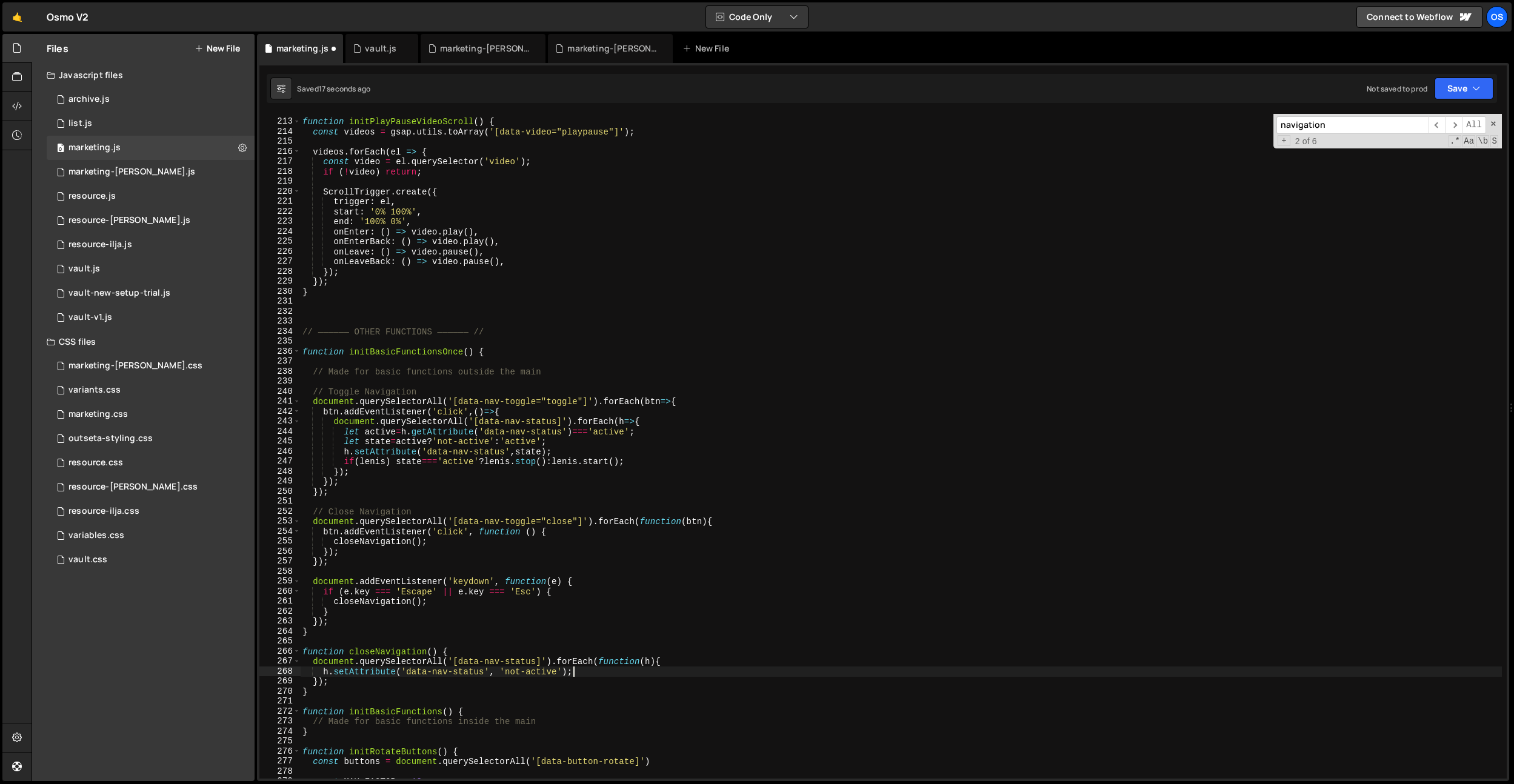
click at [584, 673] on div "function initPlayPauseVideoScroll ( ) { const videos = gsap . utils . toArray (…" at bounding box center [901, 449] width 1202 height 685
type textarea "h.setAttribute('data-nav-status', 'not-active');"
paste textarea "lenis.start()"
type textarea "lenis.start()"
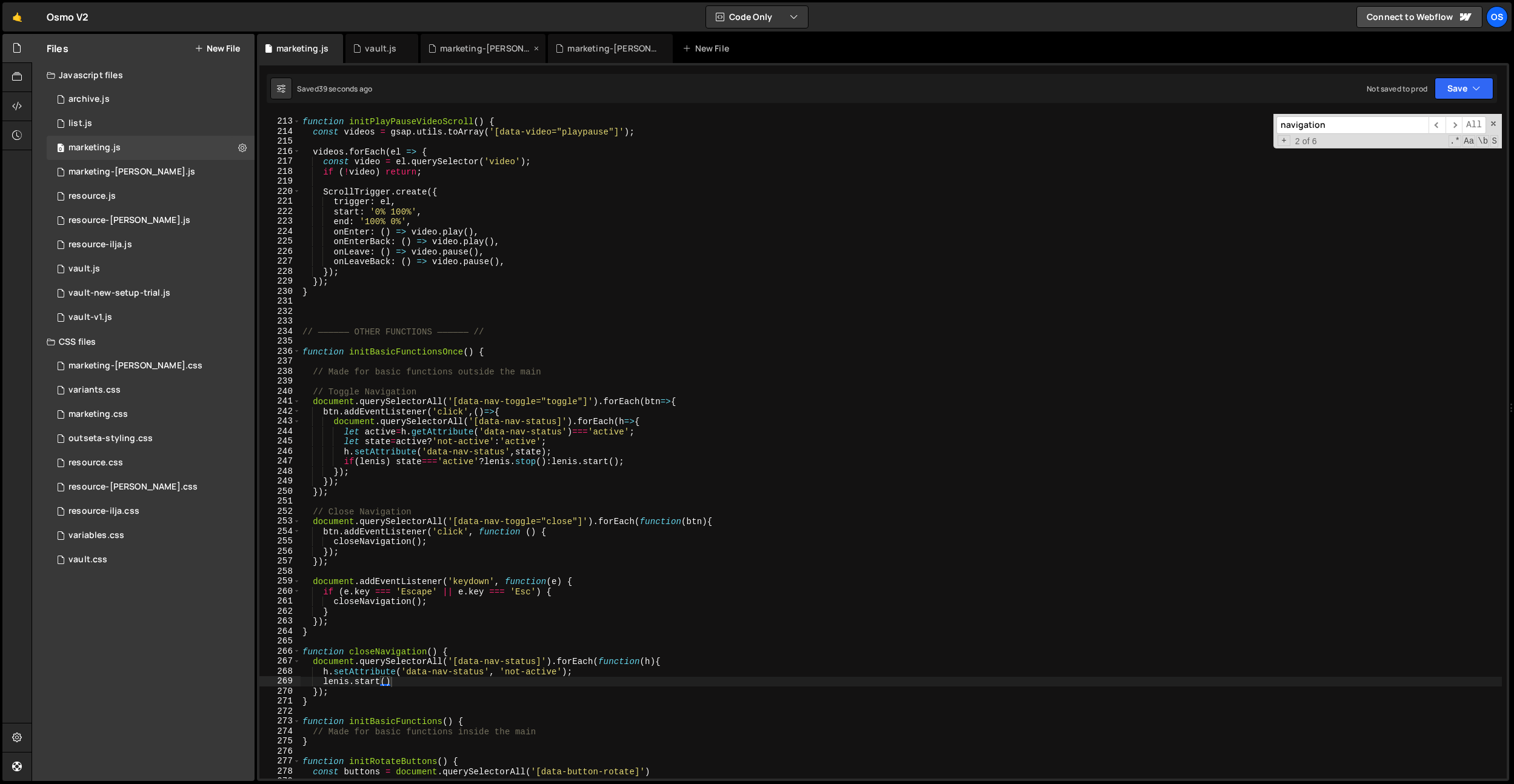
click at [465, 52] on div "marketing-[PERSON_NAME].css" at bounding box center [485, 48] width 91 height 13
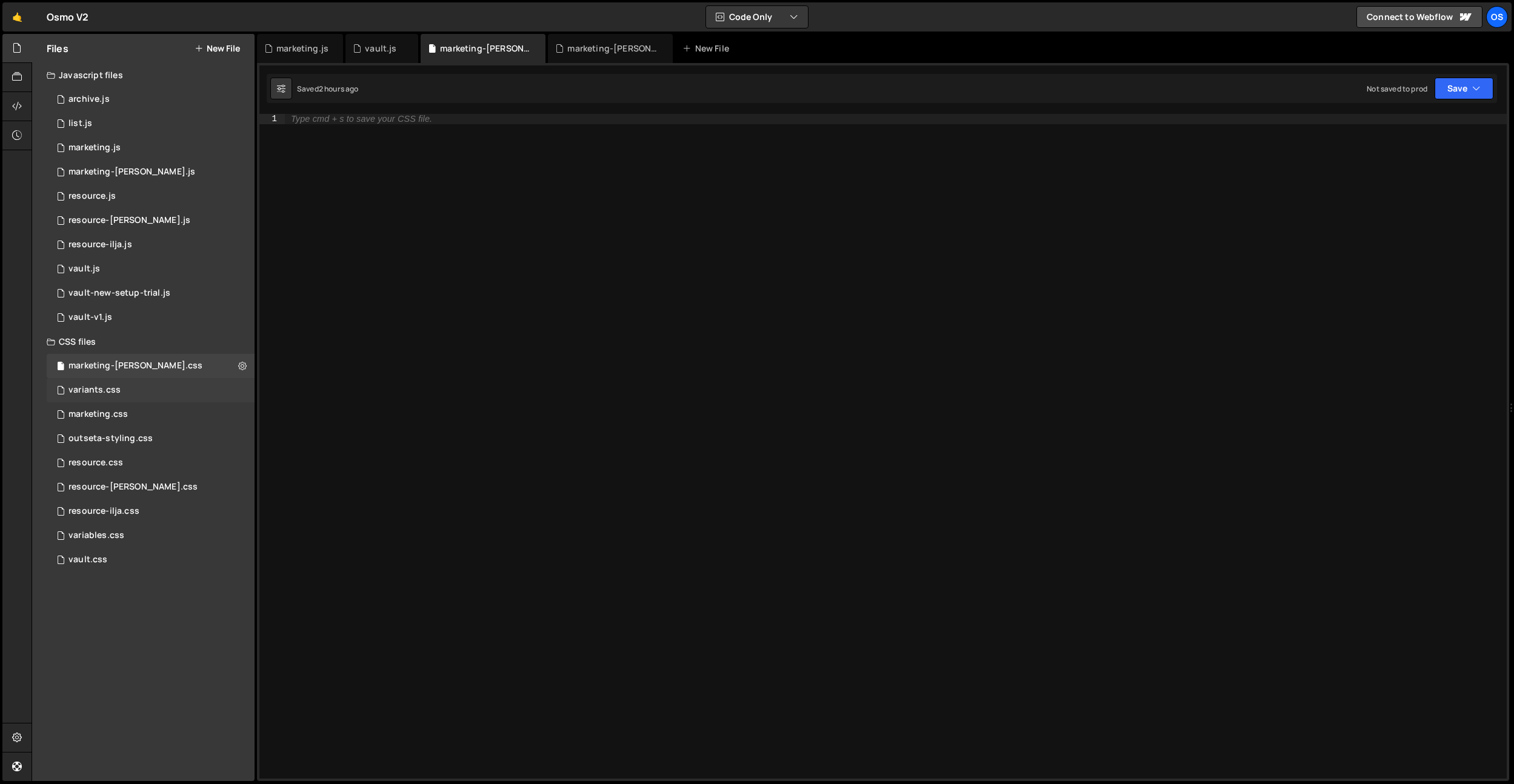
click at [178, 382] on div "variants.css 0" at bounding box center [151, 390] width 208 height 24
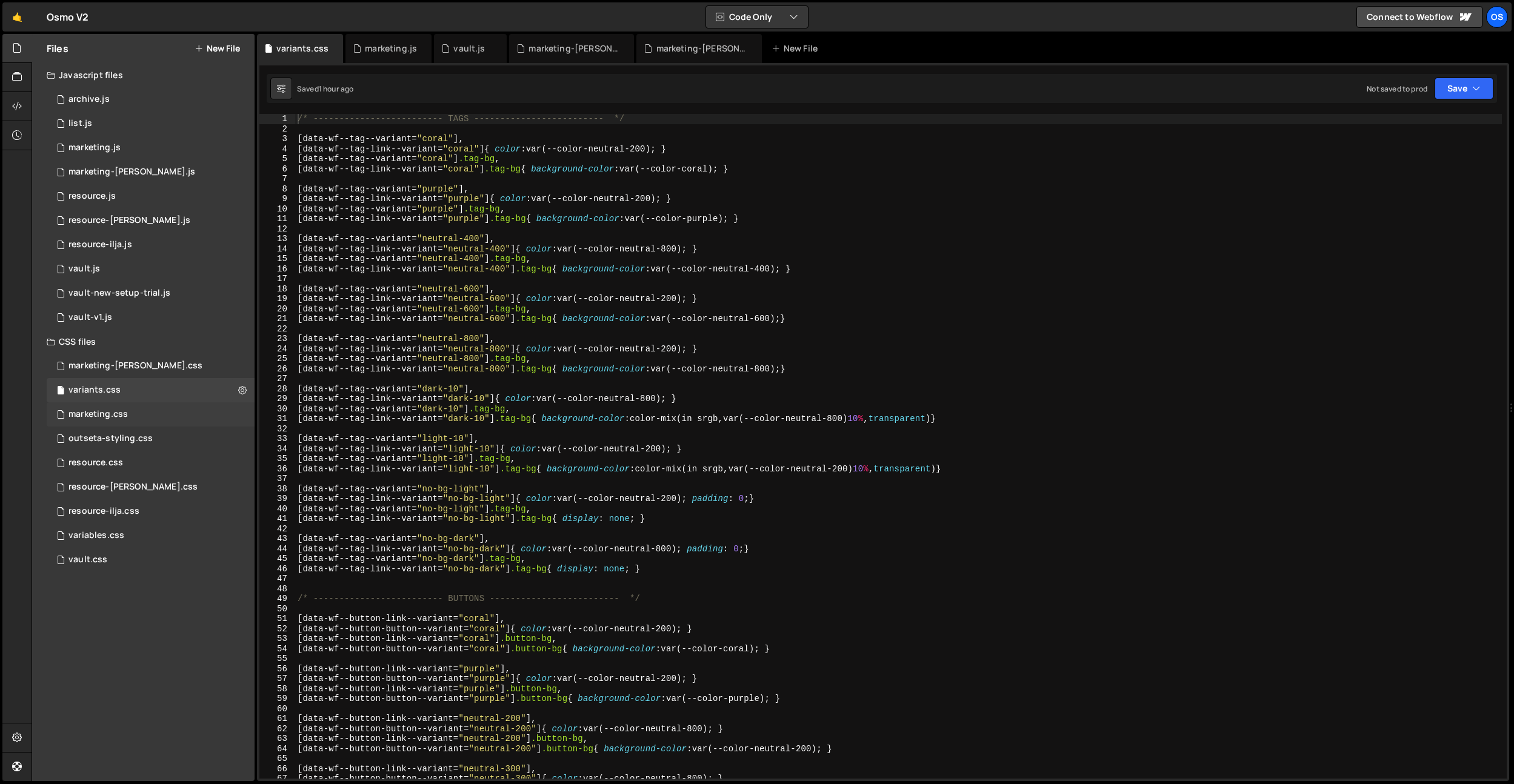
click at [155, 416] on div "marketing.css 0" at bounding box center [151, 414] width 208 height 24
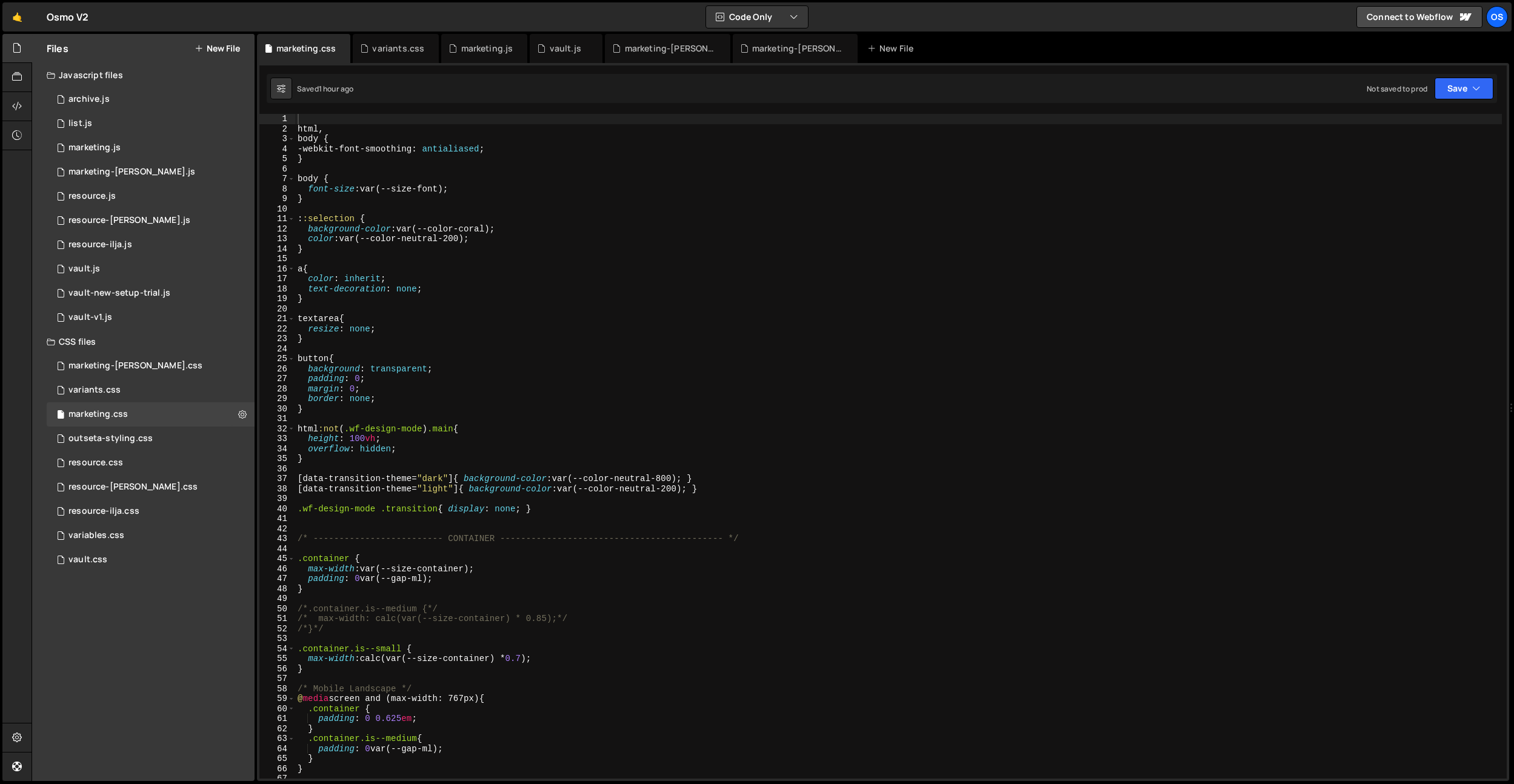
type textarea "}"
click at [534, 334] on div "html , body { -webkit-font-smoothing : antialiased ; } body { font-size : var(-…" at bounding box center [898, 456] width 1207 height 685
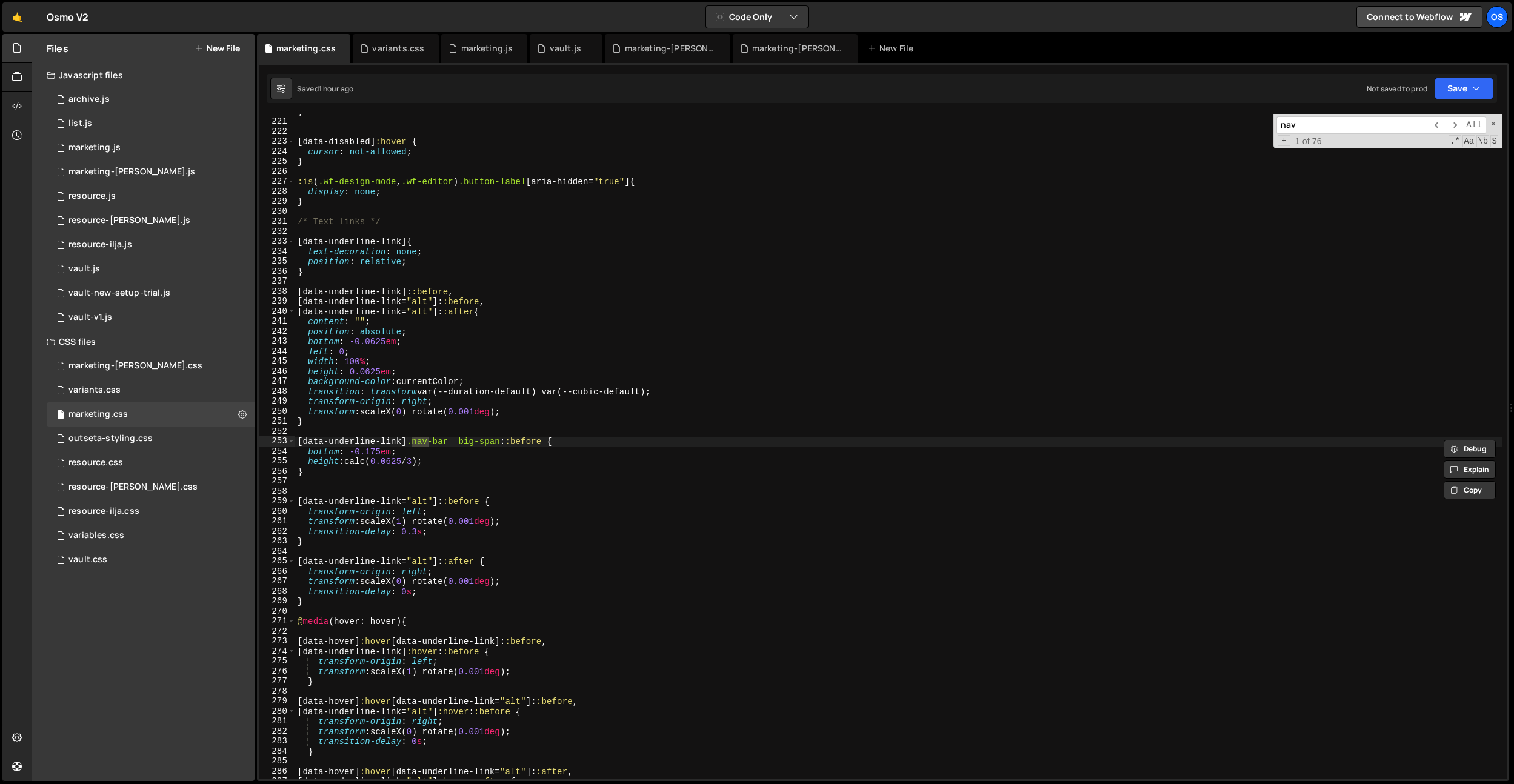
scroll to position [7334, 0]
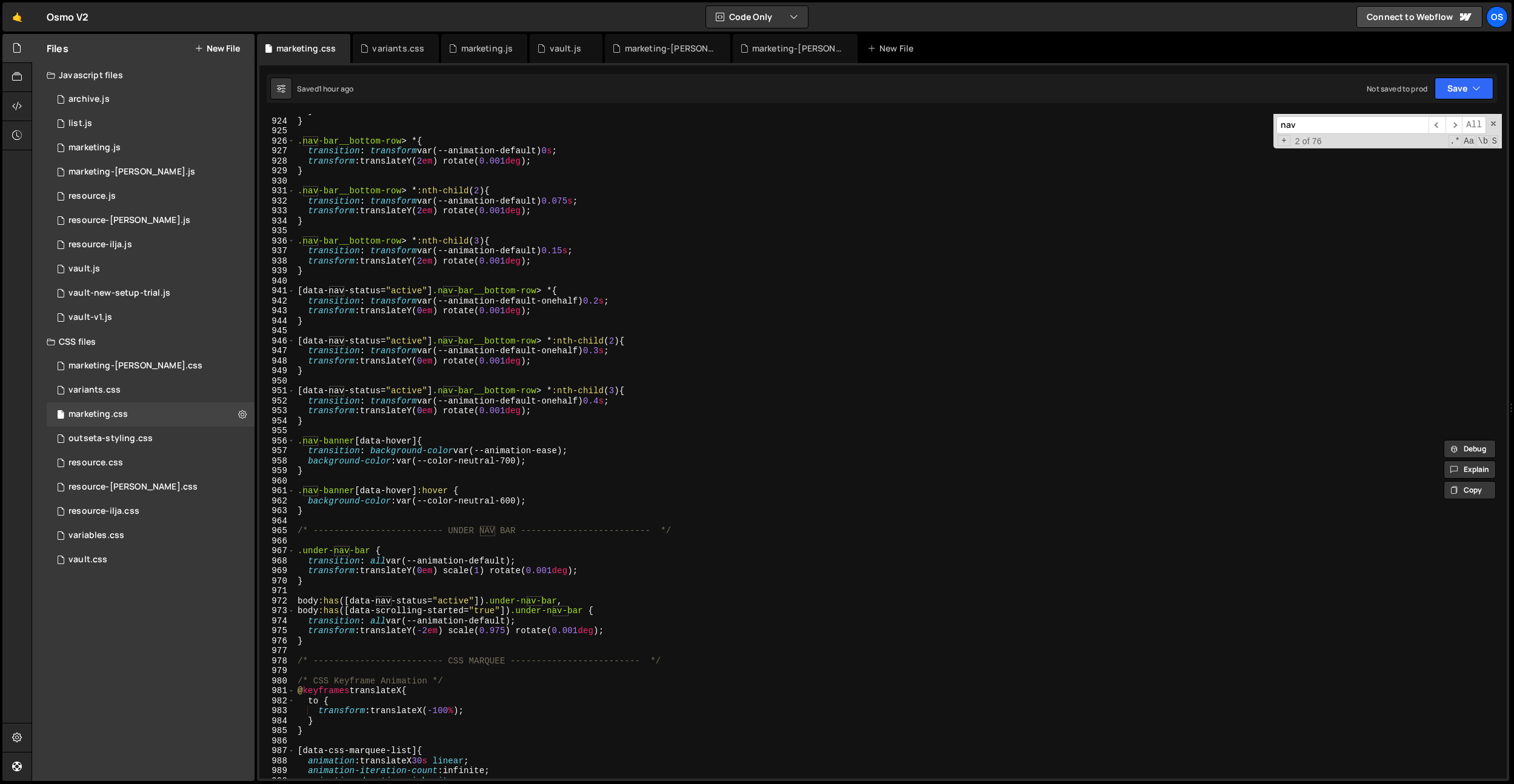
type input "nav"
click at [610, 351] on div "} } .nav-bar__bottom-row > * { transition : transform var(--animation-default) …" at bounding box center [898, 448] width 1207 height 685
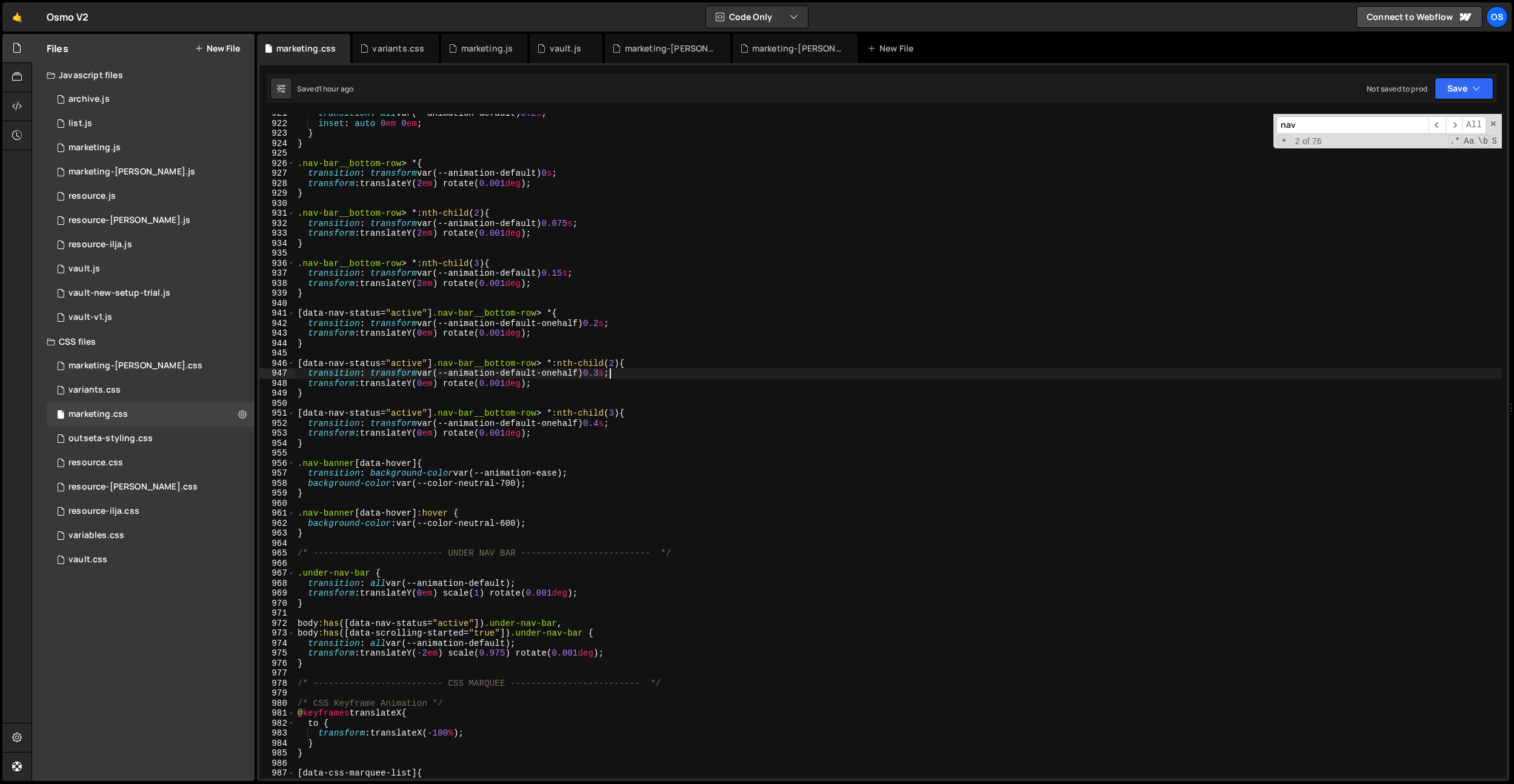
scroll to position [9198, 0]
click at [610, 322] on div "transition : all var(--animation-default) 0.2 s ; inset : auto 0 em 0 em ; } } …" at bounding box center [898, 452] width 1207 height 685
type textarea "transition: transform var(--animation-default-onehalf) 0.3s;"
click at [650, 259] on div "transition : all var(--animation-default) 0.2 s ; inset : auto 0 em 0 em ; } } …" at bounding box center [898, 452] width 1207 height 685
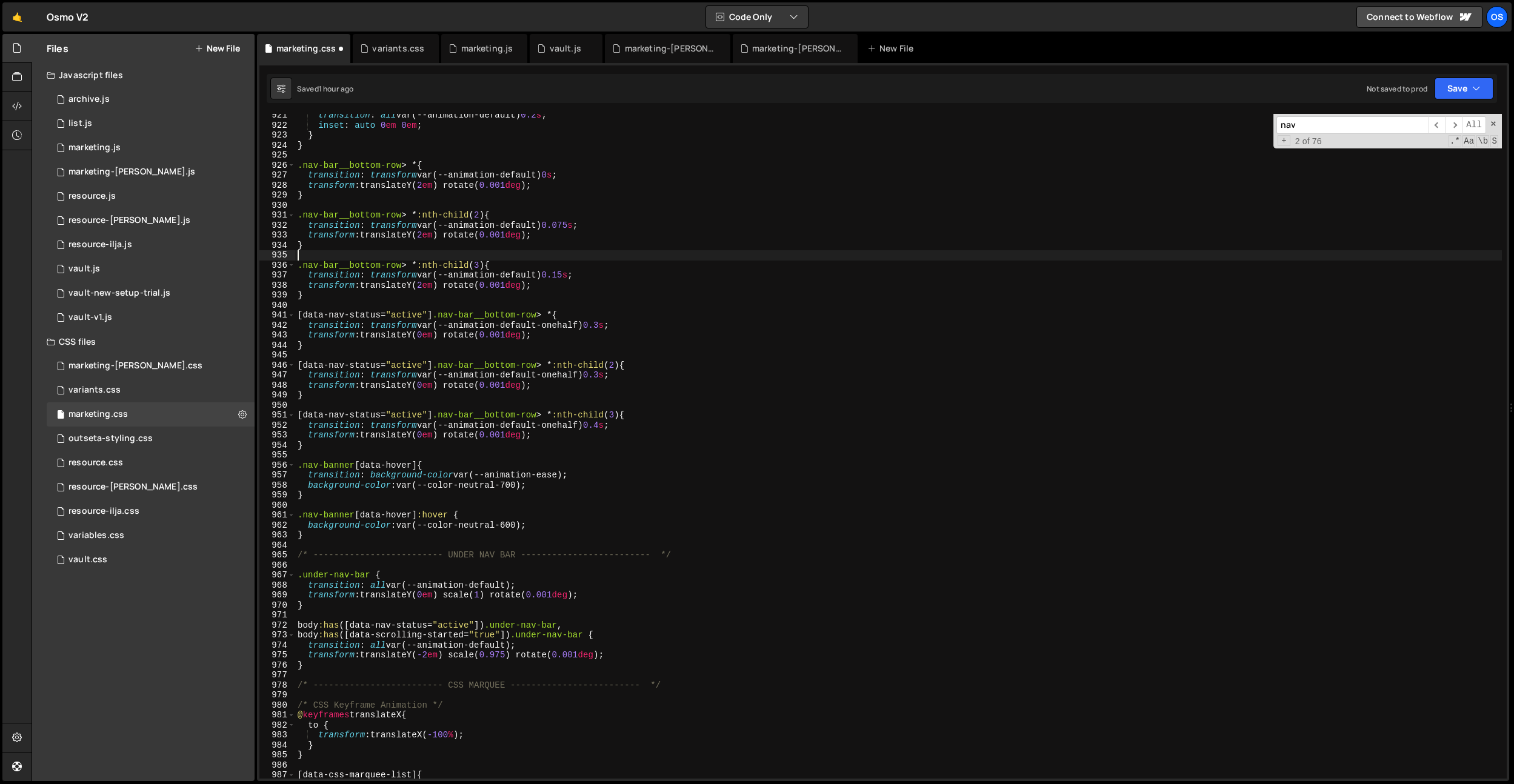
scroll to position [0, 0]
click at [609, 375] on div "transition : all var(--animation-default) 0.2 s ; inset : auto 0 em 0 em ; } } …" at bounding box center [898, 452] width 1207 height 685
drag, startPoint x: 689, startPoint y: 314, endPoint x: 639, endPoint y: 406, distance: 104.7
click at [689, 314] on div "transition : all var(--animation-default) 0.2 s ; inset : auto 0 em 0 em ; } } …" at bounding box center [898, 452] width 1207 height 685
click at [610, 426] on div "transition : all var(--animation-default) 0.2 s ; inset : auto 0 em 0 em ; } } …" at bounding box center [898, 452] width 1207 height 685
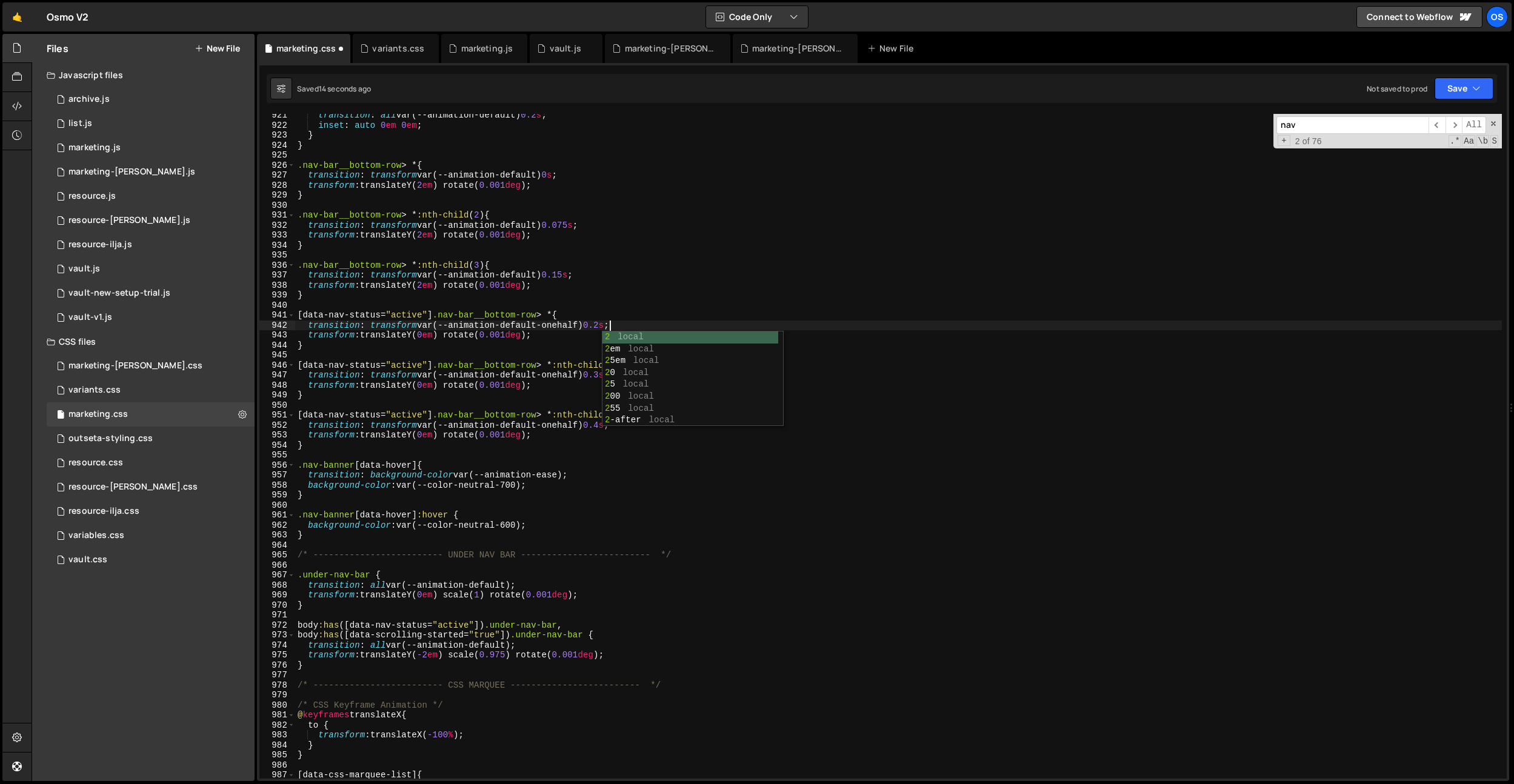
scroll to position [0, 22]
click at [645, 297] on div "transition : all var(--animation-default) 0.2 s ; inset : auto 0 em 0 em ; } } …" at bounding box center [898, 452] width 1207 height 685
click at [609, 376] on div "transition : all var(--animation-default) 0.2 s ; inset : auto 0 em 0 em ; } } …" at bounding box center [898, 452] width 1207 height 685
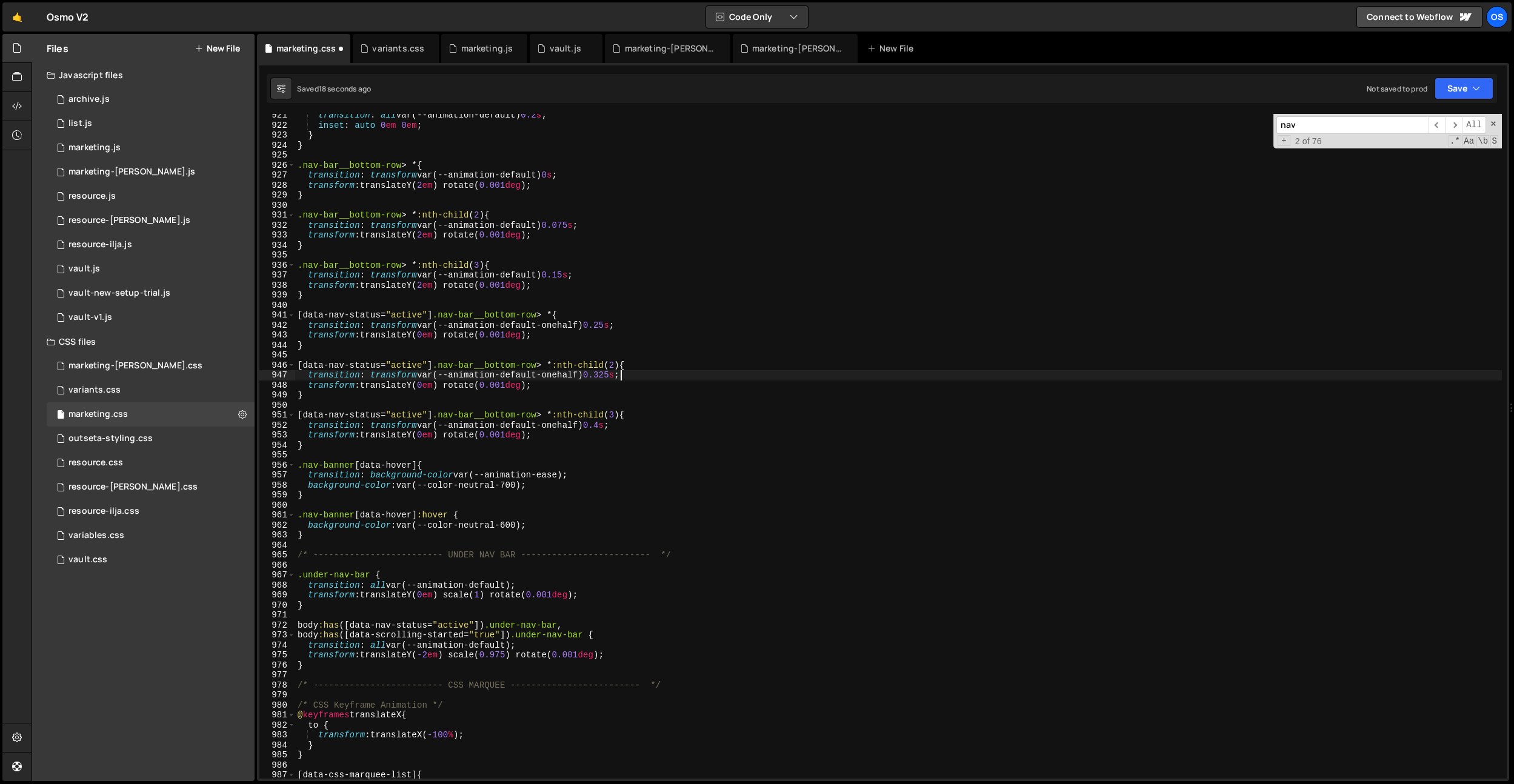
click at [618, 341] on div "transition : all var(--animation-default) 0.2 s ; inset : auto 0 em 0 em ; } } …" at bounding box center [898, 452] width 1207 height 685
click at [610, 427] on div "transition : all var(--animation-default) 0.2 s ; inset : auto 0 em 0 em ; } } …" at bounding box center [898, 452] width 1207 height 685
click at [670, 228] on div "transition : all var(--animation-default) 0.2 s ; inset : auto 0 em 0 em ; } } …" at bounding box center [898, 452] width 1207 height 685
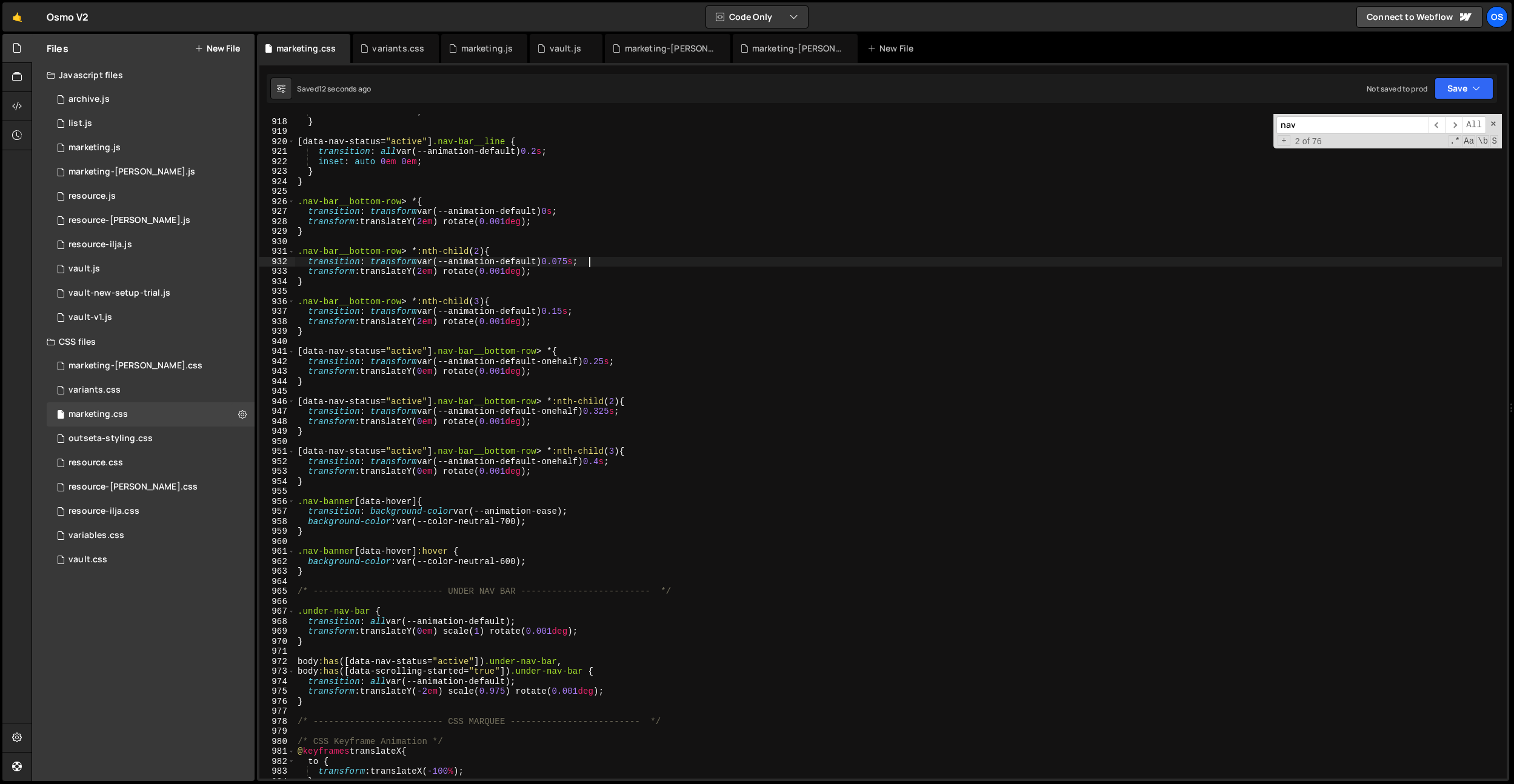
scroll to position [9161, 0]
click at [616, 362] on div "inset : auto 1 em 0 em ; } [ data-nav-status = " active " ] .nav-bar__line { tr…" at bounding box center [898, 450] width 1207 height 685
drag, startPoint x: 660, startPoint y: 304, endPoint x: 635, endPoint y: 418, distance: 116.7
click at [659, 306] on div "inset : auto 1 em 0 em ; } [ data-nav-status = " active " ] .nav-bar__line { tr…" at bounding box center [898, 450] width 1207 height 685
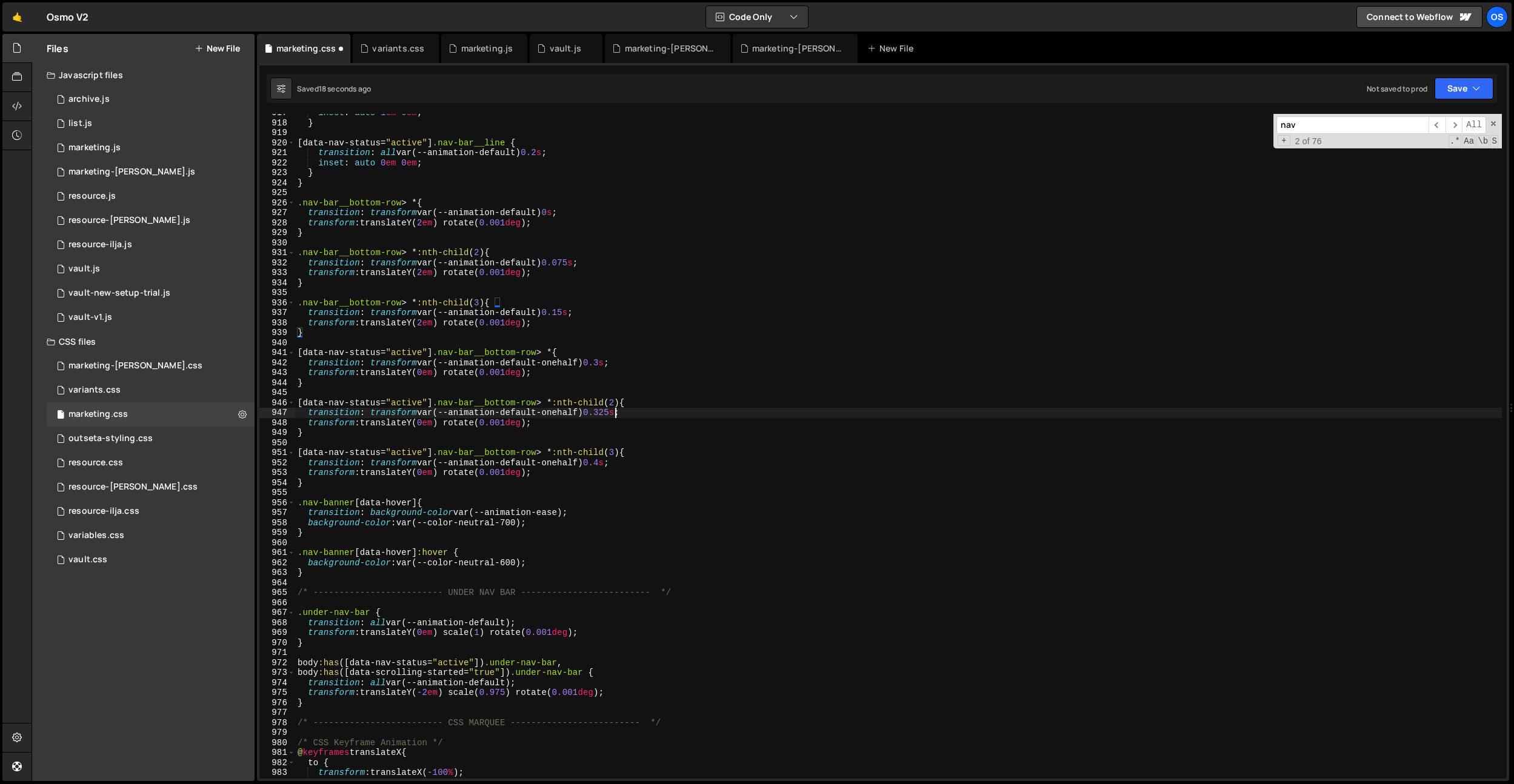
click at [613, 416] on div "inset : auto 1 em 0 em ; } [ data-nav-status = " active " ] .nav-bar__line { tr…" at bounding box center [898, 450] width 1207 height 685
drag, startPoint x: 650, startPoint y: 387, endPoint x: 628, endPoint y: 461, distance: 77.2
click at [649, 388] on div "inset : auto 1 em 0 em ; } [ data-nav-status = " active " ] .nav-bar__line { tr…" at bounding box center [898, 450] width 1207 height 685
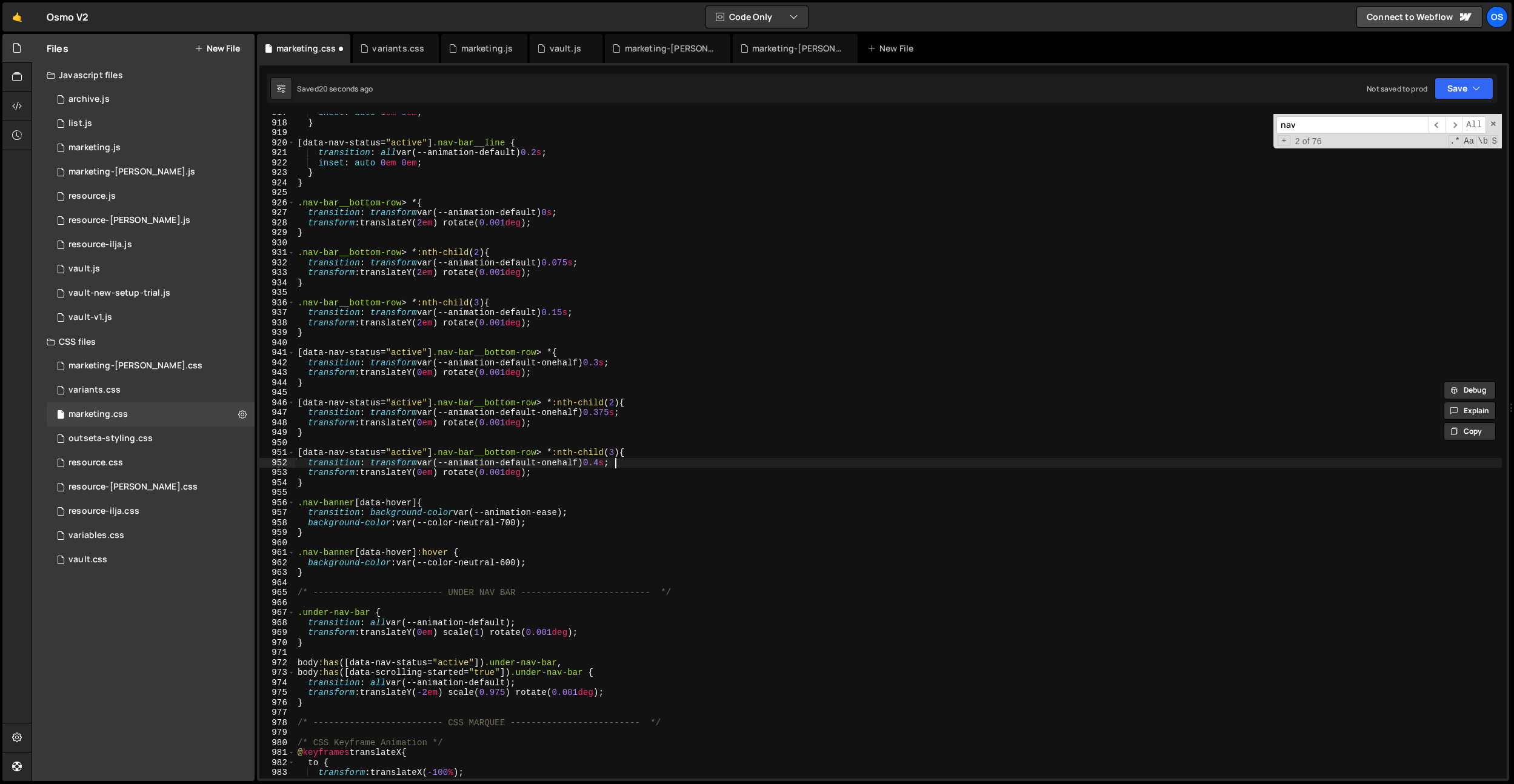
click at [612, 465] on div "inset : auto 1 em 0 em ; } [ data-nav-status = " active " ] .nav-bar__line { tr…" at bounding box center [898, 450] width 1207 height 685
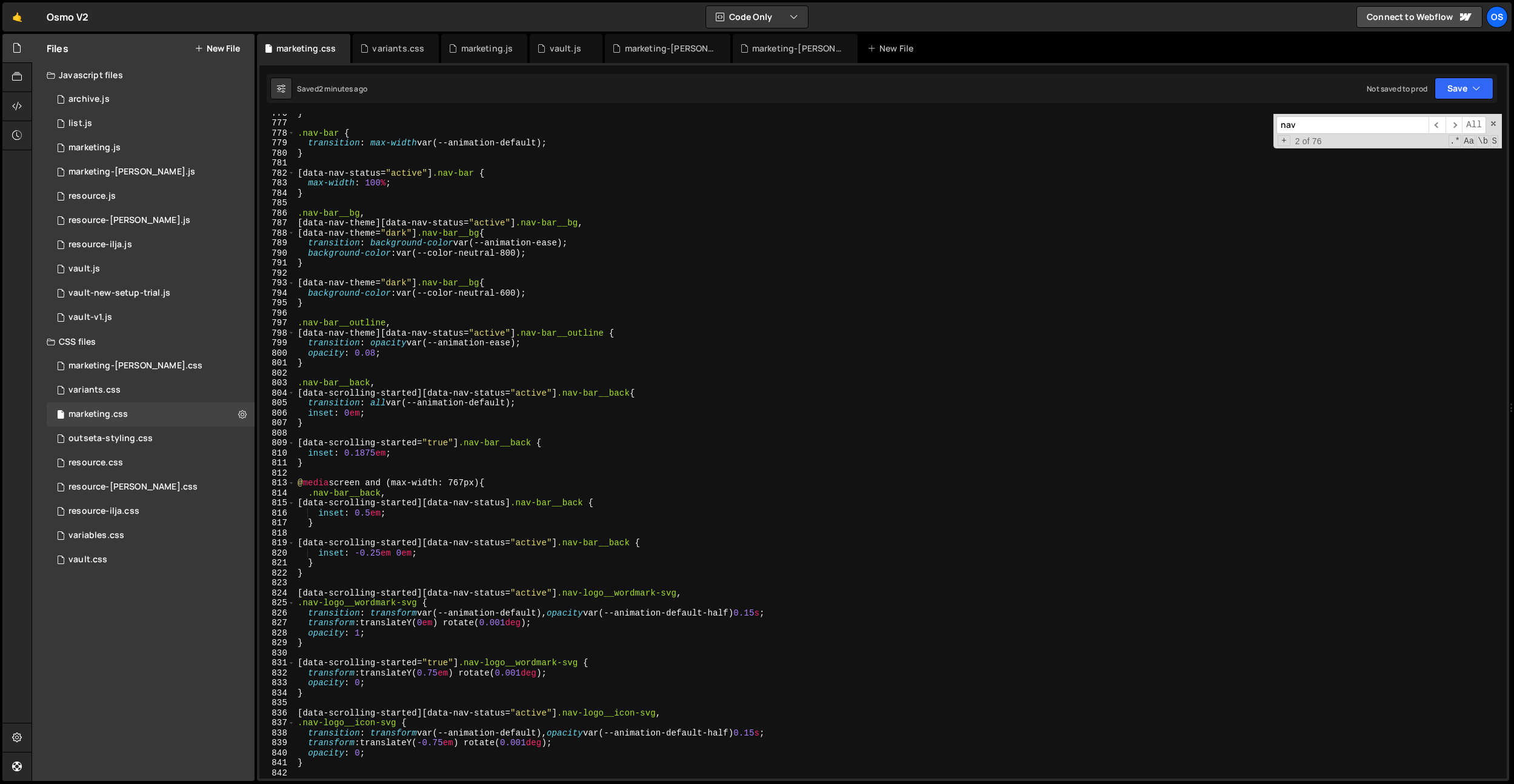
scroll to position [7520, 0]
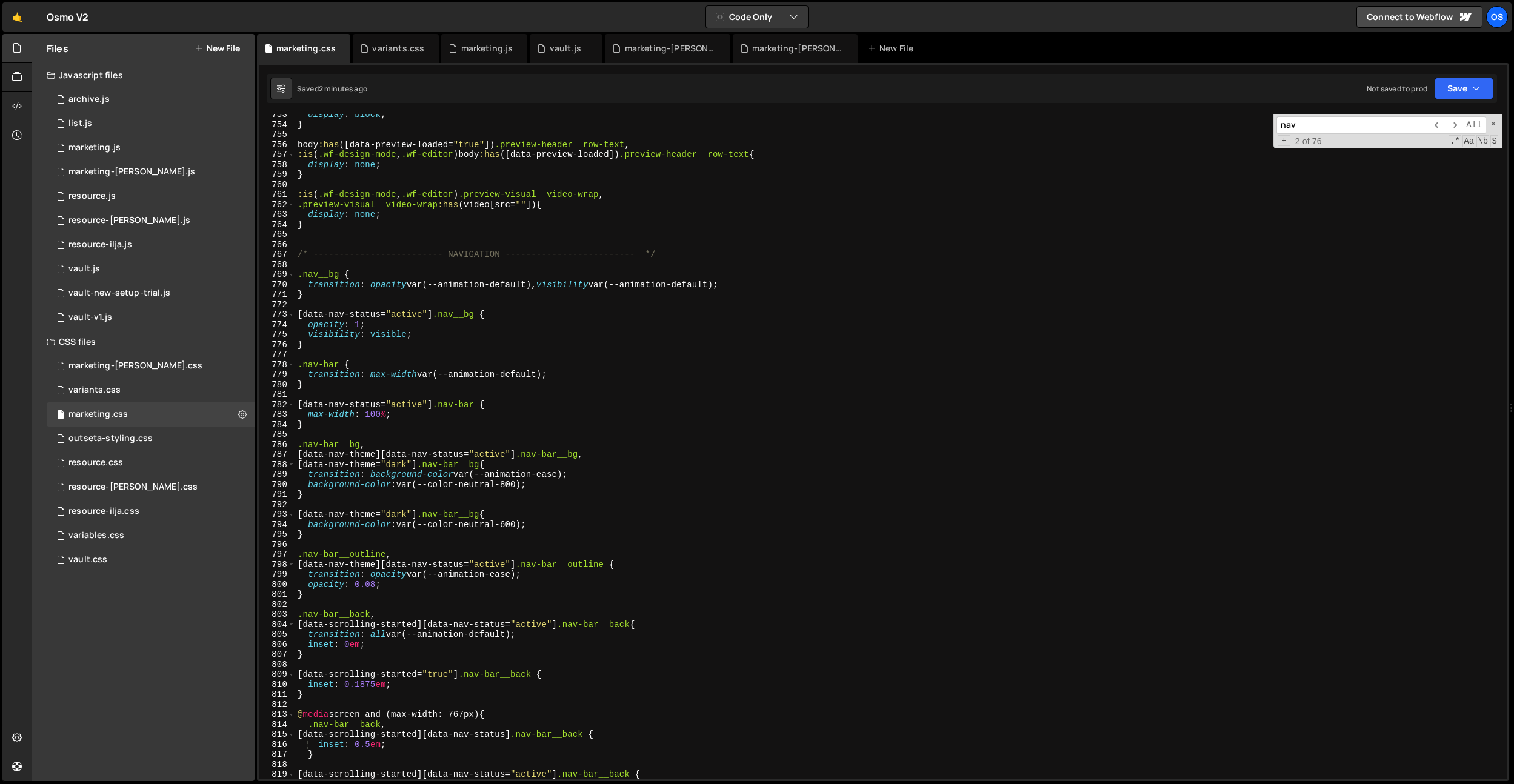
click at [461, 472] on div "display : block ; } body :has ([ data-preview-loaded = " true " ]) .preview-hea…" at bounding box center [898, 452] width 1207 height 685
type textarea "transition: background-color var(--animation-ease);"
click at [336, 44] on div "marketing.css" at bounding box center [304, 48] width 93 height 29
click at [338, 48] on icon at bounding box center [341, 48] width 8 height 13
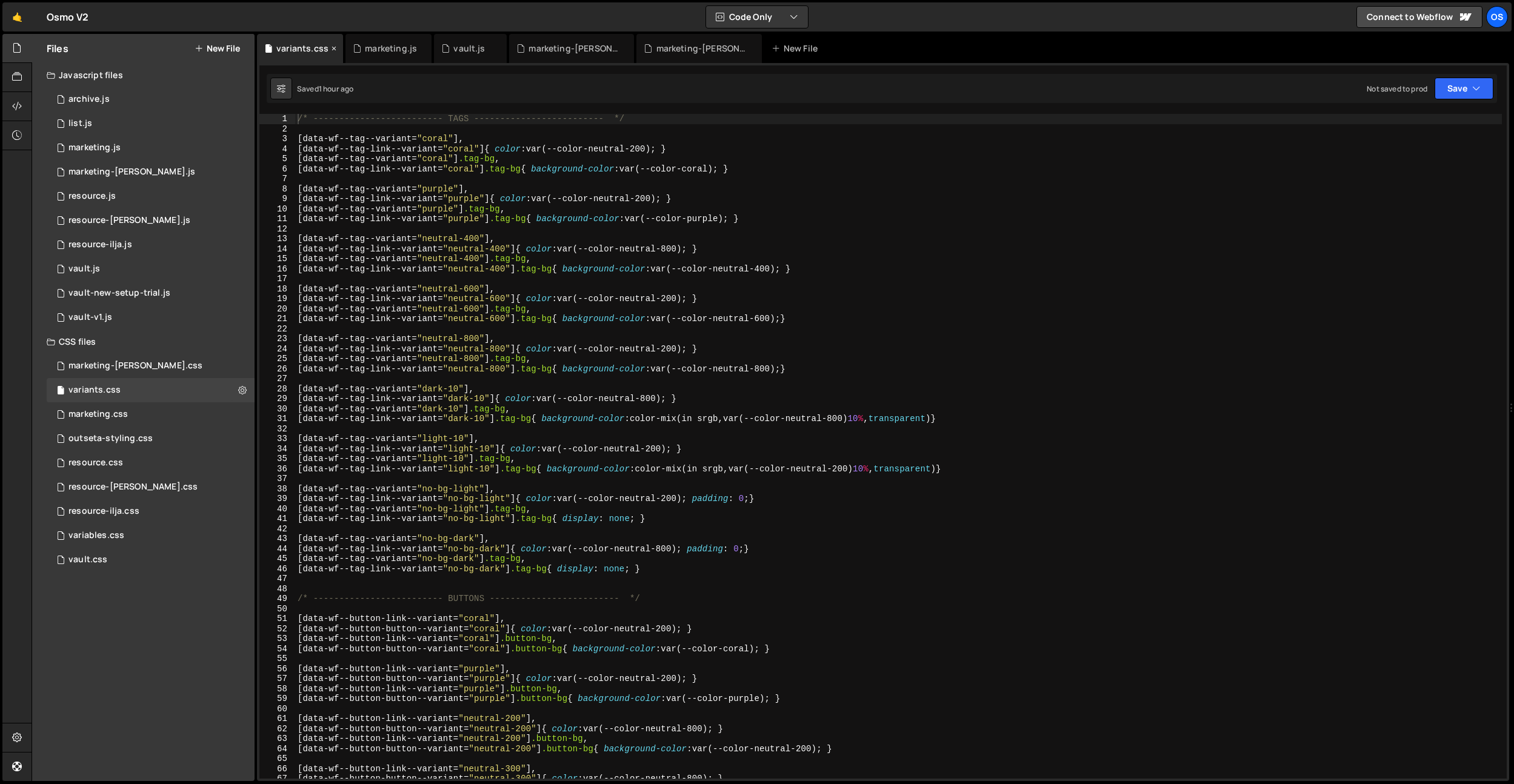
click at [334, 50] on icon at bounding box center [333, 48] width 8 height 13
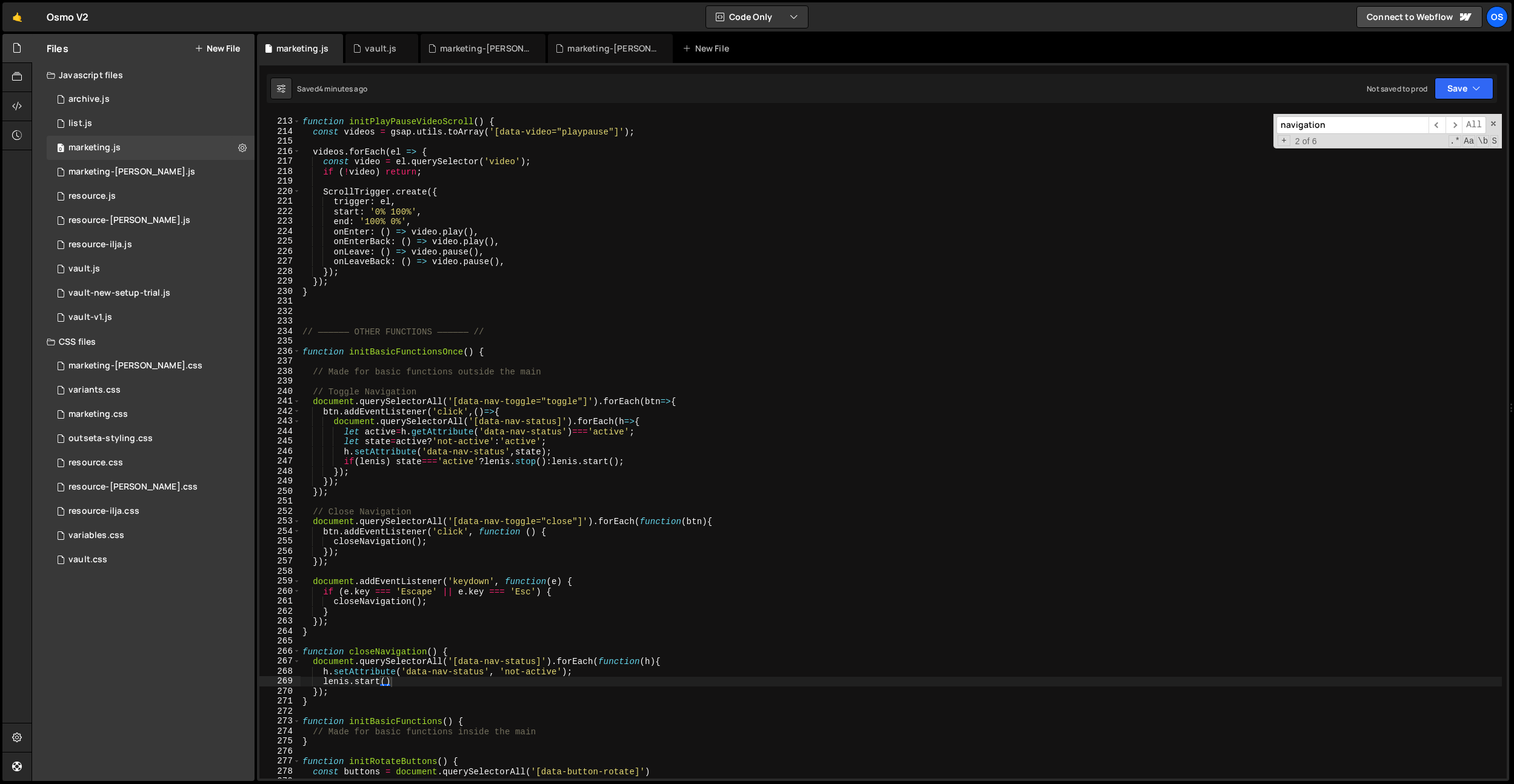
click at [0, 0] on icon at bounding box center [0, 0] width 0 height 0
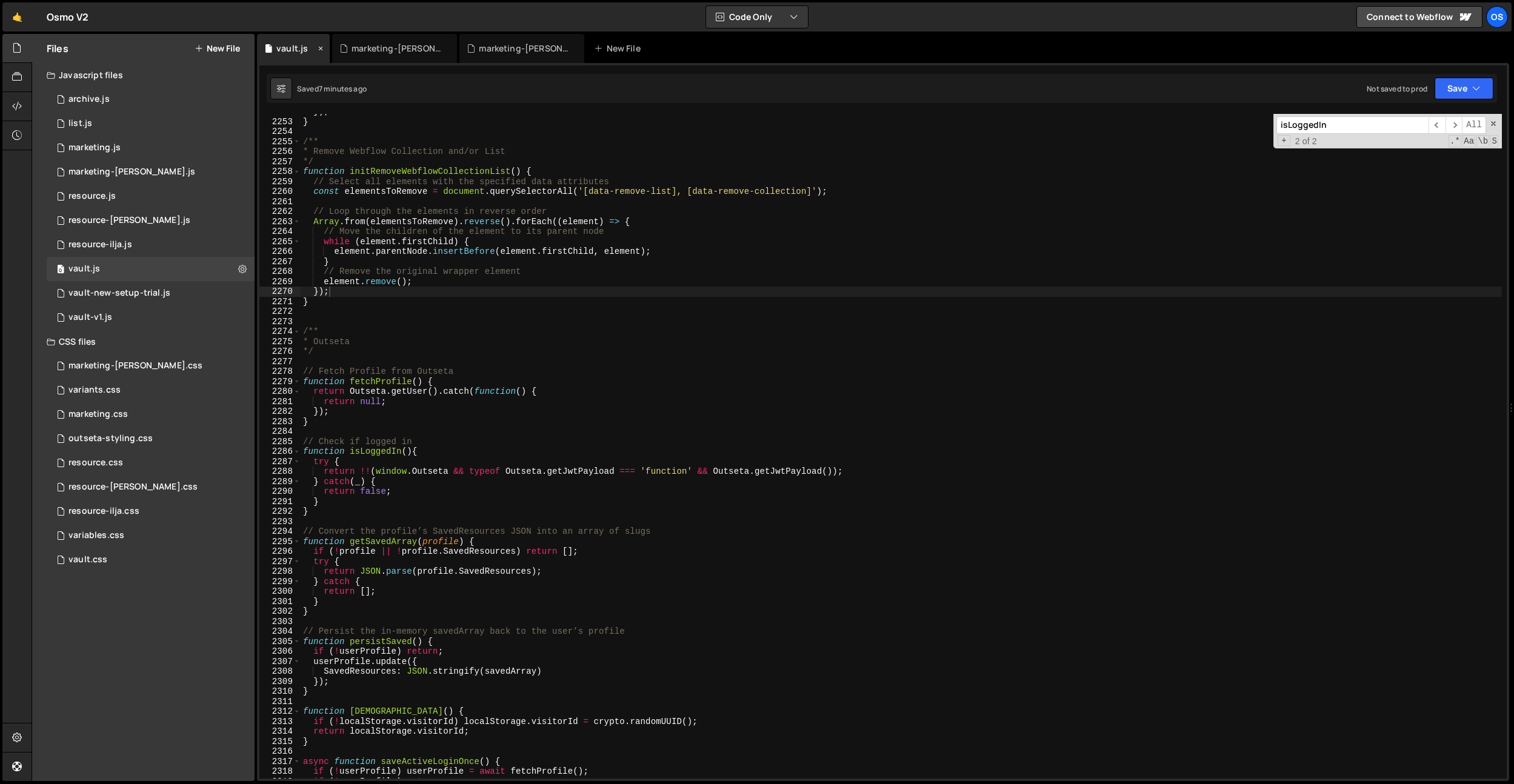
click at [319, 49] on icon at bounding box center [320, 48] width 8 height 13
